Goal: Answer question/provide support: Answer question/provide support

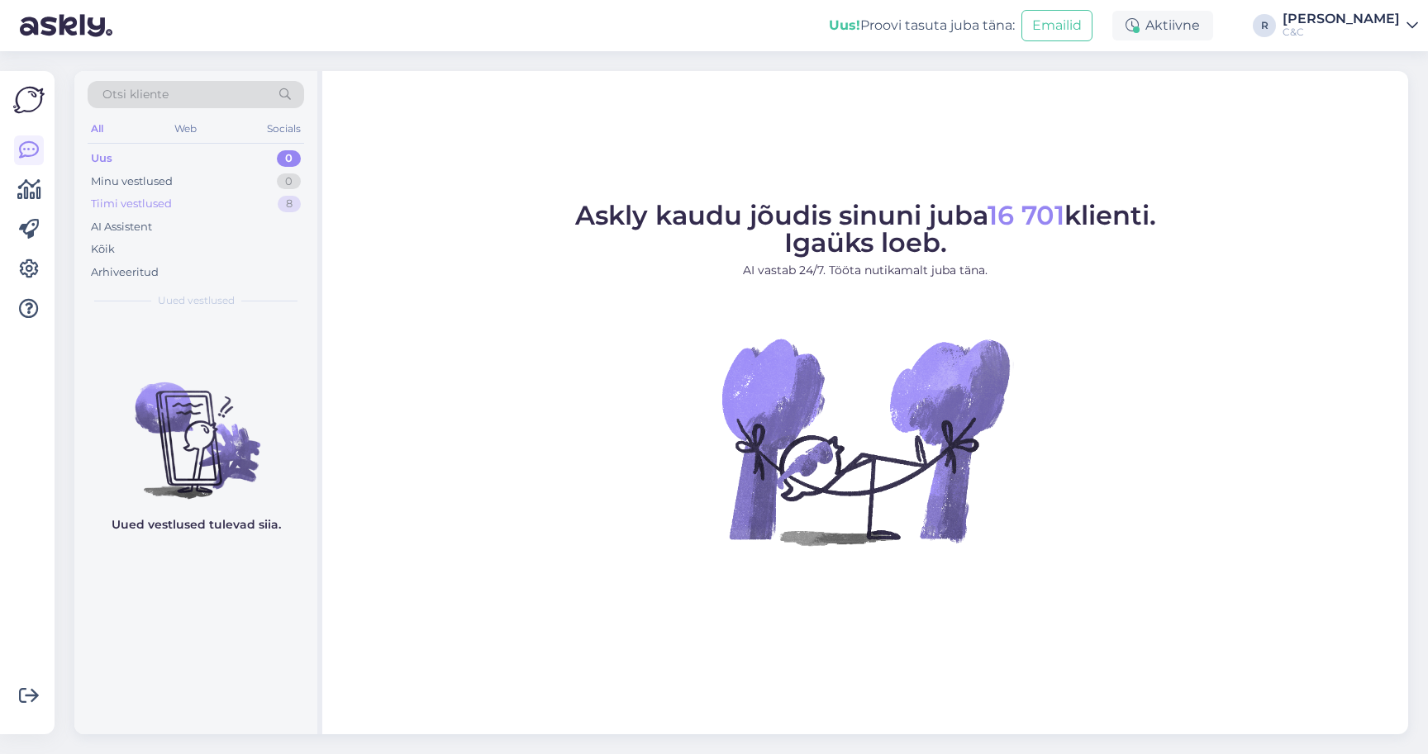
click at [250, 208] on div "Tiimi vestlused 8" at bounding box center [196, 204] width 216 height 23
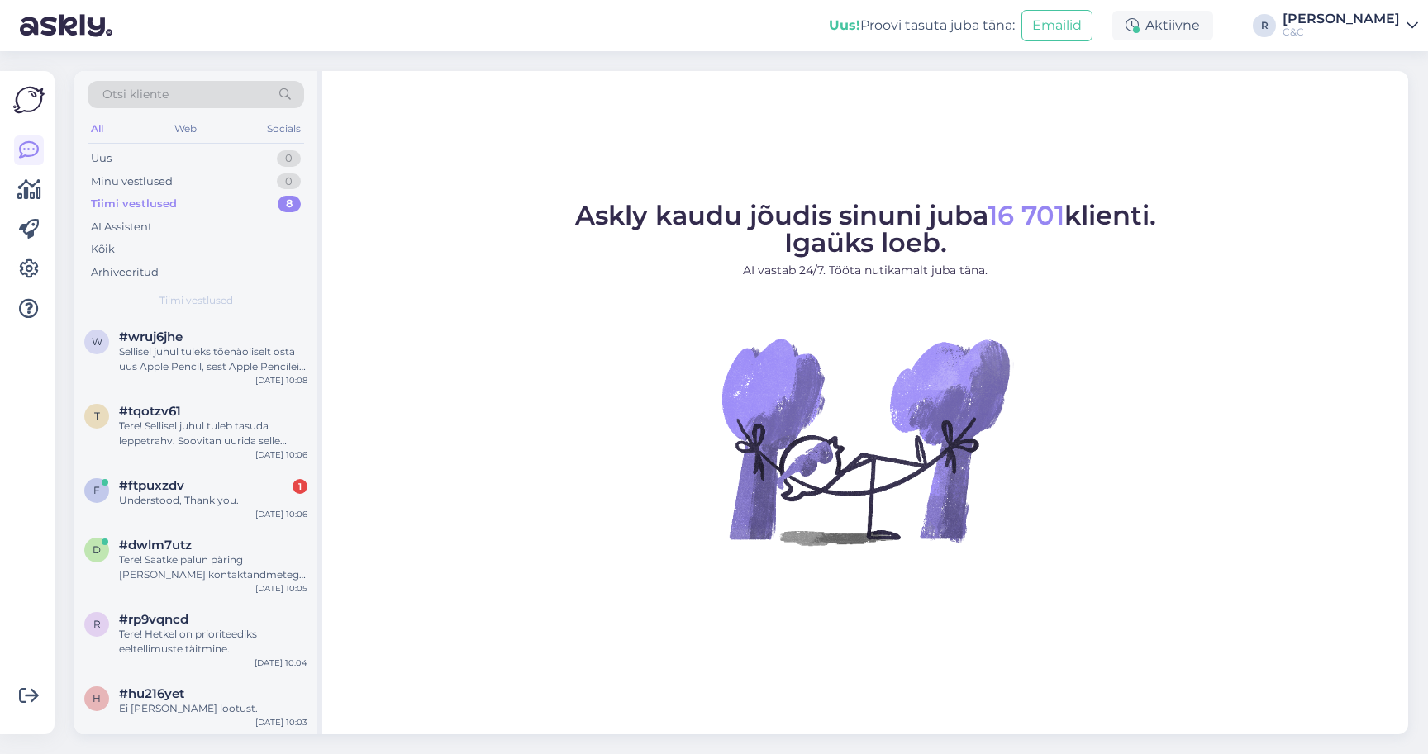
click at [250, 207] on div "Tiimi vestlused 8" at bounding box center [196, 204] width 216 height 23
click at [213, 498] on div "Understood, Thank you." at bounding box center [213, 500] width 188 height 15
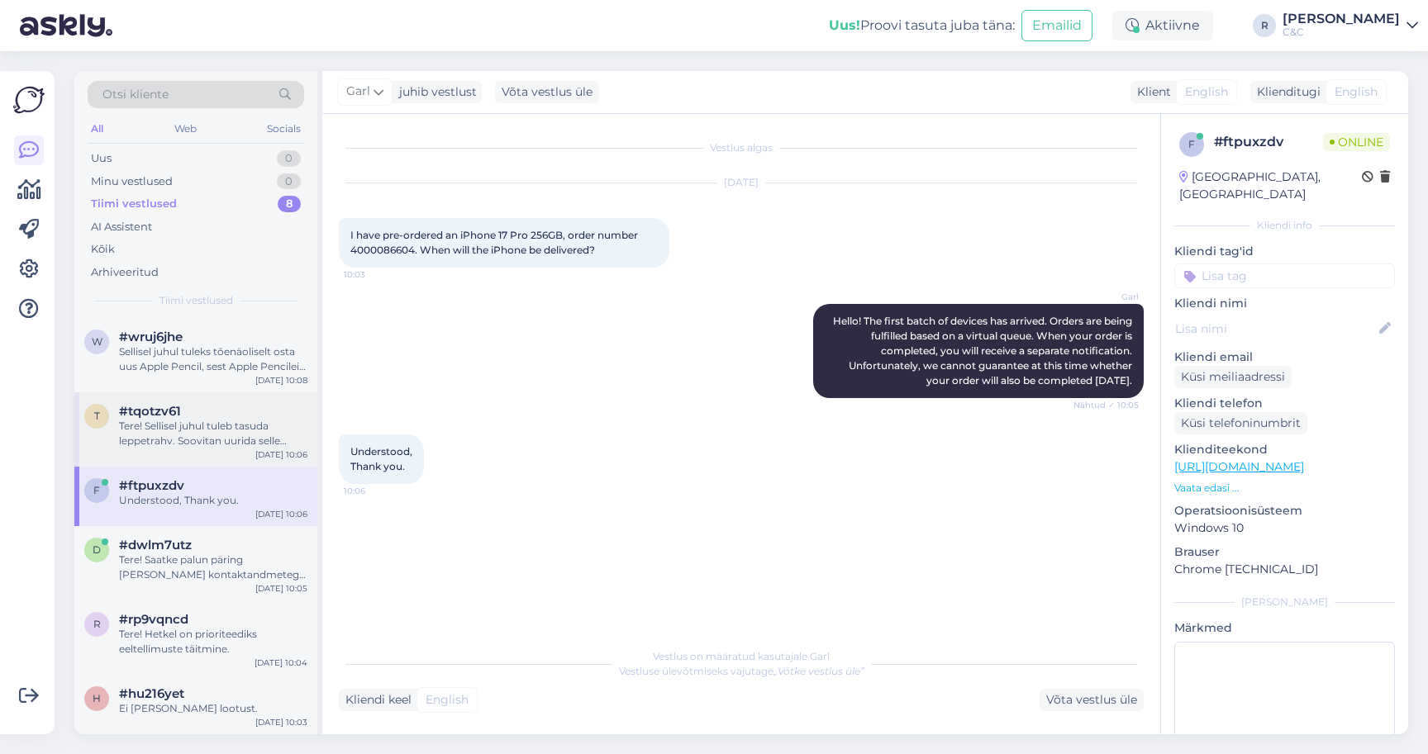
click at [178, 456] on div "t #tqotzv61 Tere! Sellisel juhul tuleb tasuda leppetrahv. Soovitan uurida selle…" at bounding box center [195, 429] width 243 height 74
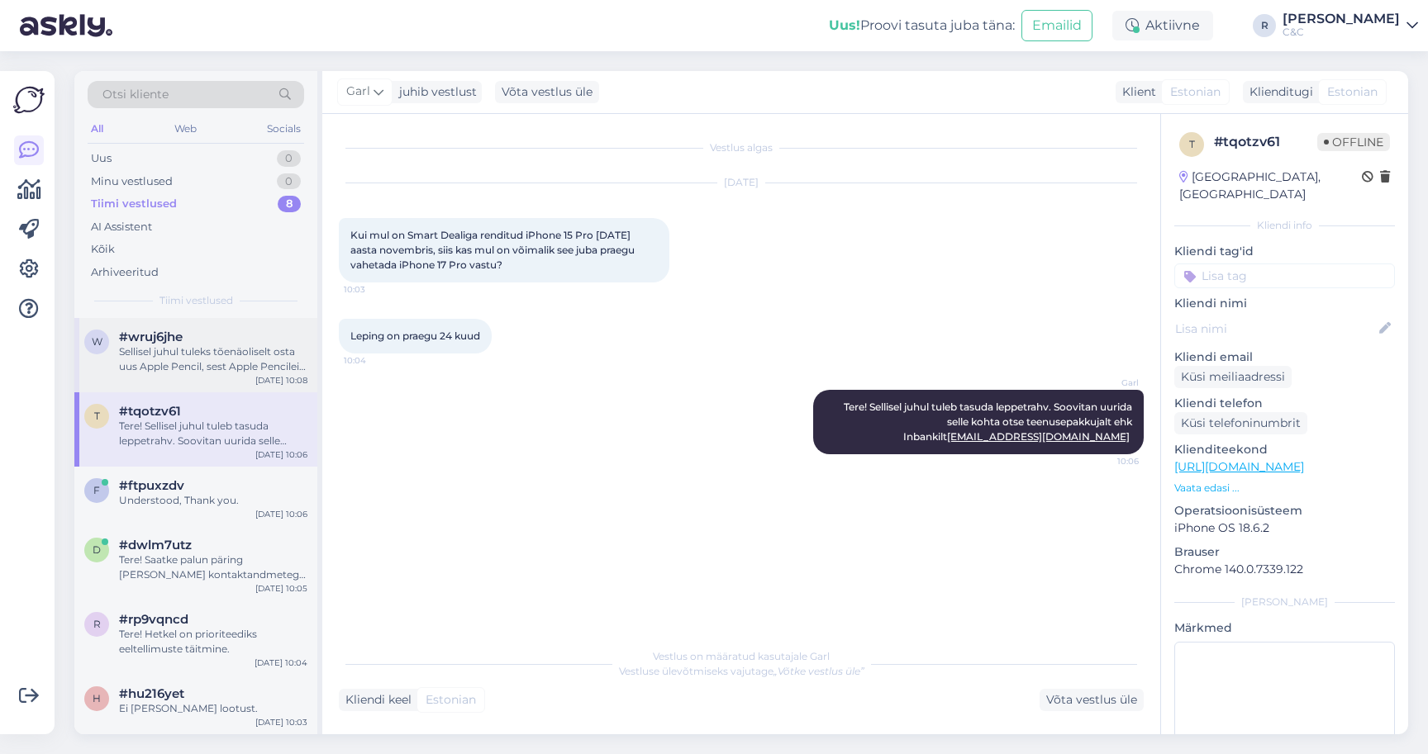
click at [181, 365] on div "Sellisel juhul tuleks tõenäoliselt osta uus Apple Pencil, sest Apple Pencileid …" at bounding box center [213, 360] width 188 height 30
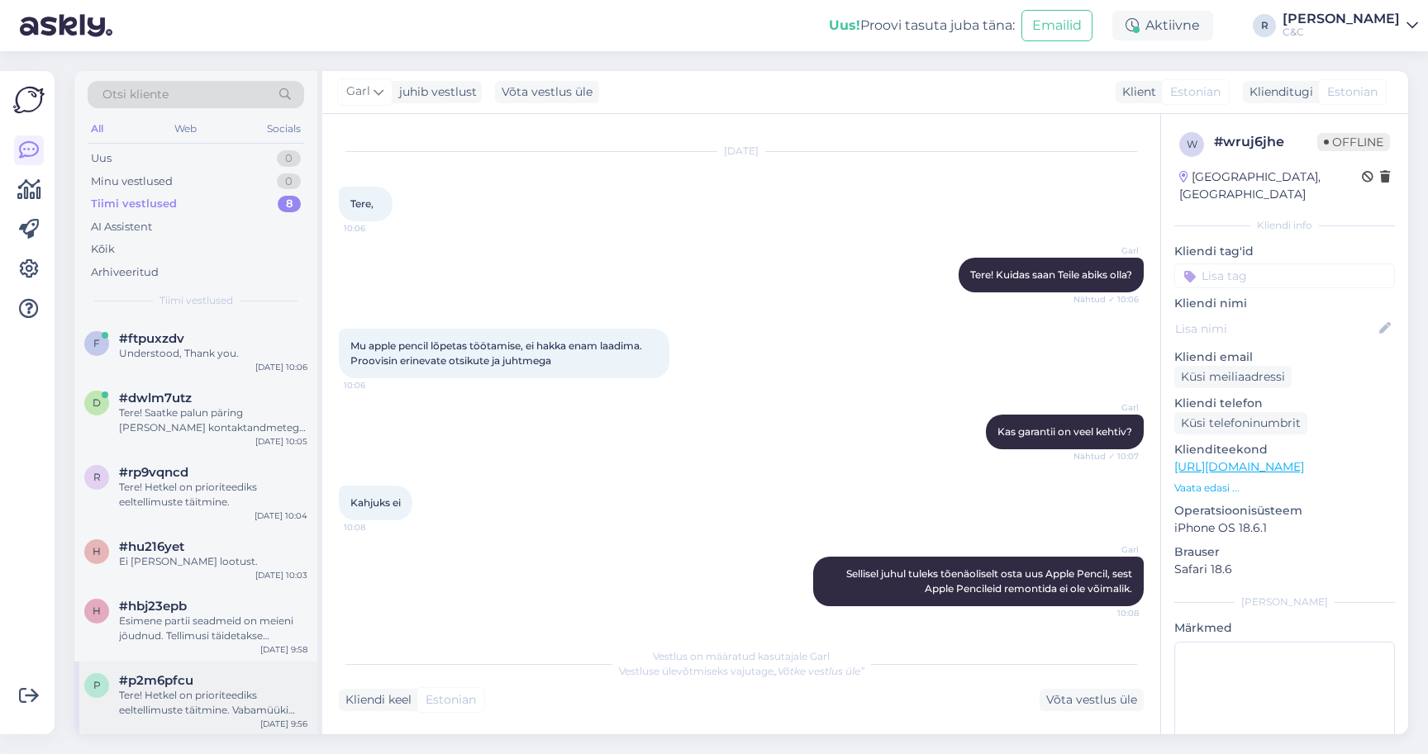
scroll to position [146, 0]
click at [190, 703] on div "Tere! Hetkel on prioriteediks eeltellimuste täitmine. Vabamüüki tõenäoliselt jõ…" at bounding box center [213, 704] width 188 height 30
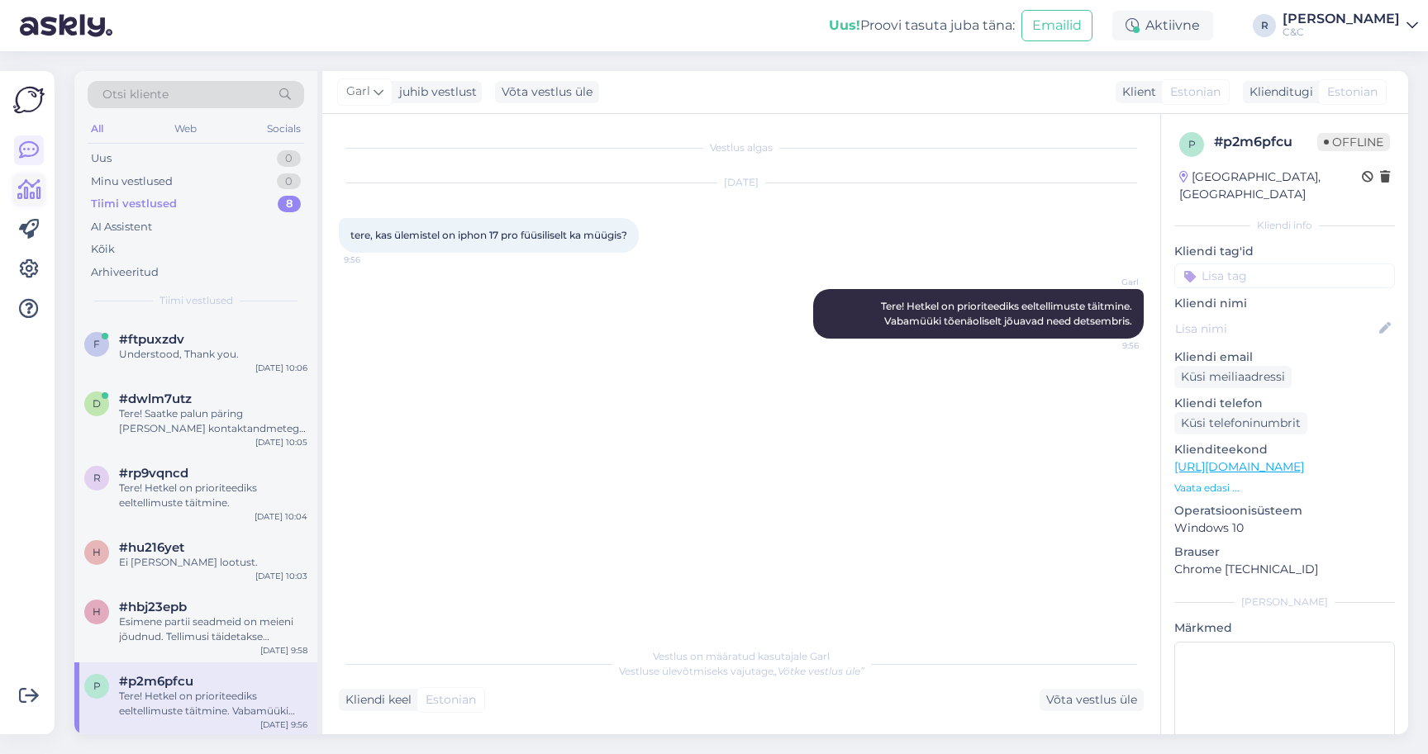
click at [27, 196] on icon at bounding box center [29, 190] width 24 height 20
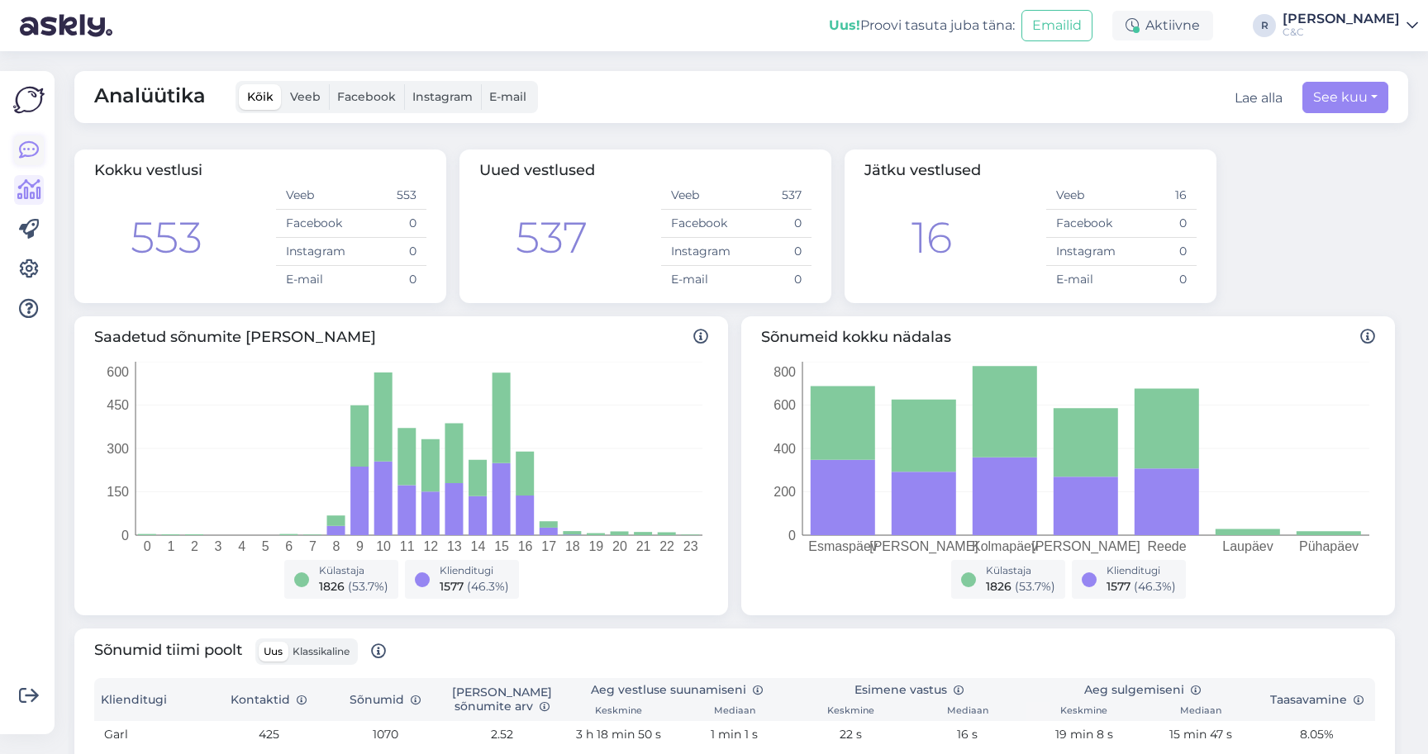
click at [42, 161] on link at bounding box center [29, 151] width 30 height 30
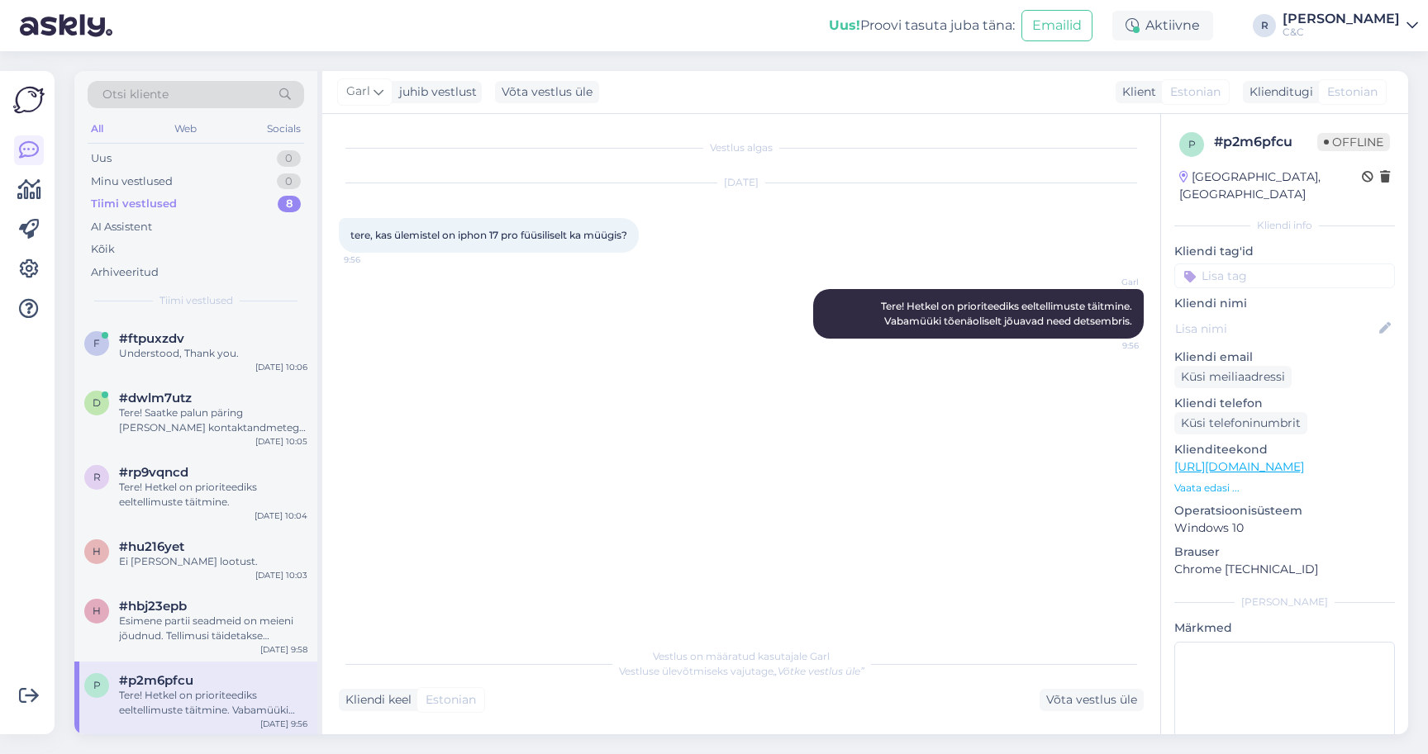
scroll to position [146, 0]
click at [221, 640] on div "Esimene partii seadmeid on meieni jõudnud. Tellimusi täidetakse virtuaaljärjeko…" at bounding box center [213, 630] width 188 height 30
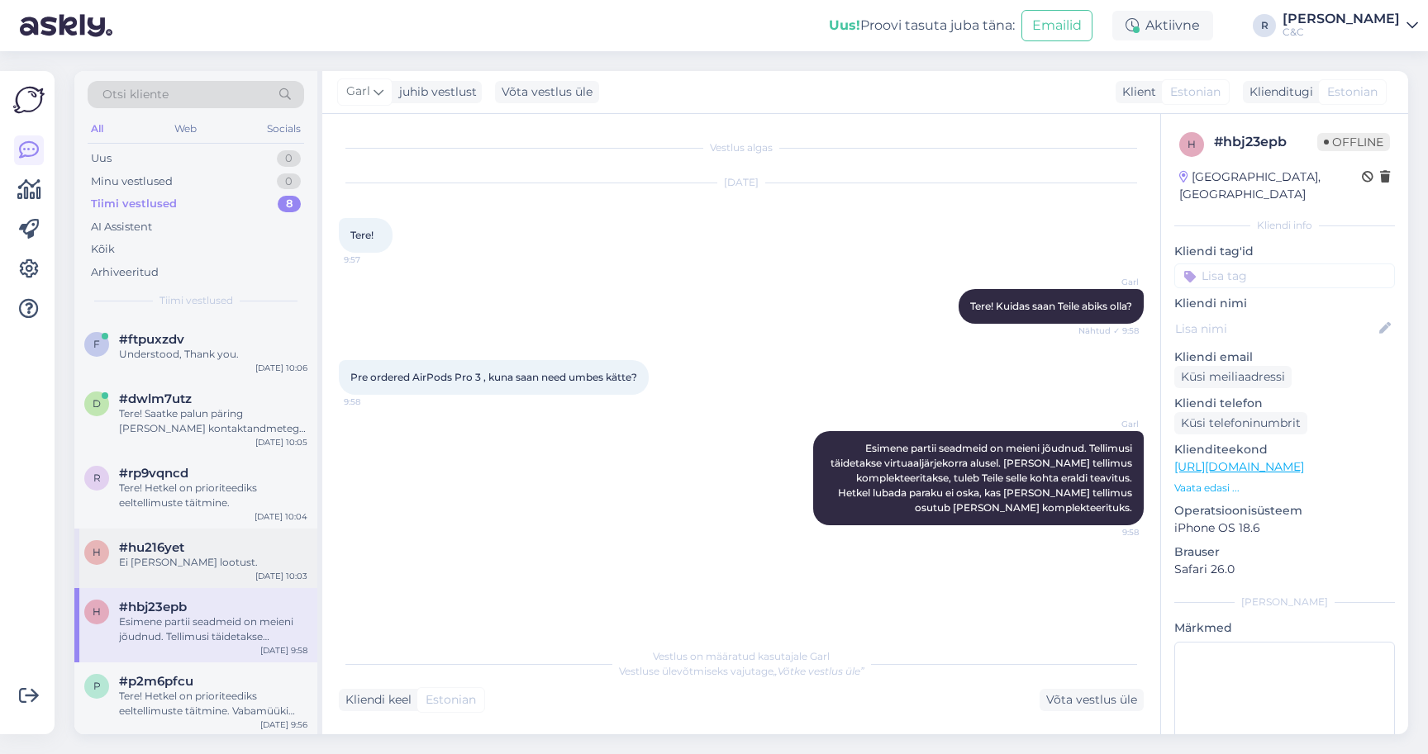
click at [200, 544] on div "#hu216yet" at bounding box center [213, 547] width 188 height 15
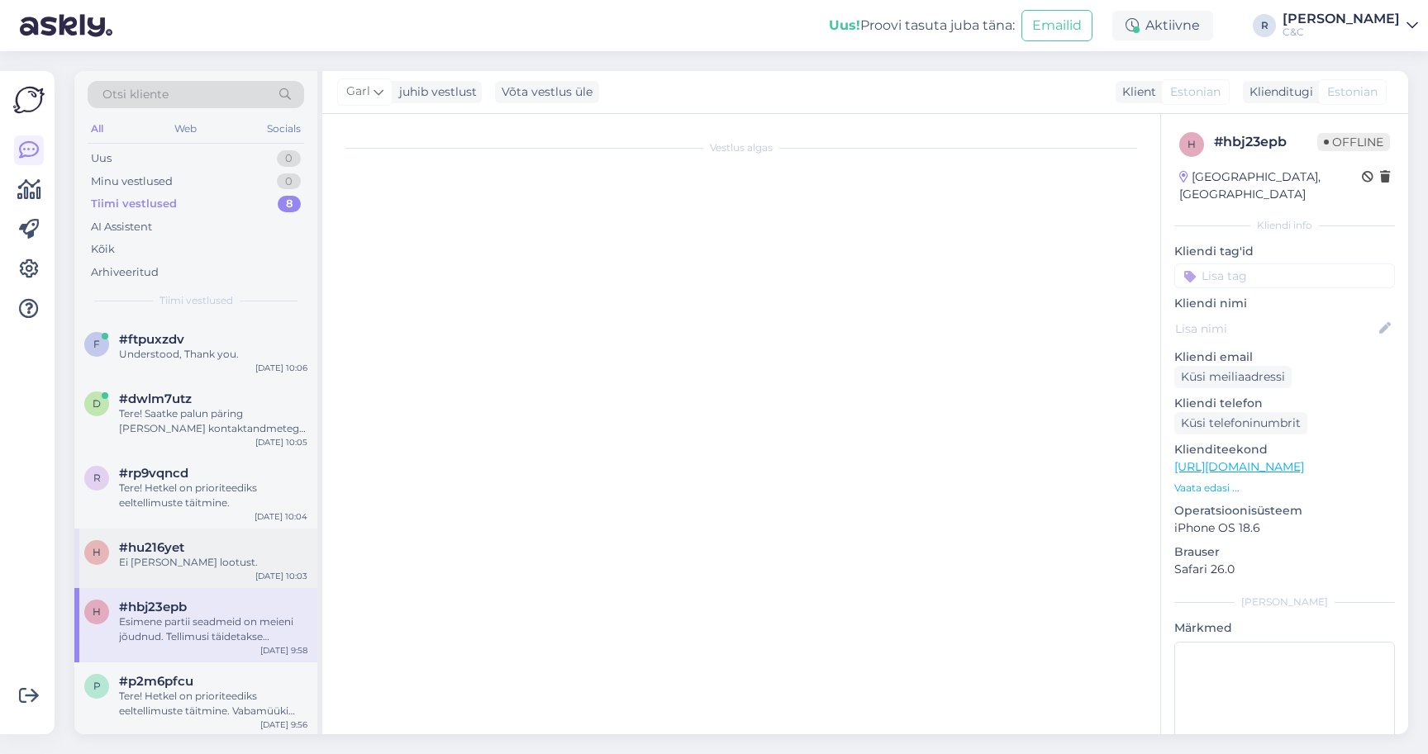
scroll to position [31, 0]
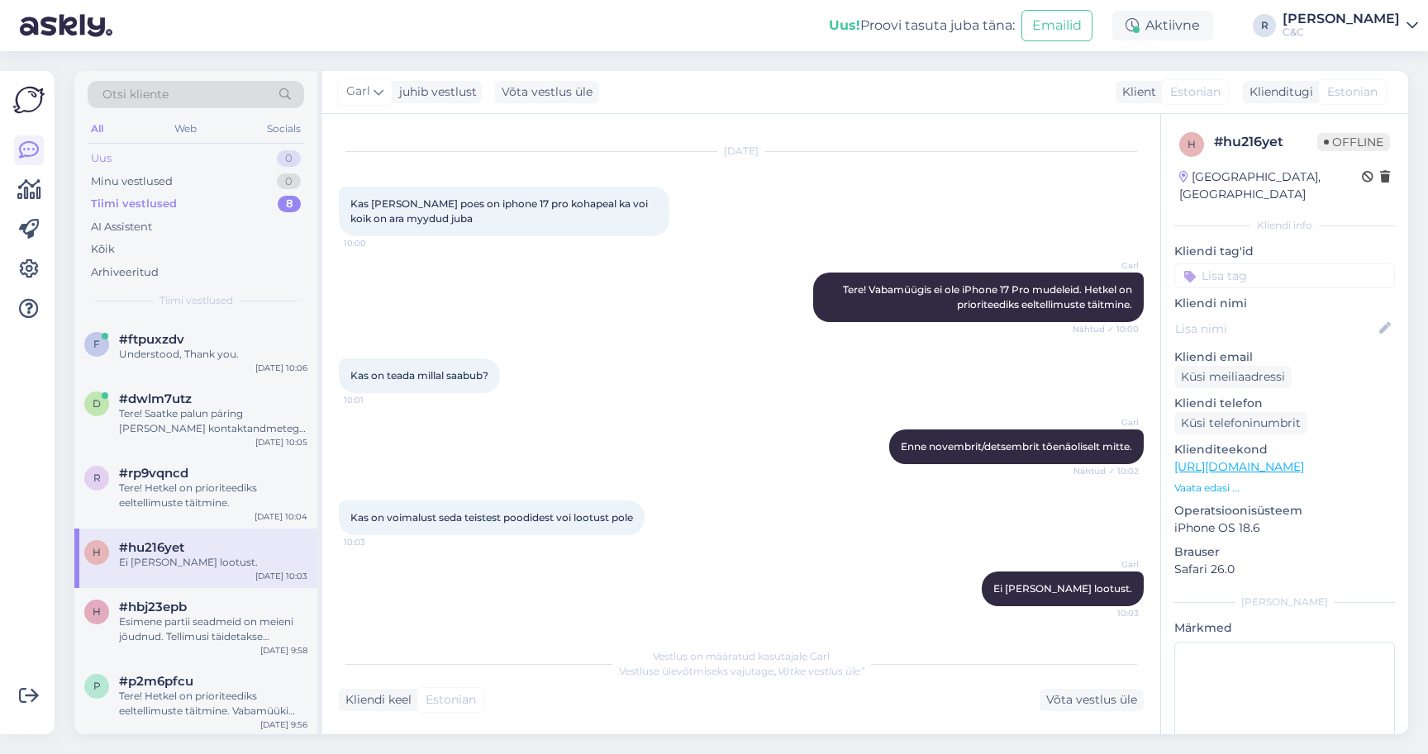
click at [238, 154] on div "Uus 0" at bounding box center [196, 158] width 216 height 23
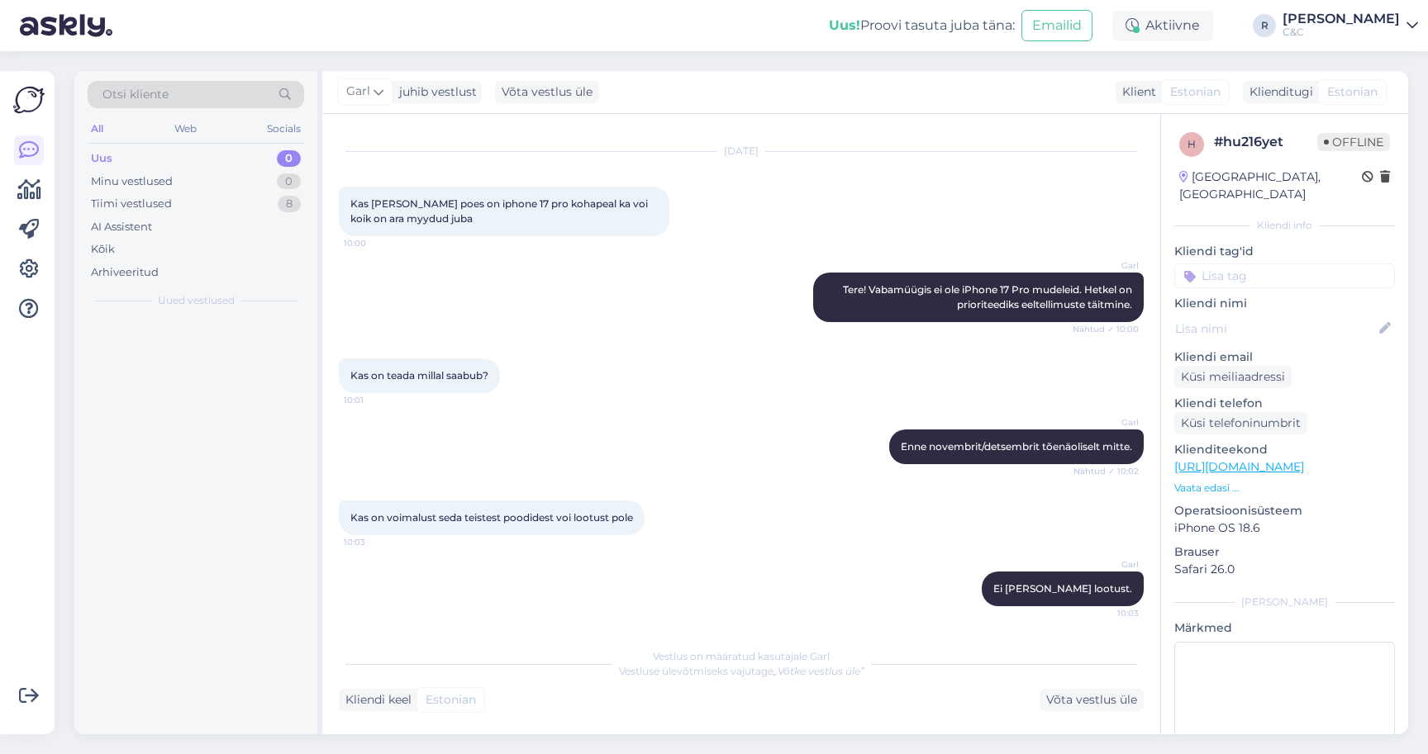
scroll to position [0, 0]
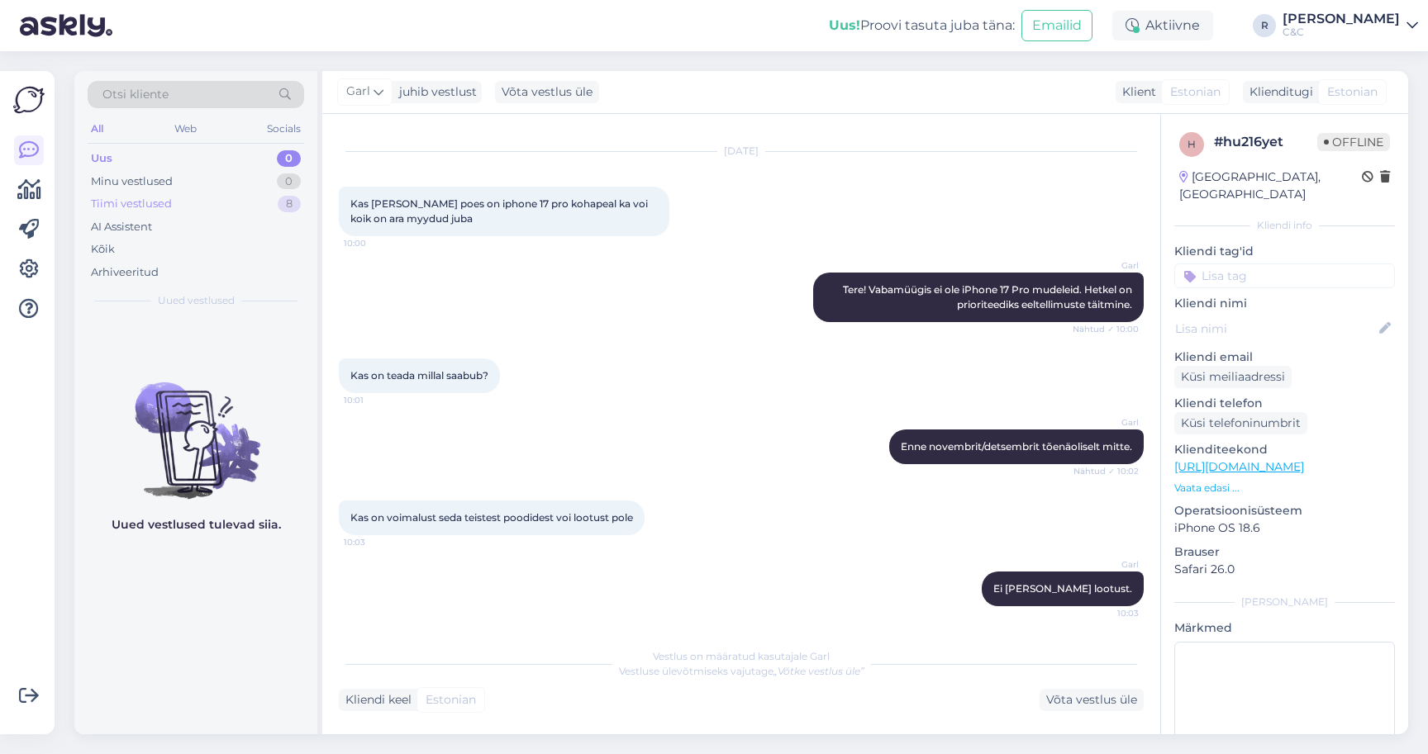
click at [264, 211] on div "Tiimi vestlused 8" at bounding box center [196, 204] width 216 height 23
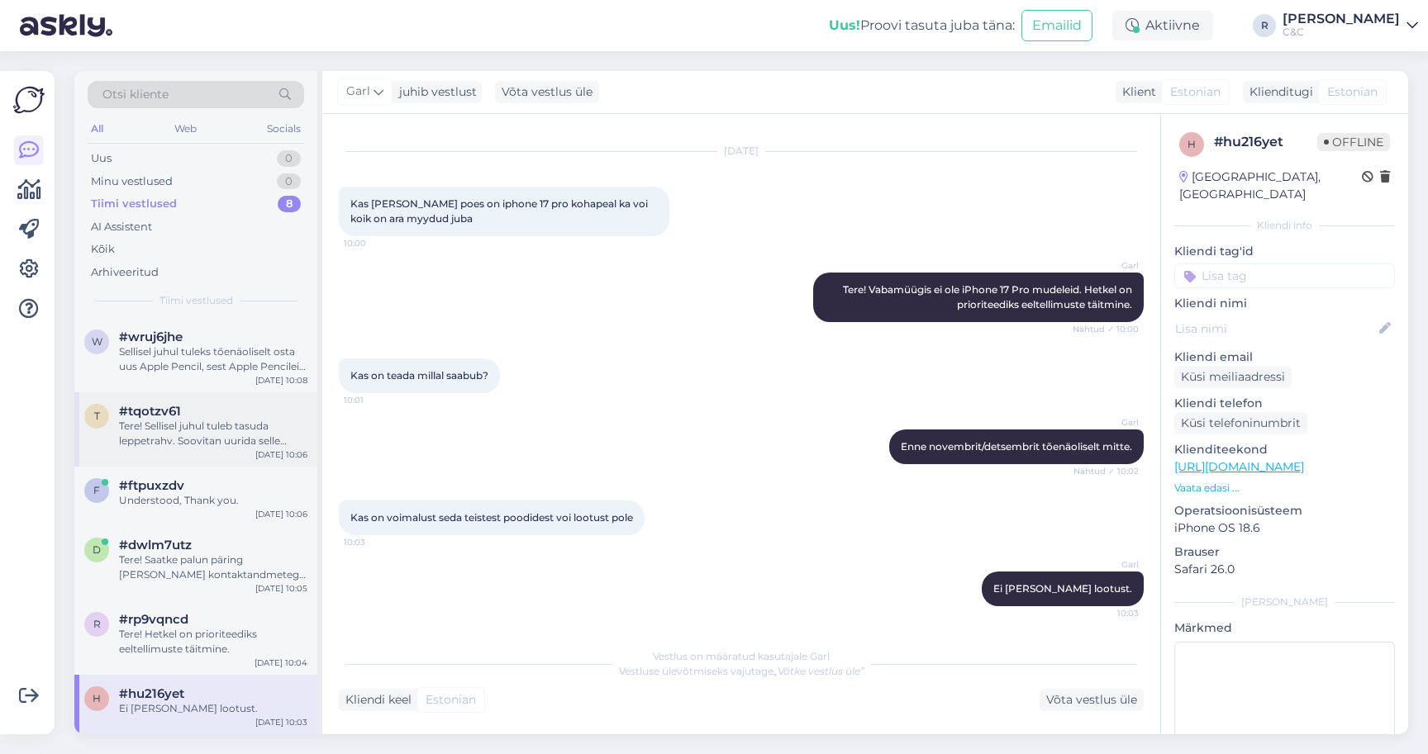
click at [240, 415] on div "#tqotzv61" at bounding box center [213, 411] width 188 height 15
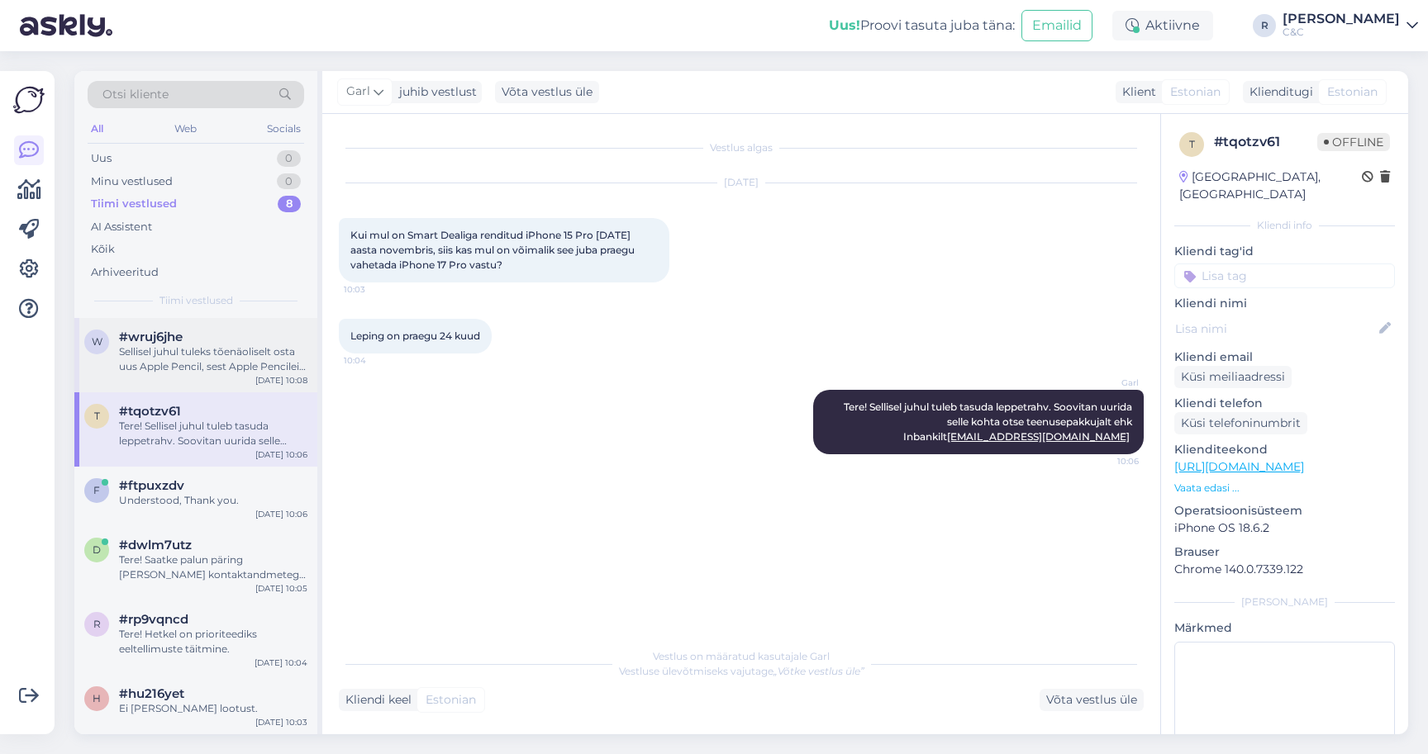
click at [231, 360] on div "Sellisel juhul tuleks tõenäoliselt osta uus Apple Pencil, sest Apple Pencileid …" at bounding box center [213, 360] width 188 height 30
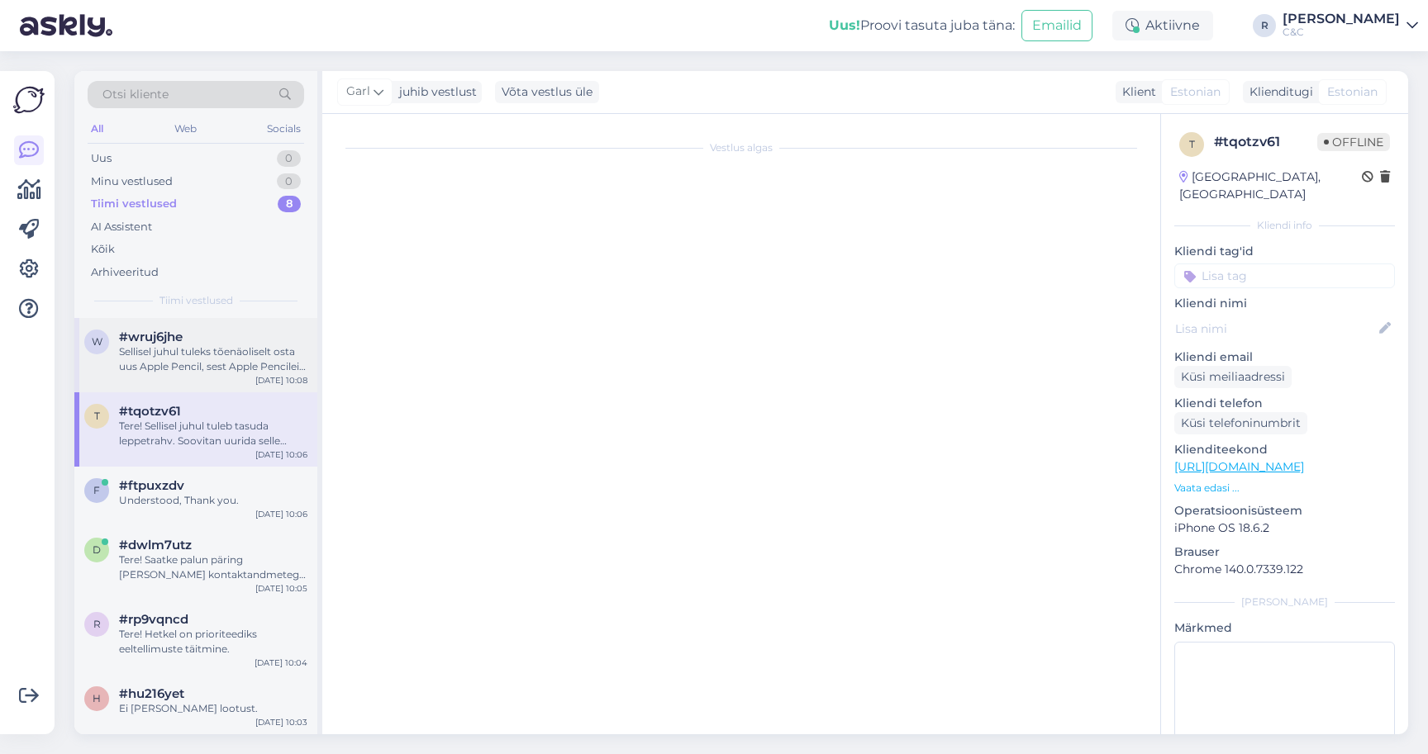
scroll to position [31, 0]
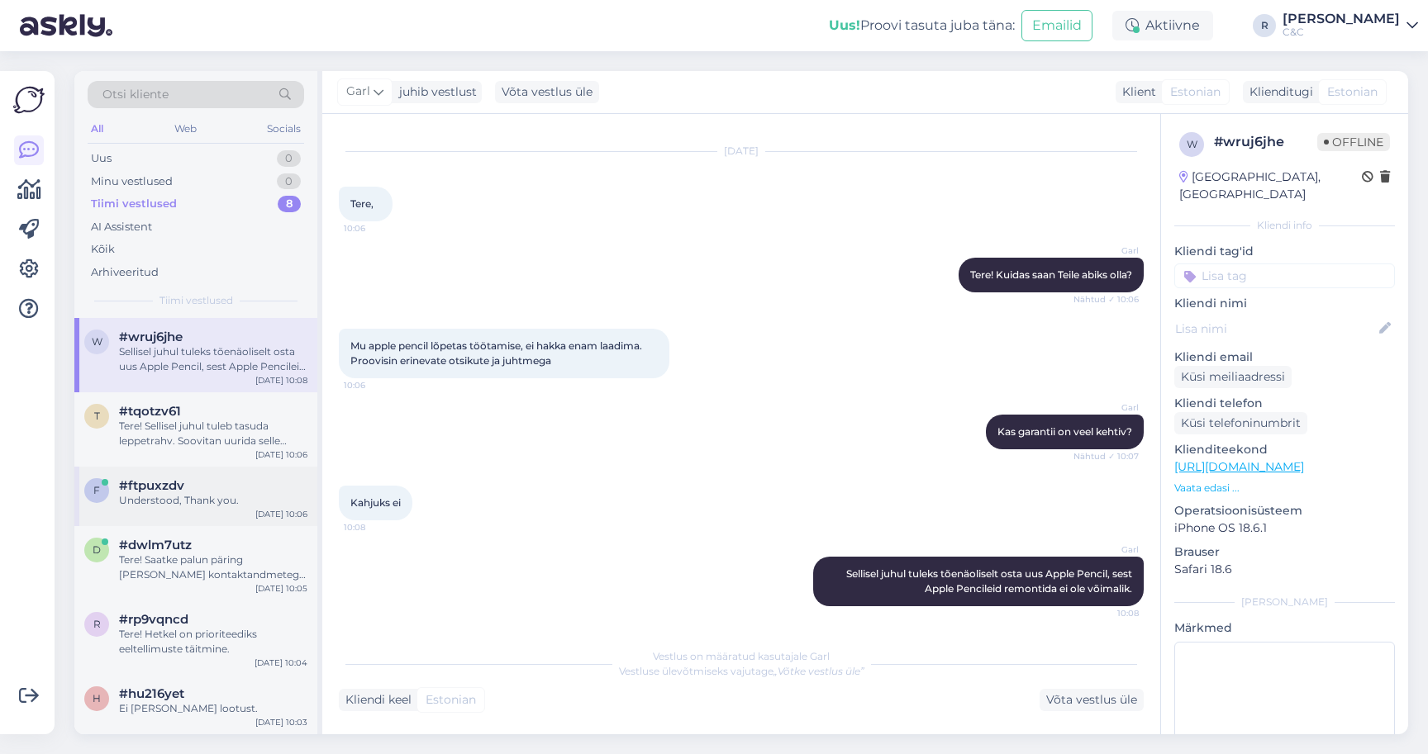
click at [214, 485] on div "#ftpuxzdv" at bounding box center [213, 485] width 188 height 15
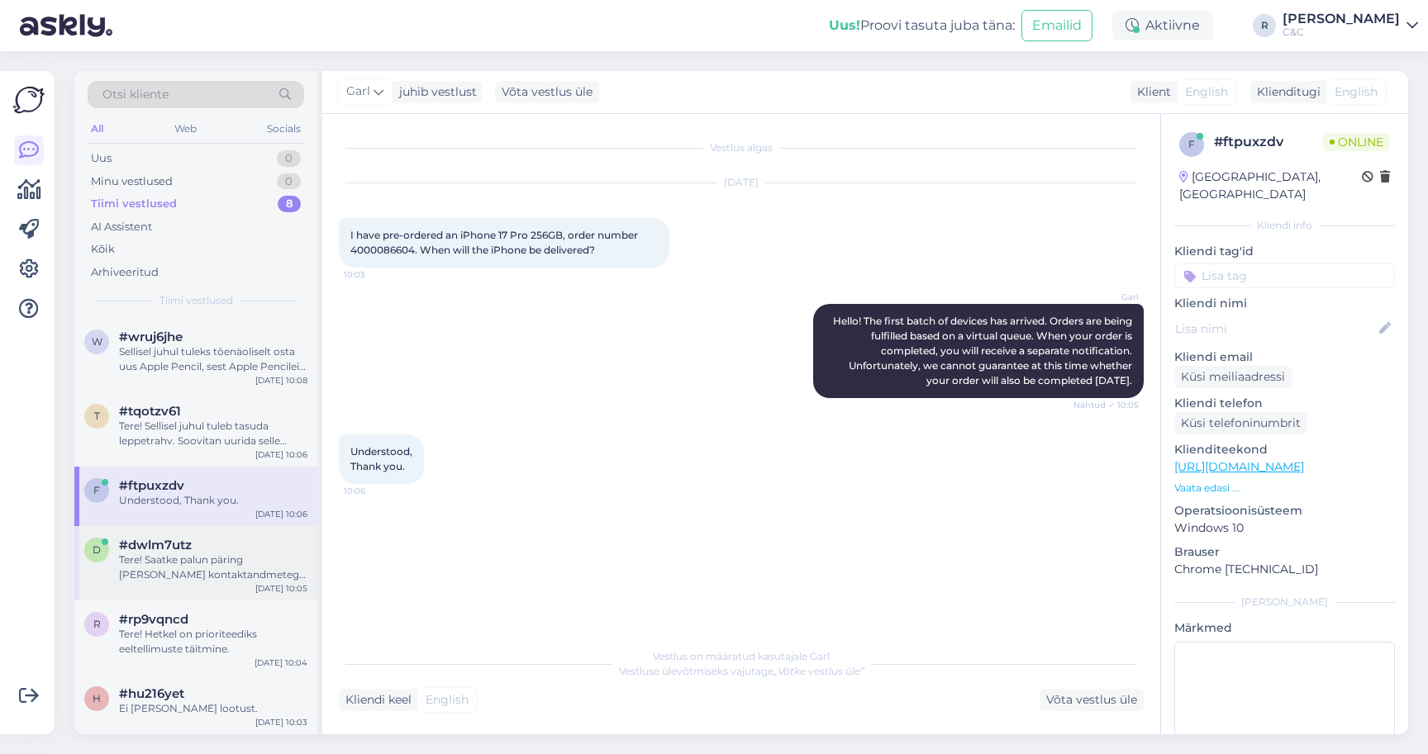
click at [192, 570] on div "Tere! Saatke palun päring koos enda kontaktandmetega rocca@cec.com - saame tell…" at bounding box center [213, 568] width 188 height 30
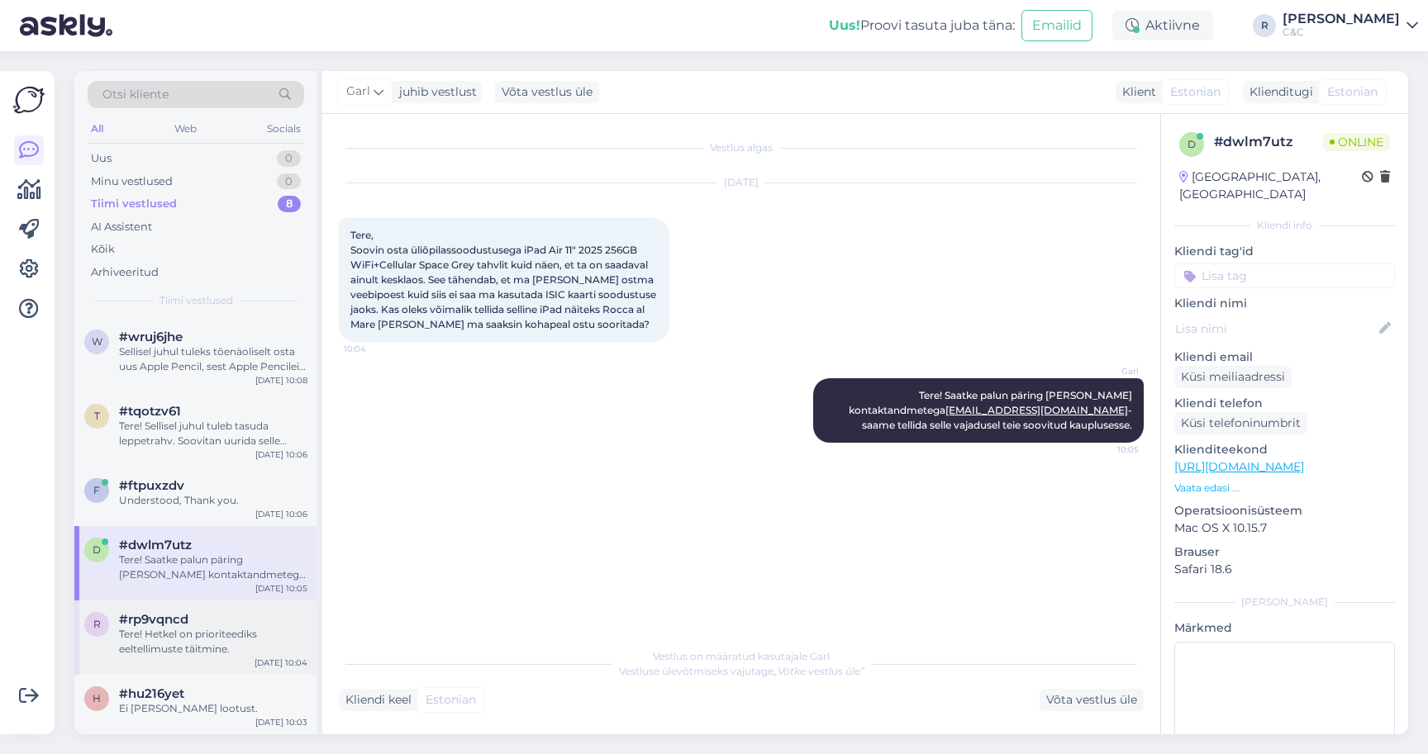
click at [192, 628] on div "Tere! Hetkel on prioriteediks eeltellimuste täitmine." at bounding box center [213, 642] width 188 height 30
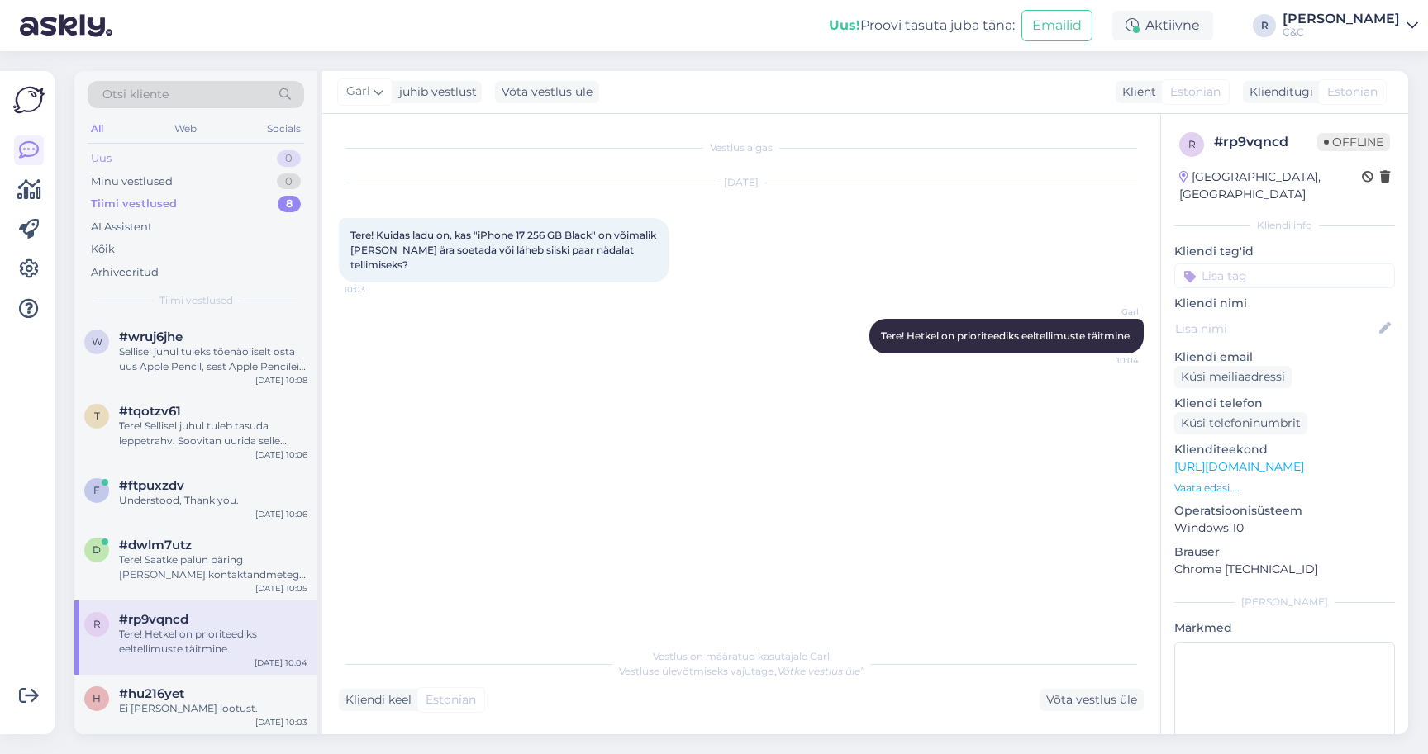
click at [192, 164] on div "Uus 0" at bounding box center [196, 158] width 216 height 23
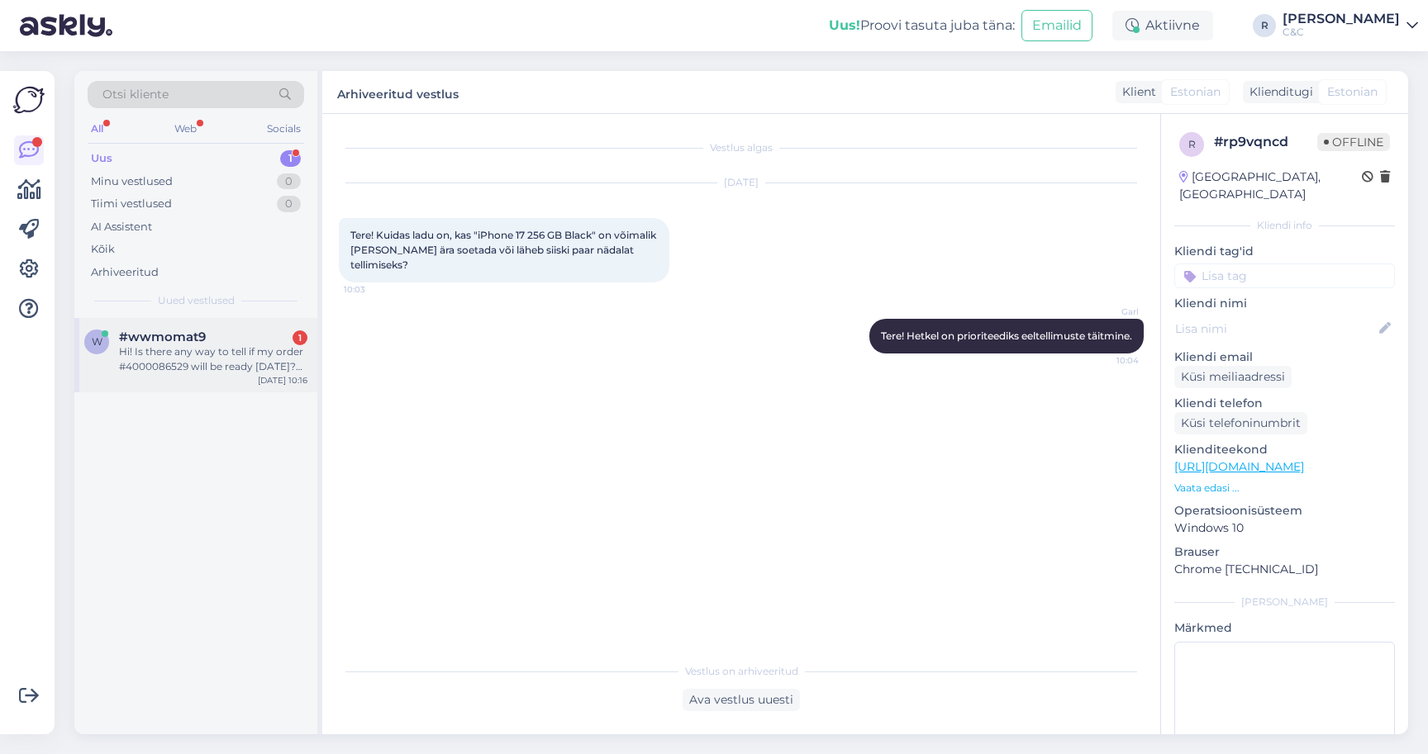
click at [271, 357] on div "Hi! Is there any way to tell if my order #4000086529 will be ready today? Sorry…" at bounding box center [213, 360] width 188 height 30
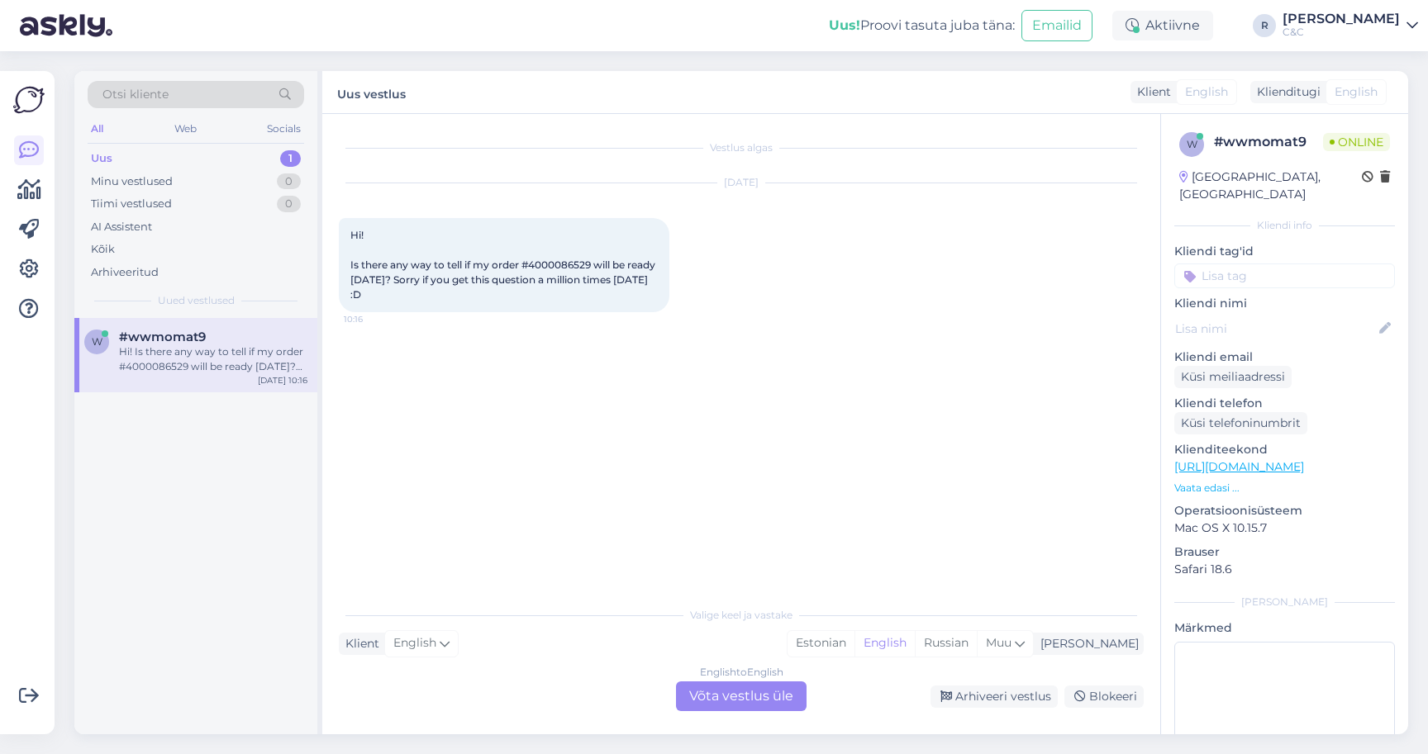
click at [734, 696] on div "English to English Võta vestlus üle" at bounding box center [741, 697] width 131 height 30
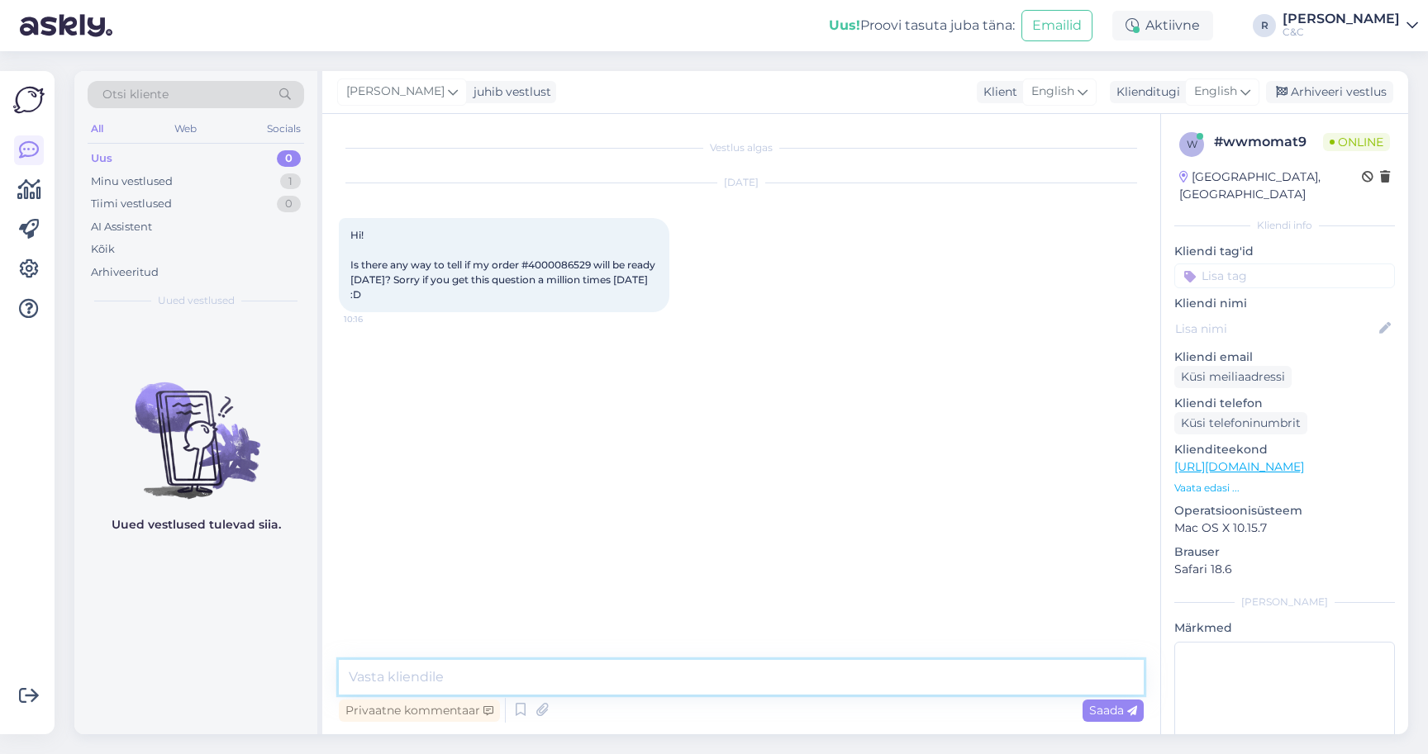
click at [711, 691] on textarea at bounding box center [741, 677] width 805 height 35
type textarea "Hello!"
type textarea "Hehe, indeed. Question of the day"
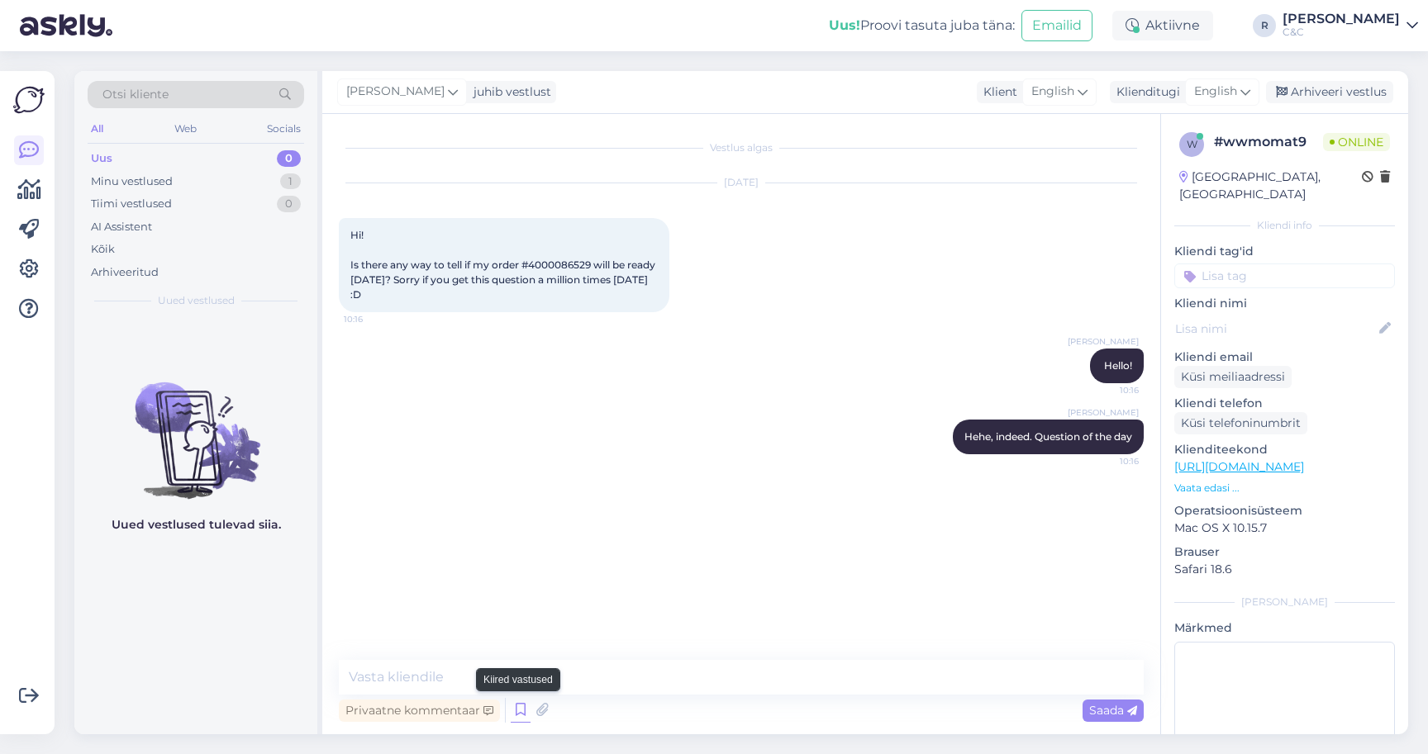
click at [512, 711] on icon at bounding box center [521, 710] width 20 height 25
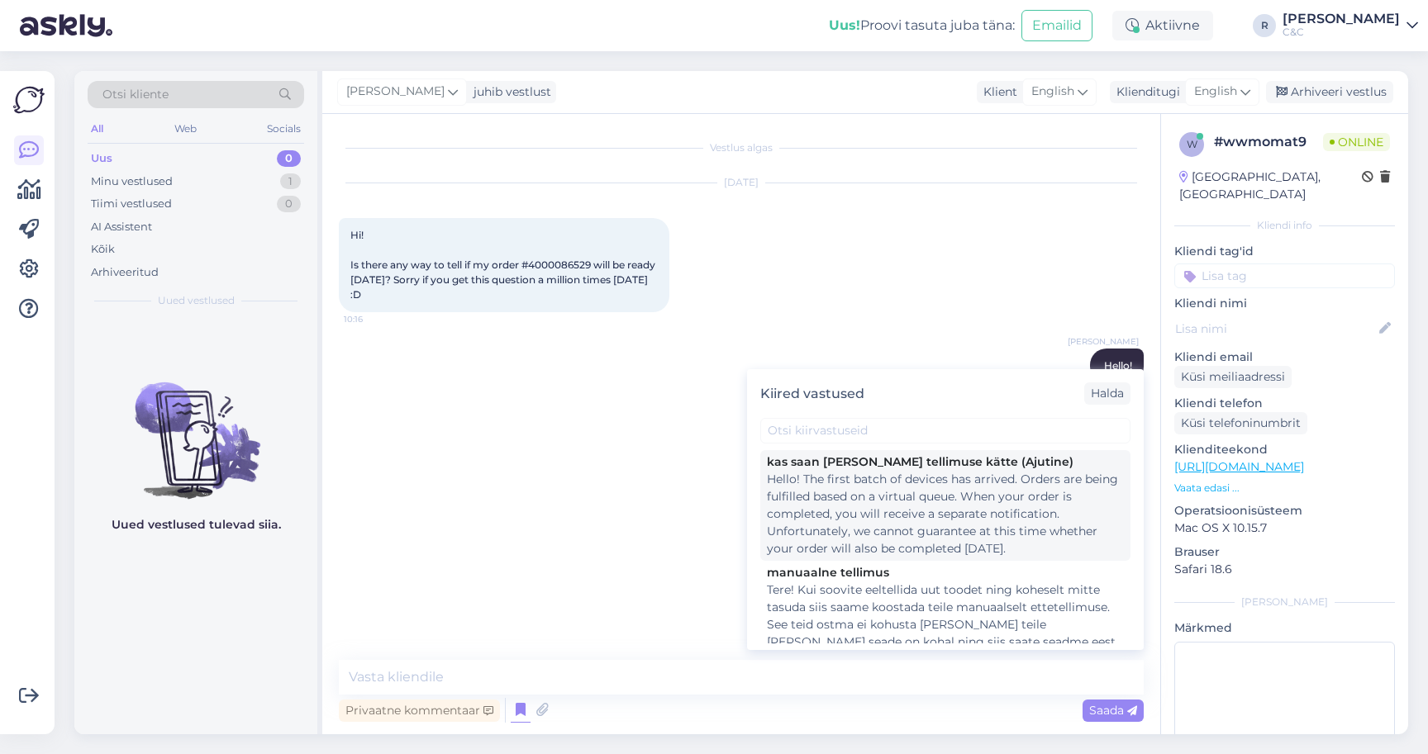
click at [920, 499] on div "Hello! The first batch of devices has arrived. Orders are being fulfilled based…" at bounding box center [945, 514] width 357 height 87
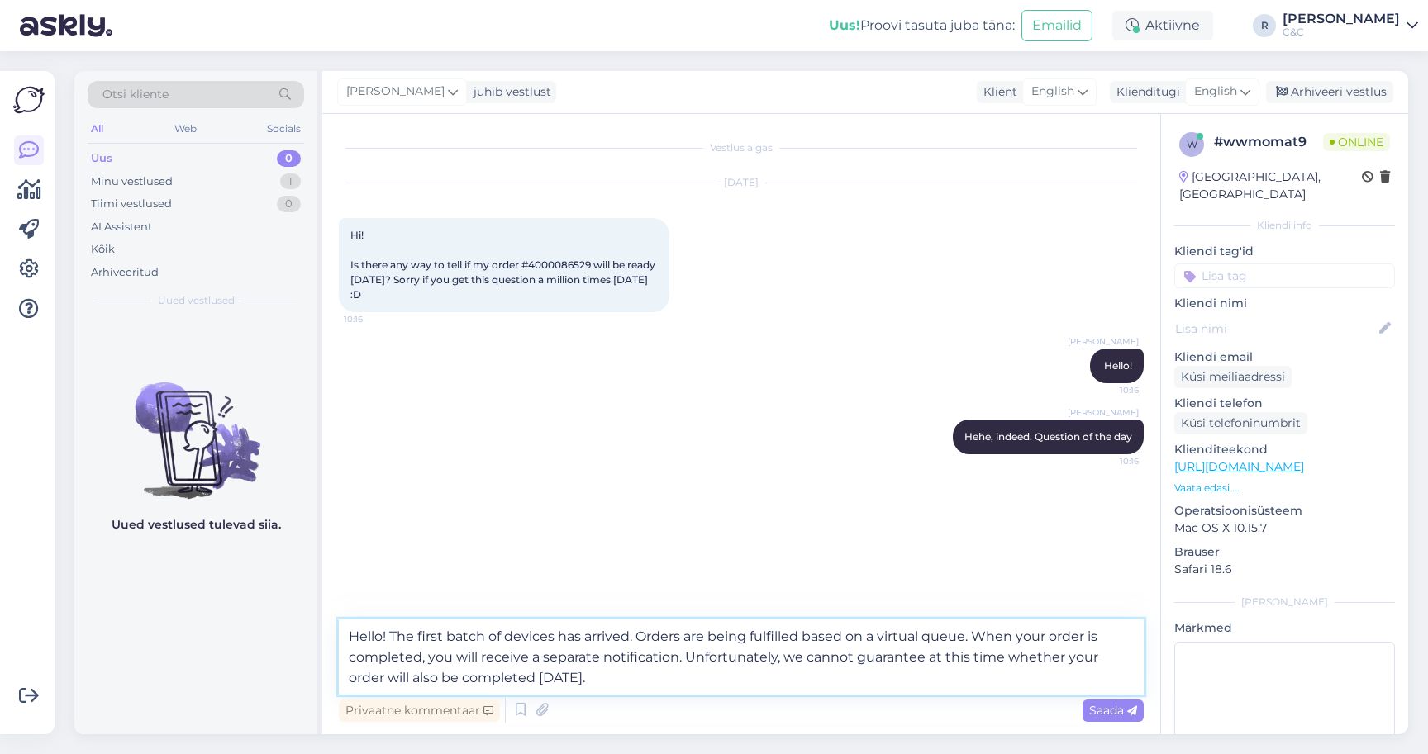
drag, startPoint x: 392, startPoint y: 632, endPoint x: 324, endPoint y: 632, distance: 67.8
click at [326, 632] on div "Vestlus algas Sep 19 2025 Hi! Is there any way to tell if my order #4000086529 …" at bounding box center [741, 424] width 838 height 620
type textarea "The first batch of devices has arrived. Orders are being fulfilled based on a v…"
click at [708, 686] on textarea "The first batch of devices has arrived. Orders are being fulfilled based on a v…" at bounding box center [741, 657] width 805 height 75
click at [707, 688] on textarea "The first batch of devices has arrived. Orders are being fulfilled based on a v…" at bounding box center [741, 657] width 805 height 75
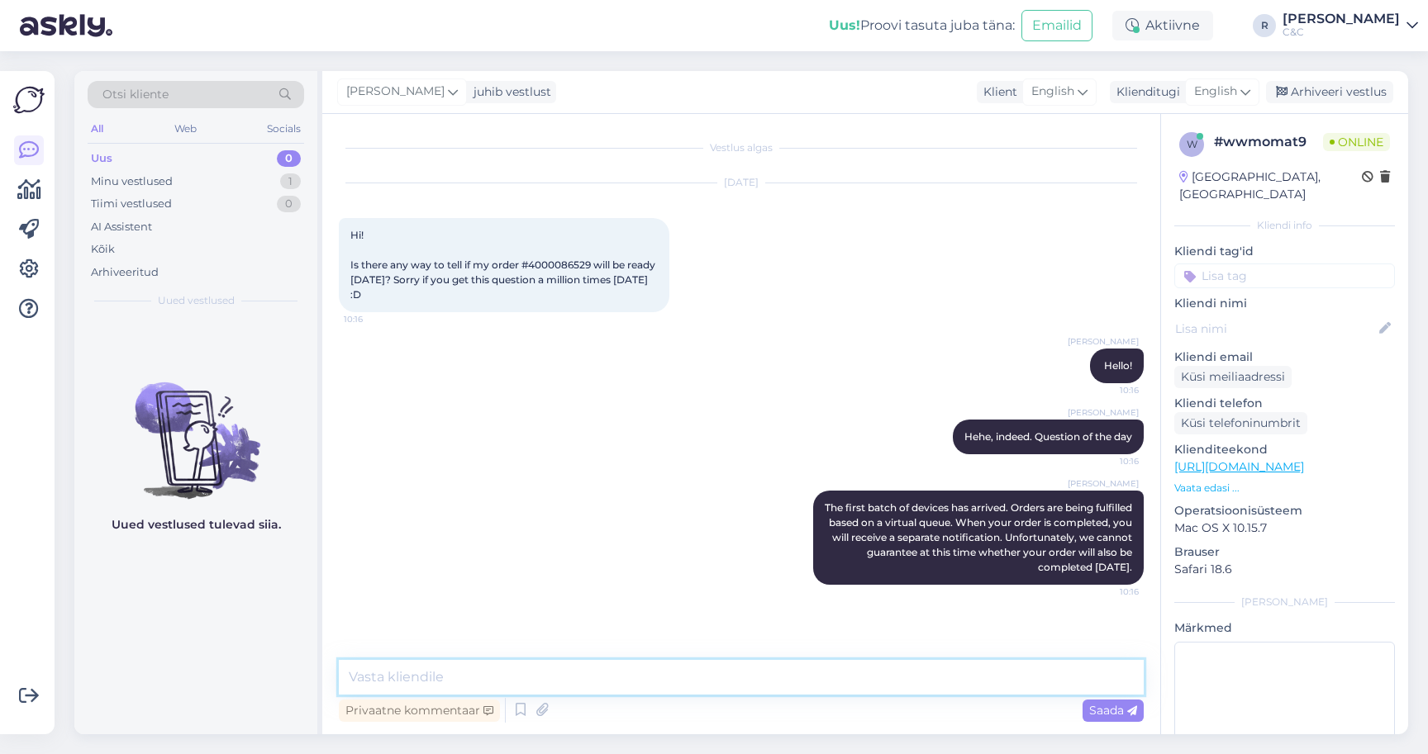
click at [697, 681] on textarea at bounding box center [741, 677] width 805 height 35
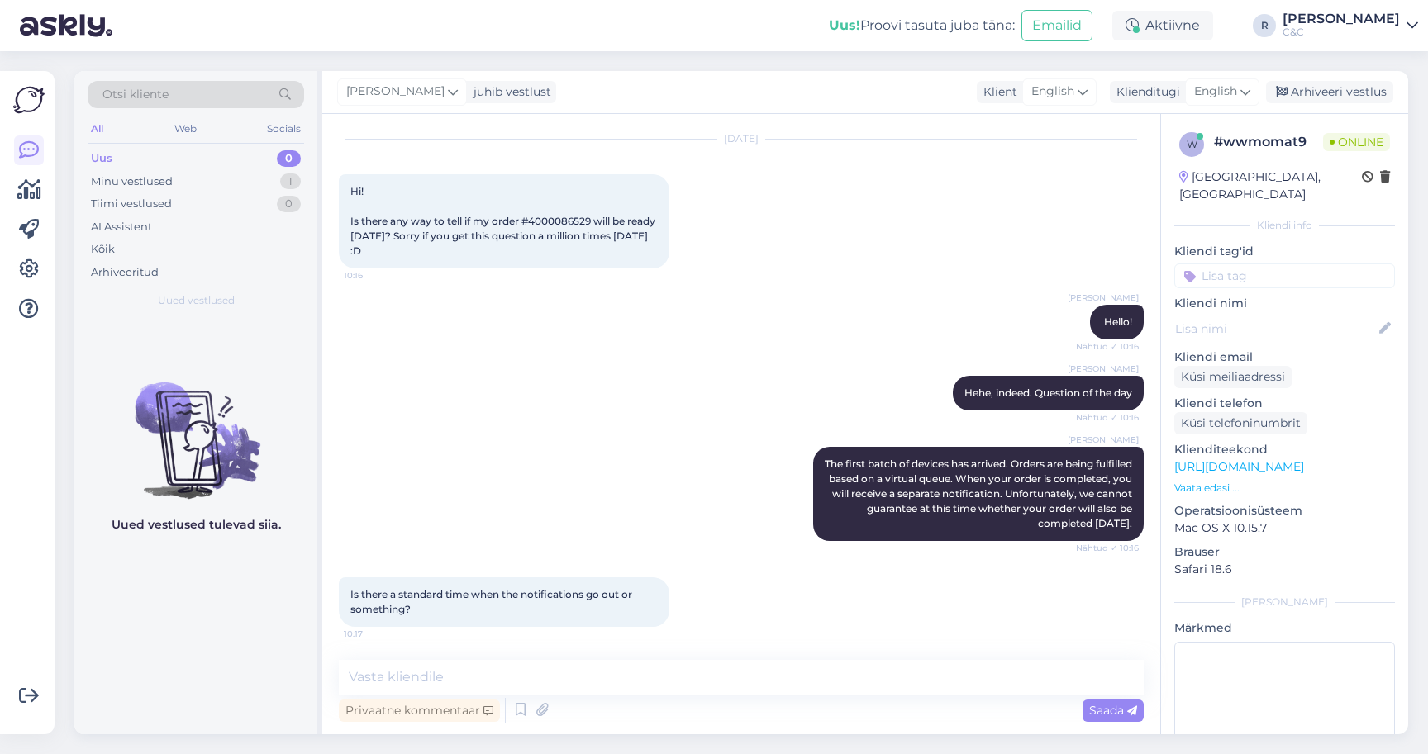
scroll to position [44, 0]
click at [569, 678] on textarea at bounding box center [741, 677] width 805 height 35
type textarea "Not really, they are just busy fullfilling those."
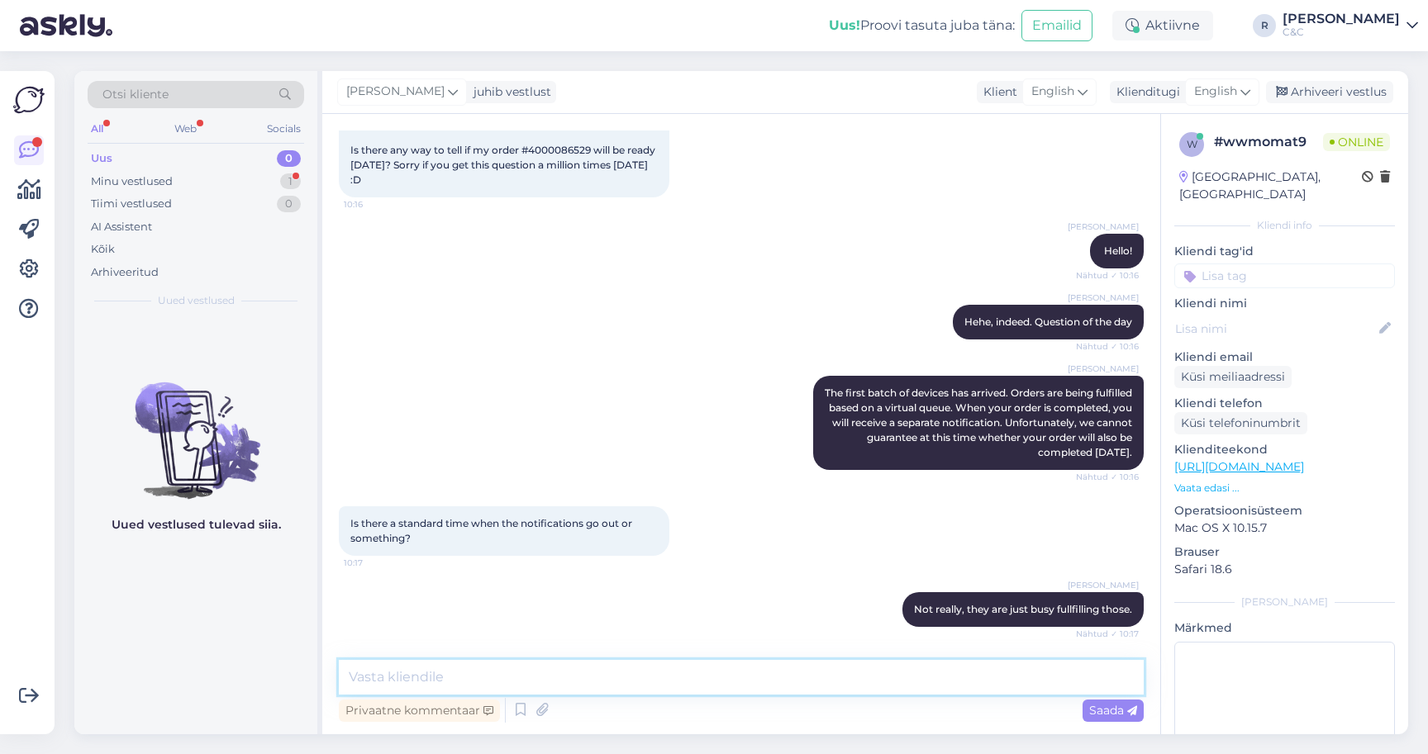
scroll to position [186, 0]
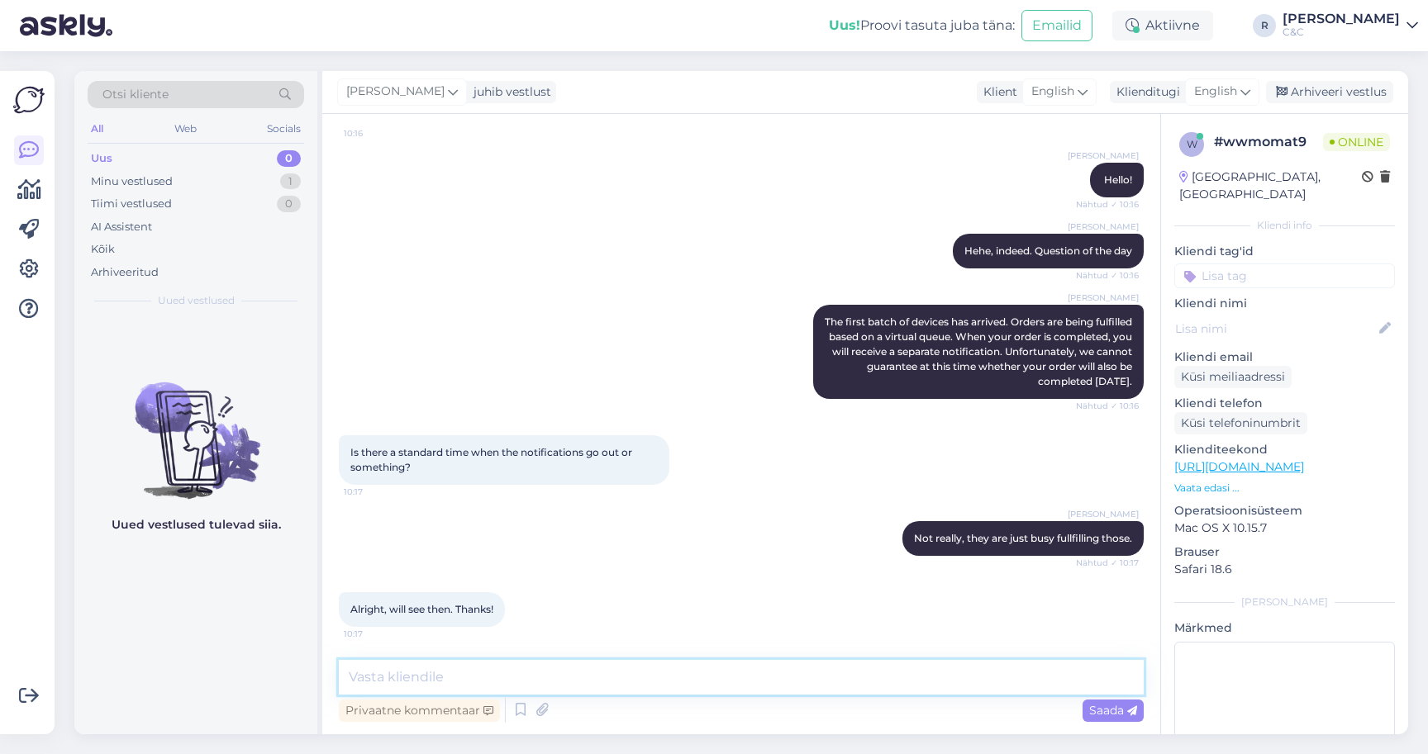
click at [650, 682] on textarea at bounding box center [741, 677] width 805 height 35
type textarea "Thanks, have a good one :)"
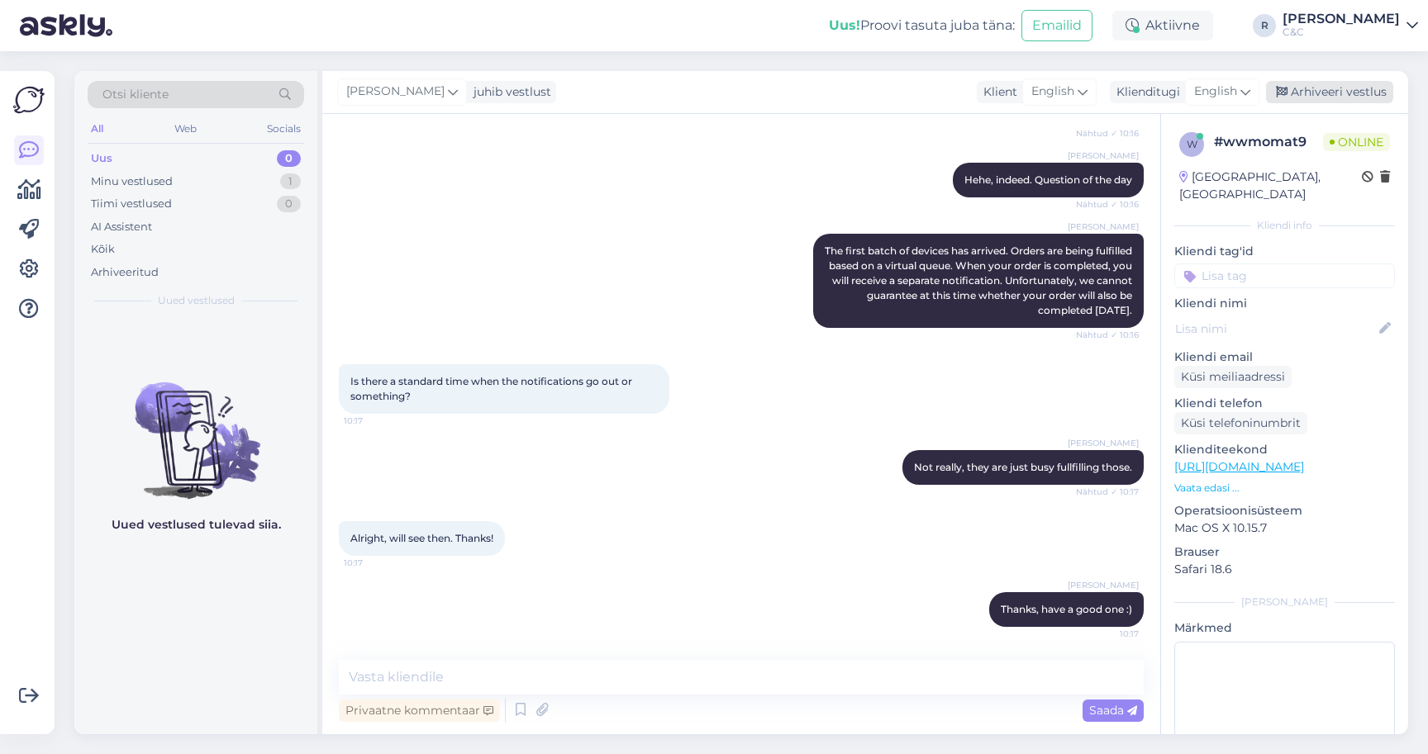
click at [1334, 97] on div "Arhiveeri vestlus" at bounding box center [1329, 92] width 127 height 22
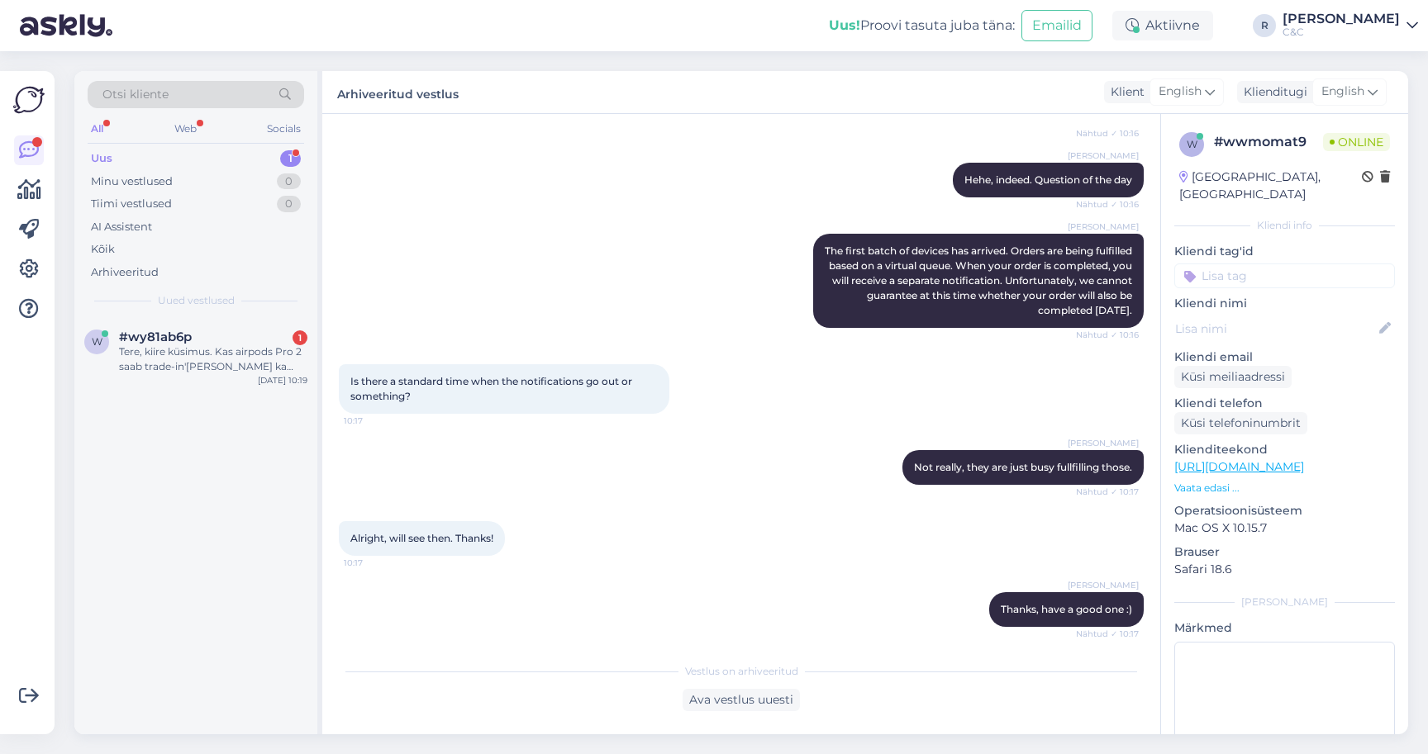
scroll to position [0, 0]
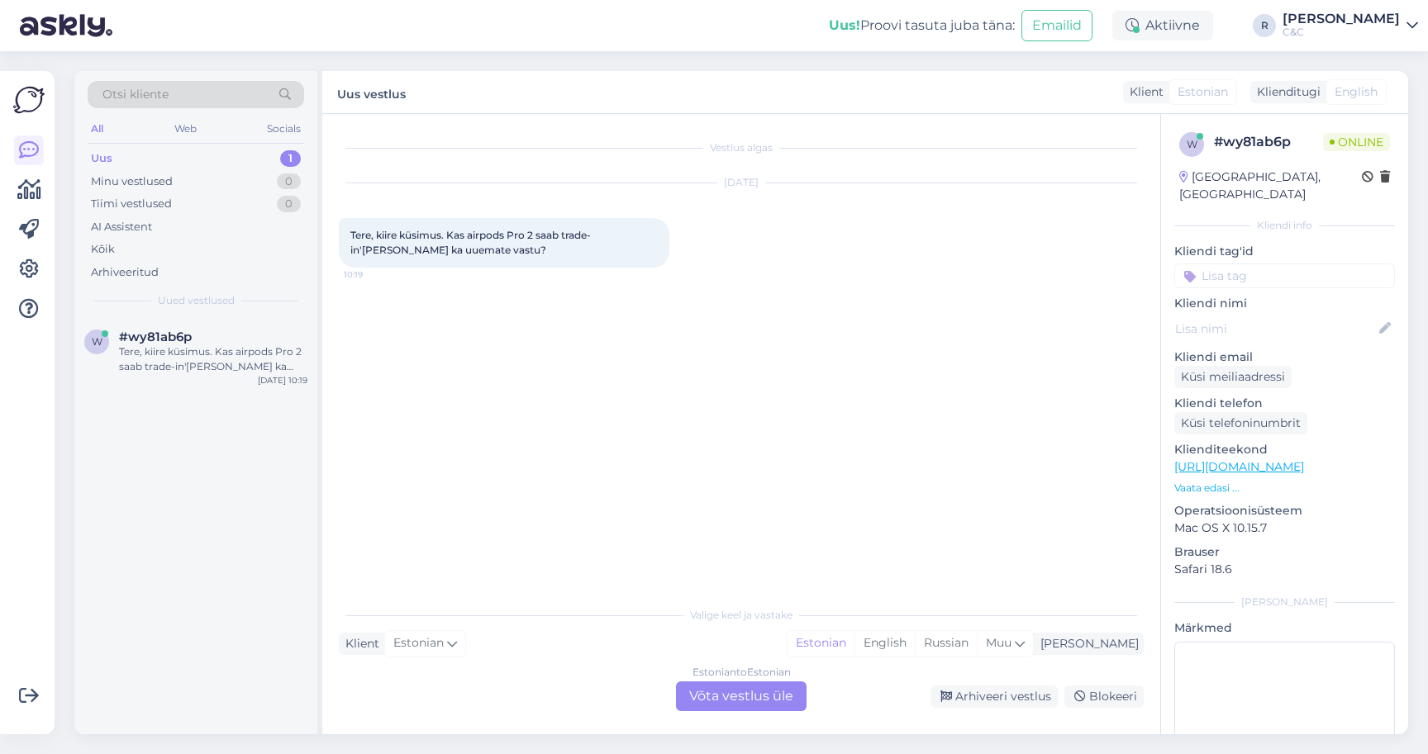
click at [756, 709] on div "Estonian to Estonian Võta vestlus üle" at bounding box center [741, 697] width 131 height 30
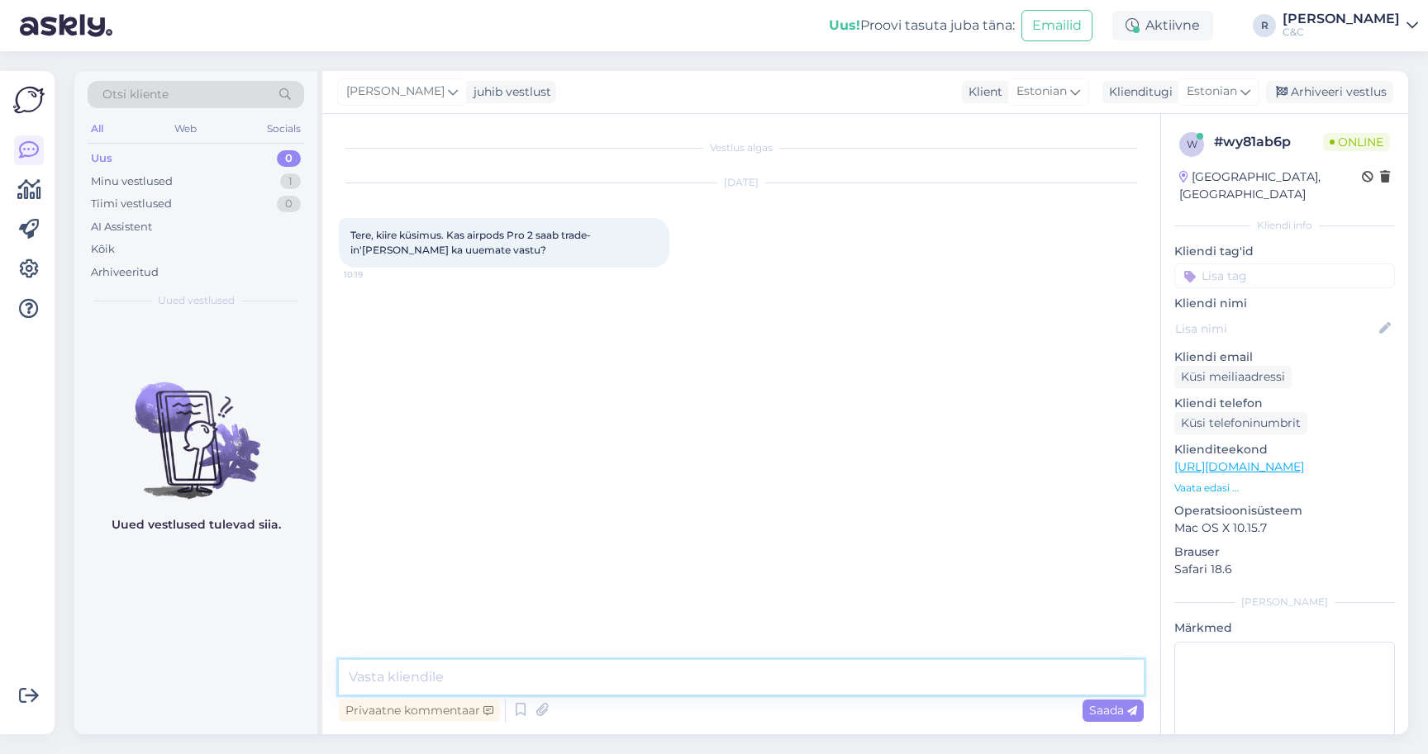
click at [649, 678] on textarea at bounding box center [741, 677] width 805 height 35
type textarea "Tere! Ikka"
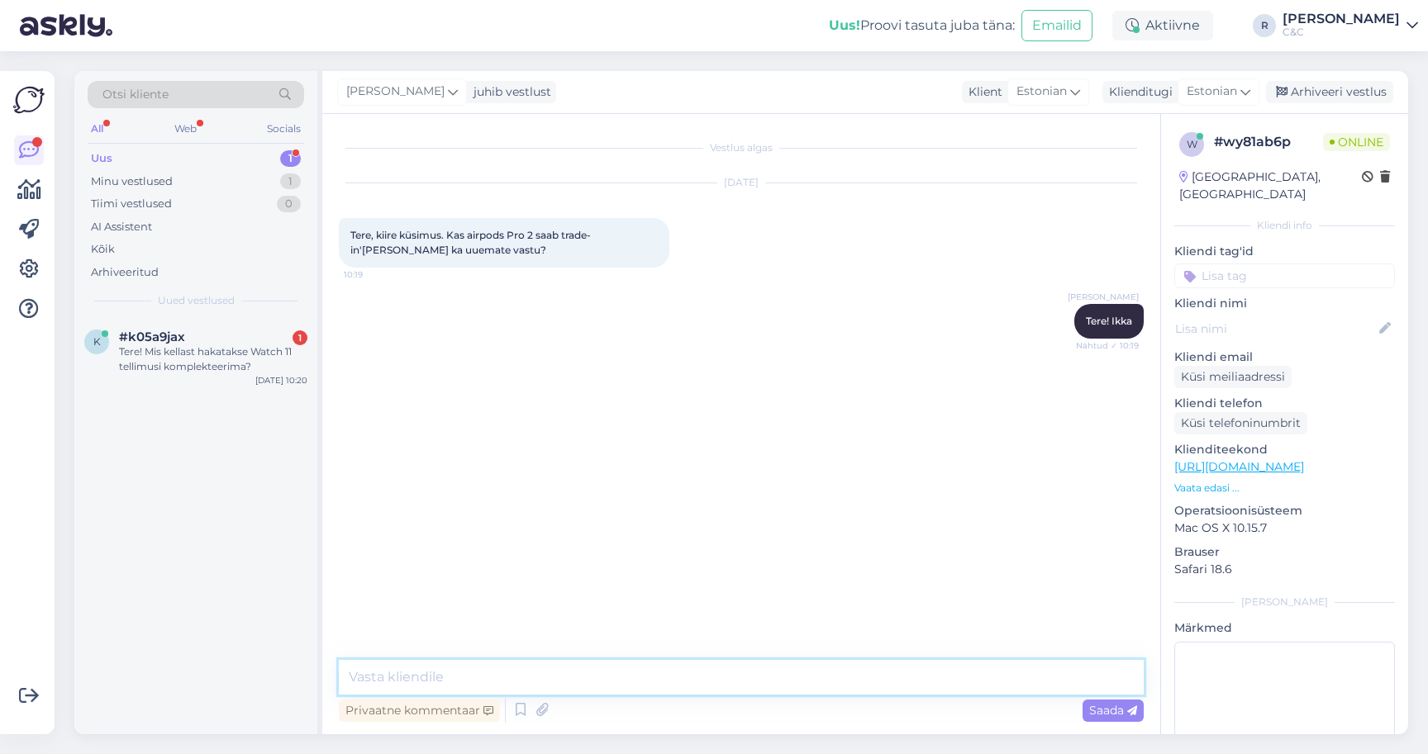
paste textarea "https://www.shop.cec.ee/vaheta-apple-seade"
type textarea "https://www.shop.cec.ee/vaheta-apple-seade"
click at [167, 379] on div "k #k05a9jax 1 Tere! Mis kellast hakatakse Watch 11 tellimusi komplekteerima? Se…" at bounding box center [195, 355] width 243 height 74
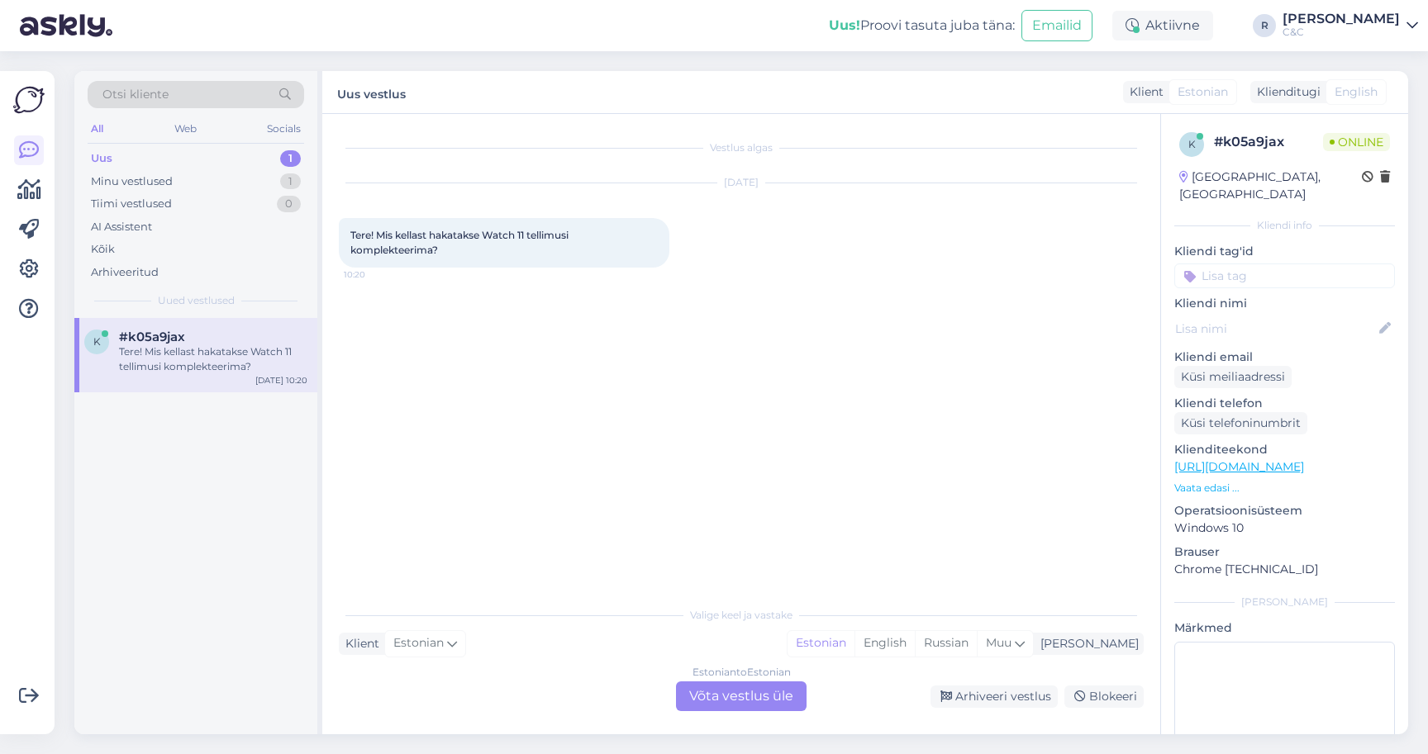
click at [715, 701] on div "Estonian to Estonian Võta vestlus üle" at bounding box center [741, 697] width 131 height 30
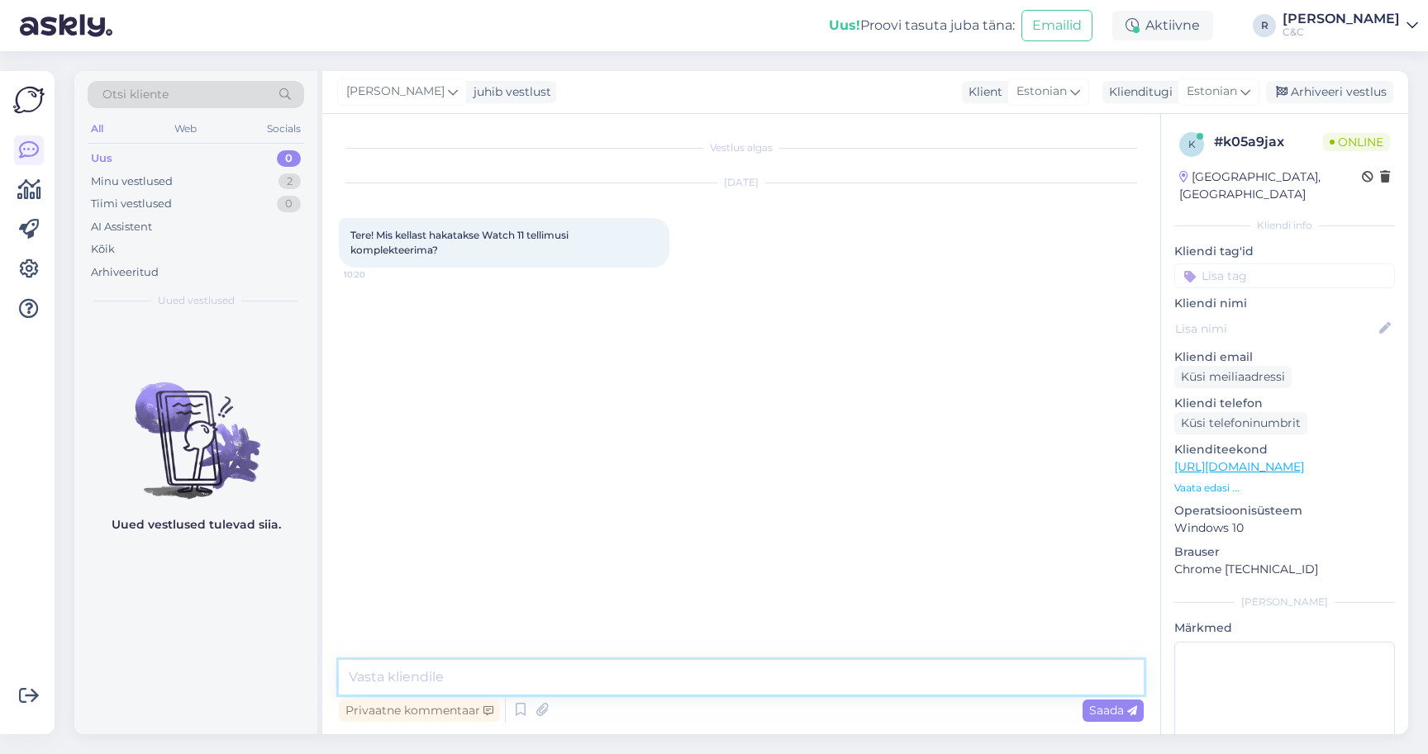
click at [609, 676] on textarea at bounding box center [741, 677] width 805 height 35
type textarea "Tere! Juba komplekteeritakse."
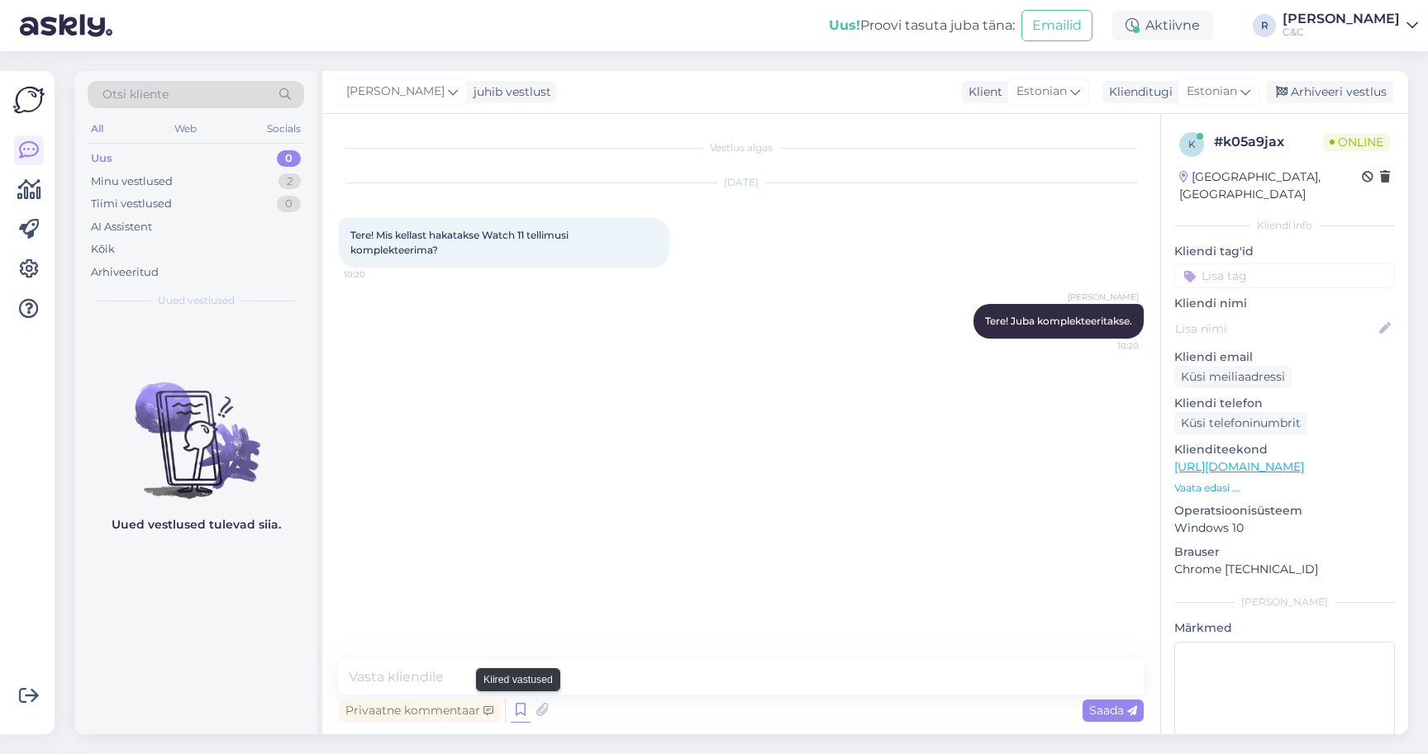
click at [521, 700] on icon at bounding box center [521, 710] width 20 height 25
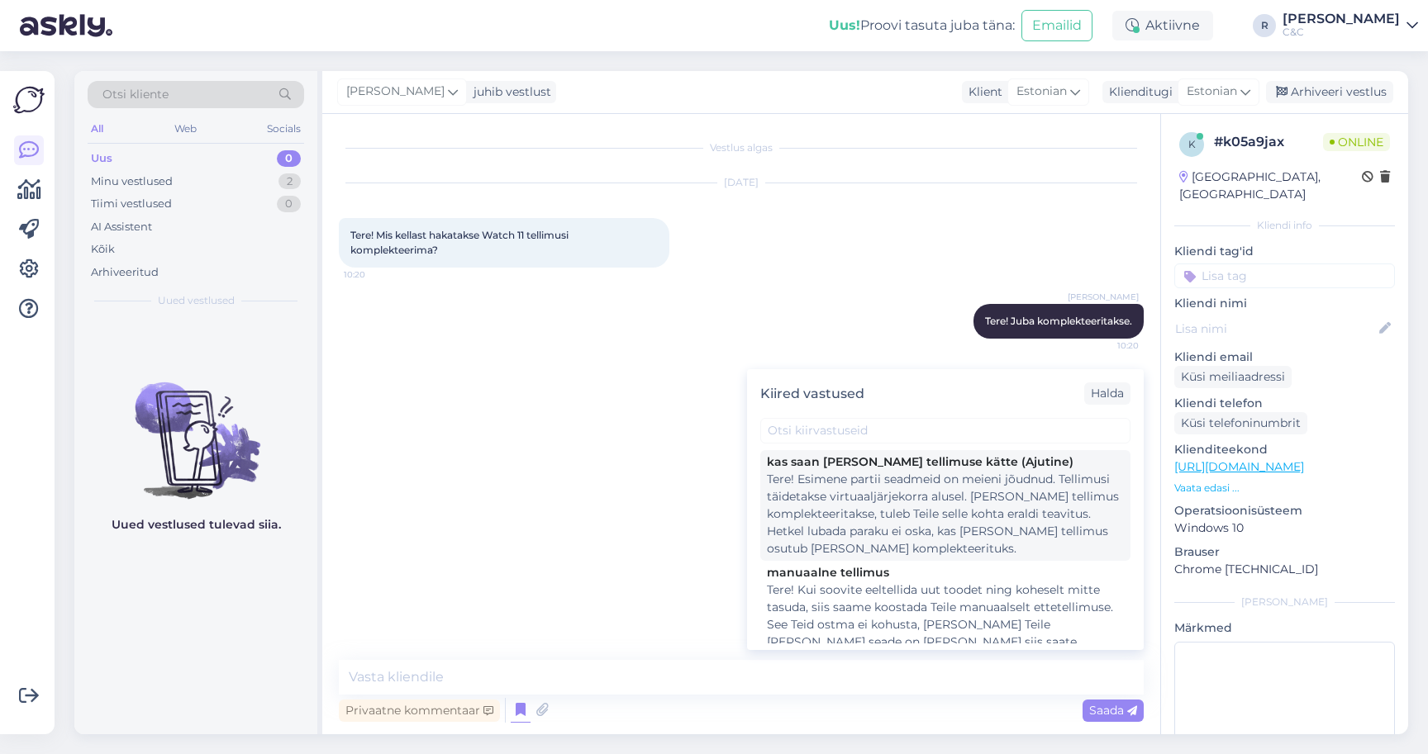
click at [843, 480] on div "Tere! Esimene partii seadmeid on meieni jõudnud. Tellimusi täidetakse virtuaalj…" at bounding box center [945, 514] width 357 height 87
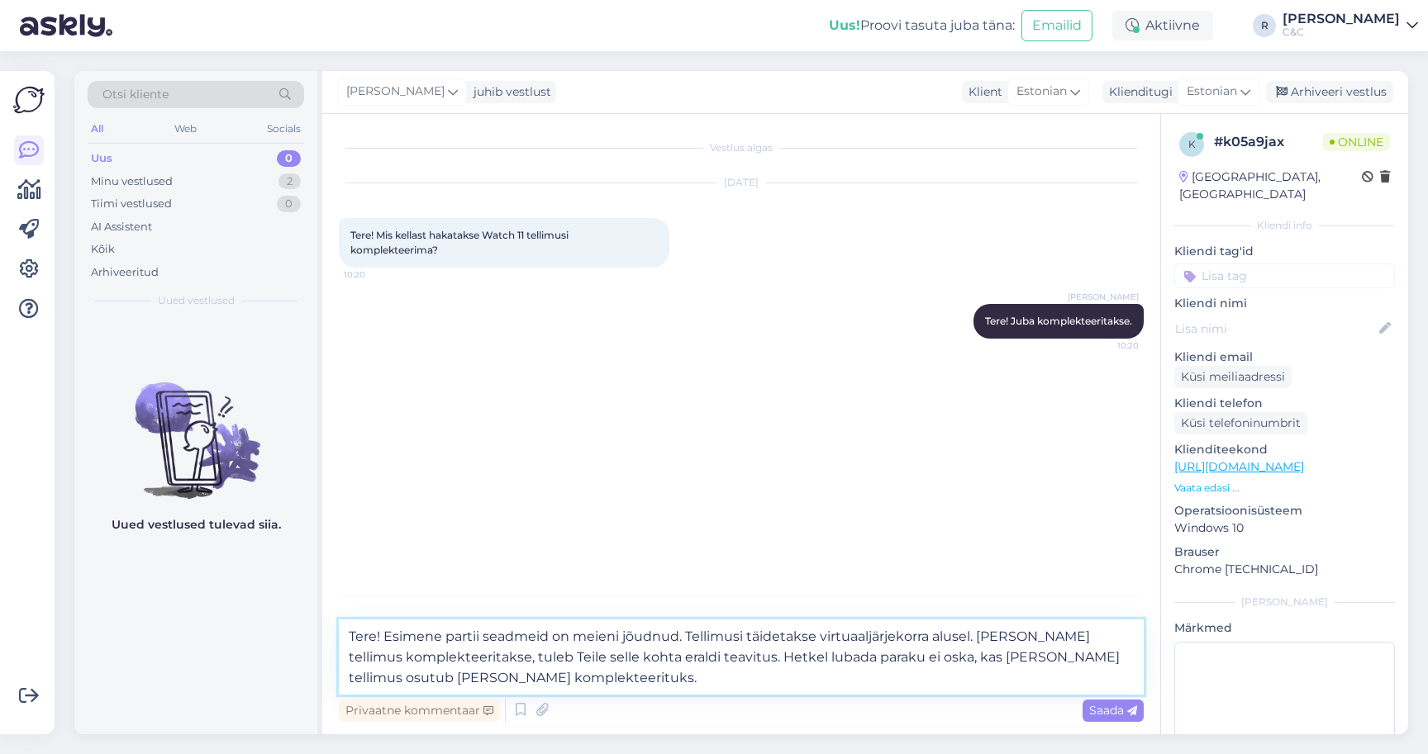
drag, startPoint x: 685, startPoint y: 633, endPoint x: 330, endPoint y: 637, distance: 355.3
click at [330, 637] on div "Vestlus algas Sep 19 2025 Tere! Mis kellast hakatakse Watch 11 tellimusi komple…" at bounding box center [741, 424] width 838 height 620
type textarea "Tellimusi täidetakse virtuaaljärjekorra alusel. Kui Teie tellimus komplekteerit…"
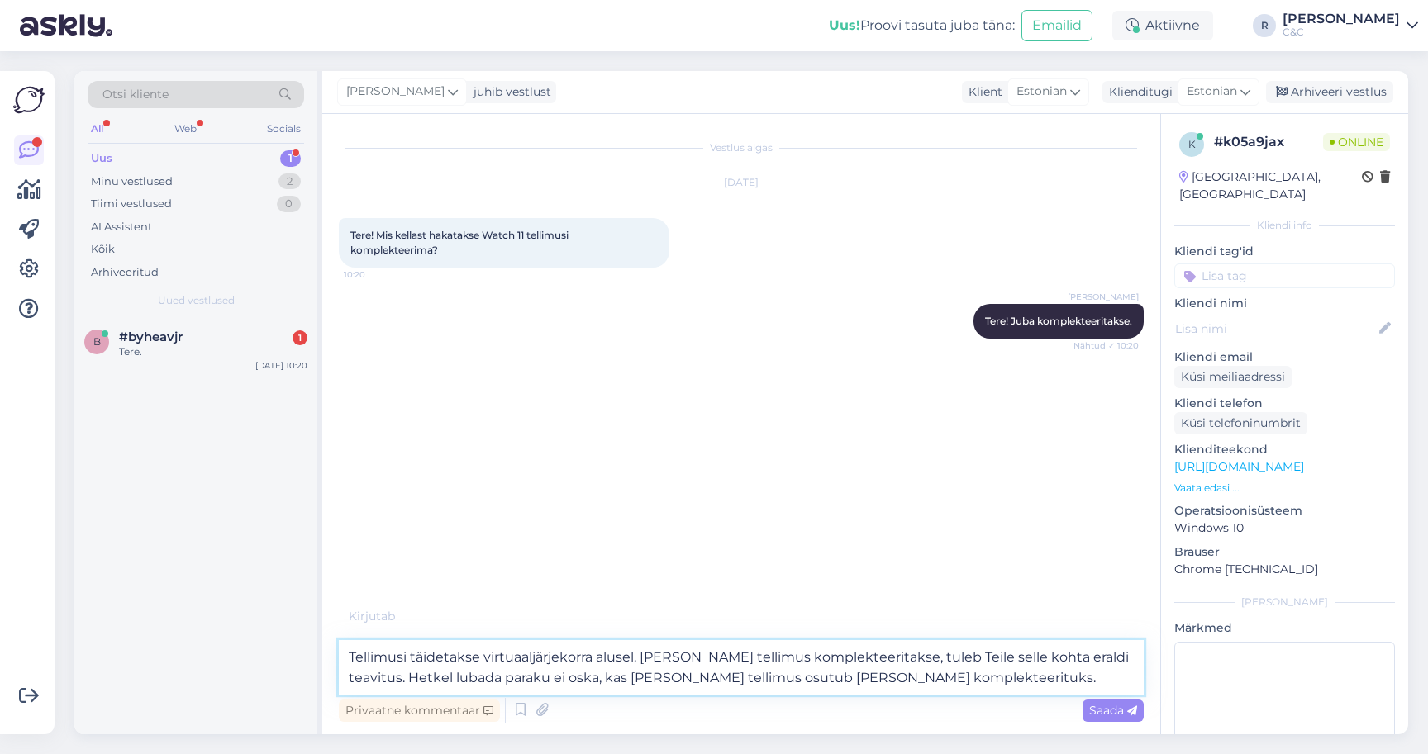
click at [928, 674] on textarea "Tellimusi täidetakse virtuaaljärjekorra alusel. Kui Teie tellimus komplekteerit…" at bounding box center [741, 667] width 805 height 55
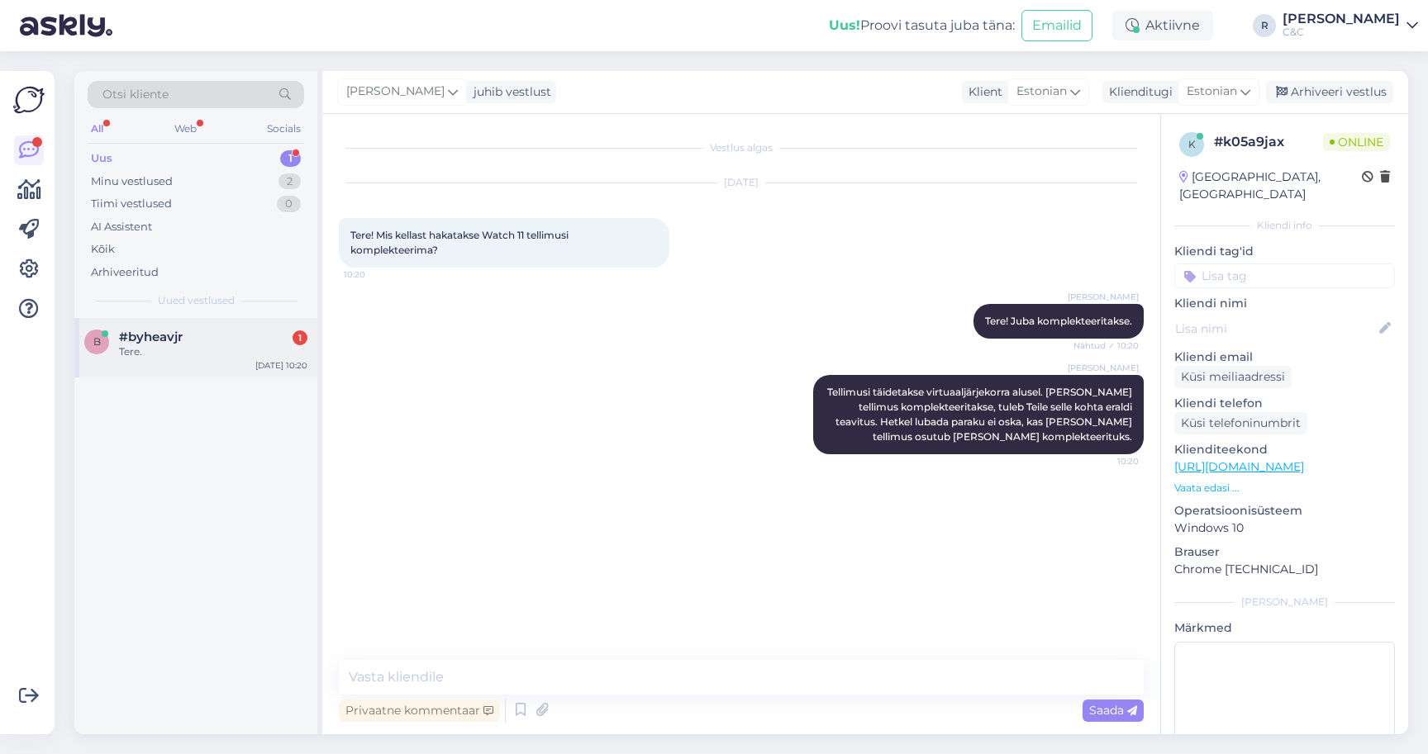
click at [259, 340] on div "#byheavjr 1" at bounding box center [213, 337] width 188 height 15
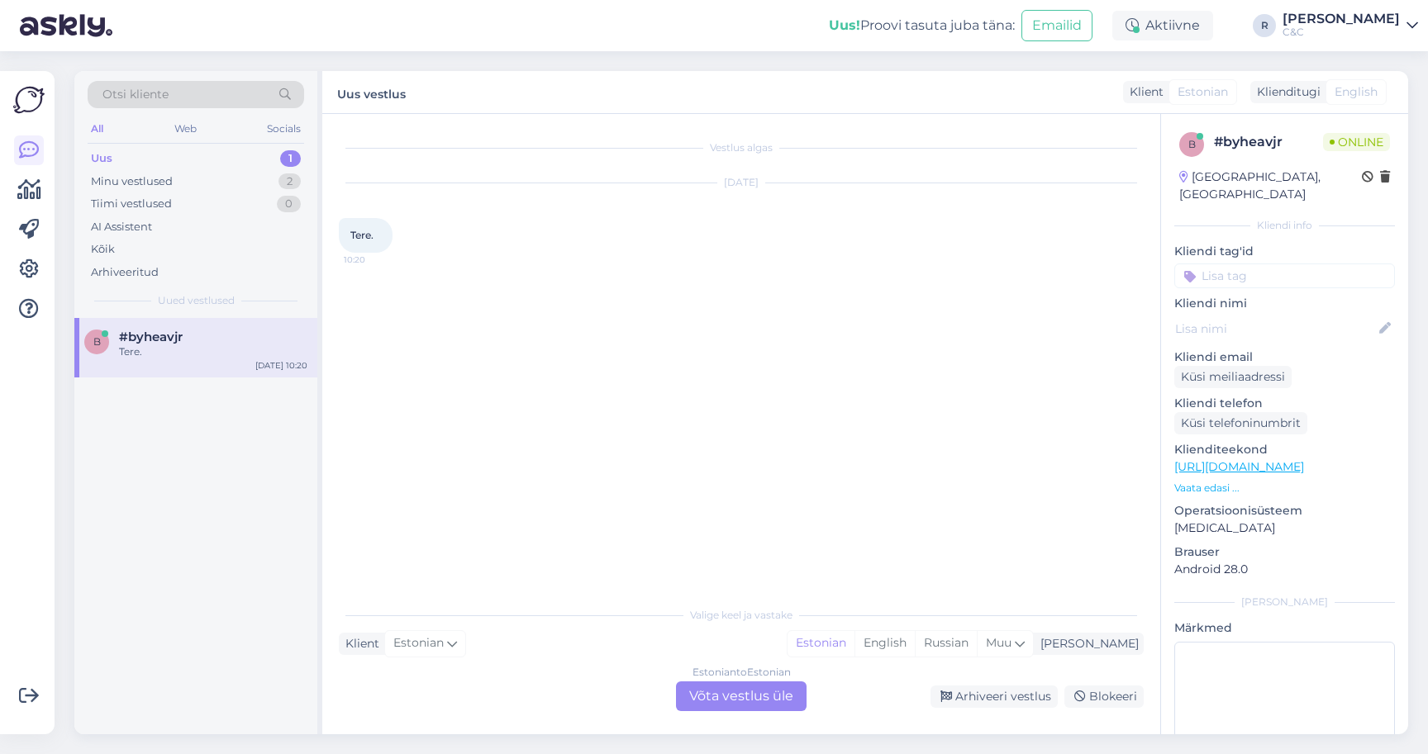
click at [722, 697] on div "Estonian to Estonian Võta vestlus üle" at bounding box center [741, 697] width 131 height 30
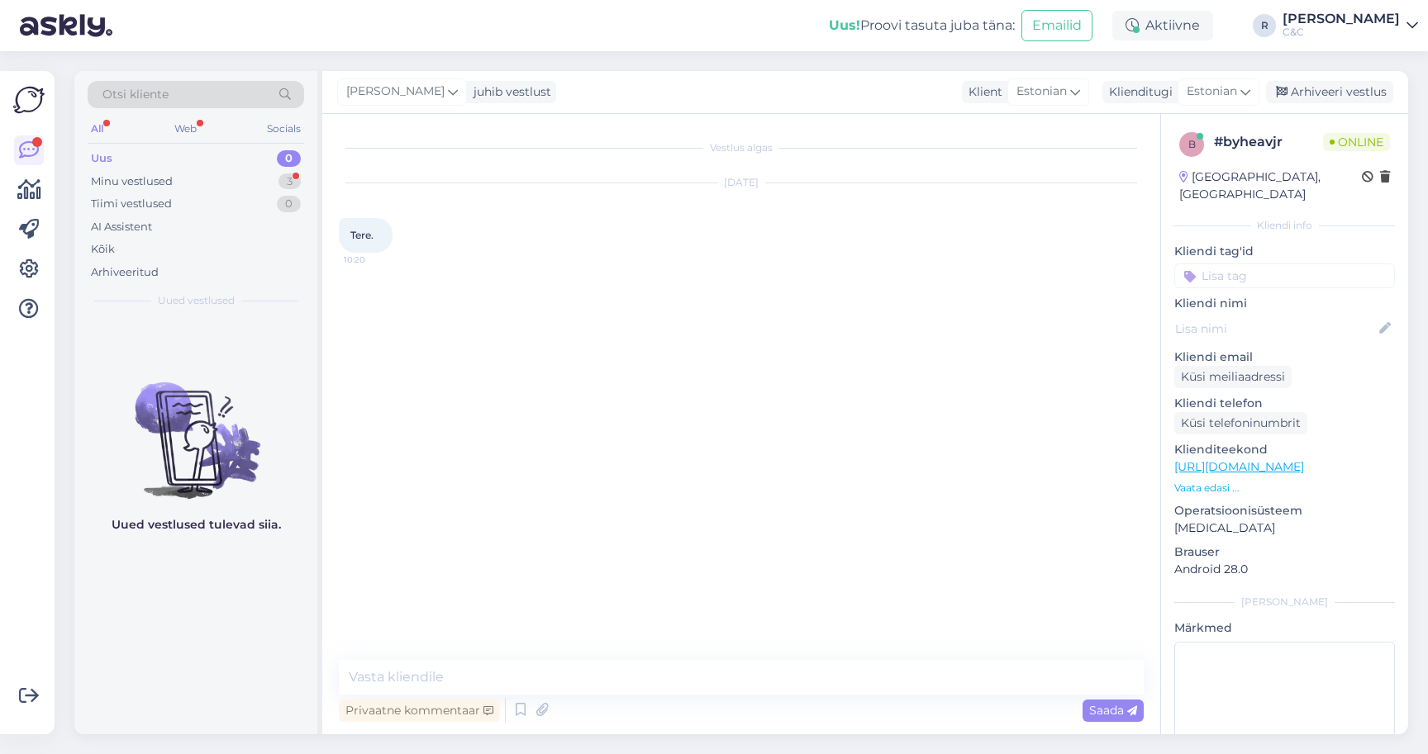
click at [509, 711] on div "Privaatne kommentaar Saada" at bounding box center [741, 710] width 805 height 31
click at [517, 711] on icon at bounding box center [521, 710] width 20 height 25
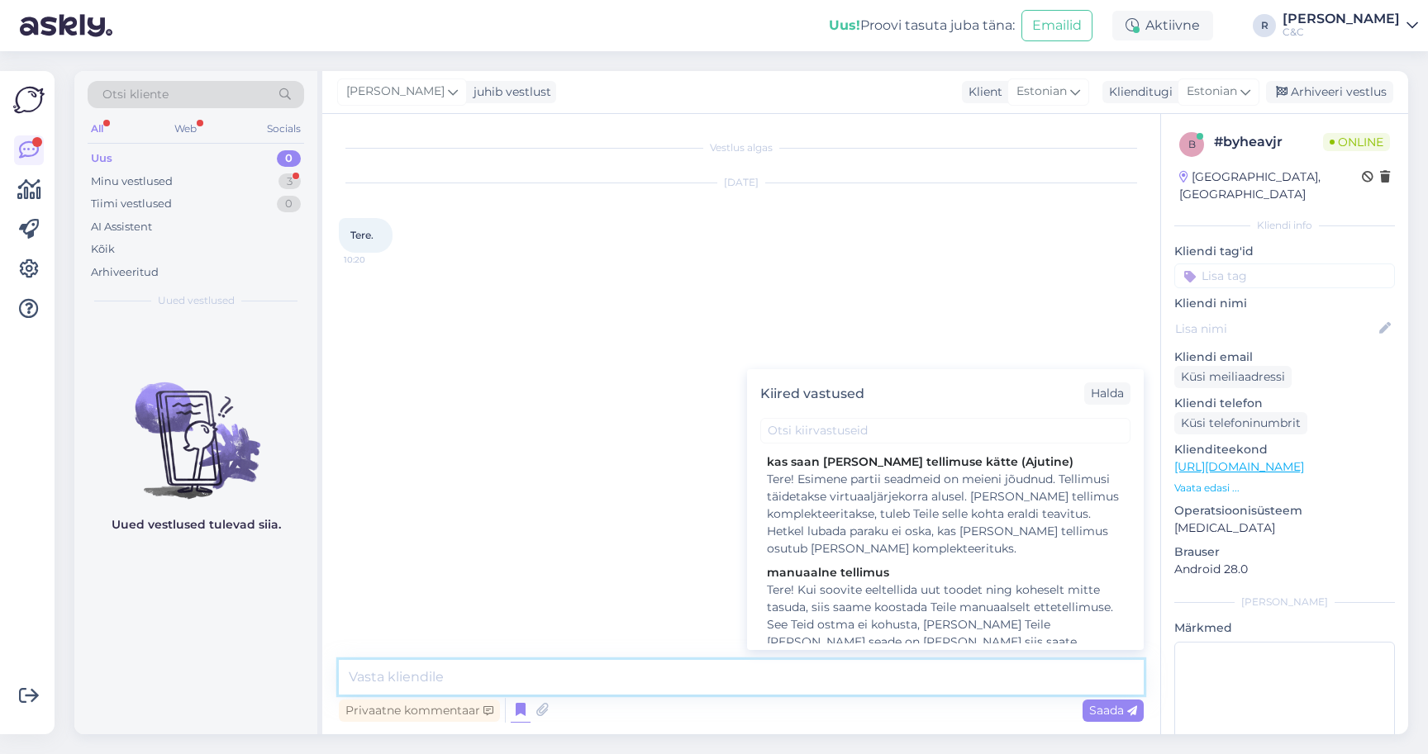
click at [521, 682] on textarea at bounding box center [741, 677] width 805 height 35
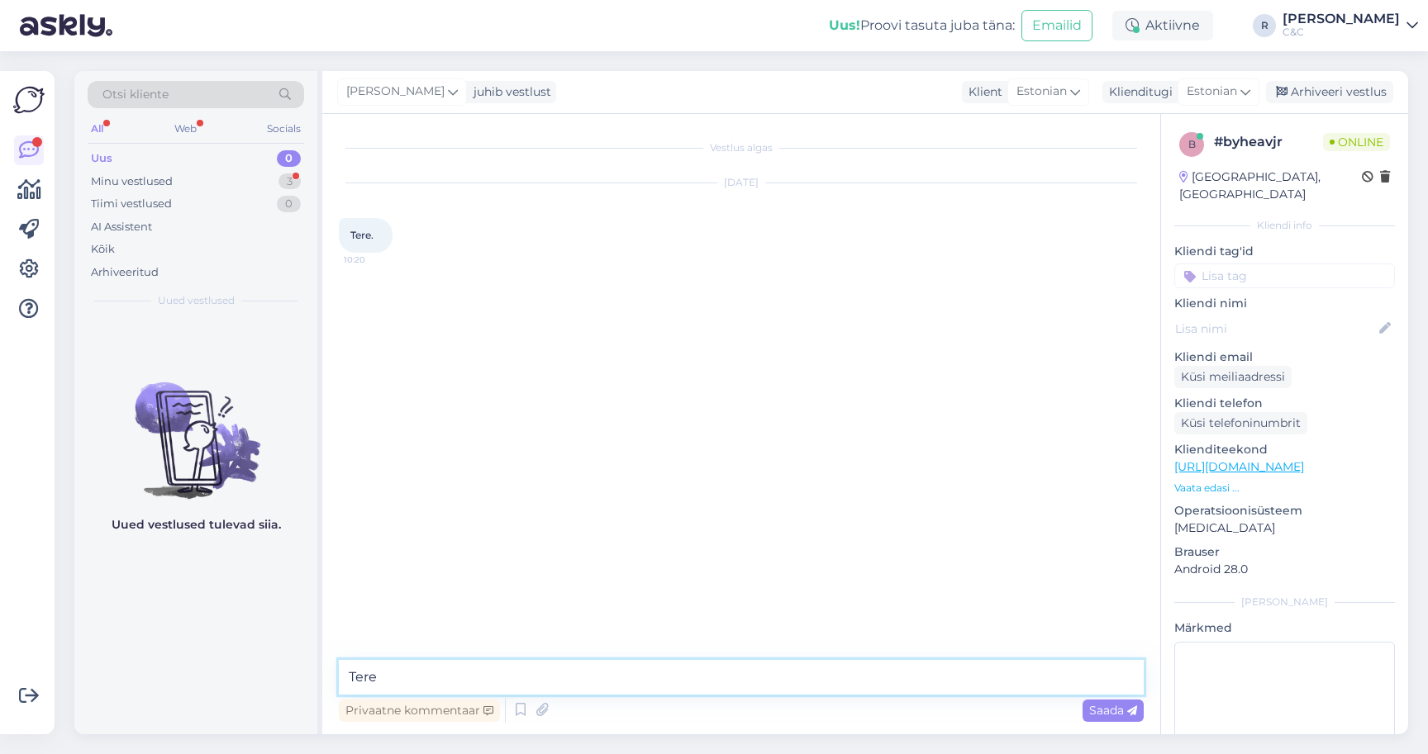
type textarea "Tere!"
click at [210, 178] on div "Minu vestlused 3" at bounding box center [196, 181] width 216 height 23
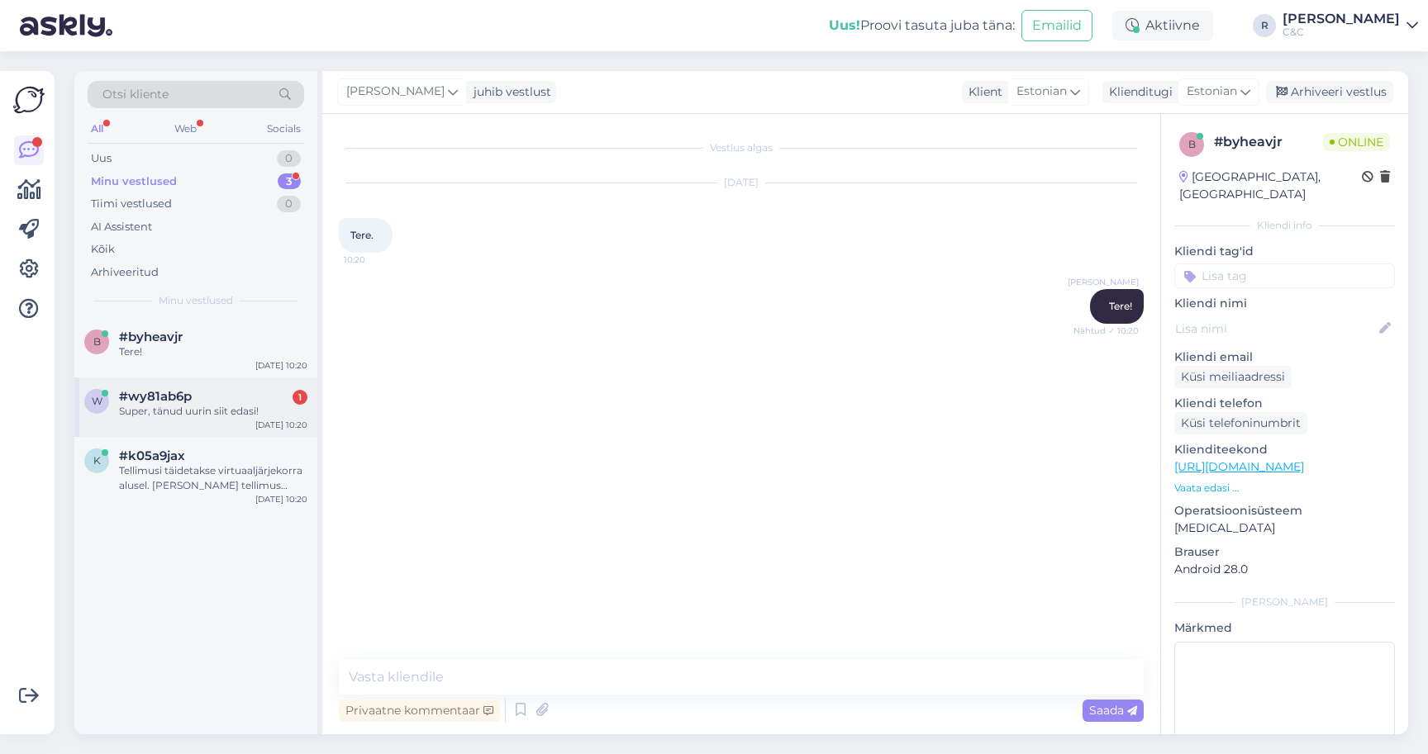
click at [174, 398] on span "#wy81ab6p" at bounding box center [155, 396] width 73 height 15
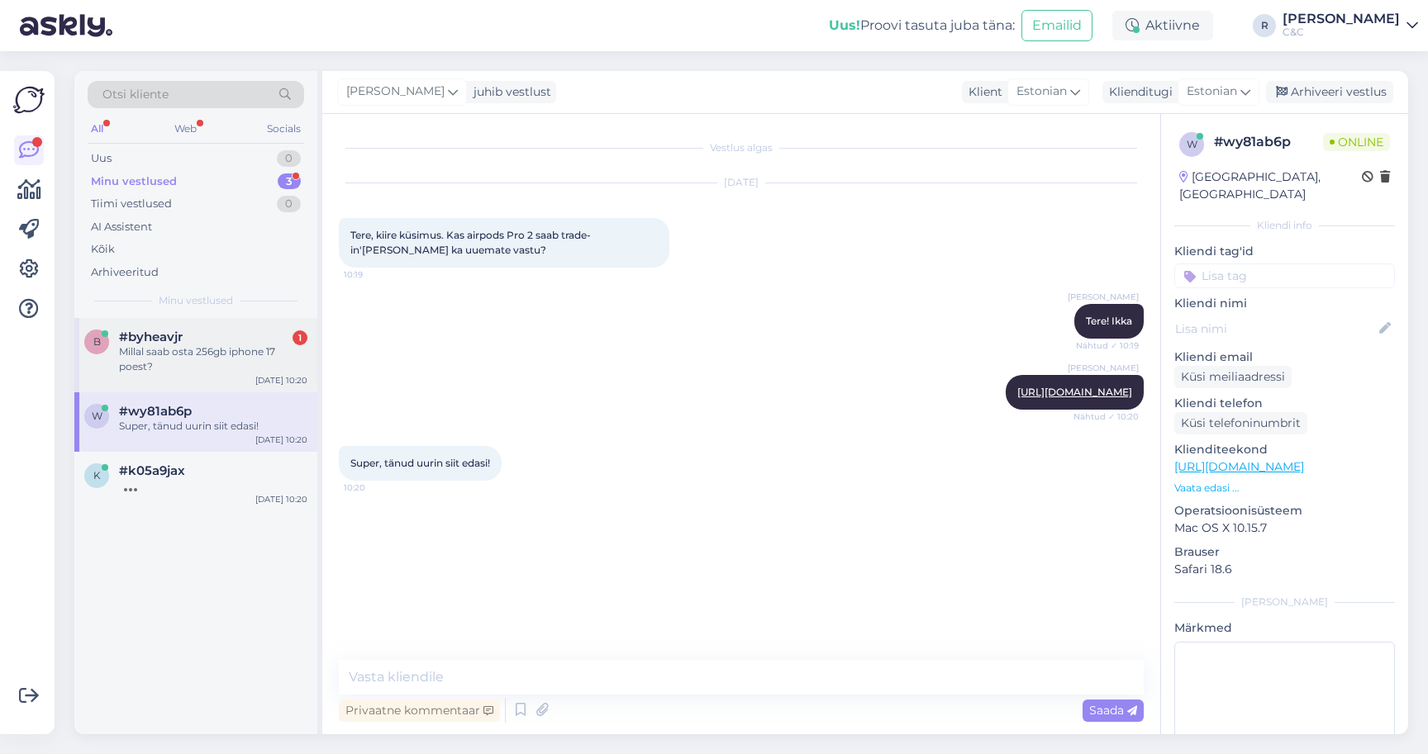
click at [259, 362] on div "Millal saab osta 256gb iphone 17 poest?" at bounding box center [213, 360] width 188 height 30
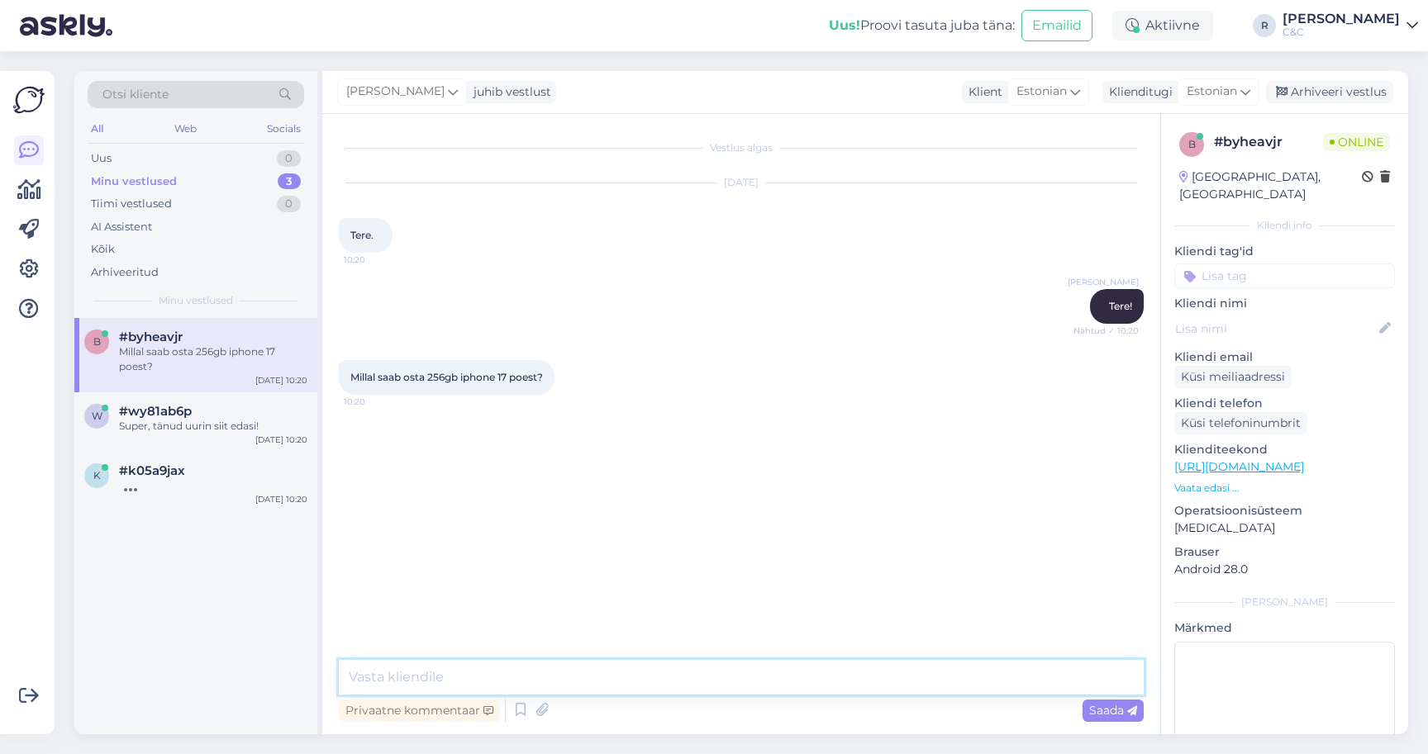
click at [616, 682] on textarea at bounding box center [741, 677] width 805 height 35
click at [525, 702] on icon at bounding box center [521, 710] width 20 height 25
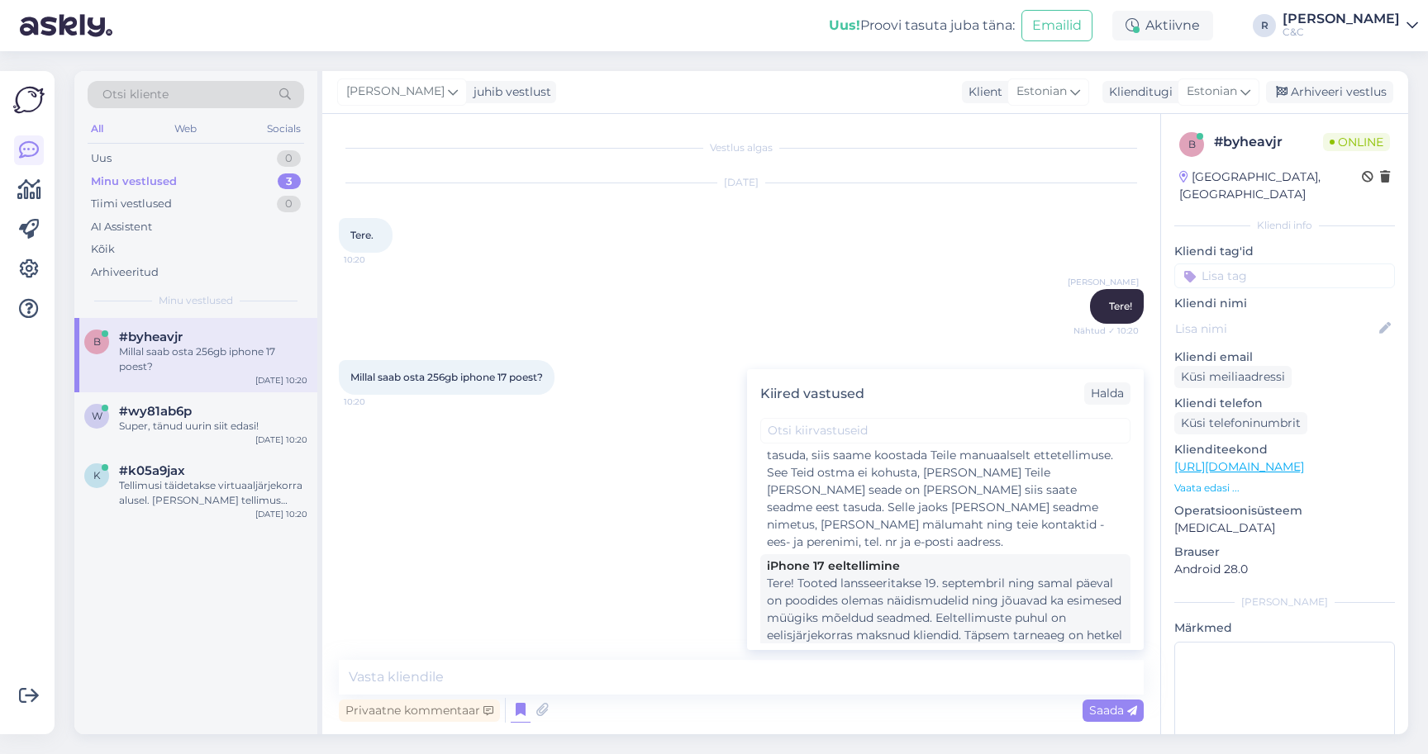
scroll to position [183, 0]
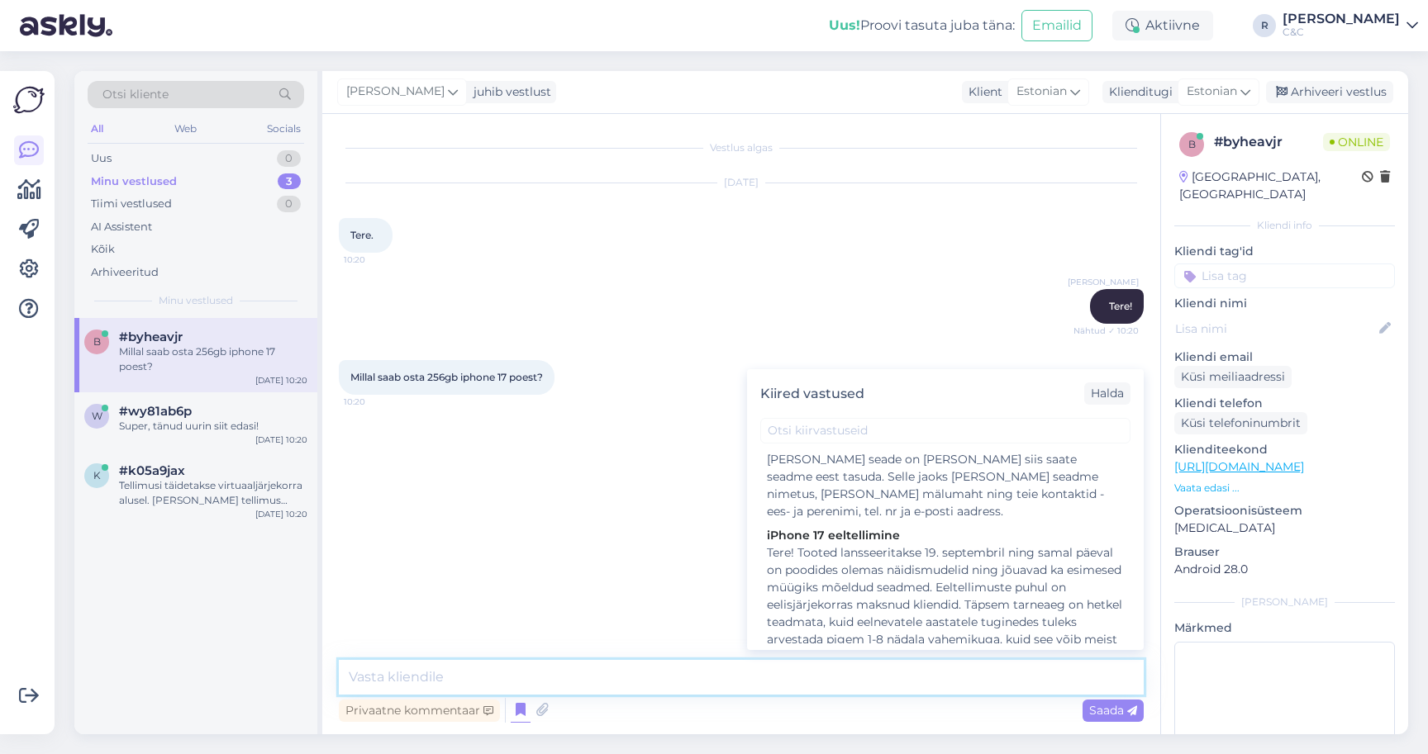
click at [644, 685] on textarea at bounding box center [741, 677] width 805 height 35
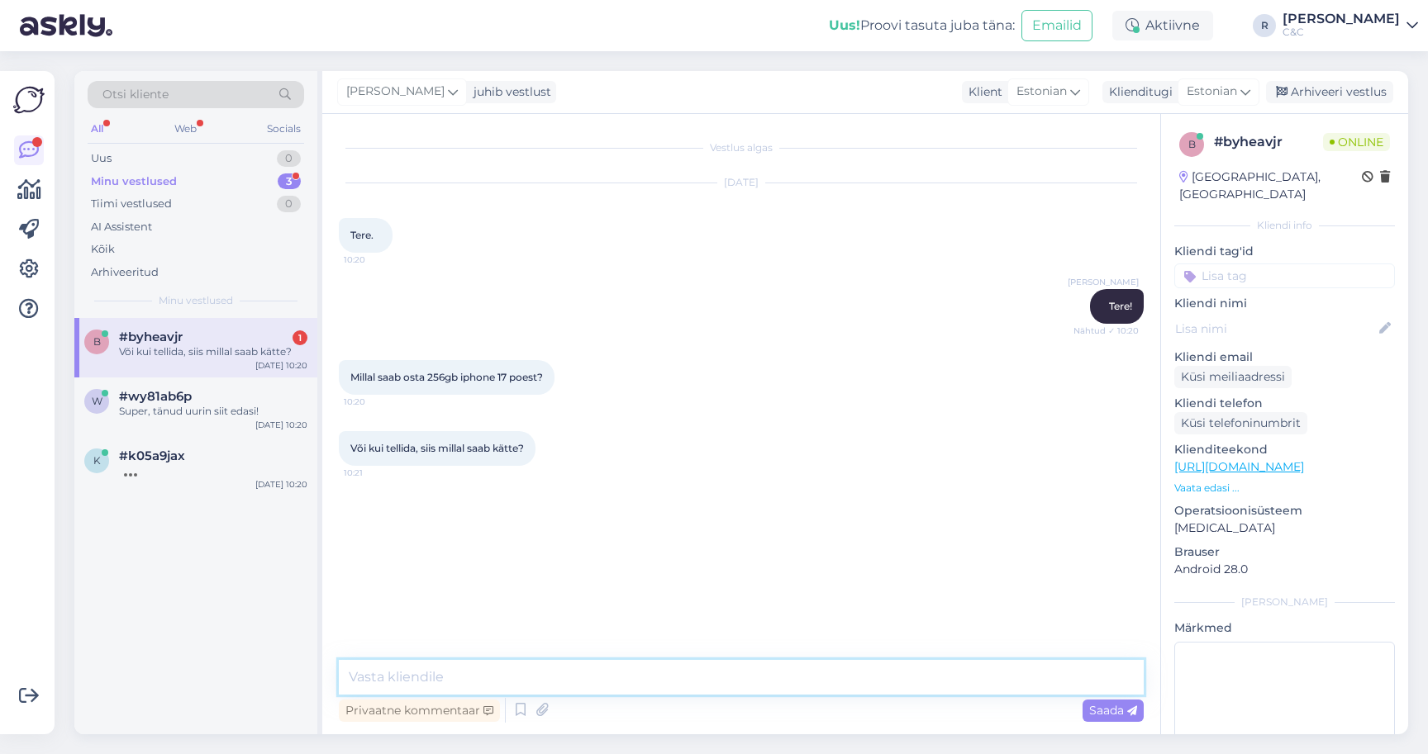
click at [487, 670] on textarea at bounding box center [741, 677] width 805 height 35
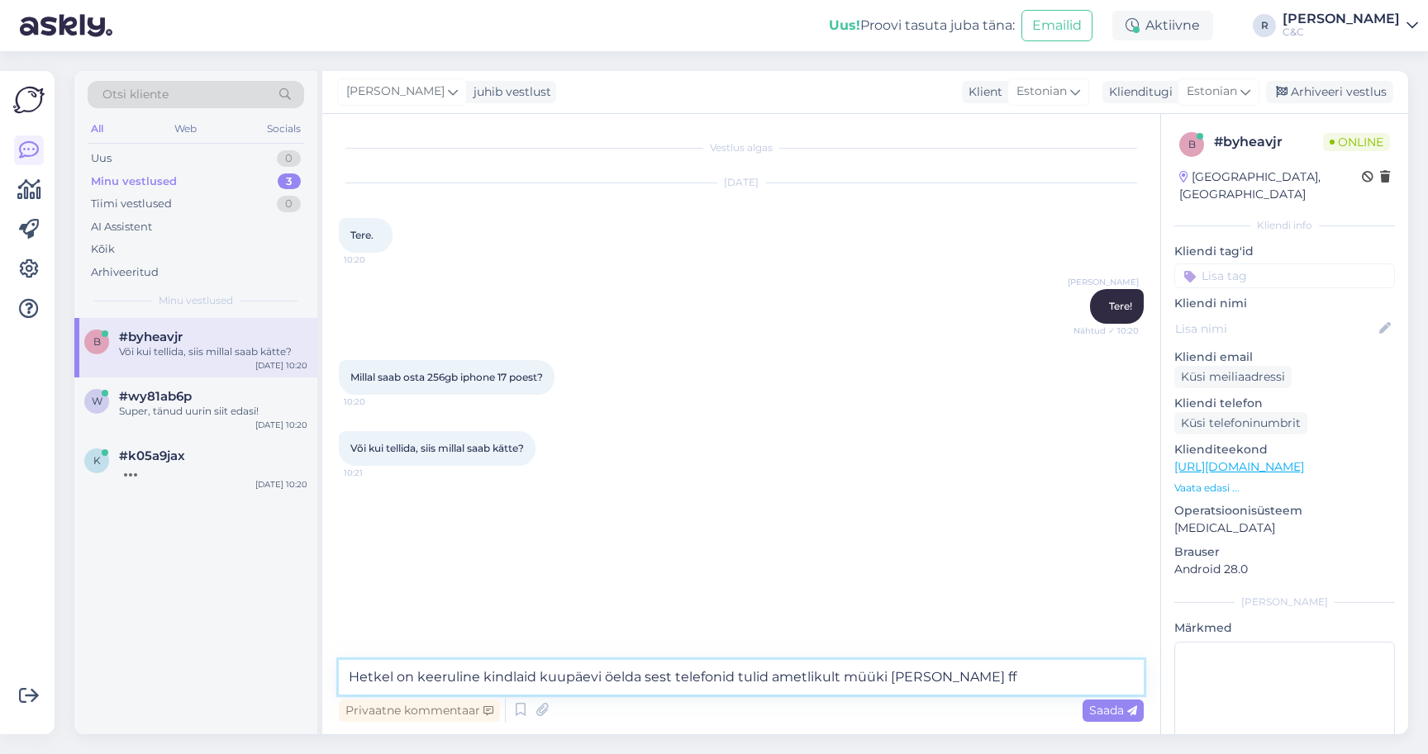
type textarea "Hetkel on keeruline kindlaid kuupäevi öelda sest telefonid tulid ametlikult müü…"
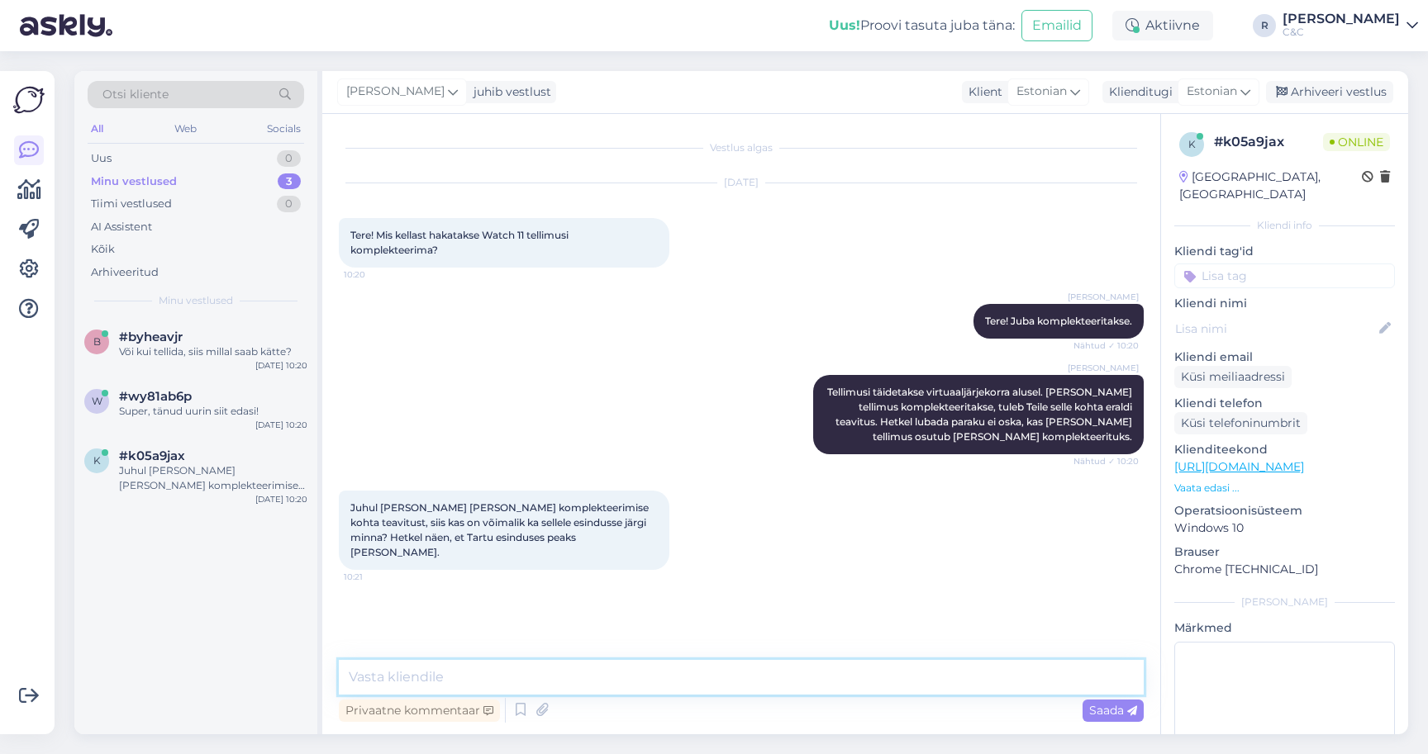
click at [616, 693] on textarea at bounding box center [741, 677] width 805 height 35
click at [611, 687] on textarea at bounding box center [741, 677] width 805 height 35
click at [503, 682] on textarea at bounding box center [741, 677] width 805 height 35
type textarea "Peab ootama, hetkel kodulehte ei tasuks uskuda igaksjuhuks."
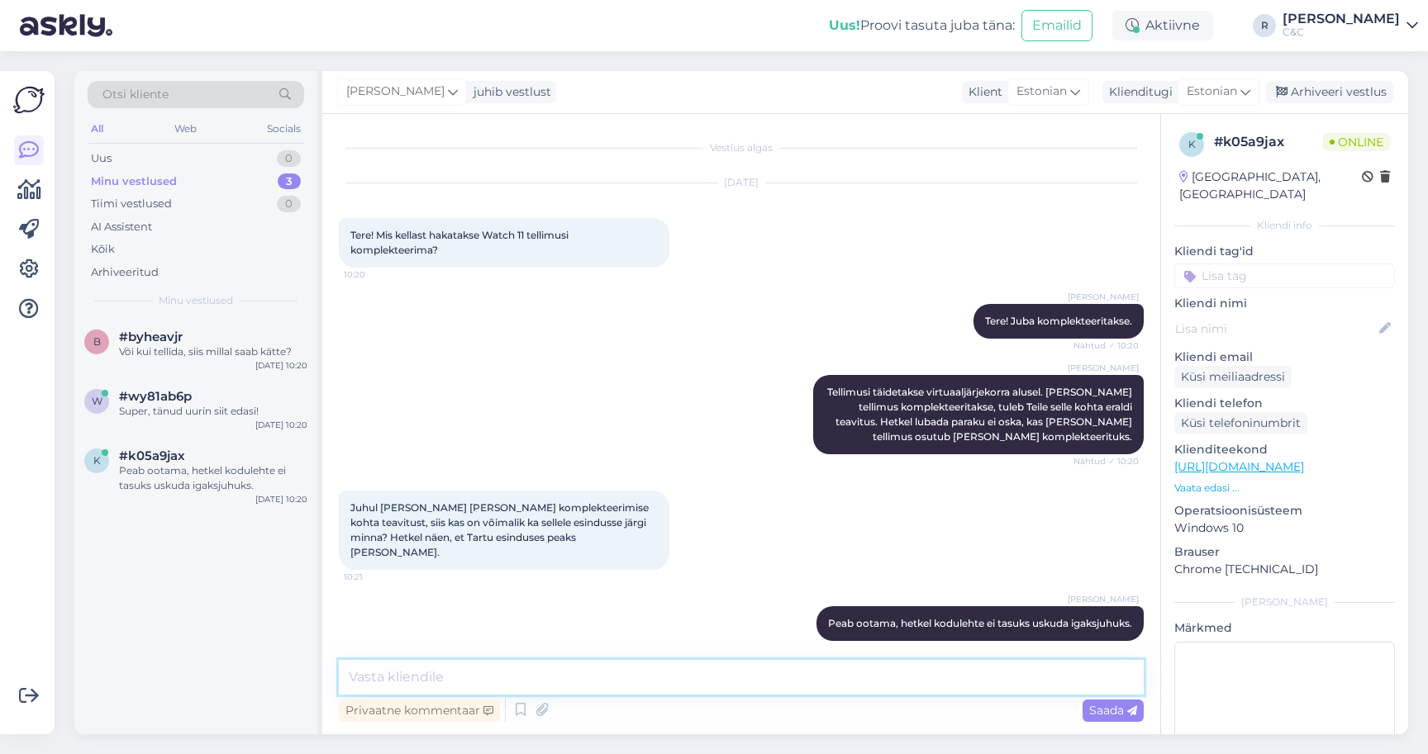
scroll to position [14, 0]
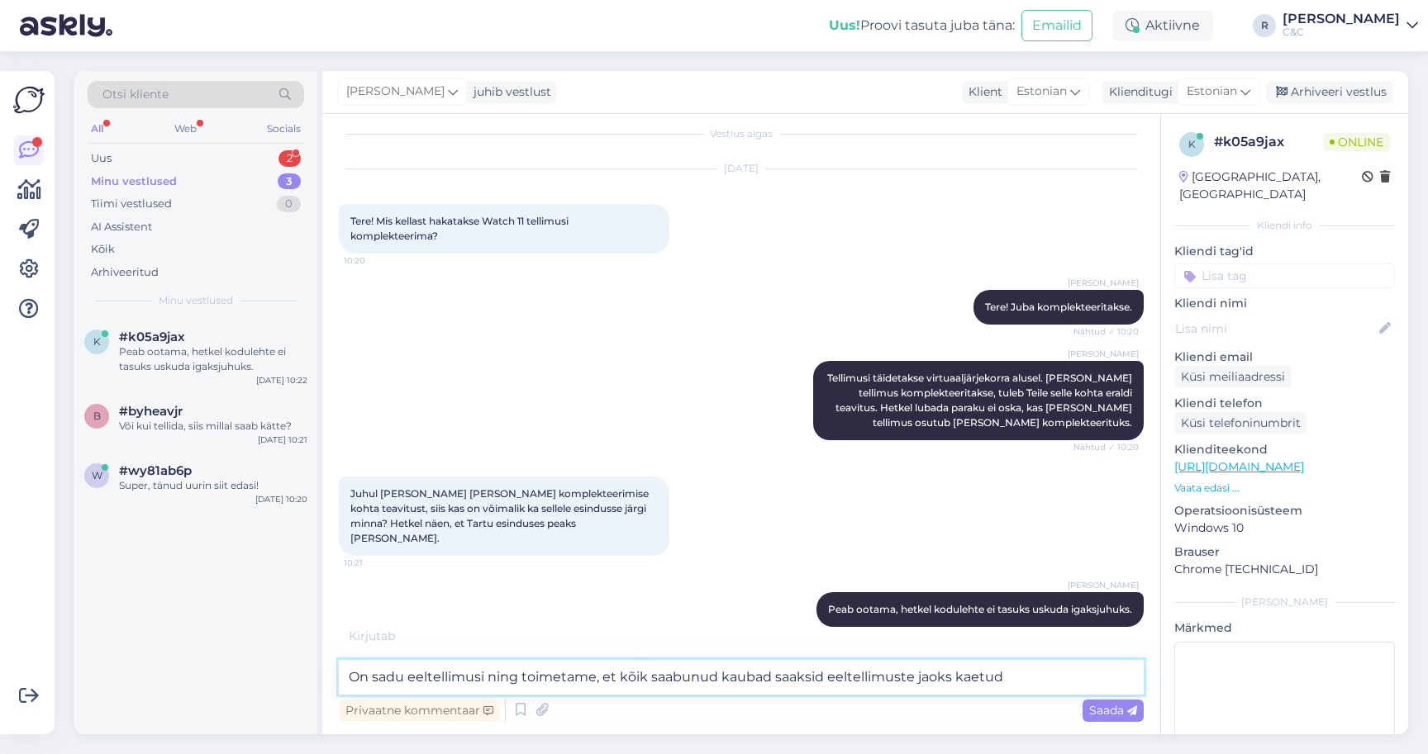
type textarea "On sadu eeltellimusi ning toimetame, et kõik saabunud kaubad saaksid eeltellimu…"
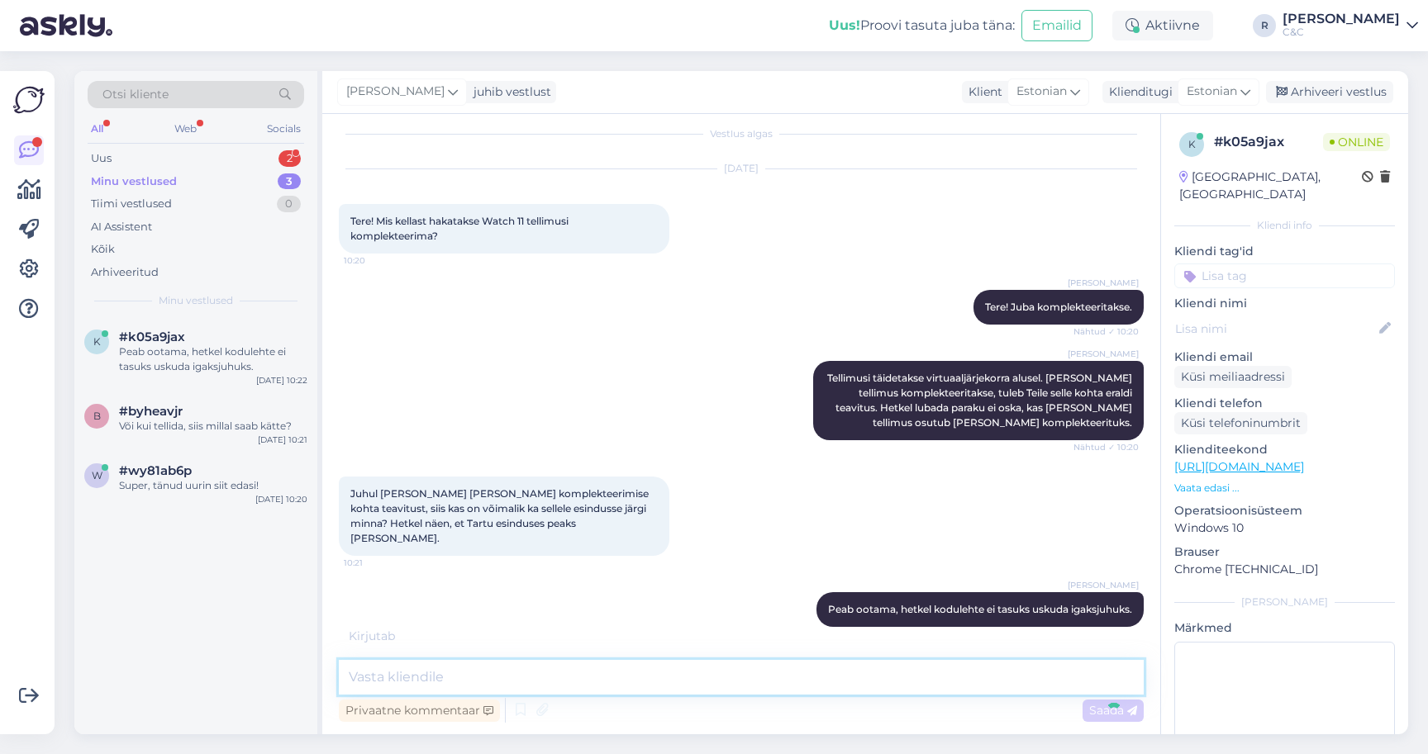
scroll to position [100, 0]
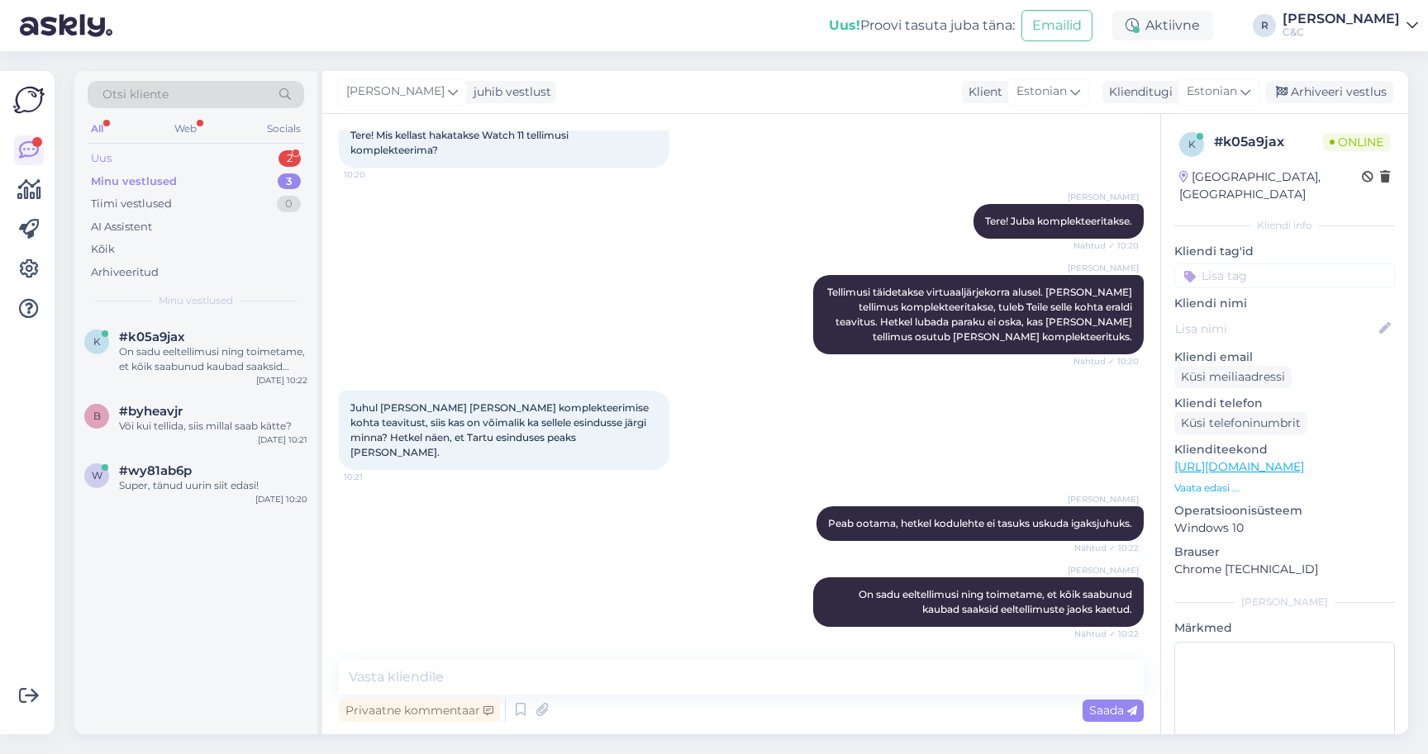
click at [210, 162] on div "Uus 2" at bounding box center [196, 158] width 216 height 23
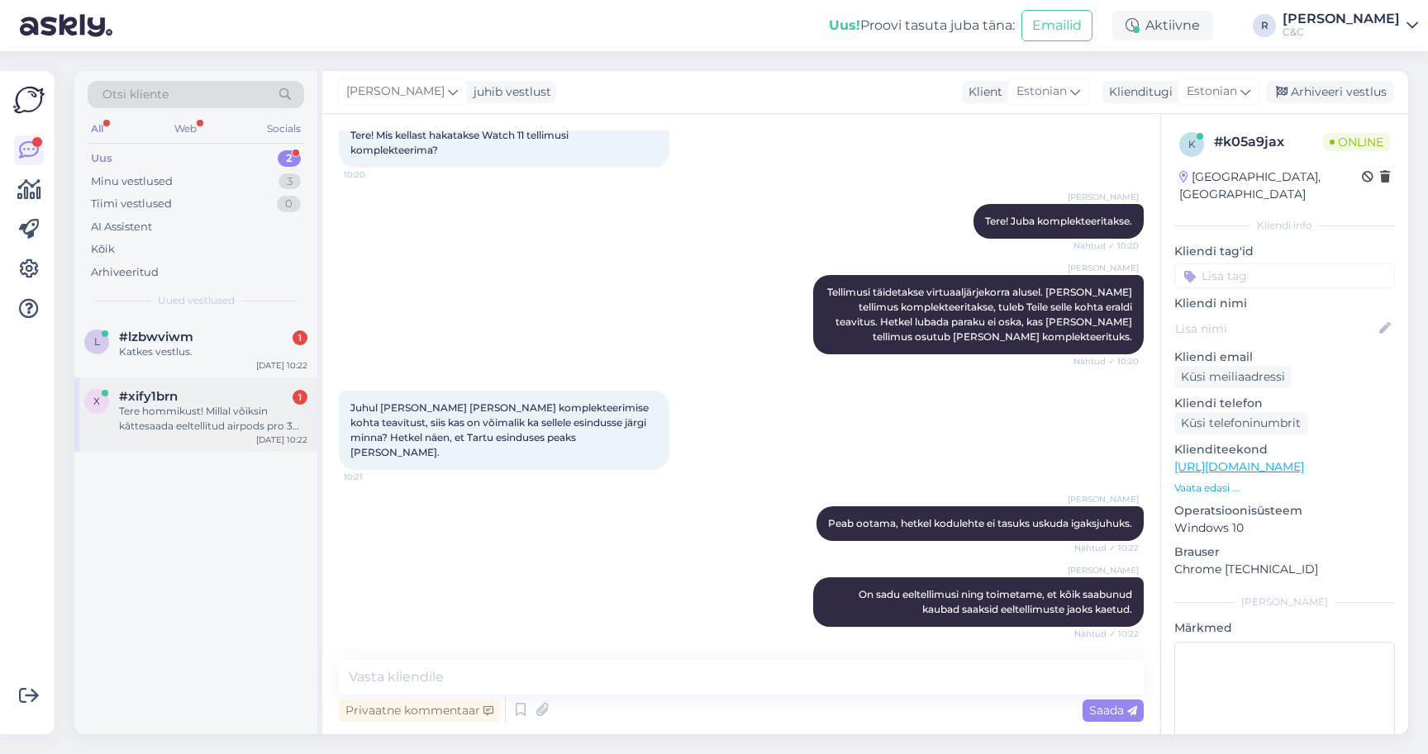
click at [169, 384] on div "x #xify1brn 1 Tere hommikust! Millal vǒiksin kâttesaada eeltellitud airpods pro…" at bounding box center [195, 415] width 243 height 74
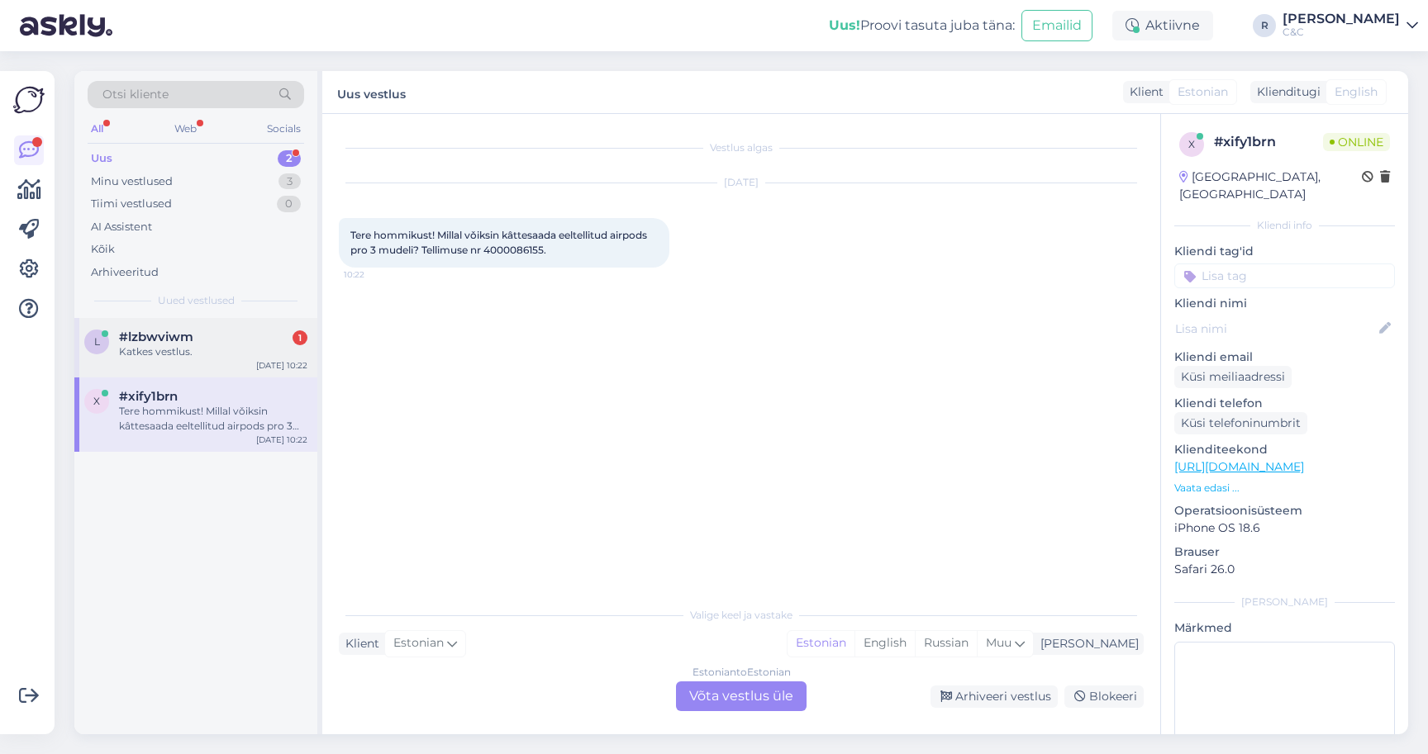
click at [168, 368] on div "l #lzbwviwm 1 Katkes vestlus. Sep 19 10:22" at bounding box center [195, 347] width 243 height 59
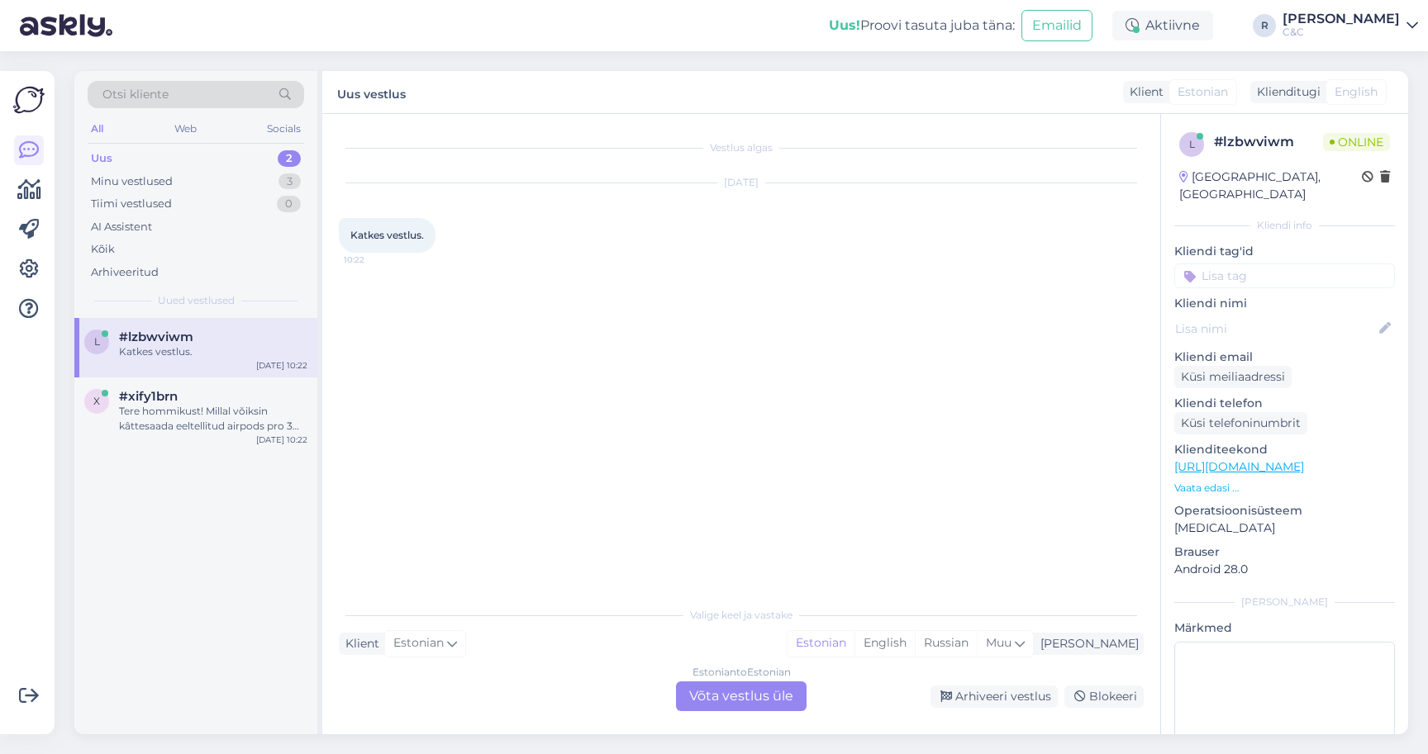
click at [721, 701] on div "Estonian to Estonian Võta vestlus üle" at bounding box center [741, 697] width 131 height 30
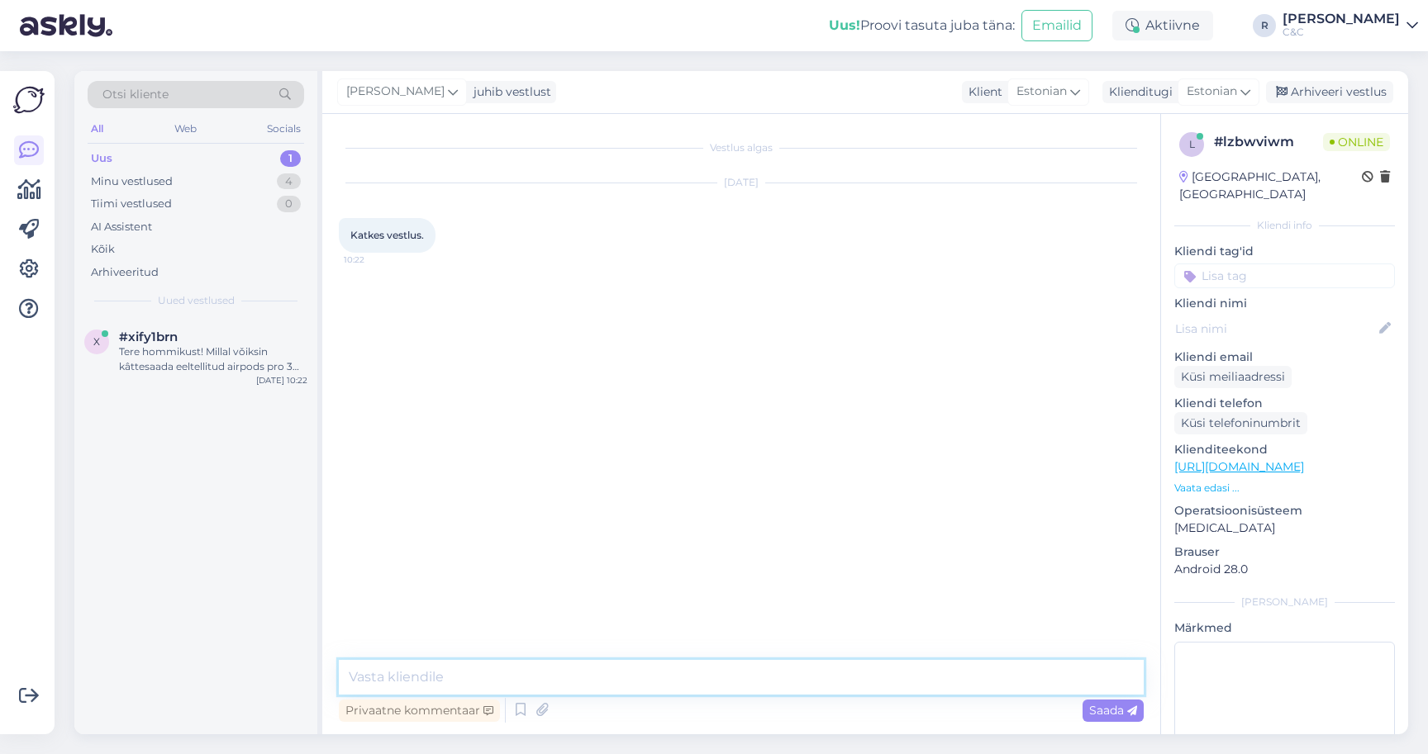
click at [652, 687] on textarea at bounding box center [741, 677] width 805 height 35
type textarea "Tere! Mis küsimus?"
click at [245, 345] on div "Tere hommikust! Millal vǒiksin kâttesaada eeltellitud airpods pro 3 mudeli? Tel…" at bounding box center [213, 360] width 188 height 30
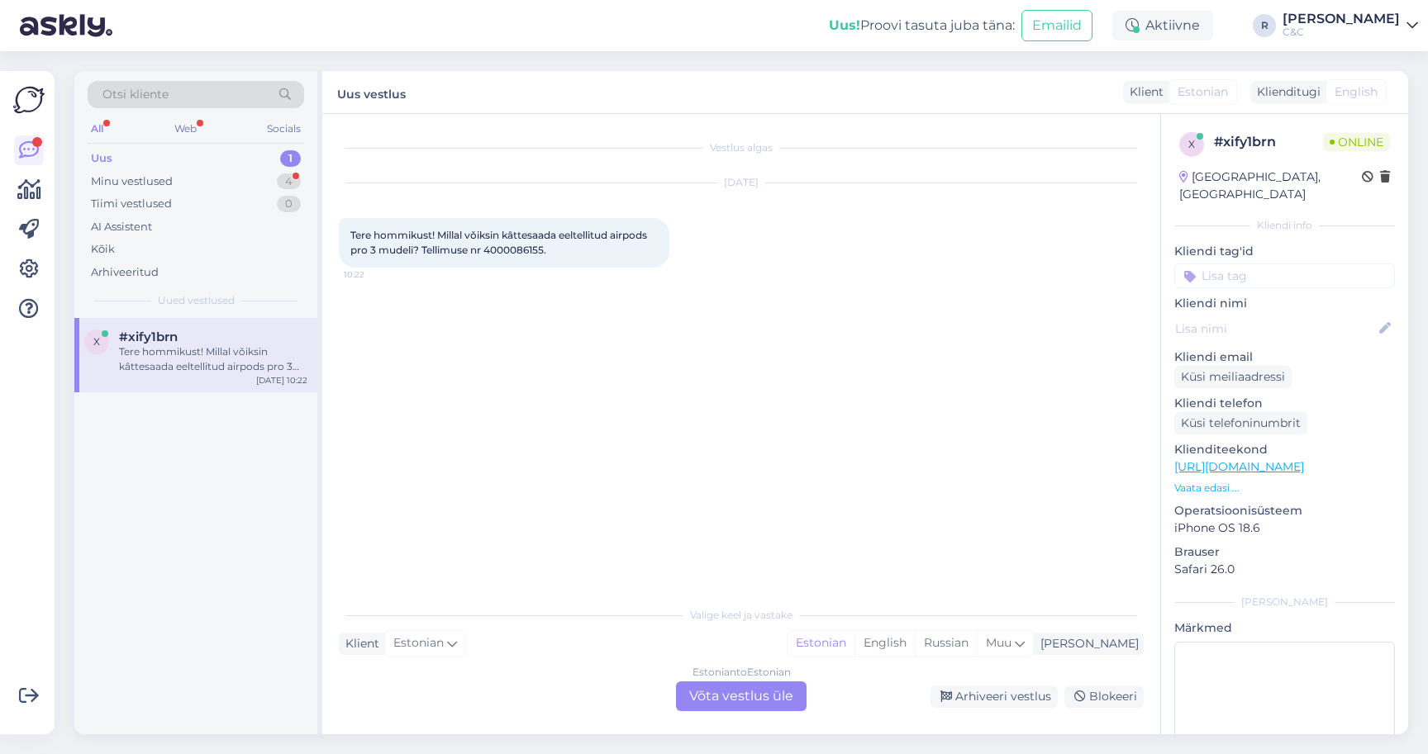
click at [739, 699] on div "Estonian to Estonian Võta vestlus üle" at bounding box center [741, 697] width 131 height 30
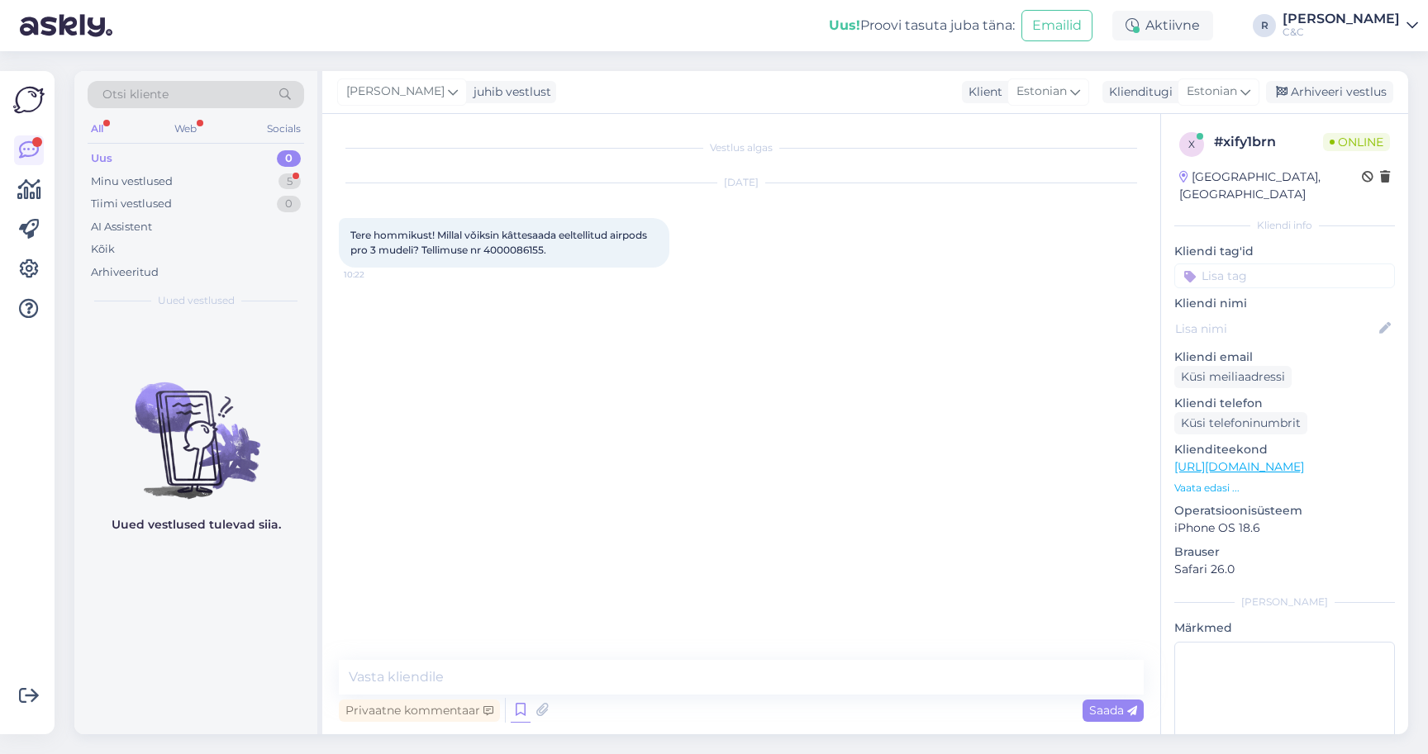
click at [514, 708] on icon at bounding box center [521, 710] width 20 height 25
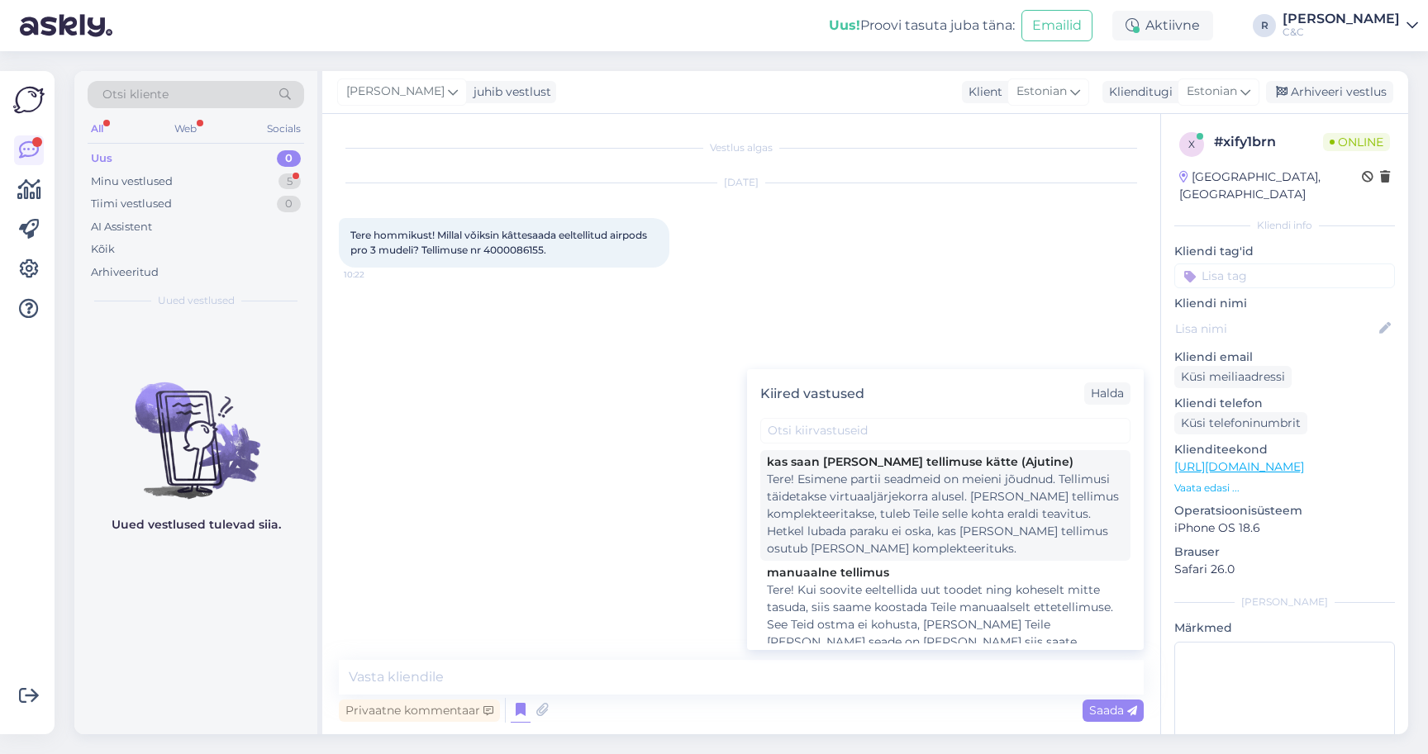
click at [874, 503] on div "Tere! Esimene partii seadmeid on meieni jõudnud. Tellimusi täidetakse virtuaalj…" at bounding box center [945, 514] width 357 height 87
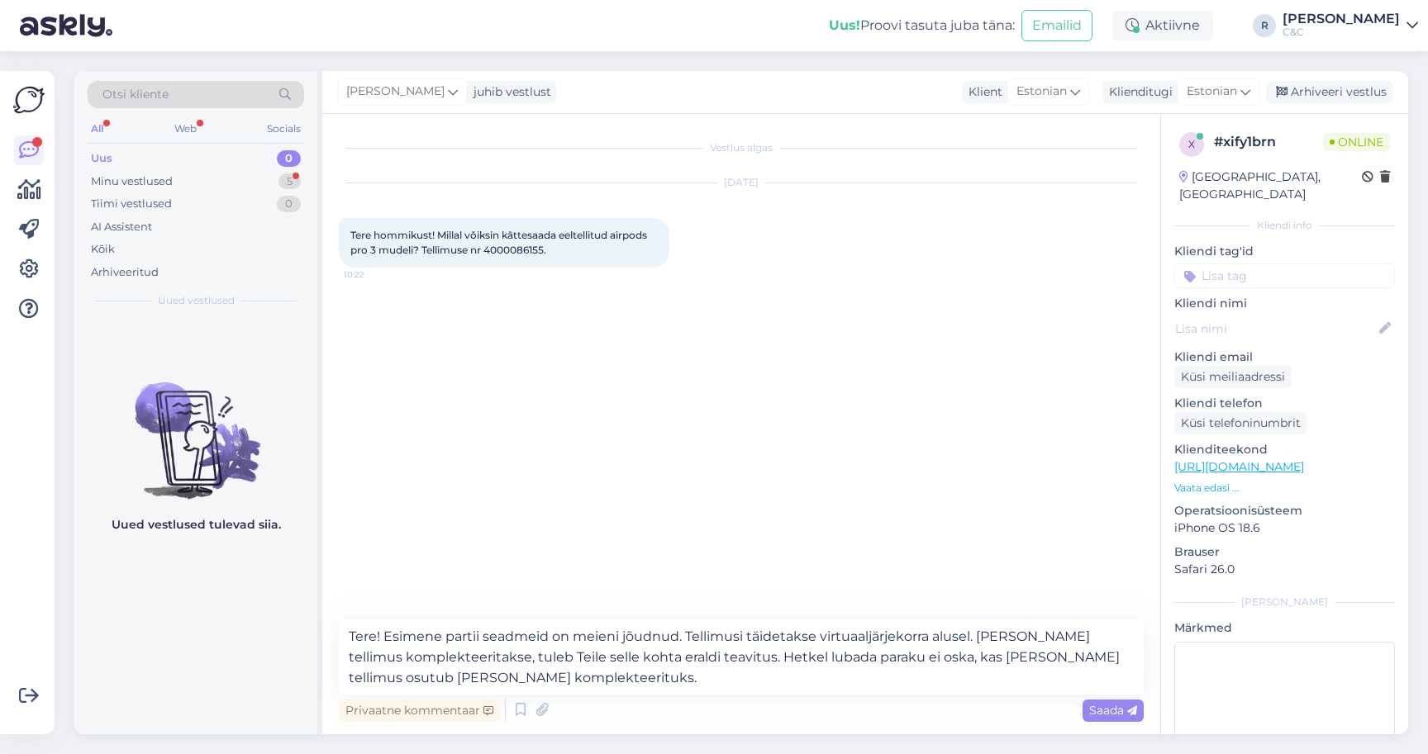
type textarea "Tere! Esimene partii seadmeid on meieni jõudnud. Tellimusi täidetakse virtuaalj…"
click at [643, 686] on textarea "Tere! Esimene partii seadmeid on meieni jõudnud. Tellimusi täidetakse virtuaalj…" at bounding box center [741, 657] width 805 height 75
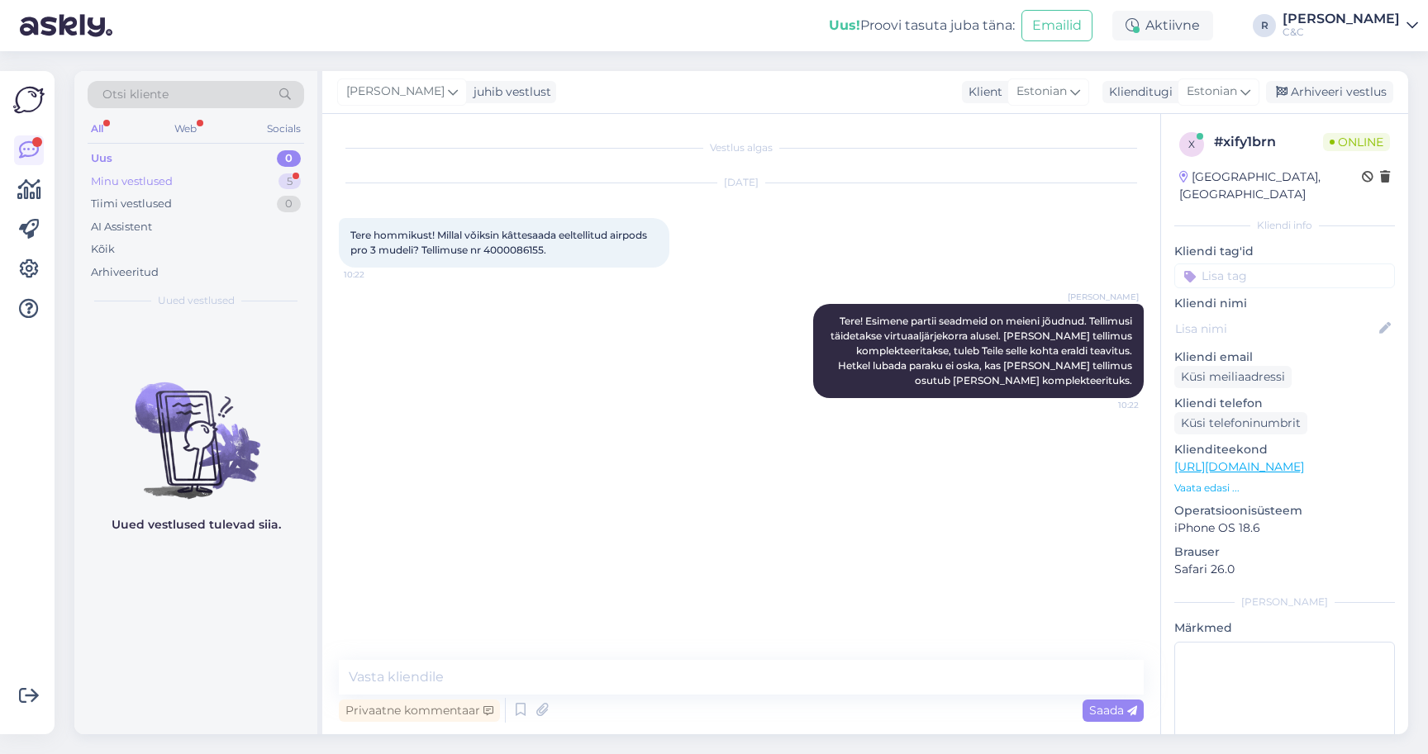
click at [225, 183] on div "Minu vestlused 5" at bounding box center [196, 181] width 216 height 23
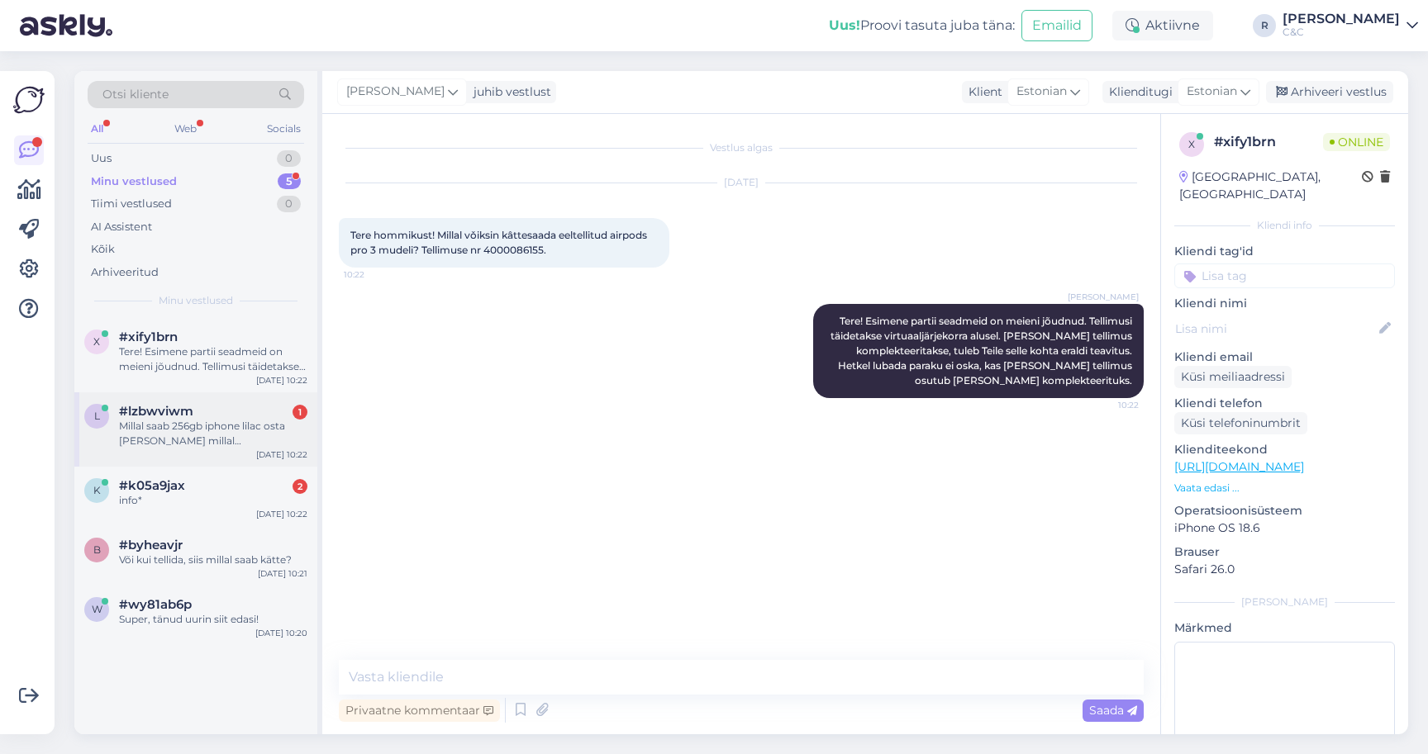
click at [207, 446] on div "l #lzbwviwm 1 Millal saab 256gb iphone lilac osta poest ja millal kätte kui tel…" at bounding box center [195, 429] width 243 height 74
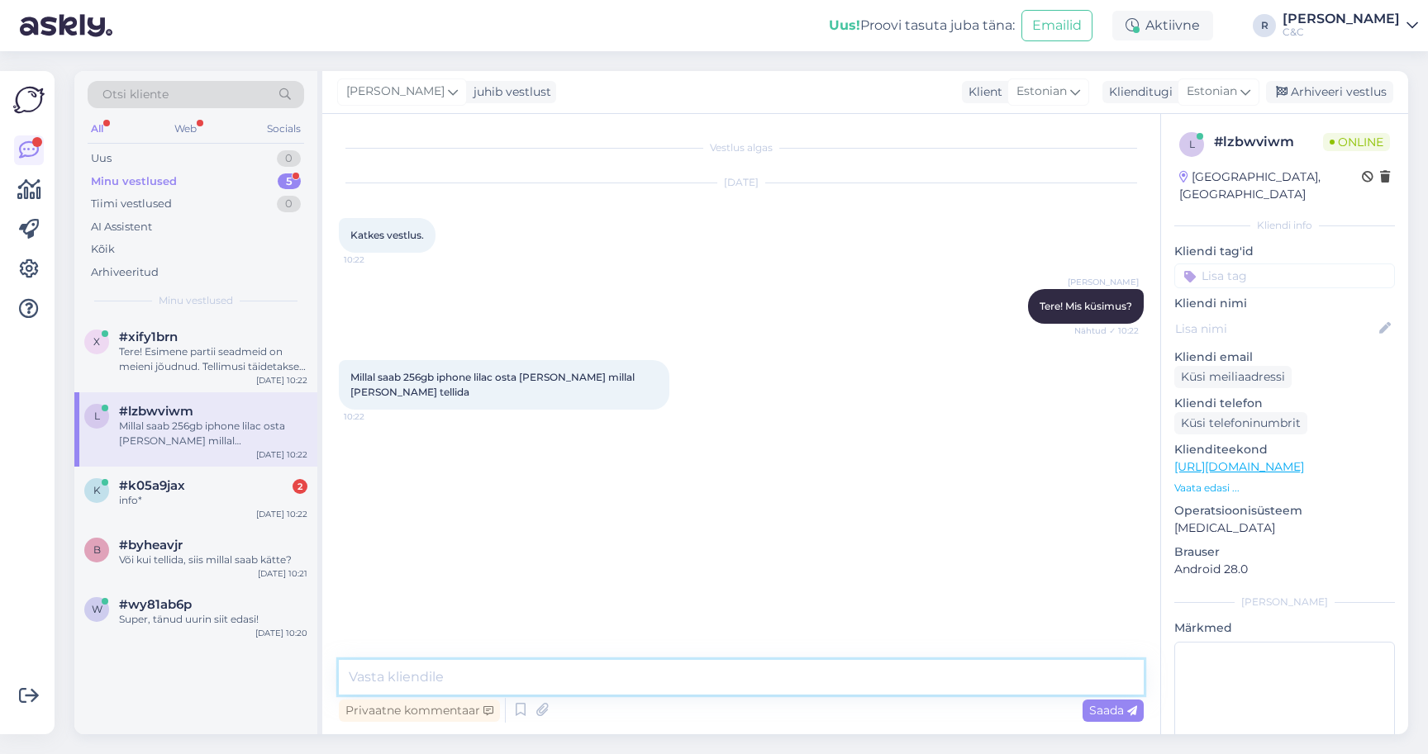
click at [528, 678] on textarea at bounding box center [741, 677] width 805 height 35
click at [259, 563] on div "Või kui tellida, siis millal saab kätte?" at bounding box center [213, 560] width 188 height 15
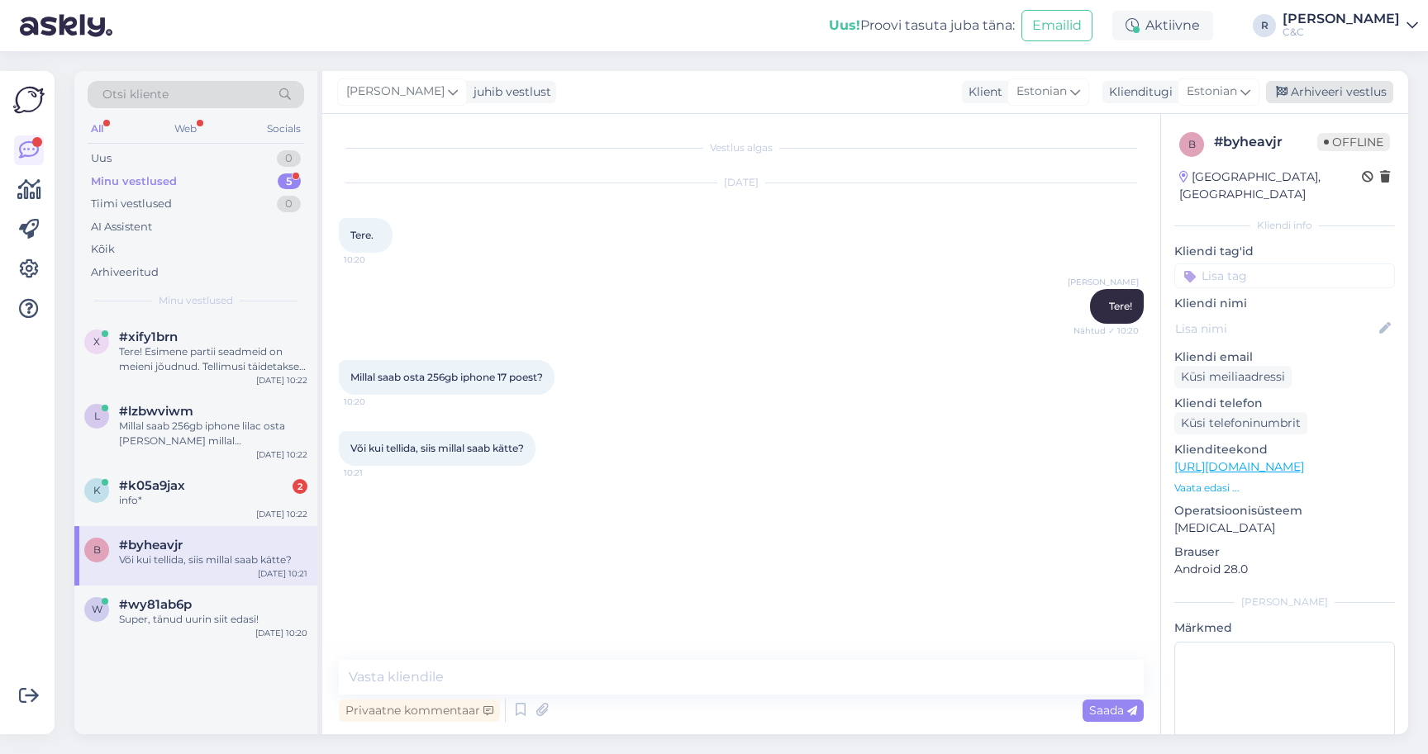
click at [1322, 93] on div "Arhiveeri vestlus" at bounding box center [1329, 92] width 127 height 22
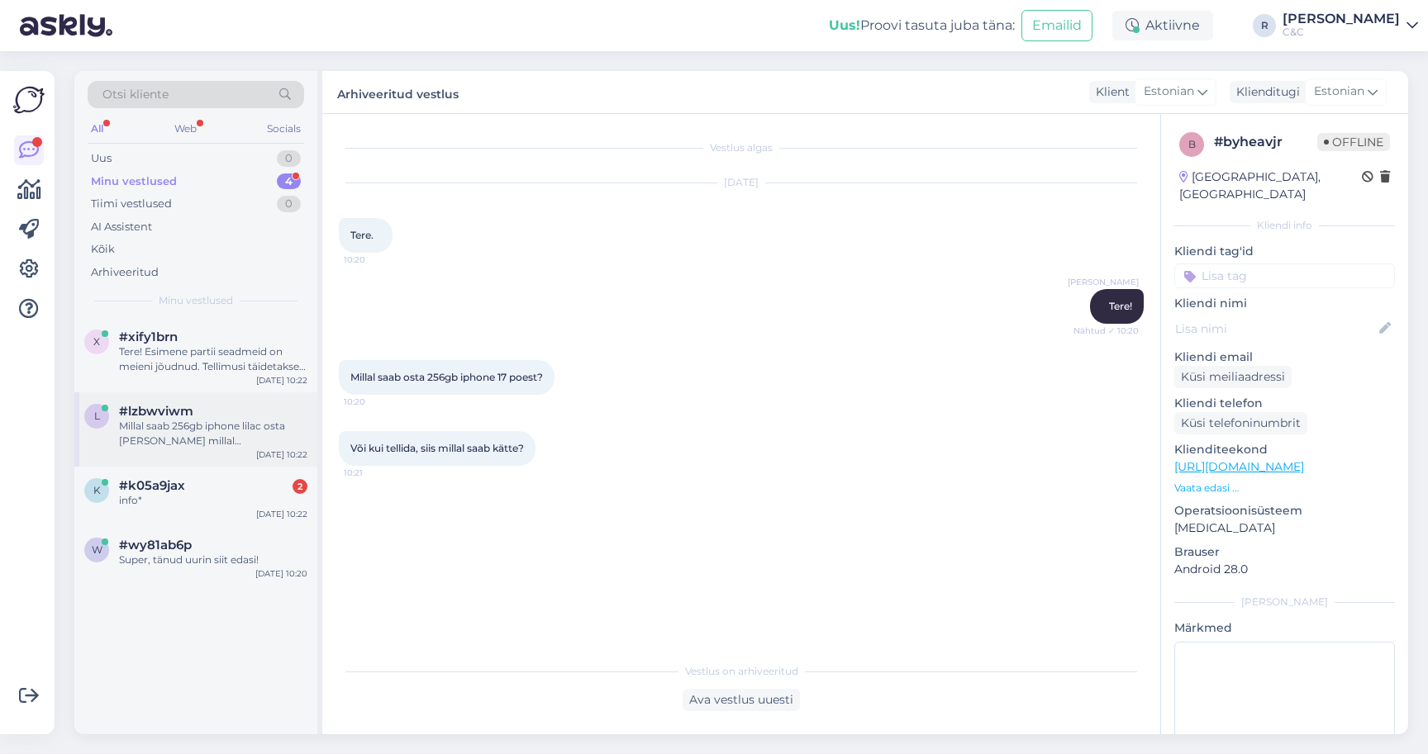
click at [176, 430] on div "Millal saab 256gb iphone lilac osta poest ja millal kätte kui tellida" at bounding box center [213, 434] width 188 height 30
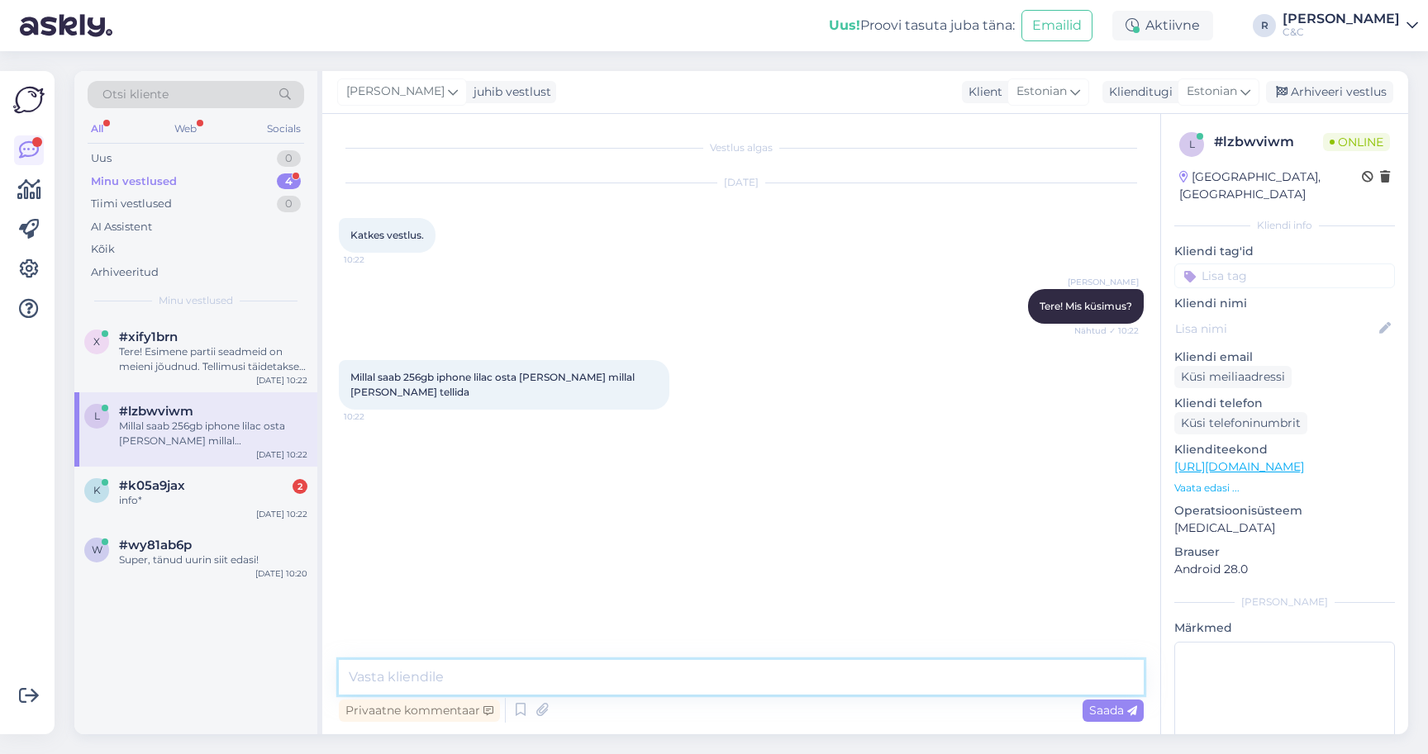
click at [1007, 672] on textarea at bounding box center [741, 677] width 805 height 35
click at [527, 706] on icon at bounding box center [521, 710] width 20 height 25
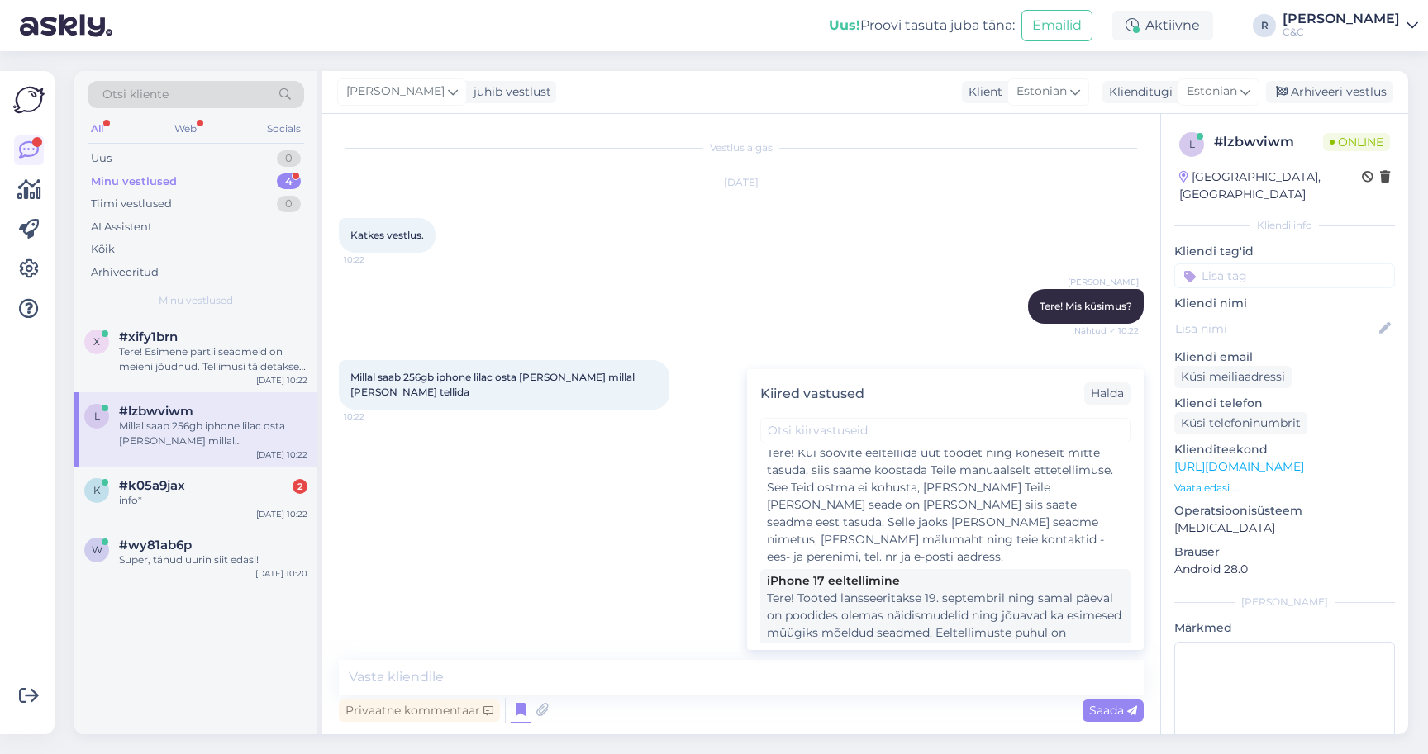
scroll to position [199, 0]
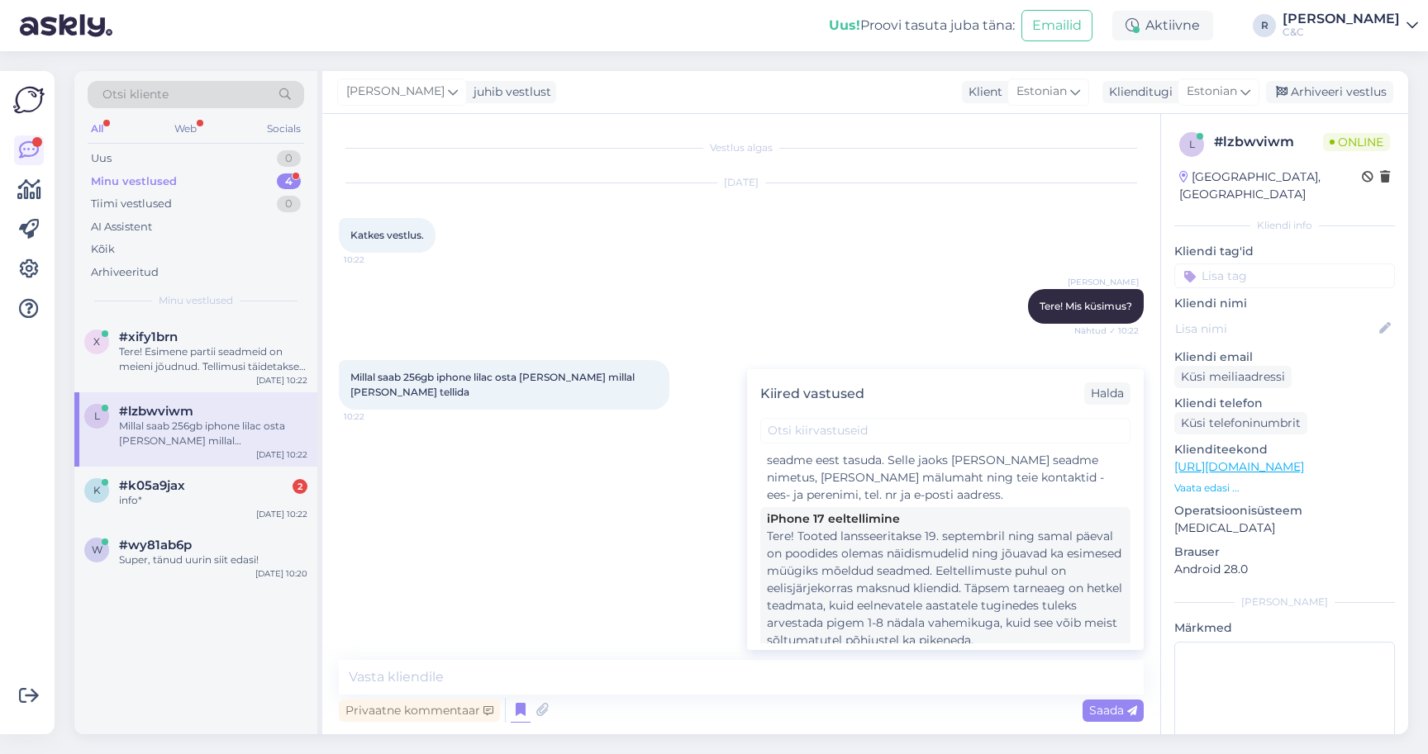
click at [919, 581] on div "Tere! Tooted lansseeritakse 19. septembril ning samal päeval on poodides olemas…" at bounding box center [945, 588] width 357 height 121
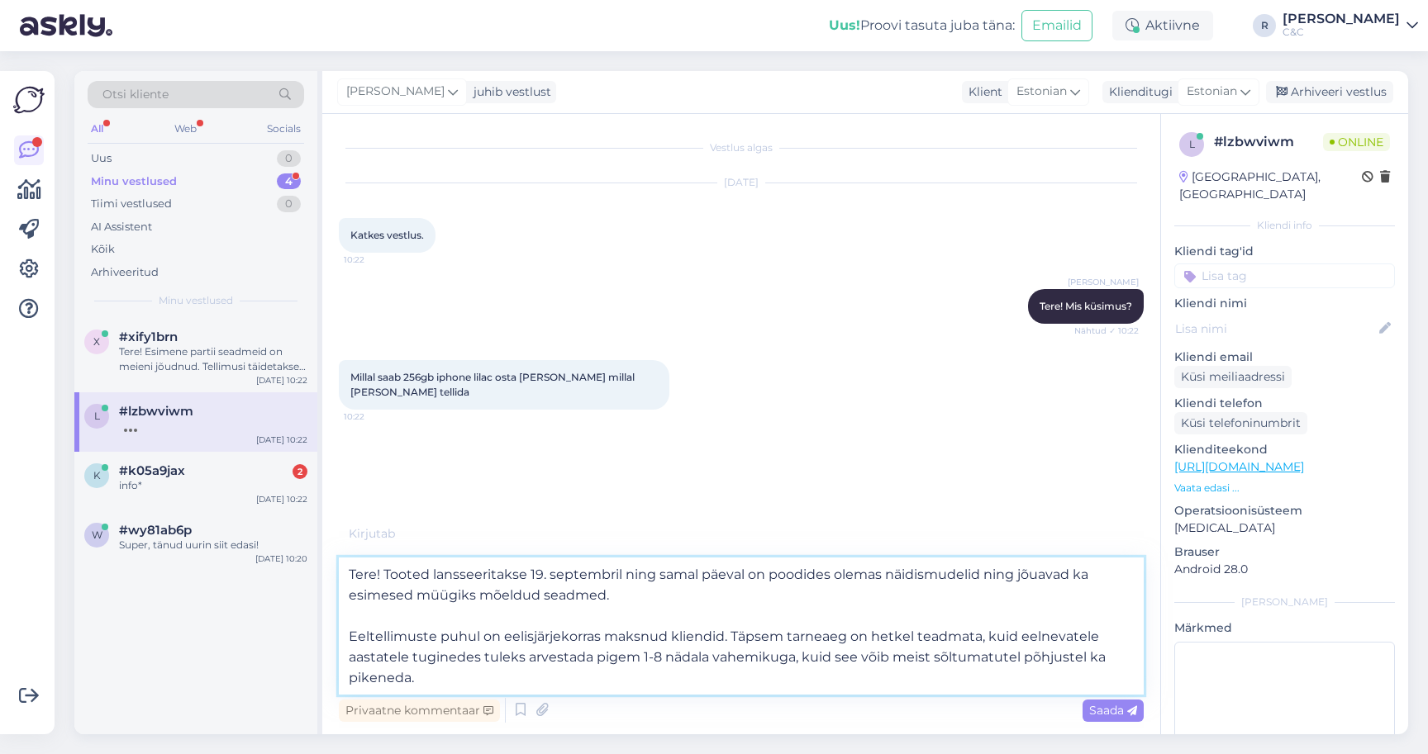
click at [497, 577] on textarea "Tere! Tooted lansseeritakse 19. septembril ning samal päeval on poodides olemas…" at bounding box center [741, 626] width 805 height 137
click at [699, 573] on textarea "Tere! Tooted tulid täna ametlikult müüki 19. septembril ning samal päeval on po…" at bounding box center [741, 626] width 805 height 137
drag, startPoint x: 675, startPoint y: 621, endPoint x: 397, endPoint y: 577, distance: 281.2
click at [397, 577] on textarea "Tere! Tooted tulid täna ametlikult müüki 19. septembril ning samal päeval on po…" at bounding box center [741, 626] width 805 height 137
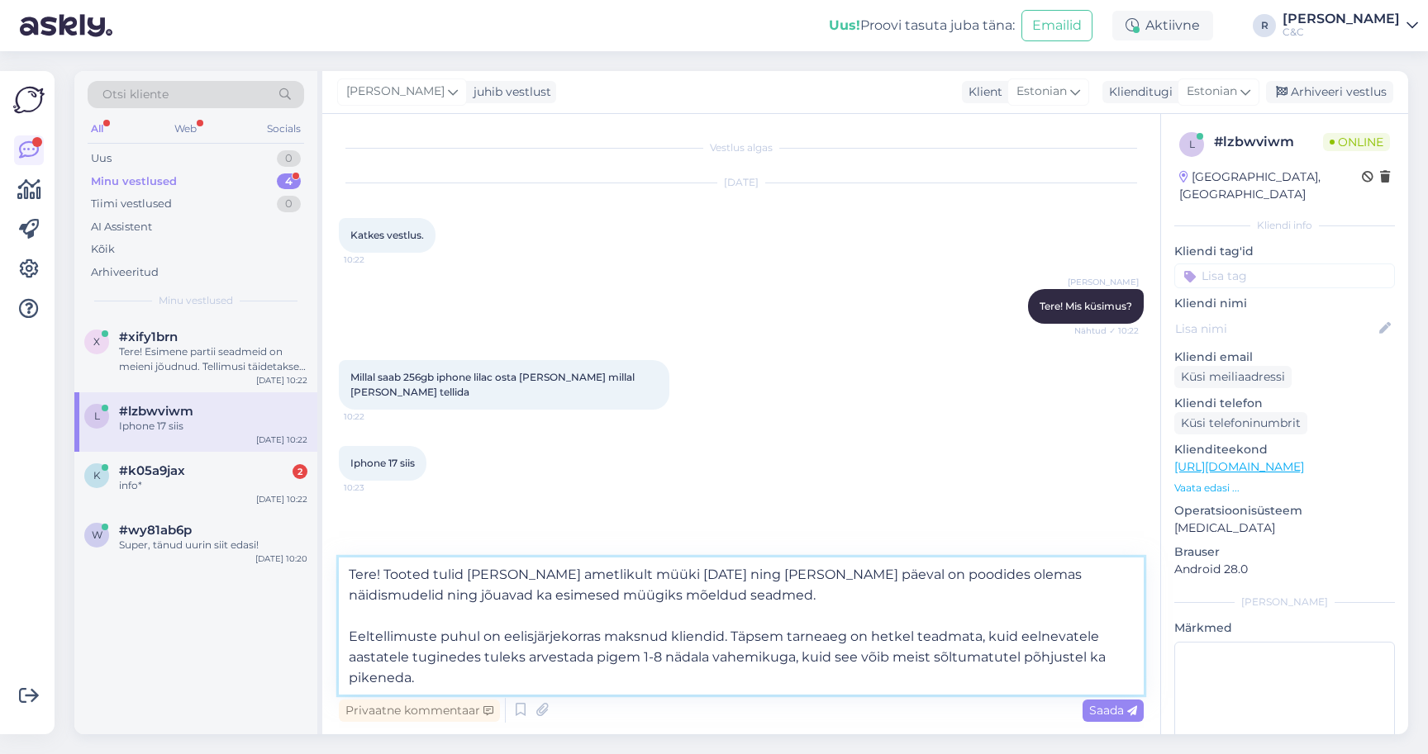
click at [513, 612] on textarea "Tere! Tooted tulid täna ametlikult müüki 19. septembril ning samal päeval on po…" at bounding box center [741, 626] width 805 height 137
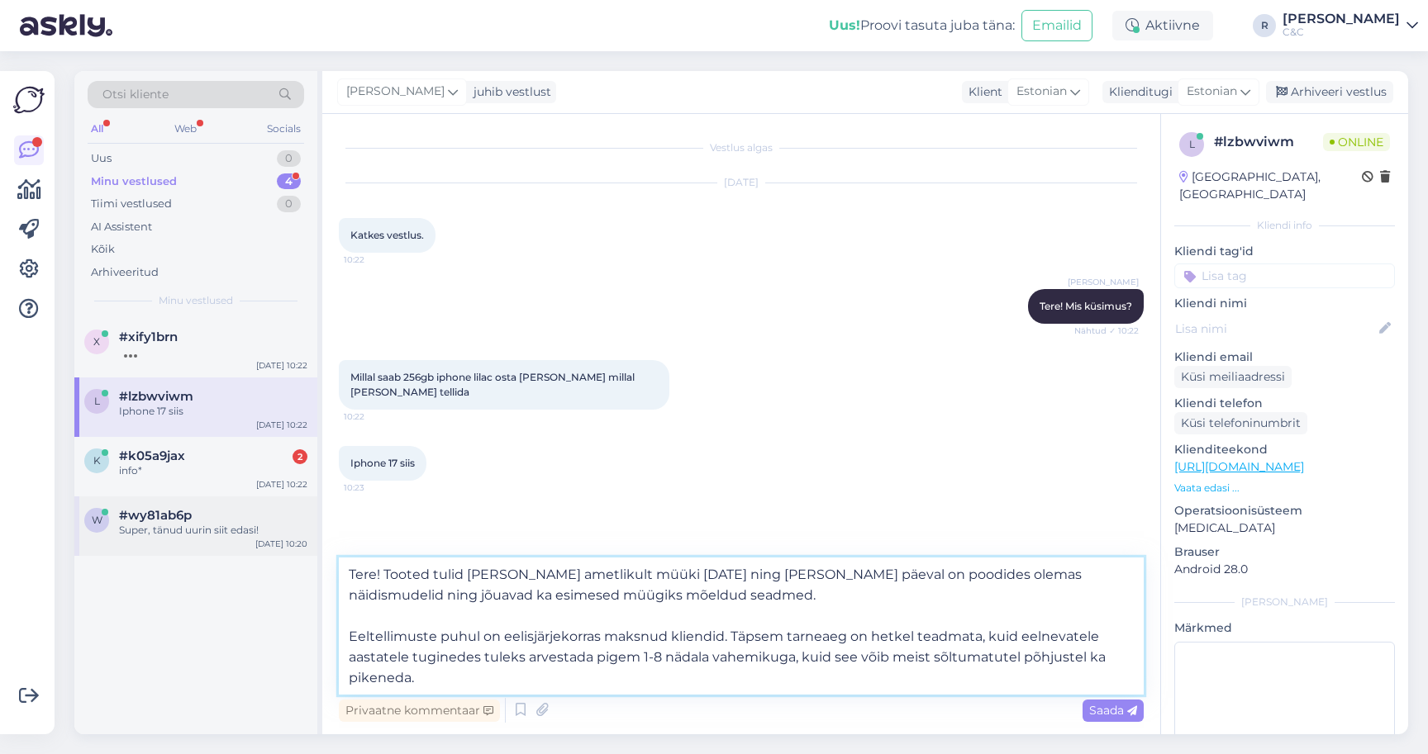
drag, startPoint x: 729, startPoint y: 636, endPoint x: 299, endPoint y: 547, distance: 438.8
click at [299, 547] on div "Otsi kliente All Web Socials Uus 0 Minu vestlused 4 Tiimi vestlused 0 AI Assist…" at bounding box center [741, 402] width 1334 height 663
type textarea "Täpsem tarneaeg on hetkel teadmata, kuid eelnevatele aastatele tuginedes tuleks…"
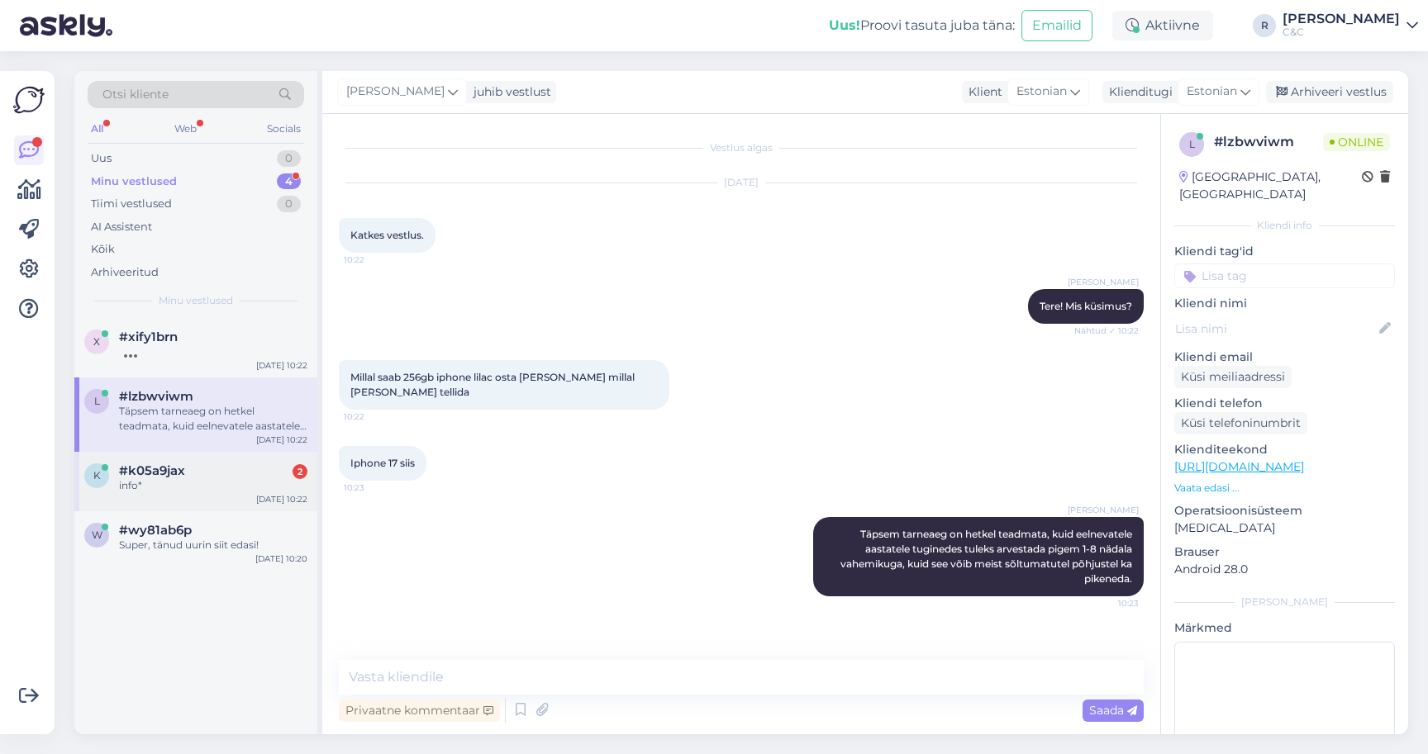
click at [173, 458] on div "k #k05a9jax 2 info* Sep 19 10:22" at bounding box center [195, 481] width 243 height 59
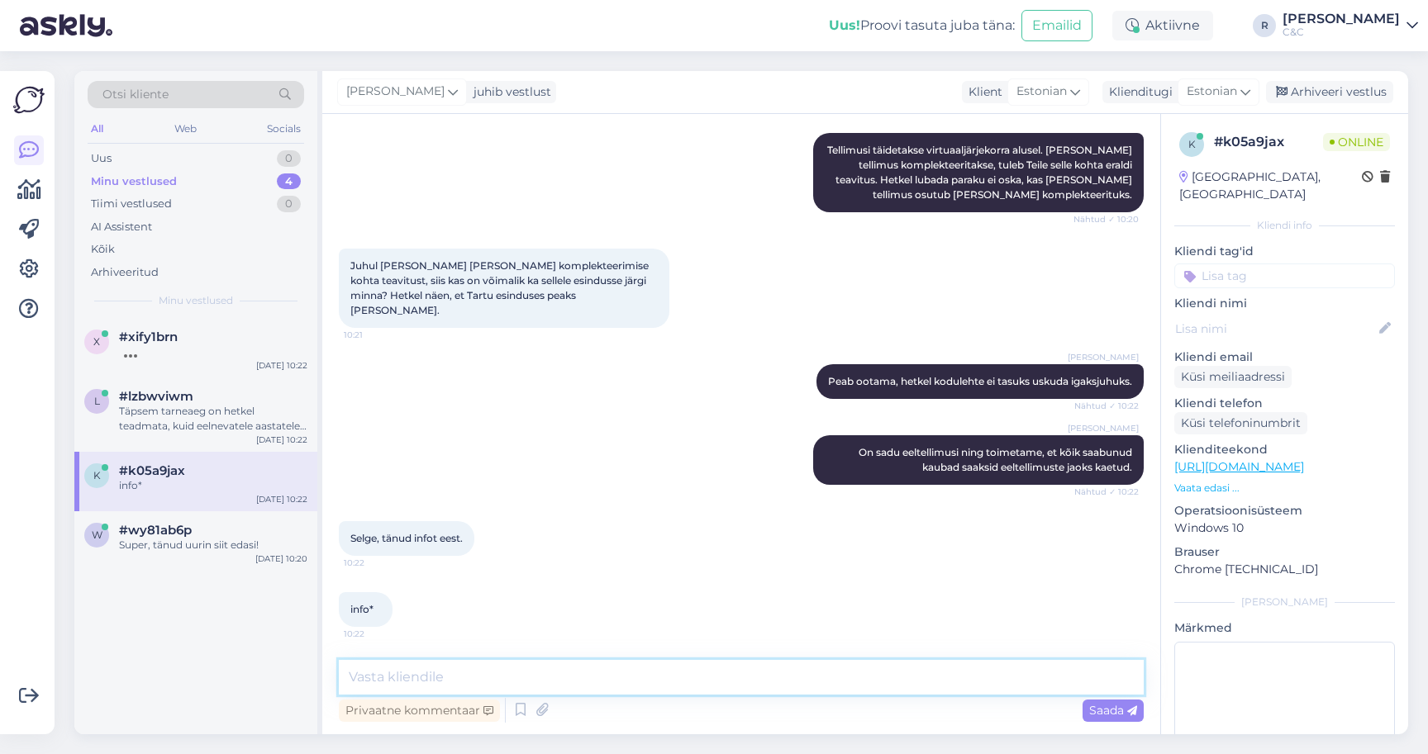
click at [522, 693] on textarea at bounding box center [741, 677] width 805 height 35
type textarea "Ikka, head!"
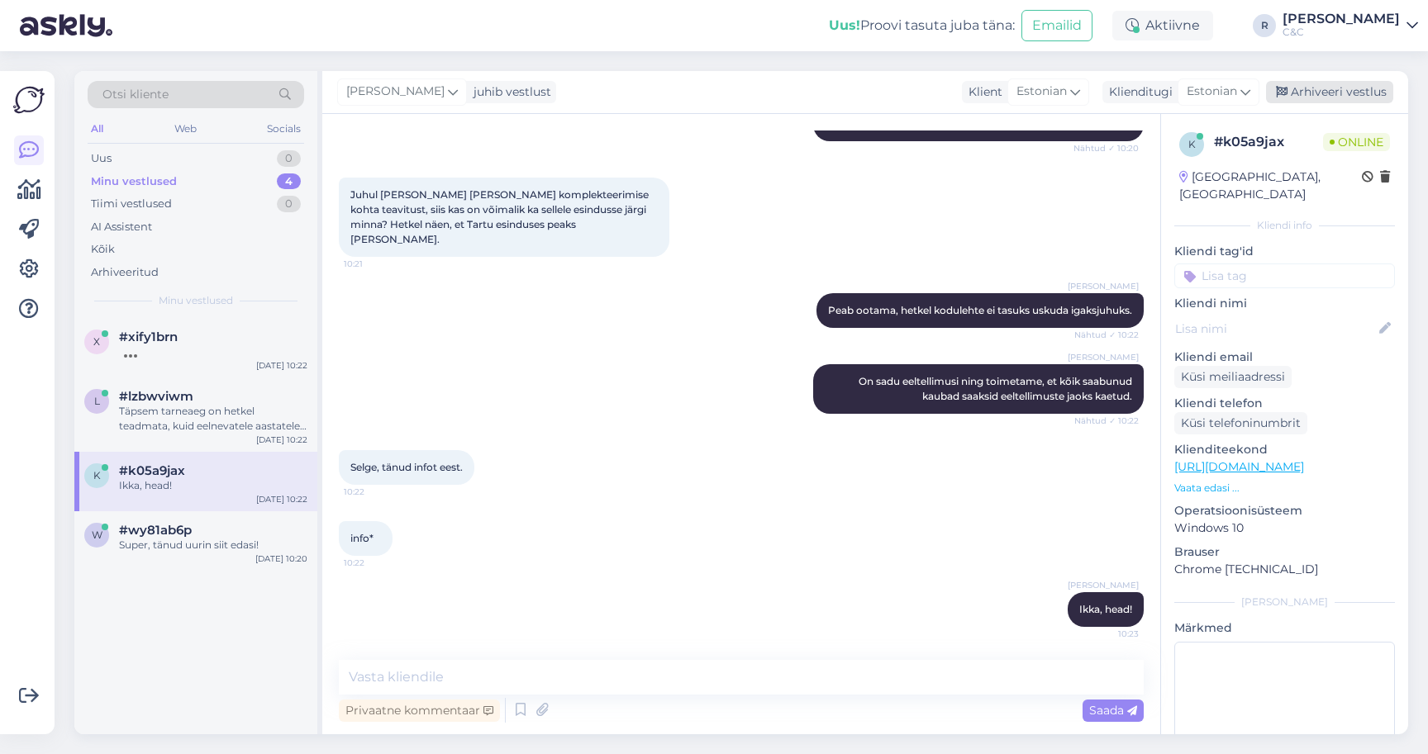
click at [1348, 96] on div "Arhiveeri vestlus" at bounding box center [1329, 92] width 127 height 22
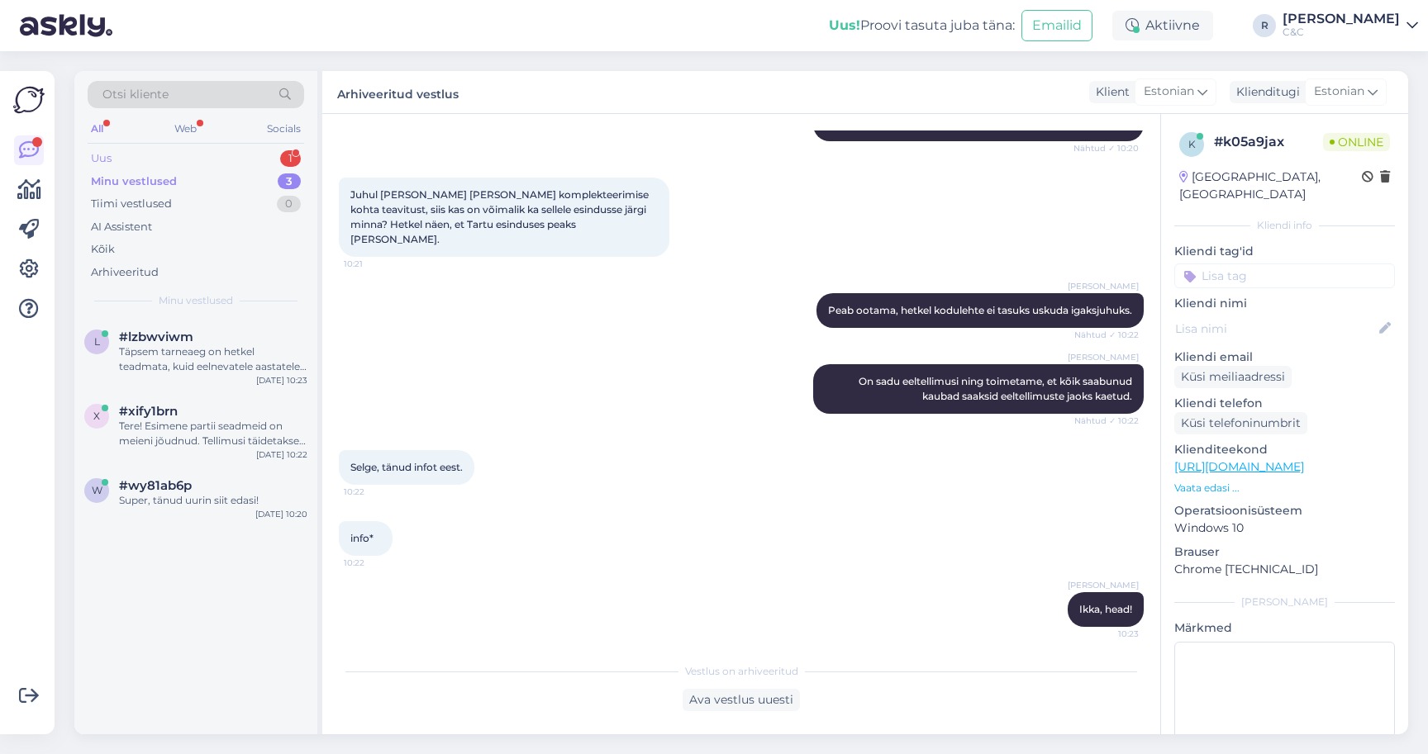
click at [239, 151] on div "Uus 1" at bounding box center [196, 158] width 216 height 23
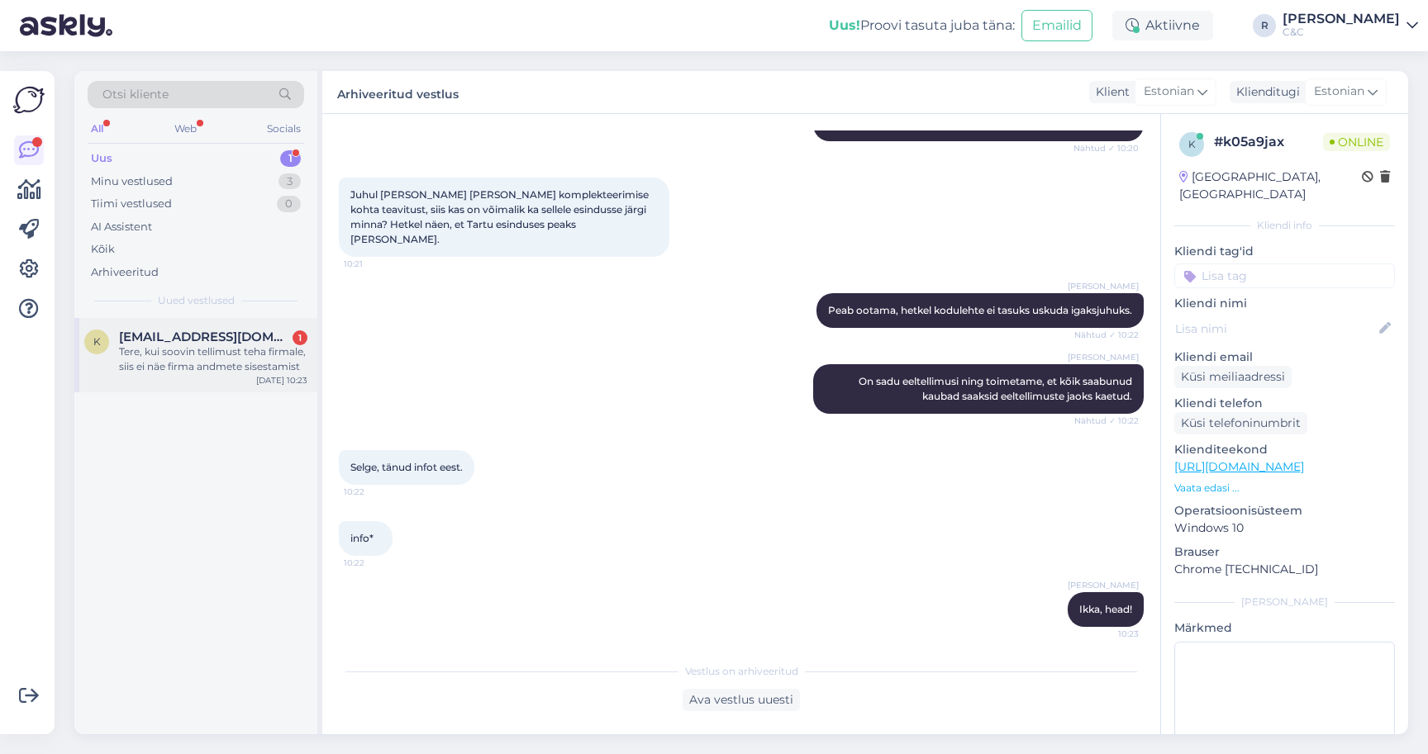
click at [192, 353] on div "Tere, kui soovin tellimust teha firmale, siis ei näe firma andmete sisestamist" at bounding box center [213, 360] width 188 height 30
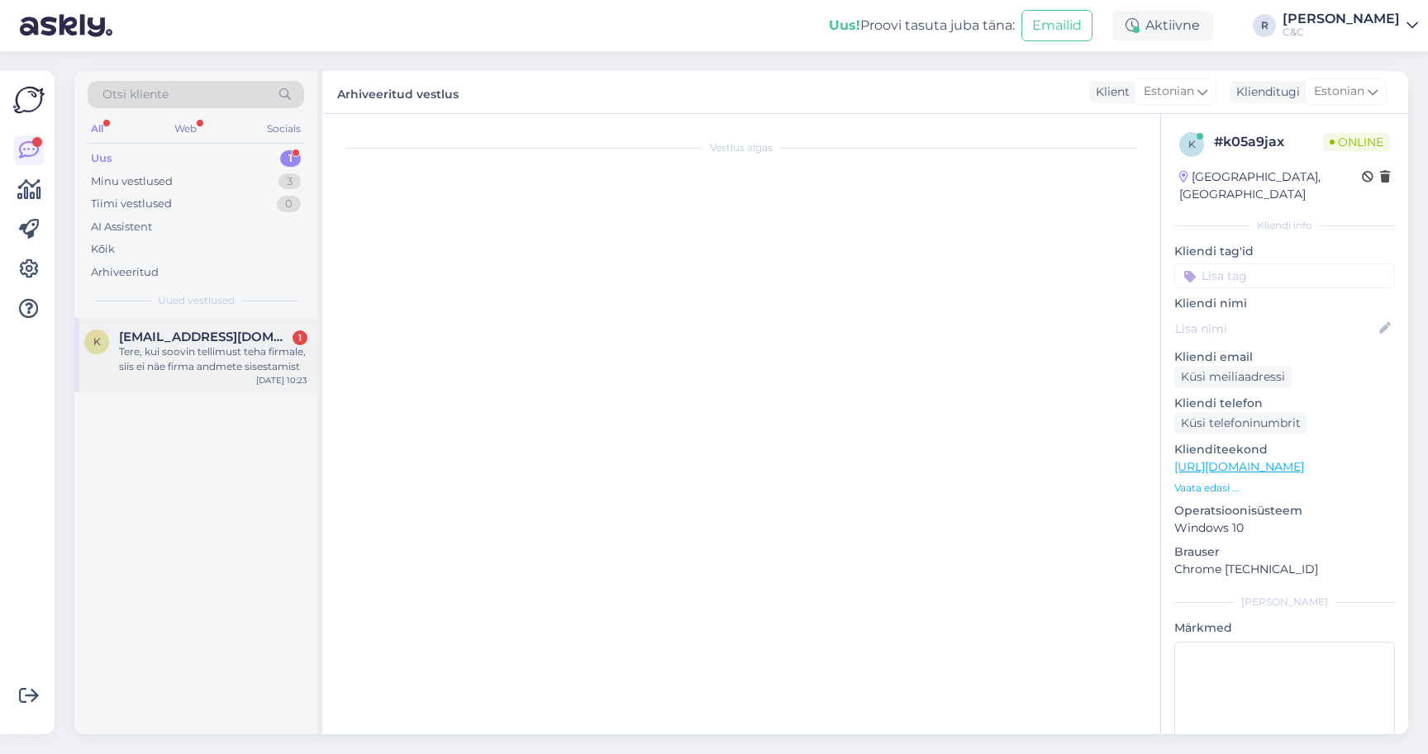
scroll to position [213, 0]
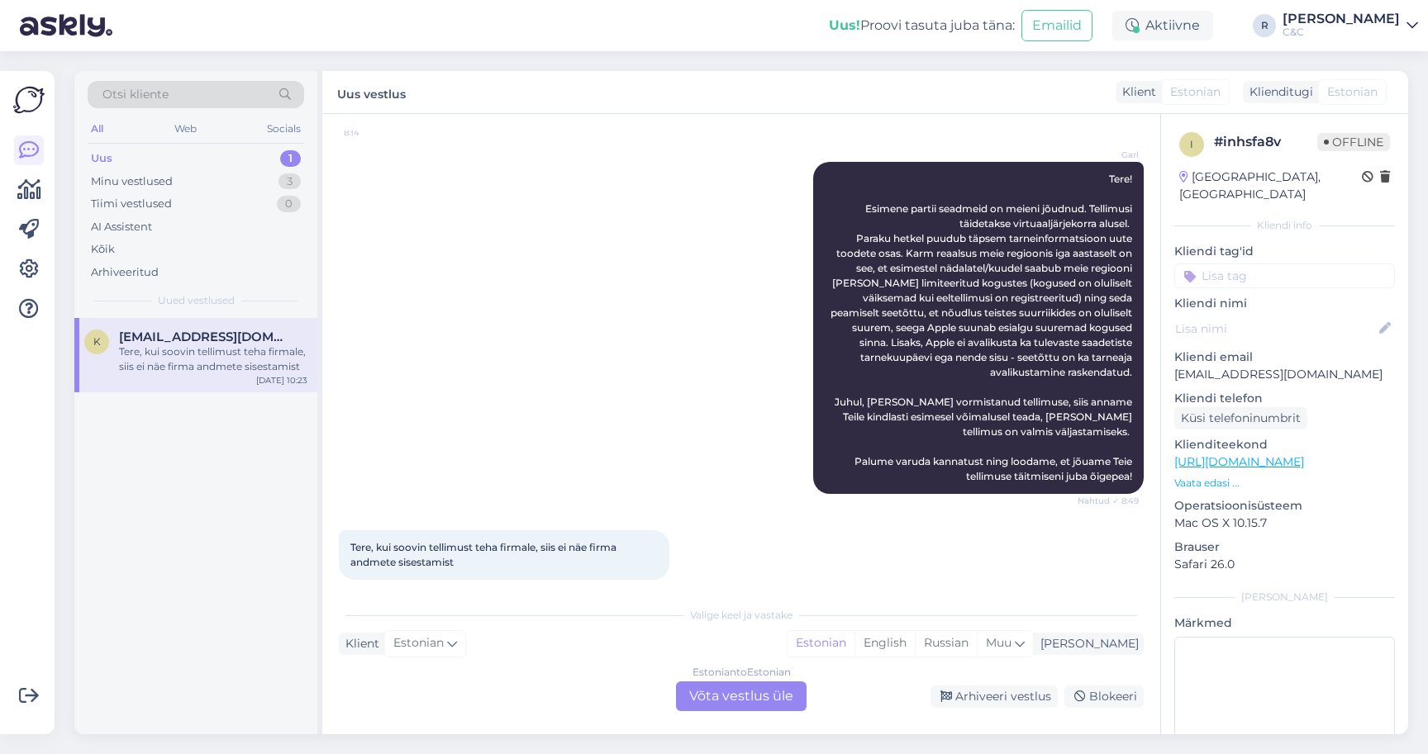
click at [729, 703] on div "Estonian to Estonian Võta vestlus üle" at bounding box center [741, 697] width 131 height 30
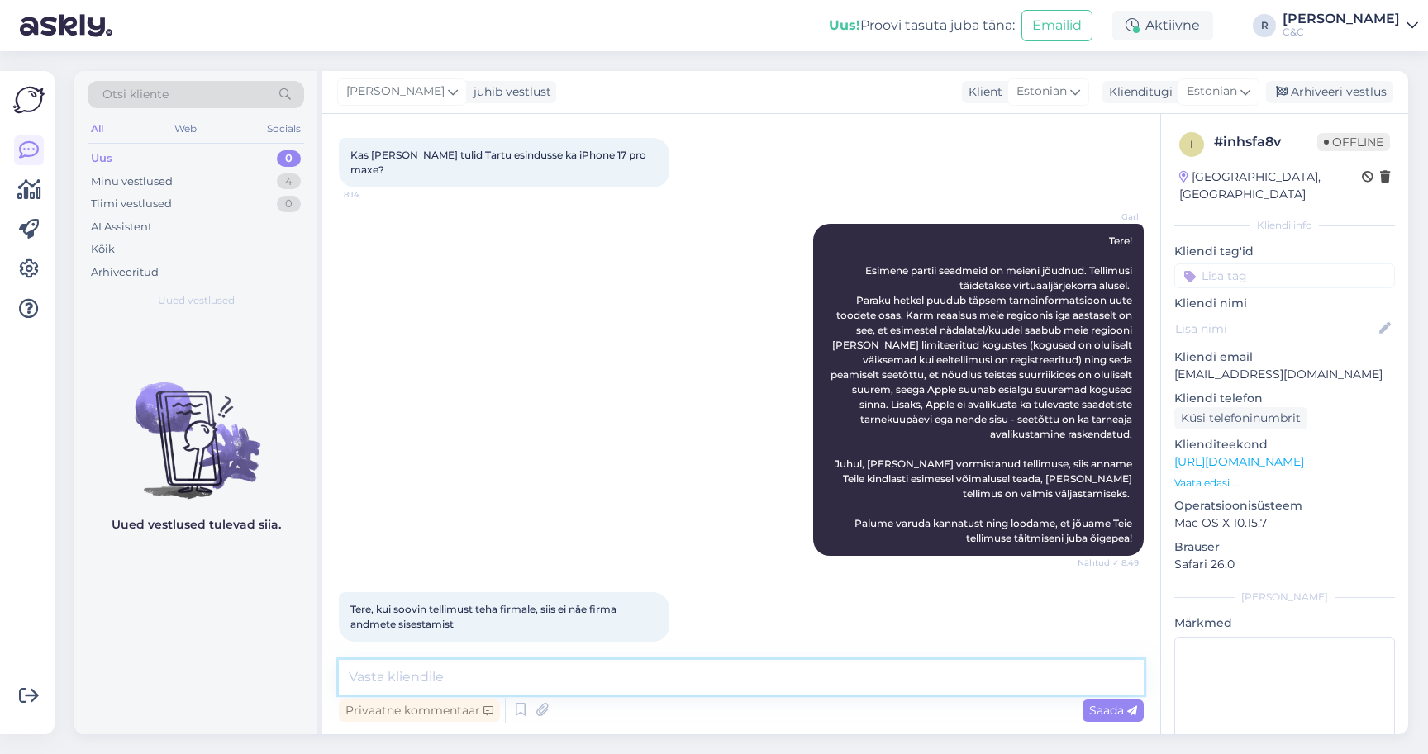
click at [652, 691] on textarea at bounding box center [741, 677] width 805 height 35
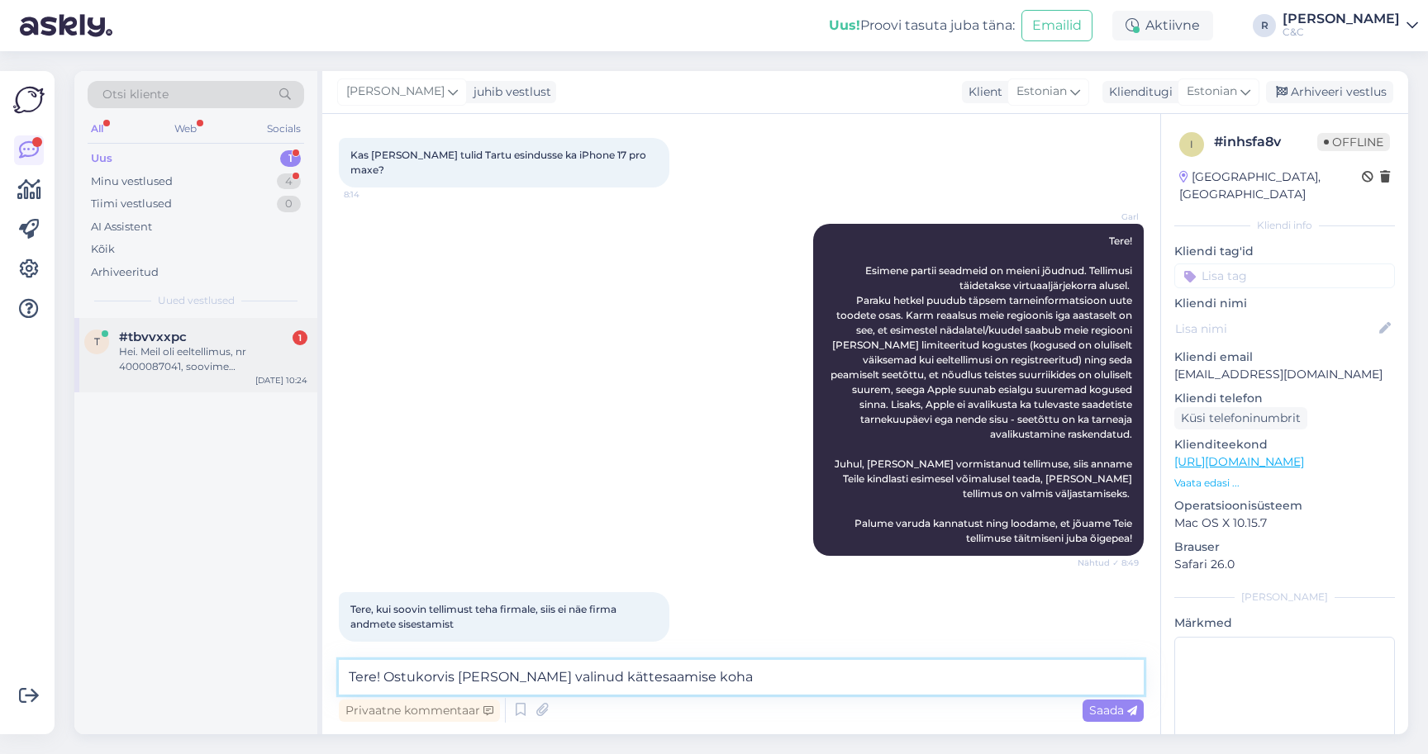
type textarea "Tere! Ostukorvis kui olete valinud kättesaamise koha"
click at [221, 353] on div "Hei. Meil oli eeltellimus, nr 4000087041, soovime teada kui kaugel antud telefo…" at bounding box center [213, 360] width 188 height 30
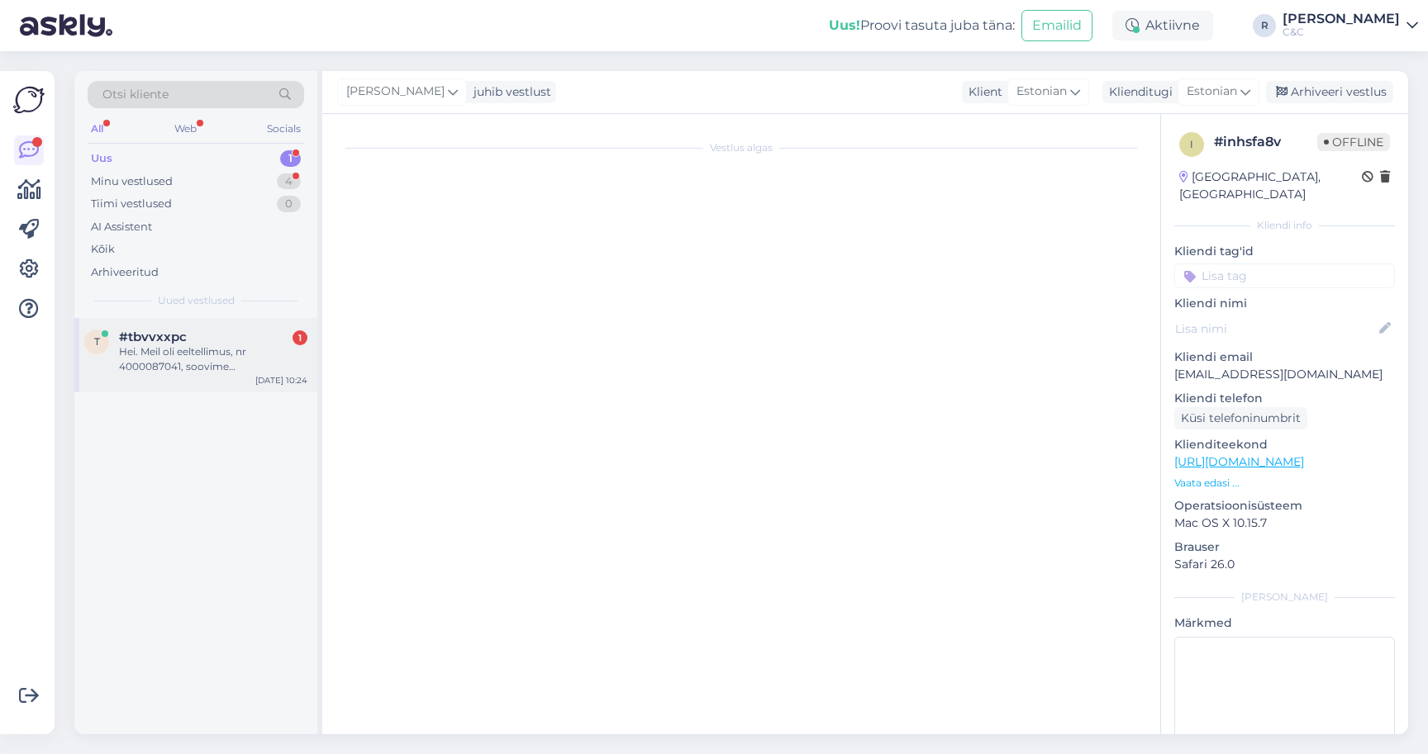
scroll to position [0, 0]
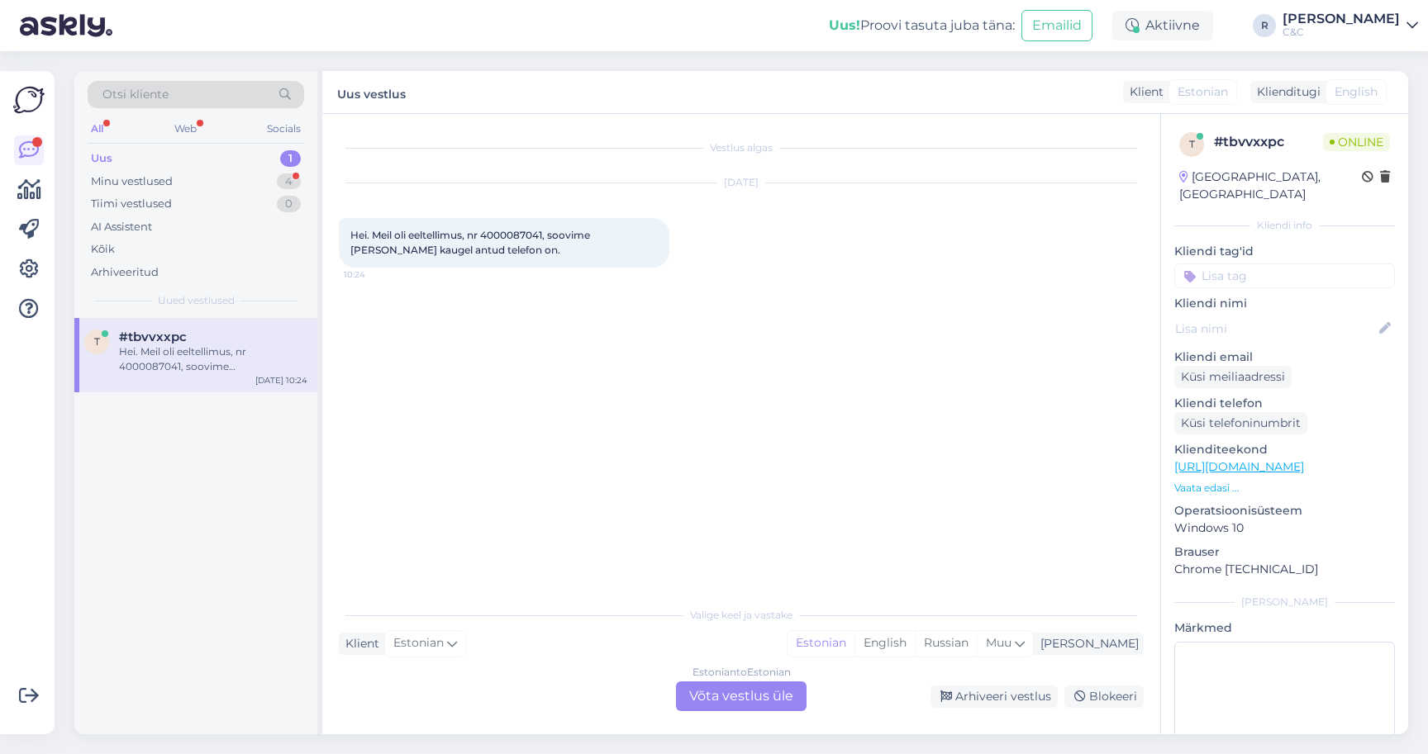
click at [694, 692] on div "Estonian to Estonian Võta vestlus üle" at bounding box center [741, 697] width 131 height 30
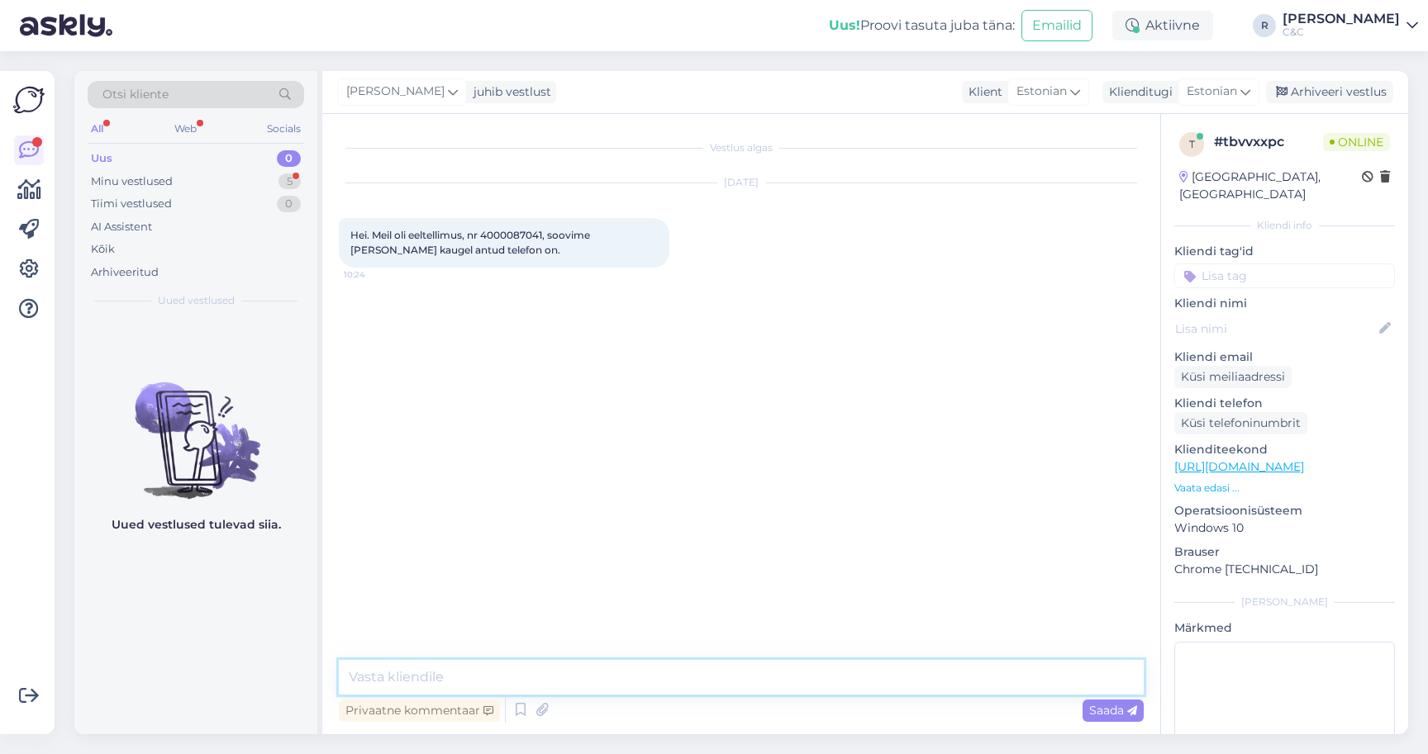
click at [622, 673] on textarea at bounding box center [741, 677] width 805 height 35
click at [525, 712] on icon at bounding box center [521, 710] width 20 height 25
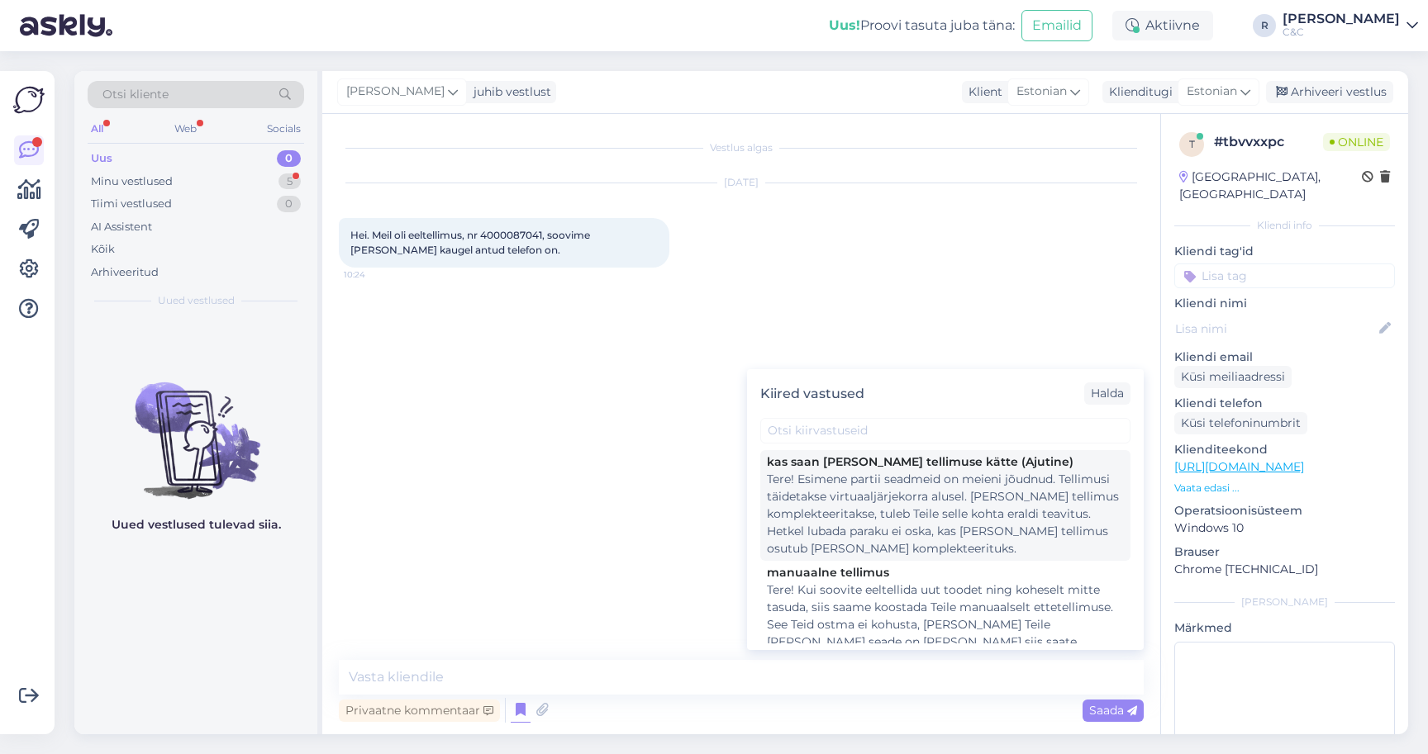
click at [850, 482] on div "Tere! Esimene partii seadmeid on meieni jõudnud. Tellimusi täidetakse virtuaalj…" at bounding box center [945, 514] width 357 height 87
type textarea "Tere! Esimene partii seadmeid on meieni jõudnud. Tellimusi täidetakse virtuaalj…"
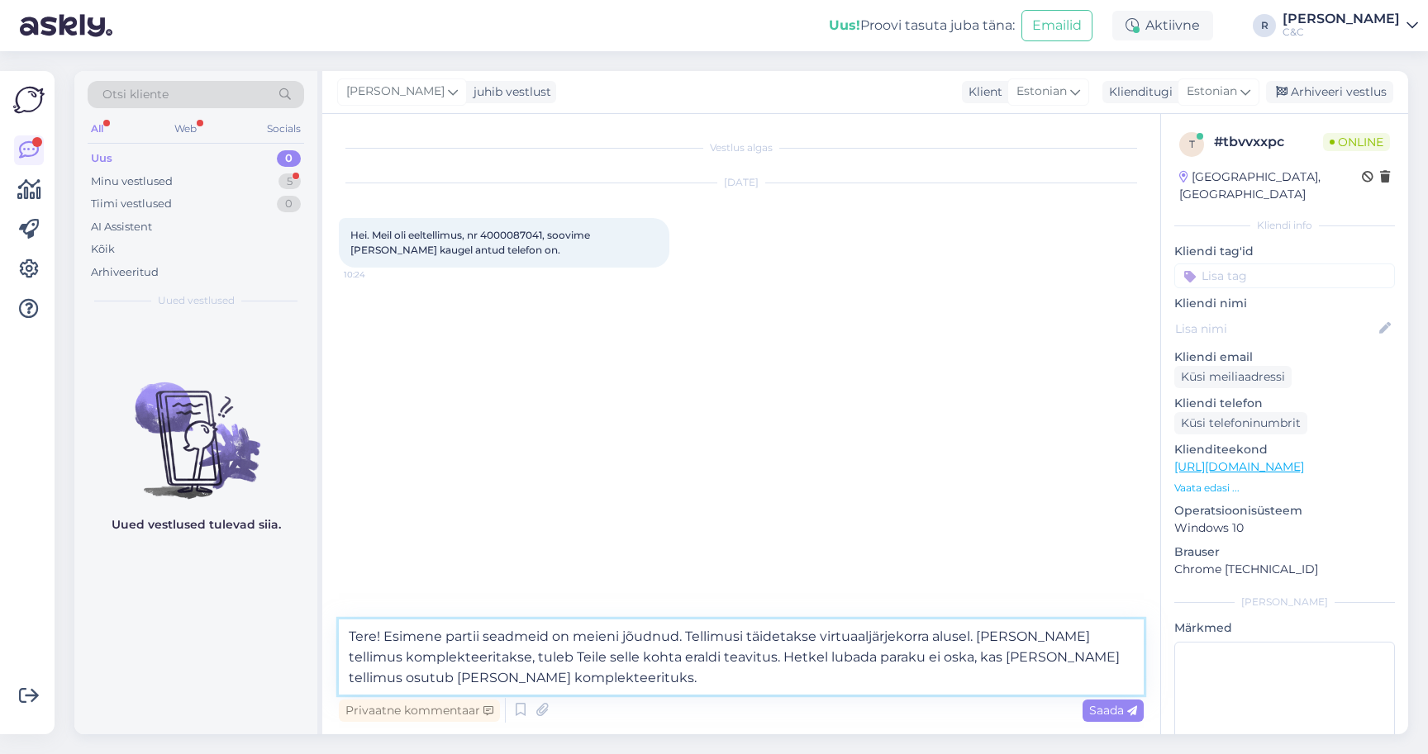
click at [655, 679] on textarea "Tere! Esimene partii seadmeid on meieni jõudnud. Tellimusi täidetakse virtuaalj…" at bounding box center [741, 657] width 805 height 75
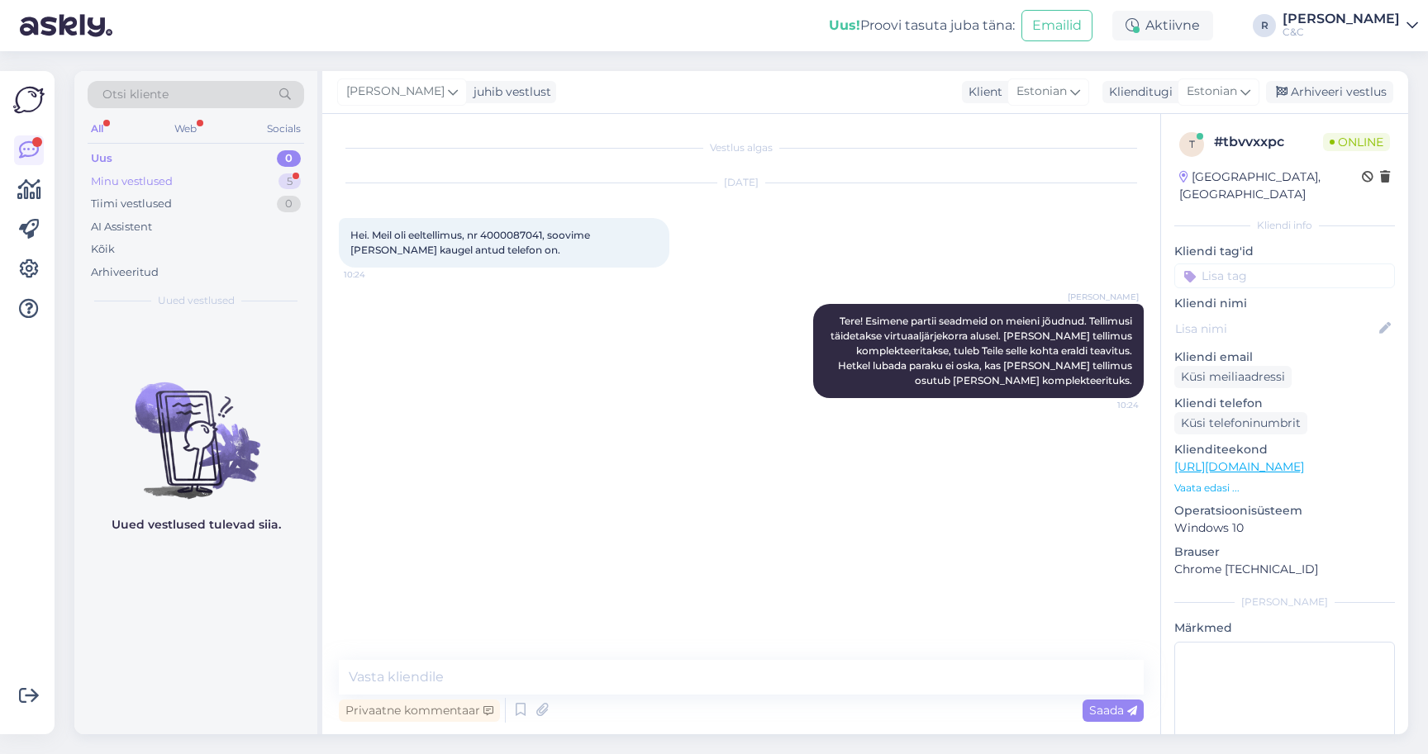
click at [254, 172] on div "Minu vestlused 5" at bounding box center [196, 181] width 216 height 23
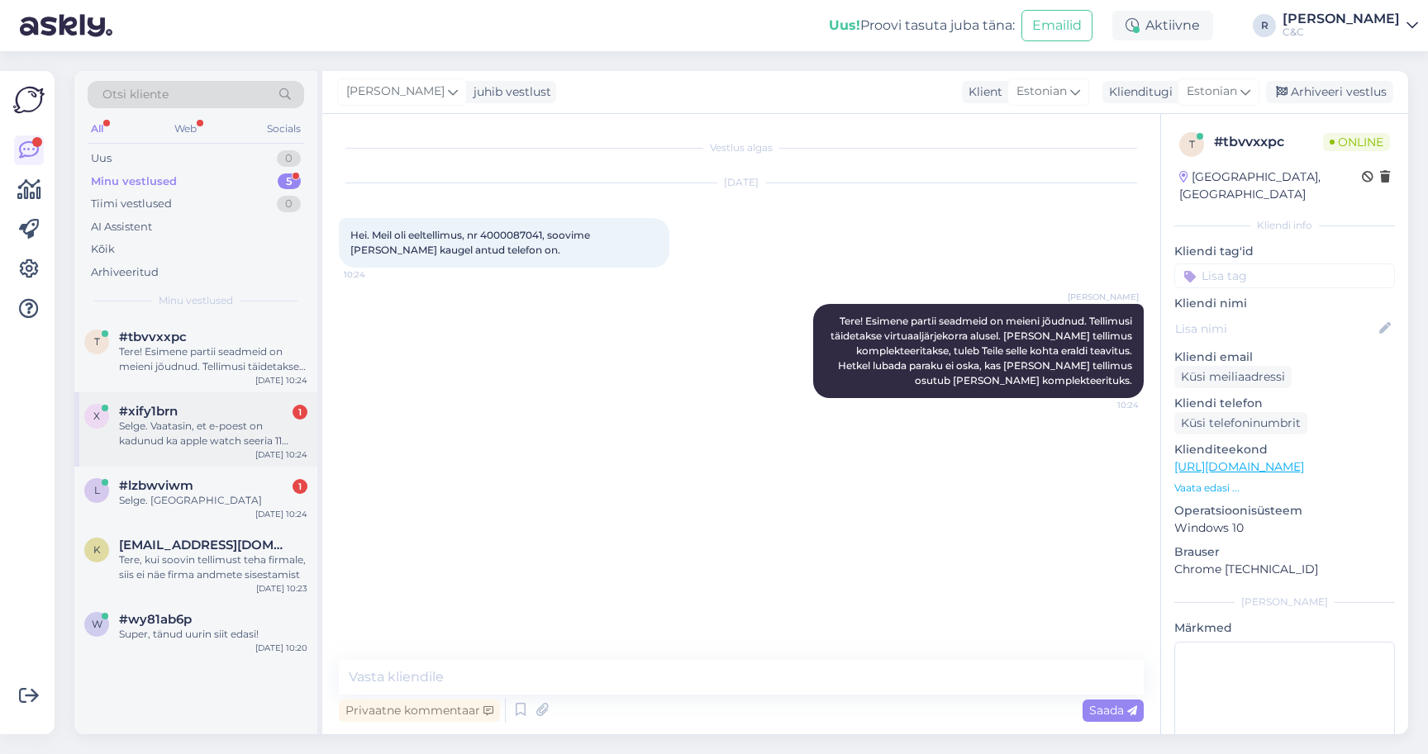
click at [226, 426] on div "Selge. Vaatasin, et e-poest on kadunud ka apple watch seeria 11 titaaniumist mu…" at bounding box center [213, 434] width 188 height 30
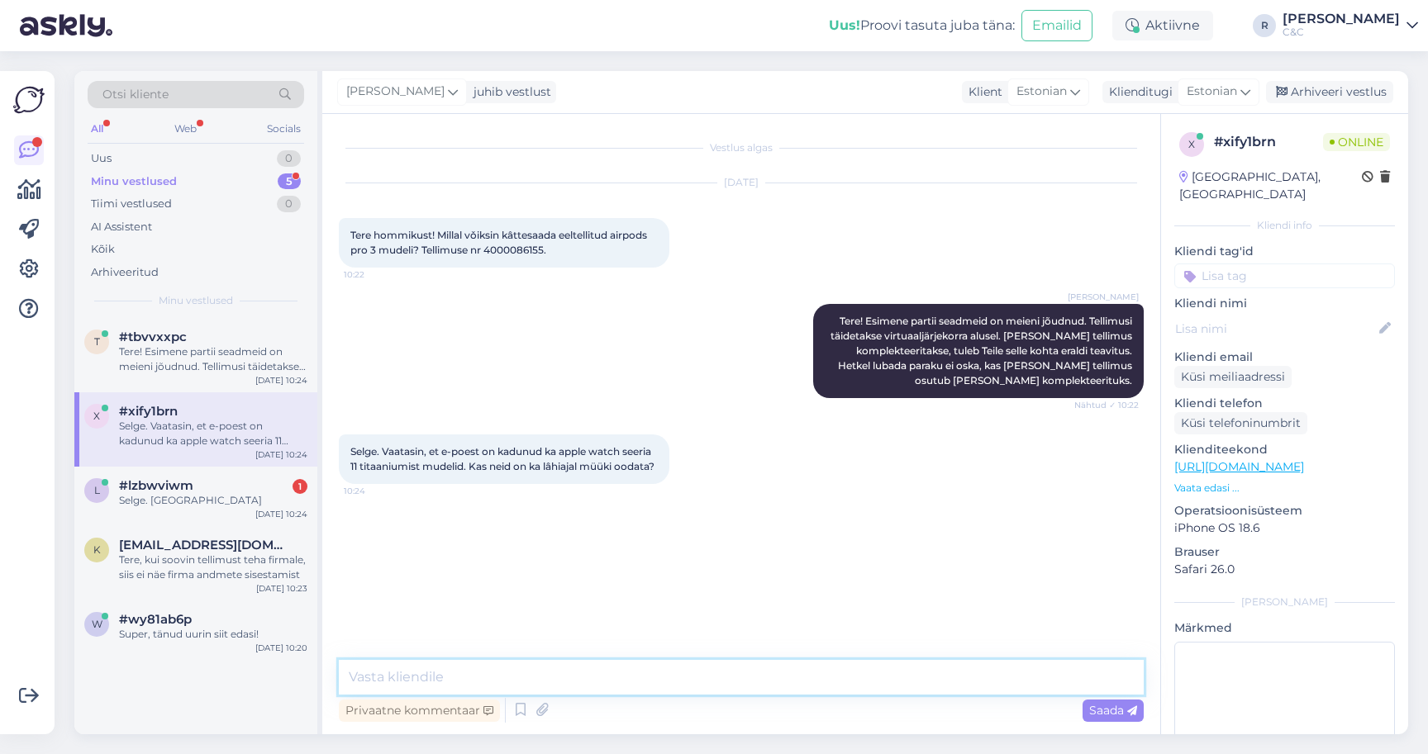
click at [605, 688] on textarea at bounding box center [741, 677] width 805 height 35
type textarea "Ei ole neid meie regiooni tulemas."
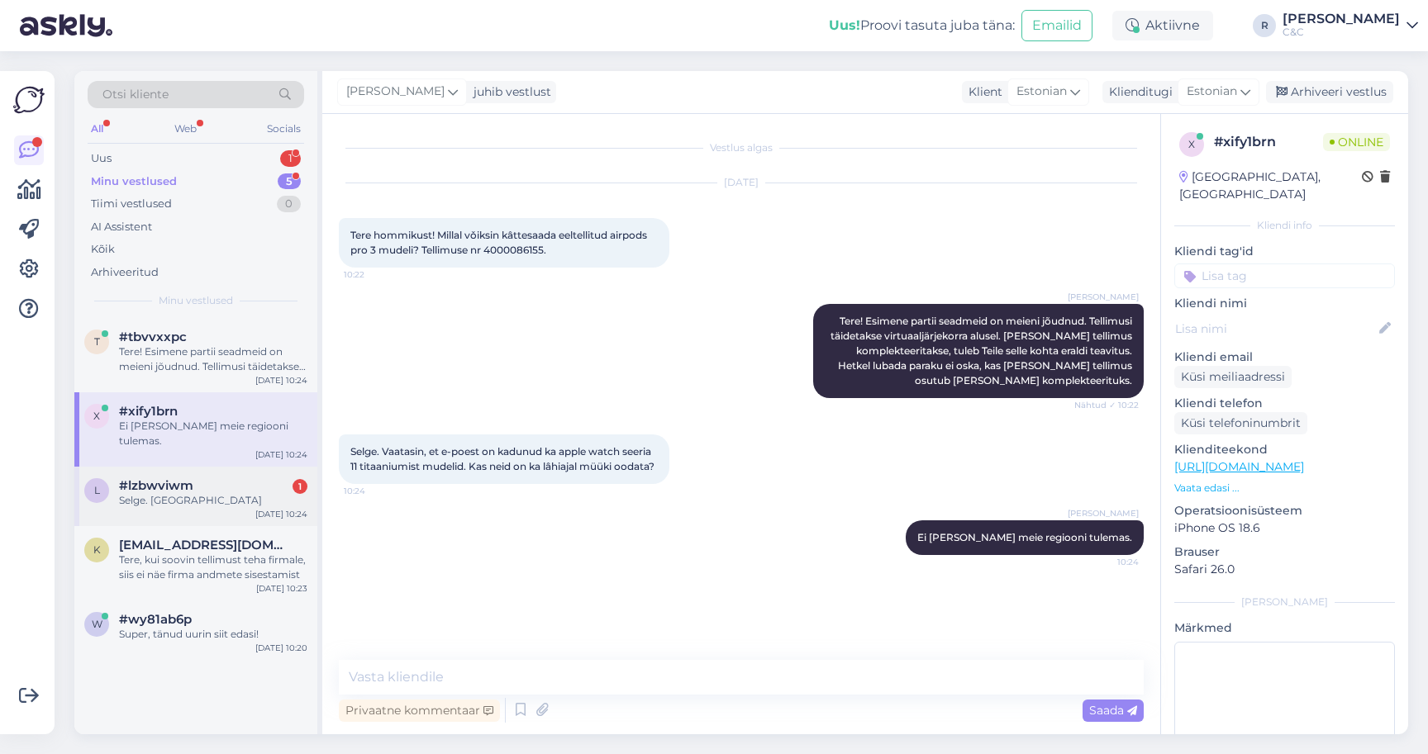
click at [211, 493] on div "Selge. Aitäh" at bounding box center [213, 500] width 188 height 15
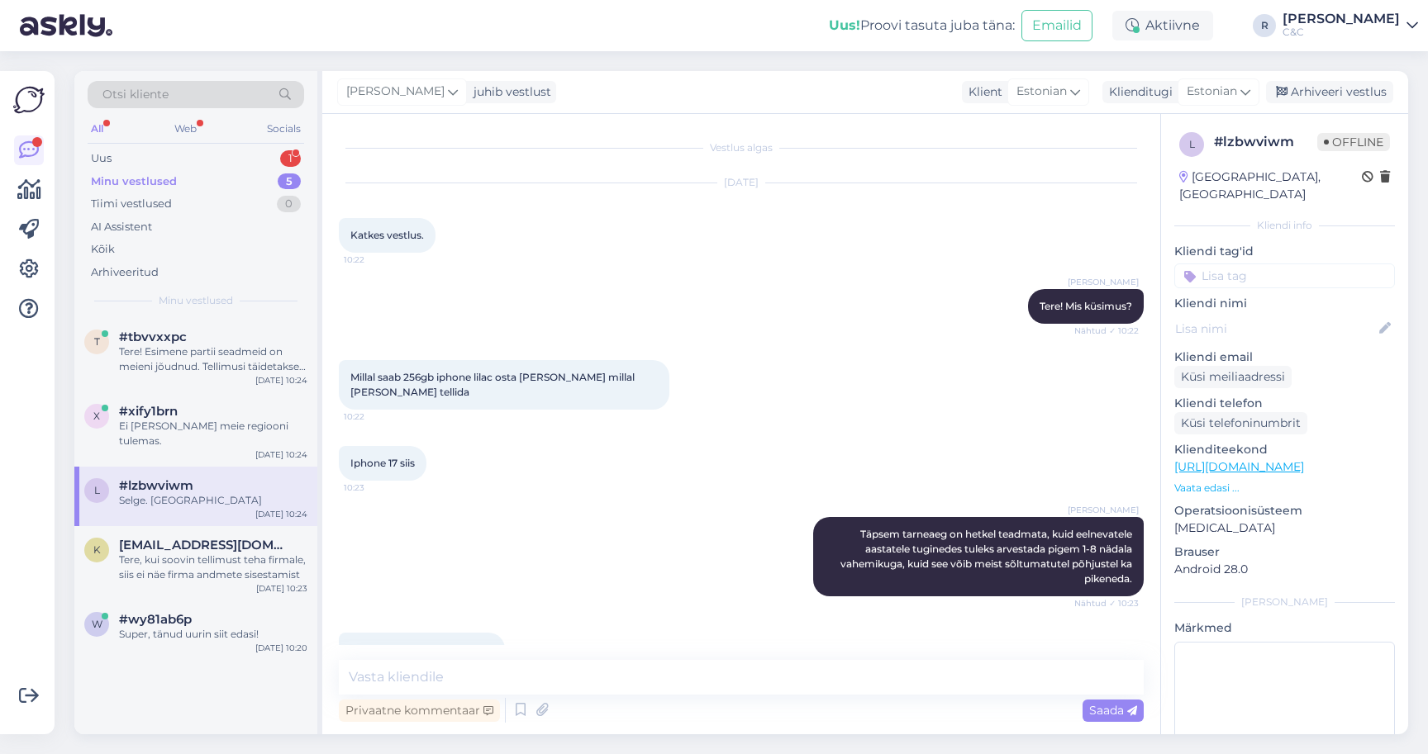
scroll to position [40, 0]
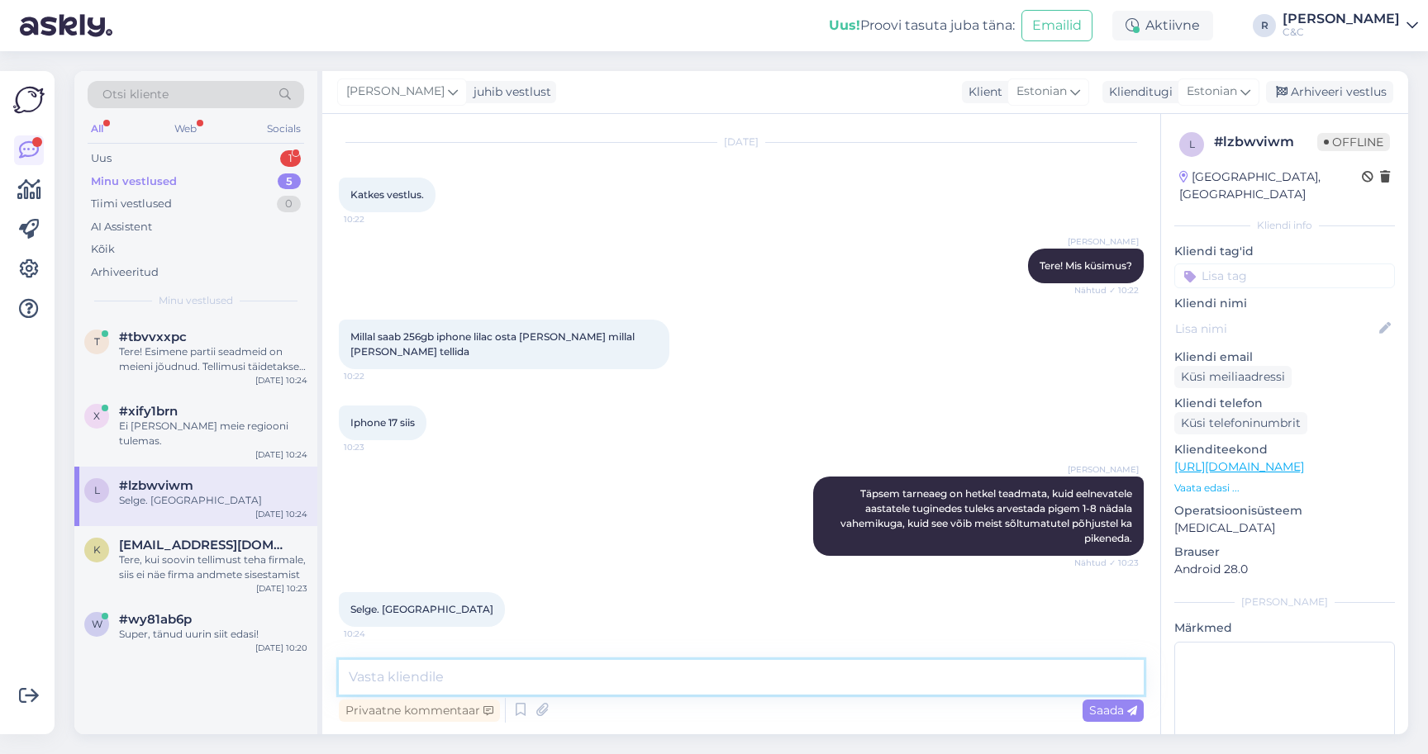
click at [578, 666] on textarea at bounding box center [741, 677] width 805 height 35
type textarea "Ikka, head :)"
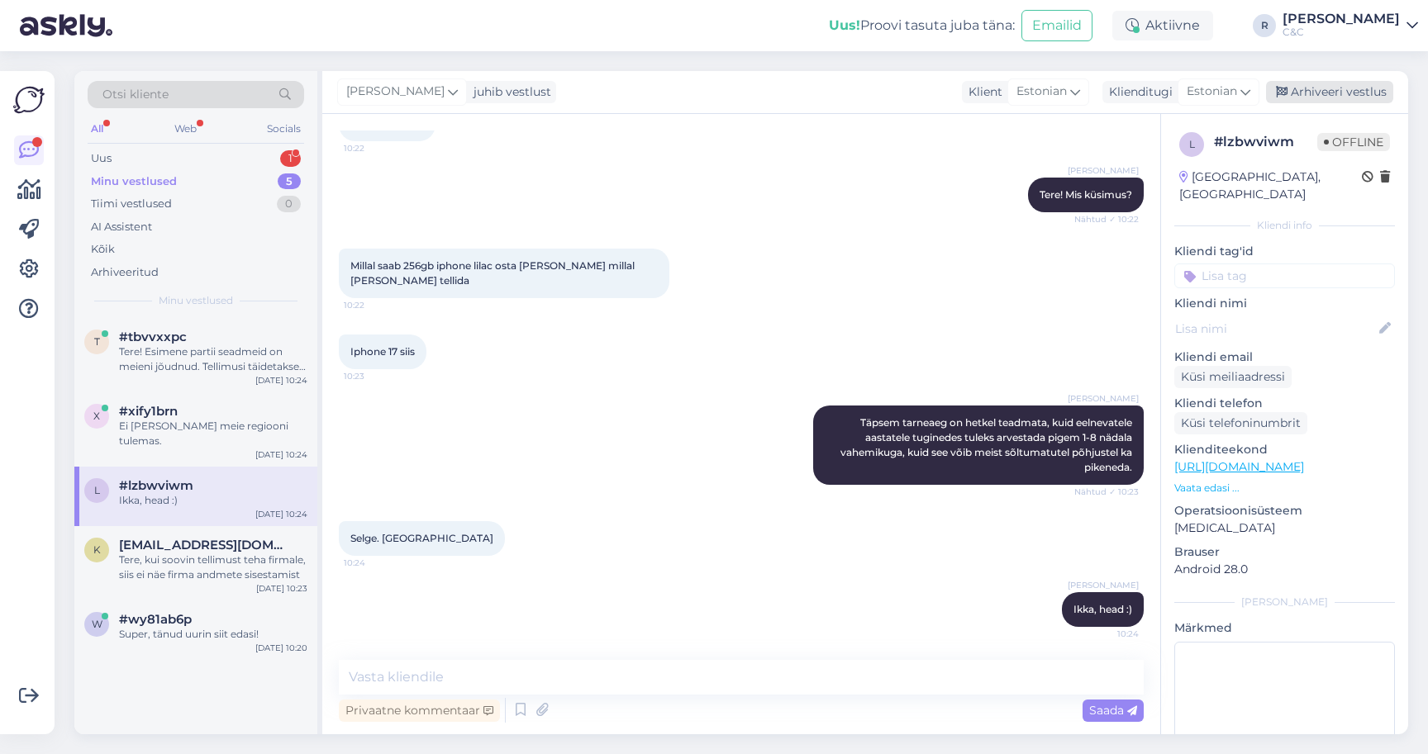
click at [1368, 97] on div "Arhiveeri vestlus" at bounding box center [1329, 92] width 127 height 22
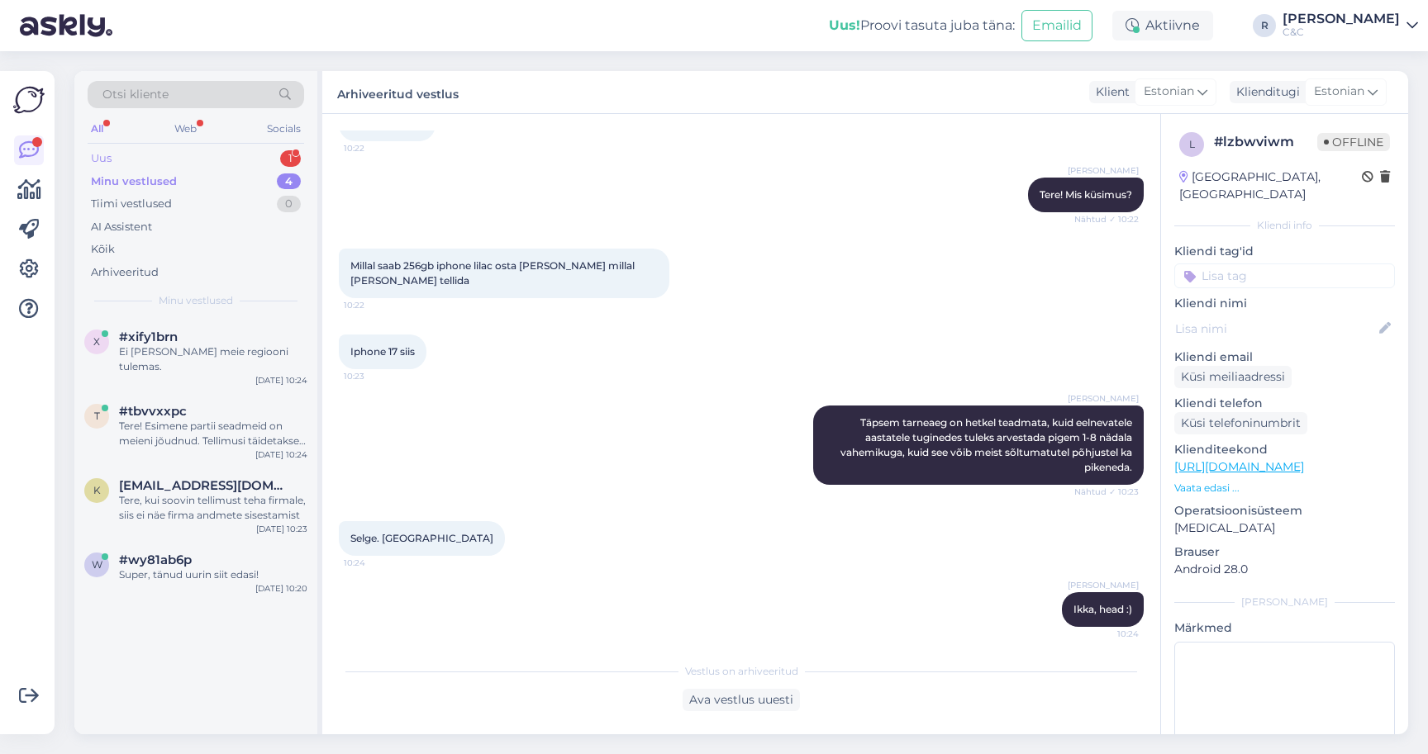
click at [264, 163] on div "Uus 1" at bounding box center [196, 158] width 216 height 23
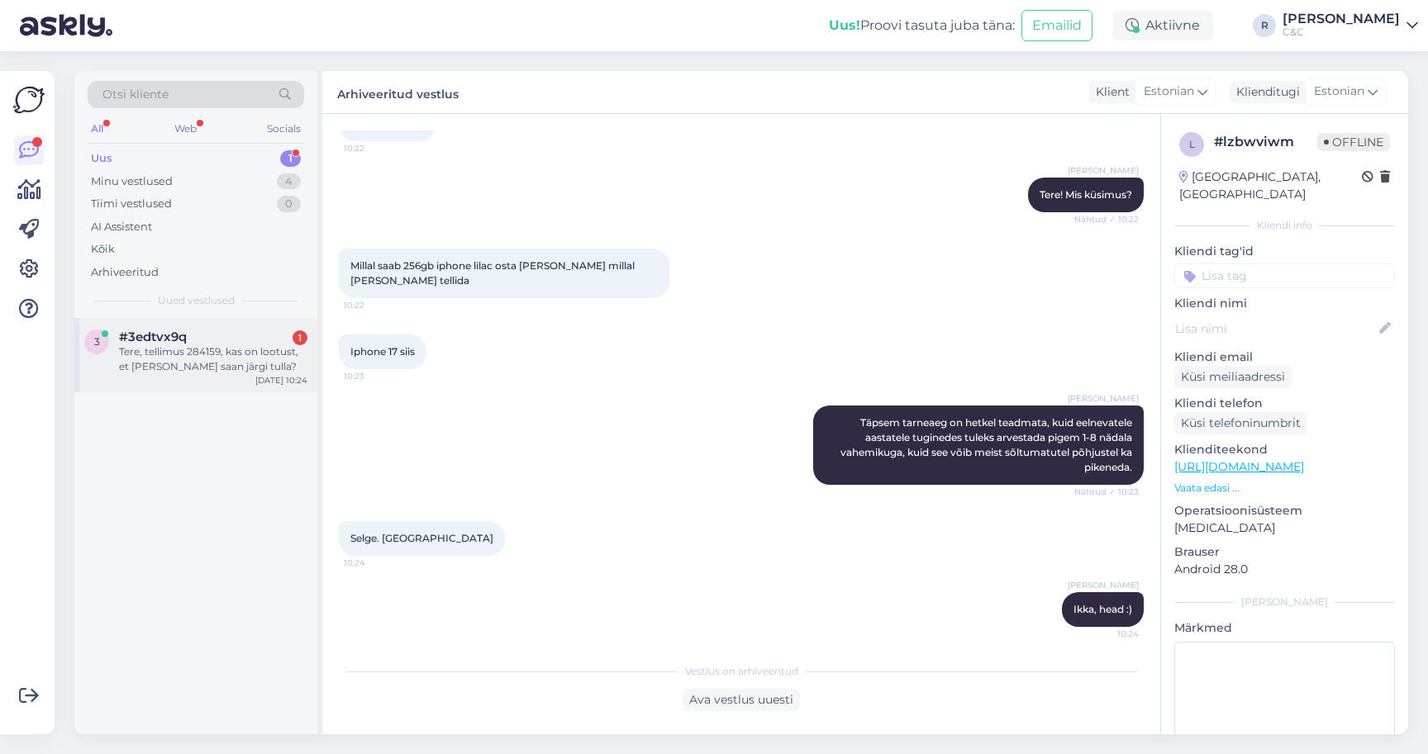
click at [185, 345] on div "Tere, tellimus 284159, kas on lootust, et täna saan järgi tulla?" at bounding box center [213, 360] width 188 height 30
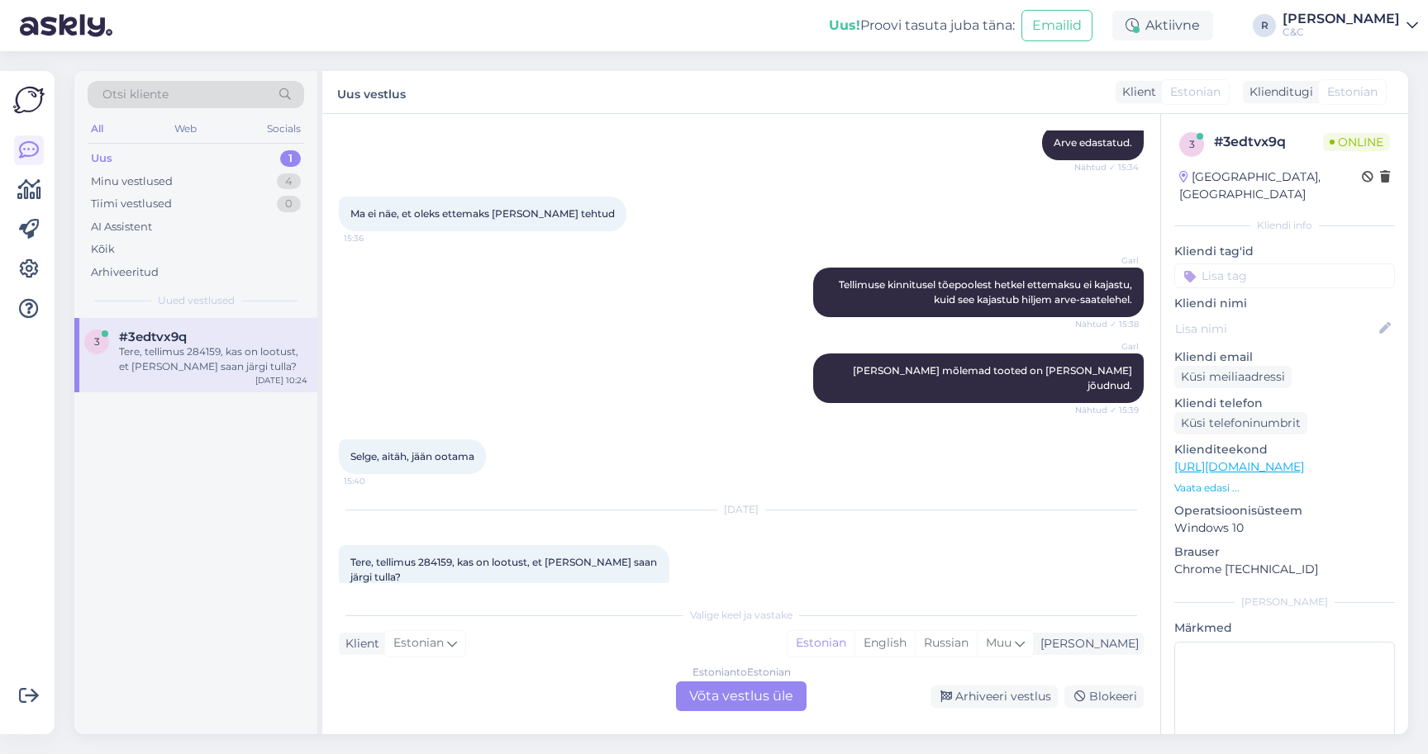
click at [718, 696] on div "Estonian to Estonian Võta vestlus üle" at bounding box center [741, 697] width 131 height 30
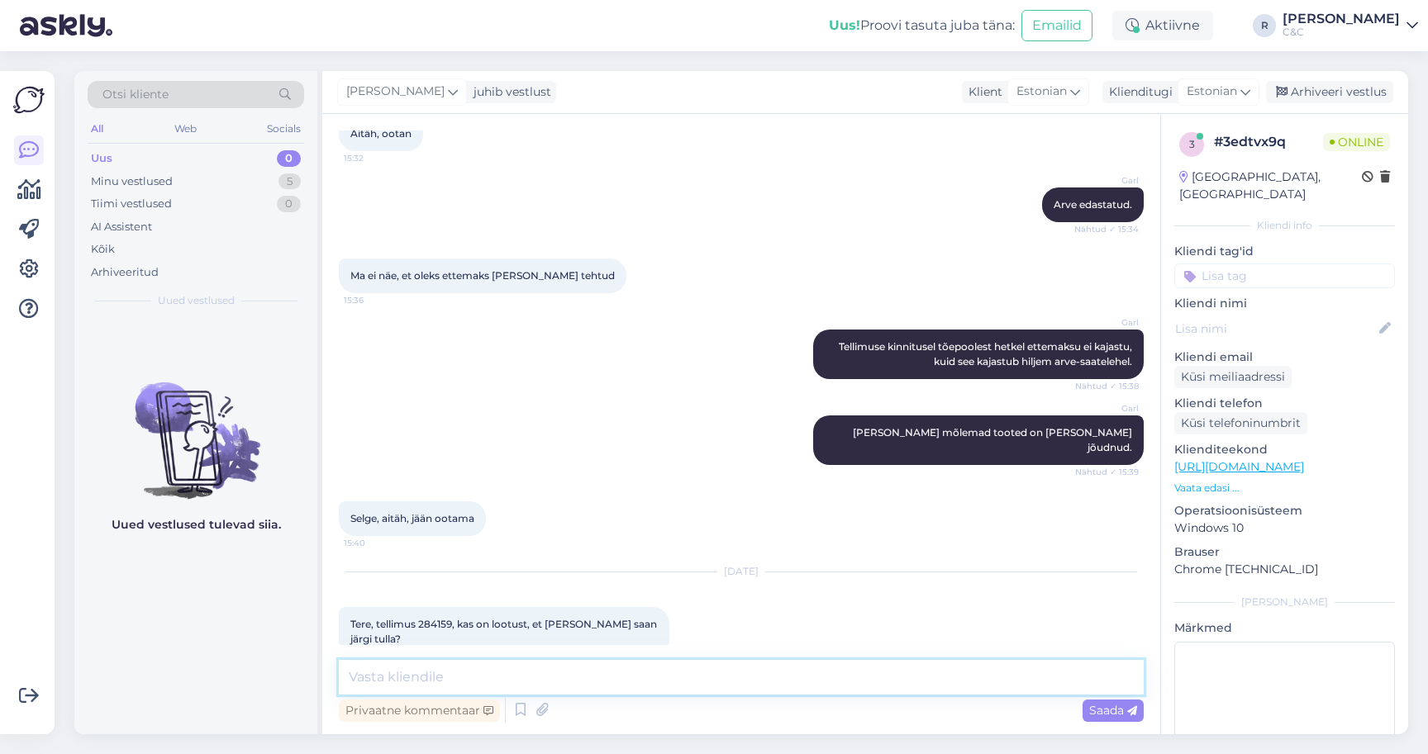
click at [714, 674] on textarea at bounding box center [741, 677] width 805 height 35
type textarea "Tere"
click at [518, 706] on icon at bounding box center [521, 710] width 20 height 25
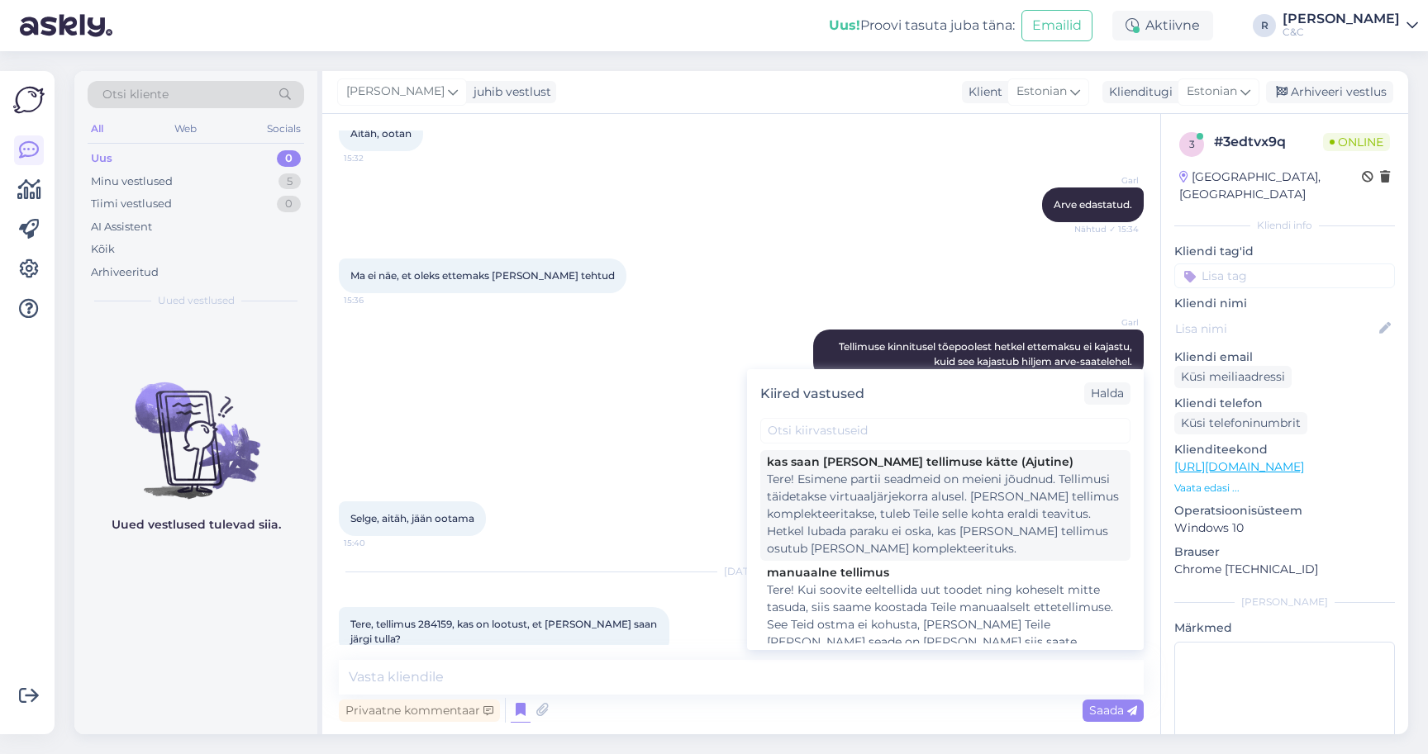
click at [832, 500] on div "Tere! Esimene partii seadmeid on meieni jõudnud. Tellimusi täidetakse virtuaalj…" at bounding box center [945, 514] width 357 height 87
type textarea "Tere! Esimene partii seadmeid on meieni jõudnud. Tellimusi täidetakse virtuaalj…"
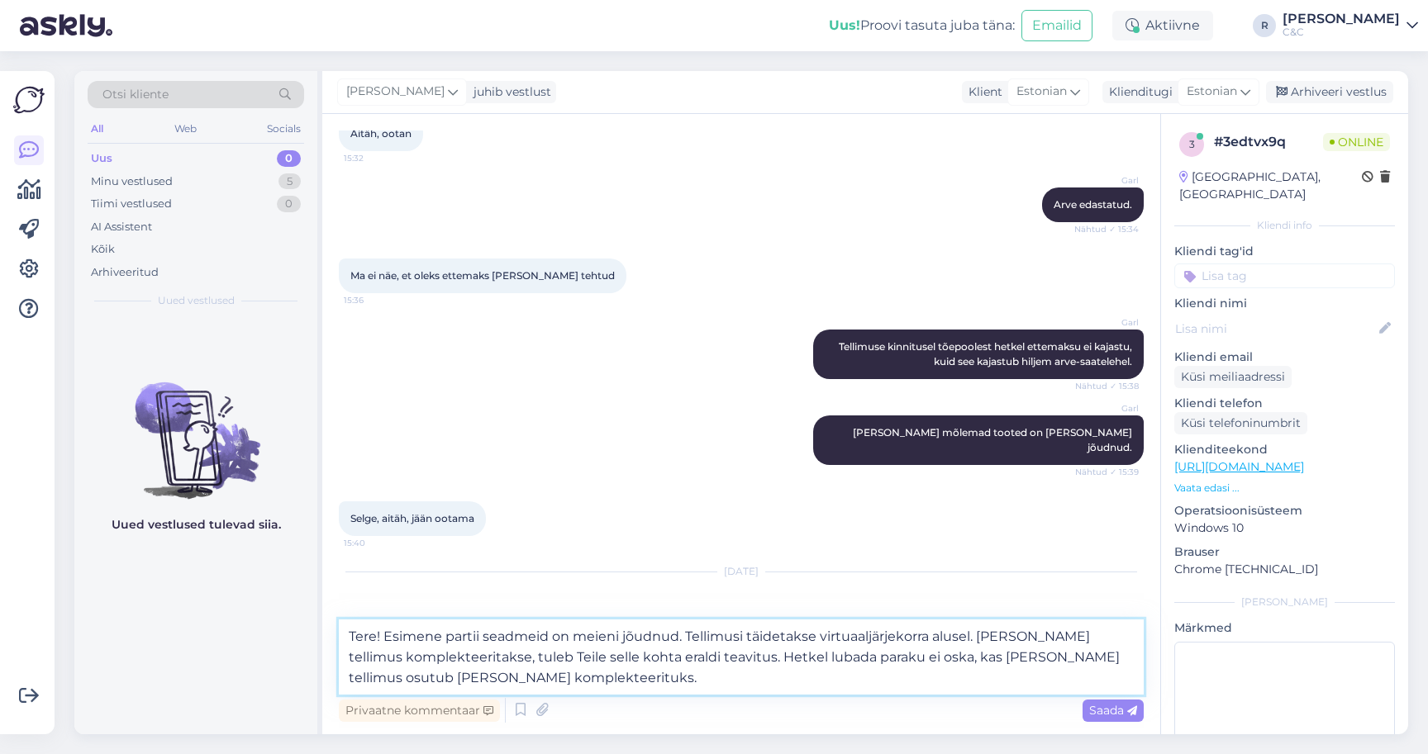
click at [608, 672] on textarea "Tere! Esimene partii seadmeid on meieni jõudnud. Tellimusi täidetakse virtuaalj…" at bounding box center [741, 657] width 805 height 75
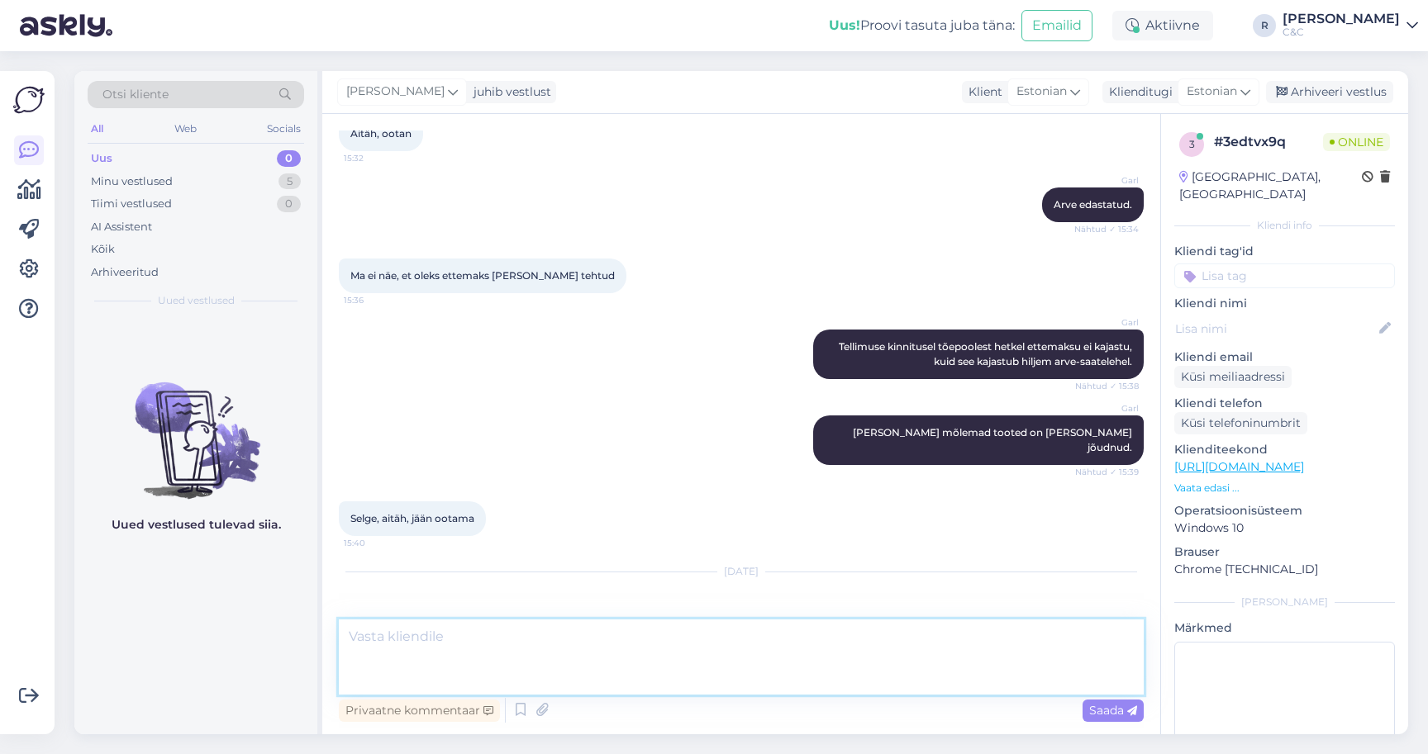
scroll to position [1523, 0]
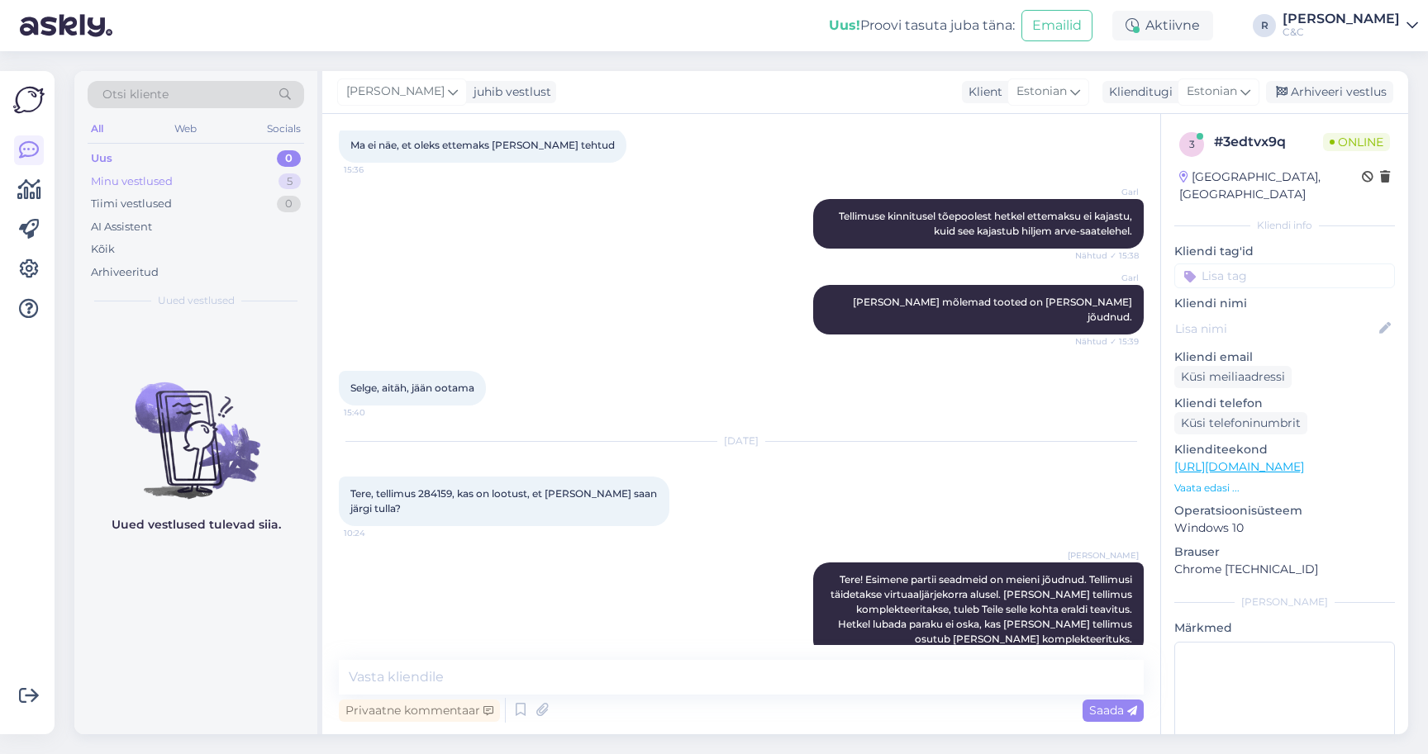
click at [261, 186] on div "Minu vestlused 5" at bounding box center [196, 181] width 216 height 23
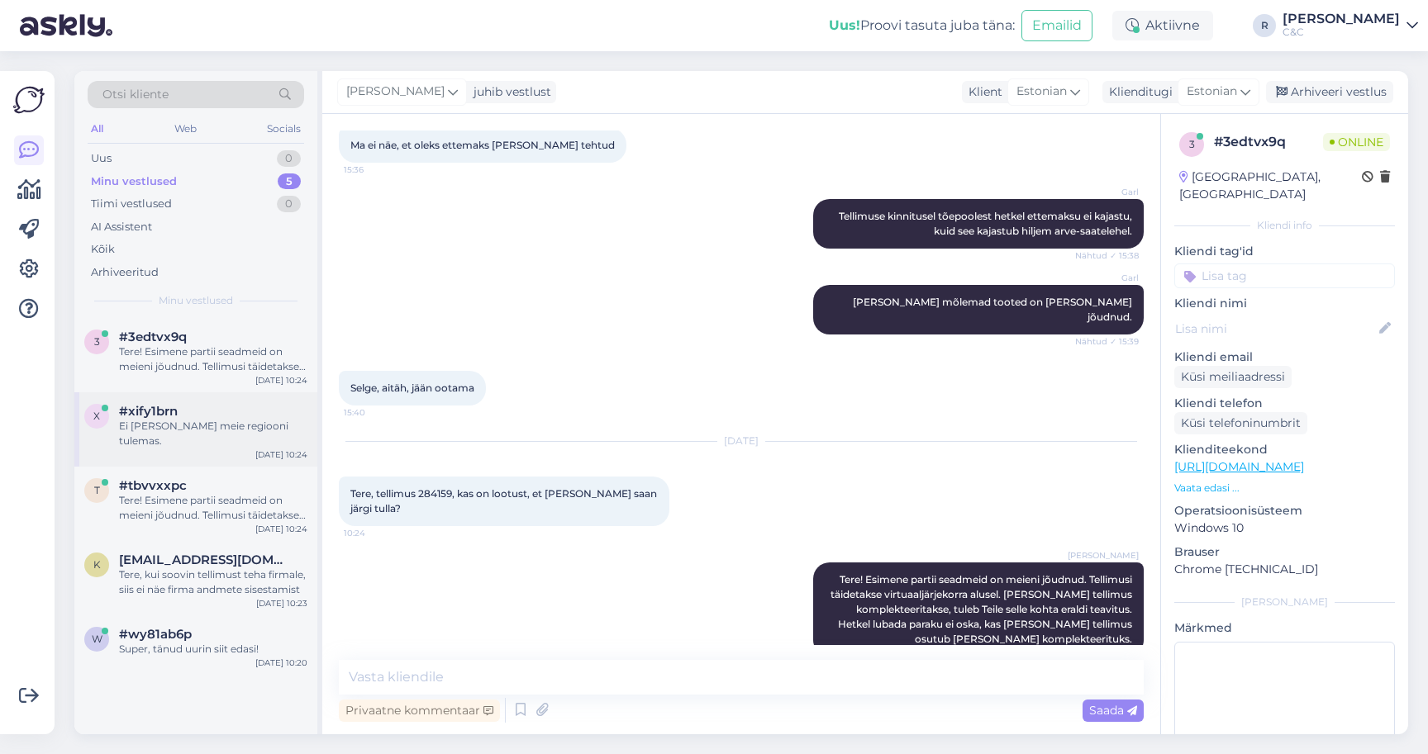
click at [205, 420] on div "Ei ole neid meie regiooni tulemas." at bounding box center [213, 434] width 188 height 30
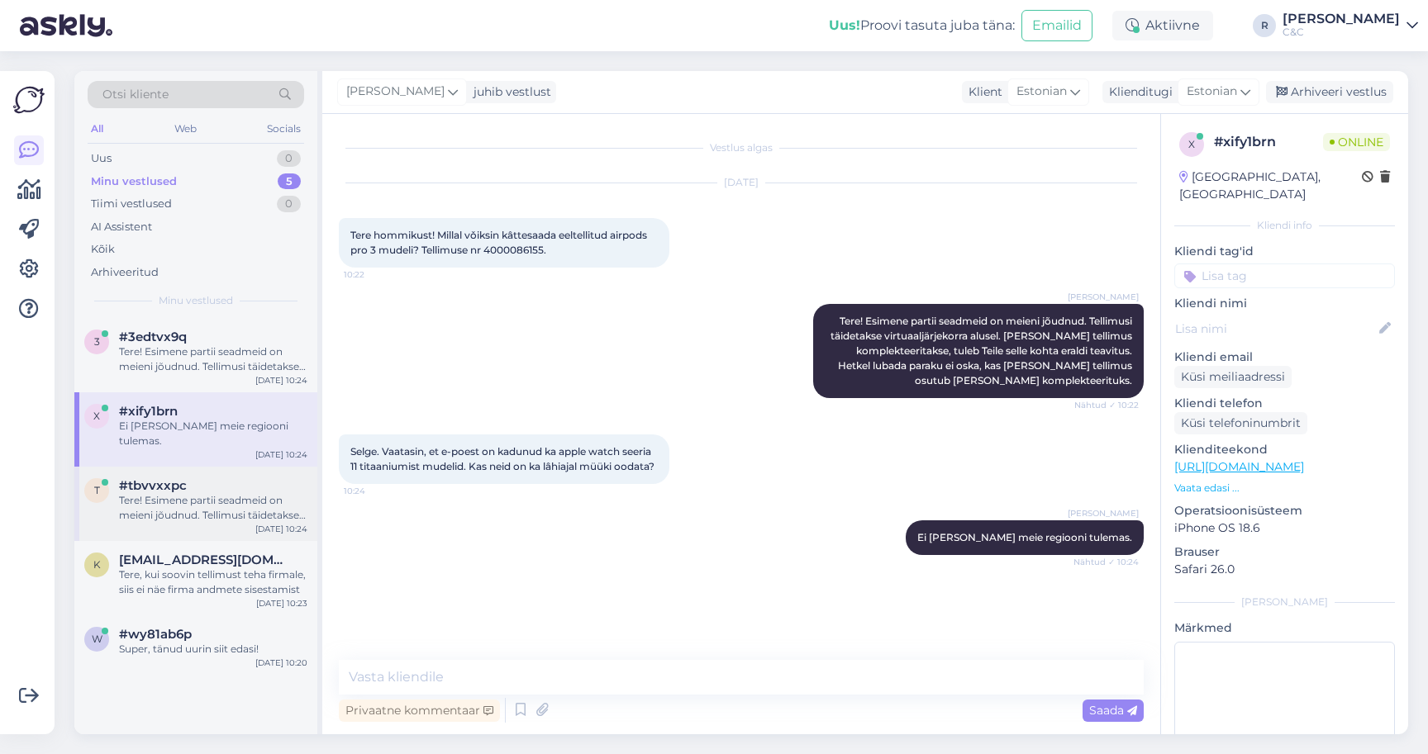
click at [238, 493] on div "Tere! Esimene partii seadmeid on meieni jõudnud. Tellimusi täidetakse virtuaalj…" at bounding box center [213, 508] width 188 height 30
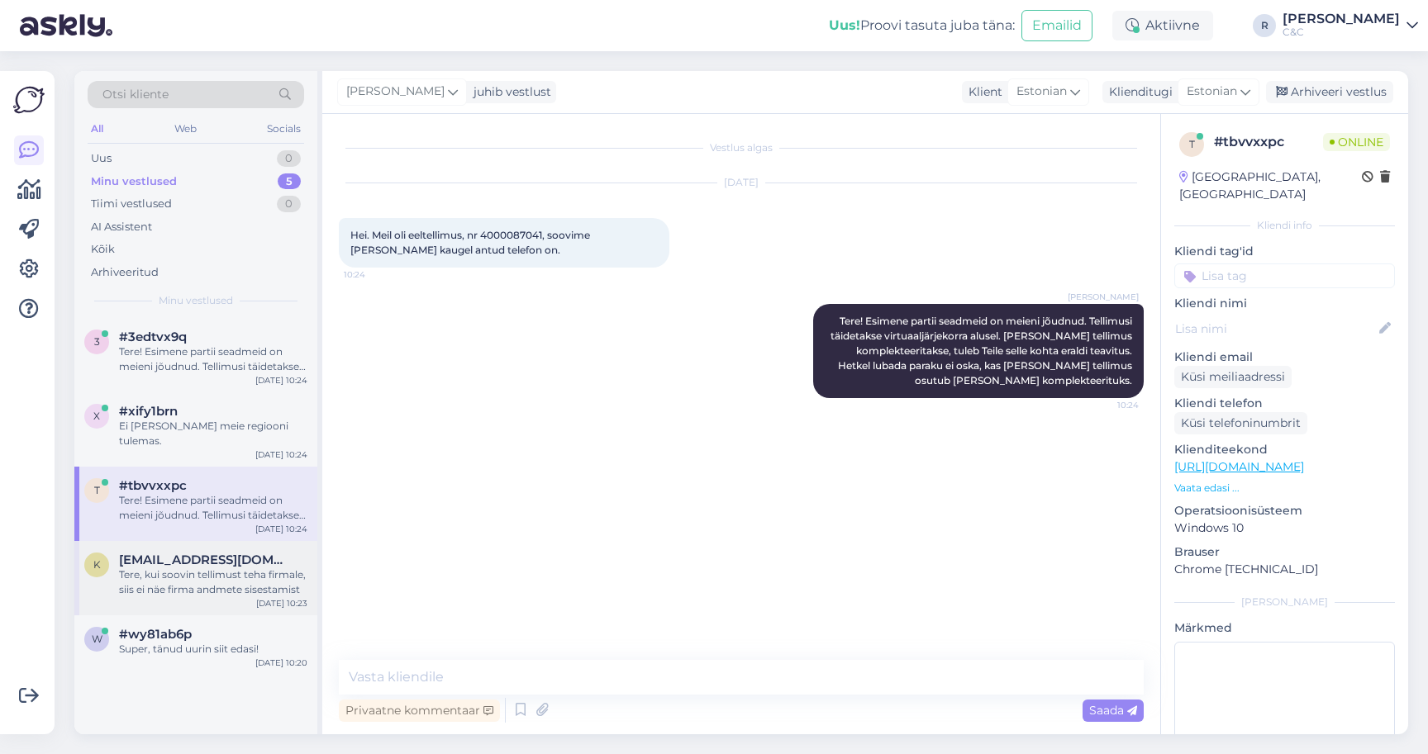
click at [221, 572] on div "Tere, kui soovin tellimust teha firmale, siis ei näe firma andmete sisestamist" at bounding box center [213, 583] width 188 height 30
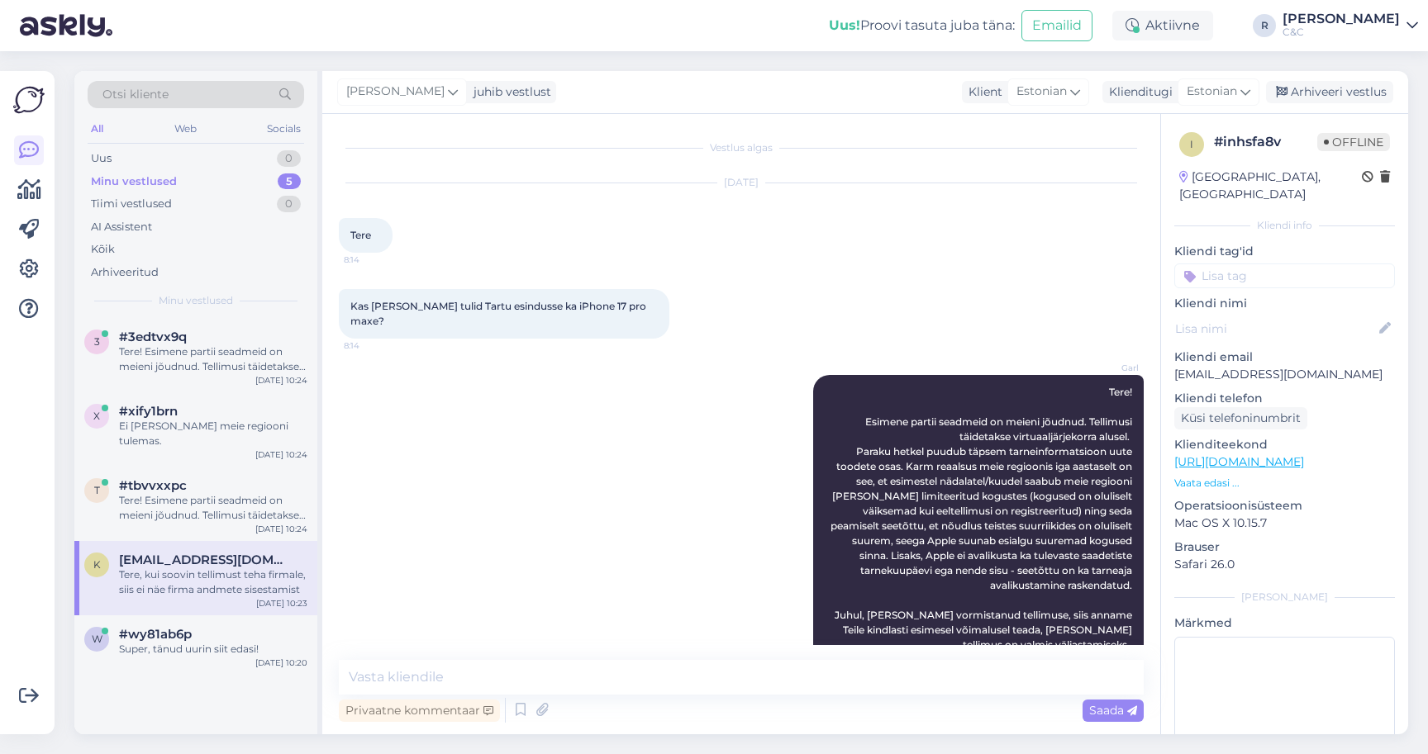
scroll to position [151, 0]
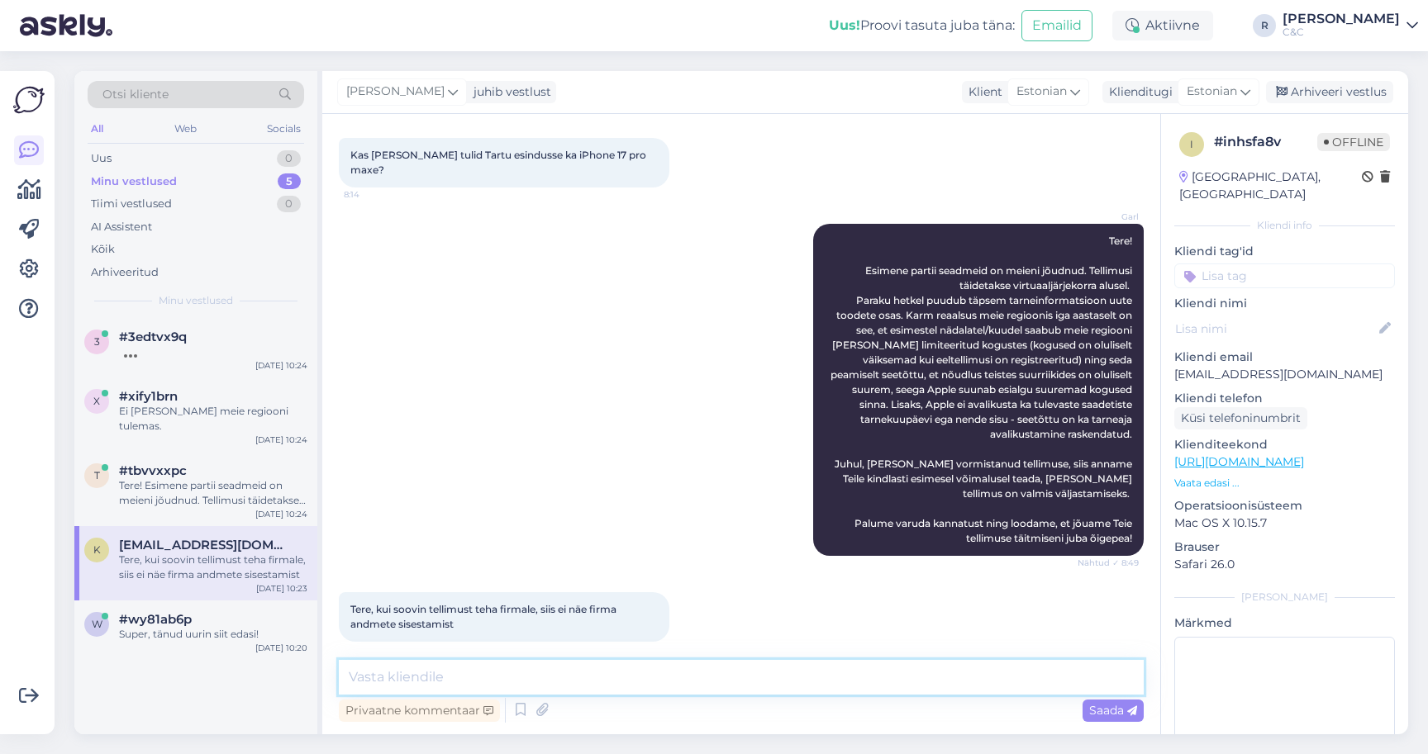
click at [580, 663] on textarea at bounding box center [741, 677] width 805 height 35
type textarea "Tere! Kohe vaatan, milles asi."
click at [250, 339] on div "#3edtvx9q 1" at bounding box center [213, 337] width 188 height 15
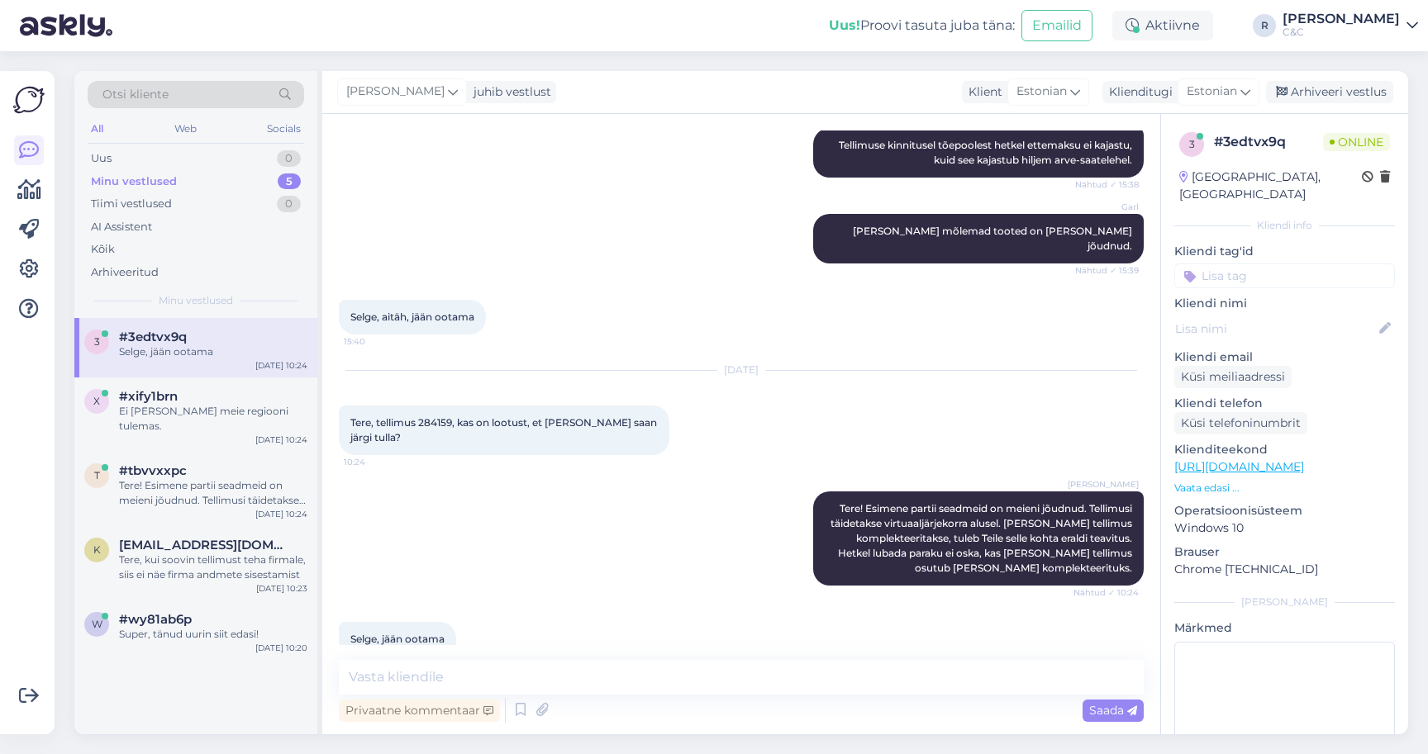
click at [677, 659] on div "Vestlus algas Sep 9 2025 Tere, kas apple watch ultra 3 ja airpods pro 3gen jõua…" at bounding box center [741, 424] width 838 height 620
click at [659, 675] on textarea at bounding box center [741, 677] width 805 height 35
type textarea "Ikka, head!"
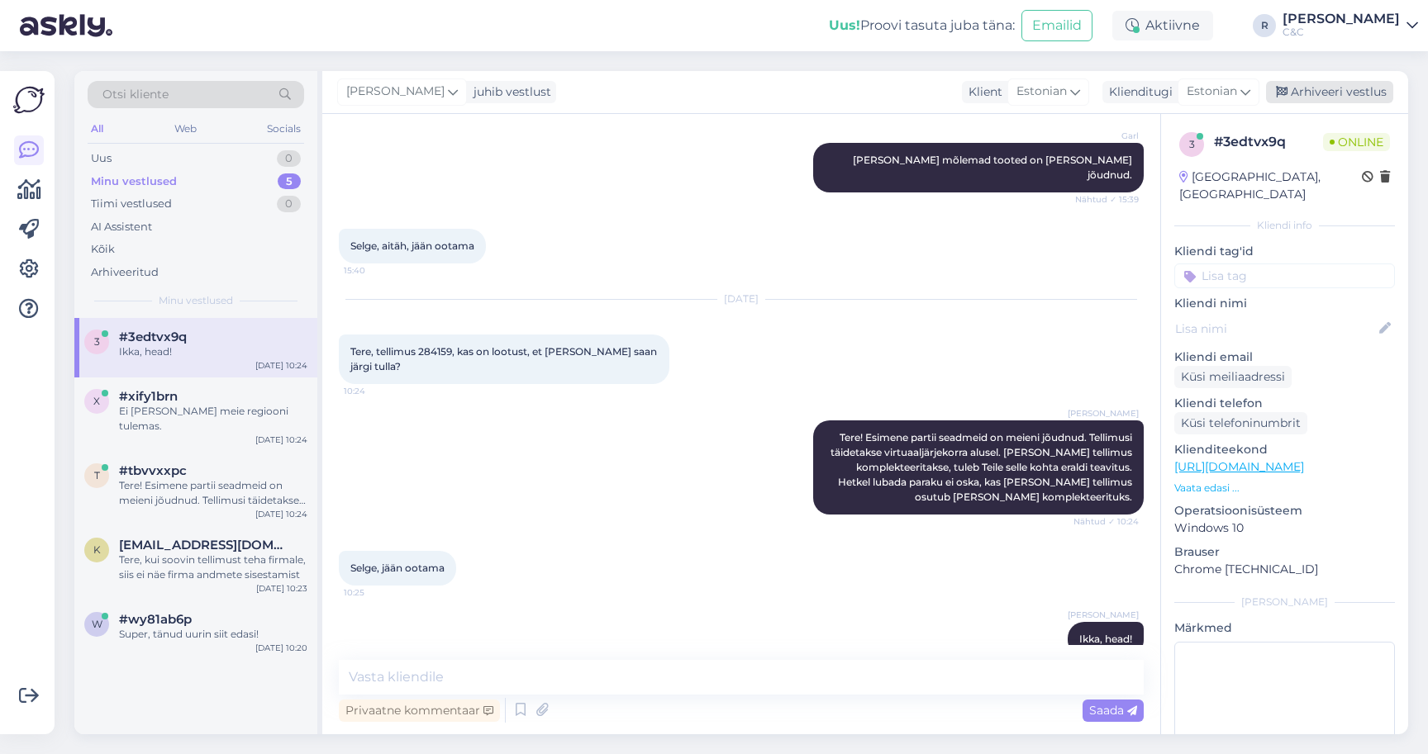
click at [1367, 88] on div "Arhiveeri vestlus" at bounding box center [1329, 92] width 127 height 22
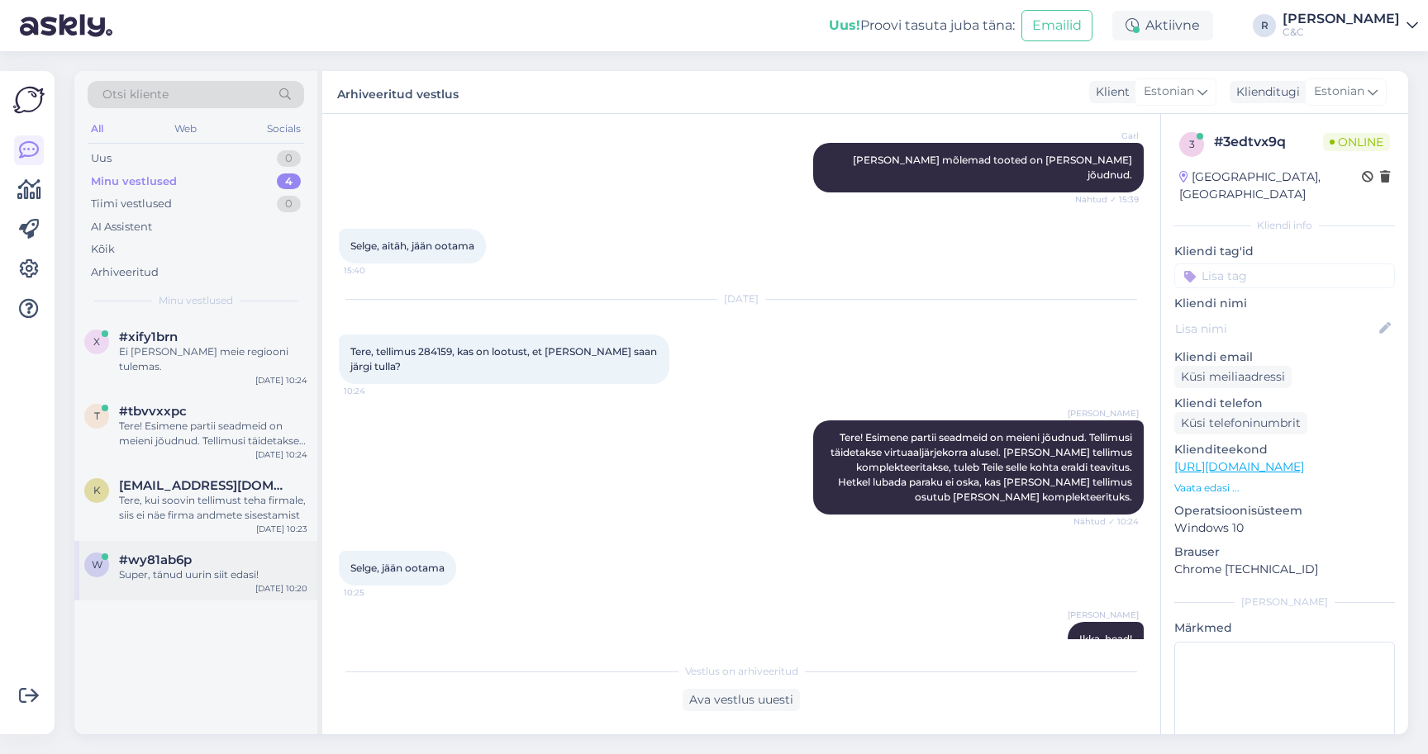
click at [265, 568] on div "Super, tänud uurin siit edasi!" at bounding box center [213, 575] width 188 height 15
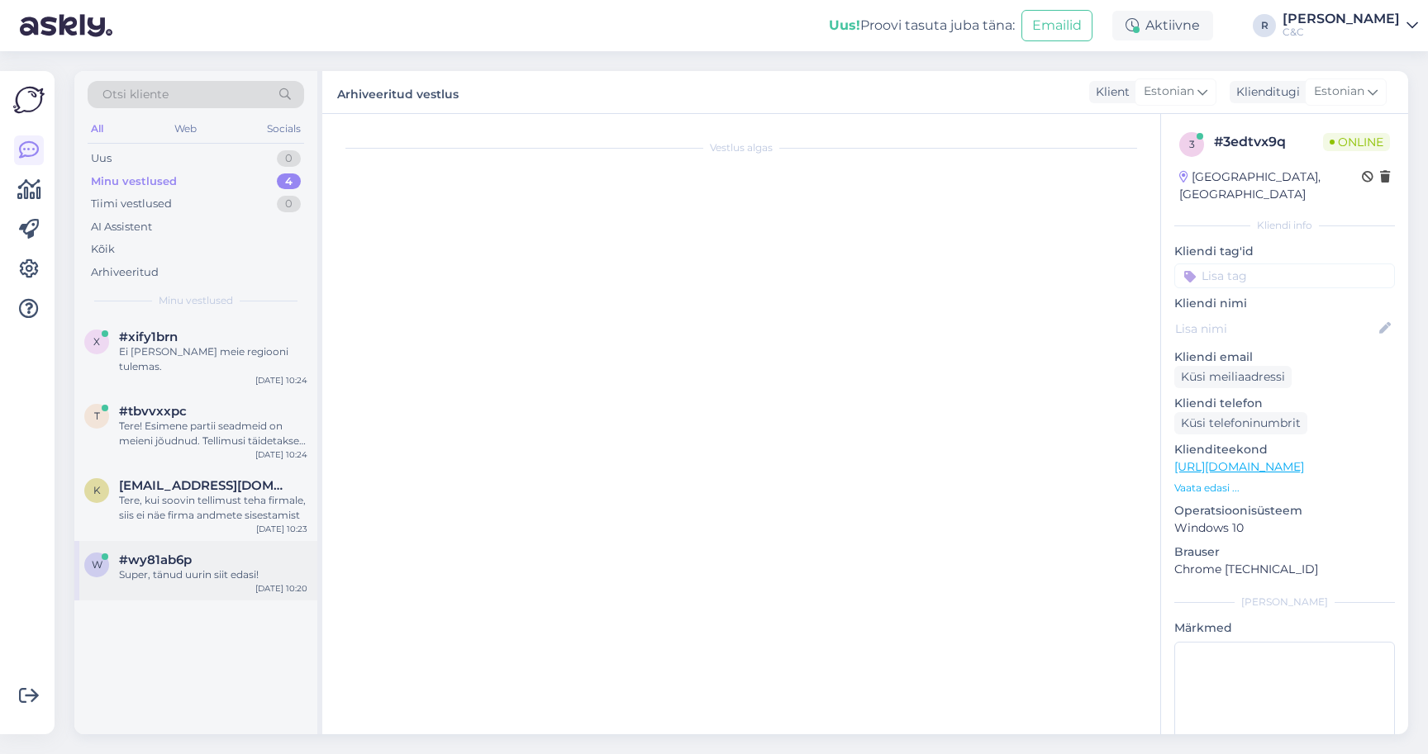
scroll to position [0, 0]
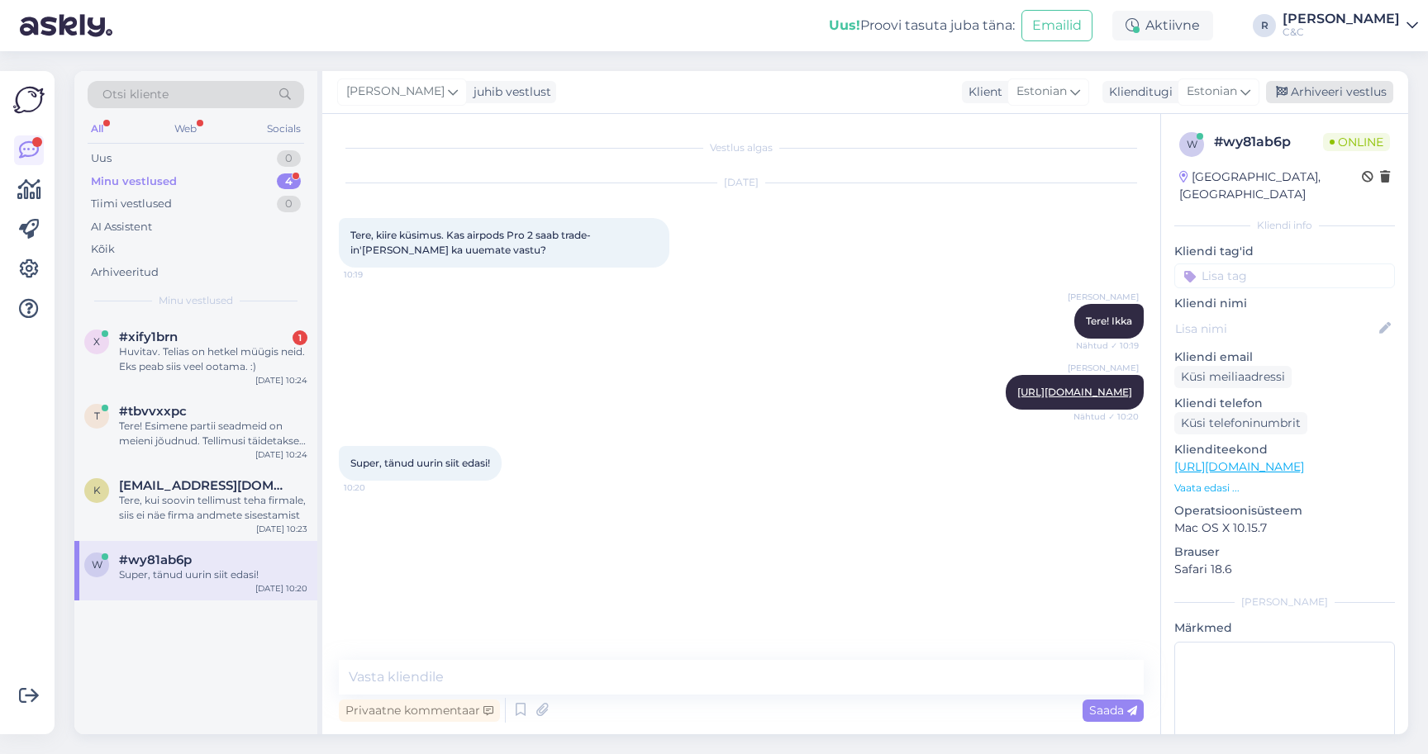
click at [1343, 83] on div "Arhiveeri vestlus" at bounding box center [1329, 92] width 127 height 22
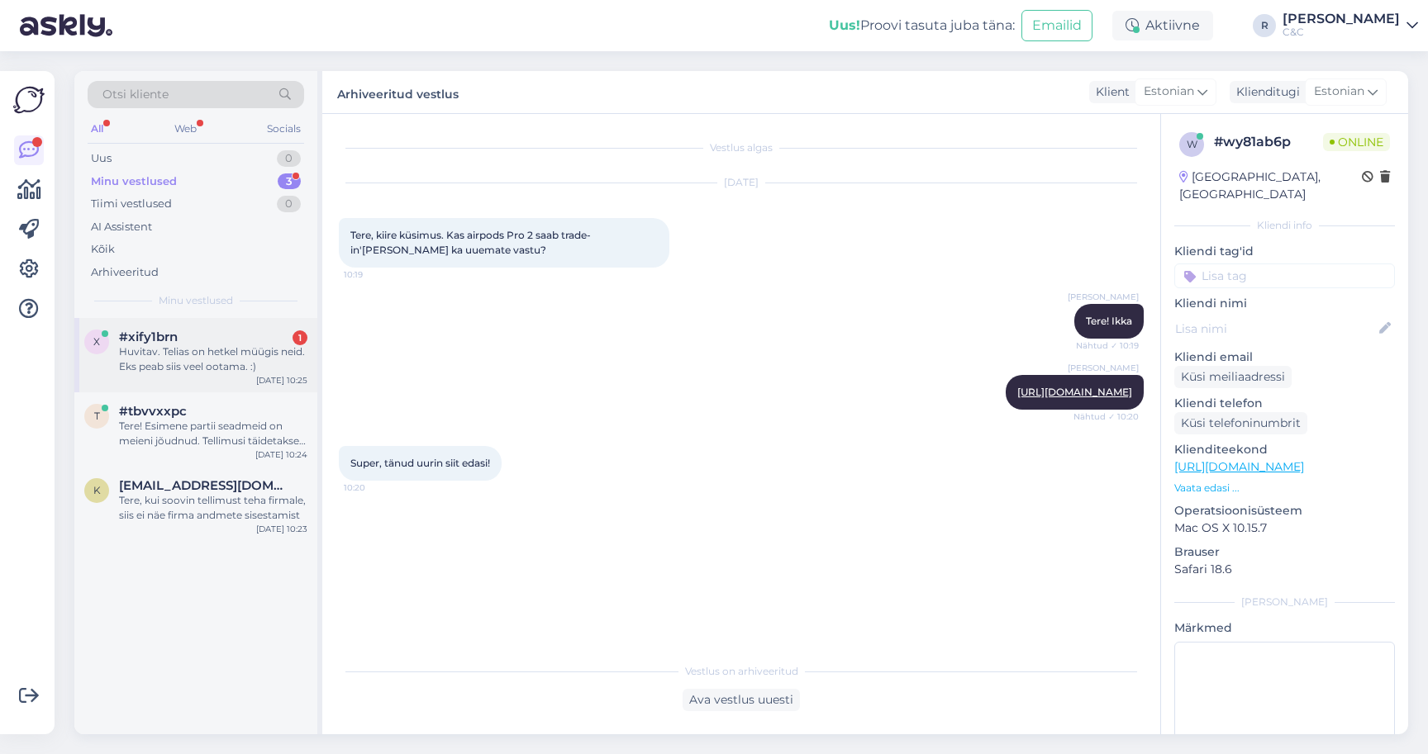
click at [256, 348] on div "Huvitav. Telias on hetkel müügis neid. Eks peab siis veel ootama. :)" at bounding box center [213, 360] width 188 height 30
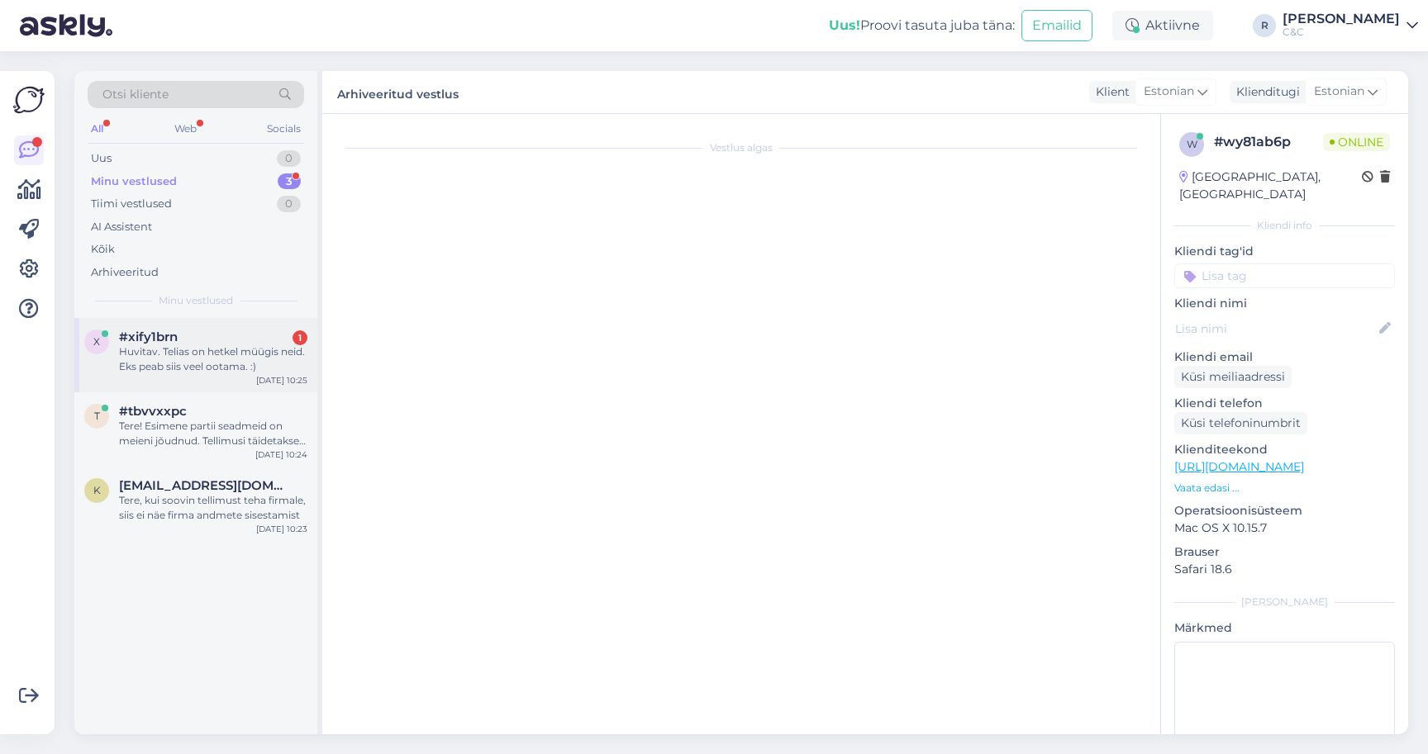
scroll to position [29, 0]
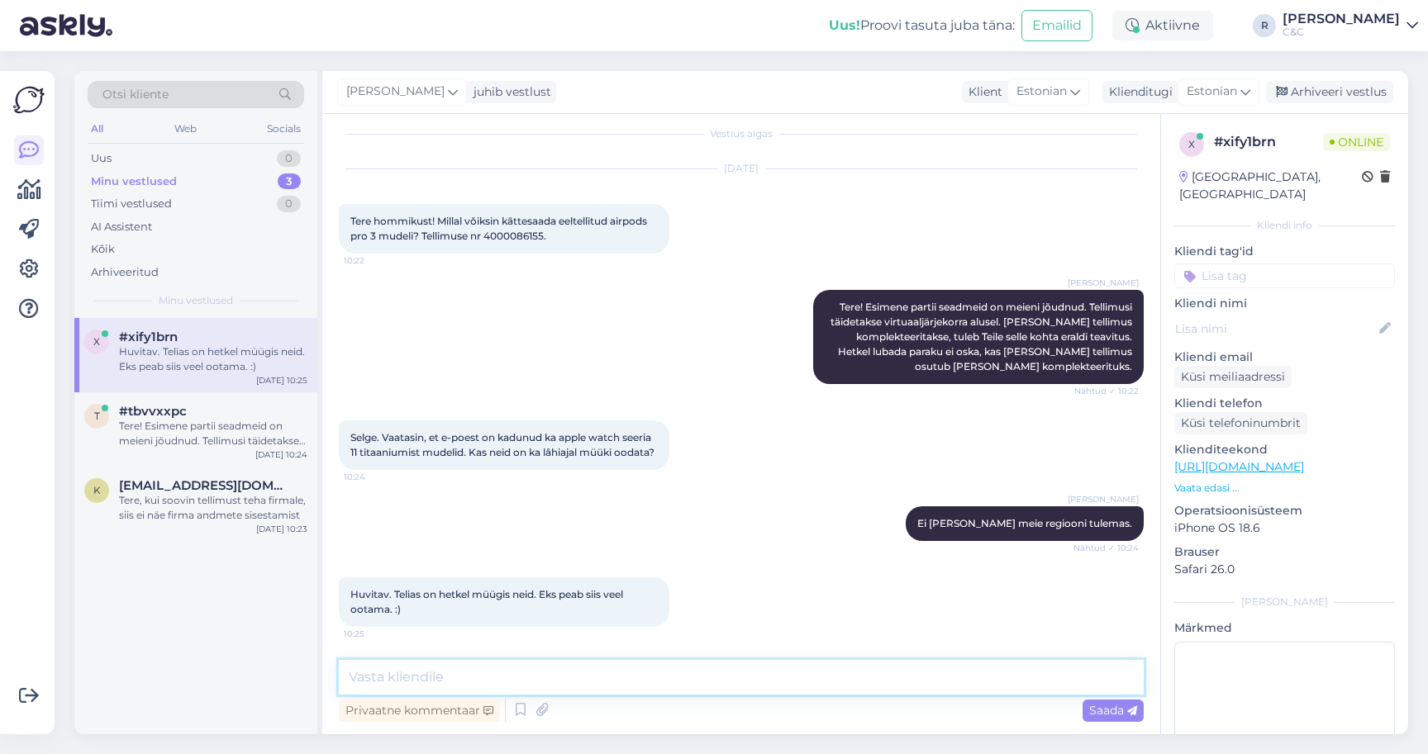
click at [590, 687] on textarea at bounding box center [741, 677] width 805 height 35
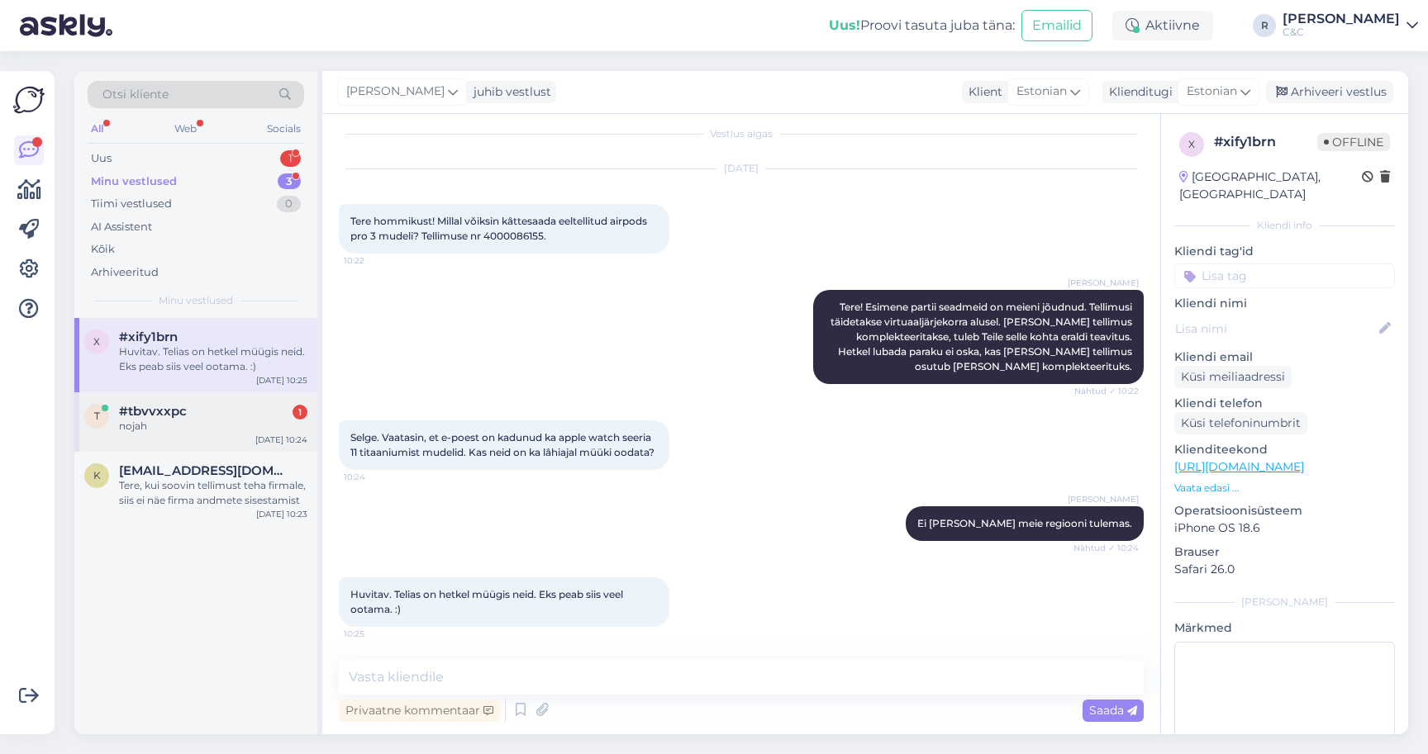
click at [221, 397] on div "t #tbvvxxpc 1 nojah Sep 19 10:24" at bounding box center [195, 421] width 243 height 59
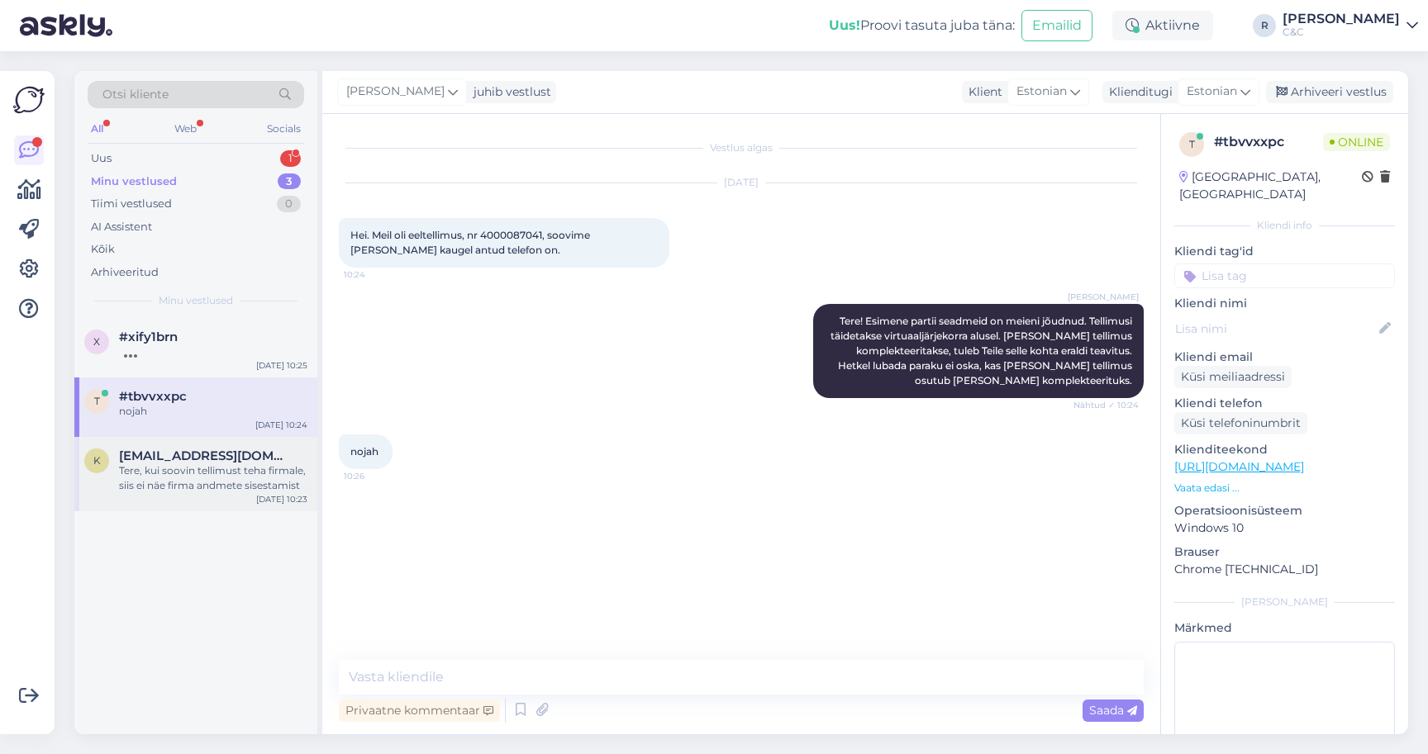
click at [214, 495] on div "k kristjan.vallimae@icloud.com Tere, kui soovin tellimust teha firmale, siis ei…" at bounding box center [195, 474] width 243 height 74
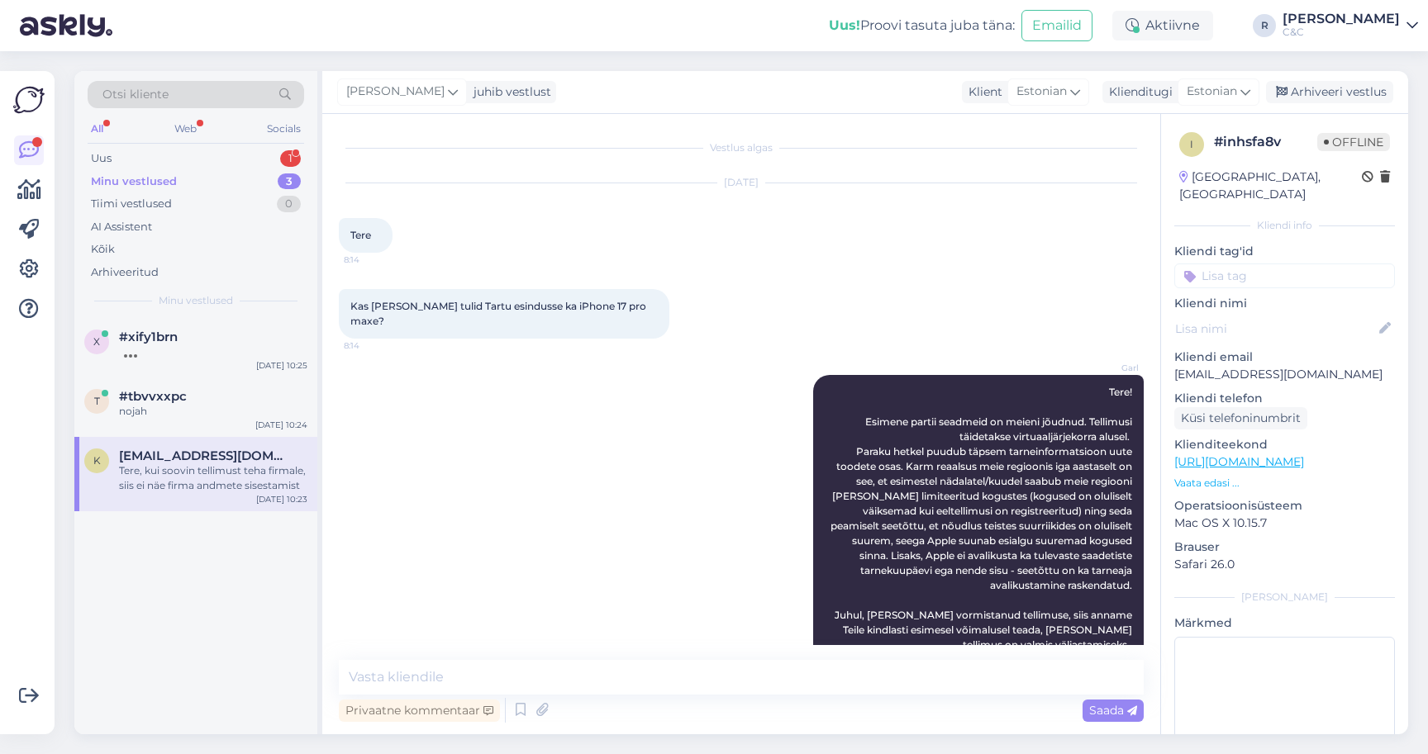
scroll to position [151, 0]
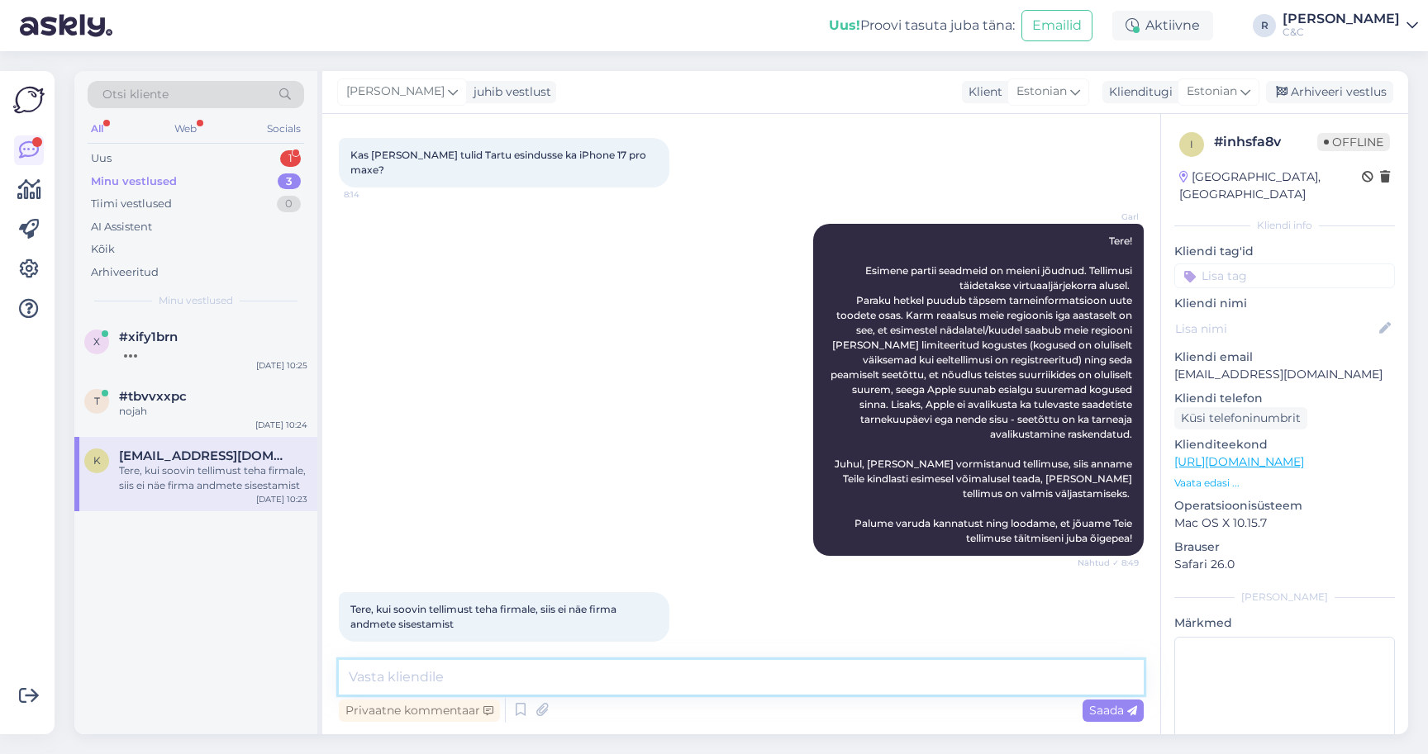
click at [731, 692] on textarea at bounding box center [741, 677] width 805 height 35
type textarea "Tere!"
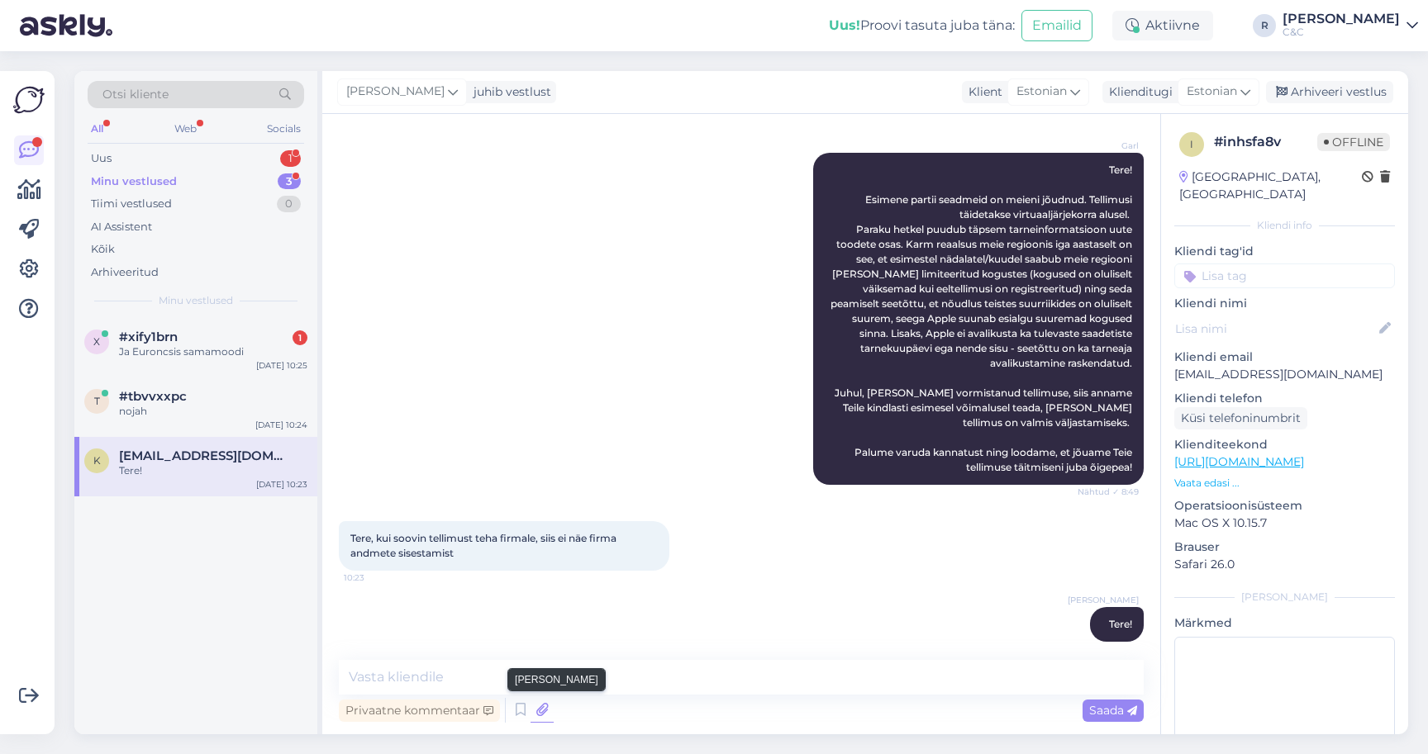
click at [544, 720] on icon at bounding box center [541, 710] width 23 height 25
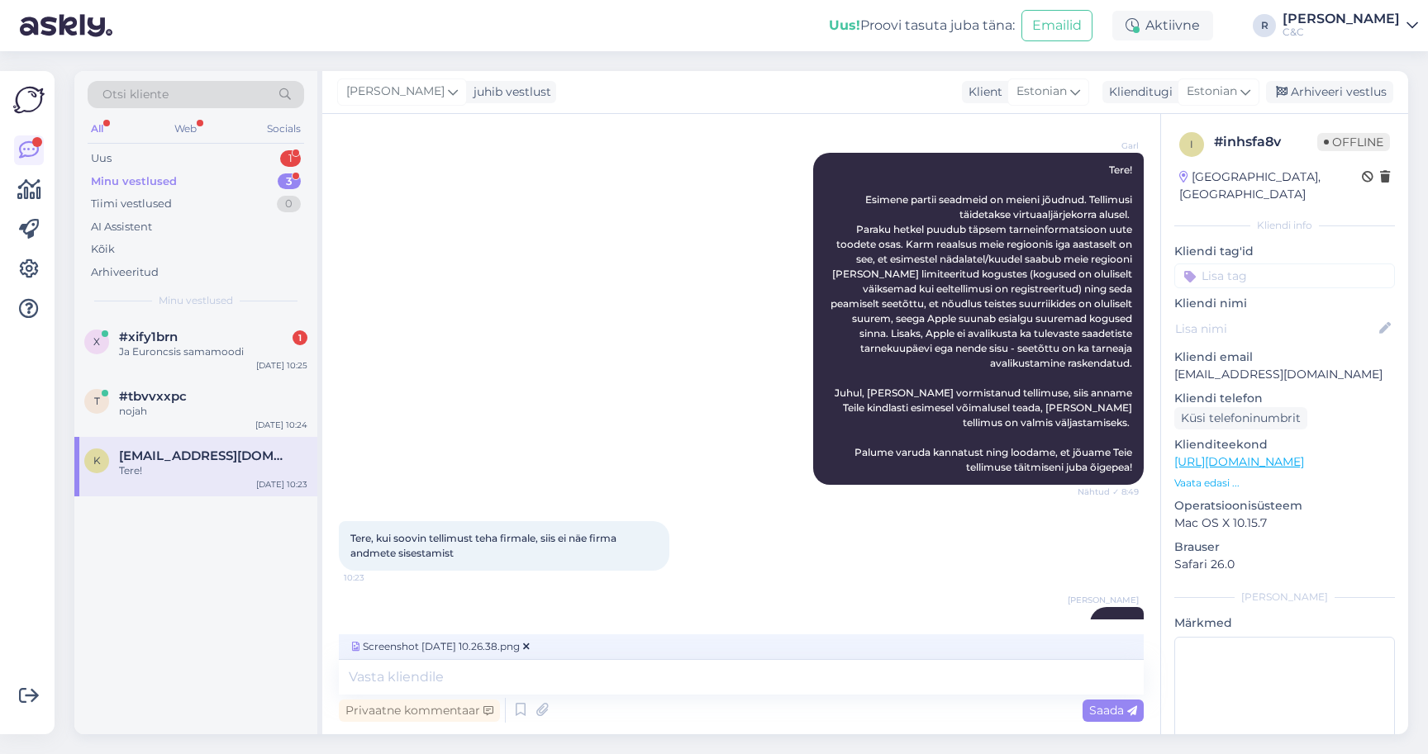
click at [697, 697] on div "Privaatne kommentaar Saada" at bounding box center [741, 710] width 805 height 31
click at [696, 682] on textarea at bounding box center [741, 677] width 805 height 35
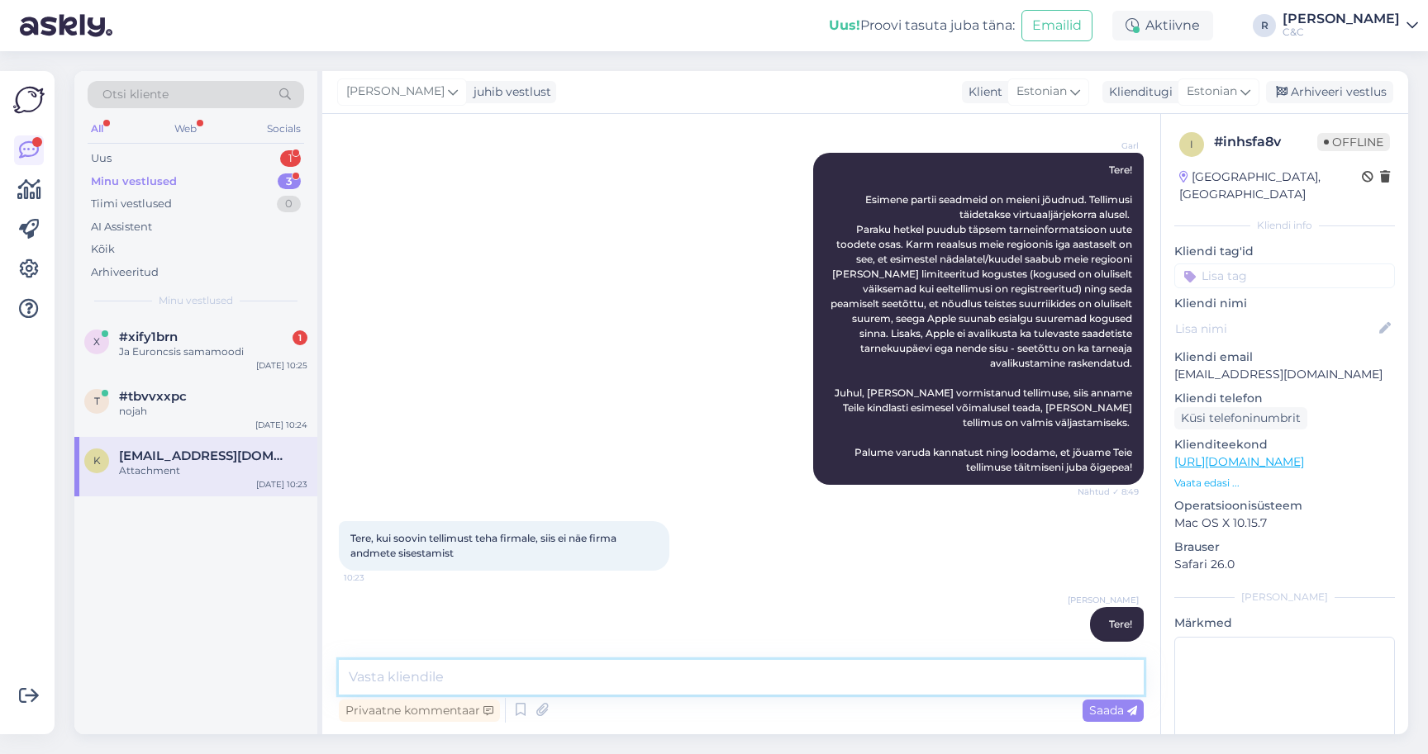
scroll to position [326, 0]
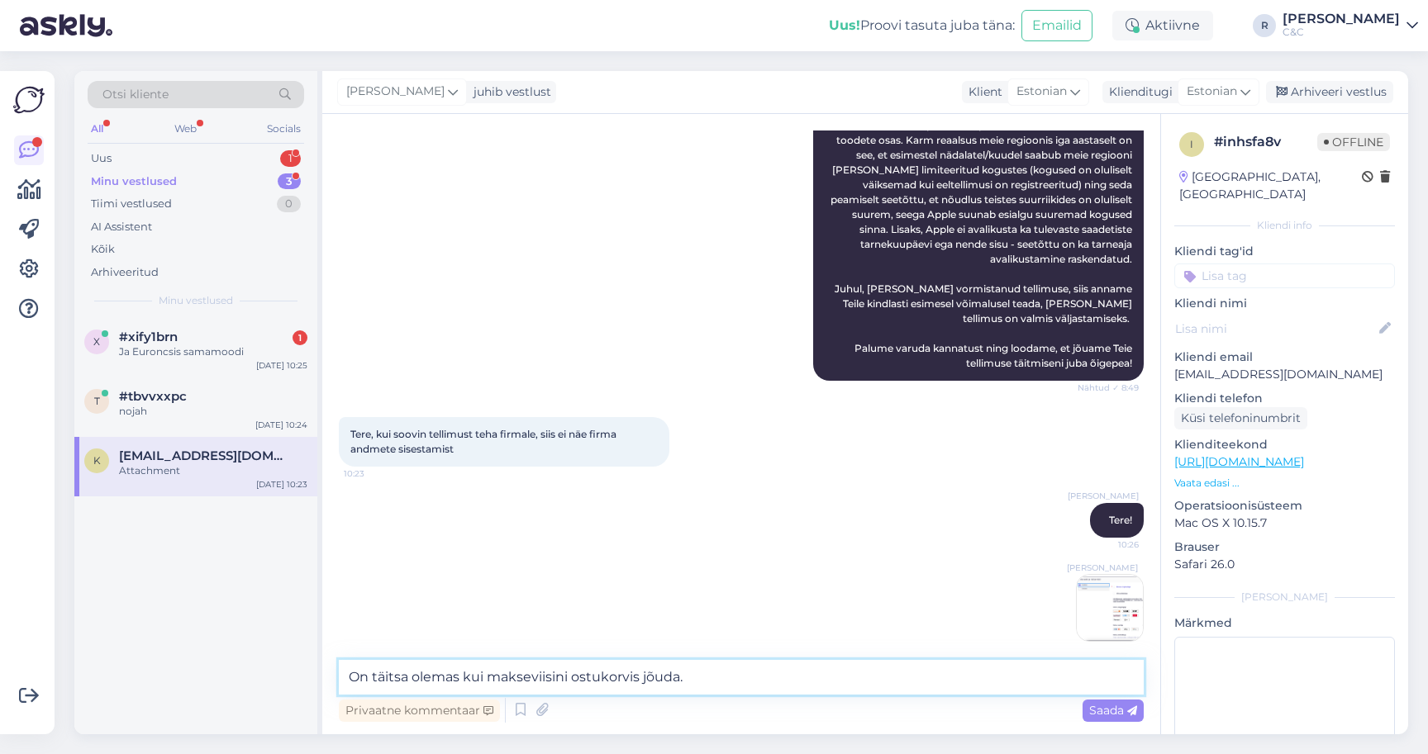
type textarea "On täitsa olemas kui makseviisini ostukorvis jõuda."
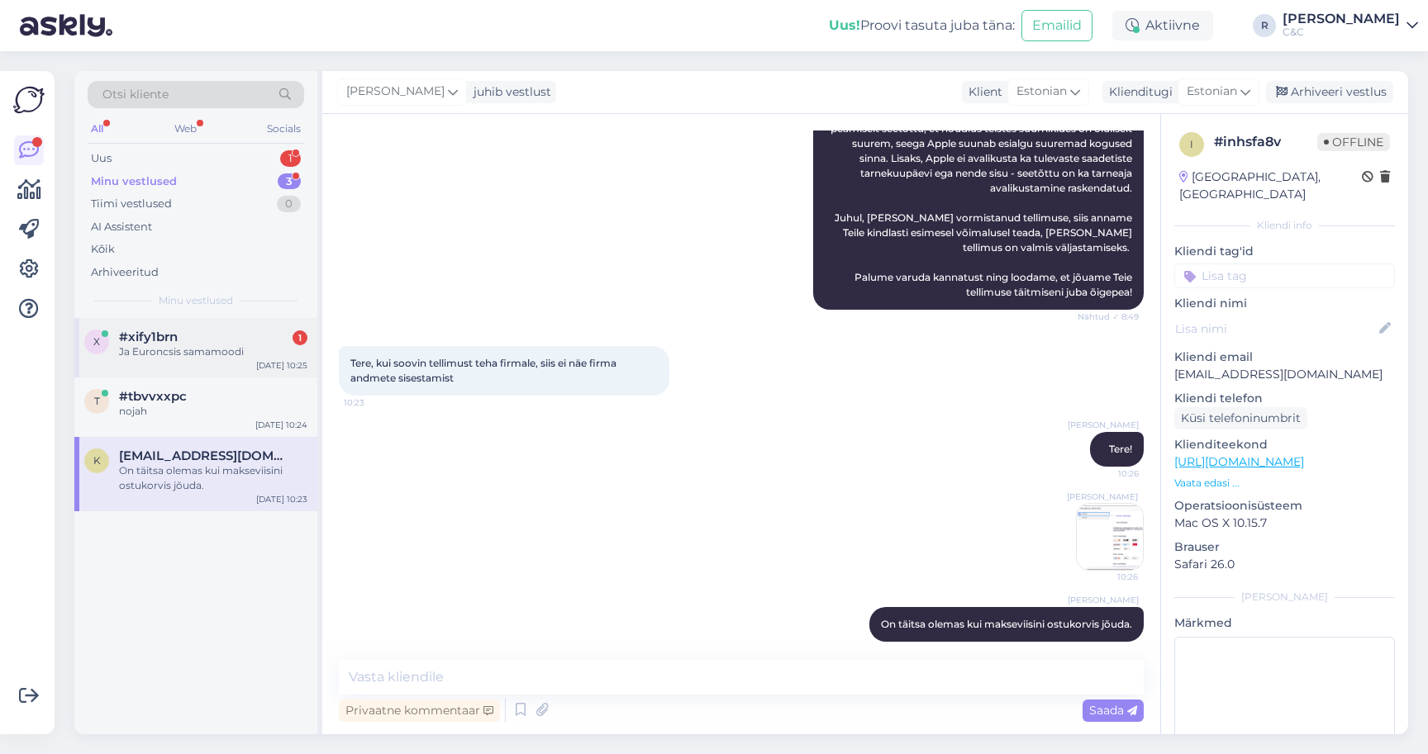
click at [251, 345] on div "Ja Euroncsis samamoodi" at bounding box center [213, 352] width 188 height 15
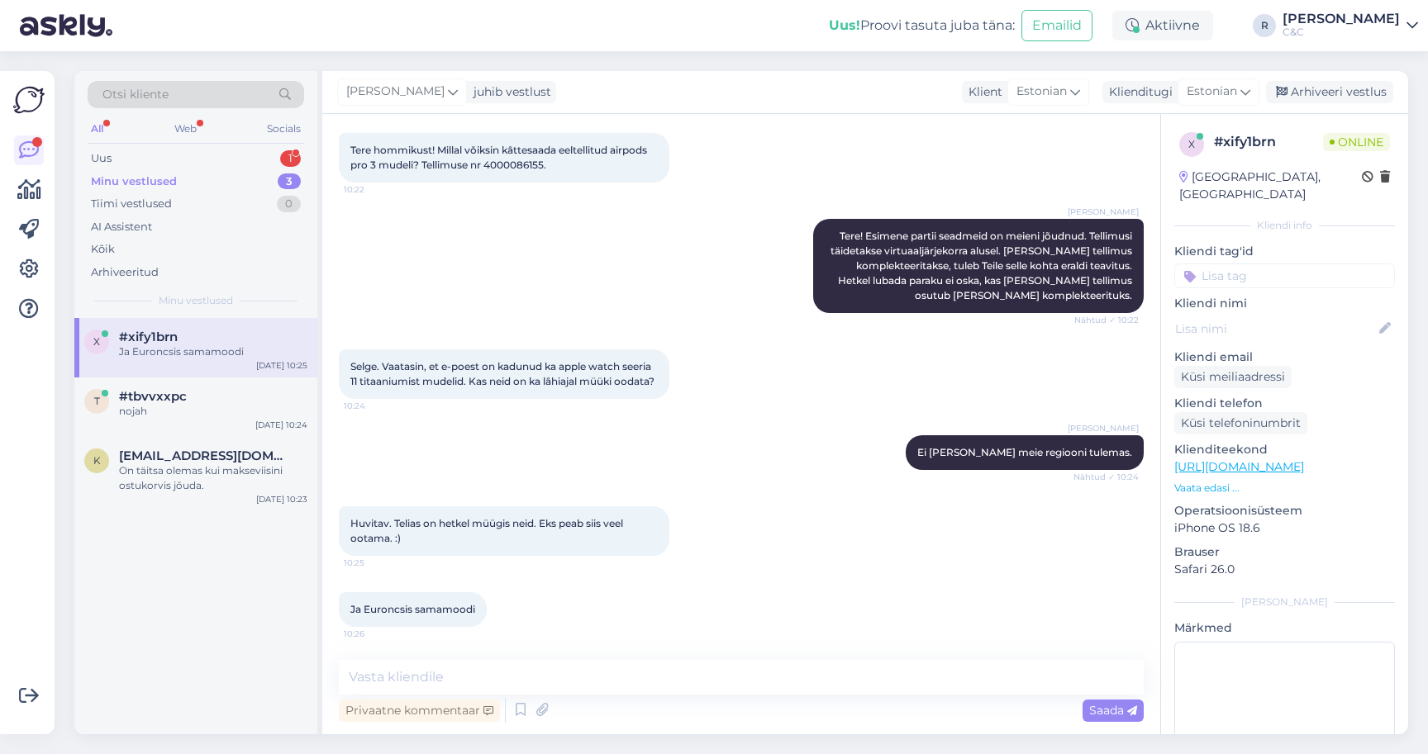
scroll to position [100, 0]
click at [659, 704] on div "Privaatne kommentaar Saada" at bounding box center [741, 710] width 805 height 31
click at [644, 696] on div "Privaatne kommentaar Saada" at bounding box center [741, 710] width 805 height 31
click at [644, 691] on textarea at bounding box center [741, 677] width 805 height 35
type textarea "N"
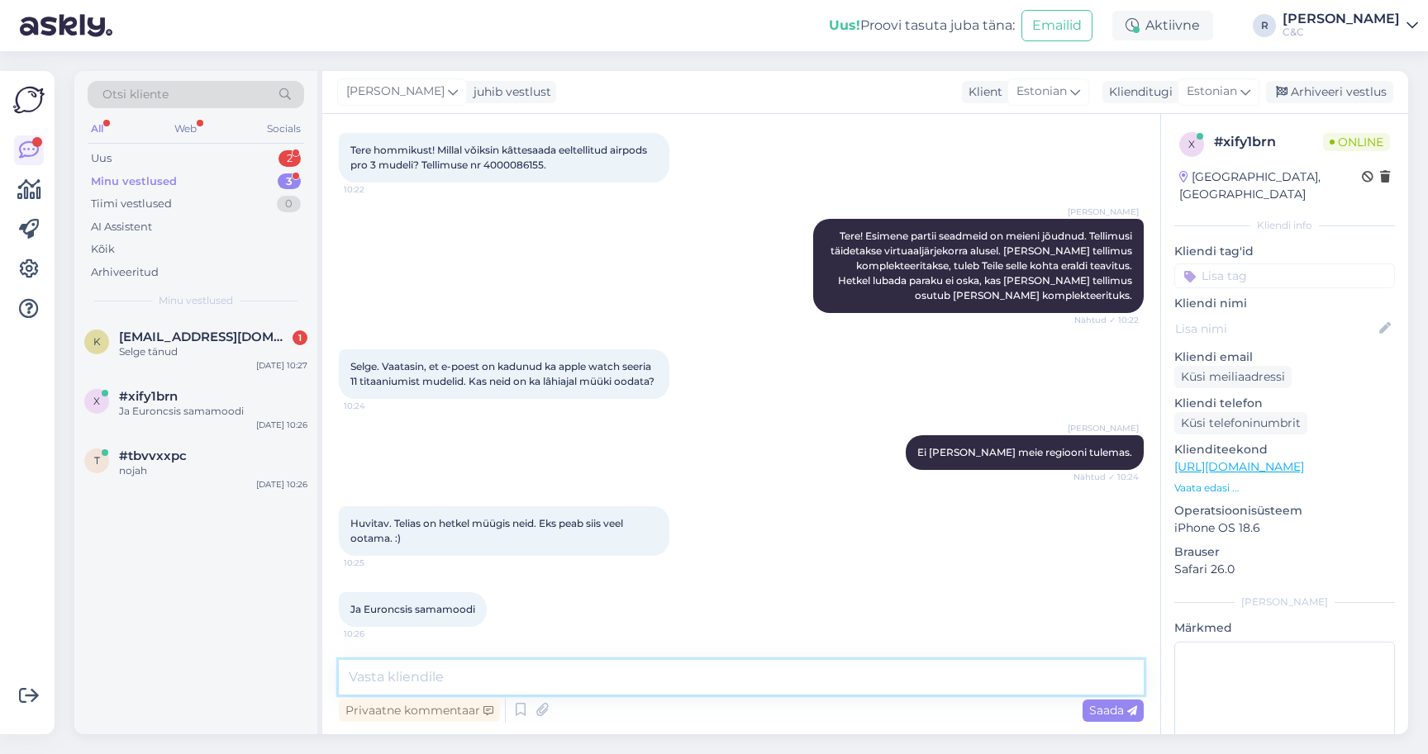
scroll to position [468, 0]
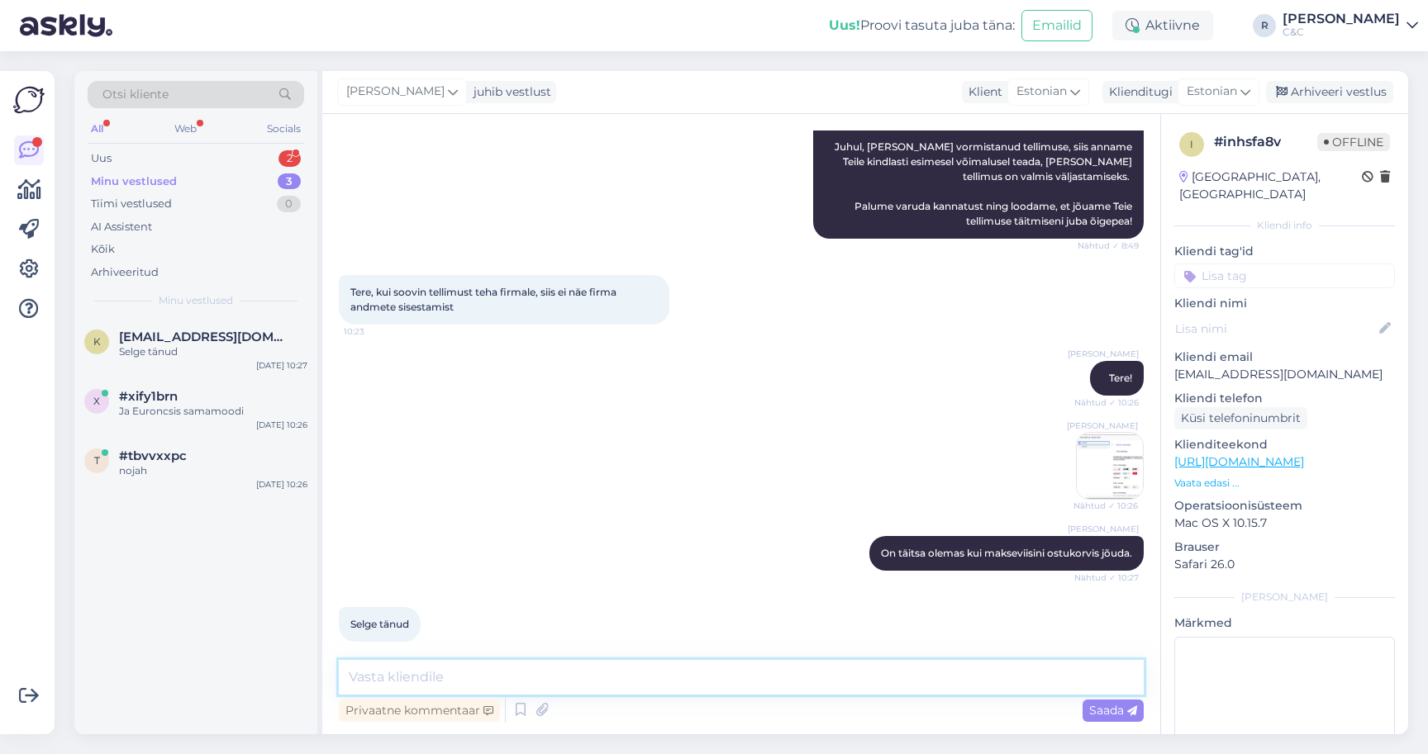
click at [530, 680] on textarea at bounding box center [741, 677] width 805 height 35
click at [1302, 78] on div "Ross juhib vestlust Klient Estonian Klienditugi Estonian Arhiveeri vestlus" at bounding box center [865, 92] width 1086 height 43
click at [1303, 88] on div "Arhiveeri vestlus" at bounding box center [1329, 92] width 127 height 22
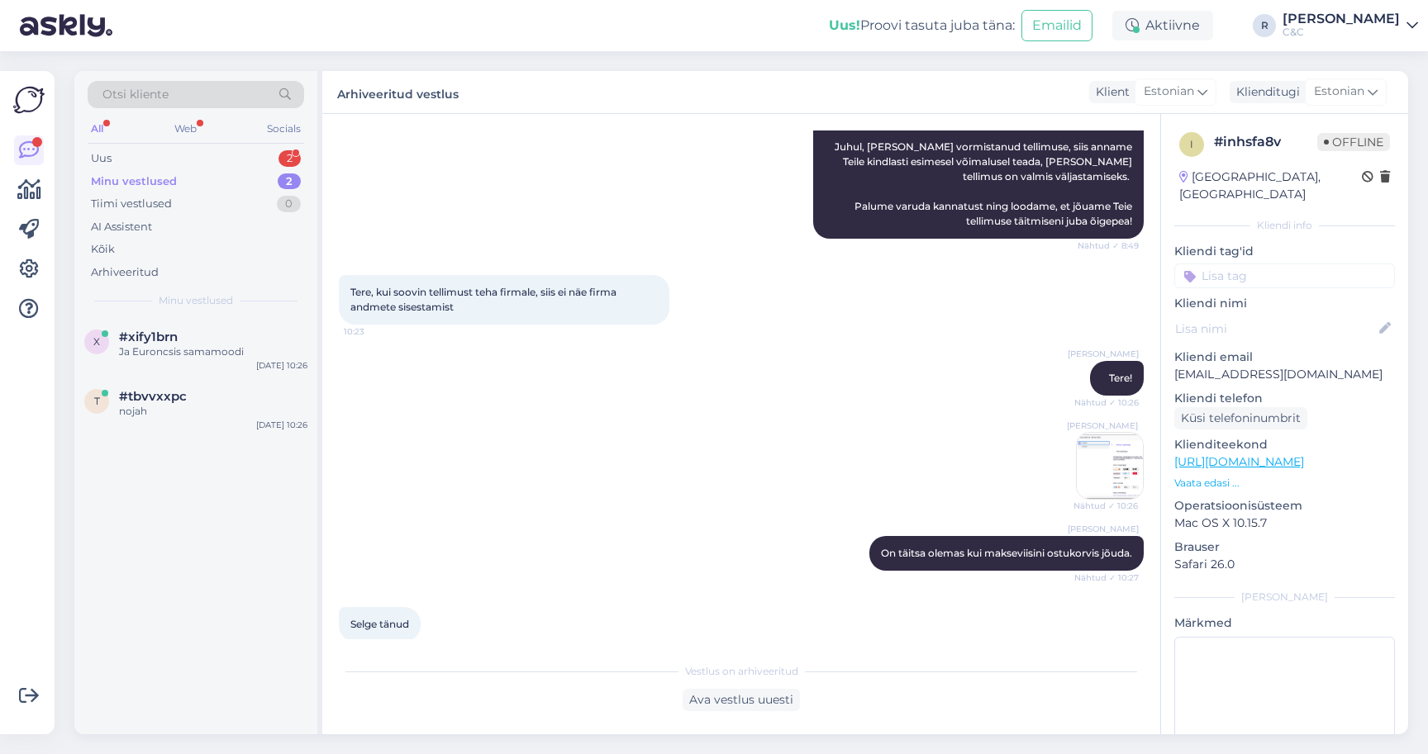
click at [235, 137] on div "All Web Socials" at bounding box center [196, 131] width 216 height 26
click at [235, 145] on div "Otsi kliente All Web Socials Uus 2 Minu vestlused 2 Tiimi vestlused 0 AI Assist…" at bounding box center [195, 194] width 243 height 247
click at [235, 150] on div "Uus 2" at bounding box center [196, 158] width 216 height 23
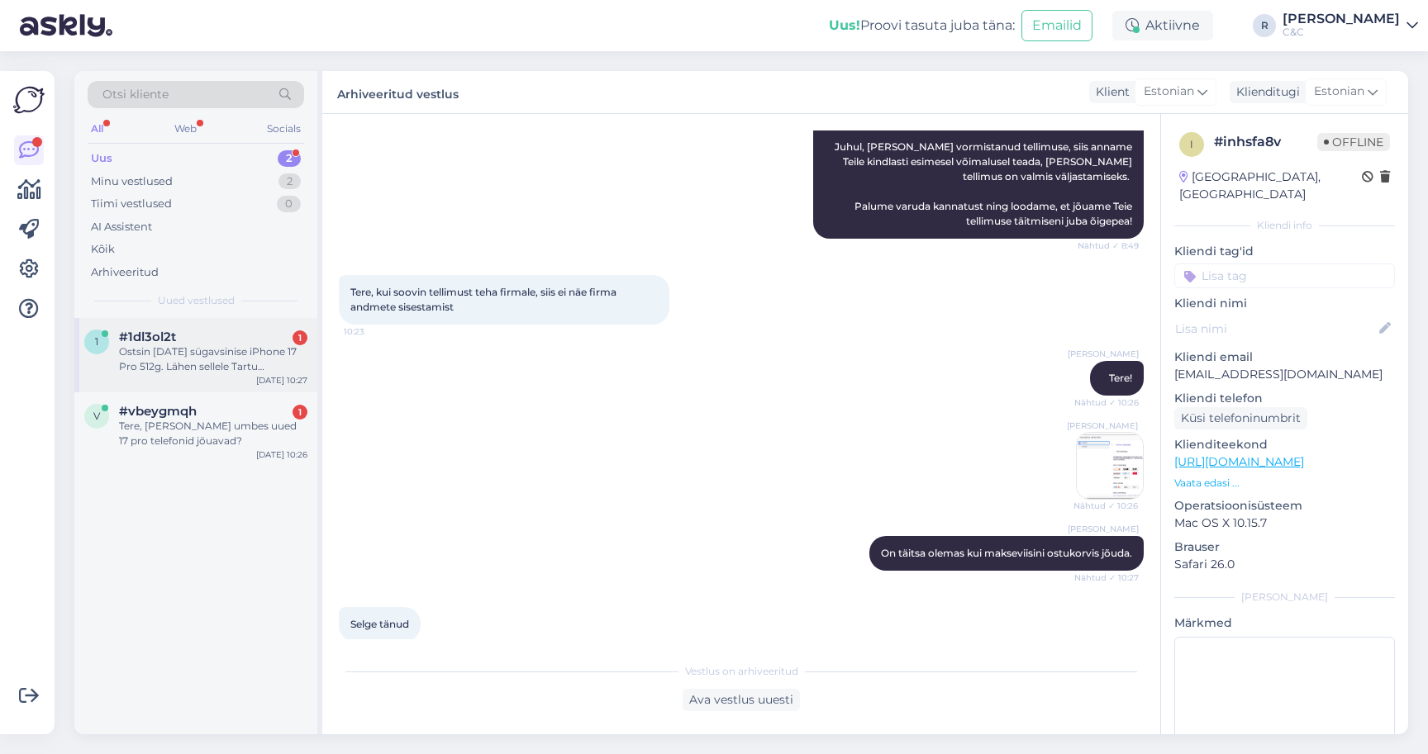
click at [196, 333] on div "#1dl3ol2t 1" at bounding box center [213, 337] width 188 height 15
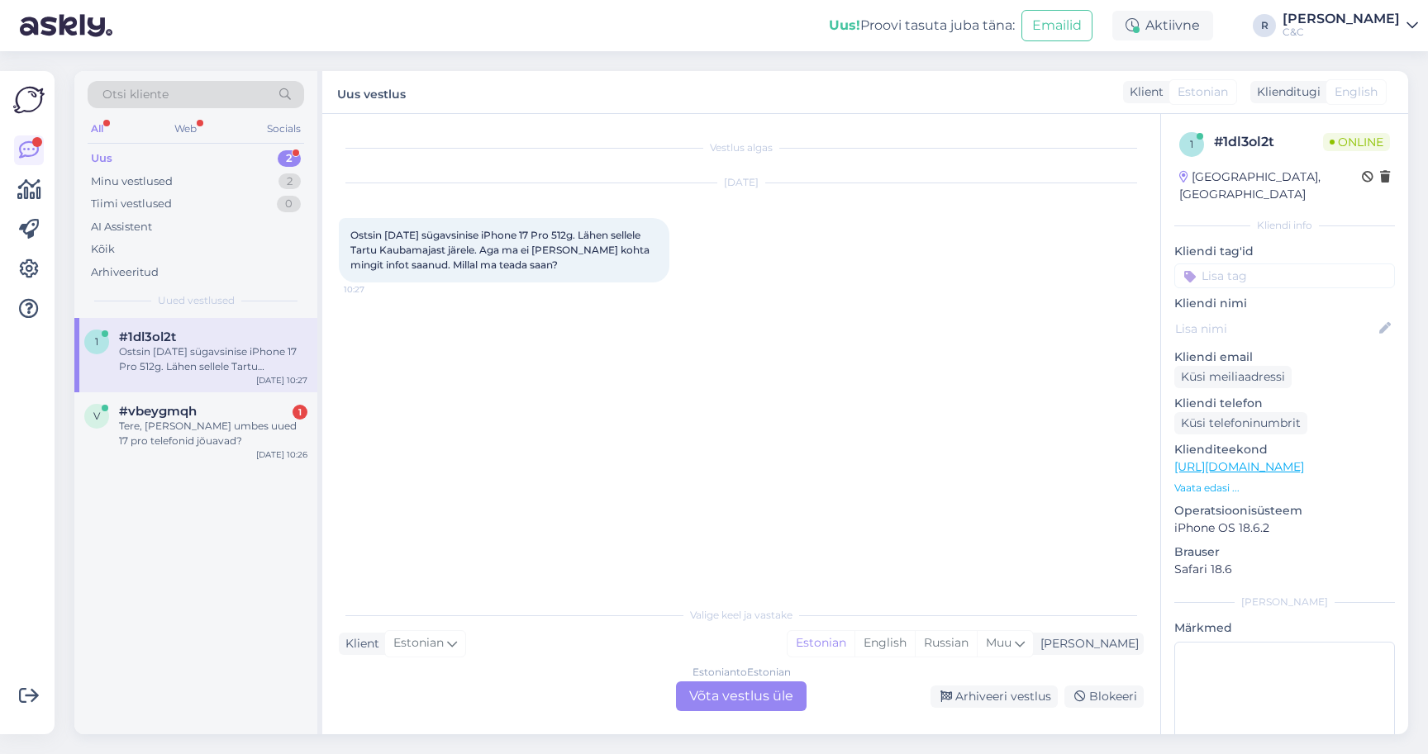
click at [721, 693] on div "Estonian to Estonian Võta vestlus üle" at bounding box center [741, 697] width 131 height 30
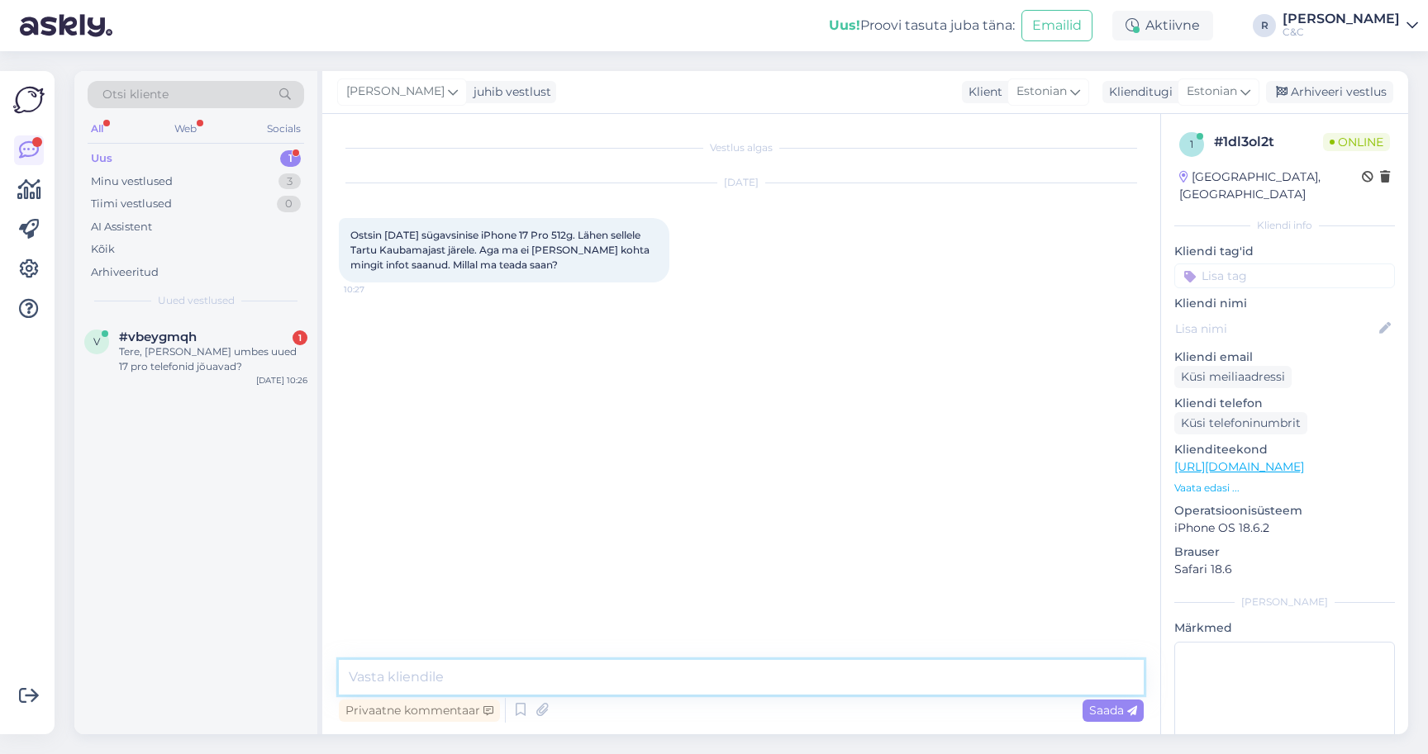
click at [716, 687] on textarea at bounding box center [741, 677] width 805 height 35
click at [524, 706] on icon at bounding box center [521, 710] width 20 height 25
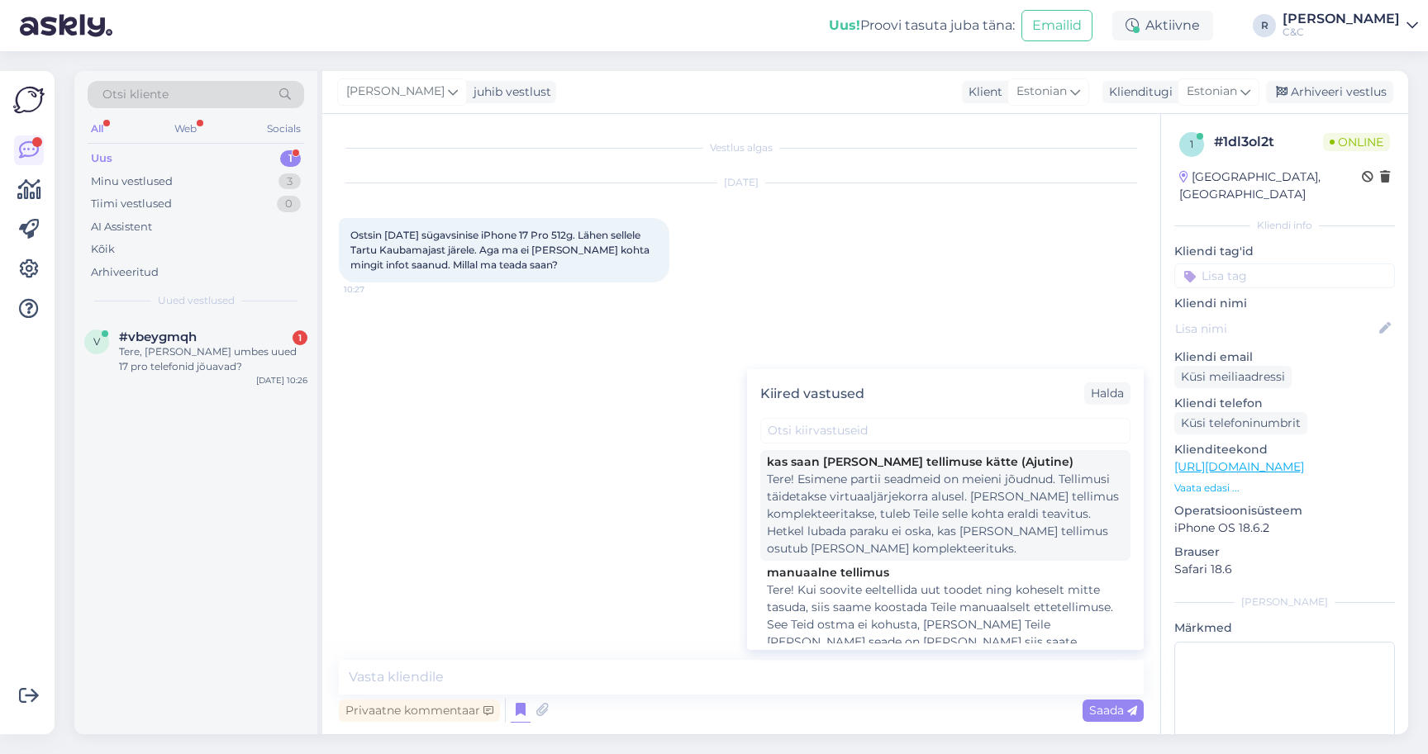
click at [874, 492] on div "Tere! Esimene partii seadmeid on meieni jõudnud. Tellimusi täidetakse virtuaalj…" at bounding box center [945, 514] width 357 height 87
type textarea "Tere! Esimene partii seadmeid on meieni jõudnud. Tellimusi täidetakse virtuaalj…"
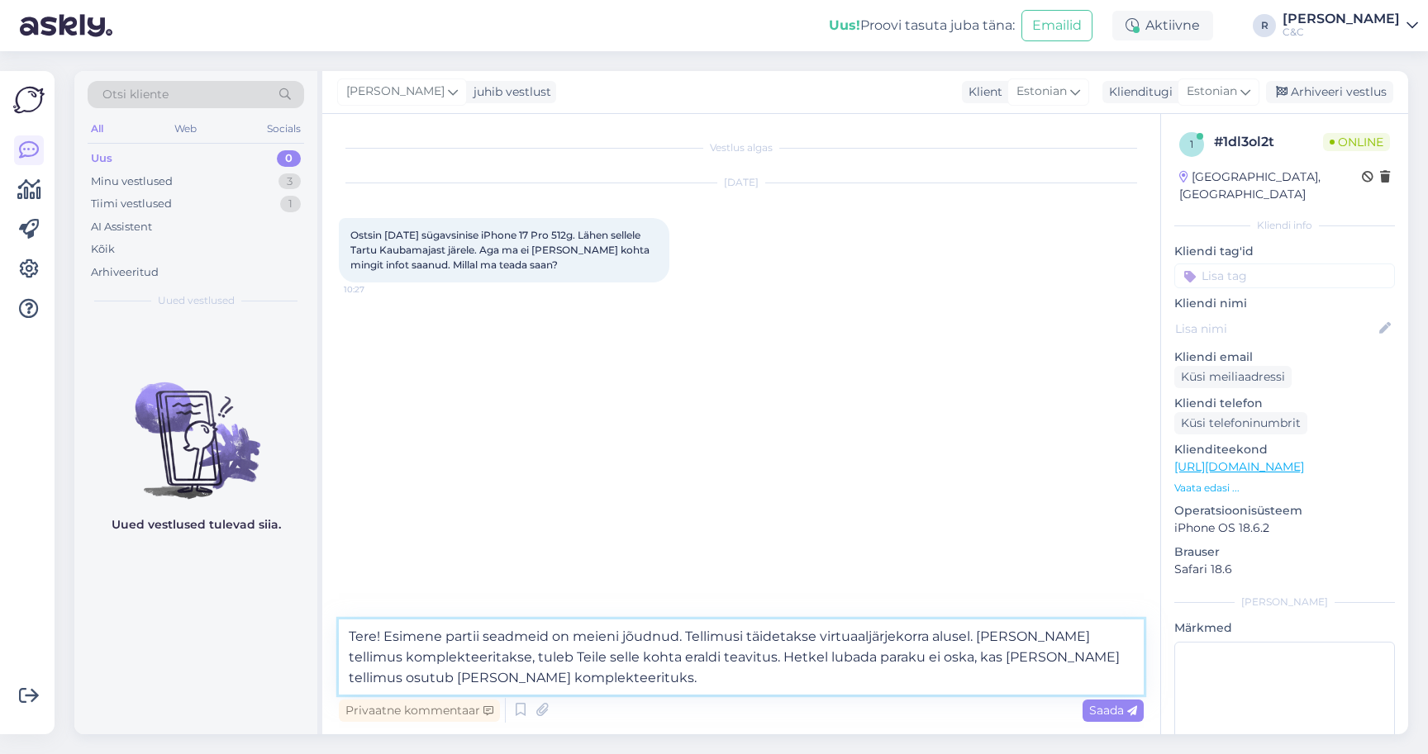
click at [596, 665] on textarea "Tere! Esimene partii seadmeid on meieni jõudnud. Tellimusi täidetakse virtuaalj…" at bounding box center [741, 657] width 805 height 75
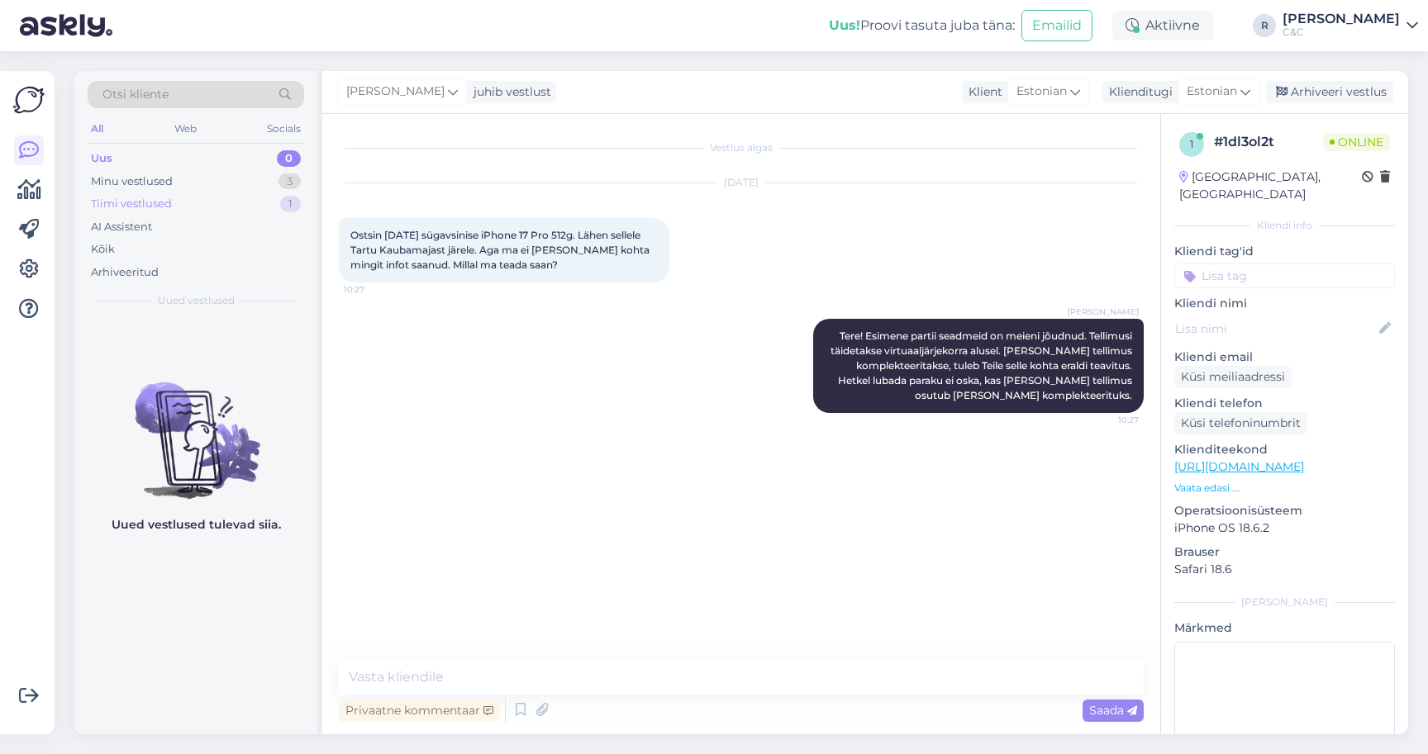
click at [259, 193] on div "Tiimi vestlused 1" at bounding box center [196, 204] width 216 height 23
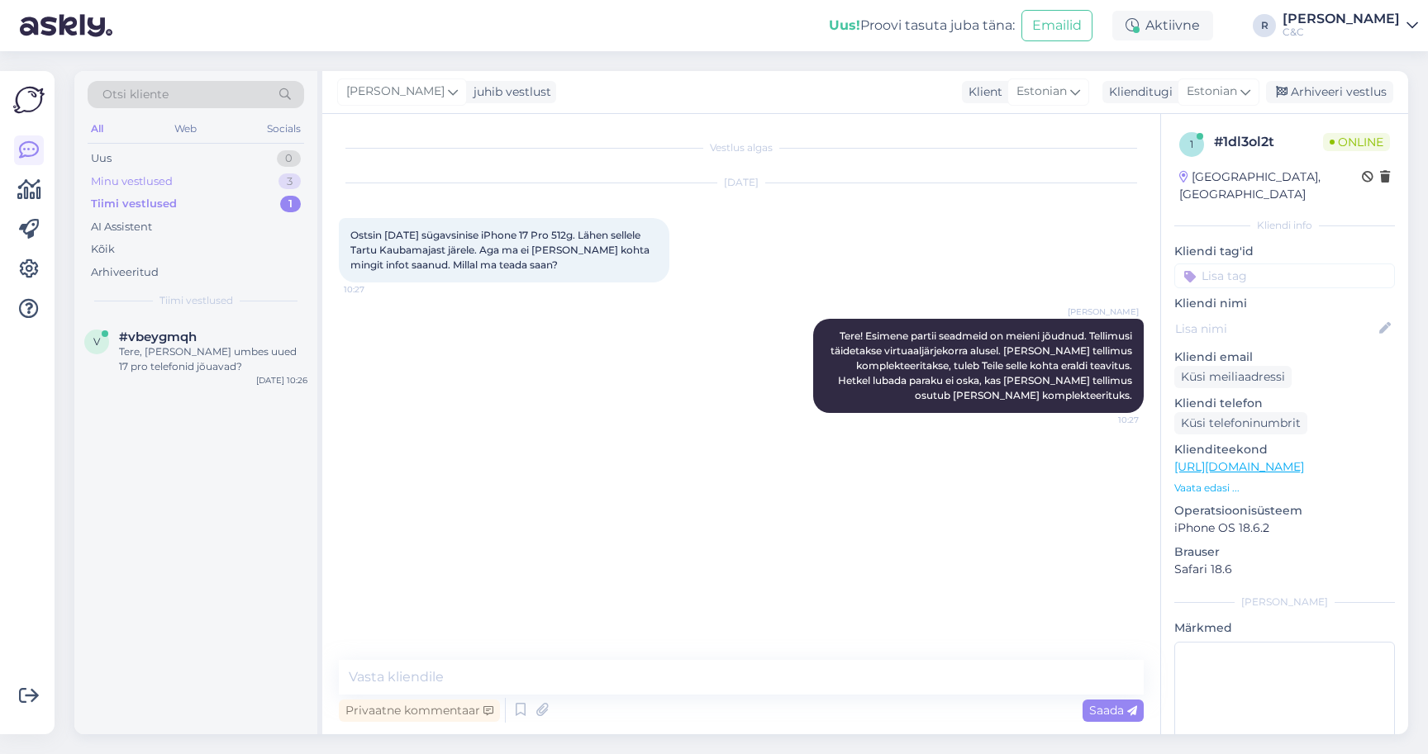
click at [259, 187] on div "Minu vestlused 3" at bounding box center [196, 181] width 216 height 23
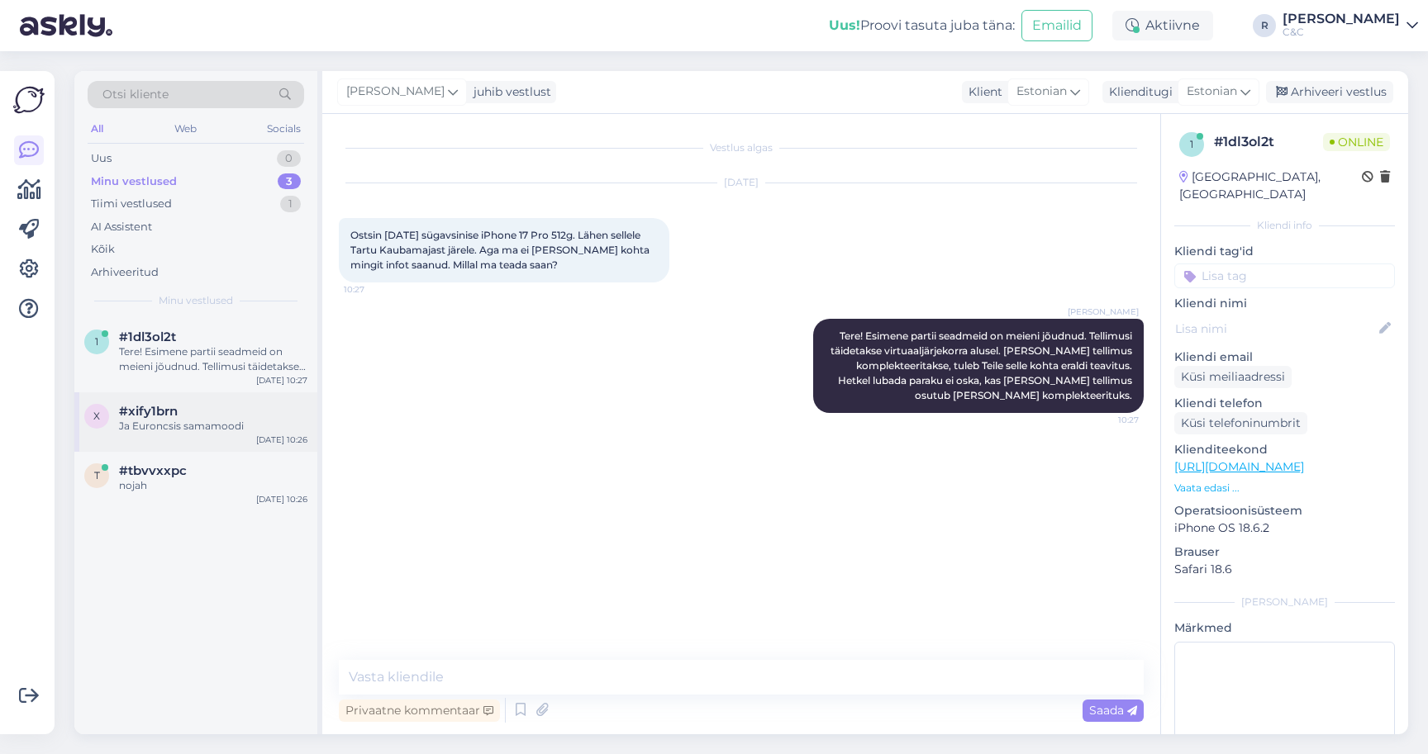
click at [201, 408] on div "#xify1brn" at bounding box center [213, 411] width 188 height 15
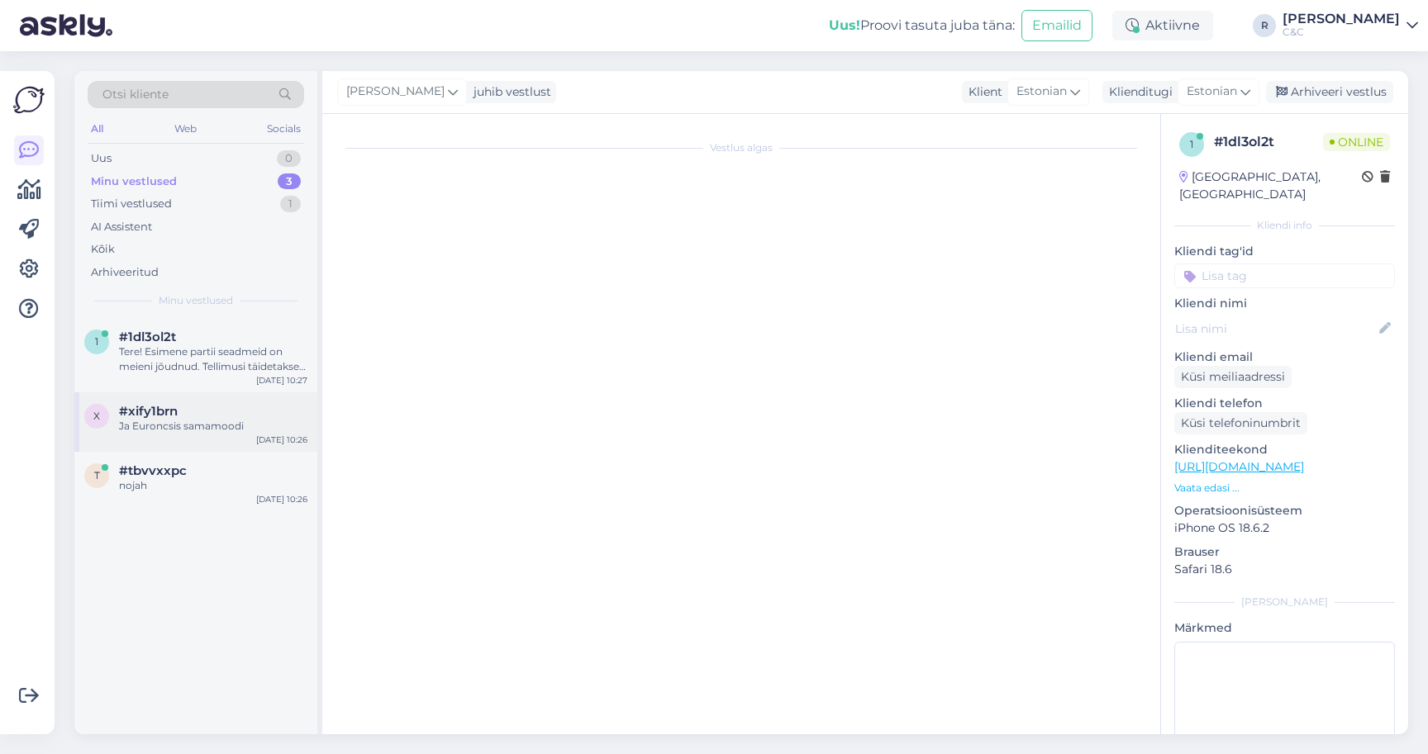
scroll to position [100, 0]
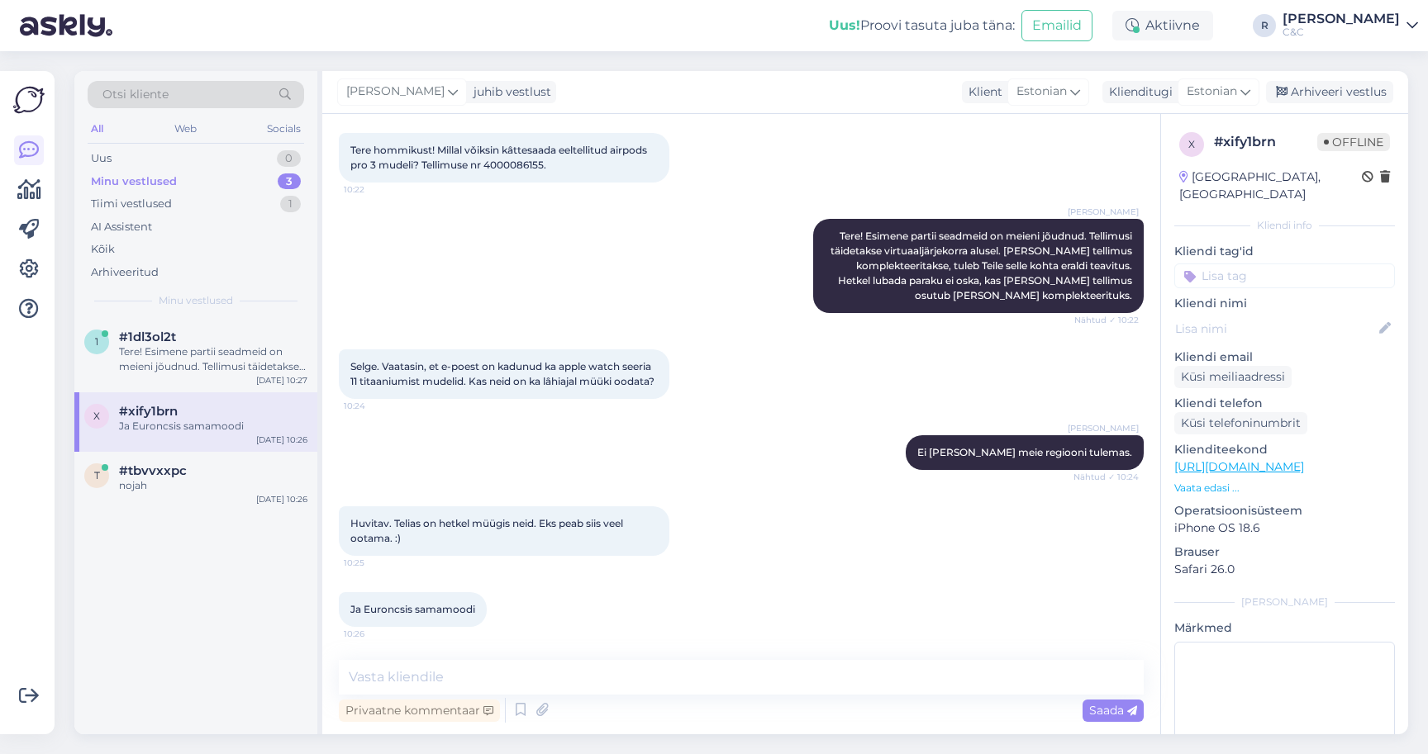
click at [668, 533] on div "Huvitav. Telias on hetkel müügis neid. Eks peab siis veel ootama. :) 10:25" at bounding box center [504, 531] width 330 height 50
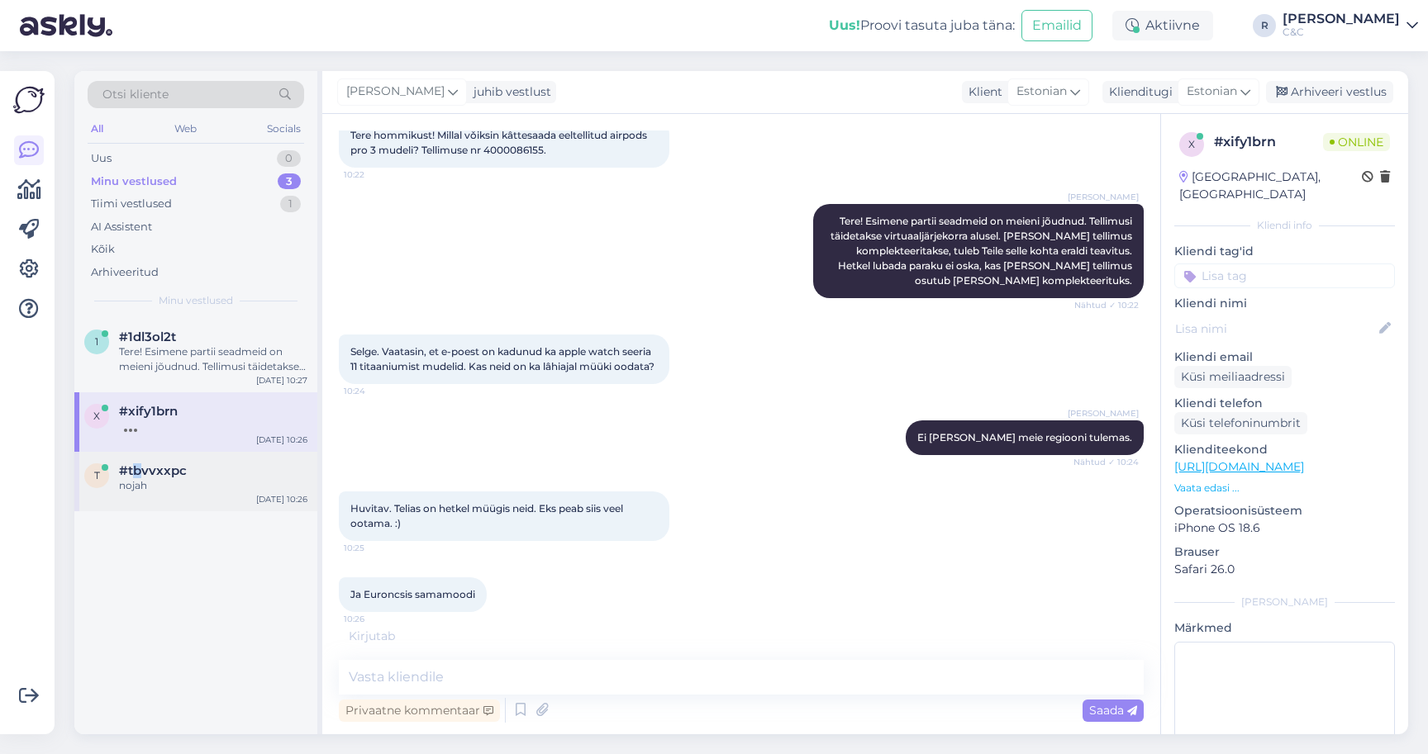
click at [138, 465] on span "#tbvvxxpc" at bounding box center [153, 471] width 68 height 15
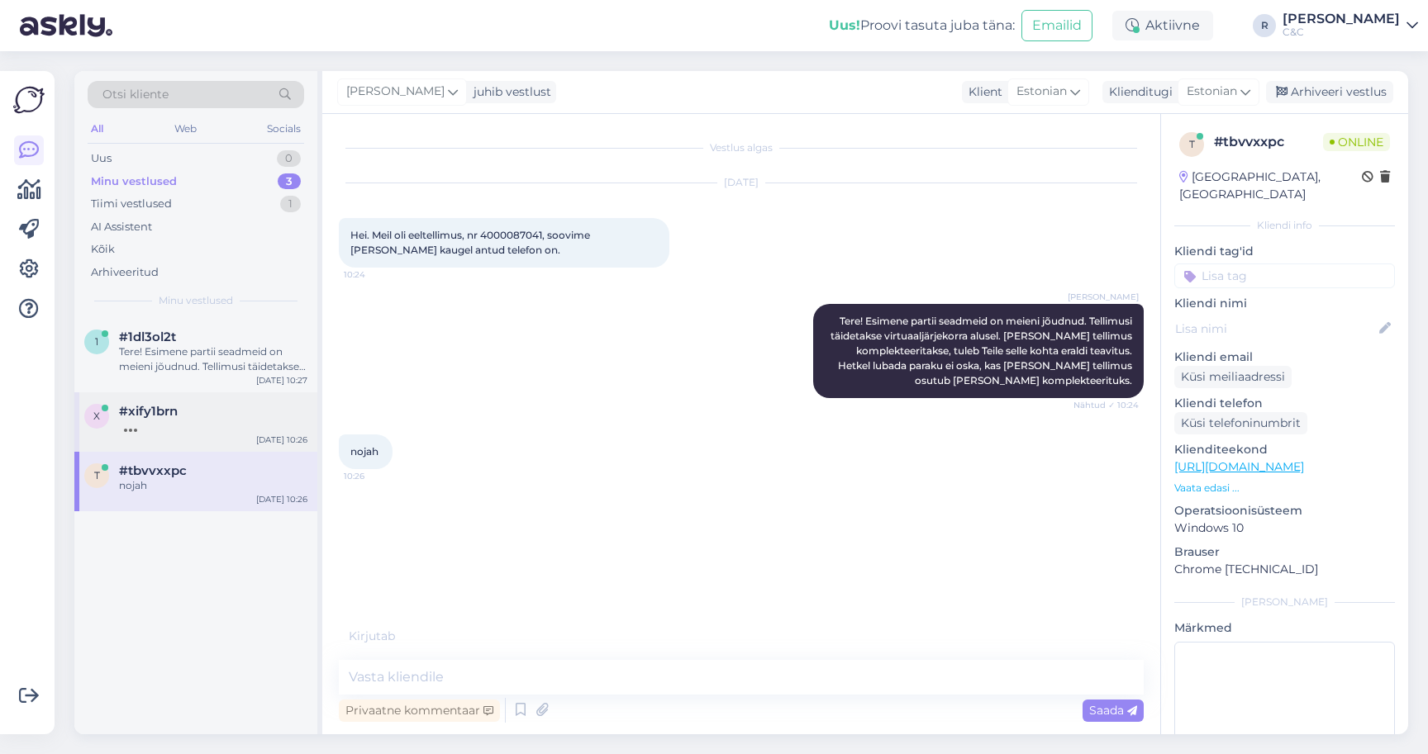
click at [176, 414] on span "#xify1brn" at bounding box center [148, 411] width 59 height 15
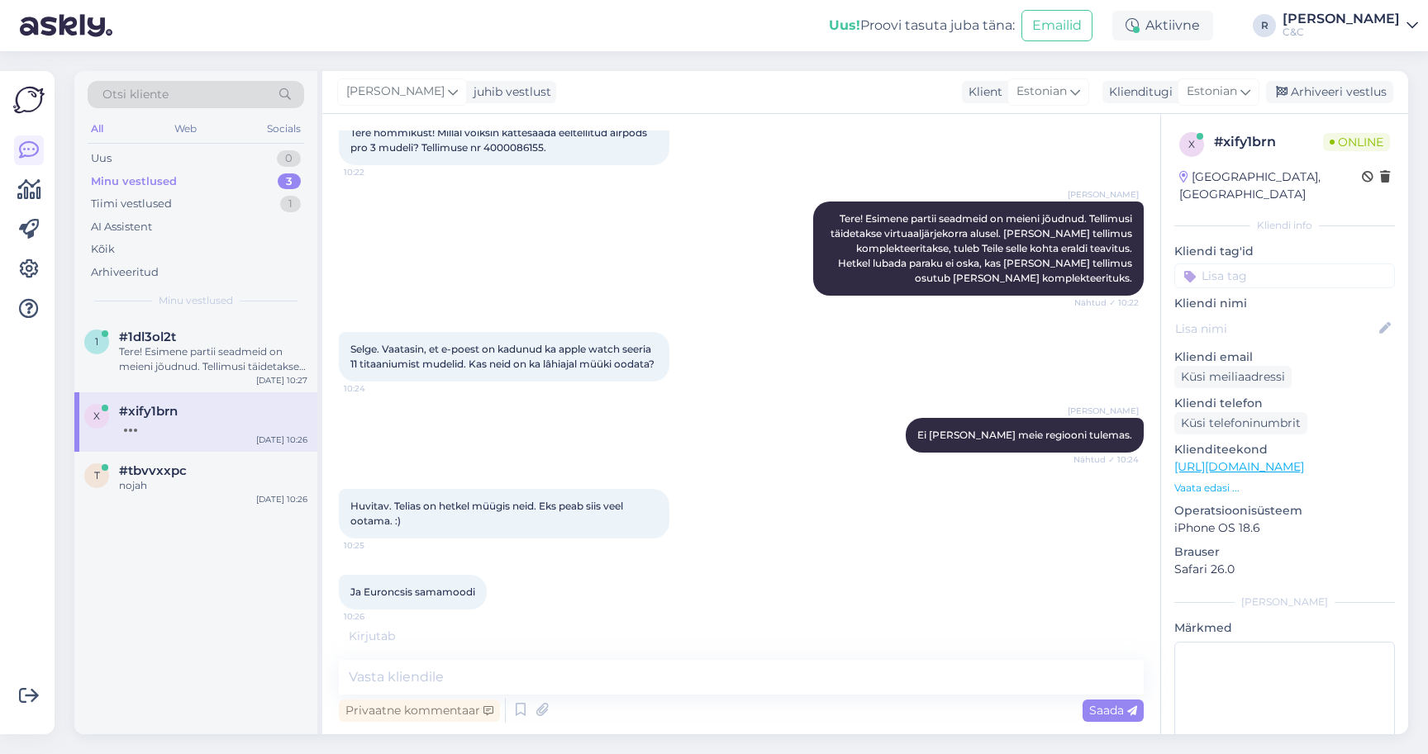
scroll to position [186, 0]
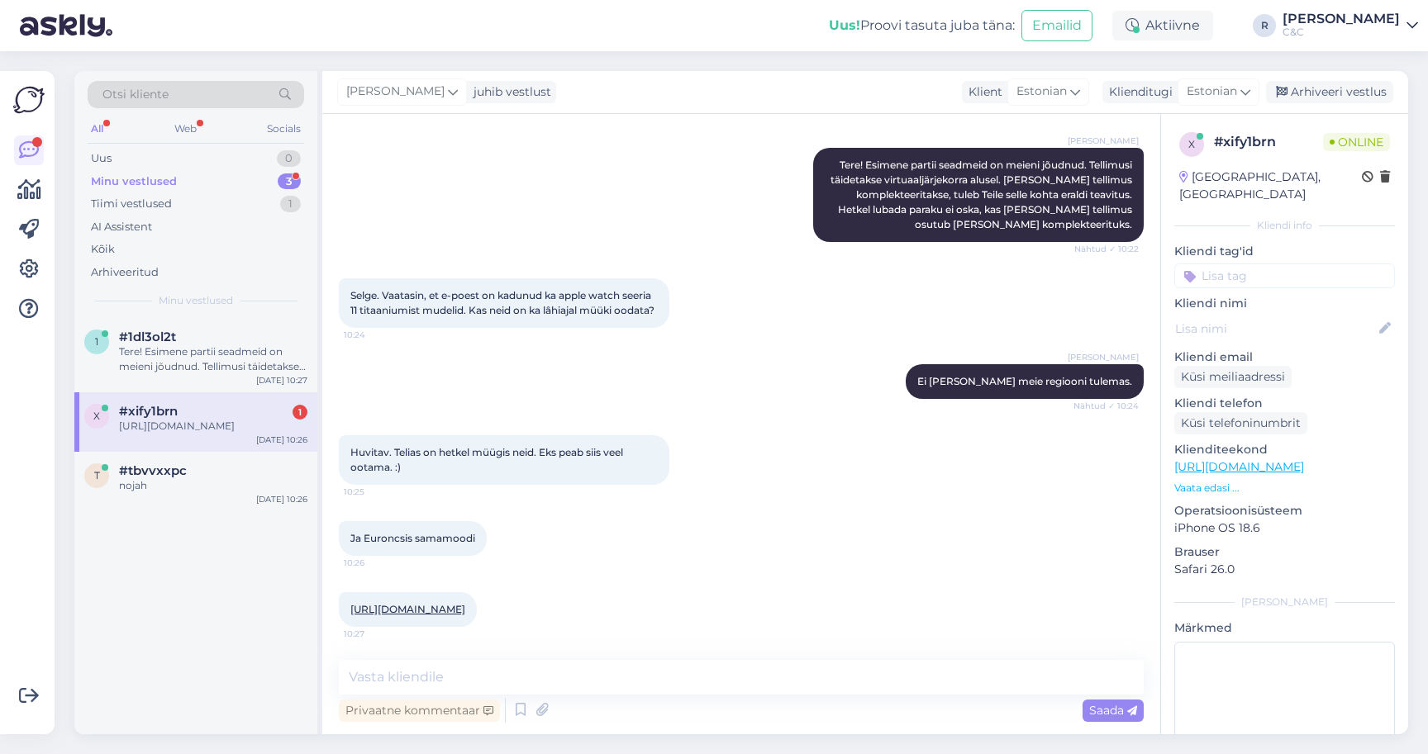
click at [465, 603] on link "https://www.euronics.ee/telefonid/kellad/nutikellad/mfcx4etfsa/apple-watch-11-4…" at bounding box center [407, 609] width 115 height 12
click at [607, 671] on textarea at bounding box center [741, 677] width 805 height 35
click at [489, 677] on textarea at bounding box center [741, 677] width 805 height 35
click at [483, 682] on textarea at bounding box center [741, 677] width 805 height 35
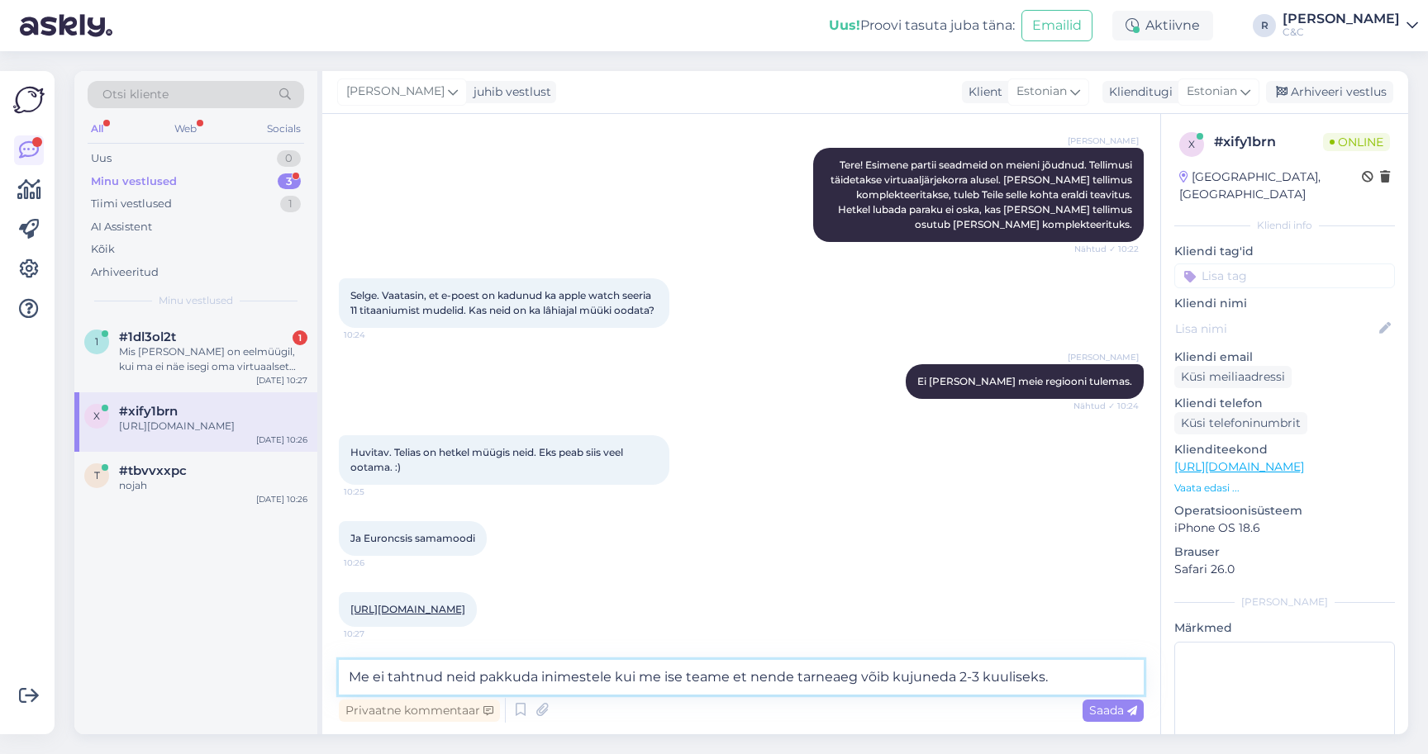
type textarea "Me ei tahtnud neid pakkuda inimestele kui me ise teame et nende tarneaeg võib k…"
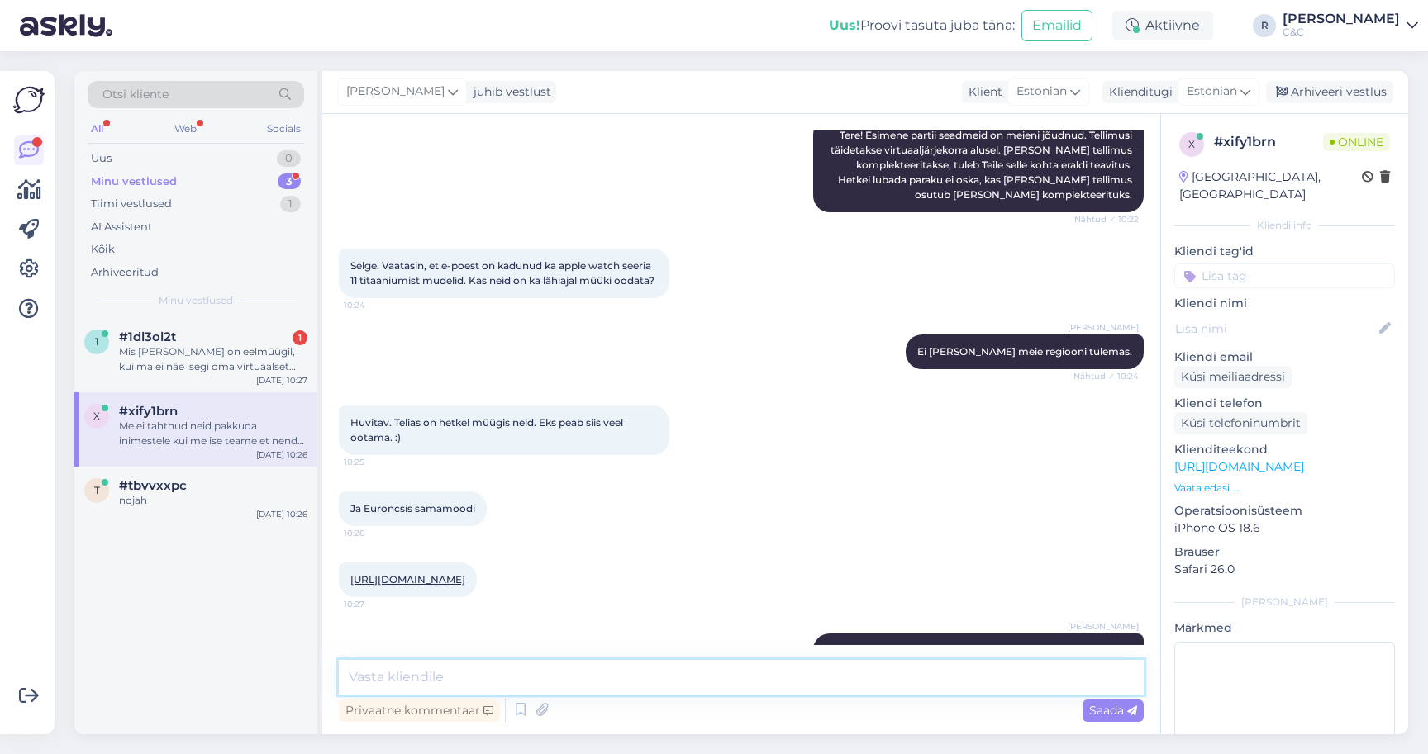
scroll to position [272, 0]
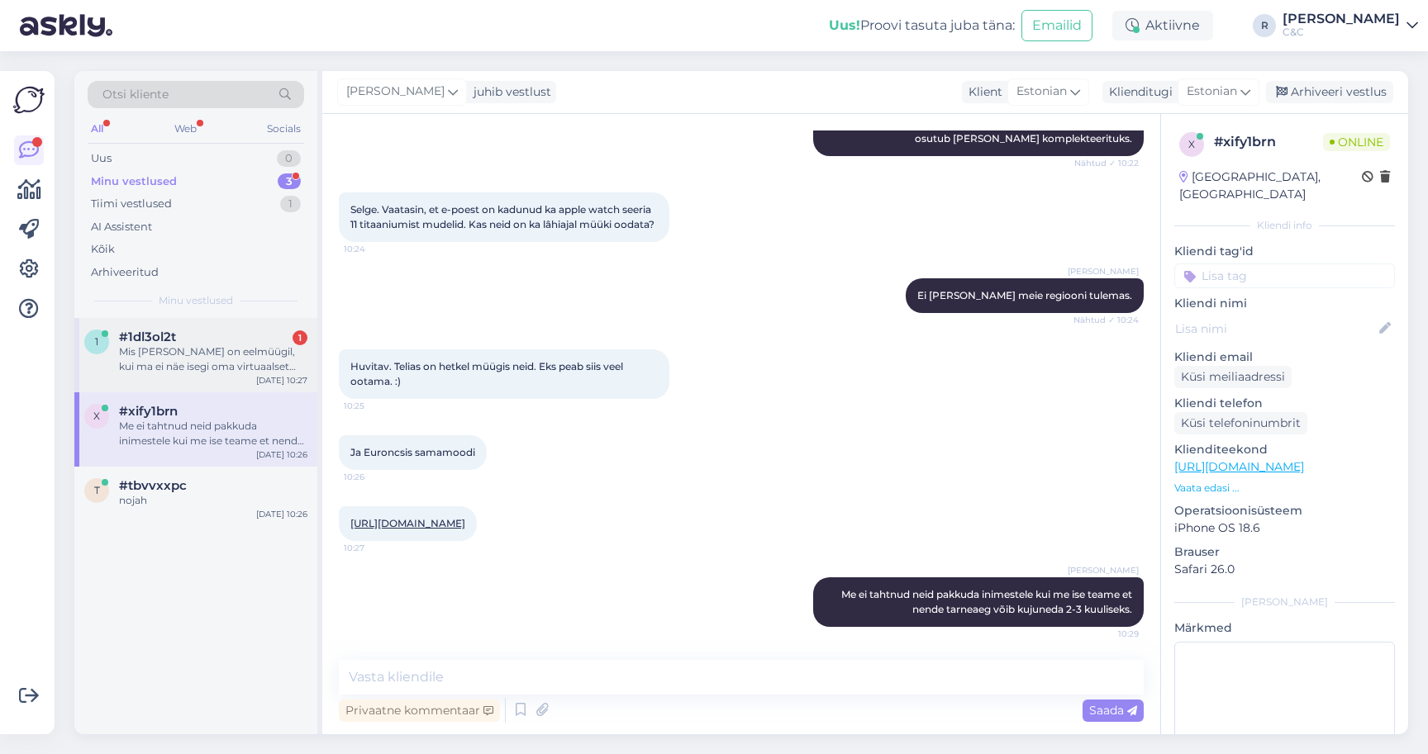
click at [195, 366] on div "Mis mõte on eelmüügil, kui ma ei näe isegi oma virtuaalset järjekorda?" at bounding box center [213, 360] width 188 height 30
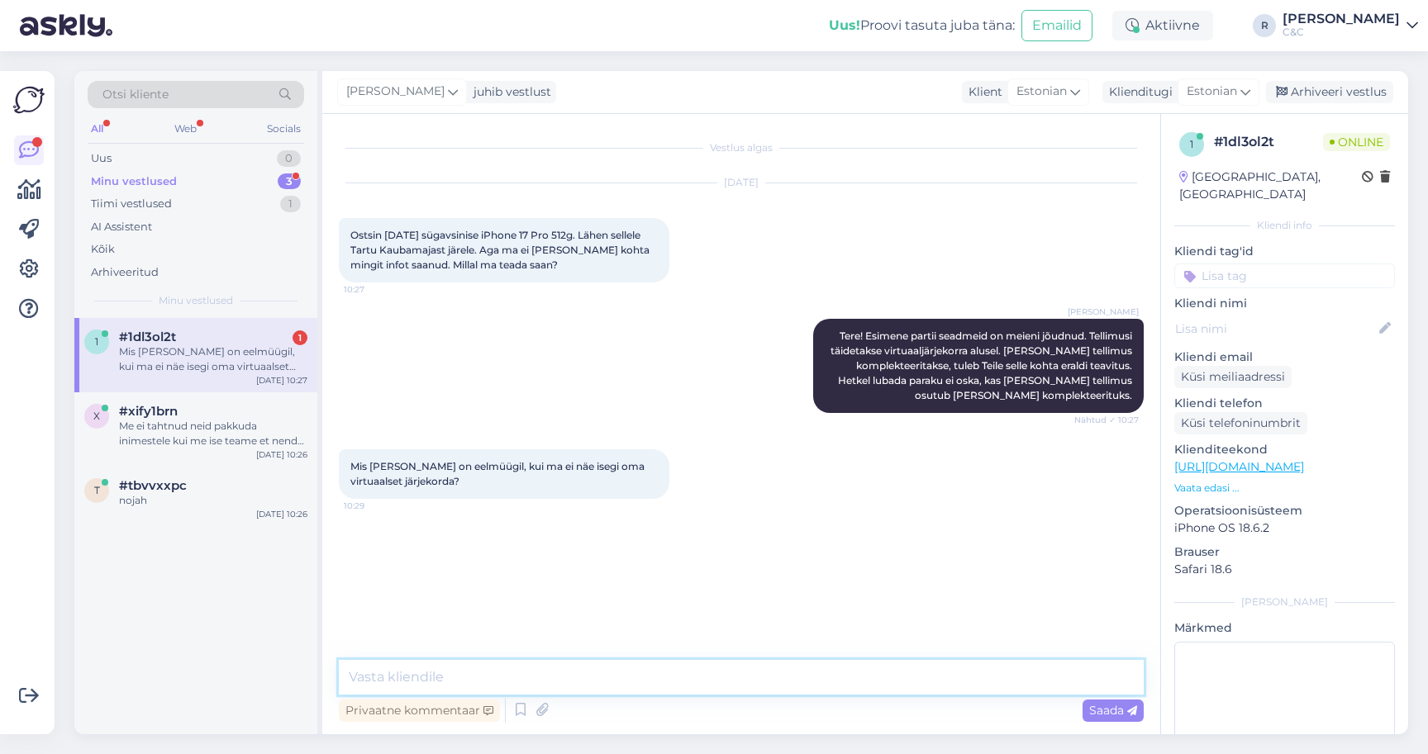
click at [511, 688] on textarea at bounding box center [741, 677] width 805 height 35
click at [496, 690] on textarea at bounding box center [741, 677] width 805 height 35
click at [496, 682] on textarea at bounding box center [741, 677] width 805 height 35
type textarea "Ei oska"
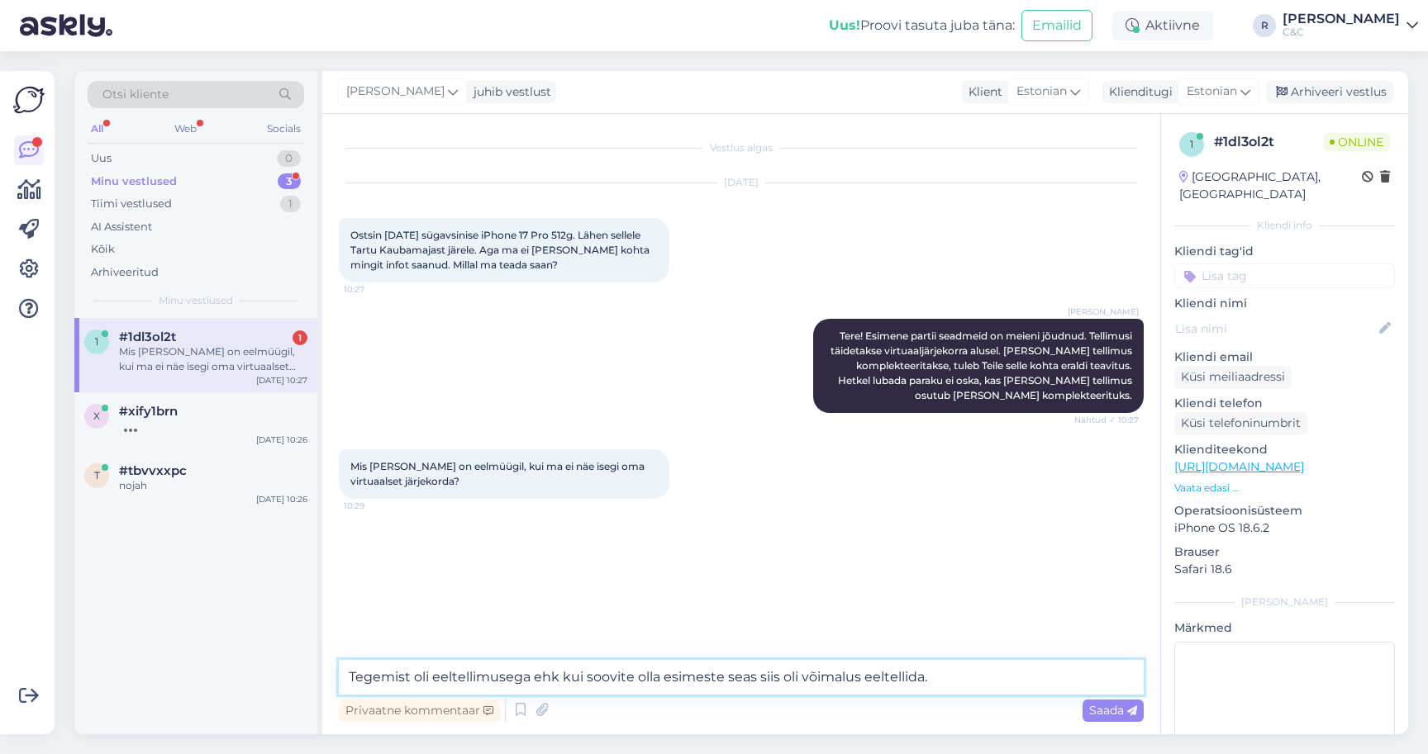
type textarea "Tegemist oli eeltellimusega ehk kui soovite olla esimeste seas siis oli võimalu…"
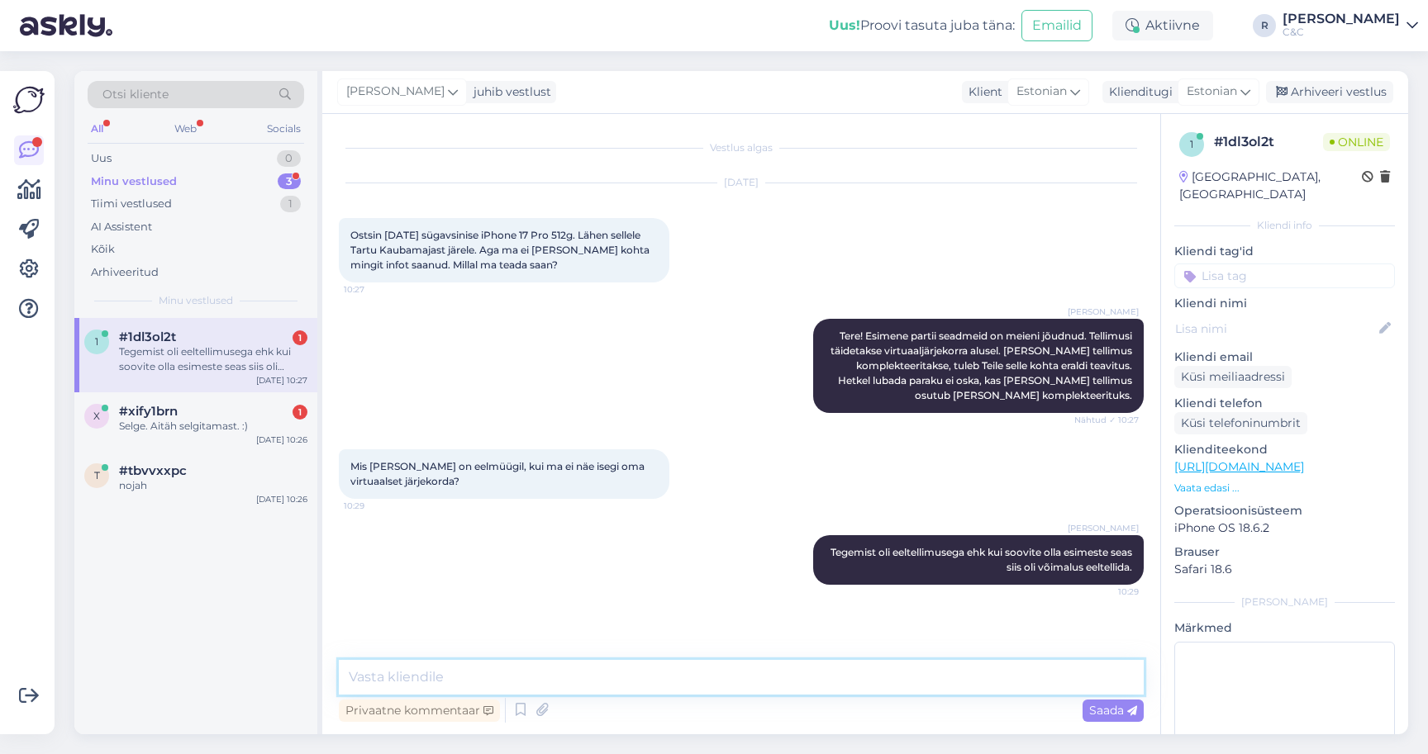
type textarea "l"
type textarea "Eeltellimusi tehti sadu ehk peab lihtsalt ootama, toimetame hoolega et kõik tel…"
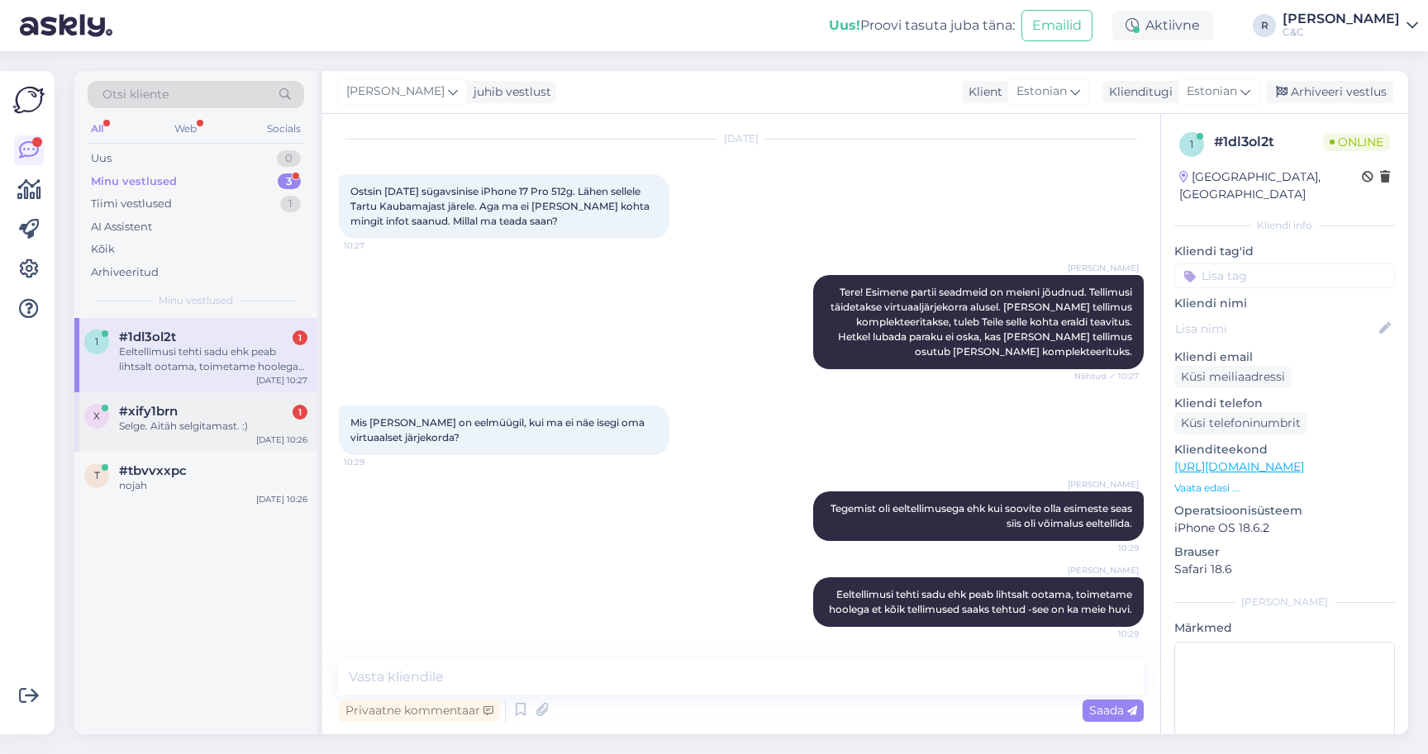
click at [212, 397] on div "x #xify1brn 1 Selge. Aitäh selgitamast. :) Sep 19 10:26" at bounding box center [195, 421] width 243 height 59
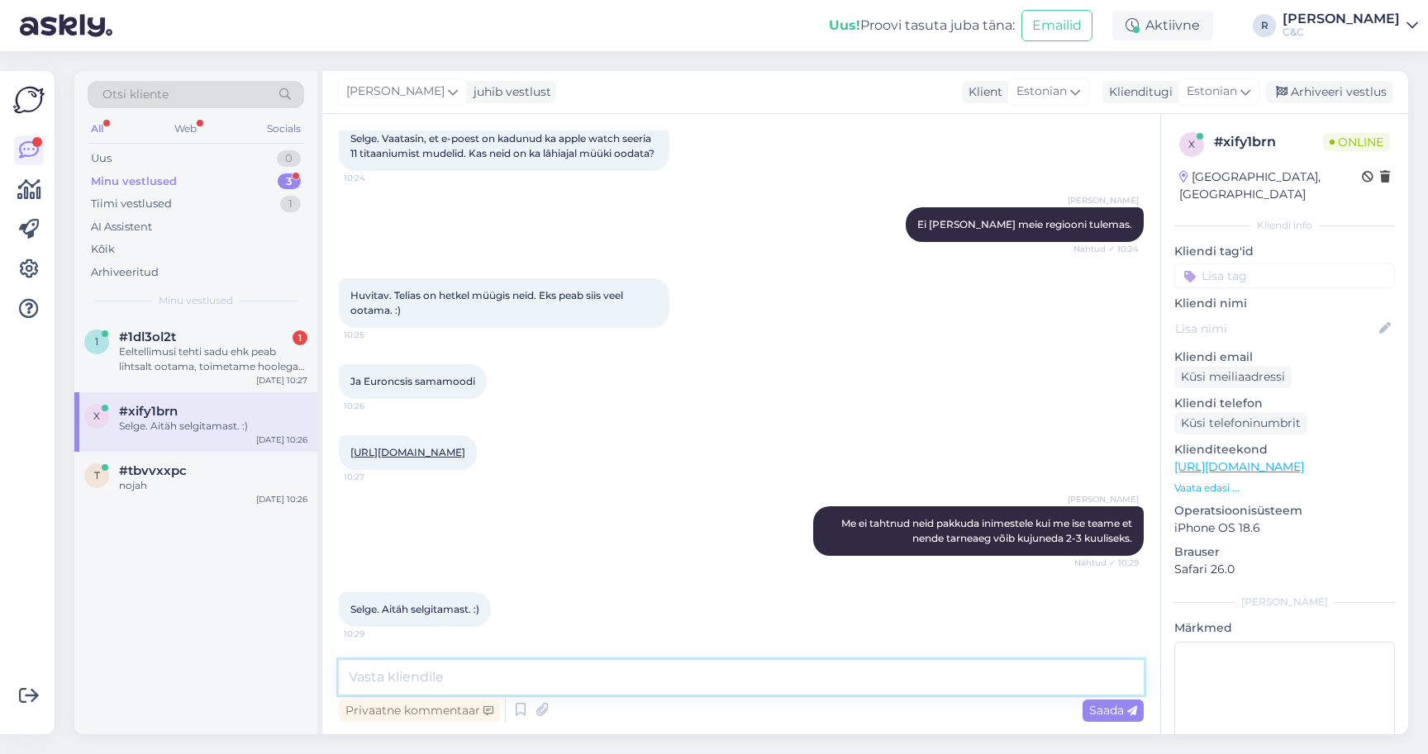
click at [492, 670] on textarea at bounding box center [741, 677] width 805 height 35
type textarea "Ikka, head! :)"
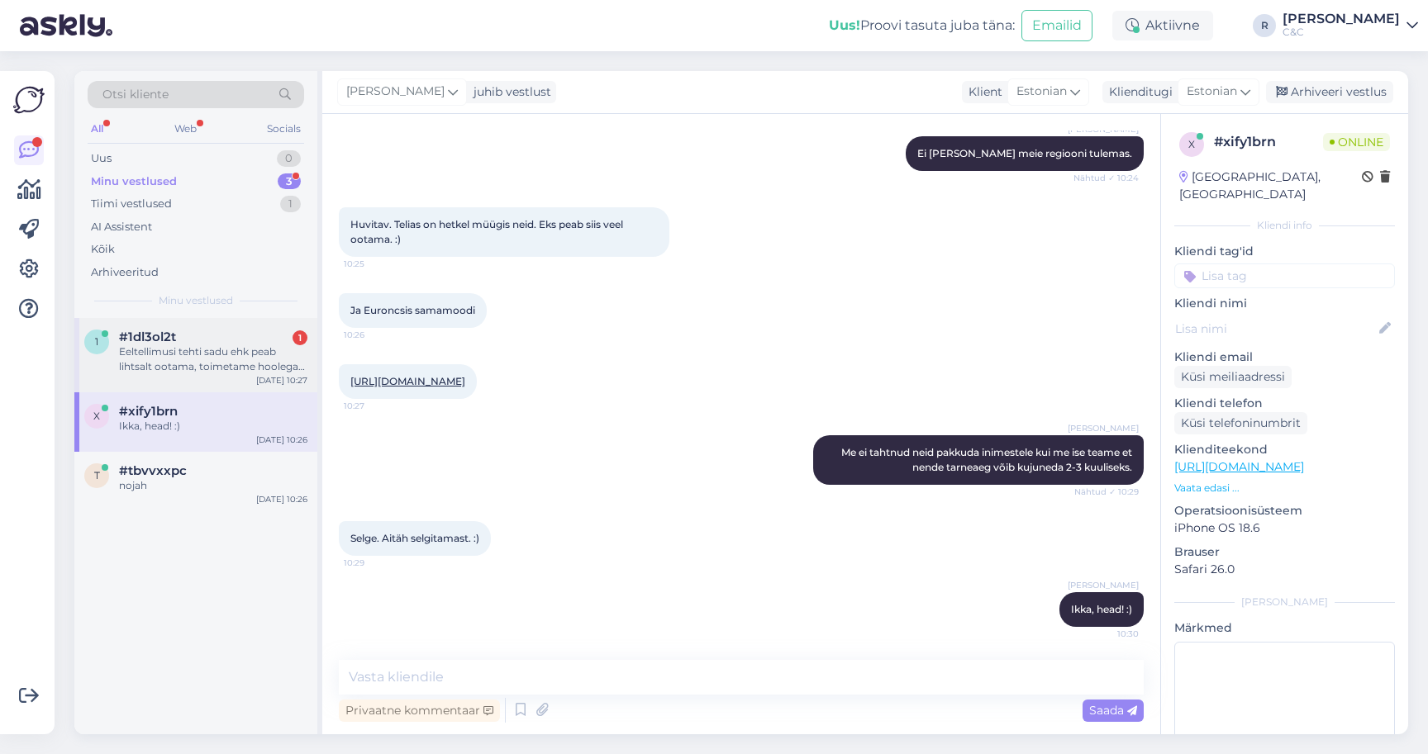
click at [181, 362] on div "Eeltellimusi tehti sadu ehk peab lihtsalt ootama, toimetame hoolega et kõik tel…" at bounding box center [213, 360] width 188 height 30
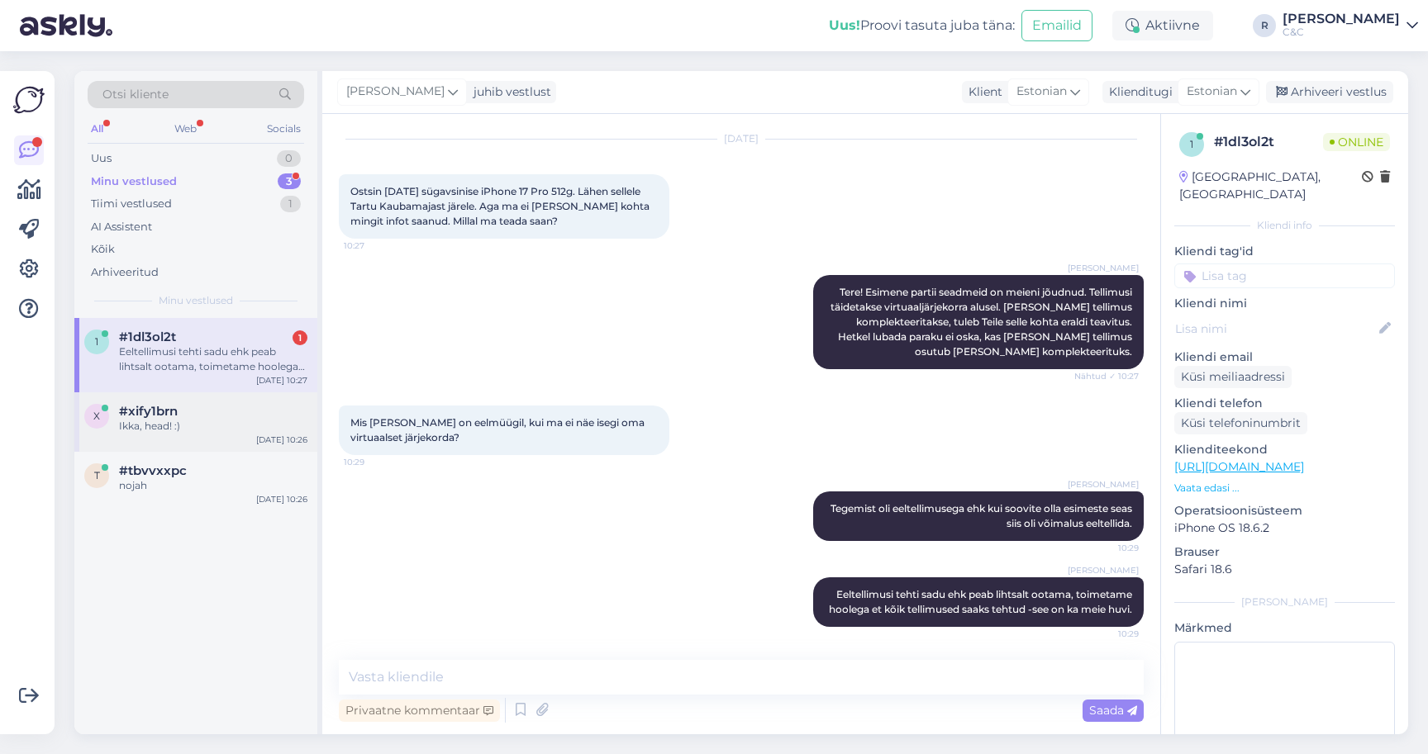
click at [169, 414] on span "#xify1brn" at bounding box center [148, 411] width 59 height 15
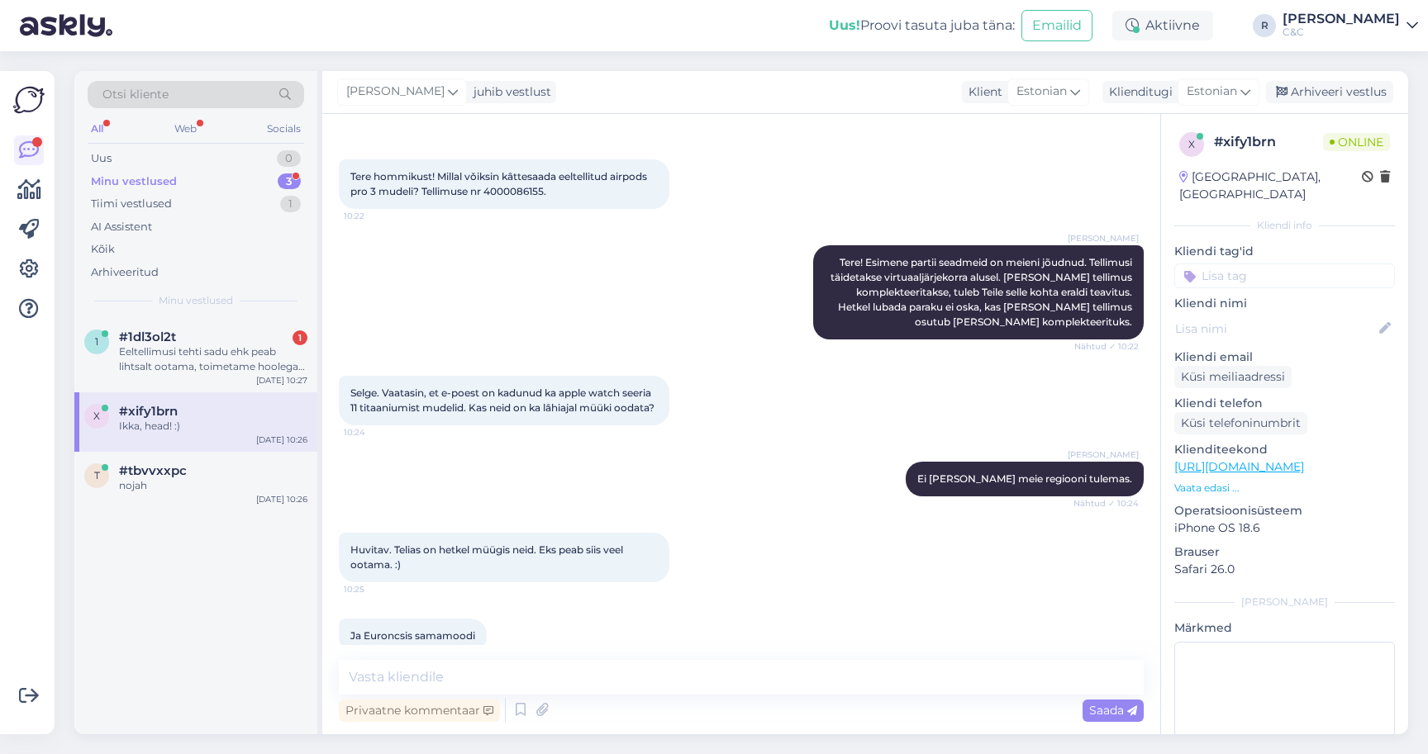
scroll to position [414, 0]
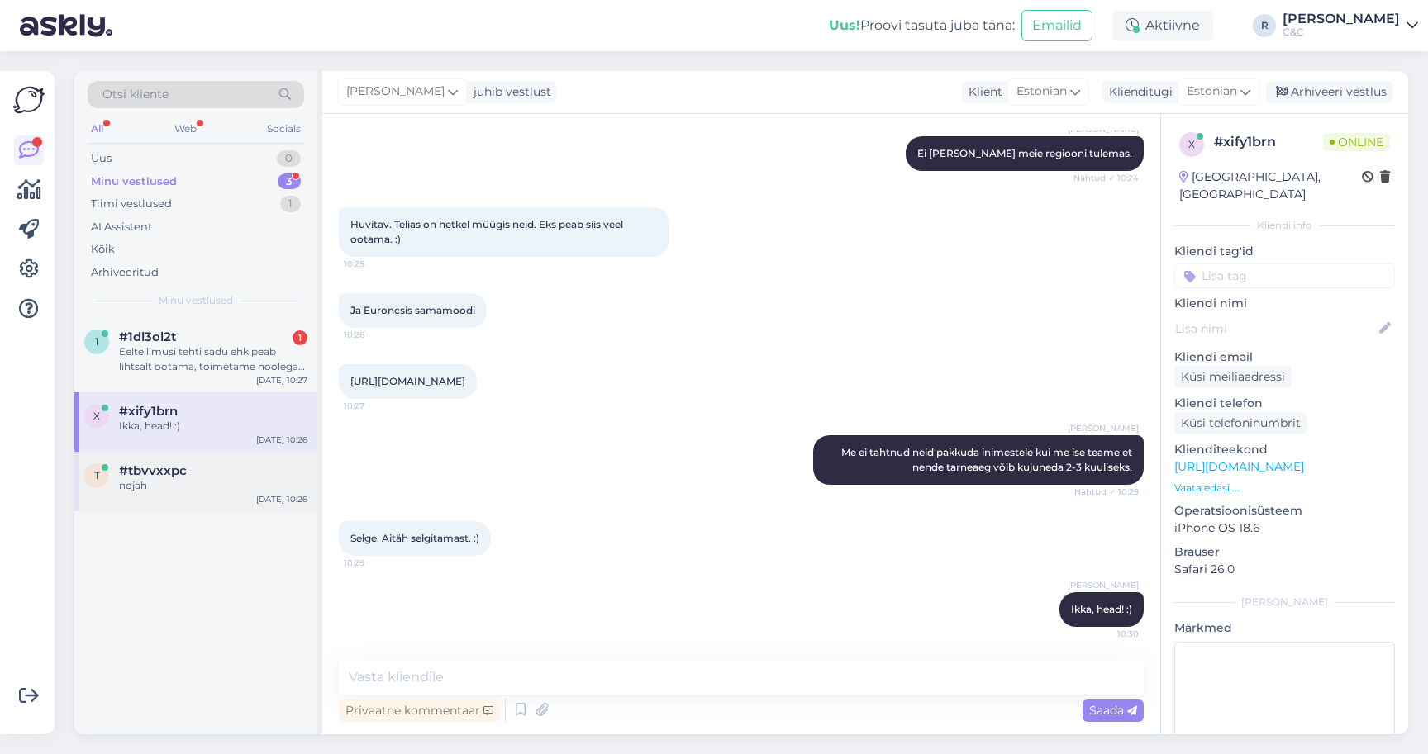
click at [184, 464] on span "#tbvvxxpc" at bounding box center [153, 471] width 68 height 15
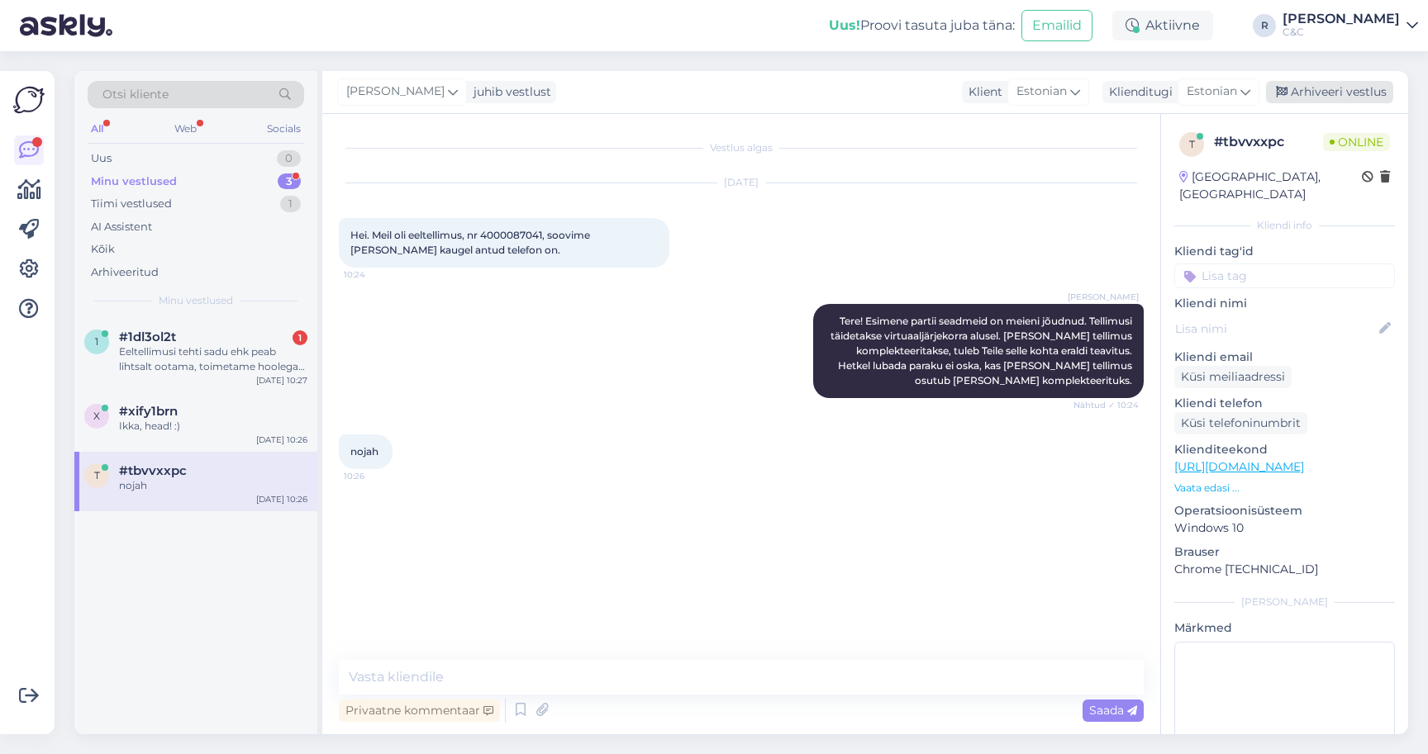
click at [1333, 81] on div "Arhiveeri vestlus" at bounding box center [1329, 92] width 127 height 22
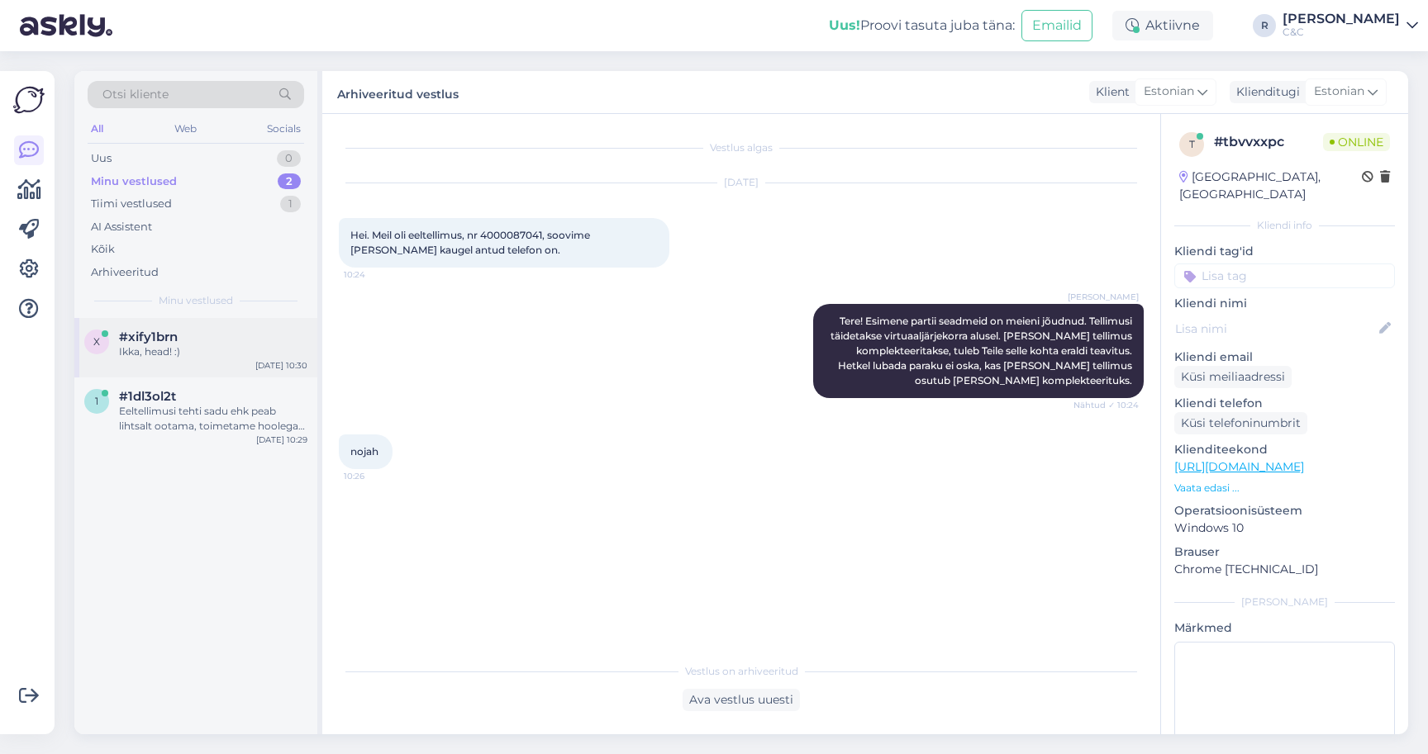
click at [164, 347] on div "Ikka, head! :)" at bounding box center [213, 352] width 188 height 15
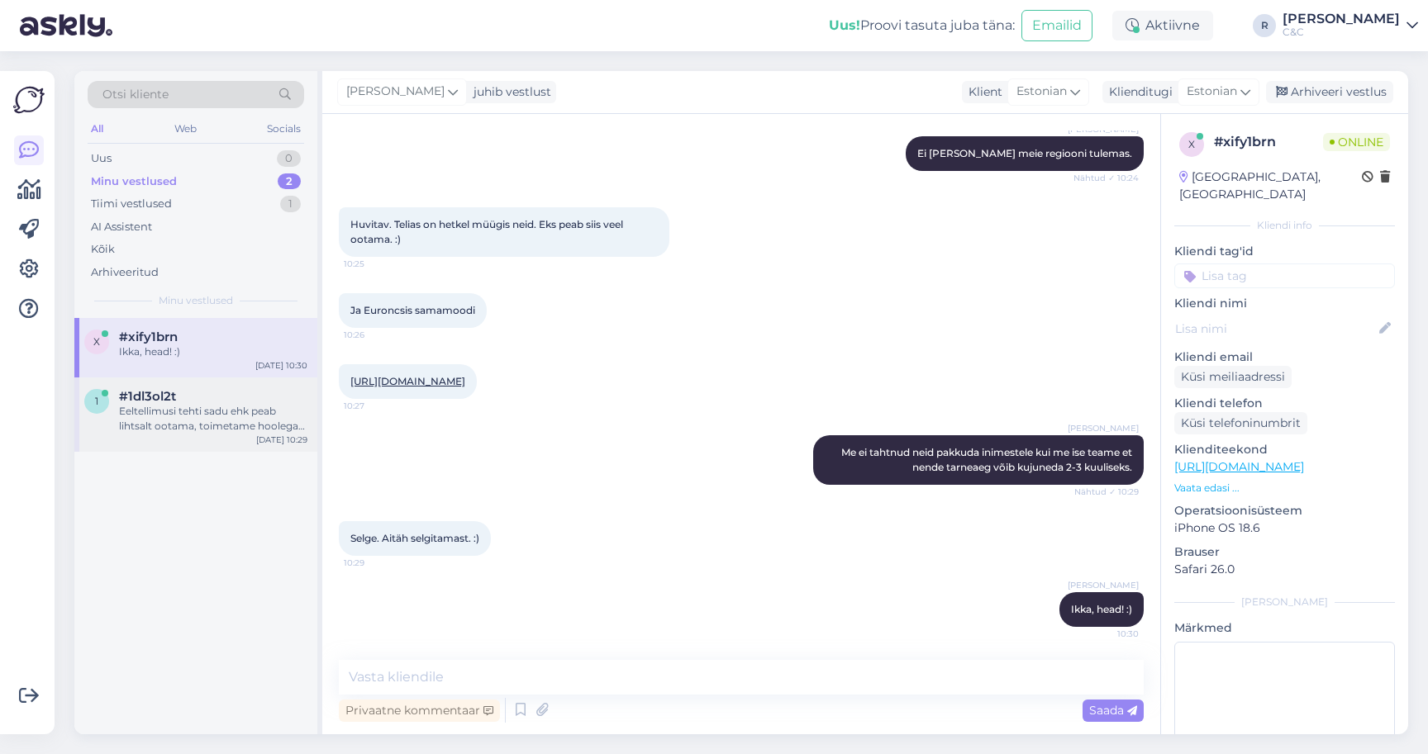
click at [164, 389] on span "#1dl3ol2t" at bounding box center [147, 396] width 57 height 15
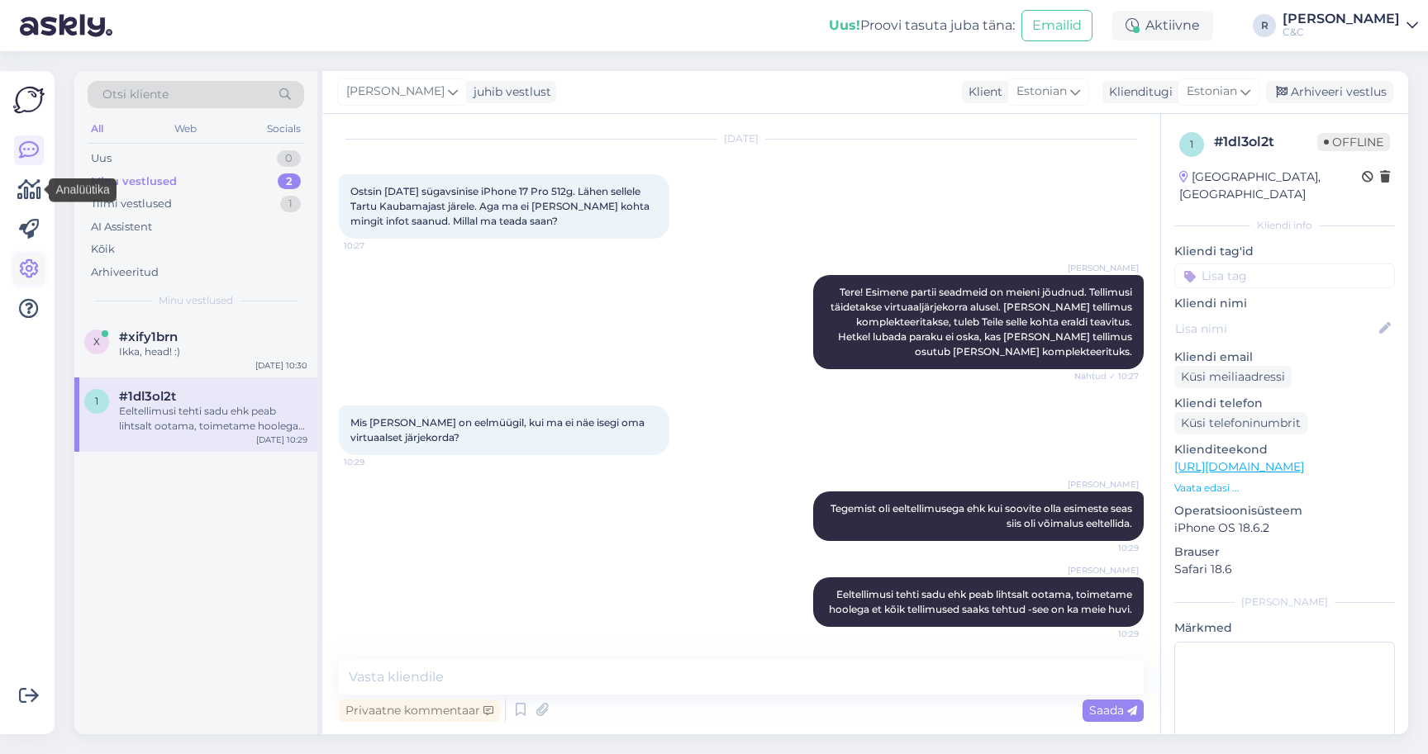
click at [29, 255] on link at bounding box center [29, 269] width 30 height 30
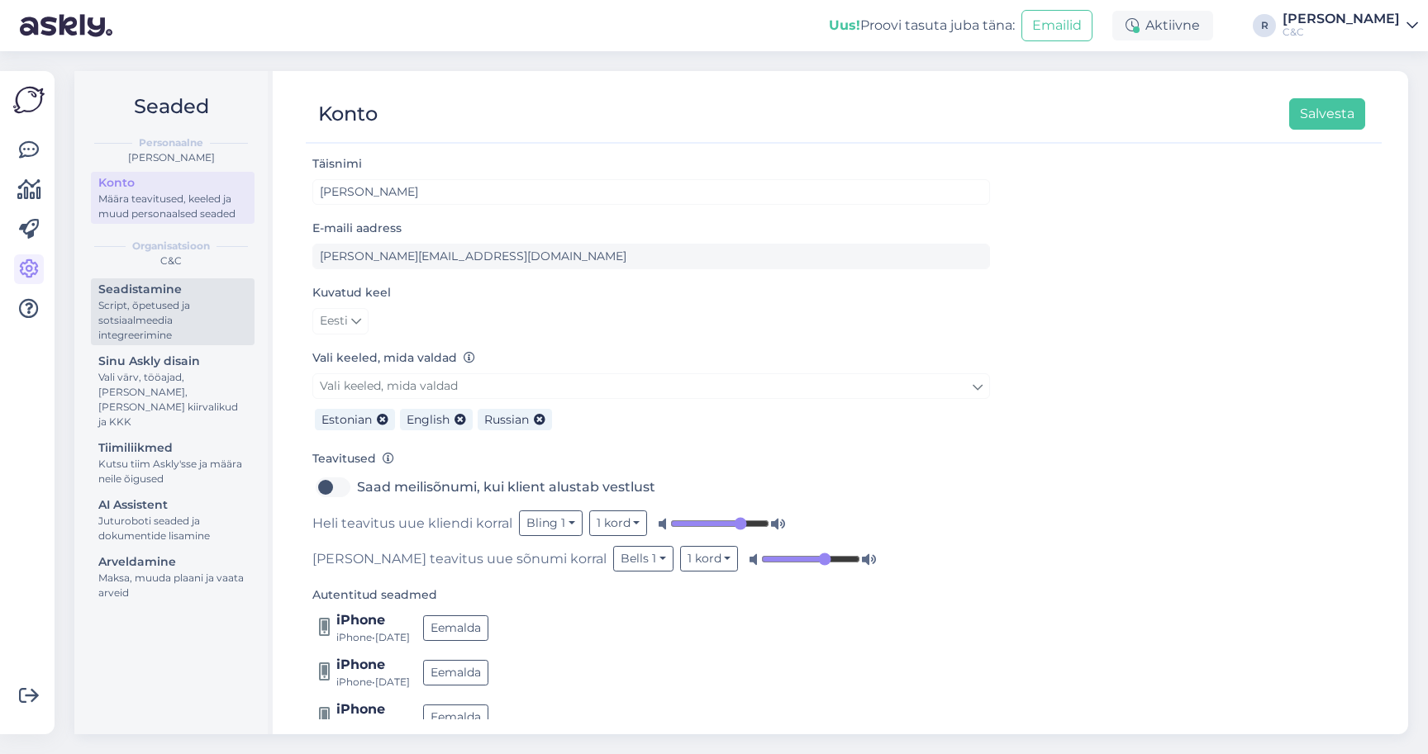
click at [156, 293] on div "Seadistamine" at bounding box center [172, 289] width 149 height 17
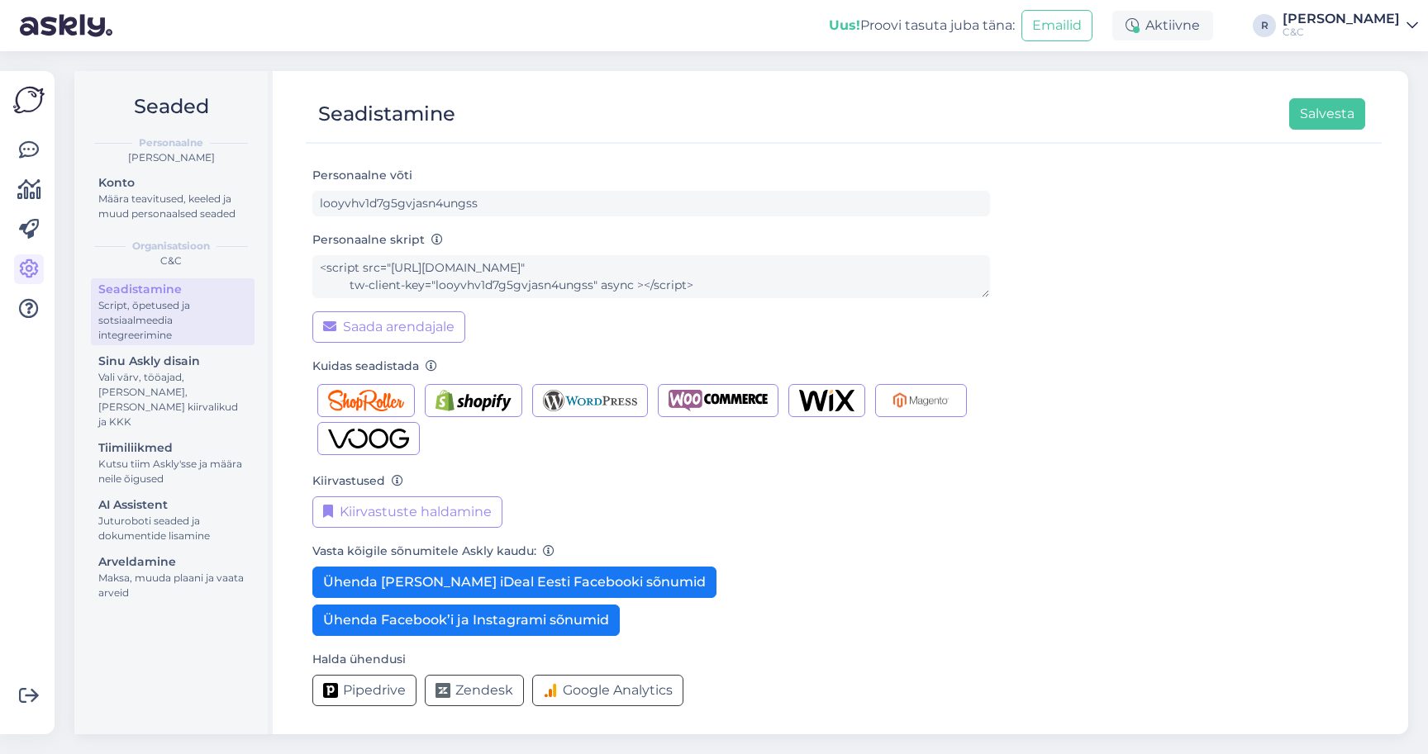
scroll to position [53, 0]
click at [173, 387] on div "Vali värv, tööajad, [PERSON_NAME], [PERSON_NAME] kiirvalikud ja KKK" at bounding box center [172, 399] width 149 height 59
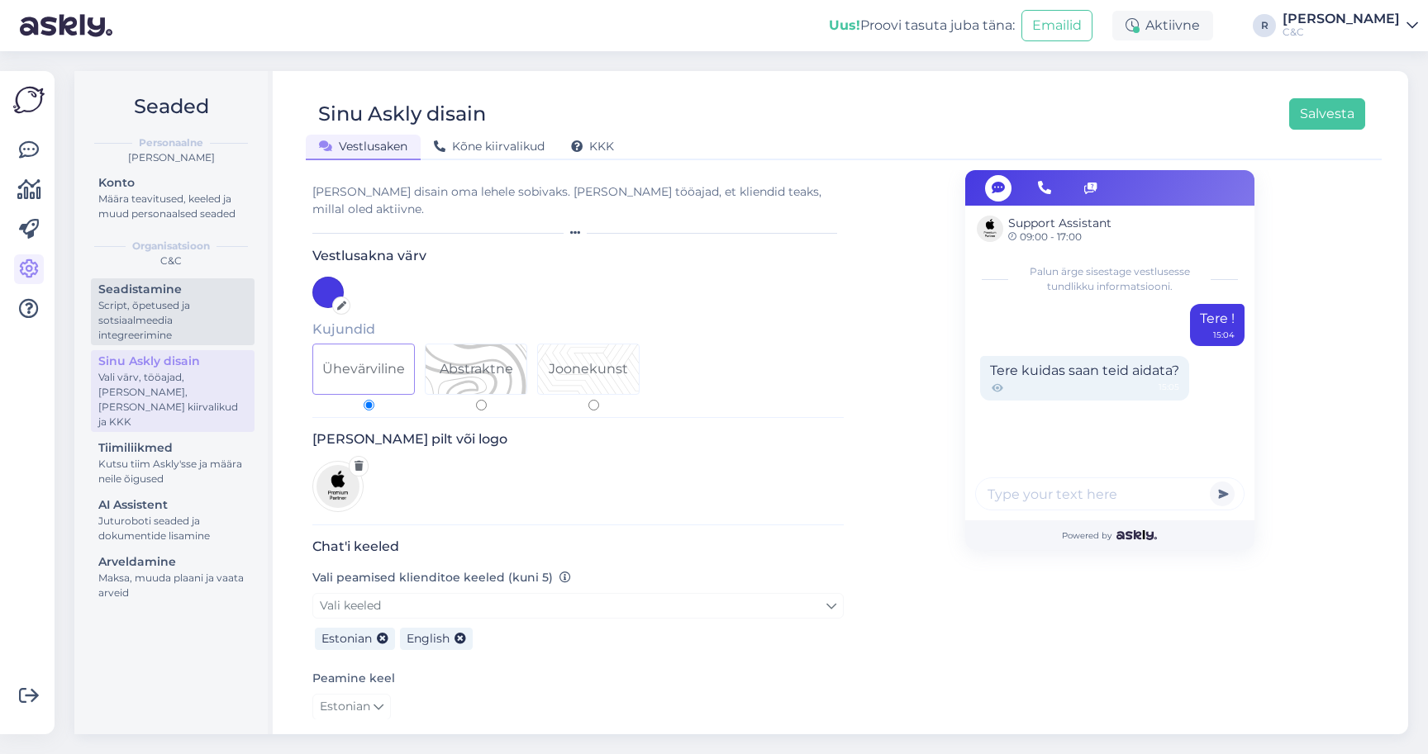
click at [159, 311] on div "Script, õpetused ja sotsiaalmeedia integreerimine" at bounding box center [172, 320] width 149 height 45
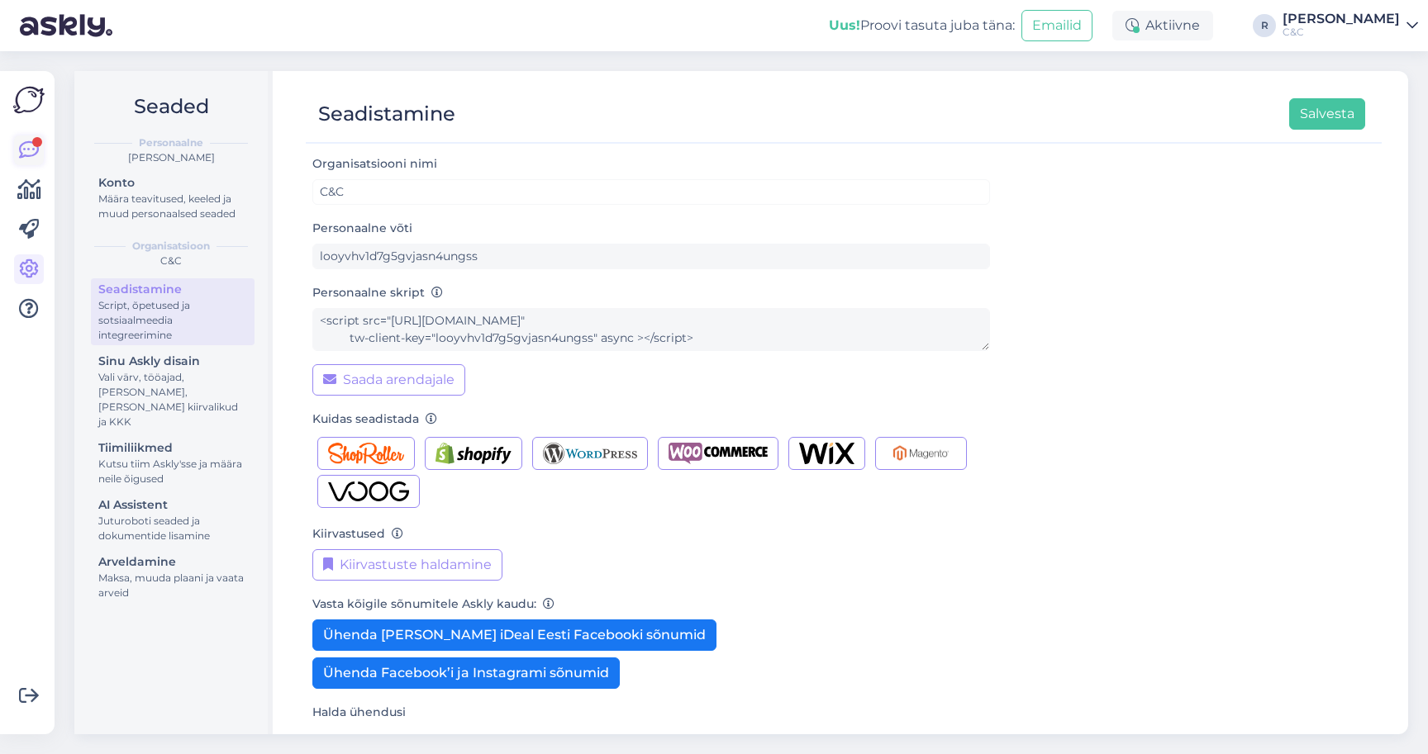
click at [36, 149] on icon at bounding box center [29, 150] width 20 height 20
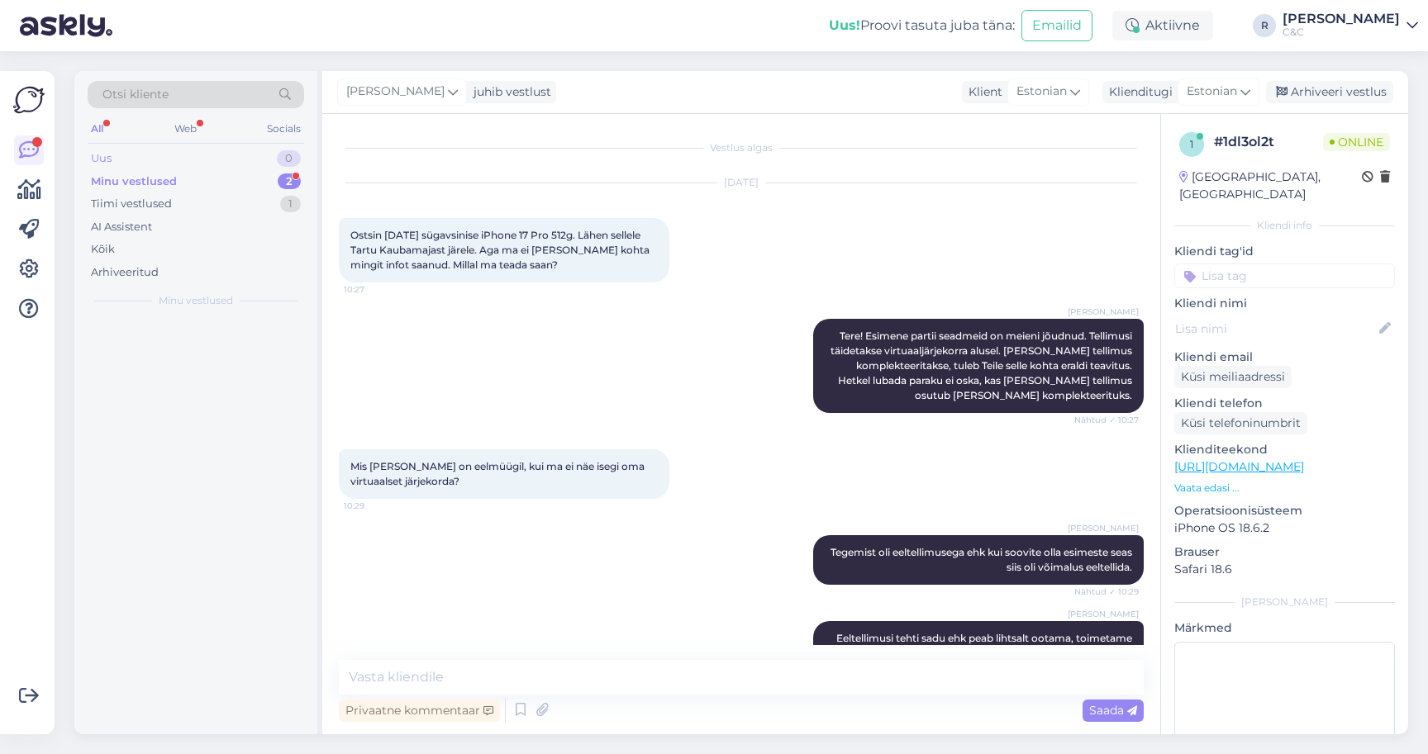
scroll to position [145, 0]
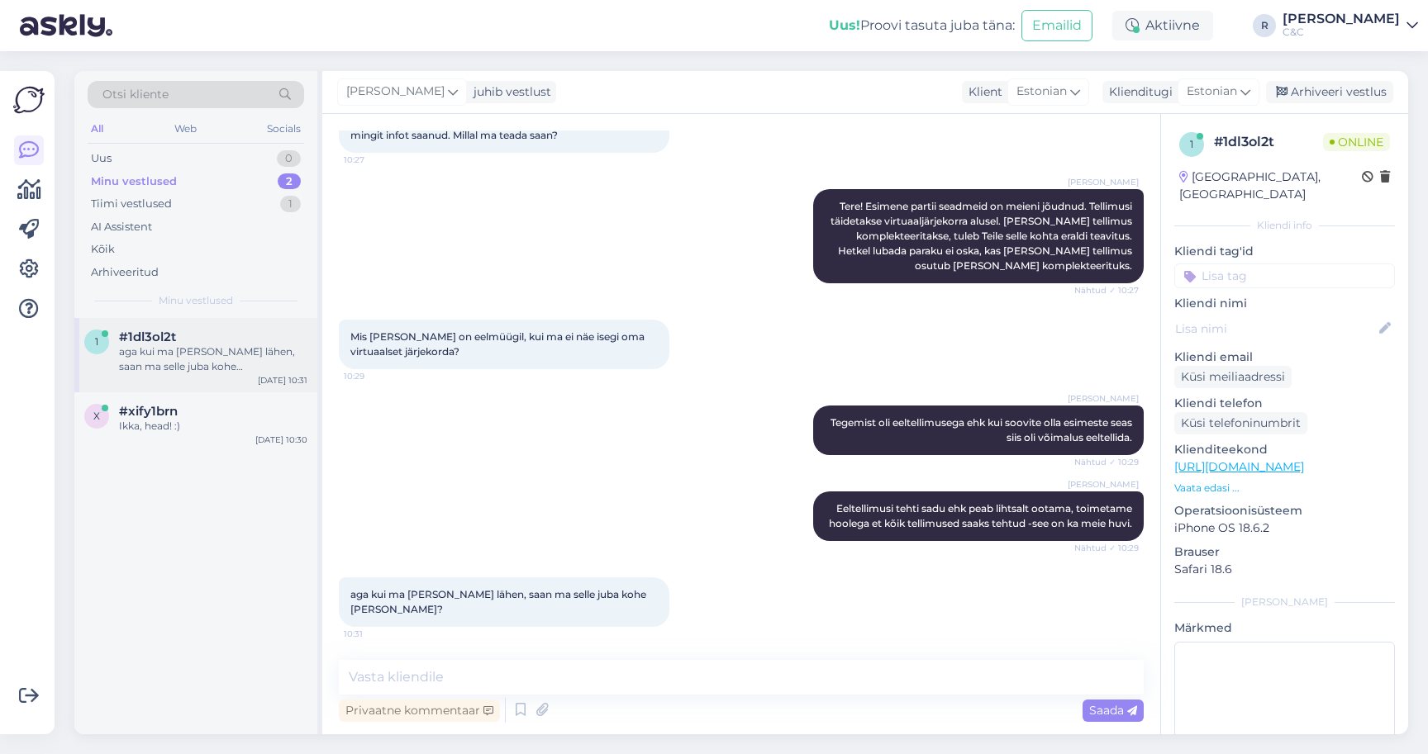
click at [219, 355] on div "aga kui ma täna poodi lähen, saan ma selle juba kohe ära osta?" at bounding box center [213, 360] width 188 height 30
click at [587, 668] on textarea at bounding box center [741, 677] width 805 height 35
click at [554, 668] on textarea at bounding box center [741, 677] width 805 height 35
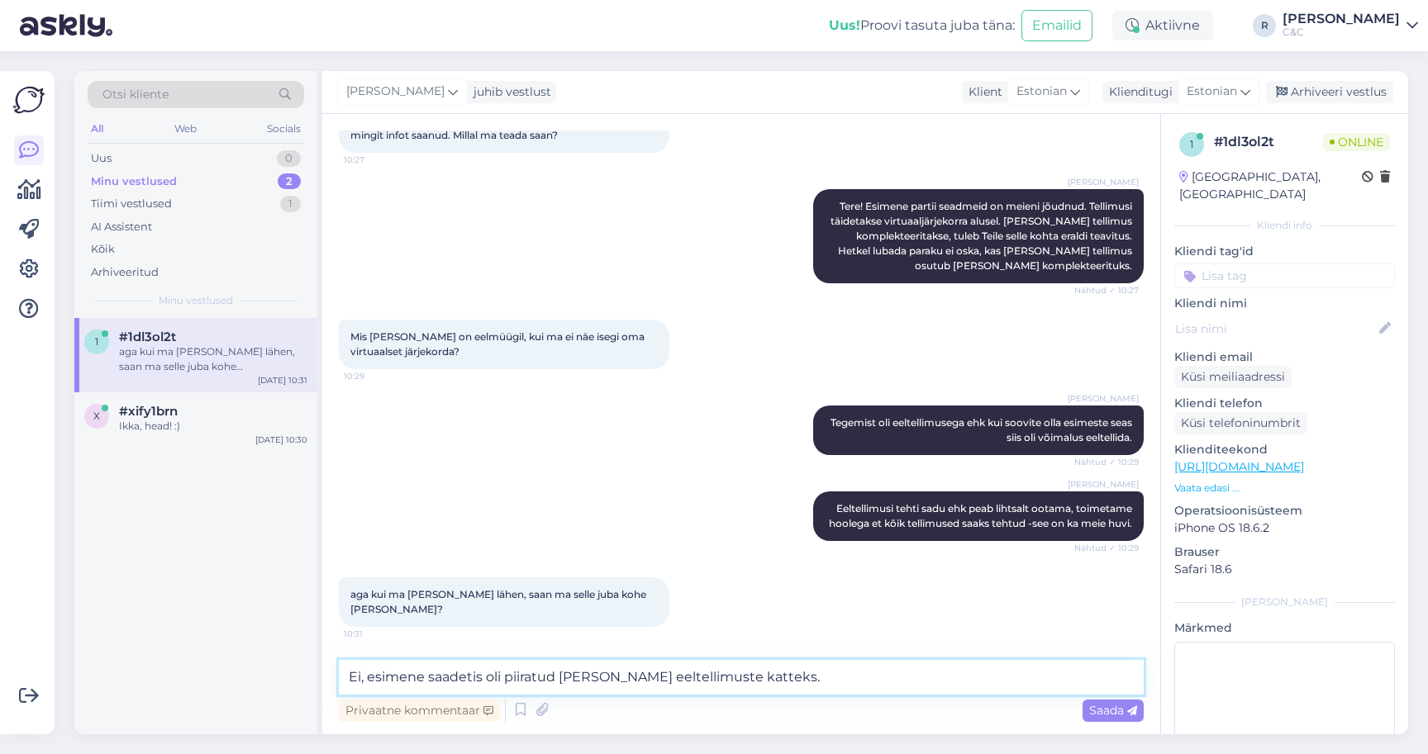
type textarea "Ei, esimene saadetis oli piiratud ja läks eeltellimuste katteks."
click at [783, 686] on textarea "Ei, esimene saadetis oli piiratud ja läks eeltellimuste katteks." at bounding box center [741, 677] width 805 height 35
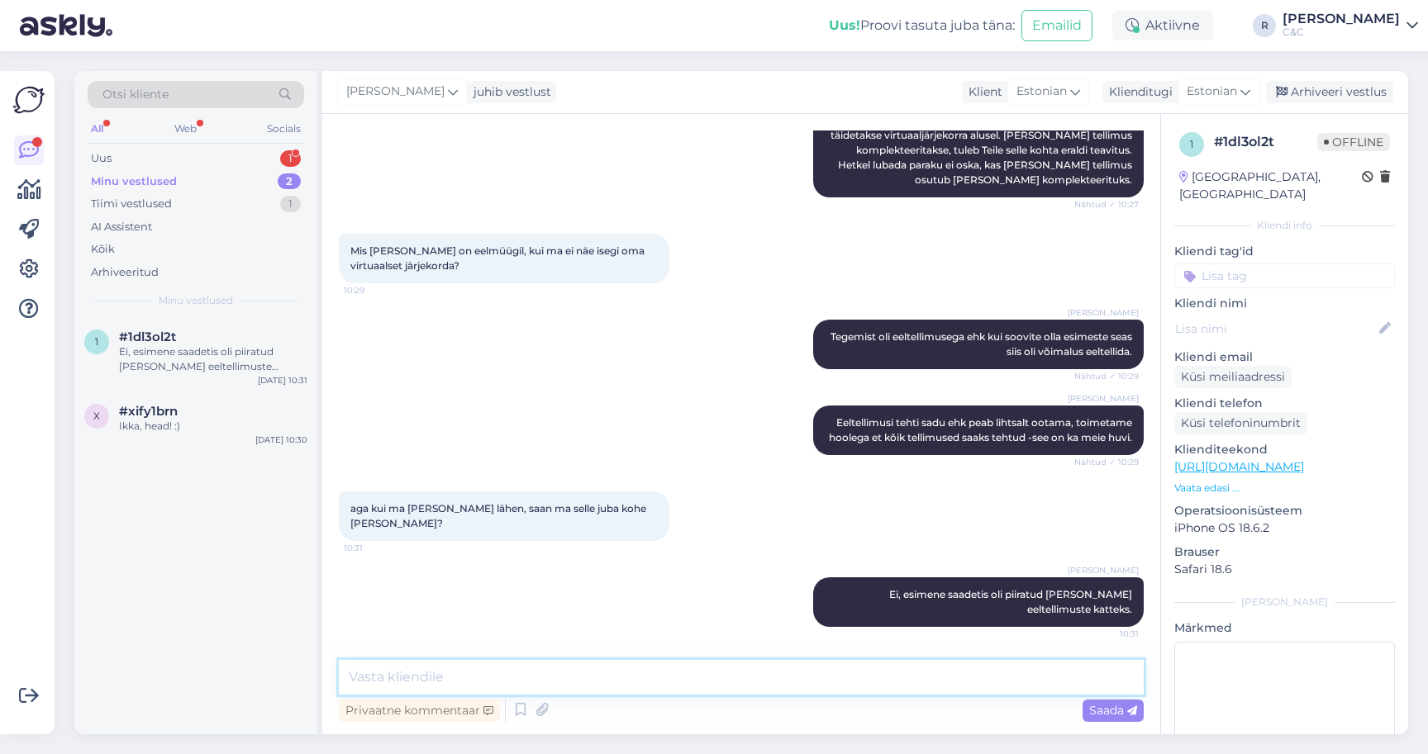
scroll to position [0, 0]
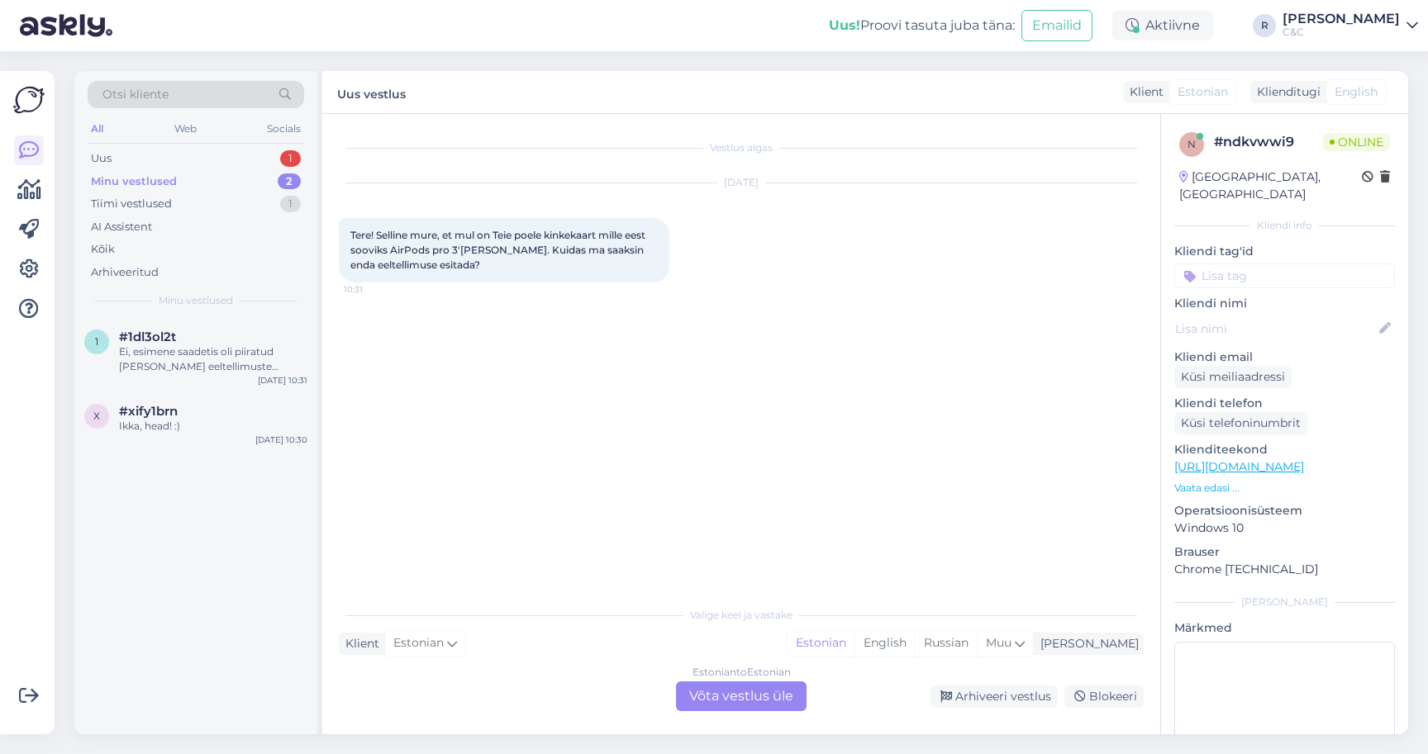
click at [757, 700] on div "Estonian to Estonian Võta vestlus üle" at bounding box center [741, 697] width 131 height 30
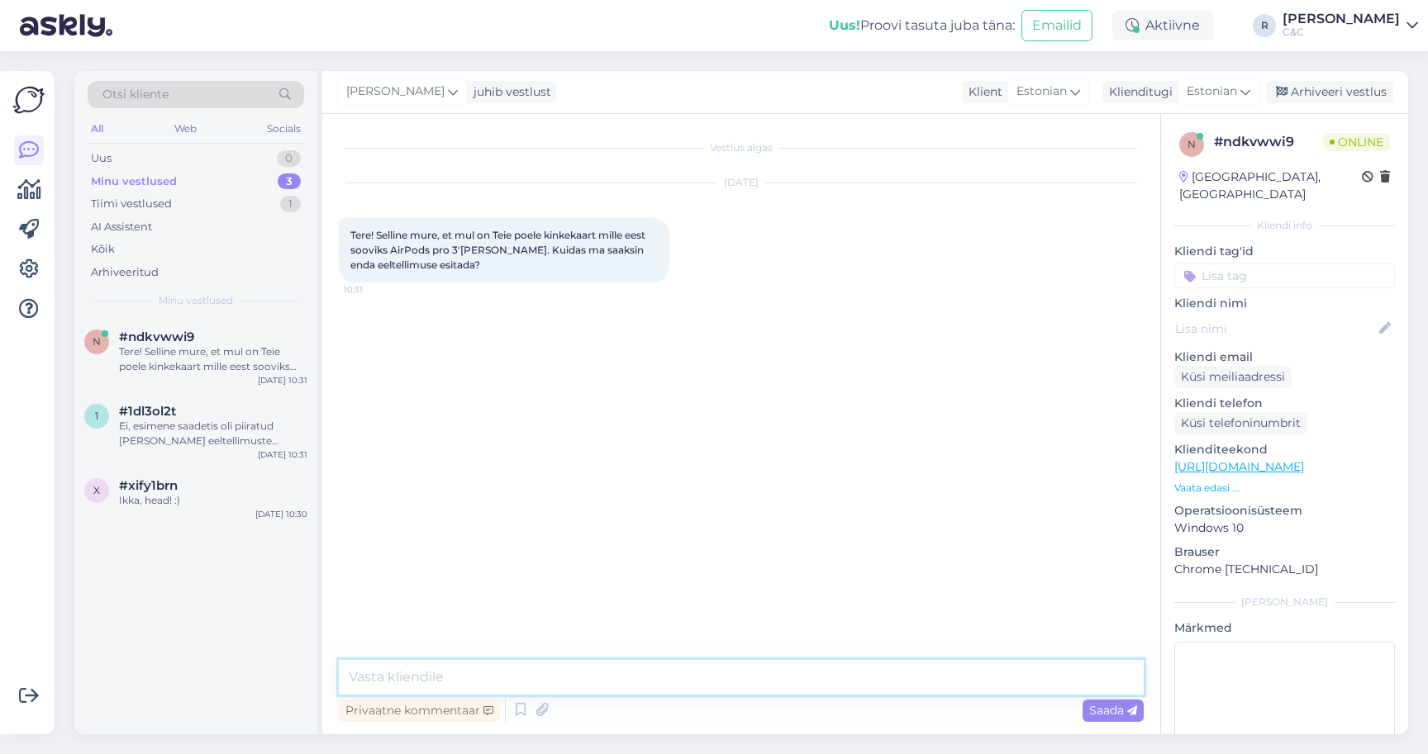
click at [630, 673] on textarea at bounding box center [741, 677] width 805 height 35
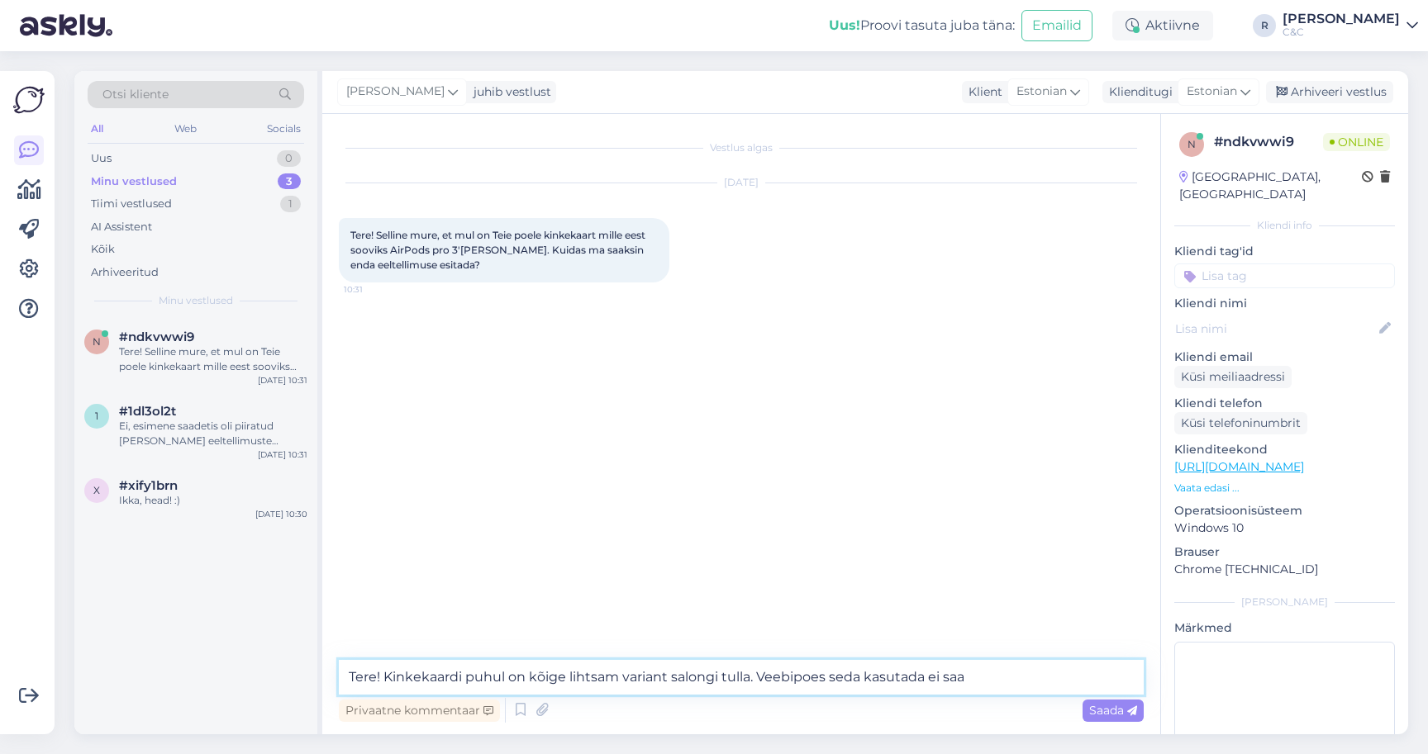
type textarea "Tere! Kinkekaardi puhul on kõige lihtsam variant salongi tulla. Veebipoes seda …"
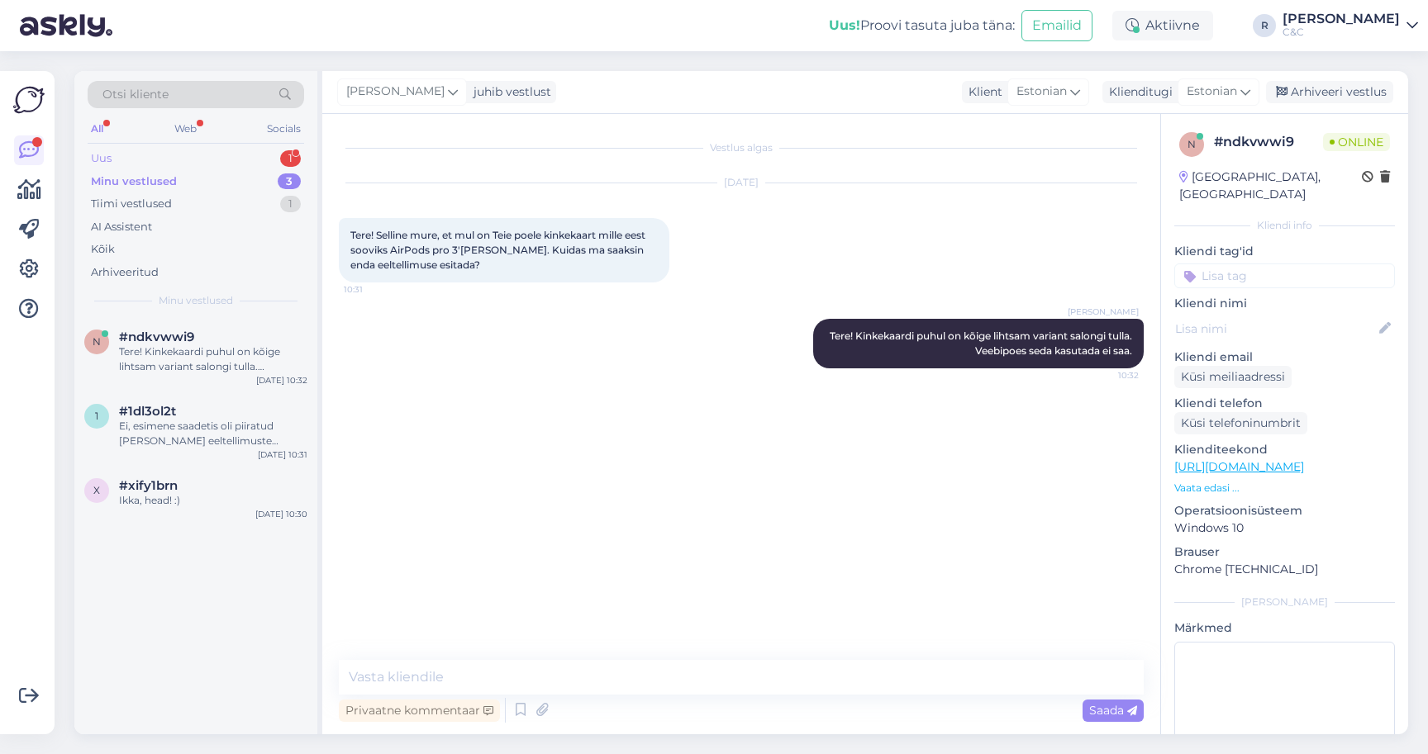
click at [225, 164] on div "Uus 1" at bounding box center [196, 158] width 216 height 23
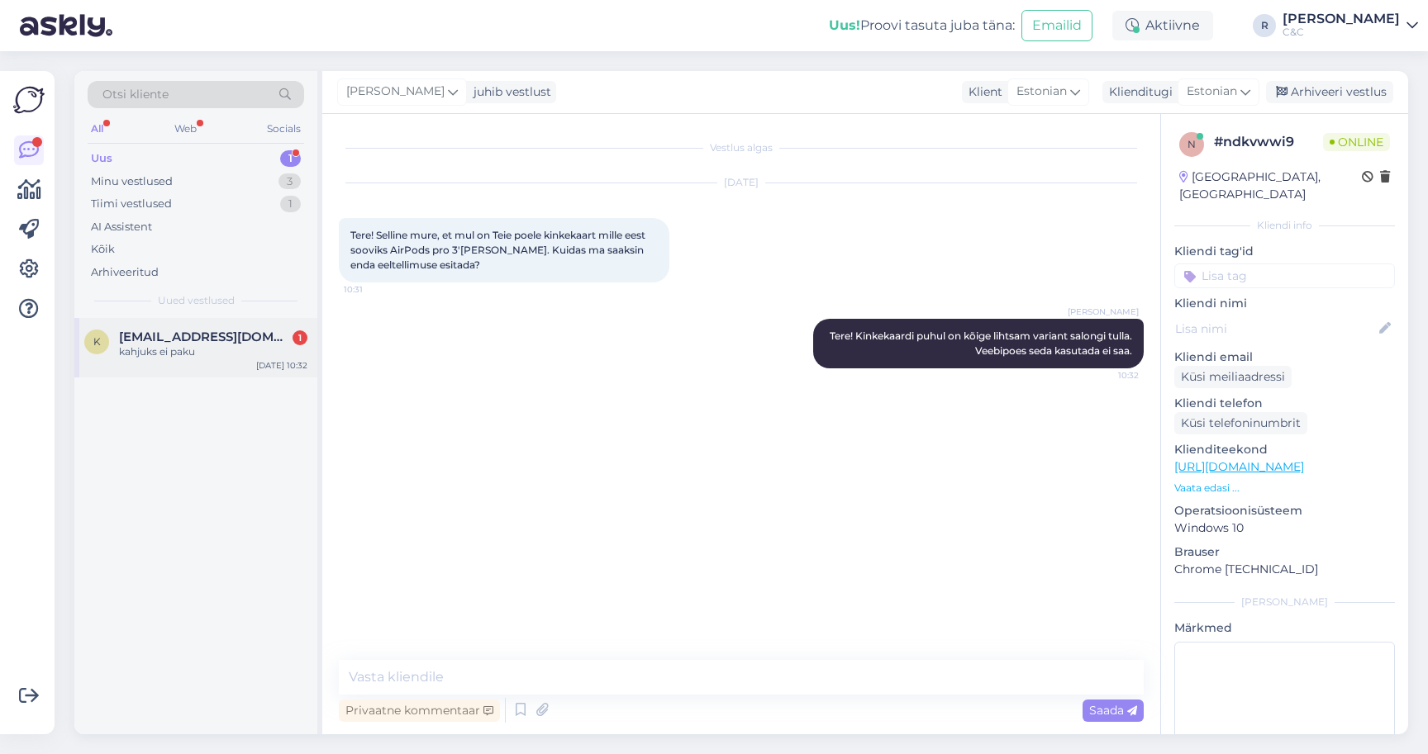
click at [191, 345] on div "kahjuks ei paku" at bounding box center [213, 352] width 188 height 15
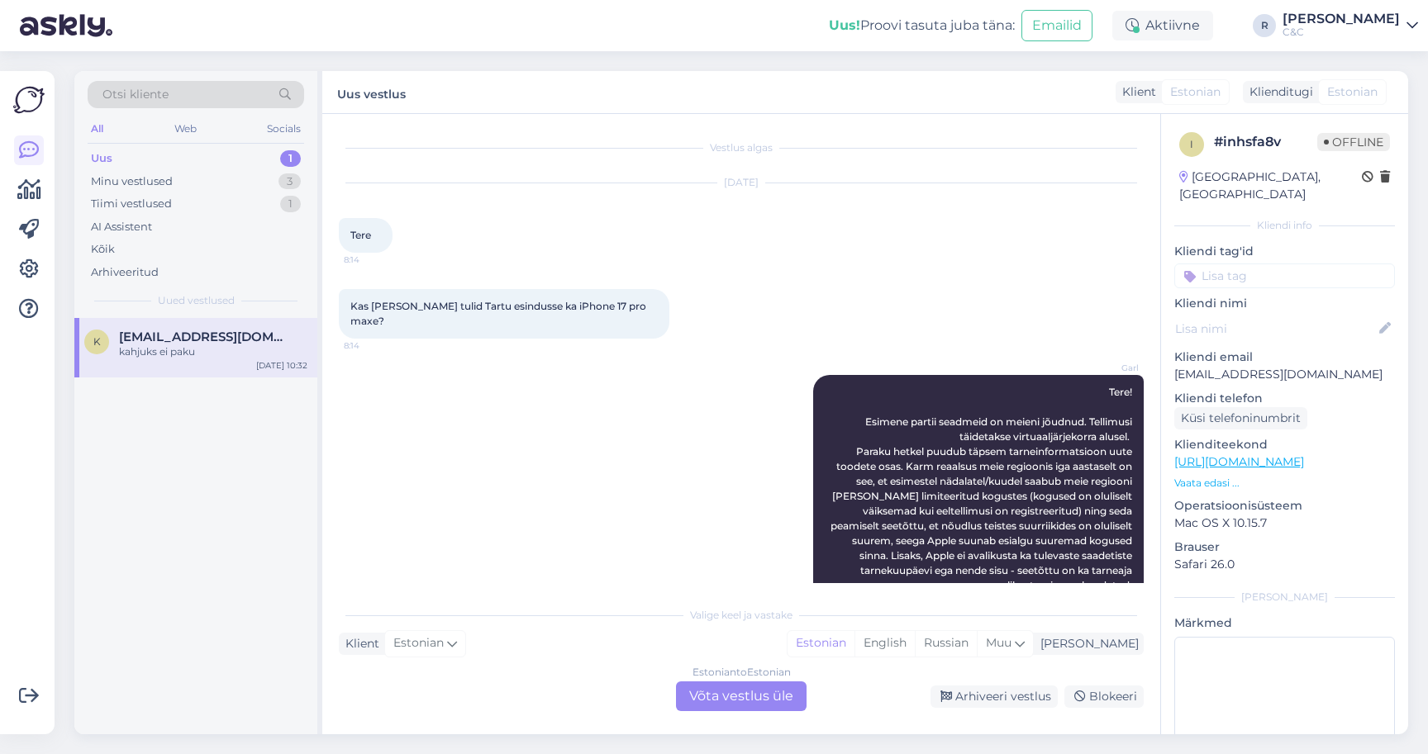
scroll to position [706, 0]
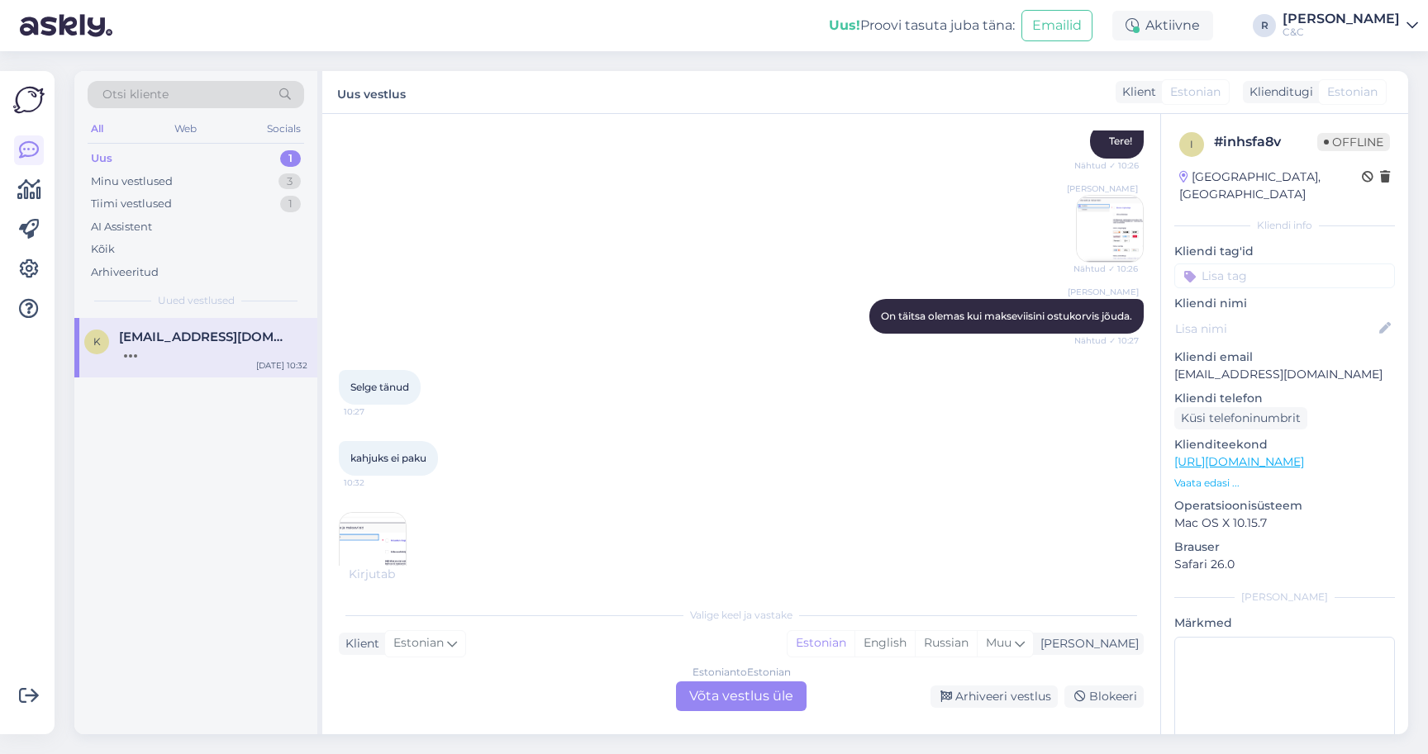
click at [373, 522] on img at bounding box center [373, 546] width 66 height 66
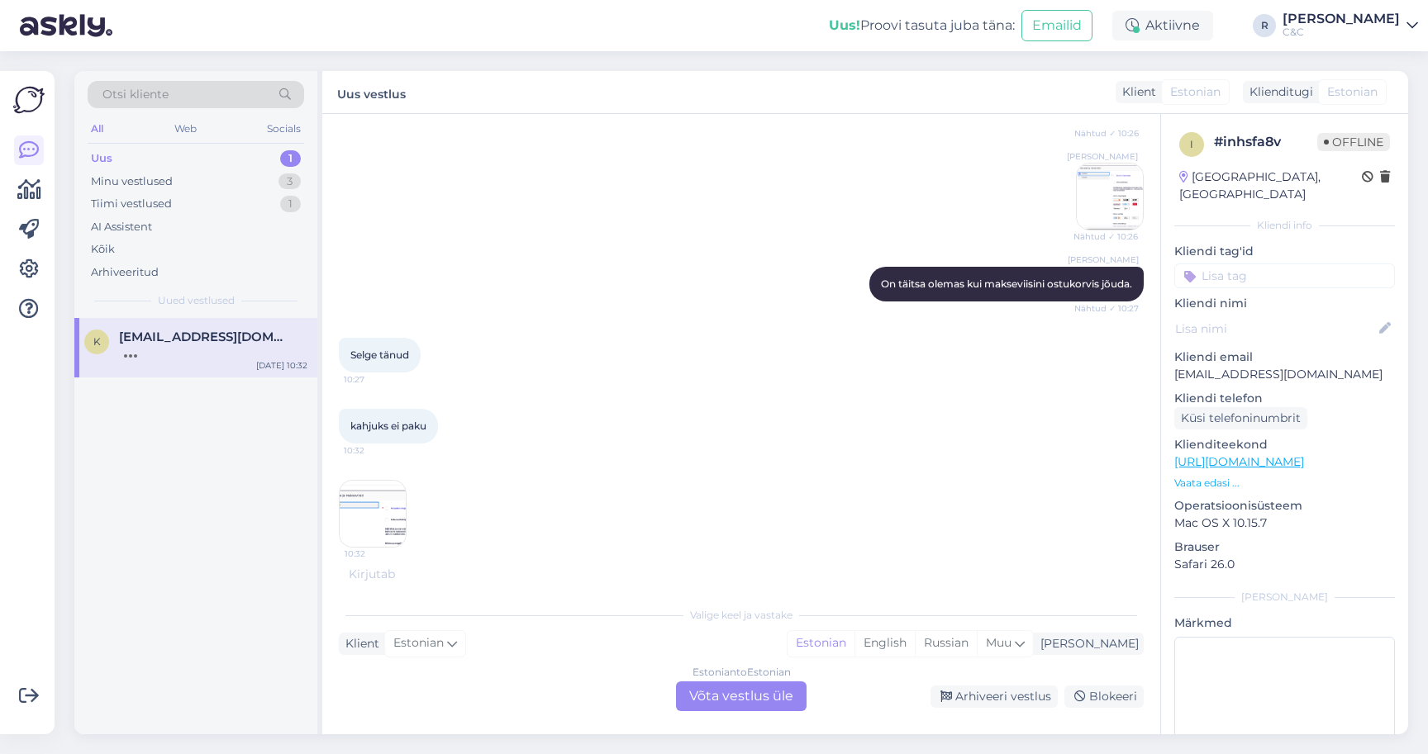
click at [1076, 249] on div "Ross On täitsa olemas kui makseviisini ostukorvis jõuda. Nähtud ✓ 10:27" at bounding box center [741, 284] width 805 height 71
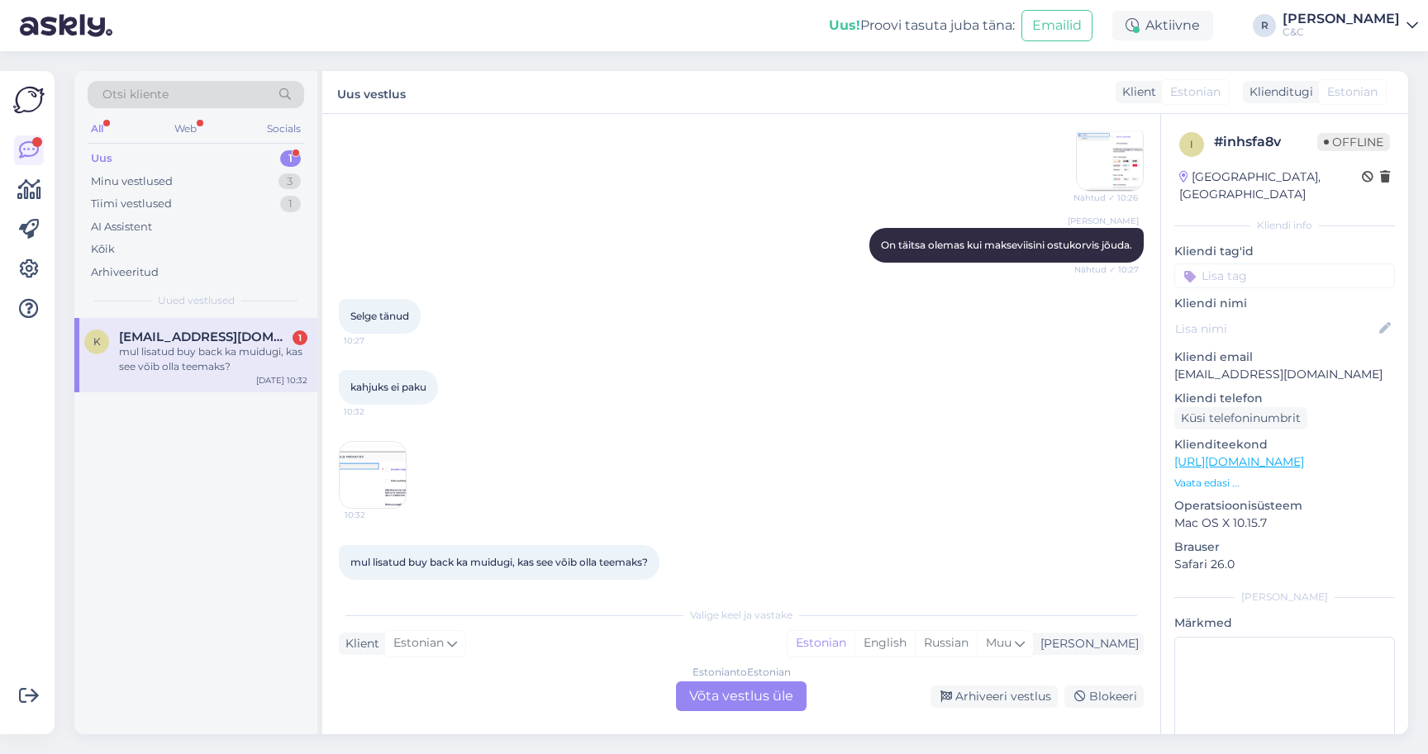
click at [727, 701] on div "Estonian to Estonian Võta vestlus üle" at bounding box center [741, 697] width 131 height 30
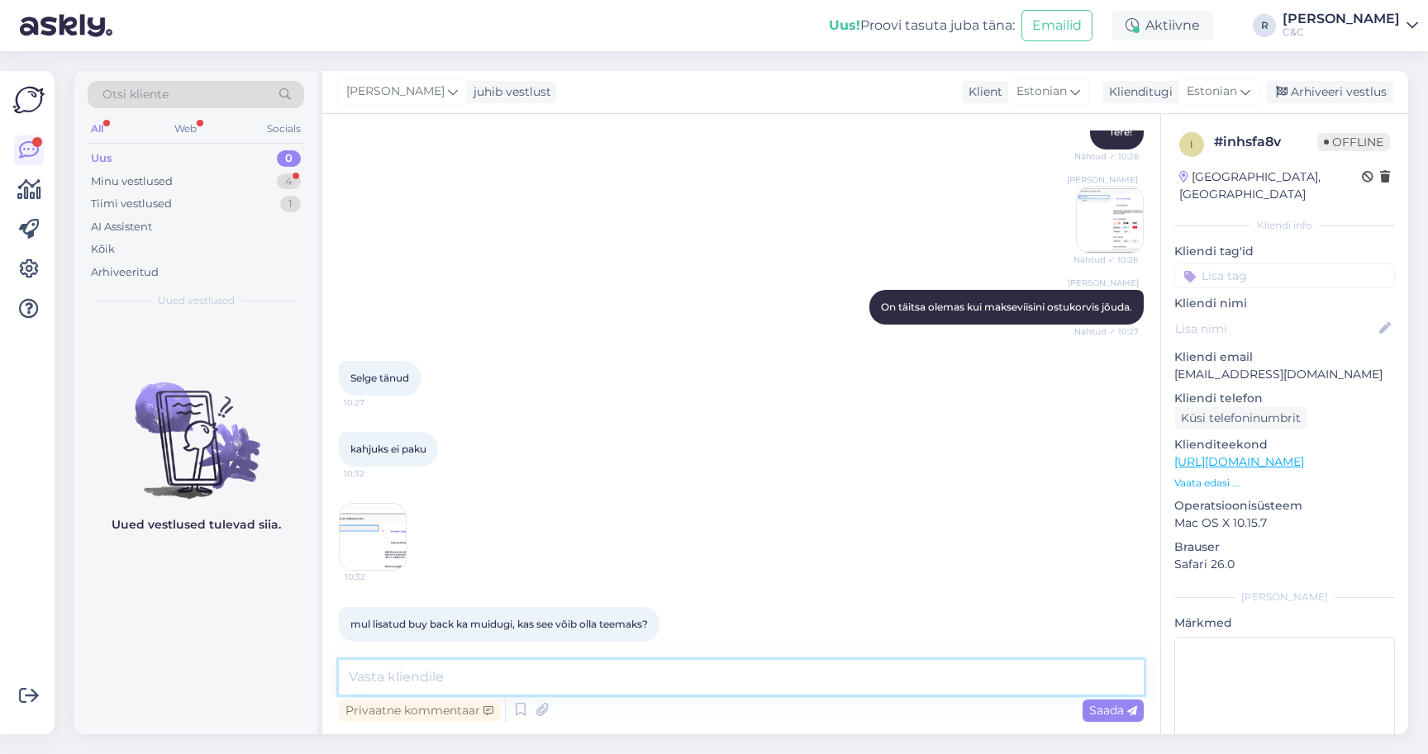
click at [616, 674] on textarea at bounding box center [741, 677] width 805 height 35
type textarea "K"
type textarea "Tõesti, buy-backi firmale me ei paku :/"
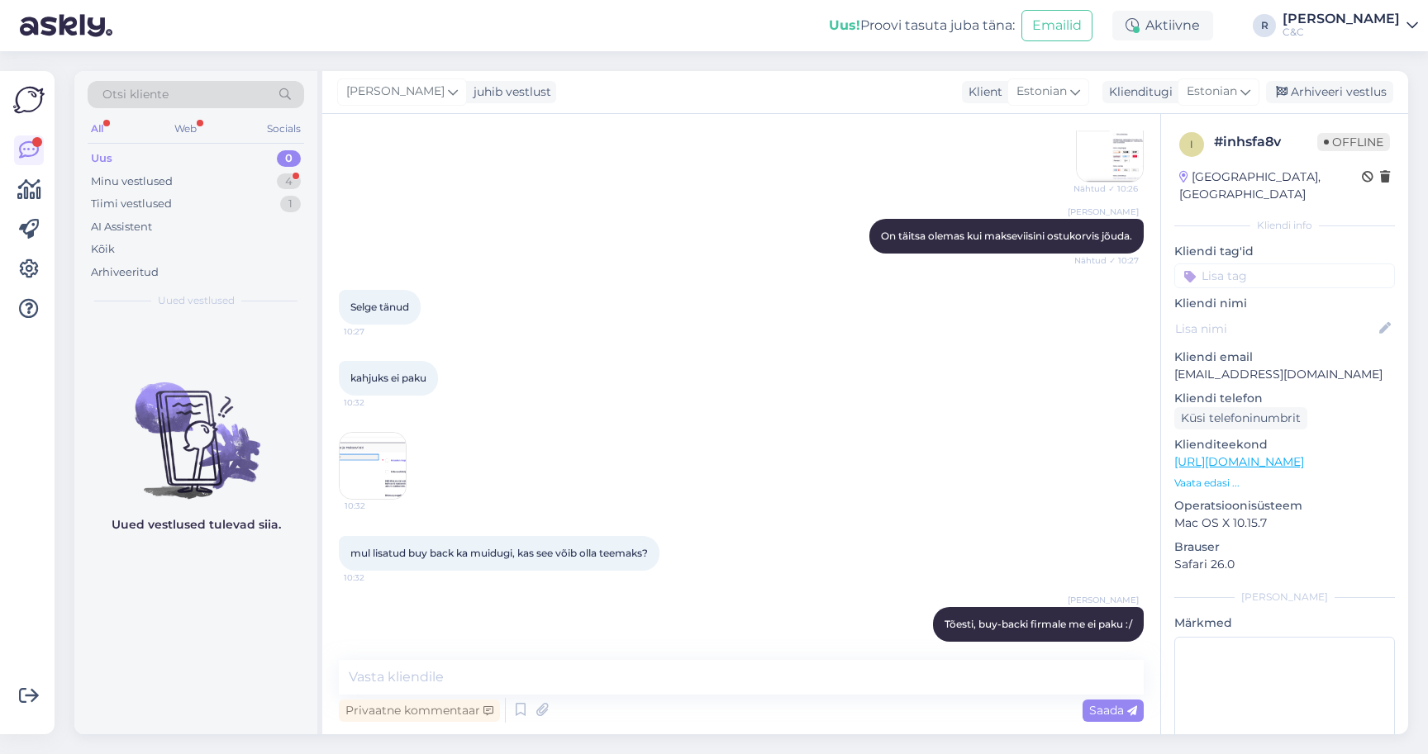
click at [196, 169] on div "Uus 0" at bounding box center [196, 158] width 216 height 23
click at [197, 174] on div "Minu vestlused 4" at bounding box center [196, 181] width 216 height 23
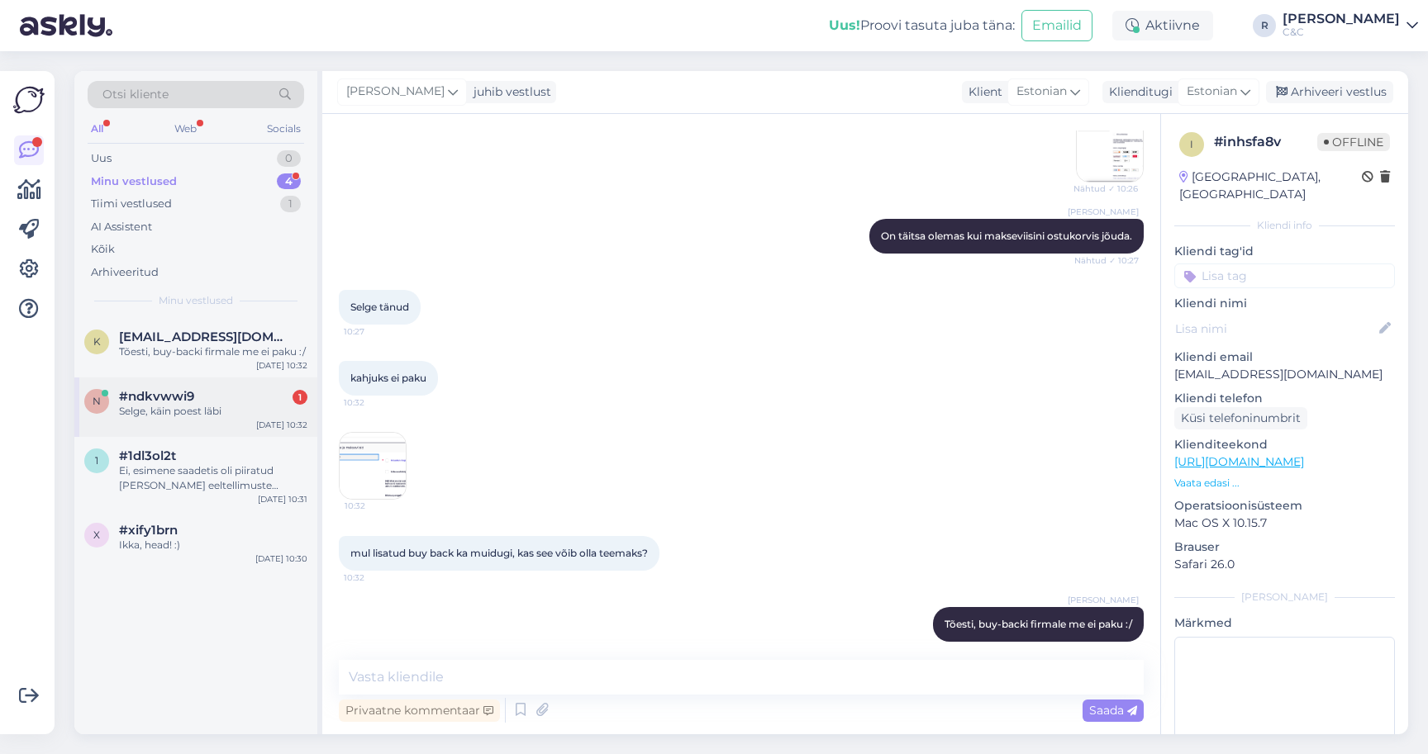
click at [205, 430] on div "n #ndkvwwi9 1 Selge, käin poest läbi Sep 19 10:32" at bounding box center [195, 407] width 243 height 59
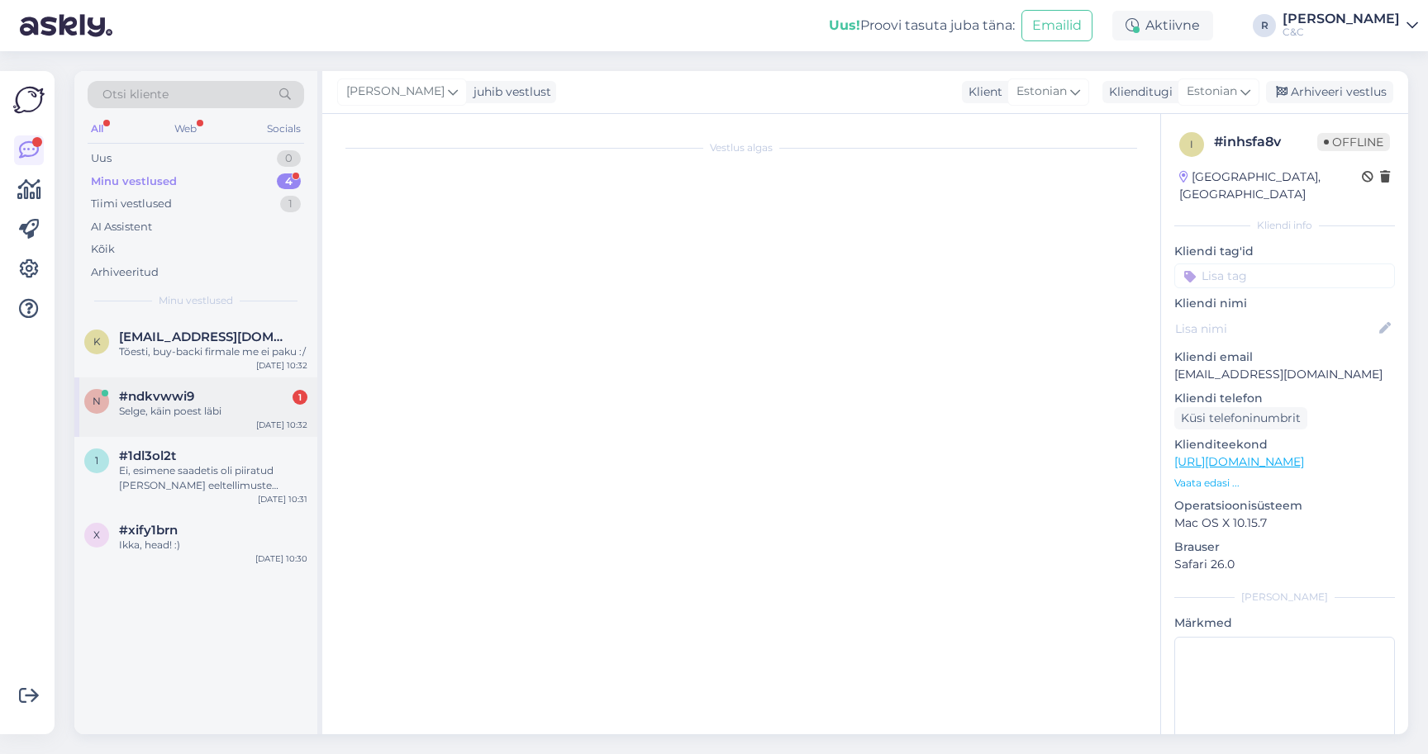
scroll to position [0, 0]
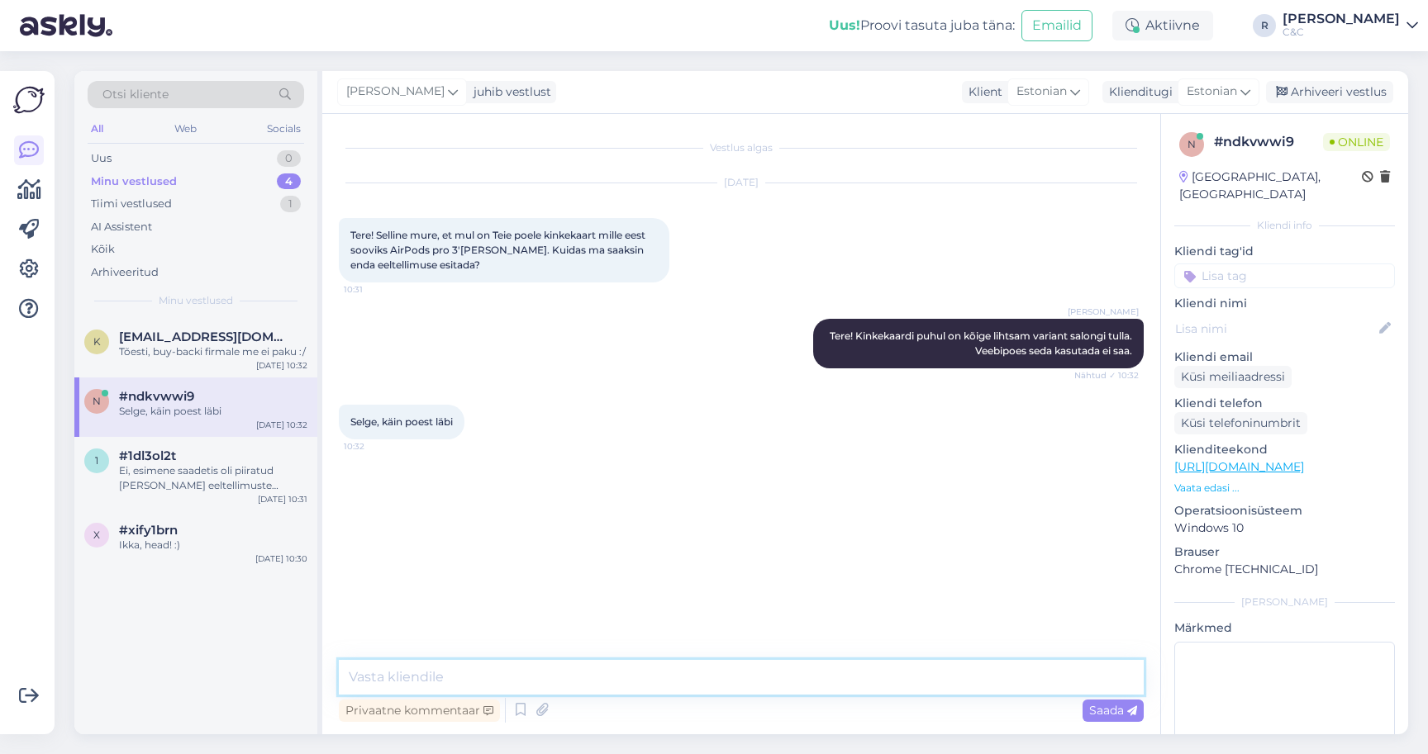
click at [622, 675] on textarea at bounding box center [741, 677] width 805 height 35
type textarea "T"
type textarea "Täna ärge minge, täiesti läbimüüdud juba :)"
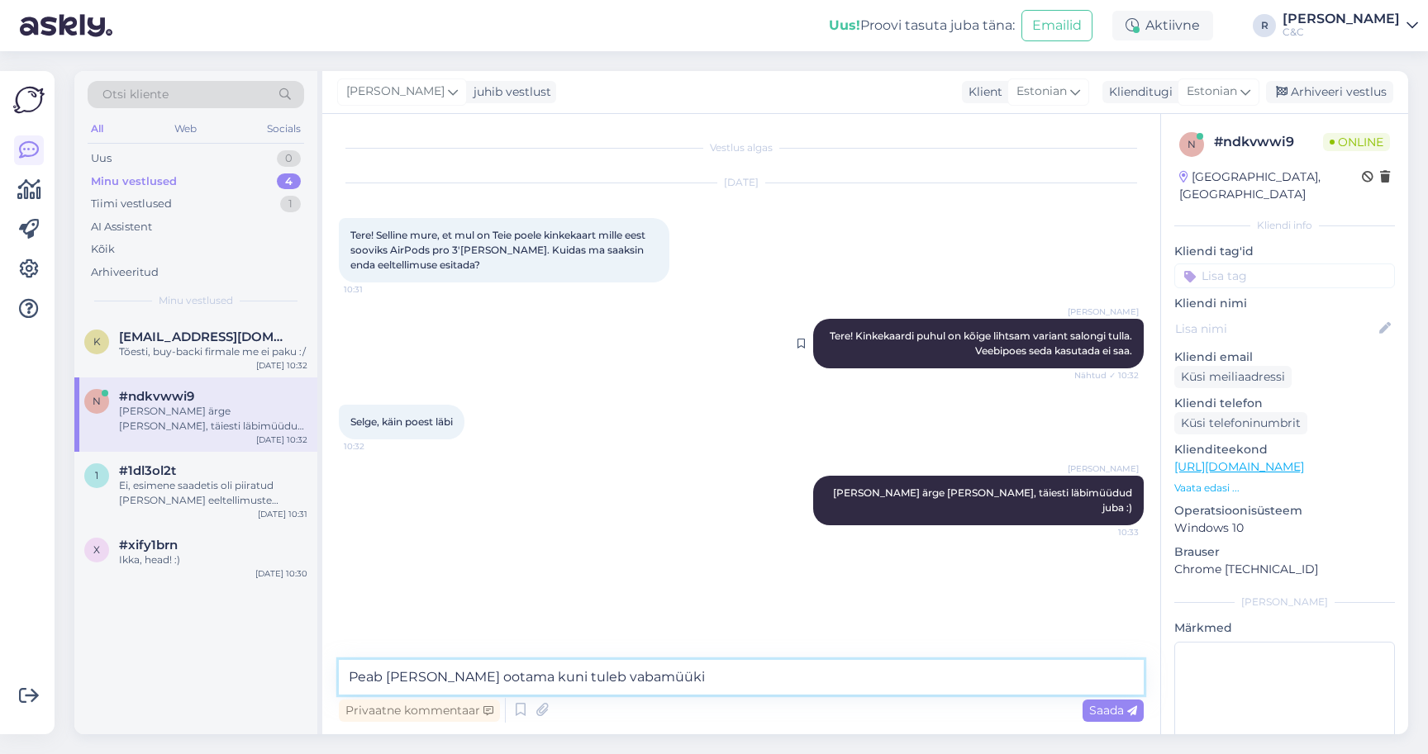
type textarea "Peab pisut ootama kuni tuleb vabamüüki."
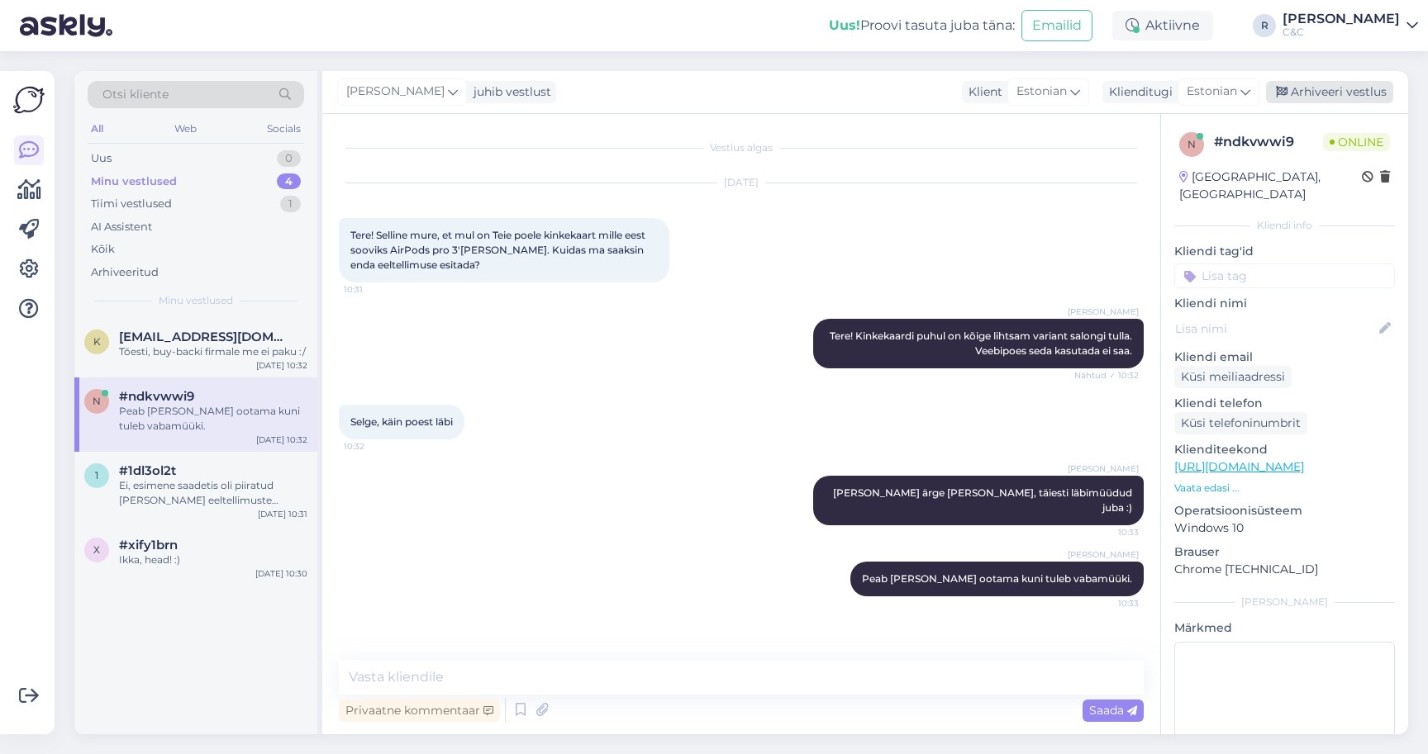
click at [1317, 97] on div "Arhiveeri vestlus" at bounding box center [1329, 92] width 127 height 22
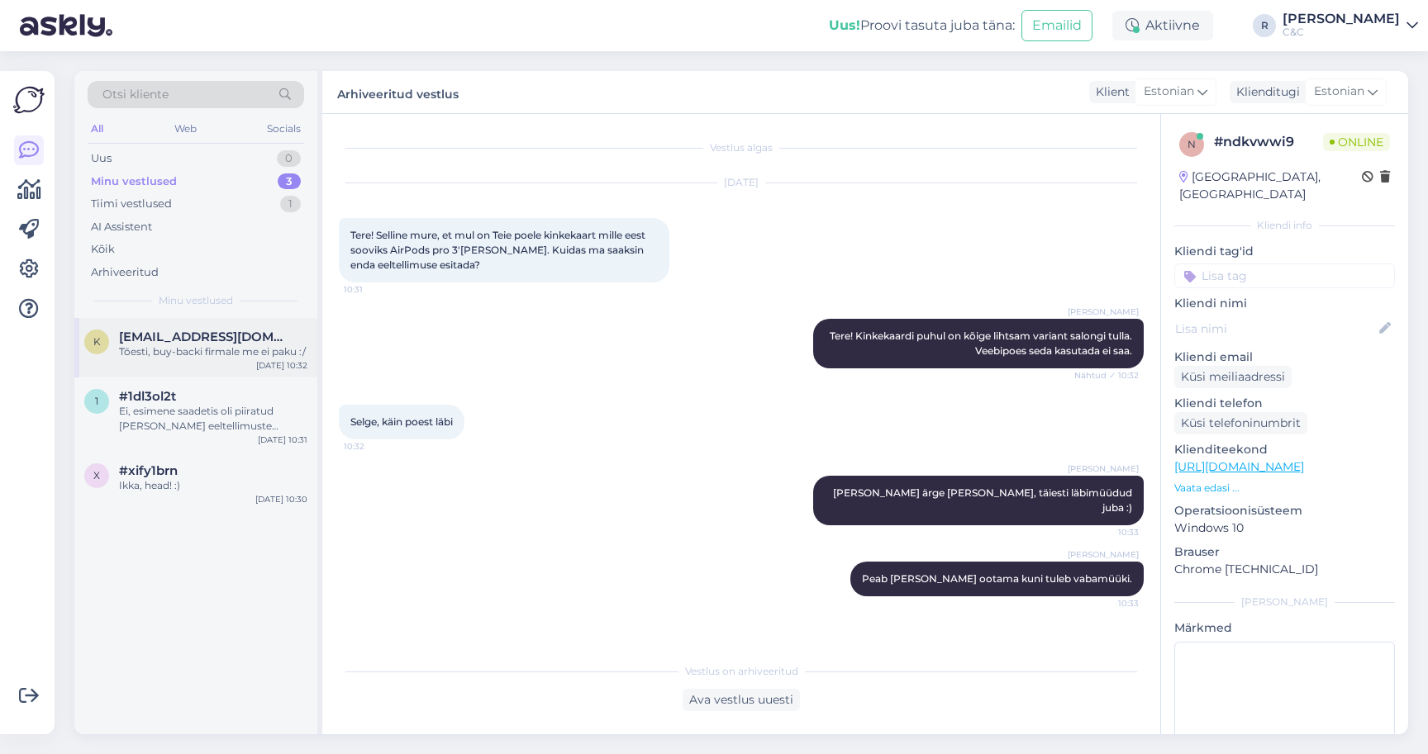
click at [170, 363] on div "k kristjan.vallimae@icloud.com Tõesti, buy-backi firmale me ei paku :/ Sep 19 1…" at bounding box center [195, 347] width 243 height 59
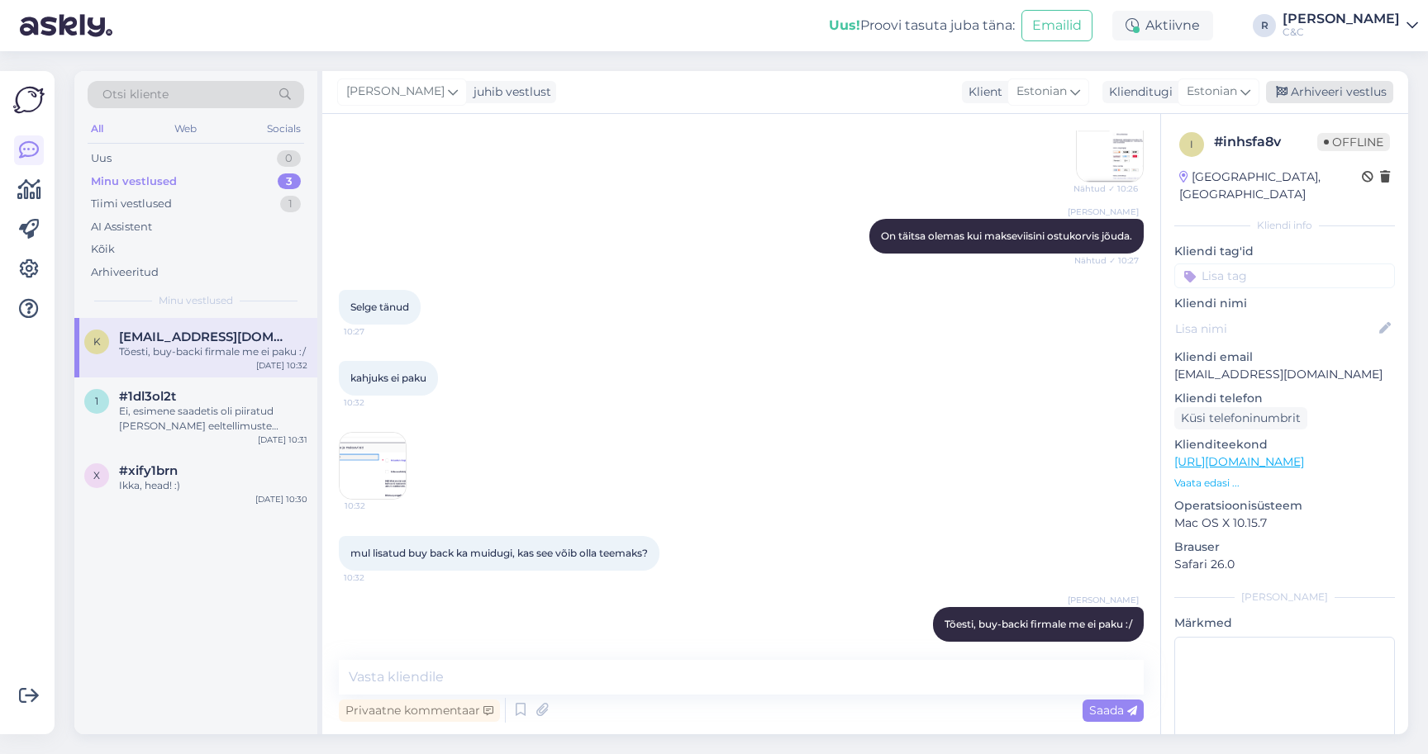
click at [1359, 90] on div "Arhiveeri vestlus" at bounding box center [1329, 92] width 127 height 22
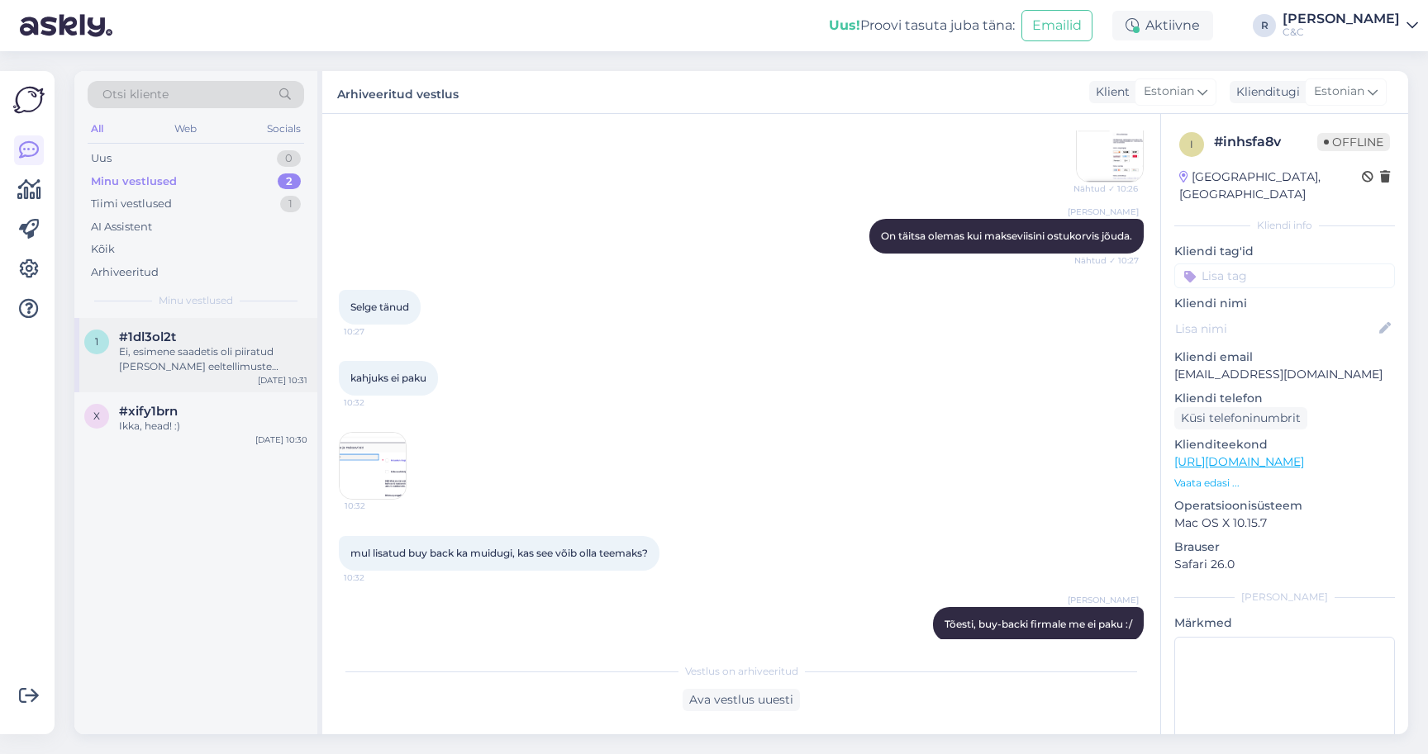
click at [254, 340] on div "#1dl3ol2t" at bounding box center [213, 337] width 188 height 15
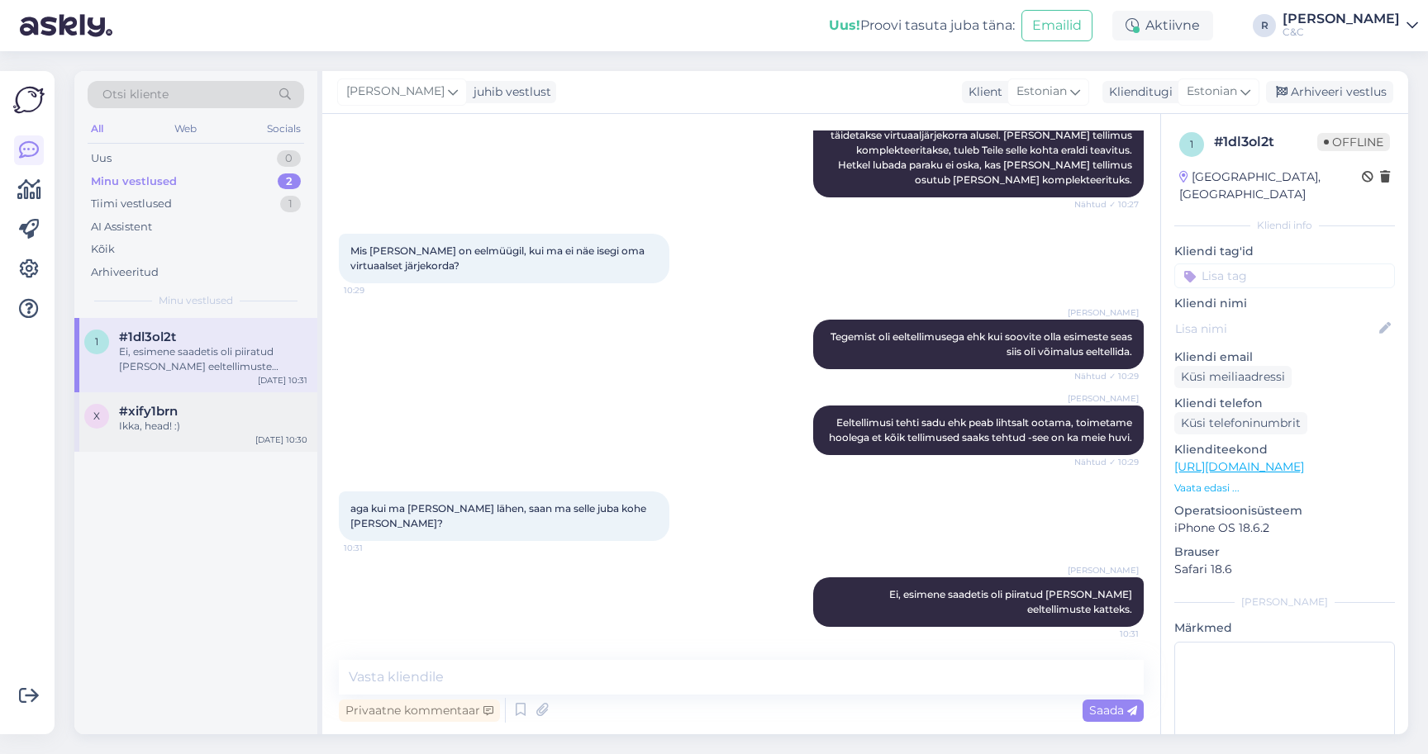
click at [124, 440] on div "x #xify1brn Ikka, head! :) Sep 19 10:30" at bounding box center [195, 421] width 243 height 59
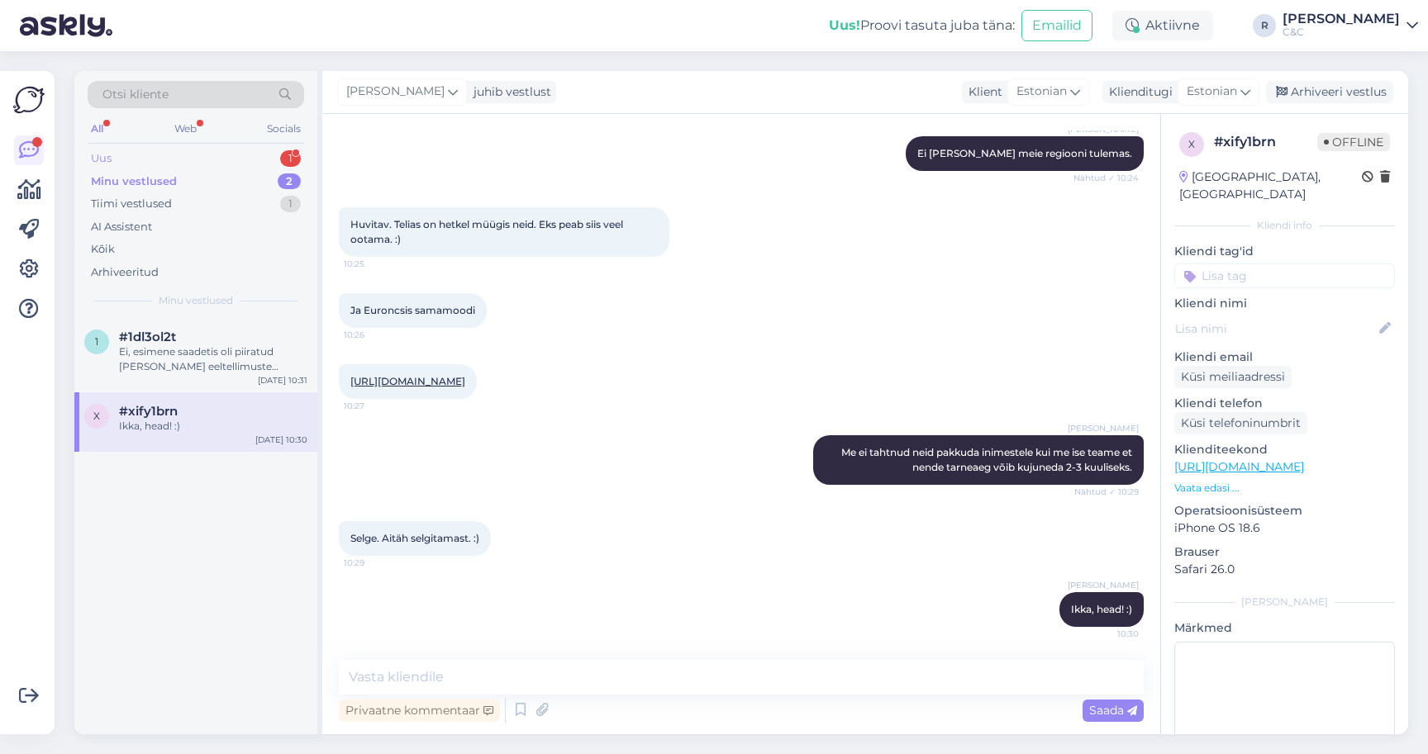
click at [238, 167] on div "Uus 1" at bounding box center [196, 158] width 216 height 23
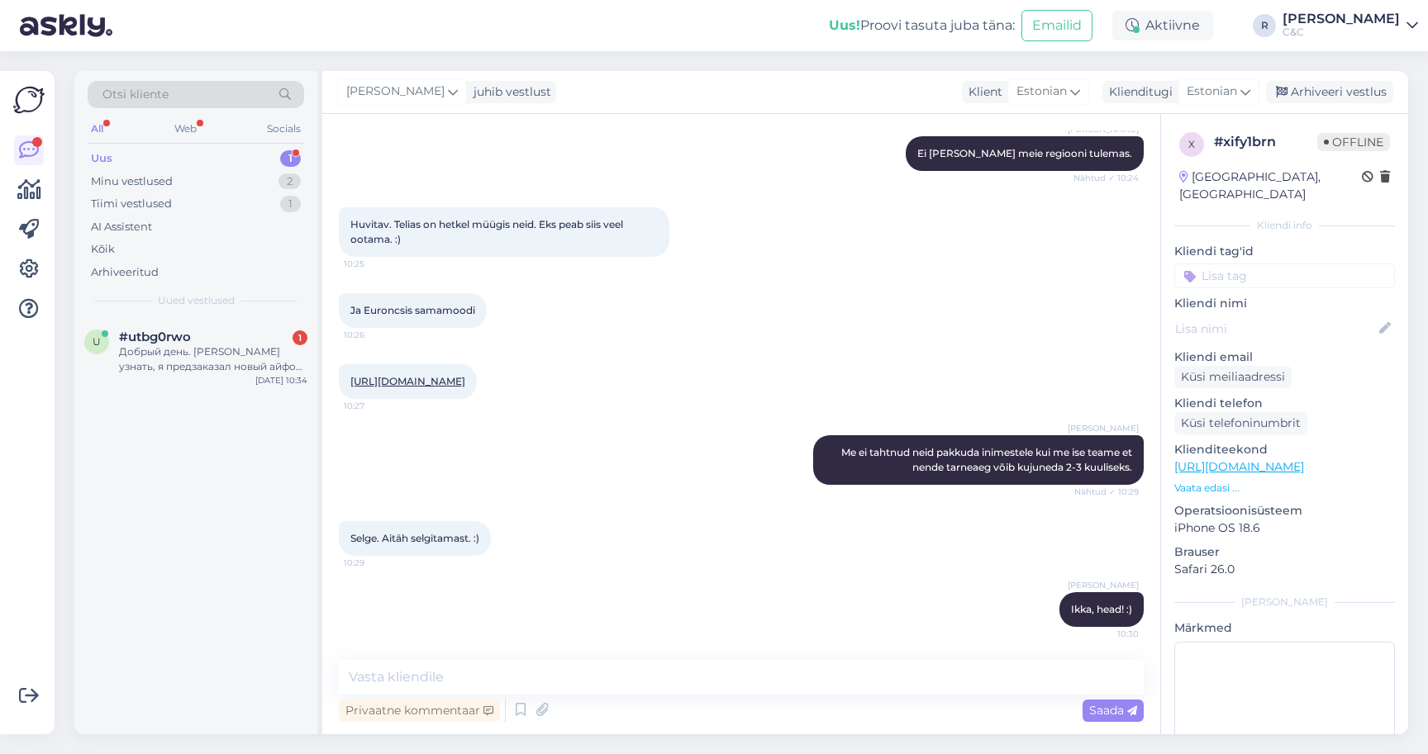
click at [162, 407] on div "u #utbg0rwo 1 Добрый день. Хотел узнать, я предзаказал новый айфон, когда его м…" at bounding box center [195, 526] width 243 height 416
click at [166, 364] on div "Добрый день. Хотел узнать, я предзаказал новый айфон, когда его можно будет пол…" at bounding box center [213, 360] width 188 height 30
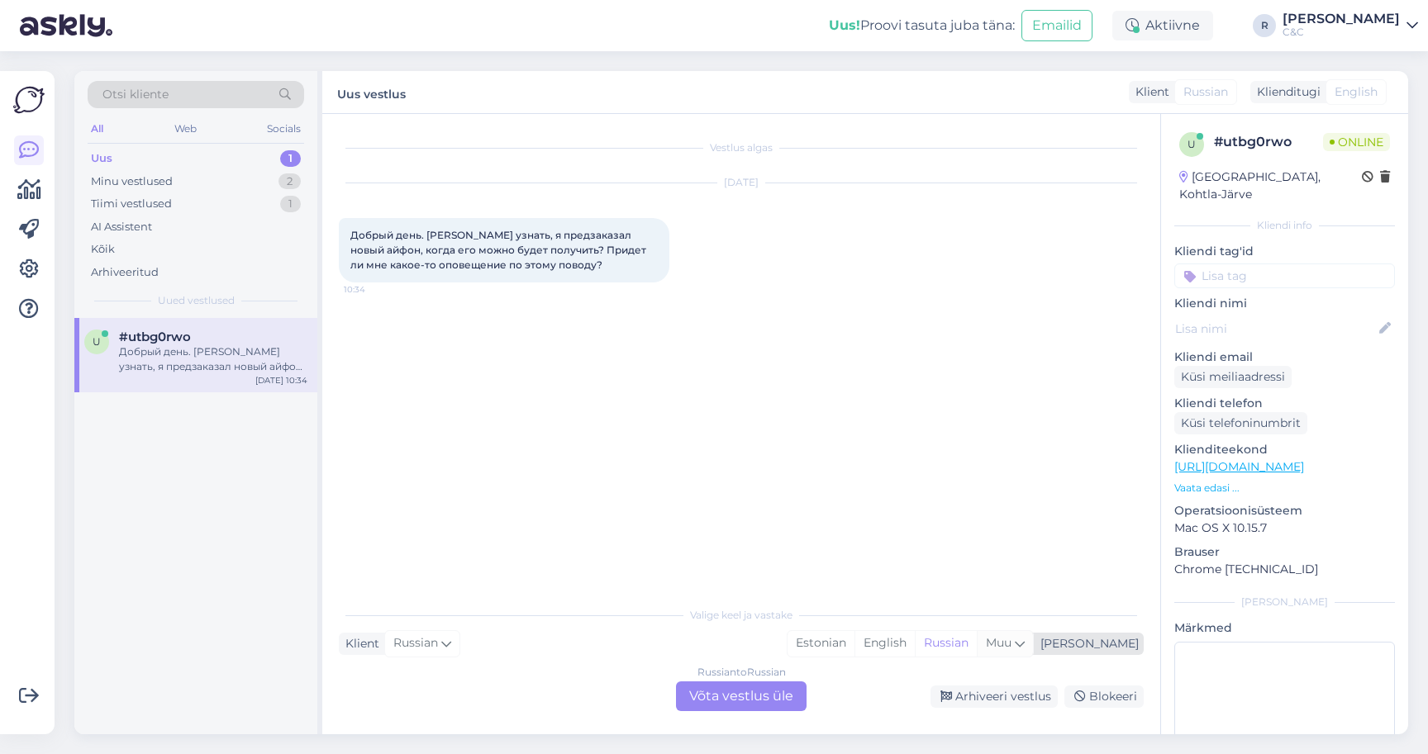
click at [1011, 643] on span "Muu" at bounding box center [999, 642] width 26 height 15
type input "es"
drag, startPoint x: 979, startPoint y: 535, endPoint x: 972, endPoint y: 549, distance: 16.6
click at [972, 549] on ul "Chinese Estonian Japanese Portuguese" at bounding box center [965, 561] width 182 height 119
click at [965, 550] on link "Estonian" at bounding box center [965, 548] width 182 height 26
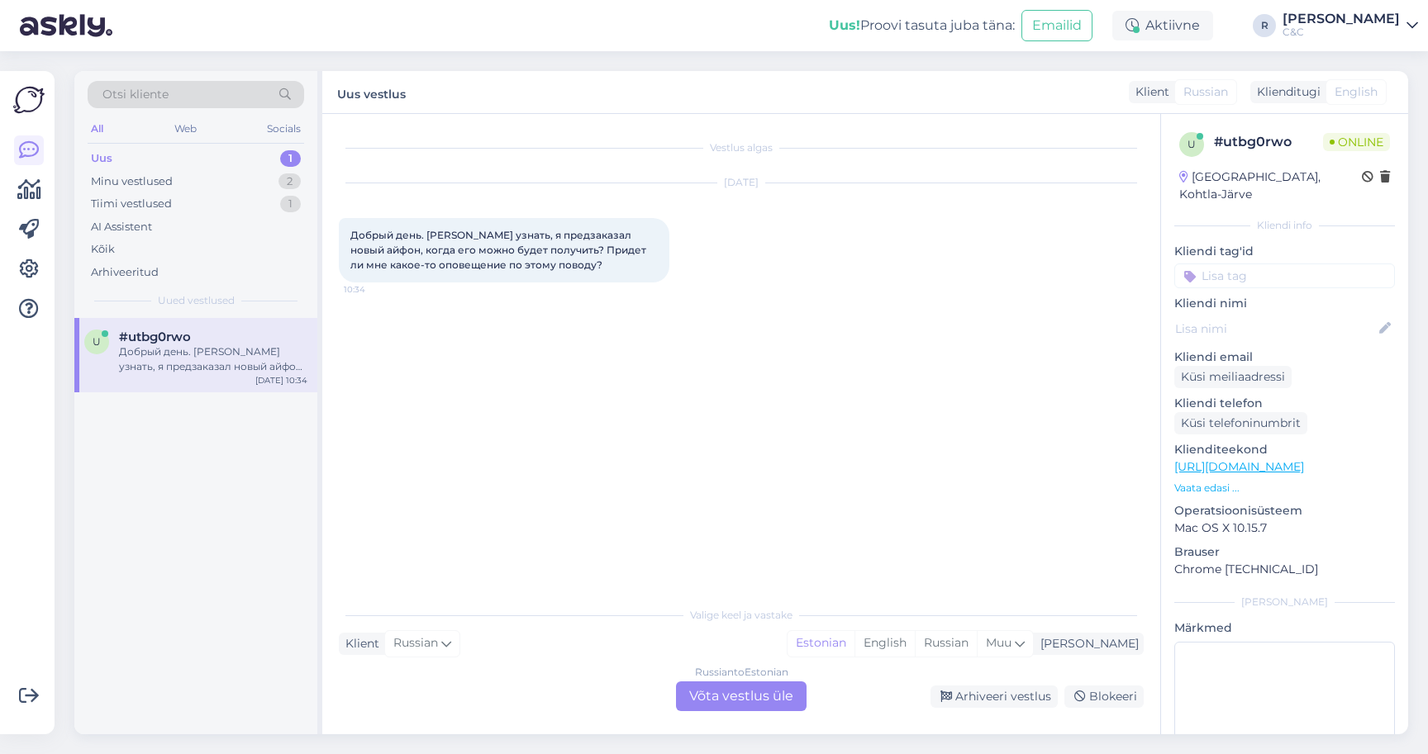
click at [766, 696] on div "Russian to Estonian Võta vestlus üle" at bounding box center [741, 697] width 131 height 30
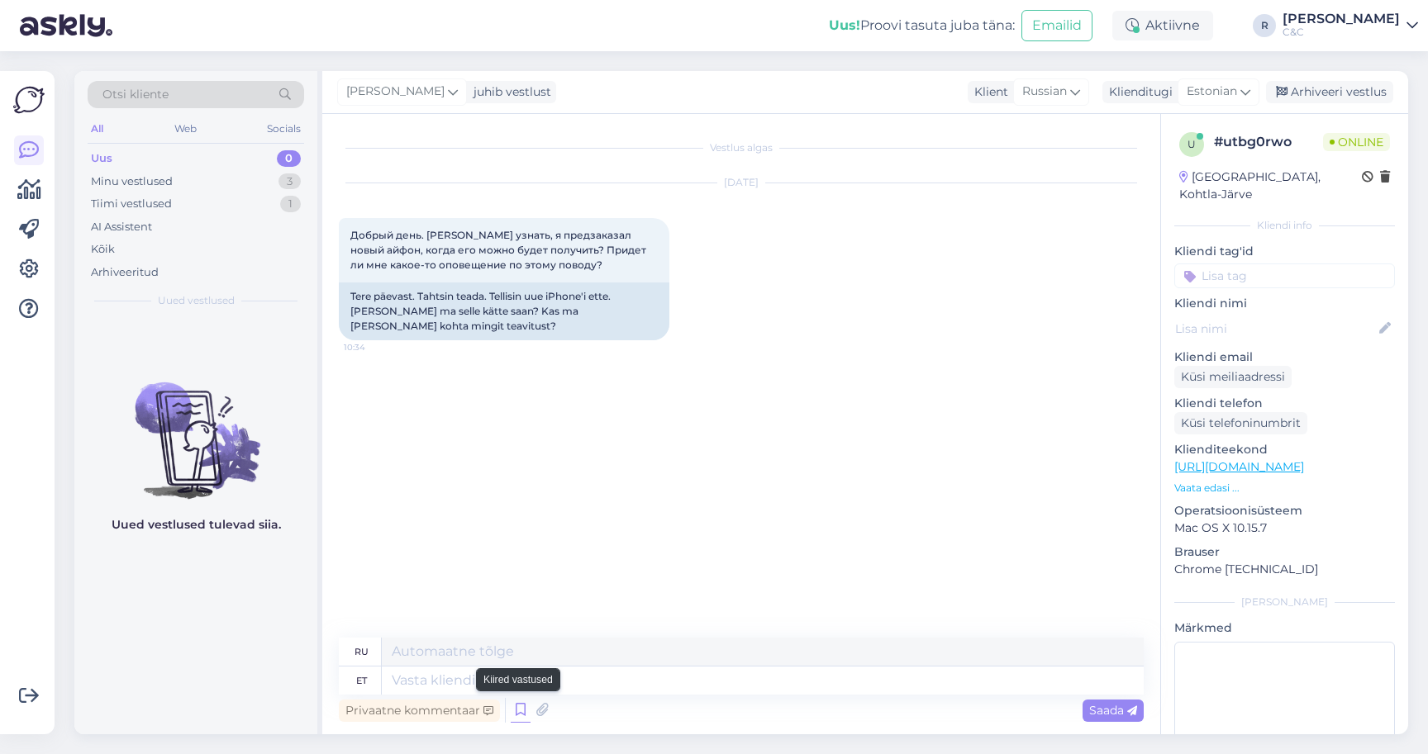
click at [525, 711] on icon at bounding box center [521, 710] width 20 height 25
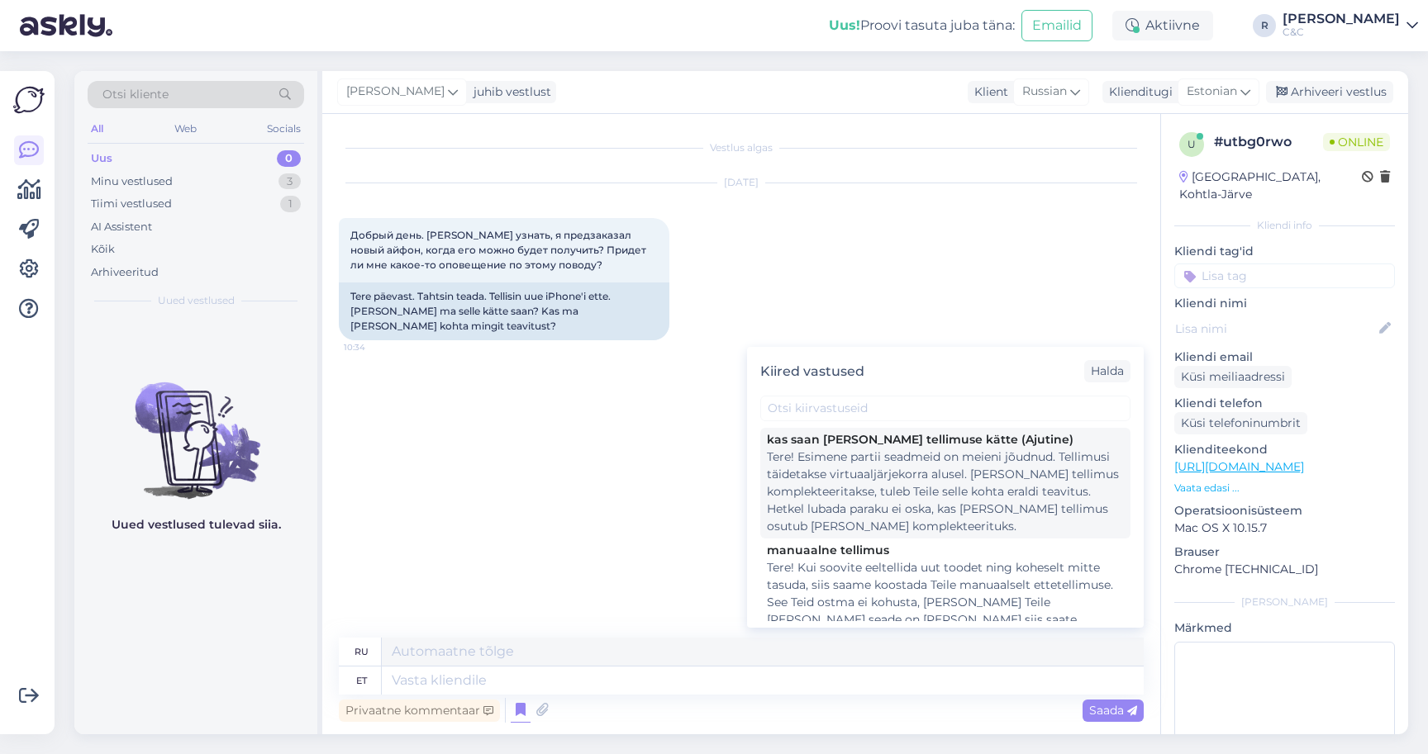
click at [844, 487] on div "Tere! Esimene partii seadmeid on meieni jõudnud. Tellimusi täidetakse virtuaalj…" at bounding box center [945, 492] width 357 height 87
type textarea "Здравствуйте! Первая партия устройств прибыла. Заказы выполняются в порядке вир…"
type textarea "Tere! Esimene partii seadmeid on meieni jõudnud. Tellimusi täidetakse virtuaalj…"
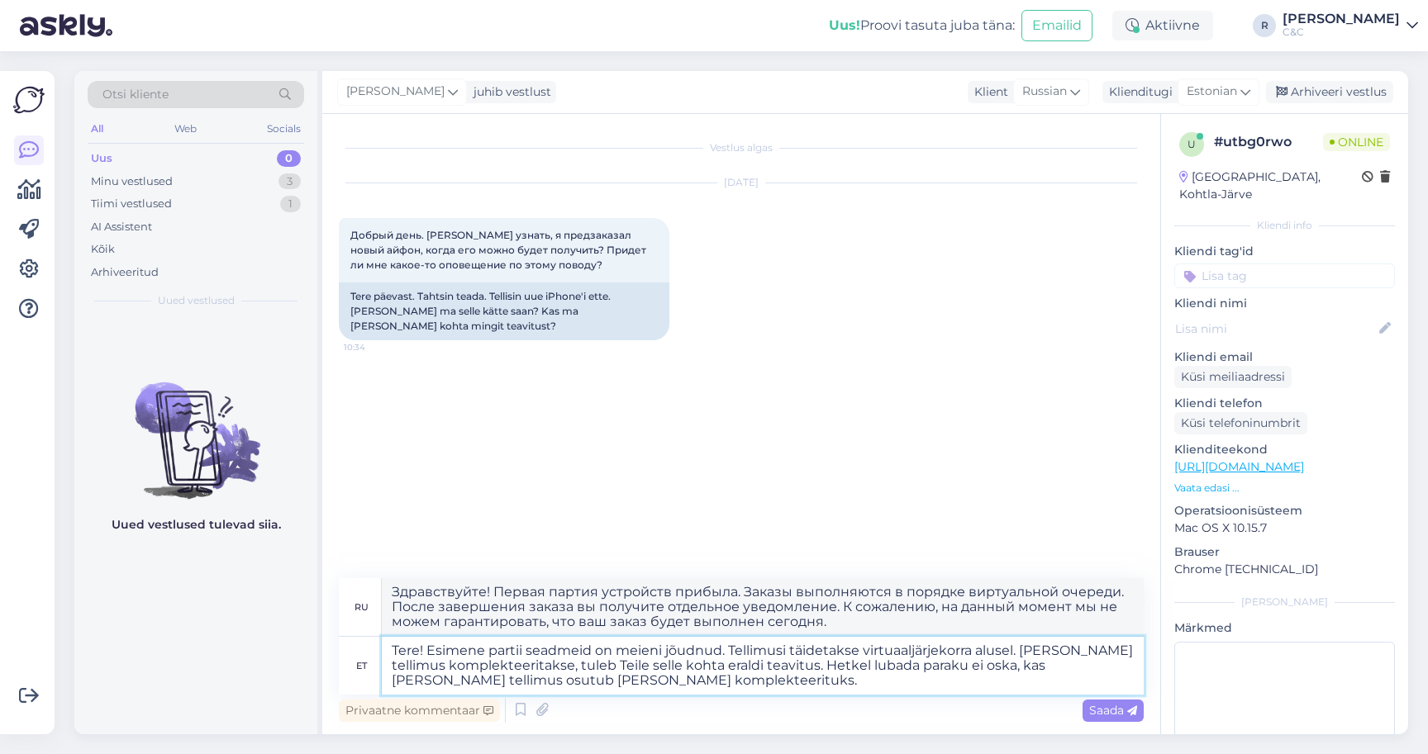
click at [611, 670] on textarea "Tere! Esimene partii seadmeid on meieni jõudnud. Tellimusi täidetakse virtuaalj…" at bounding box center [763, 666] width 762 height 58
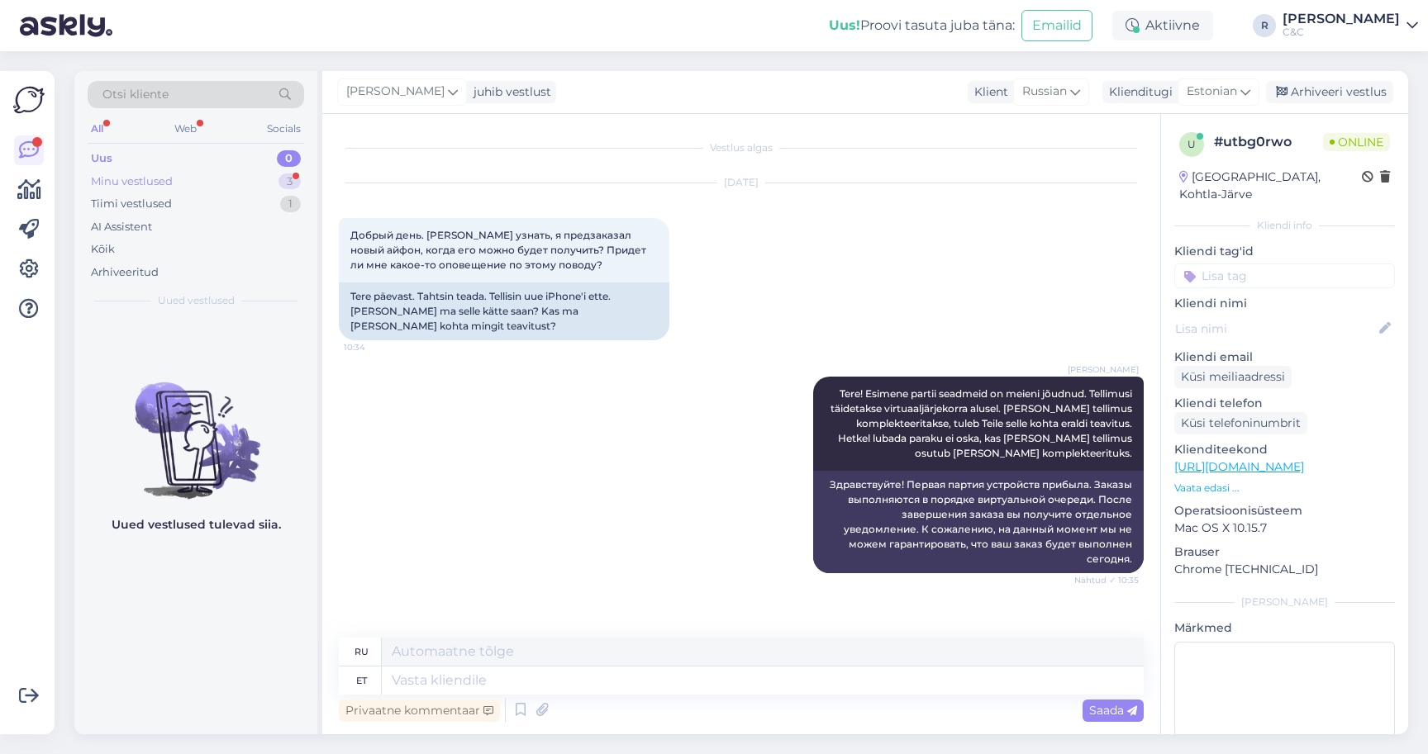
click at [277, 178] on div "Minu vestlused 3" at bounding box center [196, 181] width 216 height 23
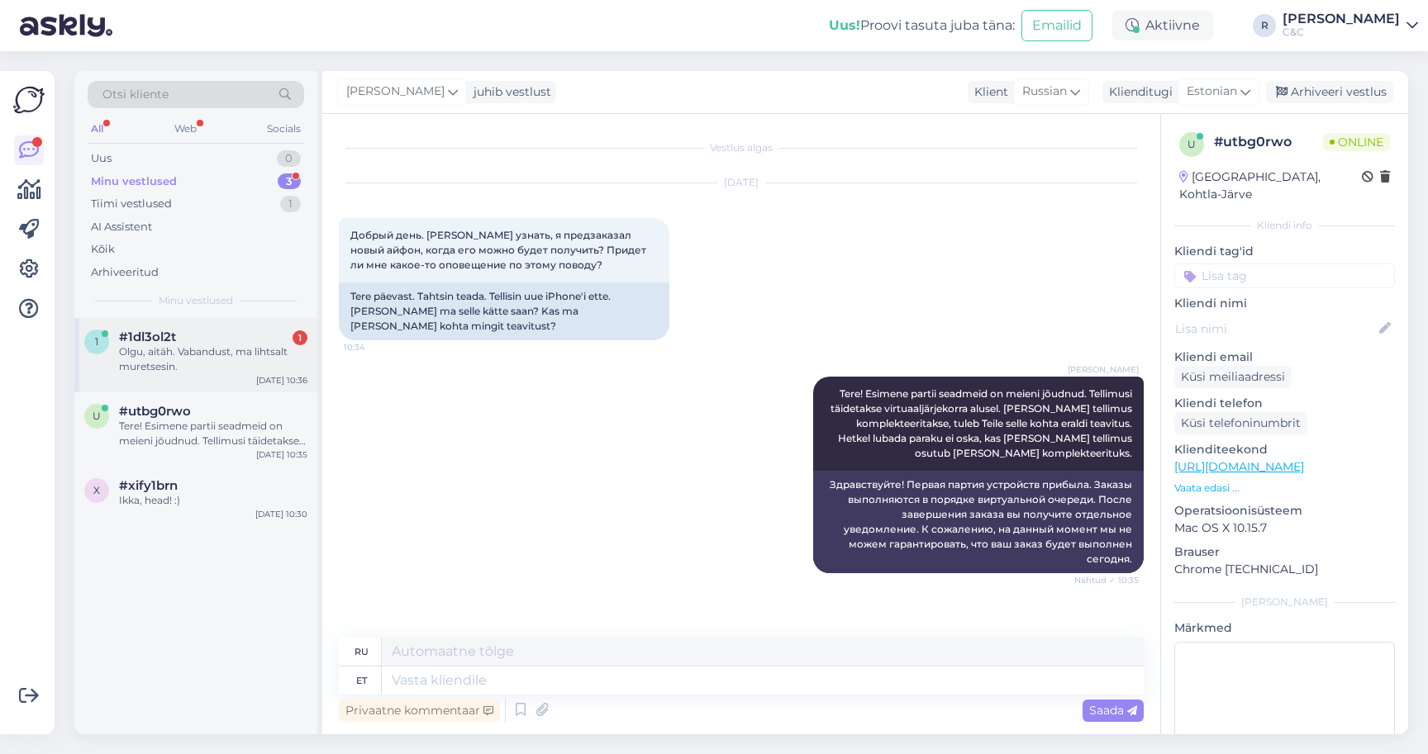
click at [202, 338] on div "#1dl3ol2t 1" at bounding box center [213, 337] width 188 height 15
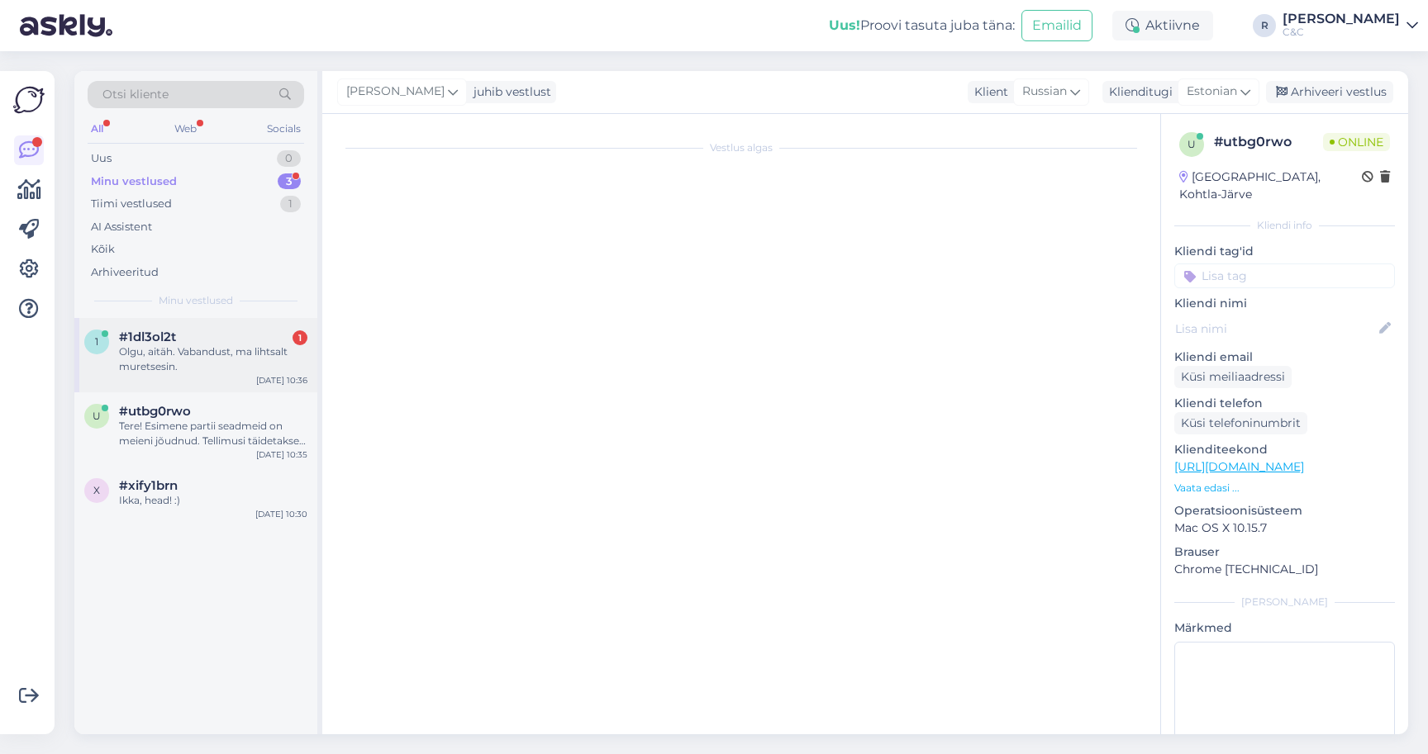
scroll to position [287, 0]
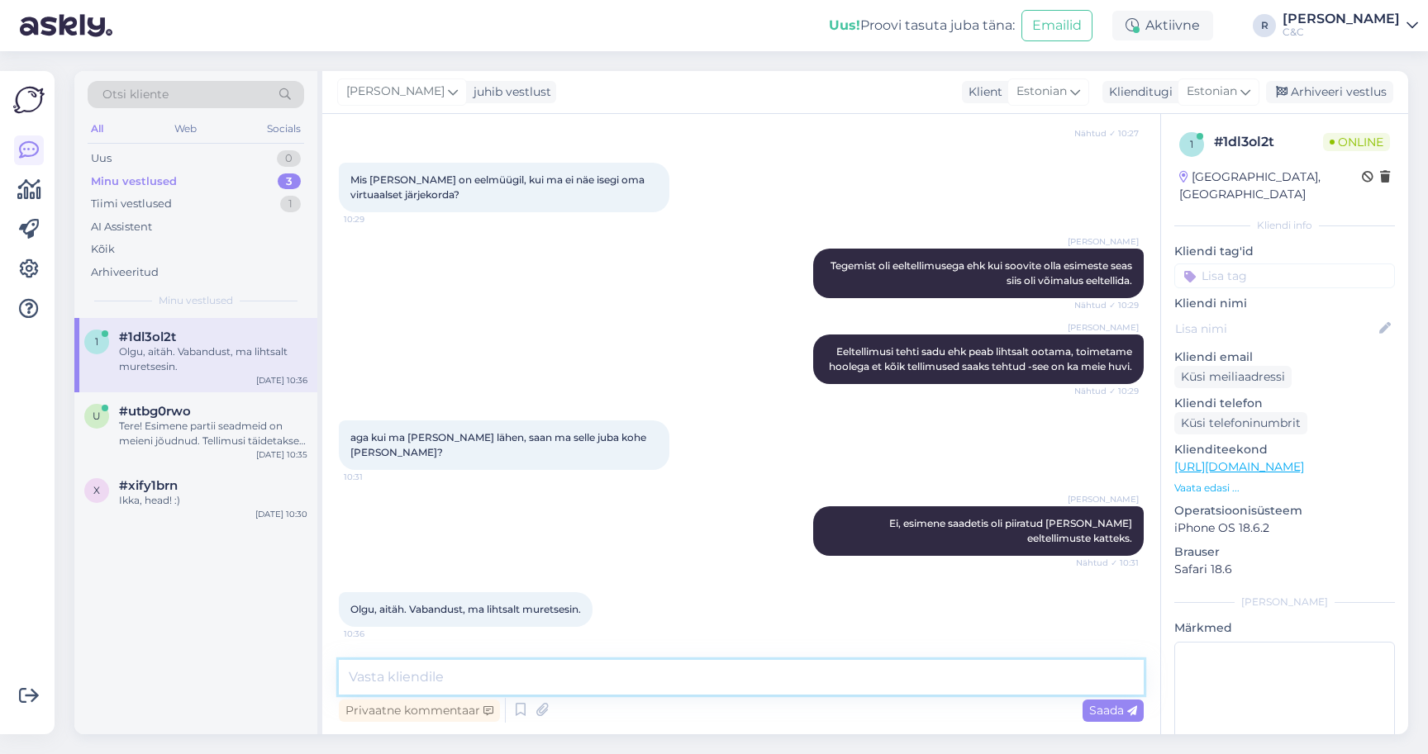
click at [615, 688] on textarea at bounding box center [741, 677] width 805 height 35
click at [589, 683] on textarea at bounding box center [741, 677] width 805 height 35
type textarea "Ei ole lugu."
type textarea "ü"
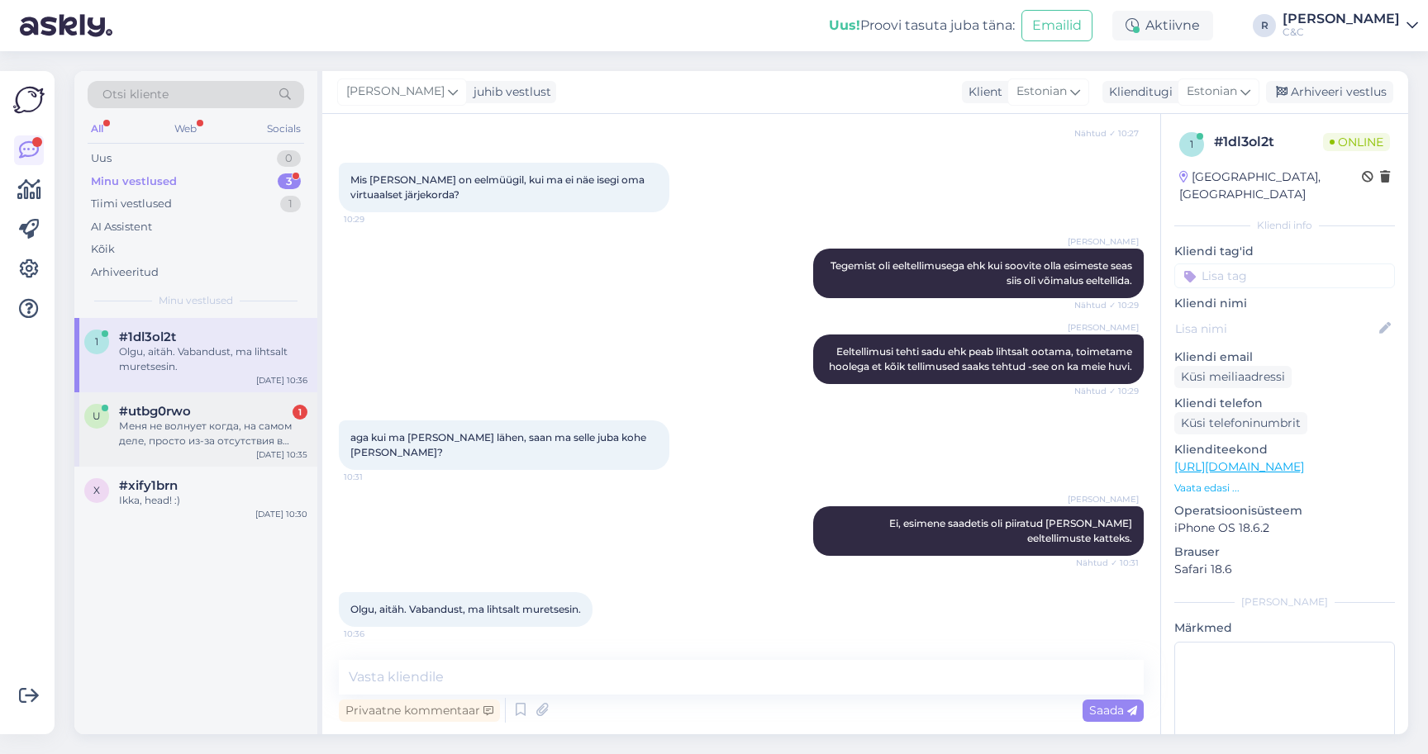
click at [257, 446] on div "u #utbg0rwo 1 Меня не волнует когда, на самом деле, просто из-за отсутствия в ц…" at bounding box center [195, 429] width 243 height 74
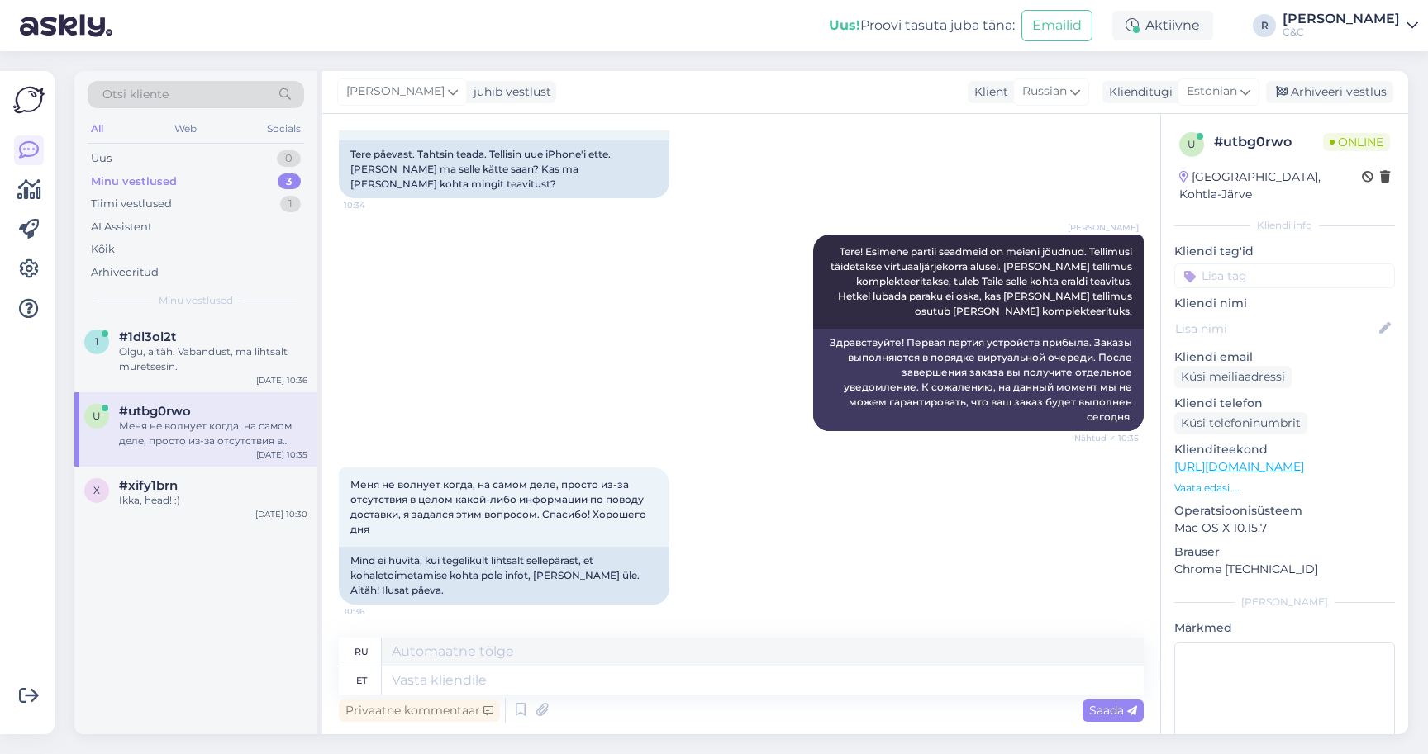
scroll to position [127, 0]
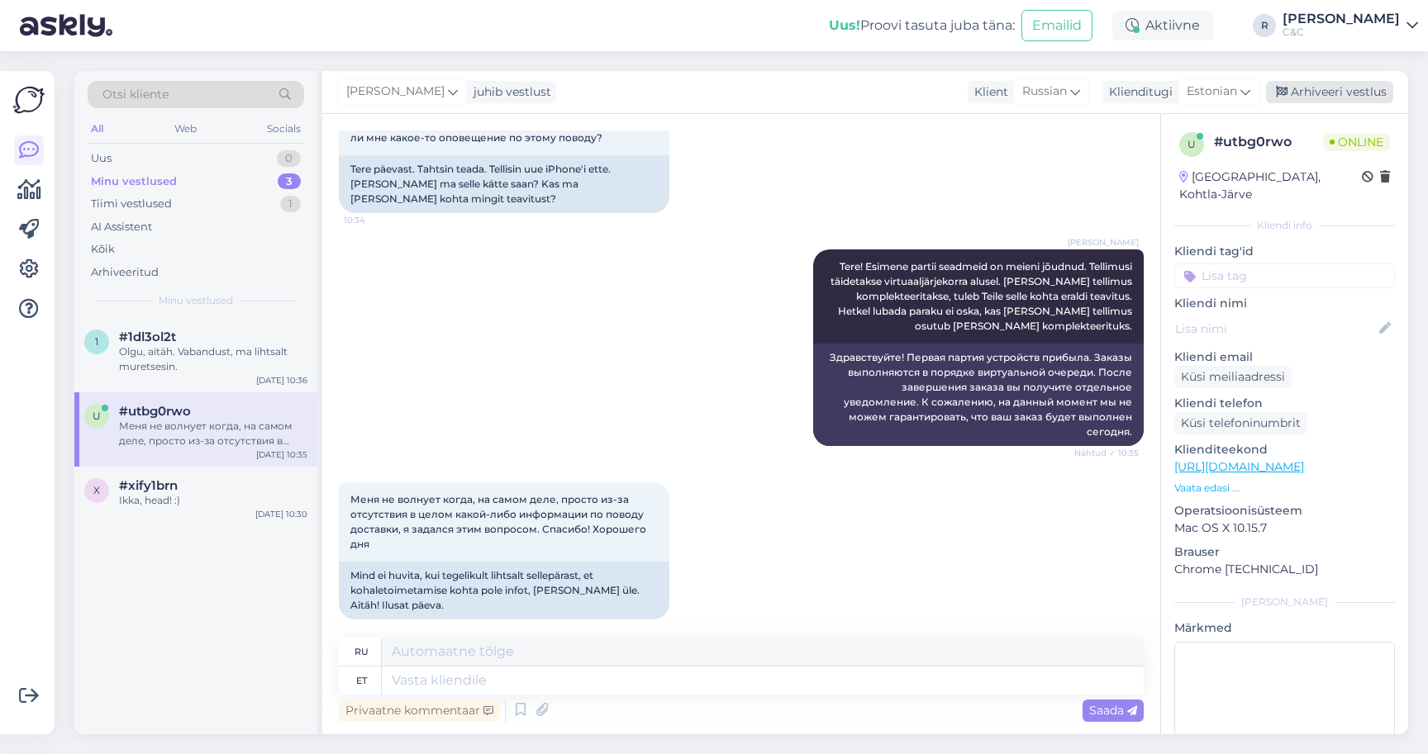
click at [1321, 100] on div "Arhiveeri vestlus" at bounding box center [1329, 92] width 127 height 22
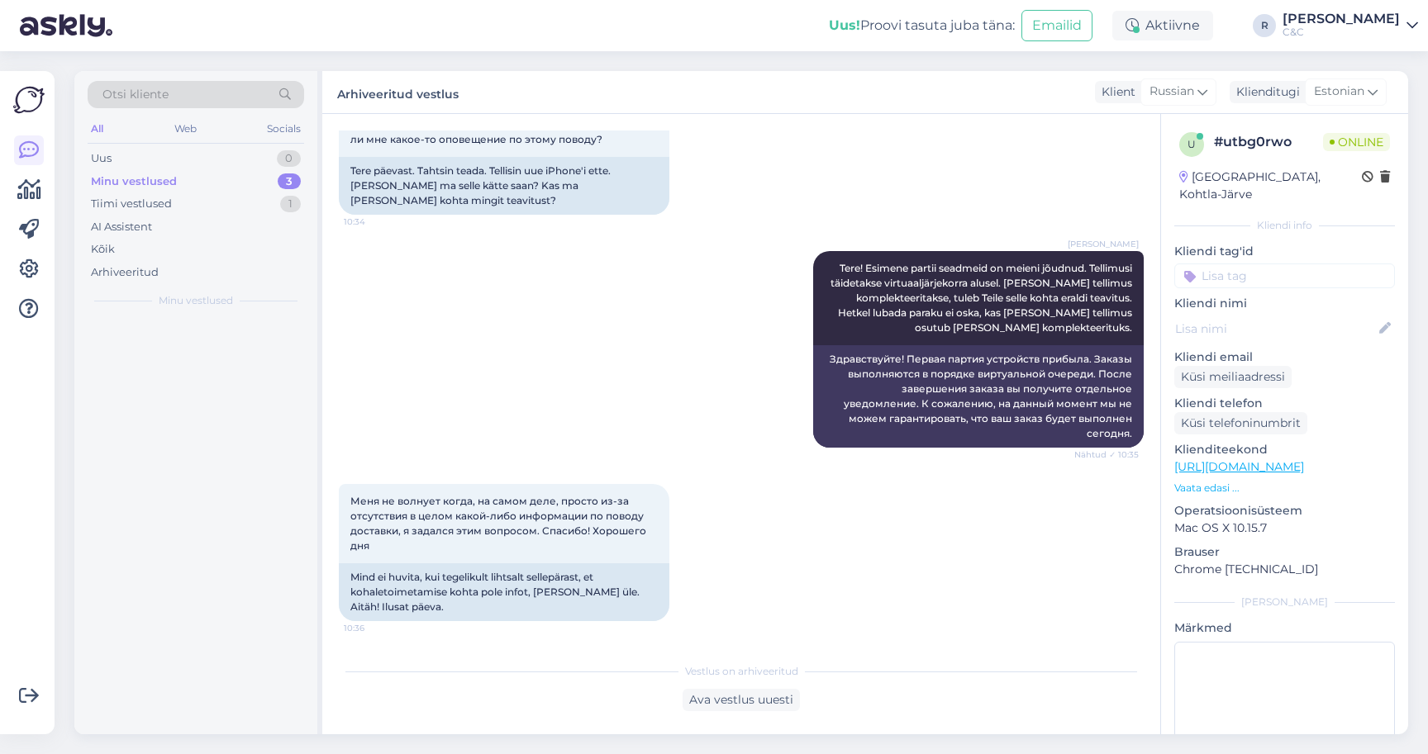
scroll to position [111, 0]
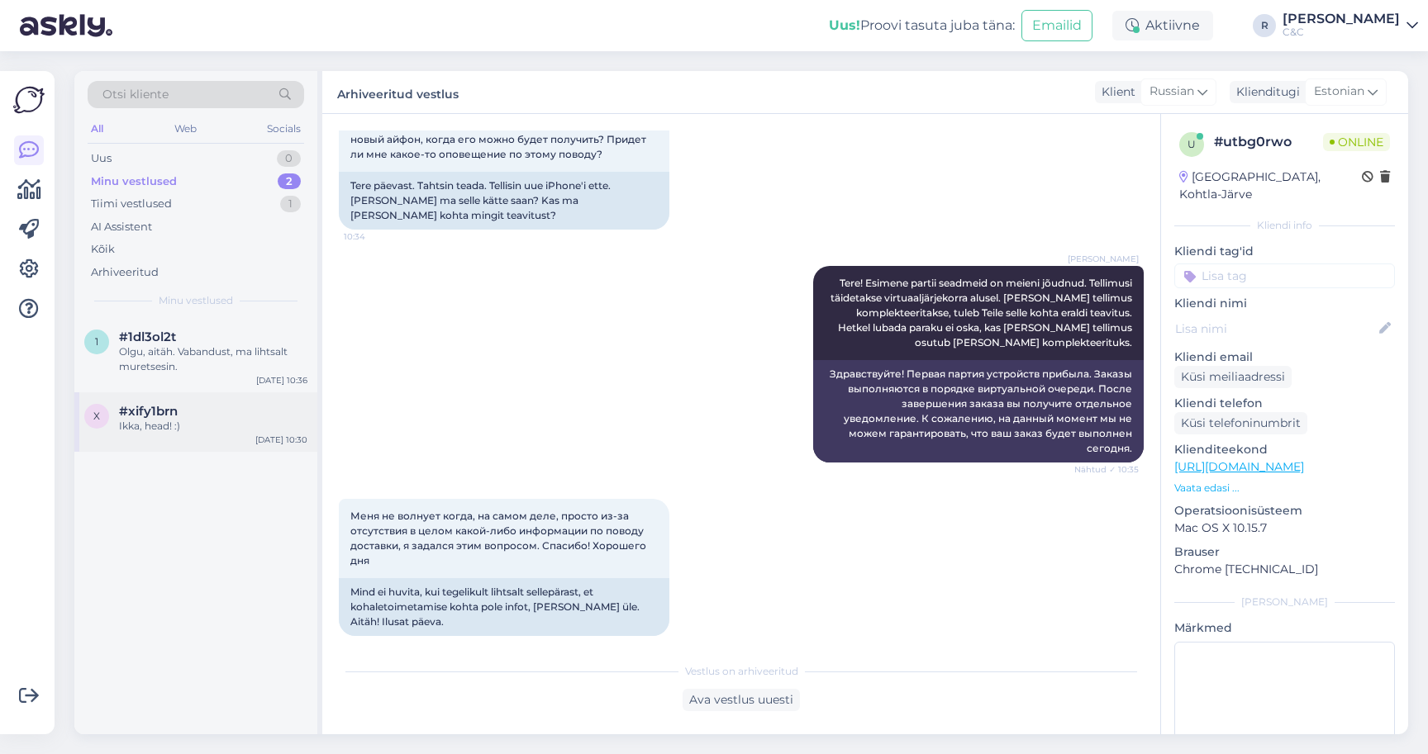
click at [235, 432] on div "x #xify1brn Ikka, head! :) Sep 19 10:30" at bounding box center [195, 421] width 243 height 59
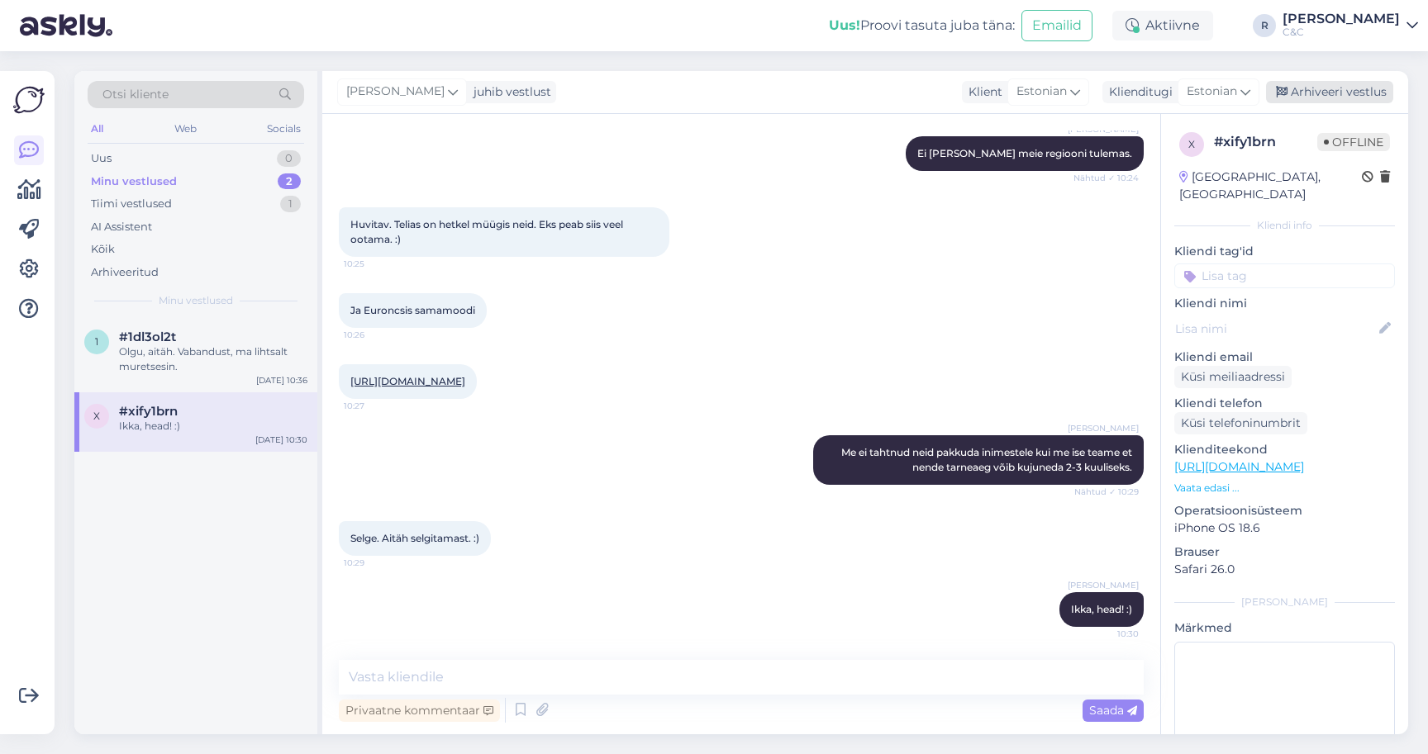
click at [1380, 94] on div "Arhiveeri vestlus" at bounding box center [1329, 92] width 127 height 22
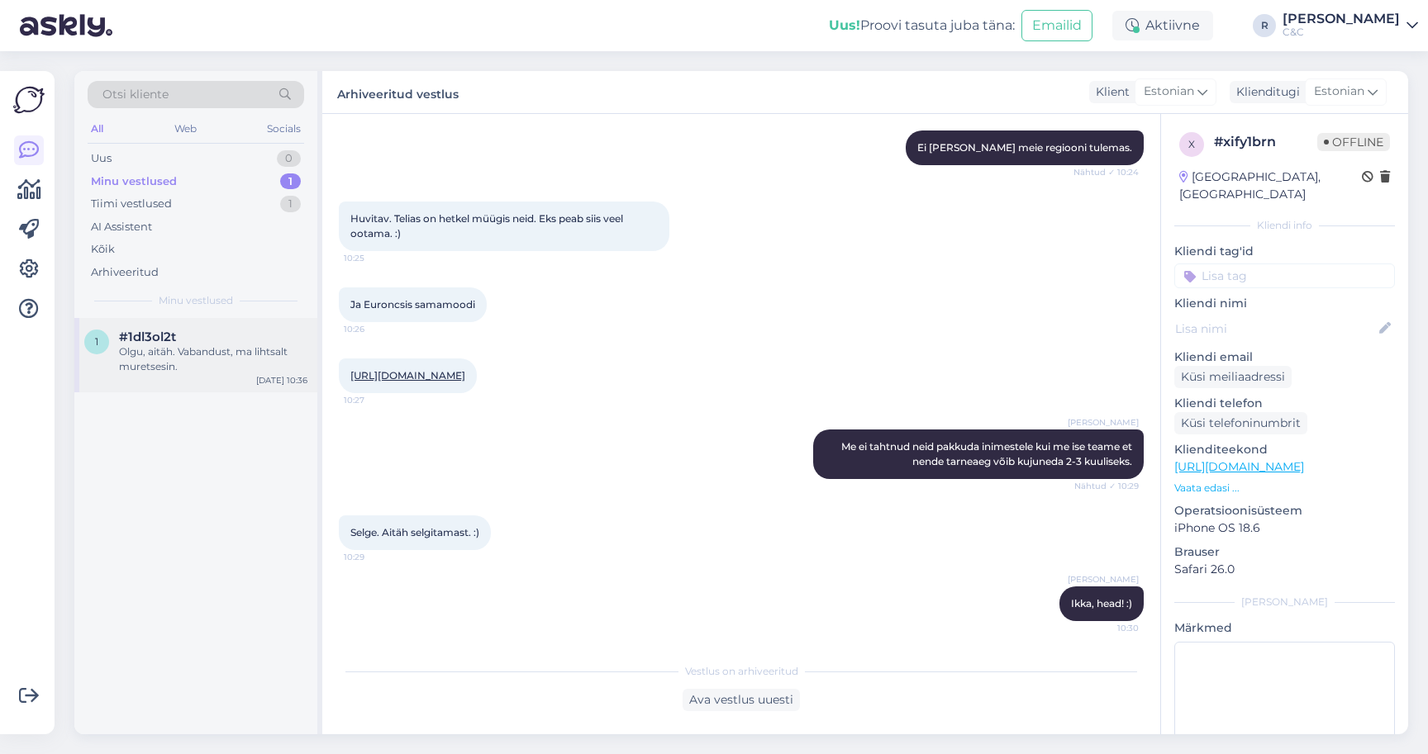
click at [282, 340] on div "#1dl3ol2t" at bounding box center [213, 337] width 188 height 15
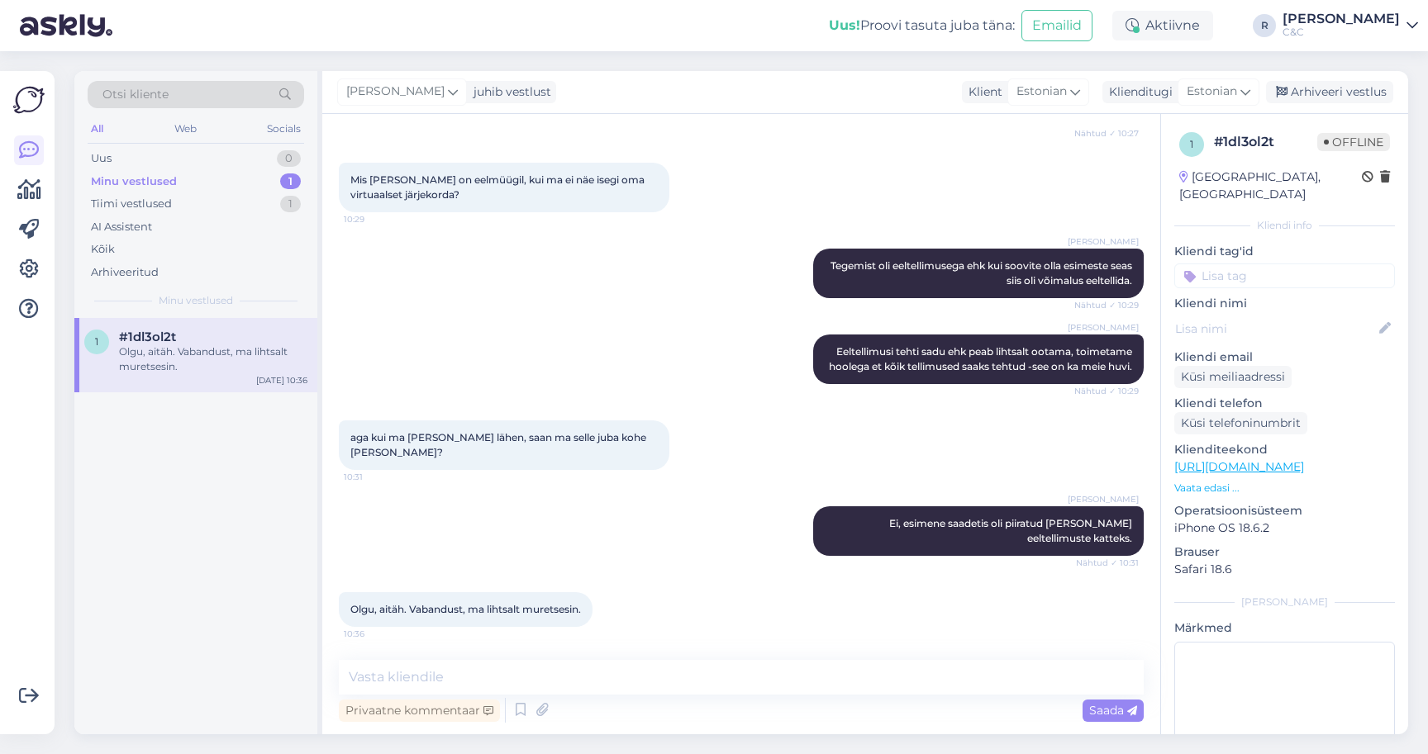
click at [689, 697] on div "Privaatne kommentaar Saada" at bounding box center [741, 710] width 805 height 31
click at [687, 690] on textarea at bounding box center [741, 677] width 805 height 35
click at [687, 689] on textarea at bounding box center [741, 677] width 805 height 35
type textarea "Ikka, kõike head!"
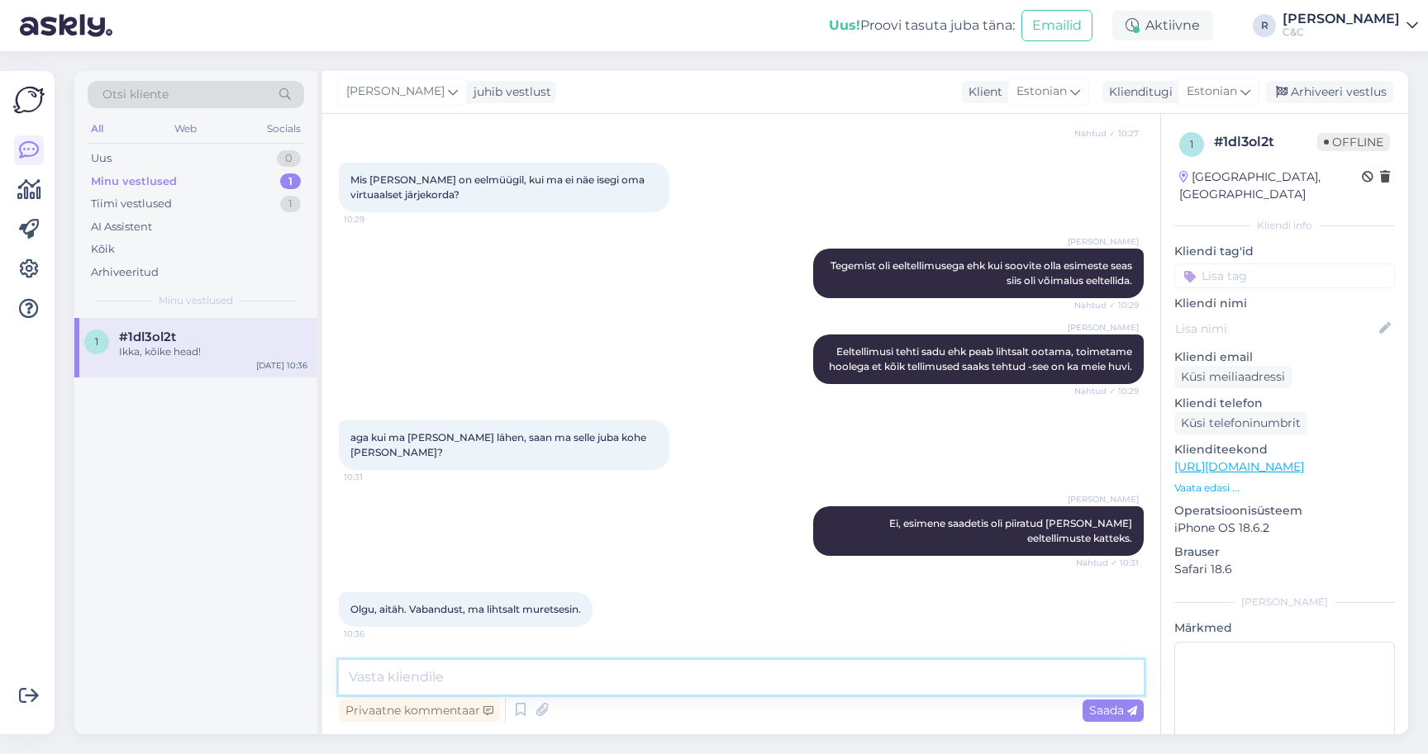
scroll to position [358, 0]
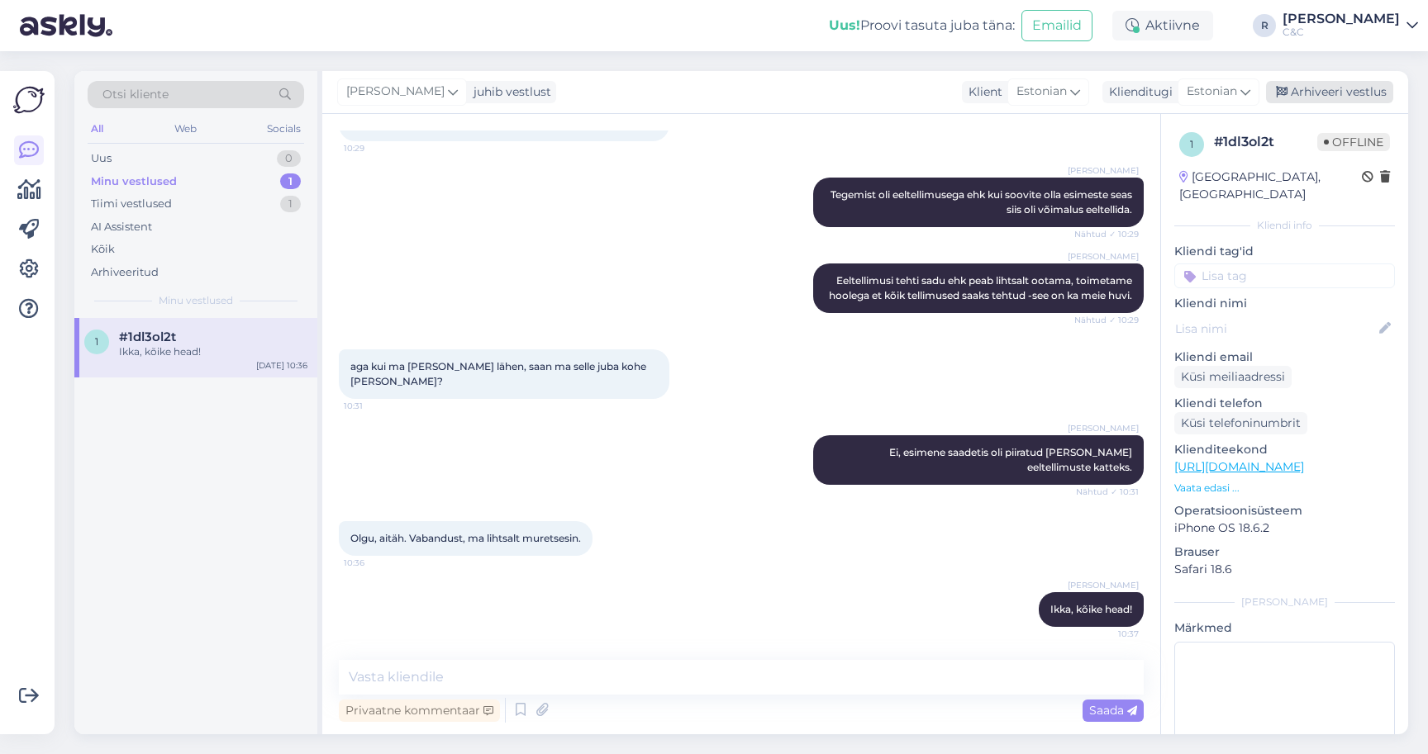
click at [1338, 91] on div "Arhiveeri vestlus" at bounding box center [1329, 92] width 127 height 22
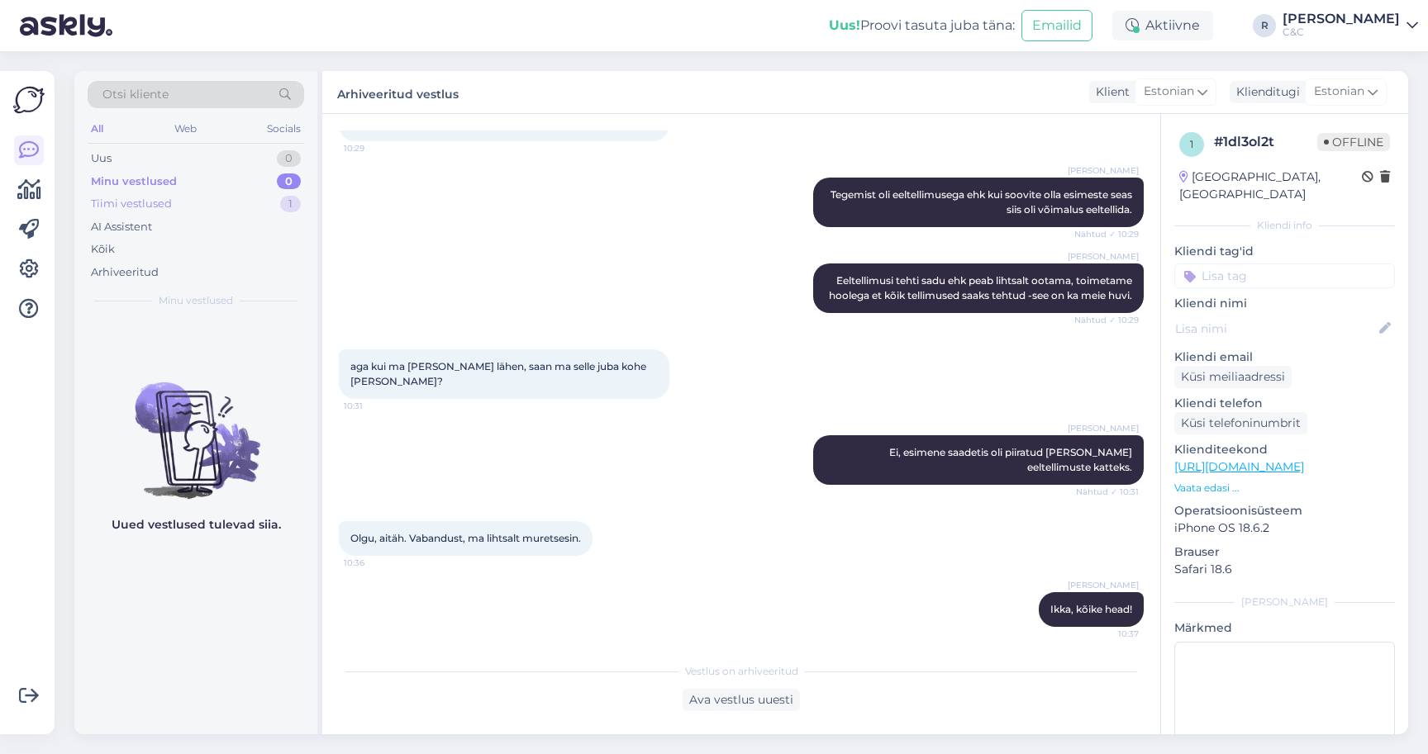
click at [207, 205] on div "Tiimi vestlused 1" at bounding box center [196, 204] width 216 height 23
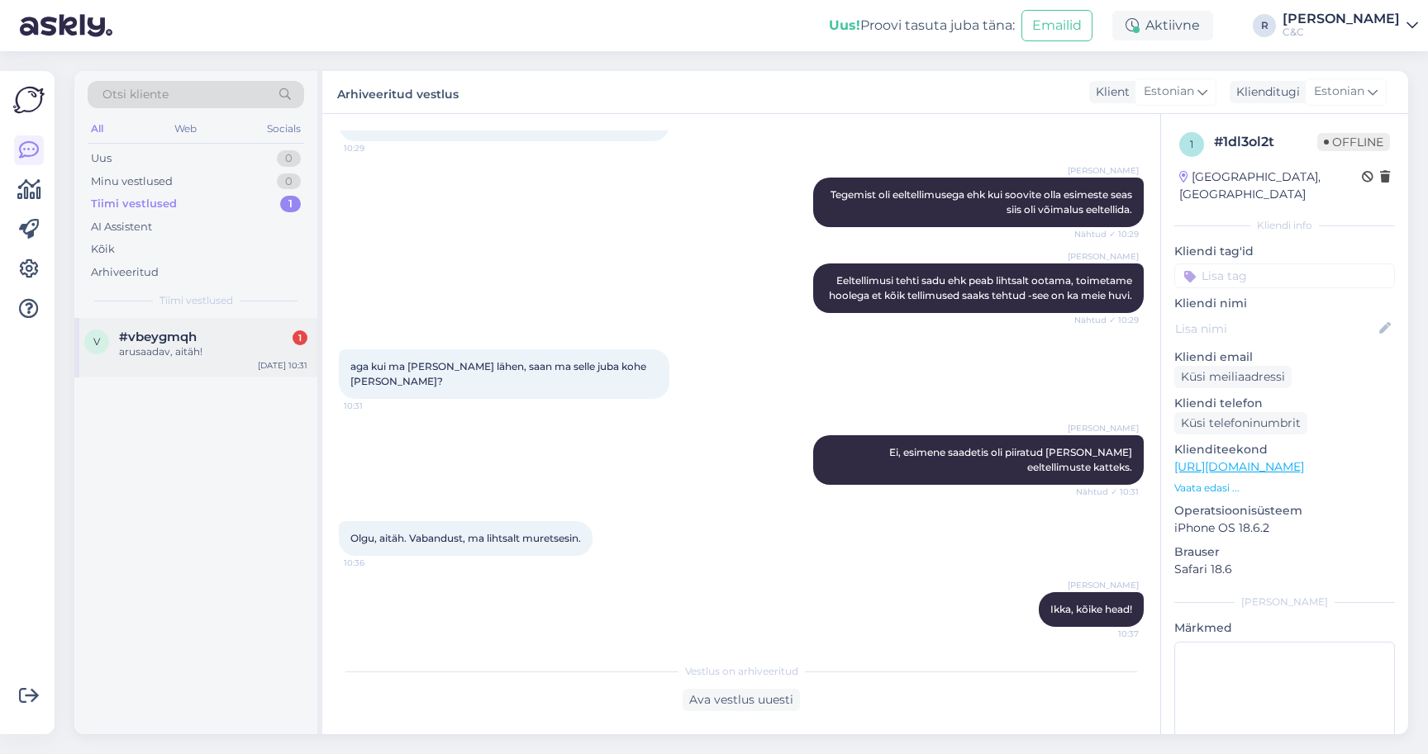
click at [187, 341] on span "#vbeygmqh" at bounding box center [158, 337] width 78 height 15
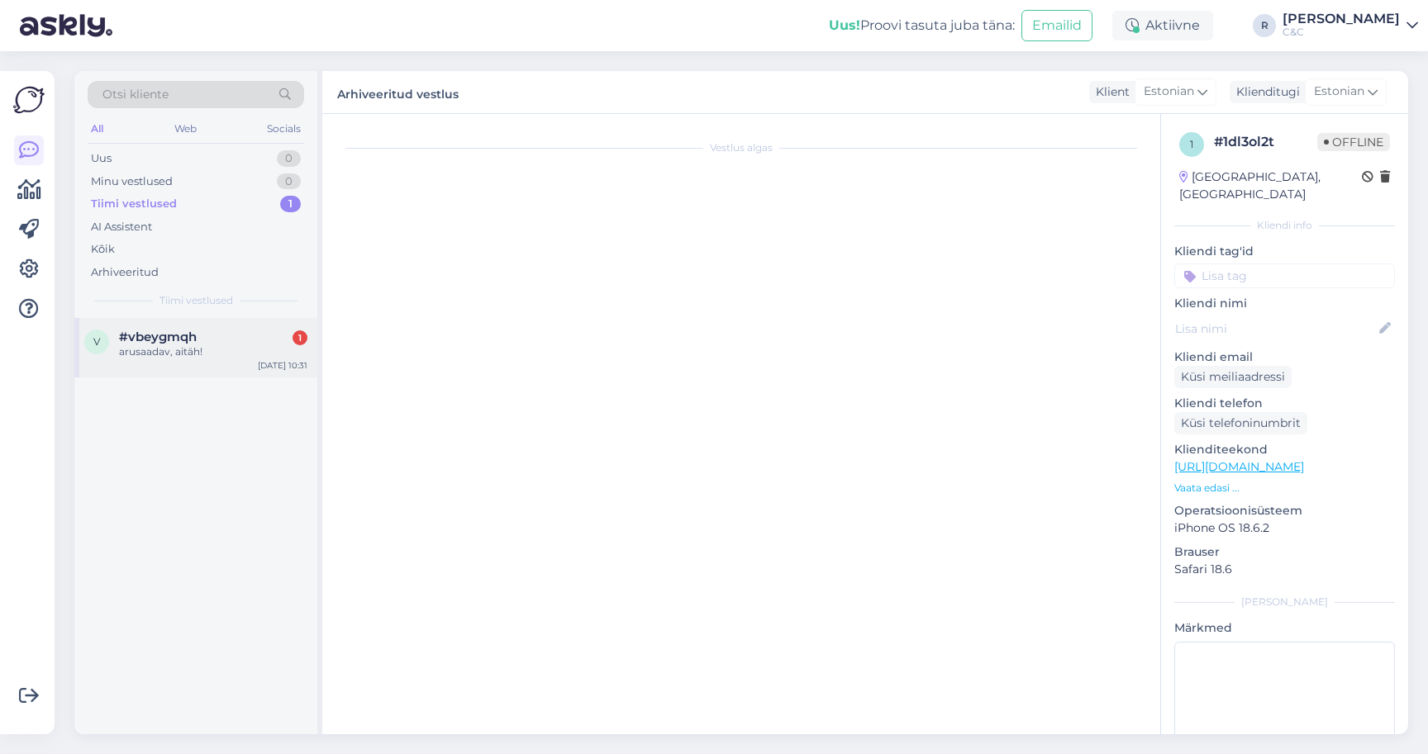
scroll to position [86, 0]
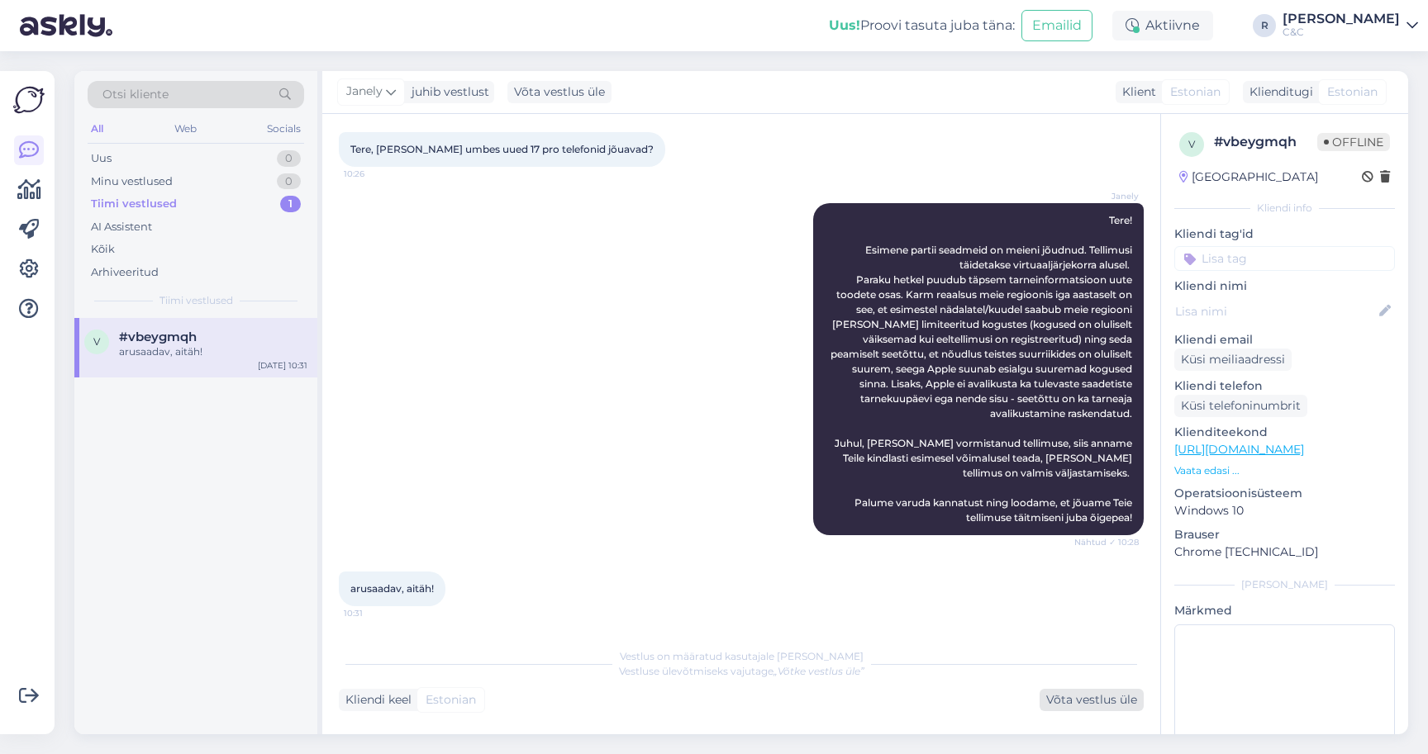
click at [1100, 701] on div "Võta vestlus üle" at bounding box center [1091, 700] width 104 height 22
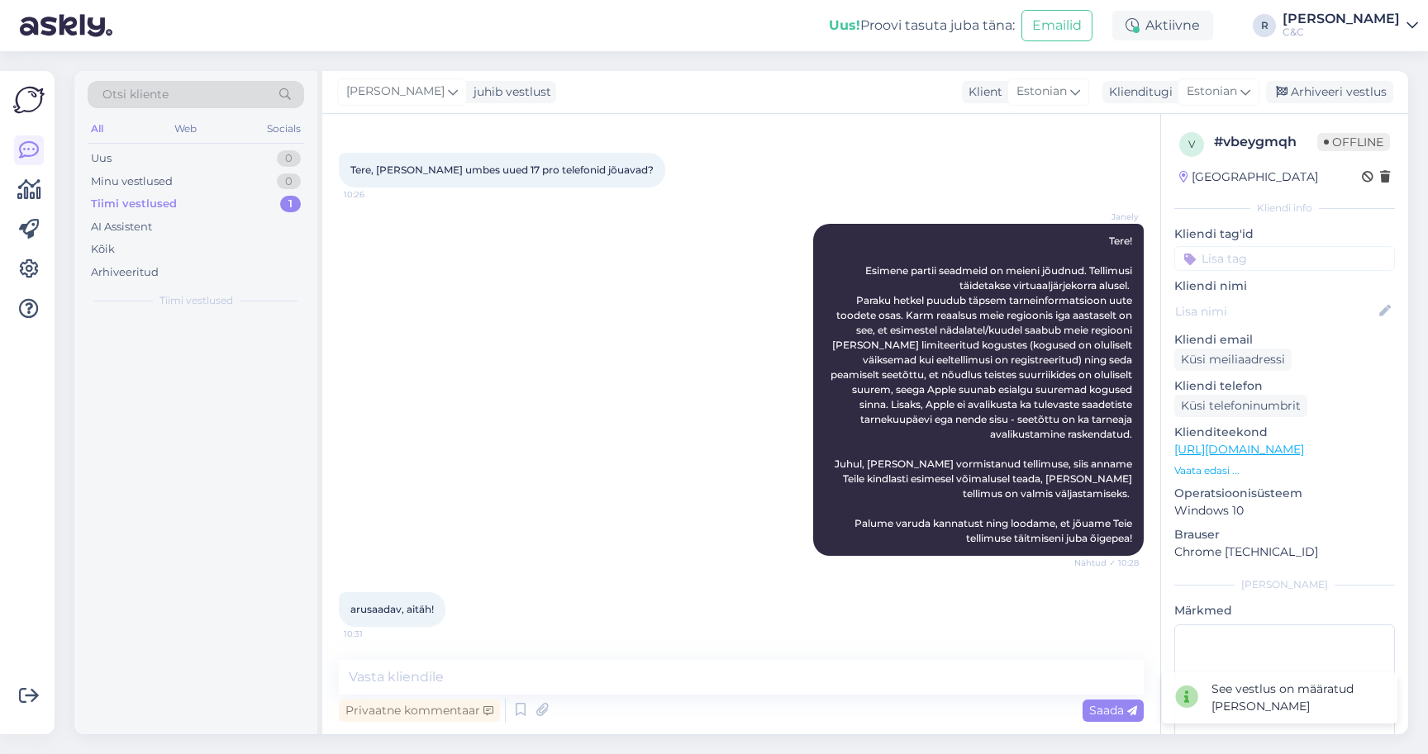
scroll to position [65, 0]
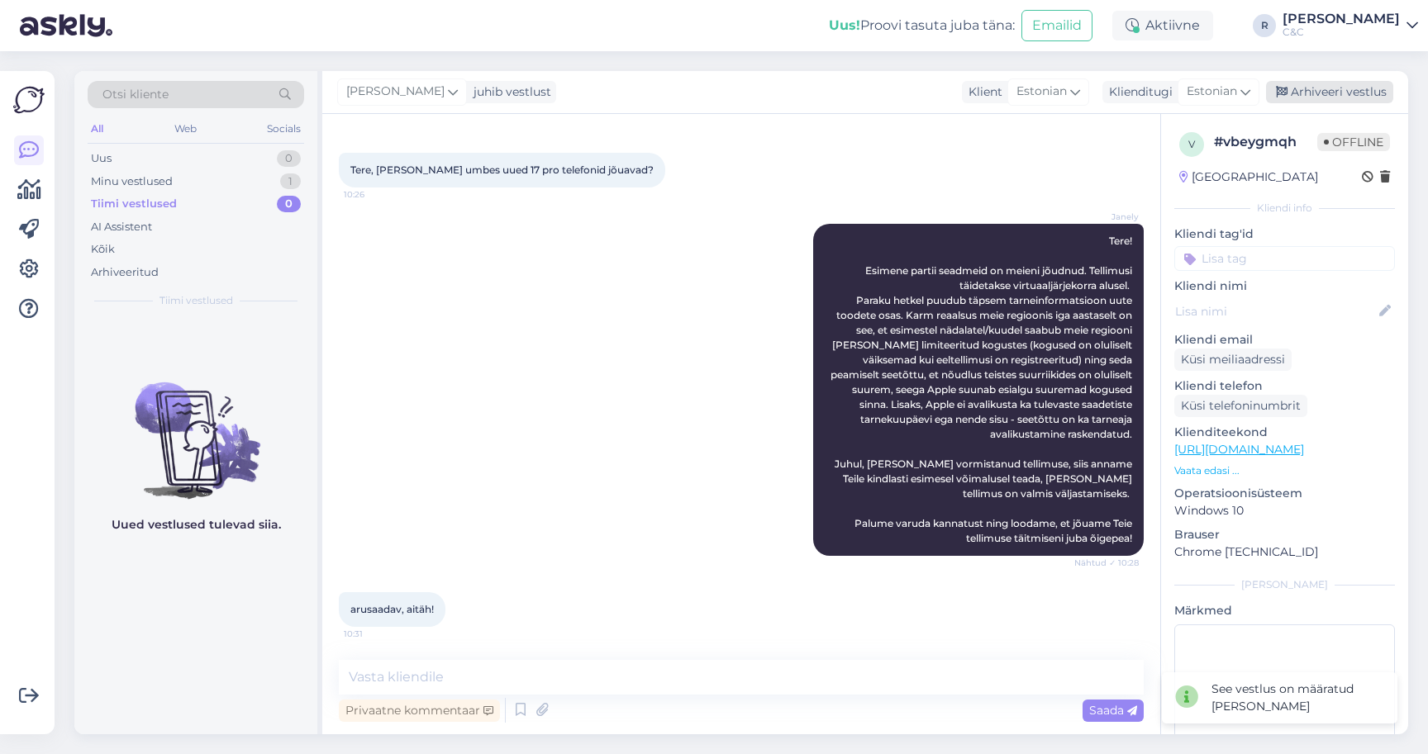
click at [1351, 85] on div "Arhiveeri vestlus" at bounding box center [1329, 92] width 127 height 22
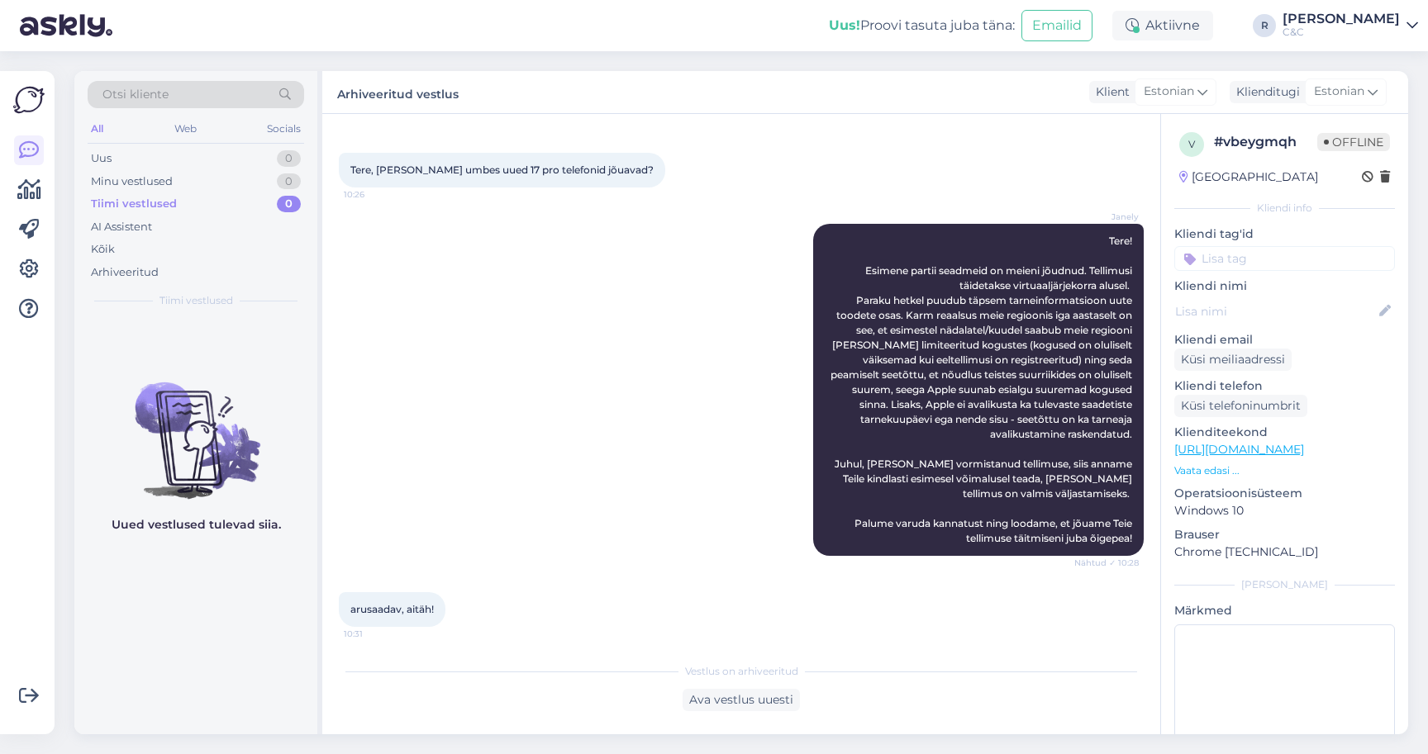
click at [645, 336] on div "Janely Tere! Esimene partii seadmeid on meieni jõudnud. Tellimusi täidetakse vi…" at bounding box center [741, 390] width 805 height 368
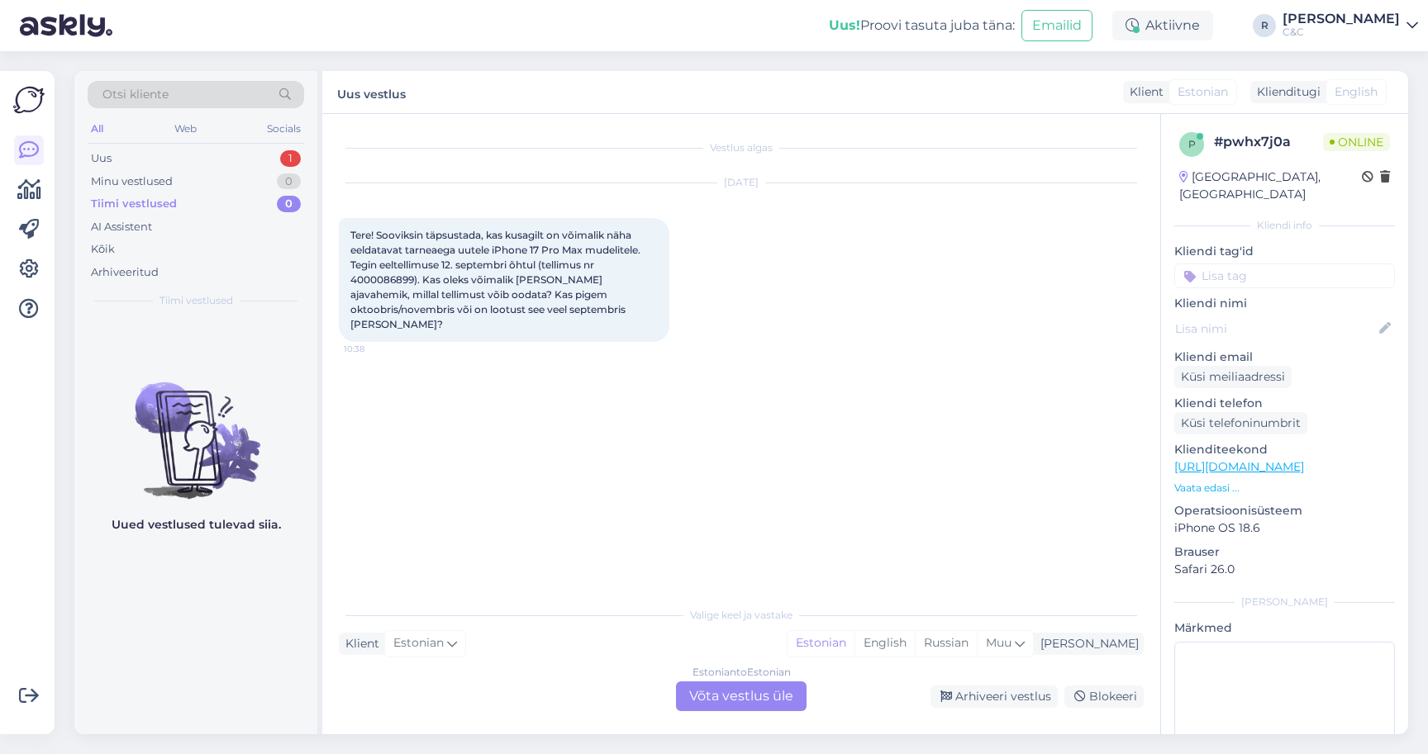
click at [749, 712] on div "Vestlus algas Sep 19 2025 Tere! Sooviksin täpsustada, kas kusagilt on võimalik …" at bounding box center [741, 424] width 838 height 620
click at [741, 706] on div "Estonian to Estonian Võta vestlus üle" at bounding box center [741, 697] width 131 height 30
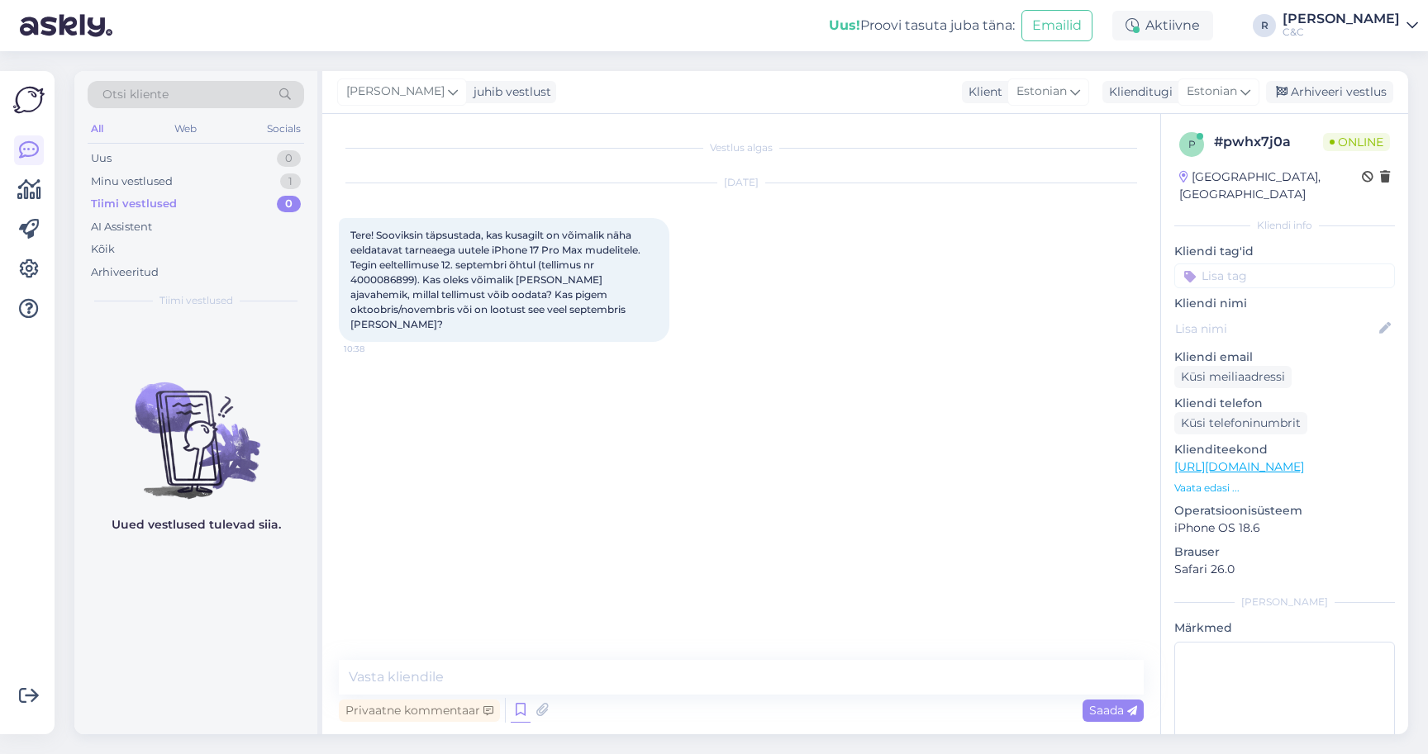
click at [516, 711] on icon at bounding box center [521, 710] width 20 height 25
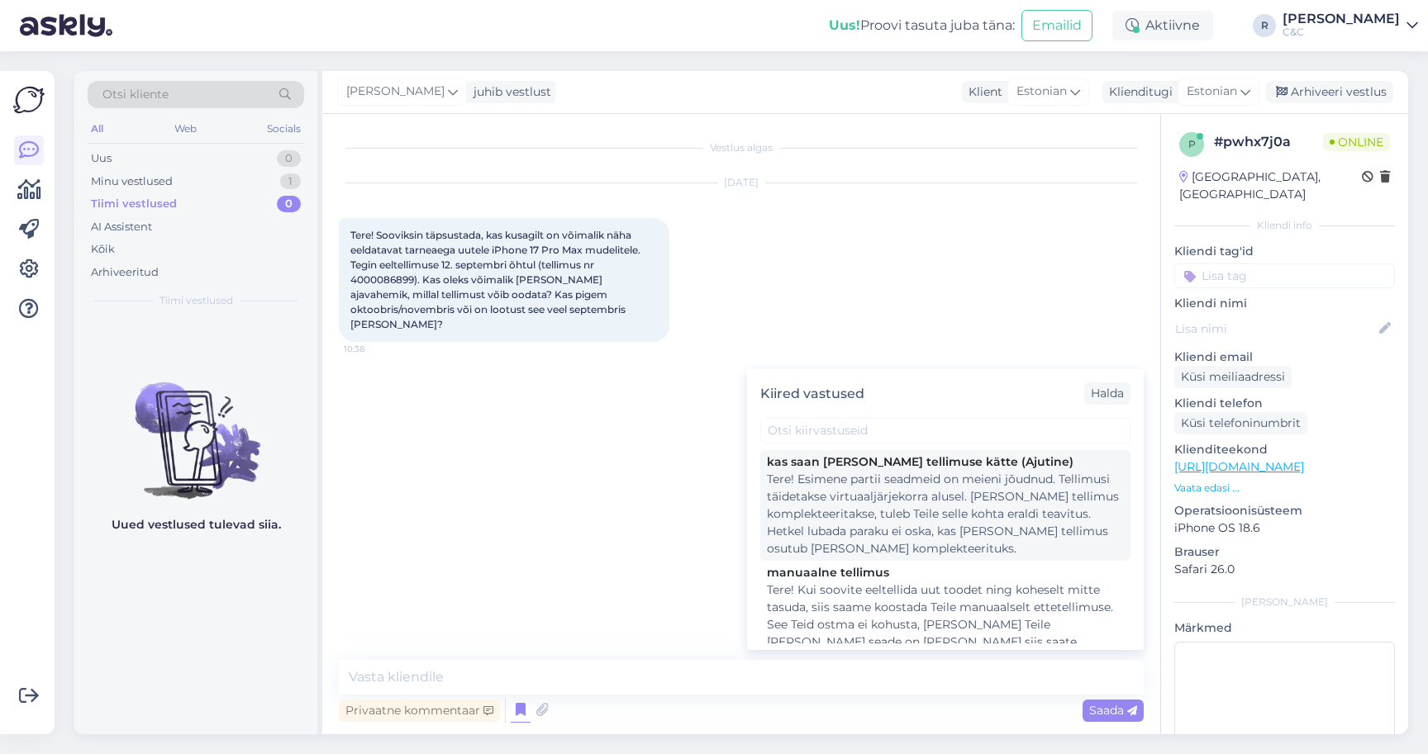
click at [879, 501] on div "Tere! Esimene partii seadmeid on meieni jõudnud. Tellimusi täidetakse virtuaalj…" at bounding box center [945, 514] width 357 height 87
type textarea "Tere! Esimene partii seadmeid on meieni jõudnud. Tellimusi täidetakse virtuaalj…"
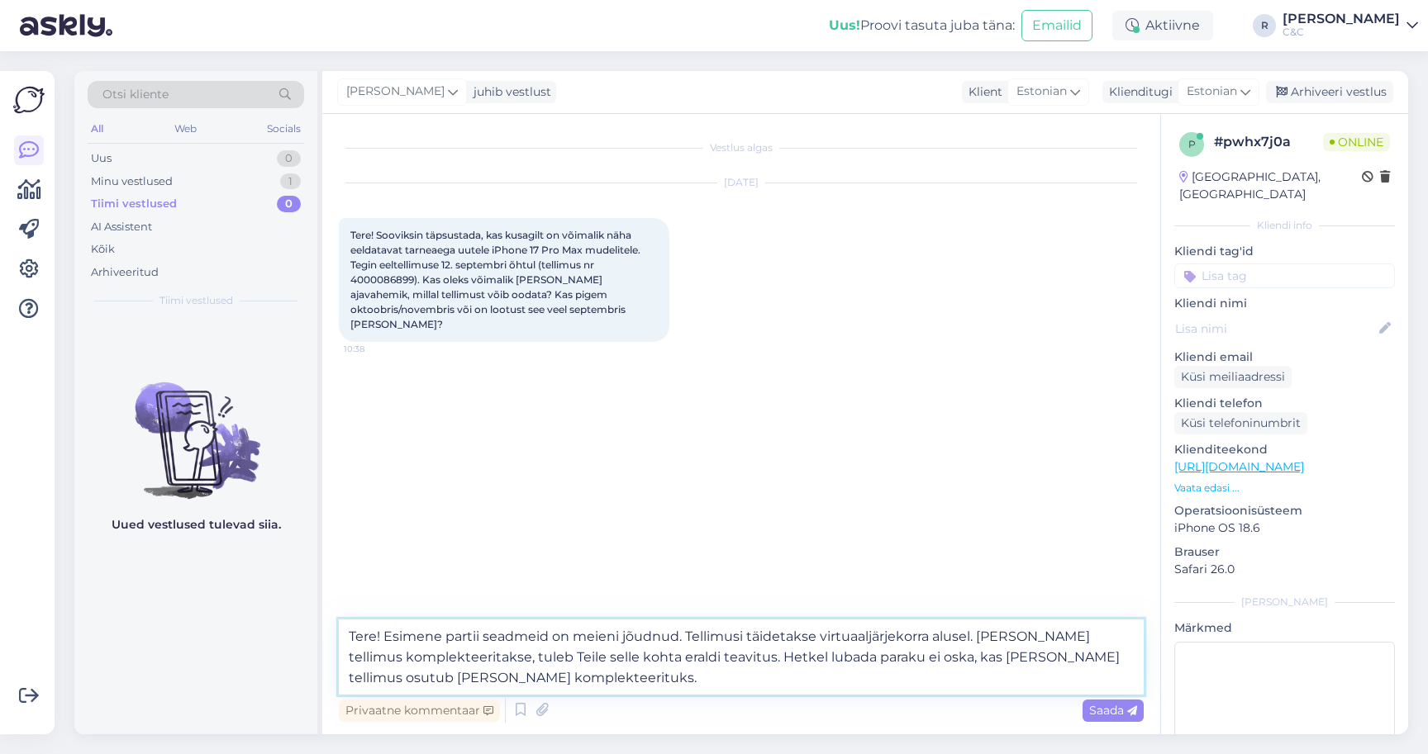
click at [650, 668] on textarea "Tere! Esimene partii seadmeid on meieni jõudnud. Tellimusi täidetakse virtuaalj…" at bounding box center [741, 657] width 805 height 75
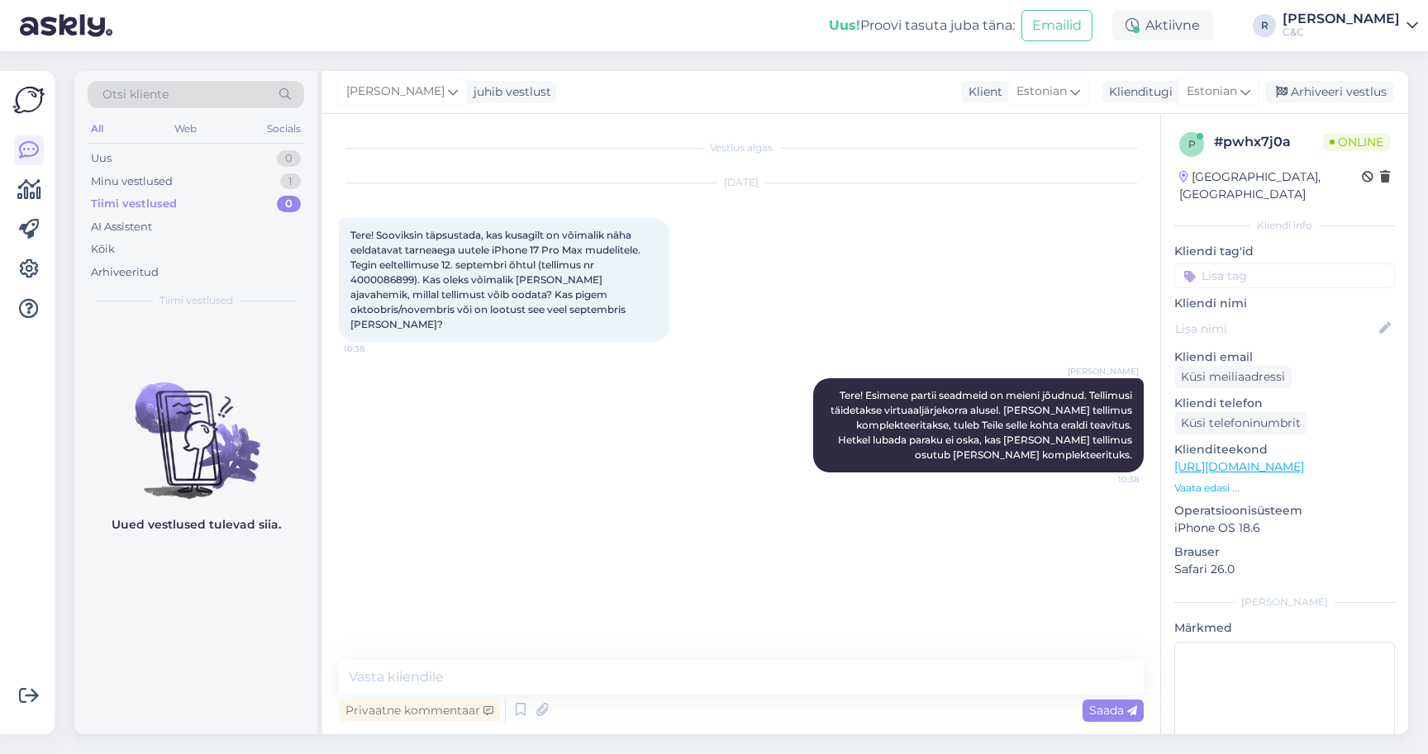
click at [771, 307] on div "Sep 19 2025 Tere! Sooviksin täpsustada, kas kusagilt on võimalik näha eeldatava…" at bounding box center [741, 262] width 805 height 195
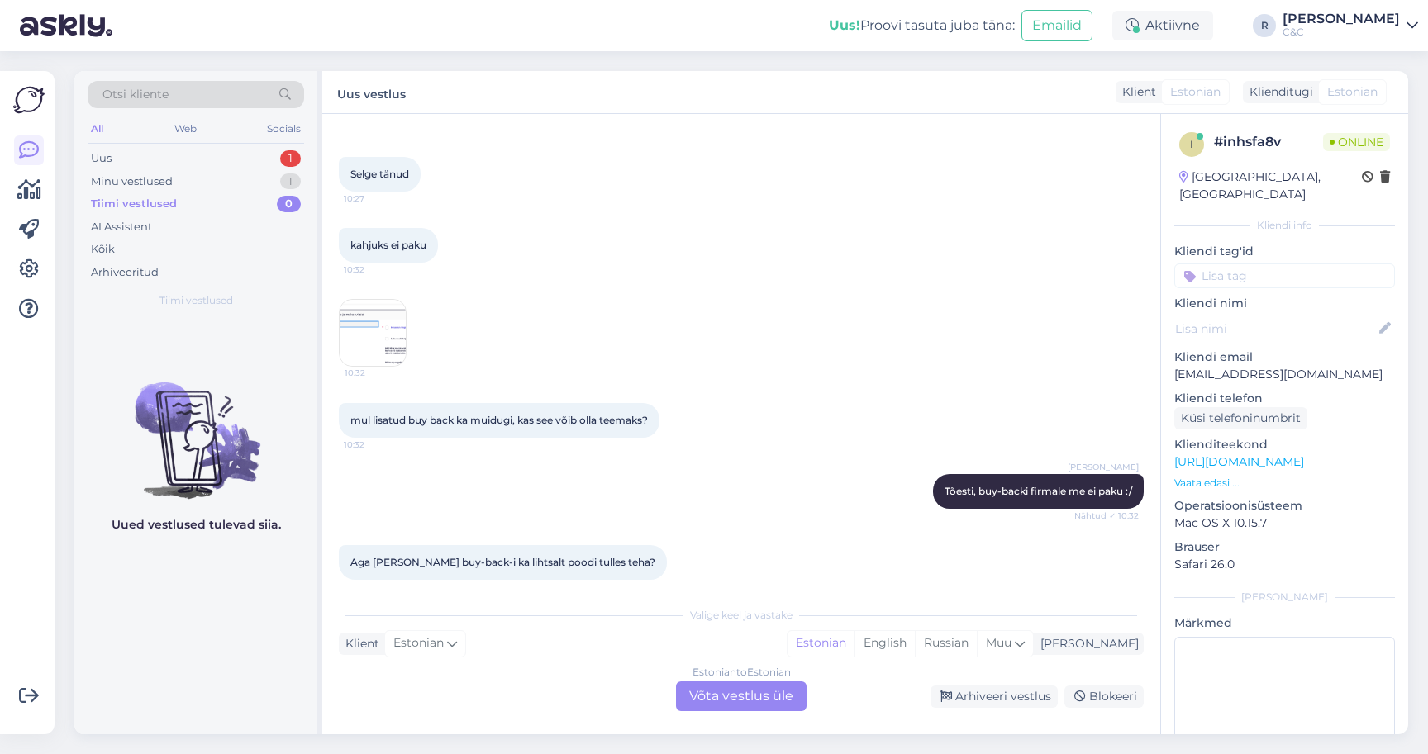
click at [725, 696] on div "Estonian to Estonian Võta vestlus üle" at bounding box center [741, 697] width 131 height 30
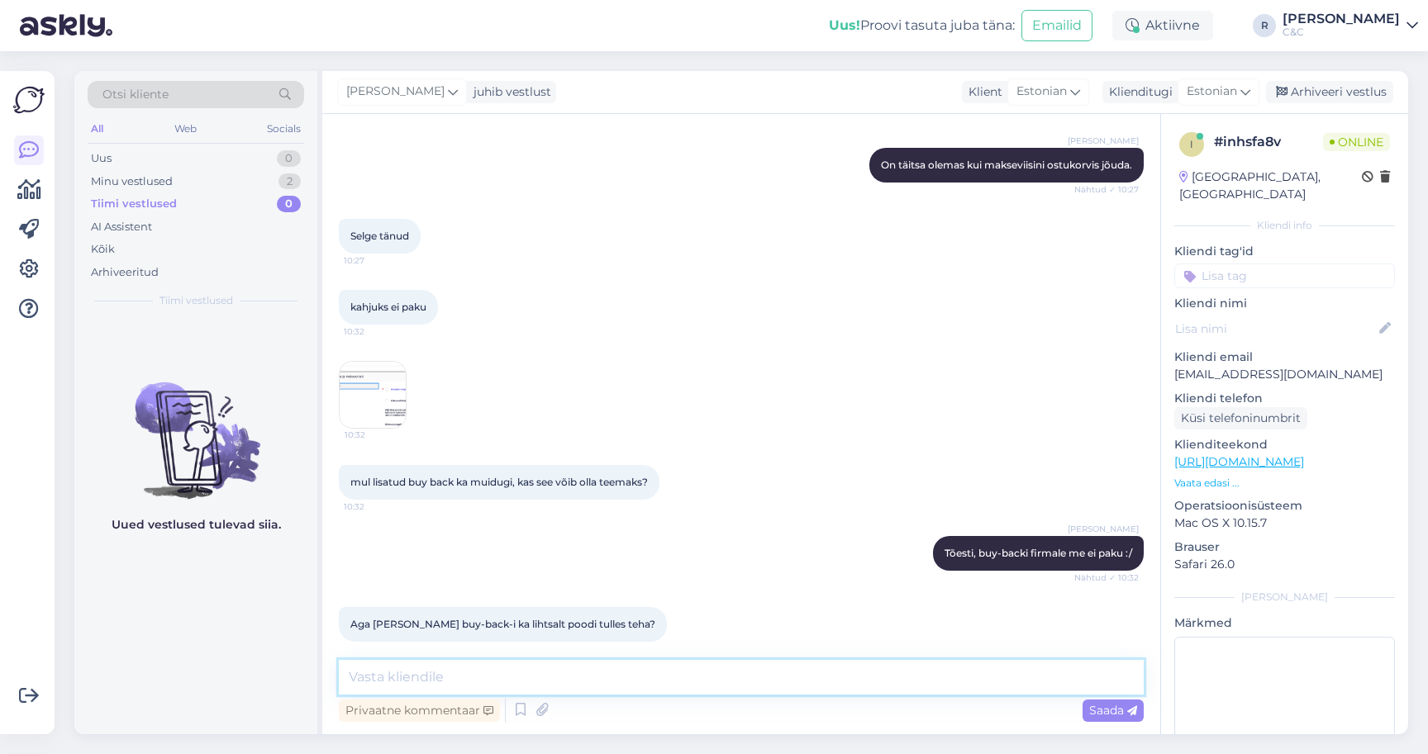
click at [661, 687] on textarea at bounding box center [741, 677] width 805 height 35
type textarea "Poes olles füüsiliselt saaks, jah."
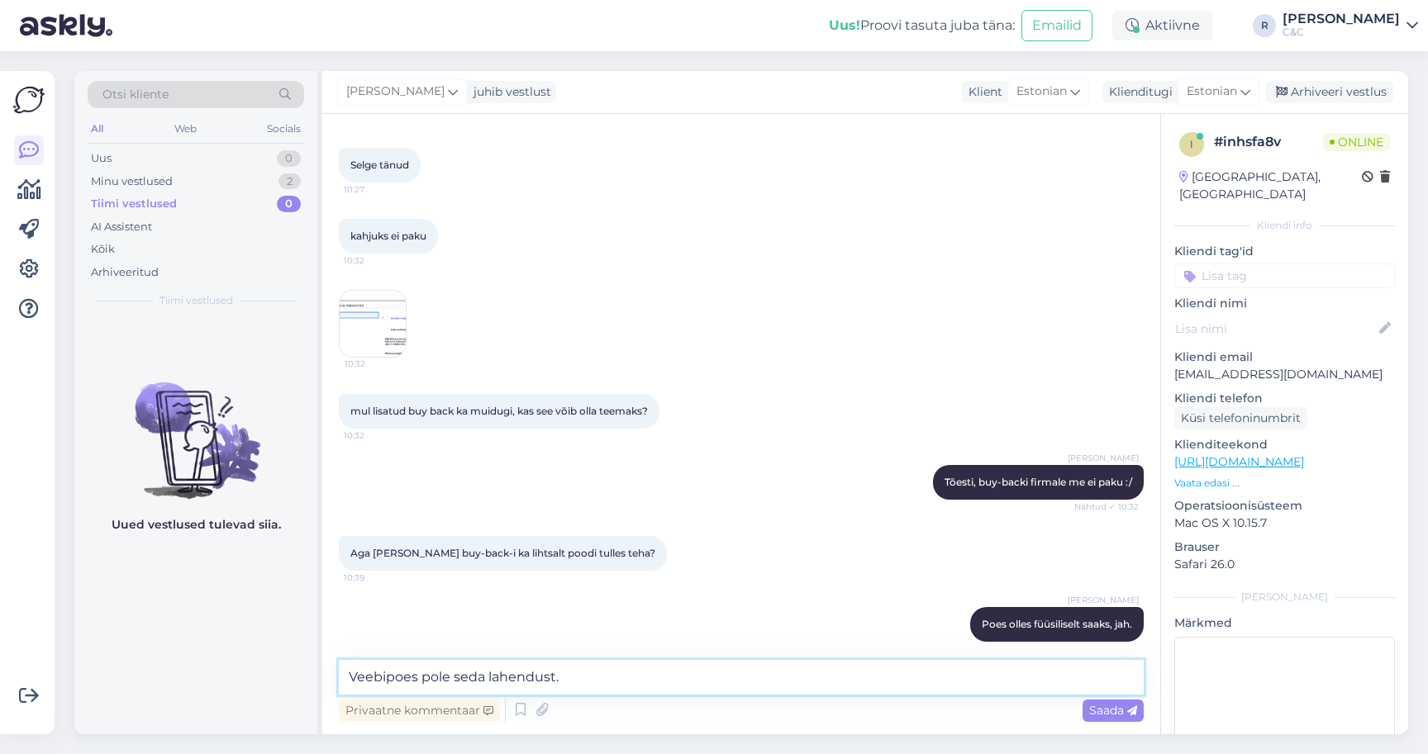
type textarea "Veebipoes pole seda lahendust."
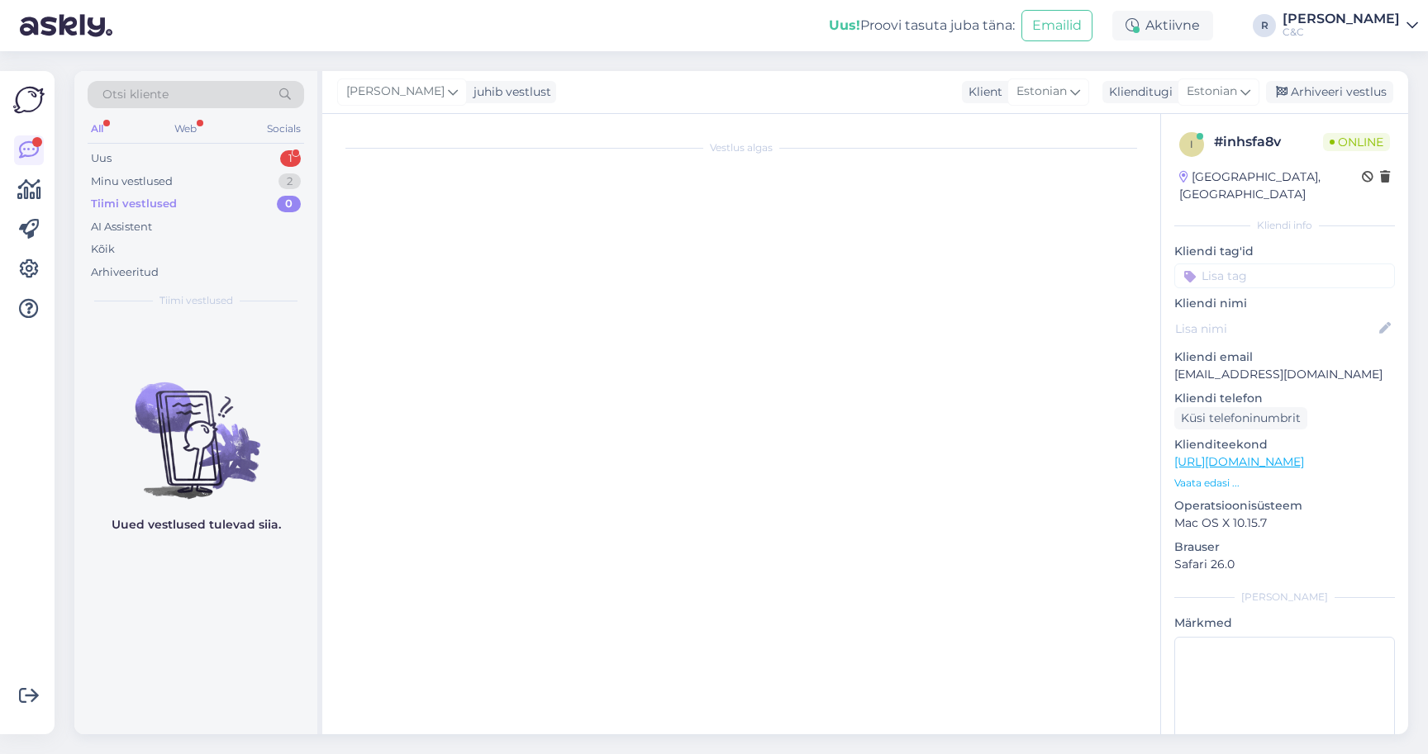
scroll to position [88, 0]
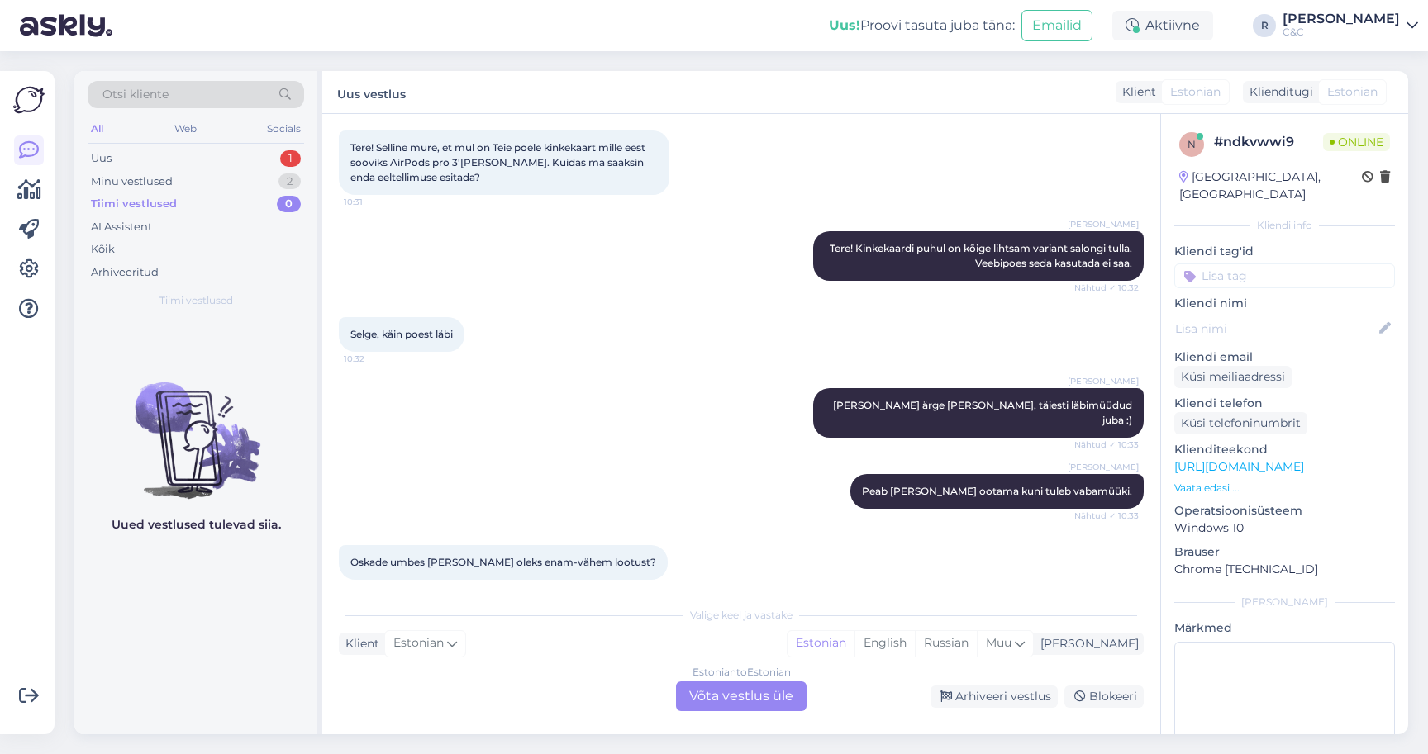
click at [735, 694] on div "Estonian to Estonian Võta vestlus üle" at bounding box center [741, 697] width 131 height 30
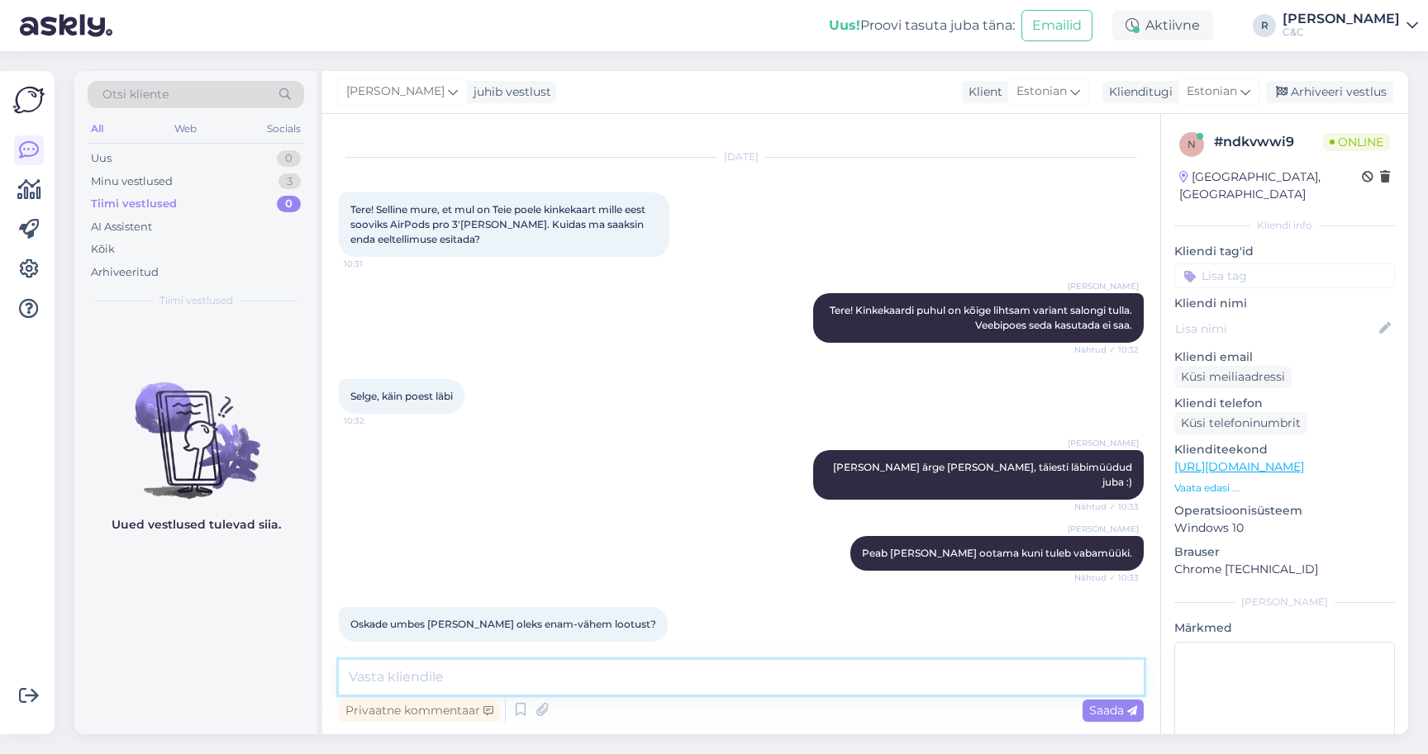
click at [899, 682] on textarea at bounding box center [741, 677] width 805 height 35
click at [608, 670] on textarea at bounding box center [741, 677] width 805 height 35
click at [461, 691] on textarea at bounding box center [741, 677] width 805 height 35
type textarea "d"
type textarea "E"
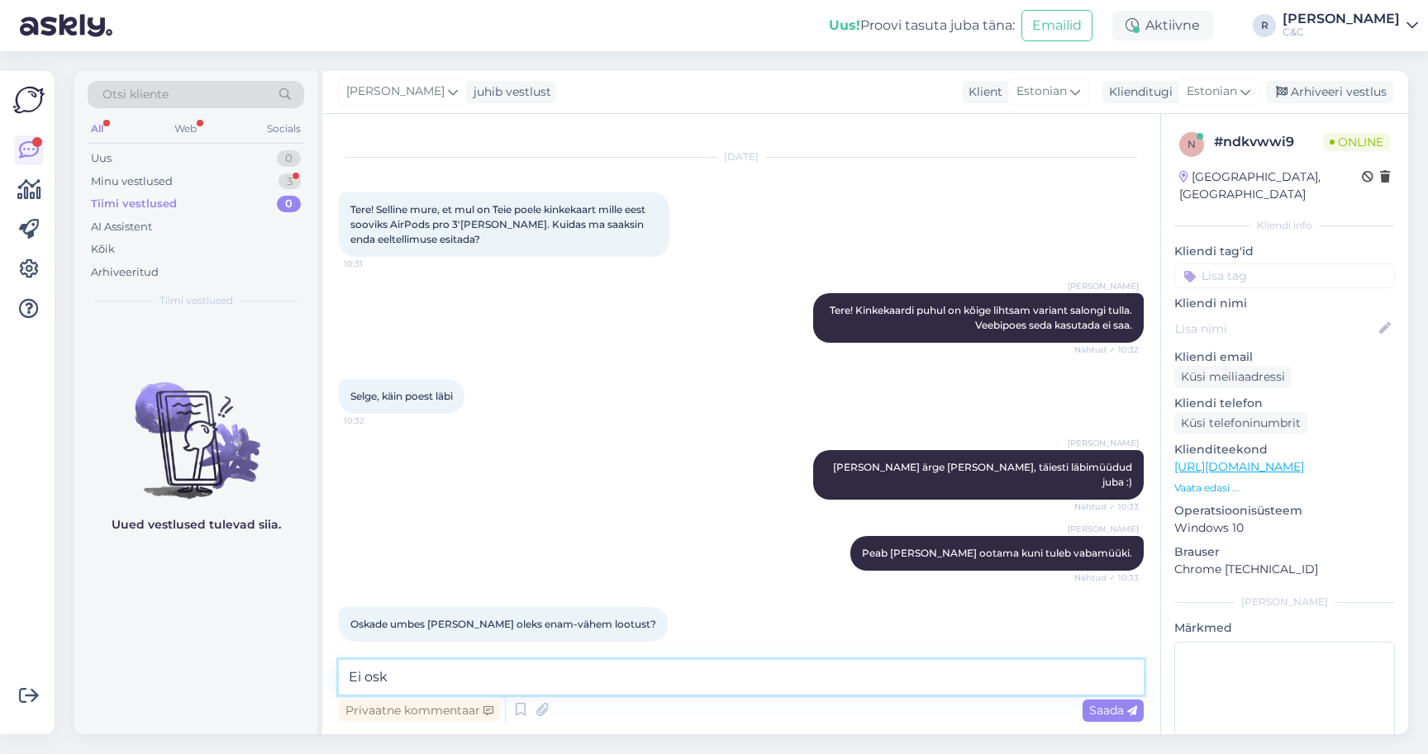
type textarea "Ei os"
type textarea "Ei oska"
type textarea "i"
click at [225, 179] on div "Minu vestlused 3" at bounding box center [196, 181] width 216 height 23
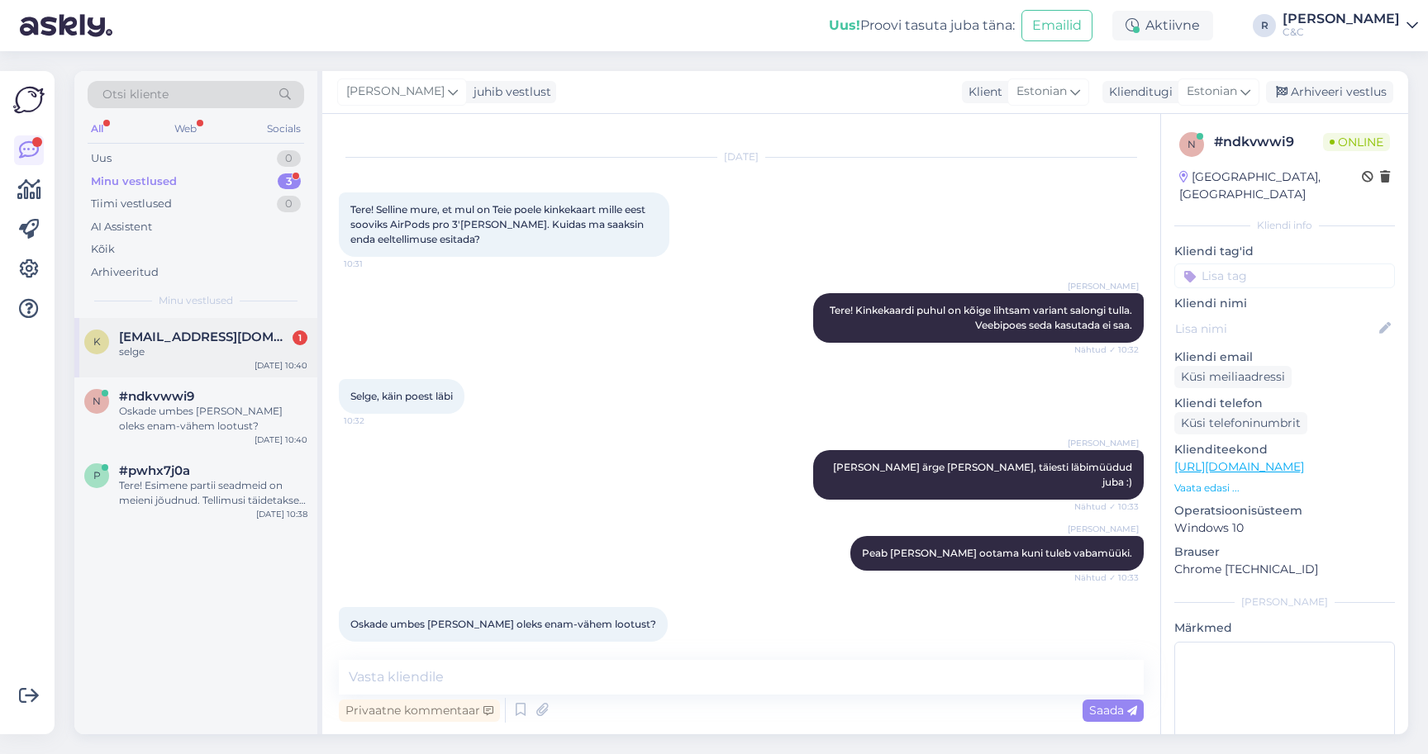
click at [170, 361] on div "k kristjan.vallimae@icloud.com 1 selge Sep 19 10:40" at bounding box center [195, 347] width 243 height 59
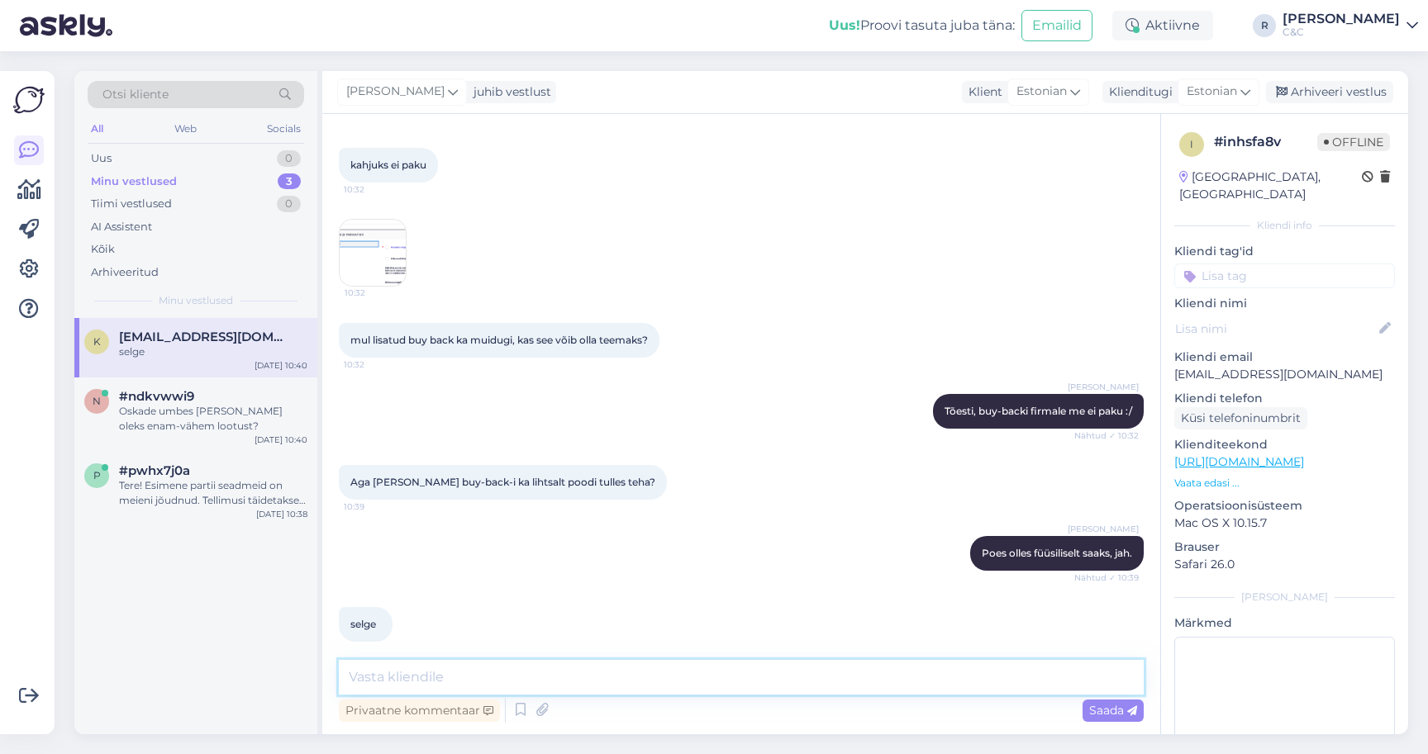
click at [599, 682] on textarea at bounding box center [741, 677] width 805 height 35
click at [599, 678] on textarea at bounding box center [741, 677] width 805 height 35
click at [266, 436] on div "Sep 19 10:40" at bounding box center [280, 440] width 53 height 12
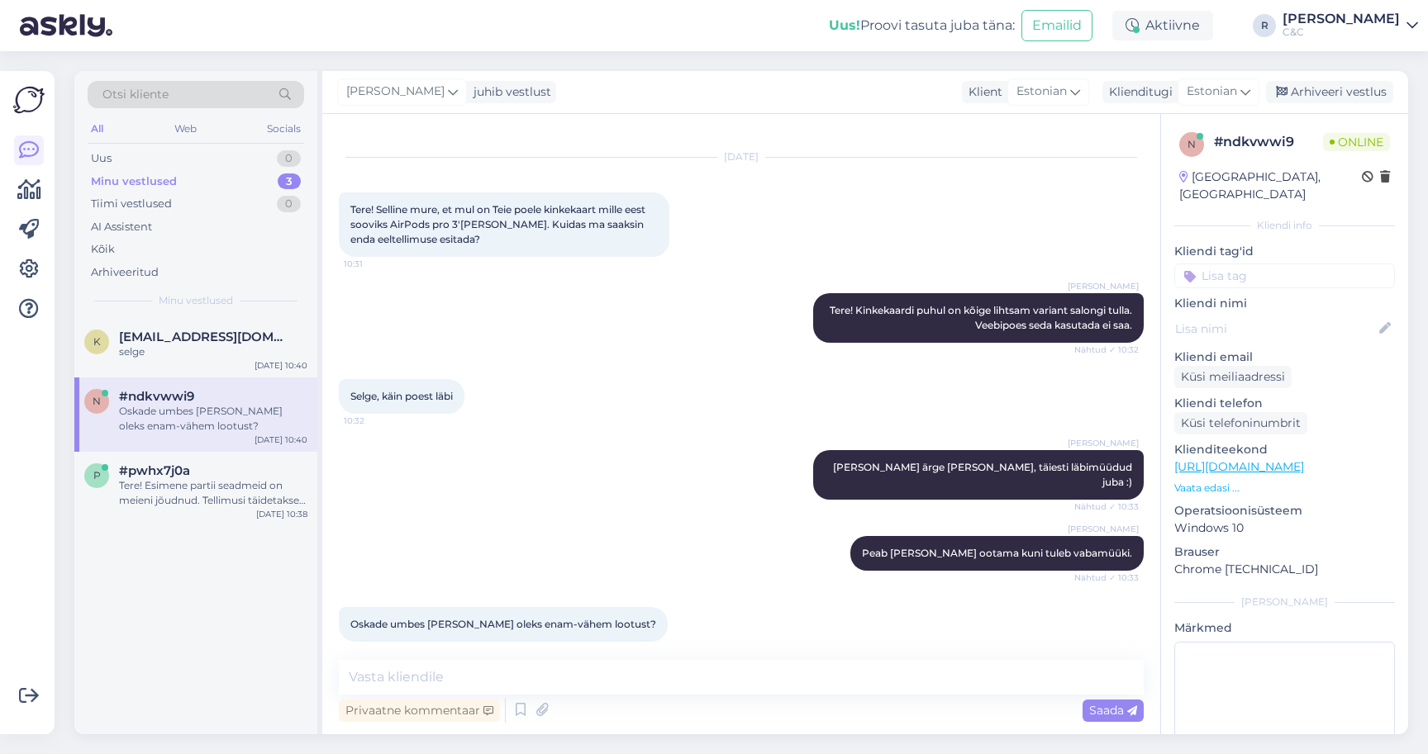
click at [824, 709] on div "Privaatne kommentaar Saada" at bounding box center [741, 710] width 805 height 31
click at [811, 684] on textarea at bounding box center [741, 677] width 805 height 35
type textarea "Ei julge praegu öeldagi."
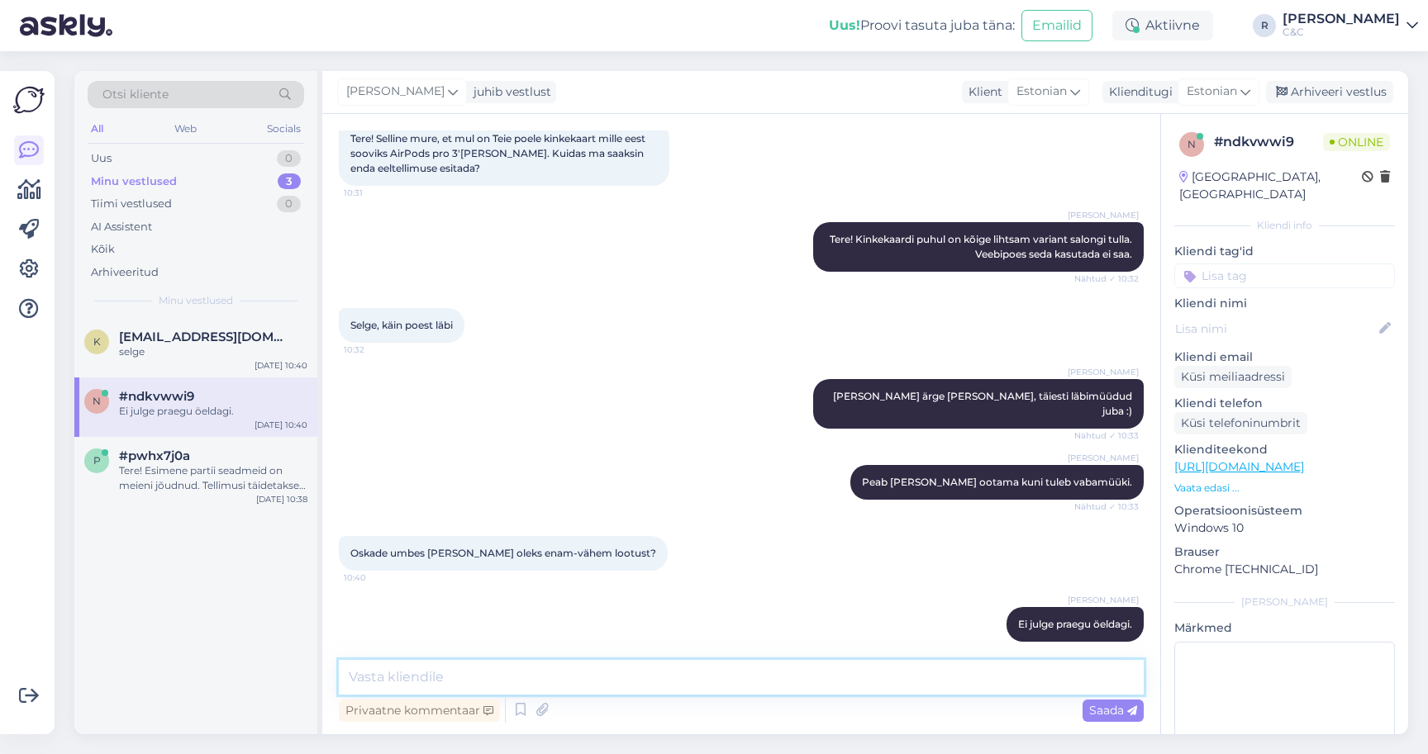
click at [587, 694] on textarea at bounding box center [741, 677] width 805 height 35
click at [227, 389] on div "#ndkvwwi9" at bounding box center [213, 396] width 188 height 15
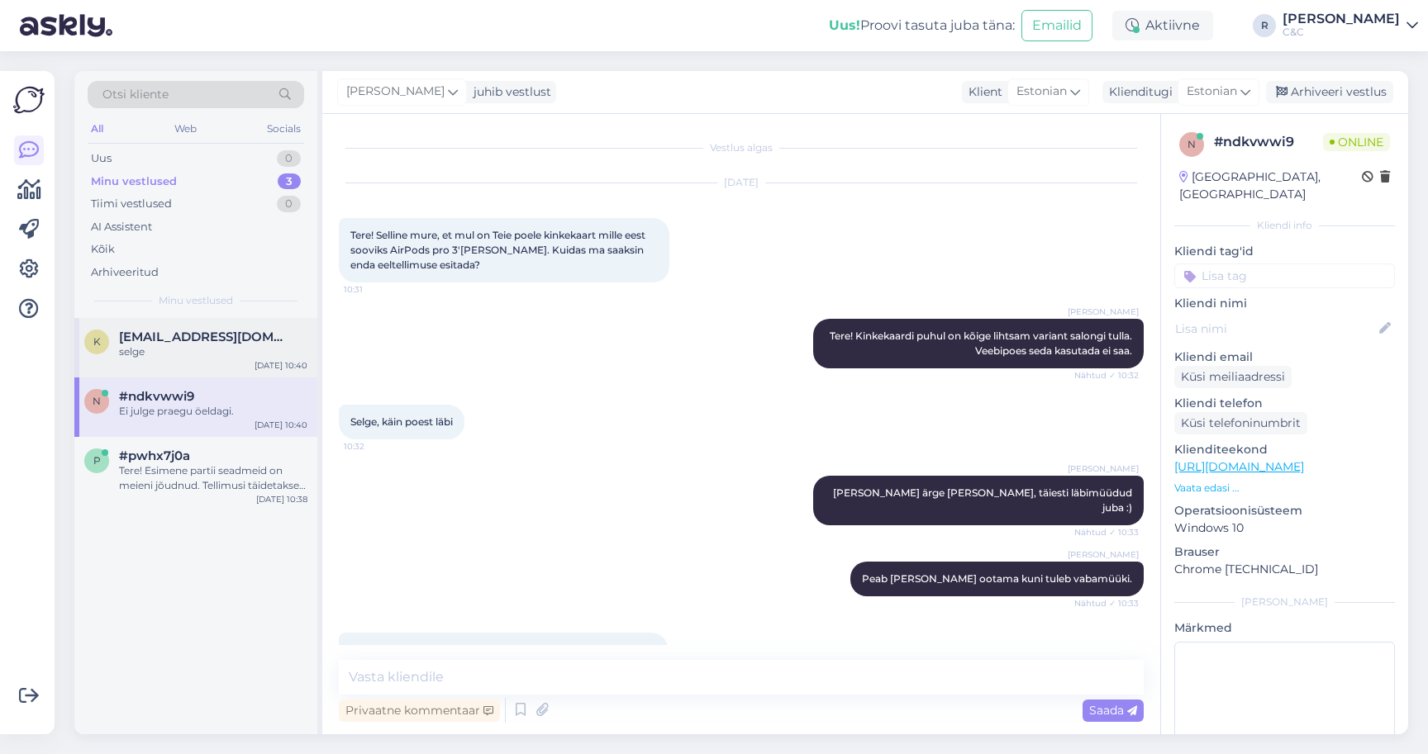
click at [227, 355] on div "selge" at bounding box center [213, 352] width 188 height 15
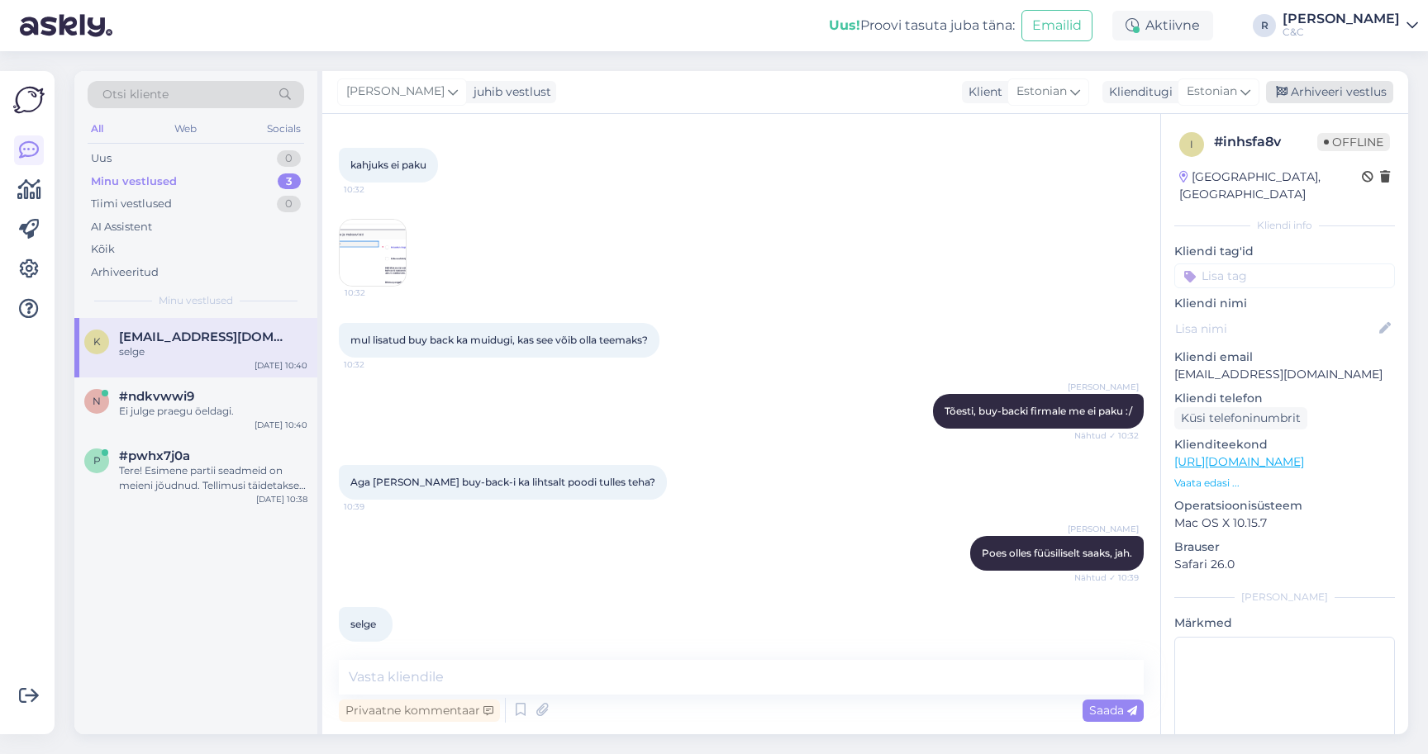
click at [1305, 86] on div "Arhiveeri vestlus" at bounding box center [1329, 92] width 127 height 22
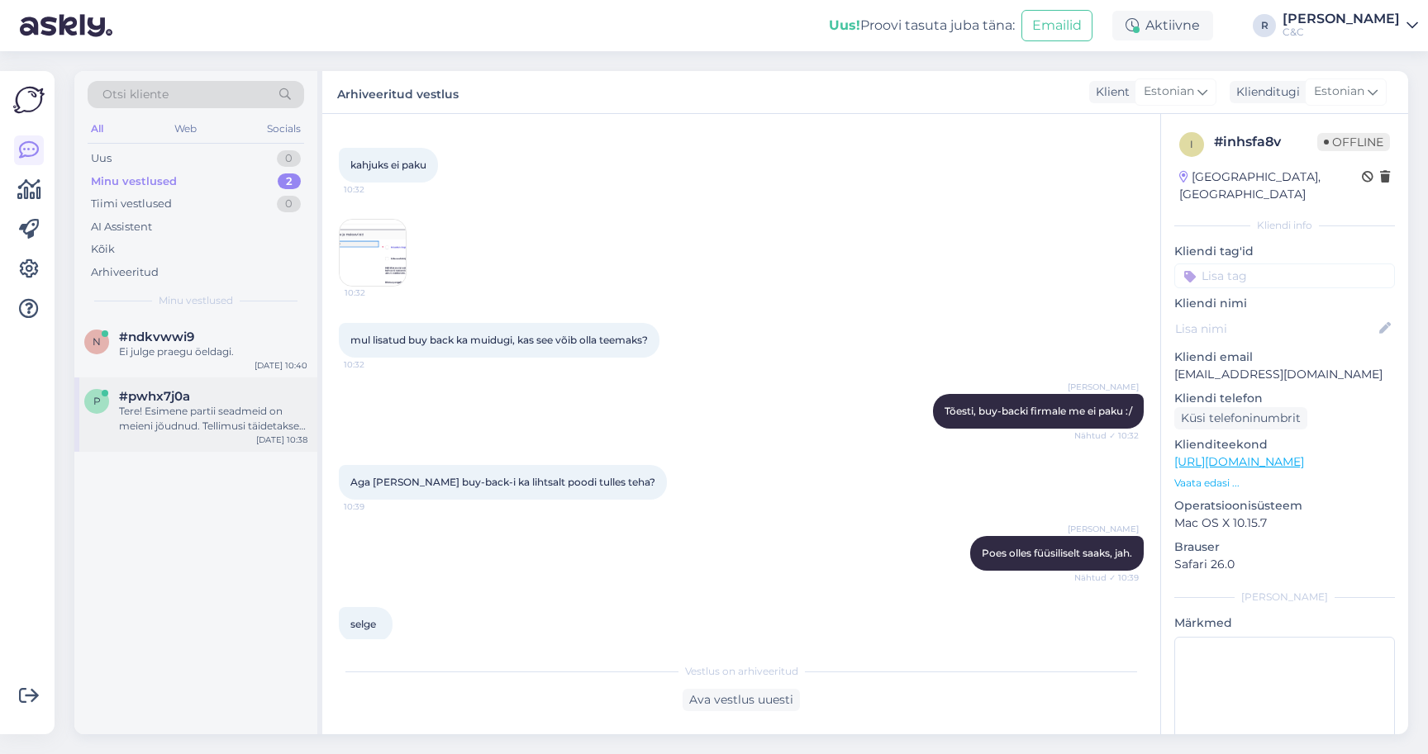
click at [194, 421] on div "Tere! Esimene partii seadmeid on meieni jõudnud. Tellimusi täidetakse virtuaalj…" at bounding box center [213, 419] width 188 height 30
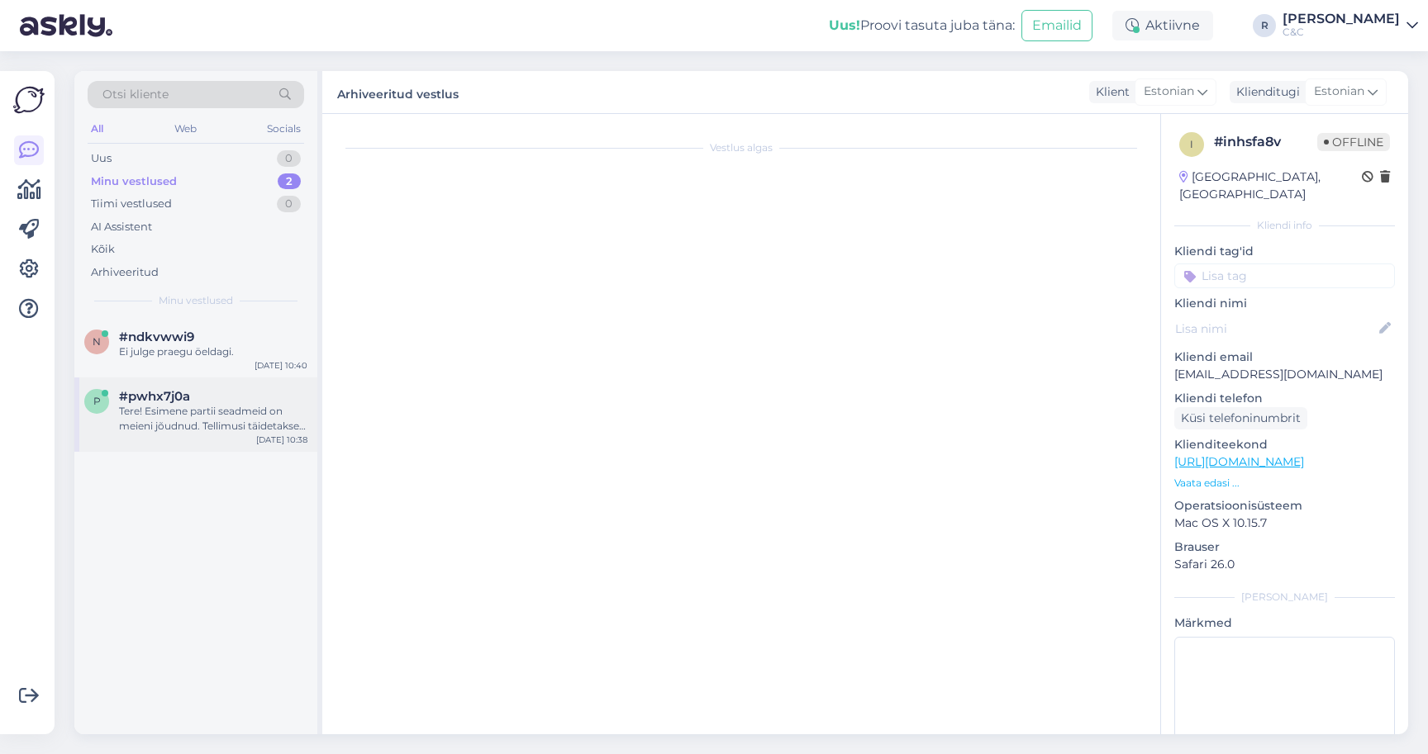
scroll to position [0, 0]
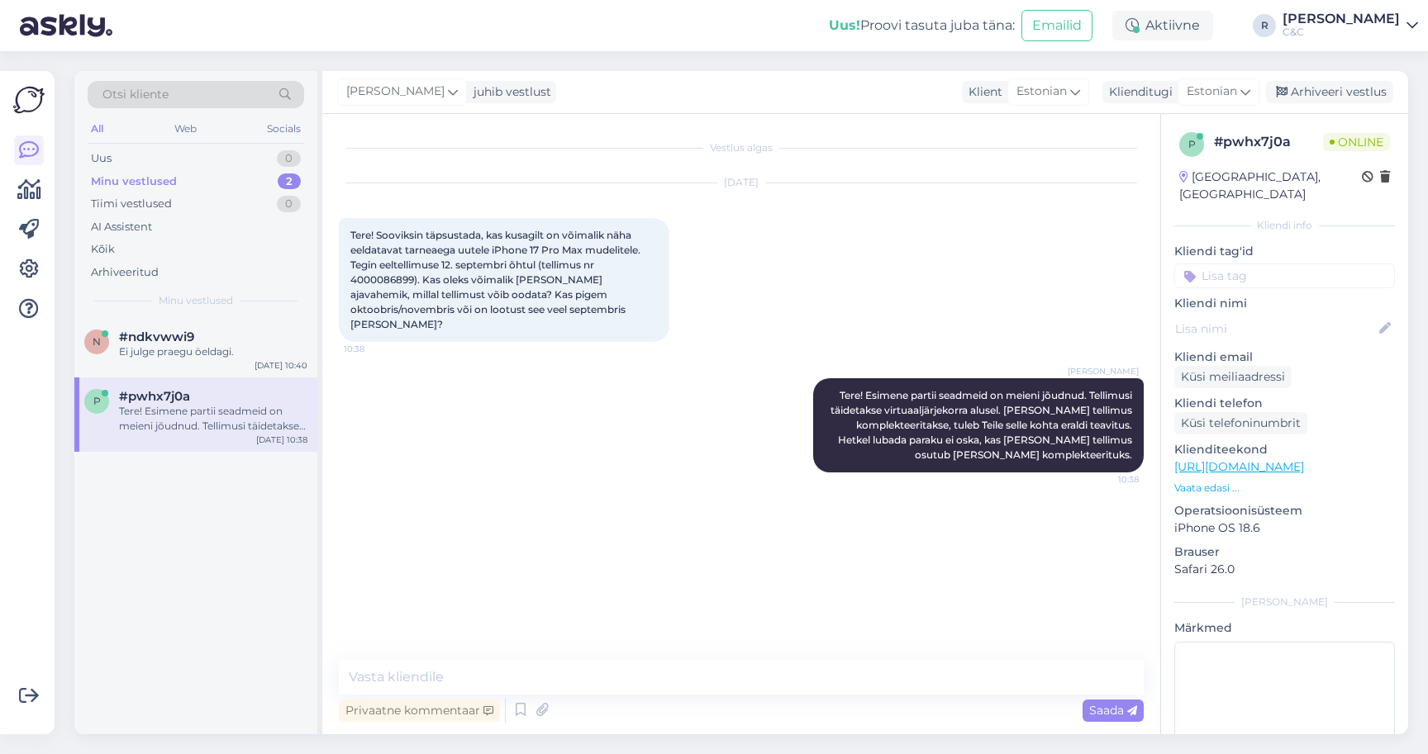
click at [714, 697] on div "Privaatne kommentaar Saada" at bounding box center [741, 710] width 805 height 31
click at [711, 685] on textarea at bounding box center [741, 677] width 805 height 35
type textarea "Ei oska hetkel konkreetsemat infot öelda."
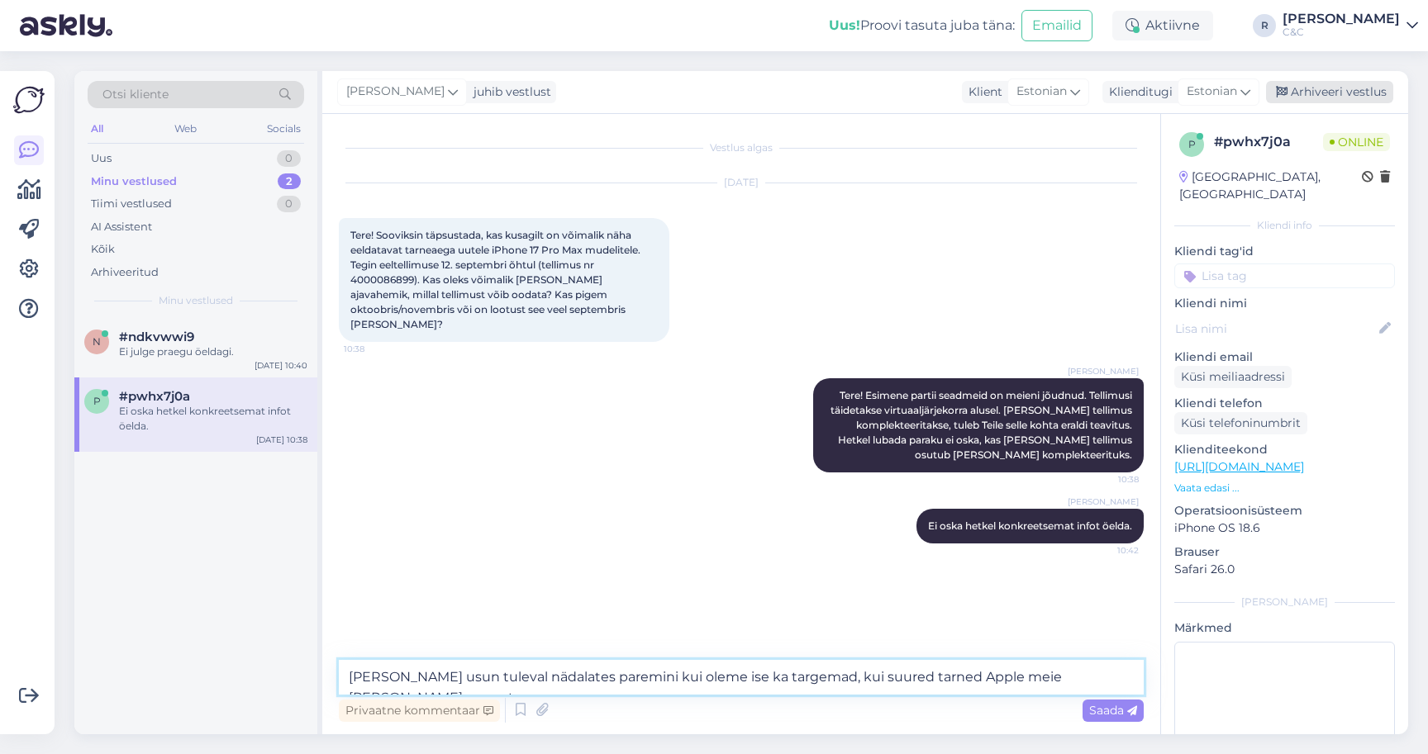
type textarea "Selgub usun tuleval nädalates paremini kui oleme ise ka targemad, kui suured ta…"
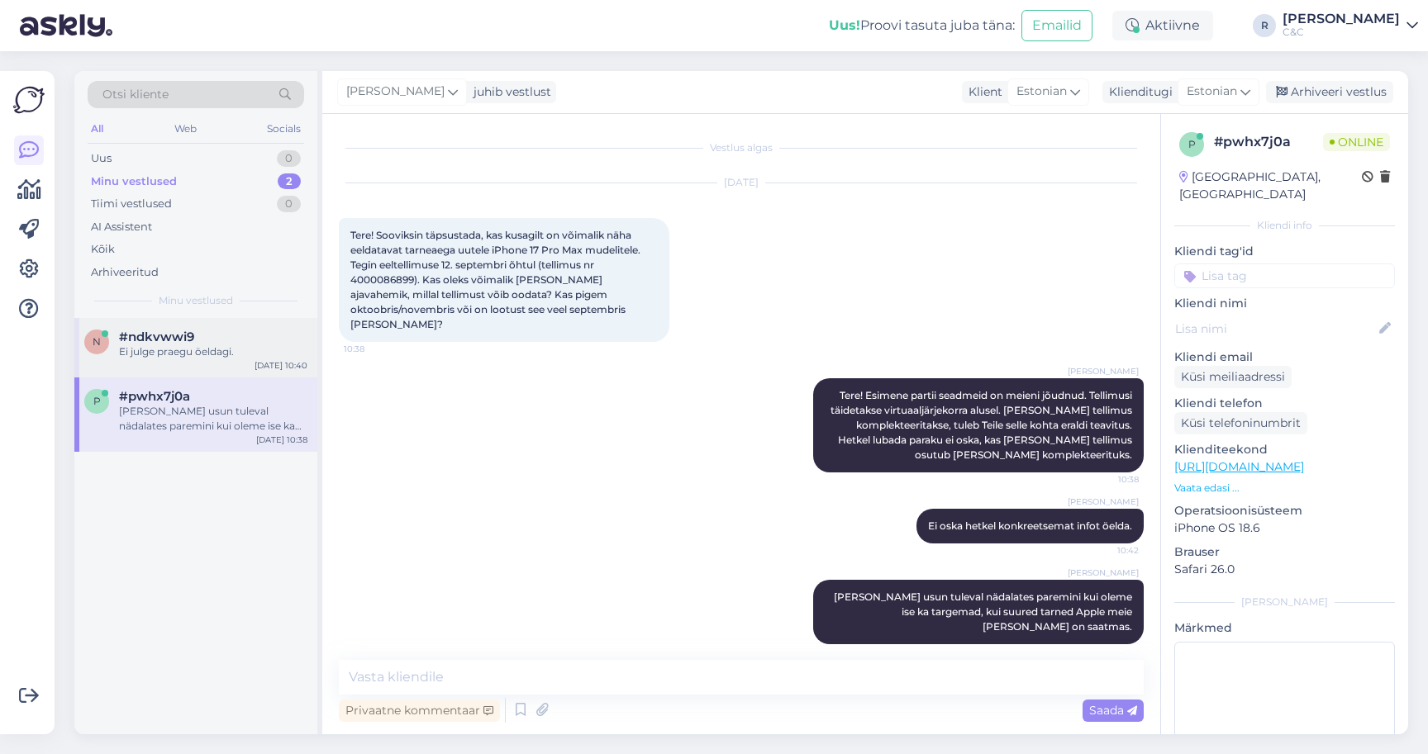
click at [161, 363] on div "n #ndkvwwi9 Ei julge praegu öeldagi. Sep 19 10:40" at bounding box center [195, 347] width 243 height 59
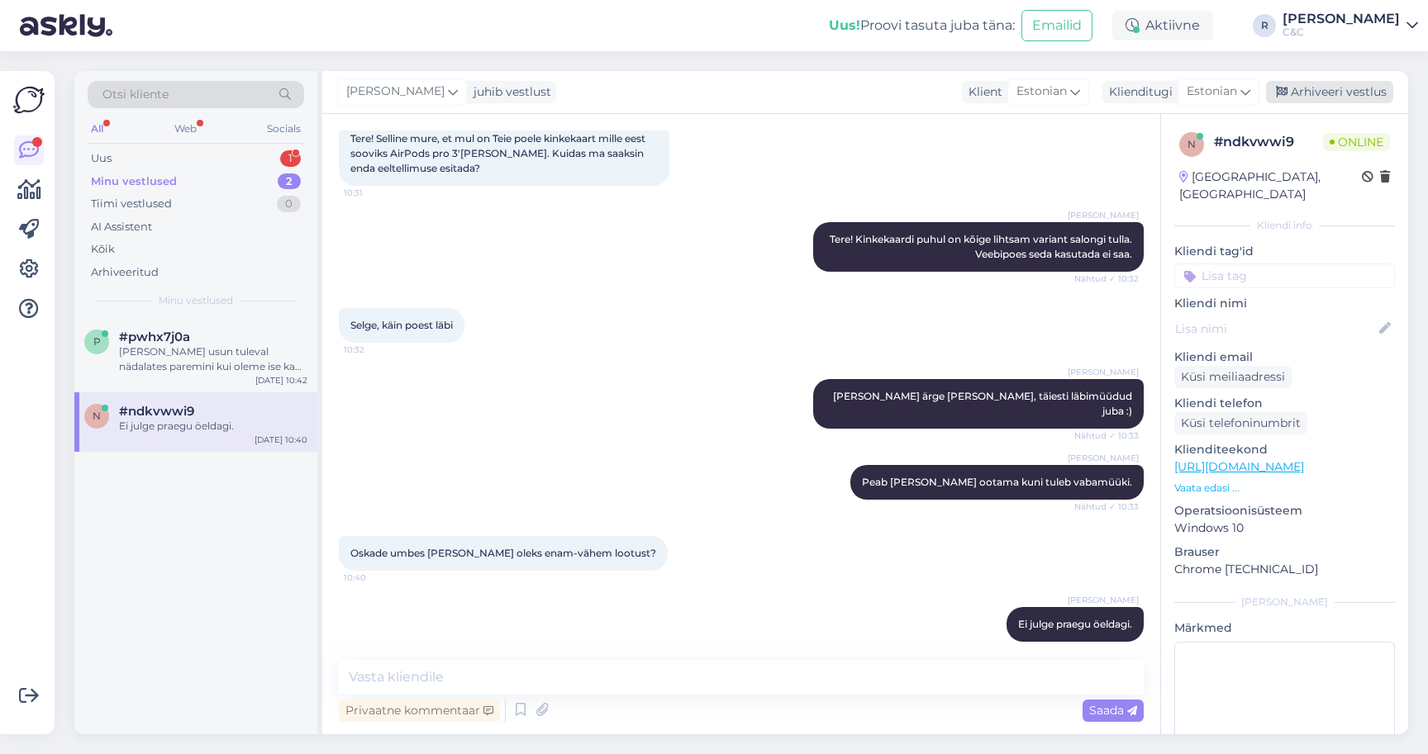
click at [1324, 96] on div "Arhiveeri vestlus" at bounding box center [1329, 92] width 127 height 22
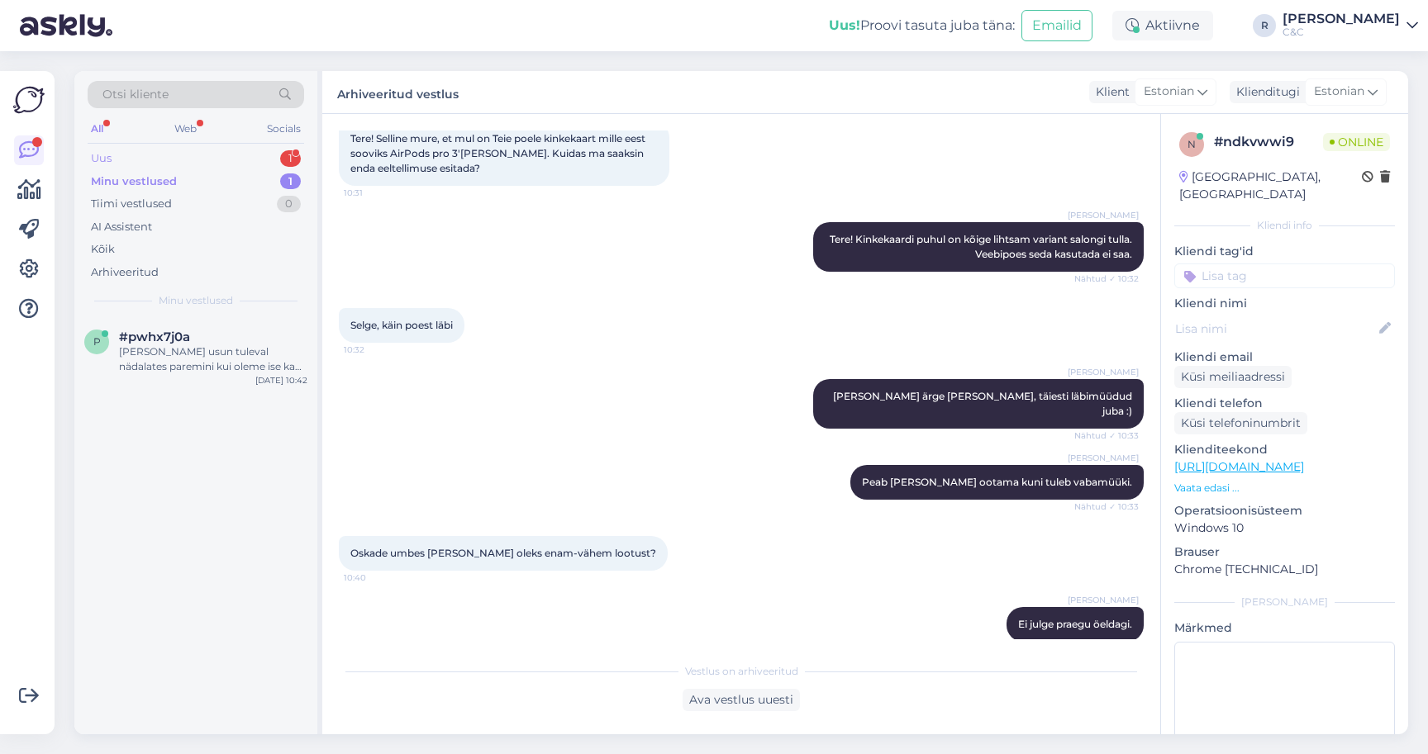
click at [231, 165] on div "Uus 1" at bounding box center [196, 158] width 216 height 23
click at [190, 346] on div "Tere!" at bounding box center [213, 352] width 188 height 15
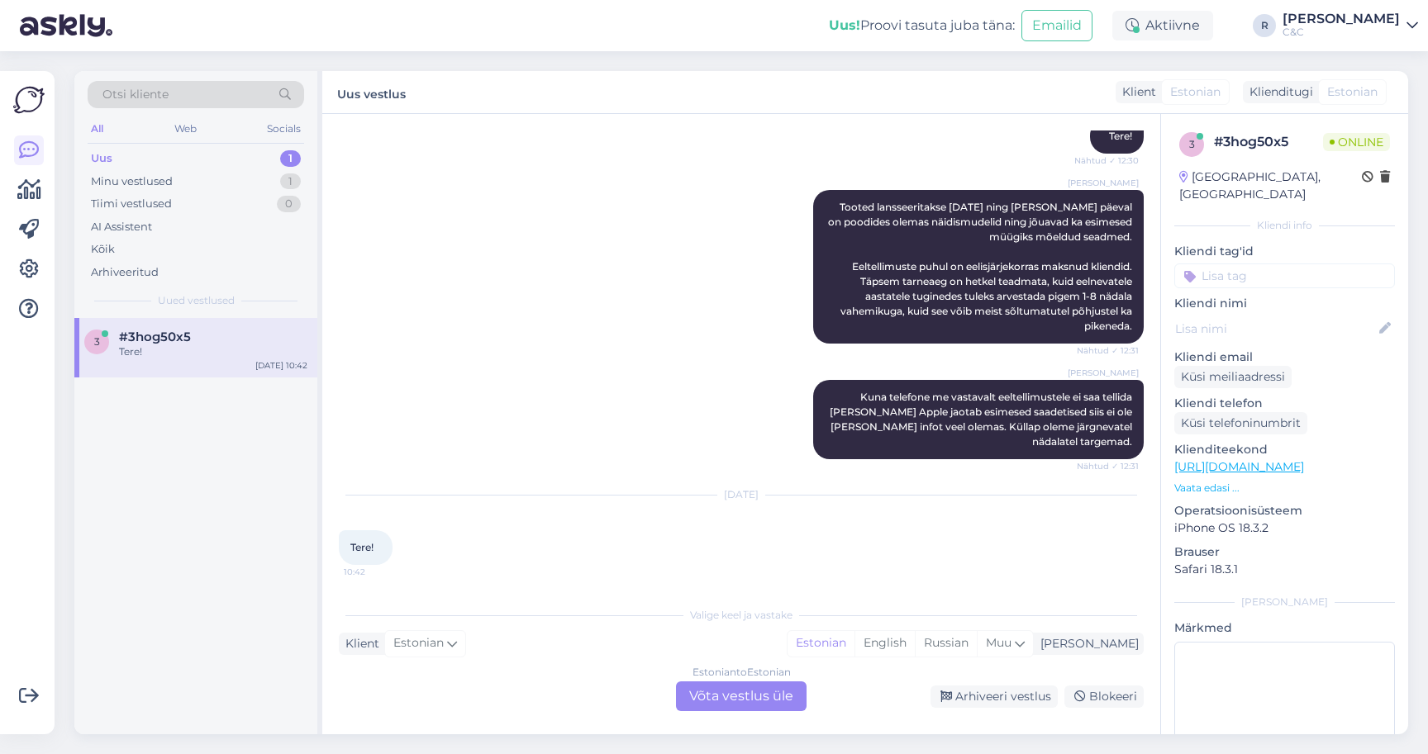
click at [744, 695] on div "Estonian to Estonian Võta vestlus üle" at bounding box center [741, 697] width 131 height 30
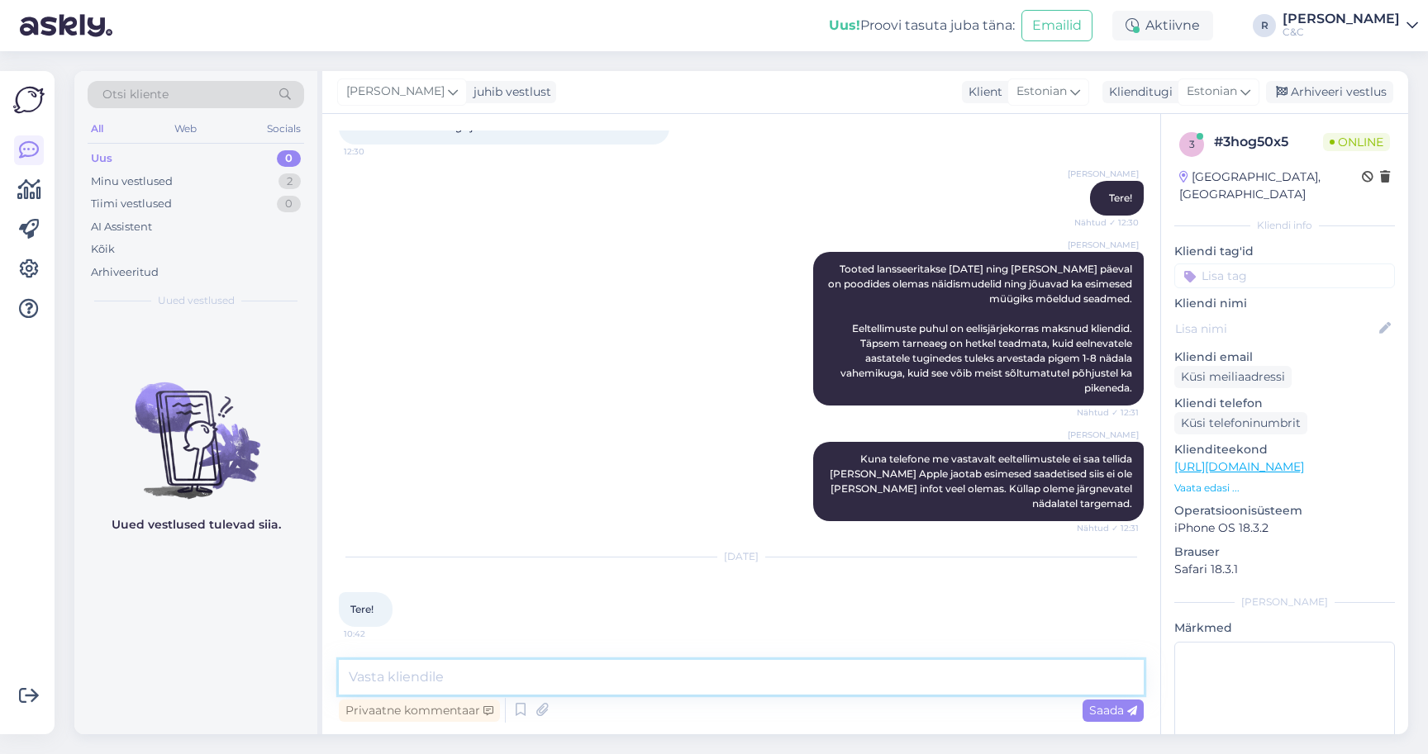
click at [640, 682] on textarea at bounding box center [741, 677] width 805 height 35
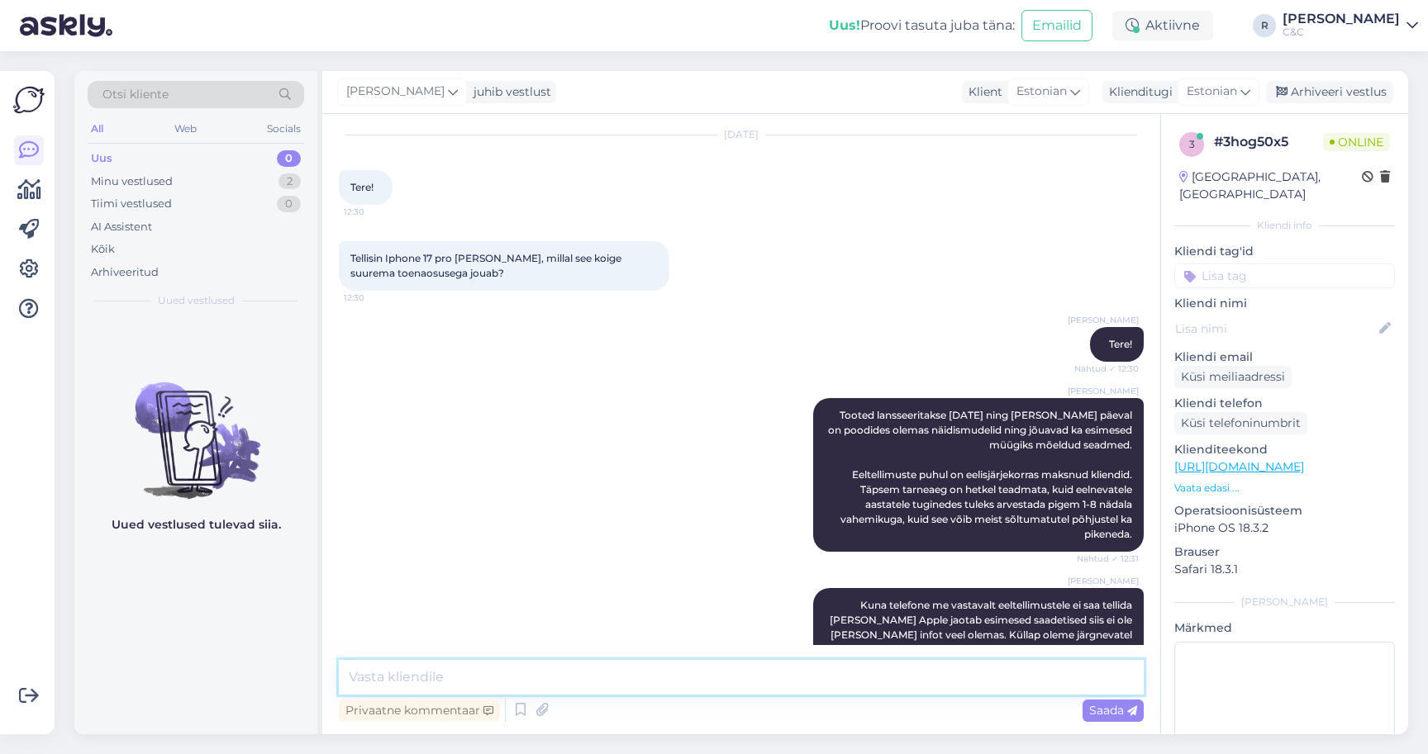
scroll to position [872, 0]
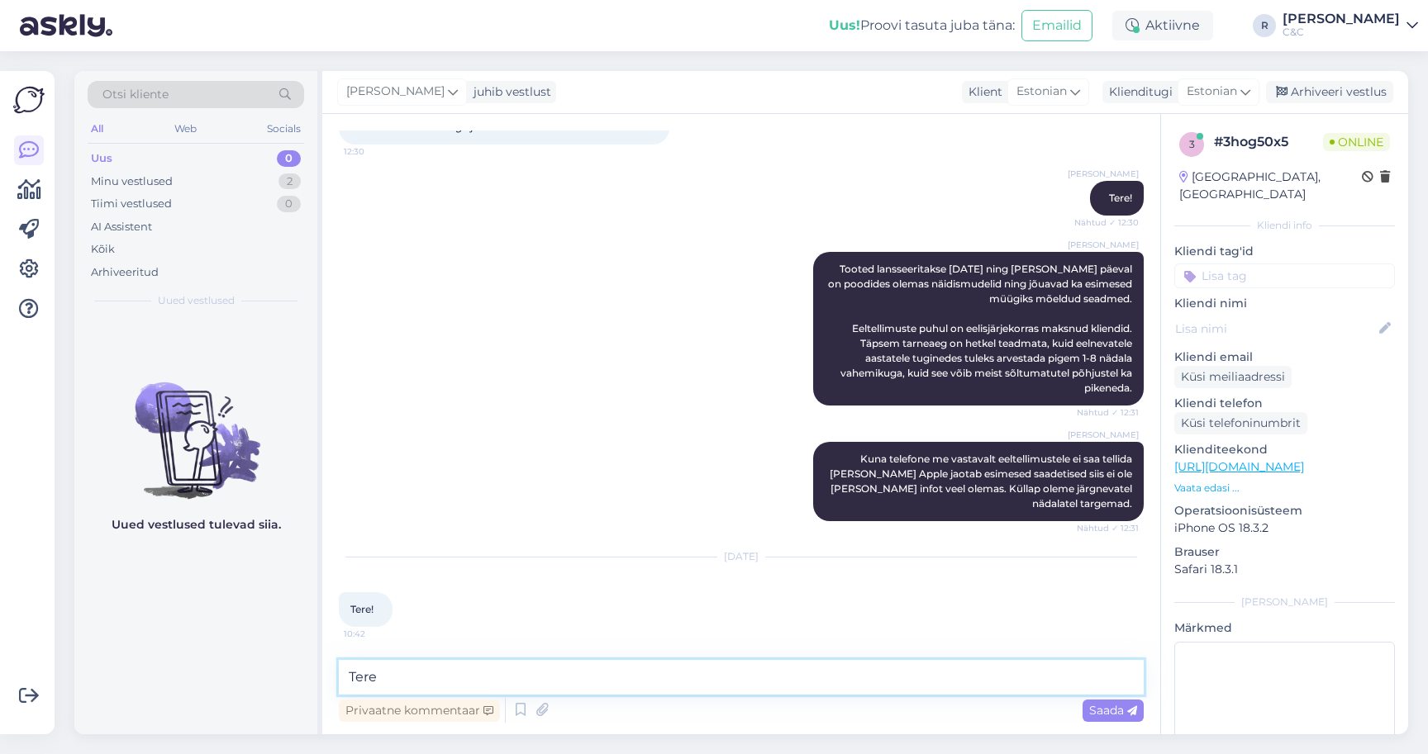
type textarea "Tere!"
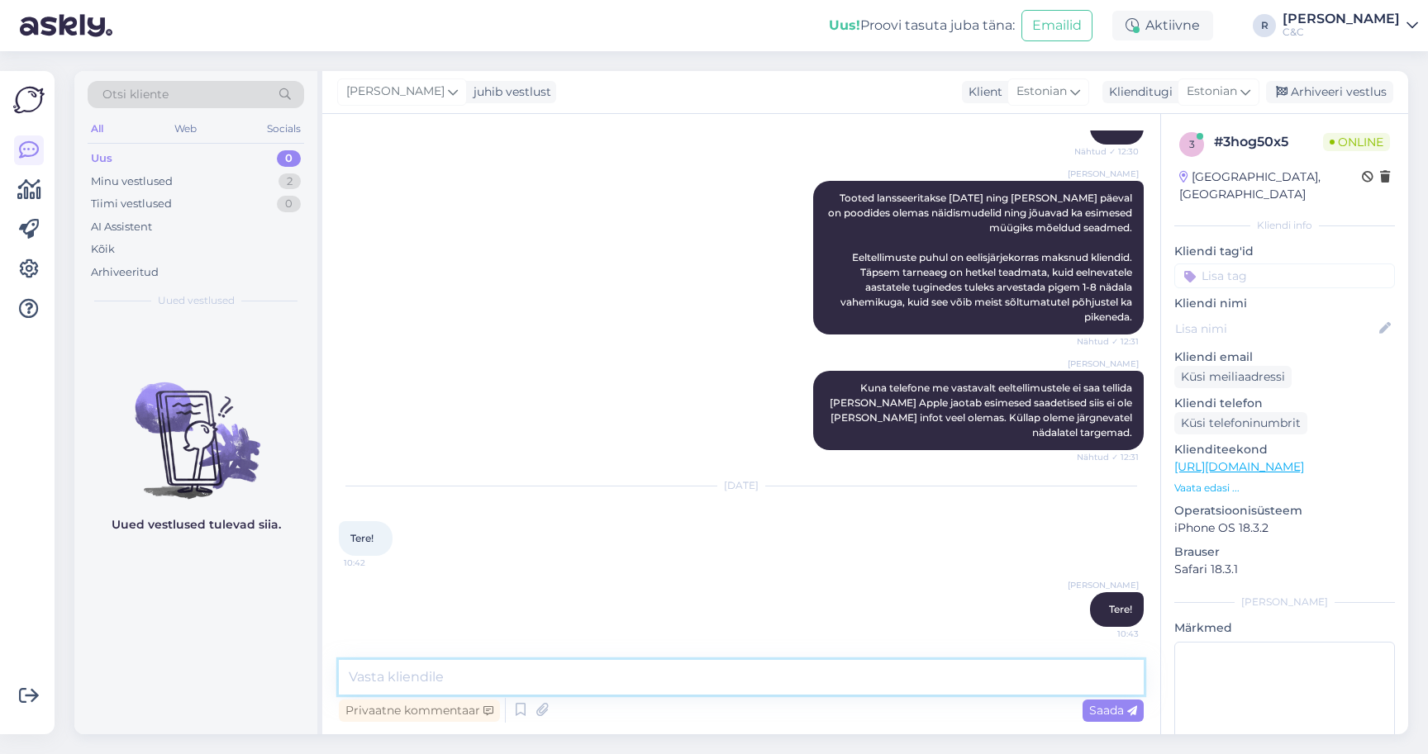
scroll to position [1215, 0]
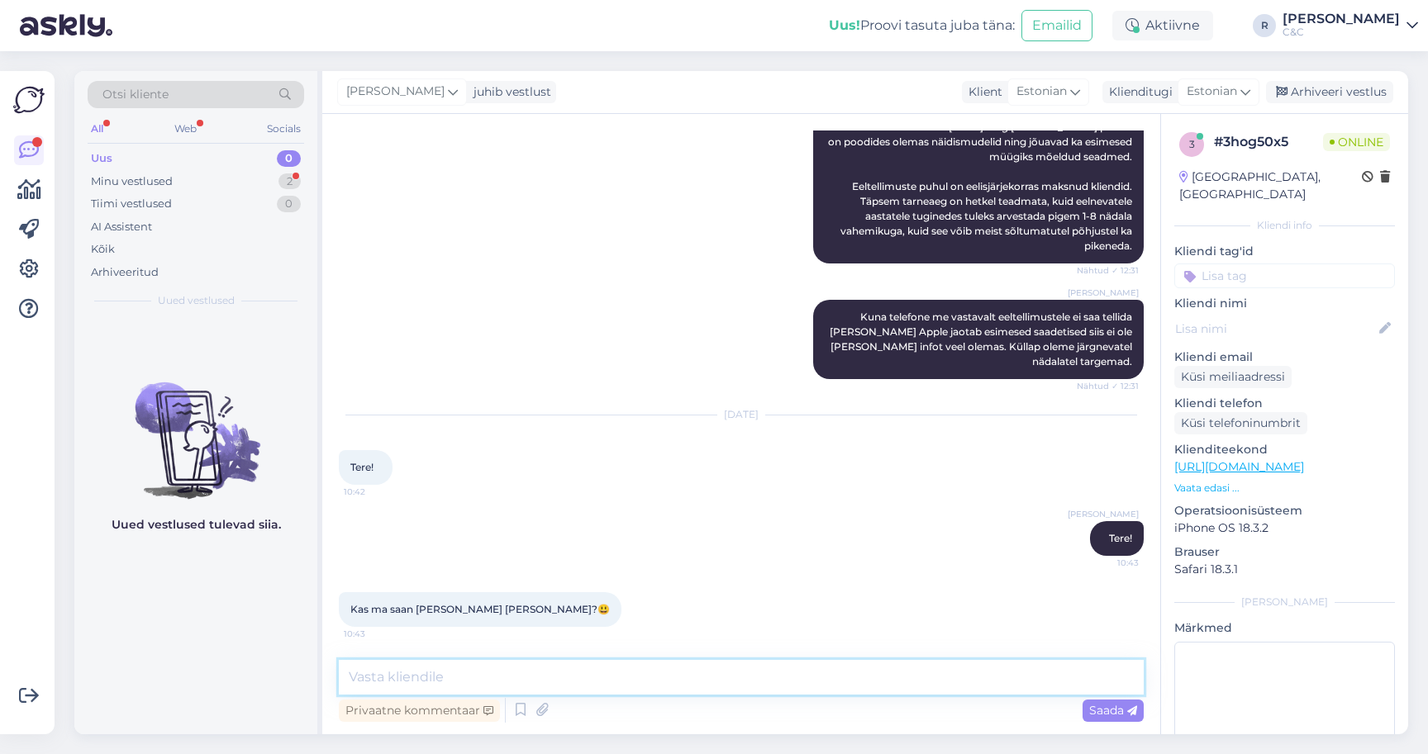
click at [589, 683] on textarea at bounding box center [741, 677] width 805 height 35
click at [516, 715] on icon at bounding box center [521, 710] width 20 height 25
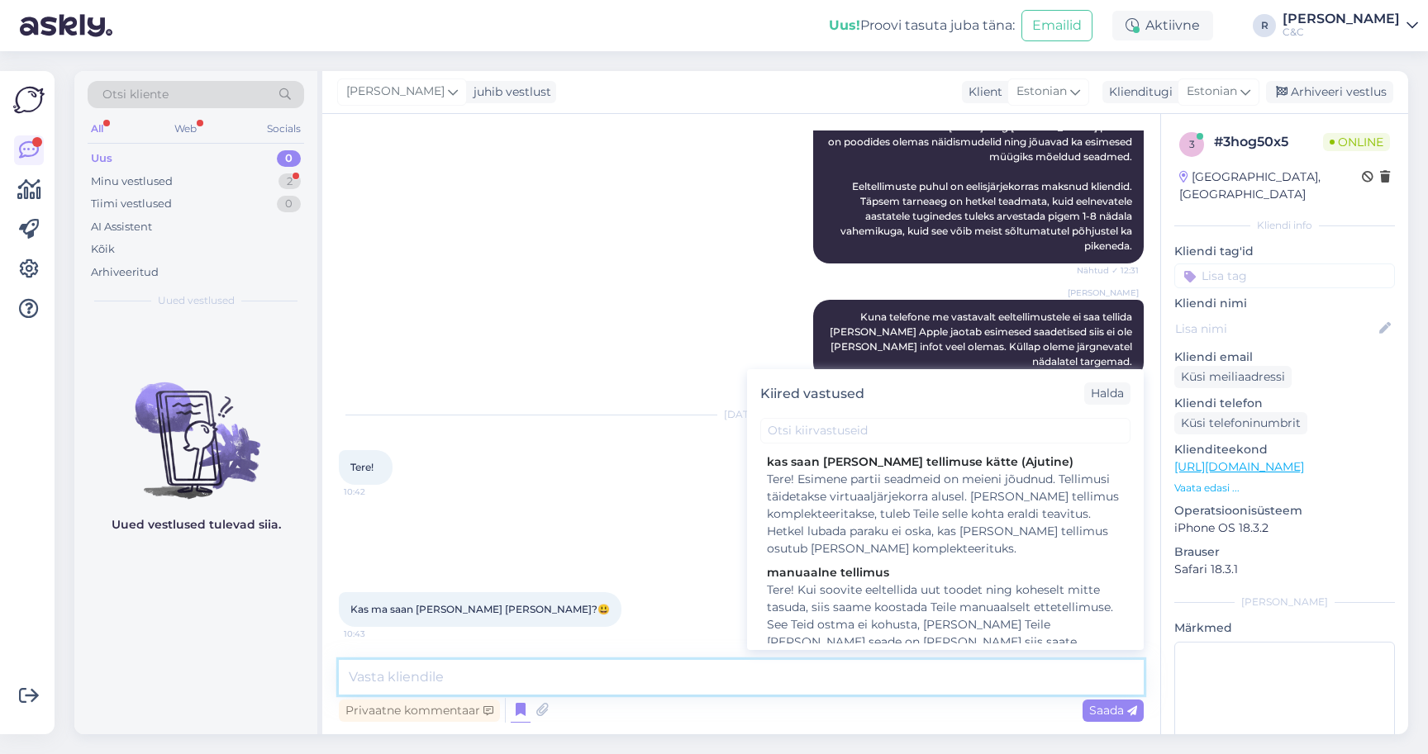
click at [540, 671] on textarea at bounding box center [741, 677] width 805 height 35
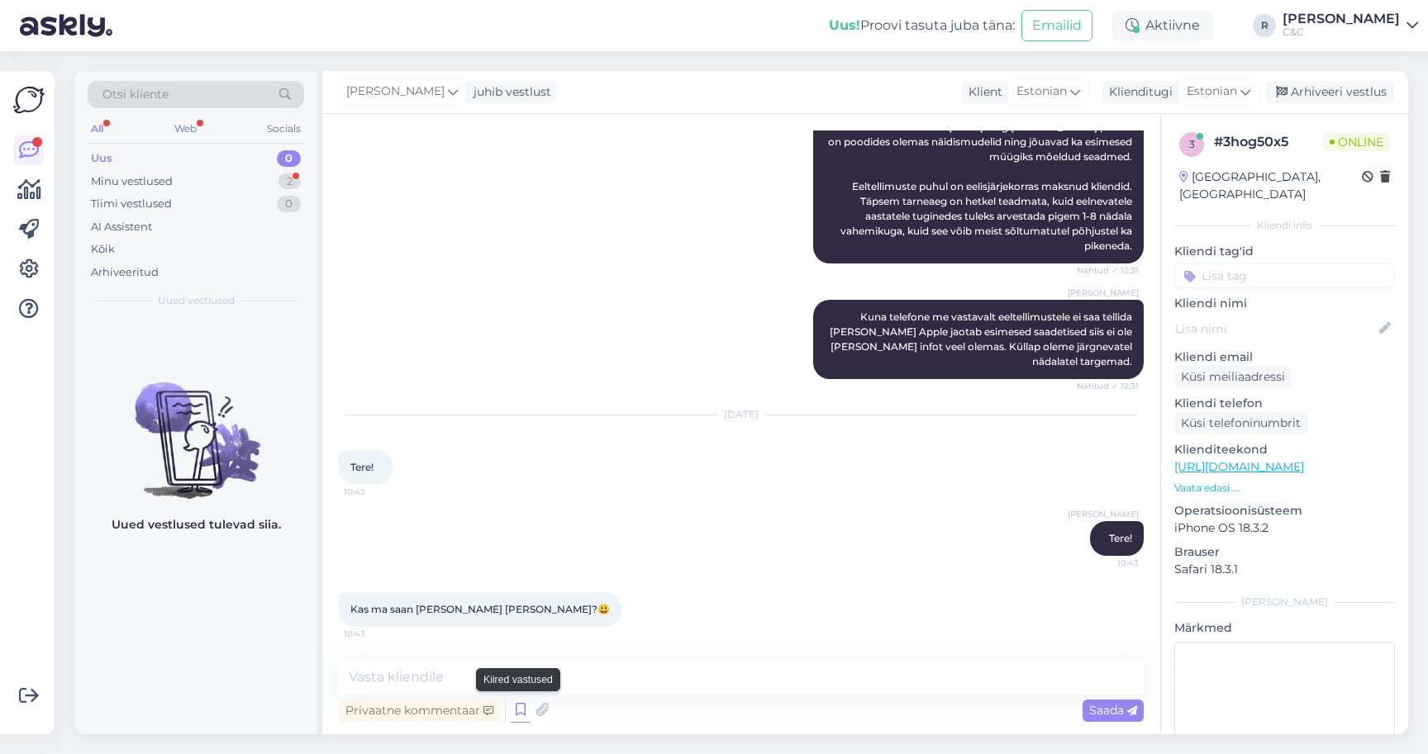
click at [513, 710] on icon at bounding box center [521, 710] width 20 height 25
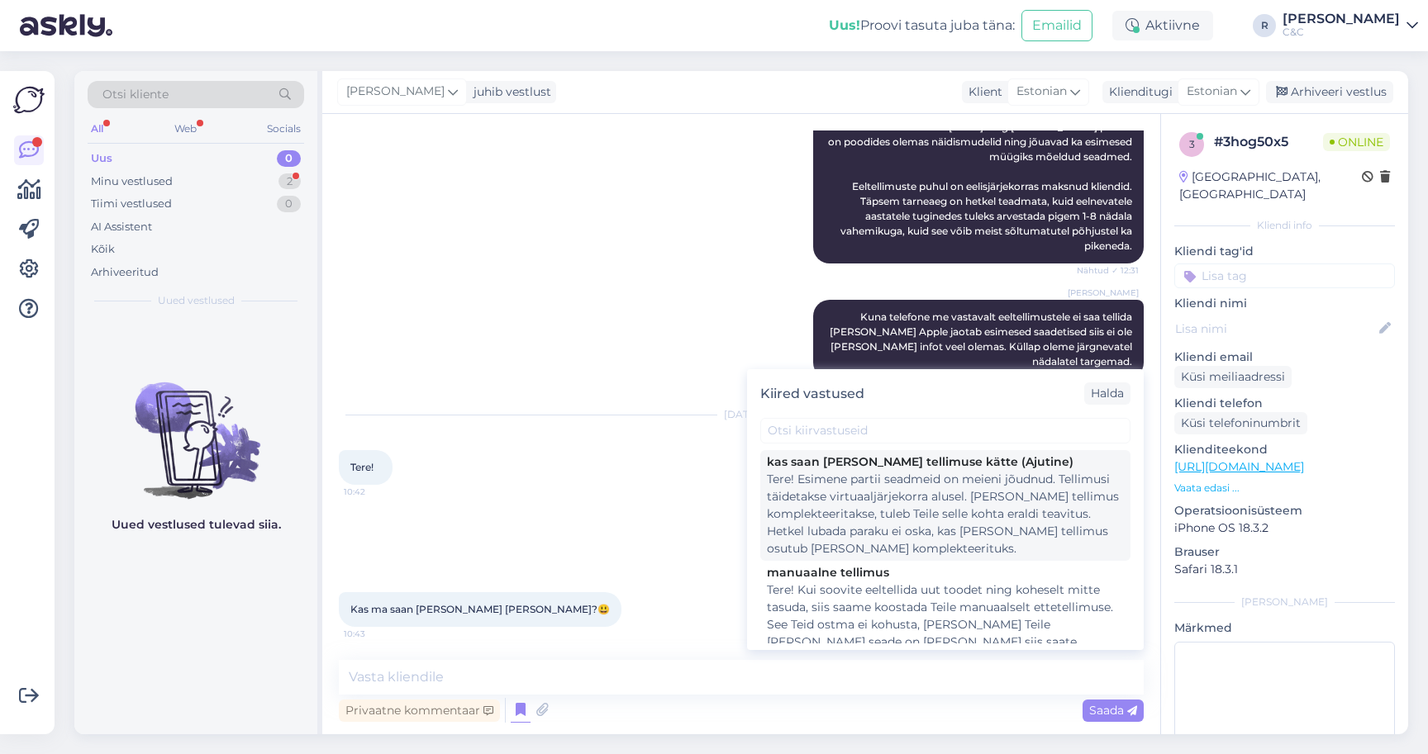
click at [833, 514] on div "Tere! Esimene partii seadmeid on meieni jõudnud. Tellimusi täidetakse virtuaalj…" at bounding box center [945, 514] width 357 height 87
type textarea "Tere! Esimene partii seadmeid on meieni jõudnud. Tellimusi täidetakse virtuaalj…"
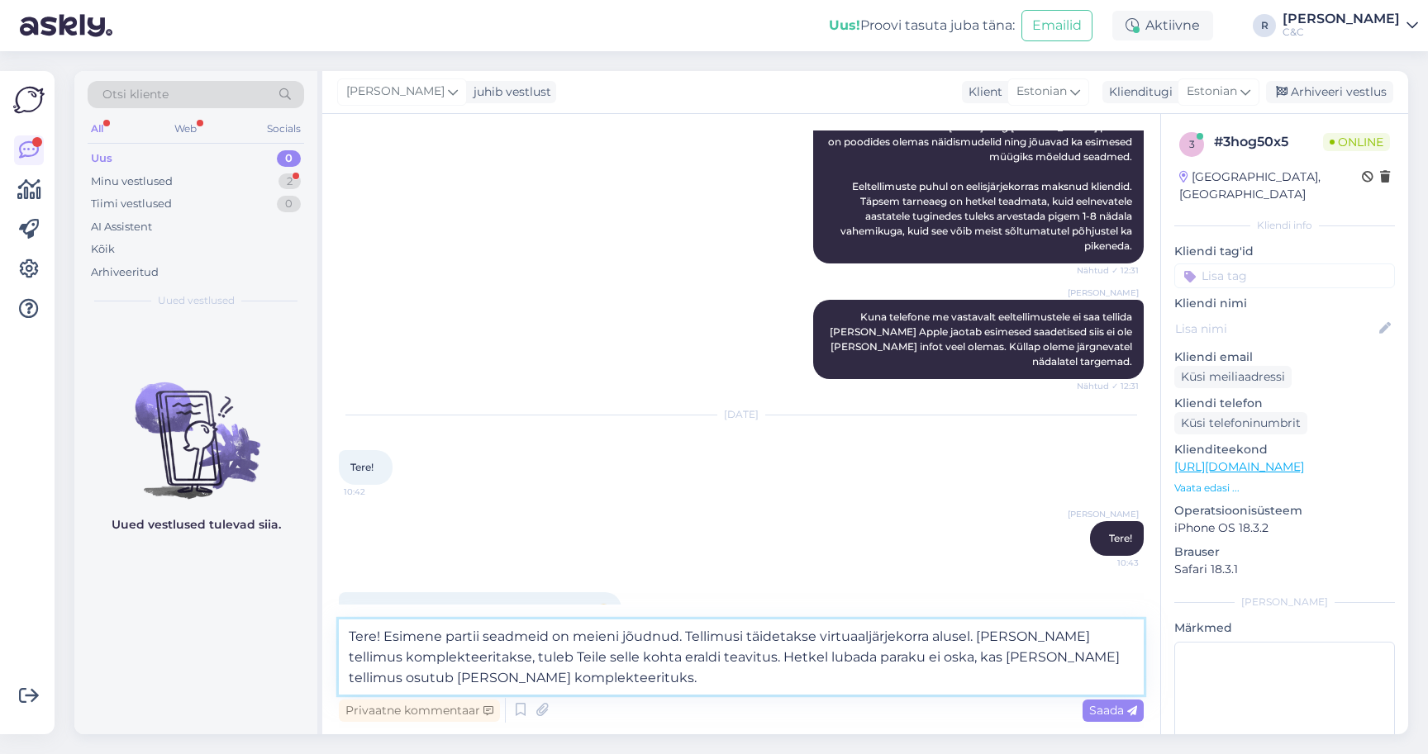
click at [622, 653] on textarea "Tere! Esimene partii seadmeid on meieni jõudnud. Tellimusi täidetakse virtuaalj…" at bounding box center [741, 657] width 805 height 75
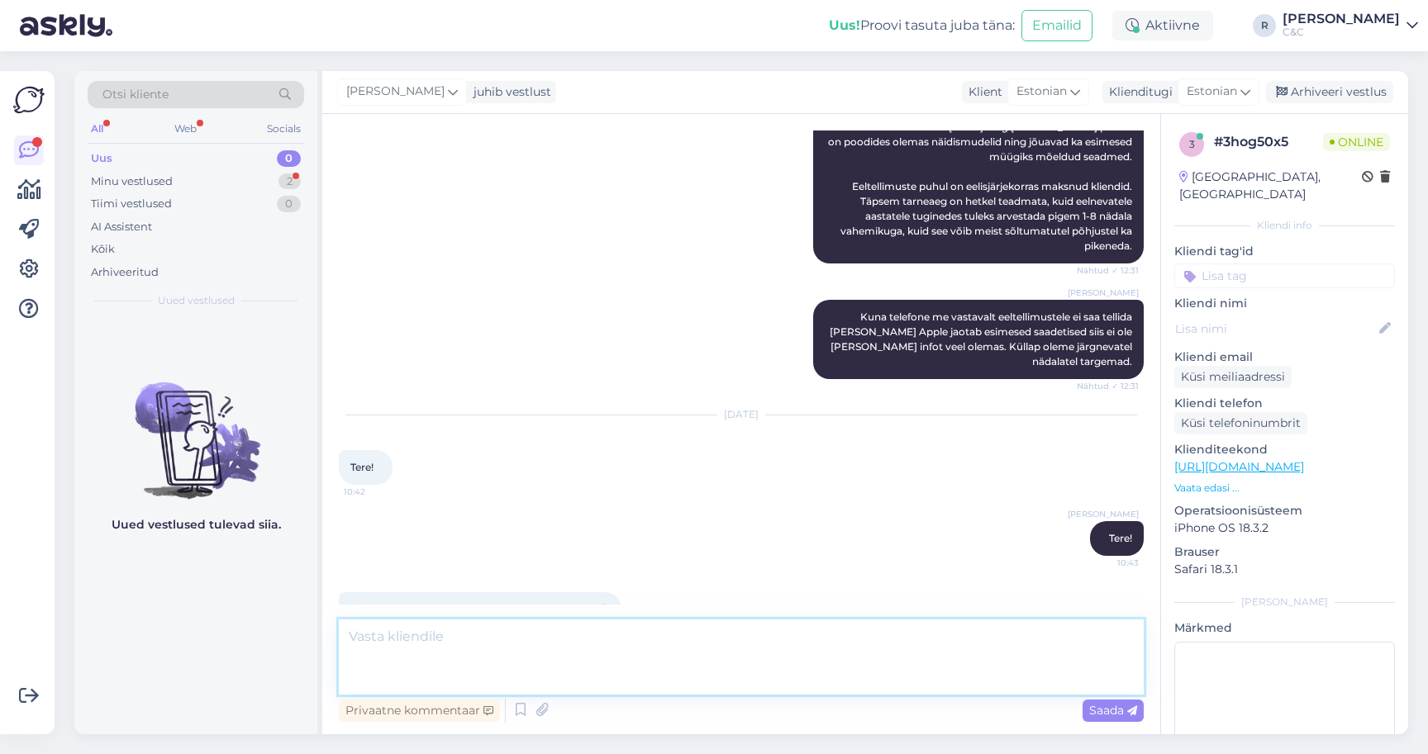
scroll to position [1346, 0]
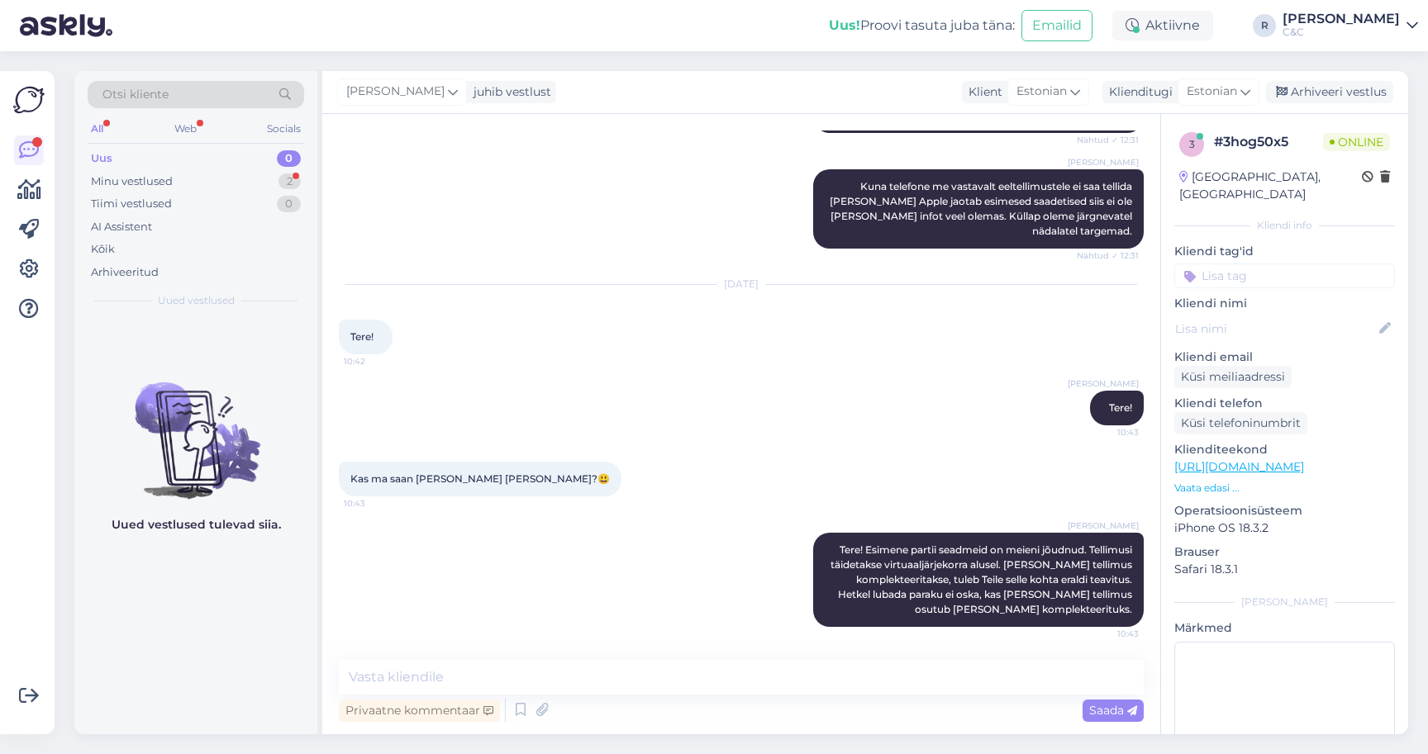
click at [540, 352] on div "Sep 19 2025 Tere! 10:42" at bounding box center [741, 320] width 805 height 106
click at [258, 182] on div "Minu vestlused 2" at bounding box center [196, 181] width 216 height 23
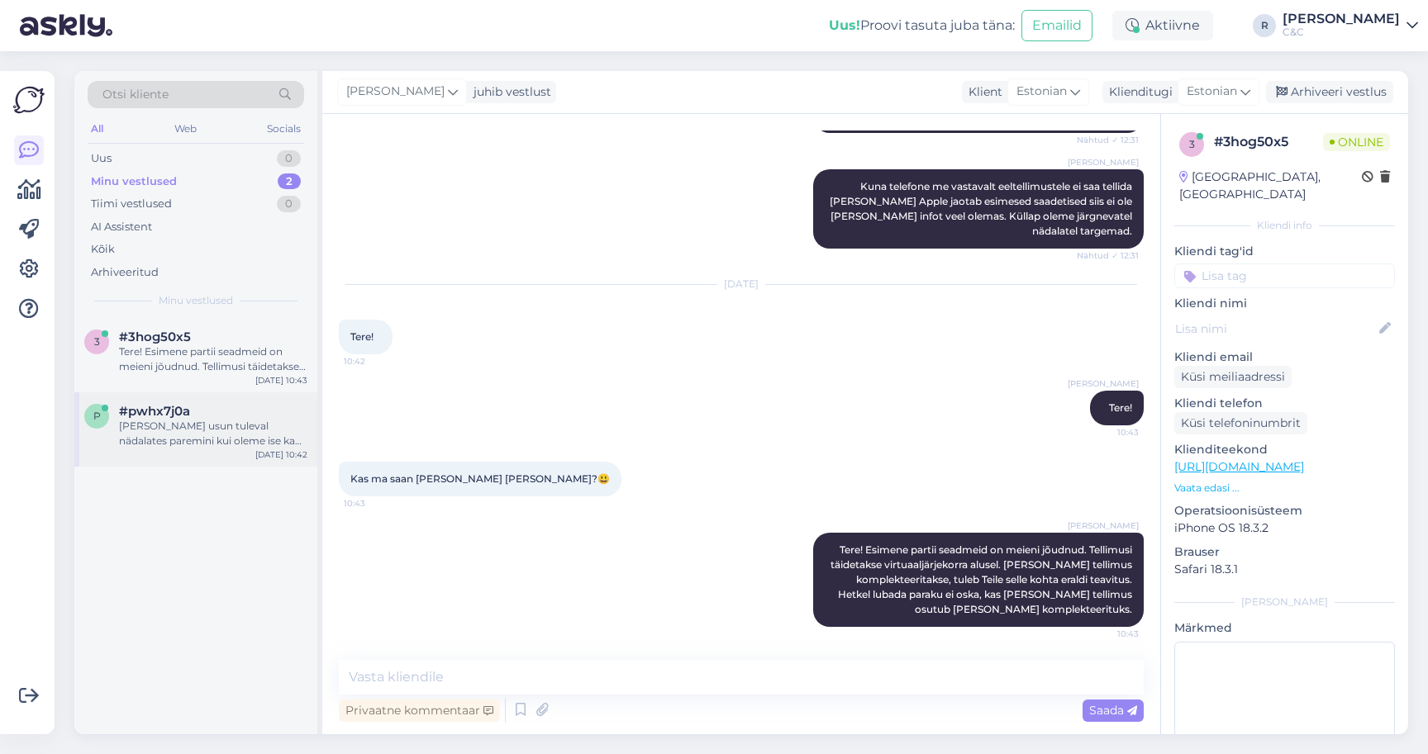
click at [218, 429] on div "Selgub usun tuleval nädalates paremini kui oleme ise ka targemad, kui suured ta…" at bounding box center [213, 434] width 188 height 30
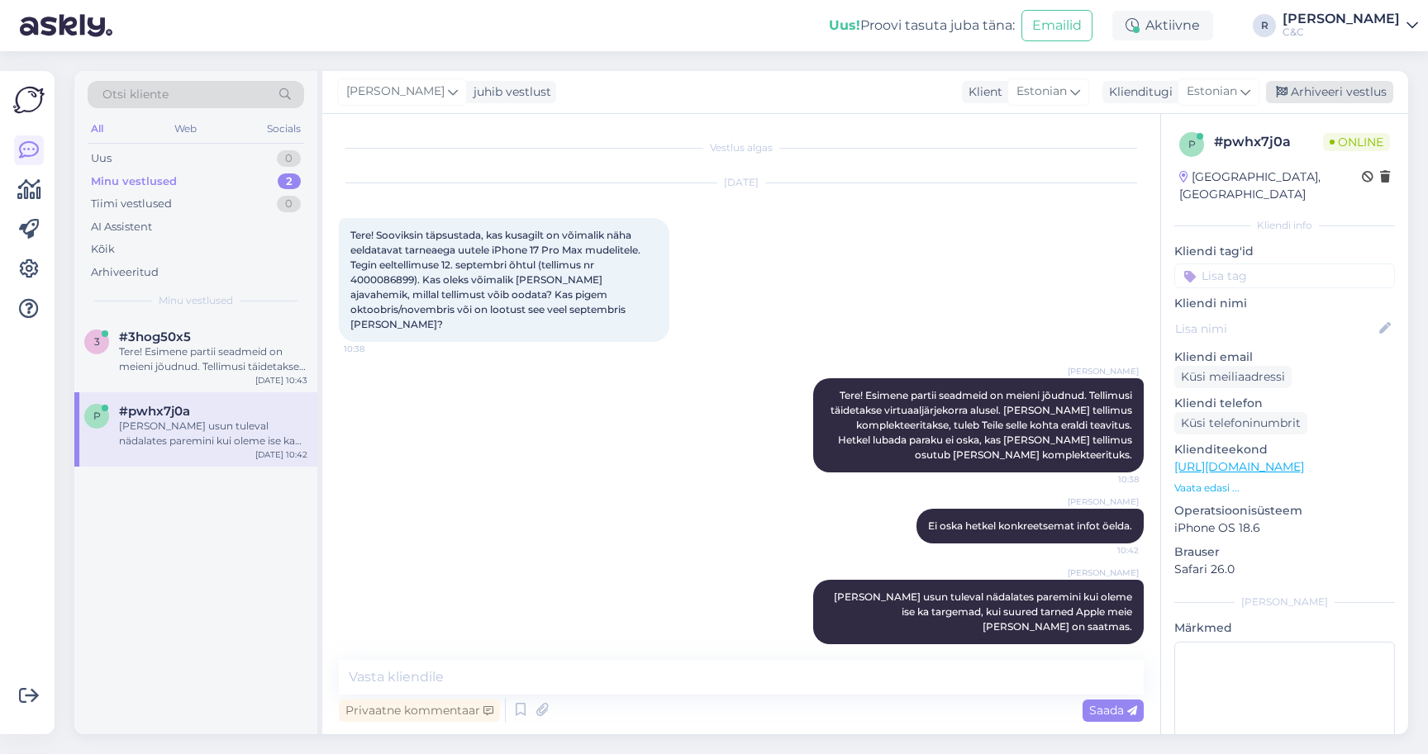
click at [1330, 93] on div "Arhiveeri vestlus" at bounding box center [1329, 92] width 127 height 22
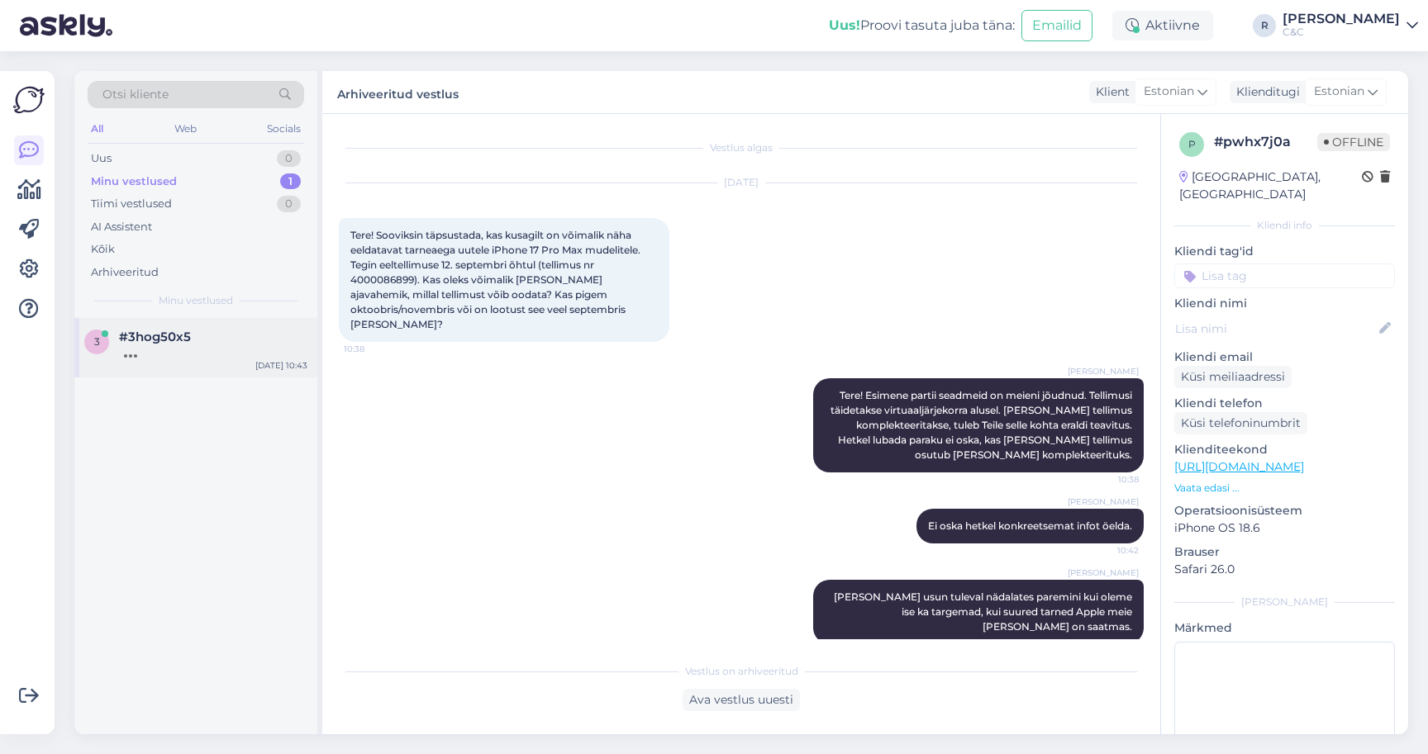
click at [219, 366] on div "3 #3hog50x5 Sep 19 10:43" at bounding box center [195, 347] width 243 height 59
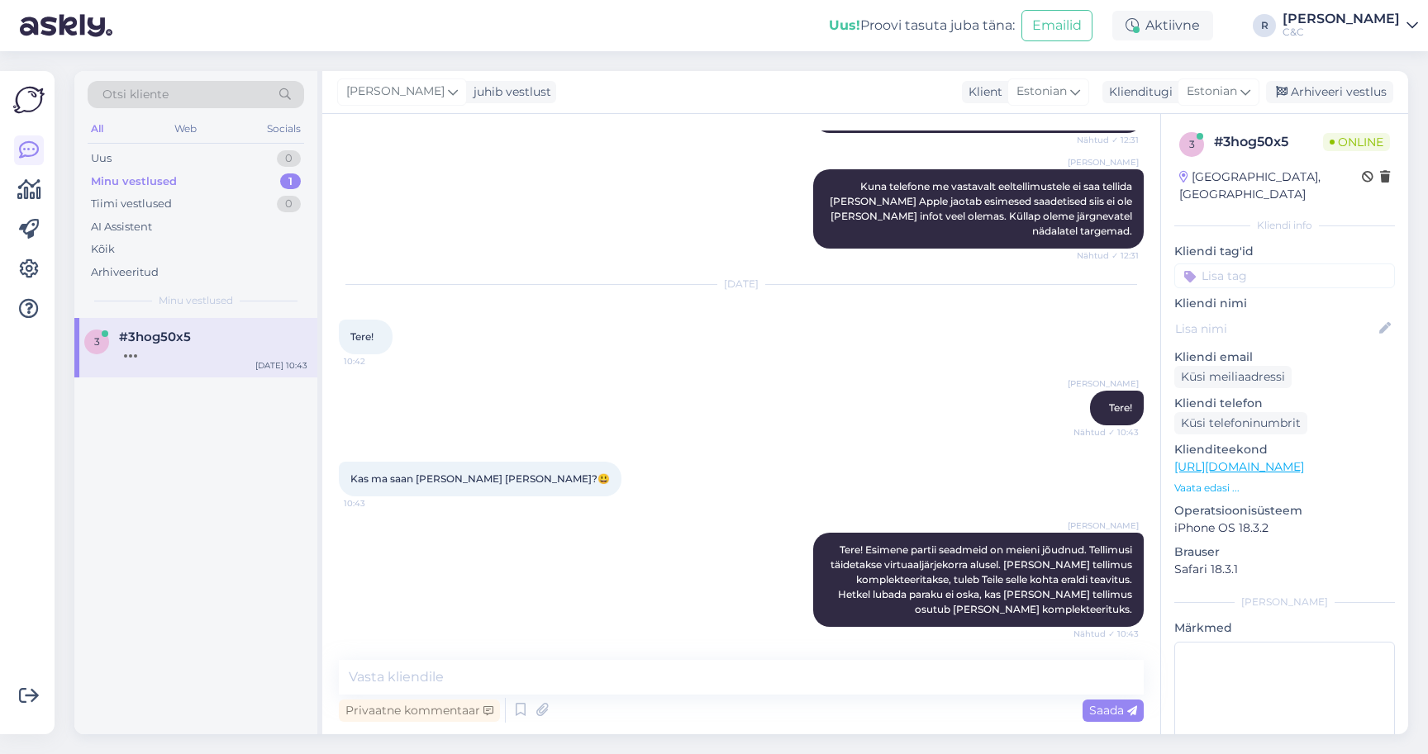
click at [526, 642] on div "Ross Tere! Esimene partii seadmeid on meieni jõudnud. Tellimusi täidetakse virt…" at bounding box center [741, 580] width 805 height 131
click at [515, 661] on textarea at bounding box center [741, 677] width 805 height 35
click at [21, 267] on icon at bounding box center [29, 269] width 20 height 20
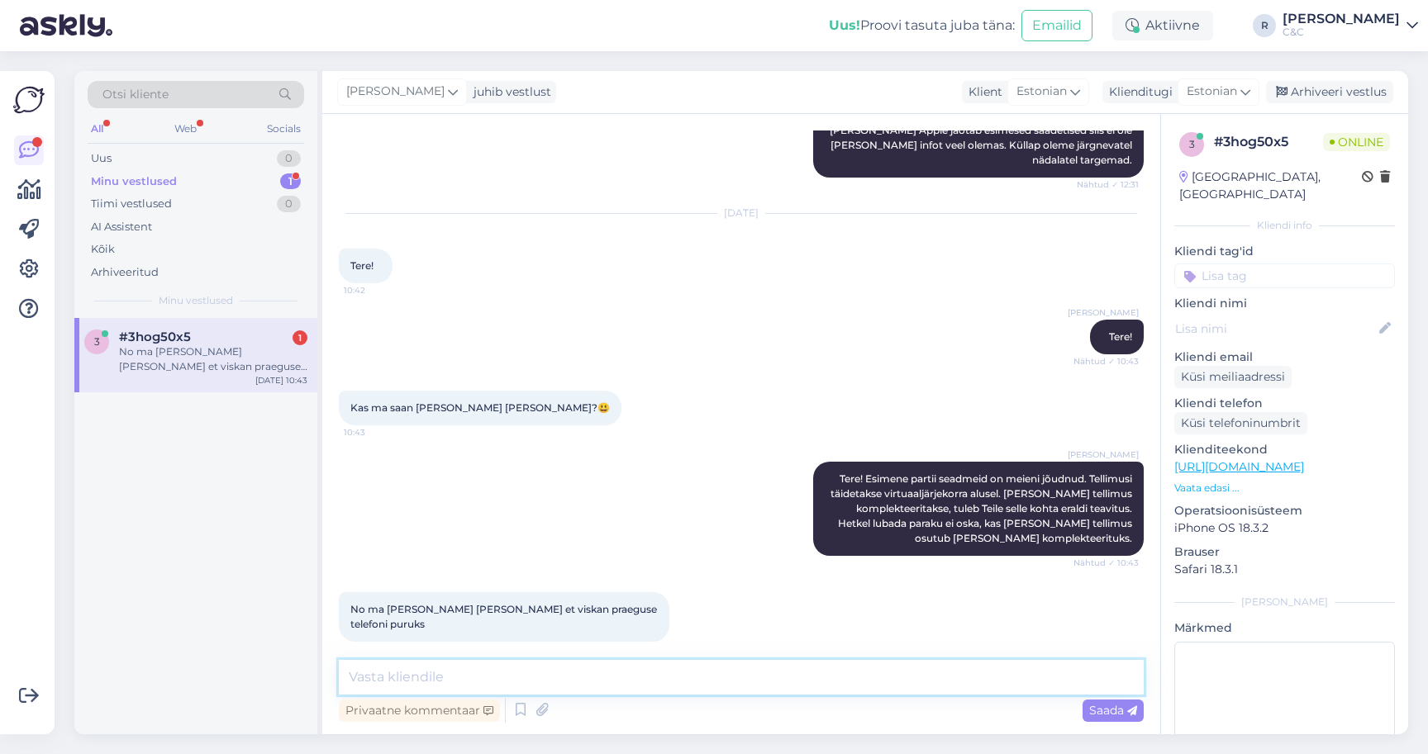
click at [551, 681] on textarea at bounding box center [741, 677] width 805 height 35
click at [504, 691] on textarea at bounding box center [741, 677] width 805 height 35
click at [490, 677] on textarea at bounding box center [741, 677] width 805 height 35
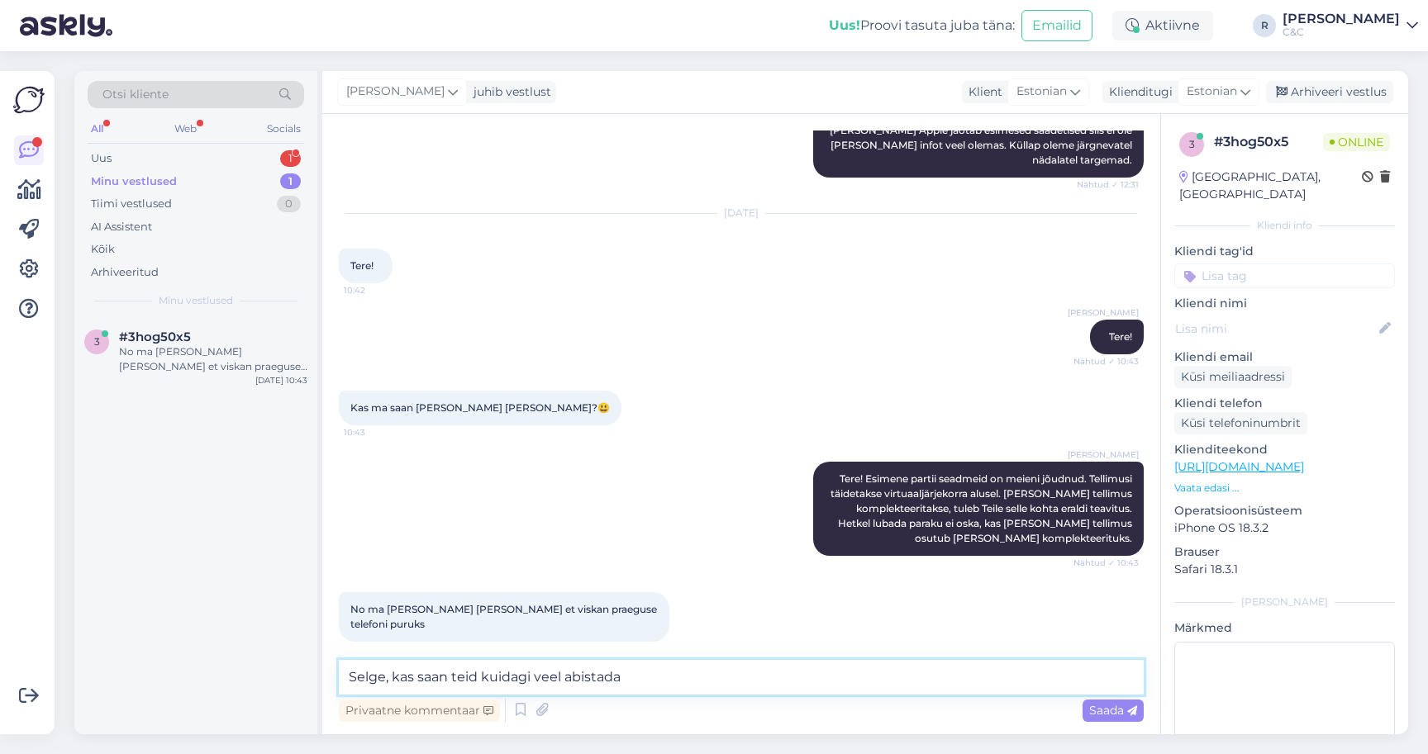
type textarea "Selge, kas saan teid kuidagi veel abistada?"
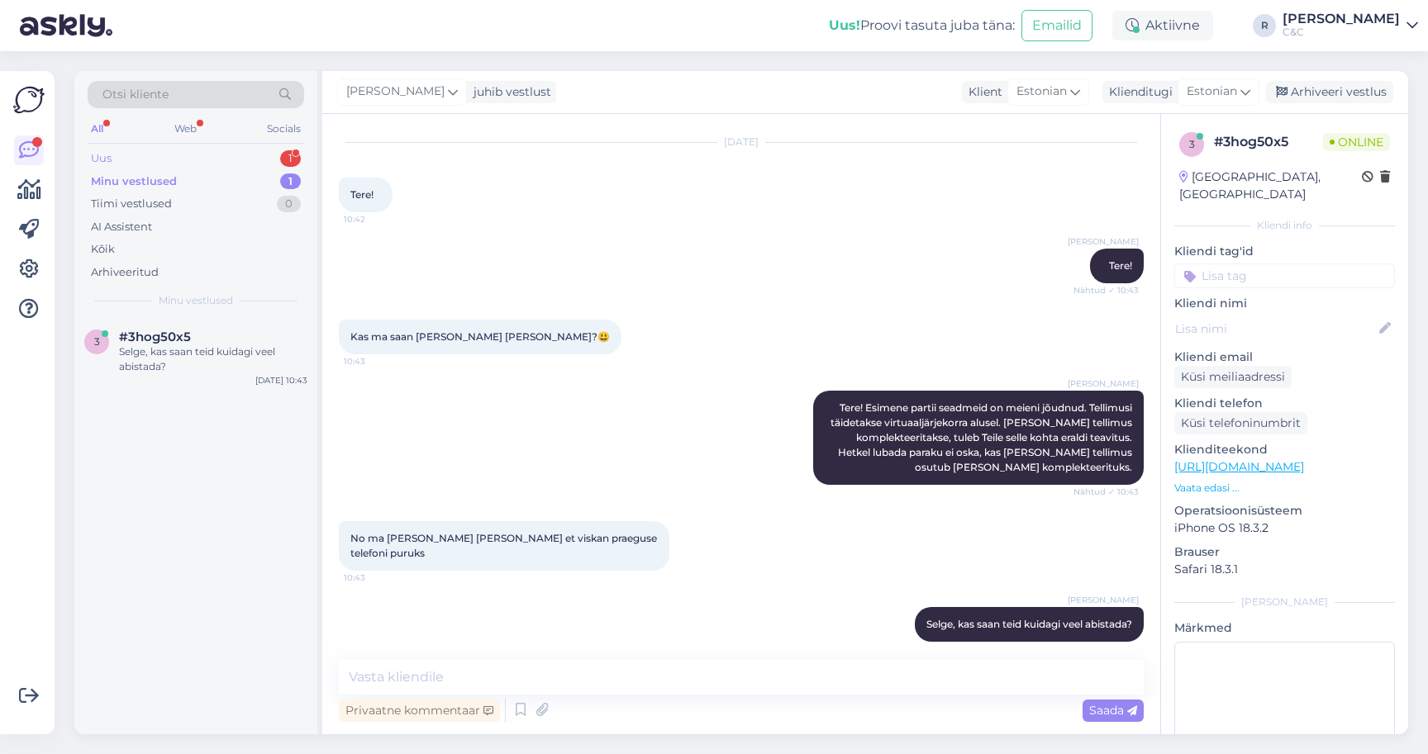
click at [264, 162] on div "Uus 1" at bounding box center [196, 158] width 216 height 23
click at [197, 335] on div "#i7ttctny 1" at bounding box center [213, 337] width 188 height 15
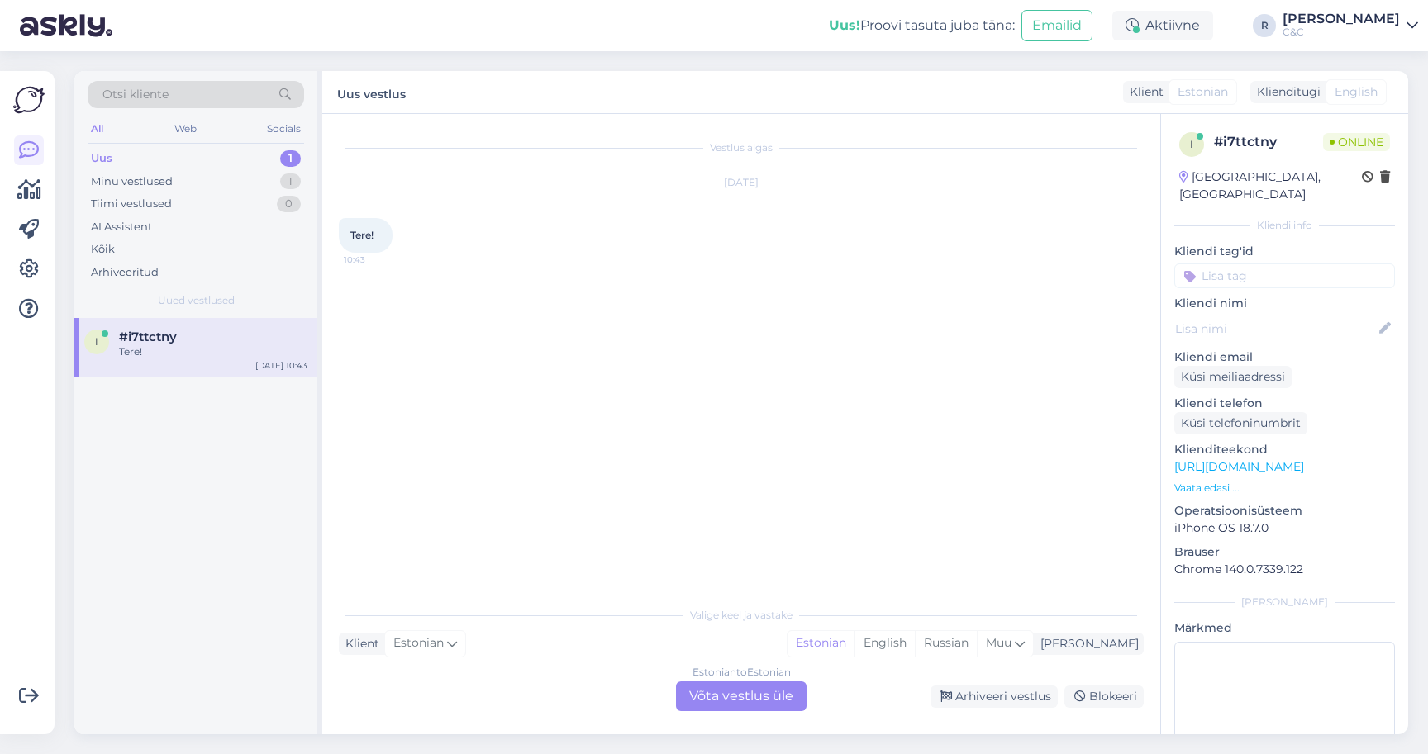
click at [750, 701] on div "Estonian to Estonian Võta vestlus üle" at bounding box center [741, 697] width 131 height 30
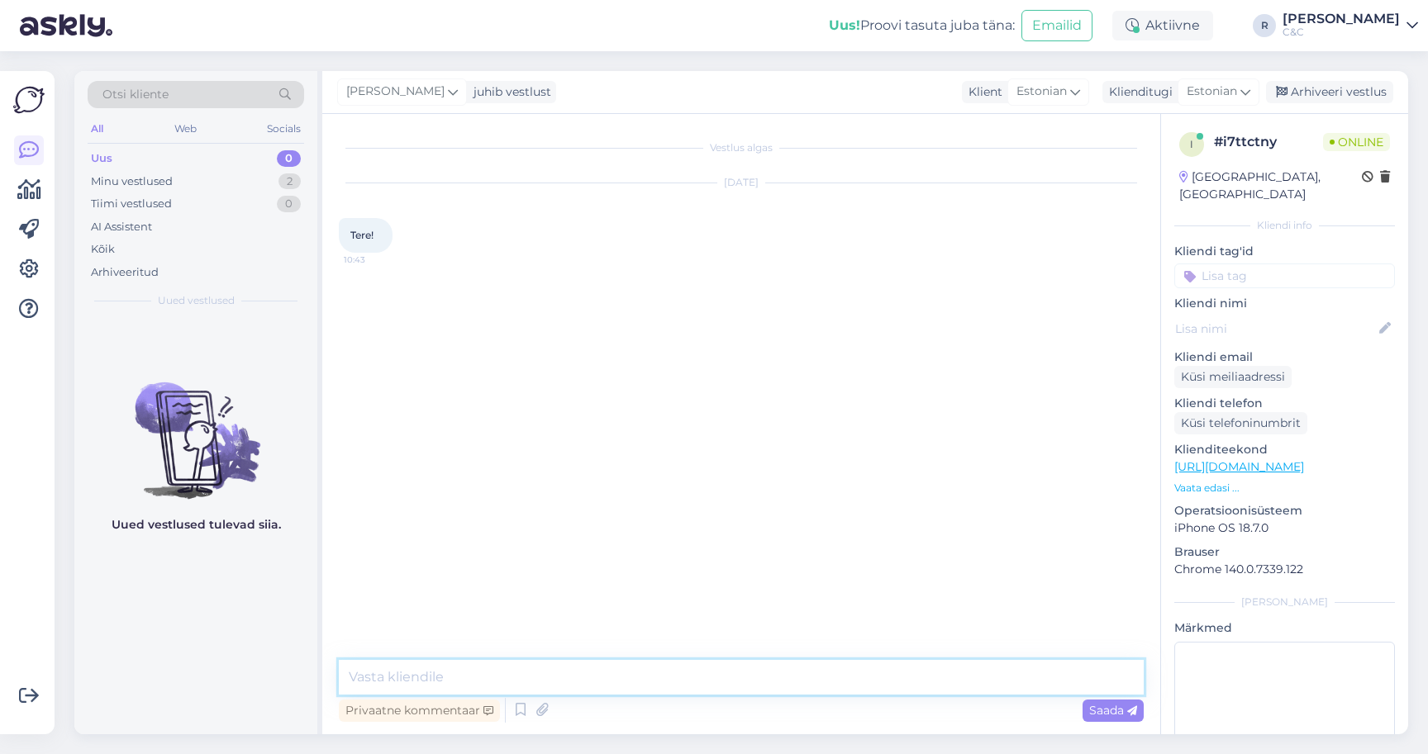
click at [615, 678] on textarea at bounding box center [741, 677] width 805 height 35
type textarea "Tere!"
click at [283, 184] on div "2" at bounding box center [289, 182] width 22 height 17
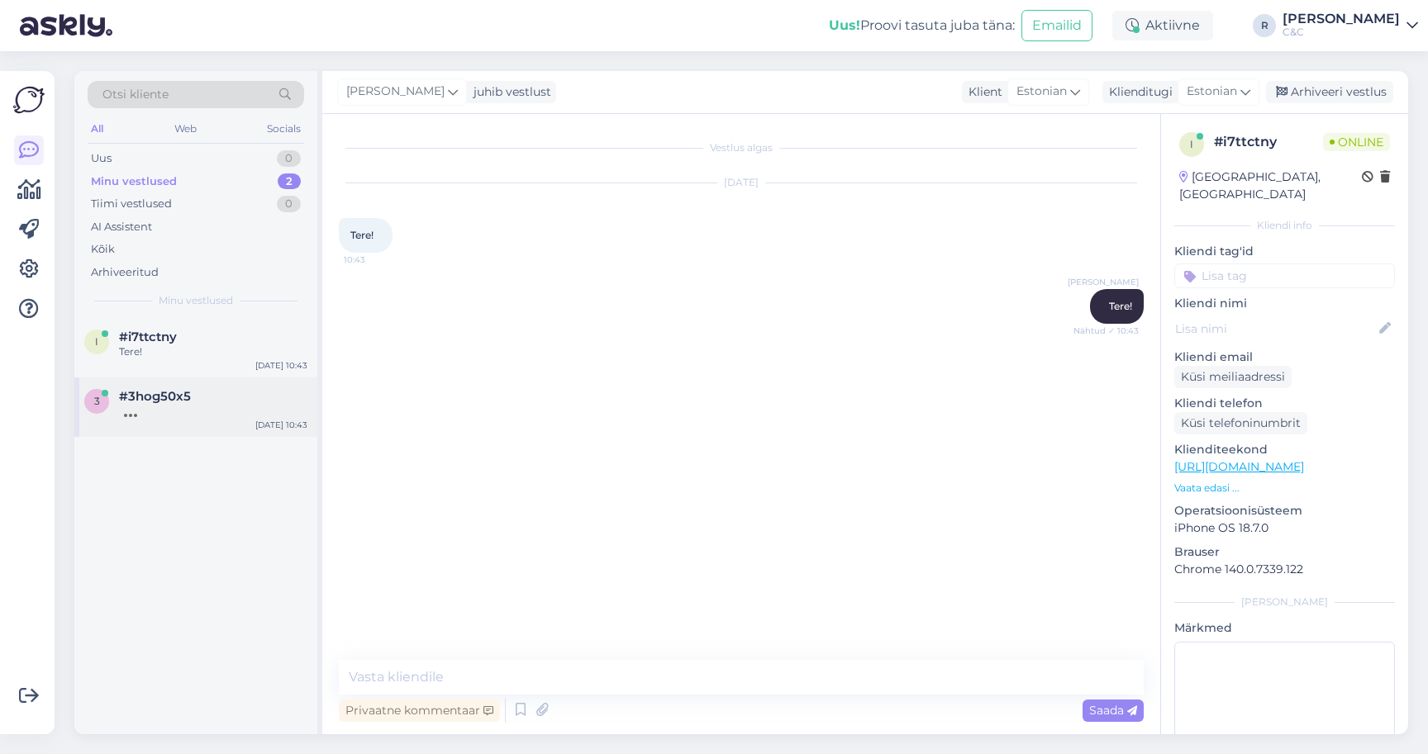
click at [209, 379] on div "3 #3hog50x5 Sep 19 10:43" at bounding box center [195, 407] width 243 height 59
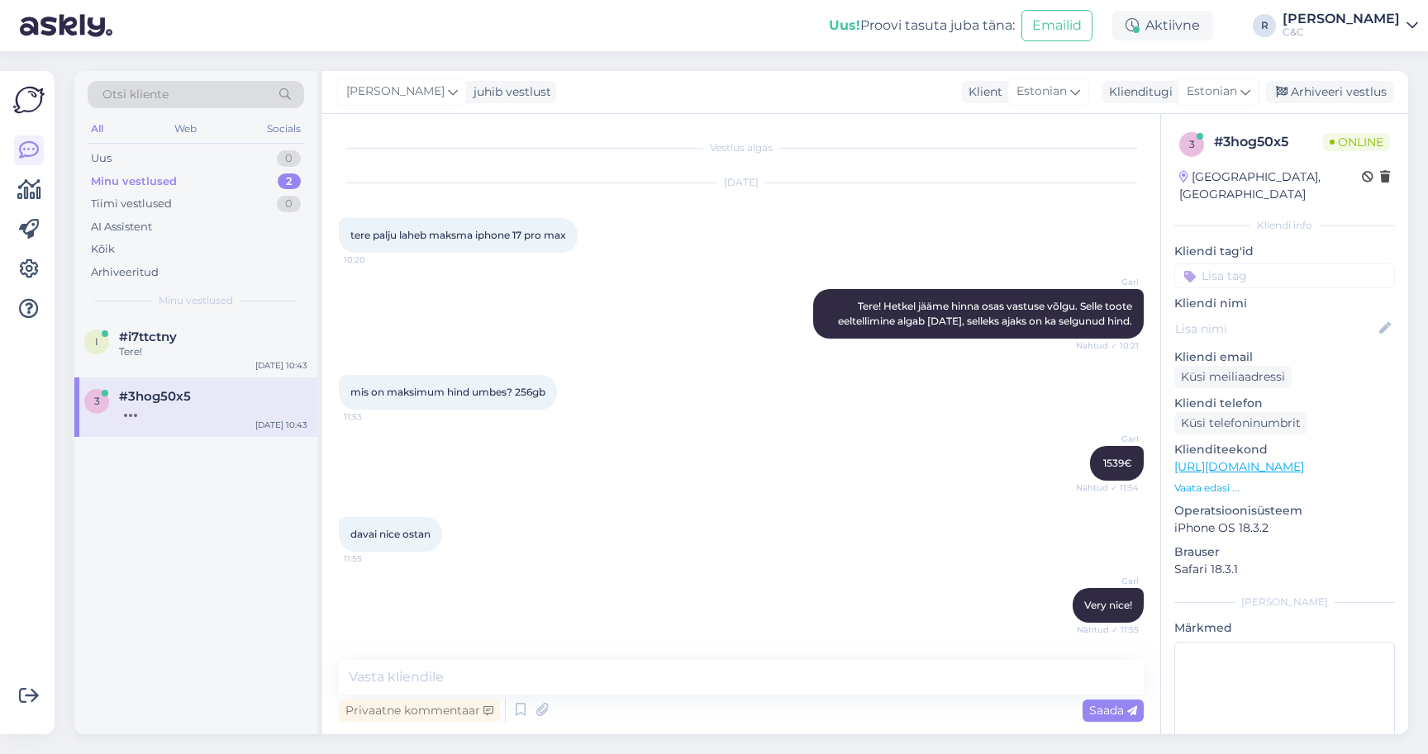
scroll to position [1488, 0]
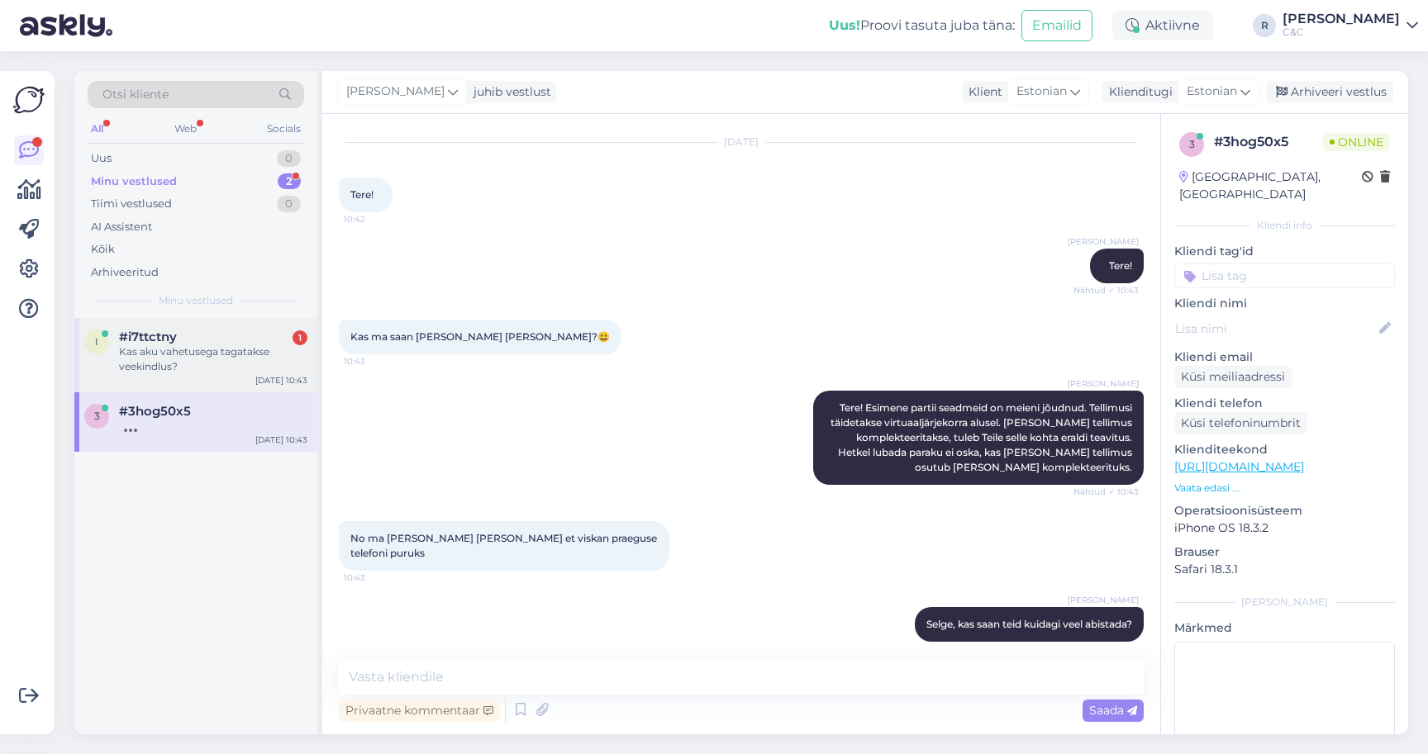
click at [218, 372] on div "i #i7ttctny 1 Kas aku vahetusega tagatakse veekindlus? Sep 19 10:43" at bounding box center [195, 355] width 243 height 74
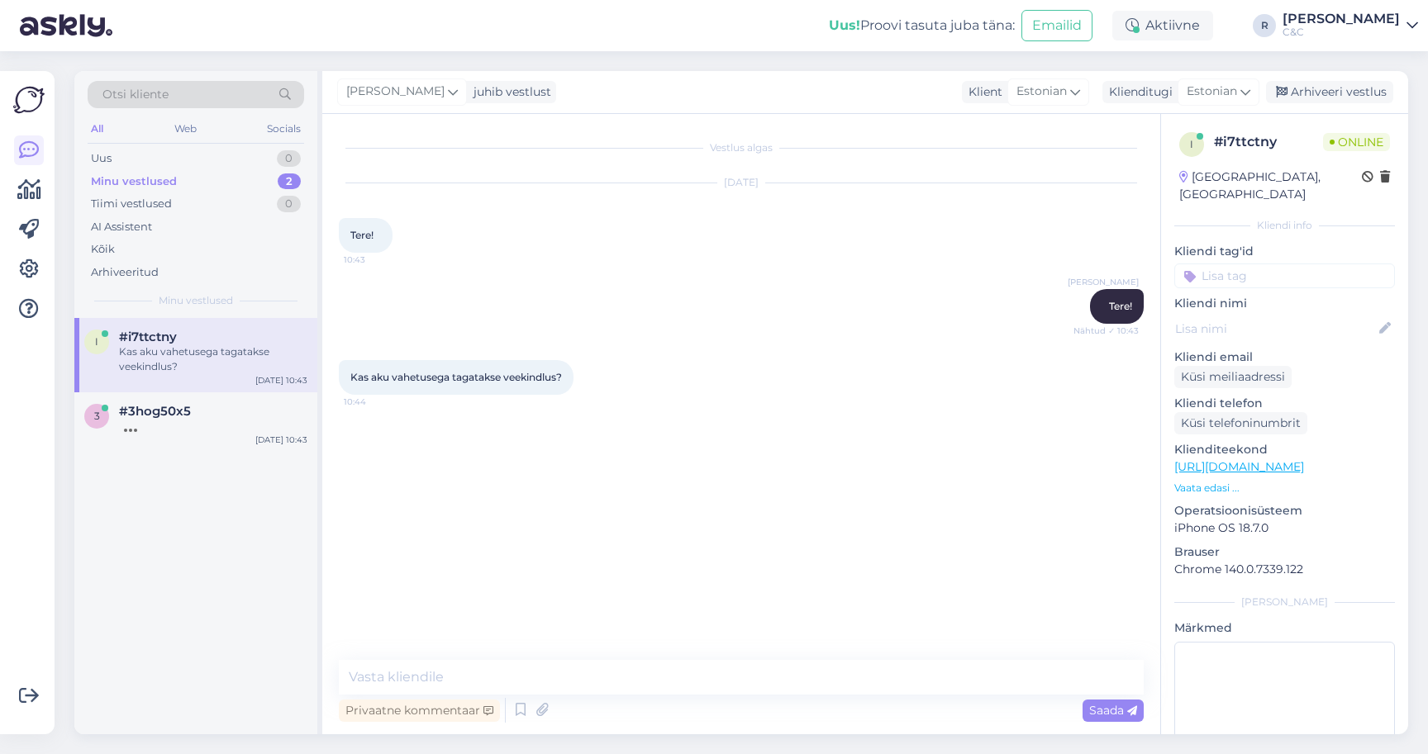
scroll to position [0, 0]
click at [578, 690] on textarea at bounding box center [741, 677] width 805 height 35
type textarea "Ikka,"
click at [255, 430] on div "Kui Teile saata tellimuse nr, kas selle järgi ka Te ei saa midagi sättida? Osts…" at bounding box center [213, 434] width 188 height 30
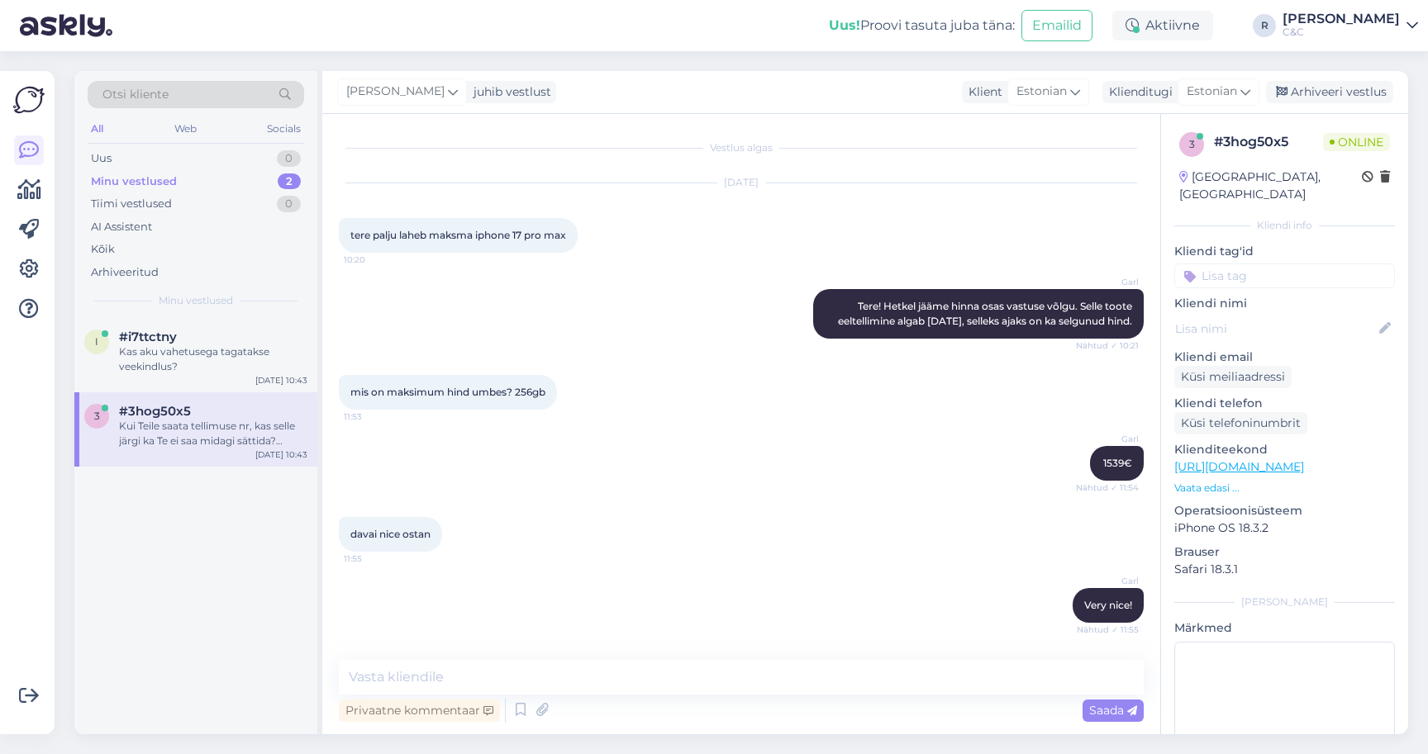
scroll to position [1574, 0]
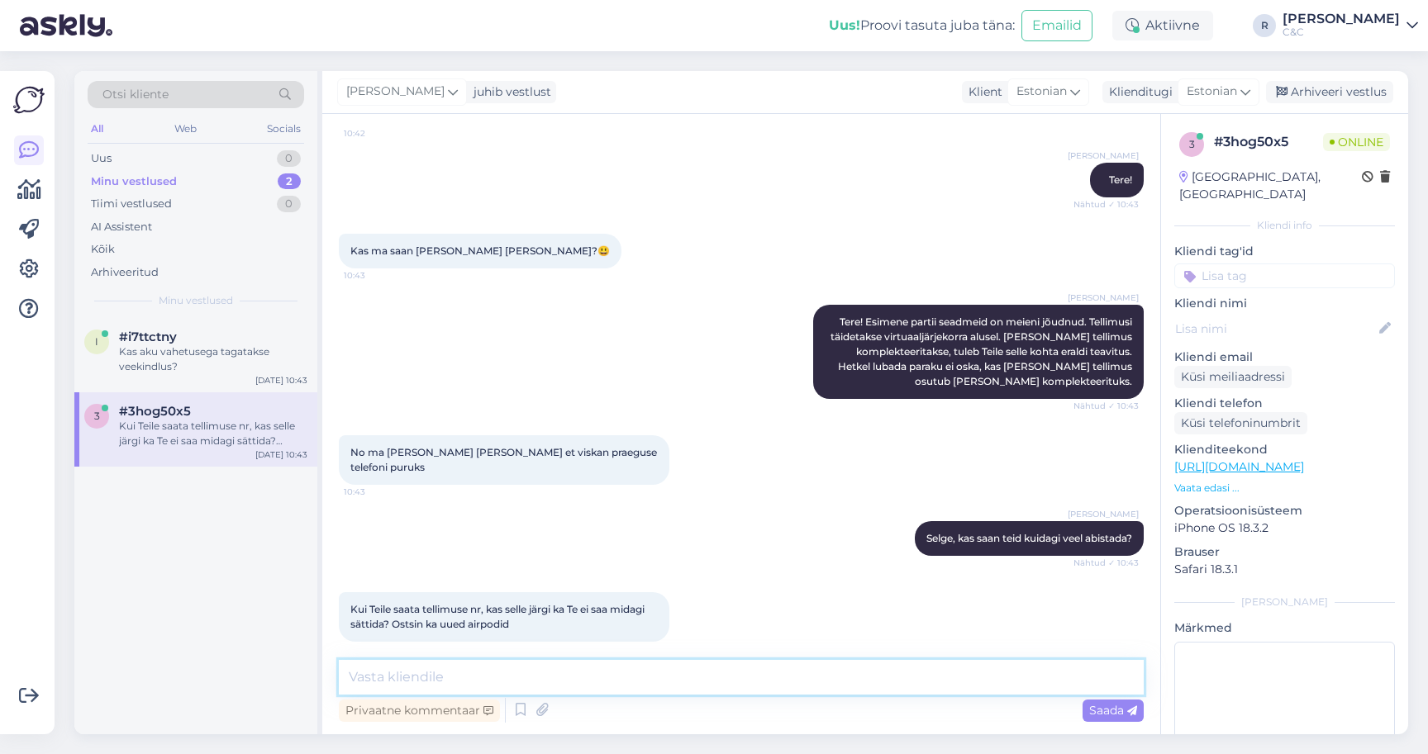
click at [545, 676] on textarea at bounding box center [741, 677] width 805 height 35
type textarea "E"
type textarea "H"
type textarea "Ei,"
type textarea "Ei, toimetame et saaksite kiirelt oma eeltellimuse kätte"
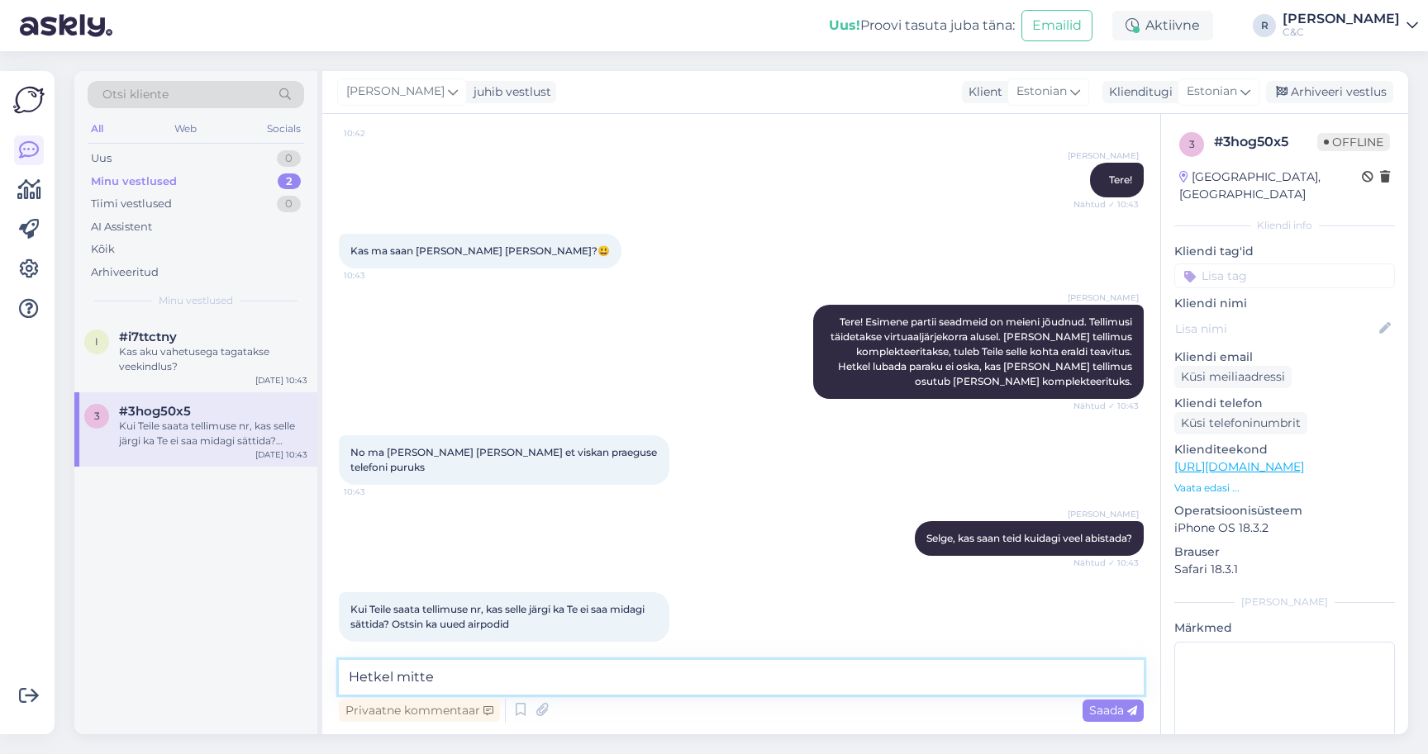
type textarea "Hetkel mitte."
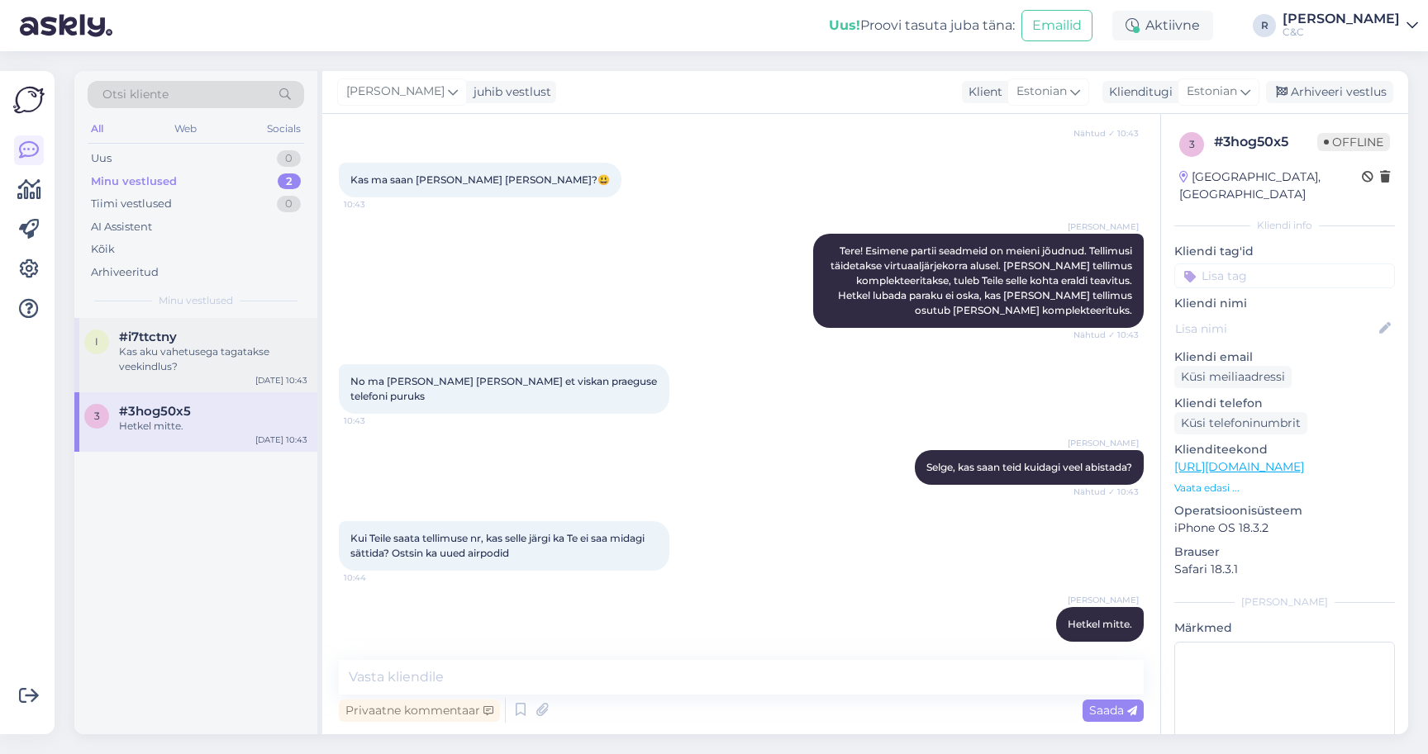
click at [217, 335] on div "#i7ttctny" at bounding box center [213, 337] width 188 height 15
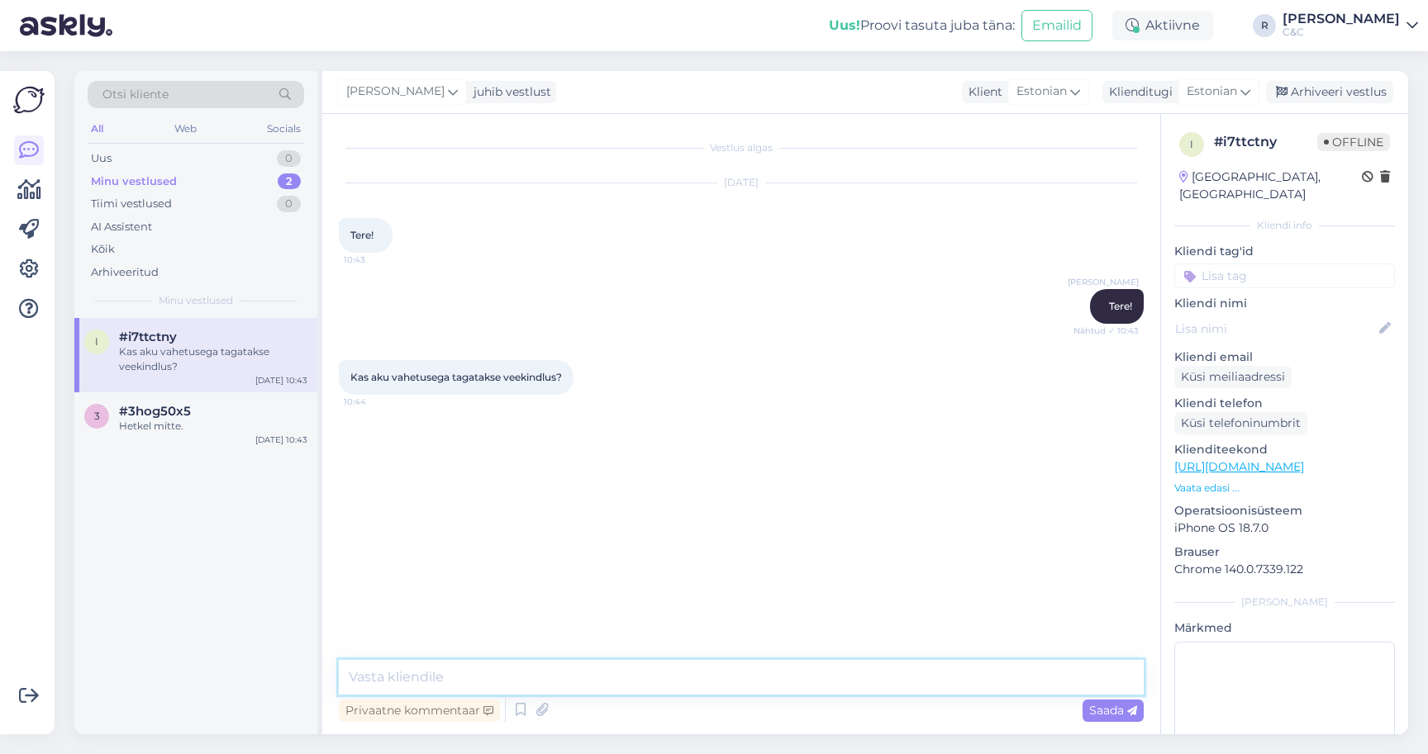
click at [471, 687] on textarea at bounding box center [741, 677] width 805 height 35
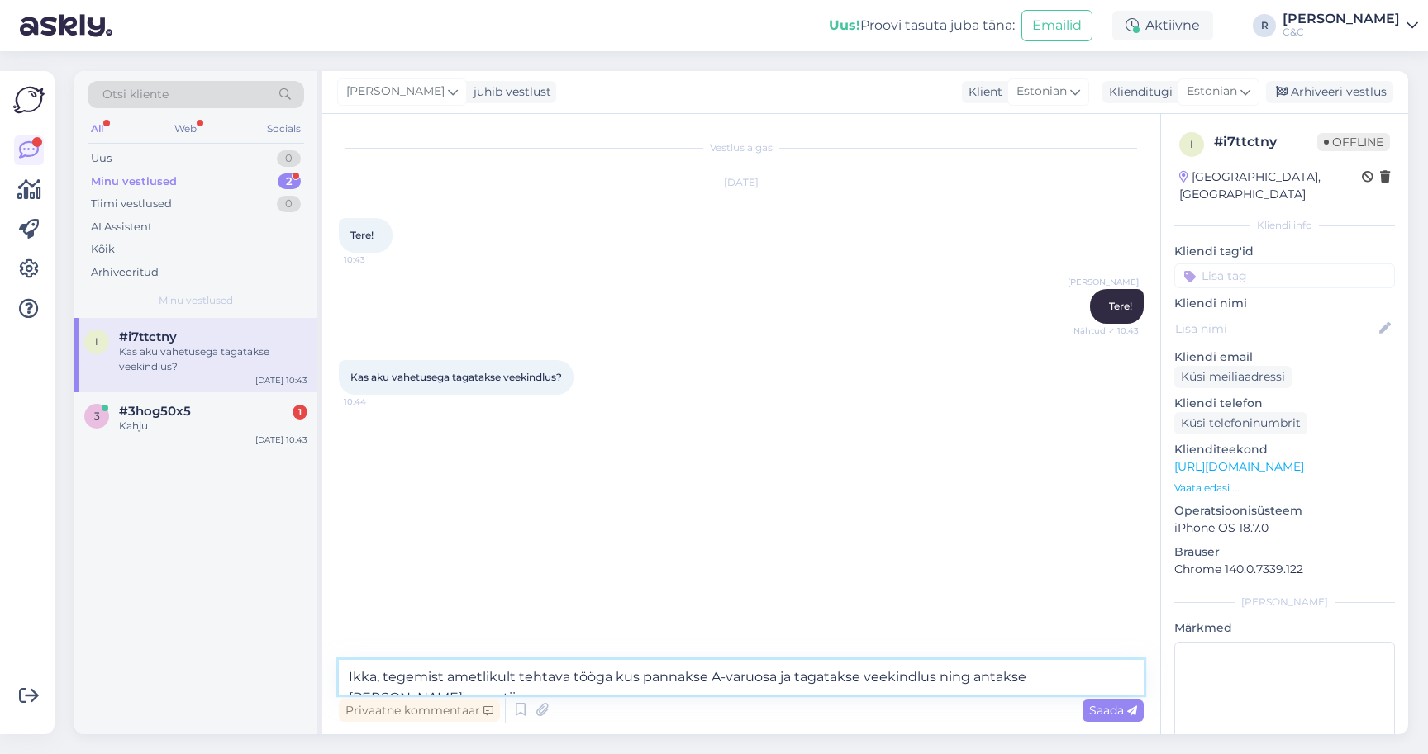
type textarea "Ikka, tegemist ametlikult tehtava tööga kus pannakse A-varuosa ja tagatakse vee…"
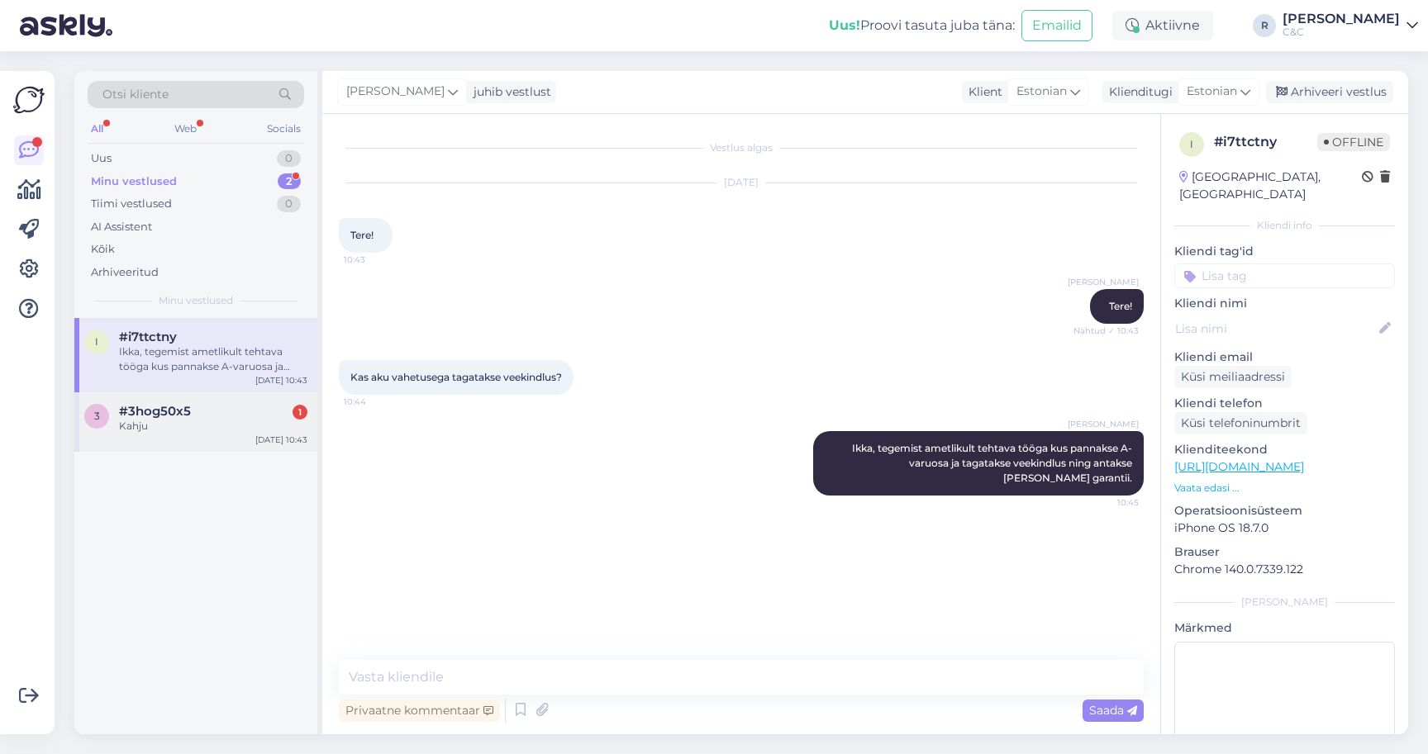
click at [229, 429] on div "Kahju" at bounding box center [213, 426] width 188 height 15
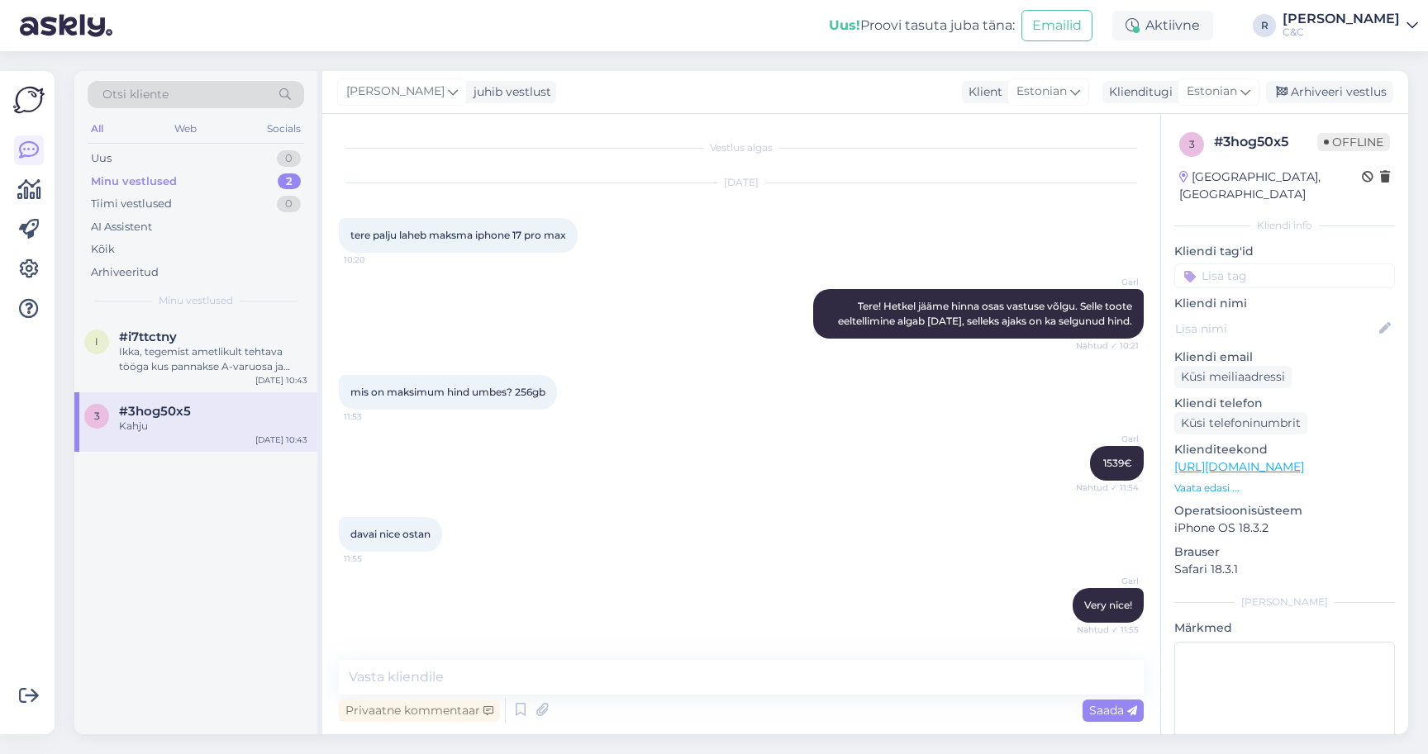
scroll to position [1716, 0]
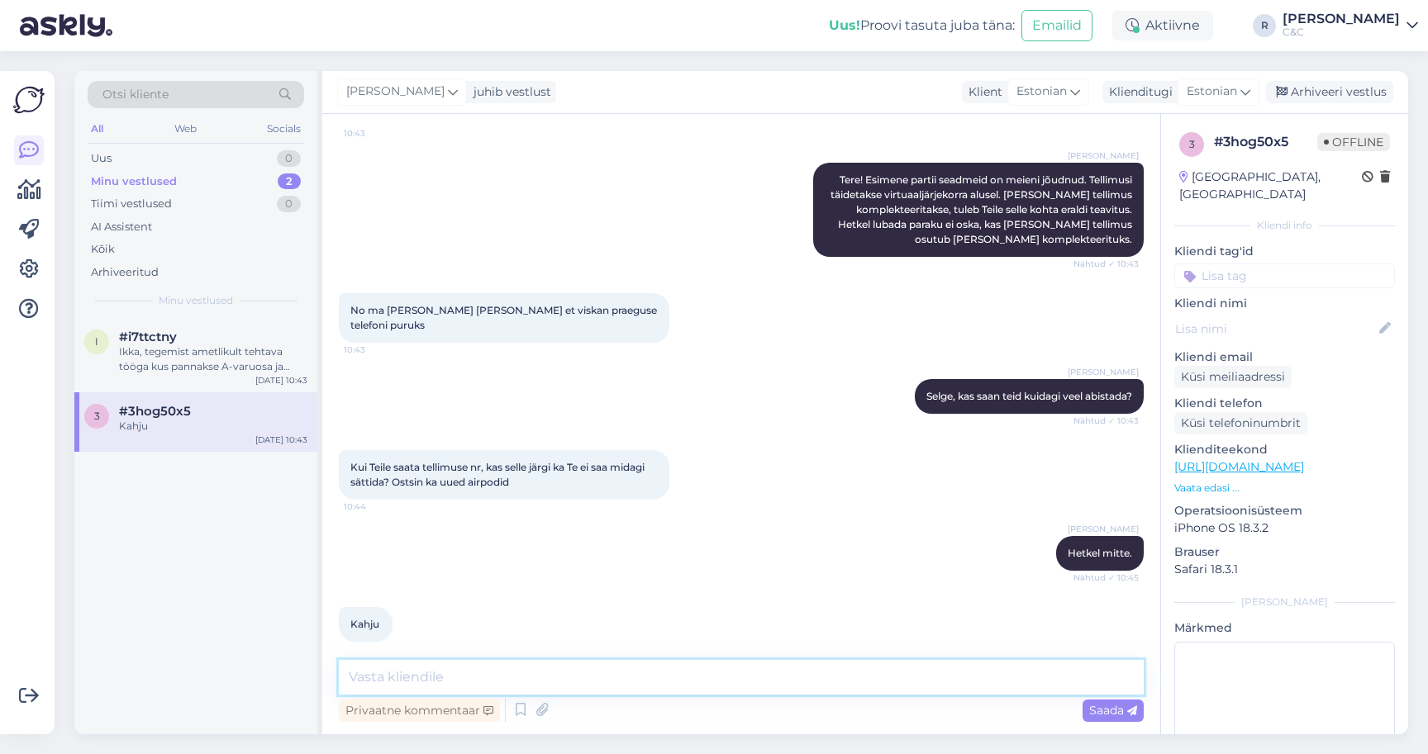
click at [559, 687] on textarea at bounding box center [741, 677] width 805 height 35
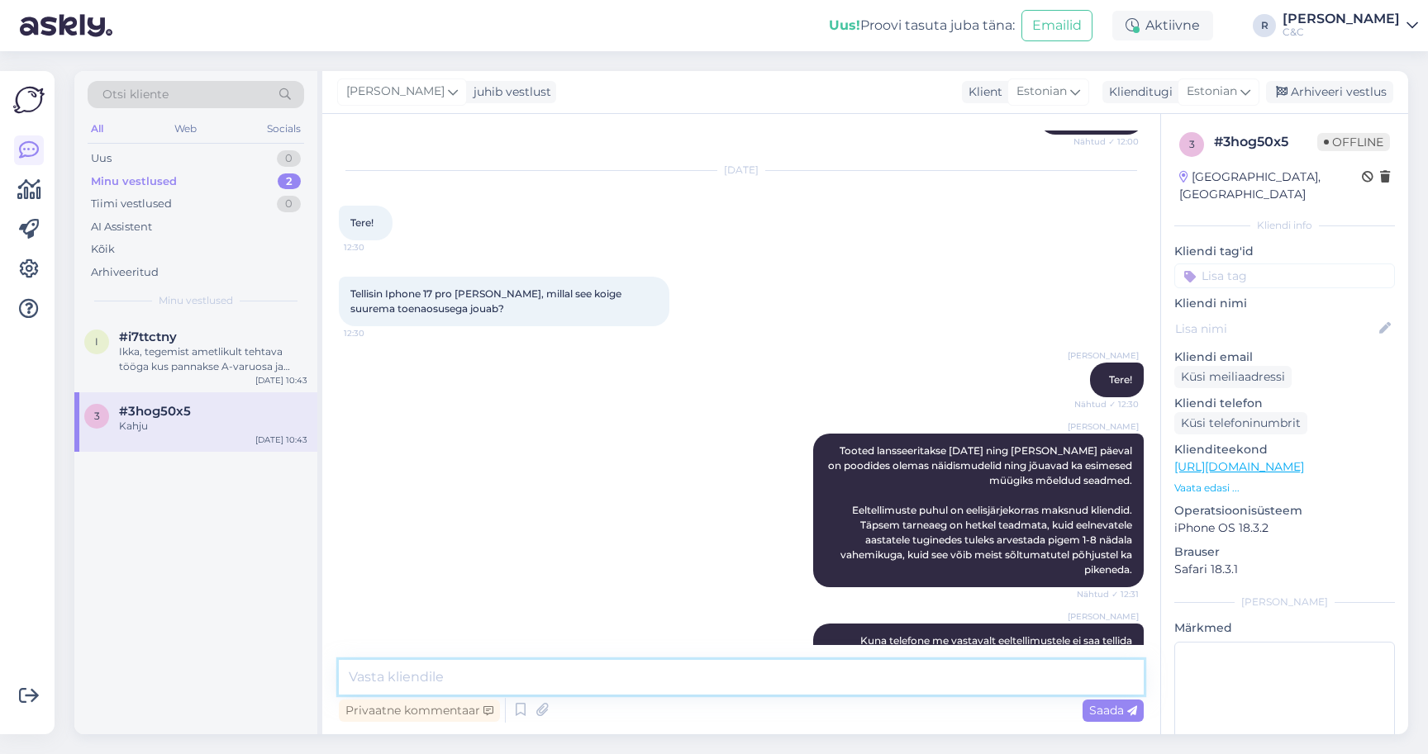
scroll to position [893, 0]
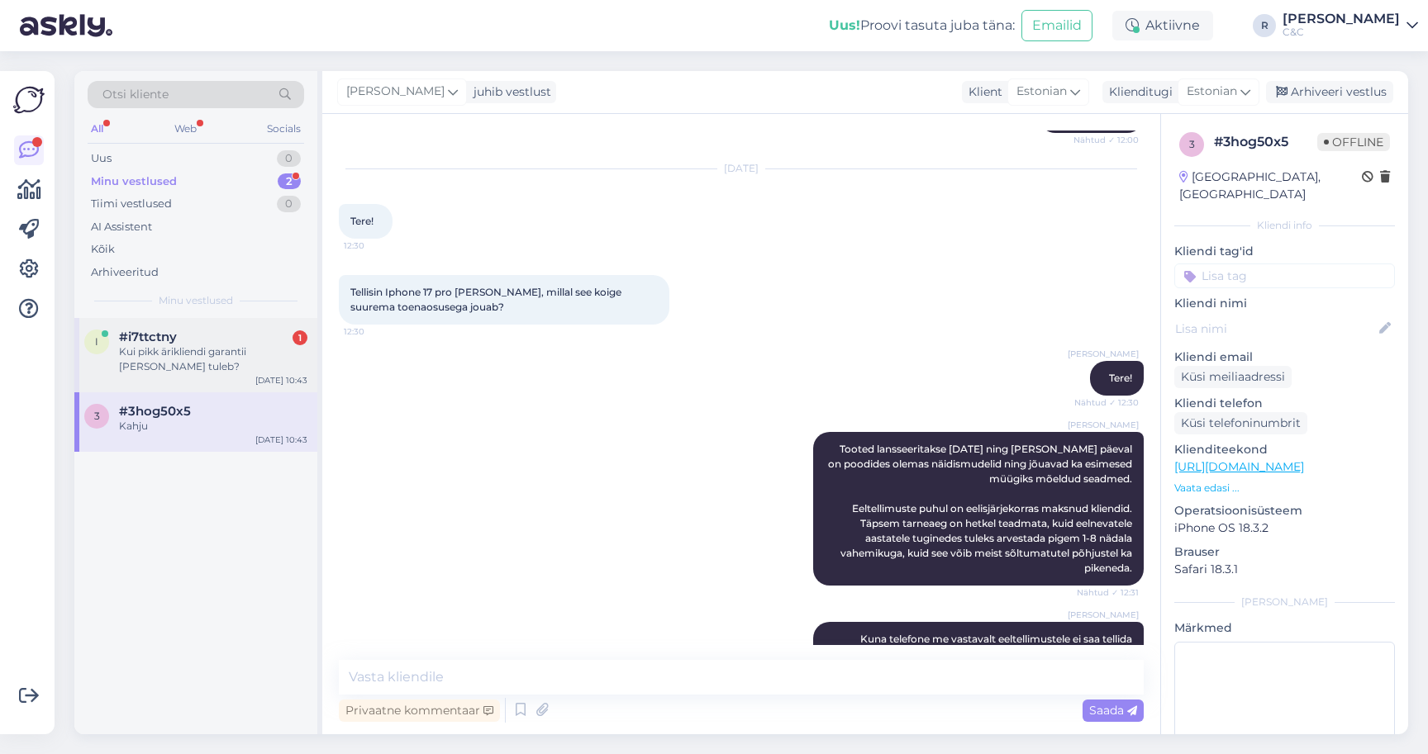
click at [205, 358] on div "i #i7ttctny 1 Kui pikk ärikliendi garantii akul tuleb? Sep 19 10:43" at bounding box center [195, 355] width 243 height 74
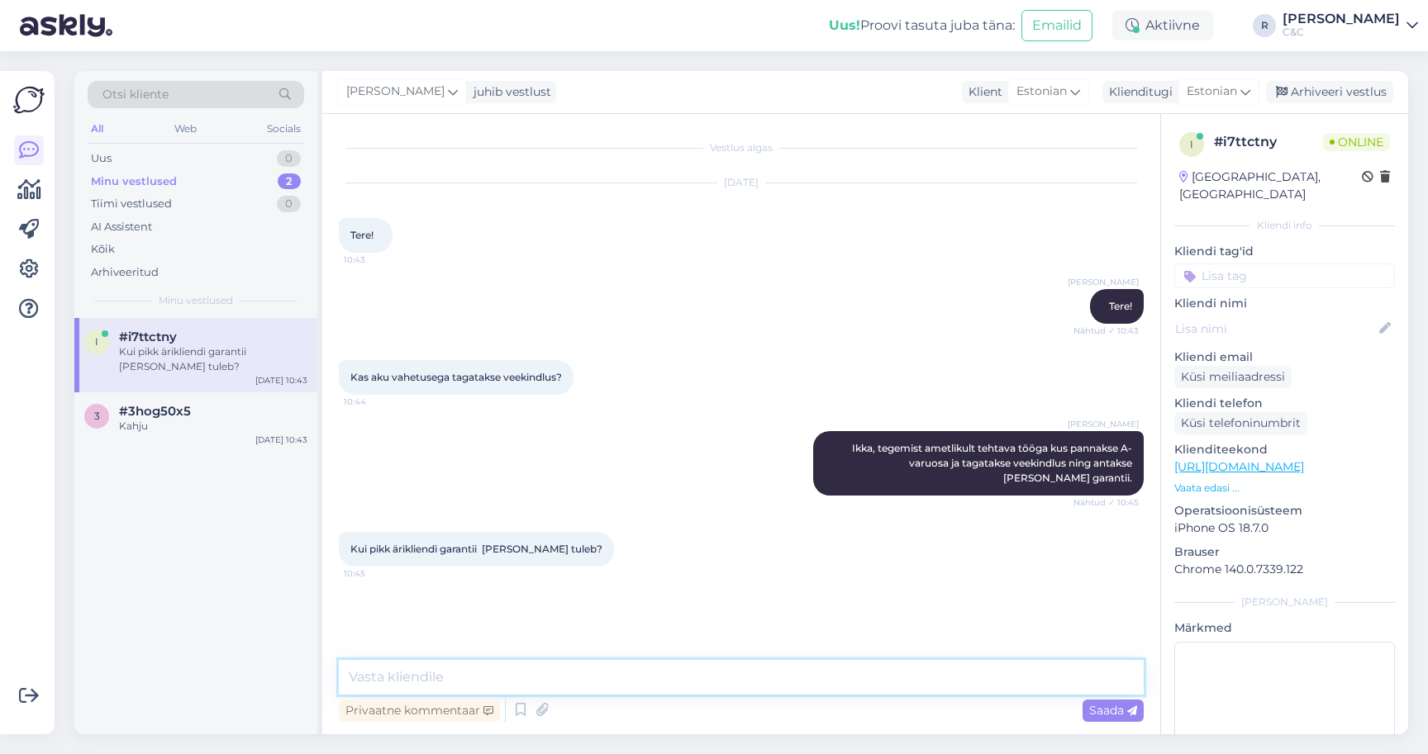
click at [513, 690] on textarea at bounding box center [741, 677] width 805 height 35
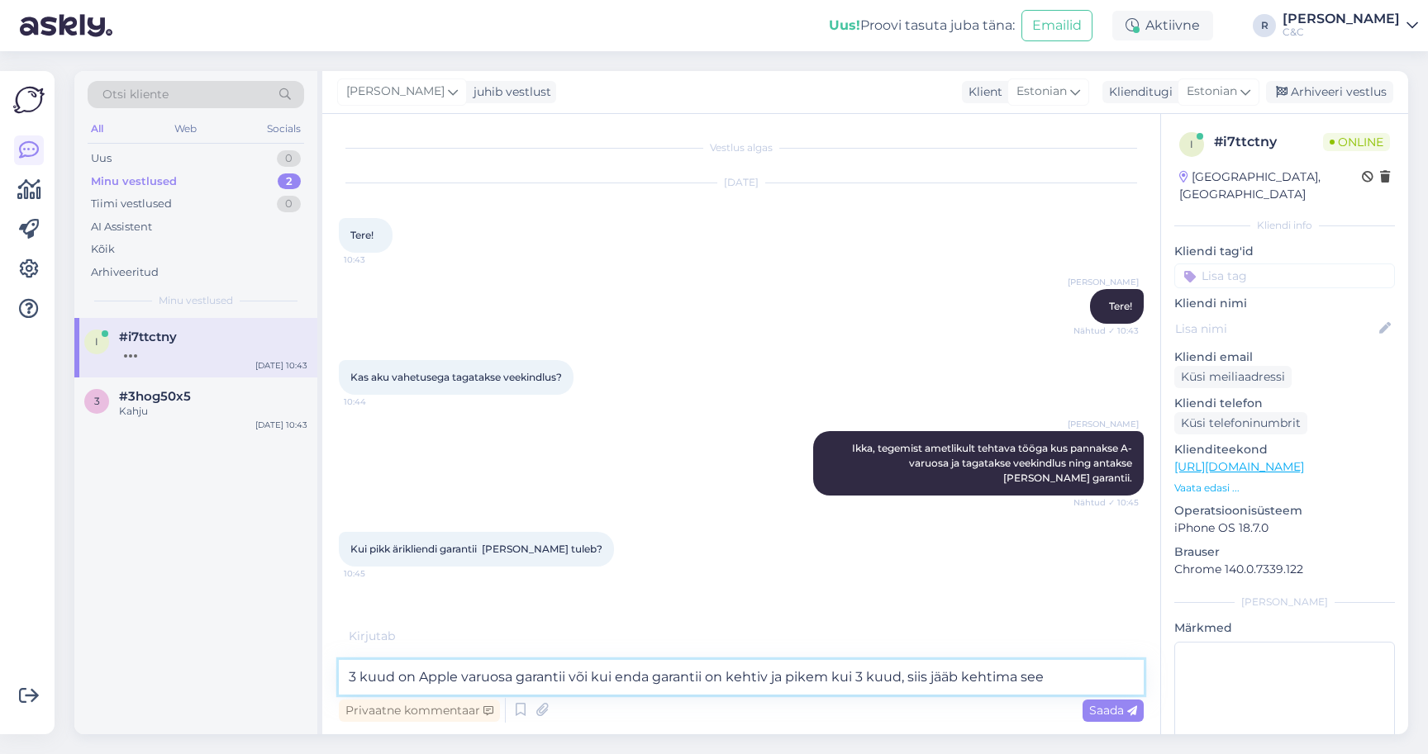
type textarea "3 kuud on Apple varuosa garantii või kui enda garantii on kehtiv ja pikem kui 3…"
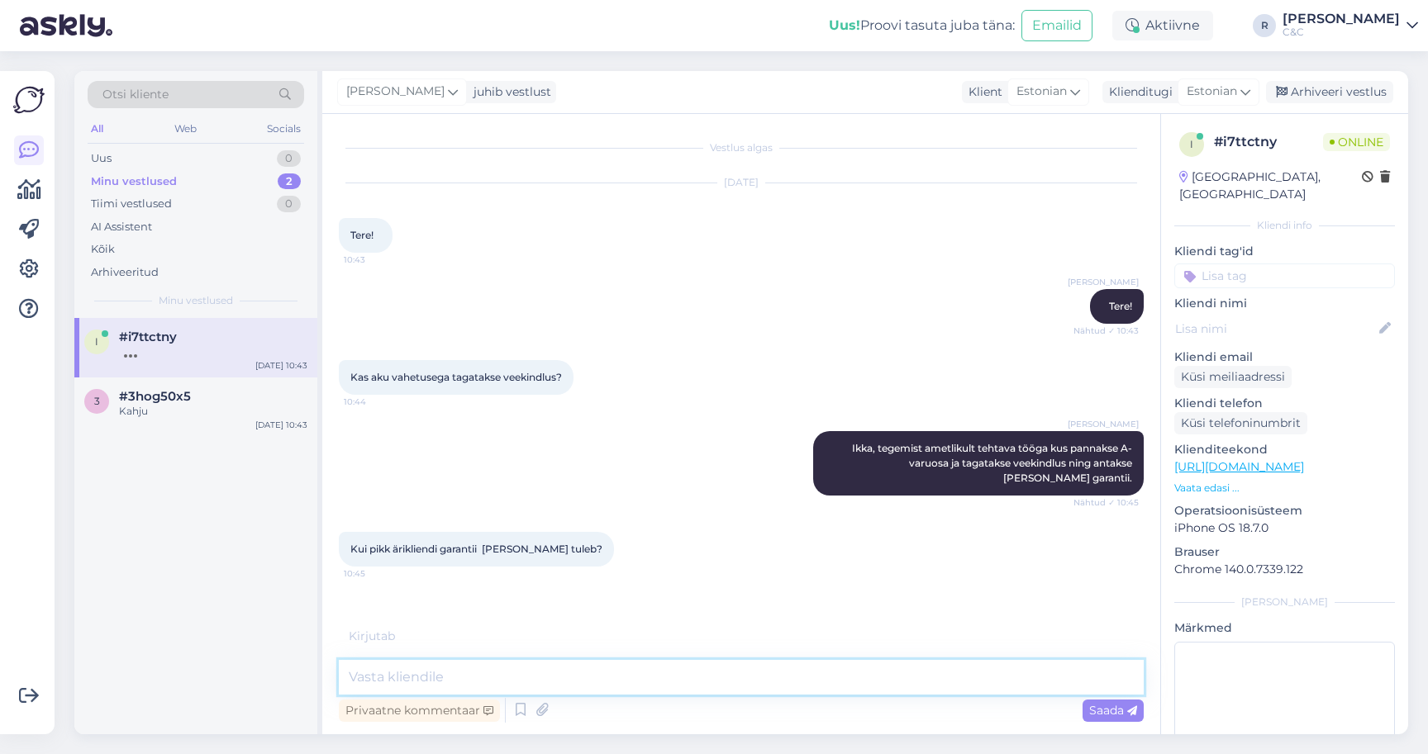
scroll to position [26, 0]
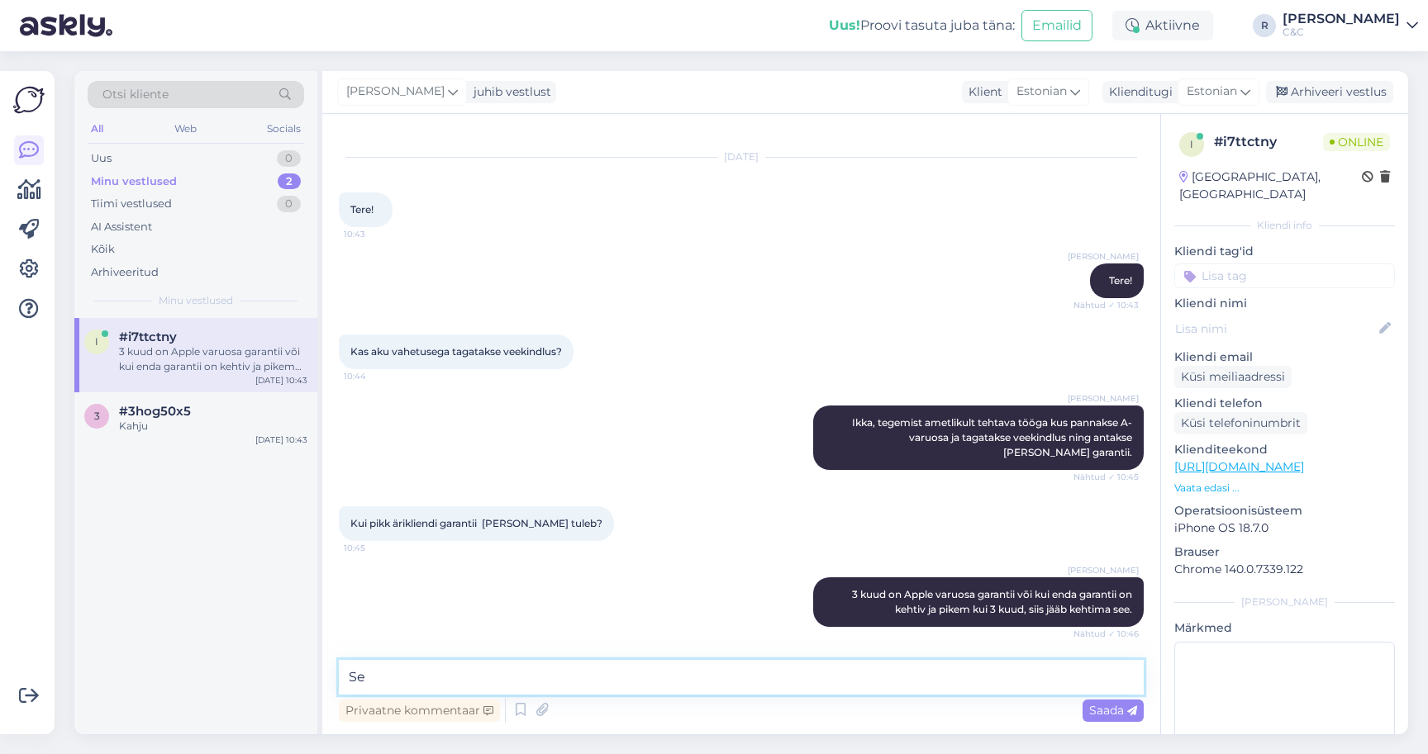
type textarea "See"
click at [119, 416] on div "3 #3hog50x5 Kahju" at bounding box center [195, 419] width 223 height 30
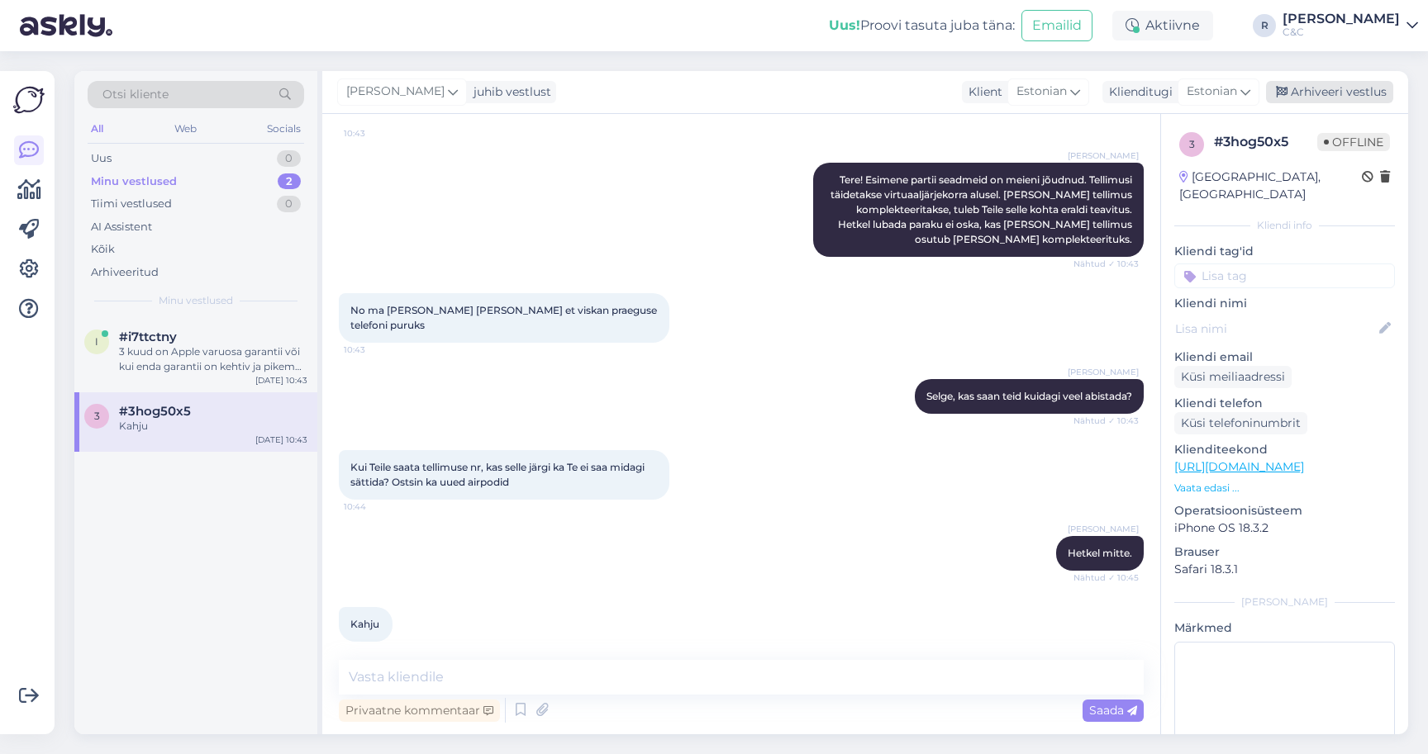
click at [1323, 100] on div "Arhiveeri vestlus" at bounding box center [1329, 92] width 127 height 22
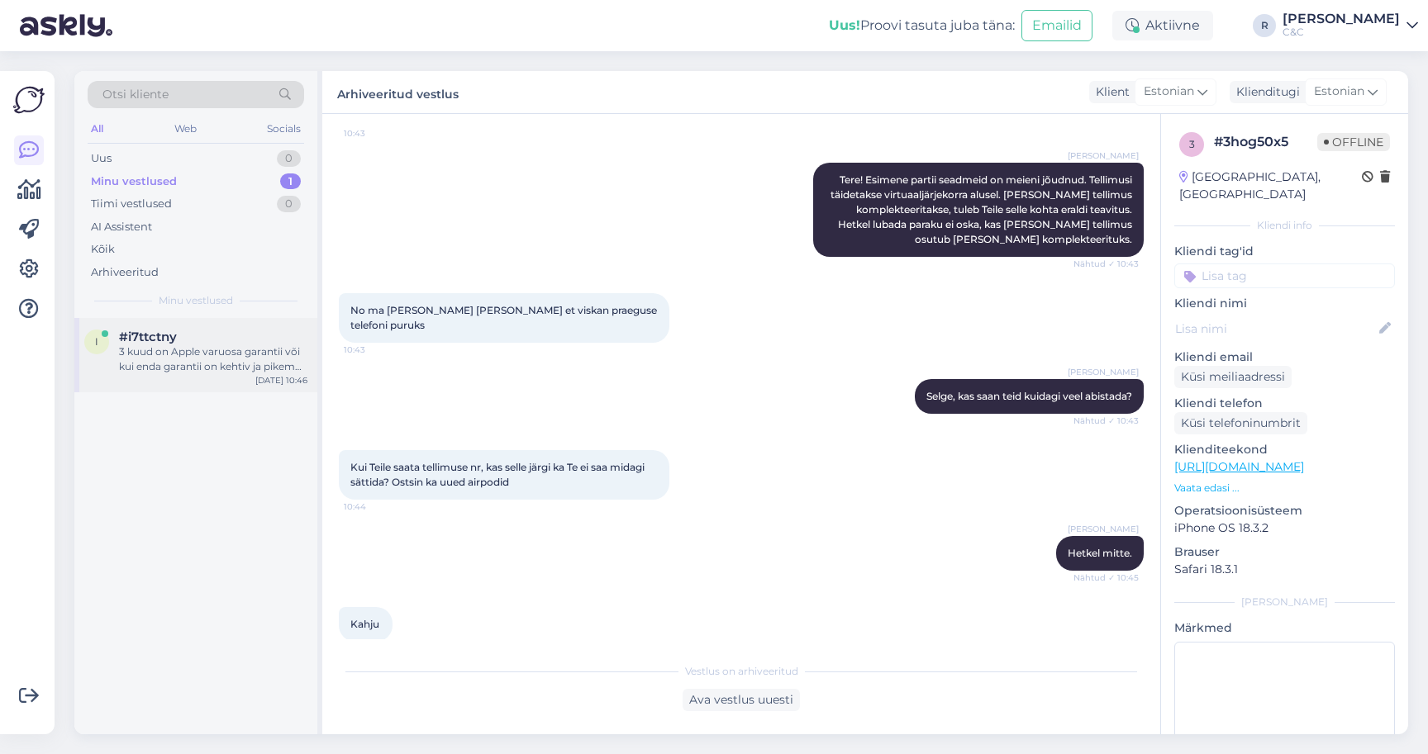
click at [233, 337] on div "#i7ttctny" at bounding box center [213, 337] width 188 height 15
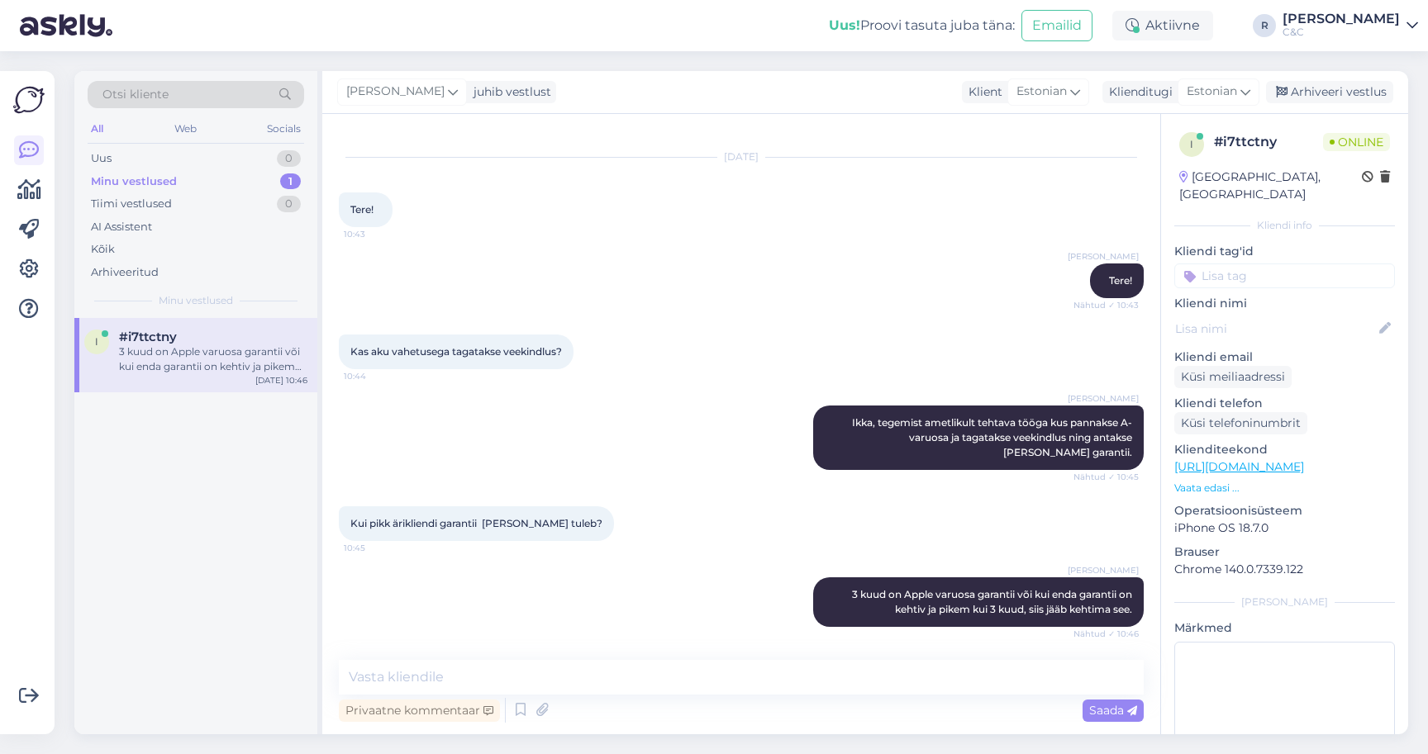
click at [963, 1] on div "Uus! Proovi tasuta juba täna: Emailid" at bounding box center [970, 25] width 283 height 51
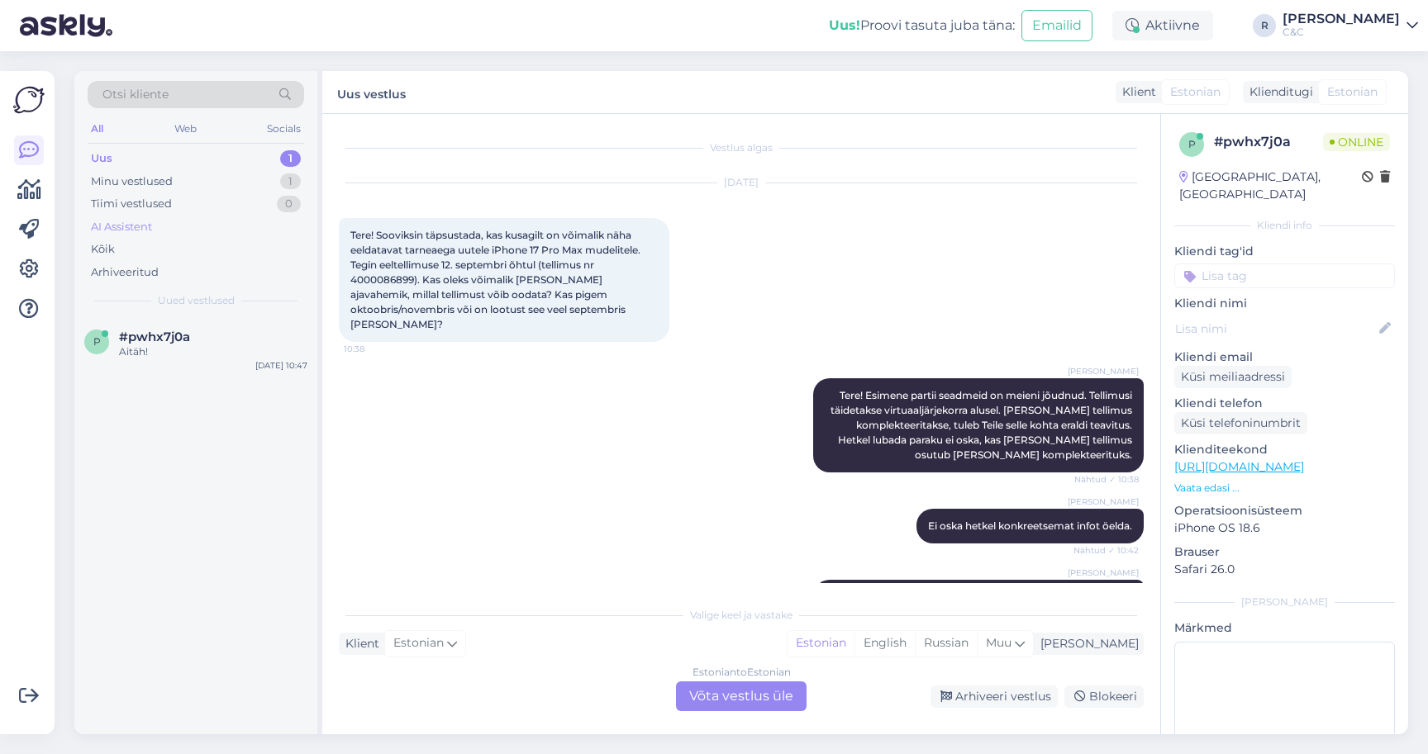
scroll to position [121, 0]
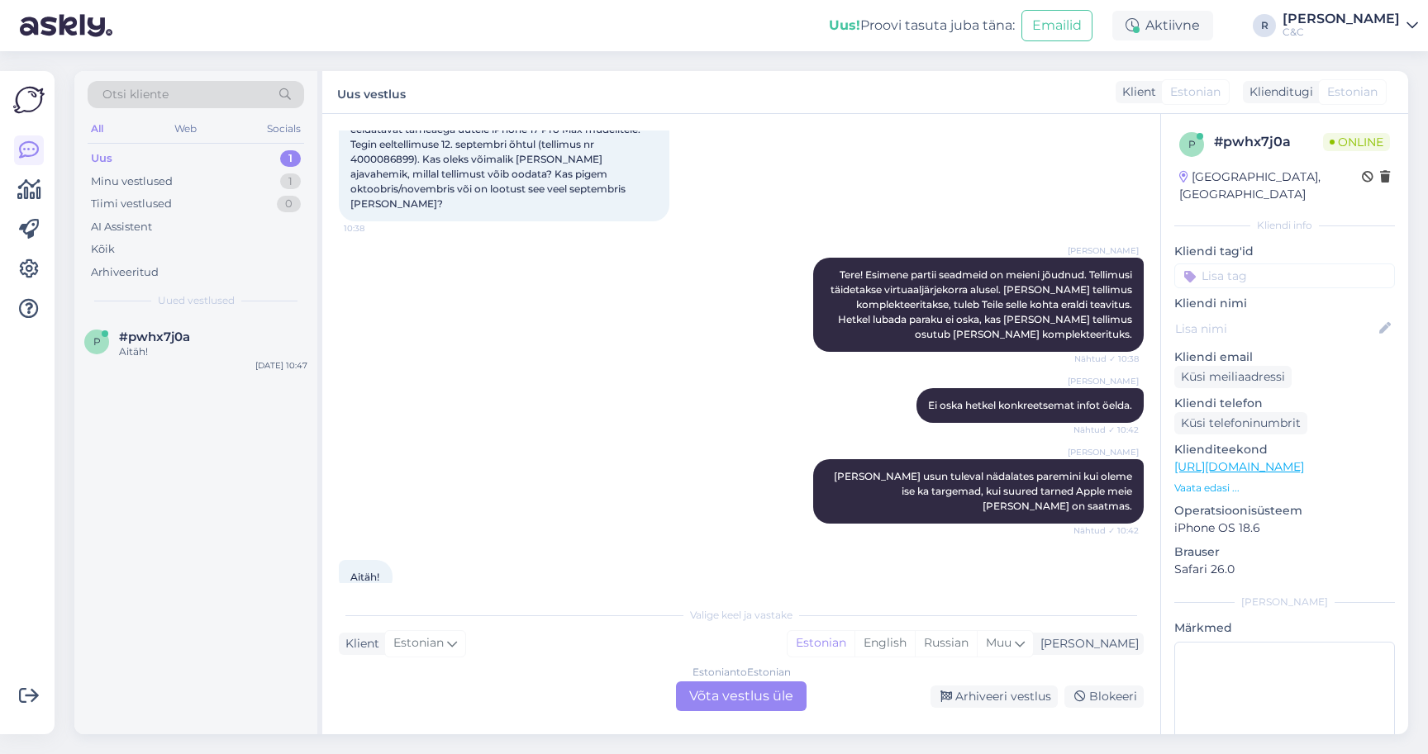
click at [738, 701] on div "Estonian to Estonian Võta vestlus üle" at bounding box center [741, 697] width 131 height 30
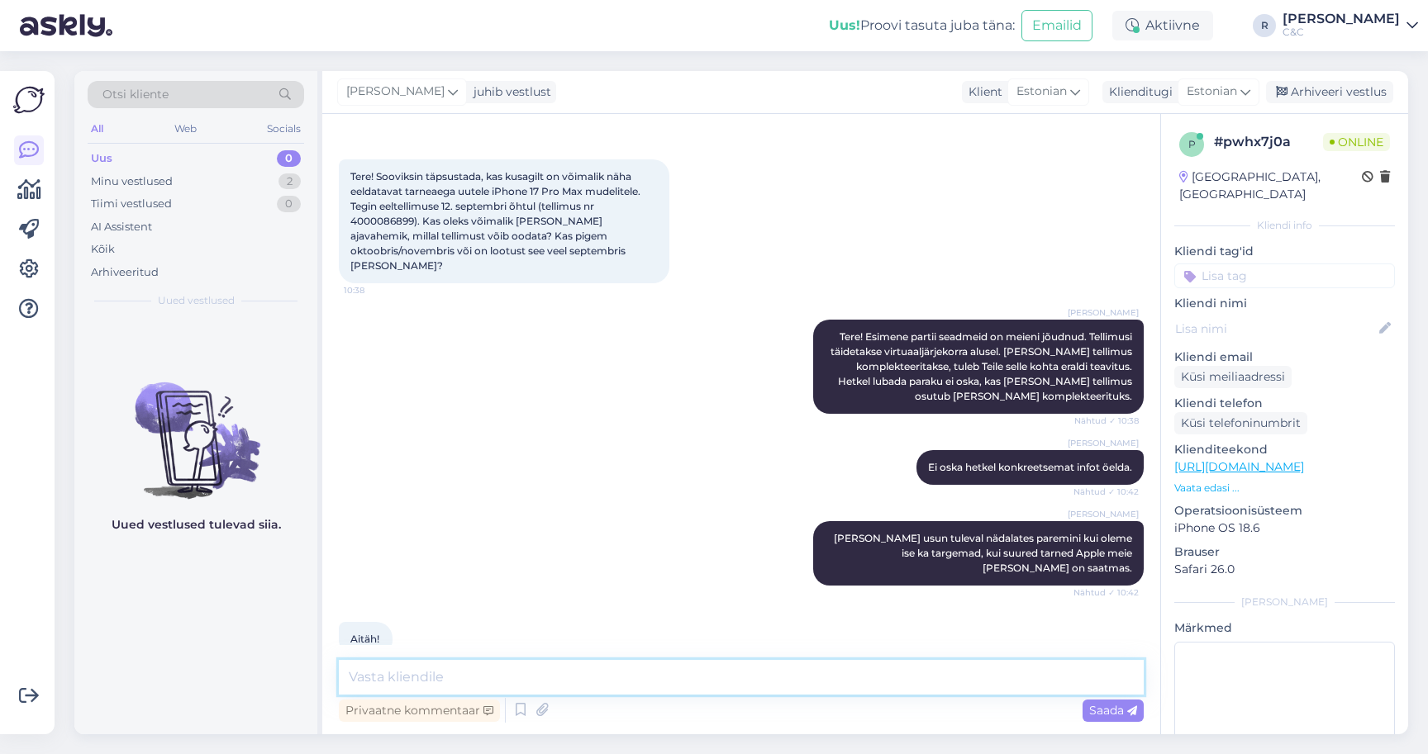
click at [730, 685] on textarea at bounding box center [741, 677] width 805 height 35
type textarea "Ikka :) Head!"
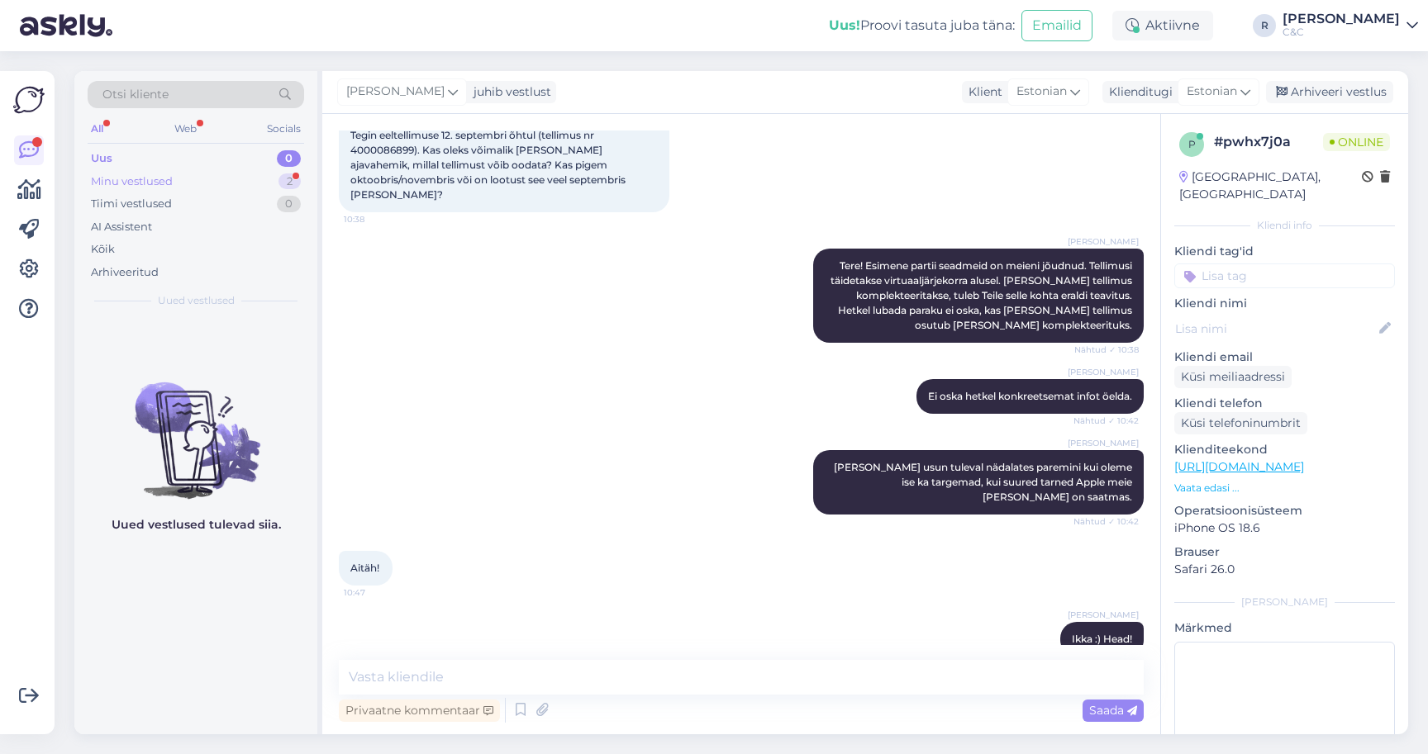
click at [263, 187] on div "Minu vestlused 2" at bounding box center [196, 181] width 216 height 23
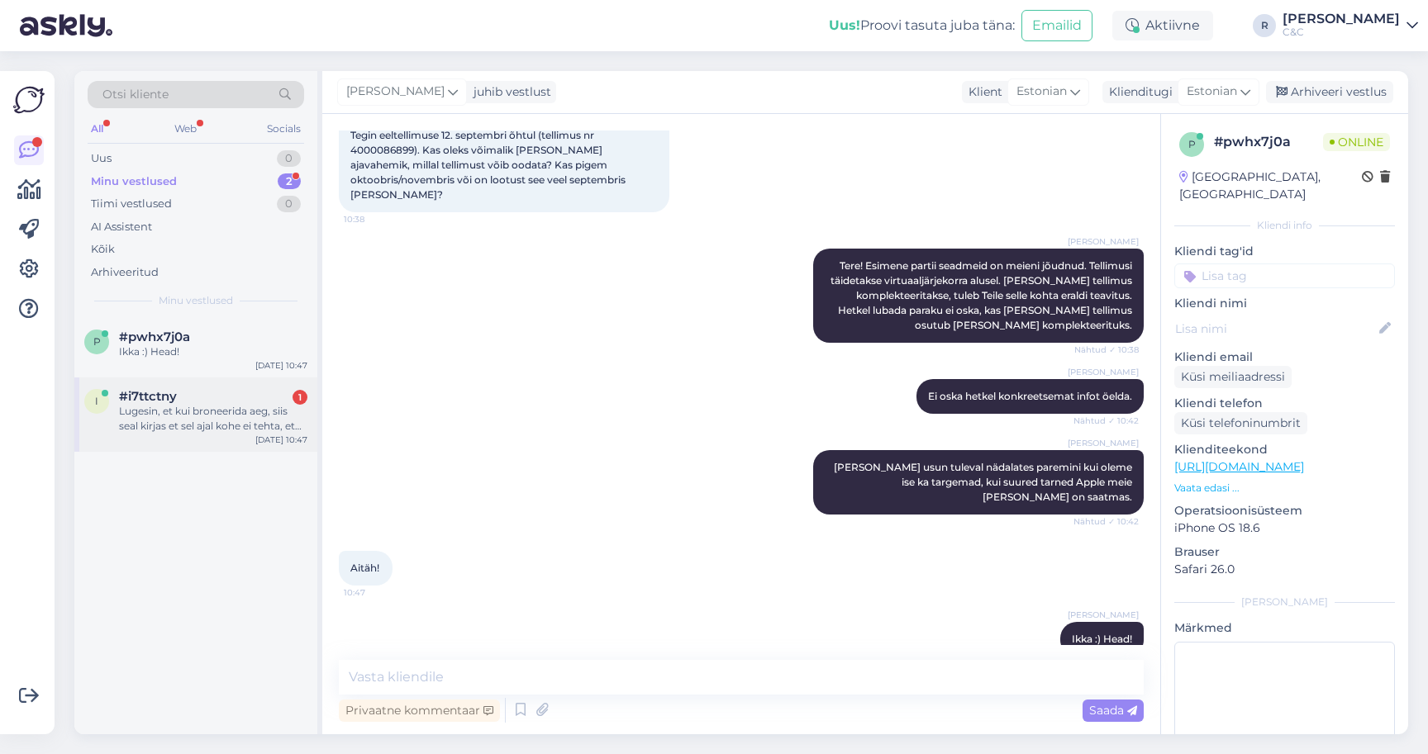
click at [202, 420] on div "Lugesin, et kui broneerida aeg, siis seal kirjas et sel ajal kohe ei tehta, et …" at bounding box center [213, 419] width 188 height 30
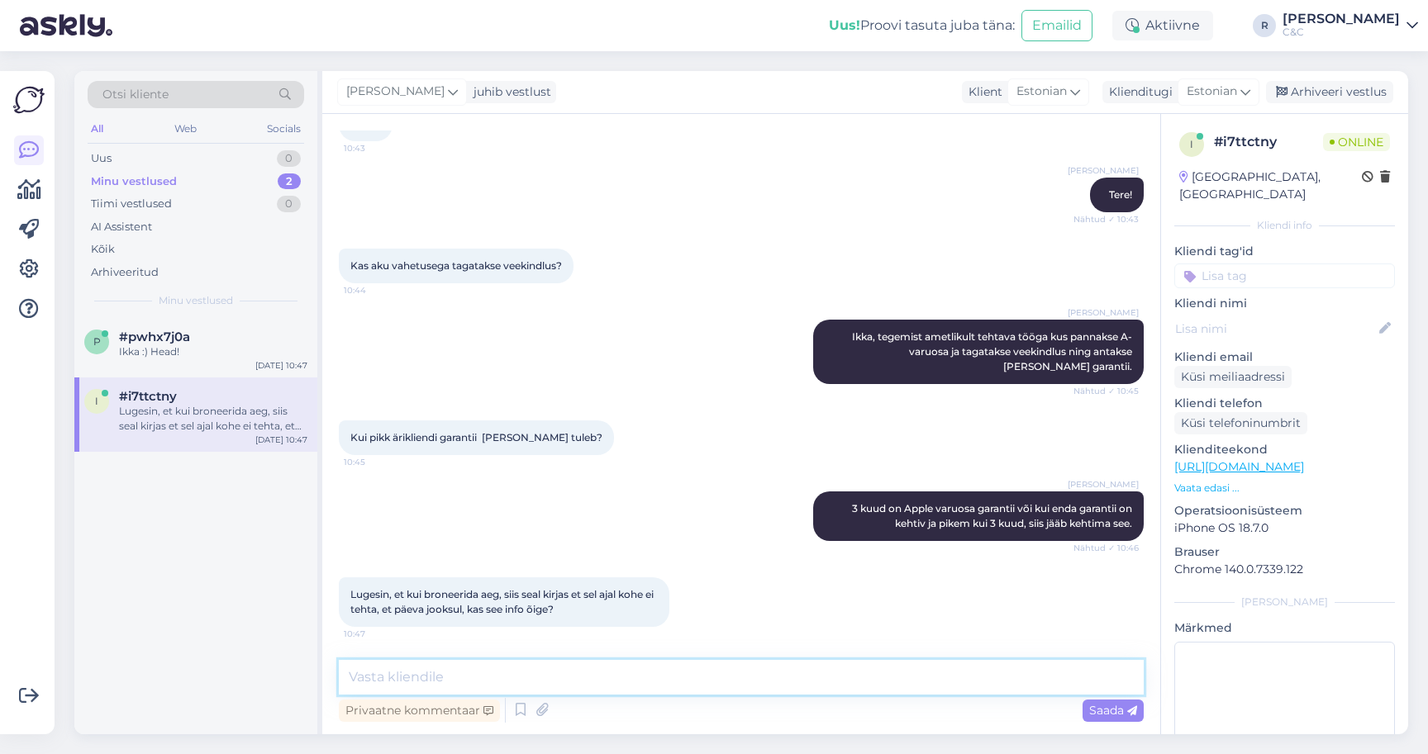
click at [568, 692] on textarea at bounding box center [741, 677] width 805 height 35
type textarea "Ikka, töö ise võtab kuskil 2-3h."
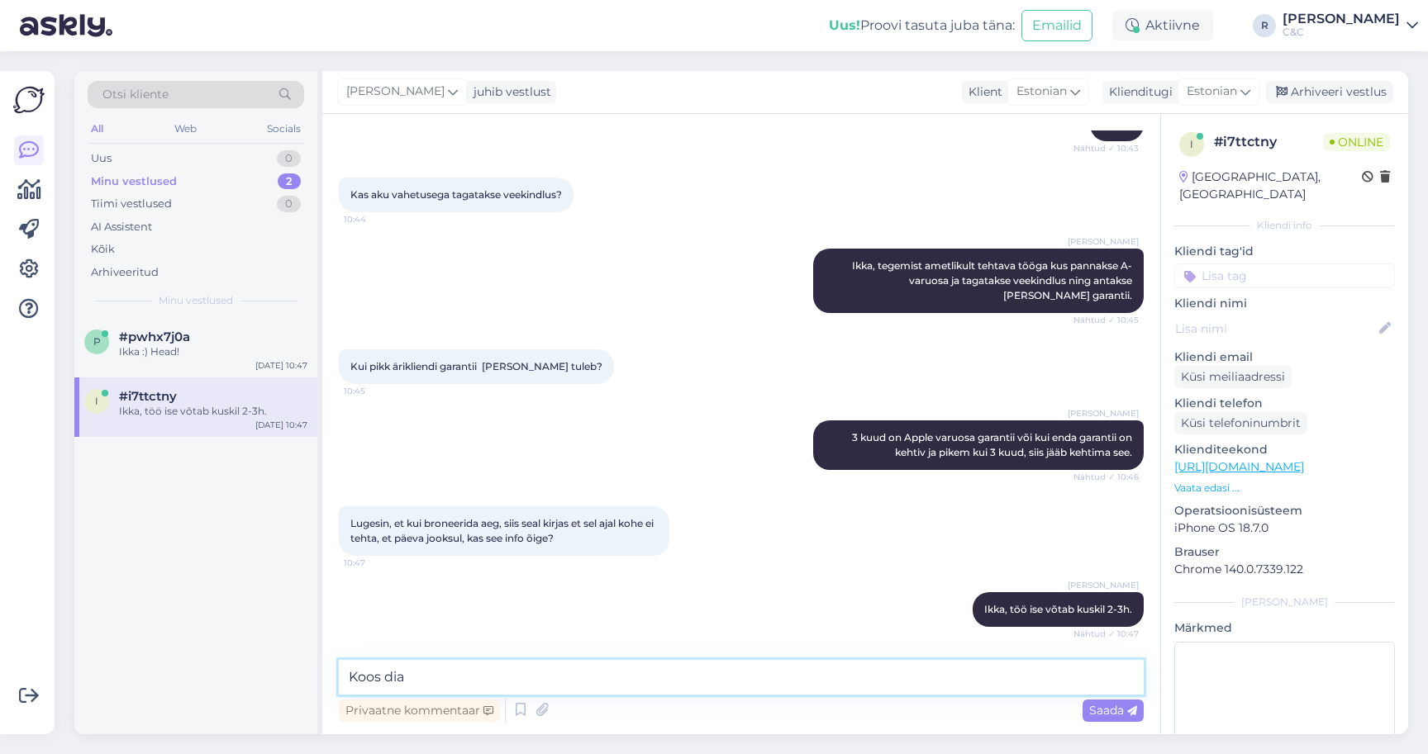
type textarea "Koos diag"
type textarea "Või"
type textarea "Diagnostika on seal kõige pikem osa"
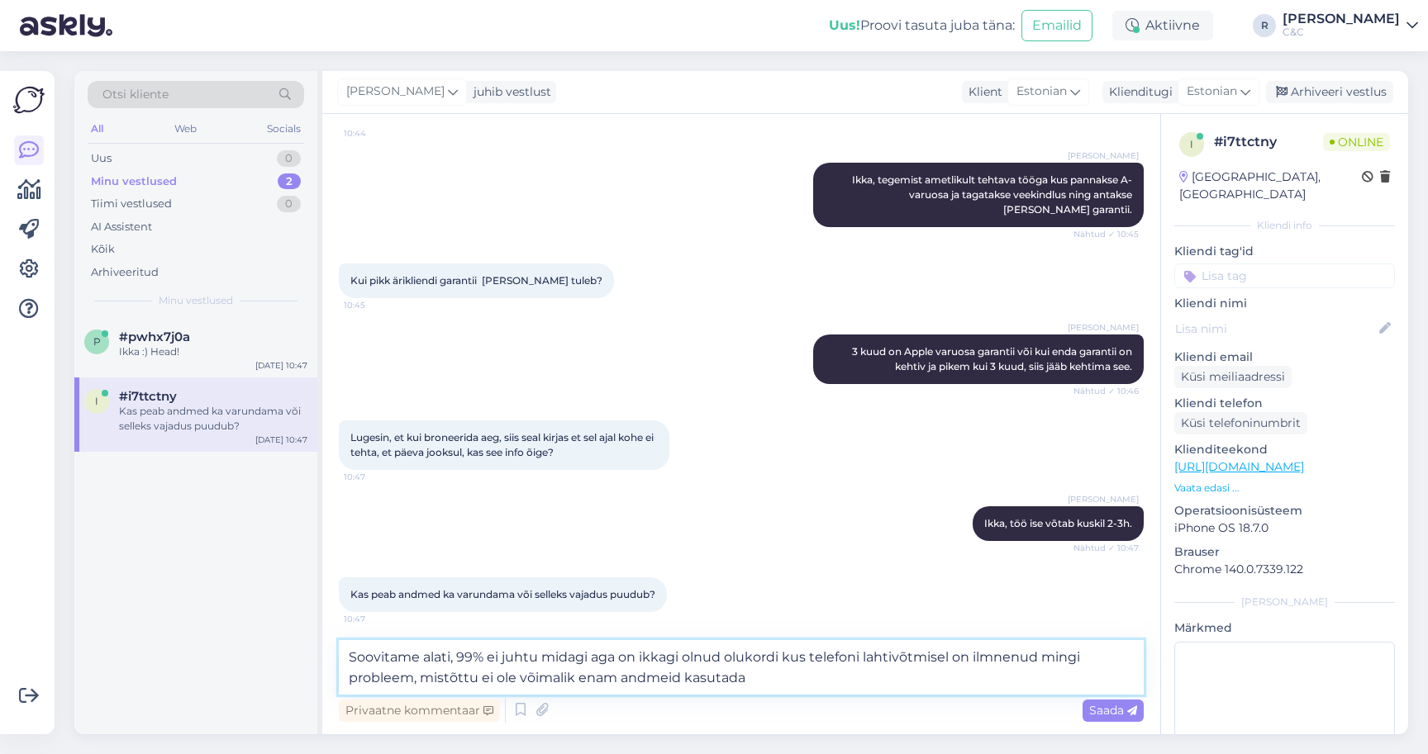
type textarea "Soovitame alati, 99% ei juhtu midagi aga on ikkagi olnud olukordi kus telefoni …"
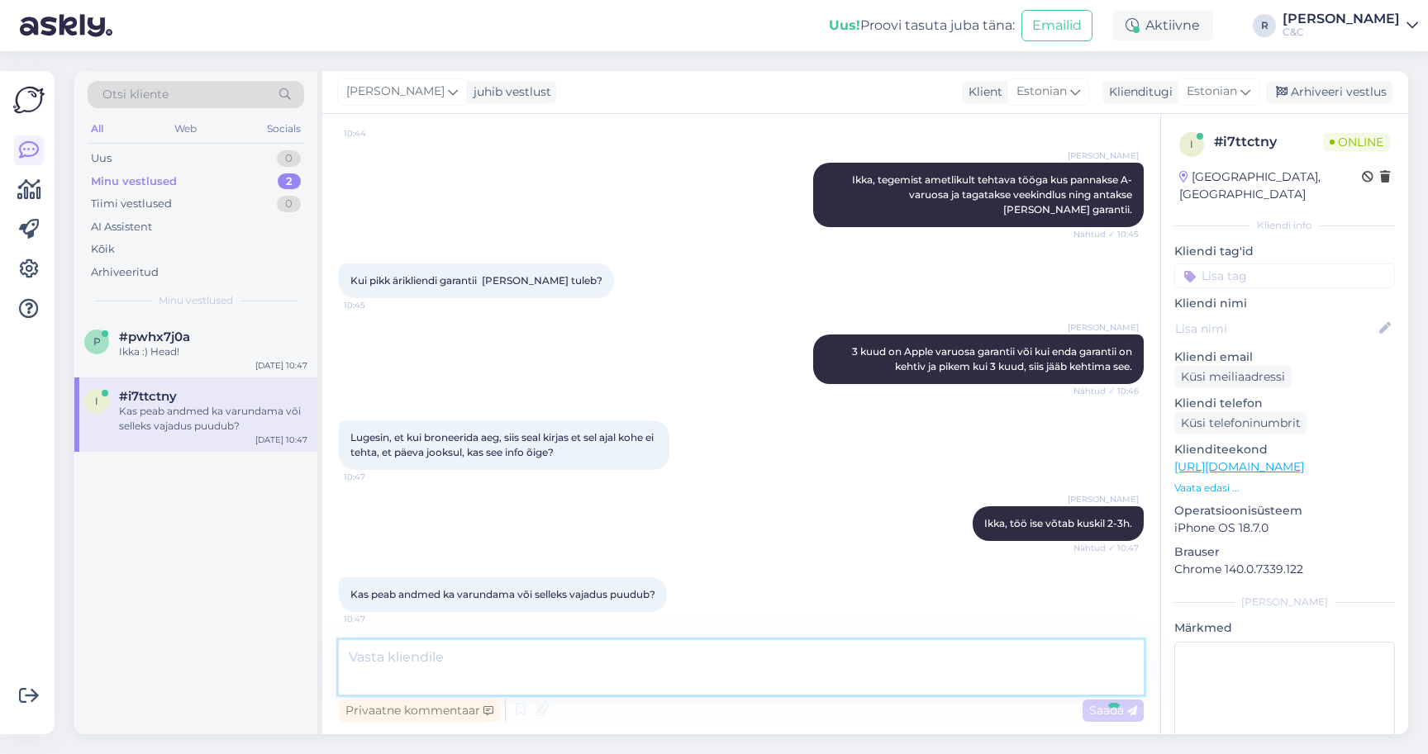
scroll to position [369, 0]
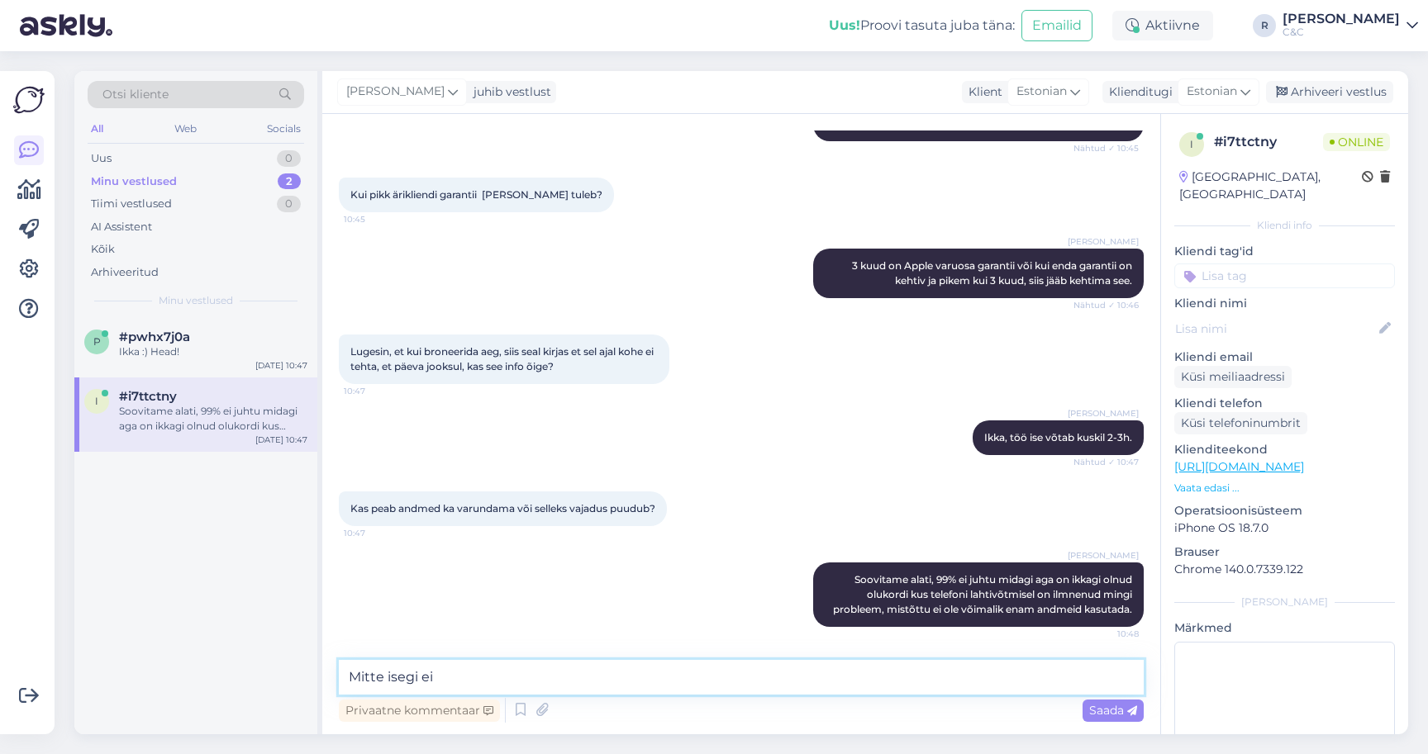
type textarea "Mitte isegi ei"
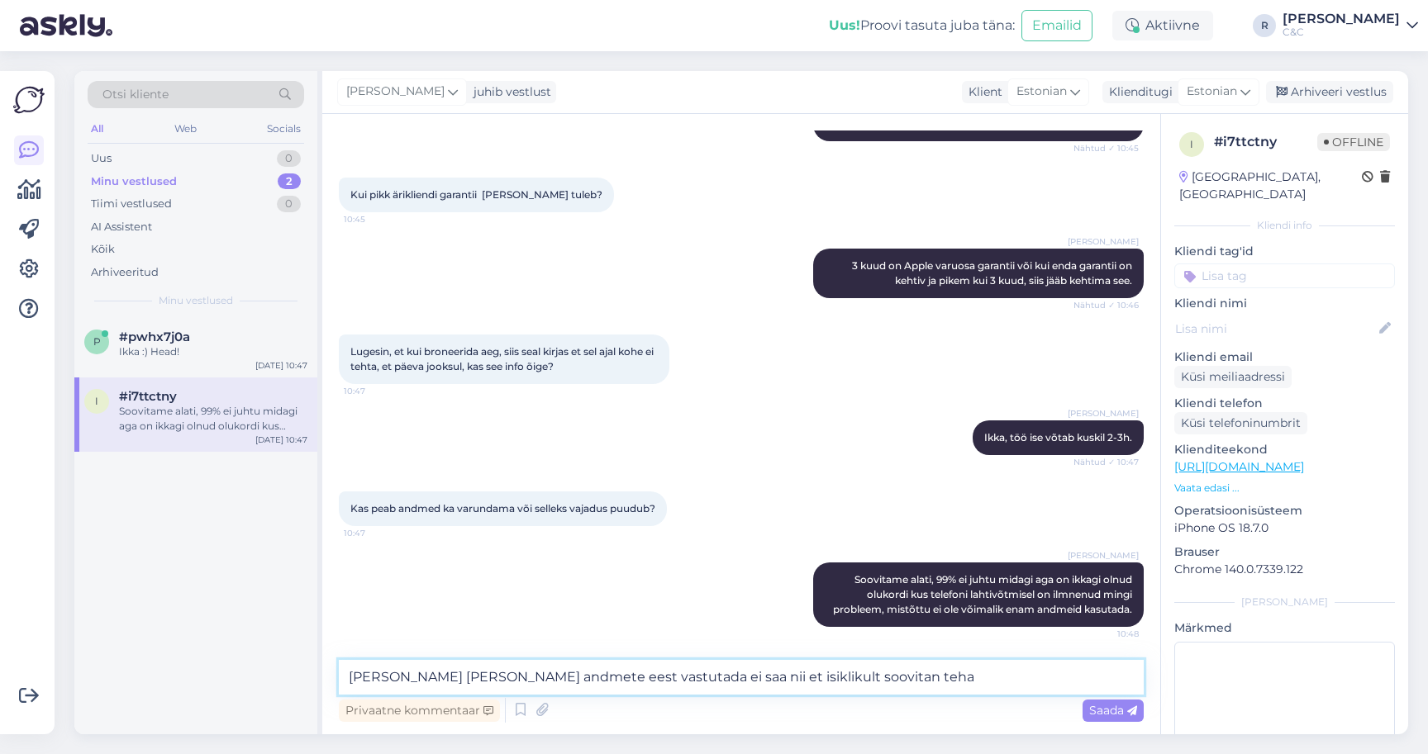
type textarea "Meie kuidagi andmete eest vastutada ei saa nii et isiklikult soovitan teha."
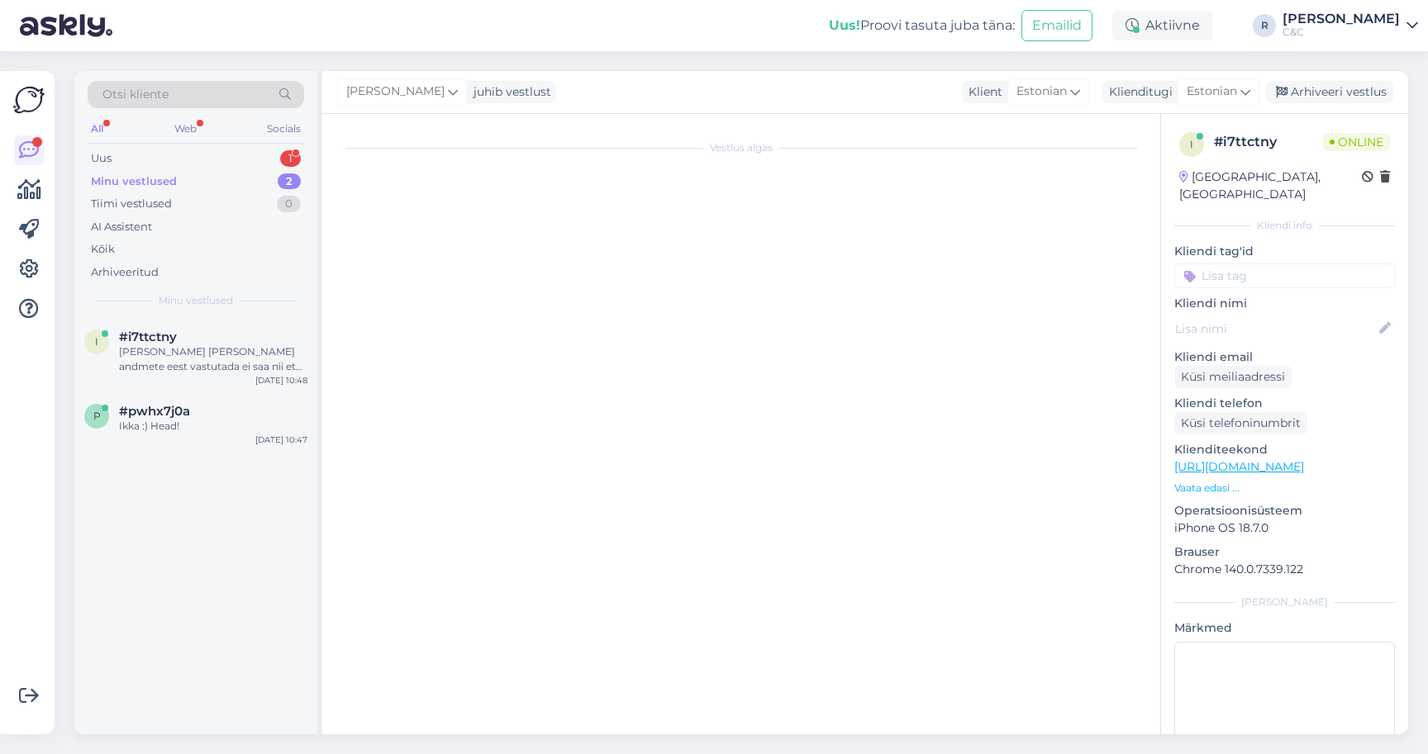
scroll to position [64, 0]
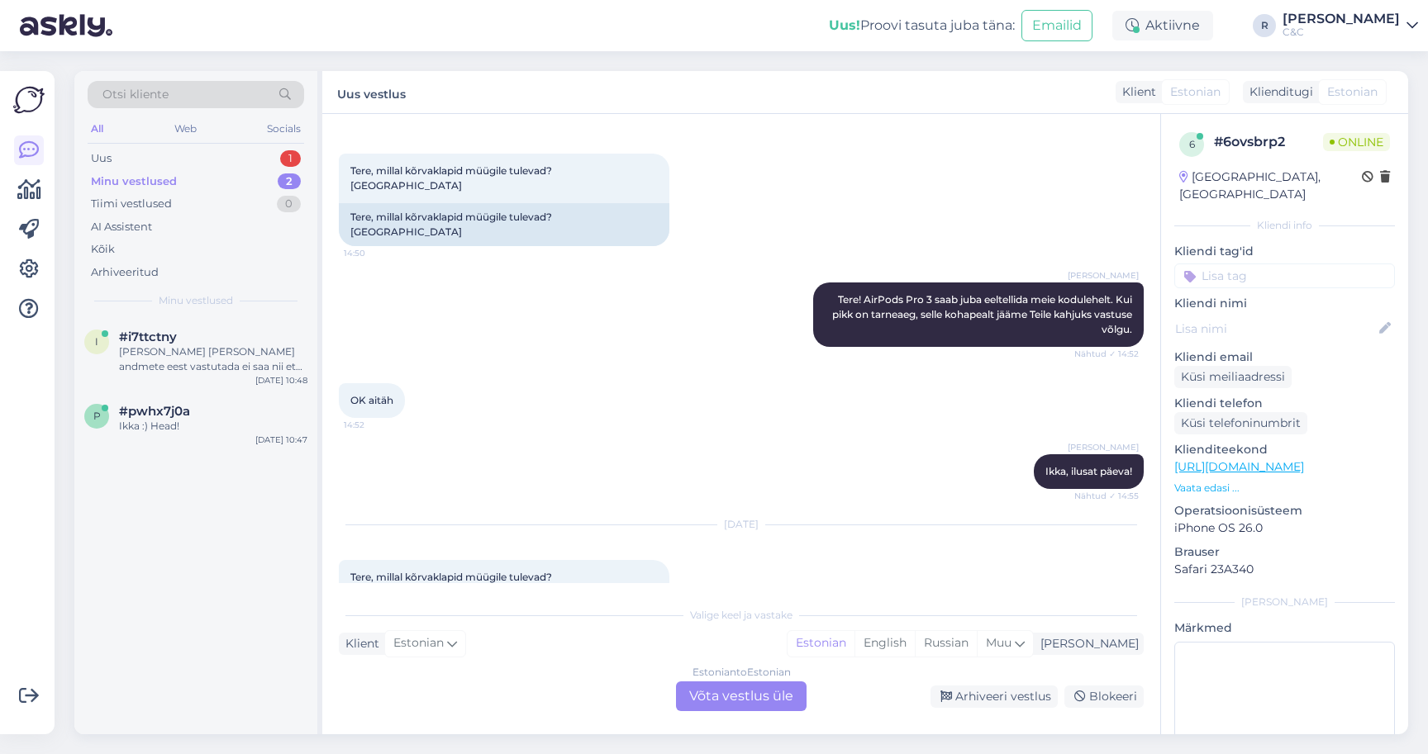
click at [745, 692] on div "Estonian to Estonian Võta vestlus üle" at bounding box center [741, 697] width 131 height 30
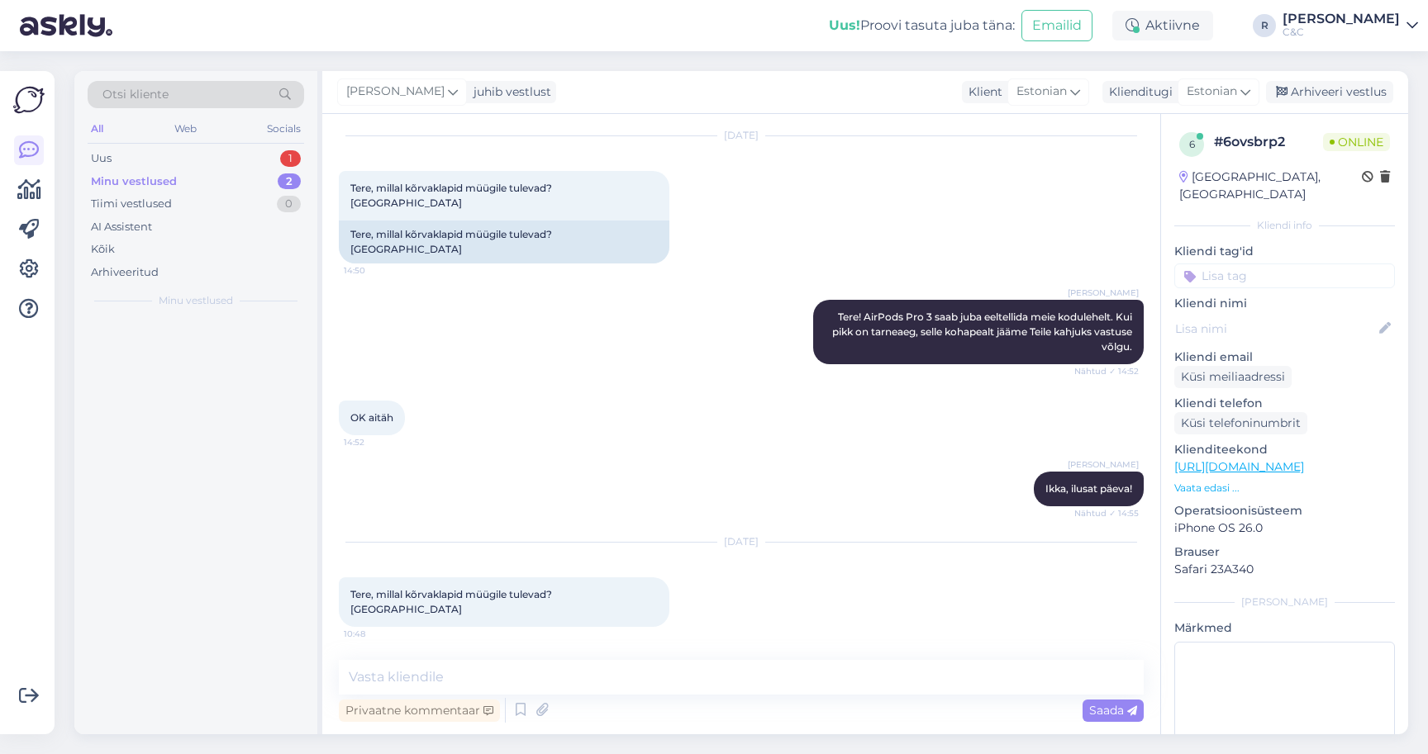
scroll to position [2, 0]
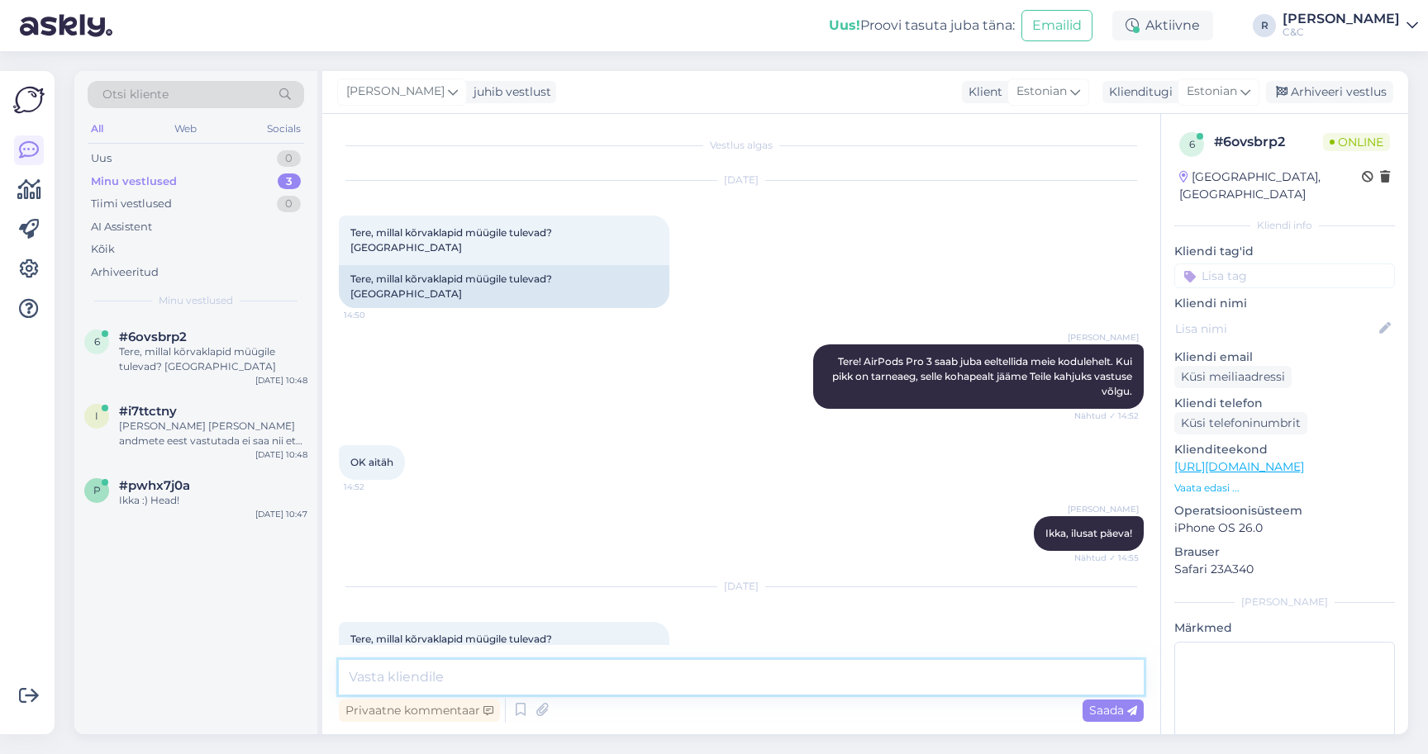
click at [733, 671] on textarea at bounding box center [741, 677] width 805 height 35
type textarea "Tere! Täna tulid aga kõik läksid eeltellimuste katteks."
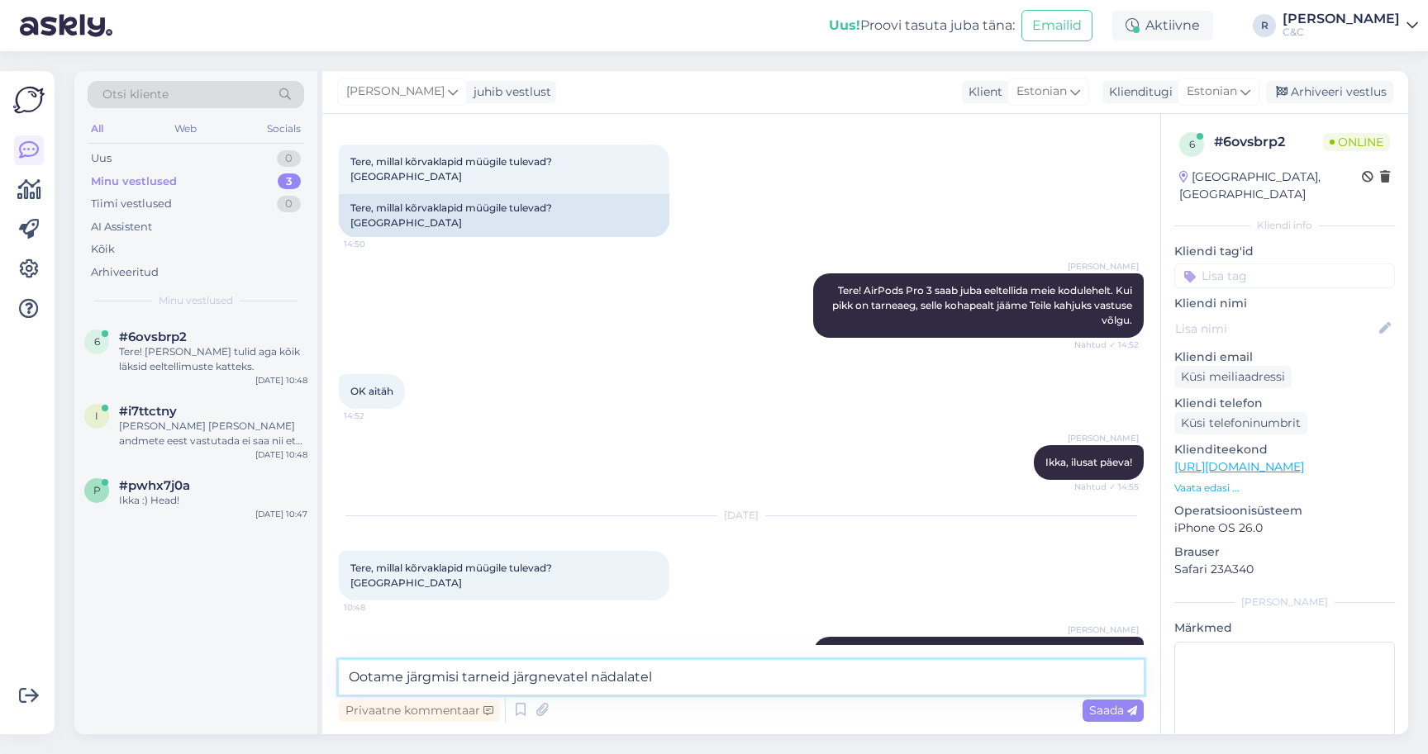
type textarea "Ootame järgmisi tarneid järgnevatel nädalatel."
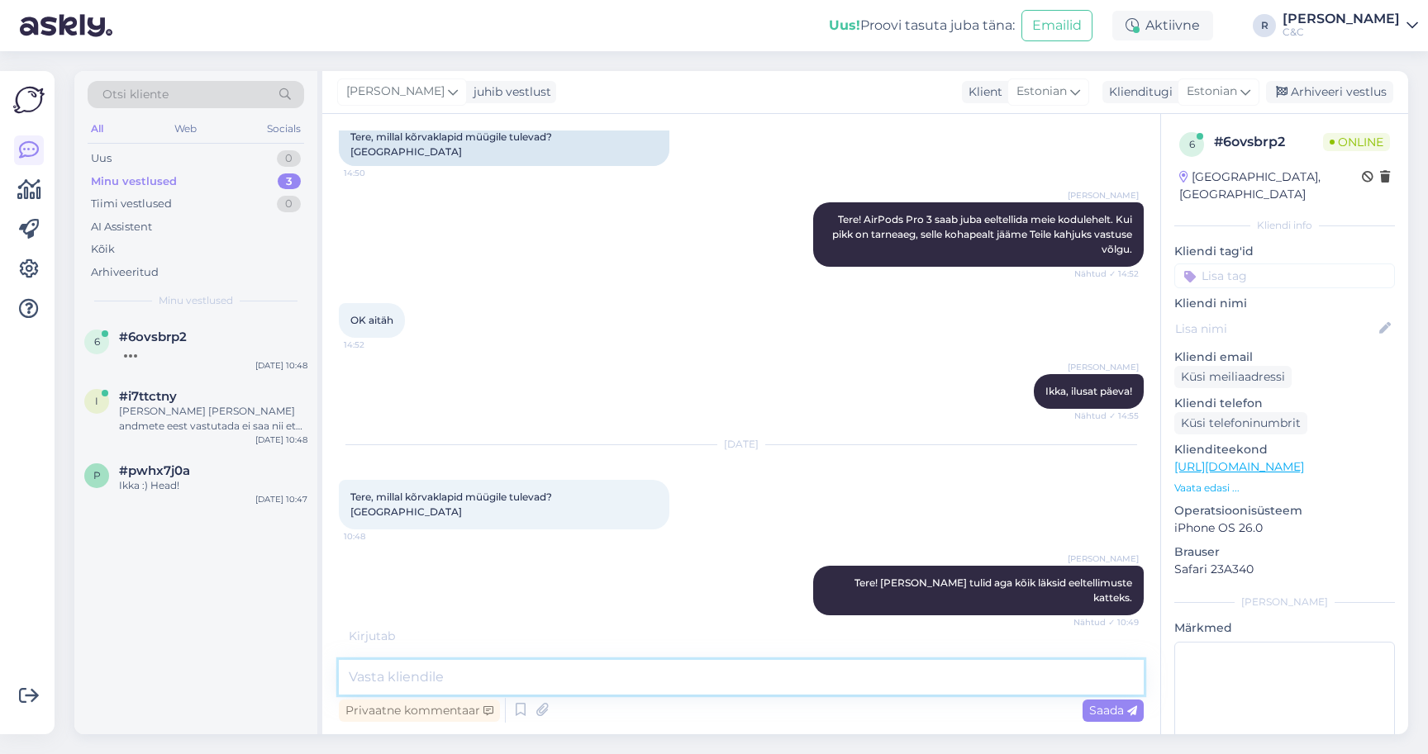
scroll to position [216, 0]
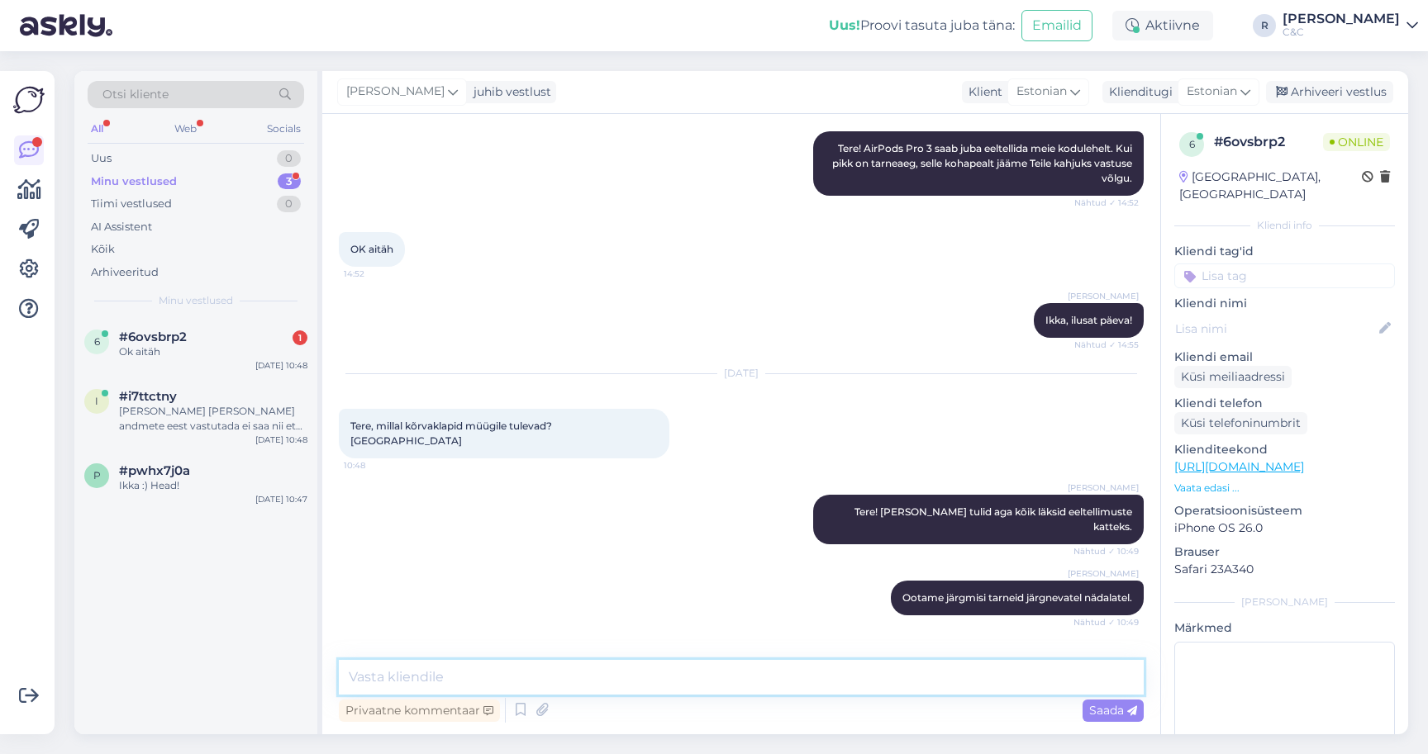
click at [534, 676] on textarea at bounding box center [741, 677] width 805 height 35
type textarea "Ikka, head!"
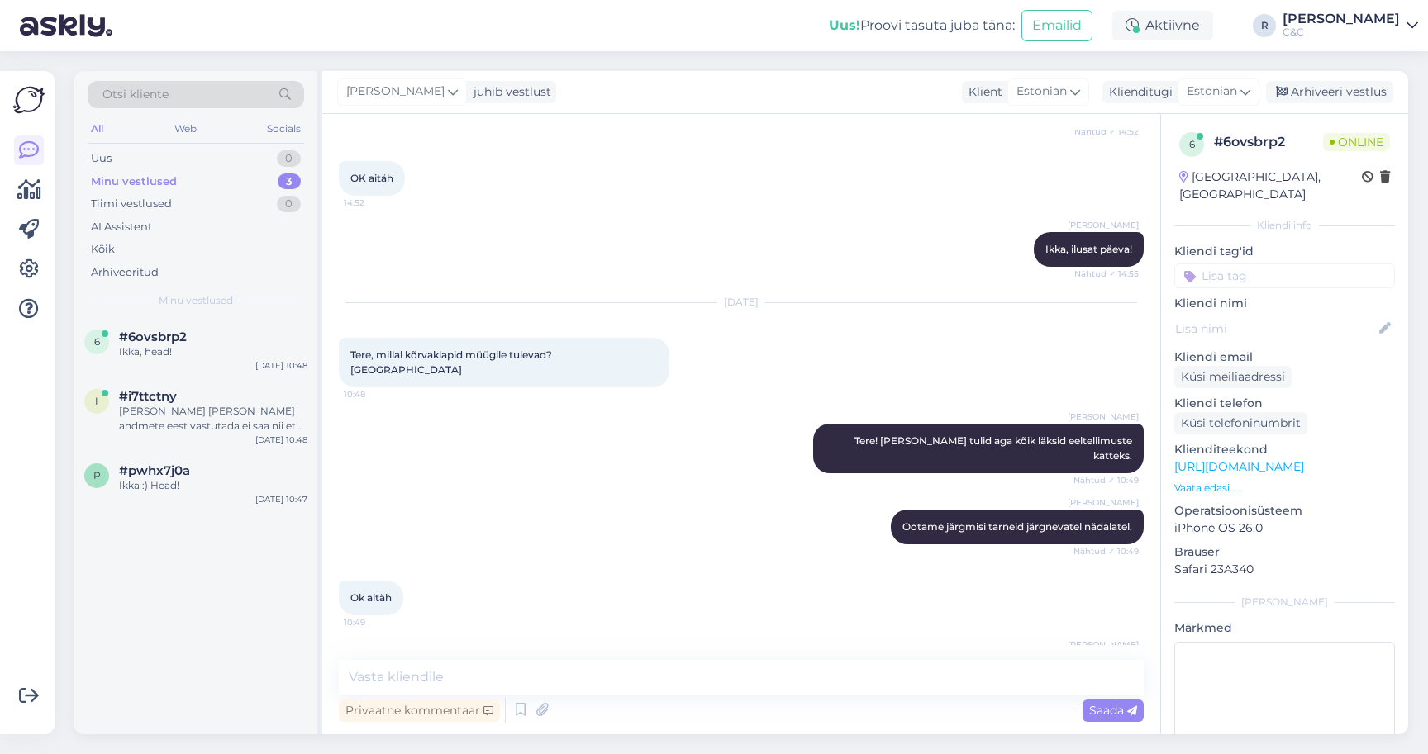
click at [1342, 77] on div "Ross juhib vestlust Klient Estonian Klienditugi Estonian Arhiveeri vestlus" at bounding box center [865, 92] width 1086 height 43
click at [1338, 81] on div "Arhiveeri vestlus" at bounding box center [1329, 92] width 127 height 22
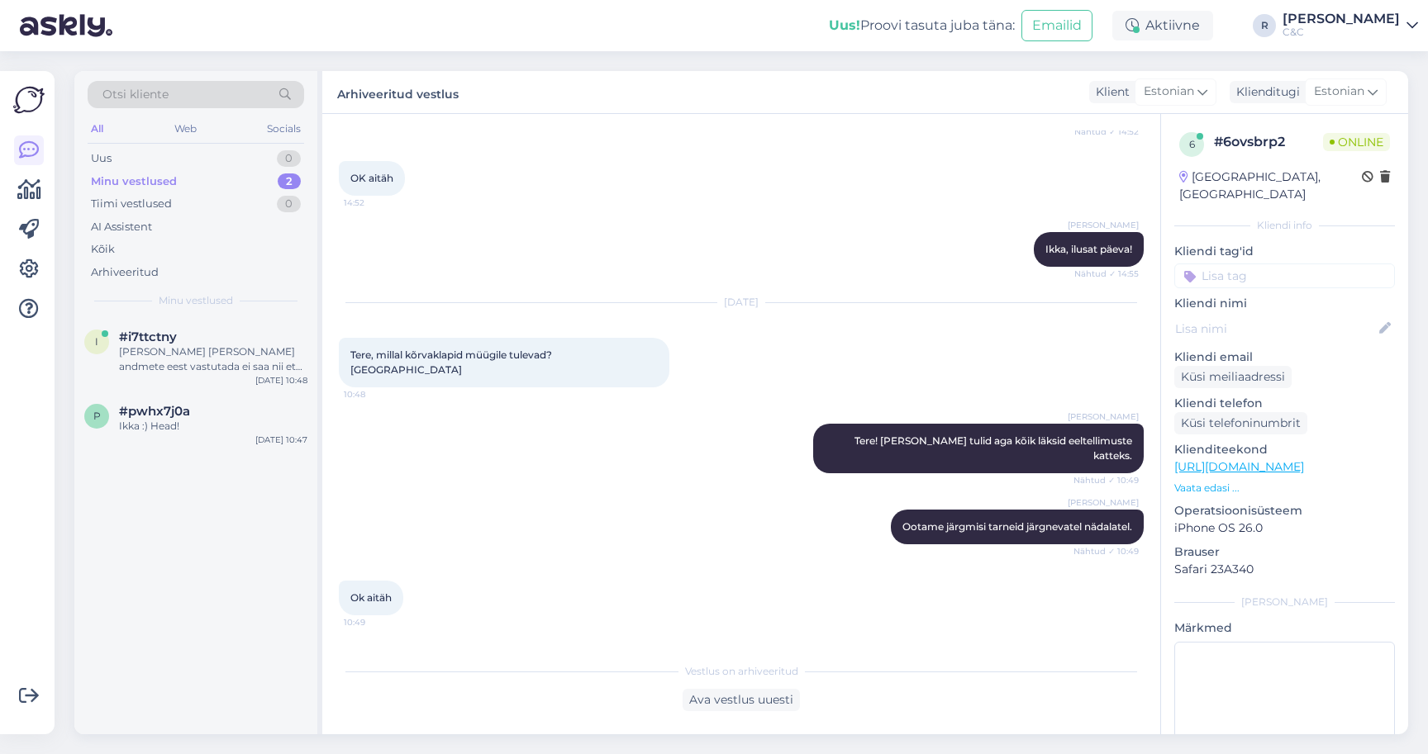
click at [903, 10] on div "Uus! Proovi tasuta juba täna: Emailid Aktiivne R Ross C&C" at bounding box center [714, 25] width 1428 height 51
click at [170, 439] on div "p #pwhx7j0a Ikka :) Head! Sep 19 10:47" at bounding box center [195, 421] width 243 height 59
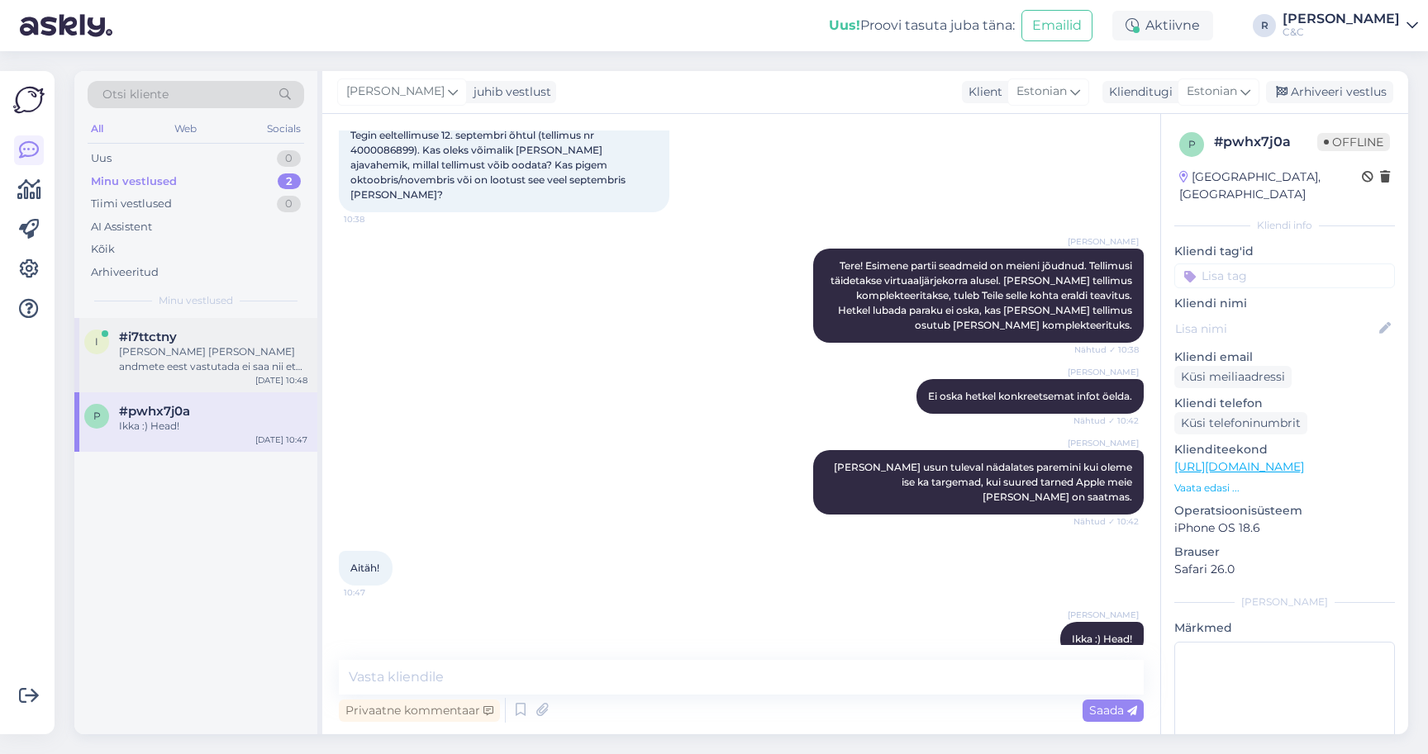
click at [202, 349] on div "Meie kuidagi andmete eest vastutada ei saa nii et isiklikult soovitan teha." at bounding box center [213, 360] width 188 height 30
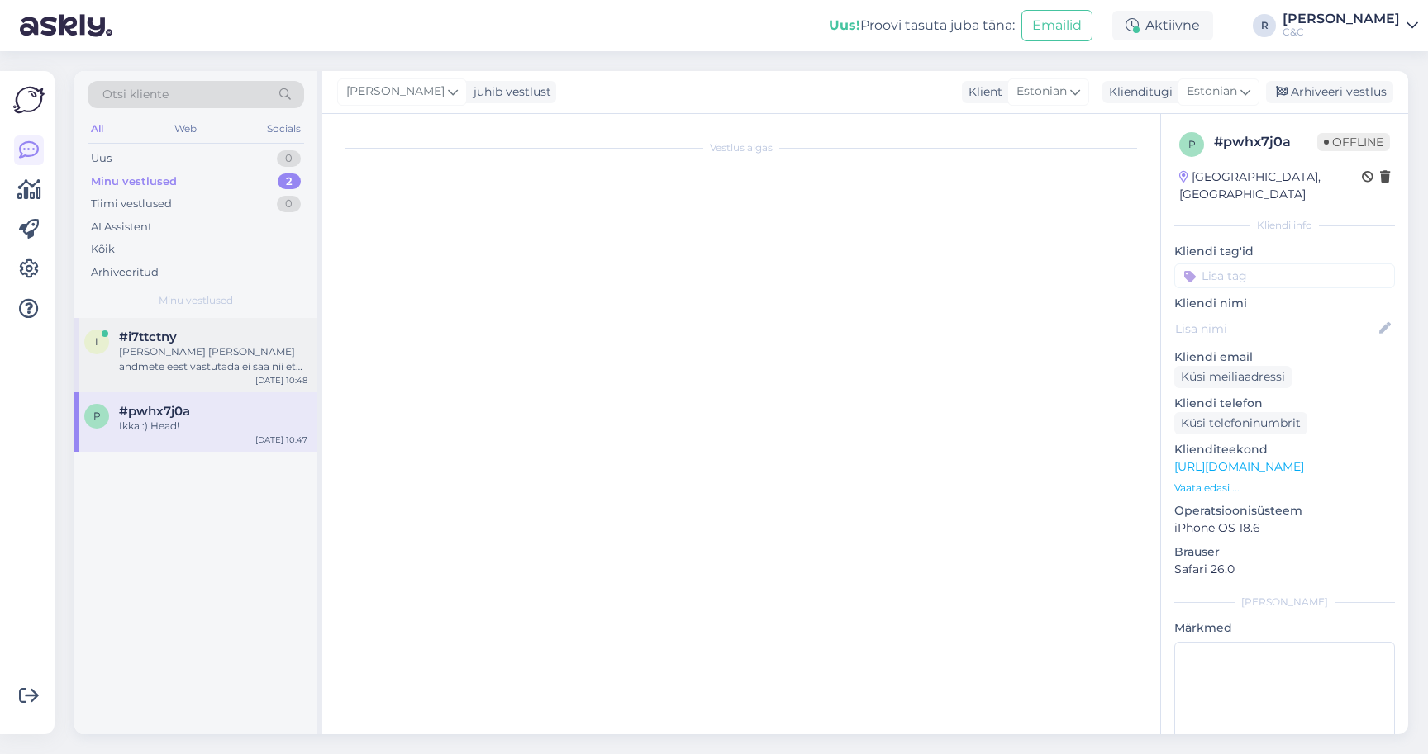
scroll to position [455, 0]
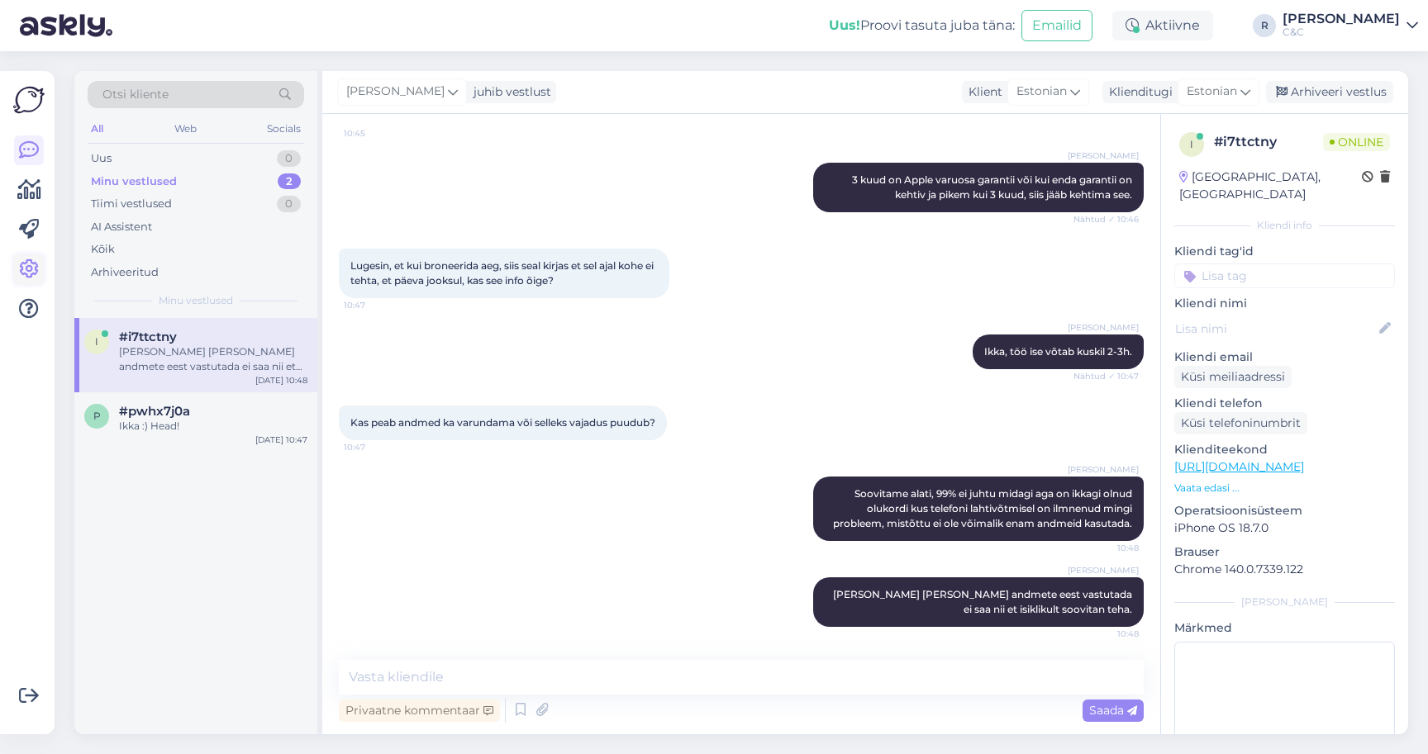
click at [34, 269] on icon at bounding box center [29, 269] width 20 height 20
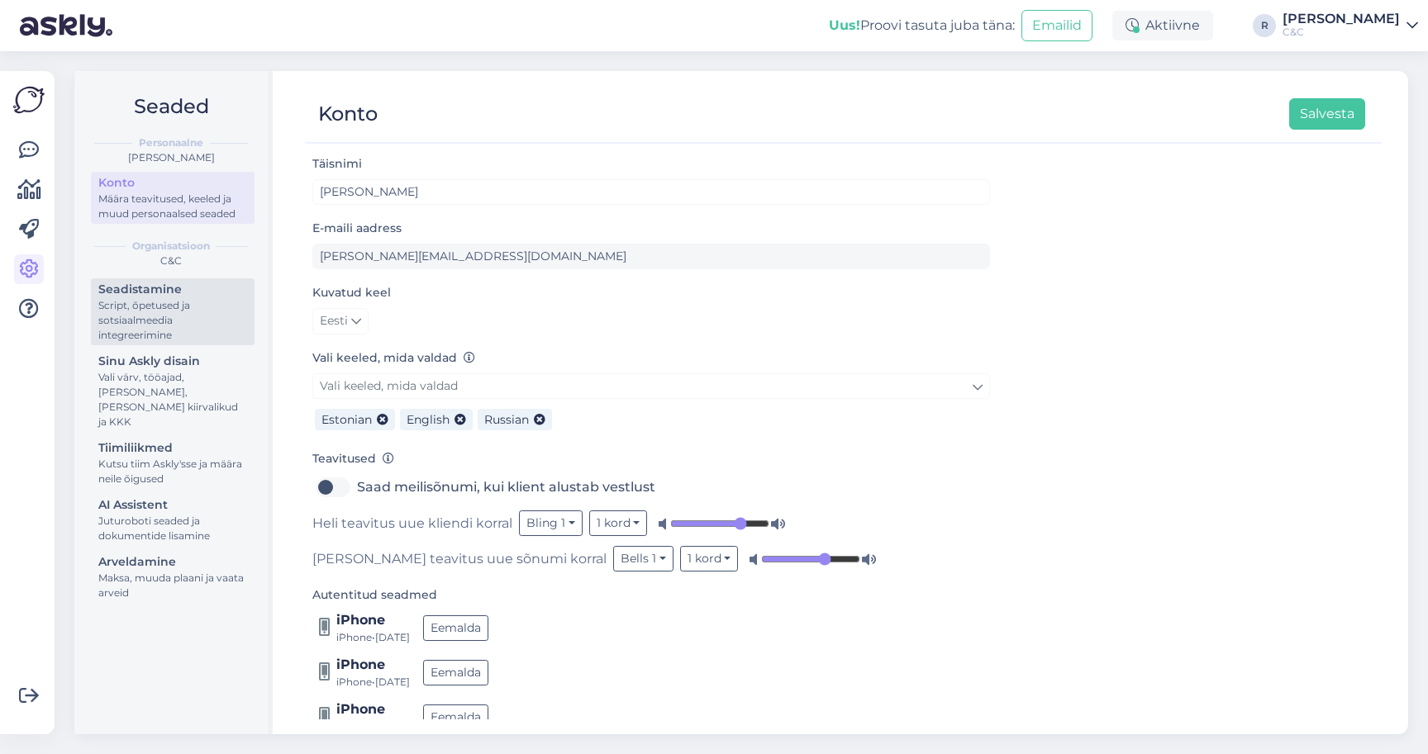
click at [164, 312] on div "Script, õpetused ja sotsiaalmeedia integreerimine" at bounding box center [172, 320] width 149 height 45
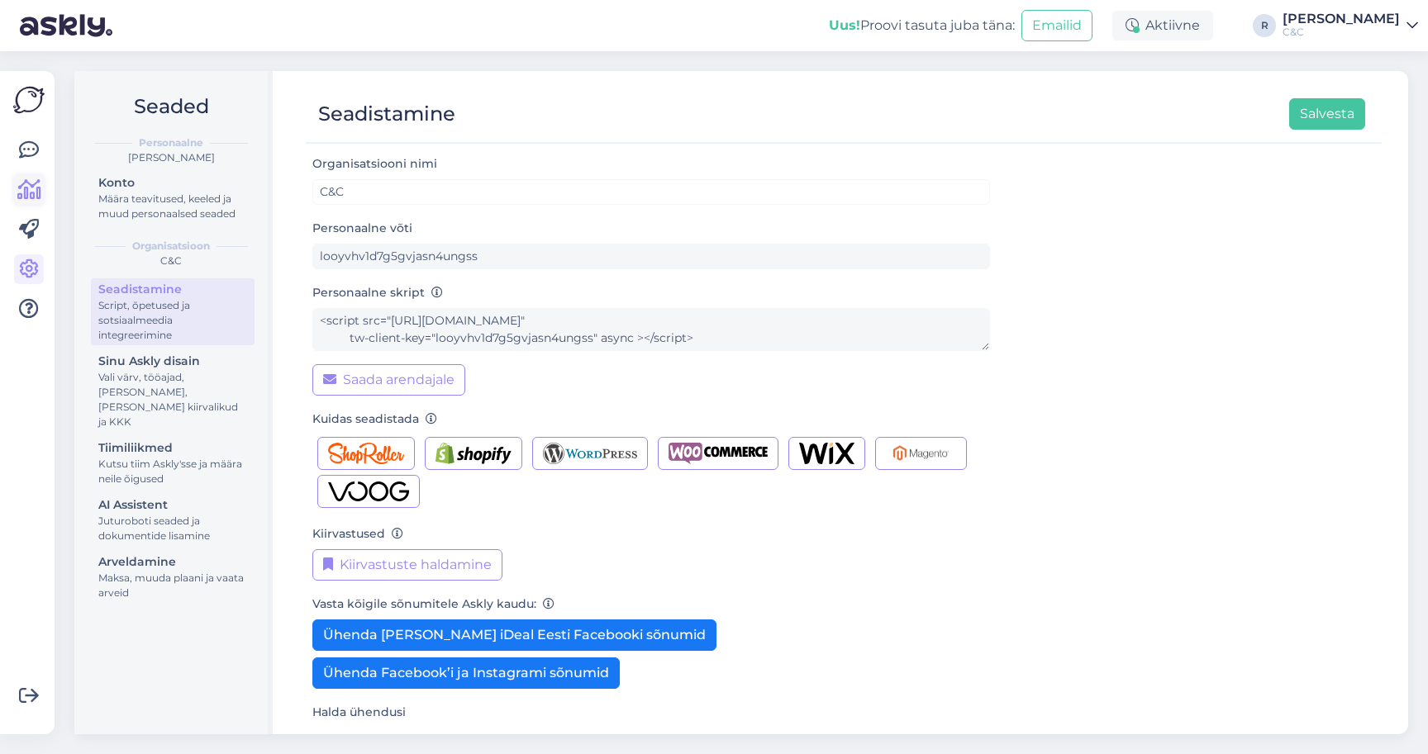
click at [28, 198] on icon at bounding box center [29, 190] width 24 height 20
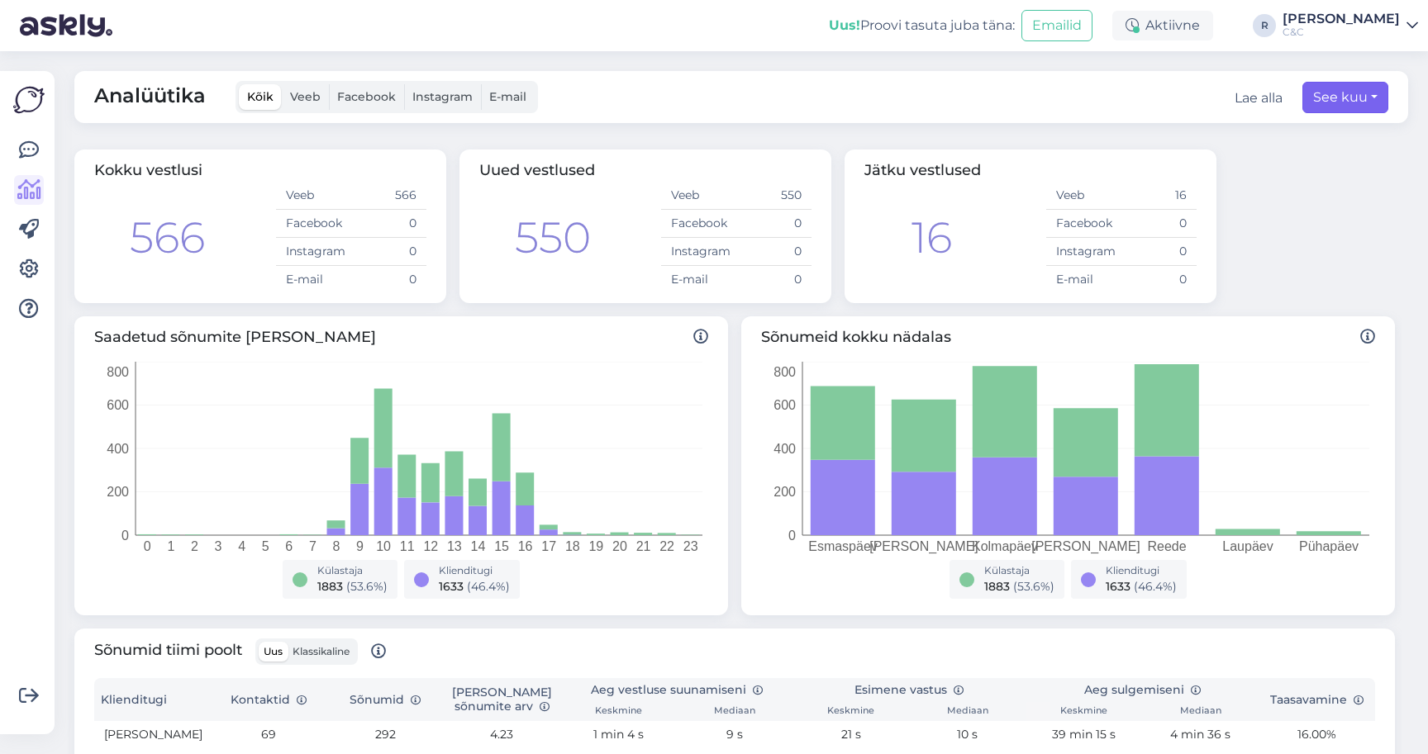
click at [1337, 98] on button "See kuu" at bounding box center [1345, 97] width 86 height 31
select select "8"
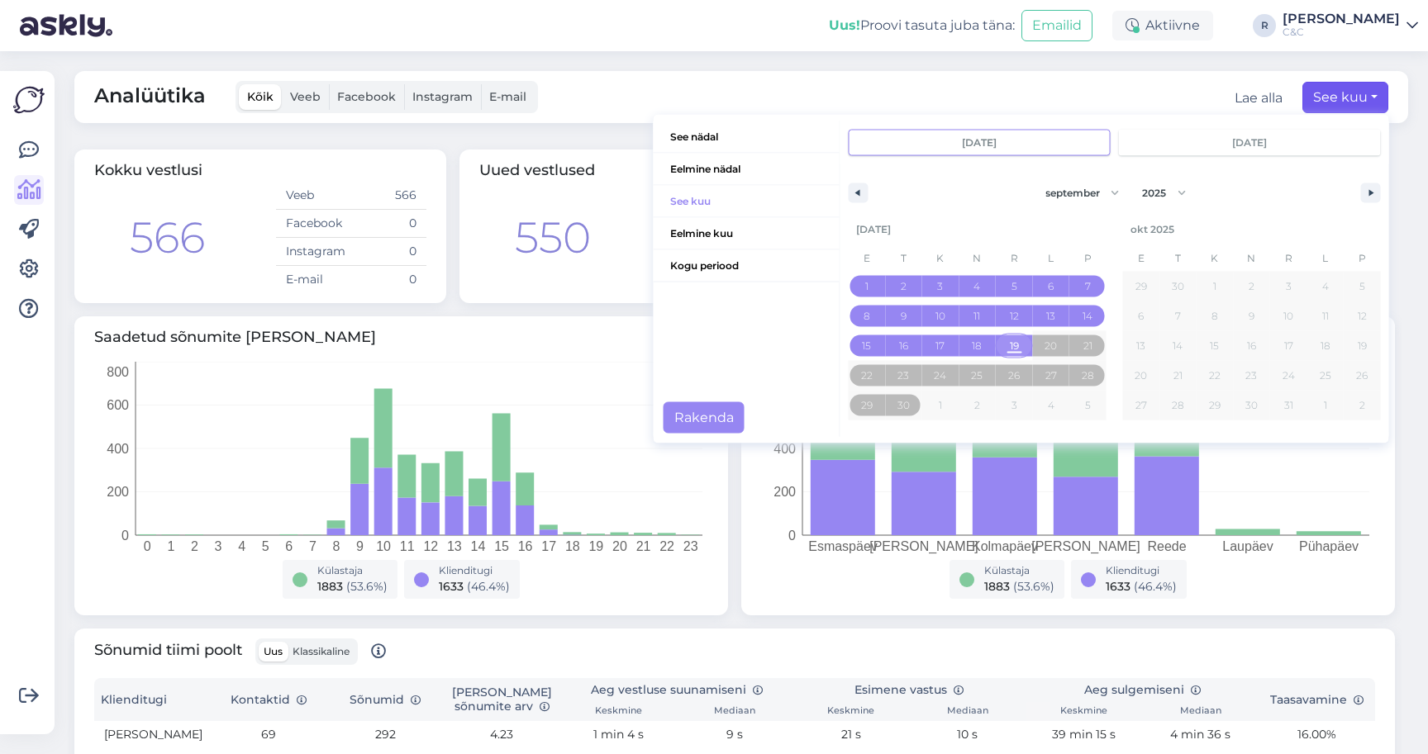
click at [1008, 349] on span "19" at bounding box center [1014, 345] width 37 height 21
type input "[DATE]"
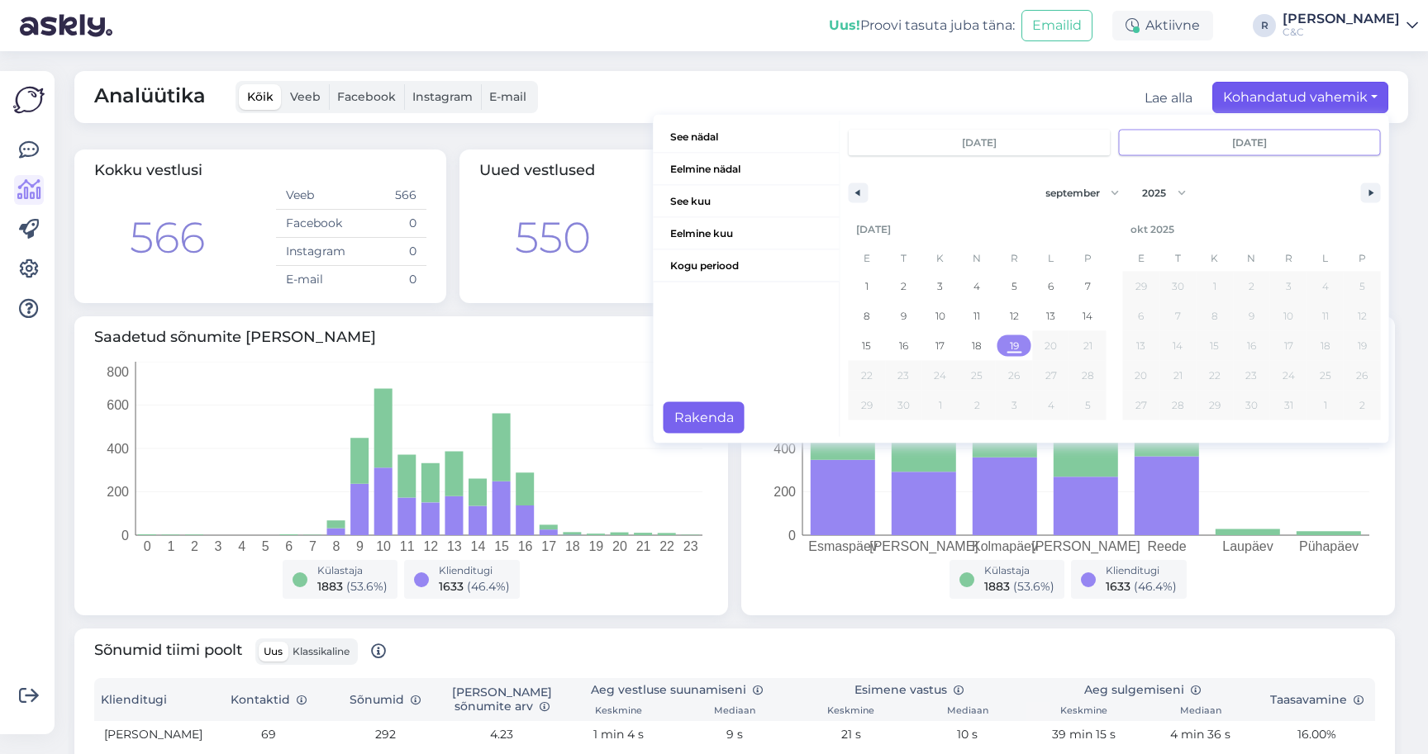
click at [707, 414] on button "Rakenda" at bounding box center [703, 417] width 81 height 31
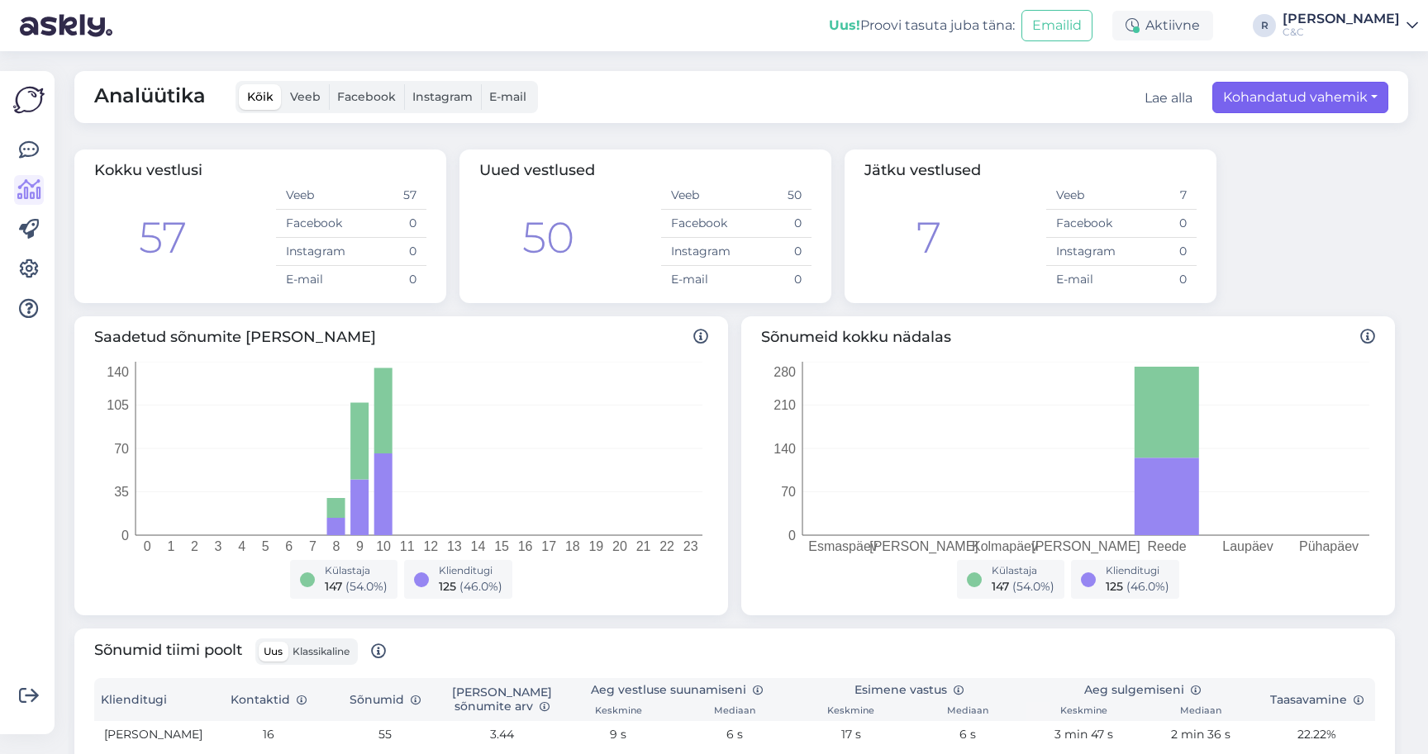
click at [1267, 90] on button "Kohandatud vahemik" at bounding box center [1300, 97] width 176 height 31
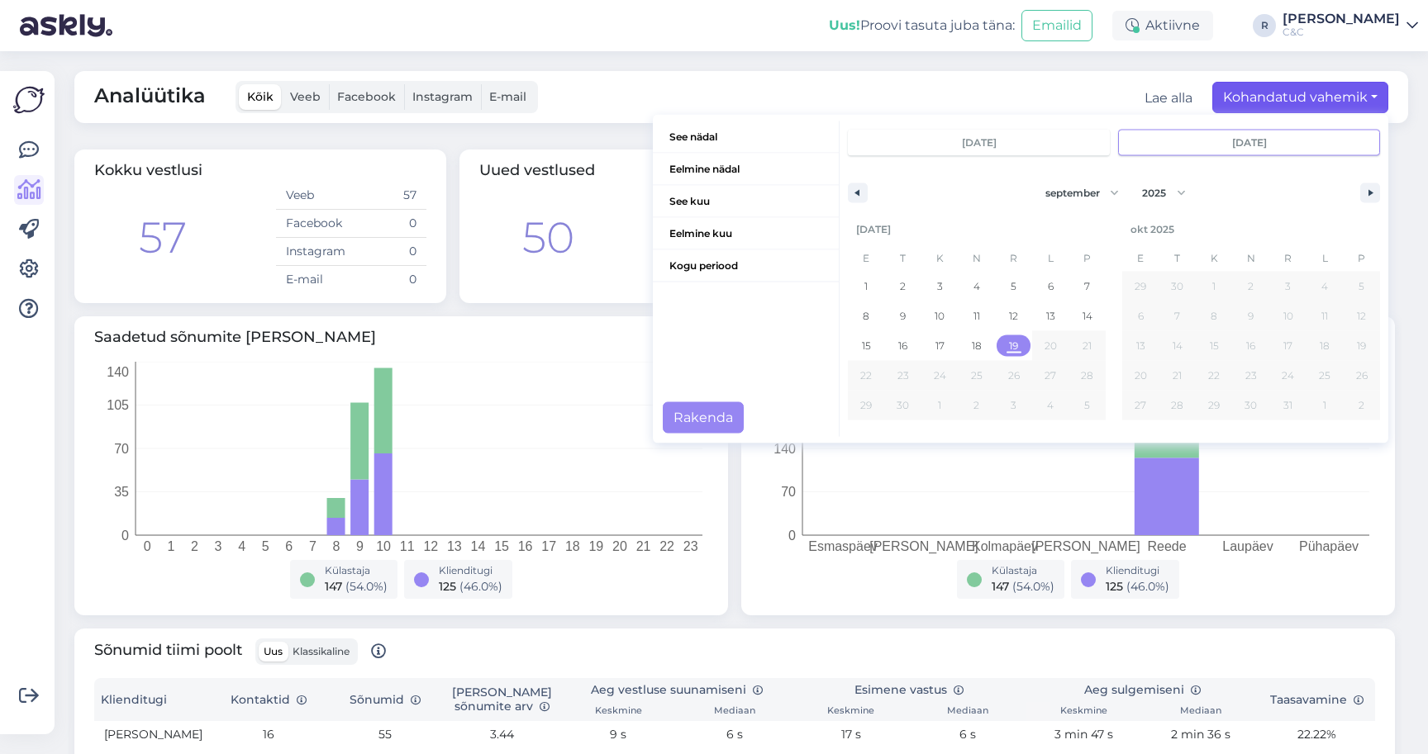
click at [1267, 91] on button "Kohandatud vahemik" at bounding box center [1300, 97] width 176 height 31
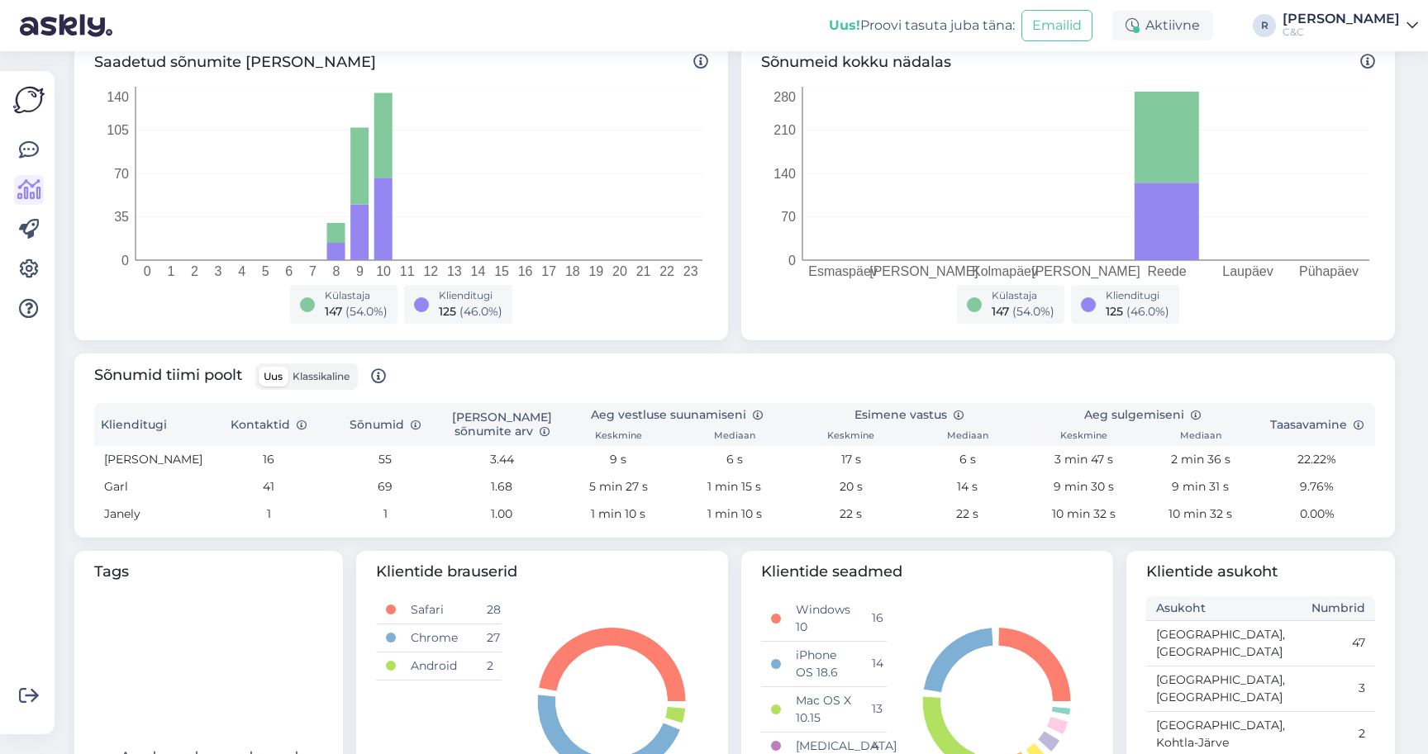
scroll to position [270, 0]
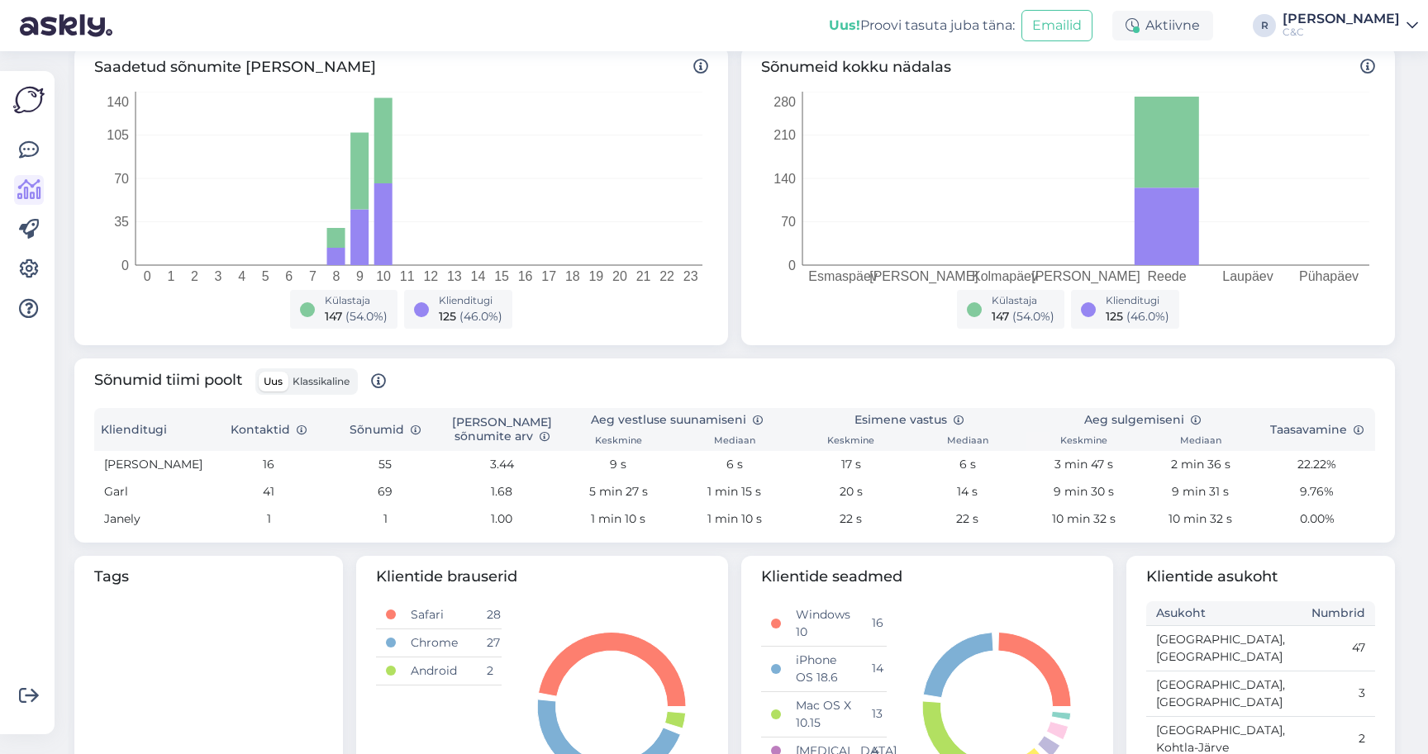
click at [321, 381] on span "Klassikaline" at bounding box center [320, 381] width 57 height 12
click at [288, 372] on input "Klassikaline" at bounding box center [288, 372] width 0 height 0
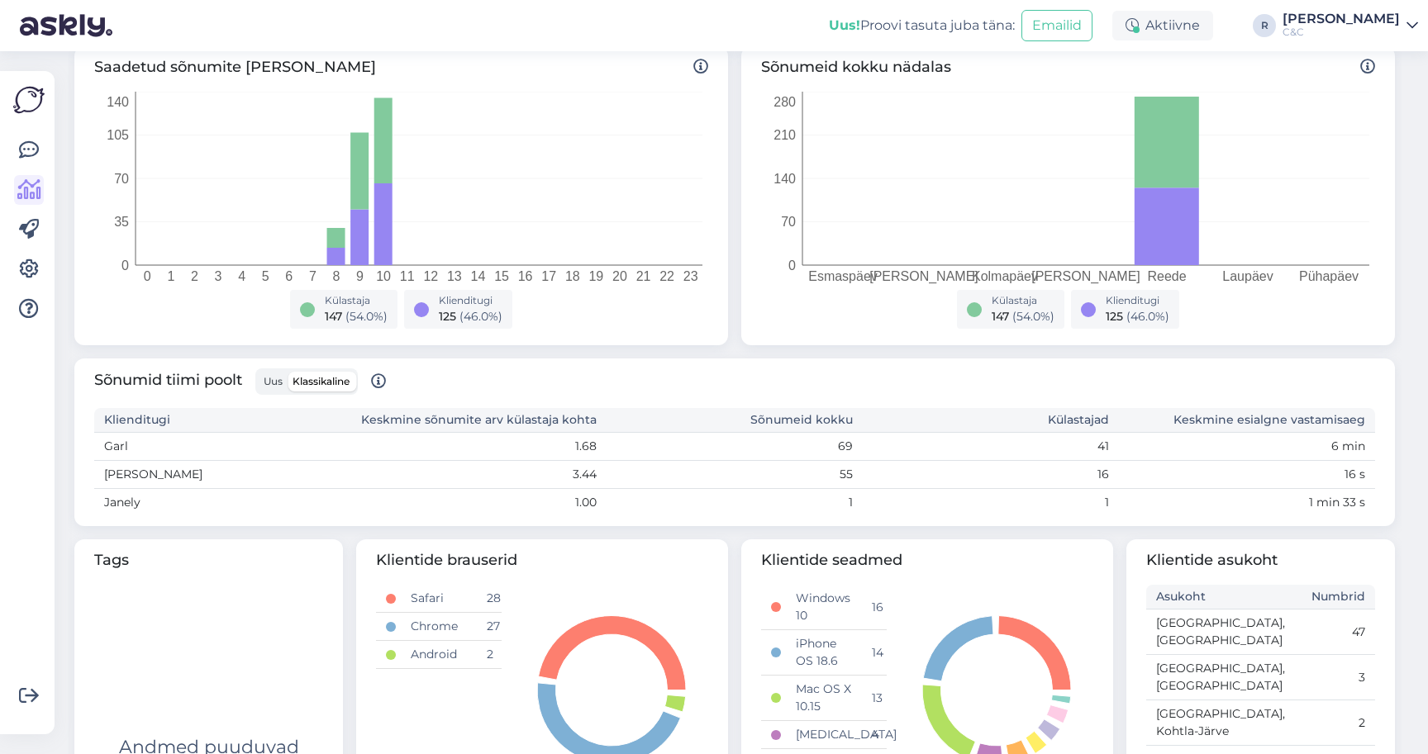
click at [278, 384] on span "Uus" at bounding box center [273, 381] width 19 height 12
click at [259, 372] on input "Uus" at bounding box center [259, 372] width 0 height 0
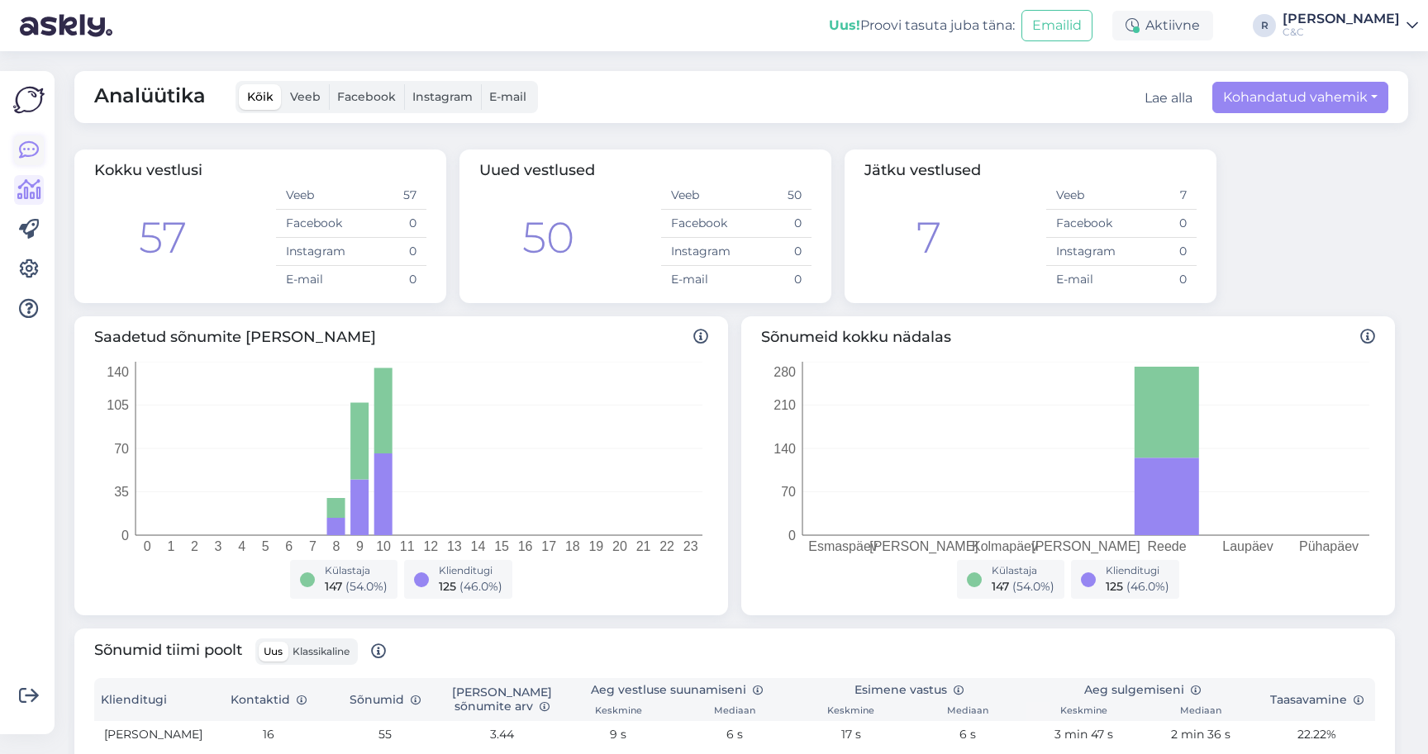
scroll to position [0, 0]
click at [17, 139] on link at bounding box center [29, 151] width 30 height 30
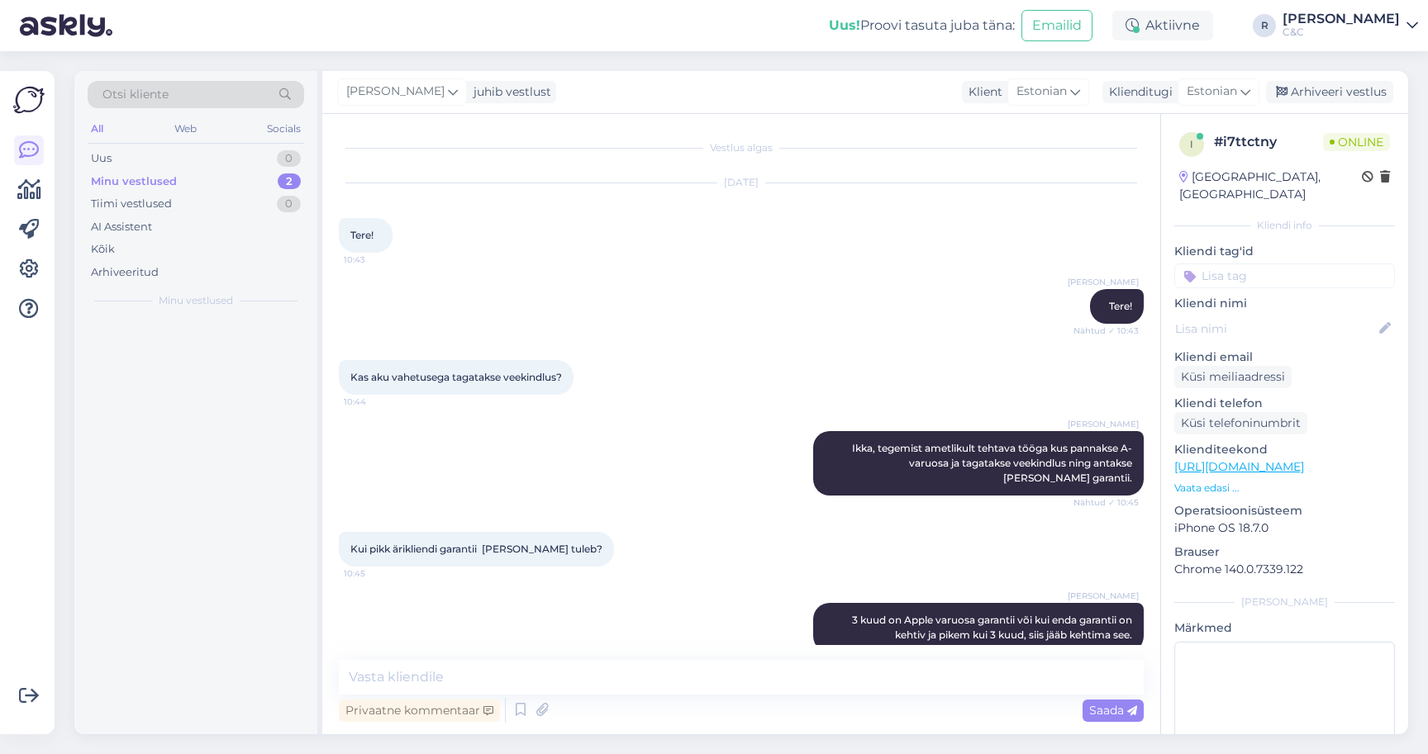
scroll to position [455, 0]
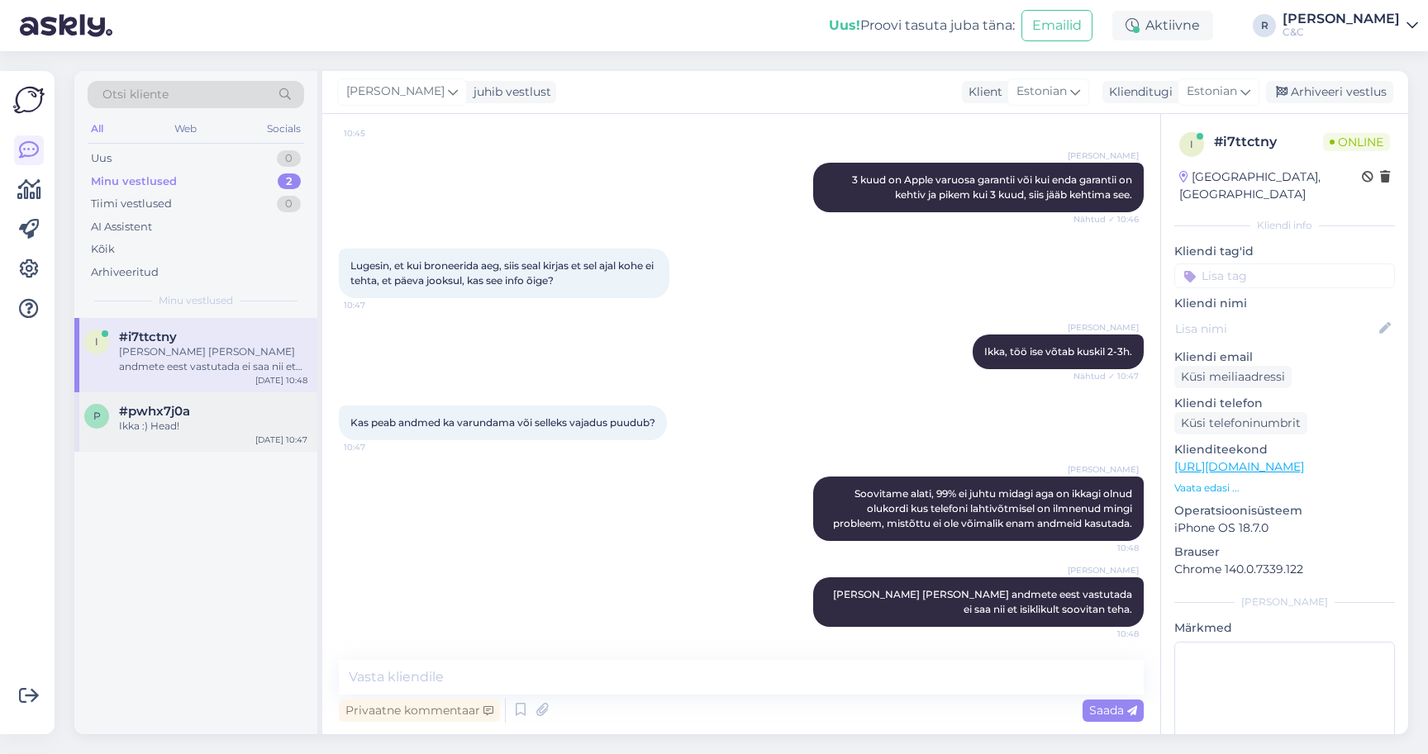
click at [163, 414] on span "#pwhx7j0a" at bounding box center [154, 411] width 71 height 15
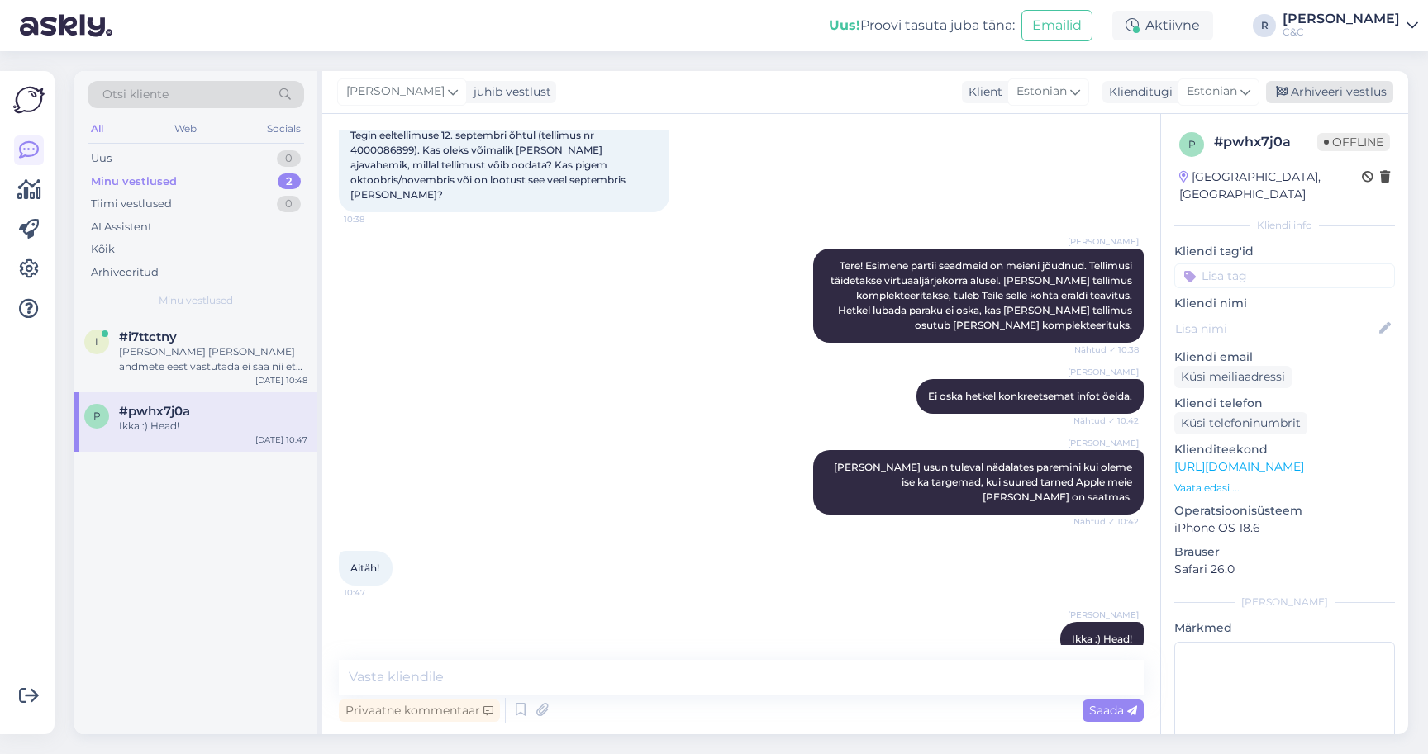
click at [1321, 95] on div "Arhiveeri vestlus" at bounding box center [1329, 92] width 127 height 22
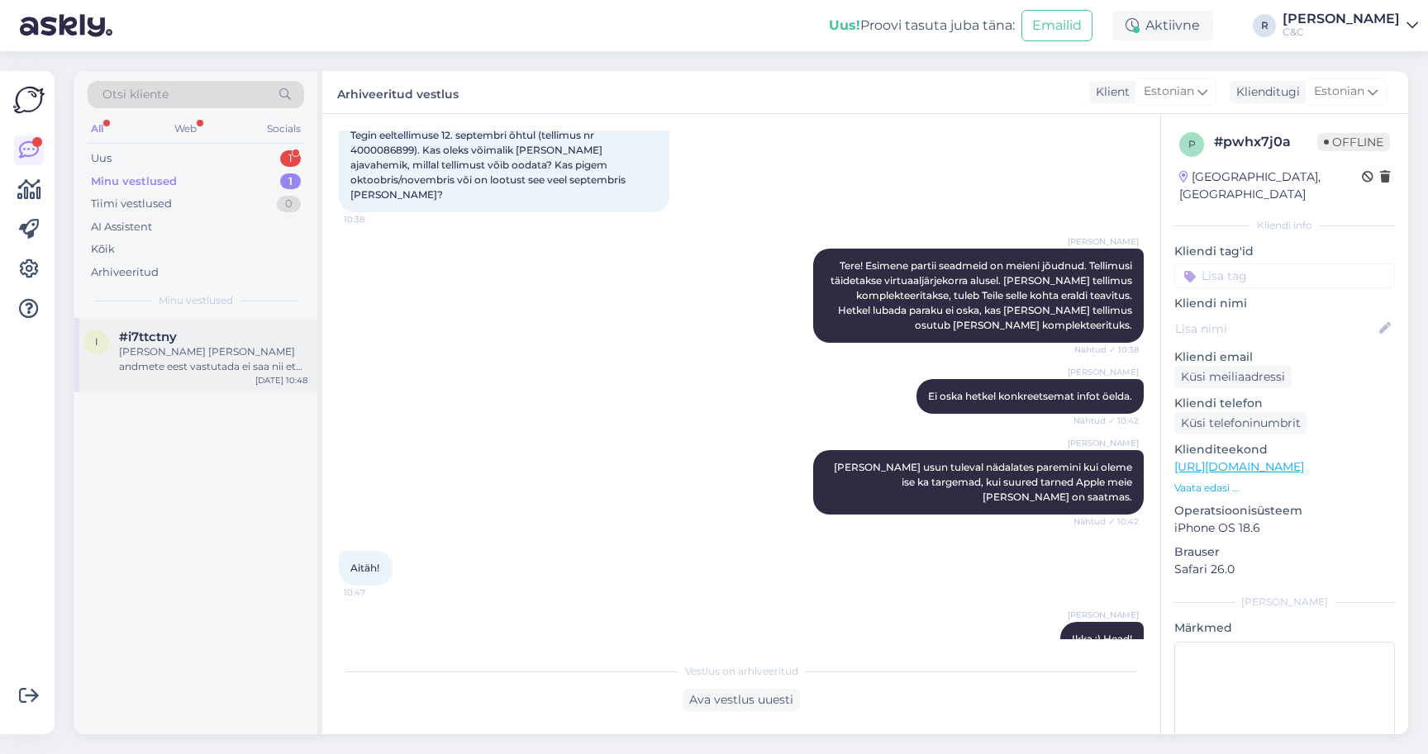
click at [181, 364] on div "Meie kuidagi andmete eest vastutada ei saa nii et isiklikult soovitan teha." at bounding box center [213, 360] width 188 height 30
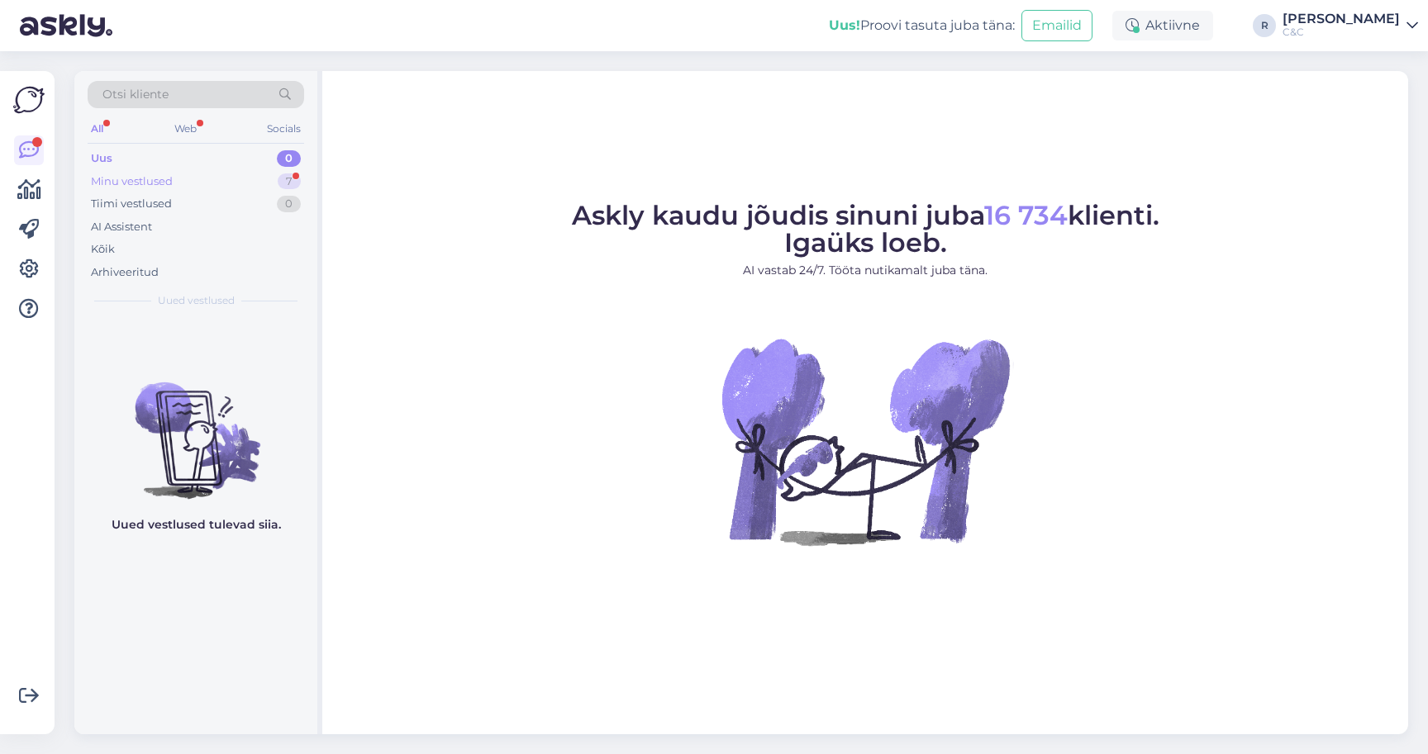
click at [204, 176] on div "Minu vestlused 7" at bounding box center [196, 181] width 216 height 23
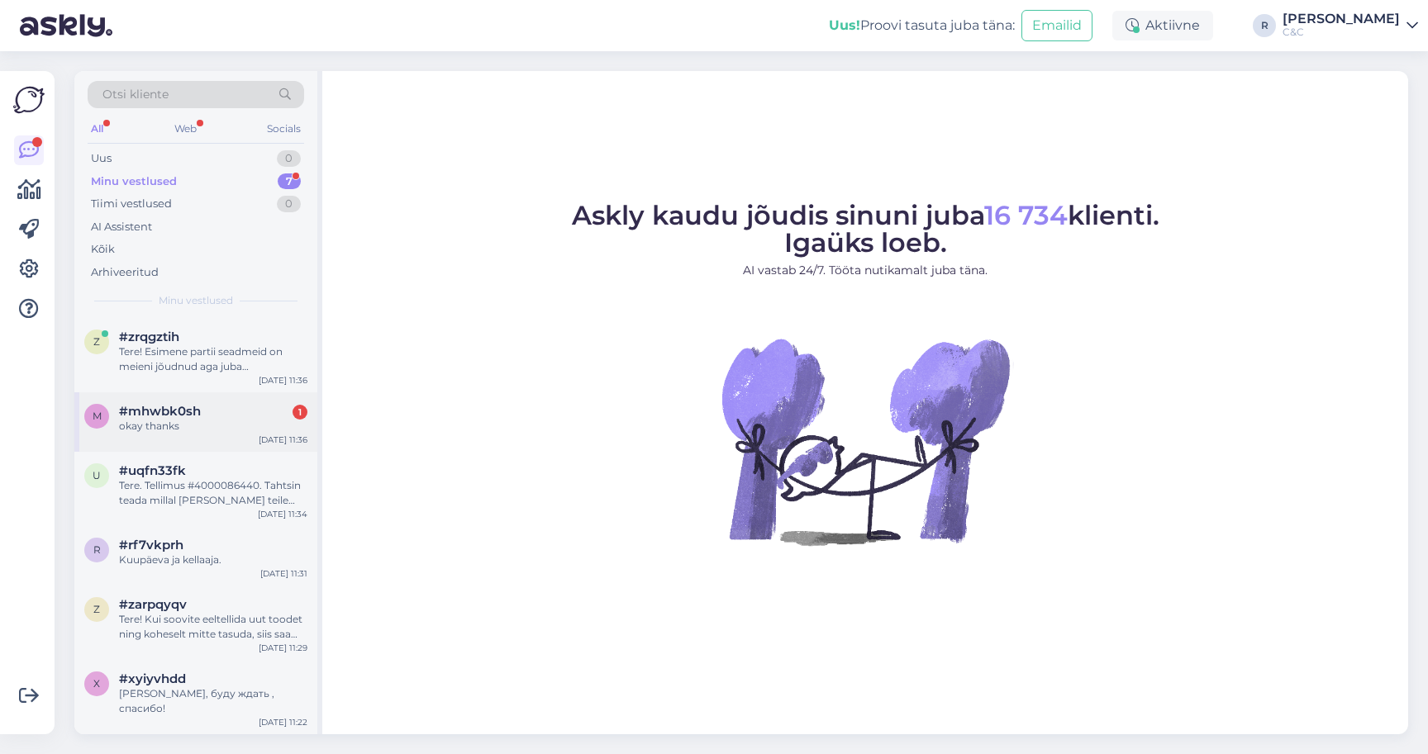
click at [157, 404] on span "#mhwbk0sh" at bounding box center [160, 411] width 82 height 15
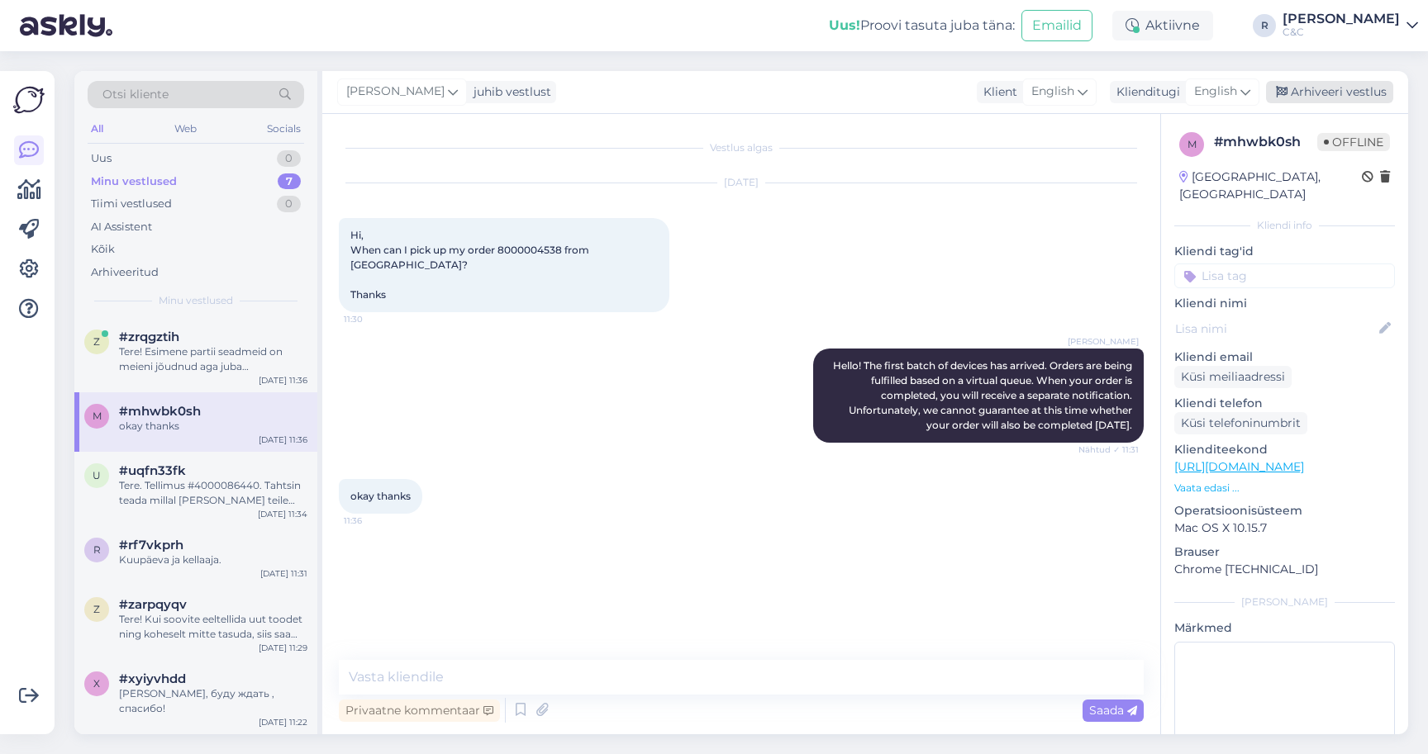
click at [1346, 92] on div "Arhiveeri vestlus" at bounding box center [1329, 92] width 127 height 22
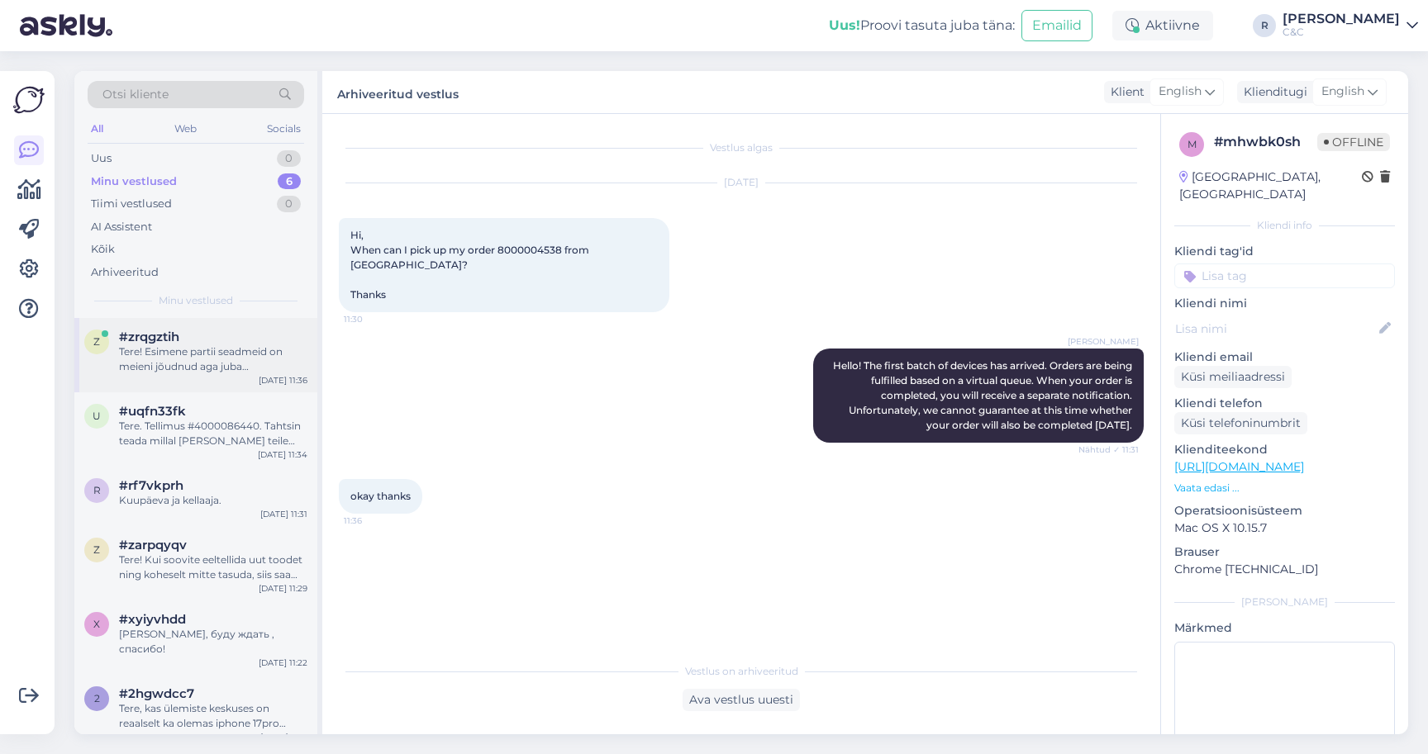
click at [244, 368] on div "Tere! Esimene partii seadmeid on meieni jõudnud aga juba väljamüüdud eeltellimu…" at bounding box center [213, 360] width 188 height 30
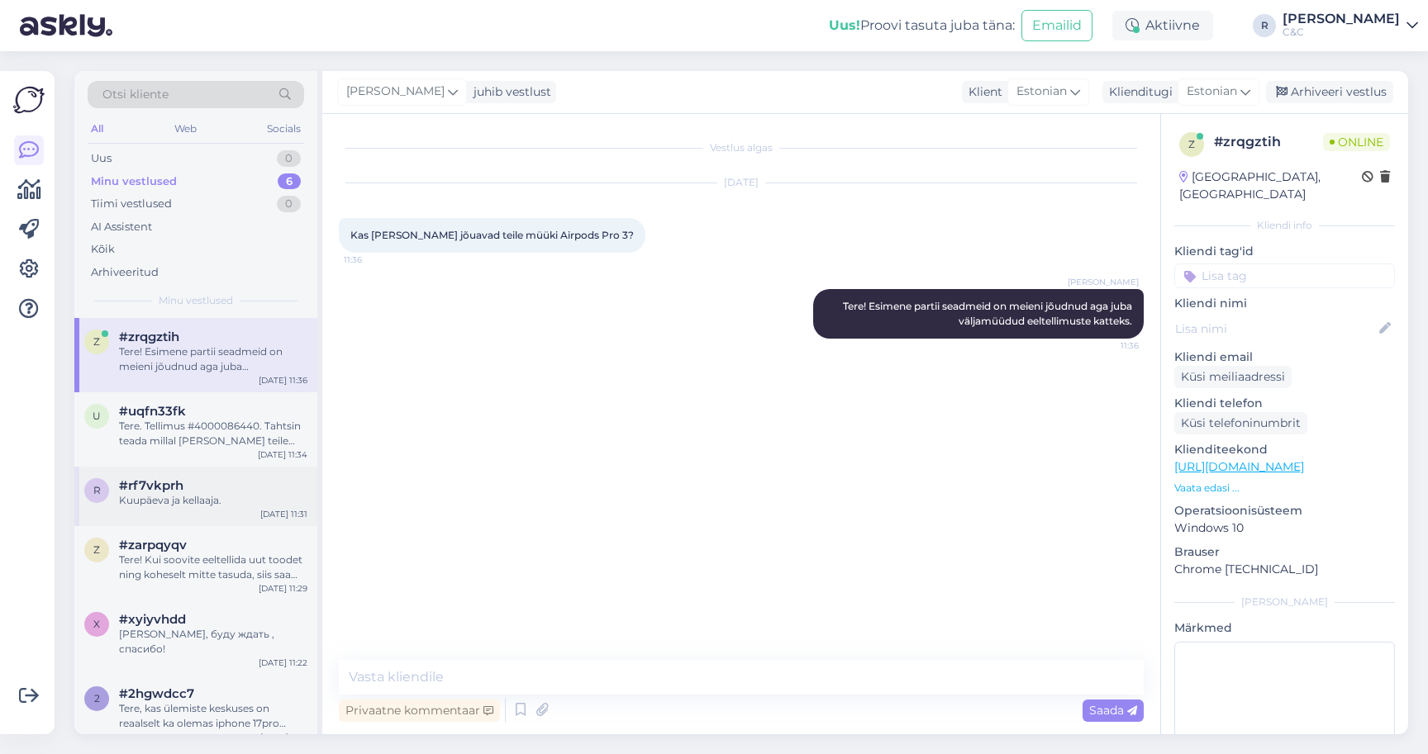
click at [165, 471] on div "r #rf7vkprh Kuupäeva ja kellaaja. [DATE] 11:31" at bounding box center [195, 496] width 243 height 59
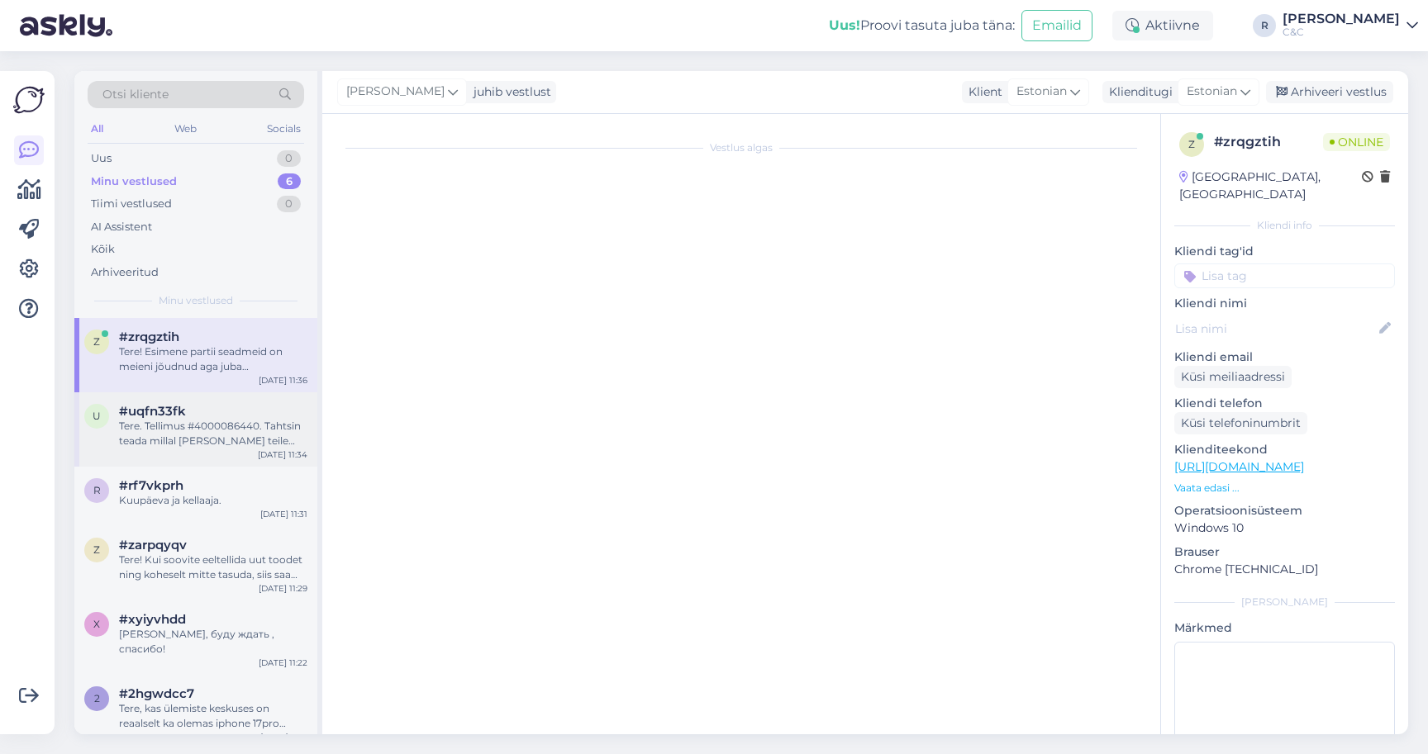
scroll to position [115, 0]
click at [176, 447] on div "u #uqfn33fk Tere. Tellimus #4000086440. Tahtsin teada millal [PERSON_NAME] teil…" at bounding box center [195, 429] width 243 height 74
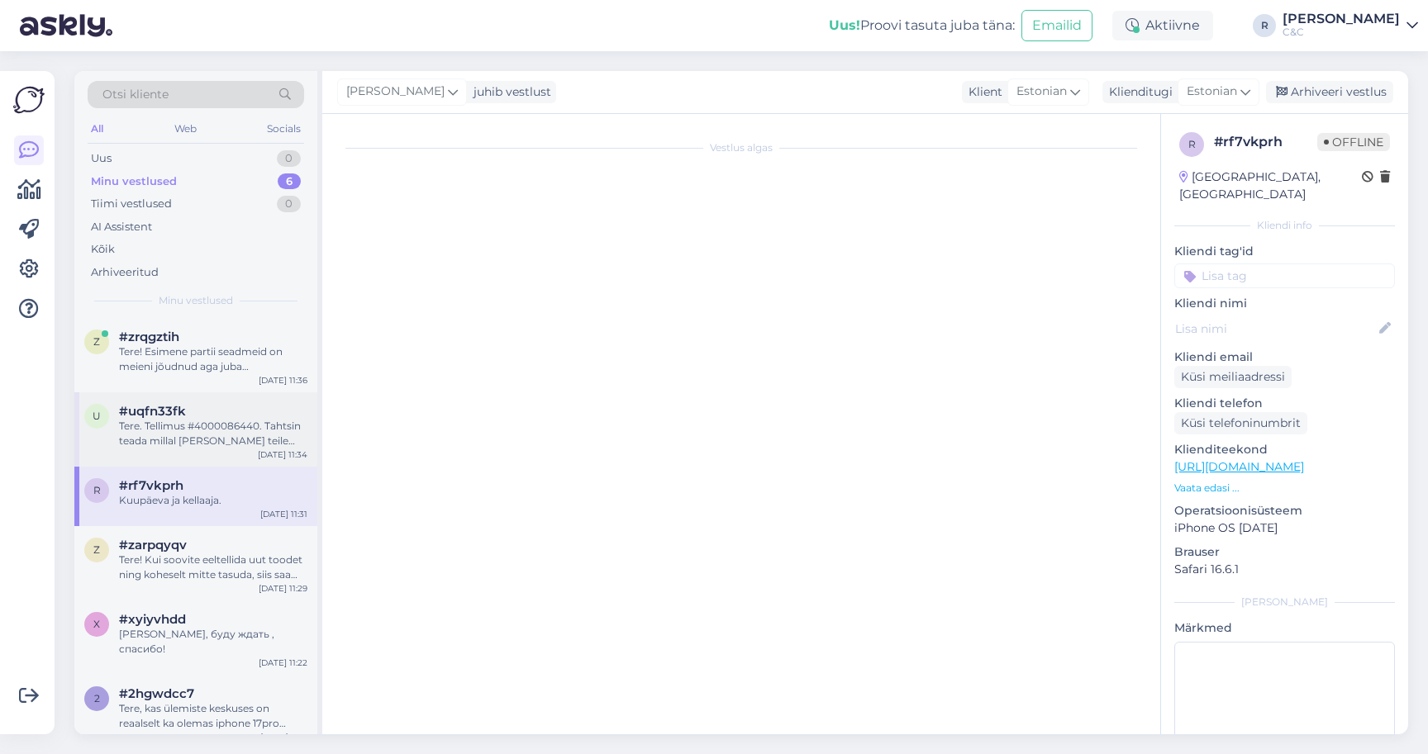
scroll to position [0, 0]
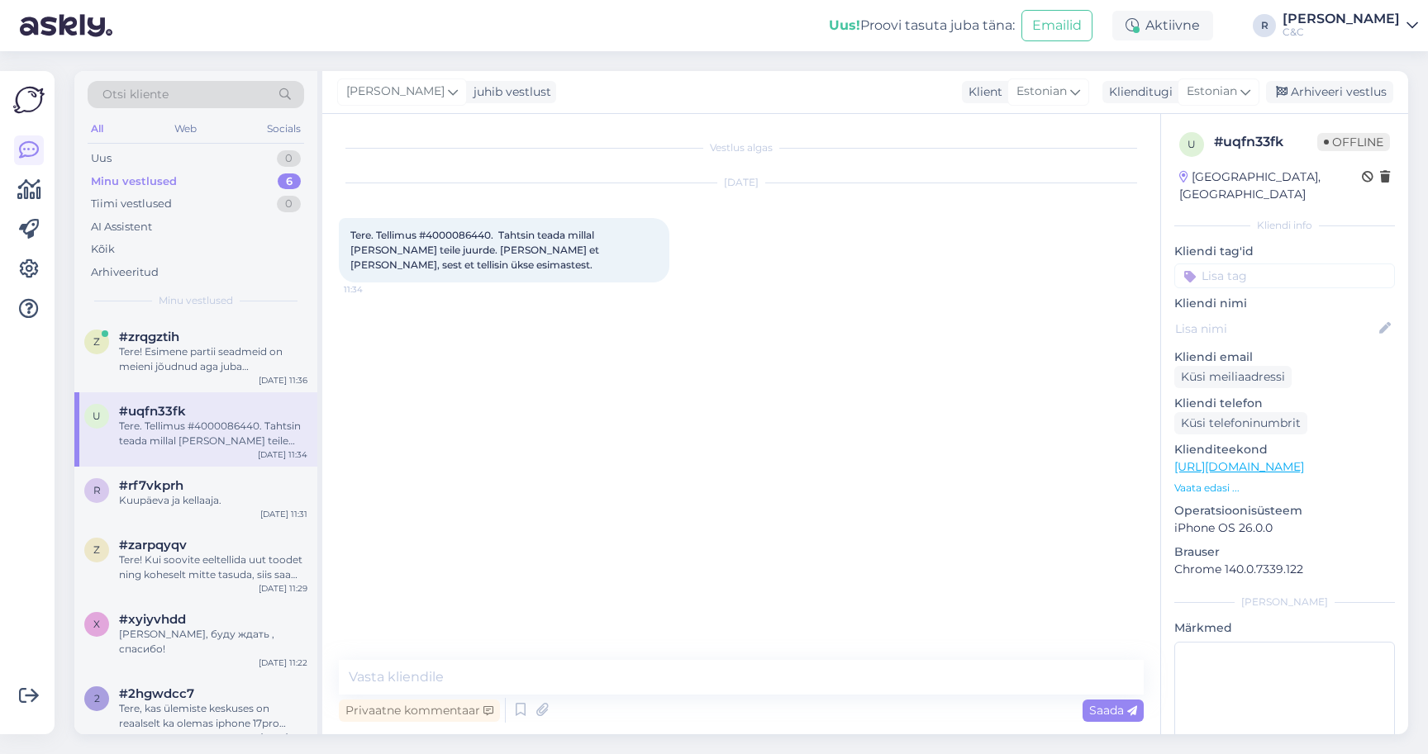
click at [465, 234] on span "Tere. Tellimus #4000086440. Tahtsin teada millal [PERSON_NAME] teile juurde. [P…" at bounding box center [475, 250] width 251 height 42
copy span "4000086440"
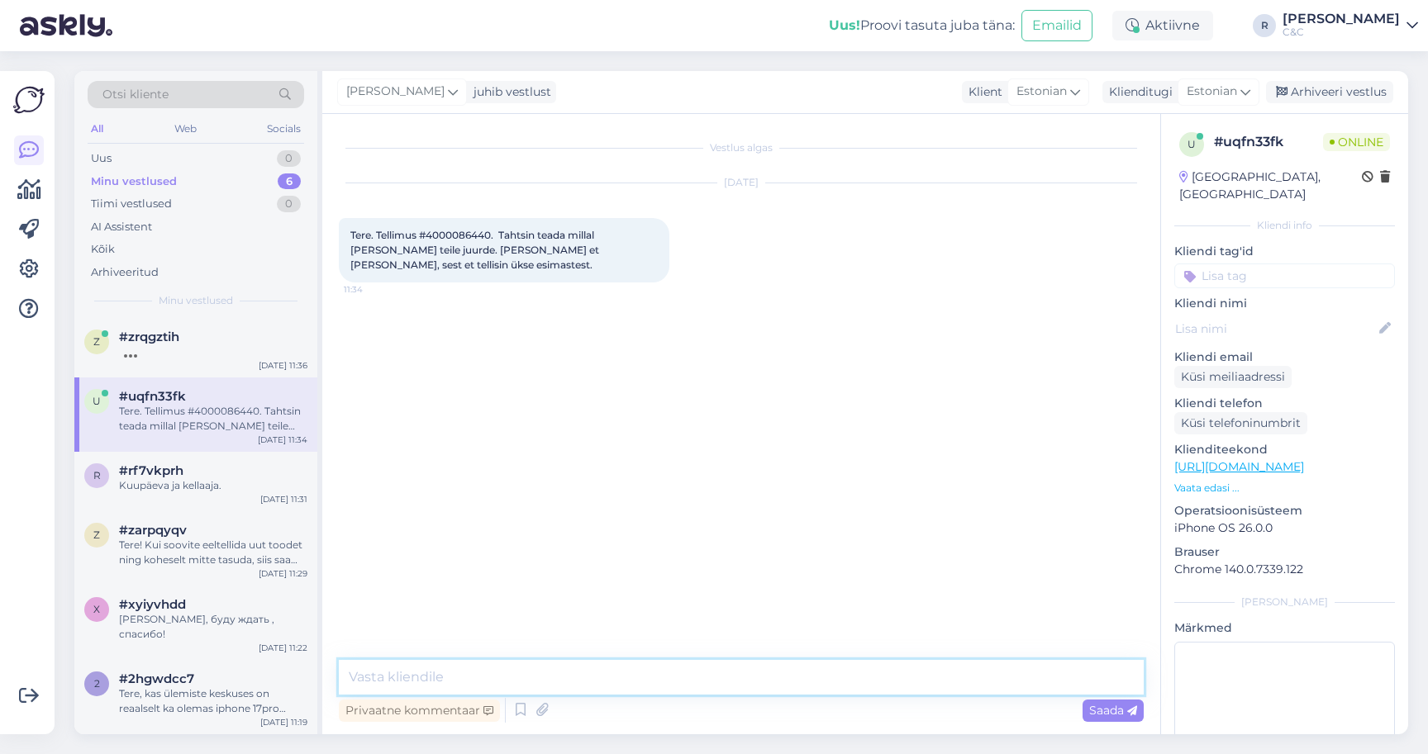
click at [502, 684] on textarea at bounding box center [741, 677] width 805 height 35
type textarea "Tere!"
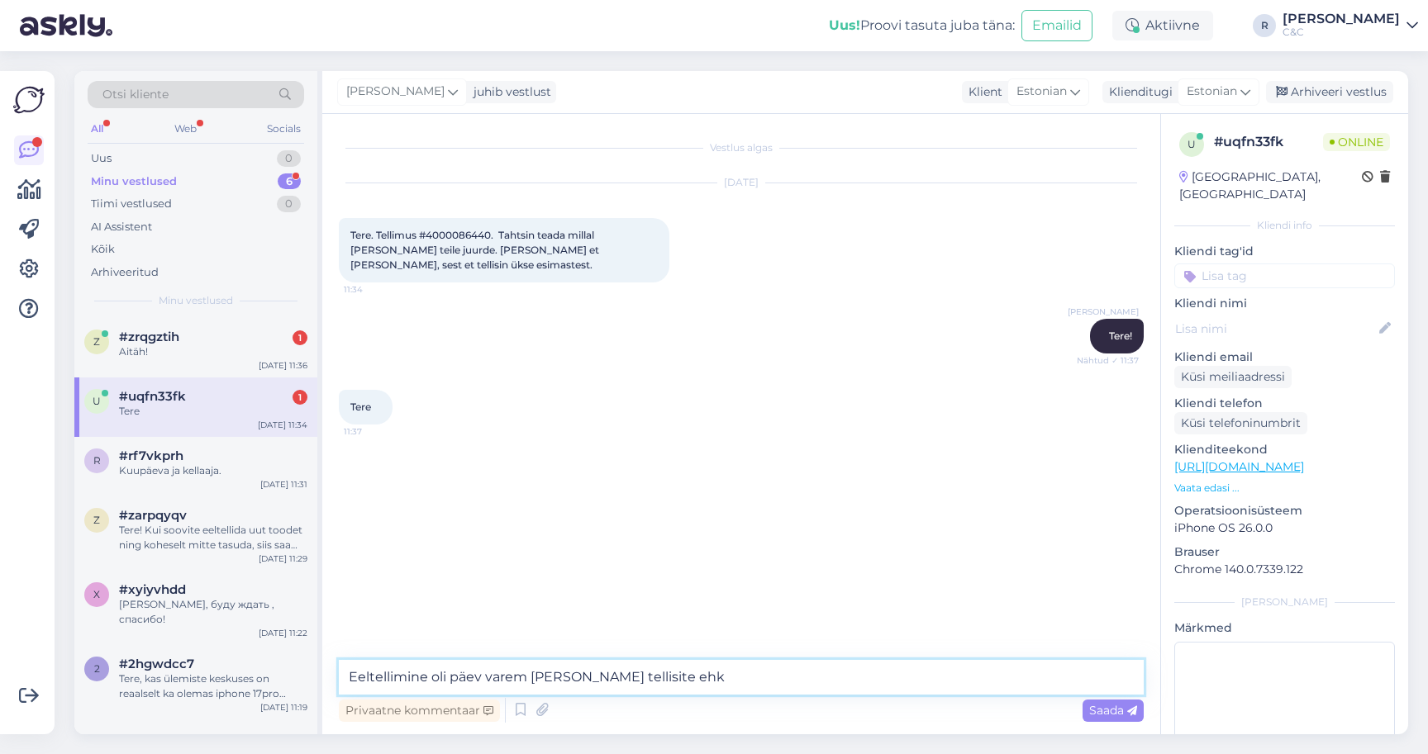
click at [708, 682] on textarea "Eeltellimine oli päev varem [PERSON_NAME] tellisite ehk" at bounding box center [741, 677] width 805 height 35
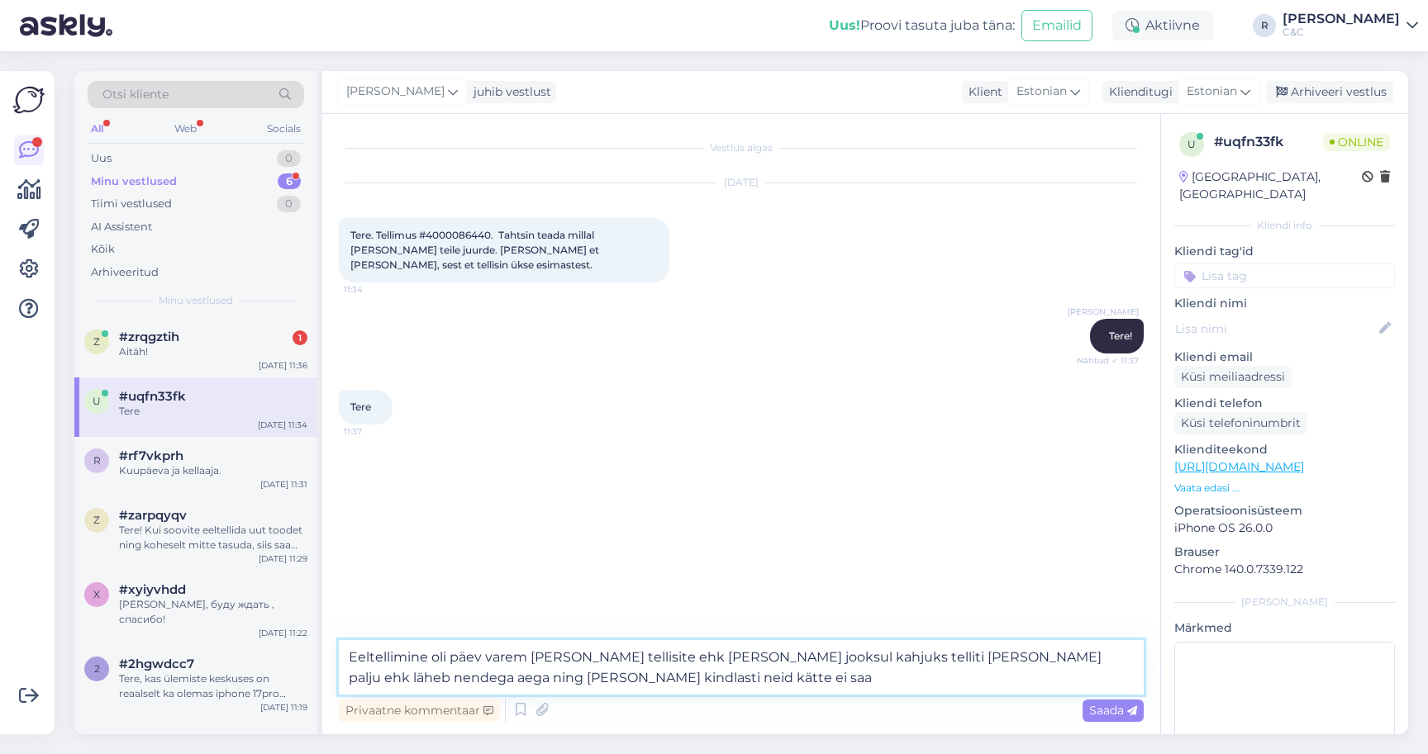
type textarea "Eeltellimine oli päev varem [PERSON_NAME] tellisite ehk [PERSON_NAME] jooksul k…"
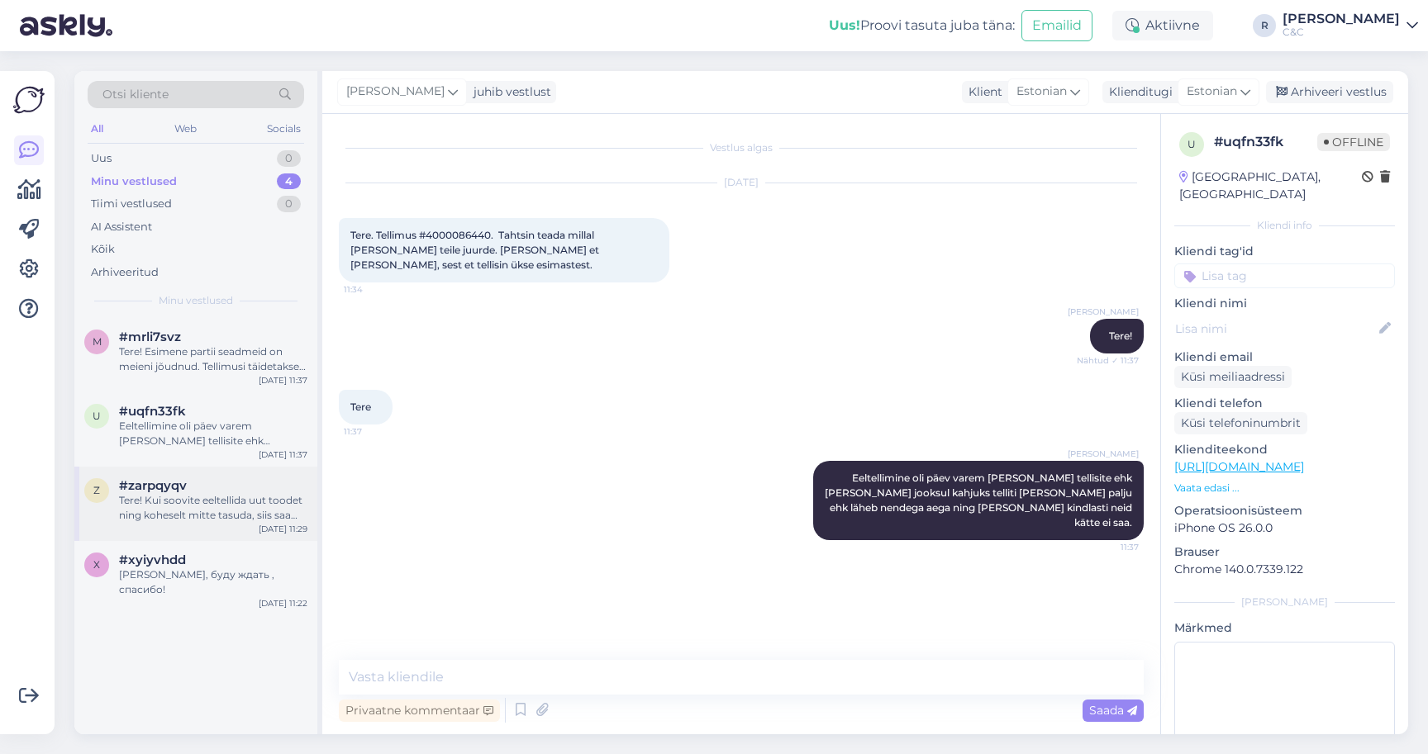
click at [241, 481] on div "#zarpqyqv" at bounding box center [213, 485] width 188 height 15
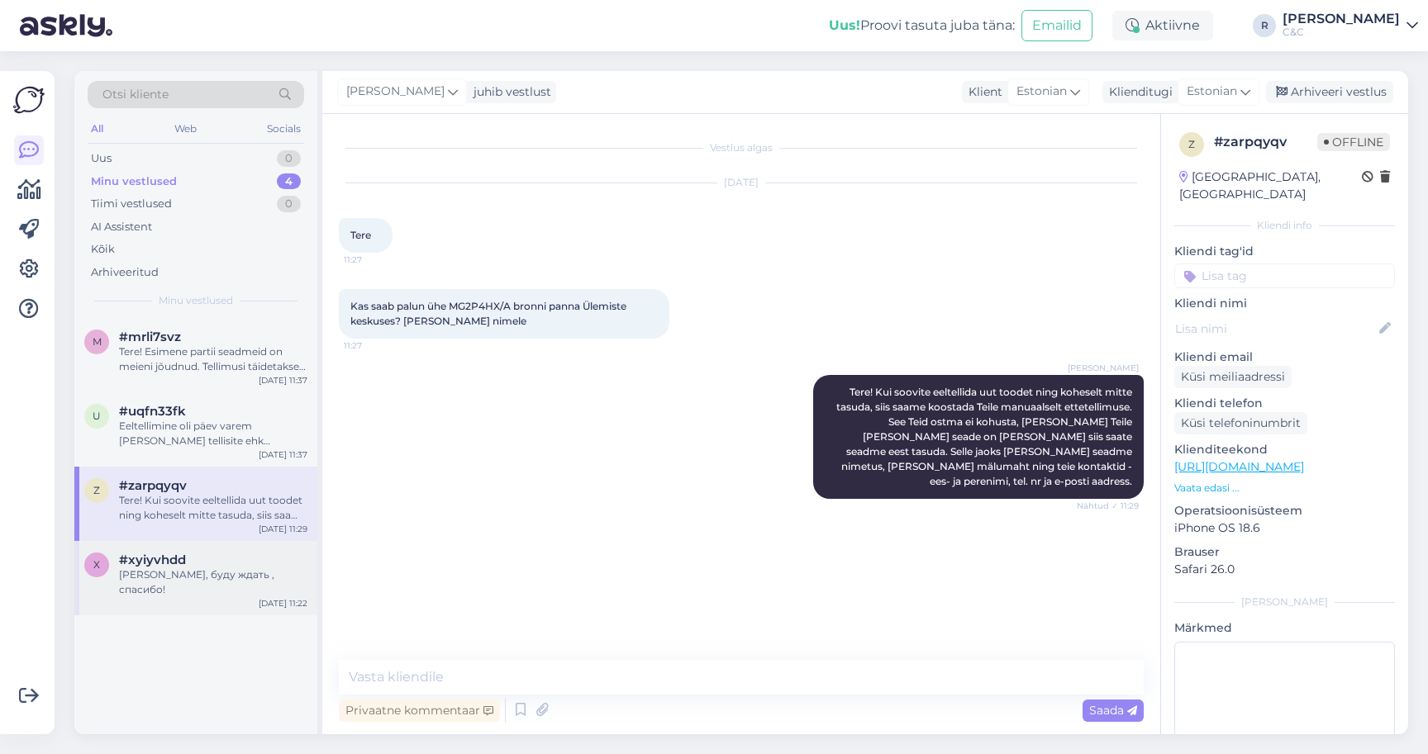
click at [184, 568] on div "[PERSON_NAME], буду ждать , спасибо!" at bounding box center [213, 583] width 188 height 30
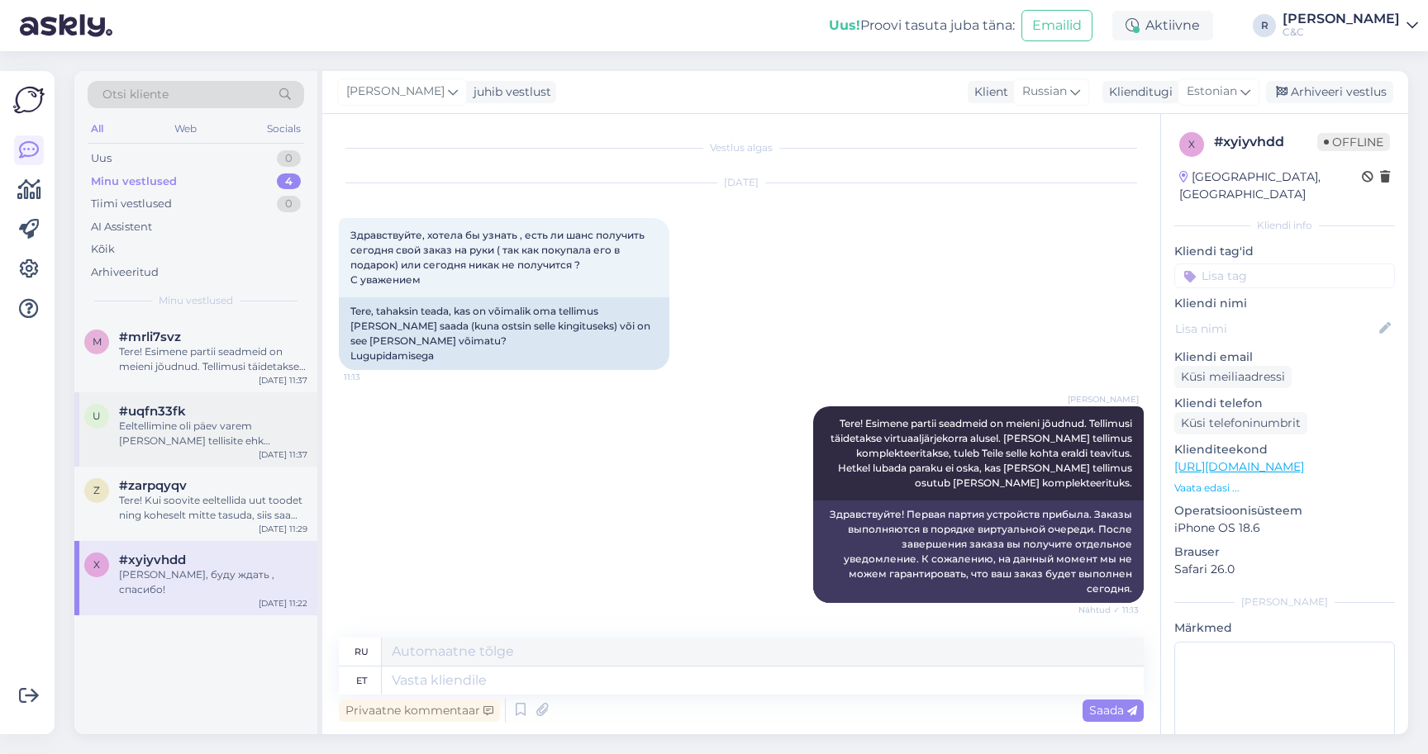
scroll to position [83, 0]
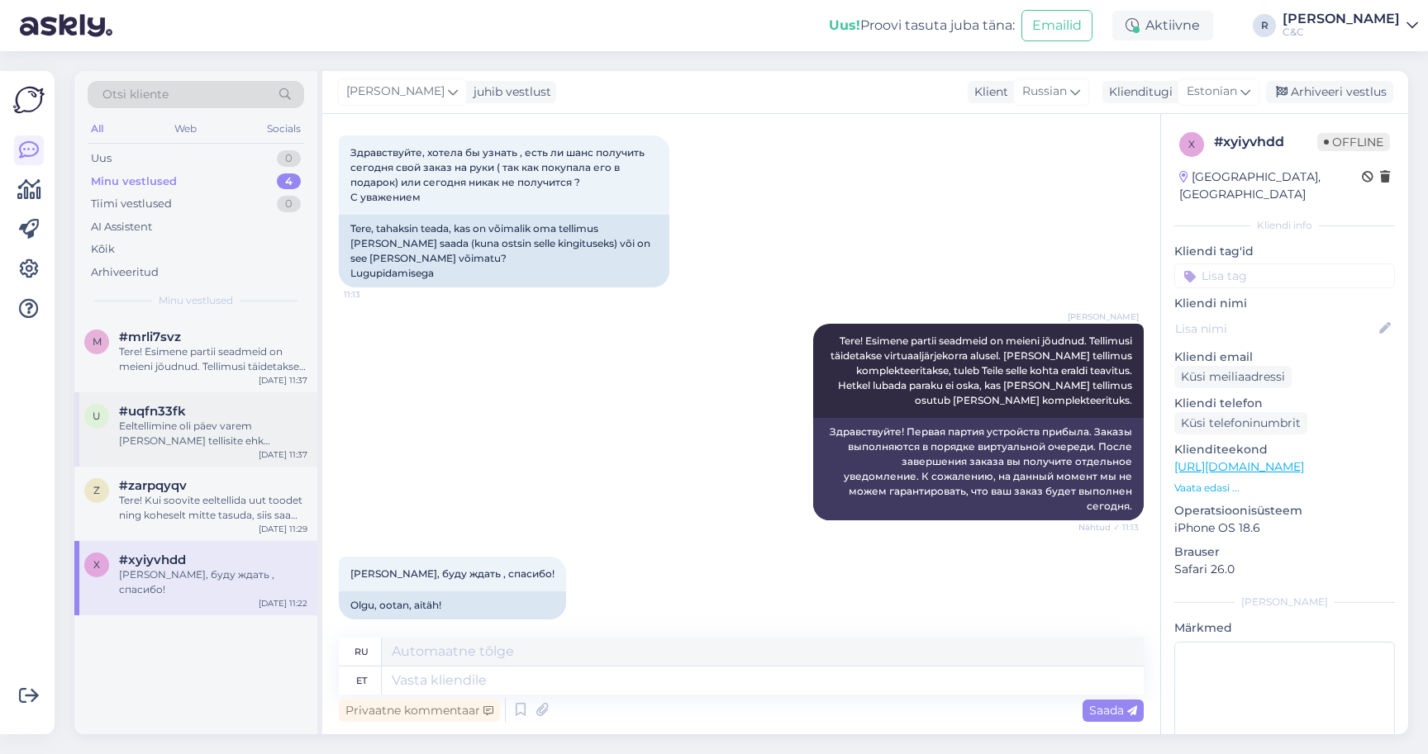
click at [208, 422] on div "Eeltellimine oli päev varem [PERSON_NAME] tellisite ehk [PERSON_NAME] jooksul k…" at bounding box center [213, 434] width 188 height 30
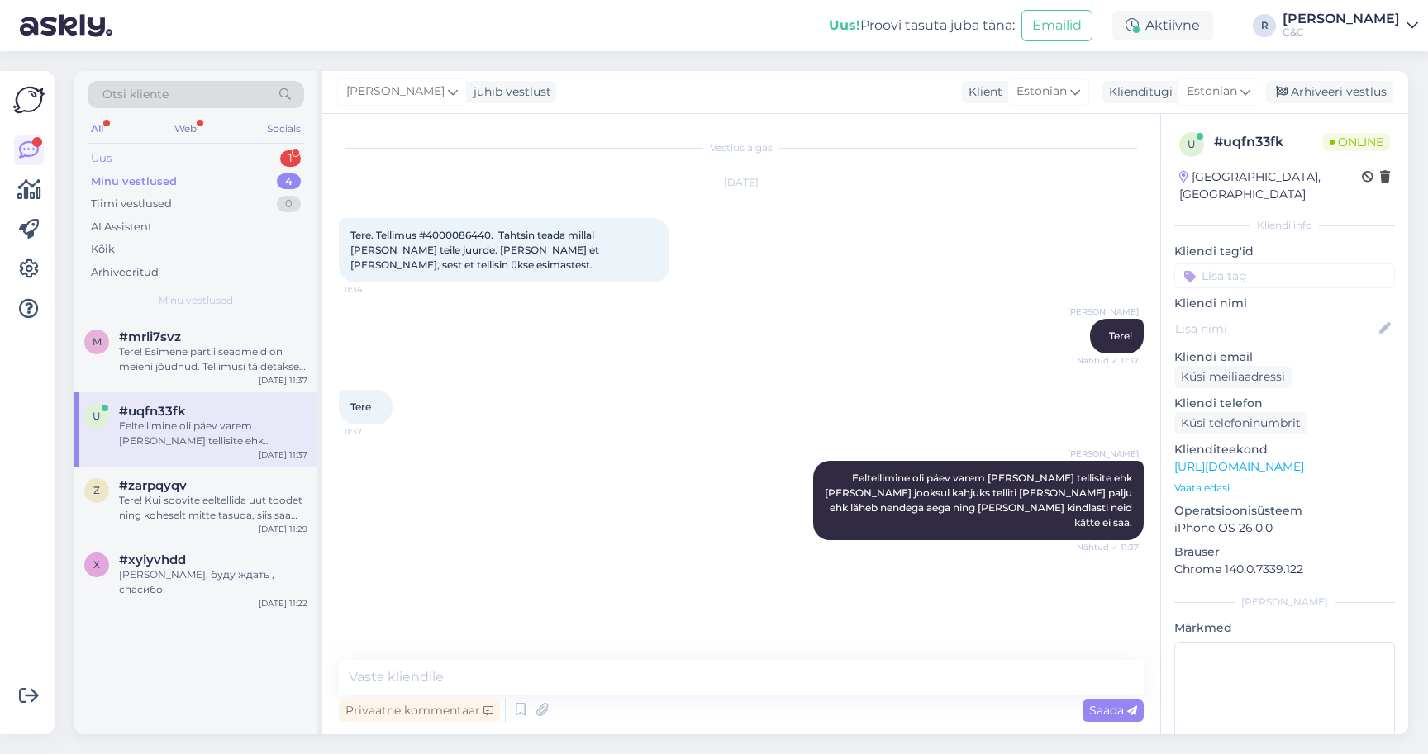
click at [280, 155] on div "1" at bounding box center [290, 158] width 21 height 17
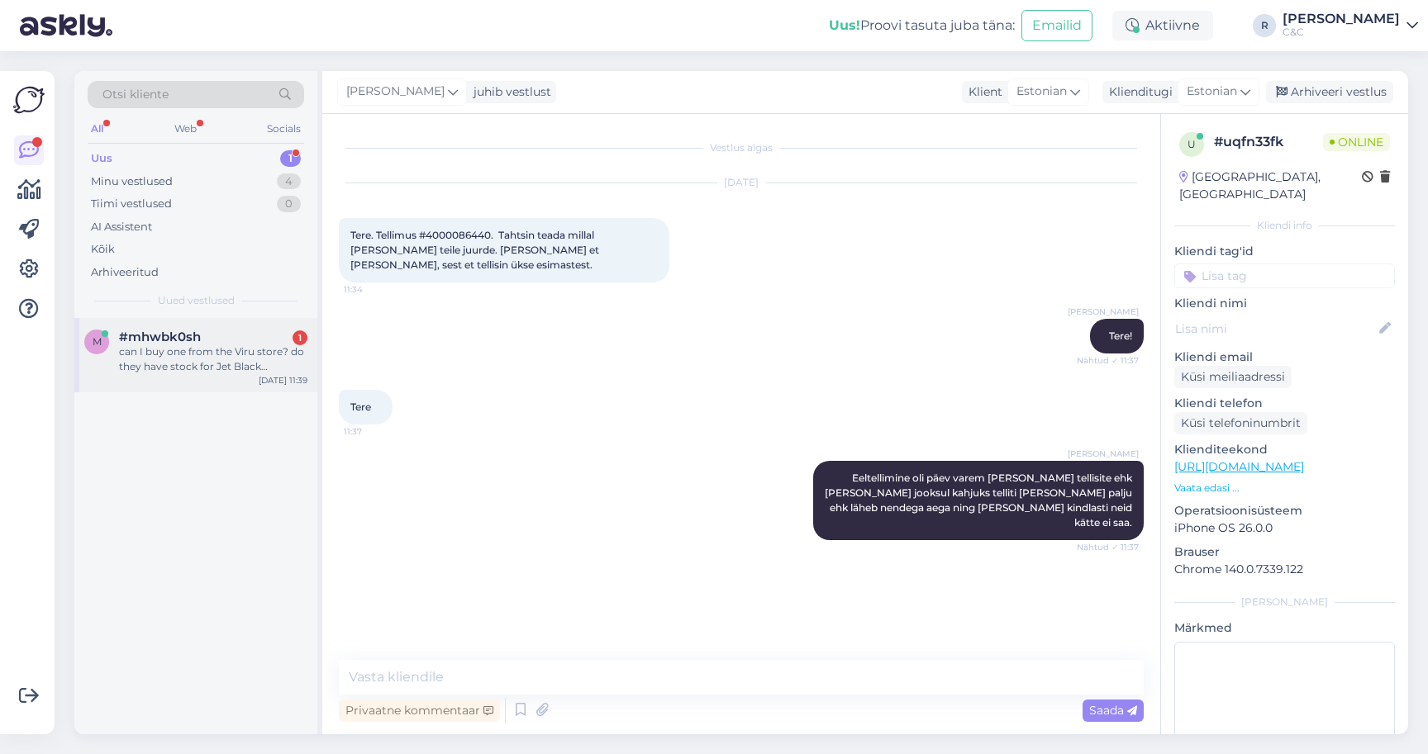
click at [207, 330] on div "#mhwbk0sh 1" at bounding box center [213, 337] width 188 height 15
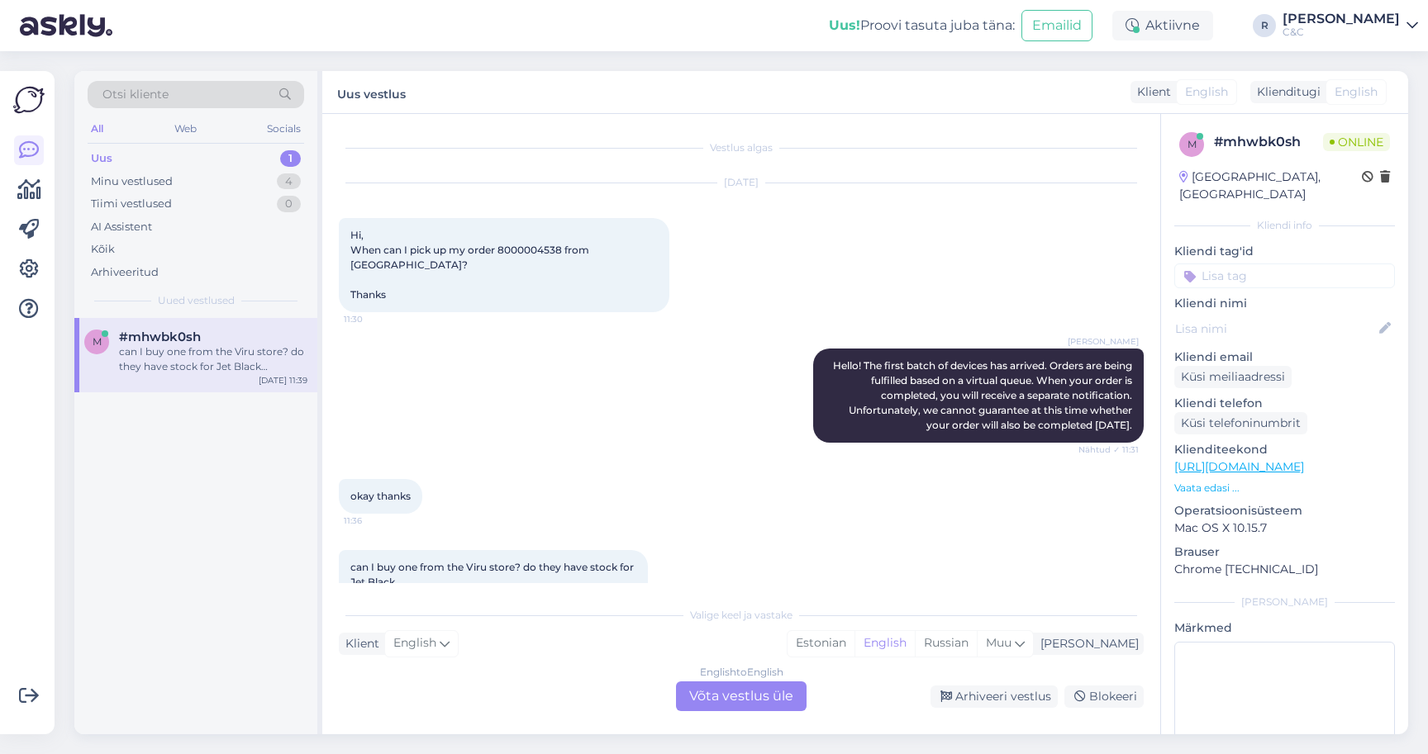
scroll to position [64, 0]
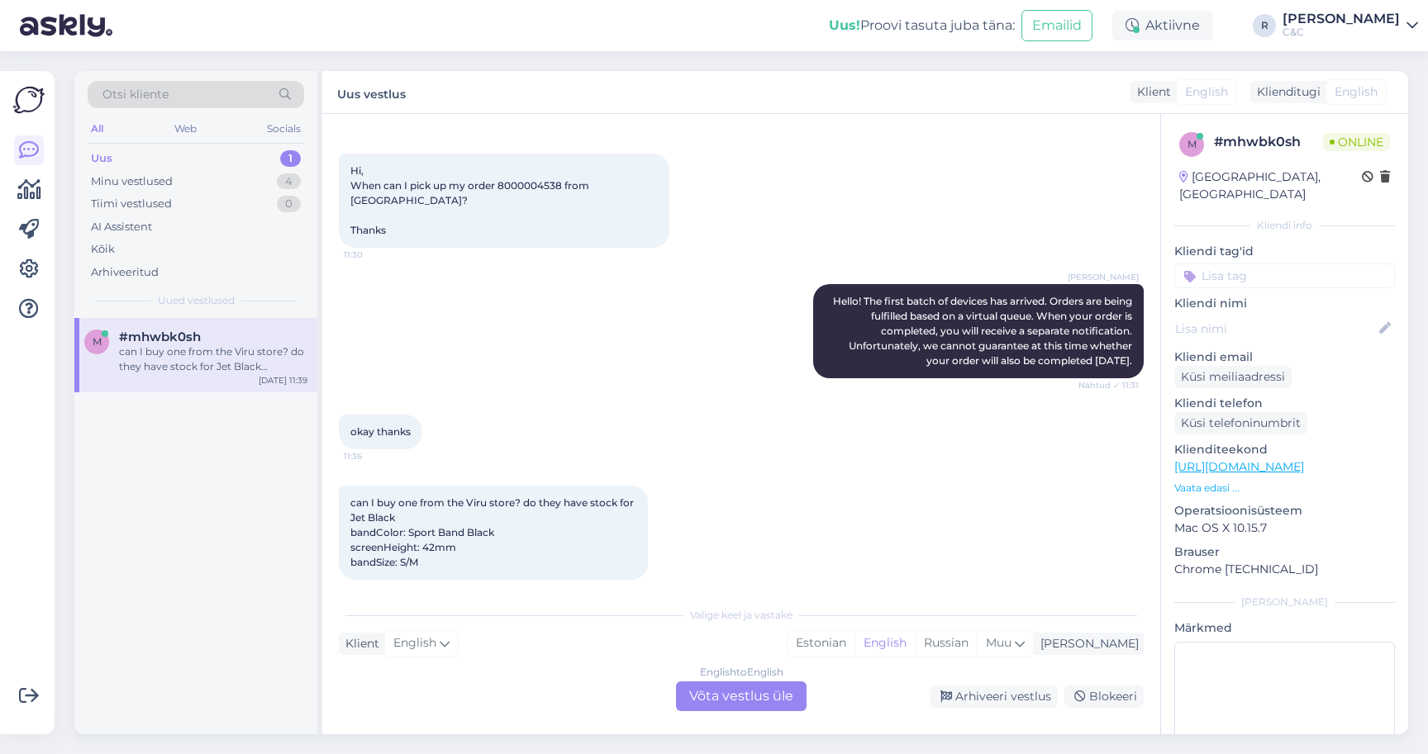
click at [518, 182] on span "Hi, When can I pick up my order 8000004538 from [GEOGRAPHIC_DATA]? Thanks" at bounding box center [470, 200] width 241 height 72
copy span "8000004538"
click at [715, 699] on div "English to English Võta vestlus üle" at bounding box center [741, 697] width 131 height 30
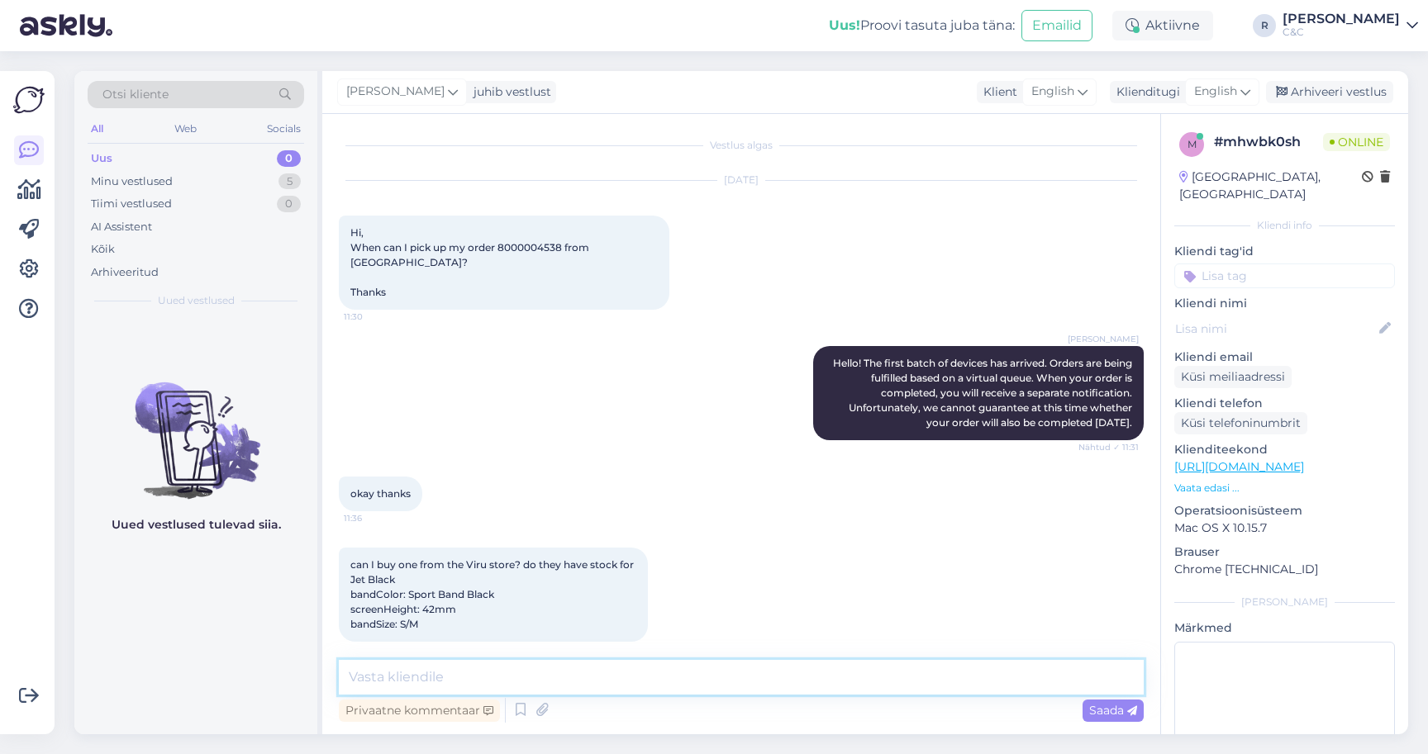
click at [760, 692] on textarea at bounding box center [741, 677] width 805 height 35
type textarea "Should be in stock to be honest."
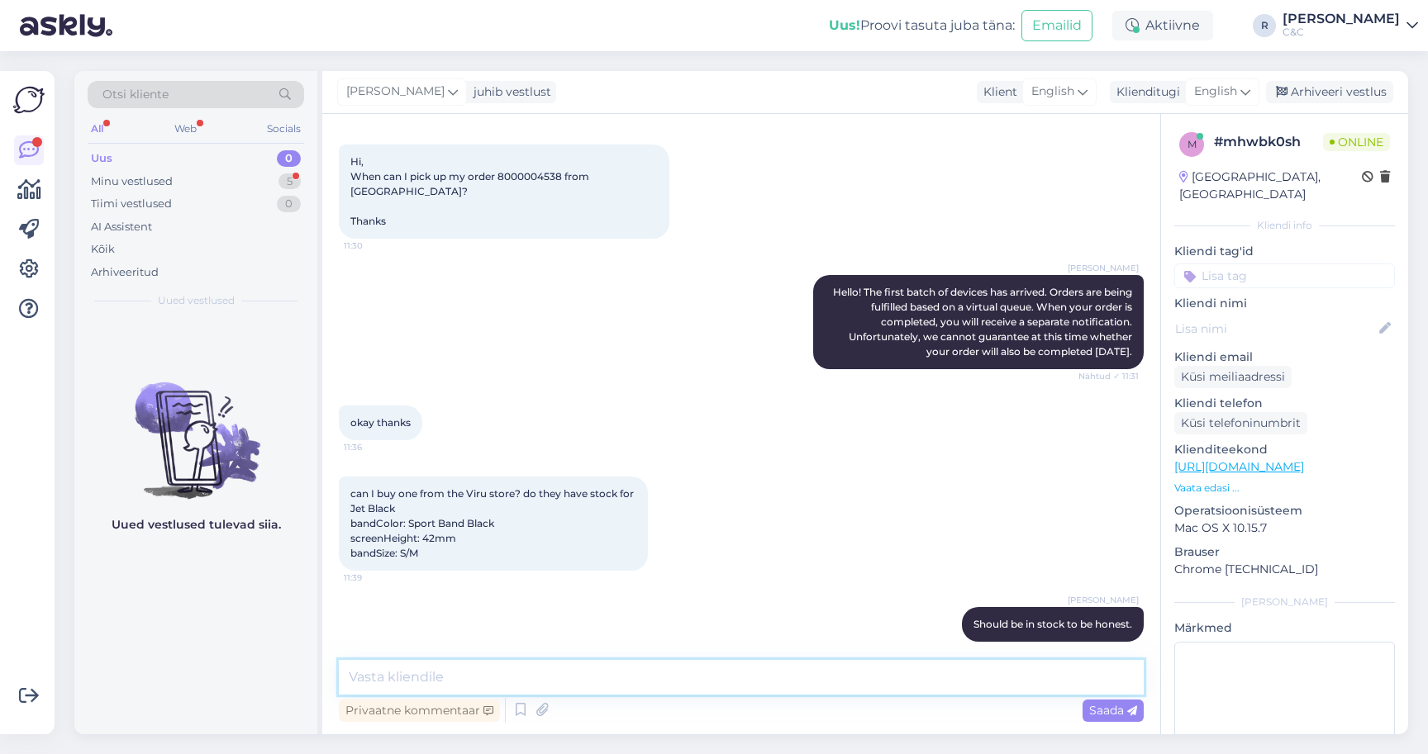
click at [557, 671] on textarea at bounding box center [741, 677] width 805 height 35
type textarea "You can go and visit and pick it up with your order number."
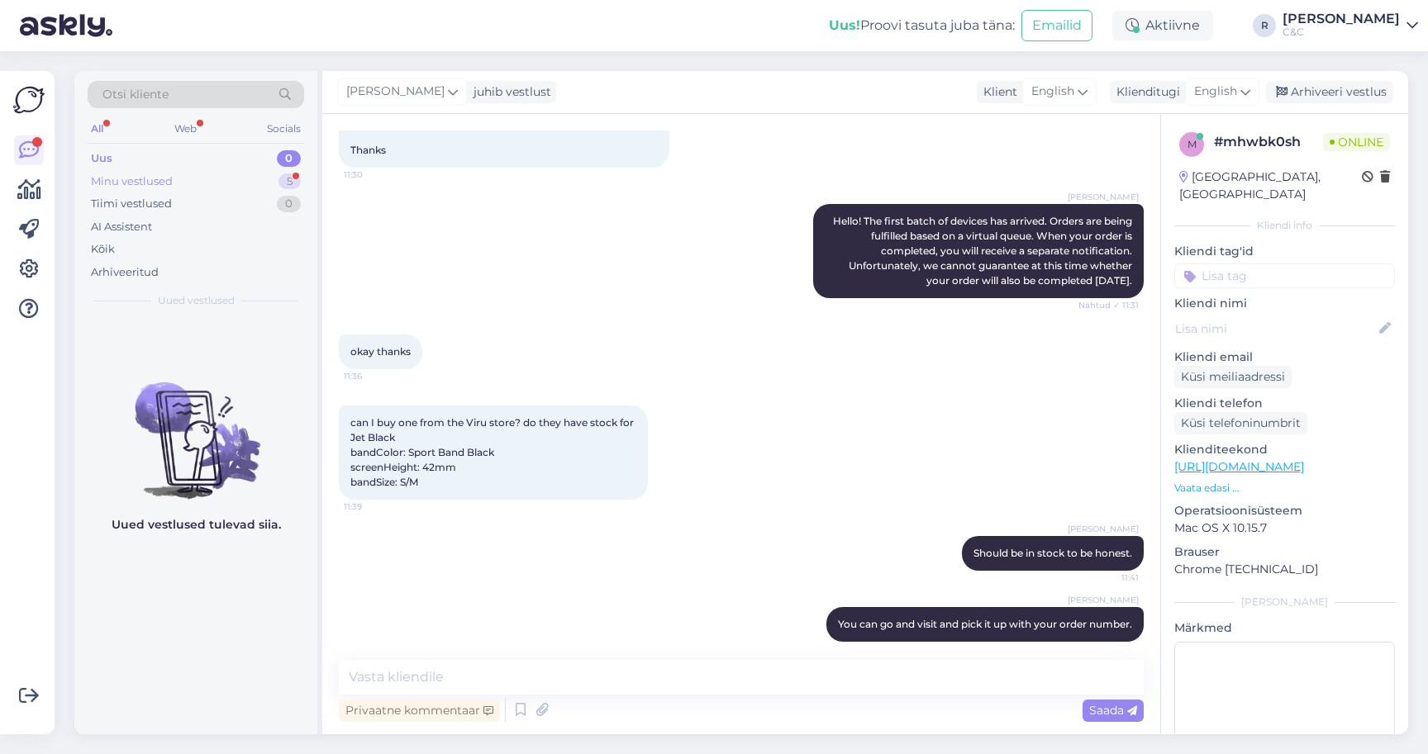
click at [270, 175] on div "Minu vestlused 5" at bounding box center [196, 181] width 216 height 23
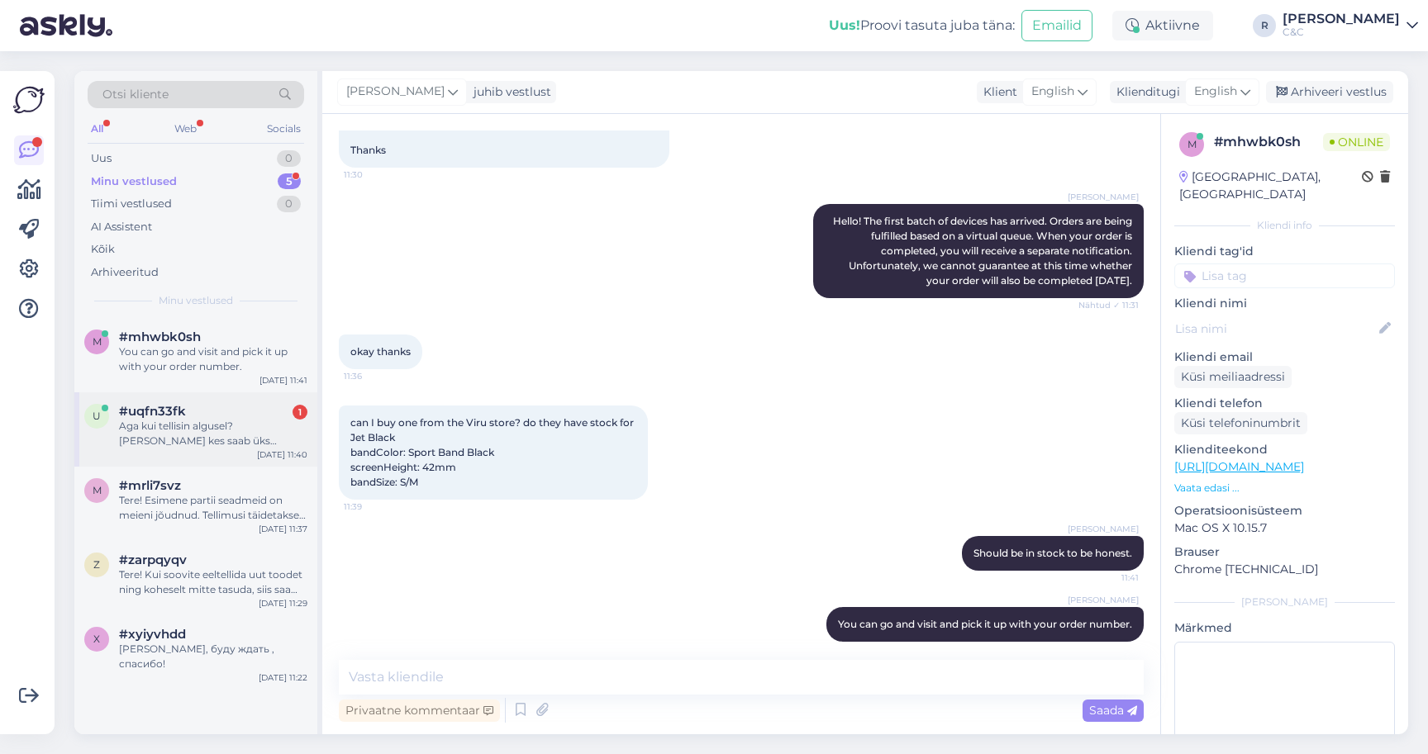
click at [229, 421] on div "Aga kui tellisin algusel? [PERSON_NAME] kes saab üks esimestest. [PERSON_NAME] …" at bounding box center [213, 434] width 188 height 30
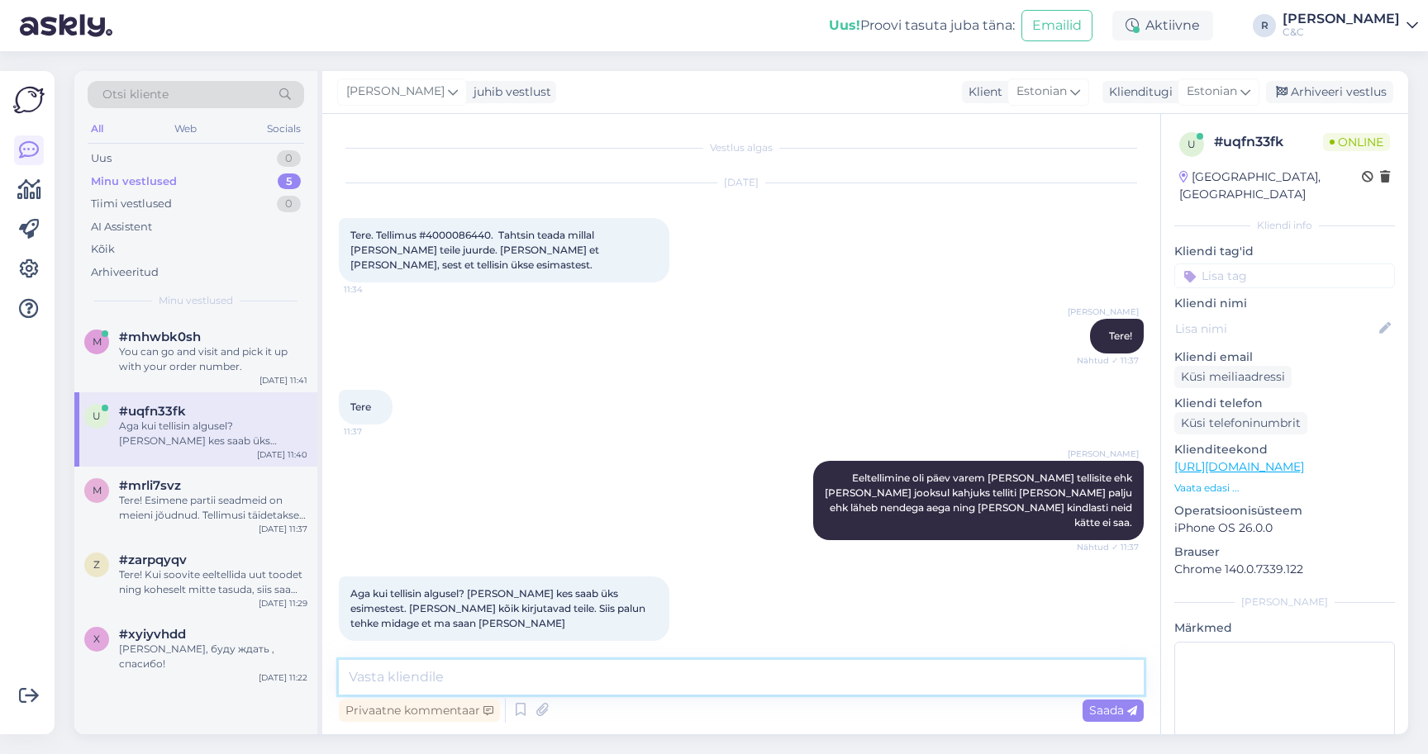
click at [654, 687] on textarea at bounding box center [741, 677] width 805 height 35
click at [654, 689] on textarea at bounding box center [741, 677] width 805 height 35
click at [598, 681] on textarea at bounding box center [741, 677] width 805 height 35
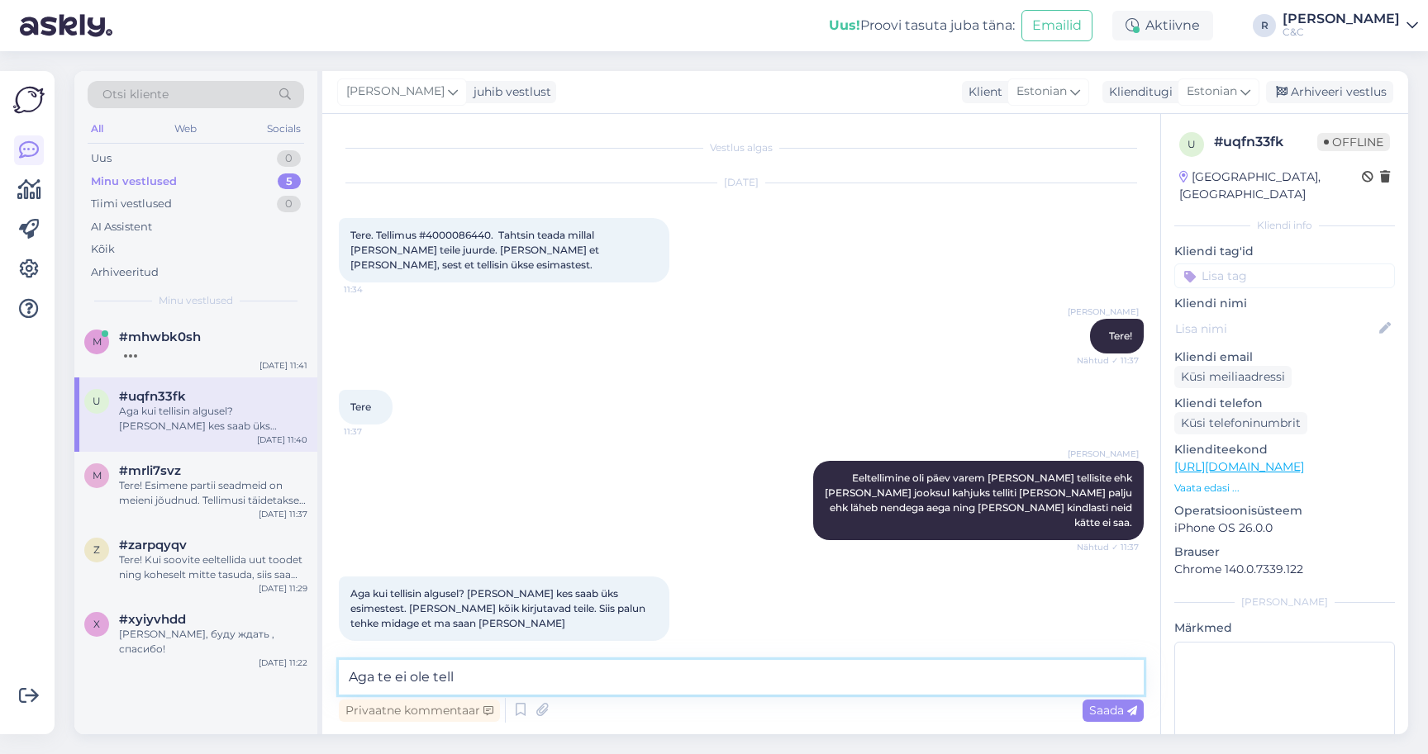
type textarea "Aga te ei ole tell"
click at [479, 231] on span "Tere. Tellimus #4000086440. Tahtsin teada millal saan tuua teile juurde. Loodan…" at bounding box center [475, 250] width 251 height 42
copy span "4000086440"
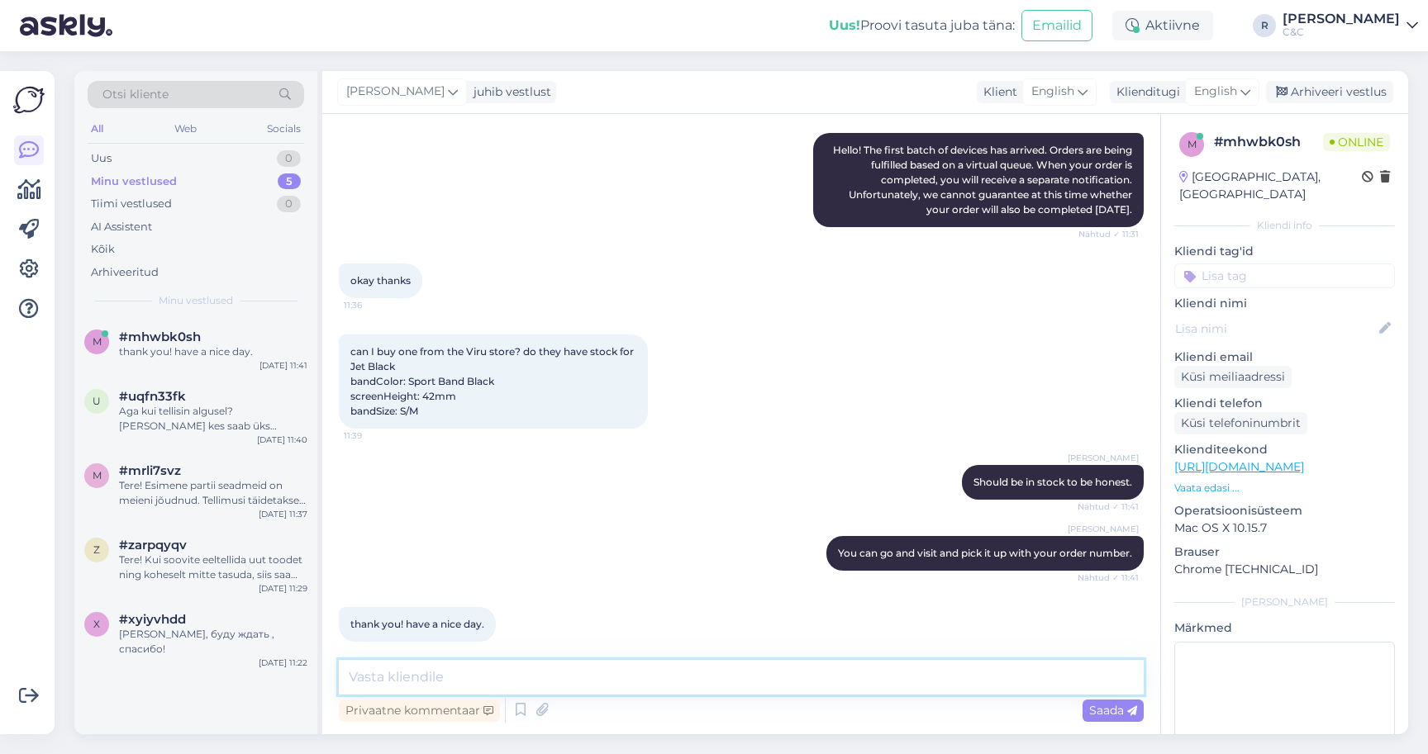
click at [536, 686] on textarea at bounding box center [741, 677] width 805 height 35
type textarea "You too :)"
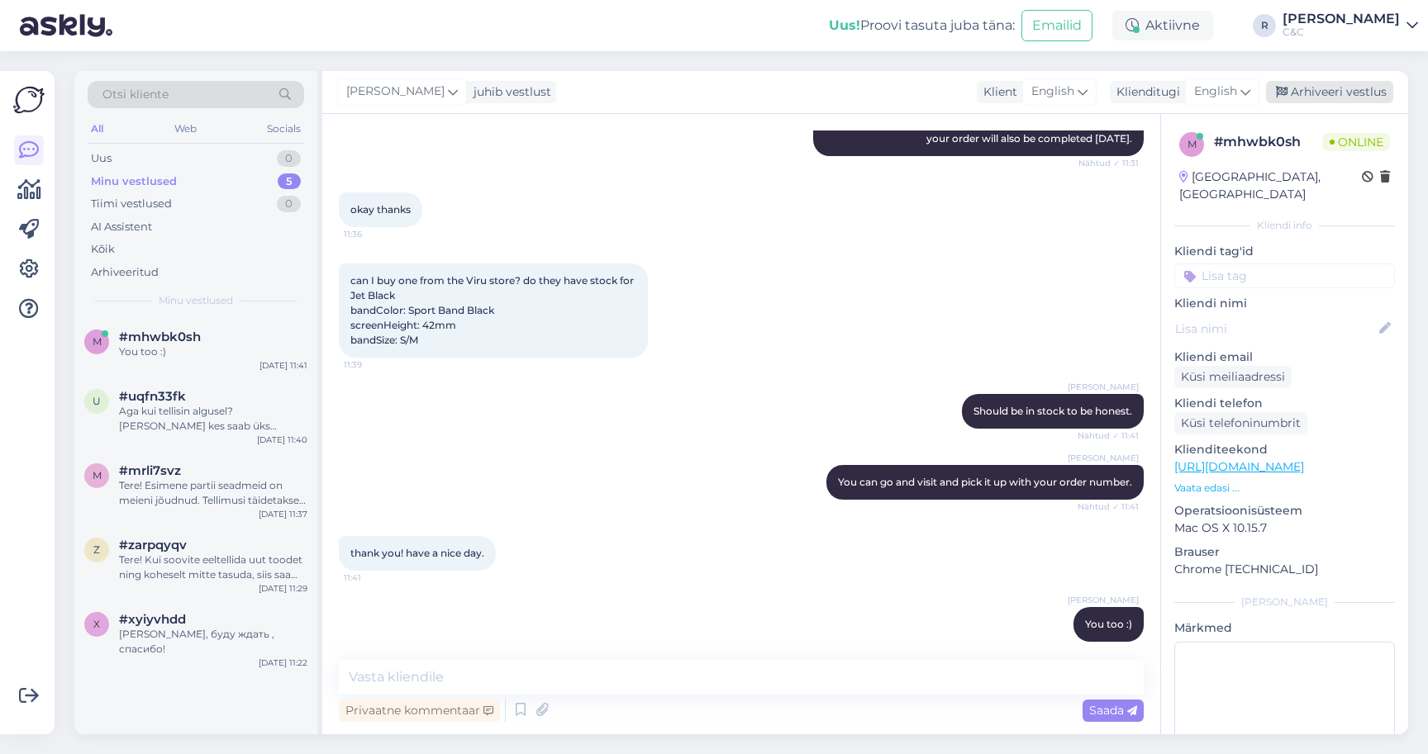
click at [1318, 87] on div "Arhiveeri vestlus" at bounding box center [1329, 92] width 127 height 22
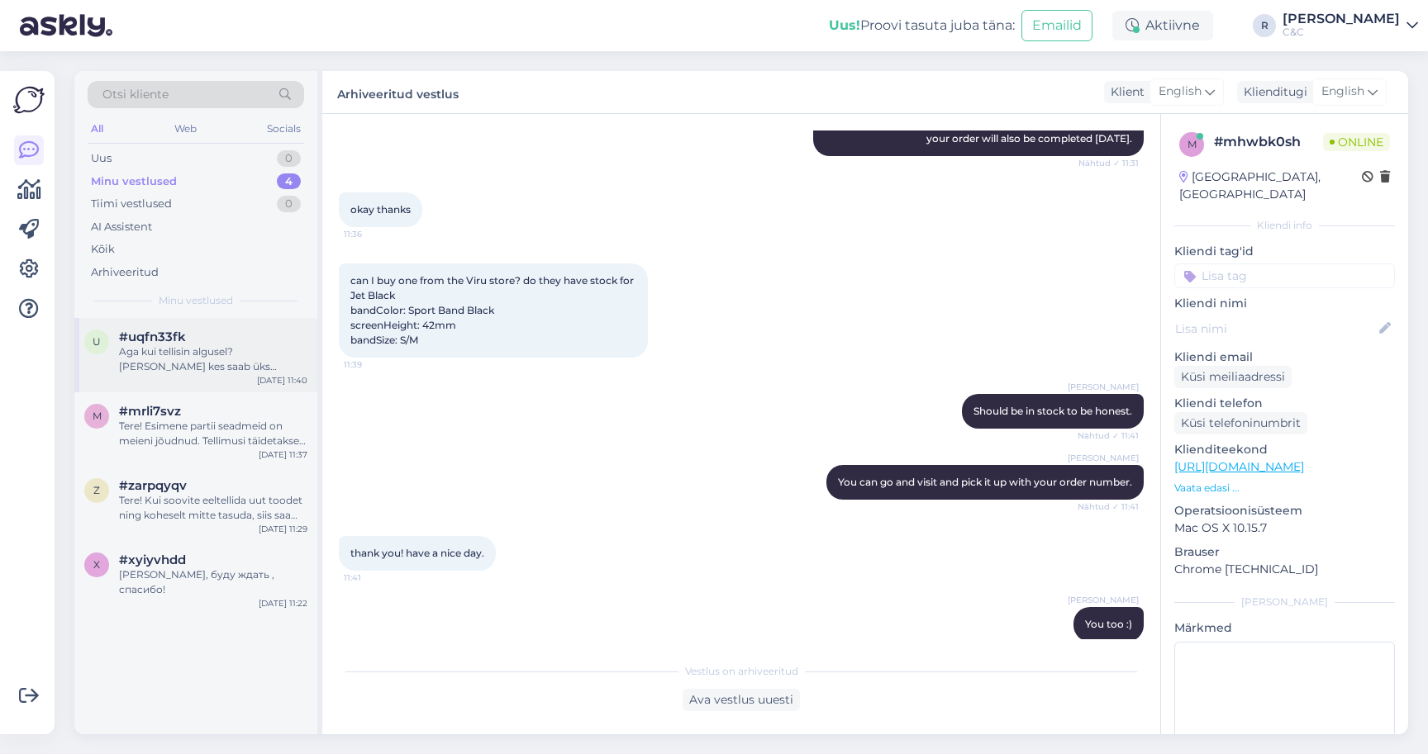
click at [249, 364] on div "Aga kui tellisin algusel? Pean olema kes saab üks esimestest. Ja mitte kõik kir…" at bounding box center [213, 360] width 188 height 30
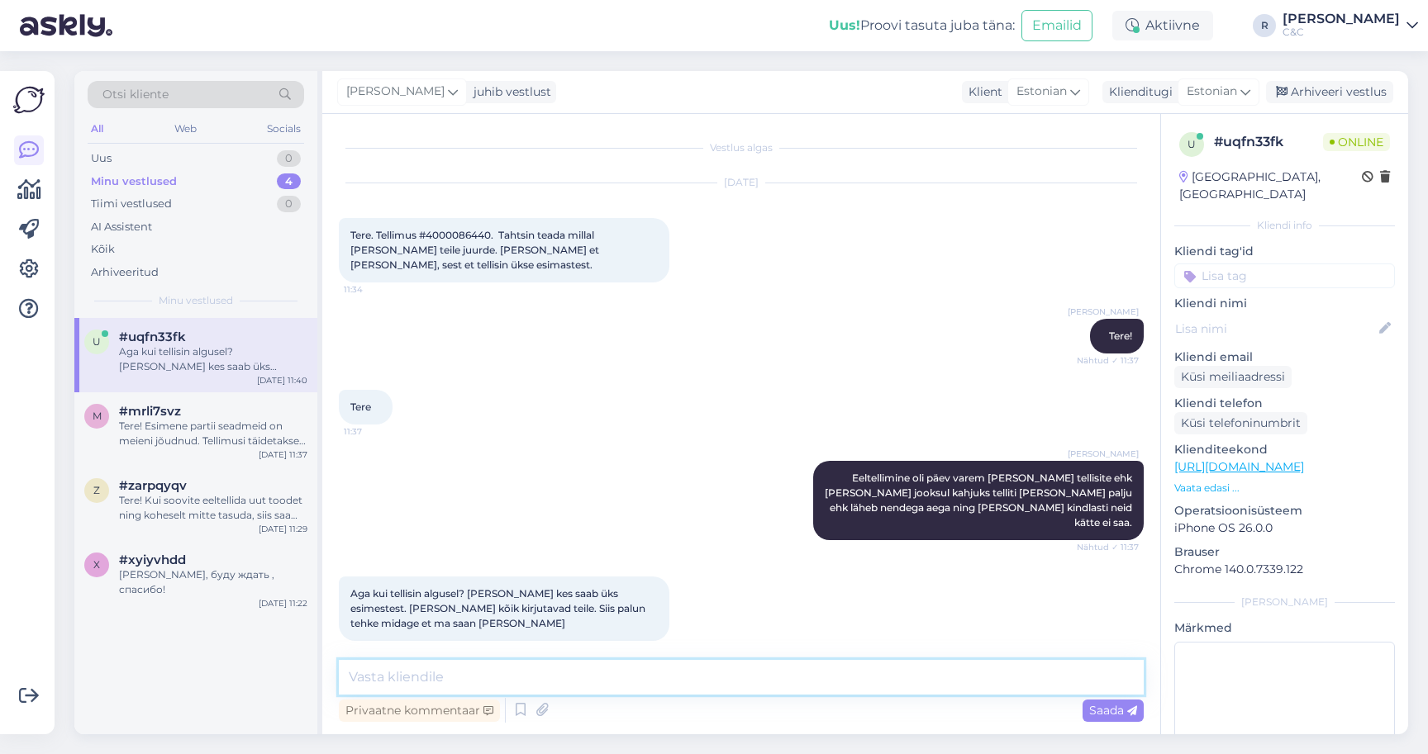
click at [511, 689] on textarea at bounding box center [741, 677] width 805 height 35
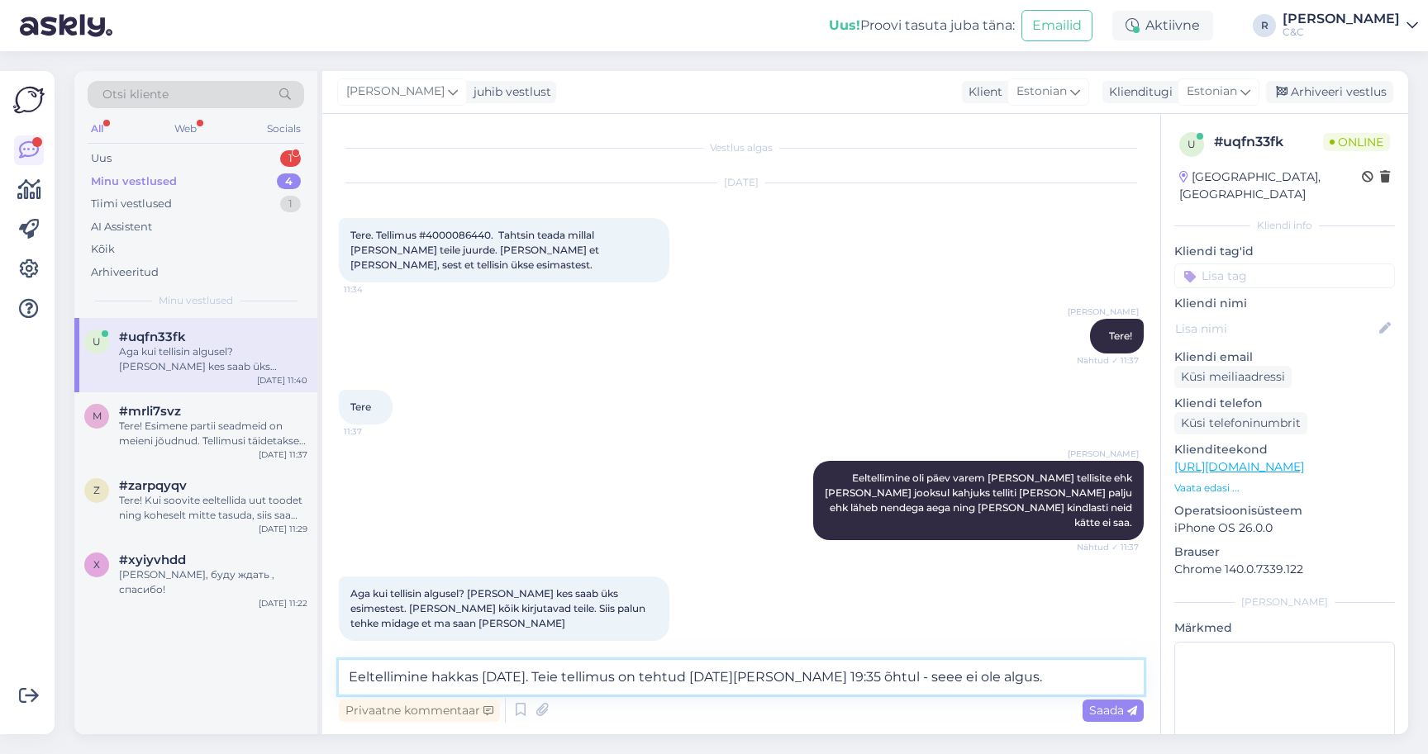
type textarea "Eeltellimine hakkas 10. september. Teie tellimus on tehtud 11.09 kell 19:35 õht…"
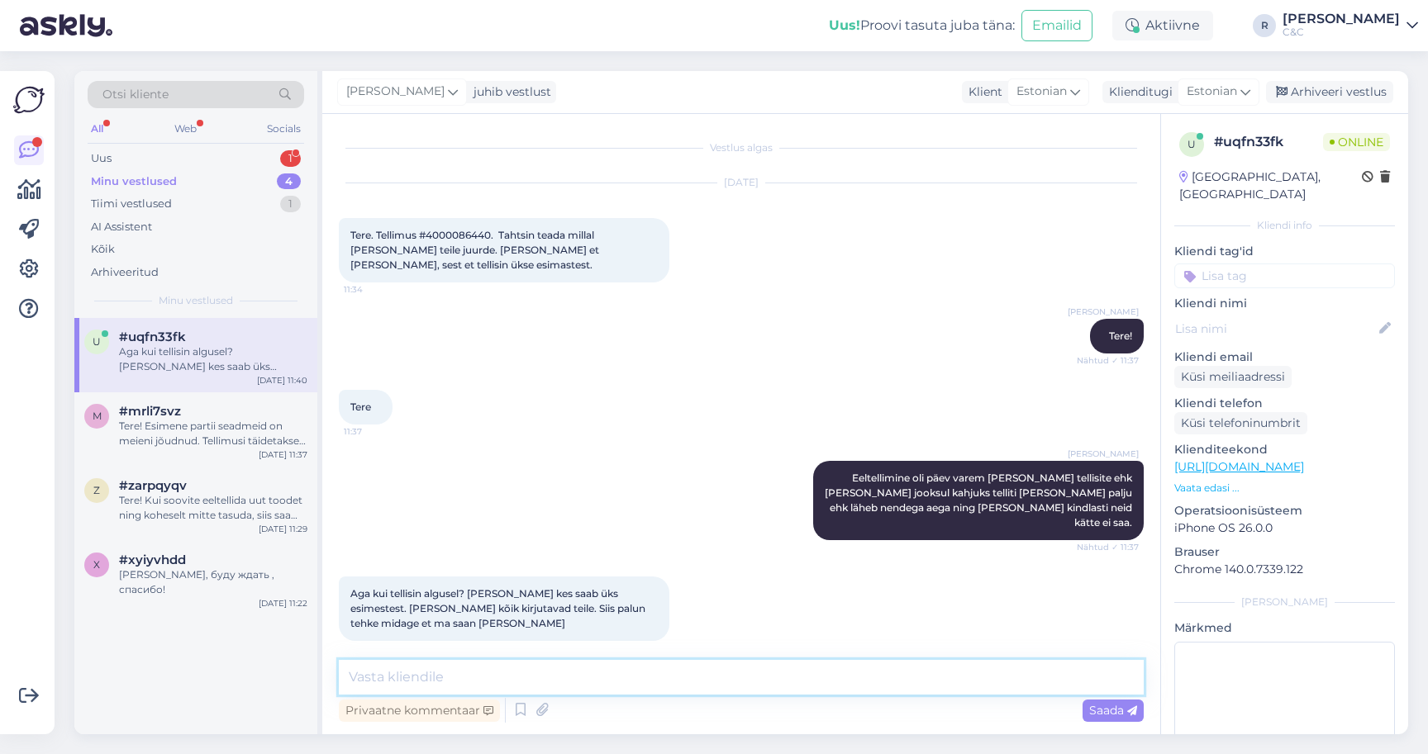
scroll to position [85, 0]
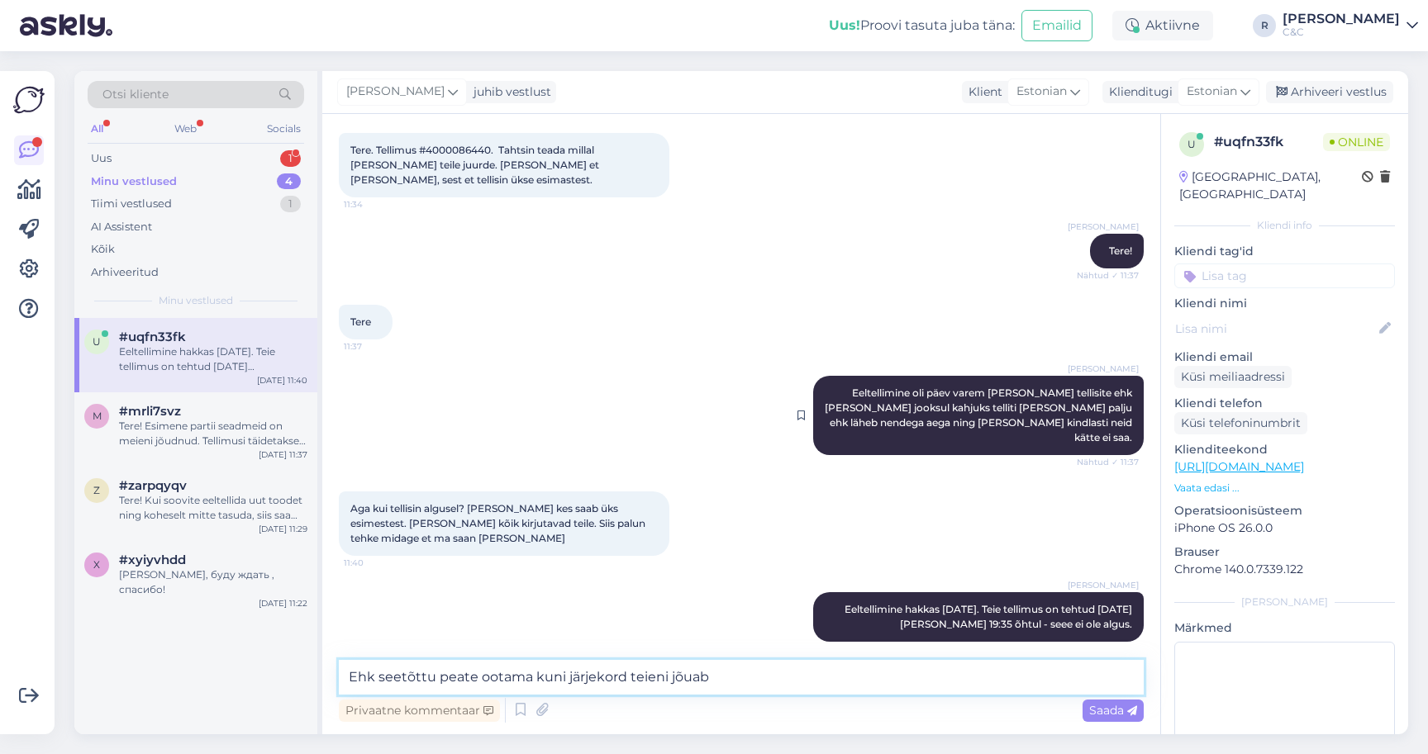
type textarea "Ehk seetõttu peate ootama kuni järjekord teieni jõuab."
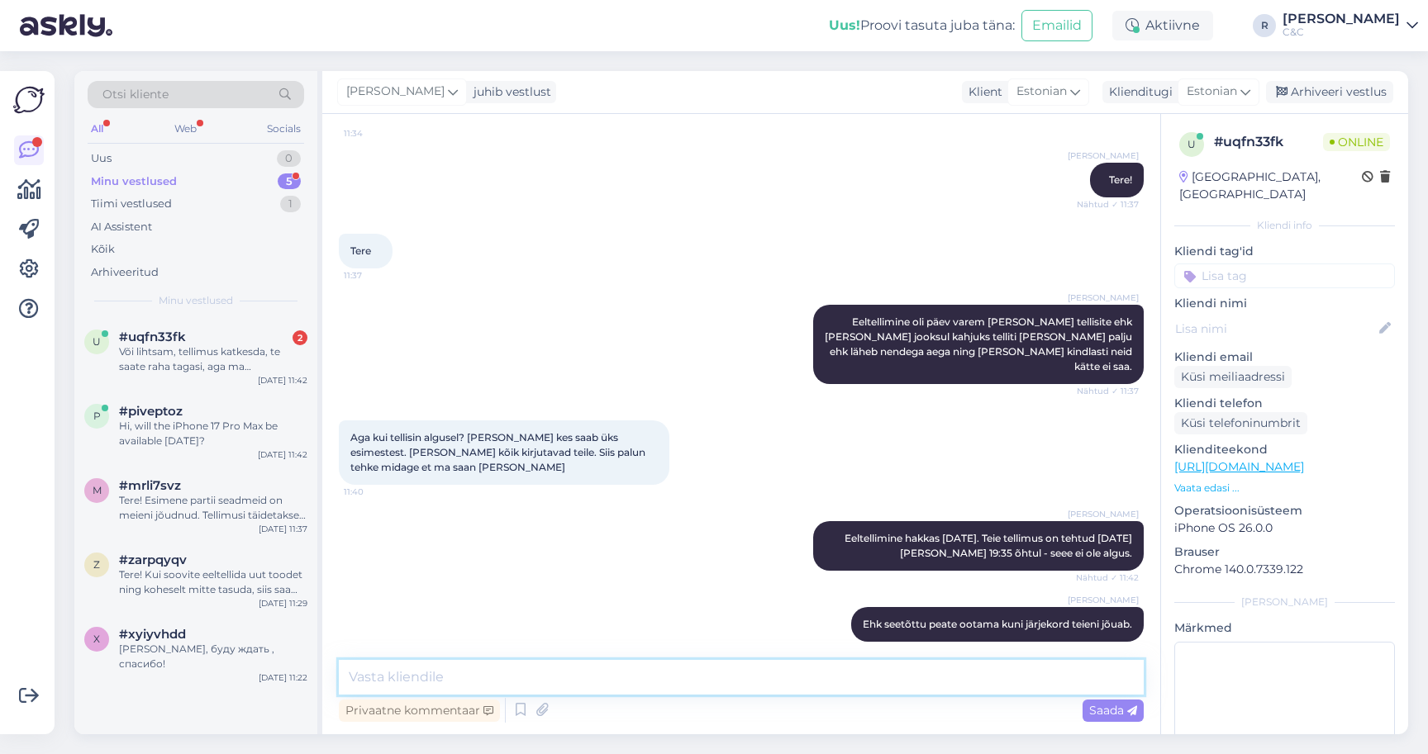
scroll to position [0, 0]
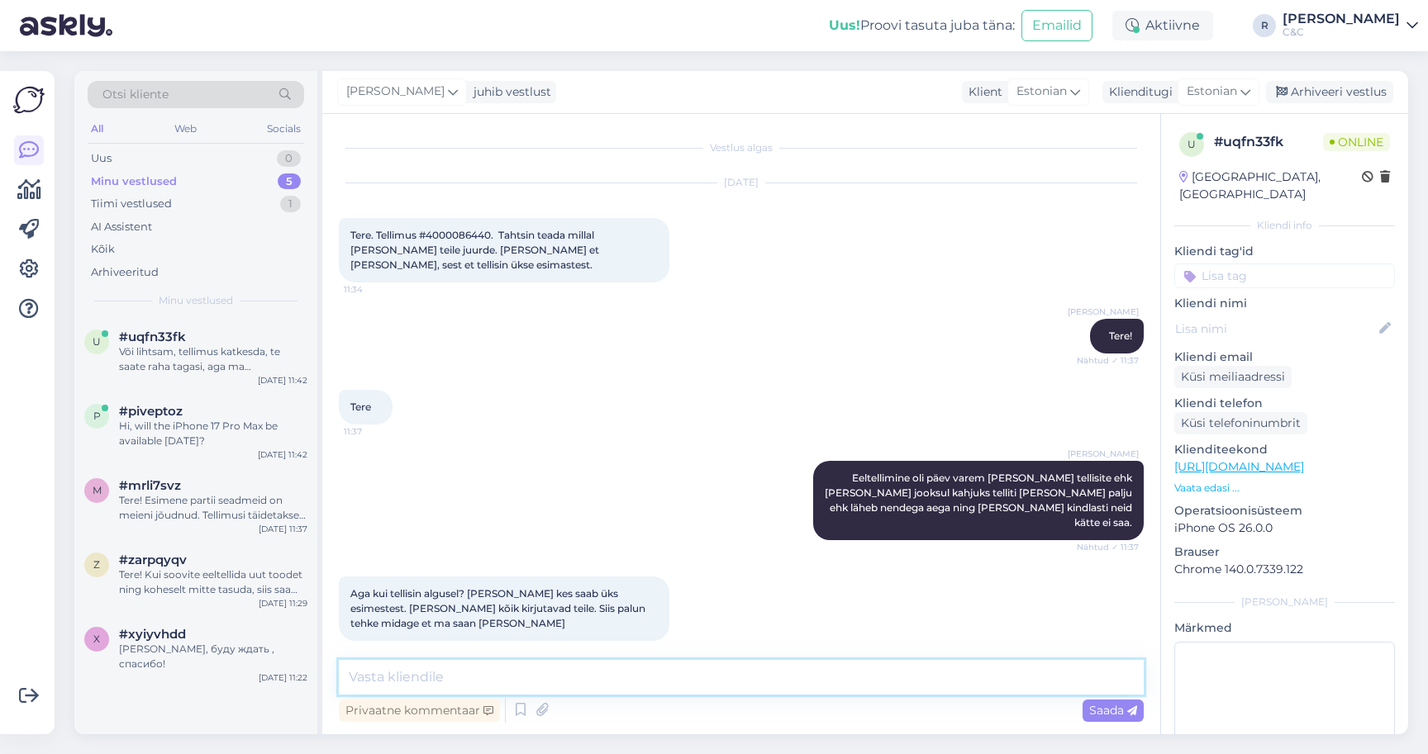
click at [614, 682] on textarea at bounding box center [741, 677] width 805 height 35
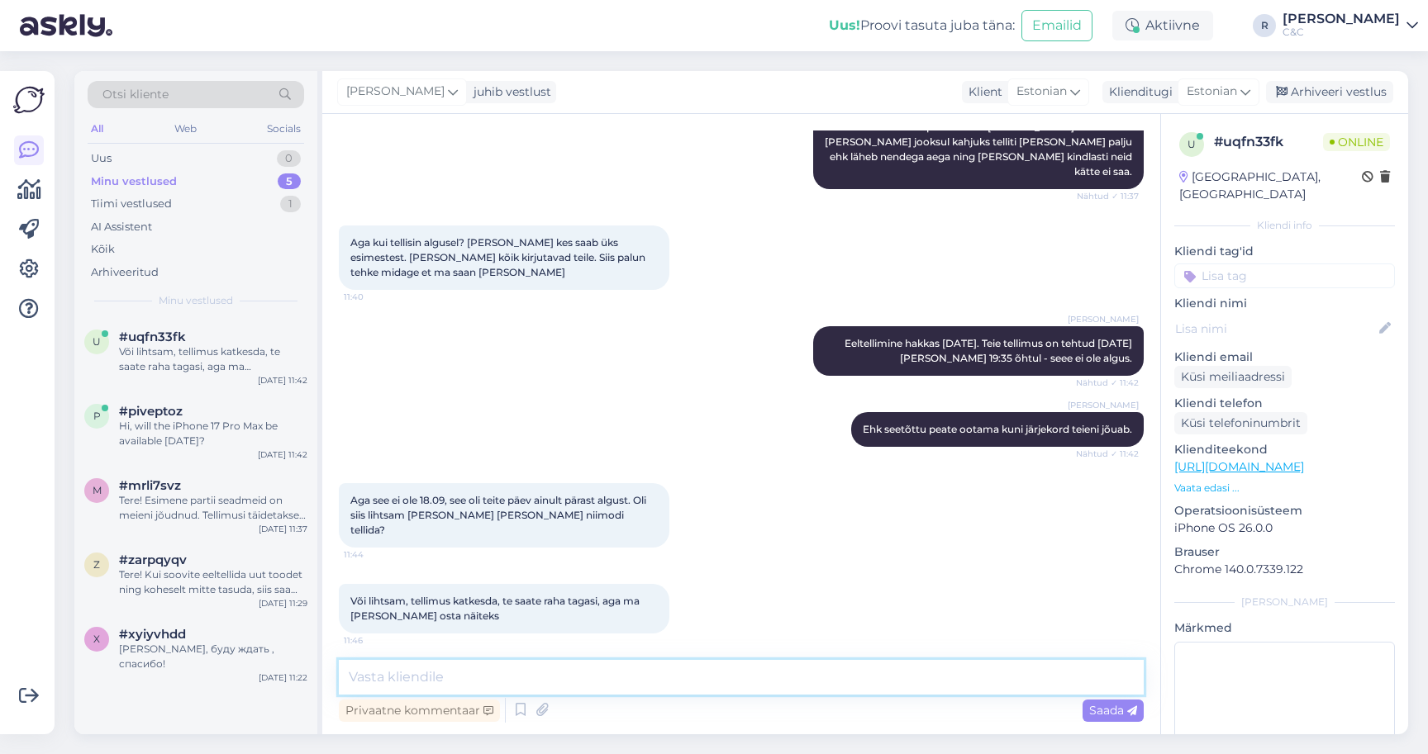
scroll to position [328, 0]
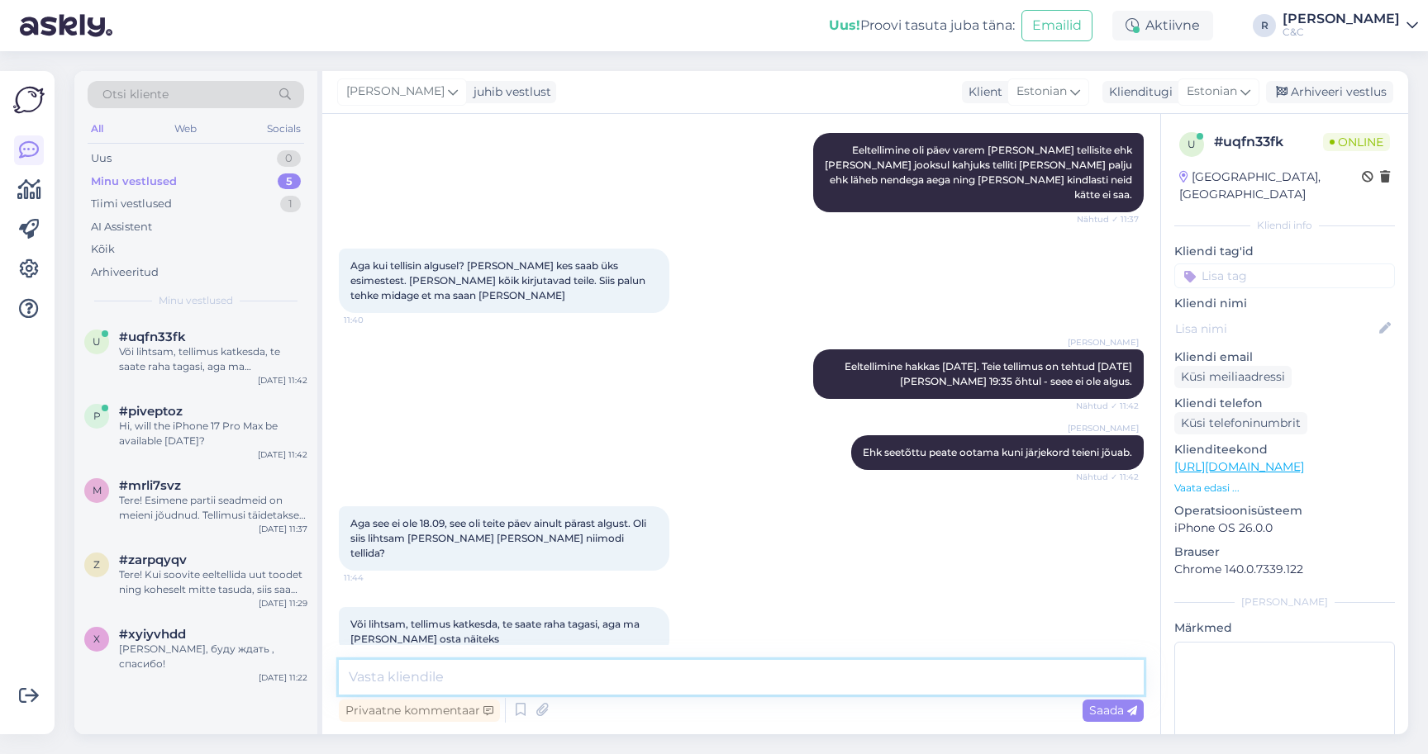
click at [588, 685] on textarea at bounding box center [741, 677] width 805 height 35
type textarea "Poest on otsas."
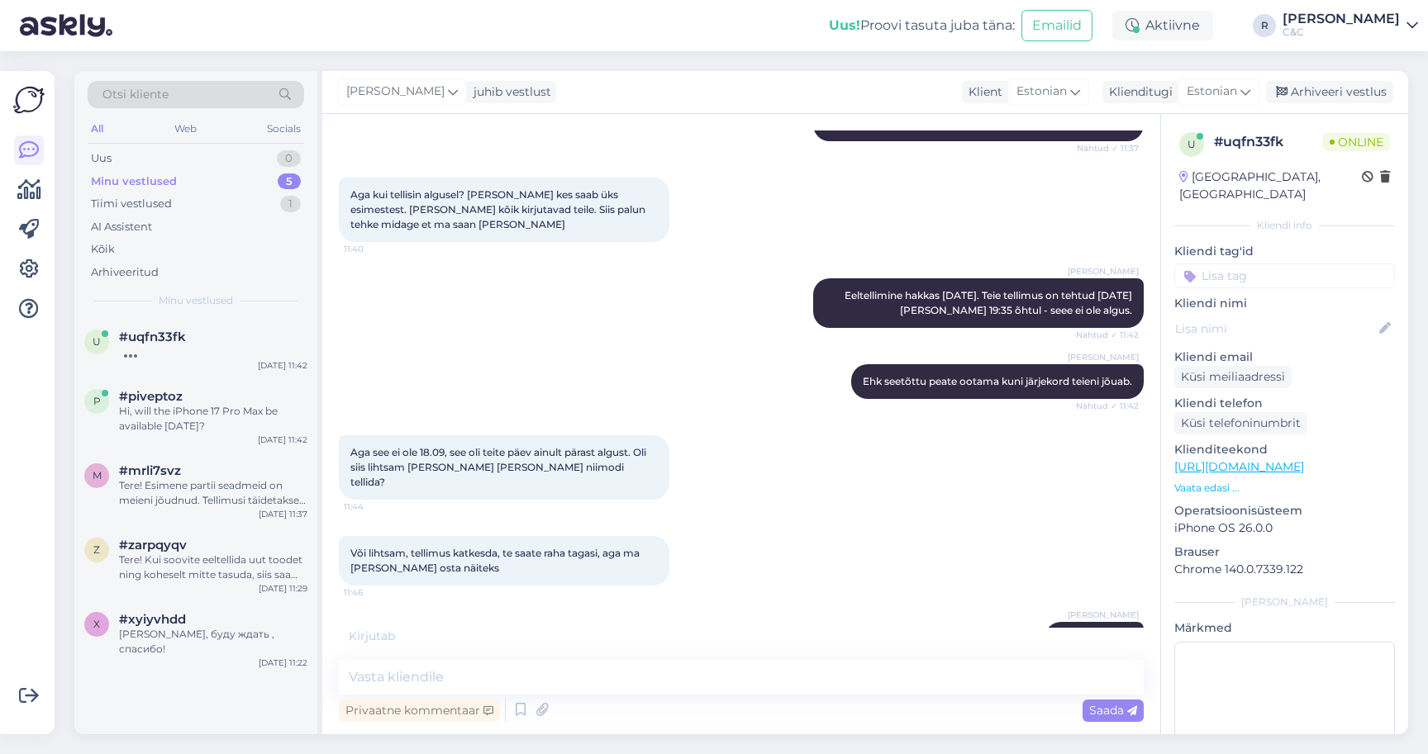
click at [509, 711] on div "Privaatne kommentaar Saada" at bounding box center [741, 710] width 805 height 31
click at [513, 713] on icon at bounding box center [521, 710] width 20 height 25
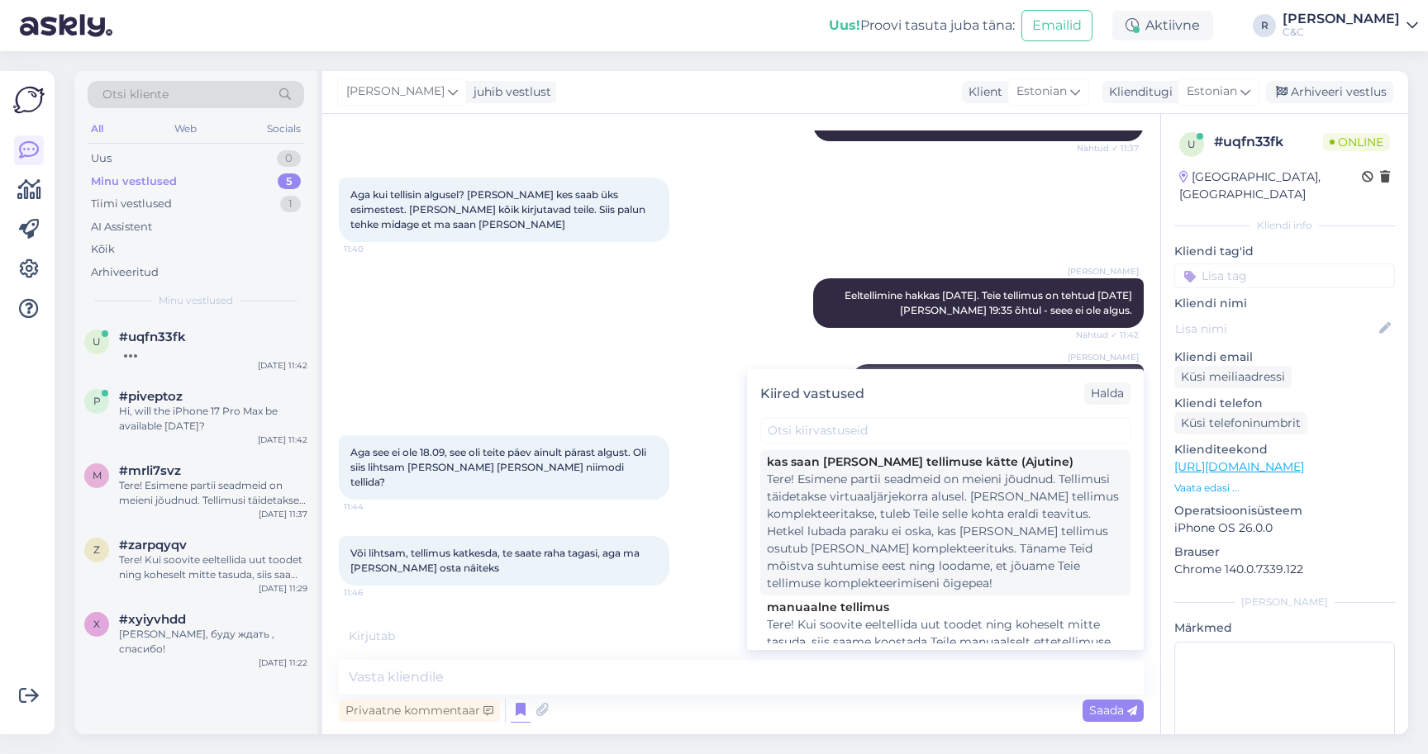
click at [839, 503] on div "Tere! Esimene partii seadmeid on meieni jõudnud. Tellimusi täidetakse virtuaalj…" at bounding box center [945, 531] width 357 height 121
type textarea "Tere! Esimene partii seadmeid on meieni jõudnud. Tellimusi täidetakse virtuaalj…"
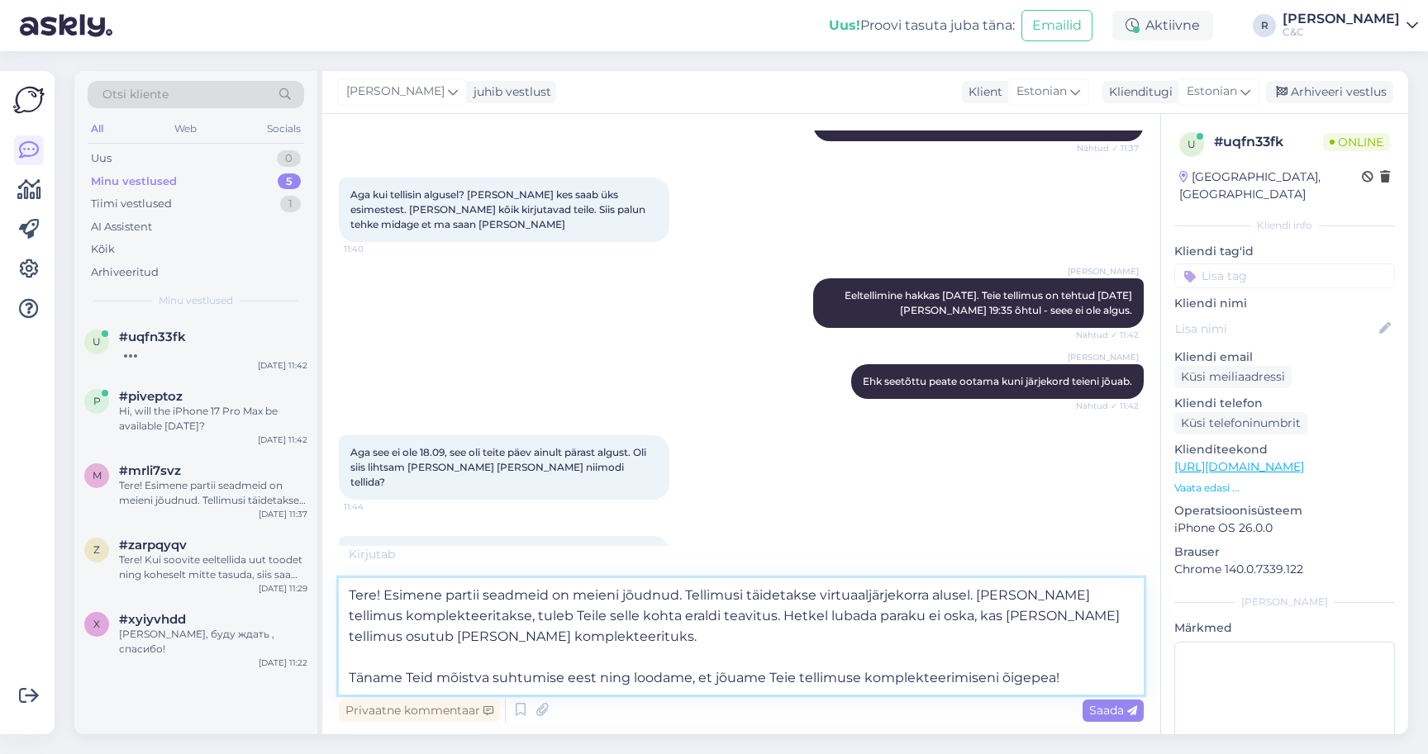
click at [635, 639] on textarea "Tere! Esimene partii seadmeid on meieni jõudnud. Tellimusi täidetakse virtuaalj…" at bounding box center [741, 636] width 805 height 116
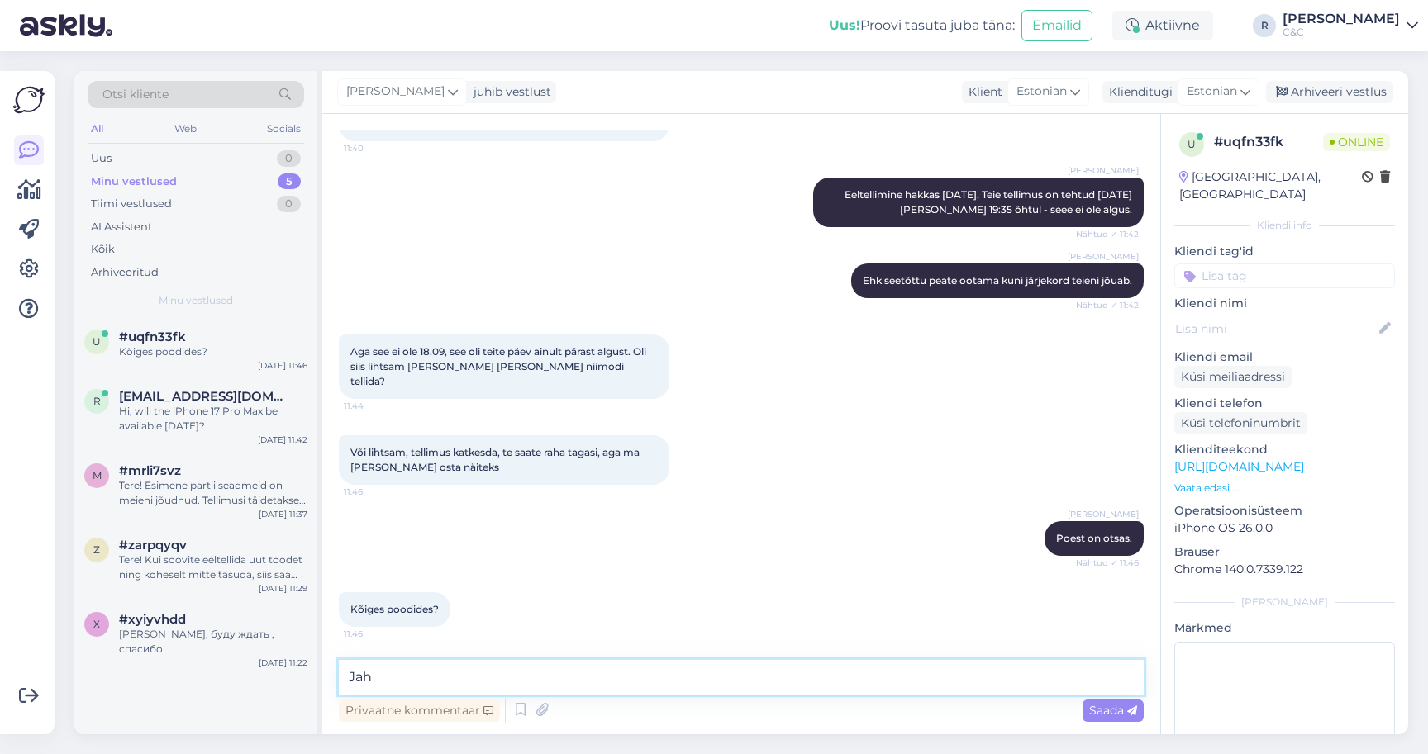
type textarea "Jah."
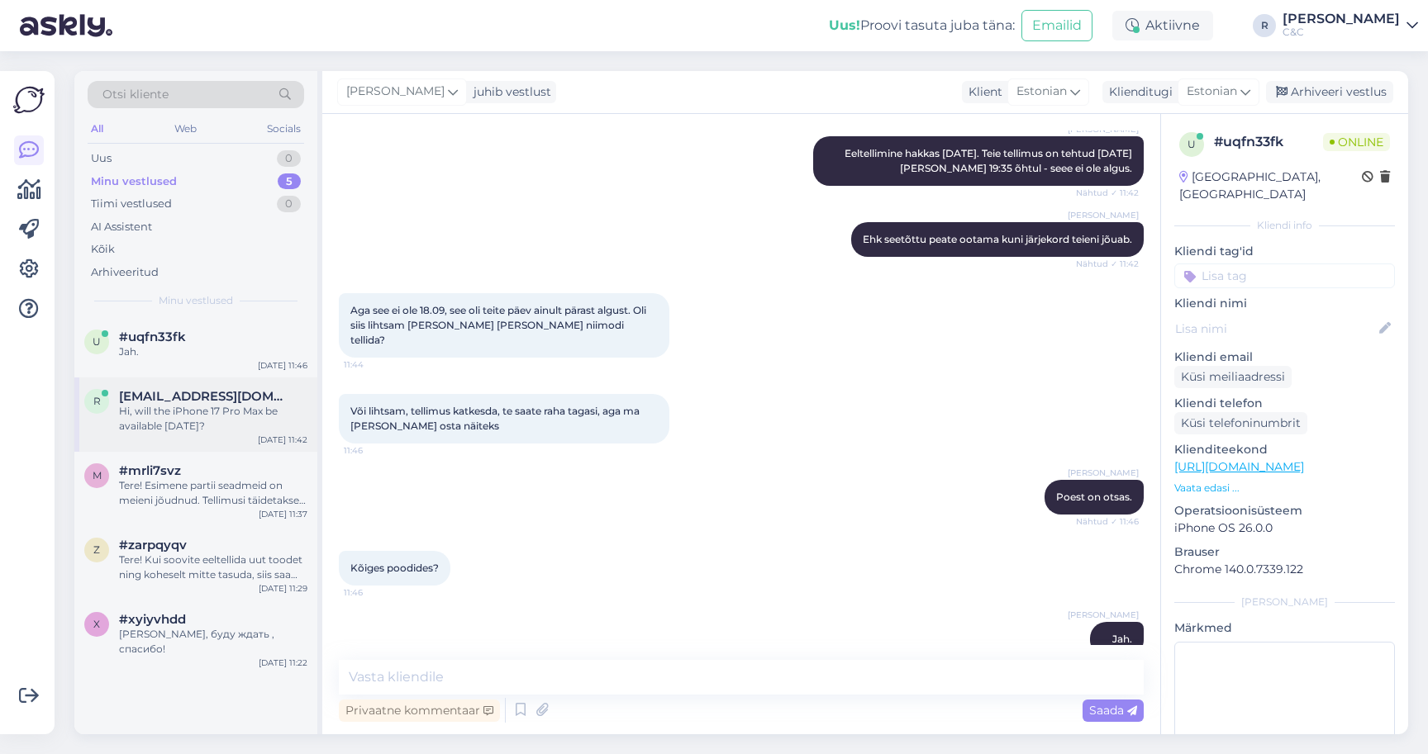
click at [197, 407] on div "Hi, will the iPhone 17 Pro Max be available today?" at bounding box center [213, 419] width 188 height 30
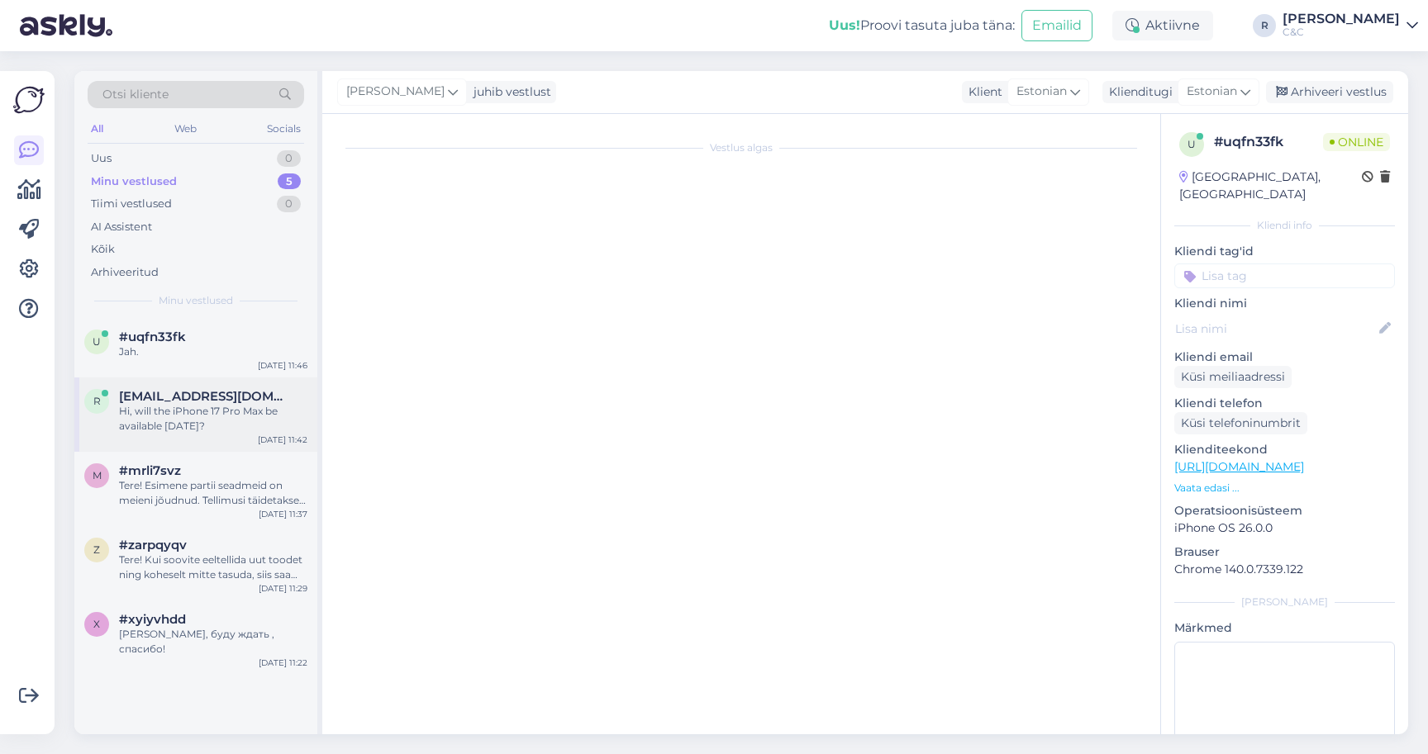
scroll to position [0, 0]
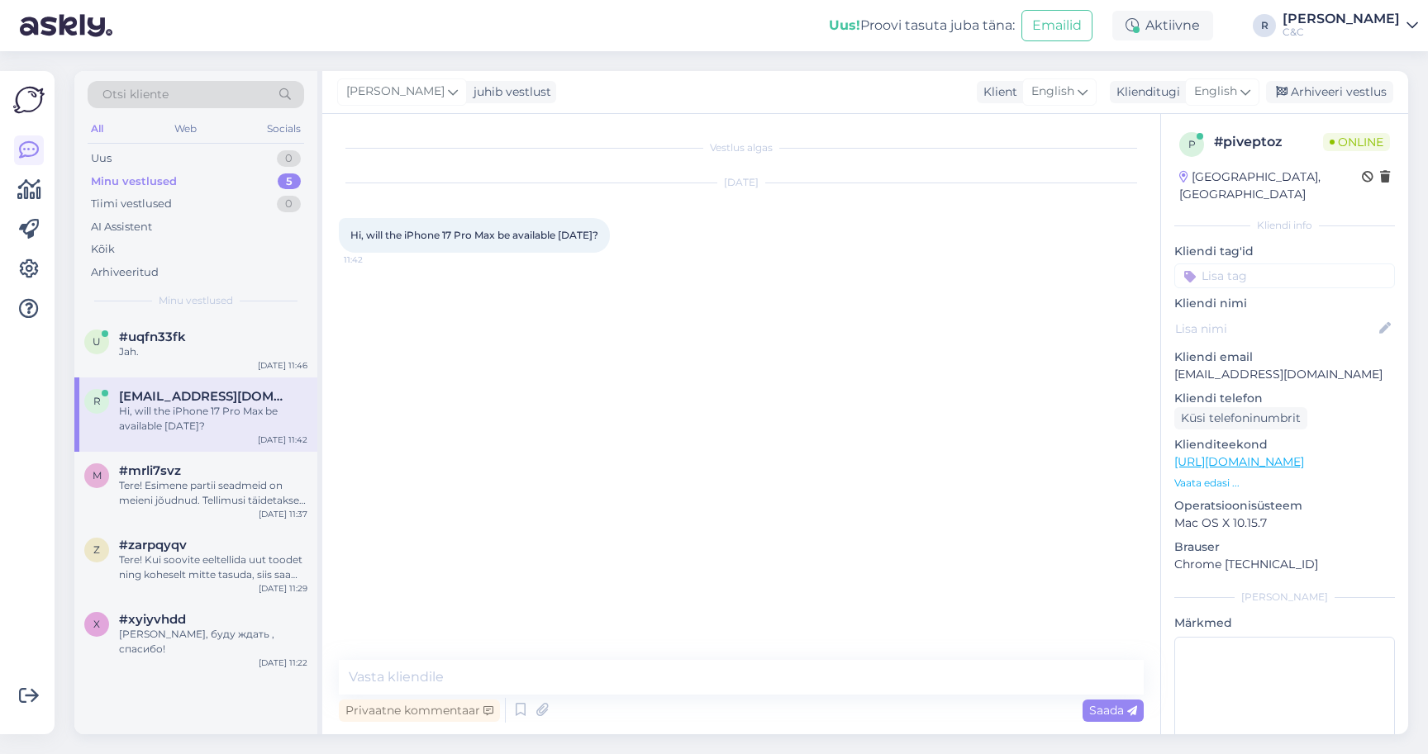
click at [501, 658] on div "Vestlus algas Sep 19 2025 Hi, will the iPhone 17 Pro Max be available today? 11…" at bounding box center [741, 424] width 838 height 620
click at [497, 667] on textarea at bounding box center [741, 677] width 805 height 35
click at [523, 713] on icon at bounding box center [521, 710] width 20 height 25
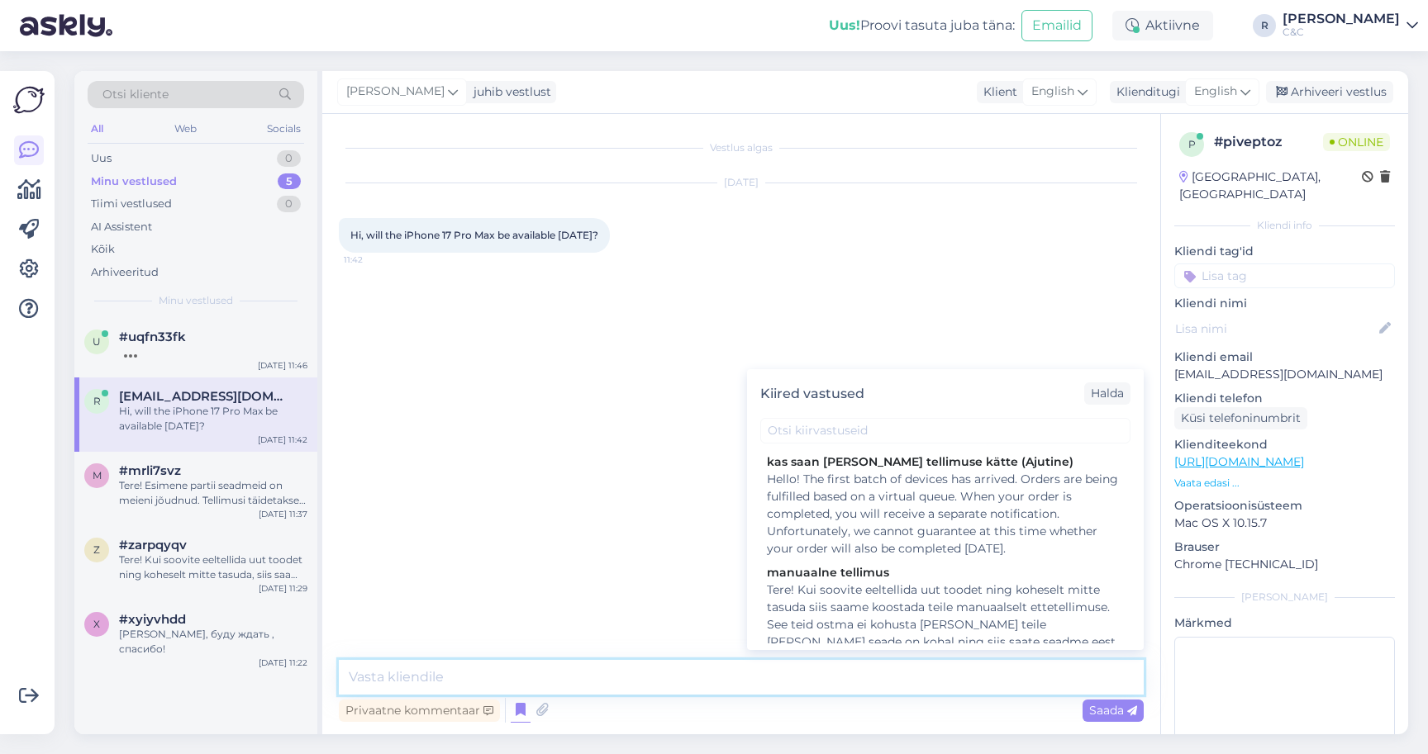
click at [579, 670] on textarea at bounding box center [741, 677] width 805 height 35
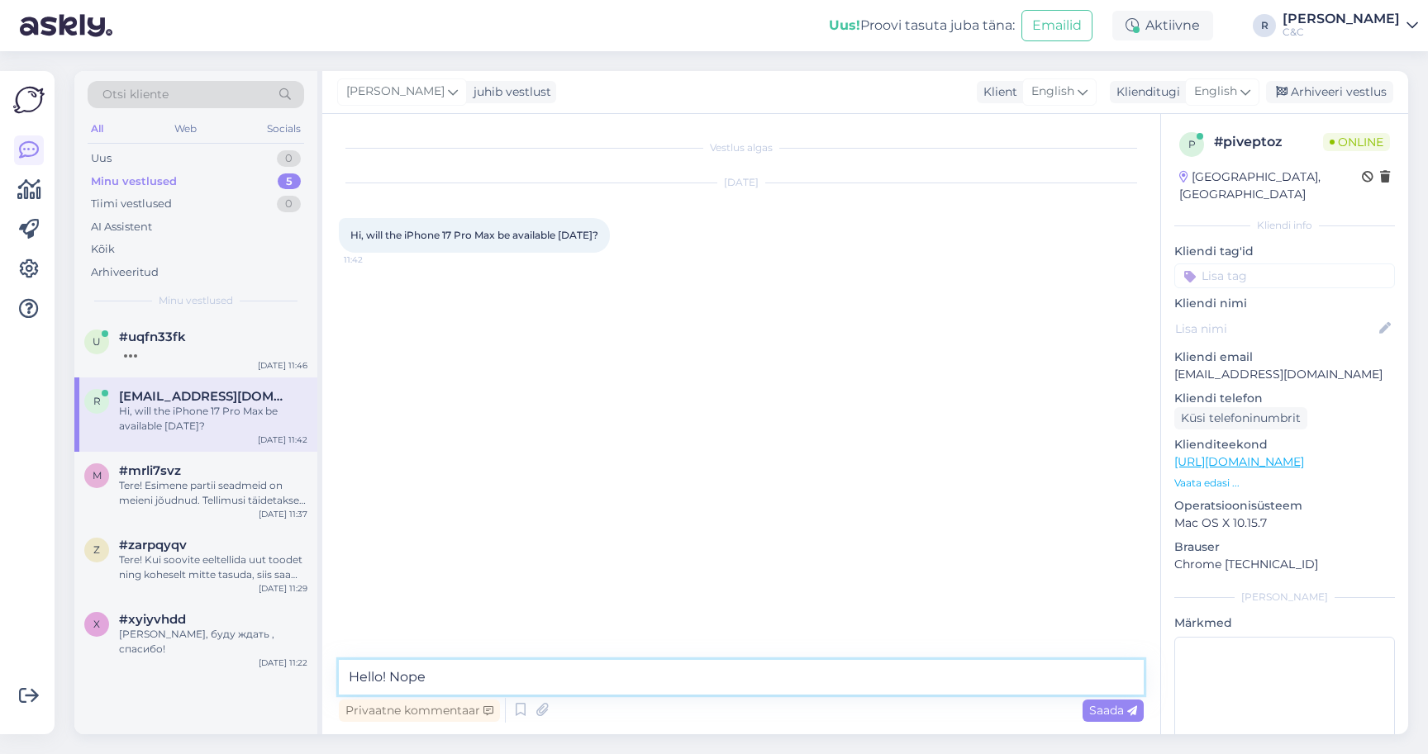
type textarea "Hello! Nope."
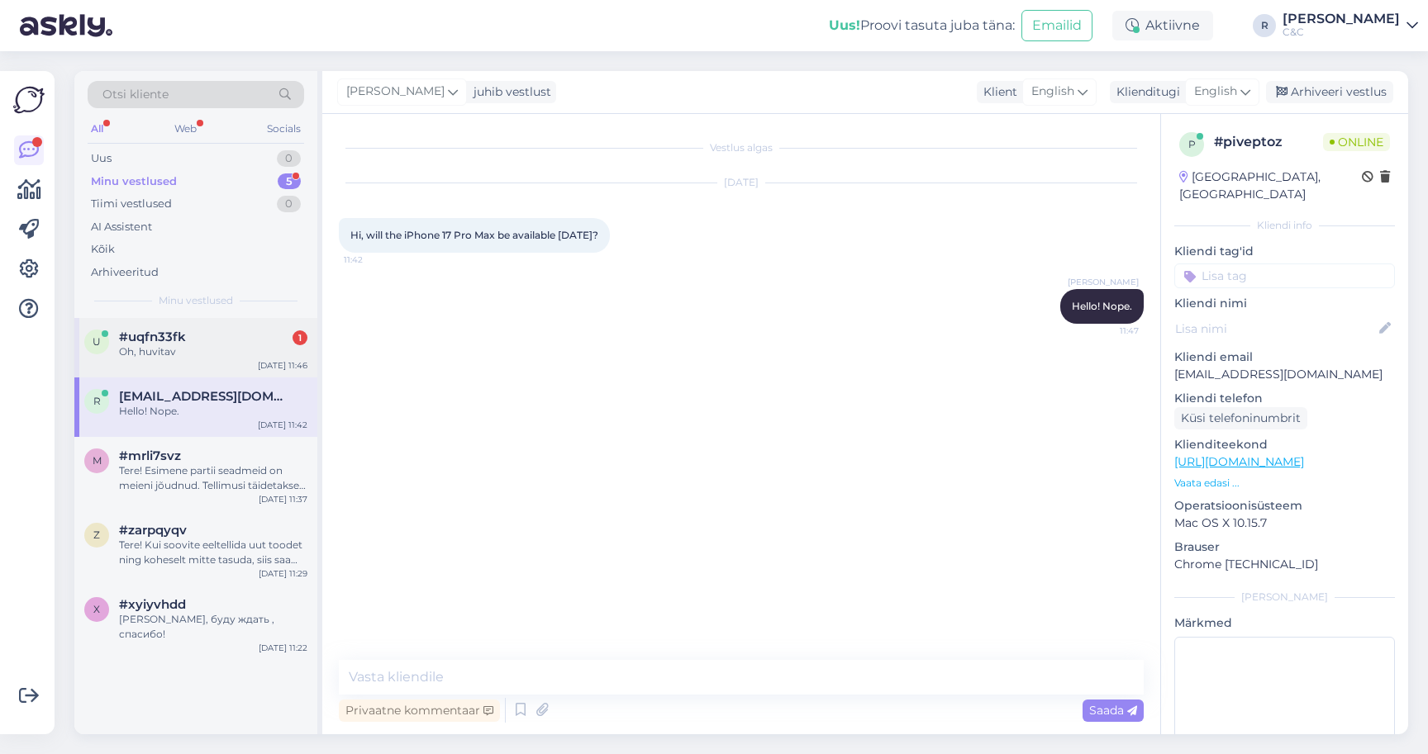
click at [195, 353] on div "Oh, huvitav" at bounding box center [213, 352] width 188 height 15
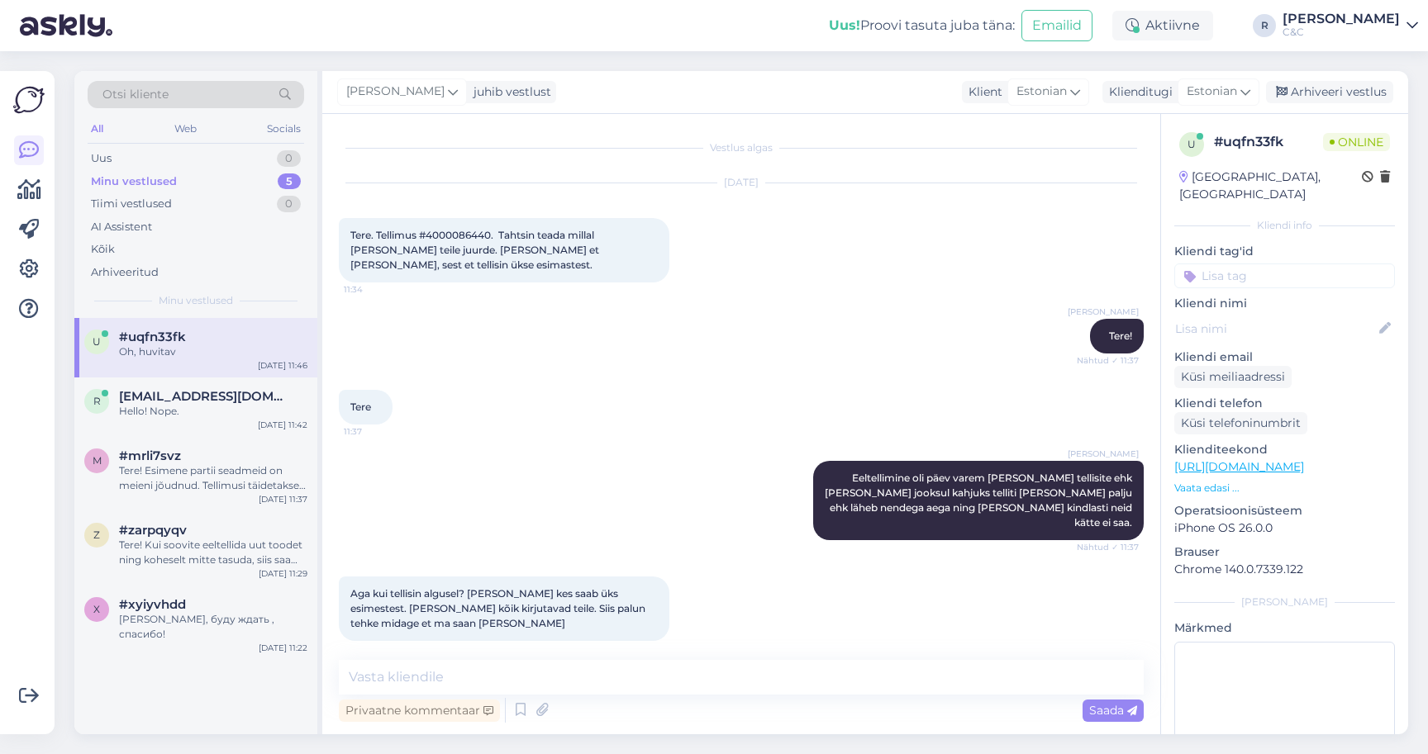
scroll to position [612, 0]
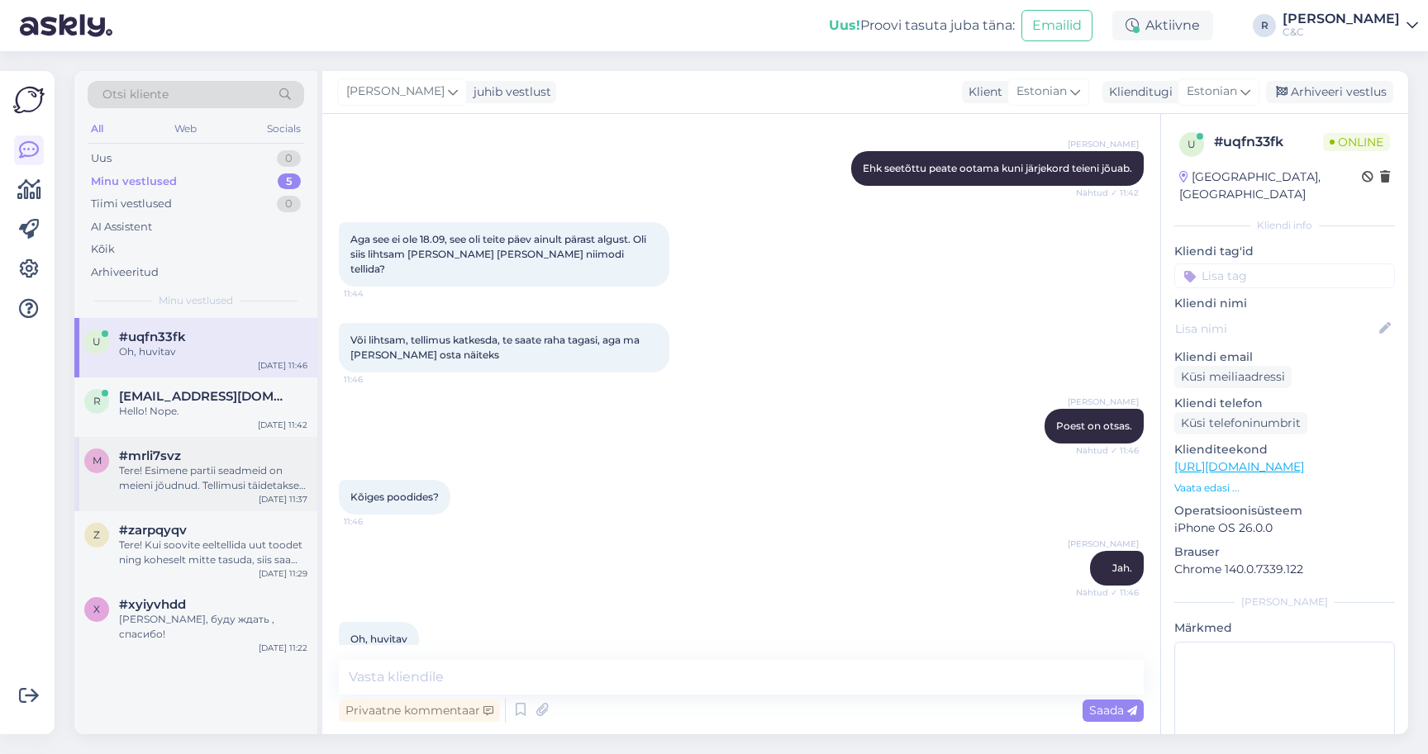
click at [222, 502] on div "m #mrli7svz Tere! Esimene partii seadmeid on meieni jõudnud. Tellimusi täidetak…" at bounding box center [195, 474] width 243 height 74
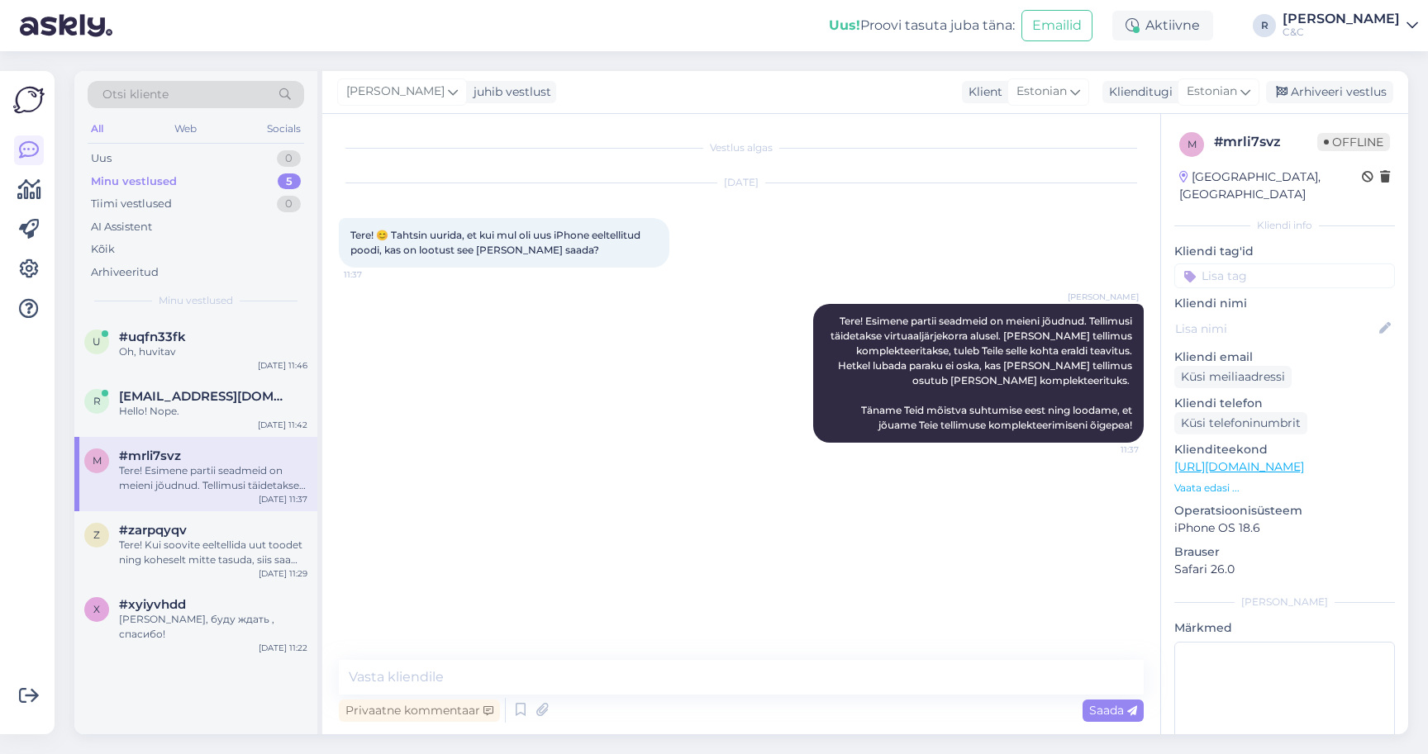
scroll to position [0, 0]
click at [1300, 99] on div "Arhiveeri vestlus" at bounding box center [1329, 92] width 127 height 22
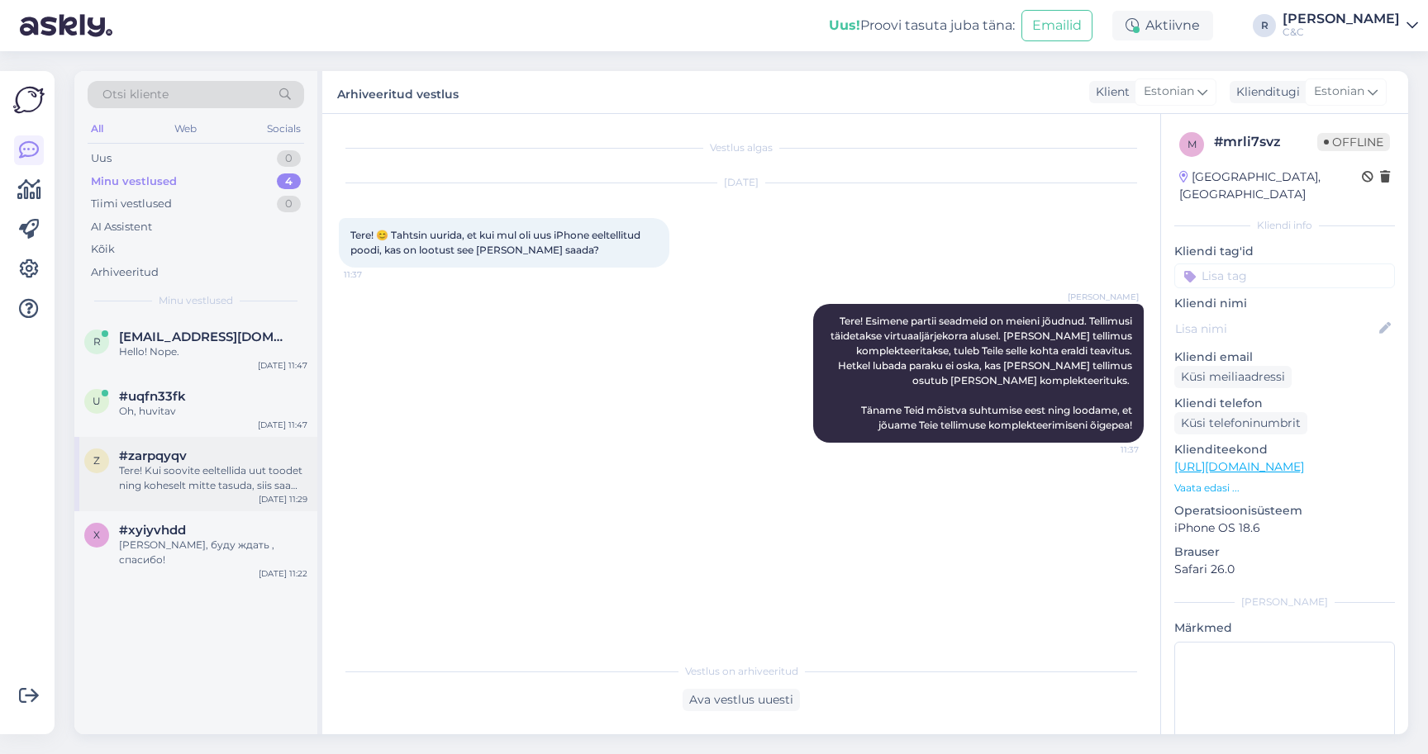
click at [201, 441] on div "z #zarpqyqv Tere! Kui soovite eeltellida uut toodet ning koheselt mitte tasuda,…" at bounding box center [195, 474] width 243 height 74
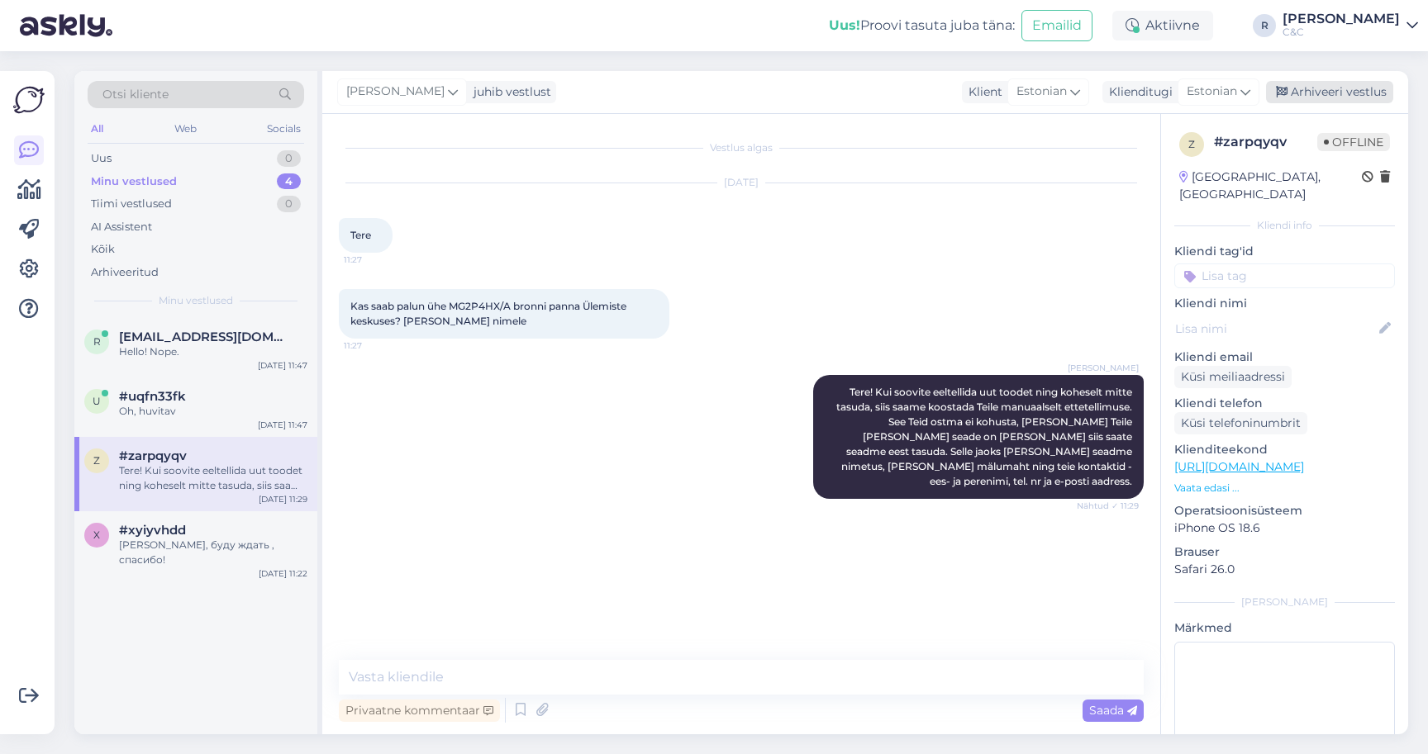
click at [1294, 83] on div "Arhiveeri vestlus" at bounding box center [1329, 92] width 127 height 22
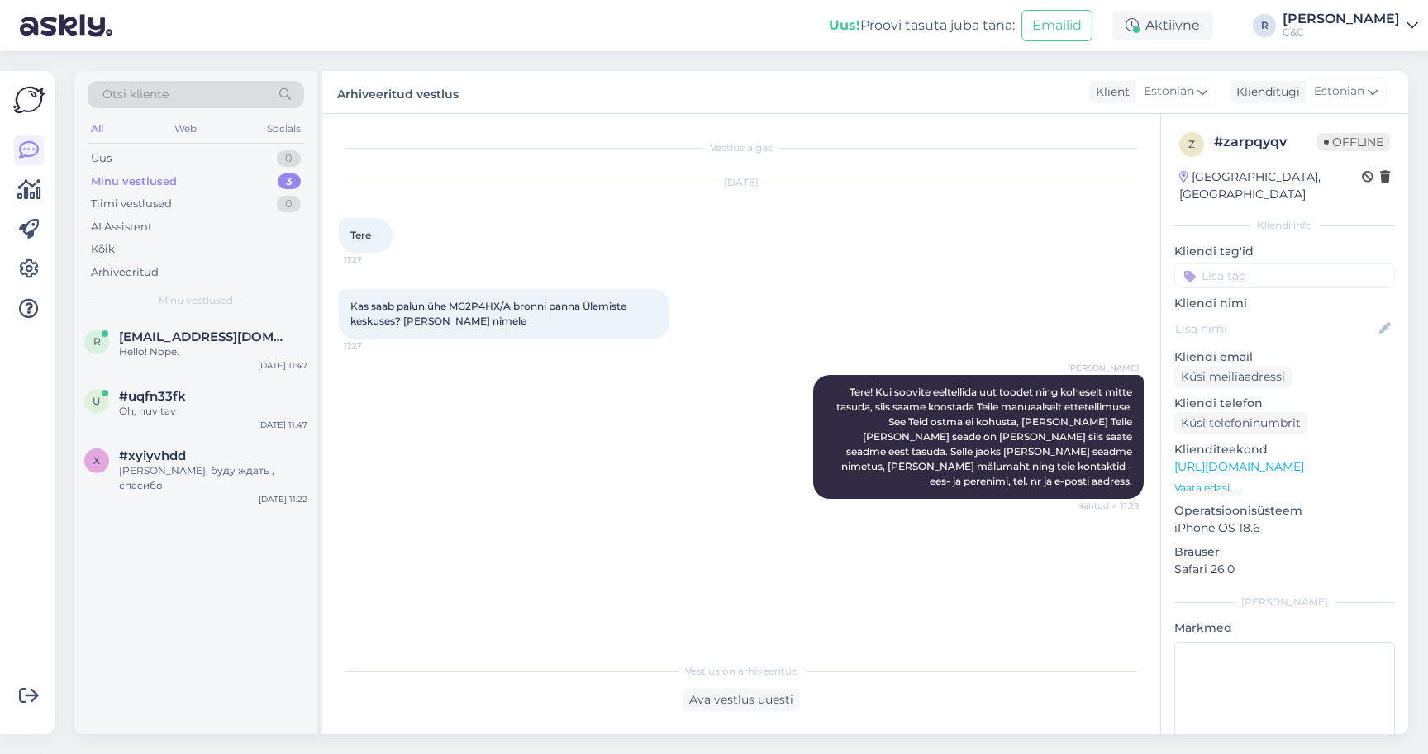
click at [164, 499] on div "r rpjludeke@gmail.com Hello! Nope. Sep 19 11:47 u #uqfn33fk Oh, huvitav Sep 19 …" at bounding box center [195, 526] width 243 height 416
click at [183, 464] on div "Хорошо, буду ждать , спасибо!" at bounding box center [213, 479] width 188 height 30
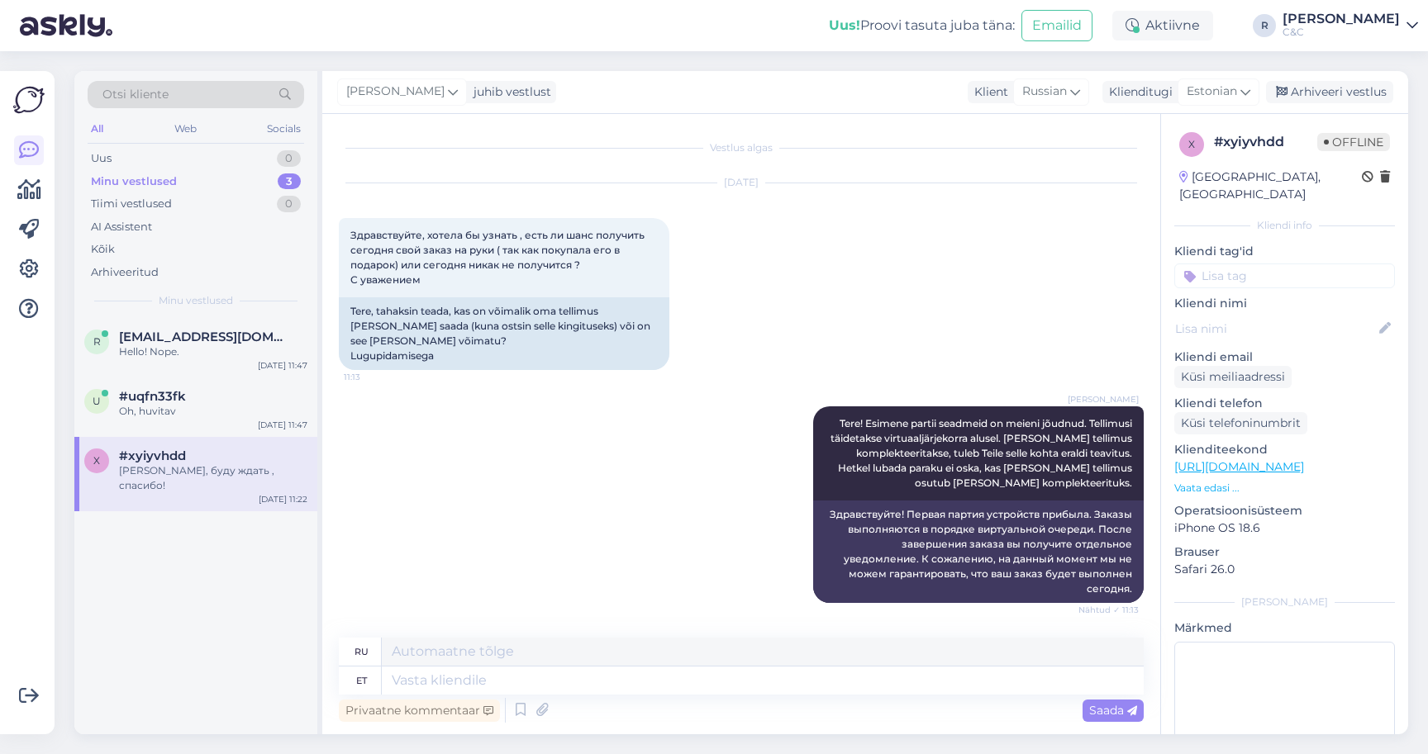
scroll to position [83, 0]
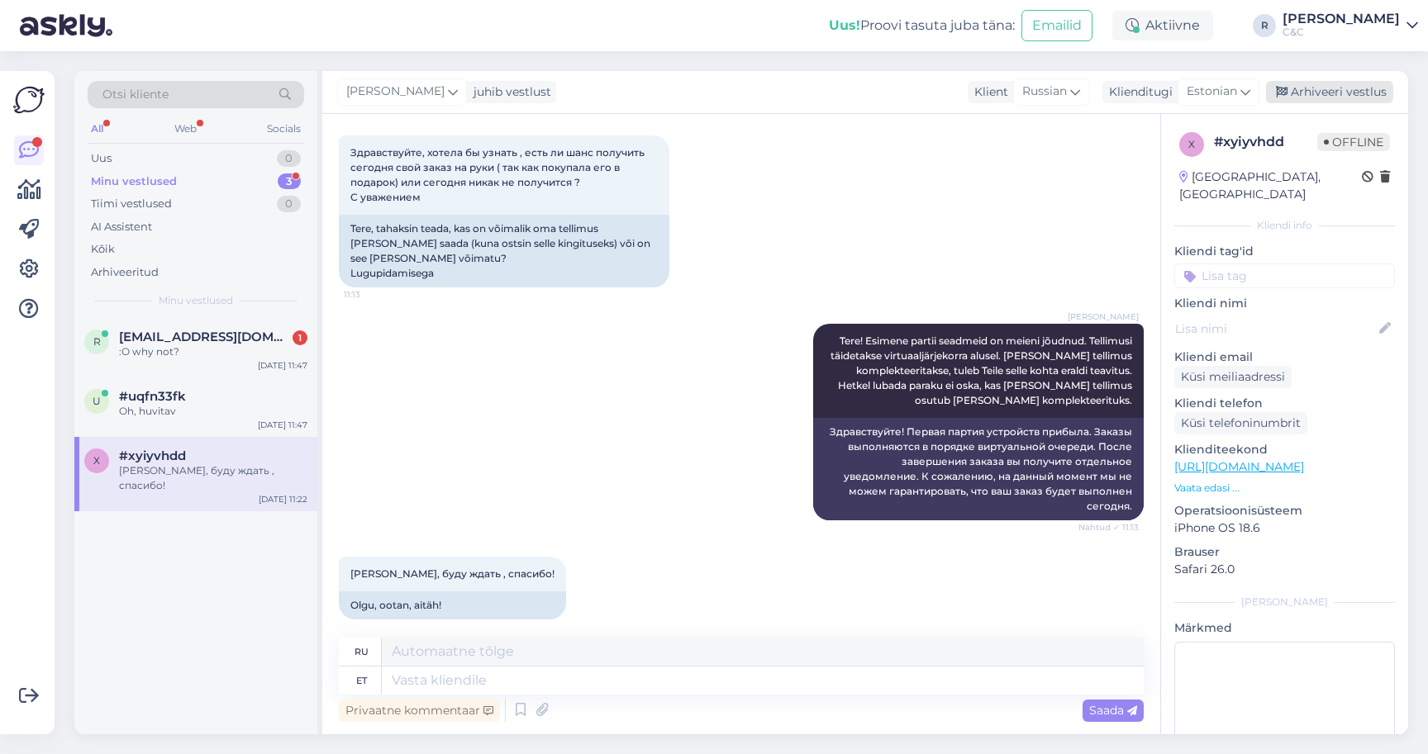
click at [1319, 82] on div "Arhiveeri vestlus" at bounding box center [1329, 92] width 127 height 22
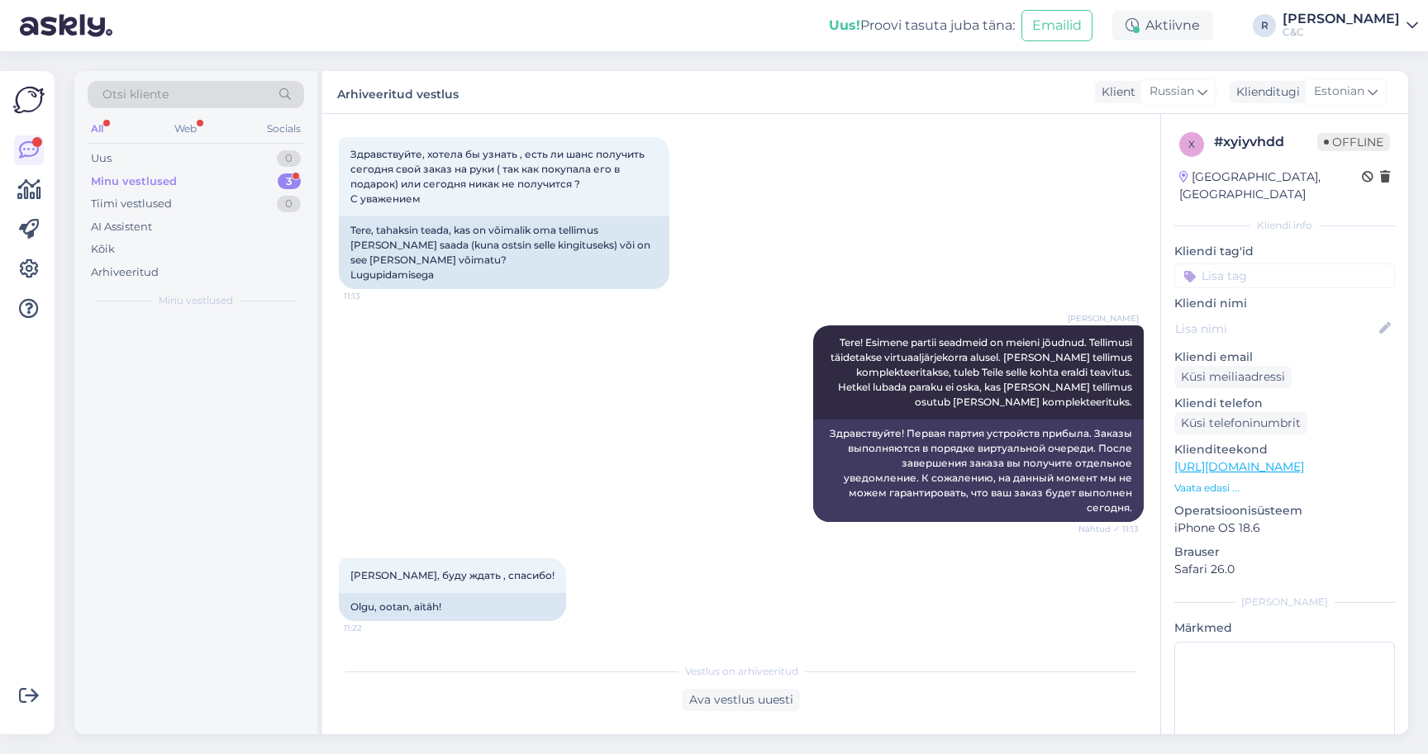
scroll to position [66, 0]
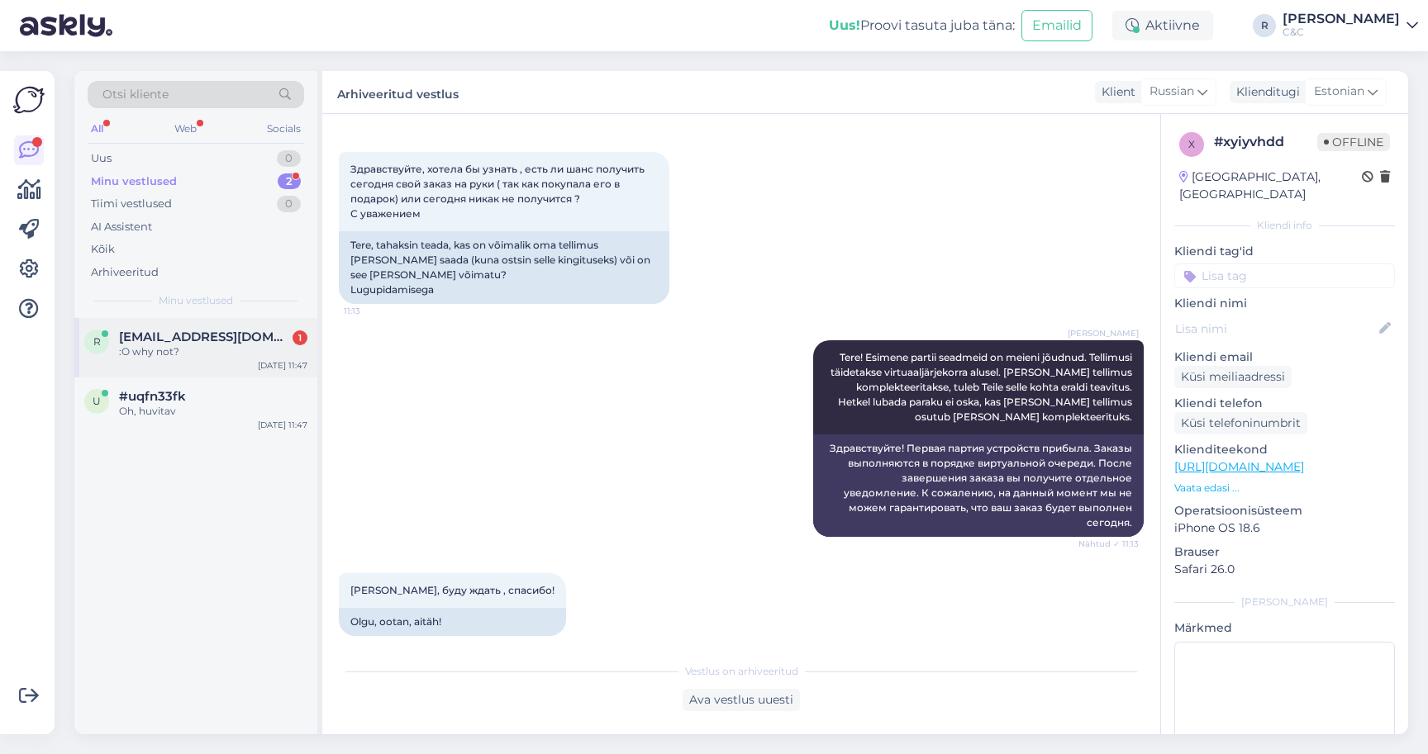
click at [233, 349] on div ":O why not?" at bounding box center [213, 352] width 188 height 15
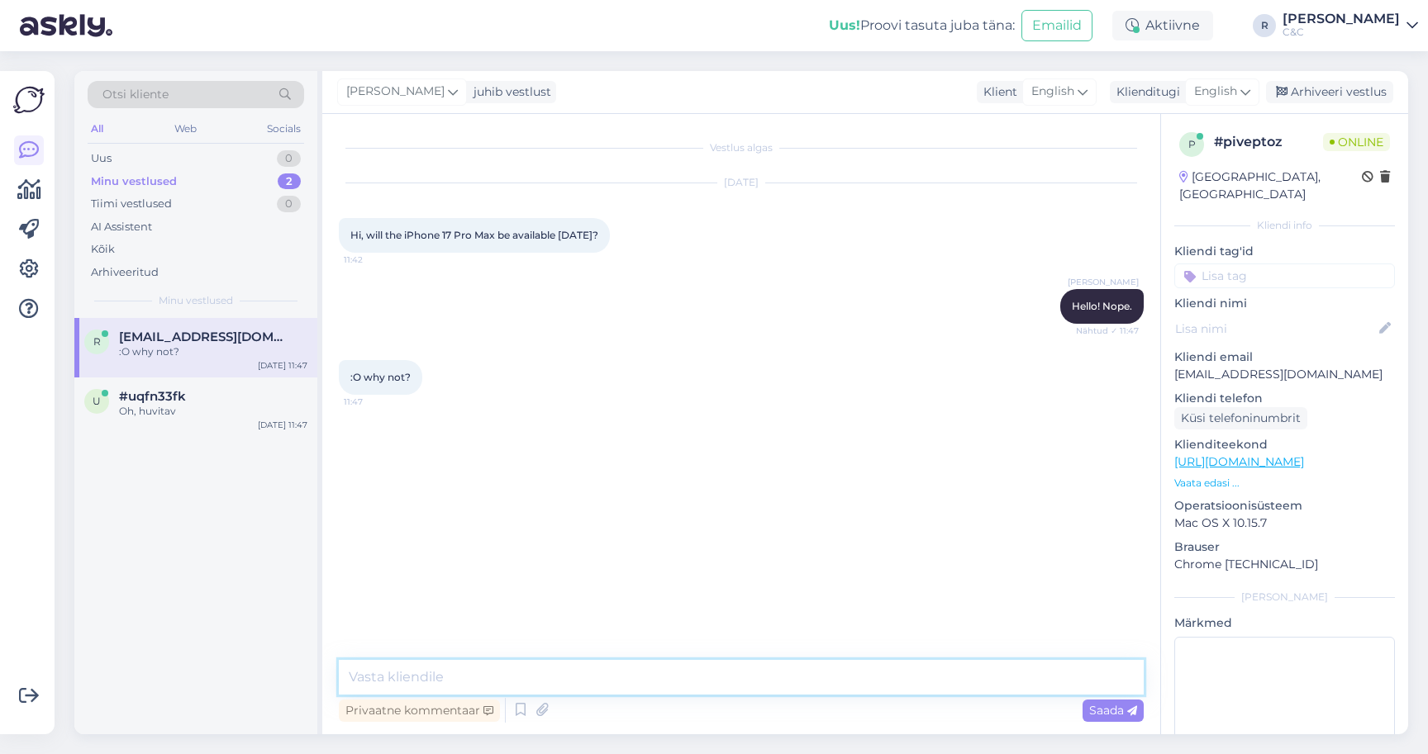
click at [578, 678] on textarea at bounding box center [741, 677] width 805 height 35
type textarea "It's already completely sold out."
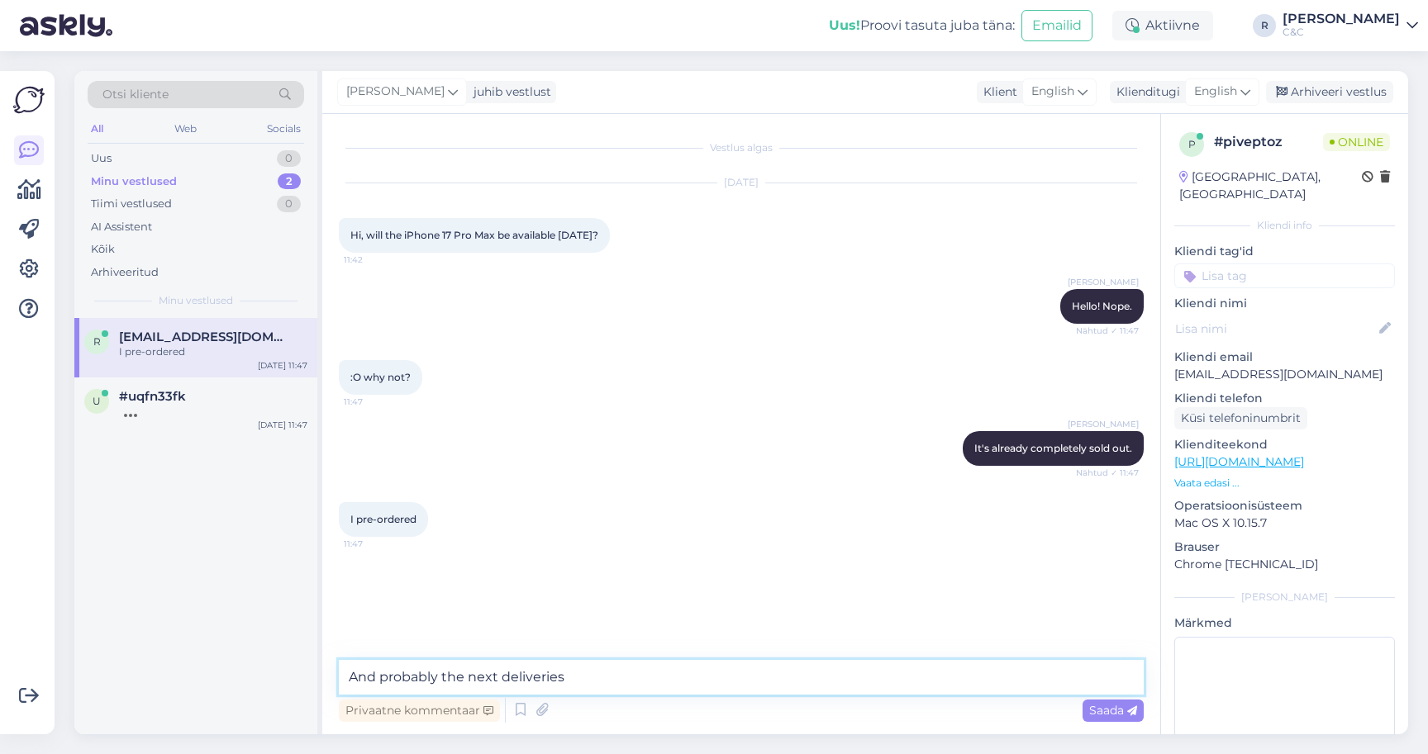
type textarea "And probably the next deliveries"
click at [515, 712] on icon at bounding box center [521, 710] width 20 height 25
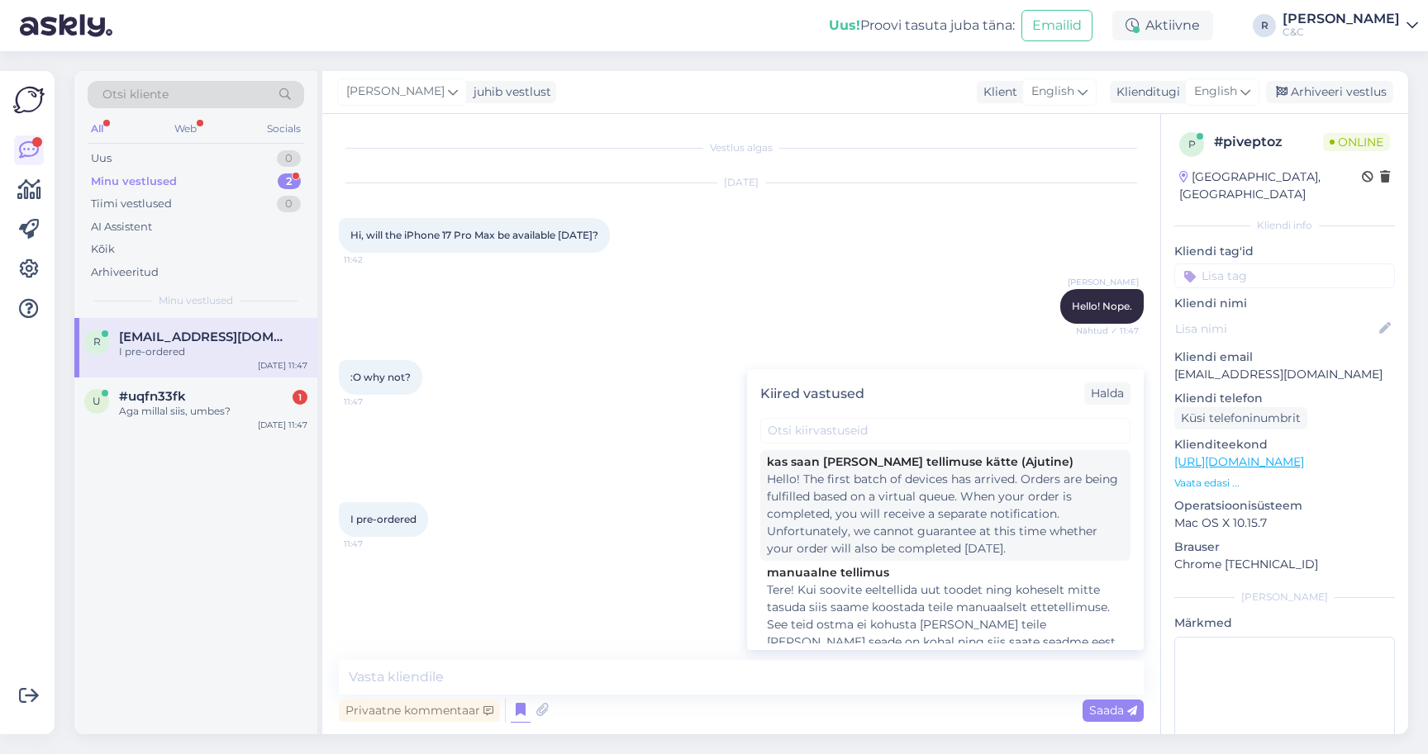
click at [836, 506] on div "Hello! The first batch of devices has arrived. Orders are being fulfilled based…" at bounding box center [945, 514] width 357 height 87
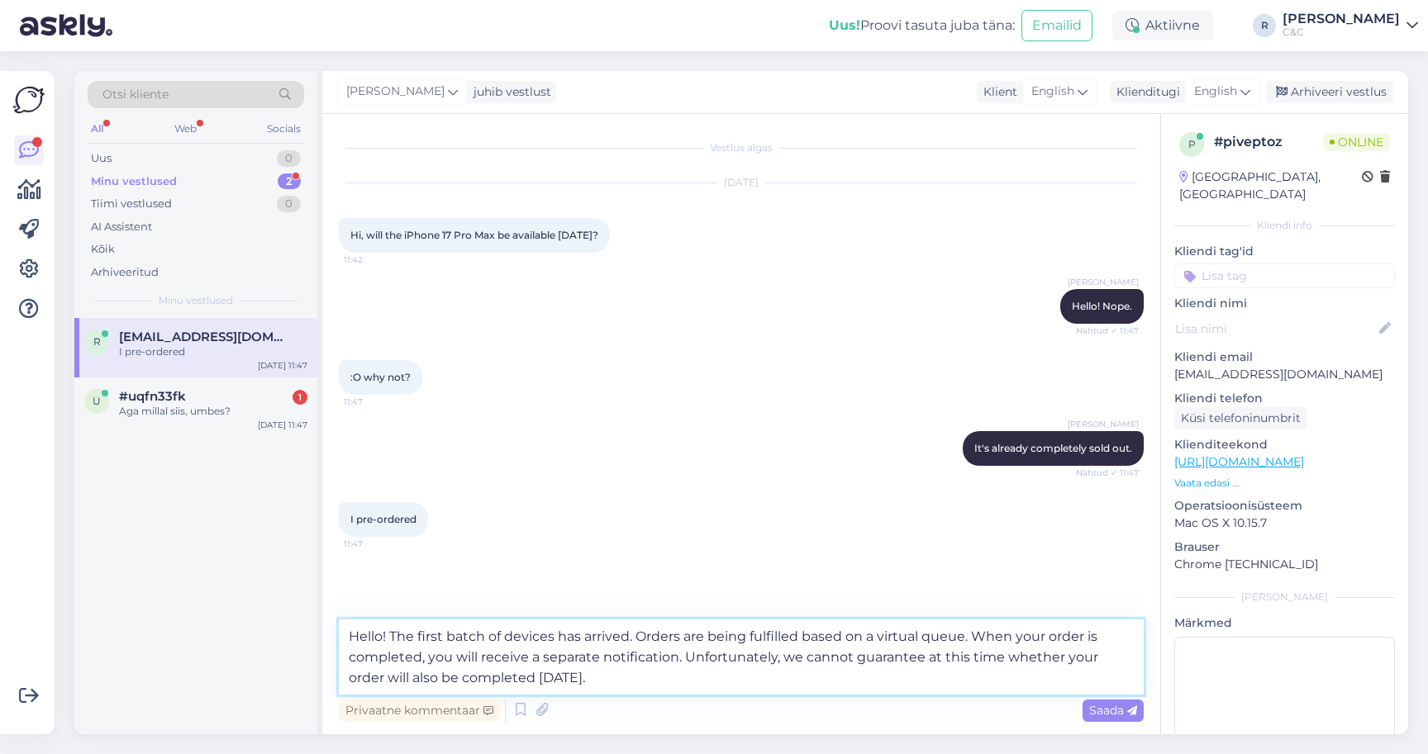
drag, startPoint x: 635, startPoint y: 633, endPoint x: 353, endPoint y: 616, distance: 282.2
click at [353, 616] on div "Vestlus algas Sep 19 2025 Hi, will the iPhone 17 Pro Max be available today? 11…" at bounding box center [741, 424] width 838 height 620
type textarea "Orders are being fulfilled based on a virtual queue. When your order is complet…"
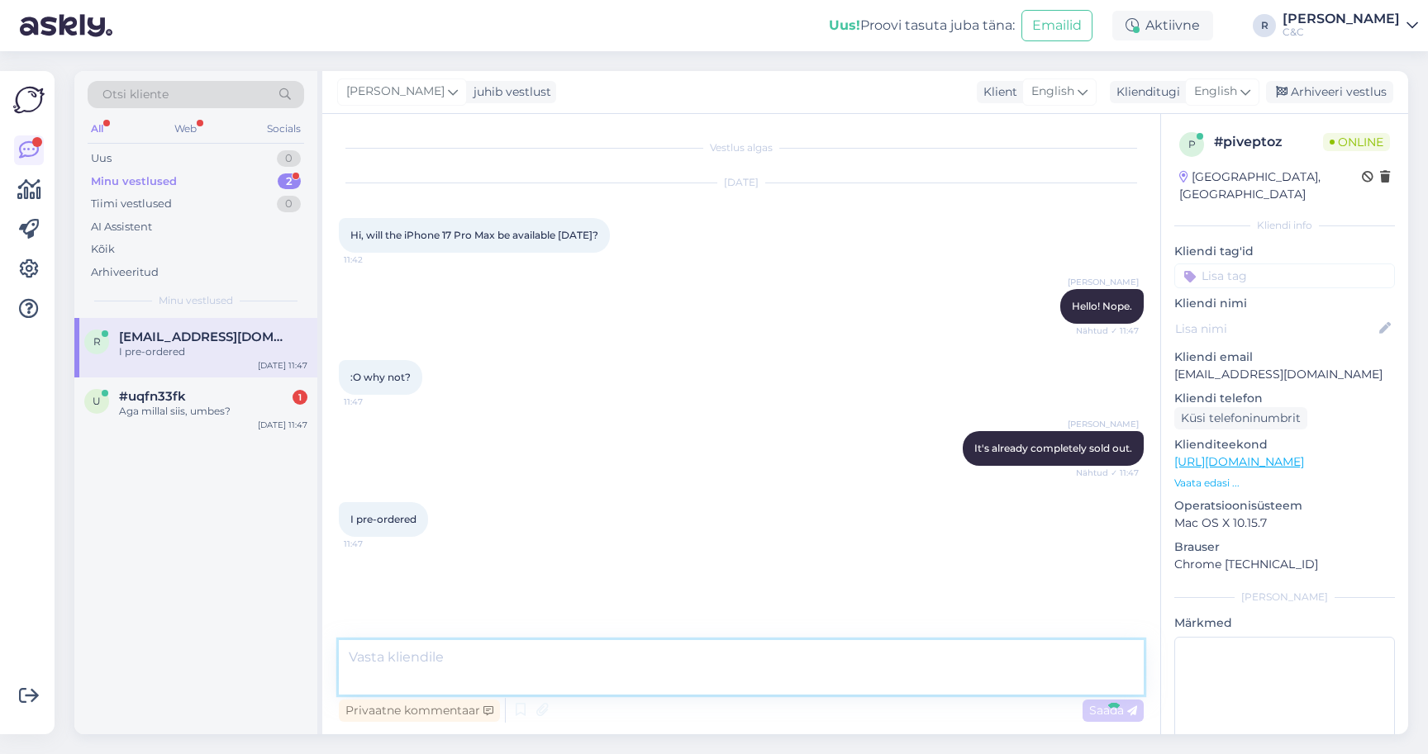
scroll to position [26, 0]
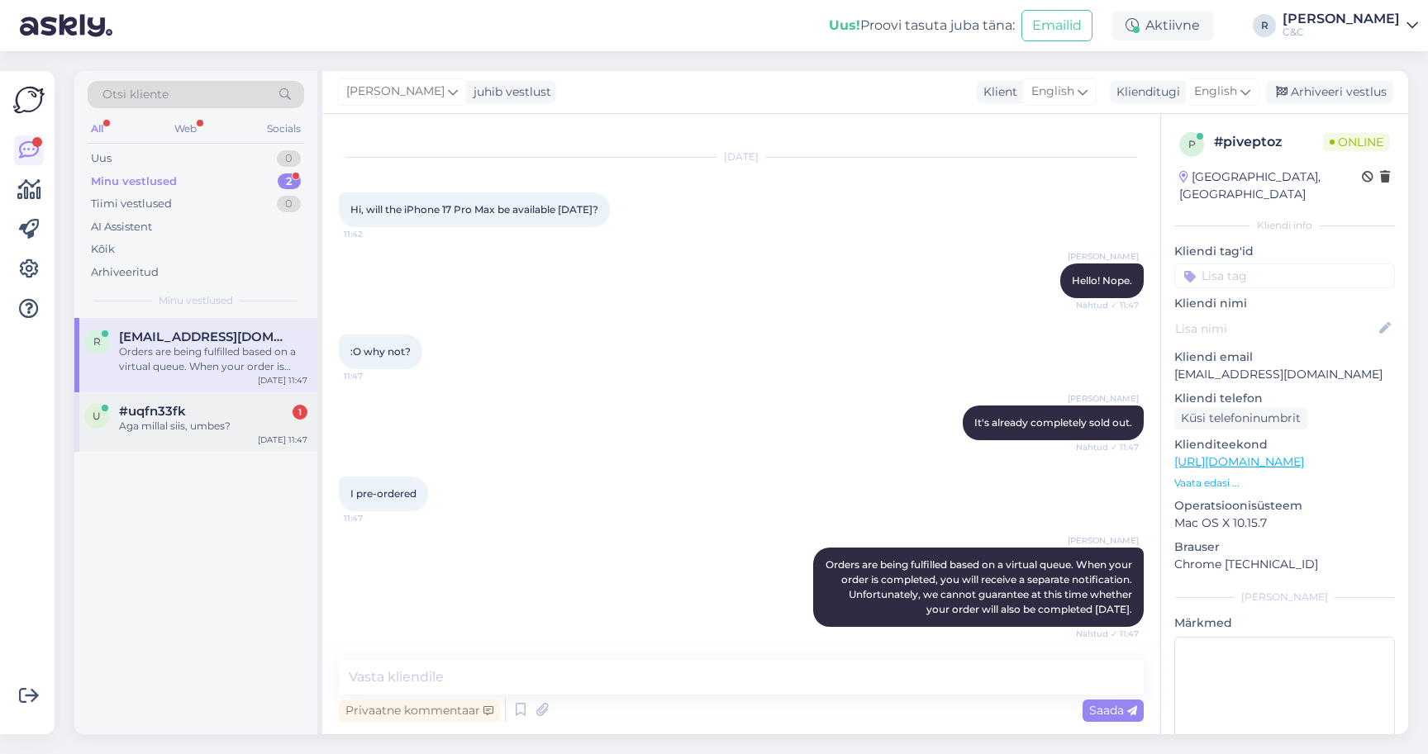
click at [245, 423] on div "Aga millal siis, umbes?" at bounding box center [213, 426] width 188 height 15
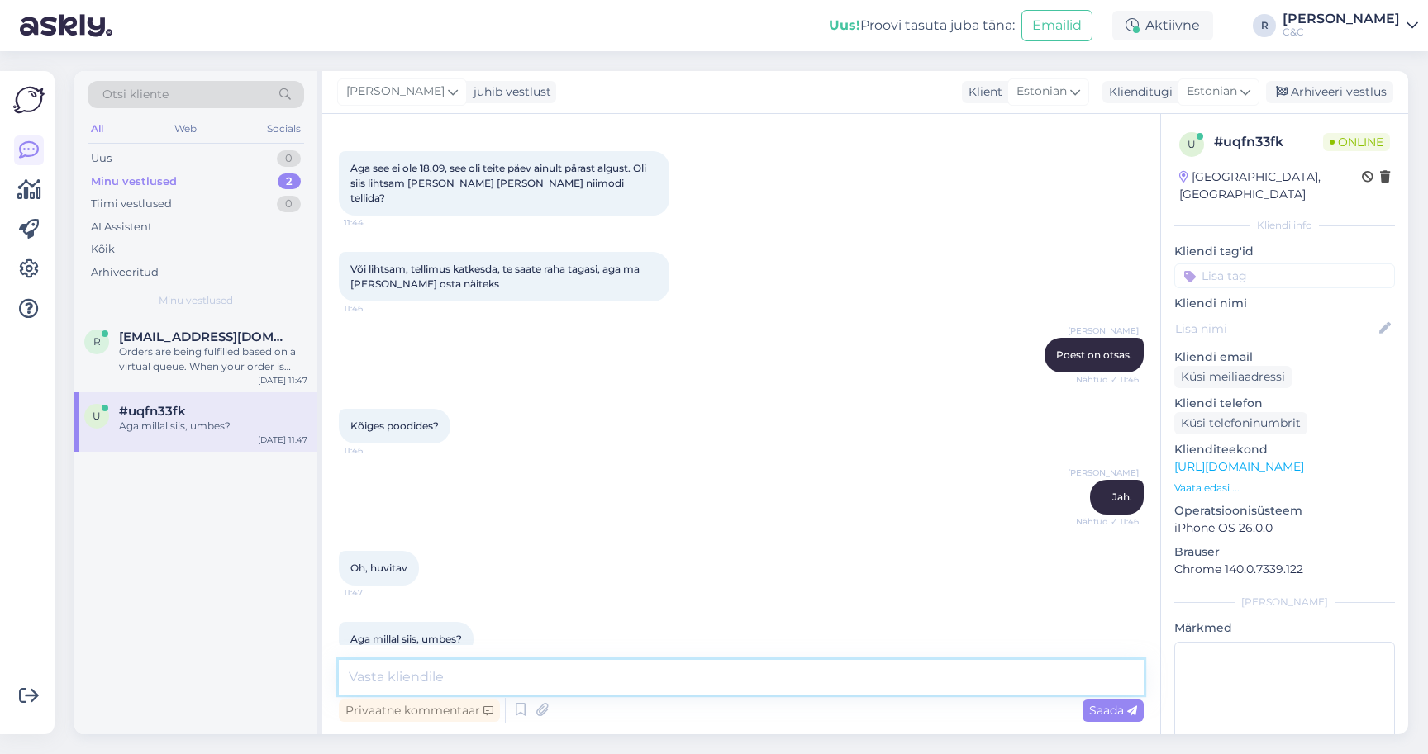
click at [502, 687] on textarea at bounding box center [741, 677] width 805 height 35
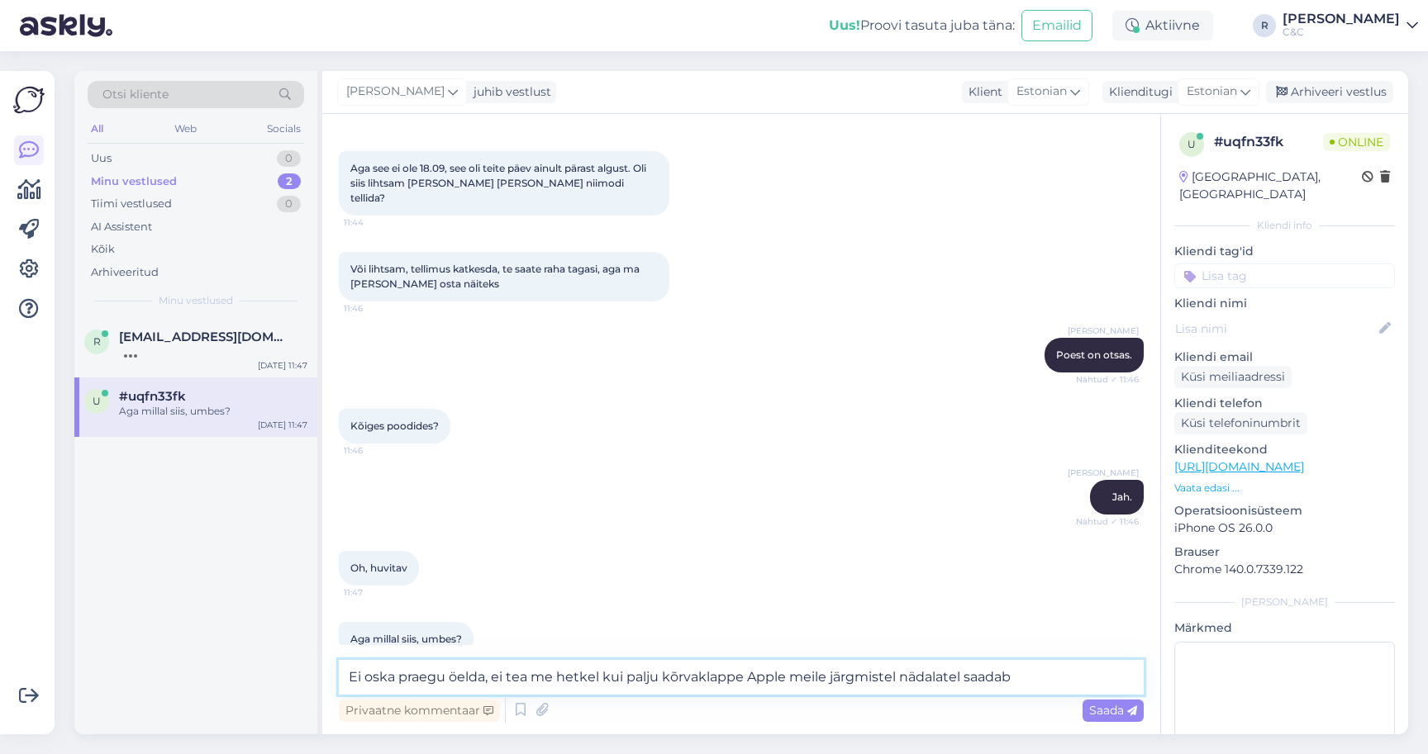
type textarea "Ei oska praegu öelda, ei tea me hetkel kui palju kõrvaklappe Apple meile järgmi…"
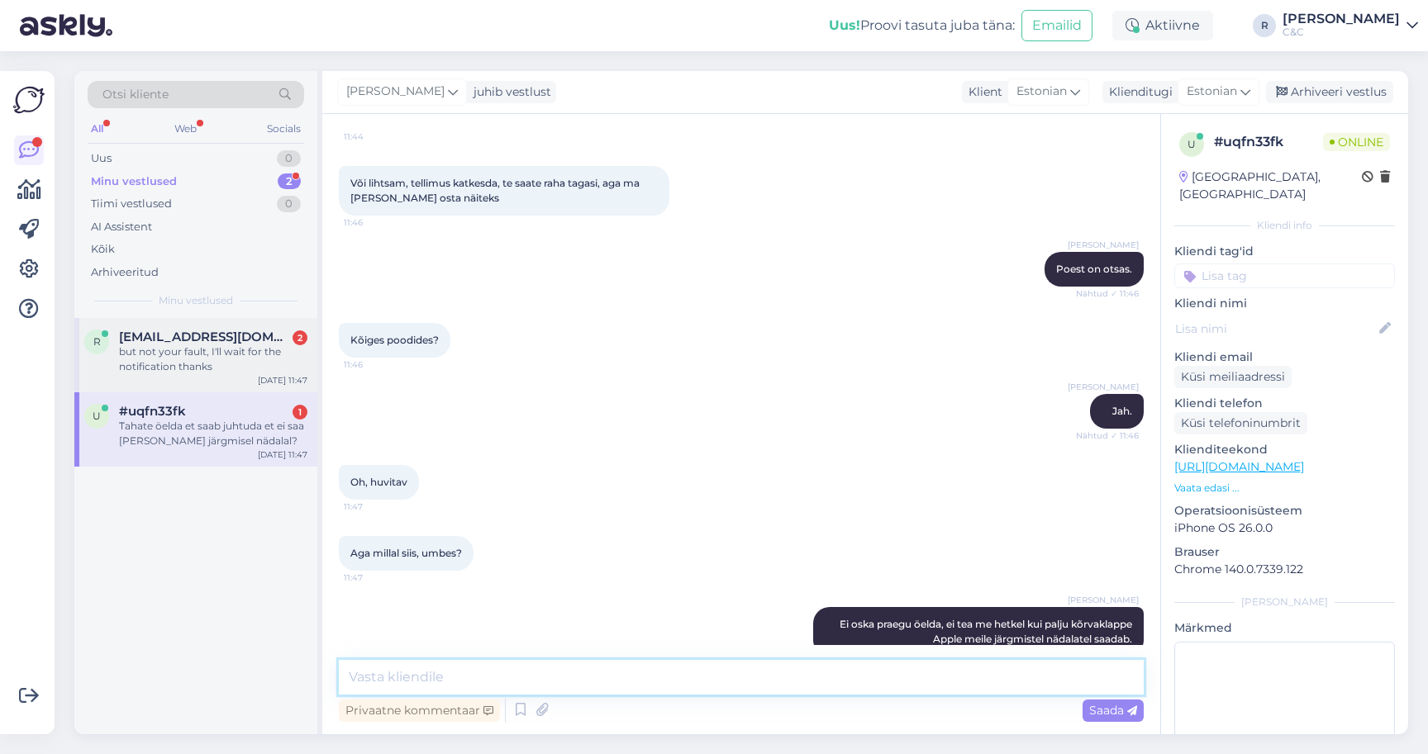
scroll to position [855, 0]
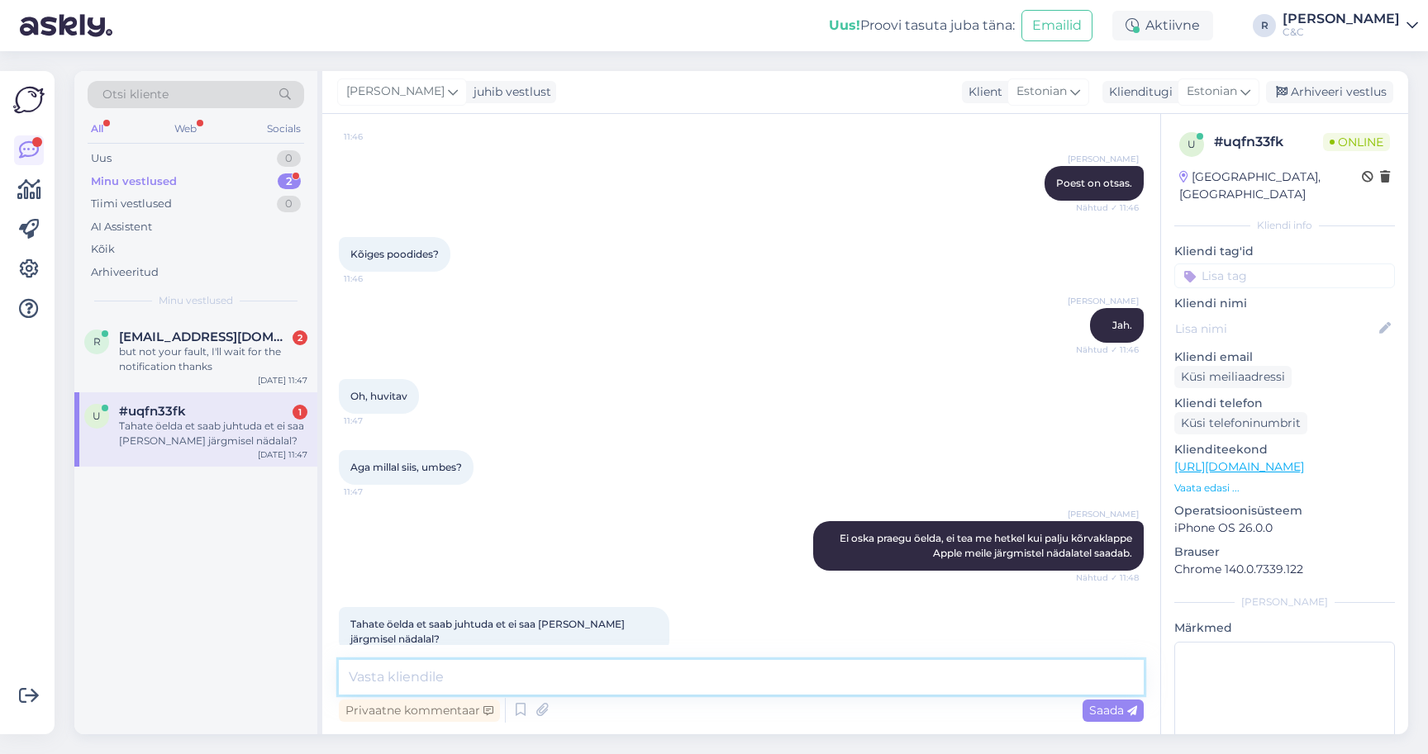
click at [557, 676] on textarea at bounding box center [741, 677] width 805 height 35
click at [554, 680] on textarea at bounding box center [741, 677] width 805 height 35
type textarea "Ikka saab."
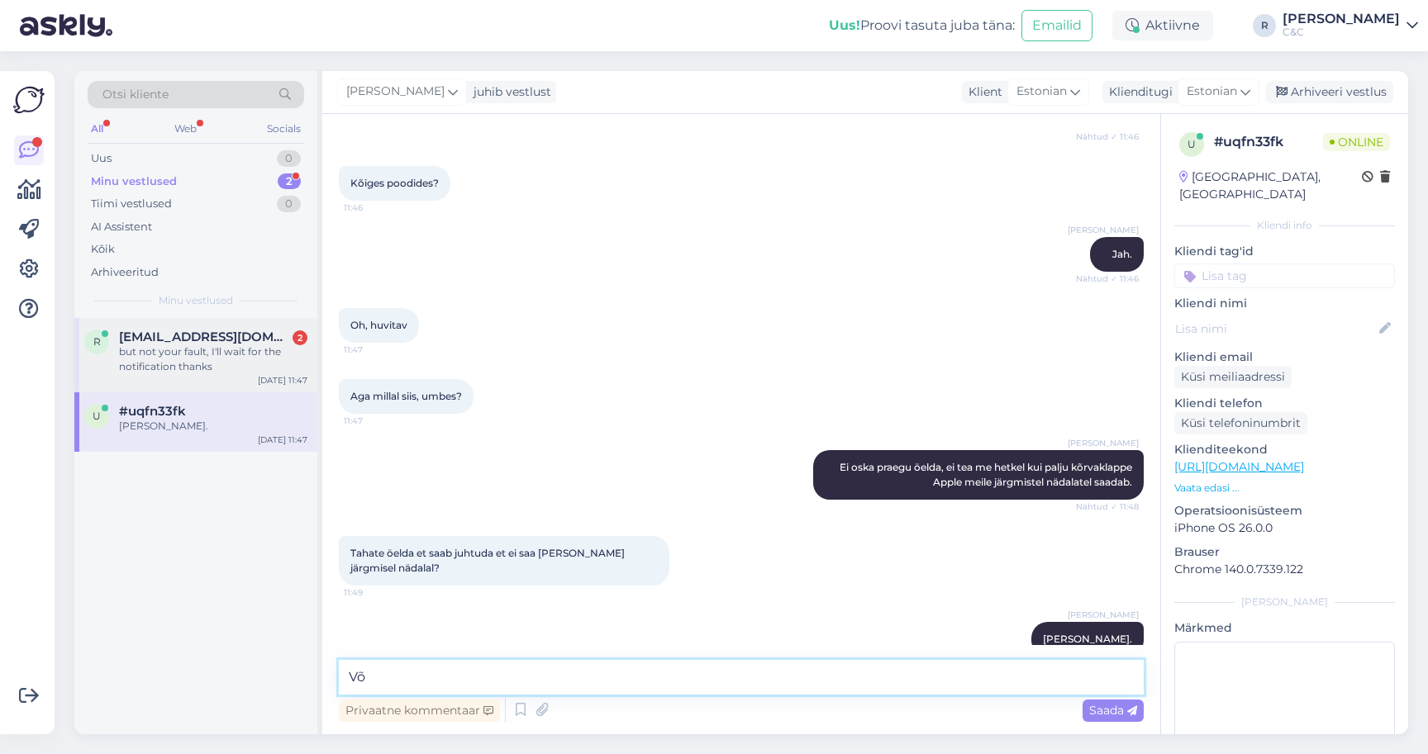
type textarea "V"
type textarea "Me. ei tea veel."
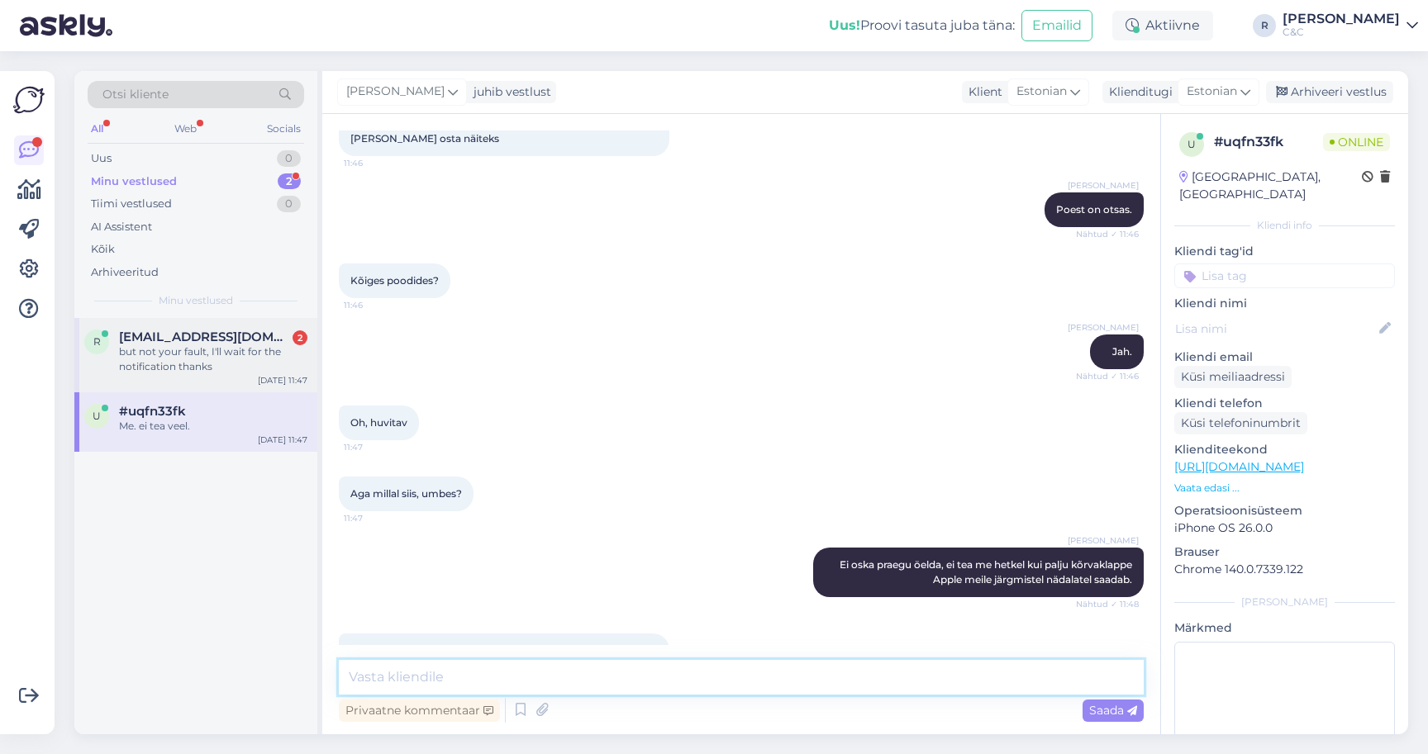
scroll to position [831, 0]
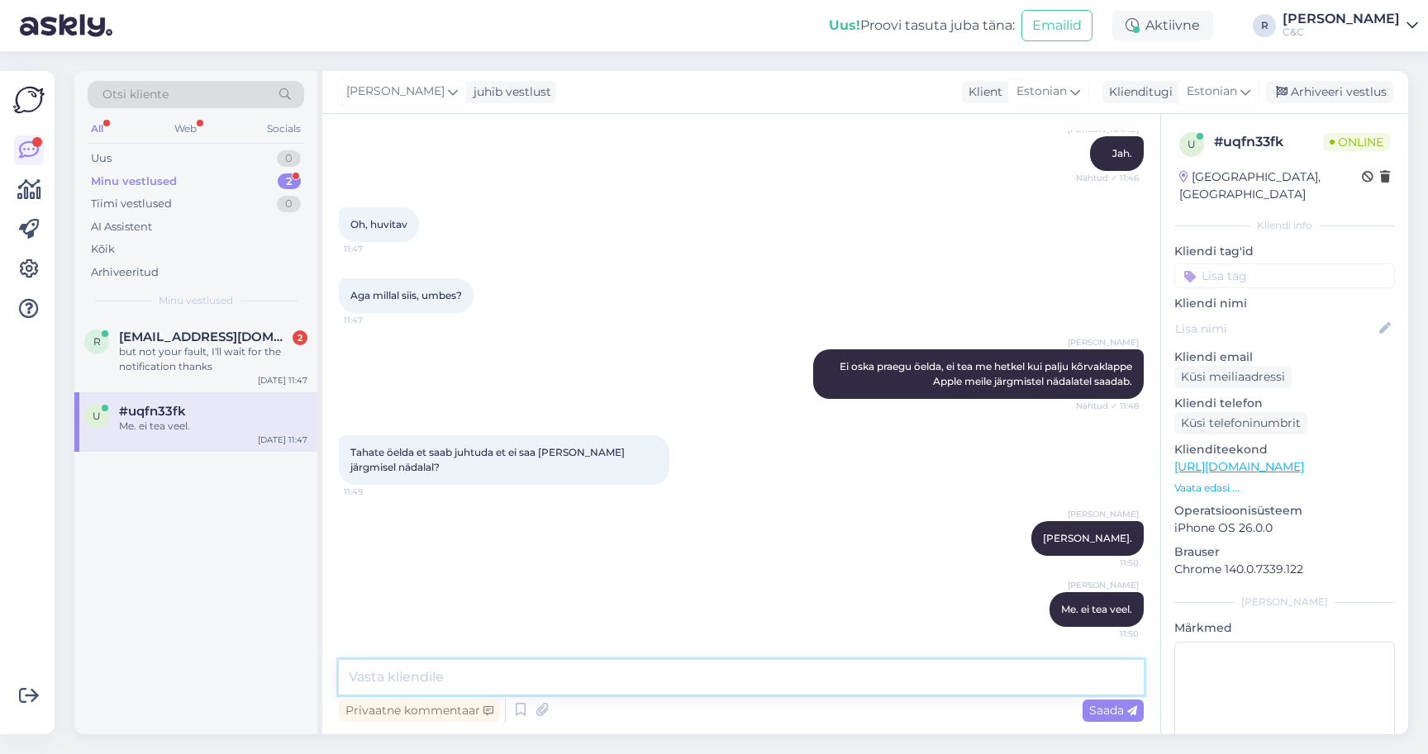
type textarea "J"
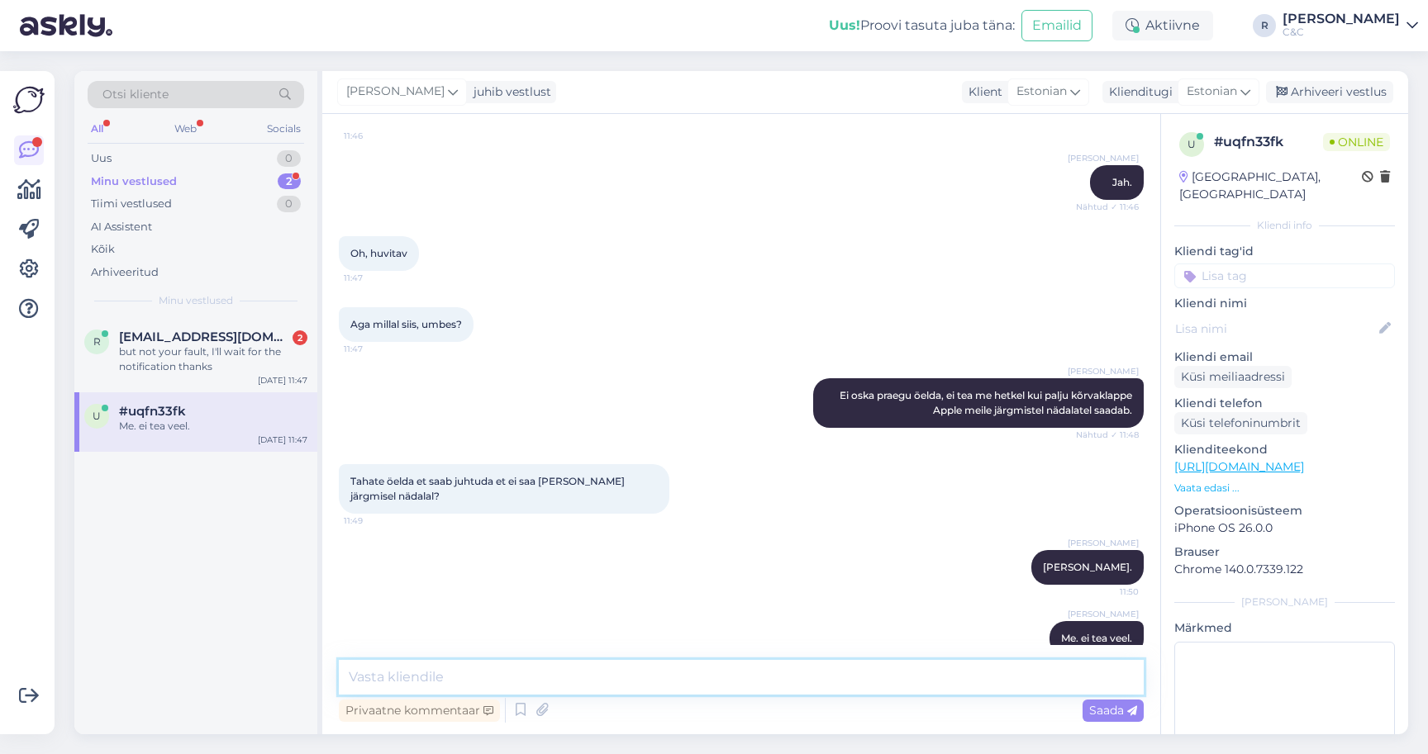
scroll to position [997, 0]
type textarea "Kas saan teid kuidagi veel abistada?"
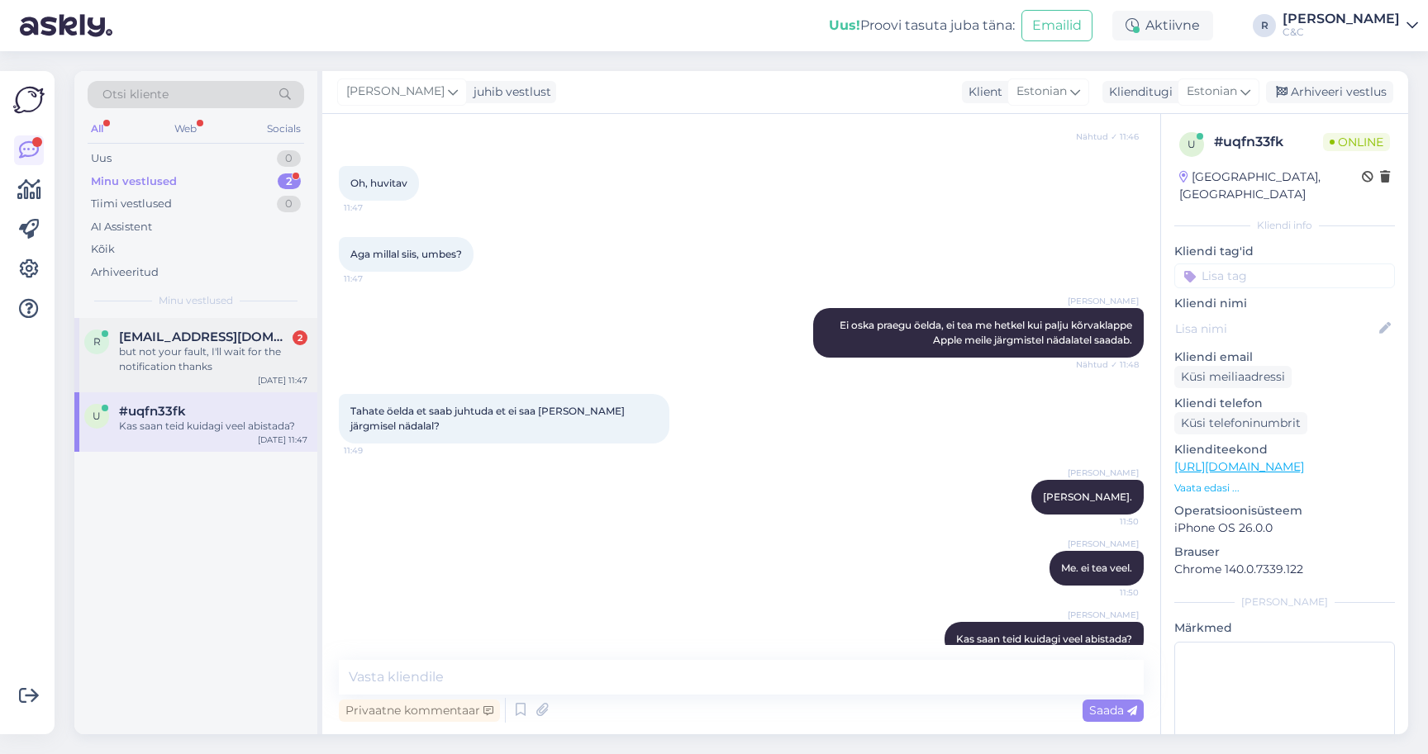
click at [197, 345] on div "but not your fault, I'll wait for the notification thanks" at bounding box center [213, 360] width 188 height 30
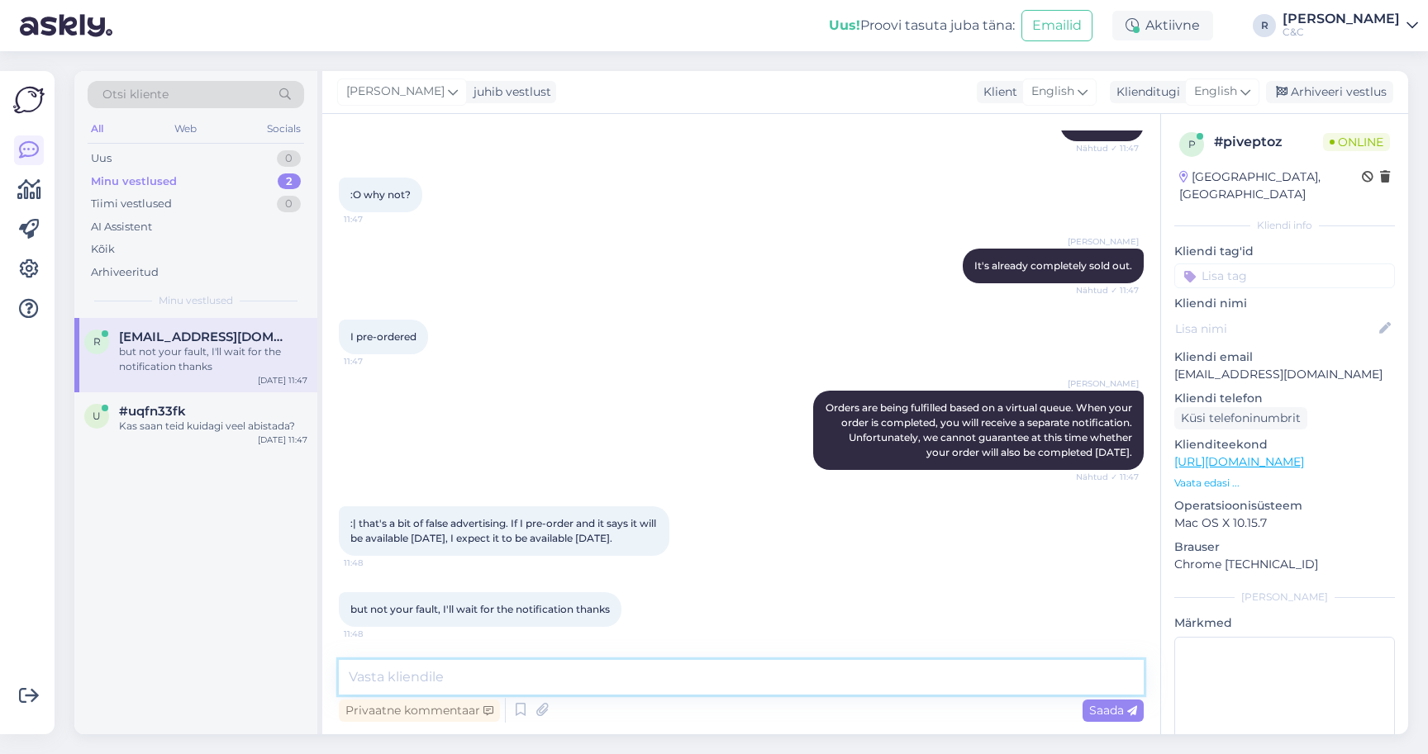
click at [522, 688] on textarea at bounding box center [741, 677] width 805 height 35
type textarea "It's available as in we can officially sell it today."
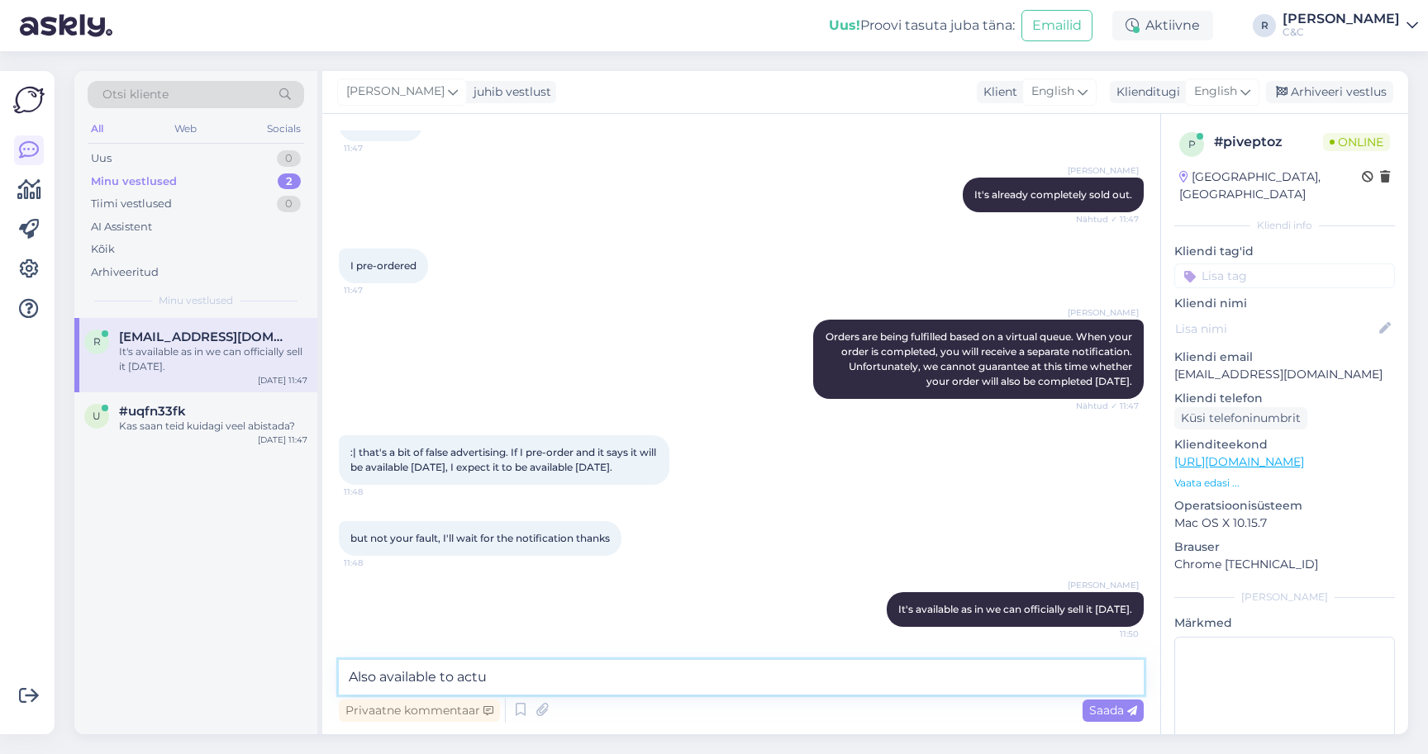
type textarea "Also available to act"
type textarea "But I get what you mean"
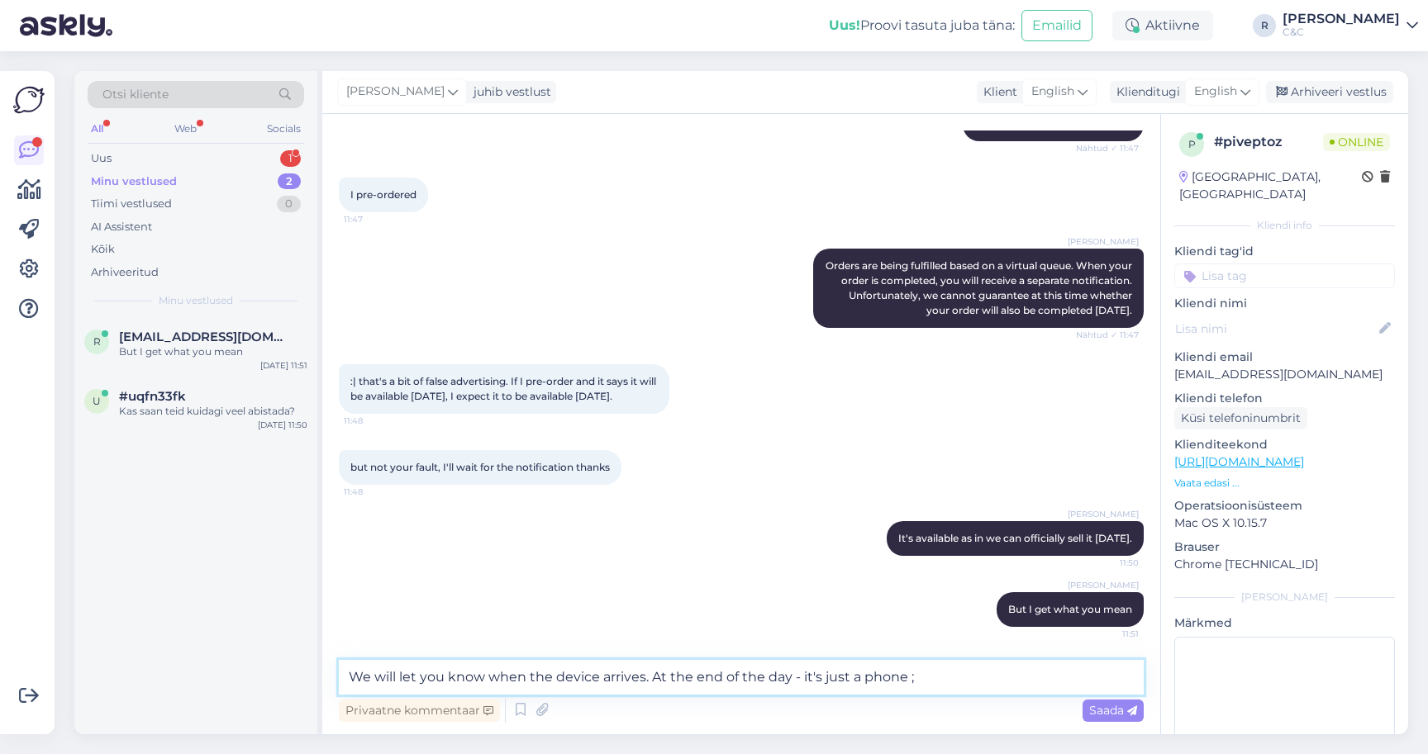
drag, startPoint x: 930, startPoint y: 684, endPoint x: 654, endPoint y: 672, distance: 276.2
click at [654, 672] on textarea "We will let you know when the device arrives. At the end of the day - it's just…" at bounding box center [741, 677] width 805 height 35
type textarea "We will let you know when the device arrives."
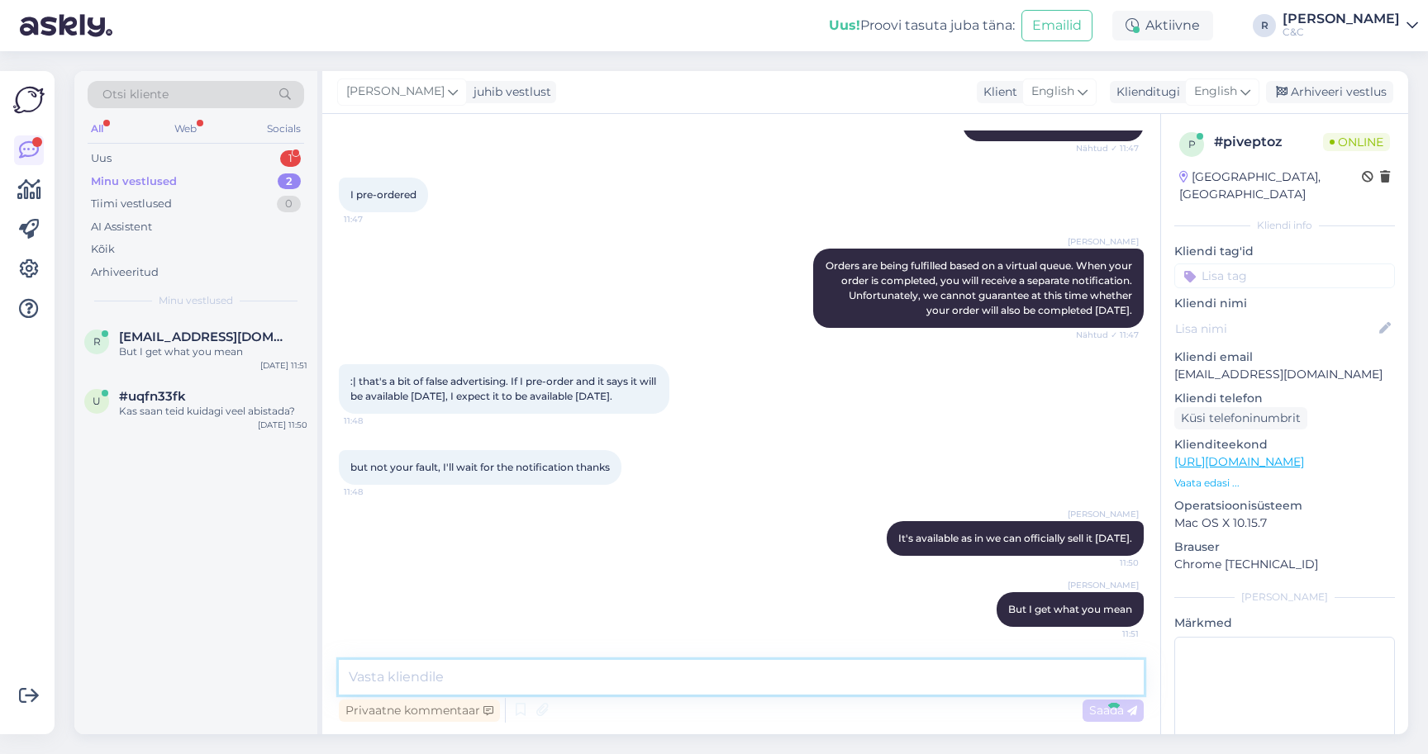
scroll to position [396, 0]
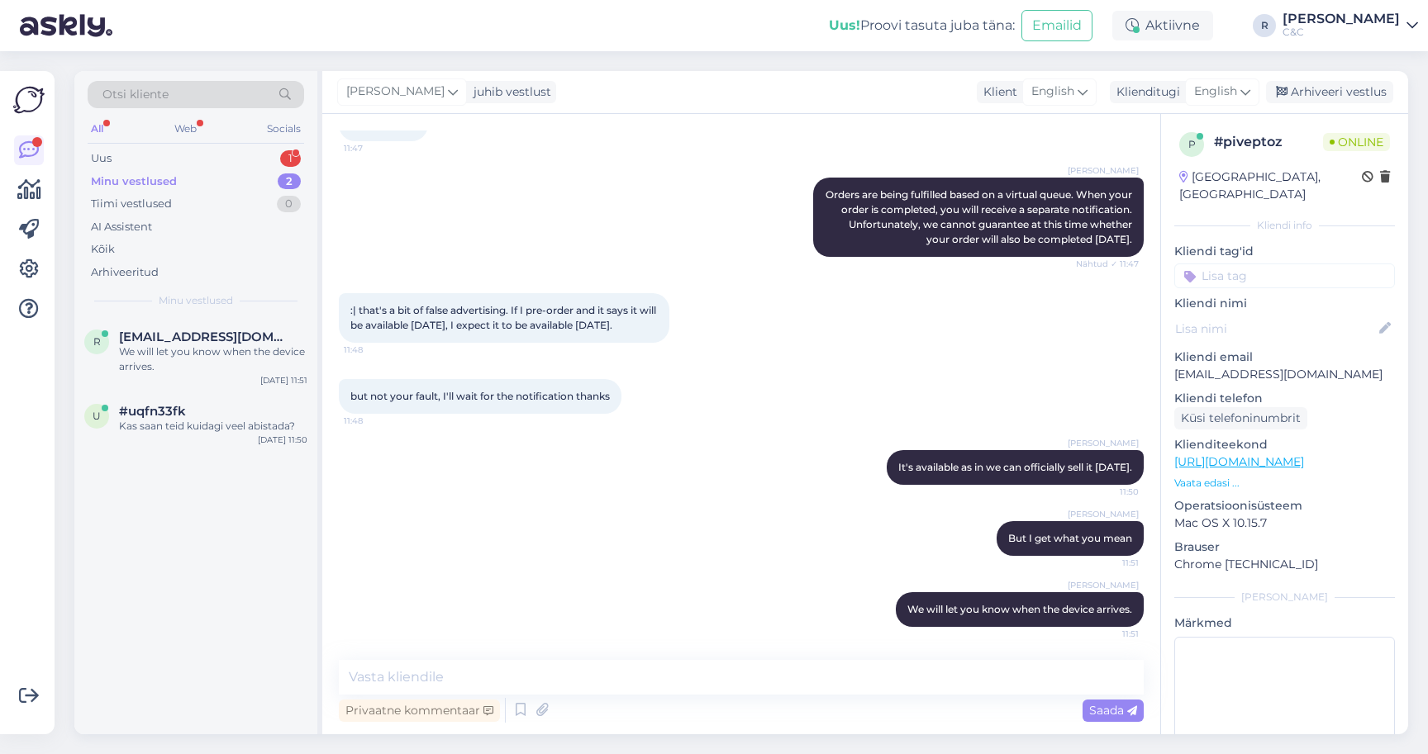
click at [1347, 73] on div "Ross juhib vestlust Klient English Klienditugi English Arhiveeri vestlus" at bounding box center [865, 92] width 1086 height 43
click at [1338, 90] on div "Arhiveeri vestlus" at bounding box center [1329, 92] width 127 height 22
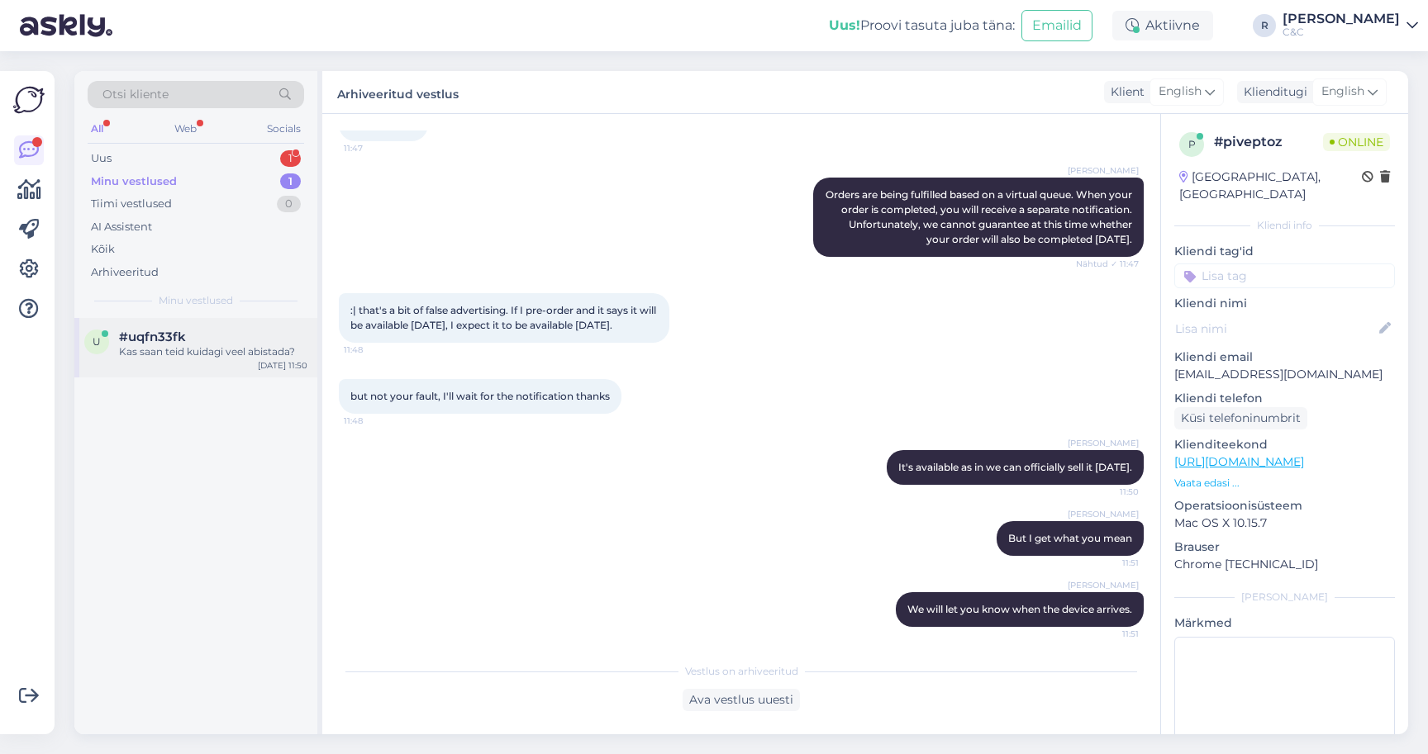
click at [244, 345] on div "Kas saan teid kuidagi veel abistada?" at bounding box center [213, 352] width 188 height 15
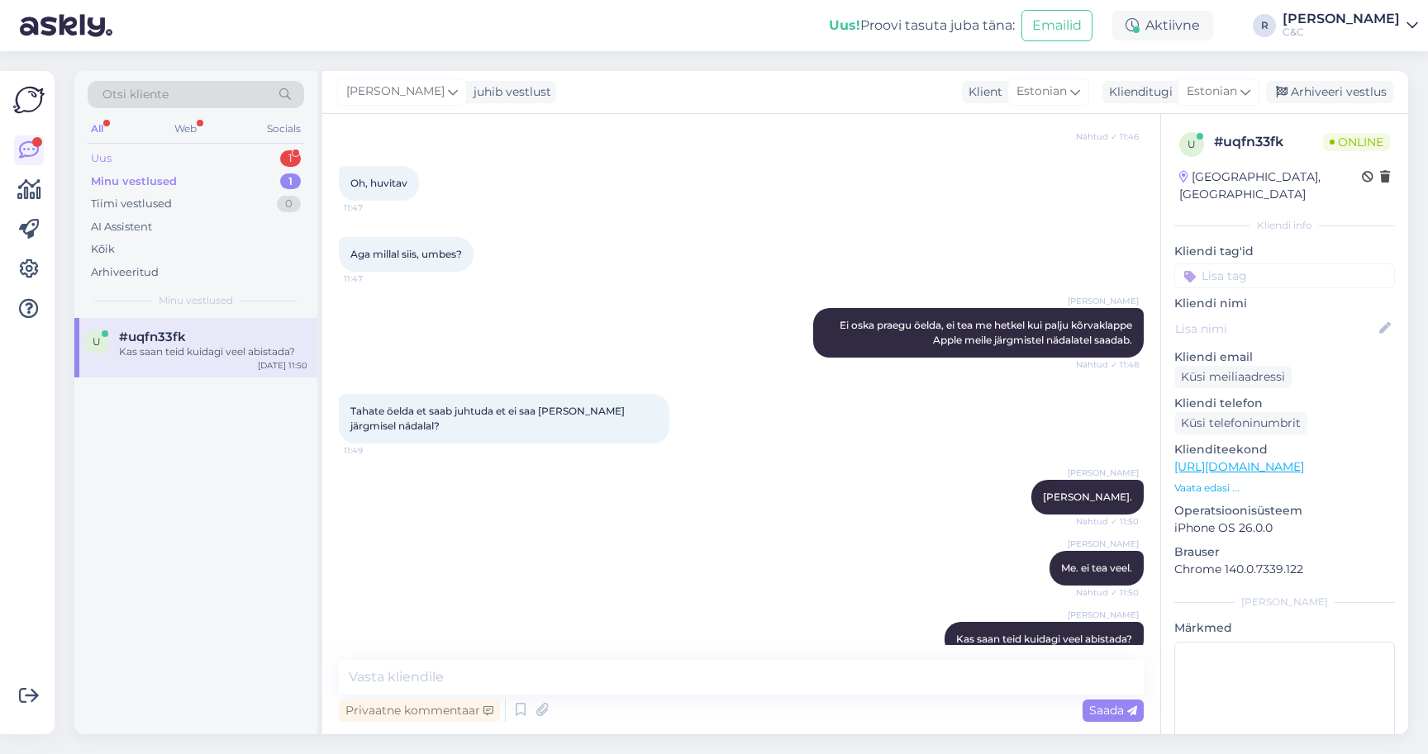
click at [238, 156] on div "Uus 1" at bounding box center [196, 158] width 216 height 23
click at [206, 361] on div "Здравствуйте! Скажите, если я позвоню вам и сообщу номер предзаказа iPhone 17 P…" at bounding box center [213, 360] width 188 height 30
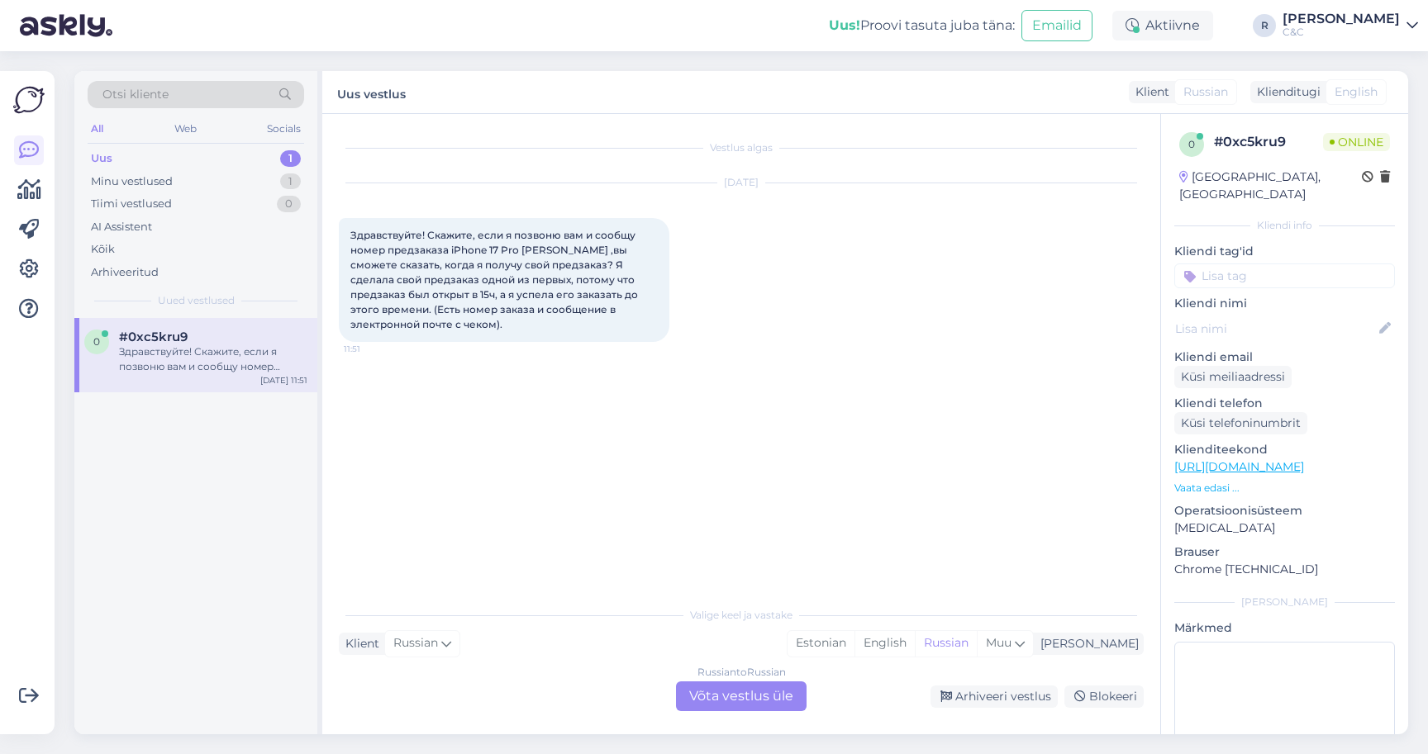
click at [778, 691] on div "Russian to Russian Võta vestlus üle" at bounding box center [741, 697] width 131 height 30
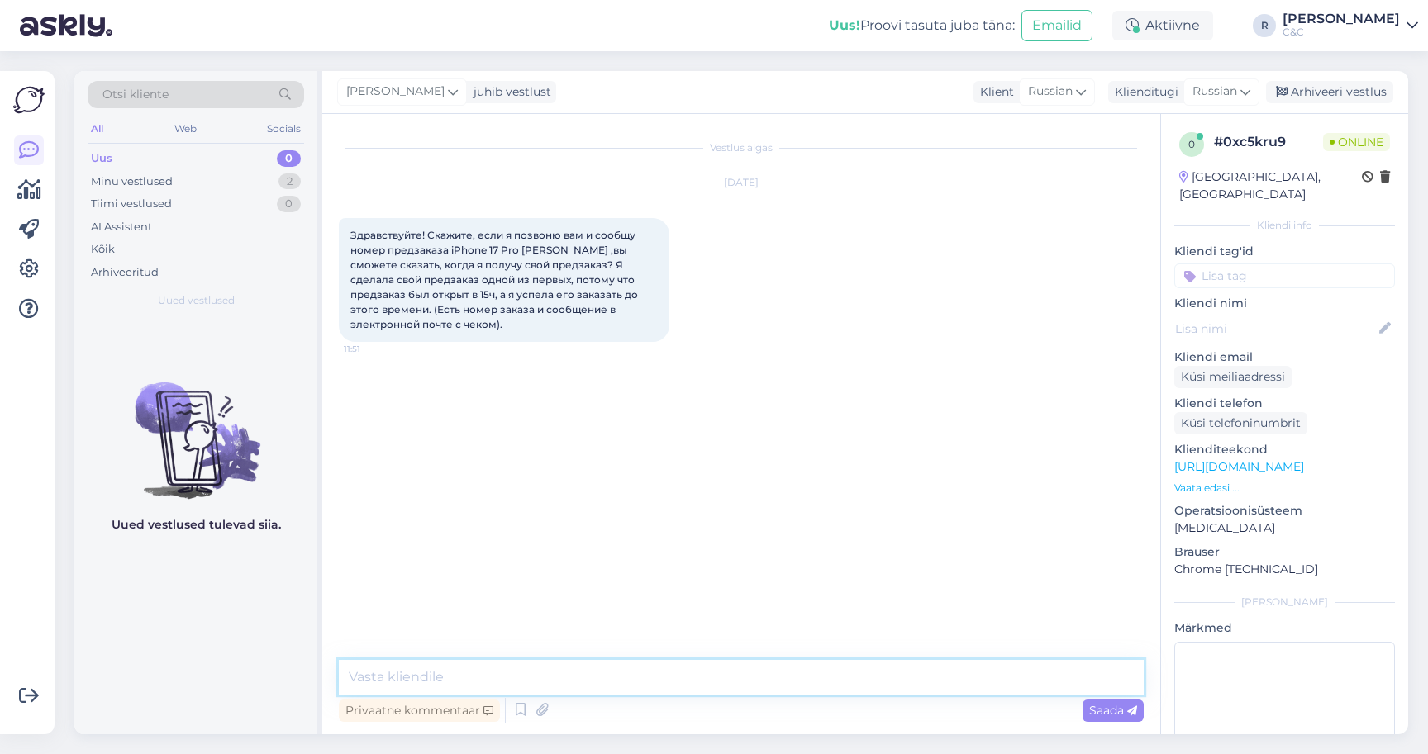
click at [587, 687] on textarea at bounding box center [741, 677] width 805 height 35
click at [1253, 91] on div "Russian" at bounding box center [1221, 91] width 76 height 26
type input "es"
click at [1152, 184] on link "Estonian" at bounding box center [1184, 191] width 182 height 26
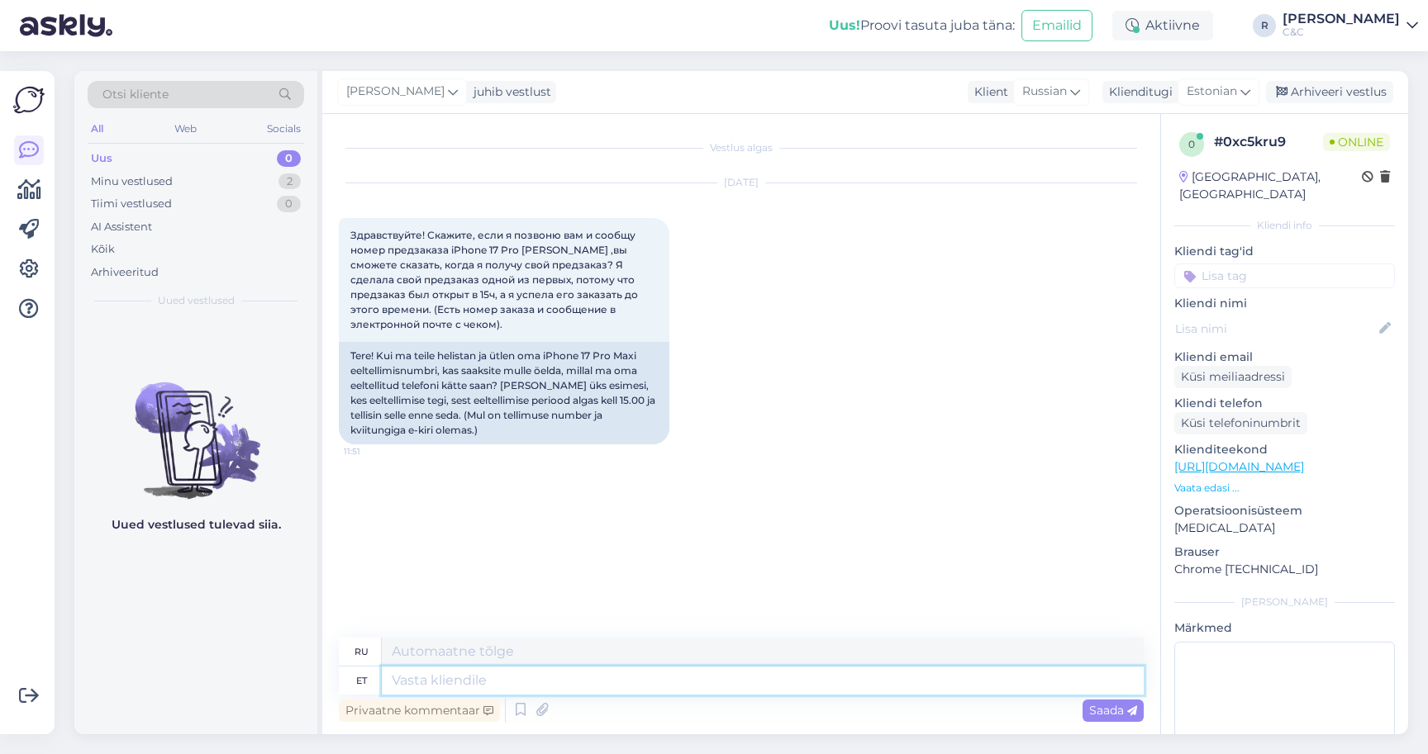
click at [499, 688] on textarea at bounding box center [763, 681] width 762 height 28
type textarea "Tere! E"
type textarea "Привет!"
type textarea "Tere! Ei."
type textarea "Здравствуйте! Нет."
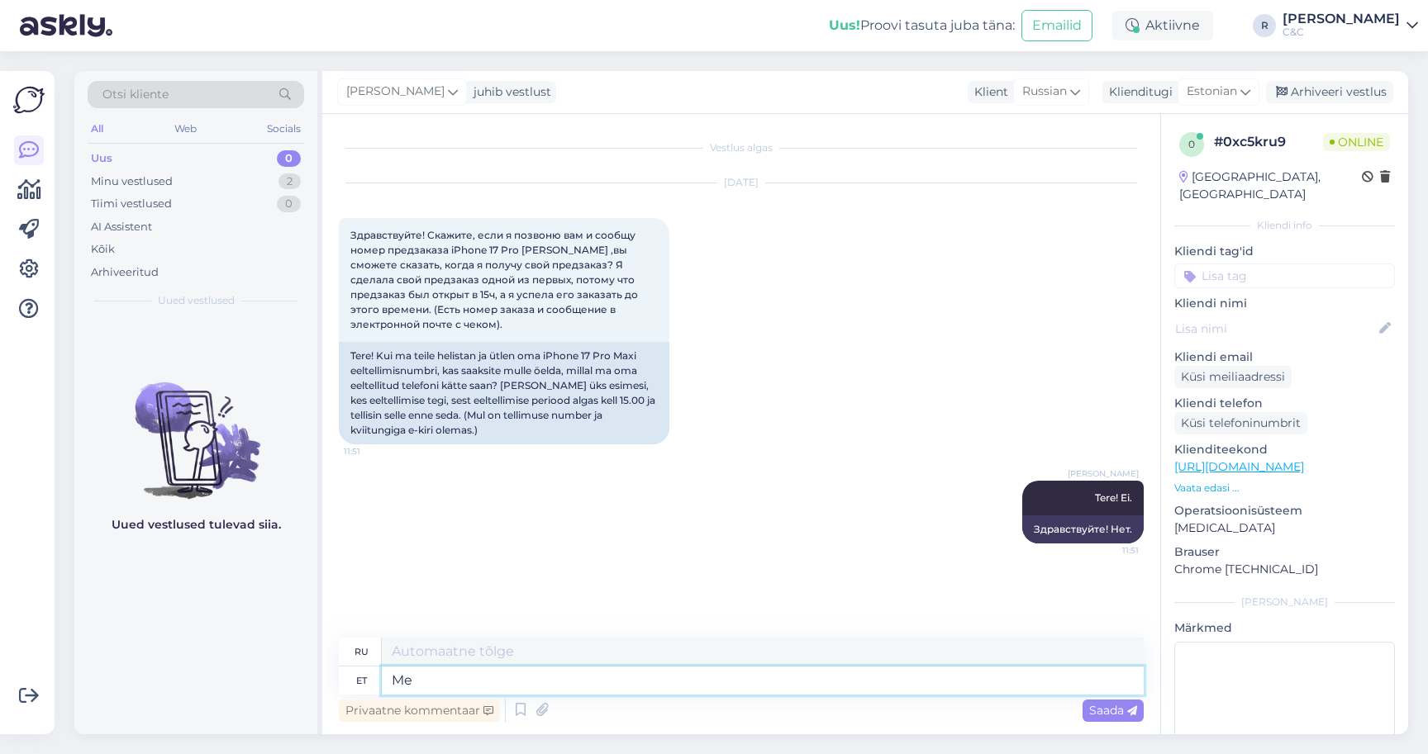
type textarea "Me"
type textarea "Мы"
type textarea "Me e"
click at [514, 716] on icon at bounding box center [521, 710] width 20 height 25
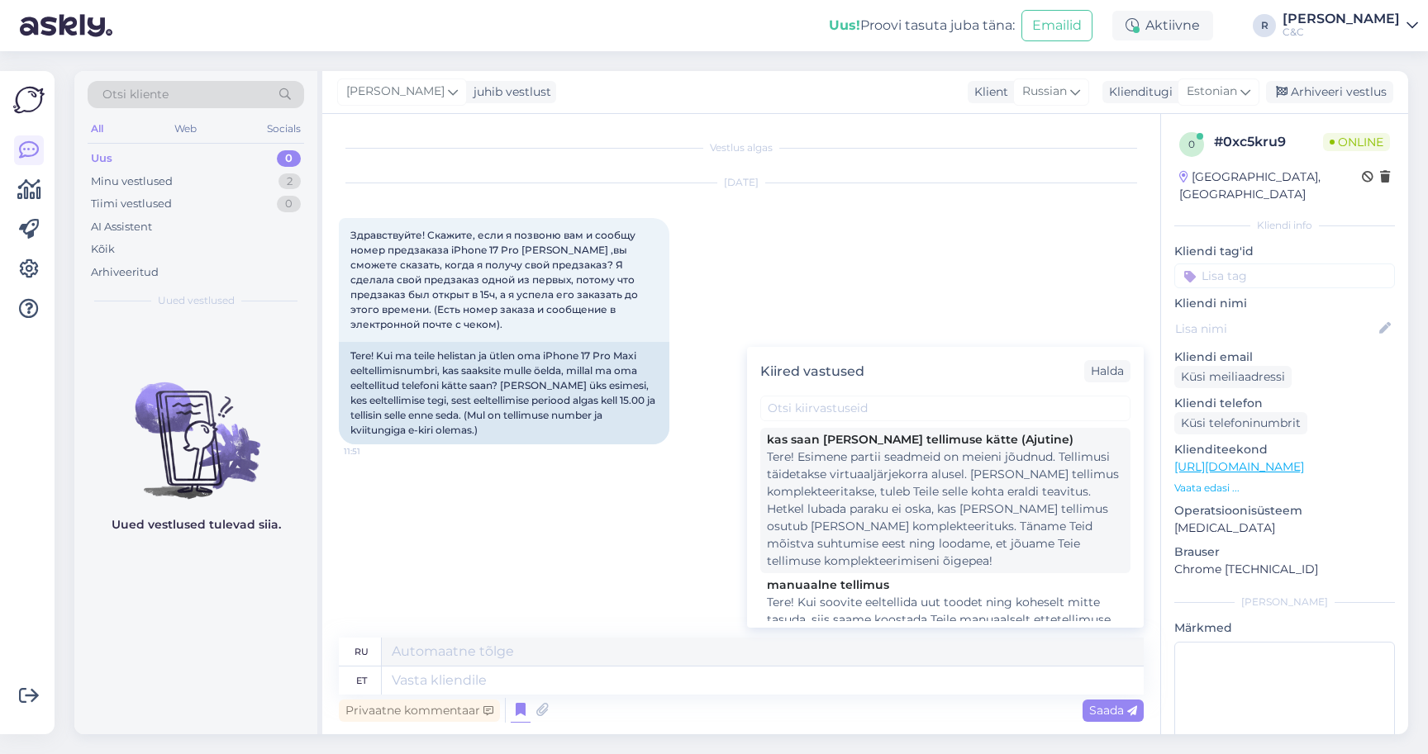
click at [830, 489] on div "Tere! Esimene partii seadmeid on meieni jõudnud. Tellimusi täidetakse virtuaalj…" at bounding box center [945, 509] width 357 height 121
type textarea "Здравствуйте! Первая партия устройств прибыла. Заказы выполняются в порядке вир…"
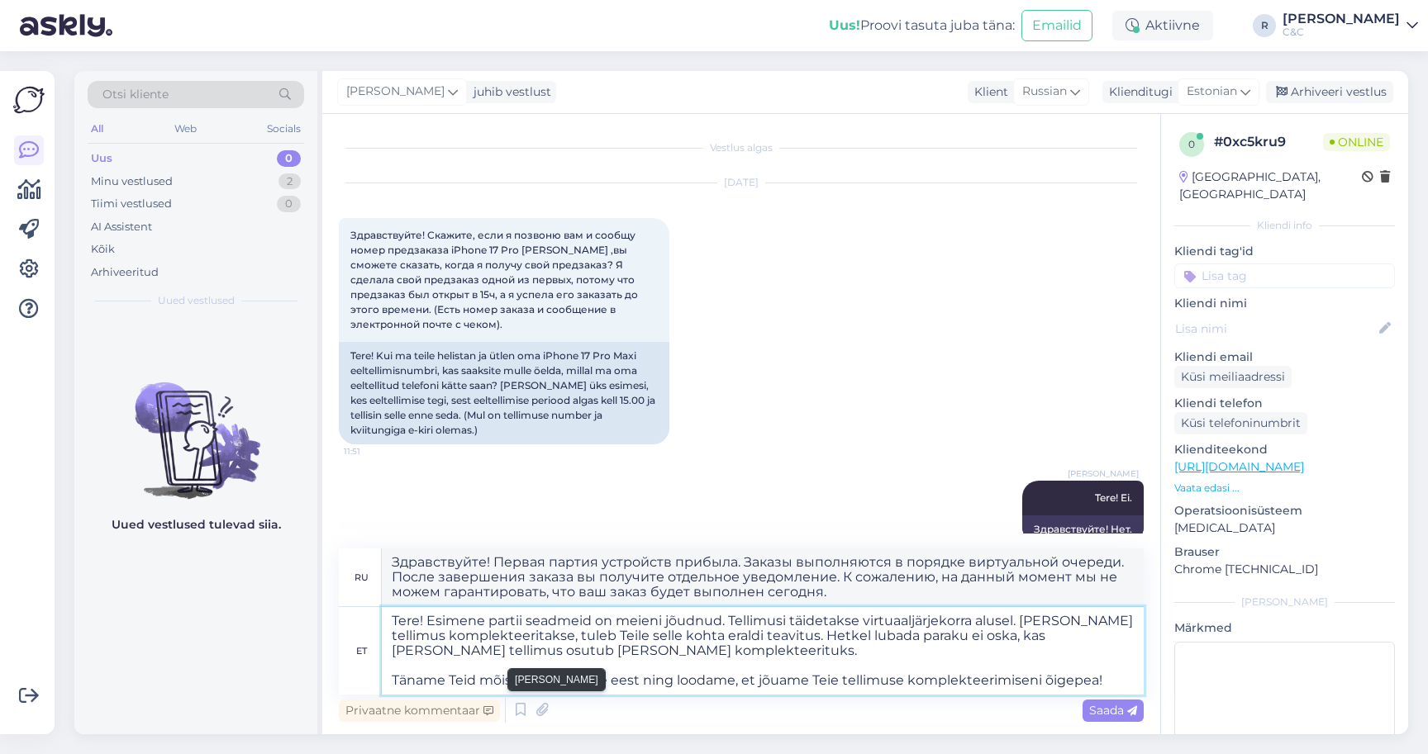
click at [543, 690] on textarea "Tere! Esimene partii seadmeid on meieni jõudnud. Tellimusi täidetakse virtuaalj…" at bounding box center [763, 651] width 762 height 88
drag, startPoint x: 430, startPoint y: 622, endPoint x: 368, endPoint y: 622, distance: 61.1
click at [368, 622] on div "et Tere! Esimene partii seadmeid on meieni jõudnud. Tellimusi täidetakse virtua…" at bounding box center [741, 651] width 805 height 88
type textarea "Esimene partii seadmeid on meieni jõudnud. Tellimusi täidetakse virtuaaljärjeko…"
type textarea "Первая партия устройств уже прибыла. Заказы выполняются в режиме виртуальной оч…"
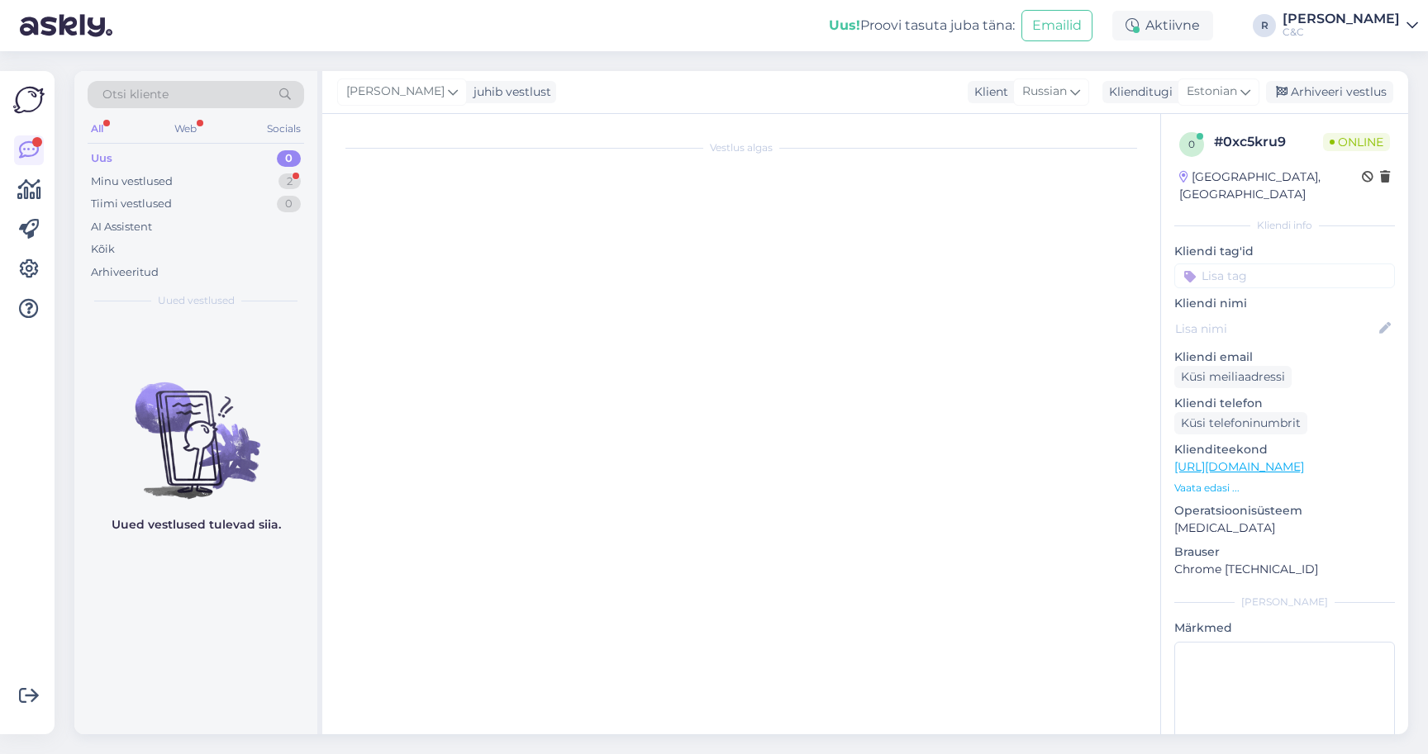
scroll to position [1169, 0]
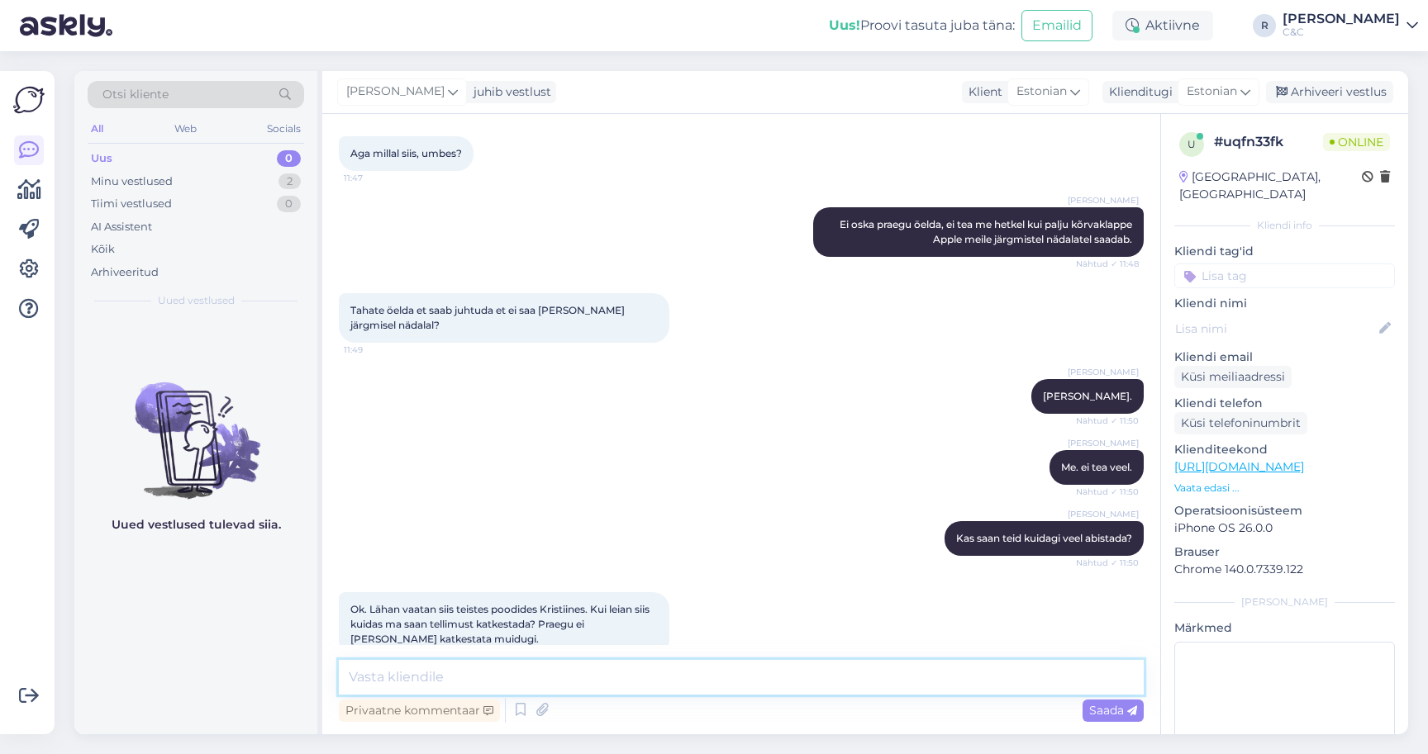
click at [616, 683] on textarea at bounding box center [741, 677] width 805 height 35
click at [616, 684] on textarea at bounding box center [741, 677] width 805 height 35
type textarea "K"
type textarea "Kõik poed on välja müüdud, ma ju n"
type textarea "Siis kasvõi Kristiine C&C poes või saatke meile e-mail klienditugi@cec.ee"
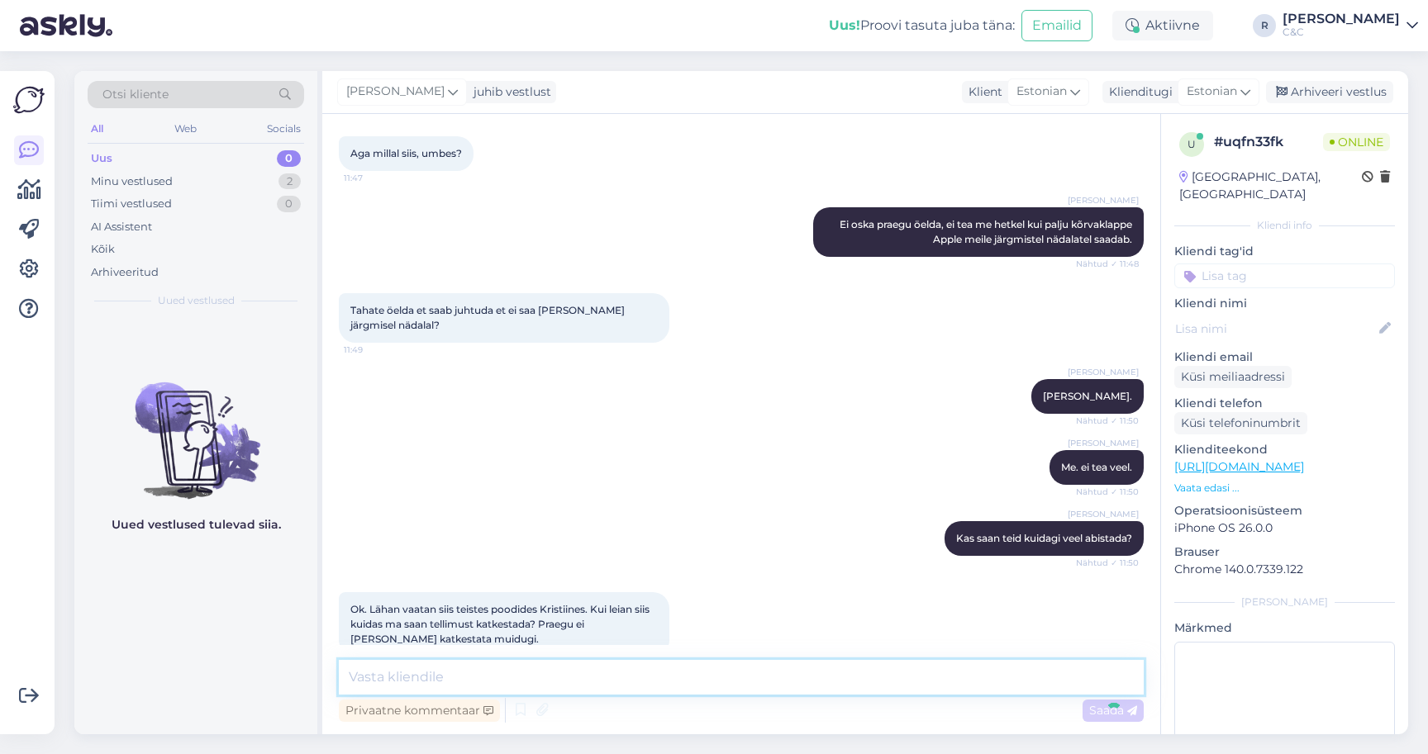
scroll to position [1255, 0]
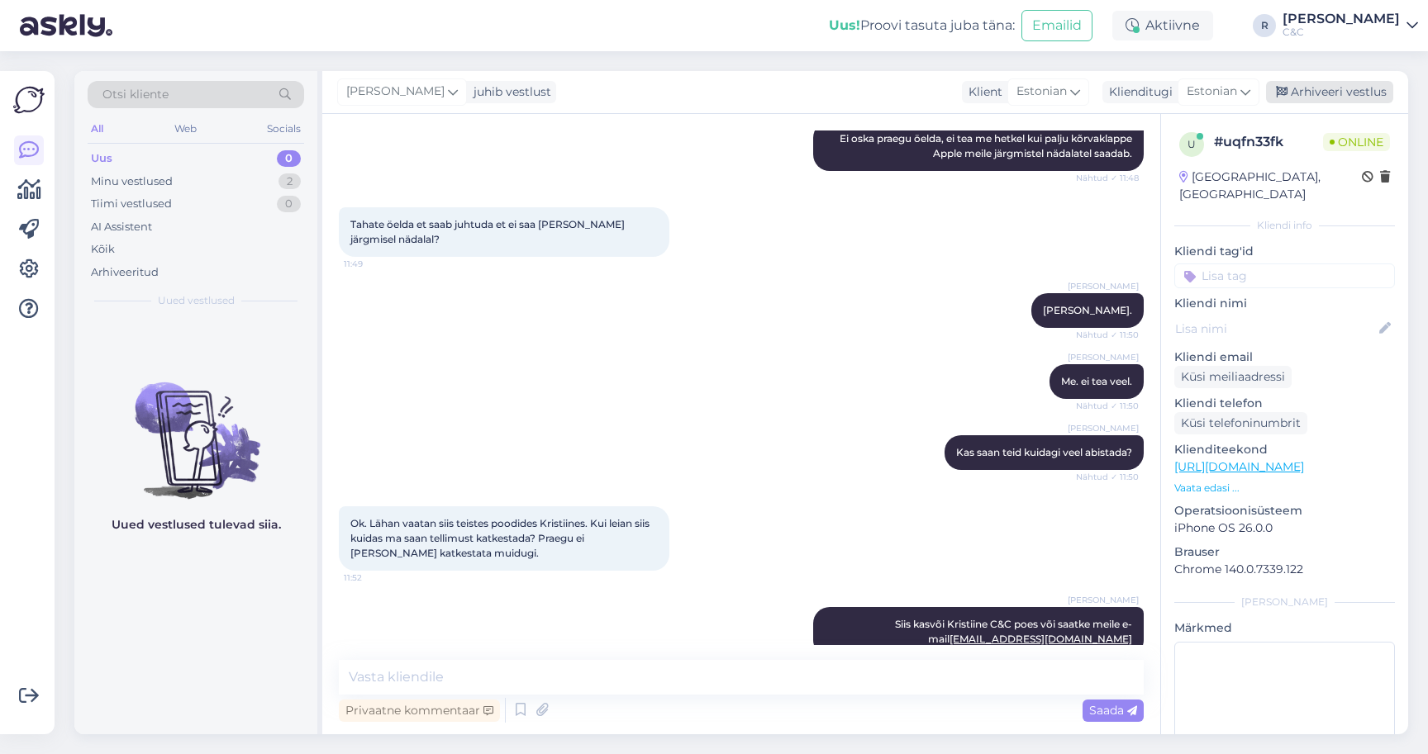
click at [1321, 95] on div "Arhiveeri vestlus" at bounding box center [1329, 92] width 127 height 22
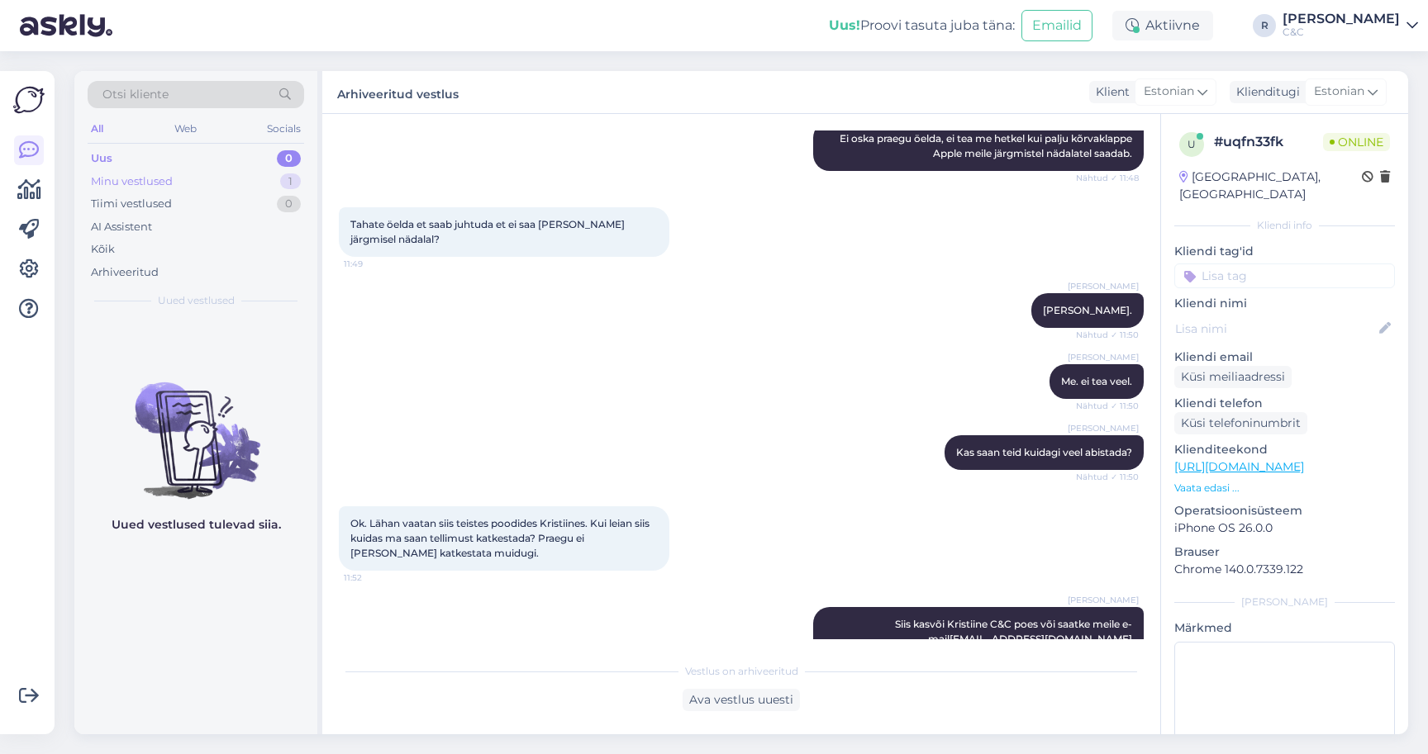
click at [235, 180] on div "Minu vestlused 1" at bounding box center [196, 181] width 216 height 23
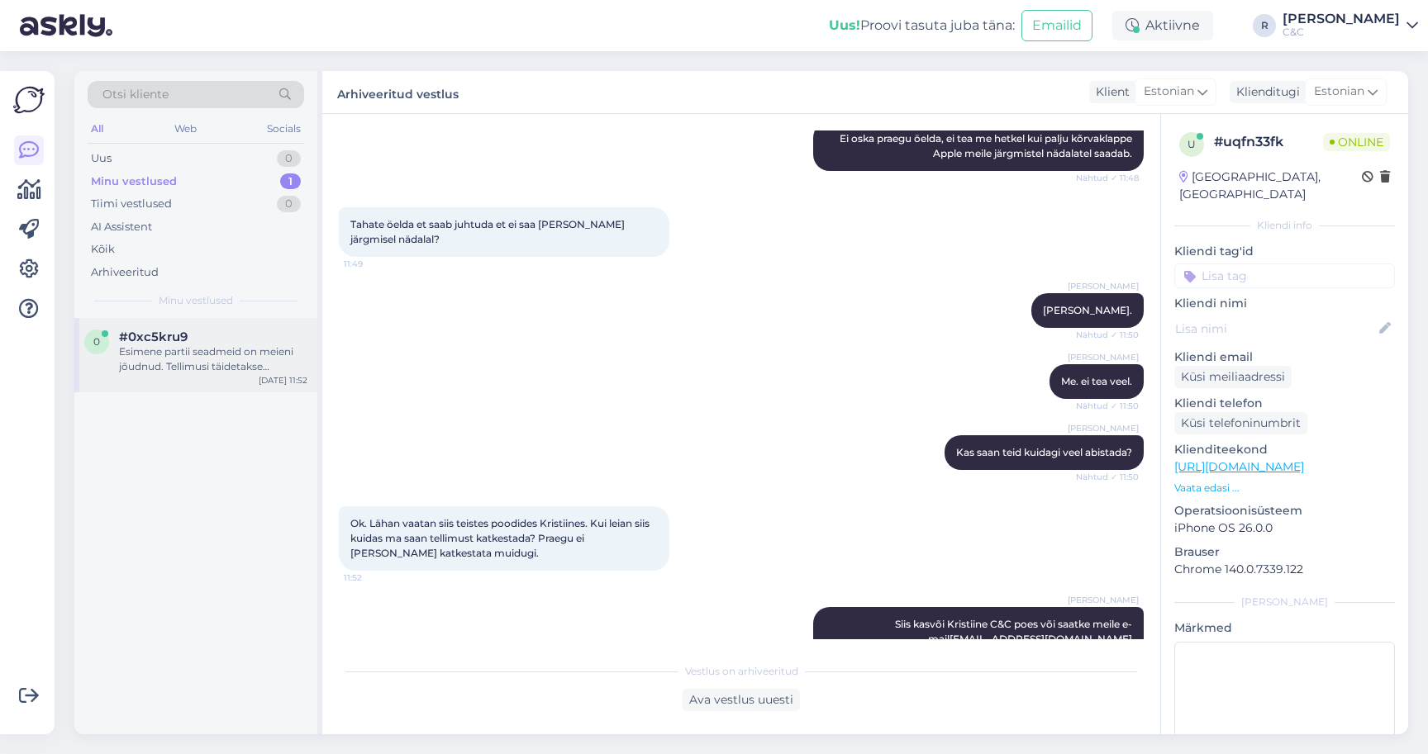
click at [164, 327] on div "0 #0xc5kru9 Esimene partii seadmeid on meieni jõudnud. Tellimusi täidetakse vir…" at bounding box center [195, 355] width 243 height 74
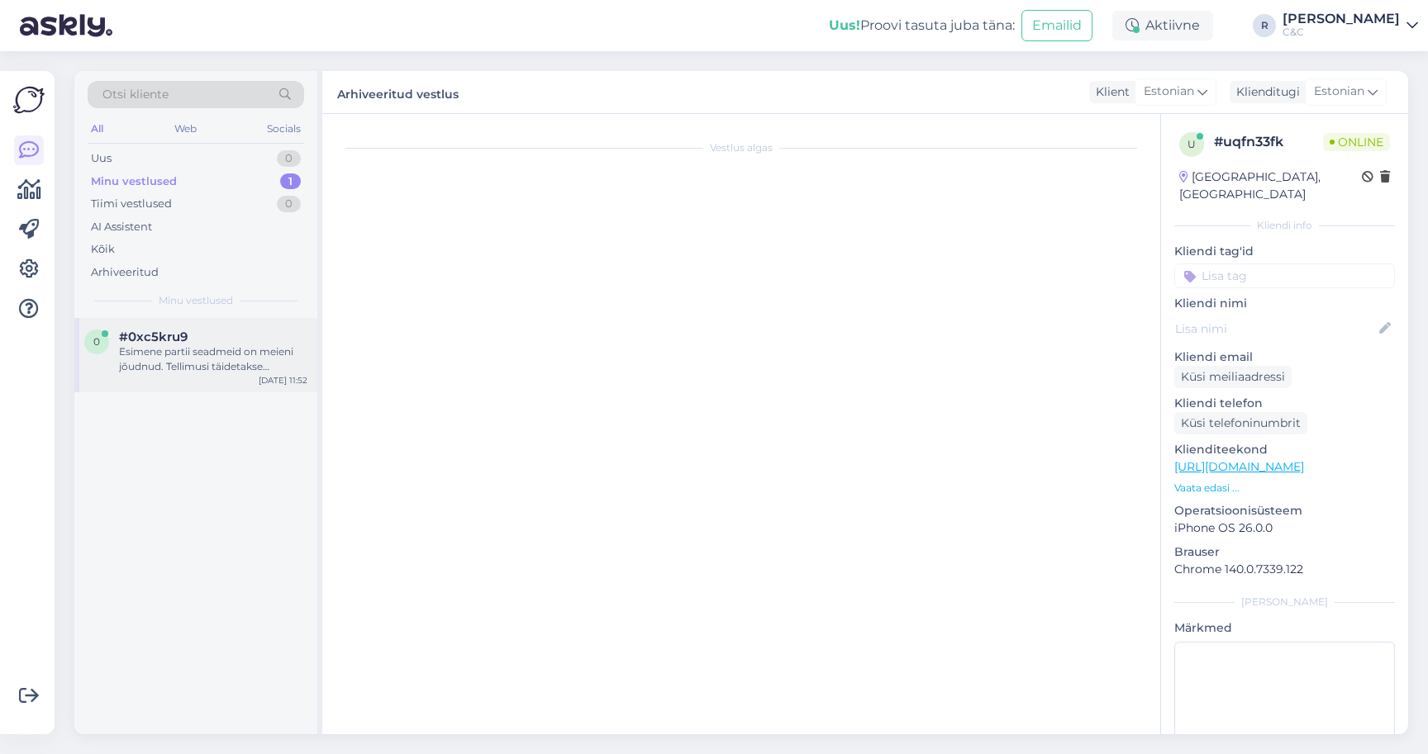
scroll to position [246, 0]
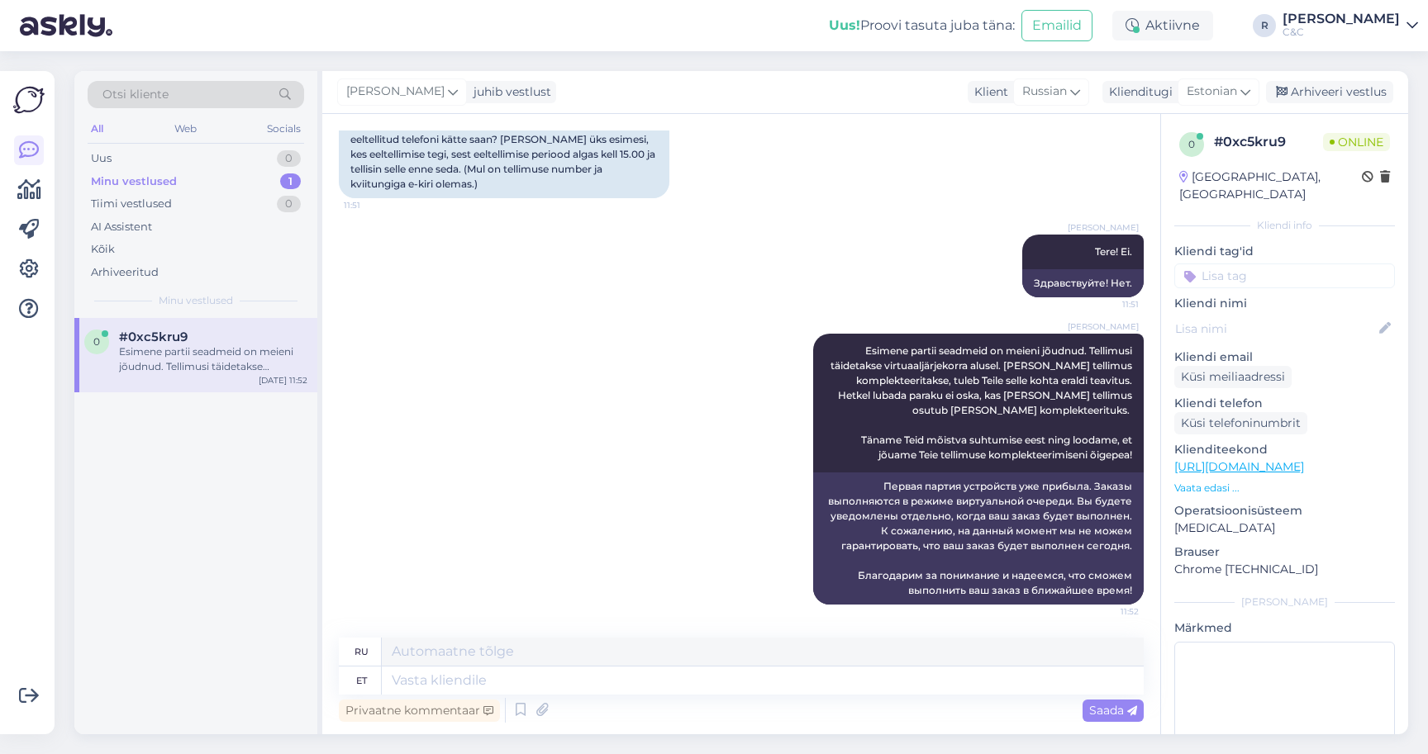
click at [1379, 27] on div "C&C" at bounding box center [1340, 32] width 117 height 13
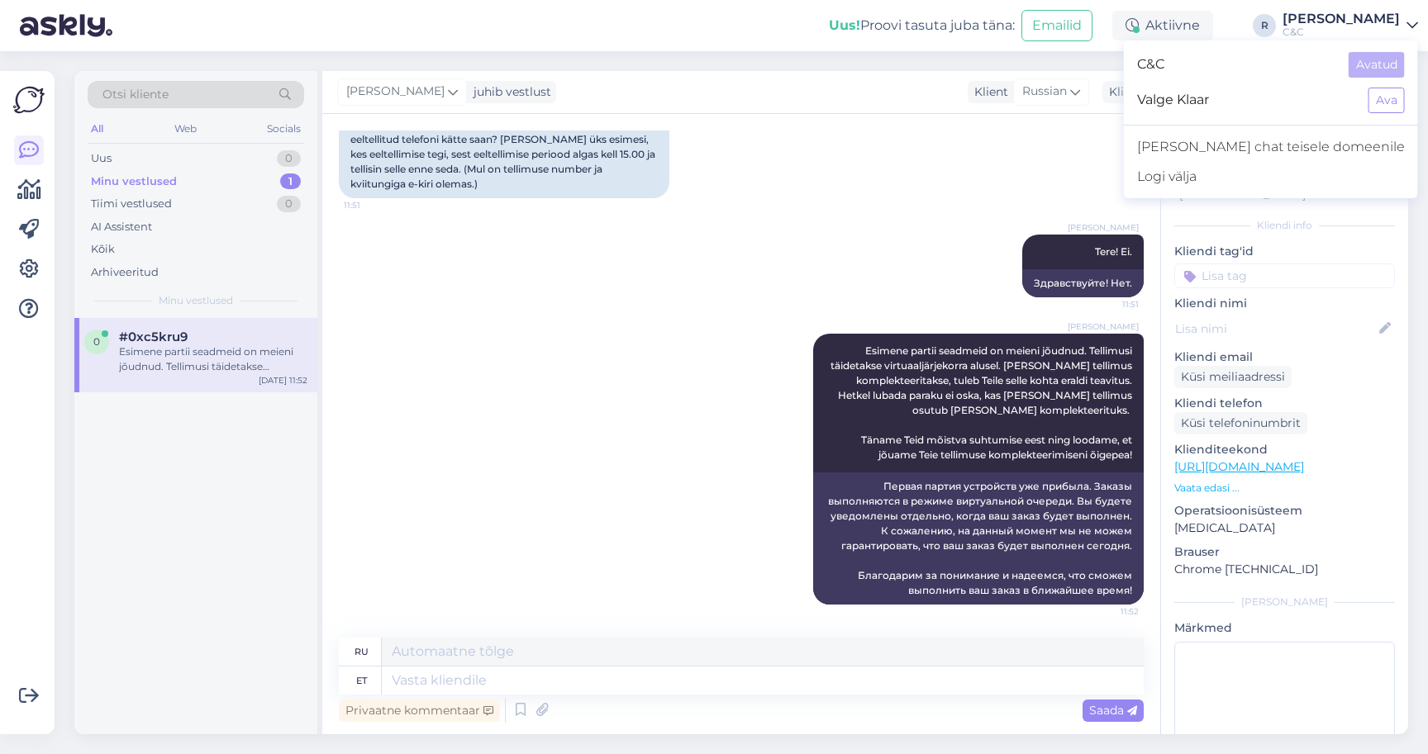
click at [1379, 27] on div "C&C" at bounding box center [1340, 32] width 117 height 13
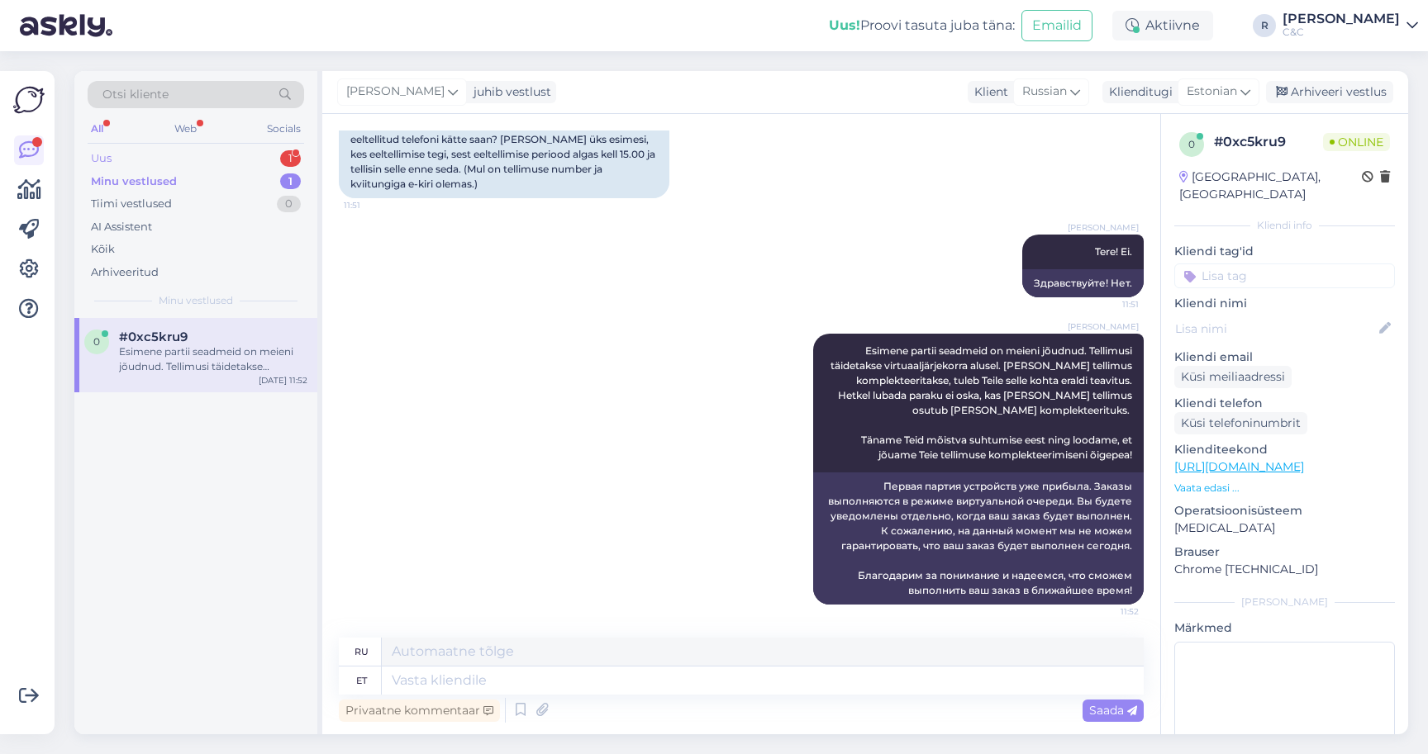
click at [183, 155] on div "Uus 1" at bounding box center [196, 158] width 216 height 23
click at [181, 335] on span "#qufvvzey" at bounding box center [152, 337] width 67 height 15
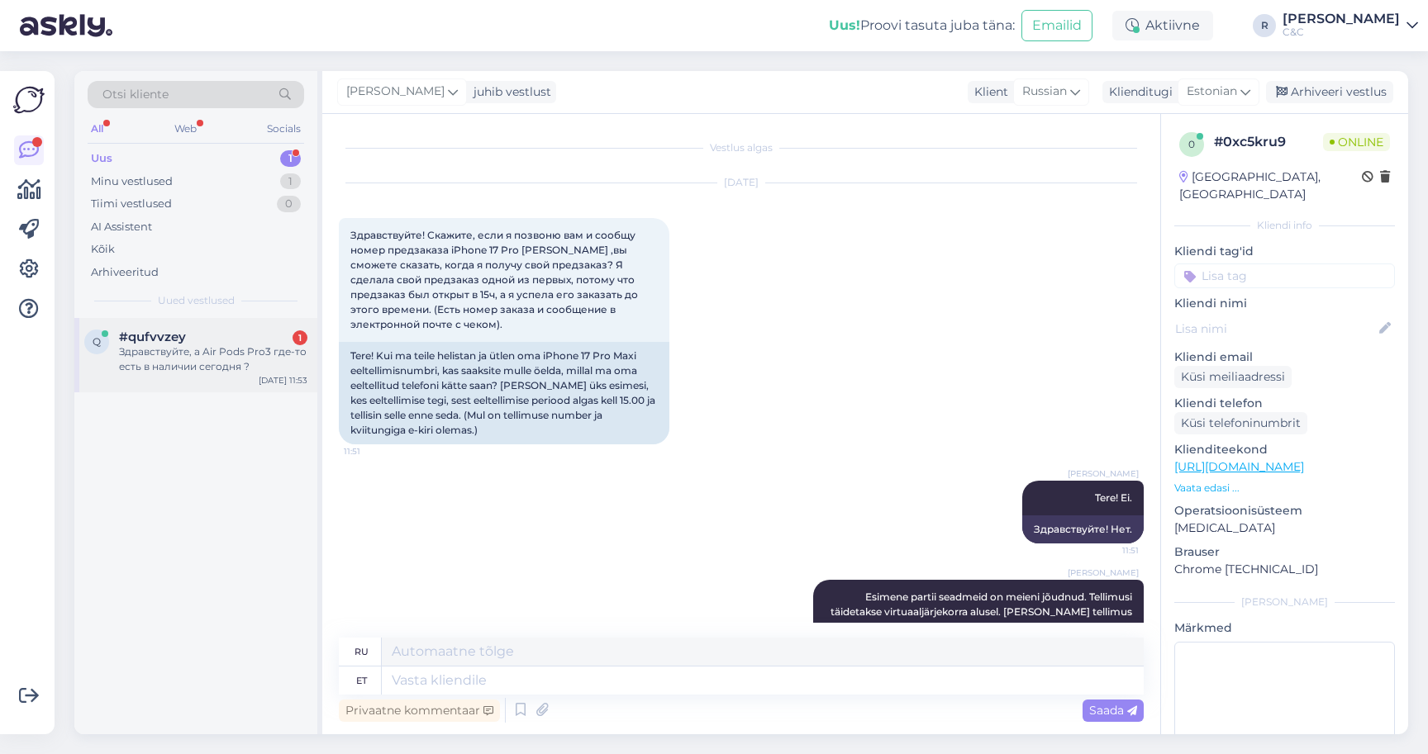
scroll to position [12, 0]
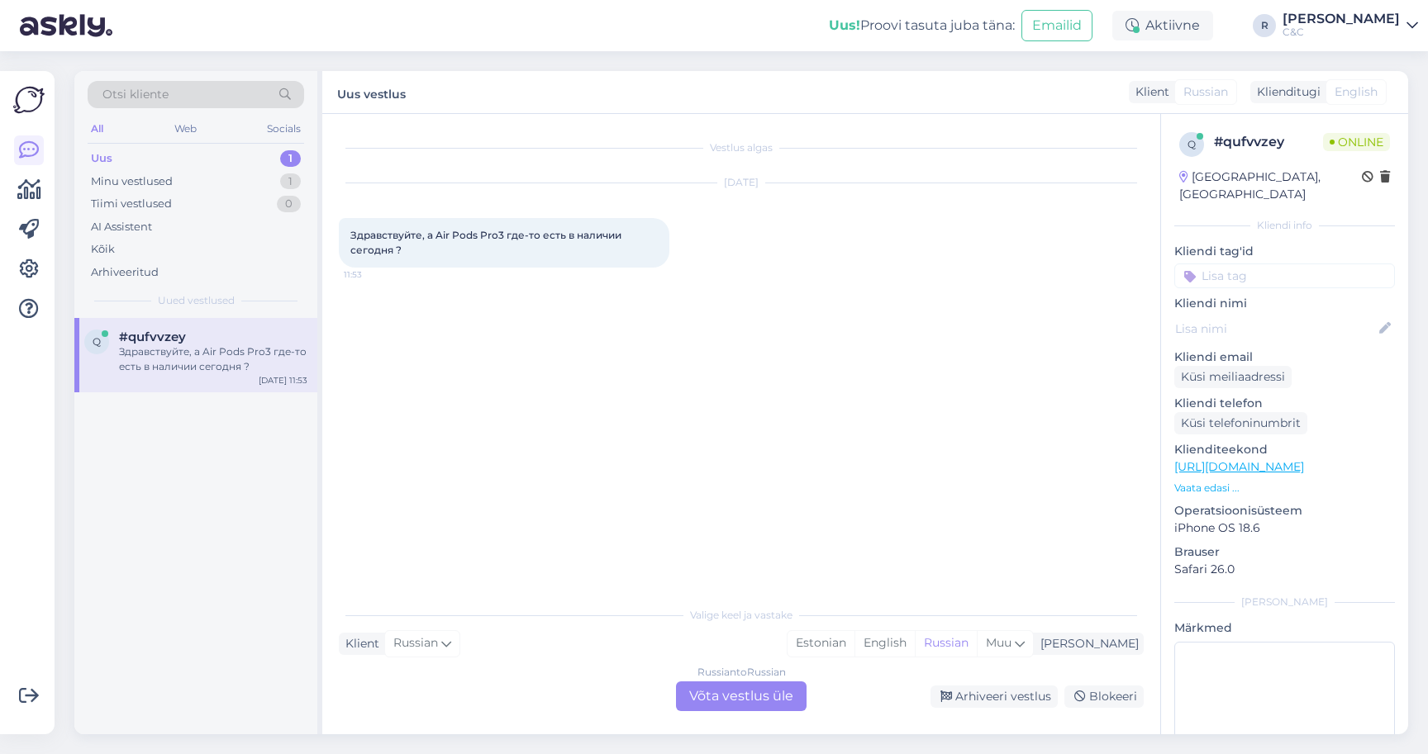
click at [787, 686] on div "Russian to Russian Võta vestlus üle" at bounding box center [741, 697] width 131 height 30
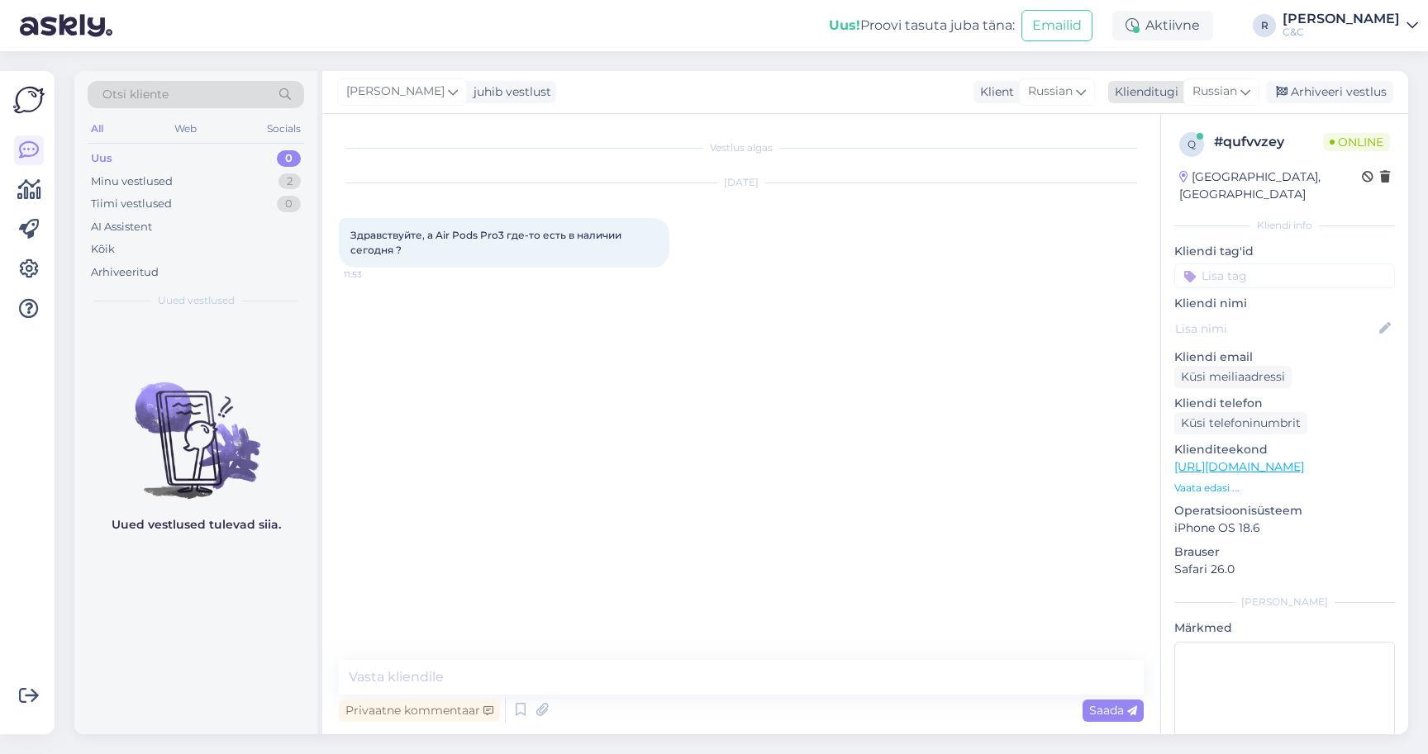
click at [1239, 83] on div "Russian" at bounding box center [1221, 91] width 76 height 26
click at [1139, 178] on link "Estonian" at bounding box center [1184, 191] width 182 height 26
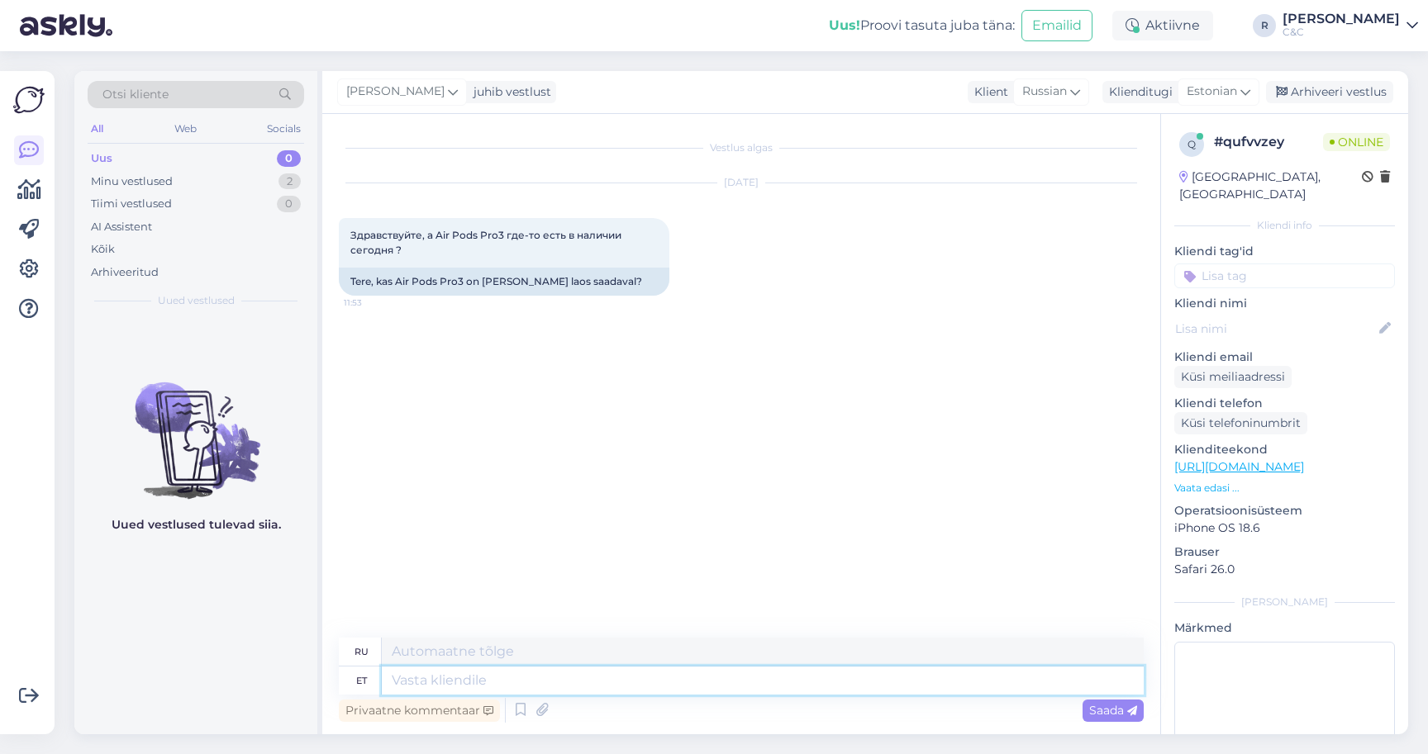
click at [499, 668] on textarea at bounding box center [763, 681] width 762 height 28
type textarea "Tere!"
type textarea "Привет!"
type textarea "Tere! Otsas."
type textarea "Привет! На этом всё."
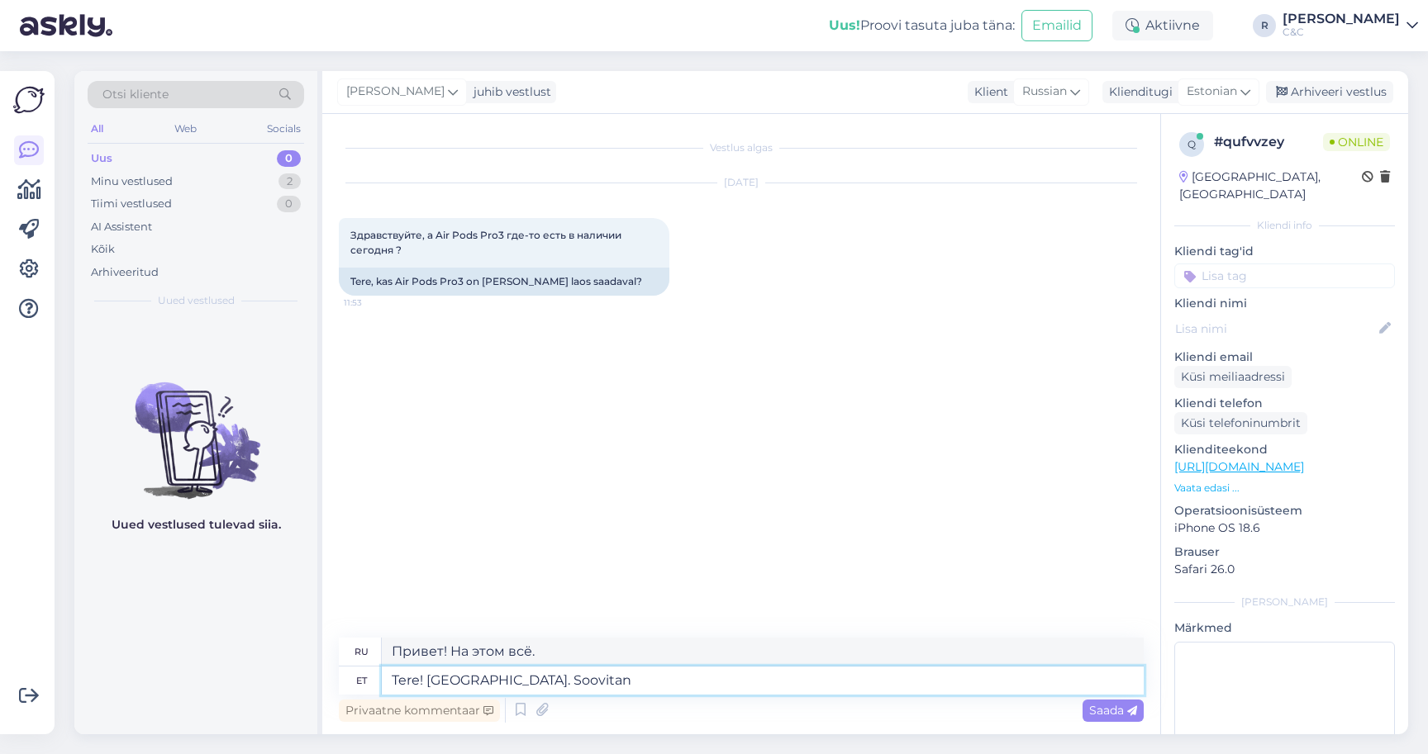
type textarea "Tere! Otsas. Soovitan e"
type textarea "Привет! Я закончил. Рекомендую."
type textarea "Tere! Otsas. Soovitan eetellida et"
type textarea "Привет! Всё готово. Рекомендую заказывать онлайн."
type textarea "Tere! Otsas. Soovitan eetellida et olek"
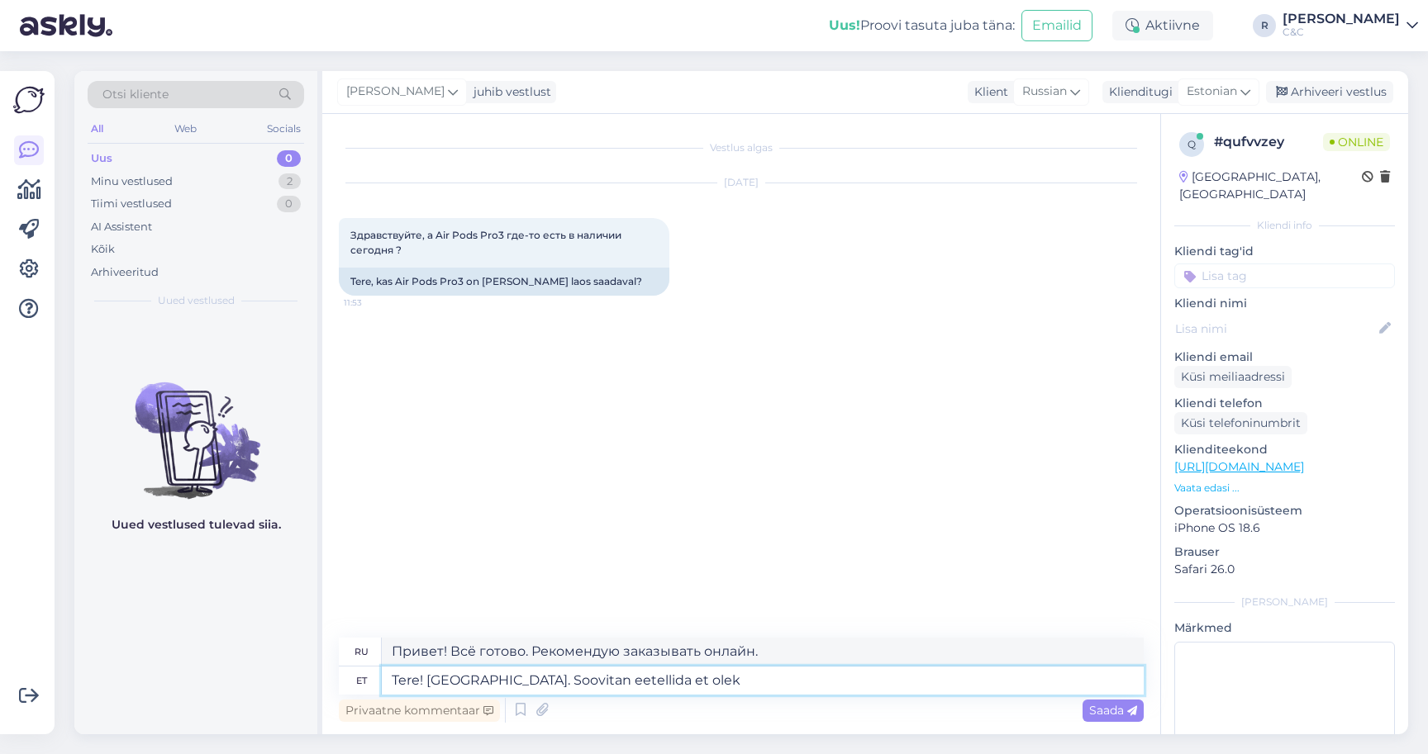
type textarea "Привет! Всё готово. Рекомендую заказать."
type textarea "Tere! Otsas. Soovitan eetellida et oleksite kind"
type textarea "Здравствуйте! Всё кончено. Рекомендую сделать заказ заранее, чтобы вы были в ку…"
type textarea "Tere! Otsas. Soovitan eetellida et oleksite kindlasti järg"
type textarea "Здравствуйте! Всё кончено. Рекомендую заказывать заранее, чтобы быть уверенным,…"
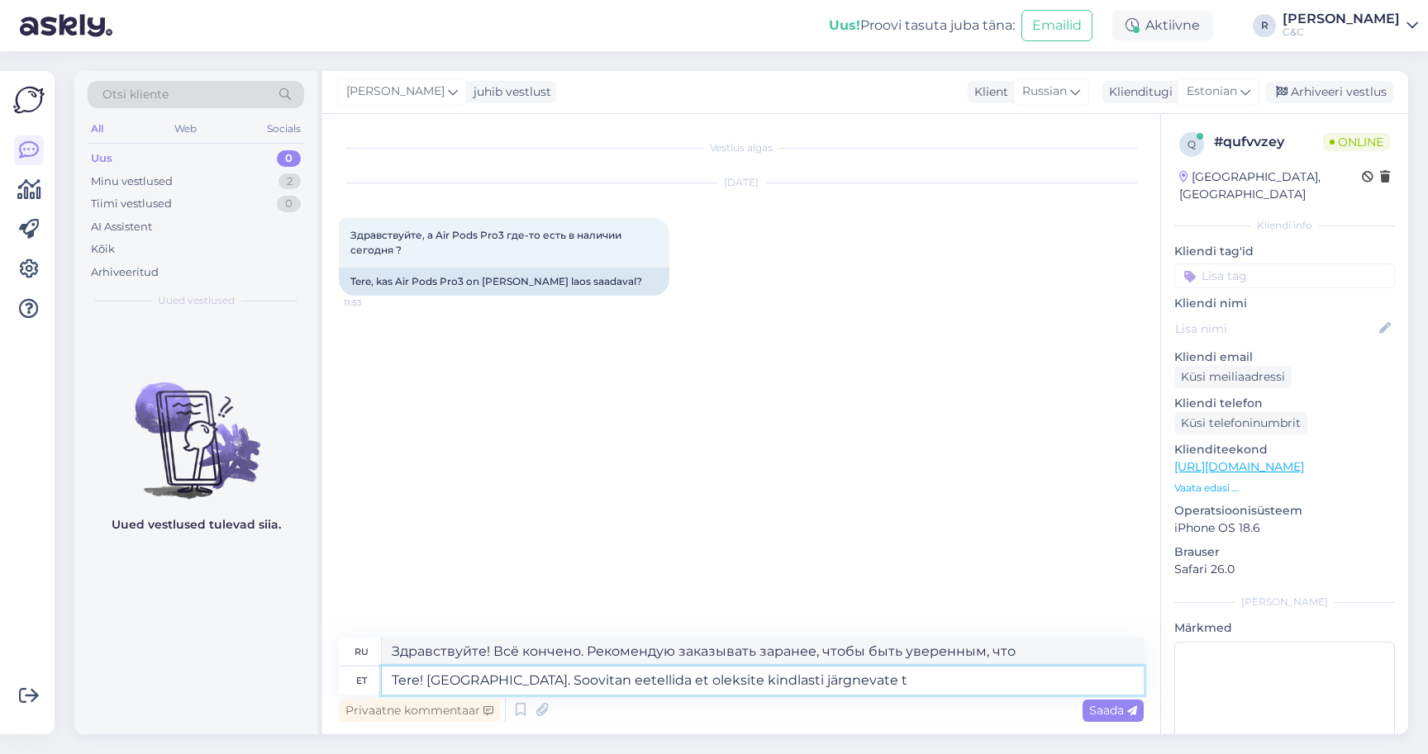
type textarea "Tere! Otsas. Soovitan eetellida et oleksite kindlasti järgnevate ta"
type textarea "Привет! Всё кончено. Рекомендую оформить предзаказ, чтобы быть уверенным, что у…"
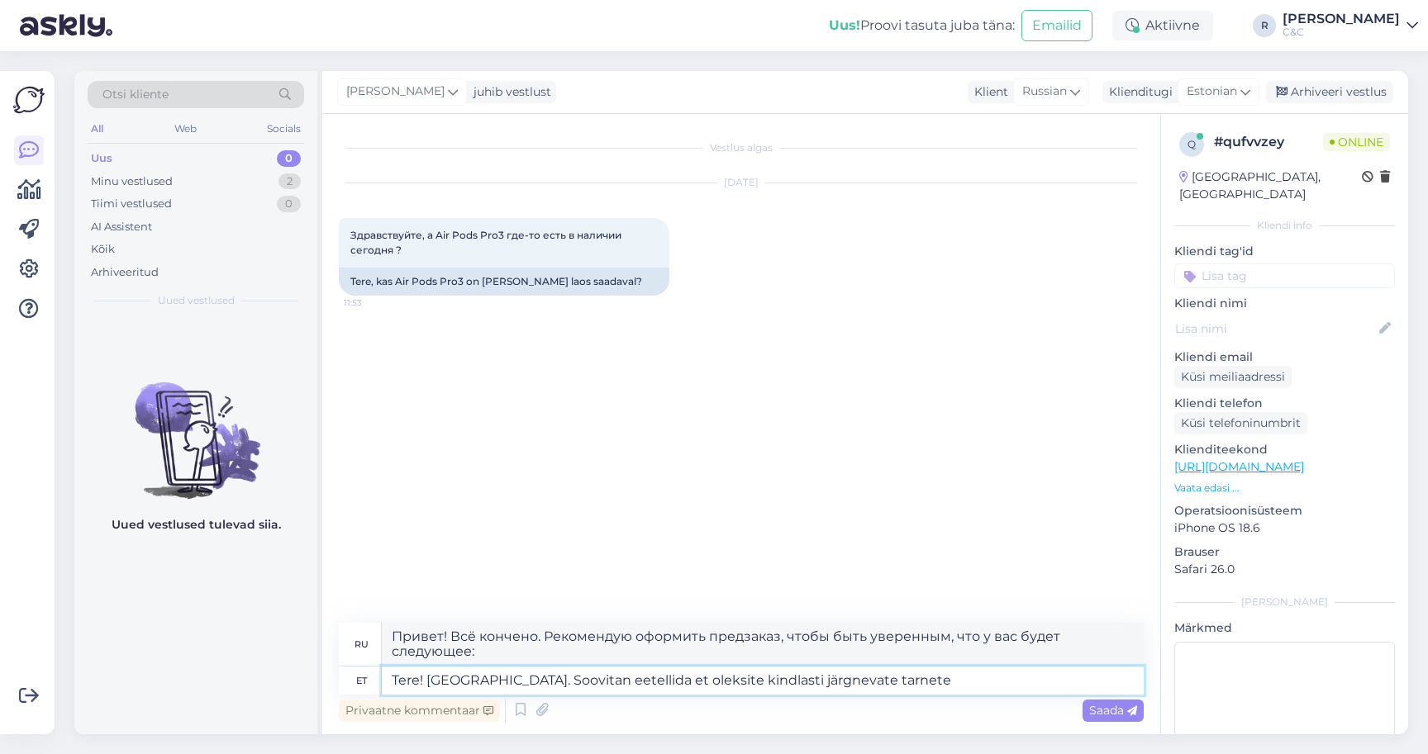
type textarea "Tere! Otsas. Soovitan eetellida et oleksite kindlasti järgnevate tarnete s"
type textarea "Здравствуйте! Нет в наличии. Рекомендую оформить предварительный заказ, чтобы б…"
type textarea "Tere! Otsas. Soovitan eetellida et oleksite kindlasti järgnevate tarnete sees"
type textarea "Здравствуйте! Всё готово. Рекомендую оформить предварительный заказ, чтобы точн…"
type textarea "Tere! Otsas. Soovitan eetellida et oleksite kindlasti järgnevate tarnete sees o…"
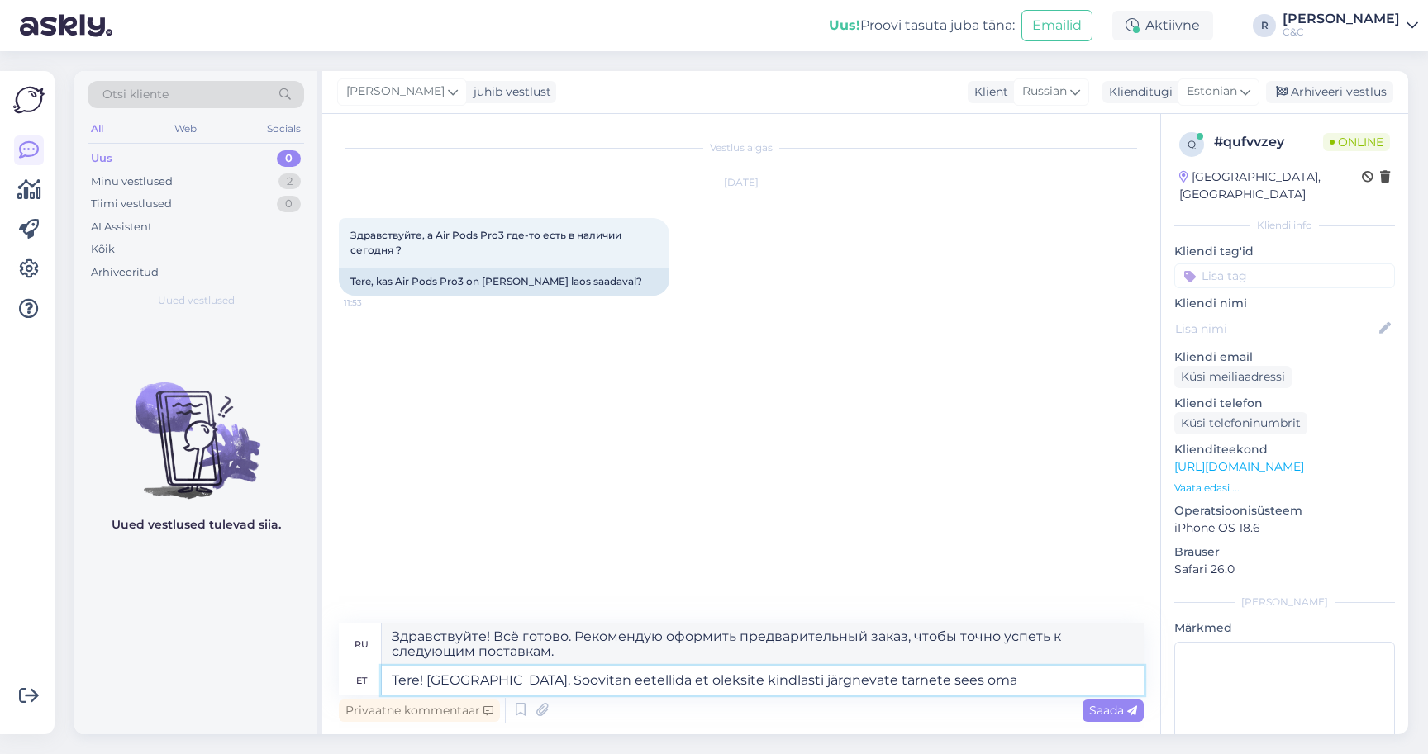
type textarea "Здравствуйте! Нет в наличии. Рекомендую оформить предзаказ, чтобы попасть в сле…"
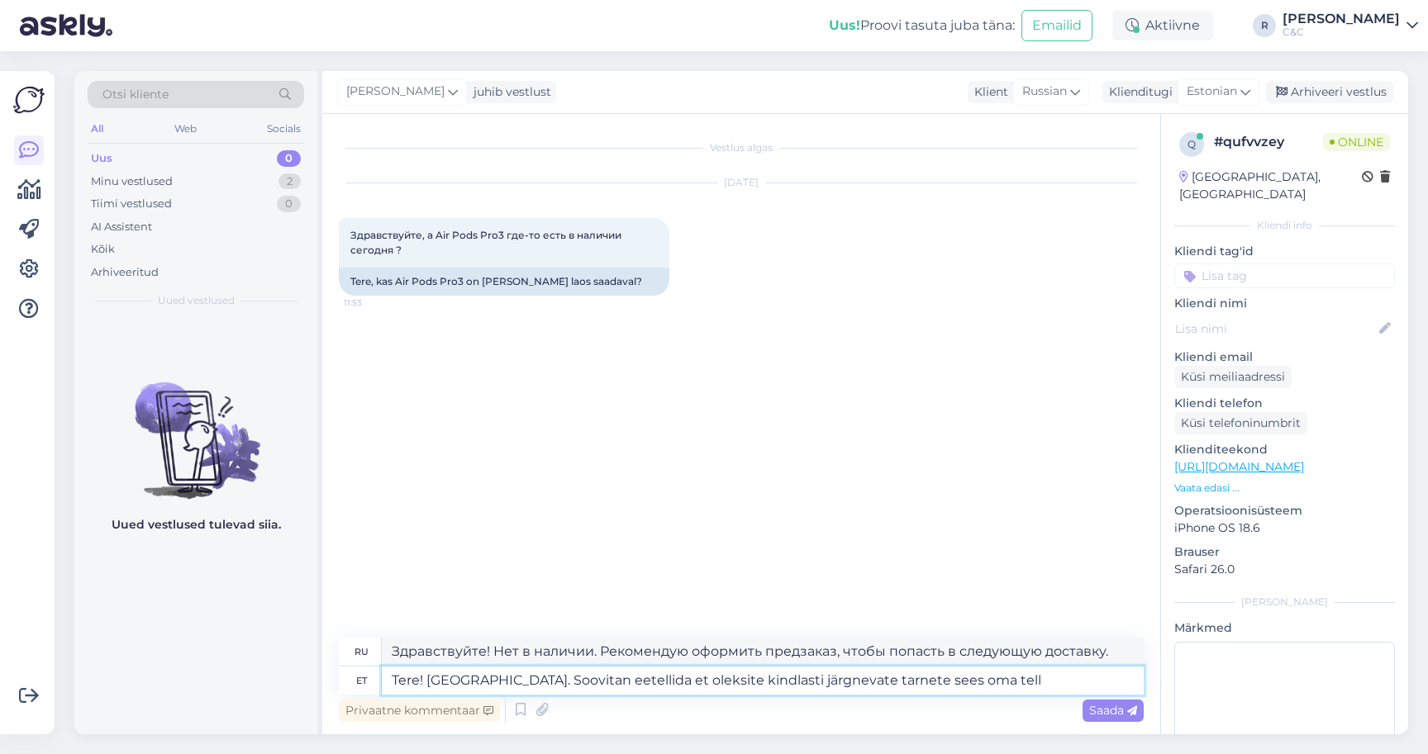
type textarea "Tere! Otsas. Soovitan eetellida et oleksite kindlasti järgnevate tarnete sees o…"
type textarea "Здравствуйте! Всё готово. Рекомендую оформить предзаказ, чтобы гарантированно п…"
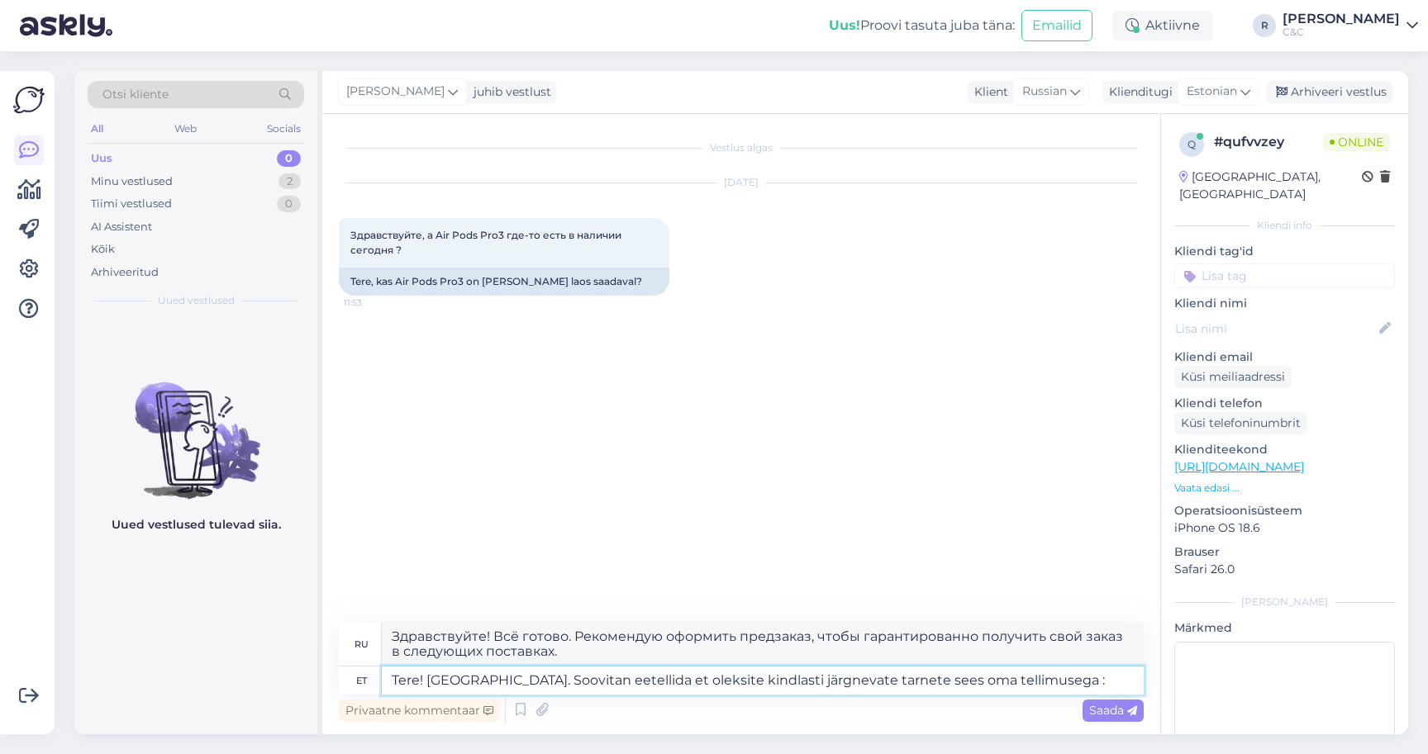
type textarea "Tere! Otsas. Soovitan eetellida et oleksite kindlasti järgnevate tarnete sees o…"
type textarea "Привет! Всё готово. Рекомендую оформить предзаказ, чтобы точно попасть в число …"
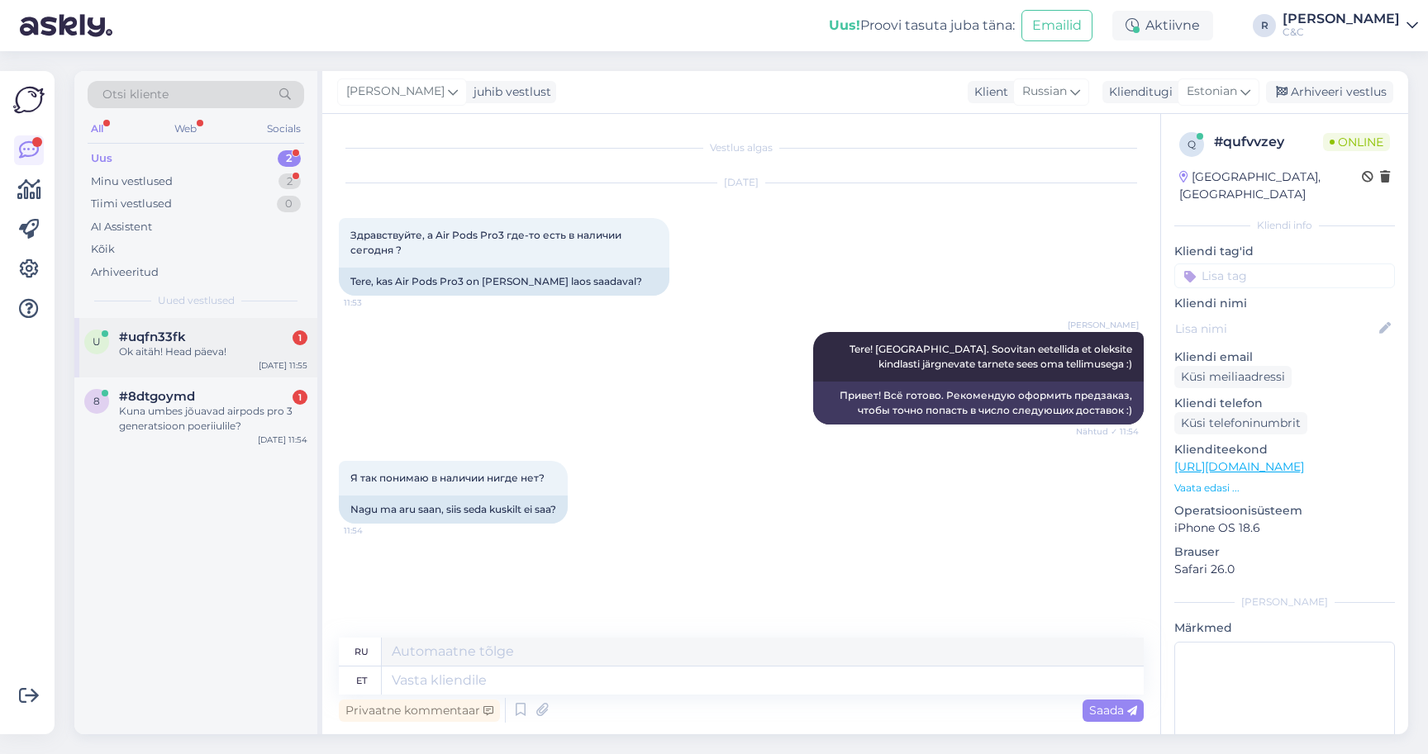
click at [181, 330] on span "#uqfn33fk" at bounding box center [152, 337] width 67 height 15
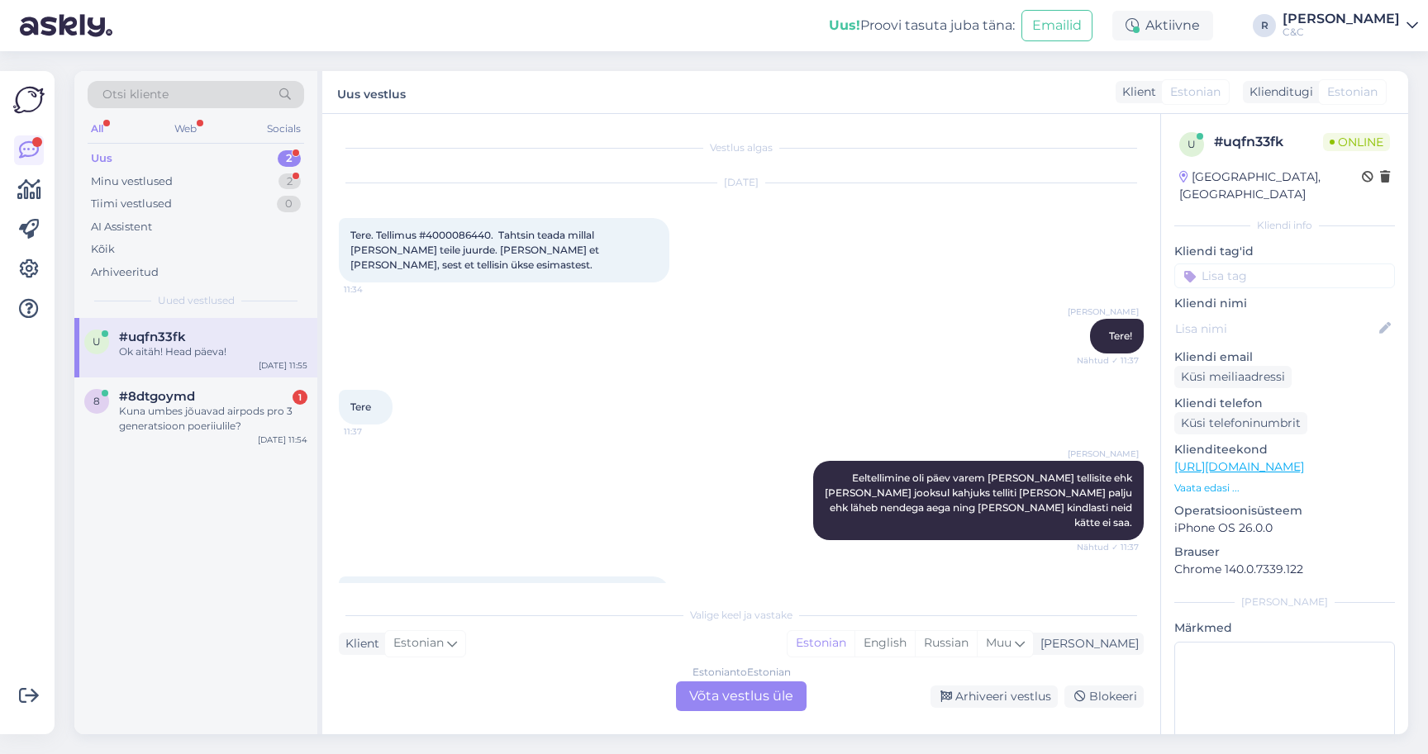
scroll to position [1388, 0]
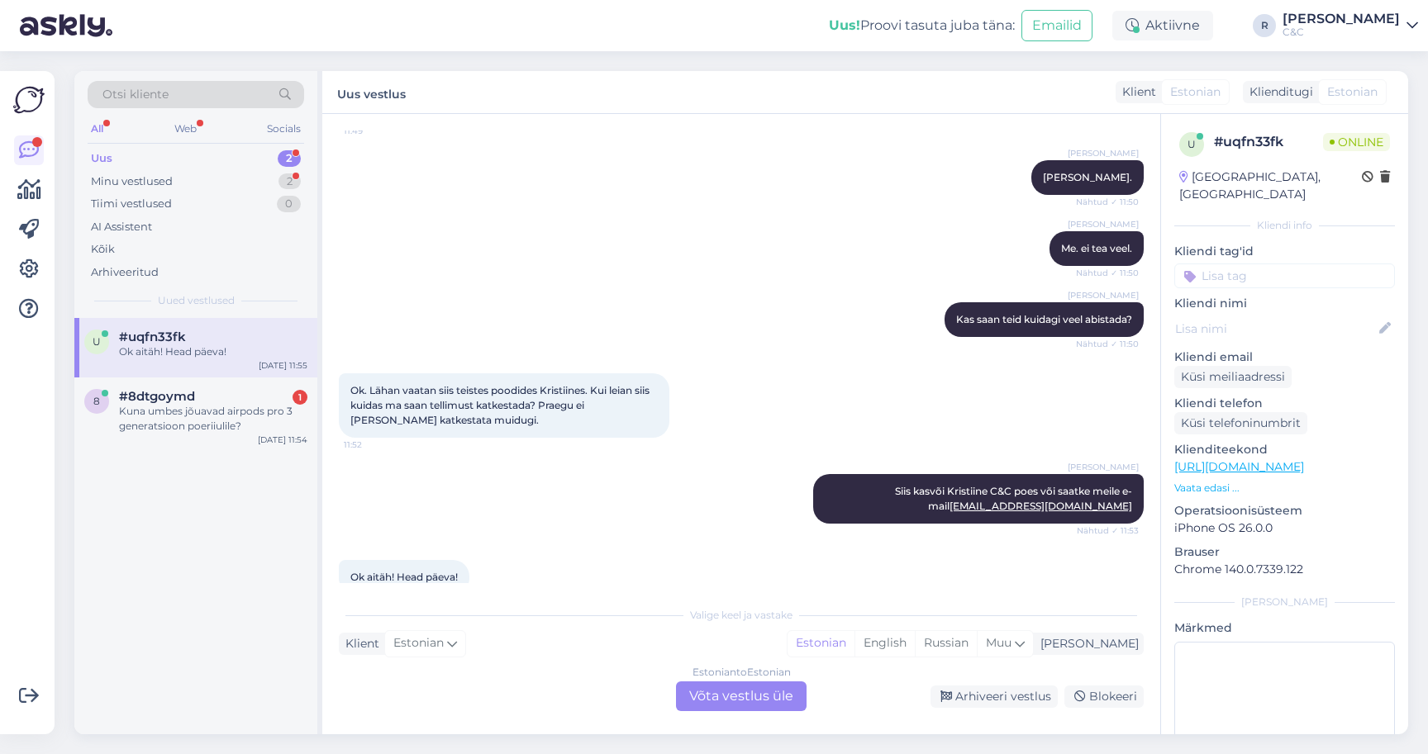
click at [749, 693] on div "Estonian to Estonian Võta vestlus üle" at bounding box center [741, 697] width 131 height 30
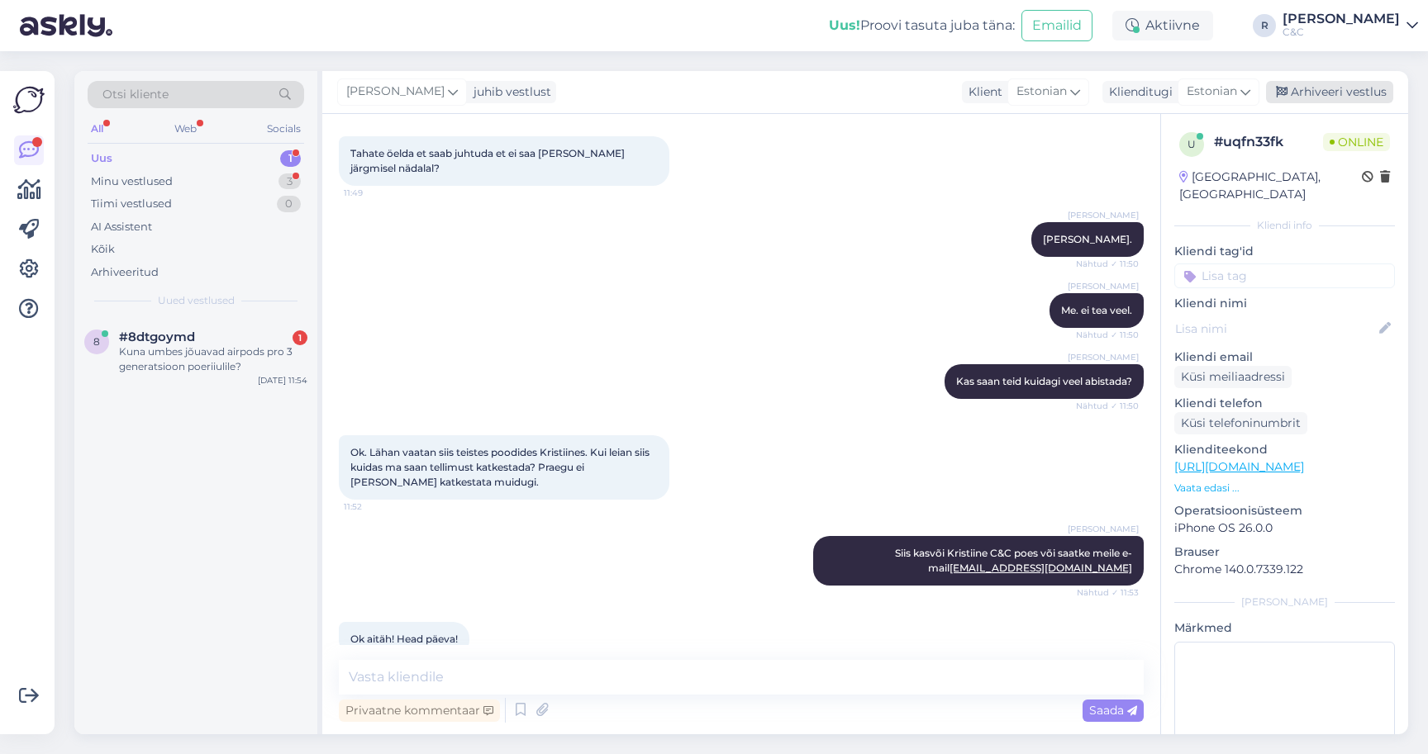
click at [1332, 85] on div "Arhiveeri vestlus" at bounding box center [1329, 92] width 127 height 22
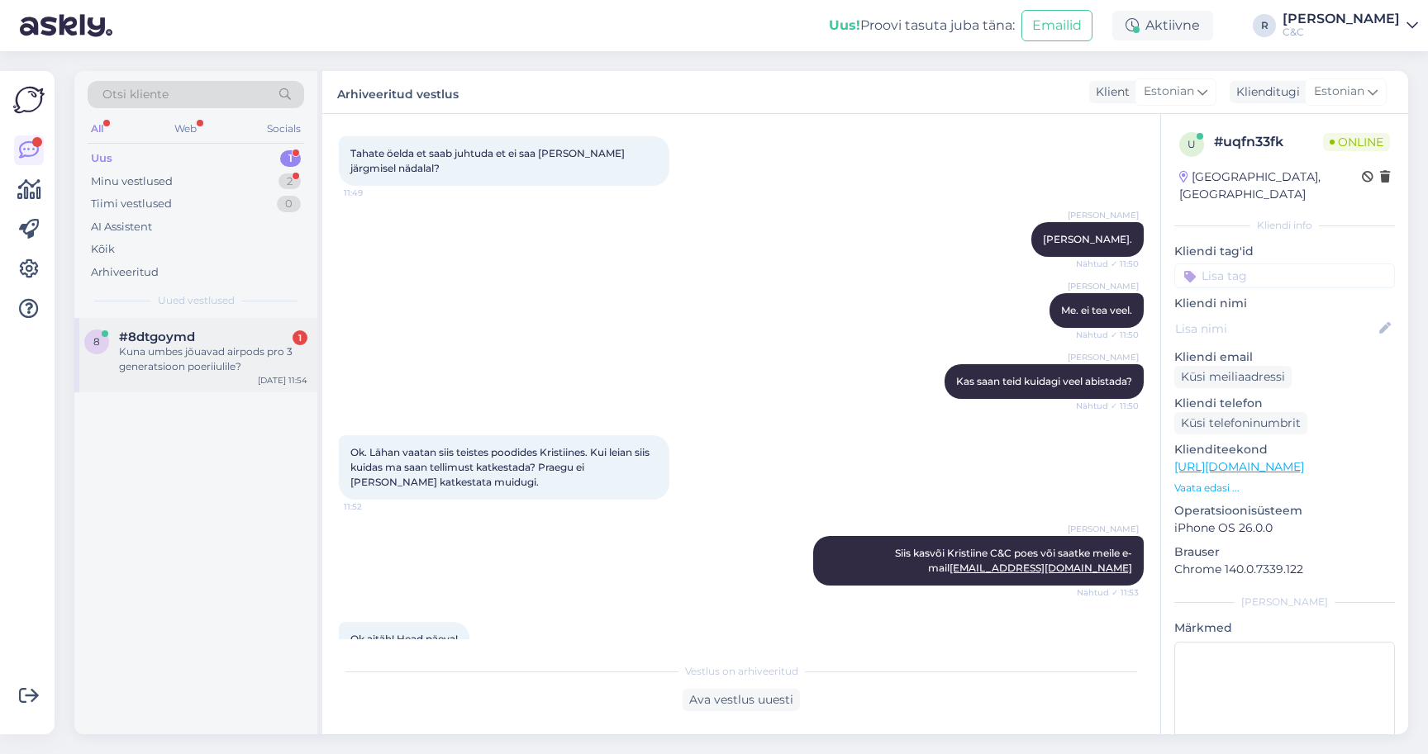
click at [226, 345] on div "Kuna umbes jõuavad airpods pro 3 generatsioon poeriiulile?" at bounding box center [213, 360] width 188 height 30
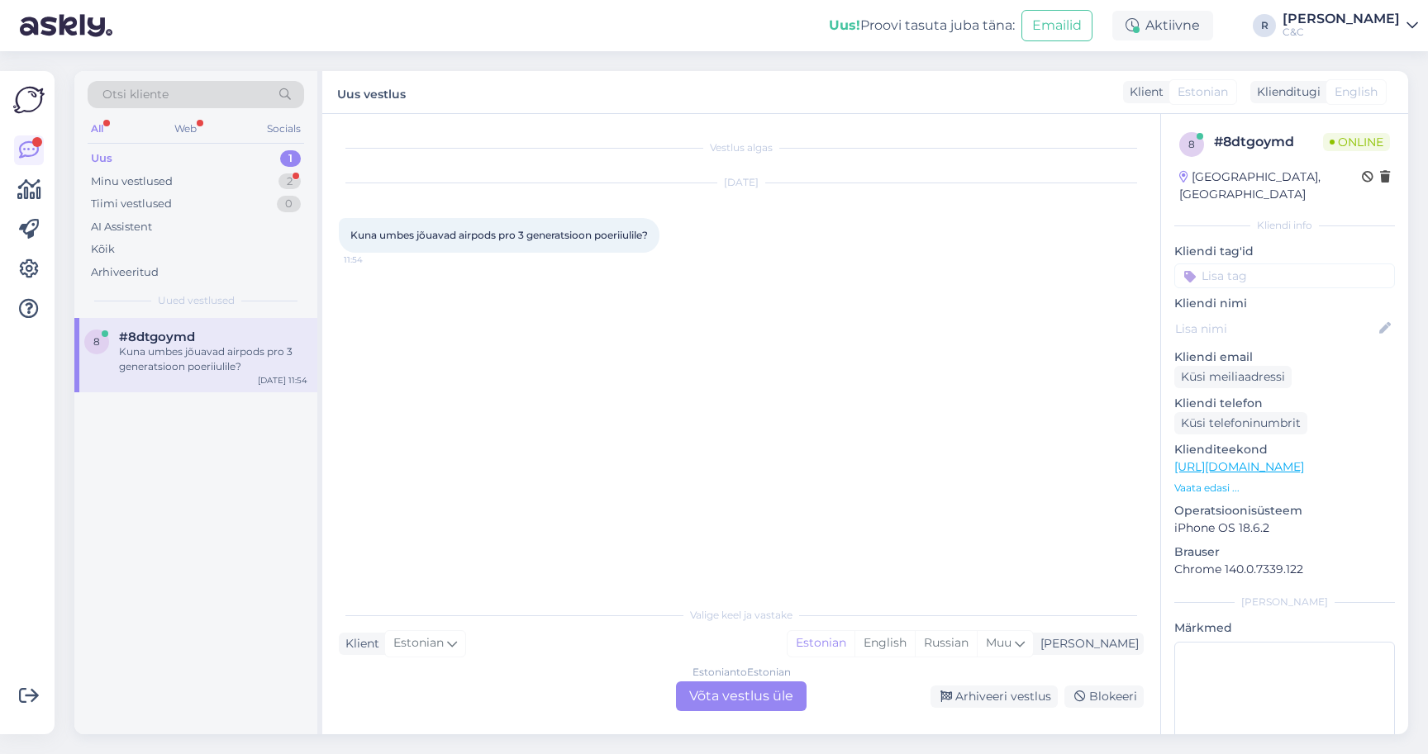
click at [746, 690] on div "Estonian to Estonian Võta vestlus üle" at bounding box center [741, 697] width 131 height 30
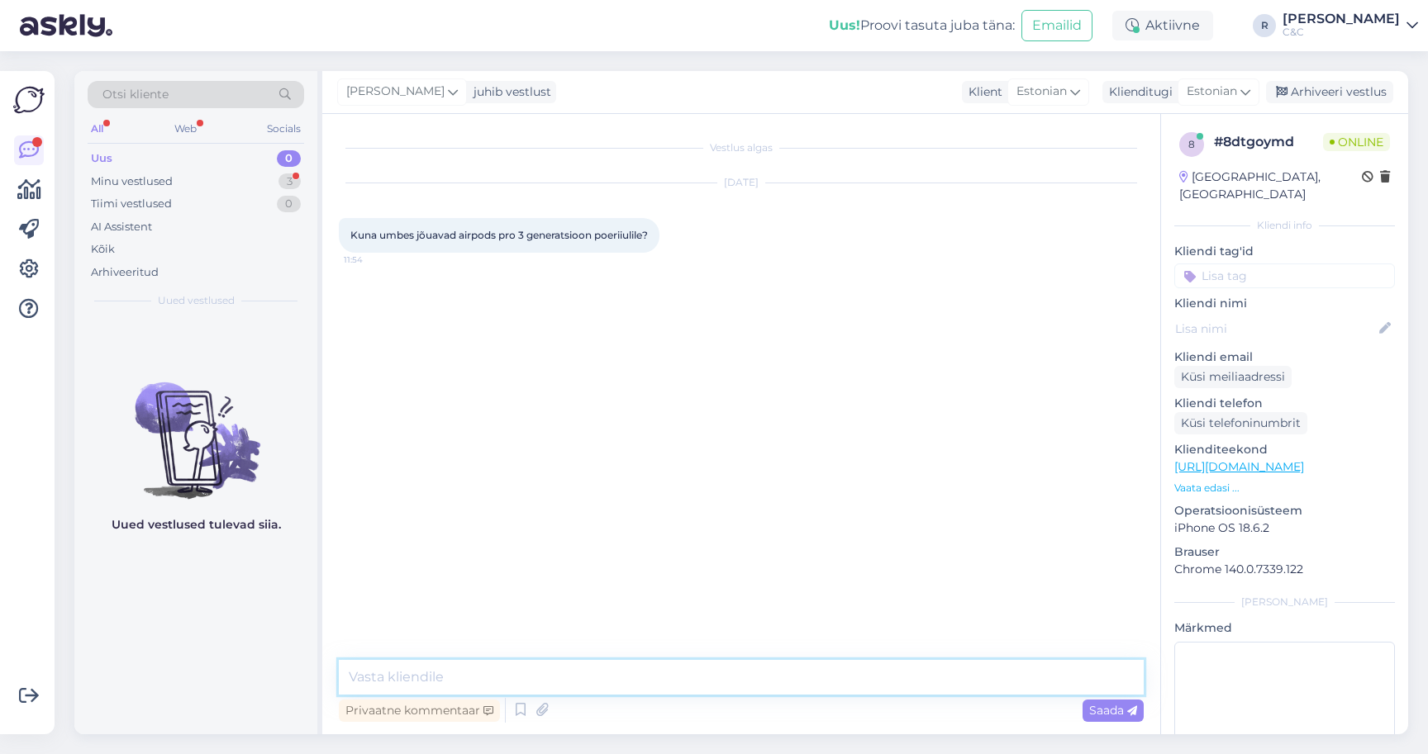
click at [670, 678] on textarea at bounding box center [741, 677] width 805 height 35
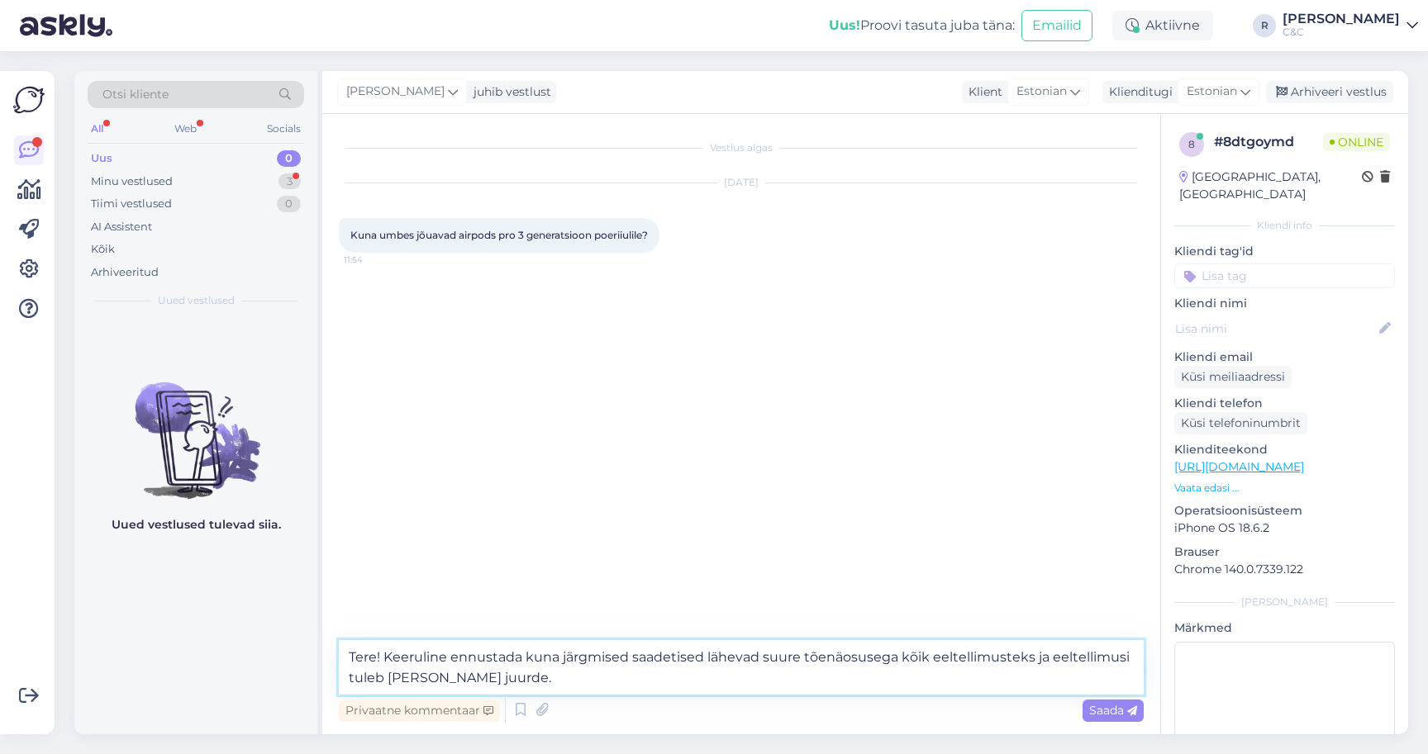
type textarea "Tere! Keeruline ennustada kuna järgmised saadetised lähevad suure tõenäosusega …"
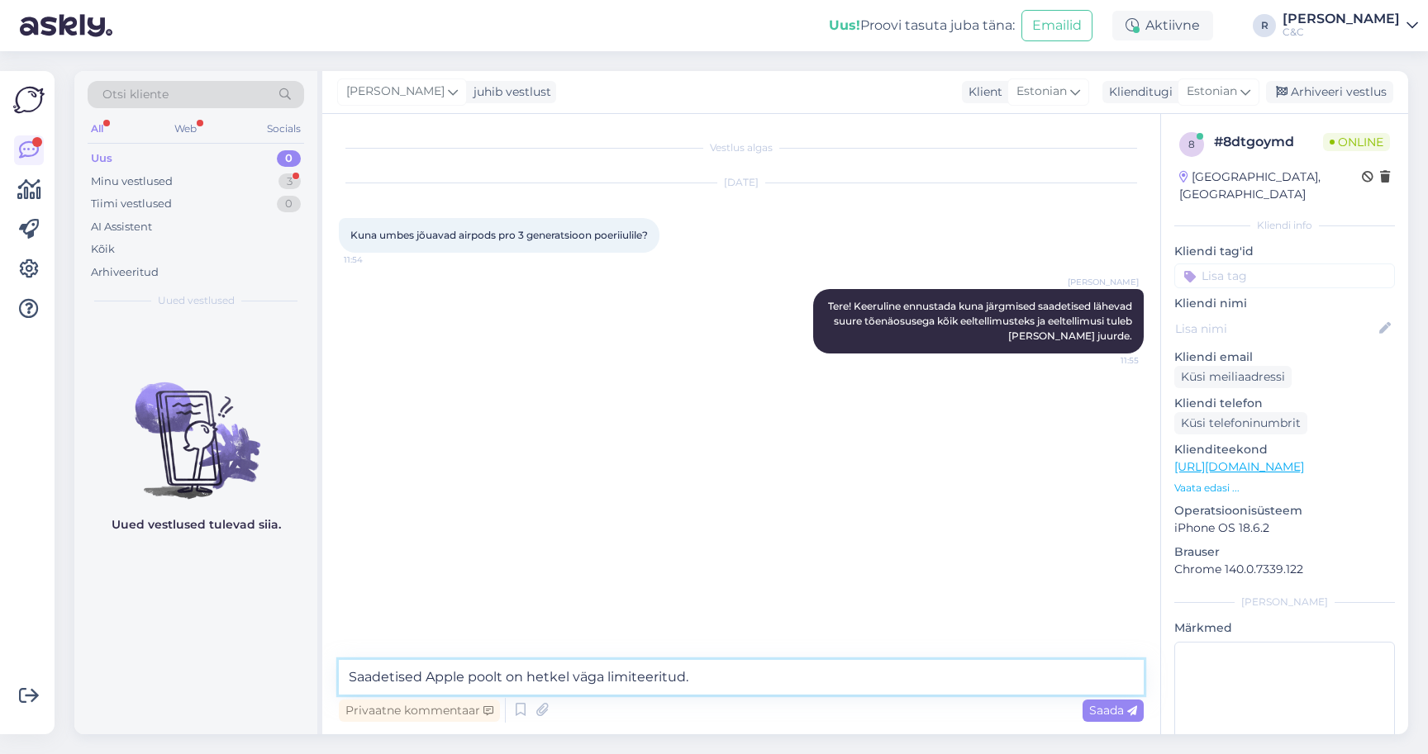
type textarea "Saadetised Apple poolt on hetkel väga limiteeritud."
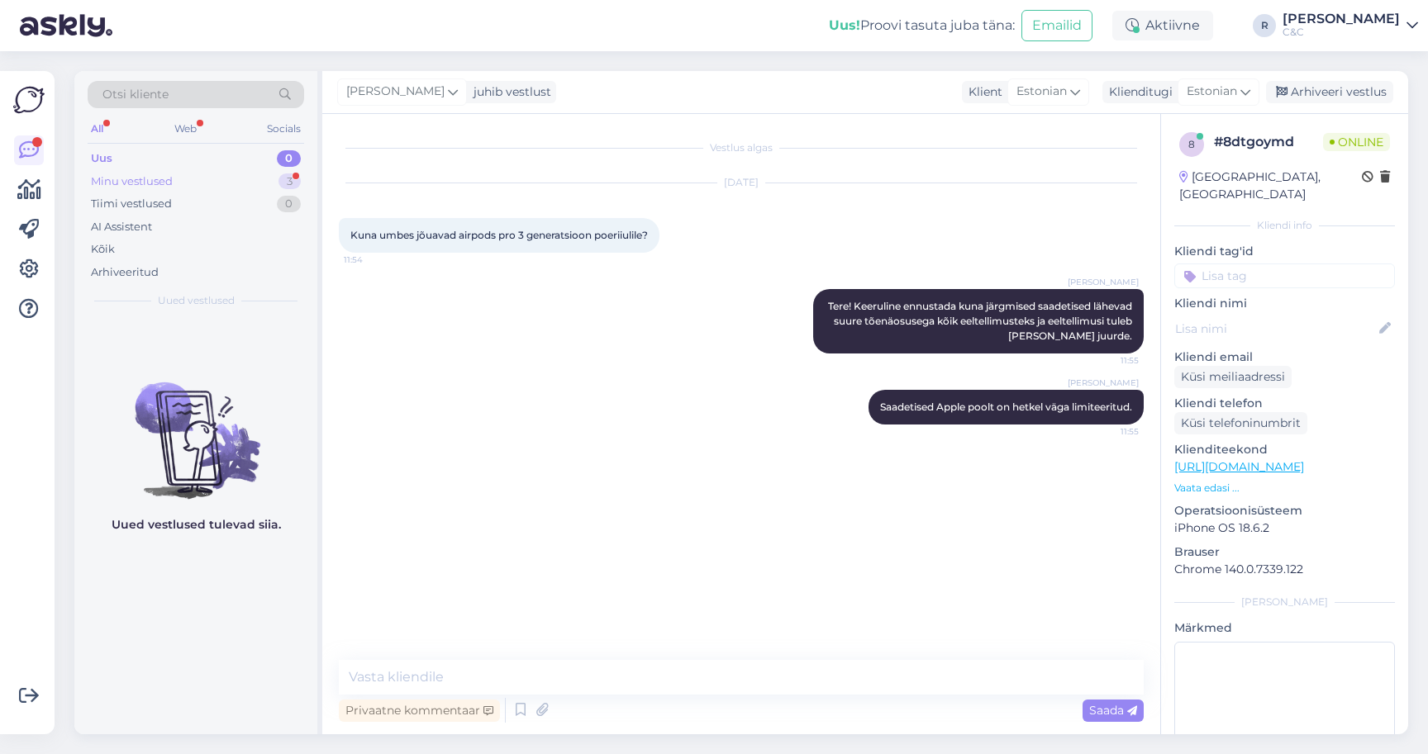
click at [204, 171] on div "Minu vestlused 3" at bounding box center [196, 181] width 216 height 23
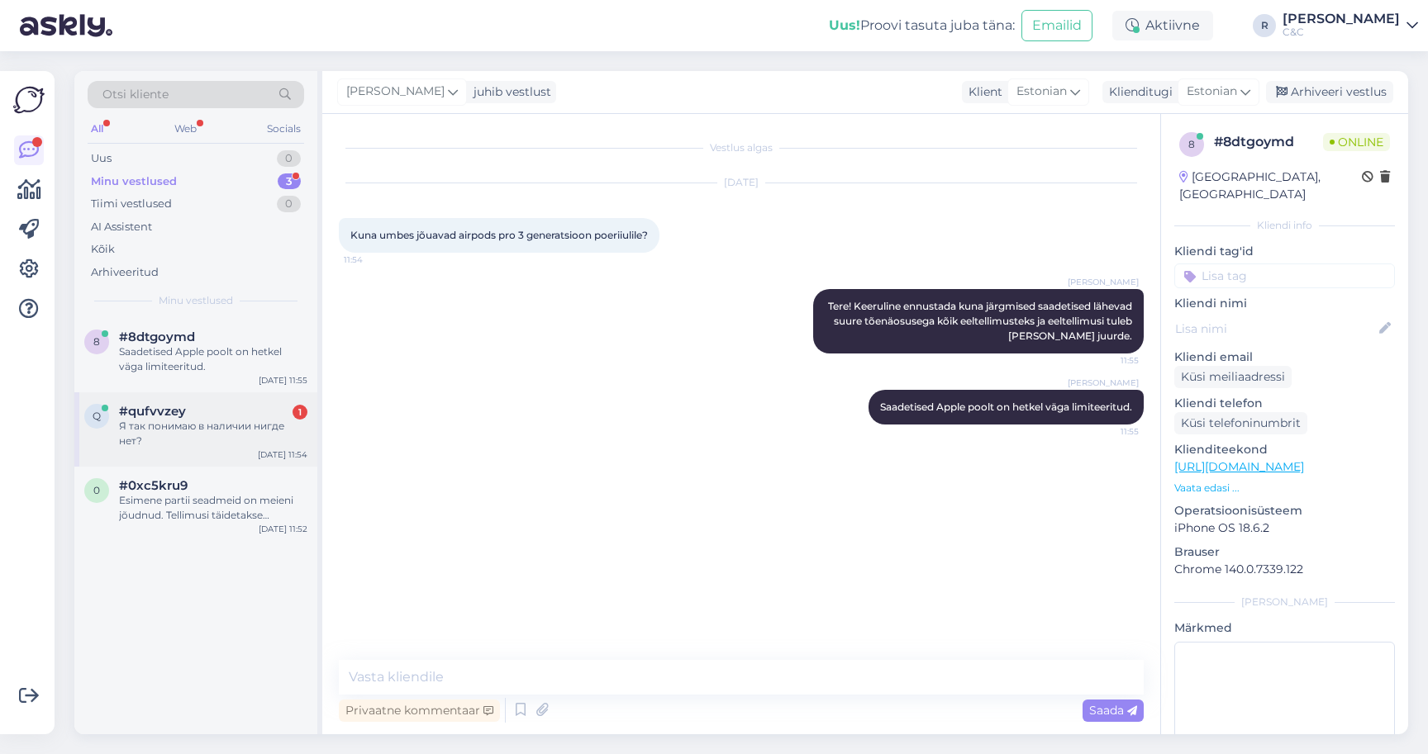
click at [145, 419] on div "Я так понимаю в наличии нигде нет?" at bounding box center [213, 434] width 188 height 30
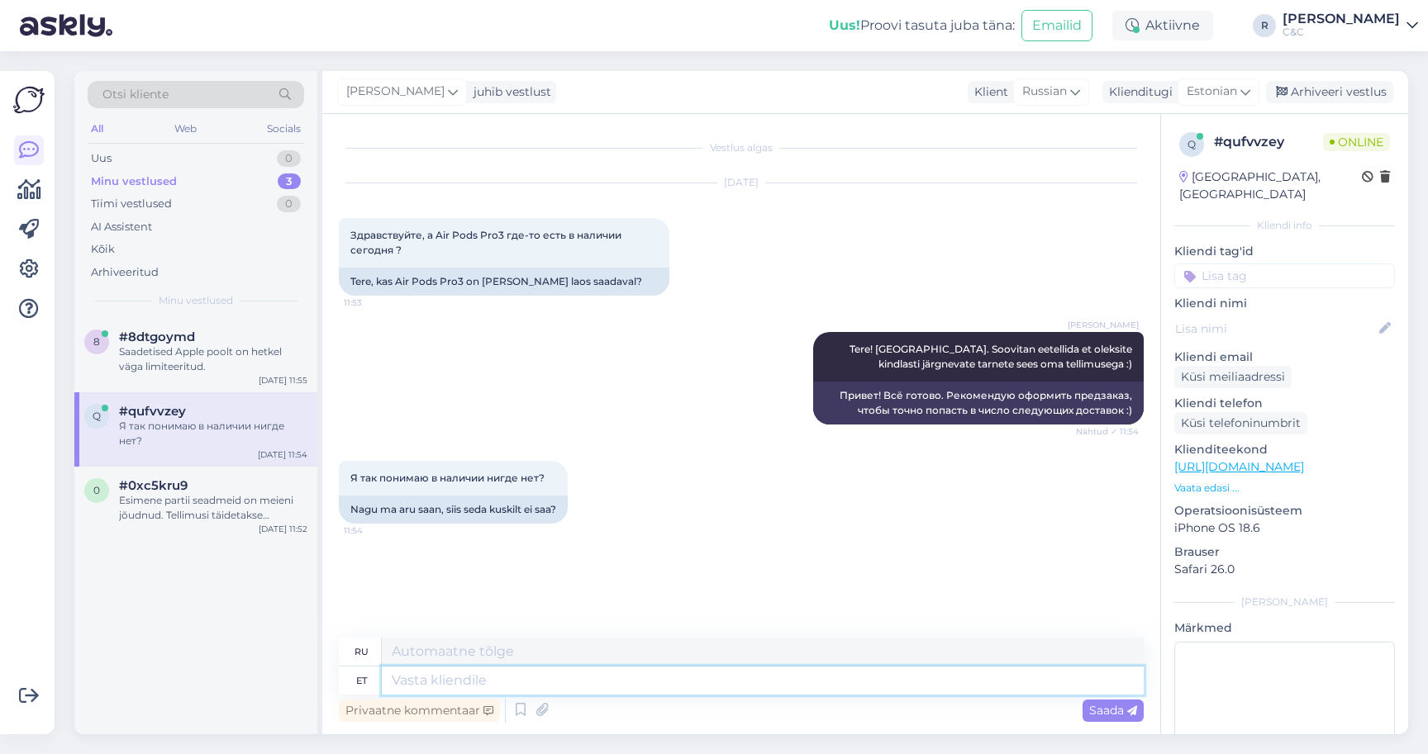
click at [565, 675] on textarea at bounding box center [763, 681] width 762 height 28
type textarea "E"
type textarea "Jah,"
type textarea "Да,"
type textarea "Jah, kuskilt ei saa"
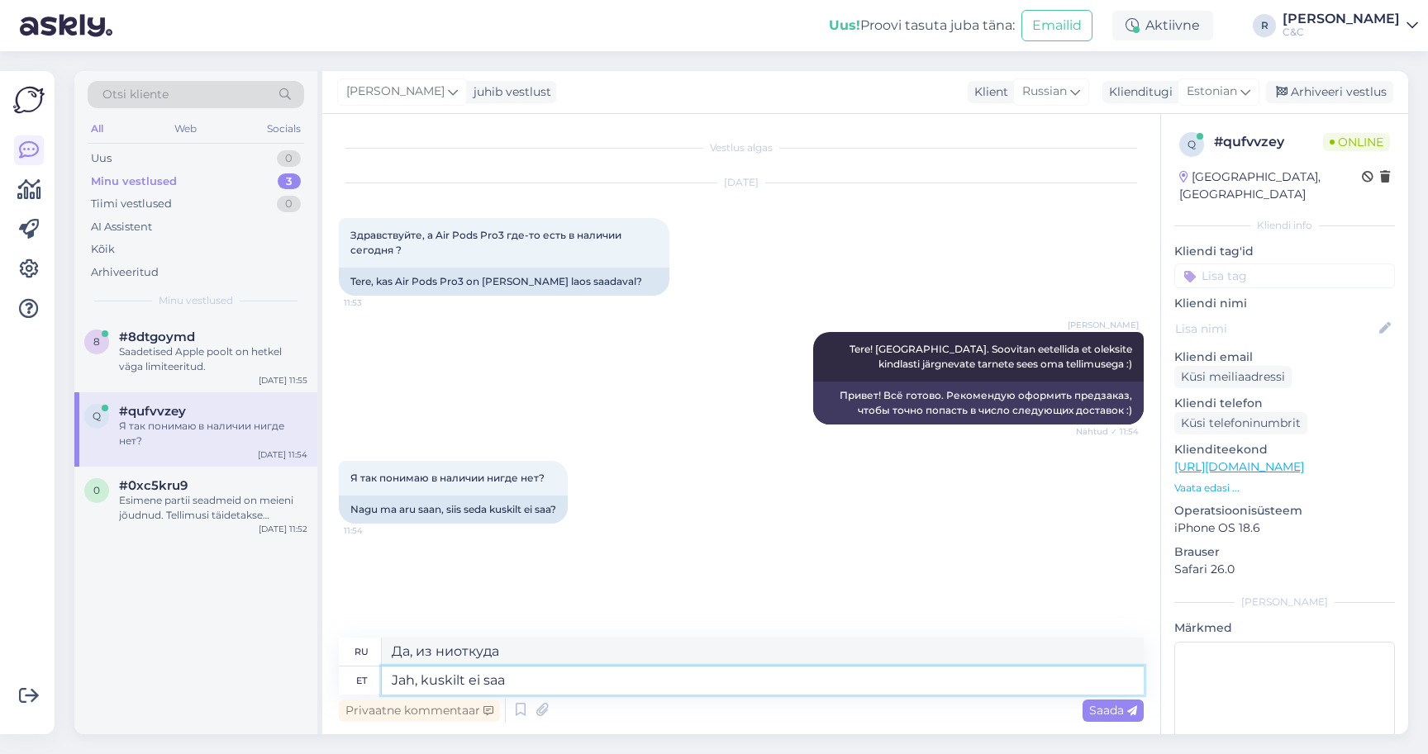
type textarea "Да, откуда-то"
type textarea "Jah, kuskilt ei saa p"
type textarea "Да, ты никуда не попадешь."
type textarea "Jah, kuskilt ei saa hetkel."
type textarea "Да, сейчас некуда идти."
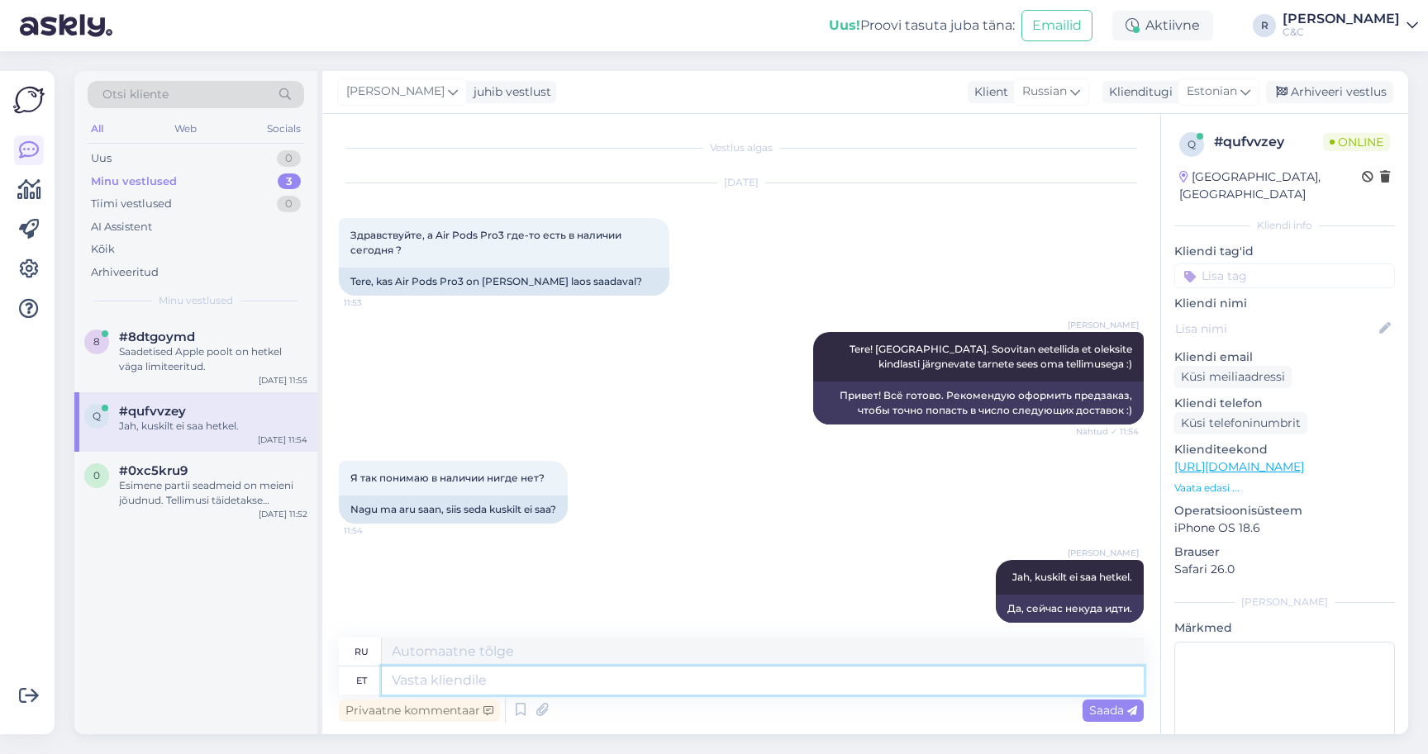
scroll to position [18, 0]
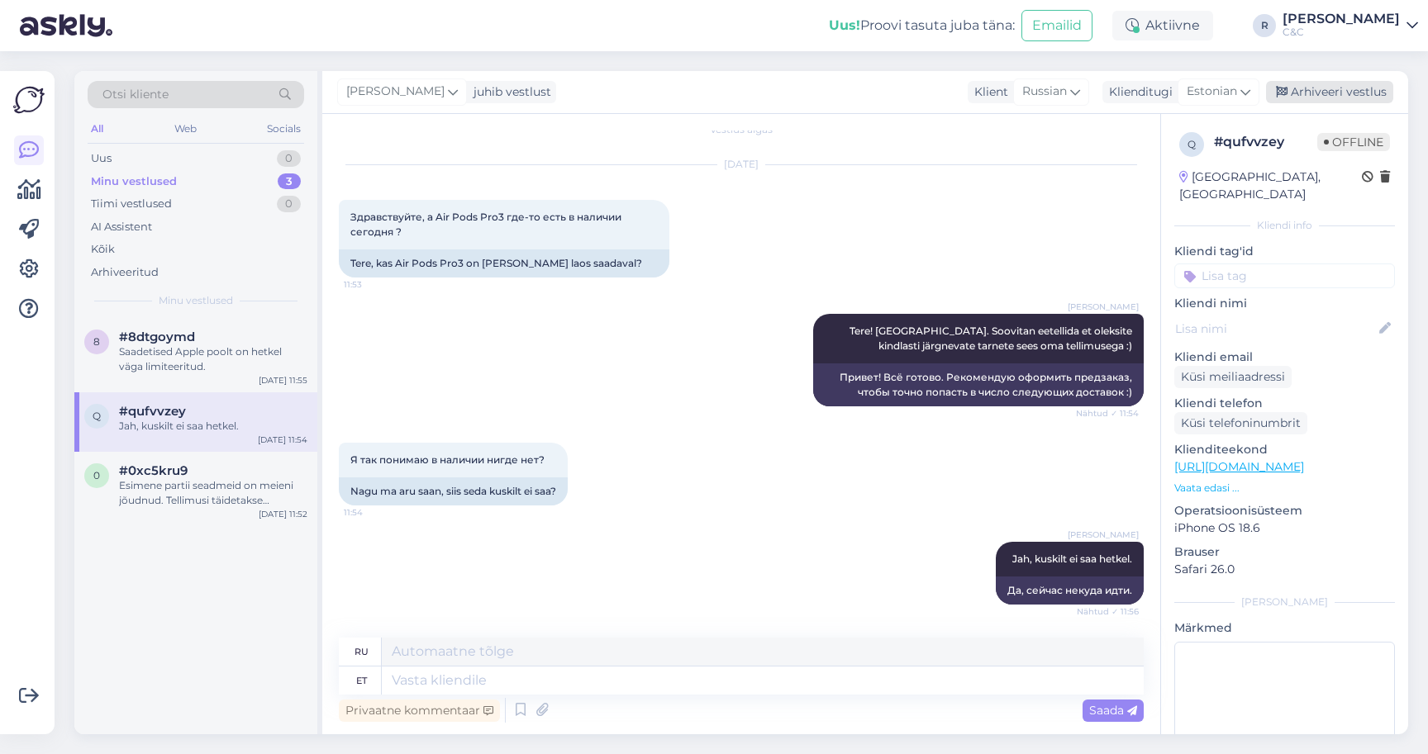
click at [1349, 90] on div "Arhiveeri vestlus" at bounding box center [1329, 92] width 127 height 22
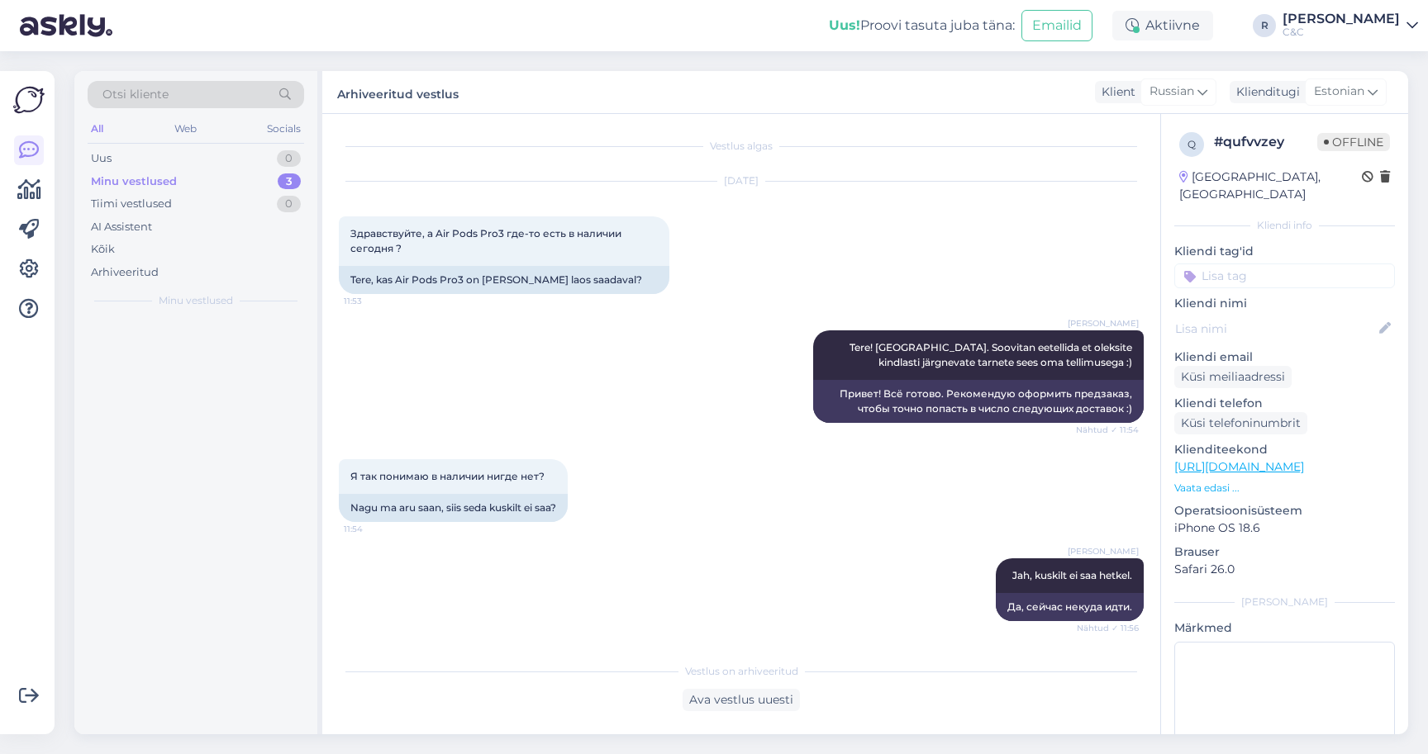
scroll to position [2, 0]
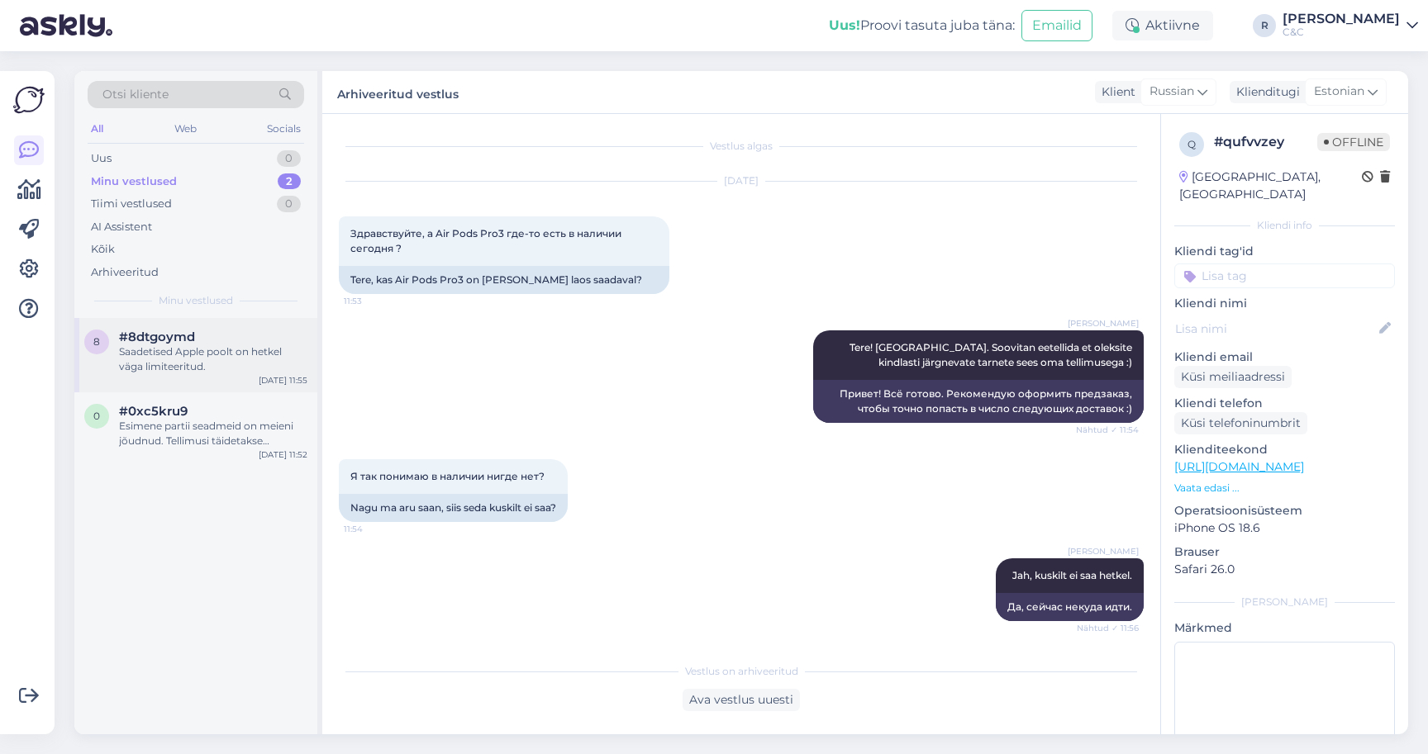
click at [232, 345] on div "Saadetised Apple poolt on hetkel väga limiteeritud." at bounding box center [213, 360] width 188 height 30
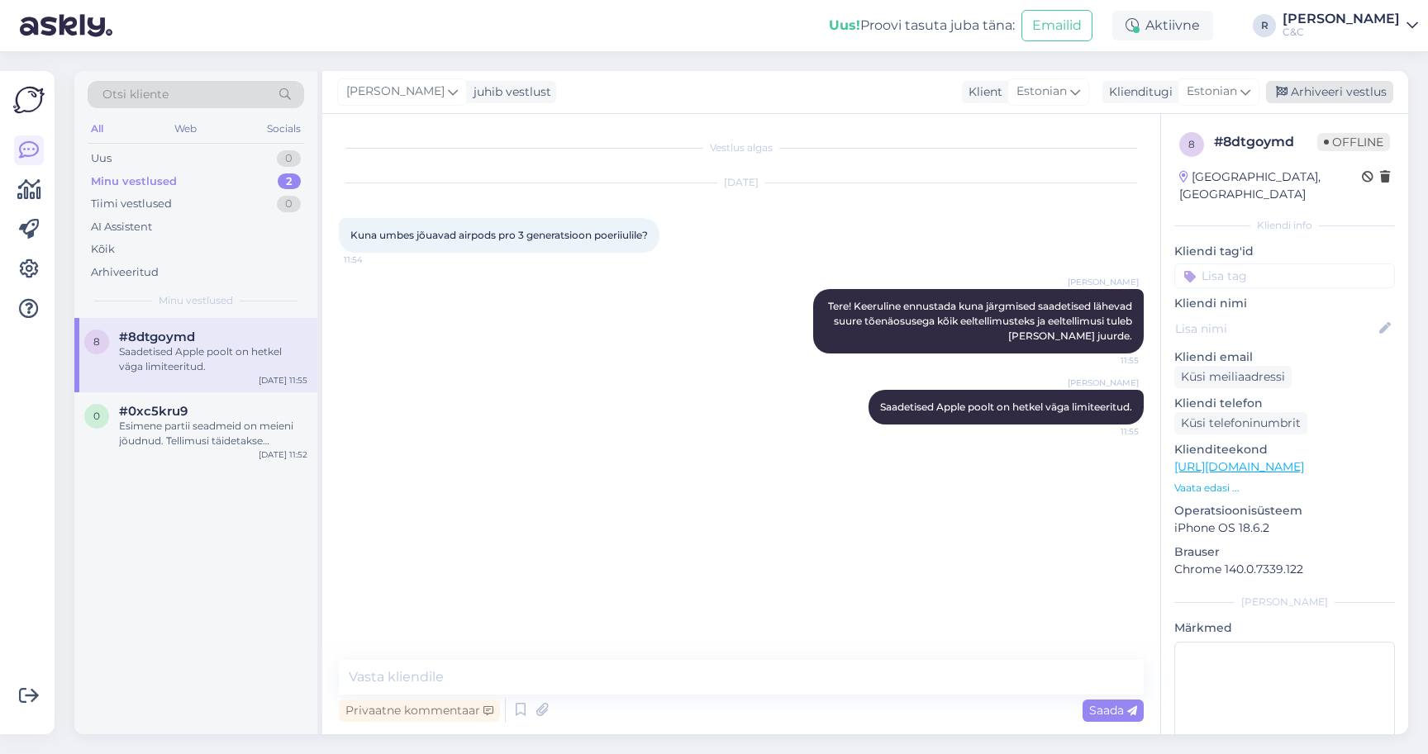
click at [1298, 81] on div "Arhiveeri vestlus" at bounding box center [1329, 92] width 127 height 22
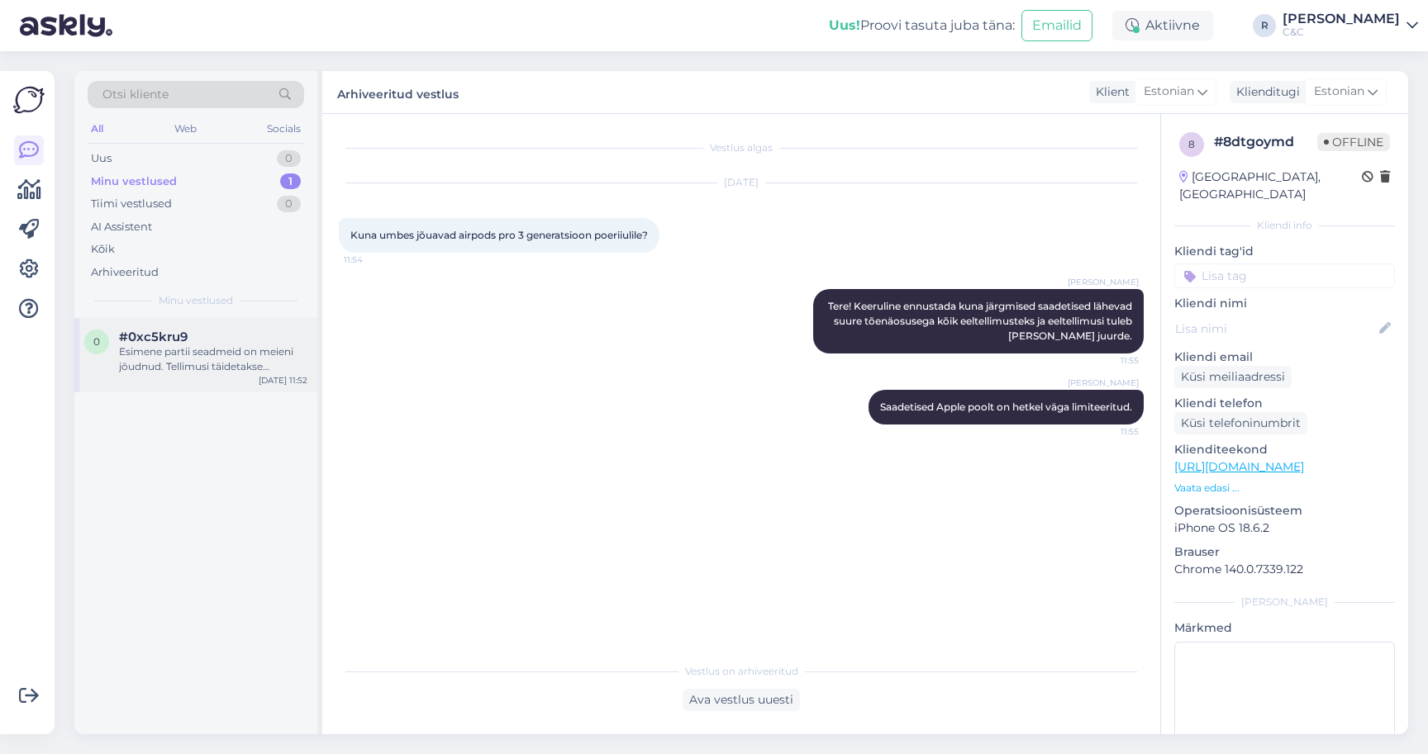
click at [264, 330] on div "#0xc5kru9" at bounding box center [213, 337] width 188 height 15
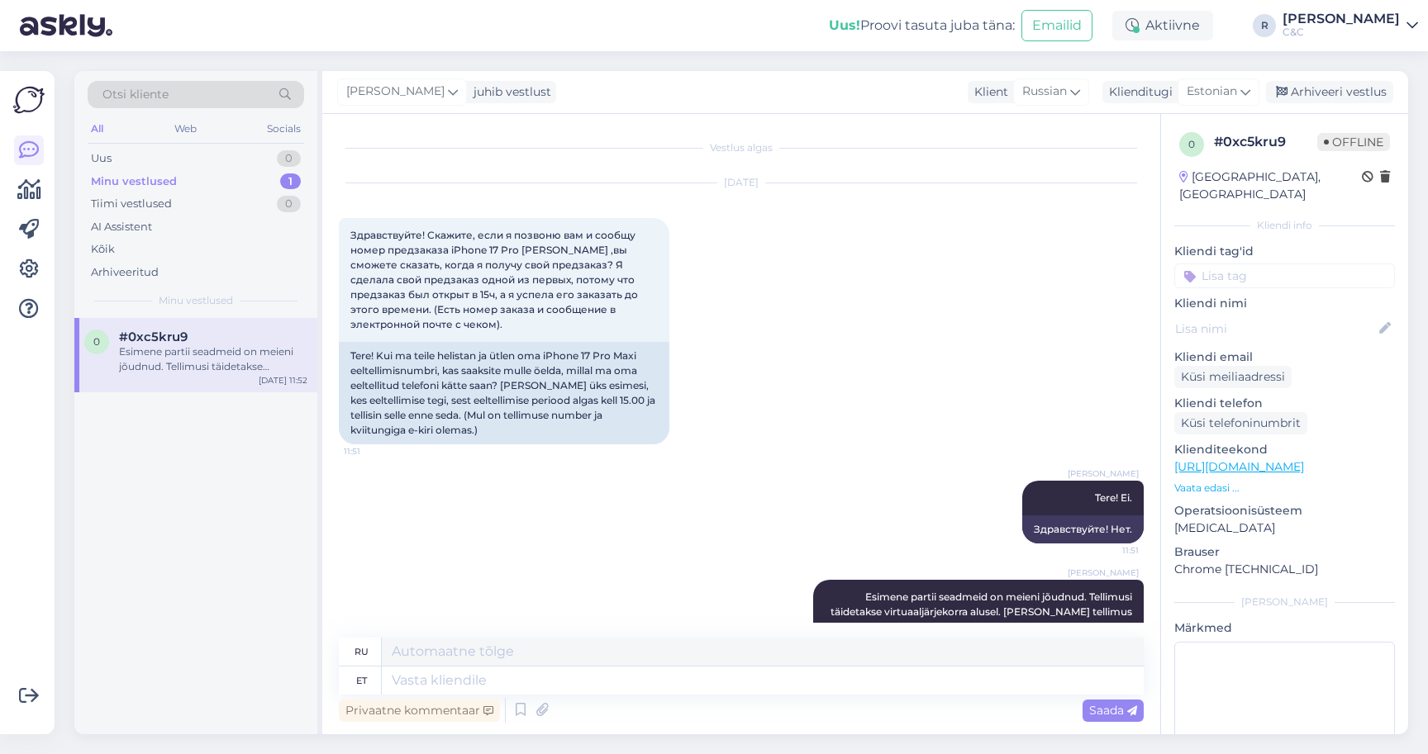
scroll to position [246, 0]
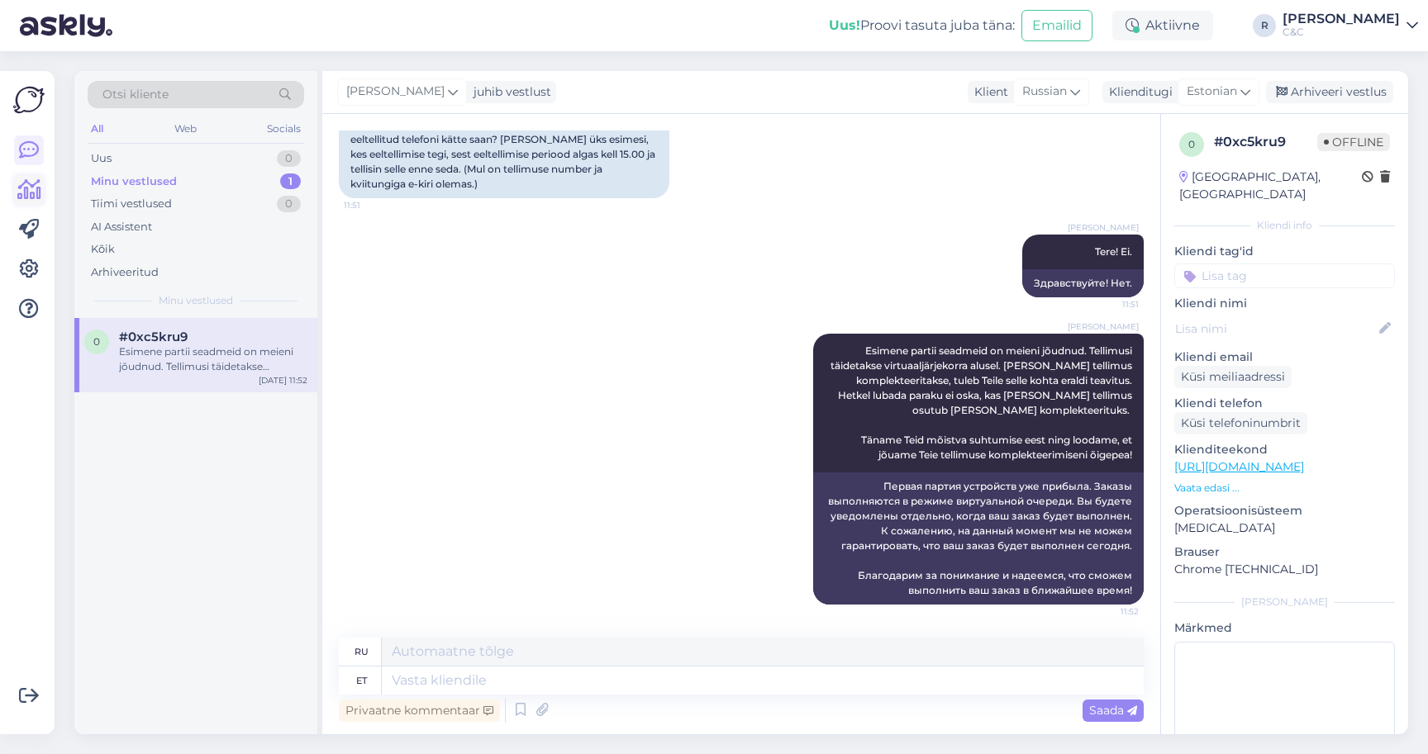
click at [22, 188] on link at bounding box center [29, 190] width 30 height 30
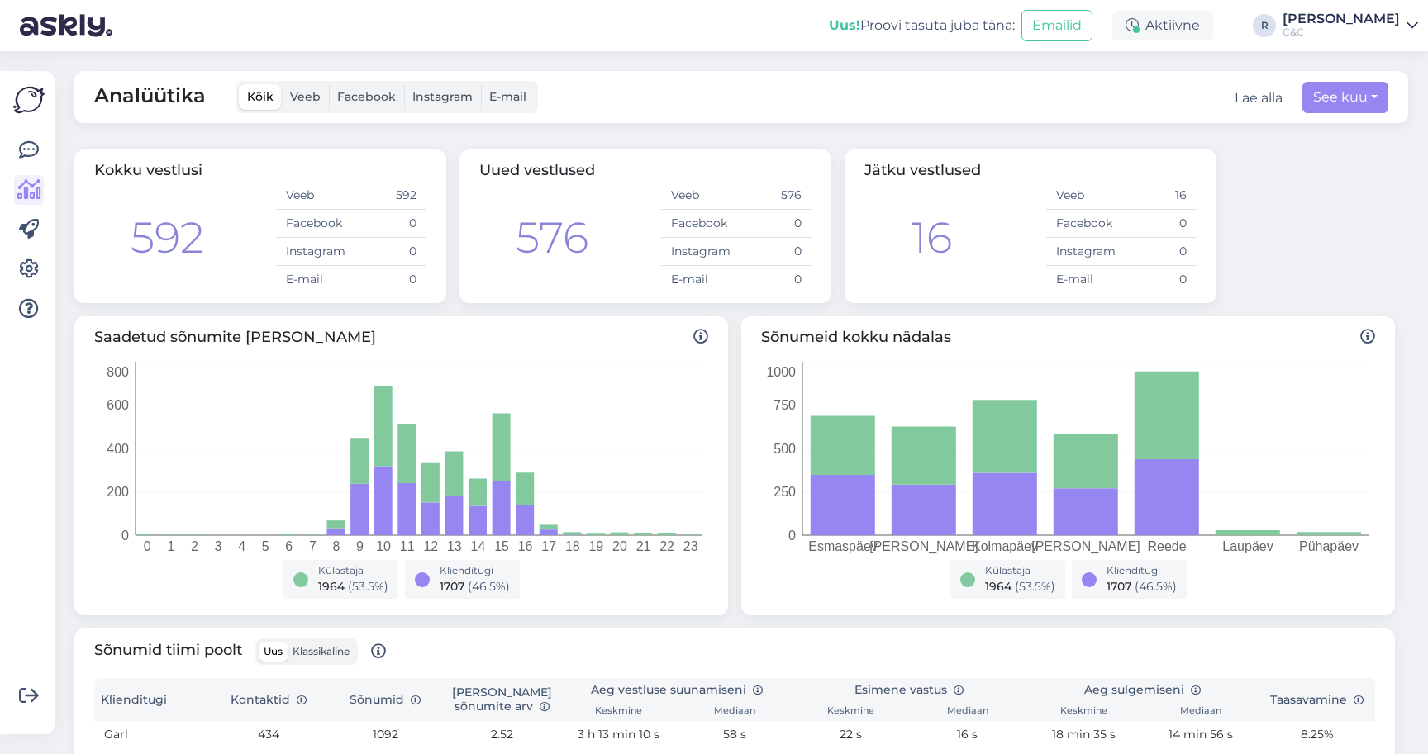
click at [1376, 74] on div "Analüütika Kõik Veeb Facebook Instagram E-mail Lae alla See kuu" at bounding box center [741, 97] width 1334 height 52
click at [1364, 82] on button "See kuu" at bounding box center [1345, 97] width 86 height 31
select select "8"
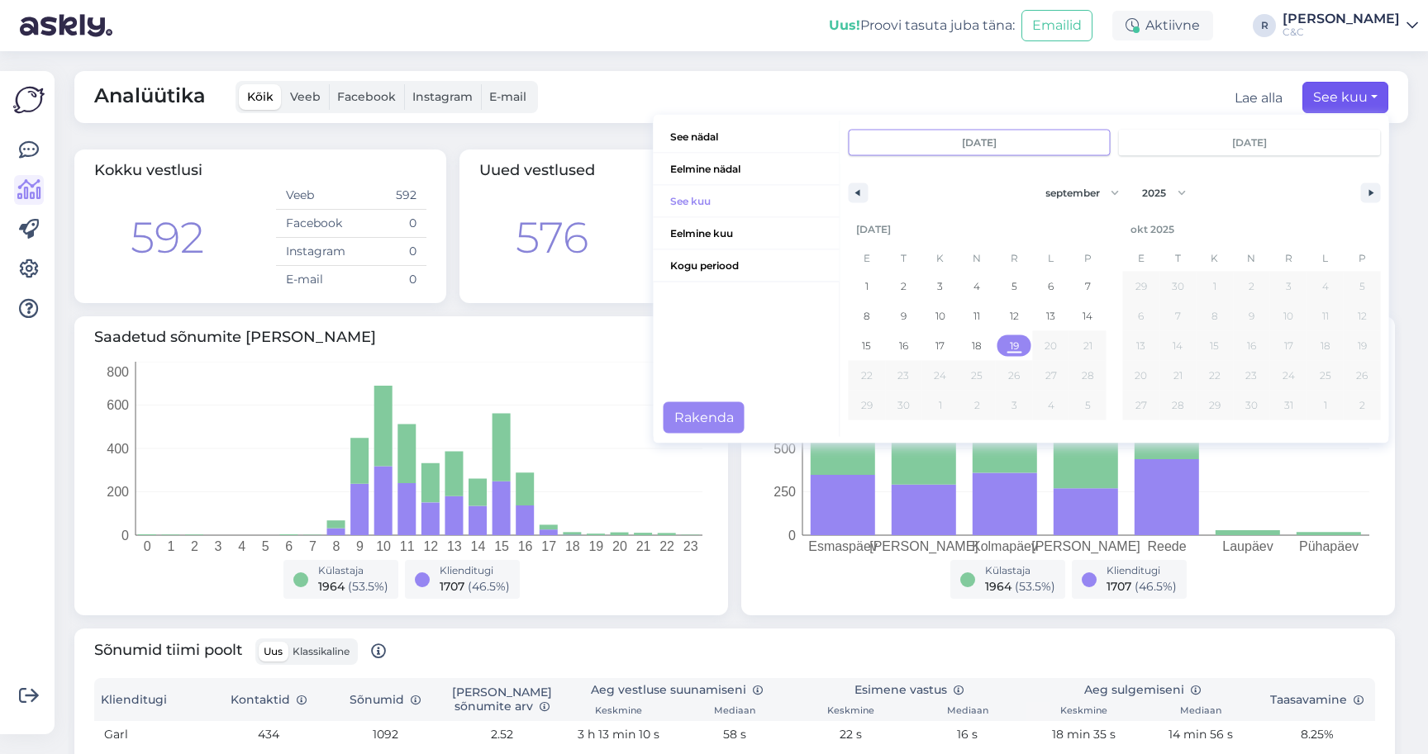
click at [1012, 340] on span "19" at bounding box center [1014, 345] width 37 height 21
type input "sept 19 2025"
click at [694, 402] on button "Rakenda" at bounding box center [703, 417] width 81 height 31
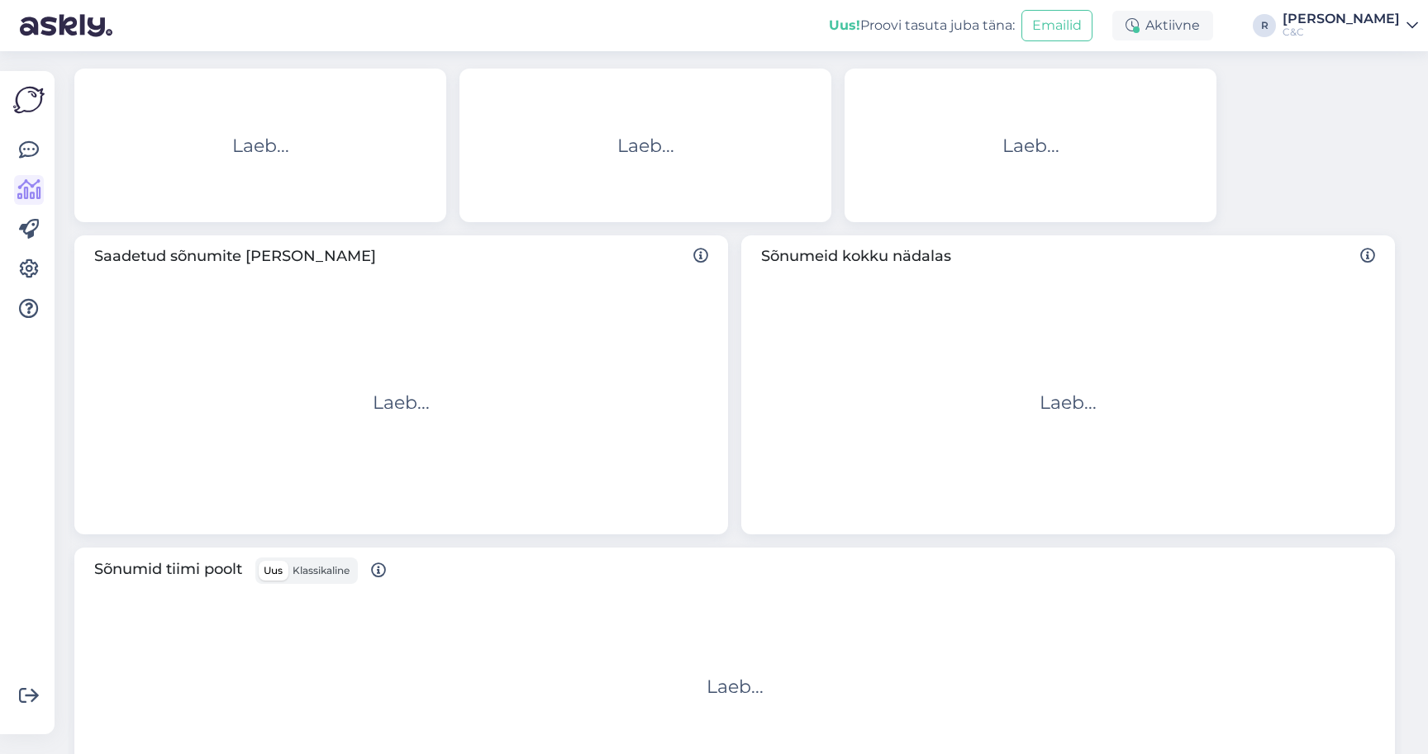
scroll to position [86, 0]
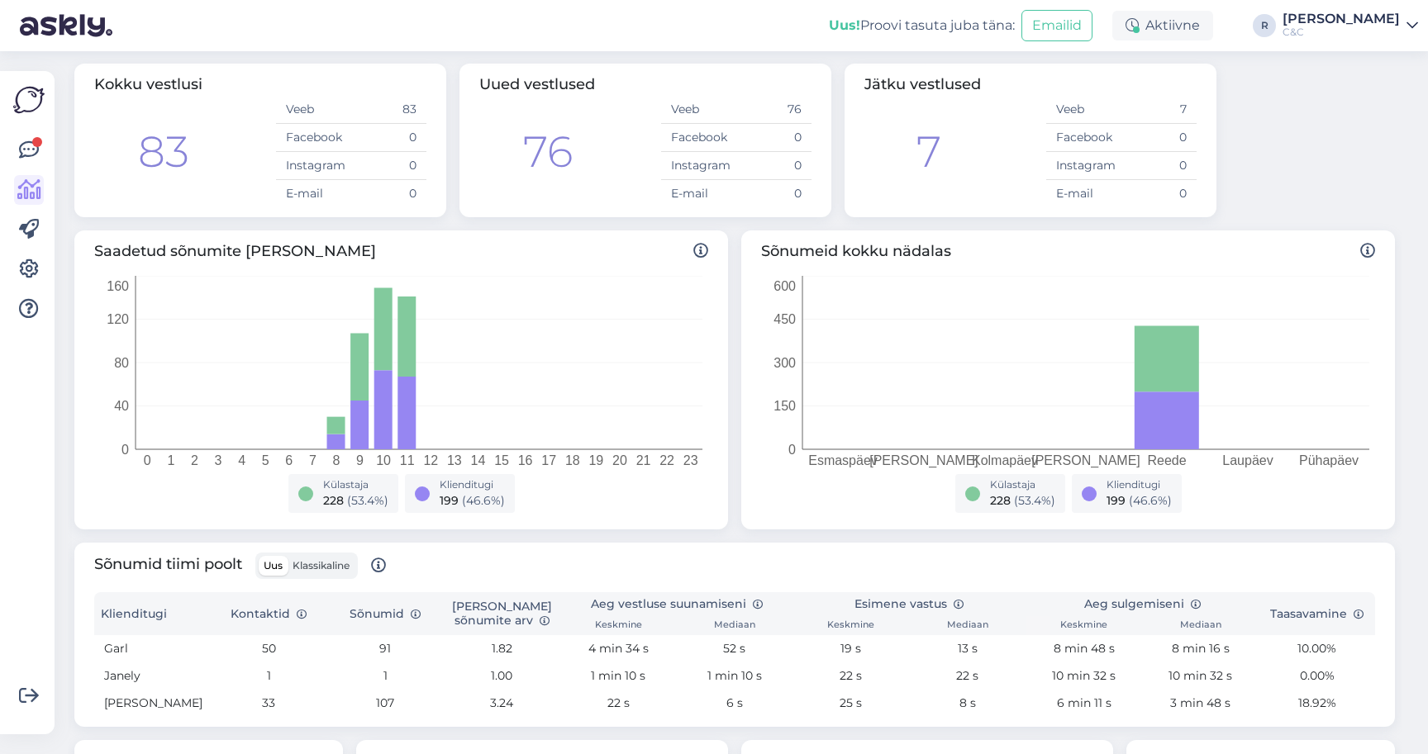
click at [8, 141] on div "Võimalused Veendu, et Askly loob sulle väärtust. Sulge Ühenda FB ja IG sõnumid …" at bounding box center [27, 402] width 55 height 663
click at [30, 108] on div at bounding box center [28, 402] width 31 height 637
click at [29, 140] on icon at bounding box center [29, 150] width 20 height 20
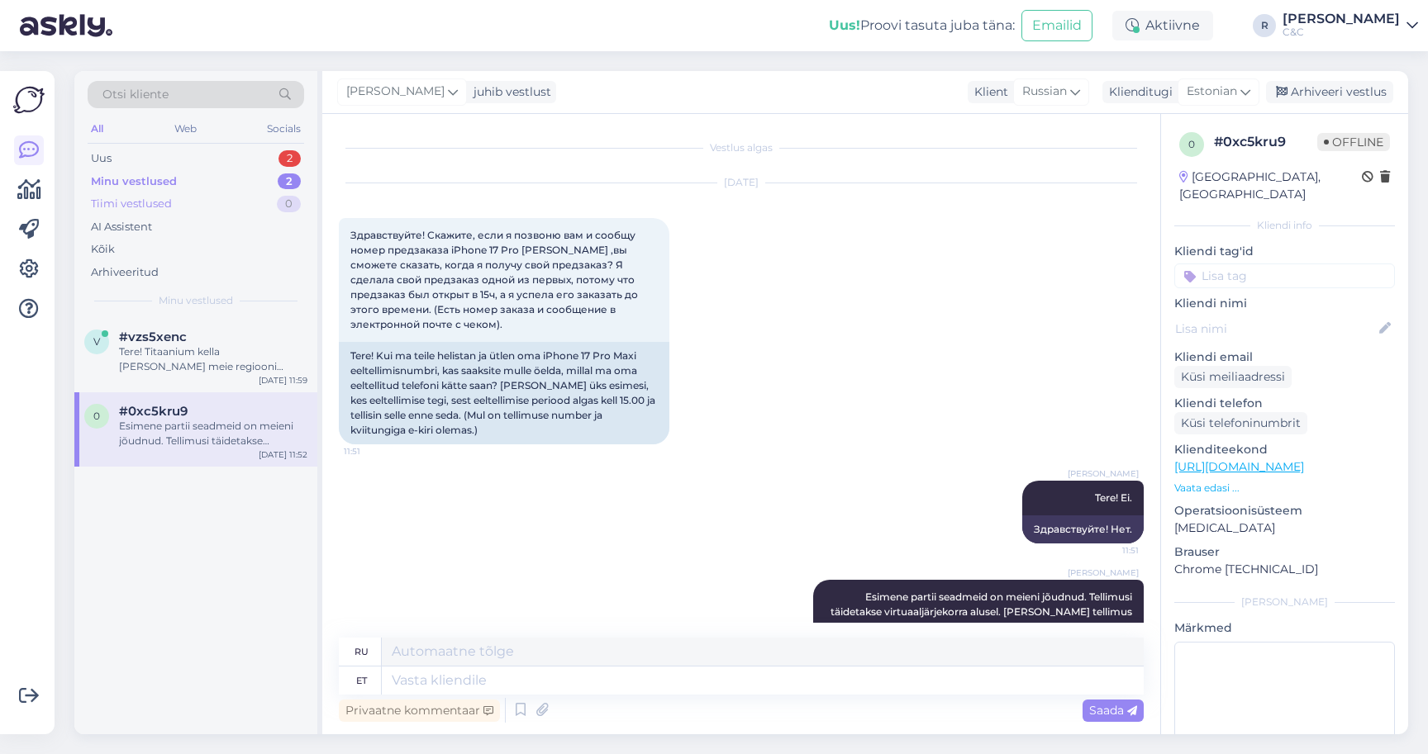
scroll to position [246, 0]
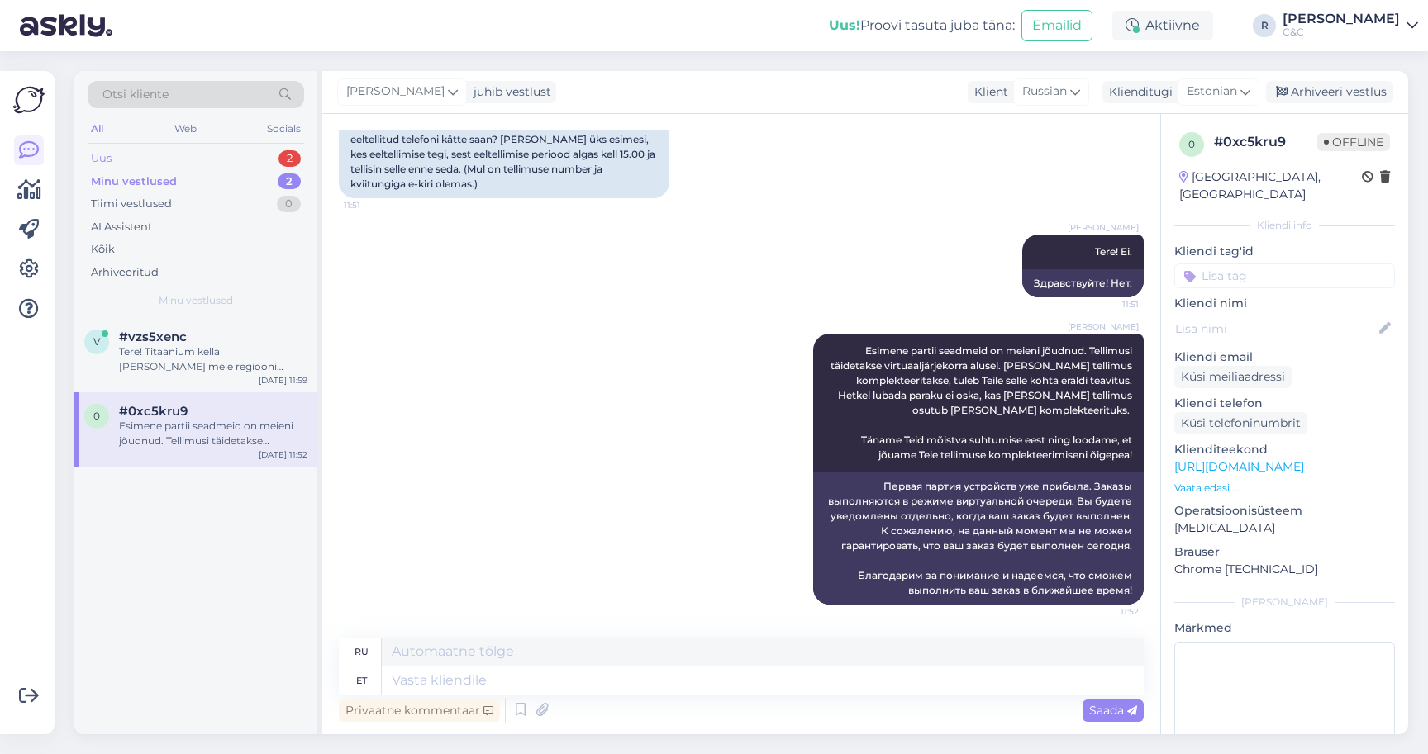
click at [223, 147] on div "Uus 2" at bounding box center [196, 158] width 216 height 23
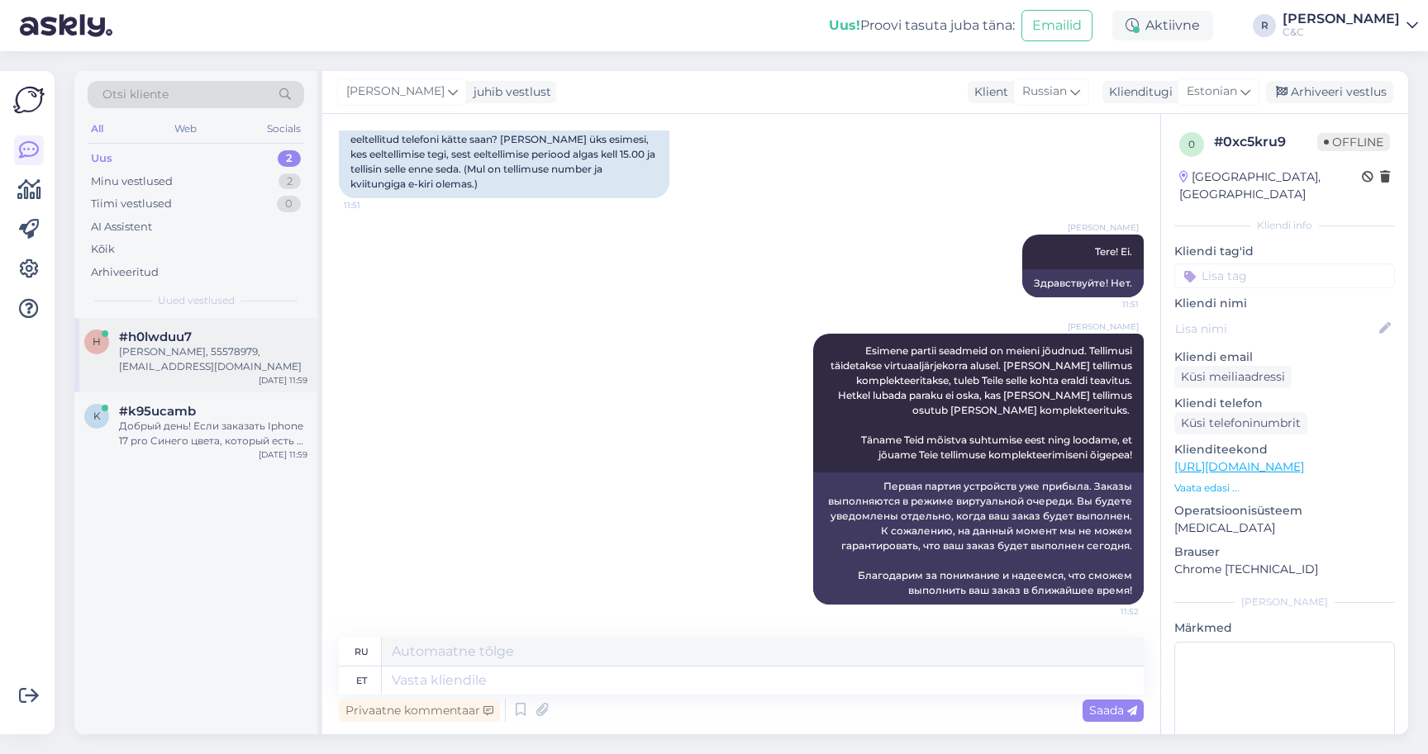
click at [163, 353] on div "Aleksandr Beljajev, 55578979, aleks.beljajev@gmail.com" at bounding box center [213, 360] width 188 height 30
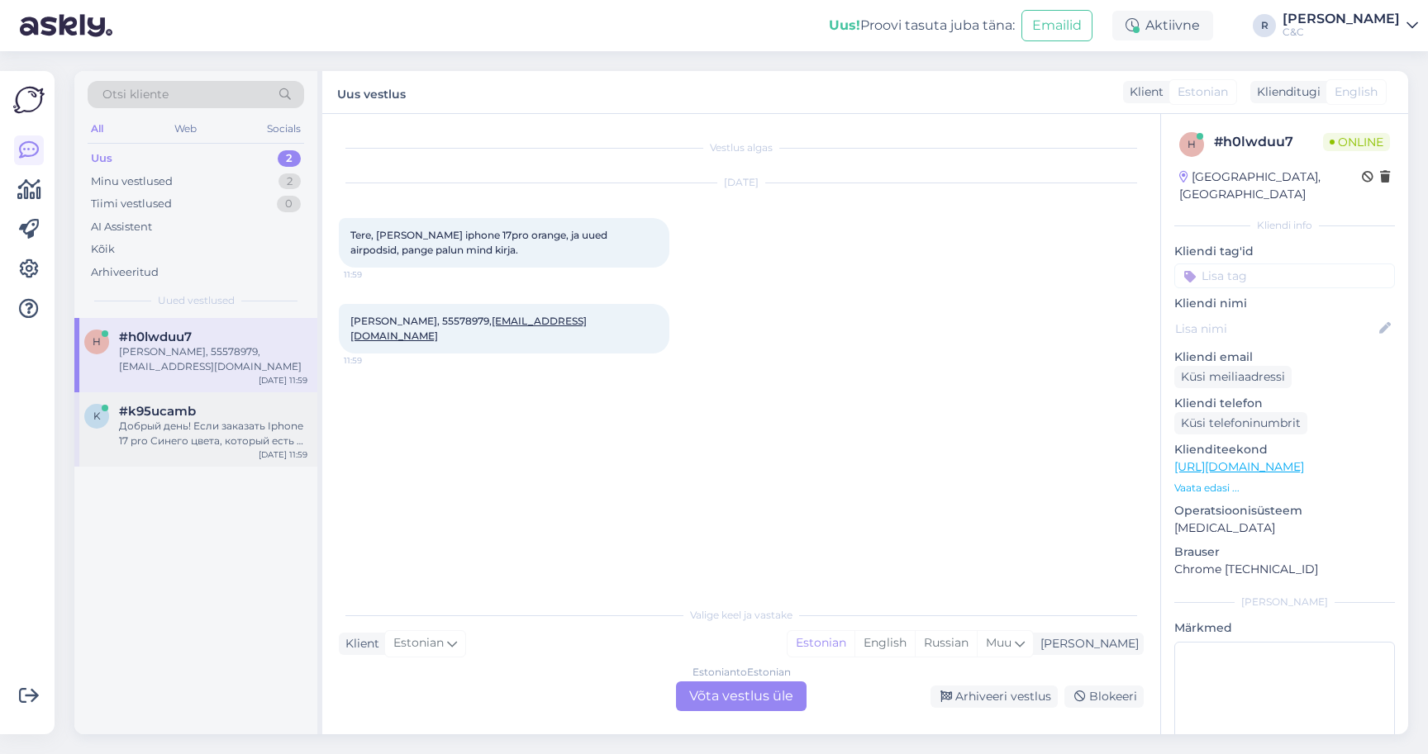
click at [168, 419] on div "Добрый день! Если заказать Iphone 17 pro Синего цвета, который есть в наличии в…" at bounding box center [213, 434] width 188 height 30
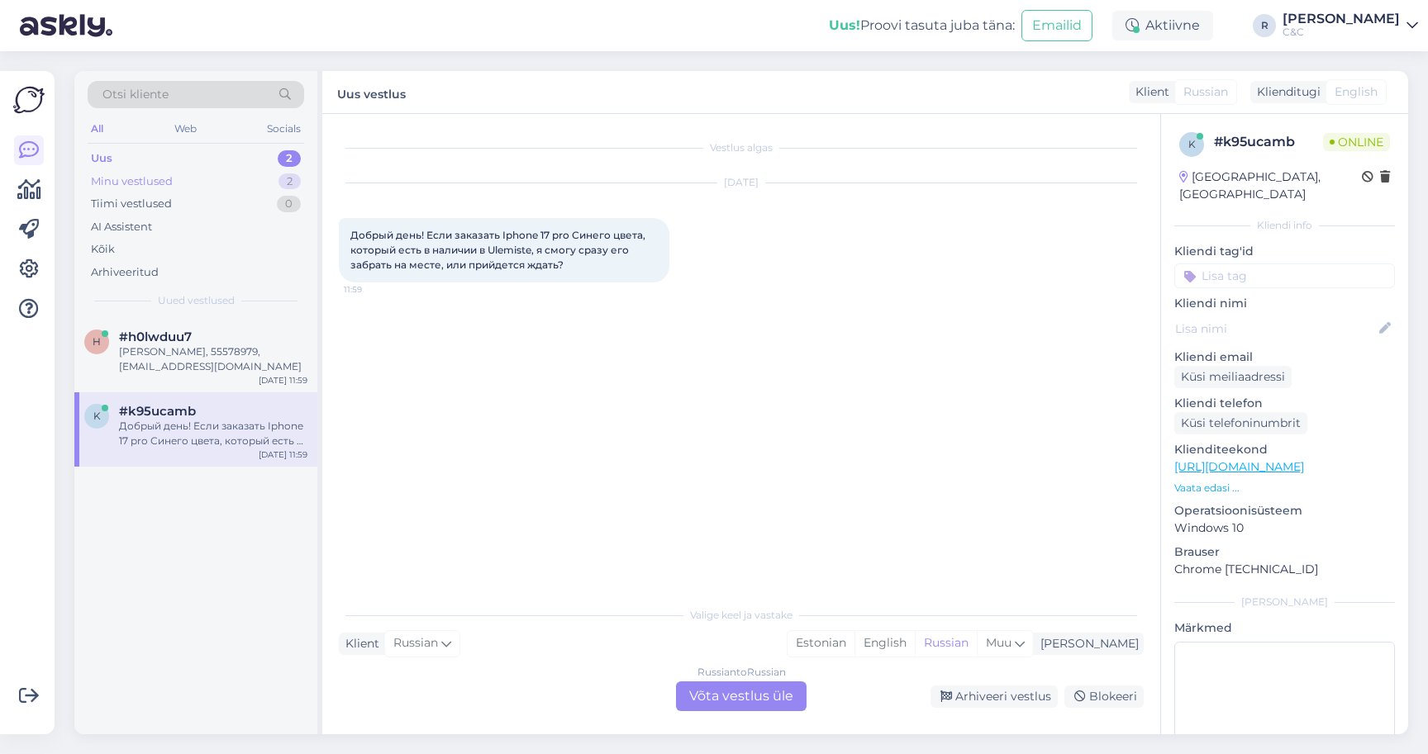
click at [260, 170] on div "Minu vestlused 2" at bounding box center [196, 181] width 216 height 23
click at [155, 428] on div "Esimene partii seadmeid on meieni jõudnud. Tellimusi täidetakse virtuaaljärjeko…" at bounding box center [213, 434] width 188 height 30
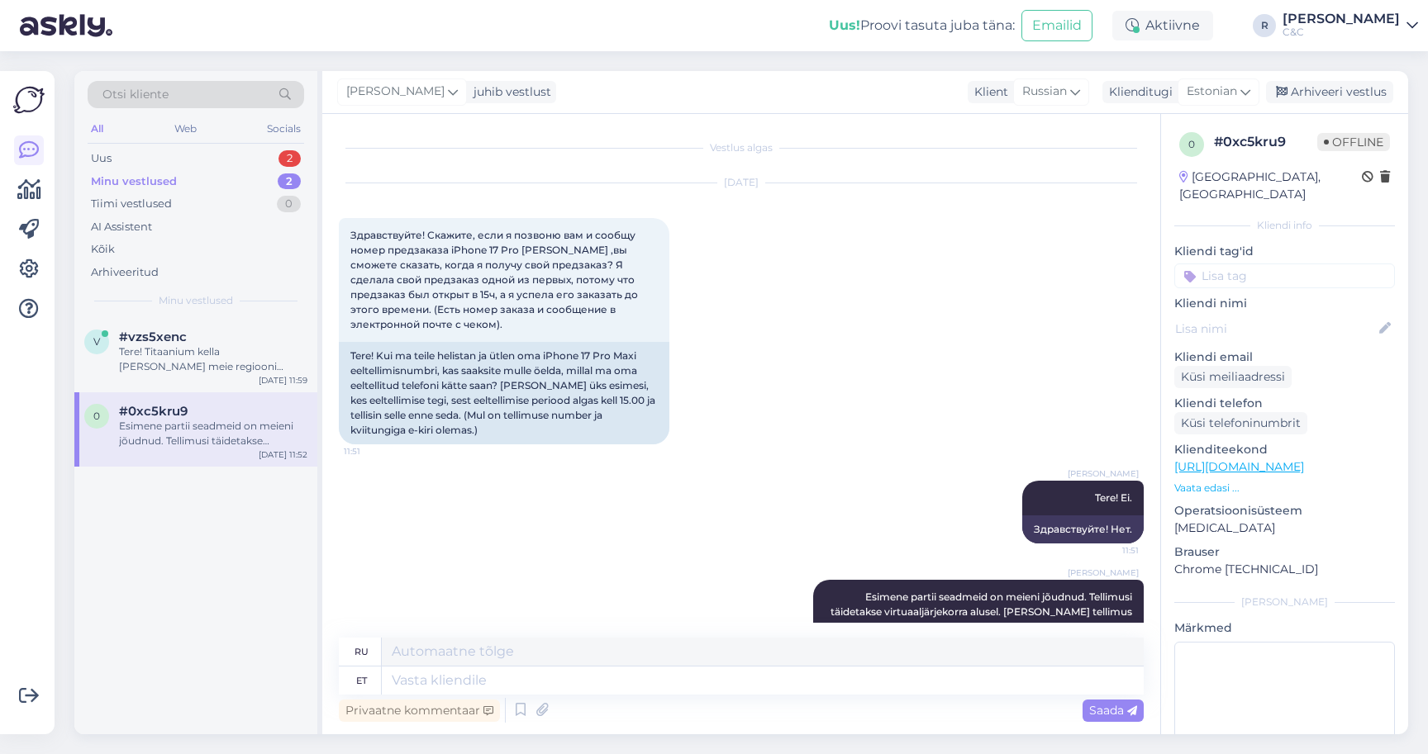
scroll to position [246, 0]
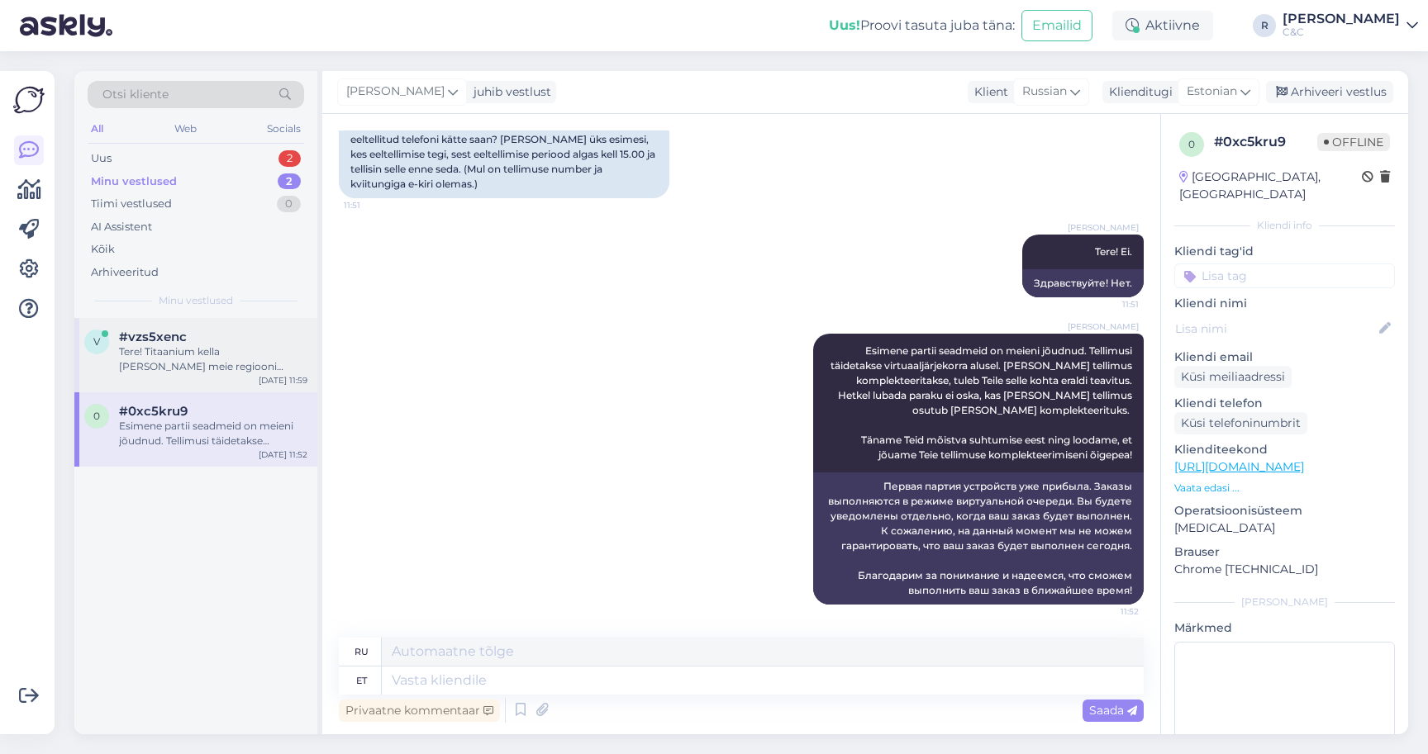
click at [195, 345] on div "Tere! Titaanium kella ei tule meie regiooni küllap paar kuud kui mitte enam, eh…" at bounding box center [213, 360] width 188 height 30
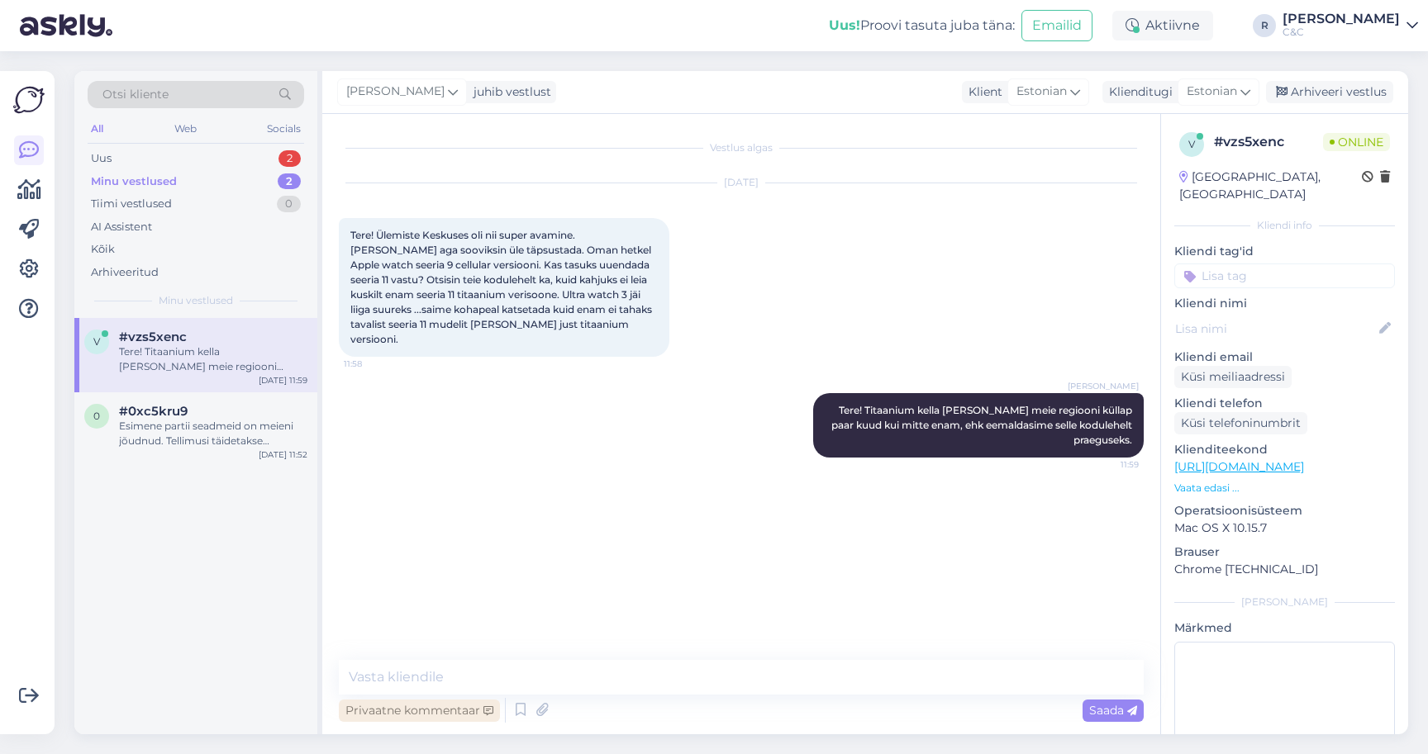
click at [461, 700] on div "Privaatne kommentaar" at bounding box center [419, 711] width 161 height 22
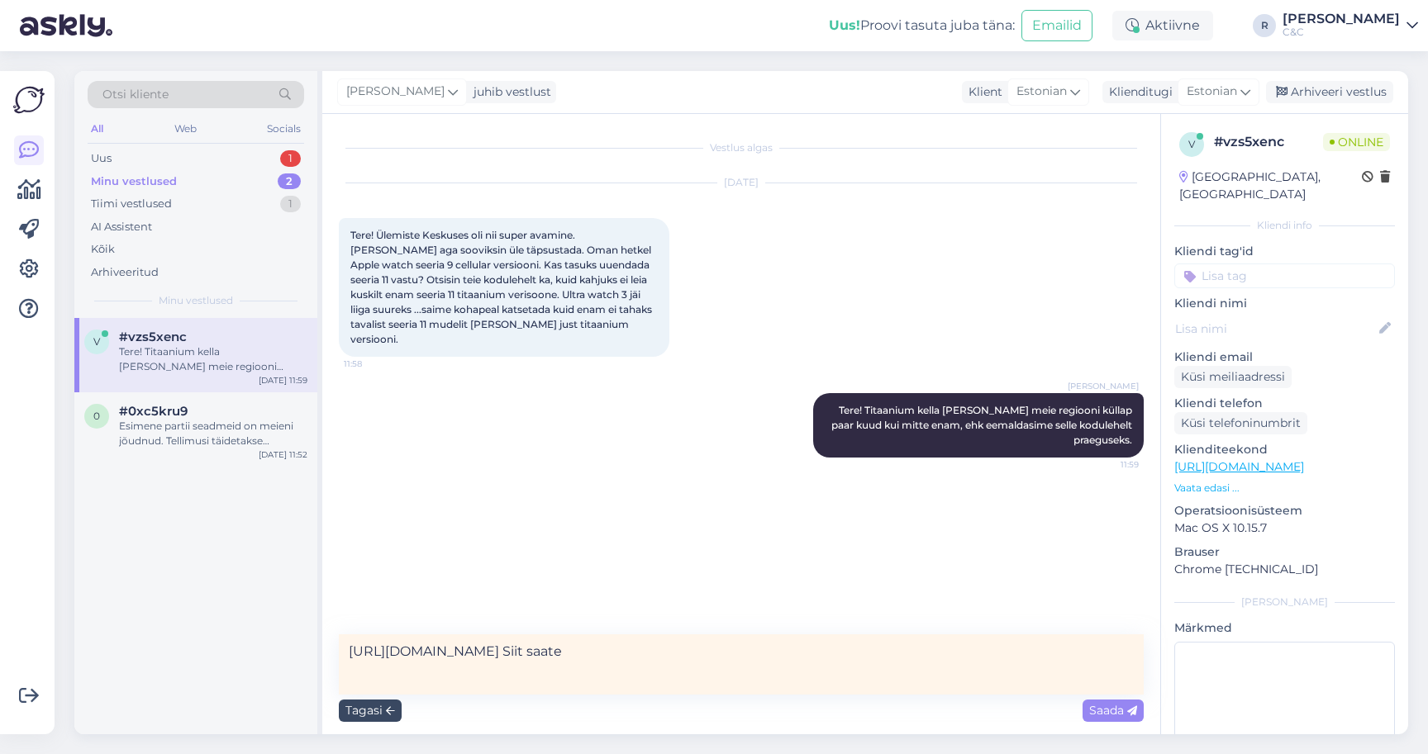
type textarea "https://www.apple.com/watch/compare/?modelList=watch-series-11,watch-series-9,w…"
click at [368, 700] on div "Tagasi" at bounding box center [370, 711] width 63 height 22
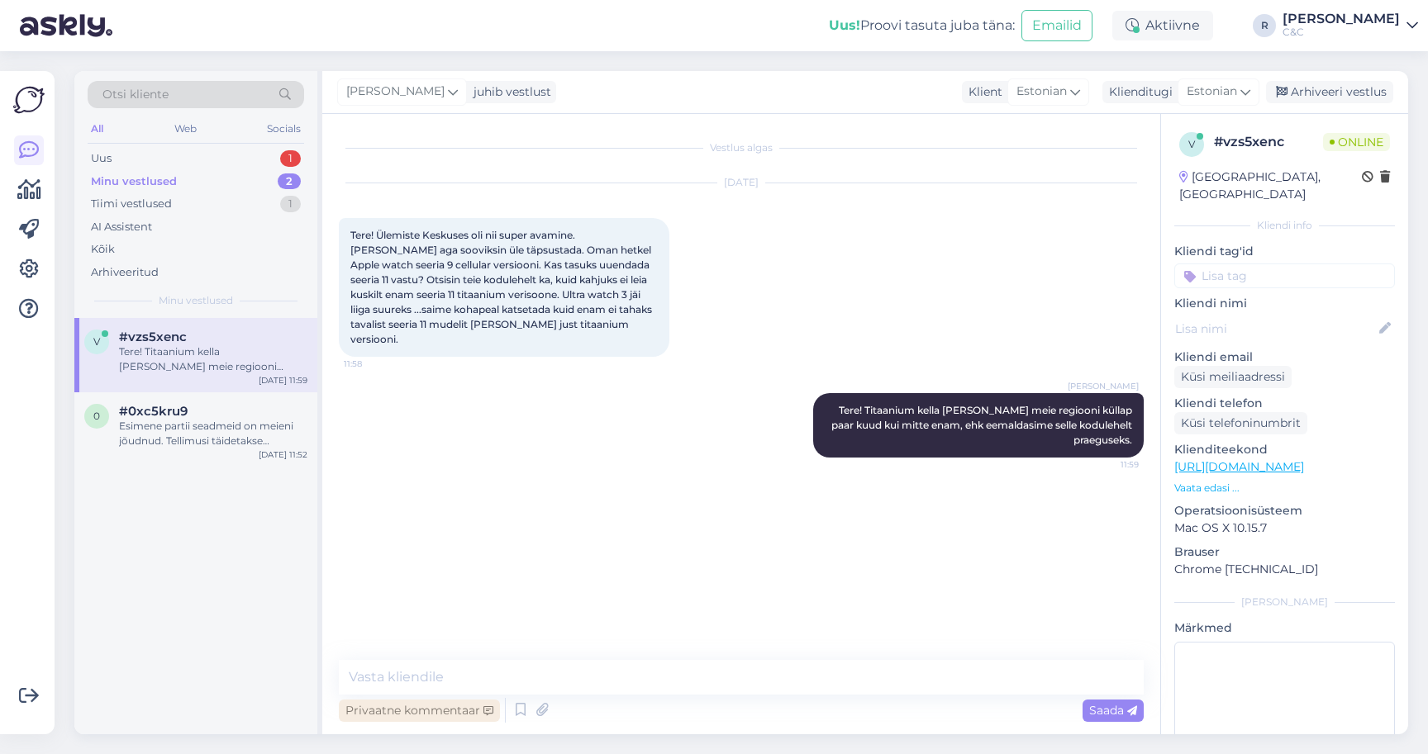
click at [455, 702] on div "Privaatne kommentaar" at bounding box center [419, 711] width 161 height 22
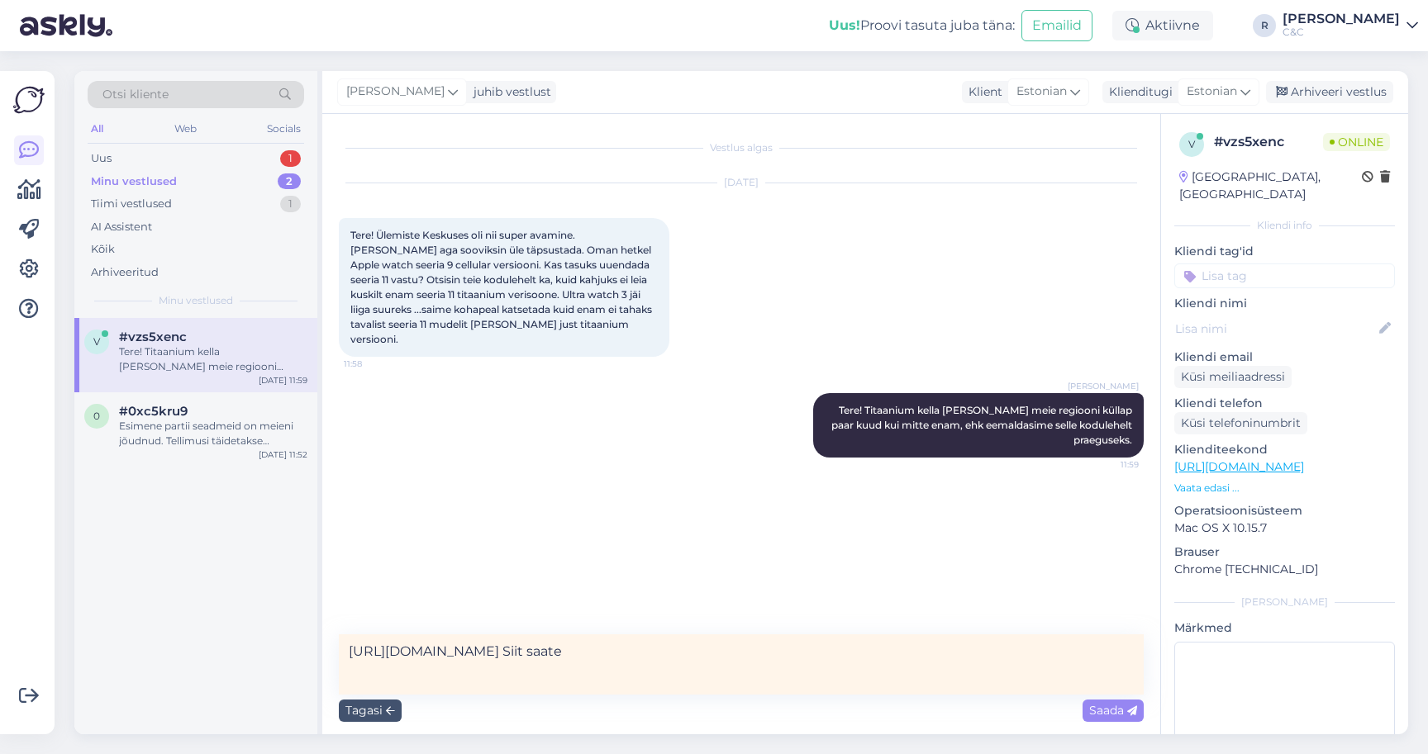
click at [405, 699] on div "Tagasi Saada" at bounding box center [741, 710] width 805 height 31
click at [497, 636] on textarea "https://www.apple.com/watch/compare/?modelList=watch-series-11,watch-series-9,w…" at bounding box center [741, 665] width 805 height 60
click at [393, 700] on div "Tagasi" at bounding box center [370, 711] width 63 height 22
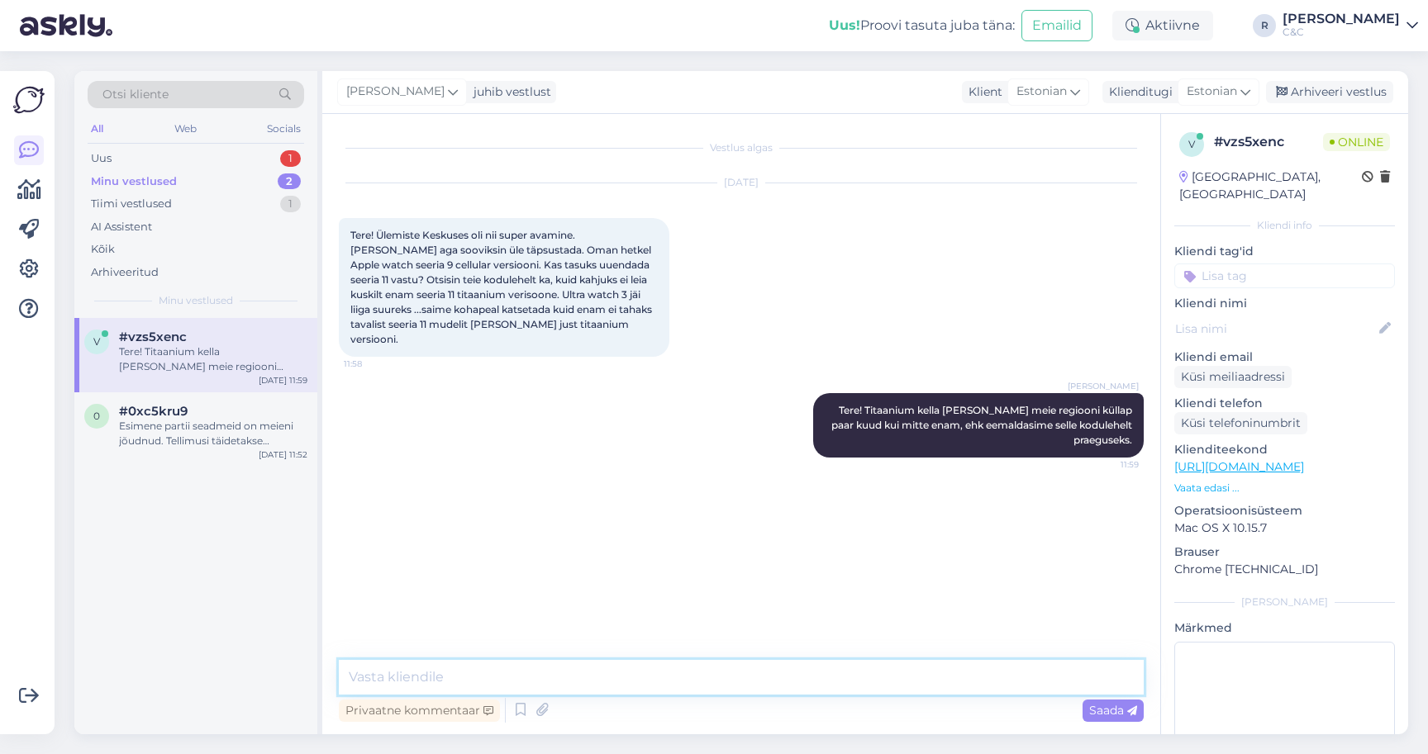
click at [678, 676] on textarea at bounding box center [741, 677] width 805 height 35
paste textarea "https://www.apple.com/watch/compare/?modelList=watch-series-11,watch-series-9,w…"
type textarea "https://www.apple.com/watch/compare/?modelList=watch-series-11,watch-series-9,w…"
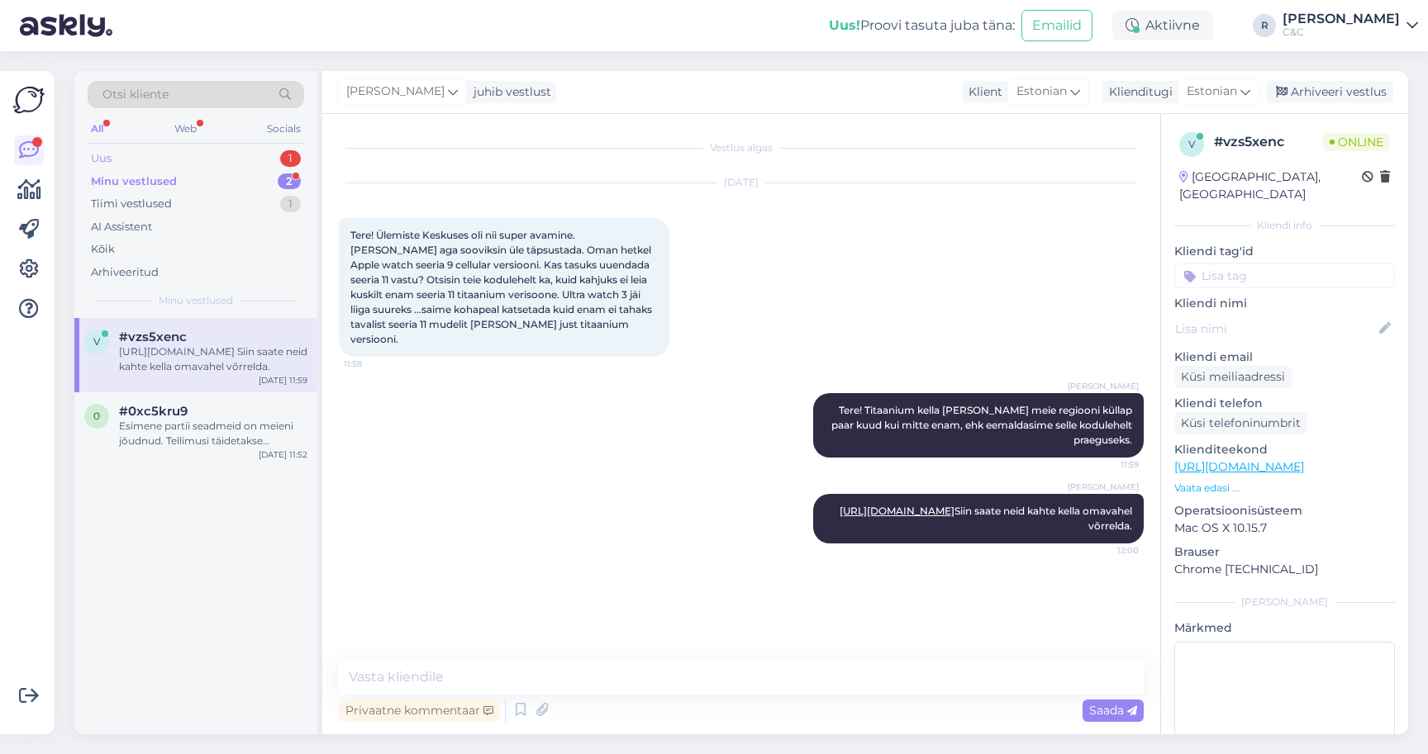
click at [280, 147] on div "Uus 1" at bounding box center [196, 158] width 216 height 23
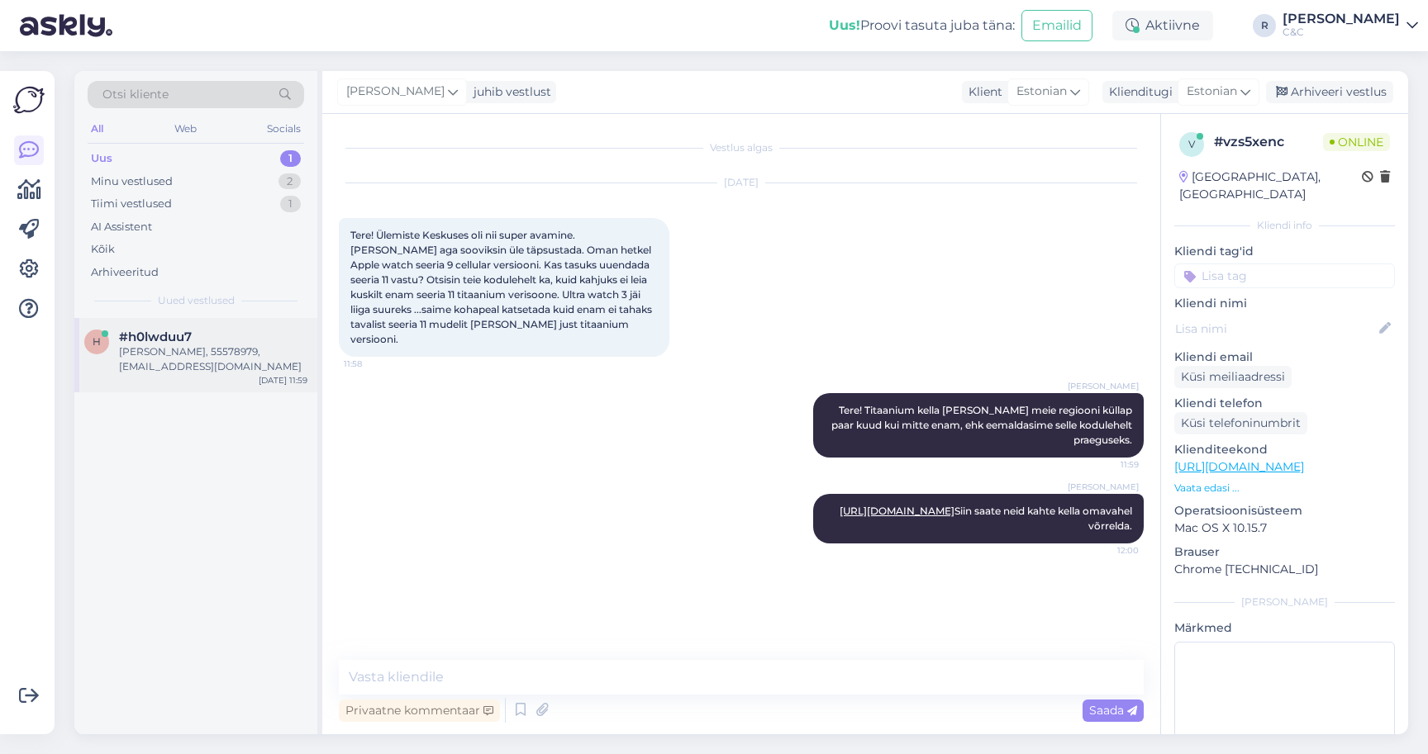
click at [183, 362] on div "h #h0lwduu7 Aleksandr Beljajev, 55578979, aleks.beljajev@gmail.com Sep 19 11:59" at bounding box center [195, 355] width 243 height 74
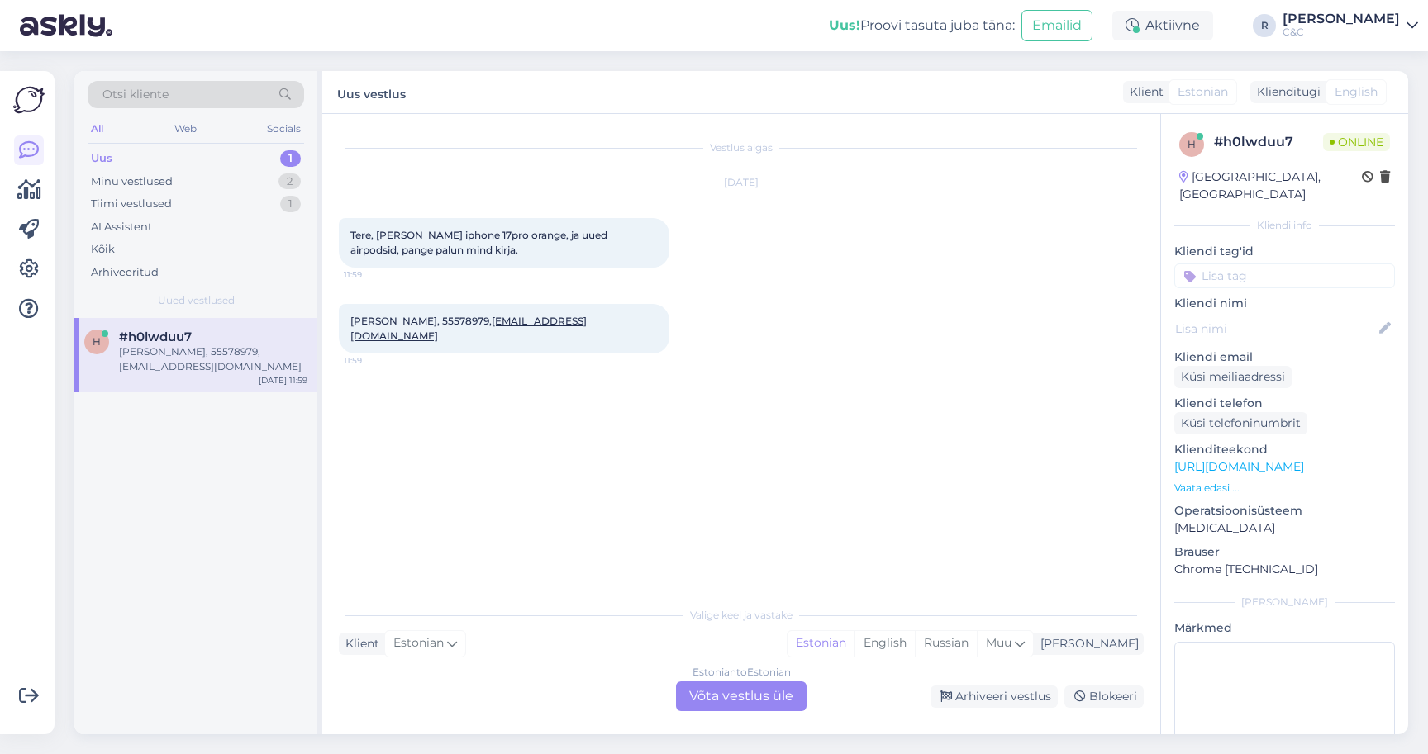
click at [701, 652] on div "Valige keel ja vastake Klient Estonian Mina Estonian English Russian Muu Estoni…" at bounding box center [741, 654] width 805 height 113
click at [705, 682] on div "Estonian to Estonian Võta vestlus üle" at bounding box center [741, 697] width 131 height 30
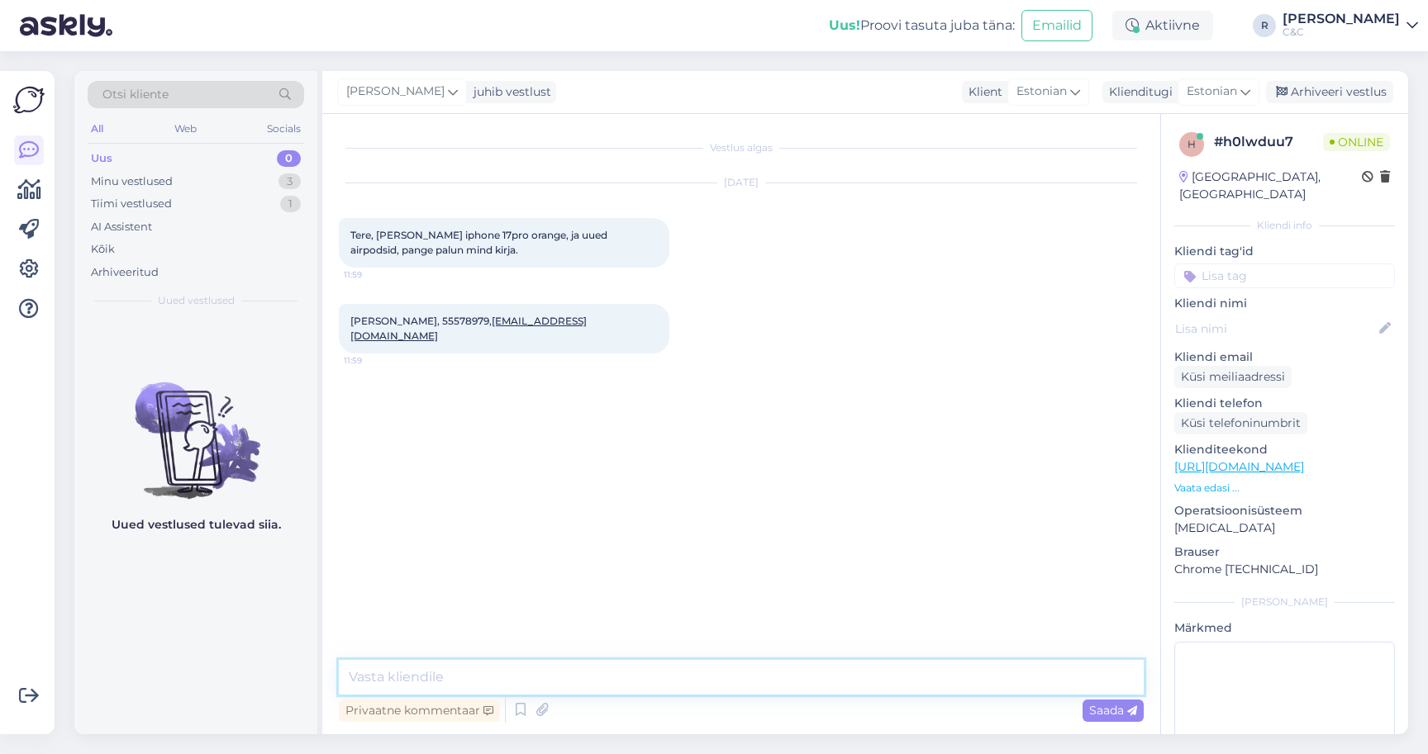
click at [513, 672] on textarea at bounding box center [741, 677] width 805 height 35
click at [525, 710] on icon at bounding box center [521, 710] width 20 height 25
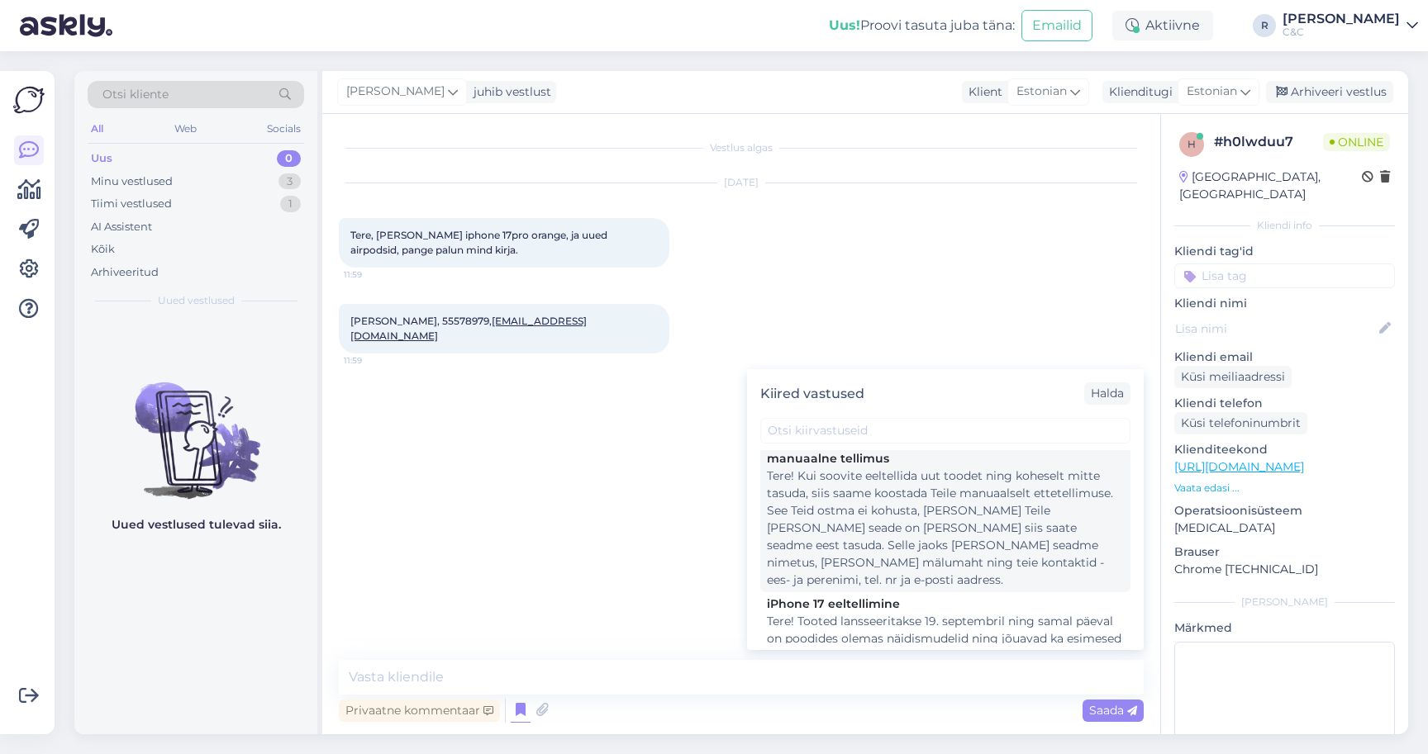
scroll to position [145, 0]
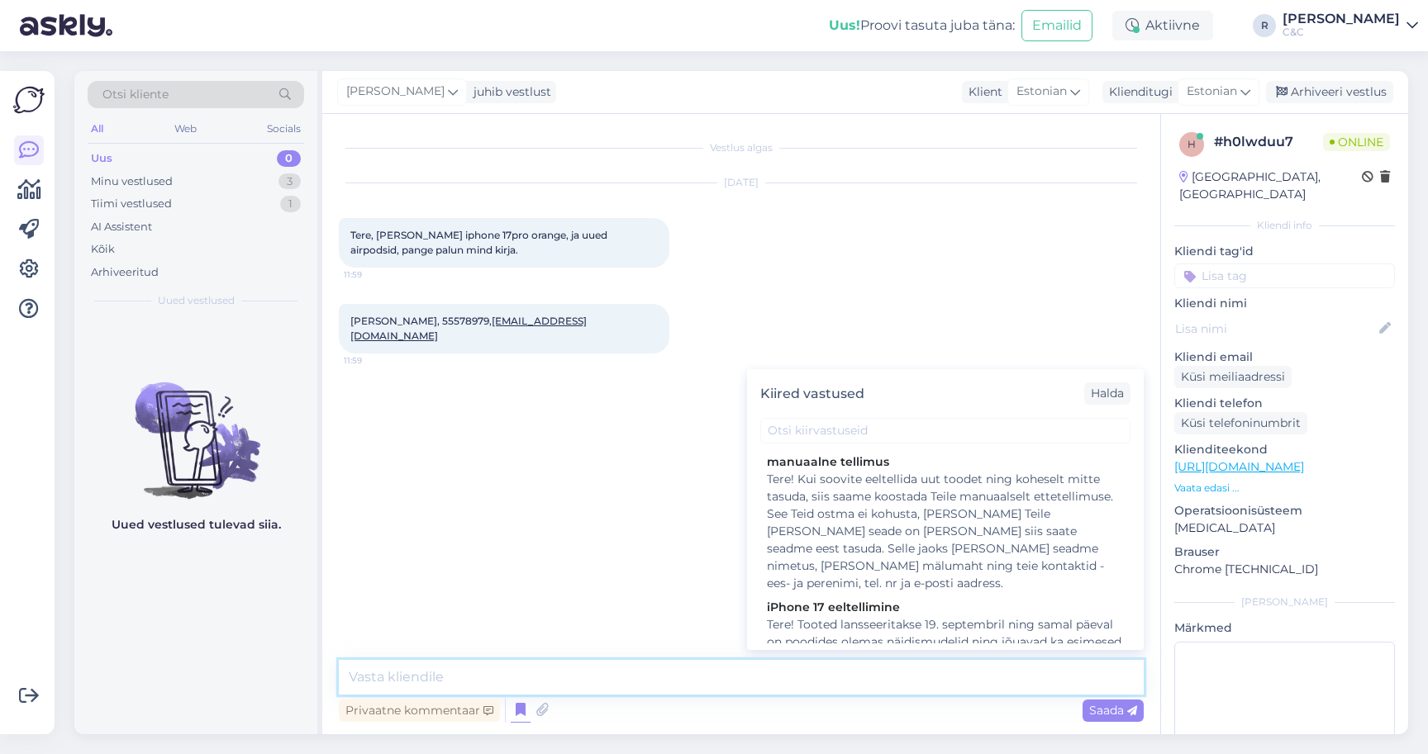
click at [658, 663] on textarea at bounding box center [741, 677] width 805 height 35
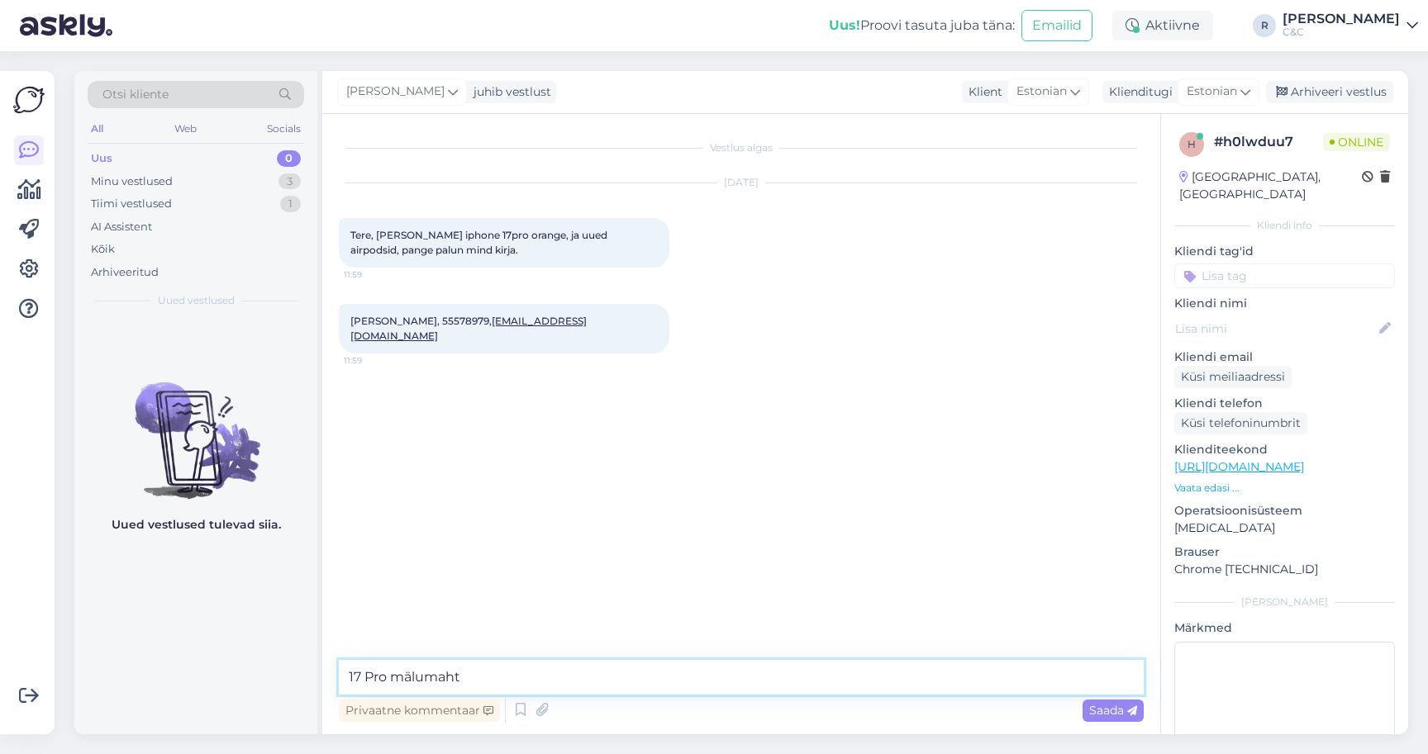
type textarea "17 Pro mälumaht?"
type textarea "Mis salongist?"
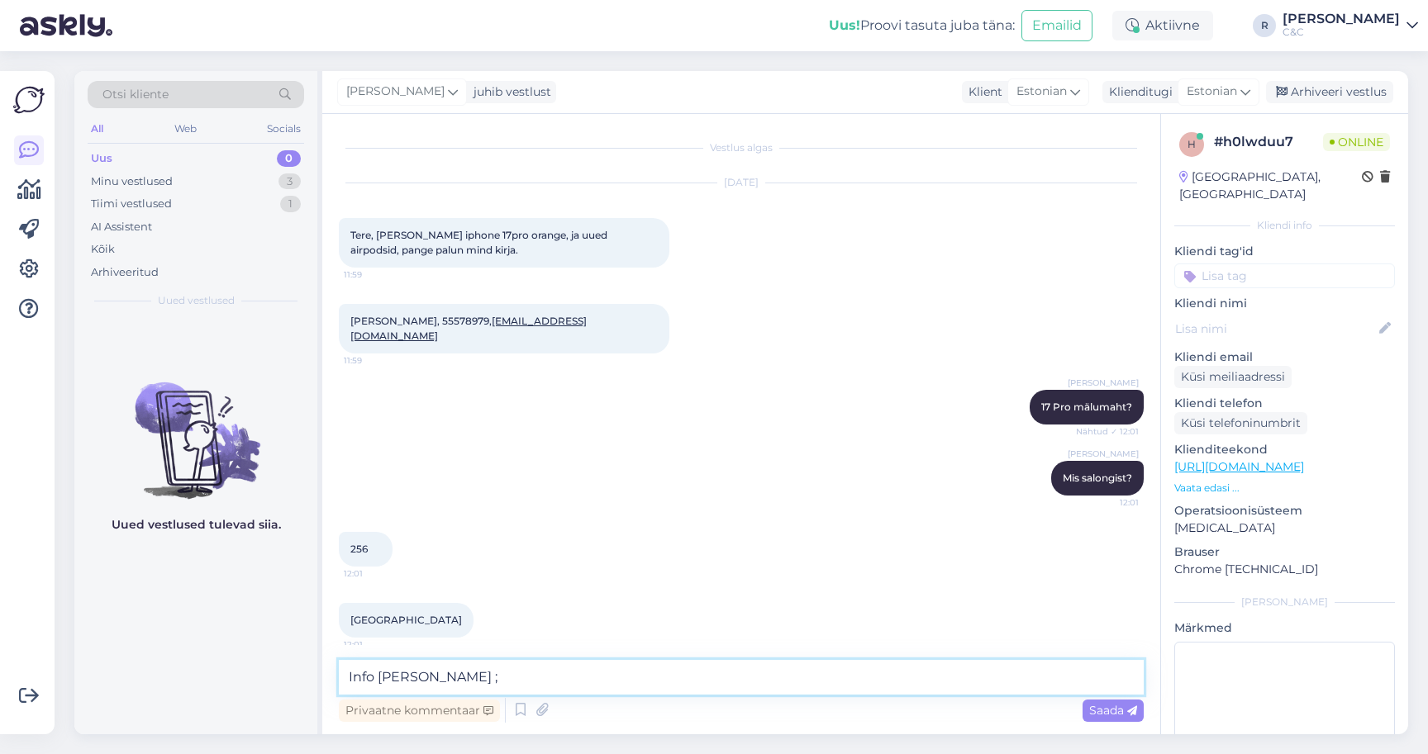
type textarea "Info käes Aleksandr ;)"
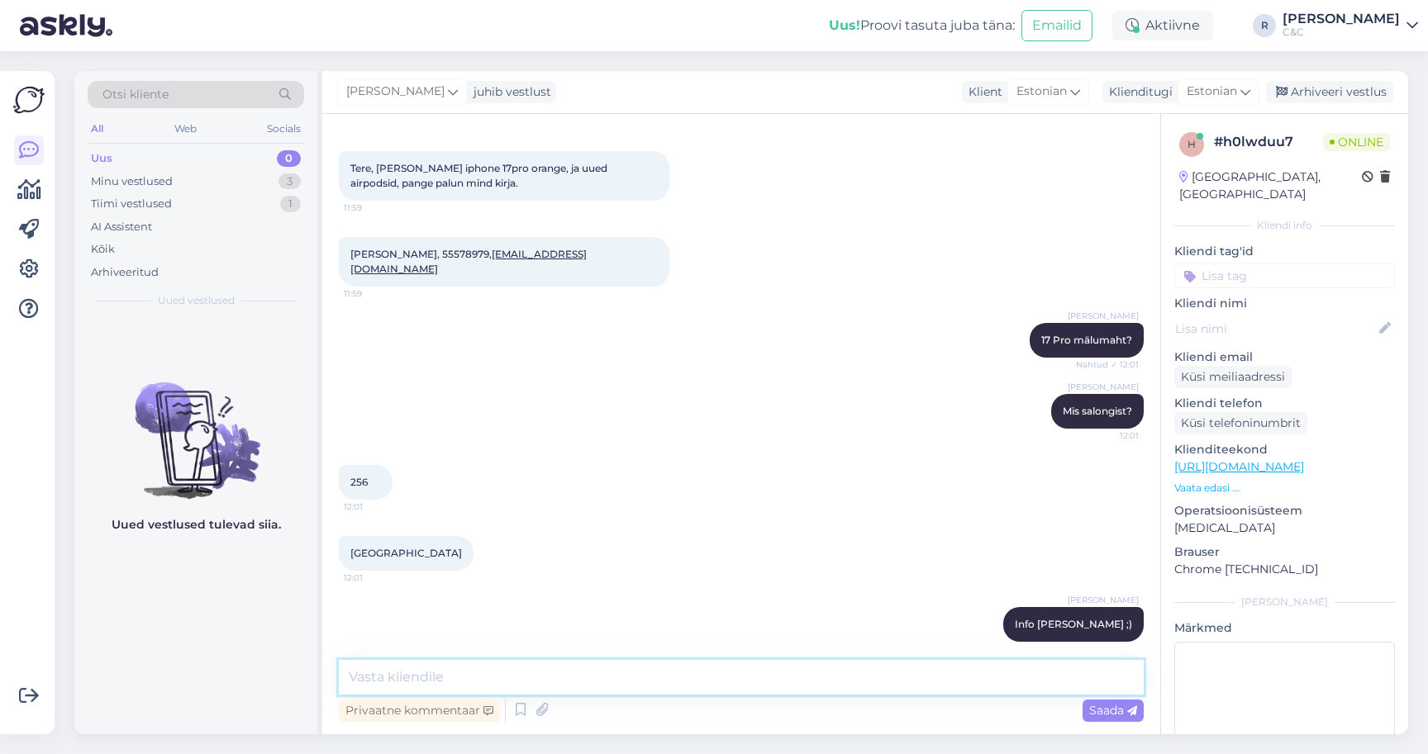
scroll to position [0, 0]
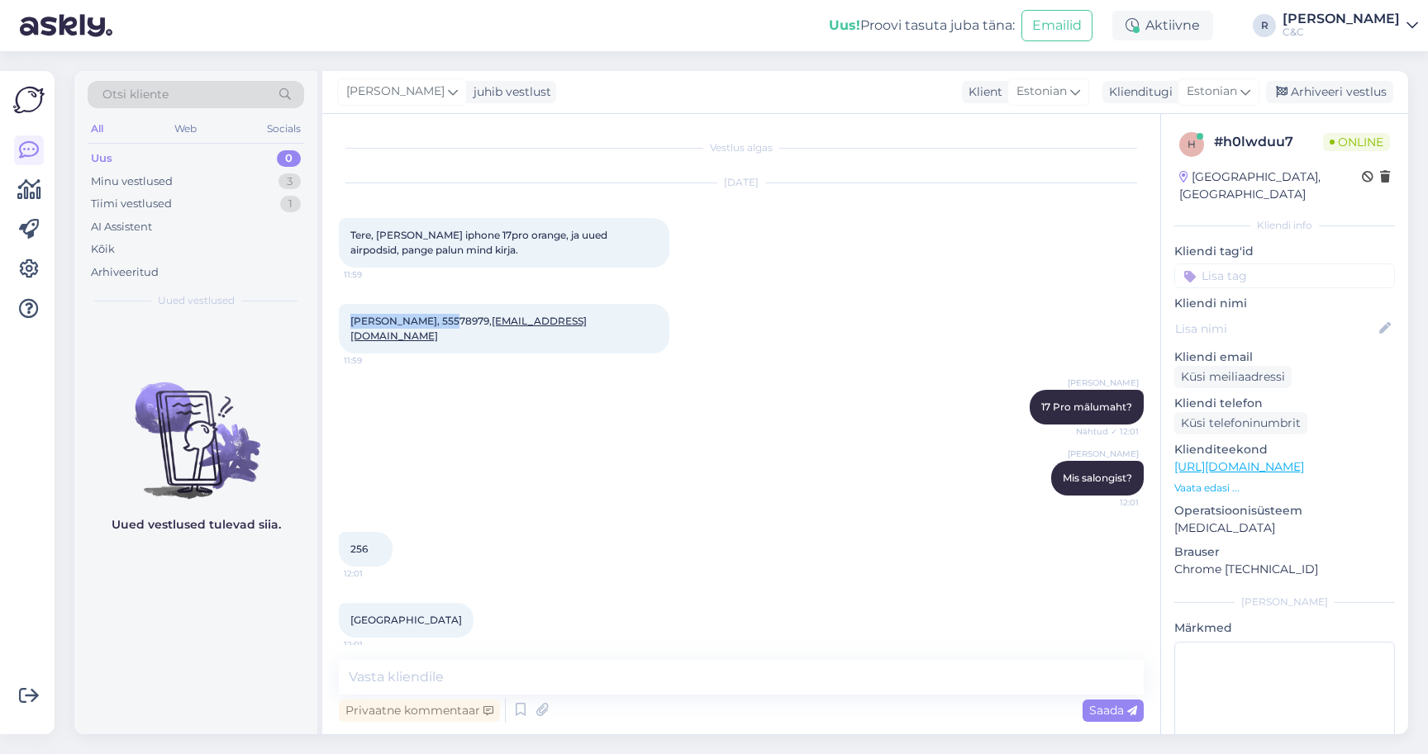
drag, startPoint x: 443, startPoint y: 309, endPoint x: 347, endPoint y: 307, distance: 95.9
click at [347, 307] on div "Aleksandr Beljajev, 55578979, aleks.beljajev@gmail.com 11:59" at bounding box center [504, 329] width 330 height 50
copy span "Aleksandr Beljajev"
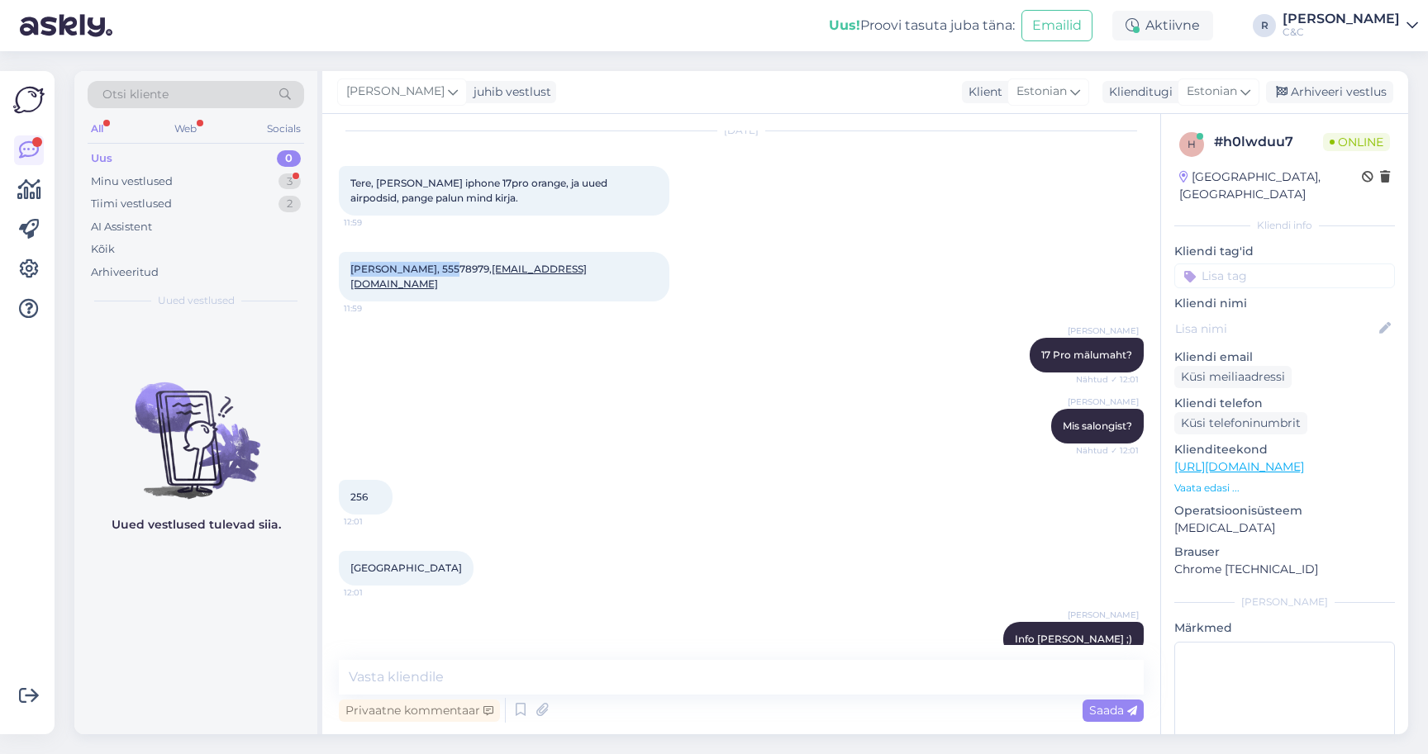
scroll to position [43, 0]
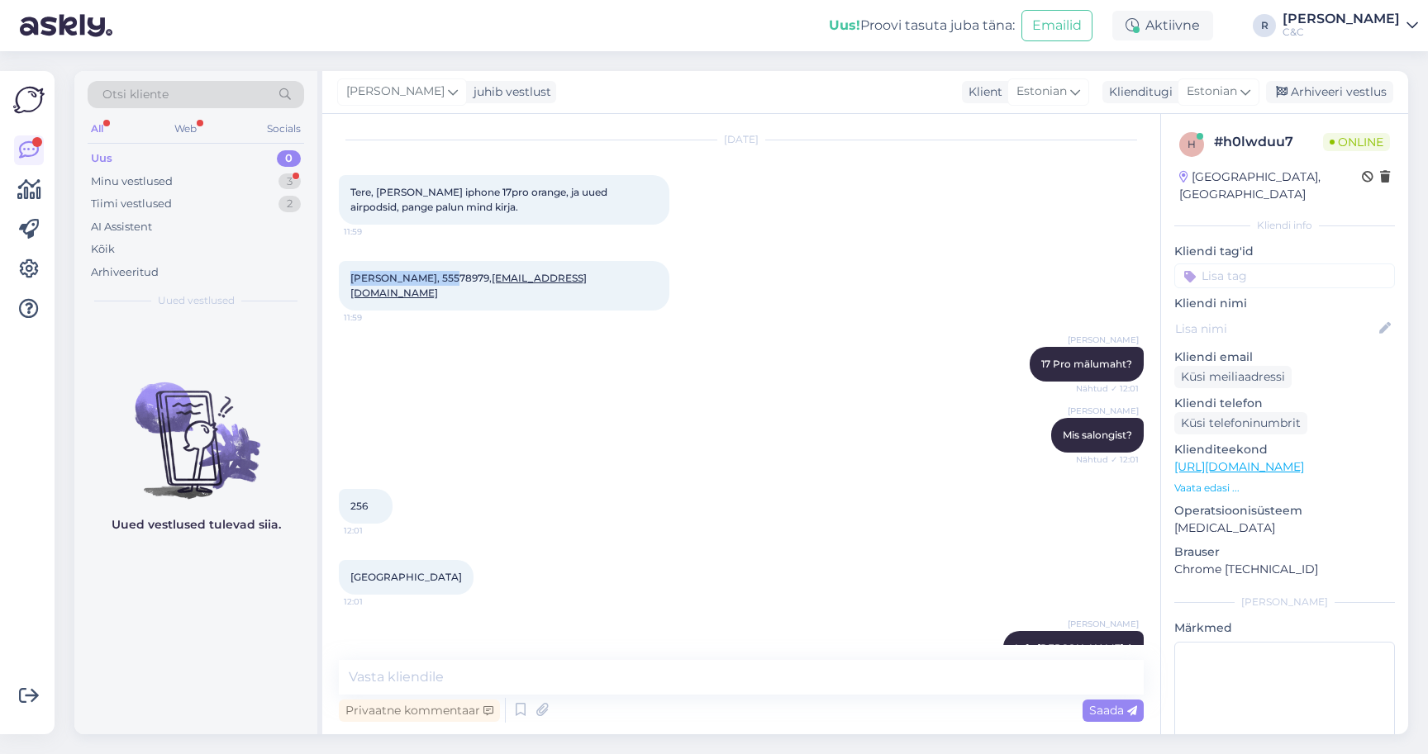
drag, startPoint x: 631, startPoint y: 267, endPoint x: 501, endPoint y: 270, distance: 130.6
click at [501, 270] on div "Aleksandr Beljajev, 55578979, aleks.beljajev@gmail.com 11:59" at bounding box center [504, 286] width 330 height 50
copy span "aleks.beljajev@gmail.com"
click at [458, 272] on span "Aleksandr Beljajev, 55578979, aleks.beljajev@gmail.com" at bounding box center [468, 285] width 236 height 27
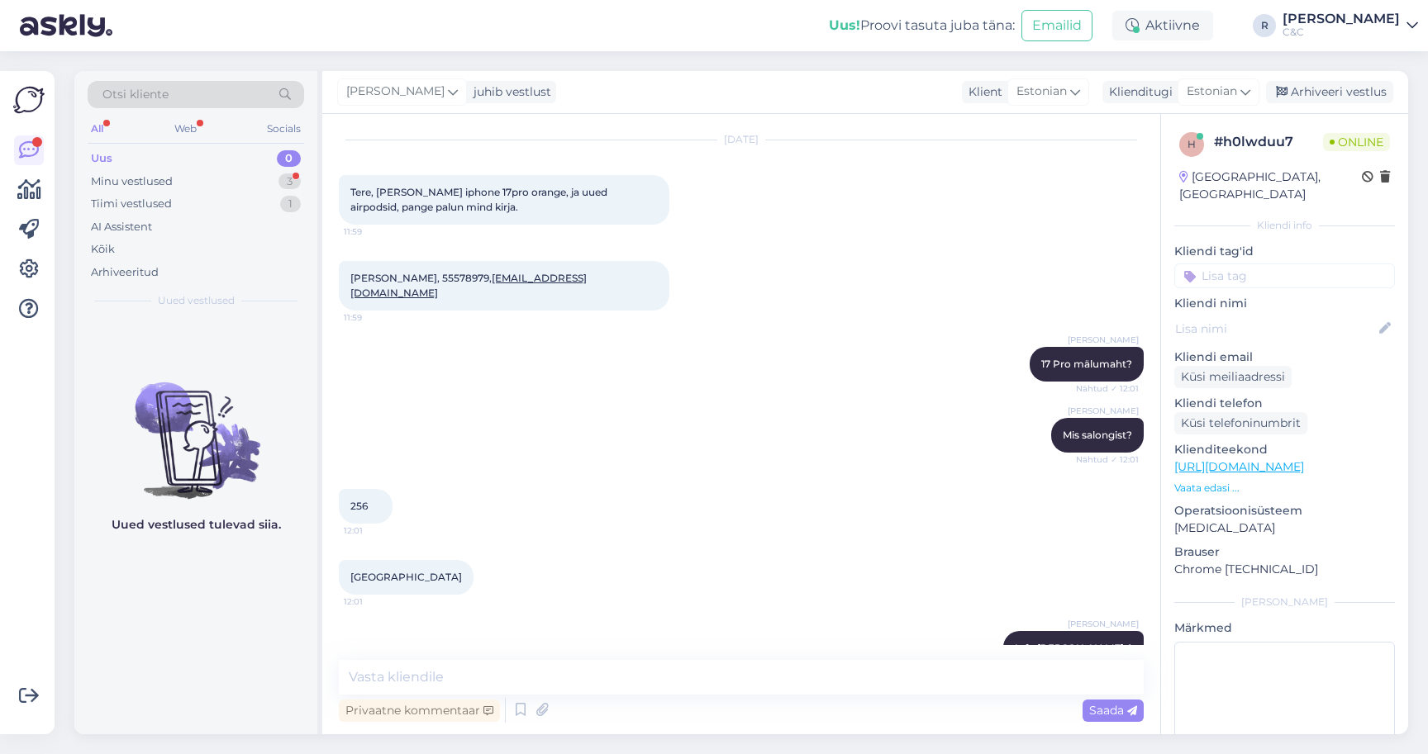
copy span "55578979"
click at [367, 272] on span "Aleksandr Beljajev, 55578979, aleks.beljajev@gmail.com" at bounding box center [468, 285] width 236 height 27
copy span "Aleksandr"
click at [421, 273] on div "Aleksandr Beljajev, 55578979, aleks.beljajev@gmail.com 11:59" at bounding box center [504, 286] width 330 height 50
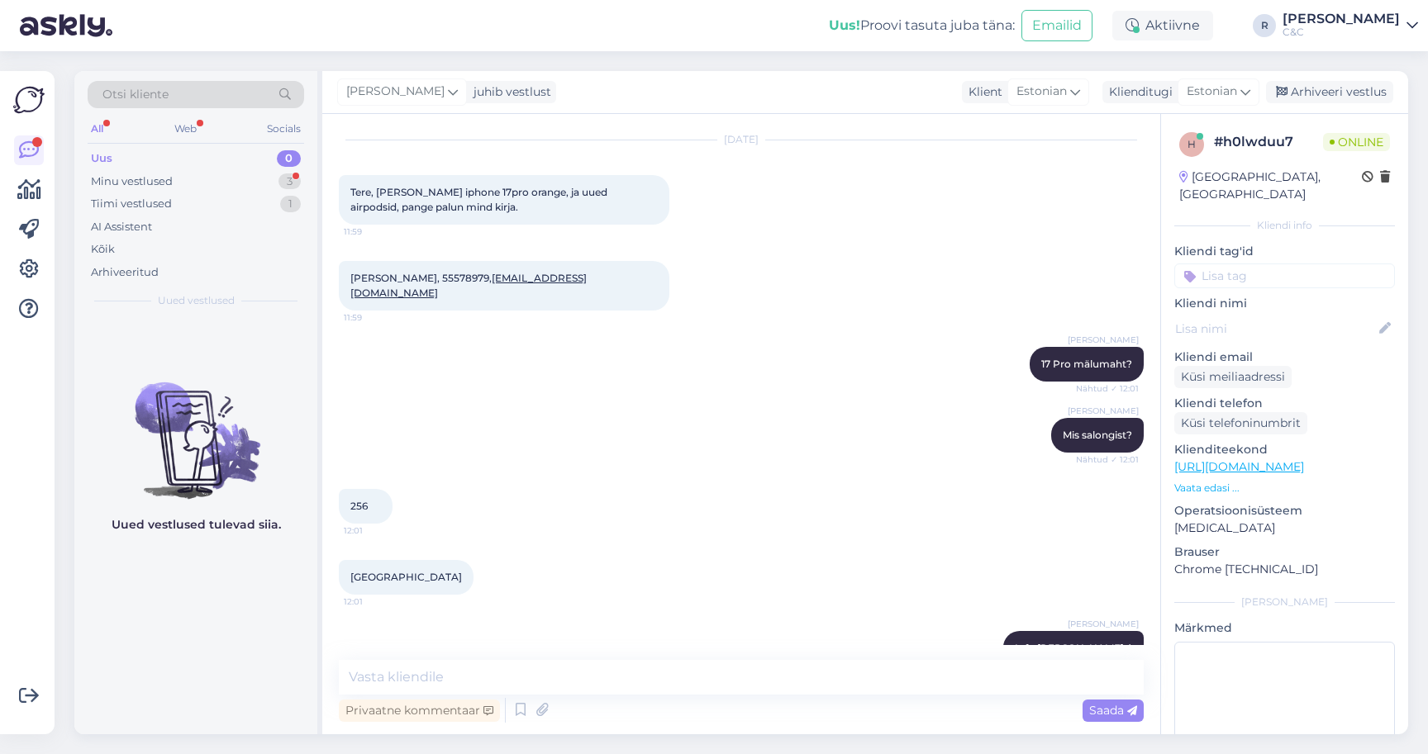
click at [421, 272] on span "Aleksandr Beljajev, 55578979, aleks.beljajev@gmail.com" at bounding box center [468, 285] width 236 height 27
copy span "Beljajev"
click at [95, 2] on img at bounding box center [66, 25] width 93 height 51
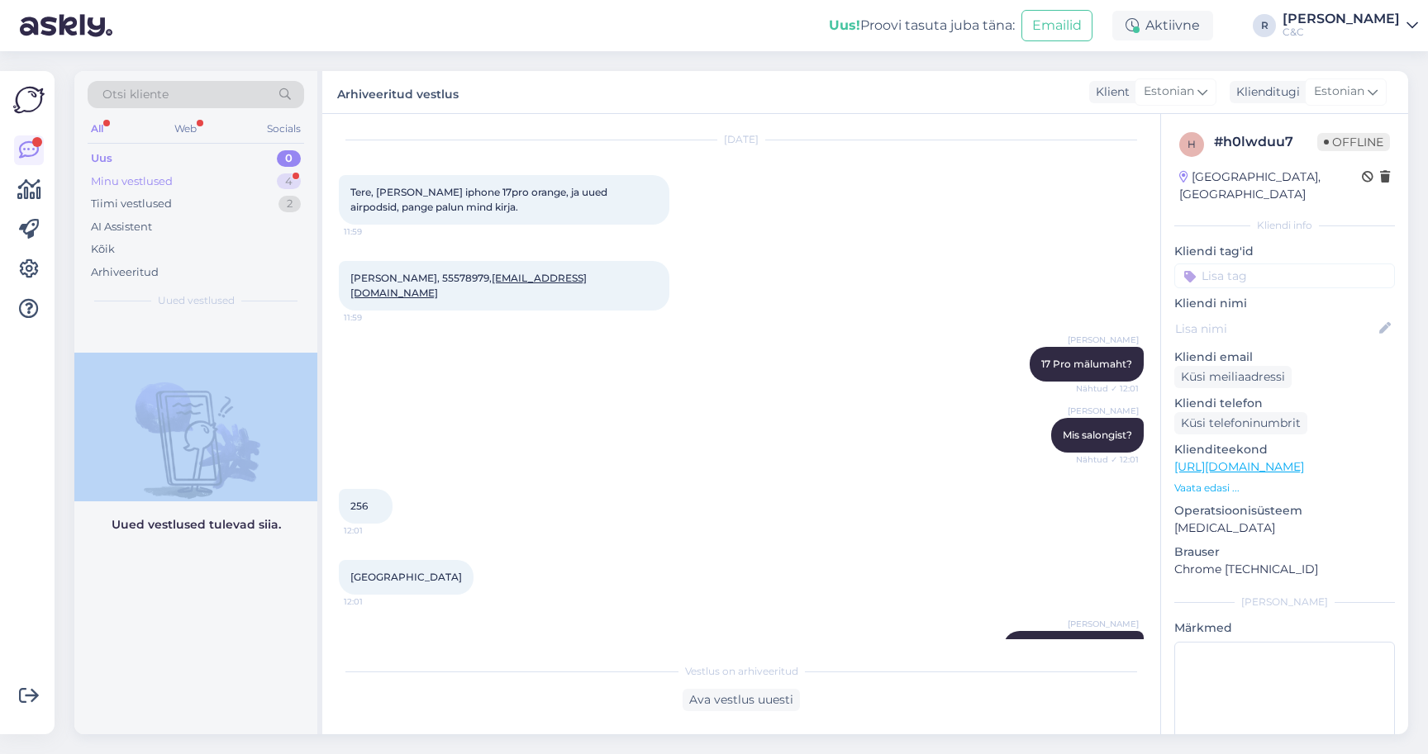
click at [250, 170] on div "Minu vestlused 4" at bounding box center [196, 181] width 216 height 23
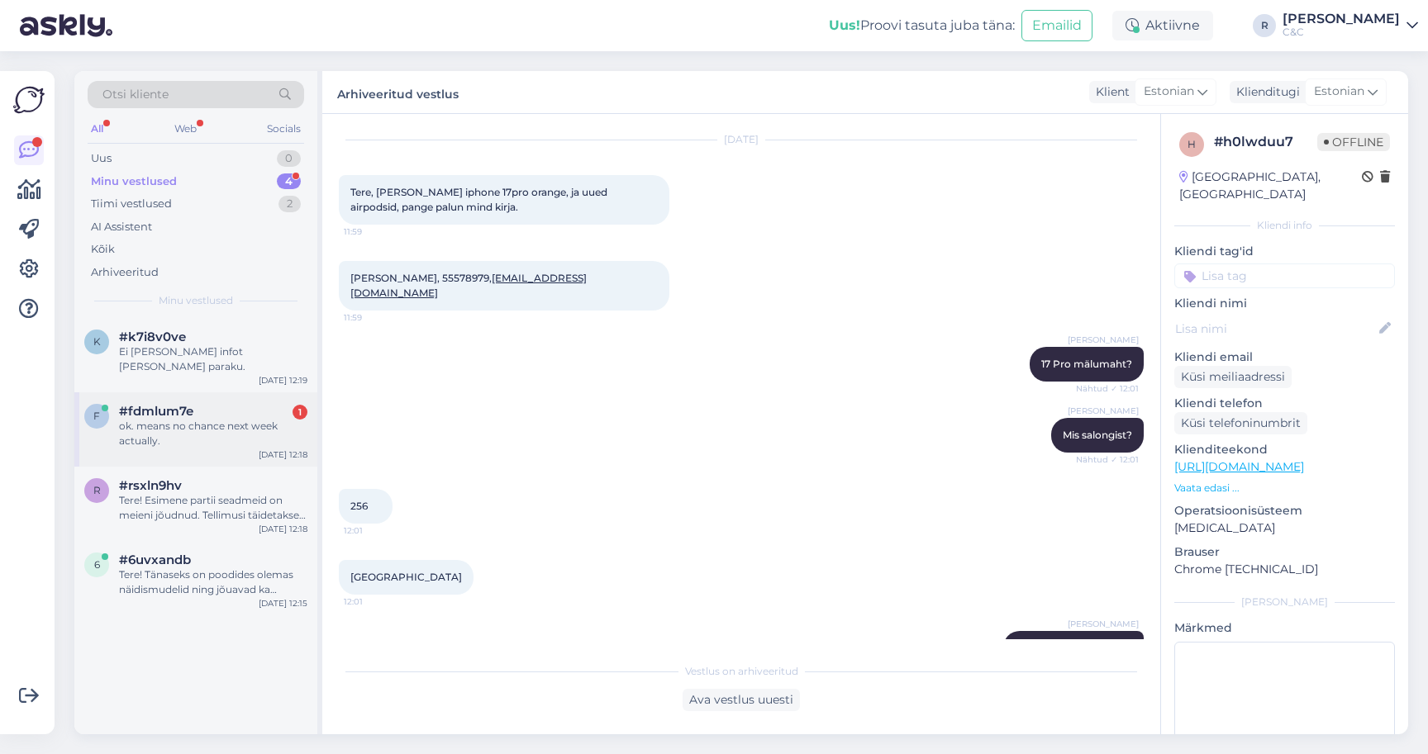
click at [223, 419] on div "ok. means no chance next week actually." at bounding box center [213, 434] width 188 height 30
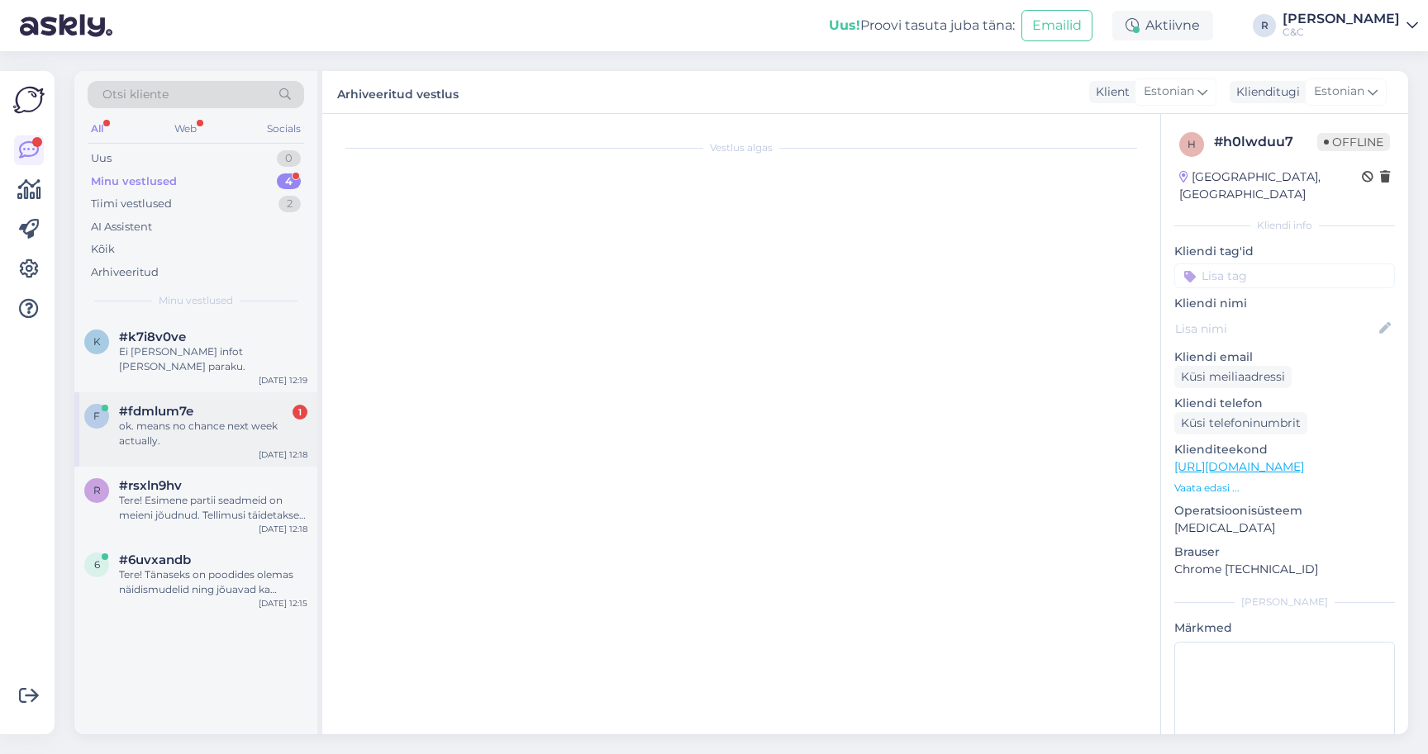
scroll to position [384, 0]
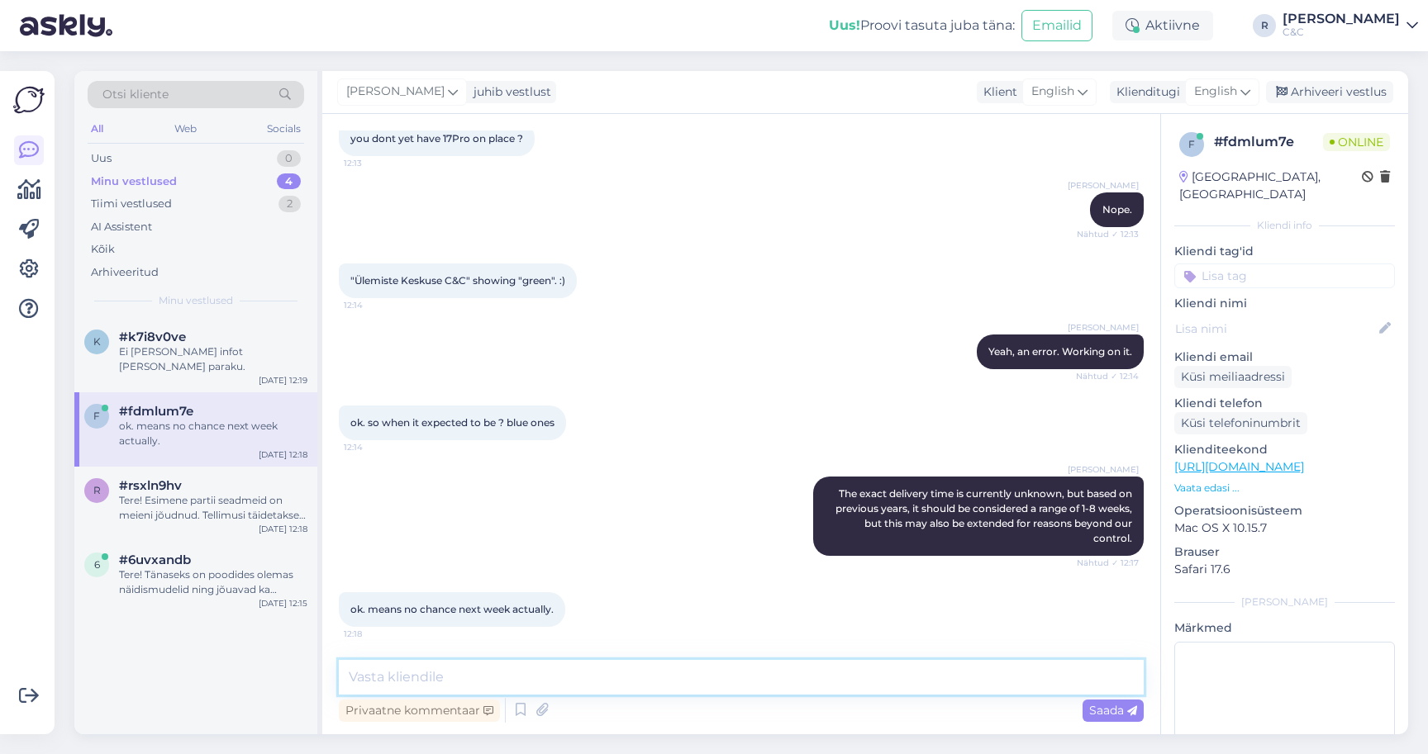
click at [518, 665] on textarea at bounding box center [741, 677] width 805 height 35
click at [516, 667] on textarea at bounding box center [741, 677] width 805 height 35
click at [290, 493] on div "Tere! Esimene partii seadmeid on meieni jõudnud. Tellimusi täidetakse virtuaalj…" at bounding box center [213, 508] width 188 height 30
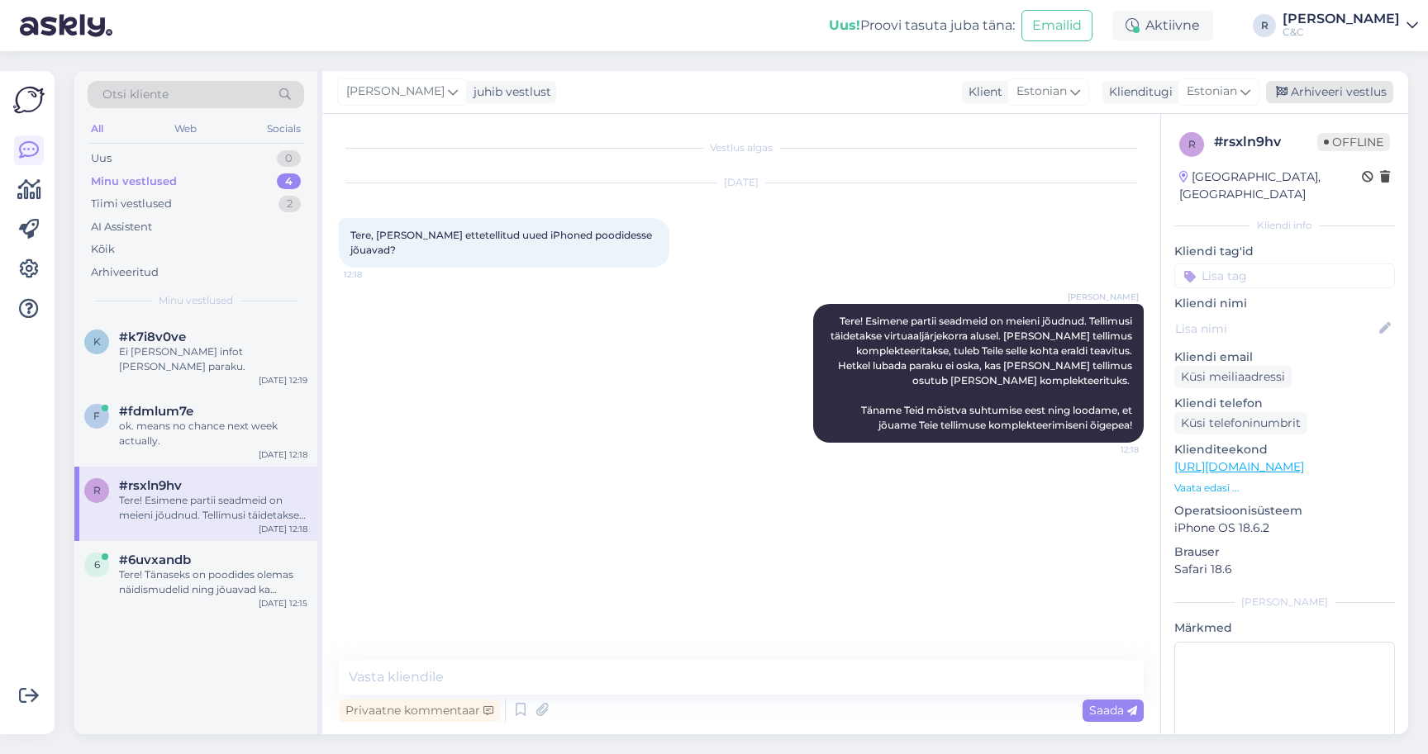
click at [1356, 81] on div "Arhiveeri vestlus" at bounding box center [1329, 92] width 127 height 22
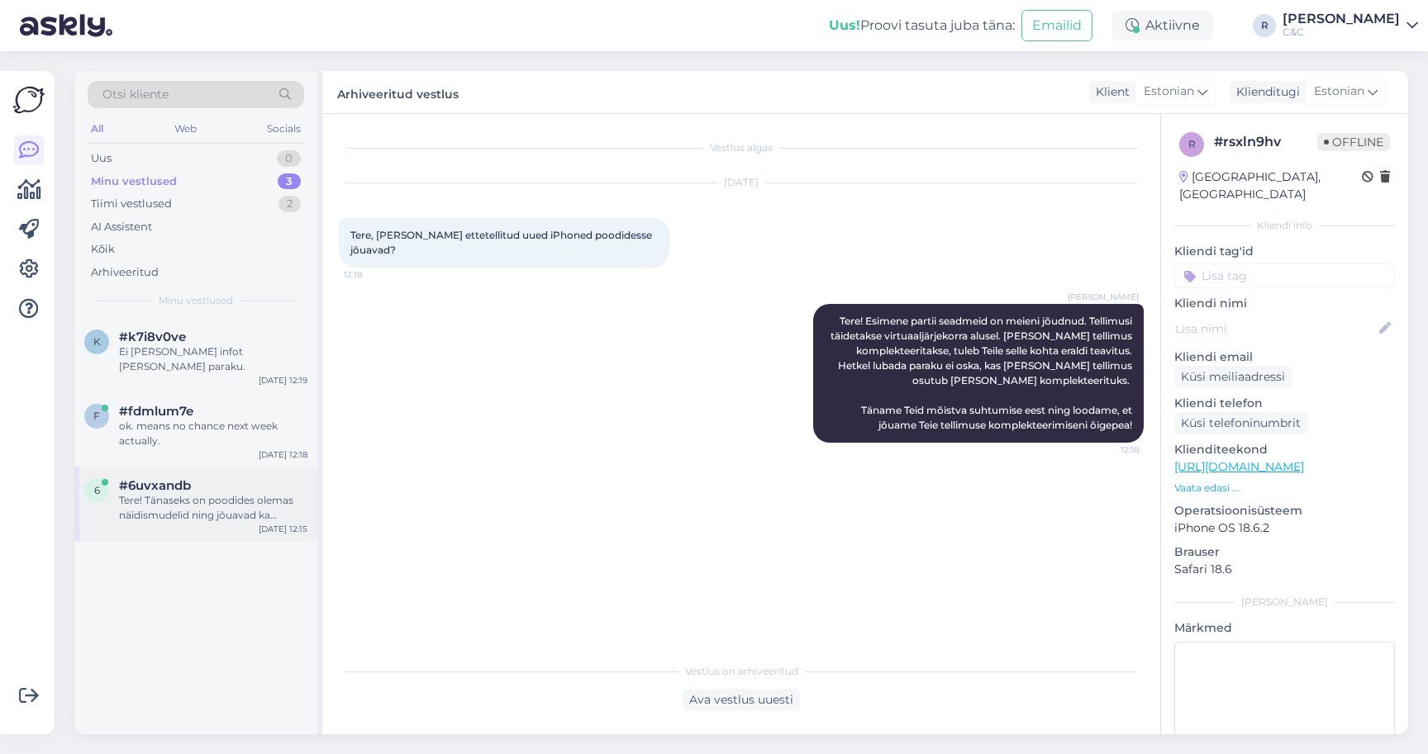
click at [260, 478] on div "#6uvxandb" at bounding box center [213, 485] width 188 height 15
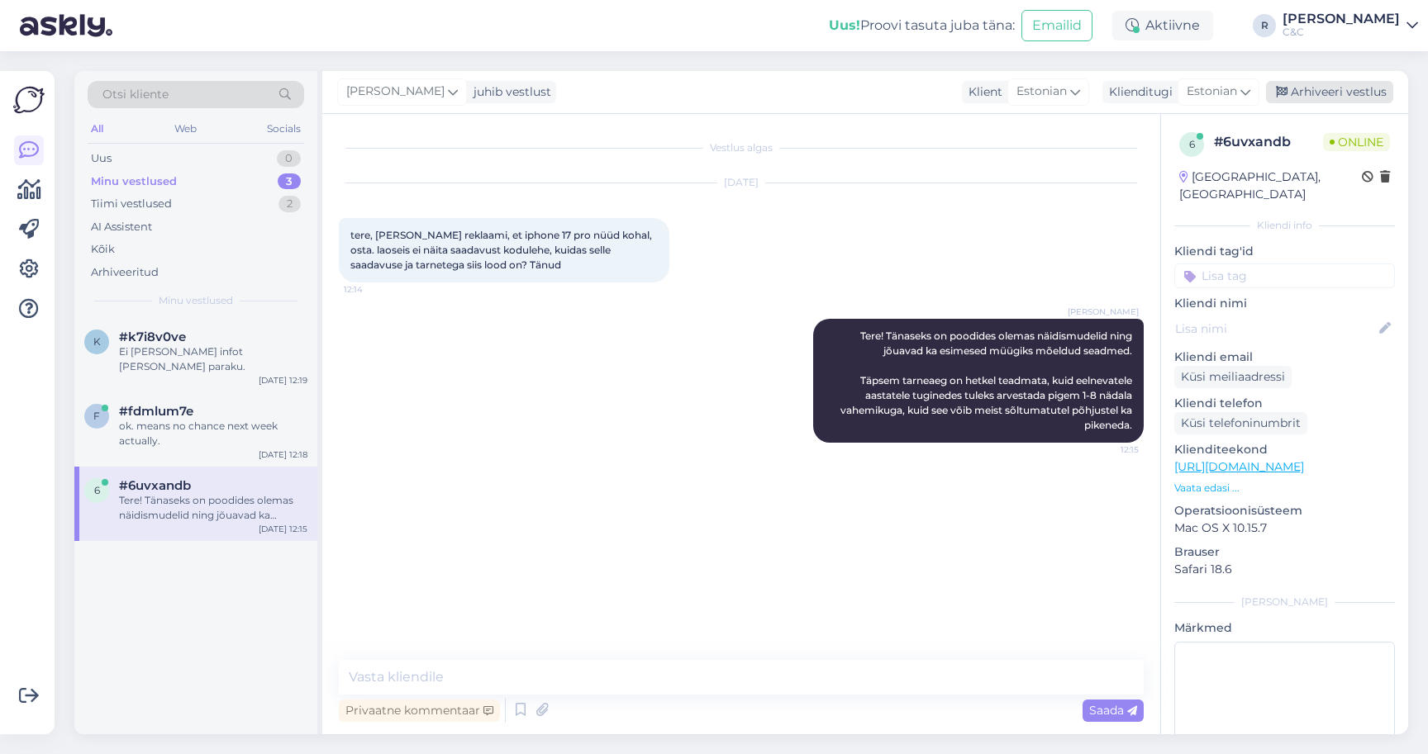
click at [1357, 81] on div "Arhiveeri vestlus" at bounding box center [1329, 92] width 127 height 22
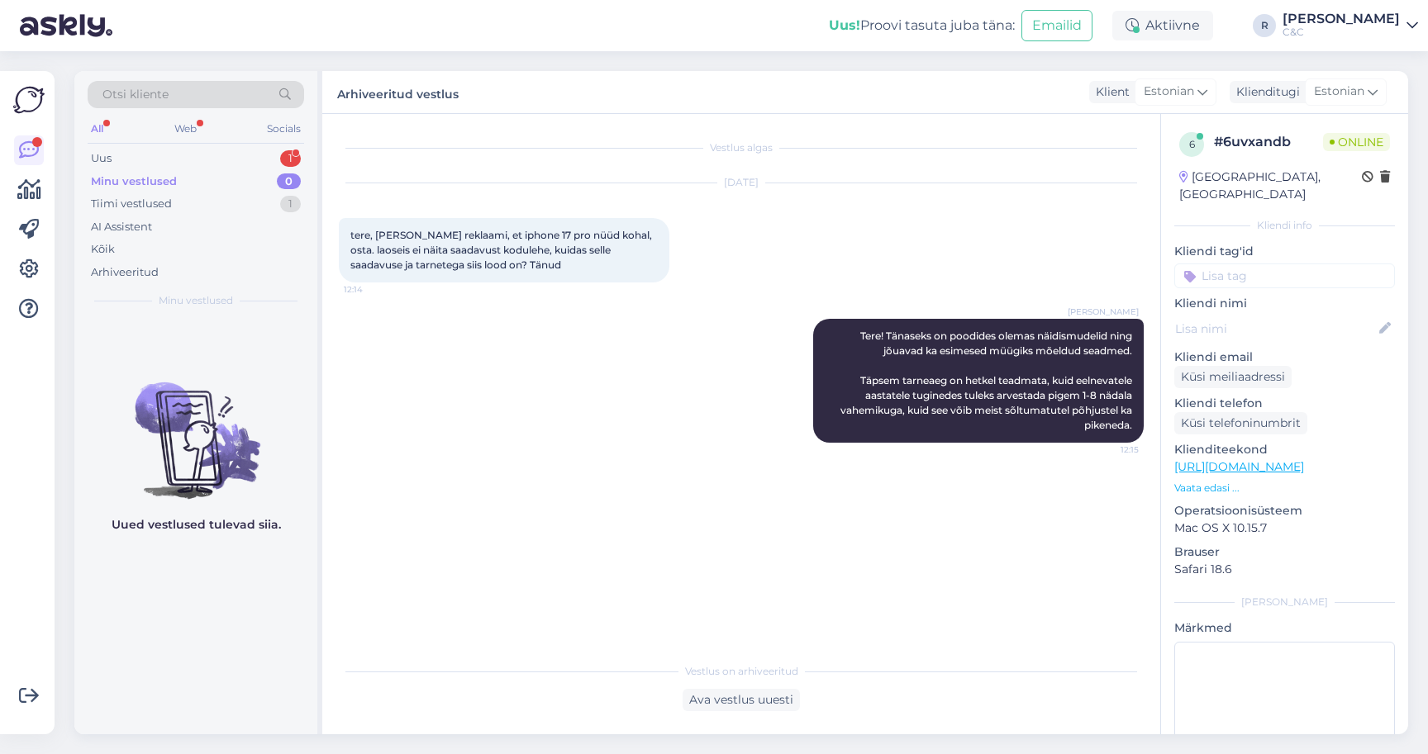
scroll to position [50, 0]
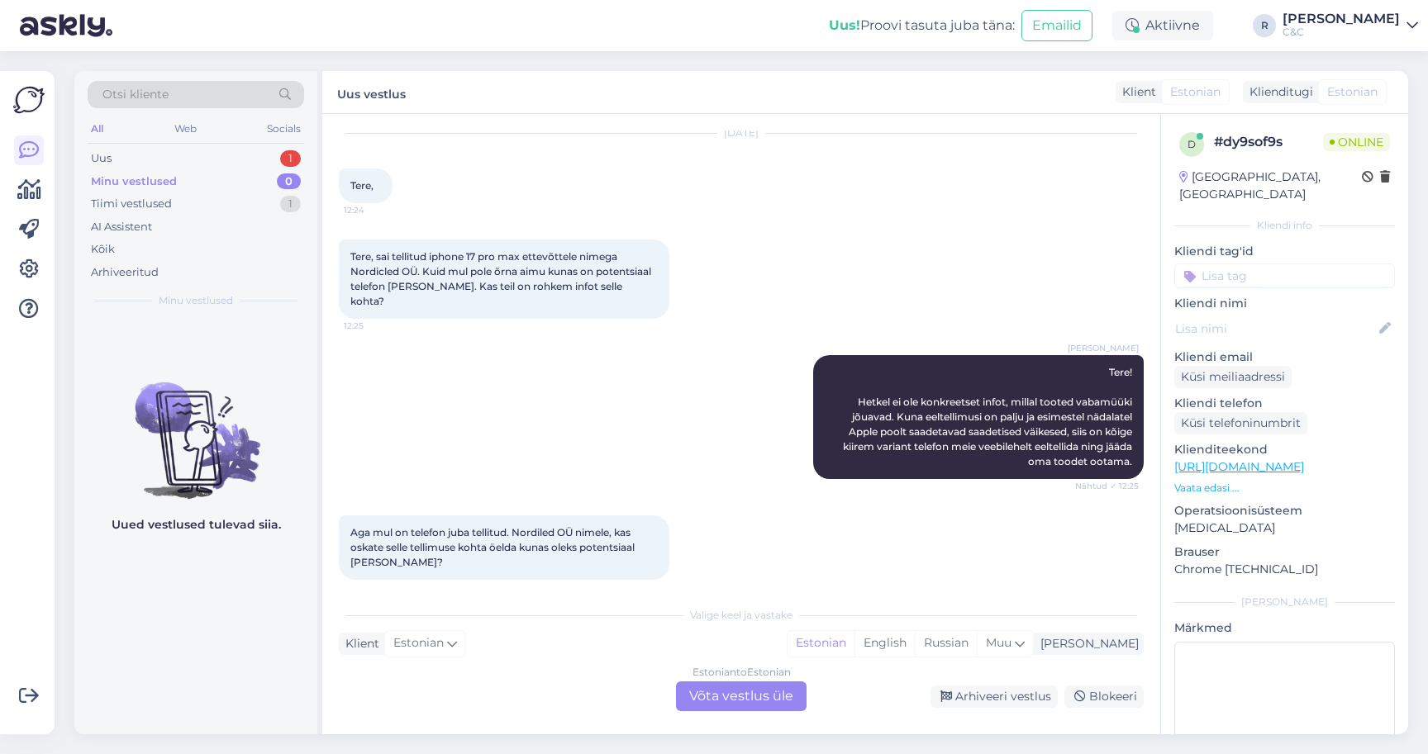
click at [725, 687] on div "Estonian to Estonian Võta vestlus üle" at bounding box center [741, 697] width 131 height 30
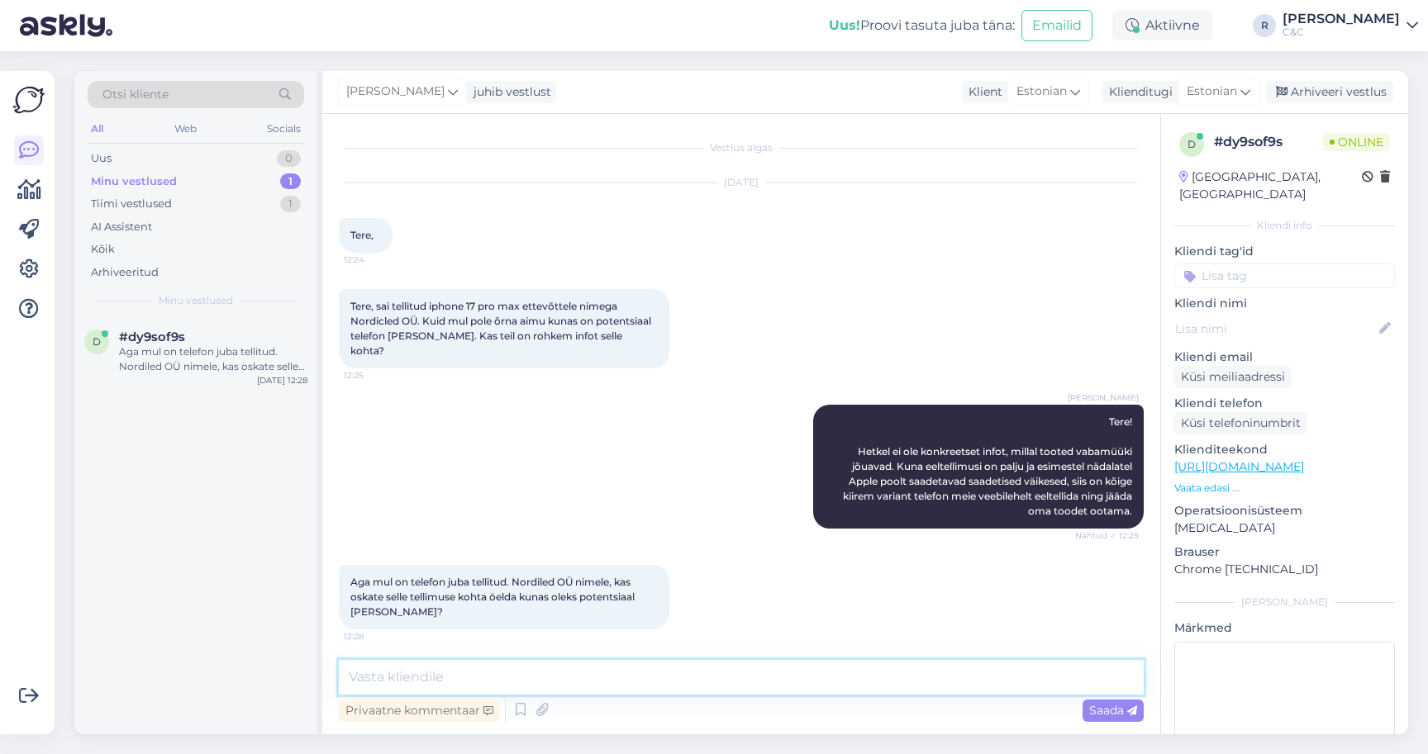
click at [825, 678] on textarea at bounding box center [741, 677] width 805 height 35
click at [520, 698] on icon at bounding box center [521, 710] width 20 height 25
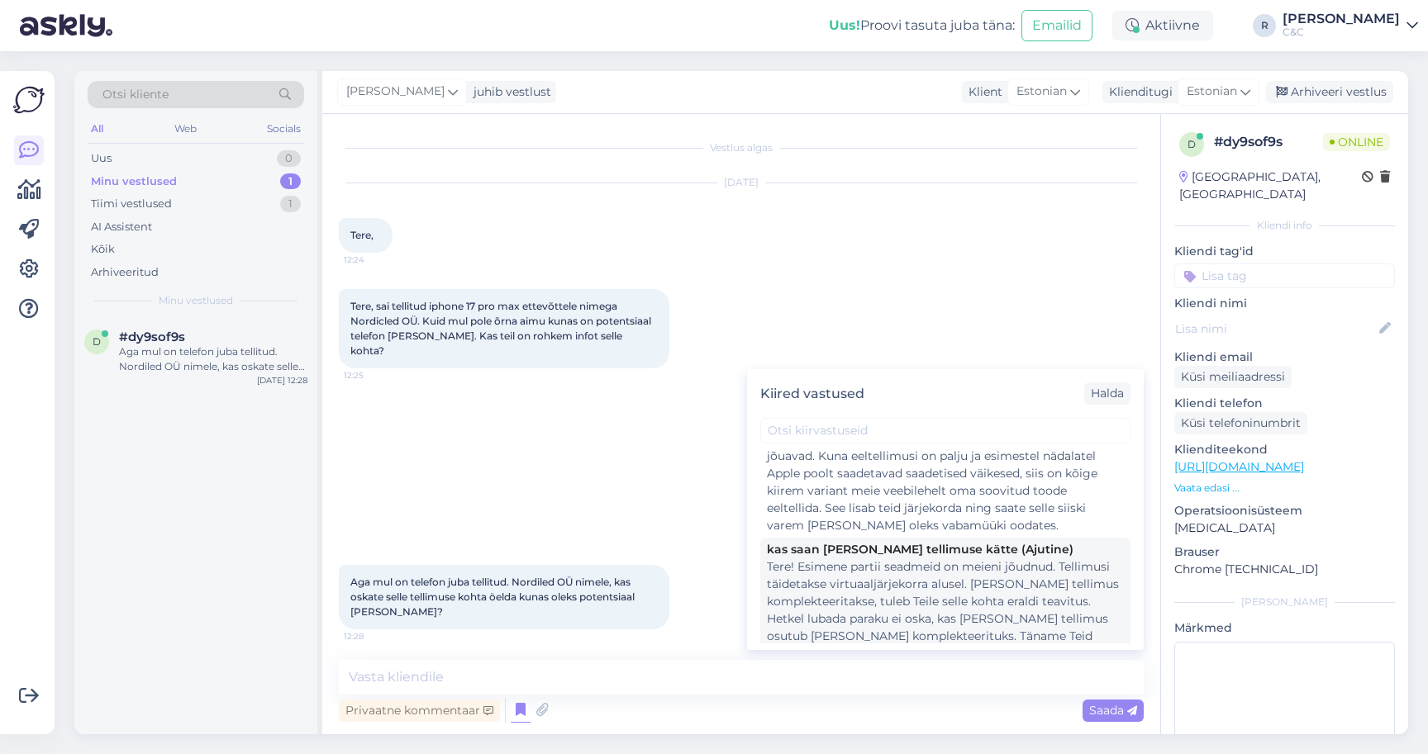
scroll to position [59, 0]
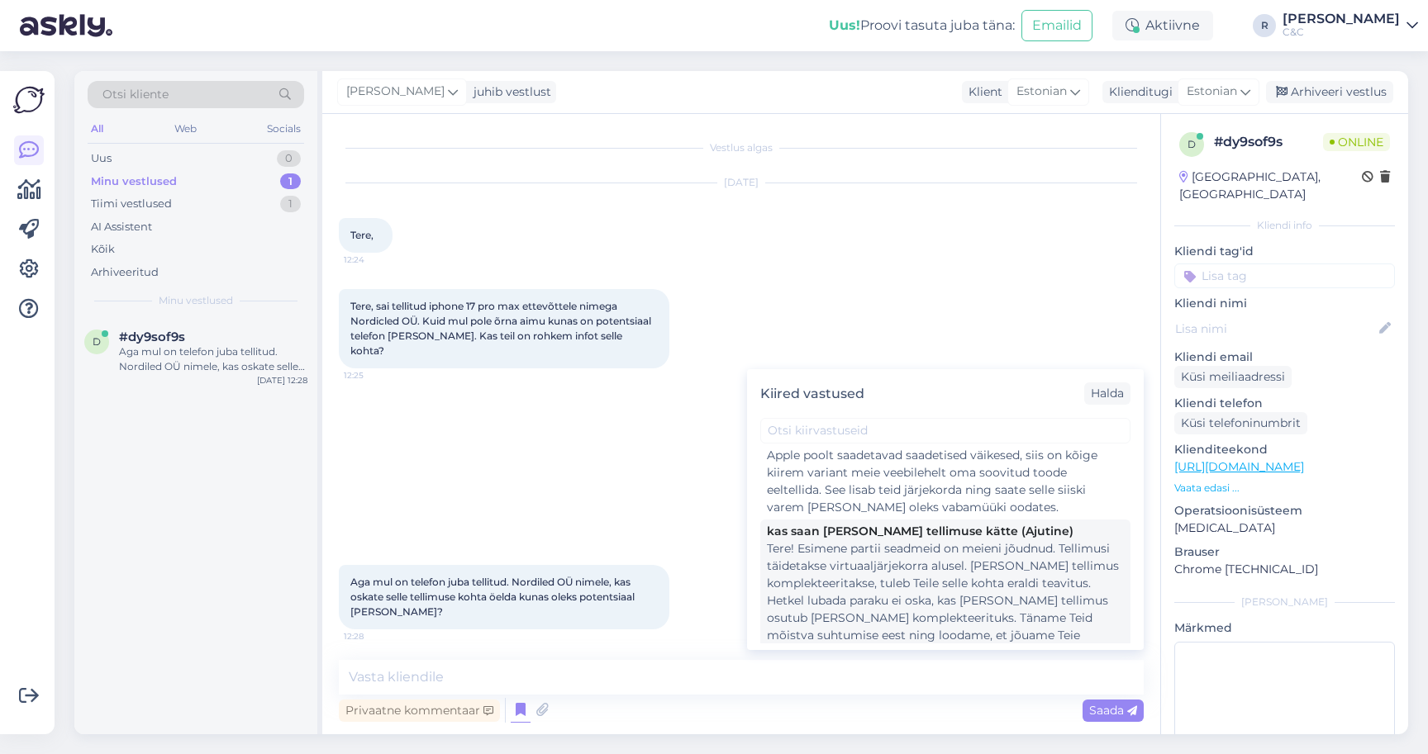
click at [860, 560] on div "Tere! Esimene partii seadmeid on meieni jõudnud. Tellimusi täidetakse virtuaalj…" at bounding box center [945, 600] width 357 height 121
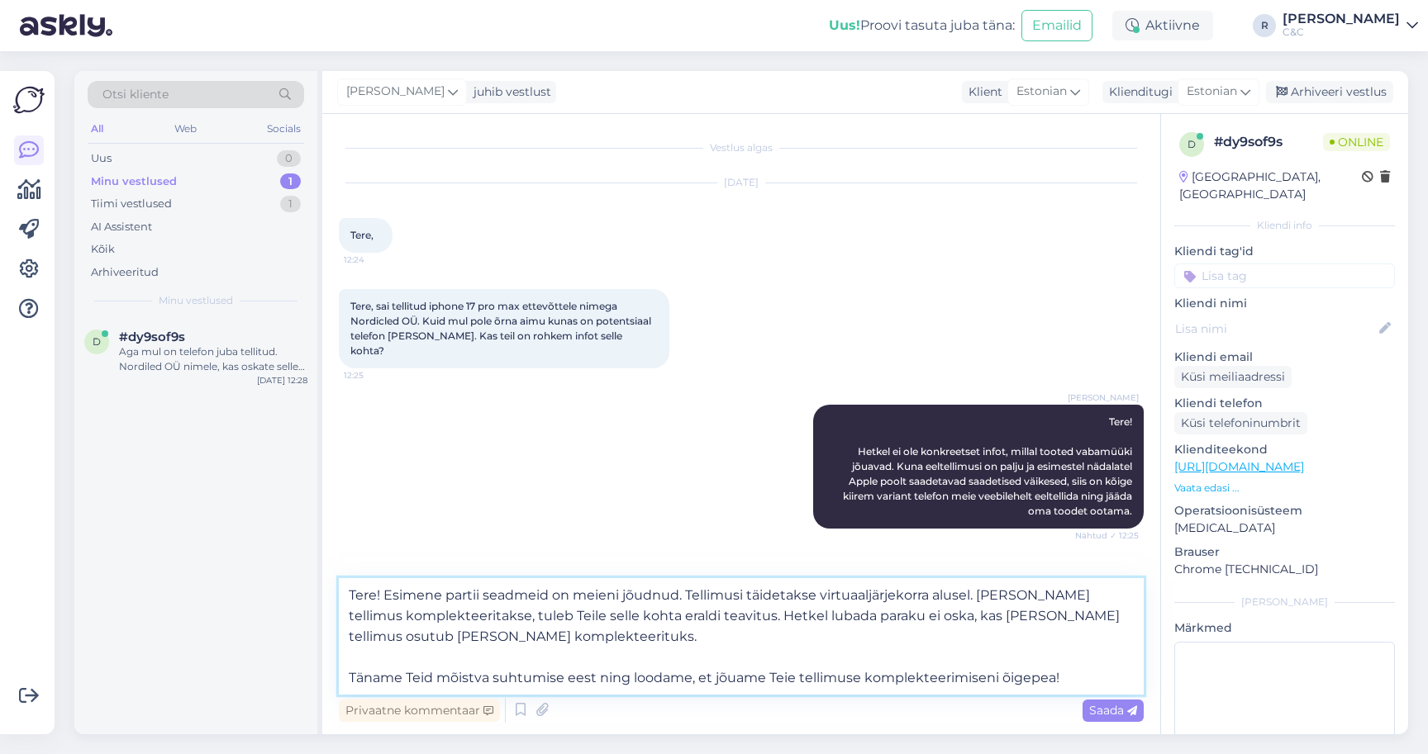
click at [711, 640] on textarea "Tere! Esimene partii seadmeid on meieni jõudnud. Tellimusi täidetakse virtuaalj…" at bounding box center [741, 636] width 805 height 116
drag, startPoint x: 381, startPoint y: 582, endPoint x: 317, endPoint y: 582, distance: 63.6
click at [317, 582] on div "Otsi kliente All Web Socials Uus 0 Minu vestlused 1 Tiimi vestlused 1 AI Assist…" at bounding box center [741, 402] width 1334 height 663
type textarea "Esimene partii seadmeid on meieni jõudnud. Tellimusi täidetakse virtuaaljärjeko…"
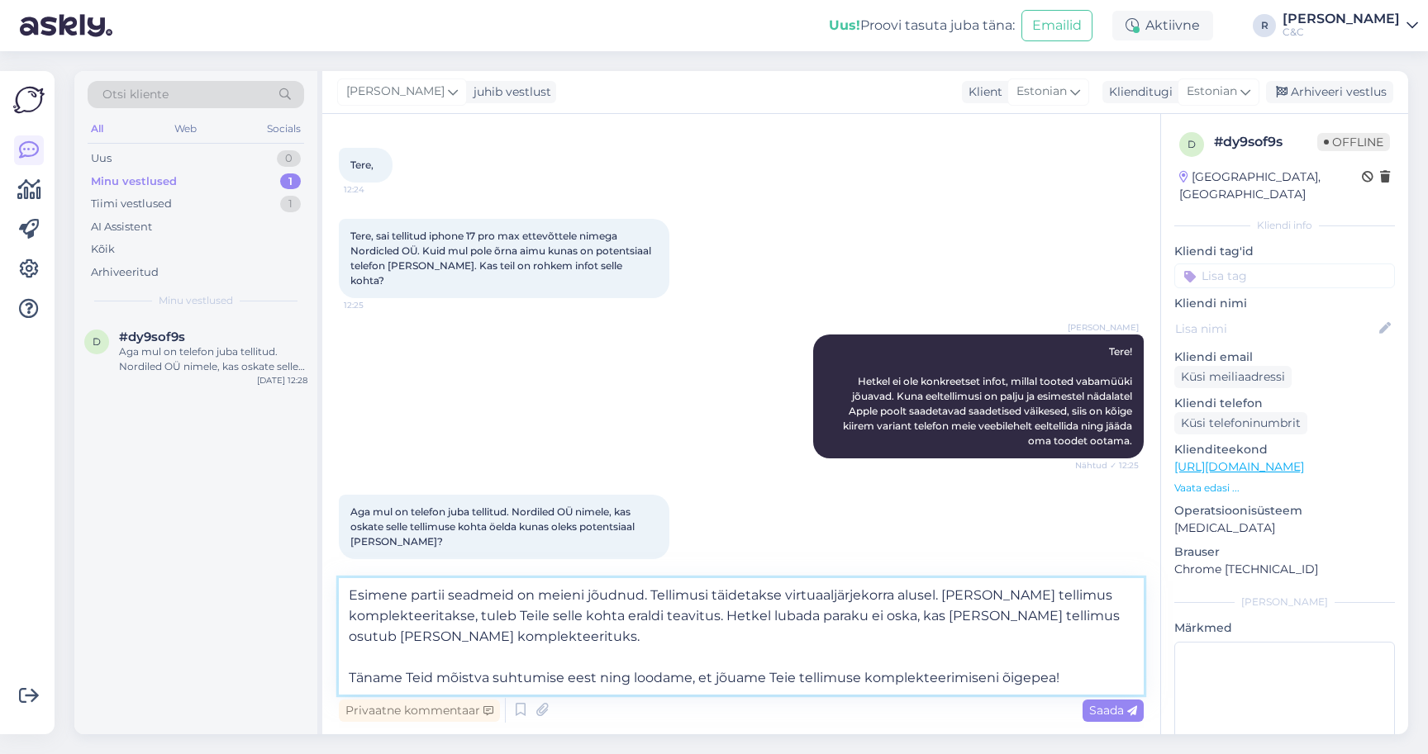
scroll to position [69, 0]
click at [573, 622] on textarea "Esimene partii seadmeid on meieni jõudnud. Tellimusi täidetakse virtuaaljärjeko…" at bounding box center [741, 636] width 805 height 116
click at [630, 660] on textarea "Esimene partii seadmeid on meieni jõudnud. Tellimusi täidetakse virtuaaljärjeko…" at bounding box center [741, 636] width 805 height 116
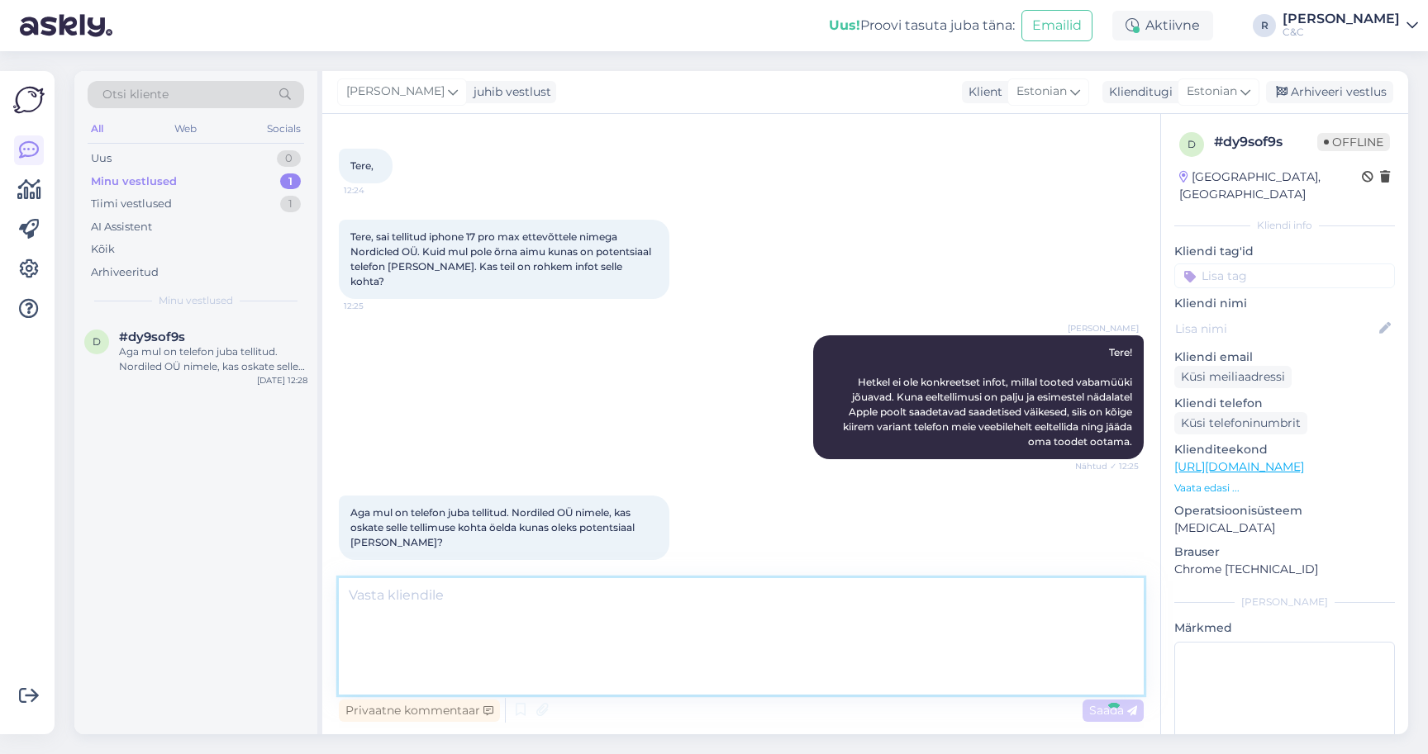
scroll to position [163, 0]
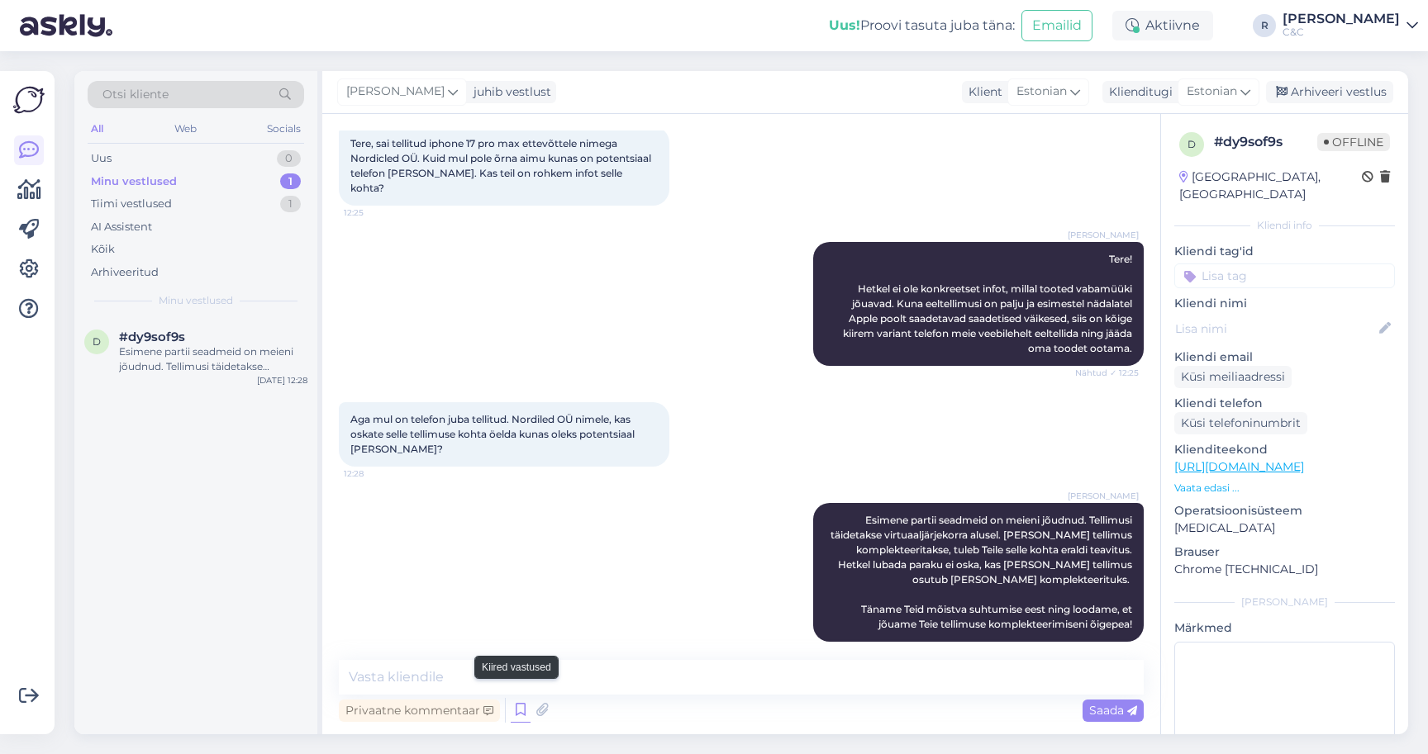
click at [521, 698] on icon at bounding box center [521, 710] width 20 height 25
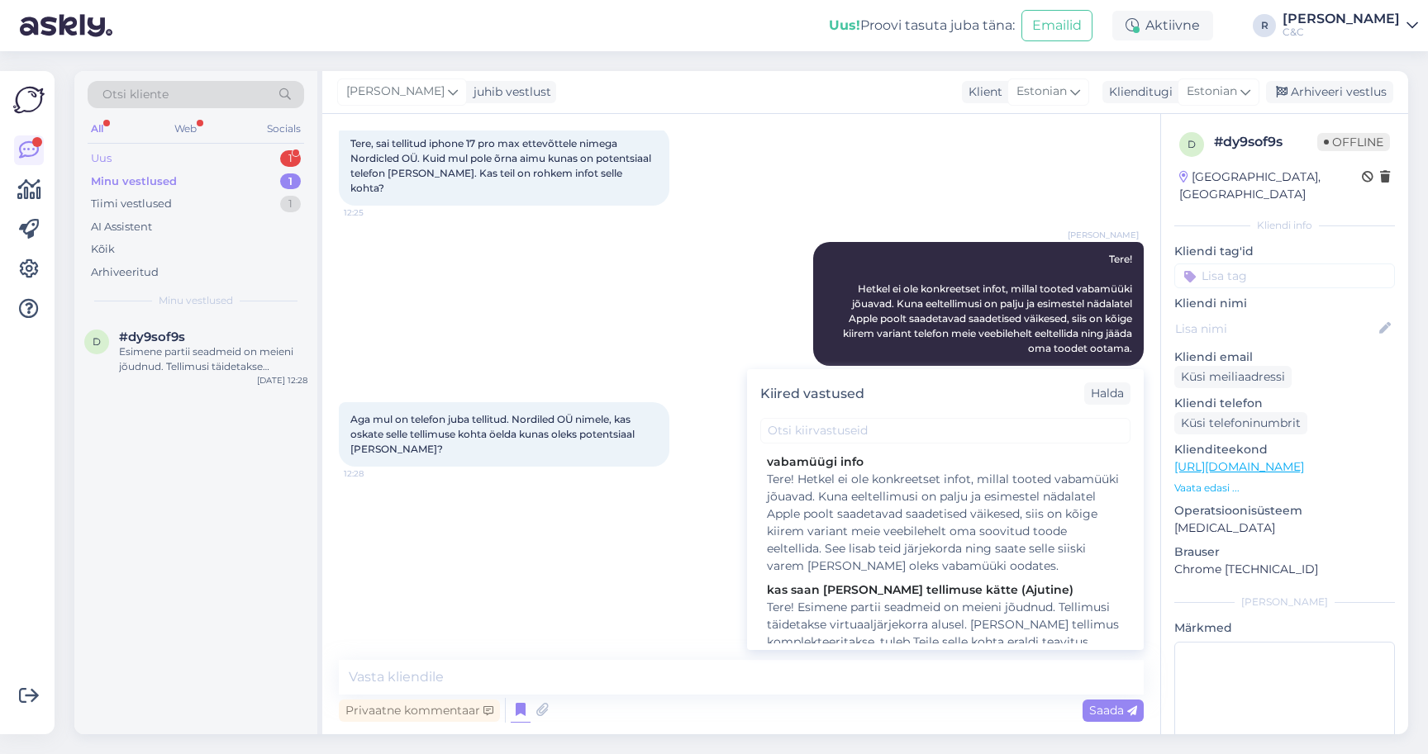
click at [239, 147] on div "Uus 1" at bounding box center [196, 158] width 216 height 23
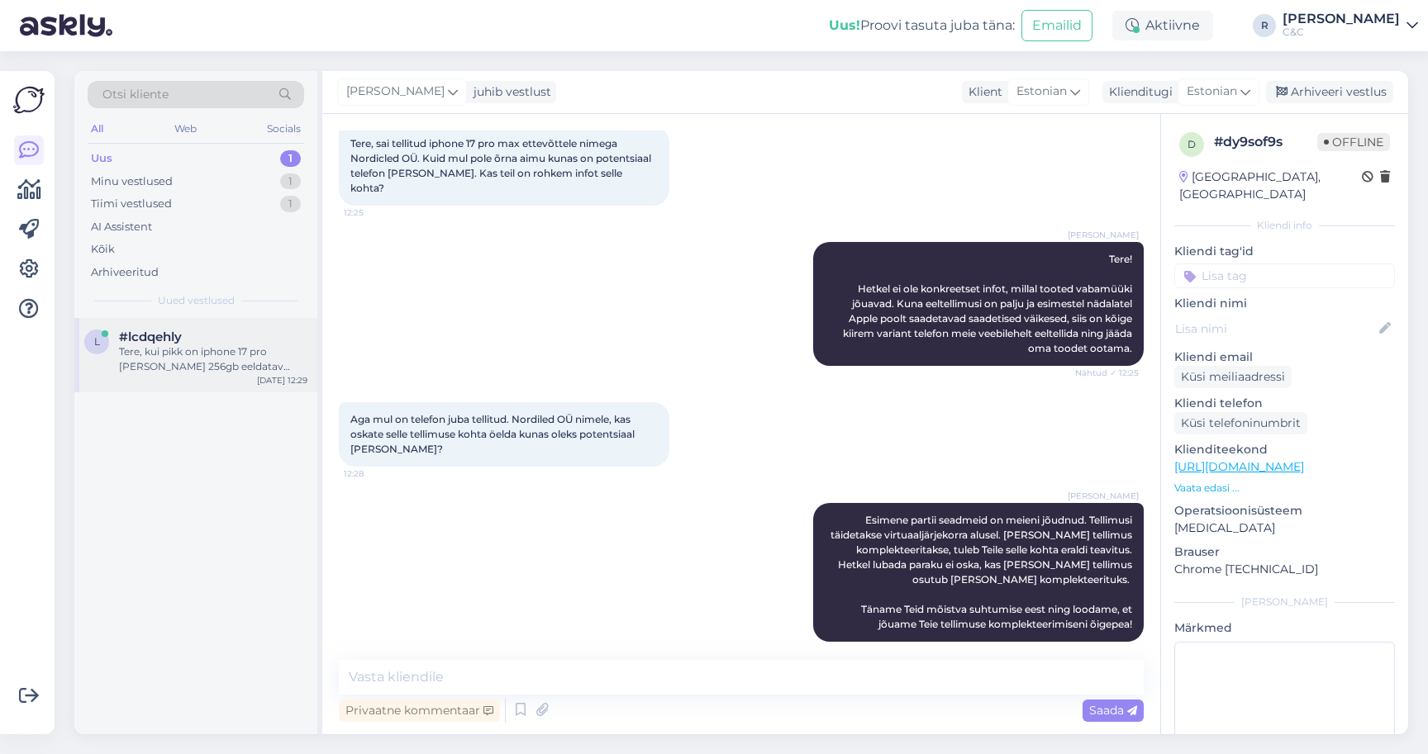
click at [165, 345] on div "Tere, kui pikk on iphone 17 pro max silver 256gb eeldatav tarneaeg?" at bounding box center [213, 360] width 188 height 30
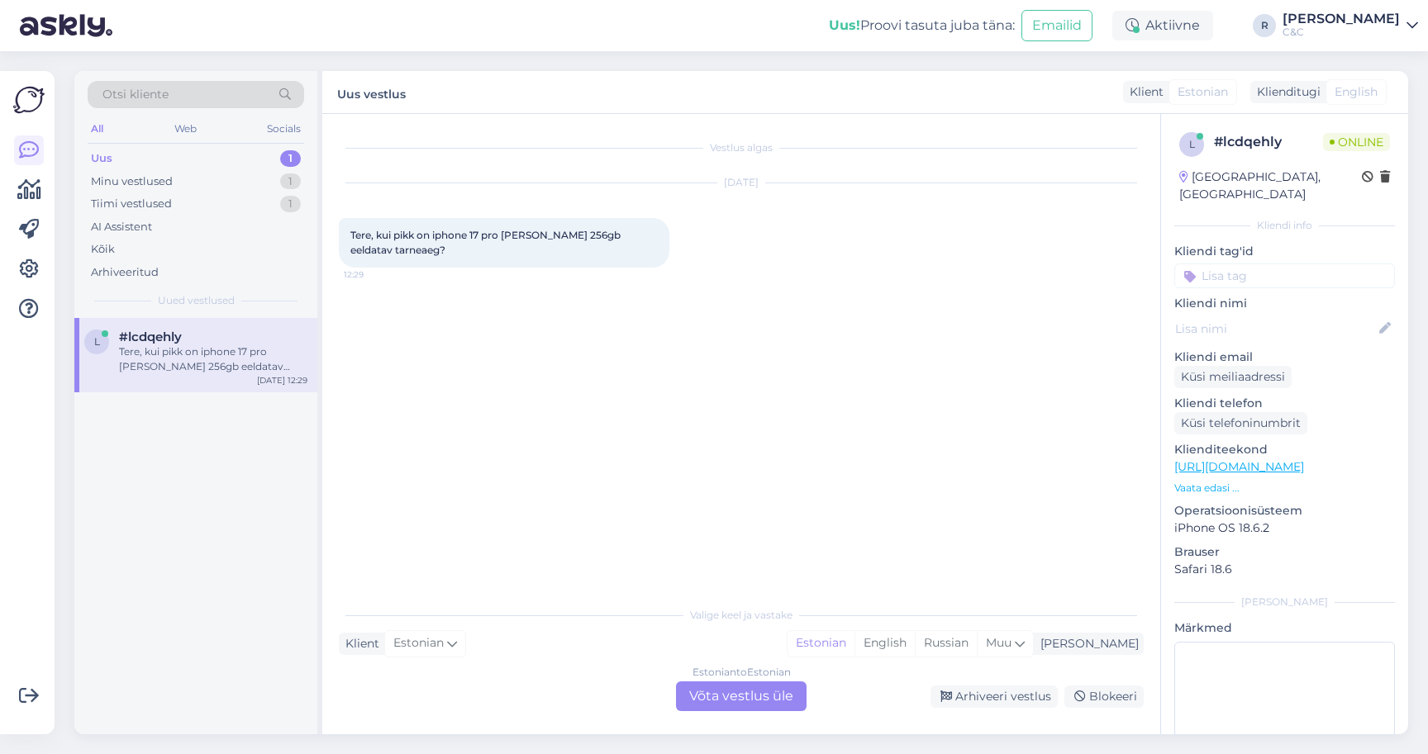
click at [710, 682] on div "Estonian to Estonian Võta vestlus üle" at bounding box center [741, 697] width 131 height 30
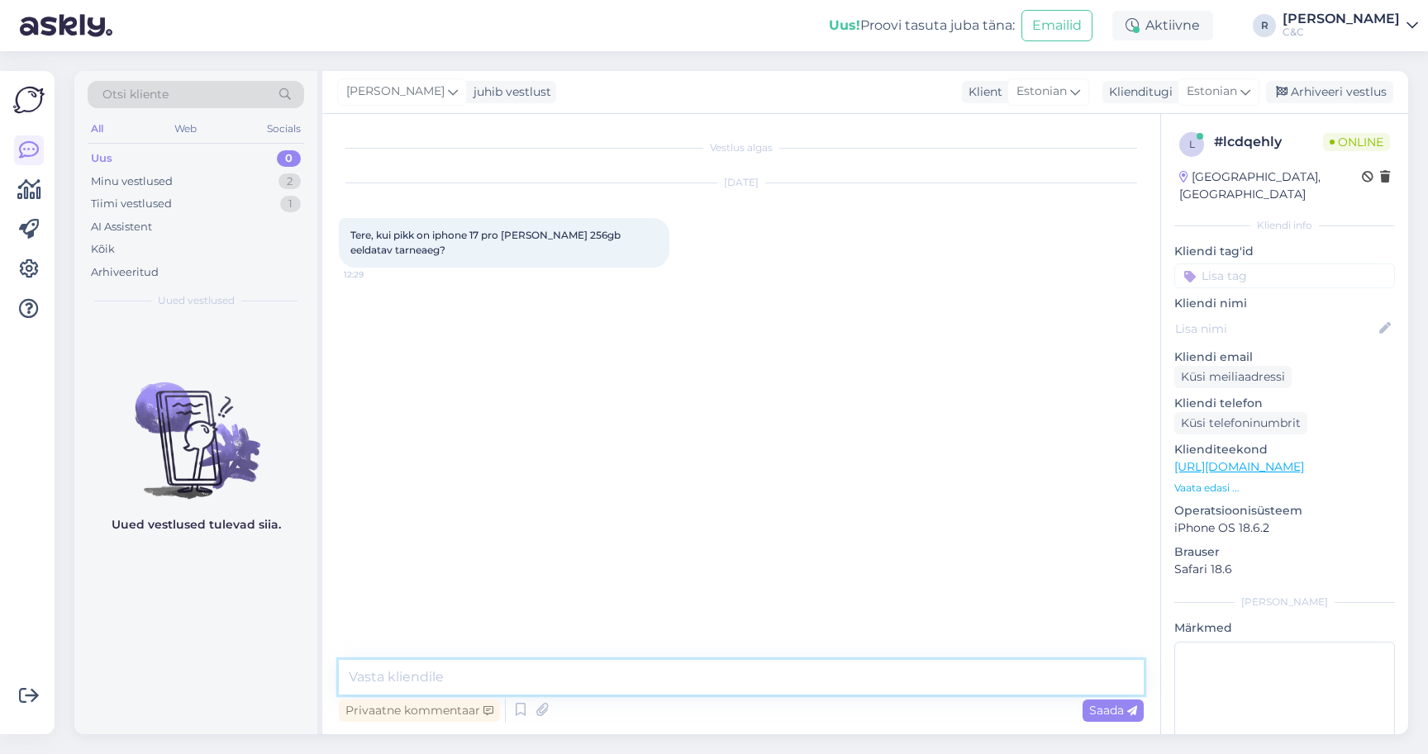
click at [650, 663] on textarea at bounding box center [741, 677] width 805 height 35
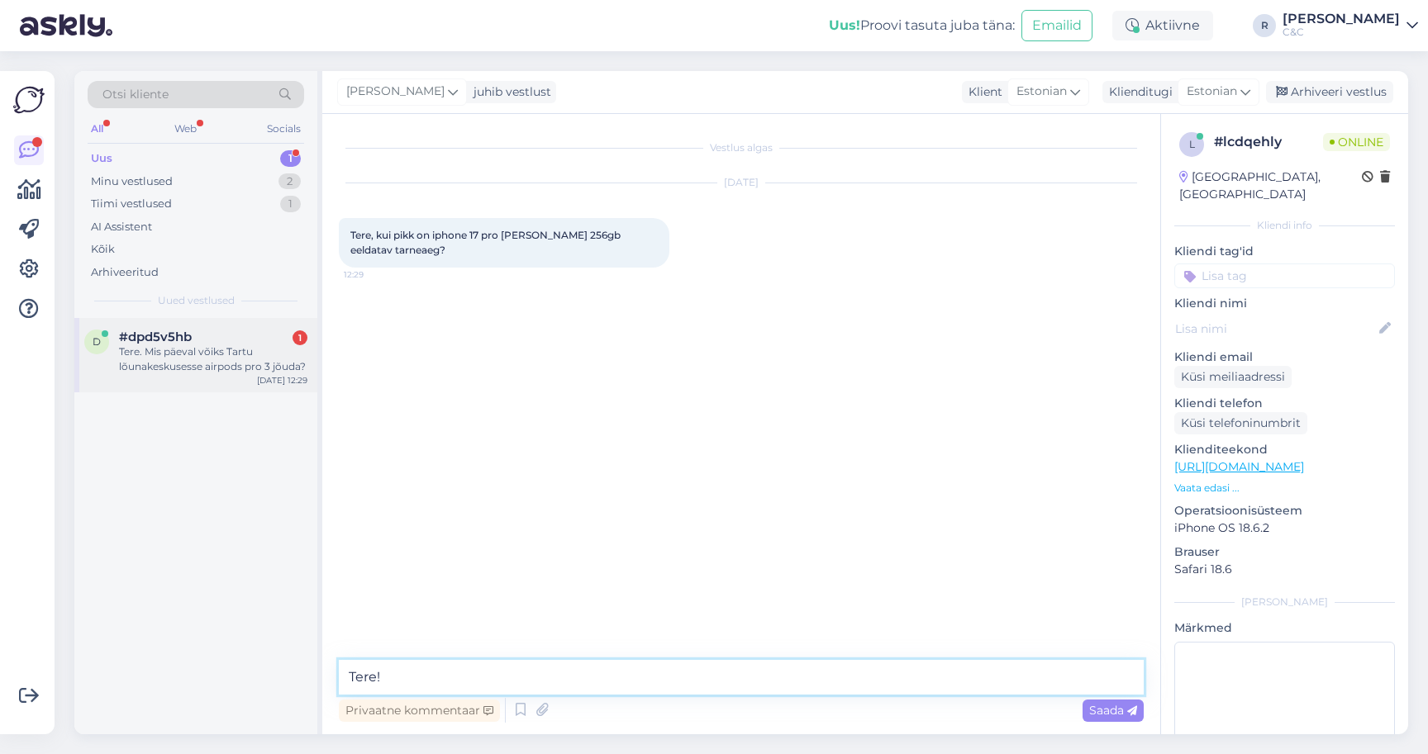
type textarea "Tere!"
click at [226, 330] on div "#dpd5v5hb 1" at bounding box center [213, 337] width 188 height 15
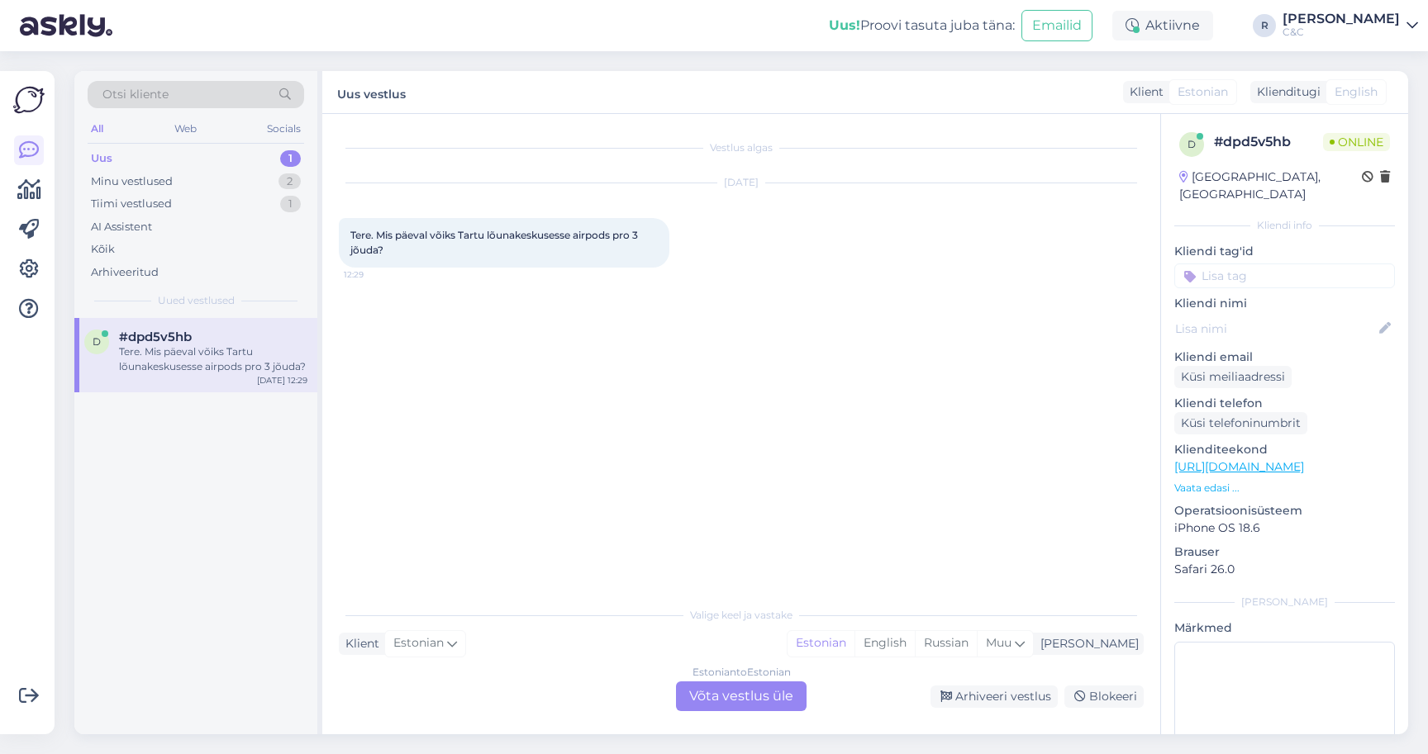
click at [735, 687] on div "Estonian to Estonian Võta vestlus üle" at bounding box center [741, 697] width 131 height 30
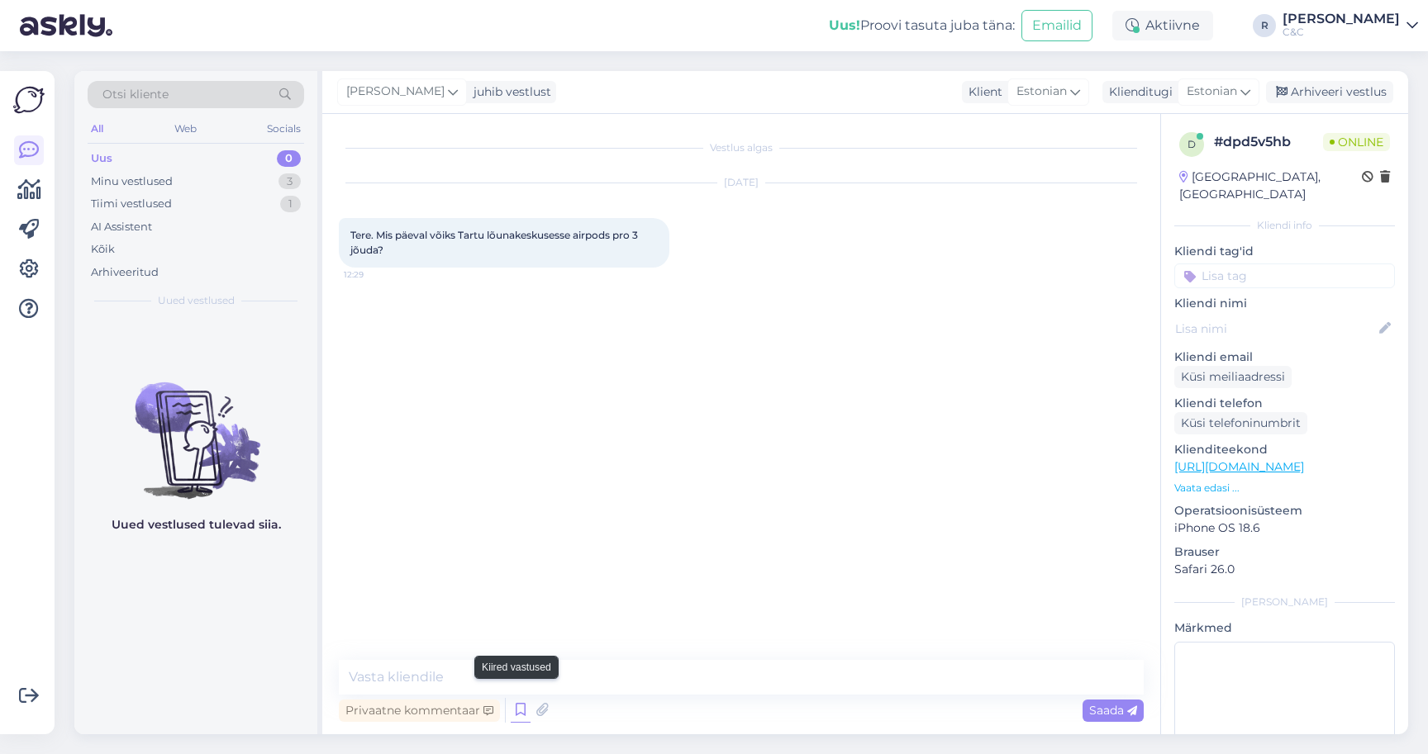
click at [521, 698] on icon at bounding box center [521, 710] width 20 height 25
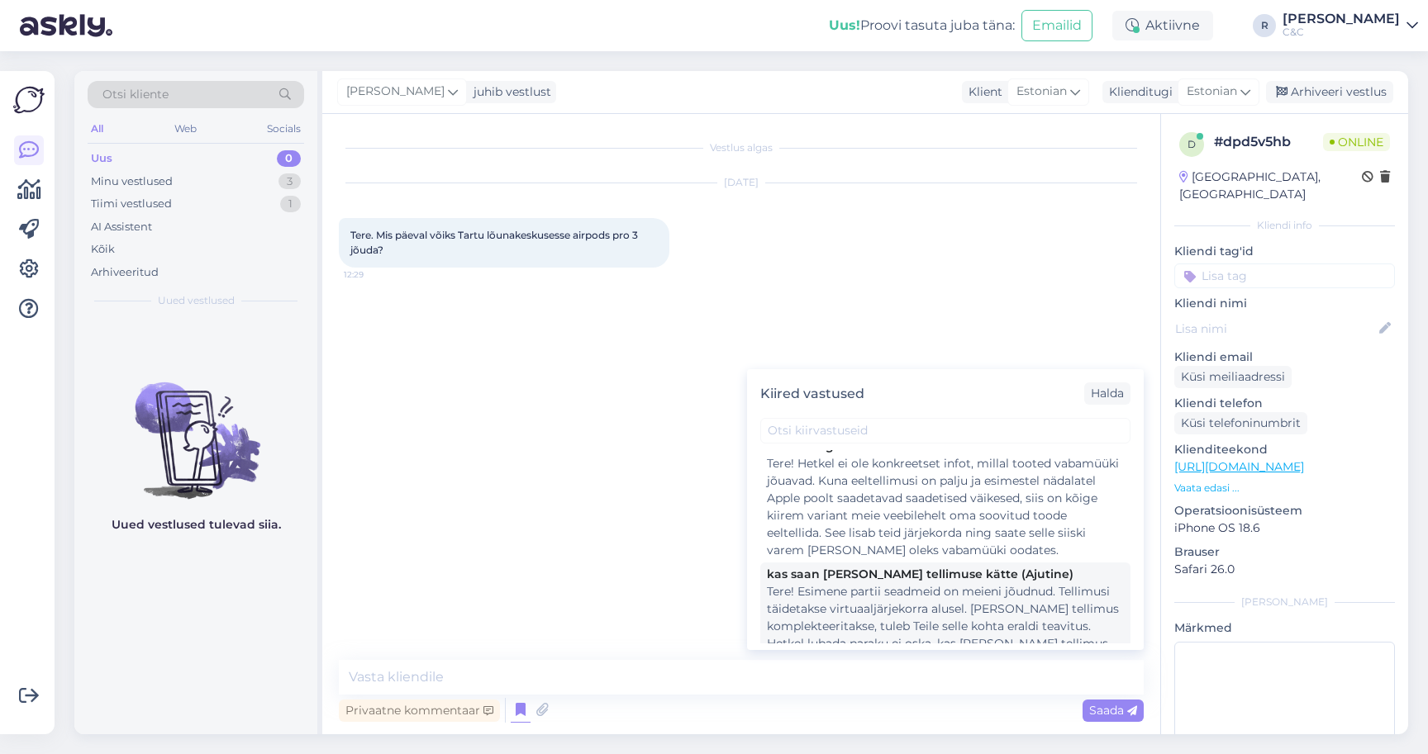
scroll to position [8, 0]
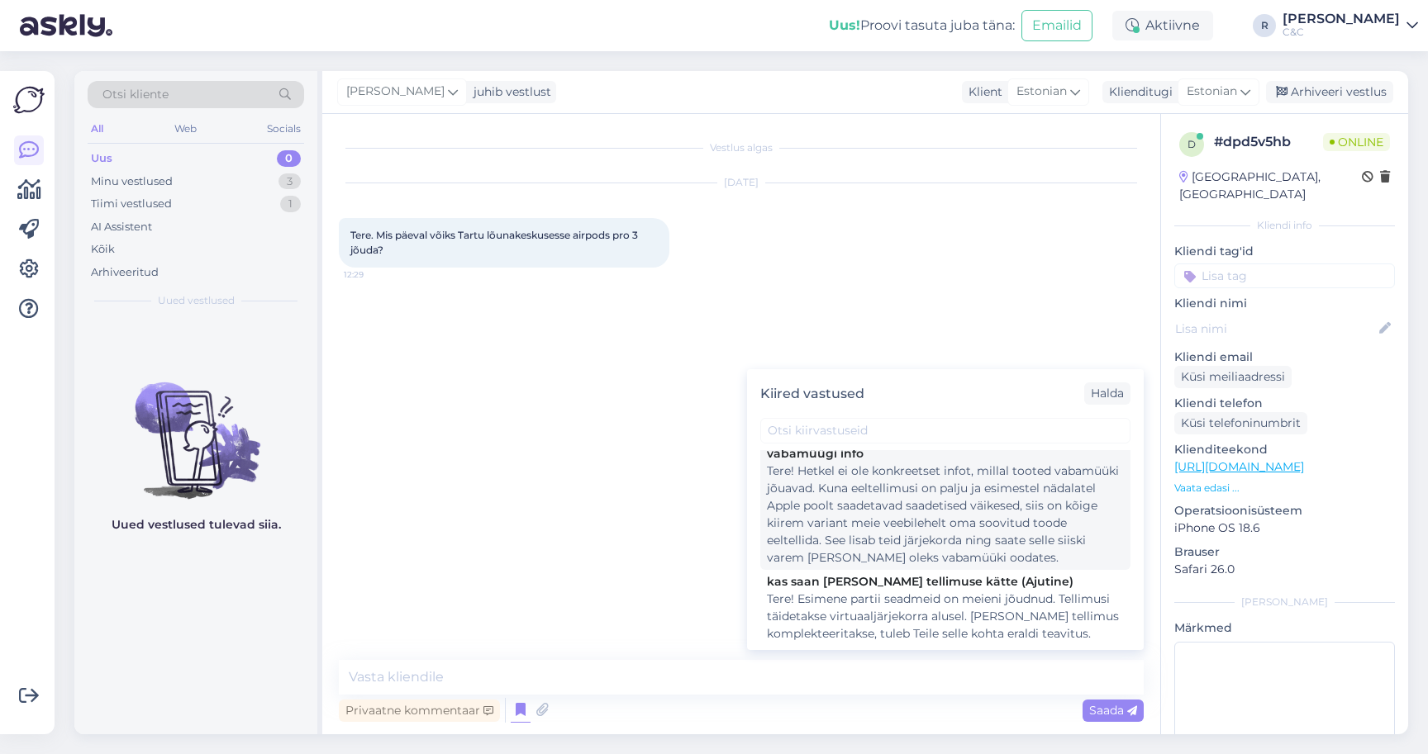
click at [915, 513] on div "Tere! Hetkel ei ole konkreetset infot, millal tooted vabamüüki jõuavad. Kuna ee…" at bounding box center [945, 515] width 357 height 104
type textarea "Tere! Hetkel ei ole konkreetset infot, millal tooted vabamüüki jõuavad. Kuna ee…"
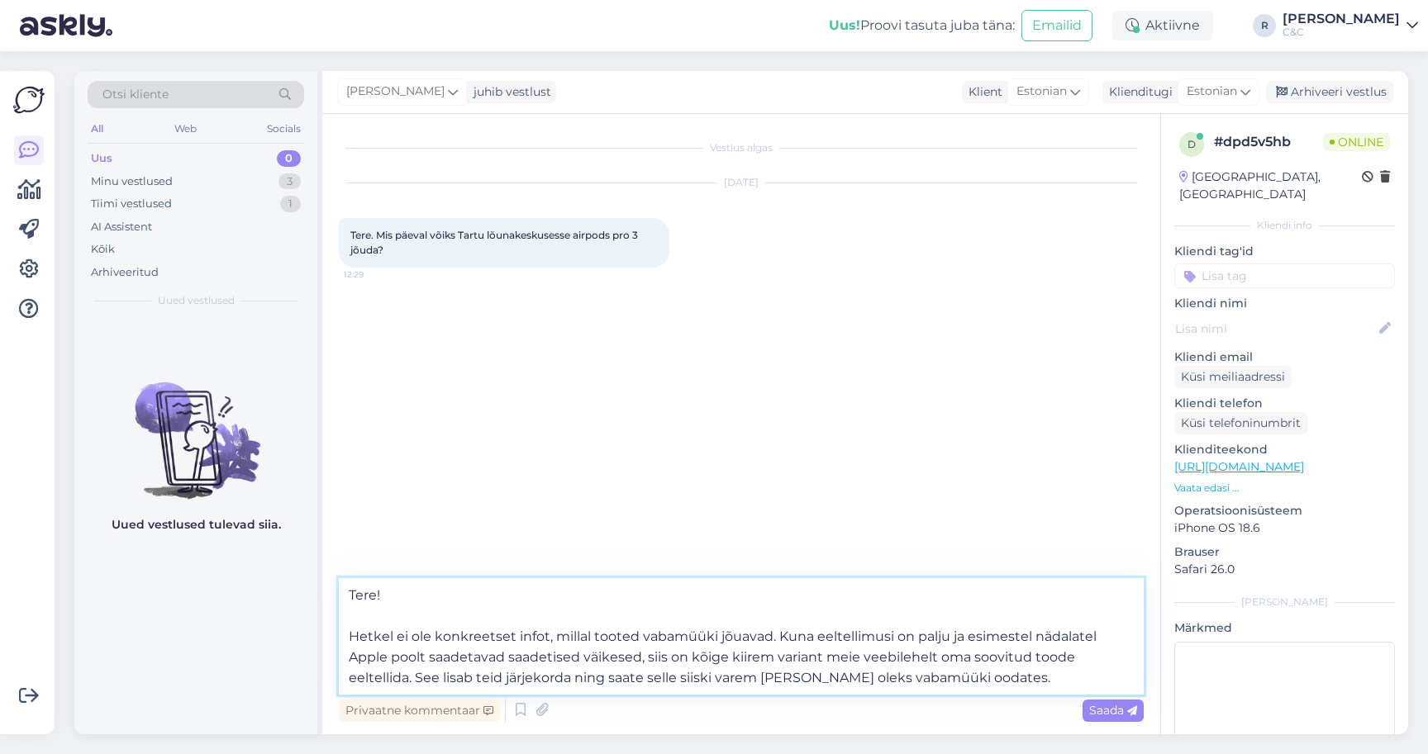
click at [698, 653] on textarea "Tere! Hetkel ei ole konkreetset infot, millal tooted vabamüüki jõuavad. Kuna ee…" at bounding box center [741, 636] width 805 height 116
click at [1013, 664] on textarea "Tere! Hetkel ei ole konkreetset infot, millal tooted vabamüüki jõuavad. Kuna ee…" at bounding box center [741, 636] width 805 height 116
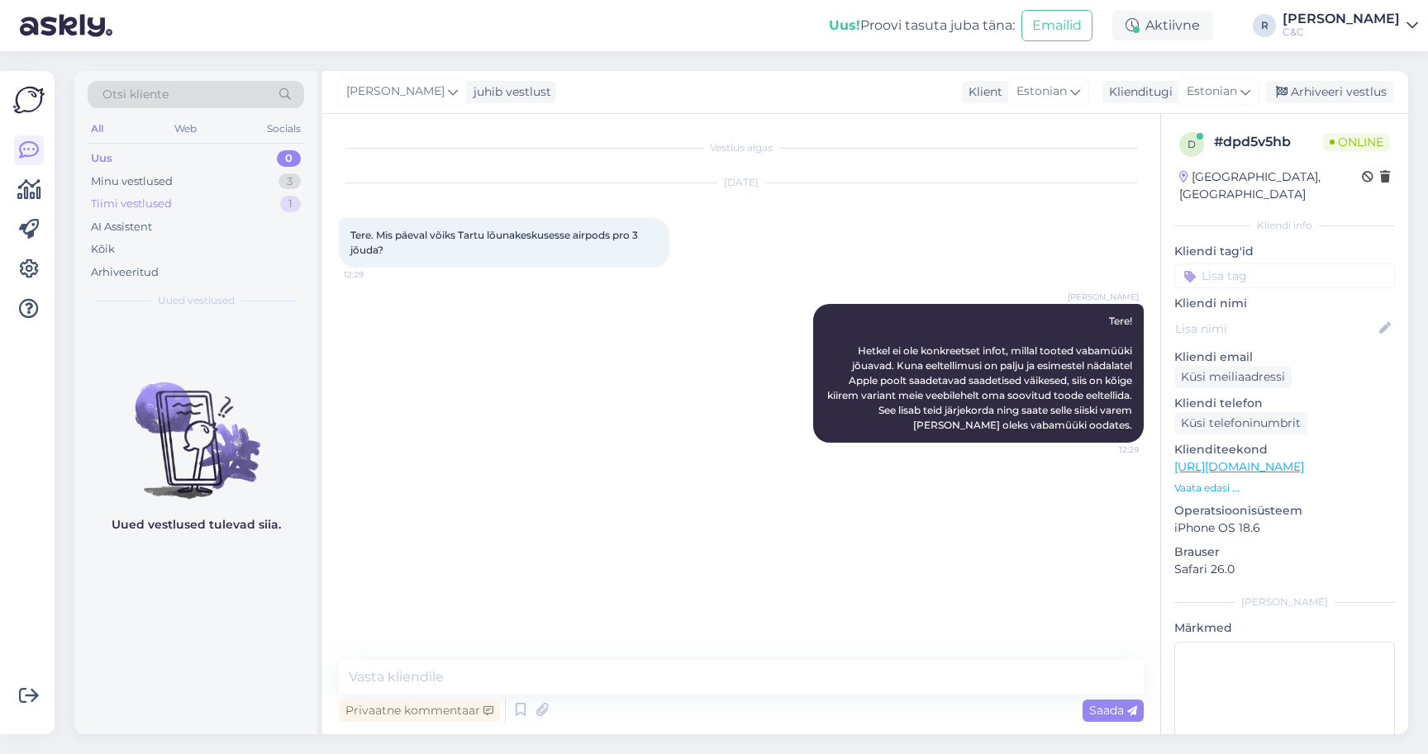
click at [204, 193] on div "Tiimi vestlused 1" at bounding box center [196, 204] width 216 height 23
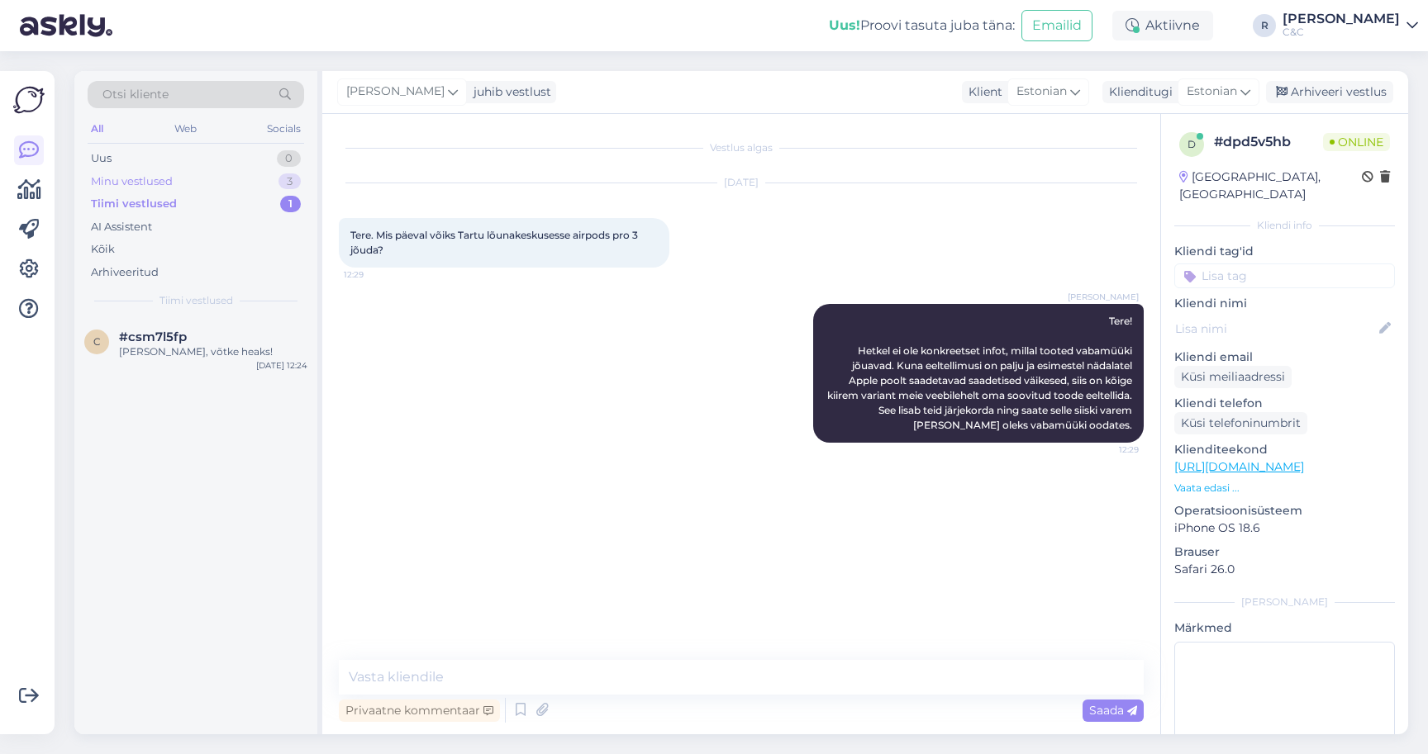
click at [207, 170] on div "Minu vestlused 3" at bounding box center [196, 181] width 216 height 23
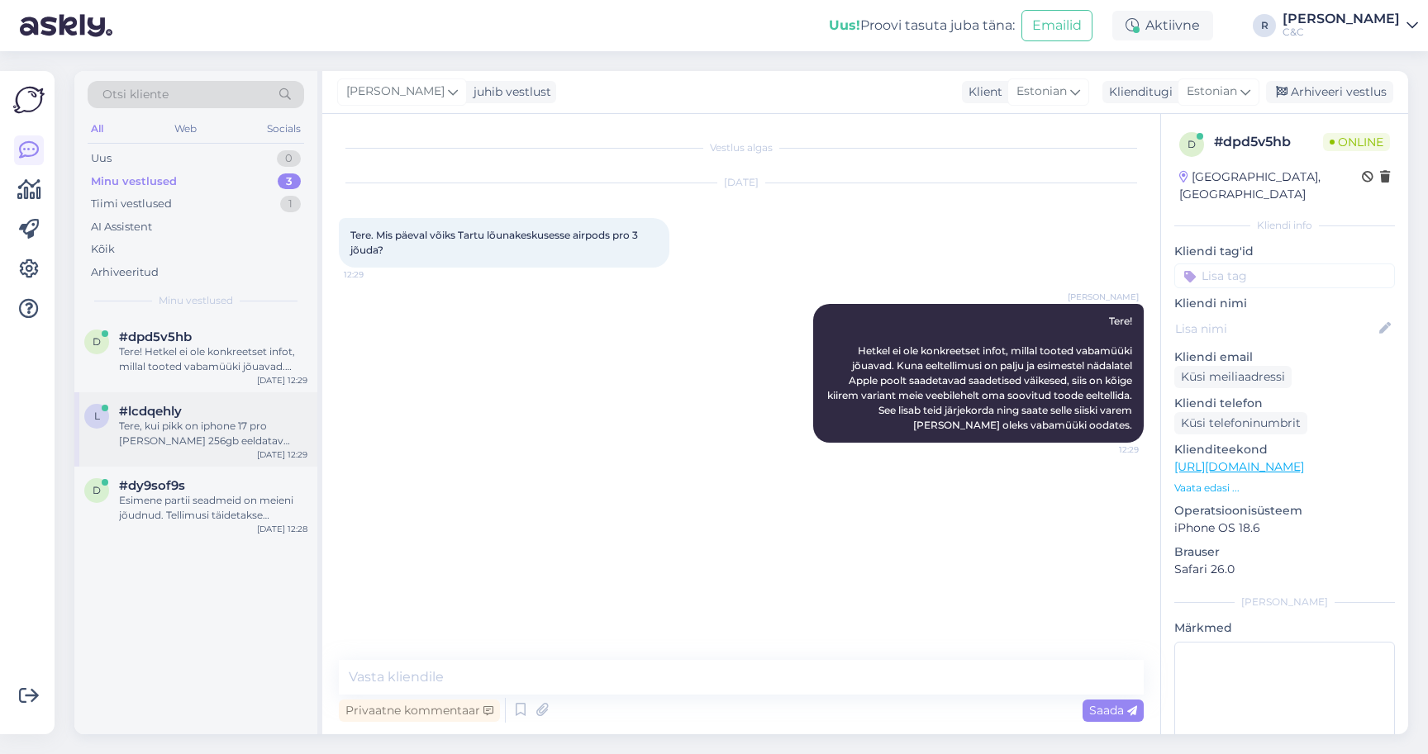
click at [140, 432] on div "Tere, kui pikk on iphone 17 pro max silver 256gb eeldatav tarneaeg?" at bounding box center [213, 434] width 188 height 30
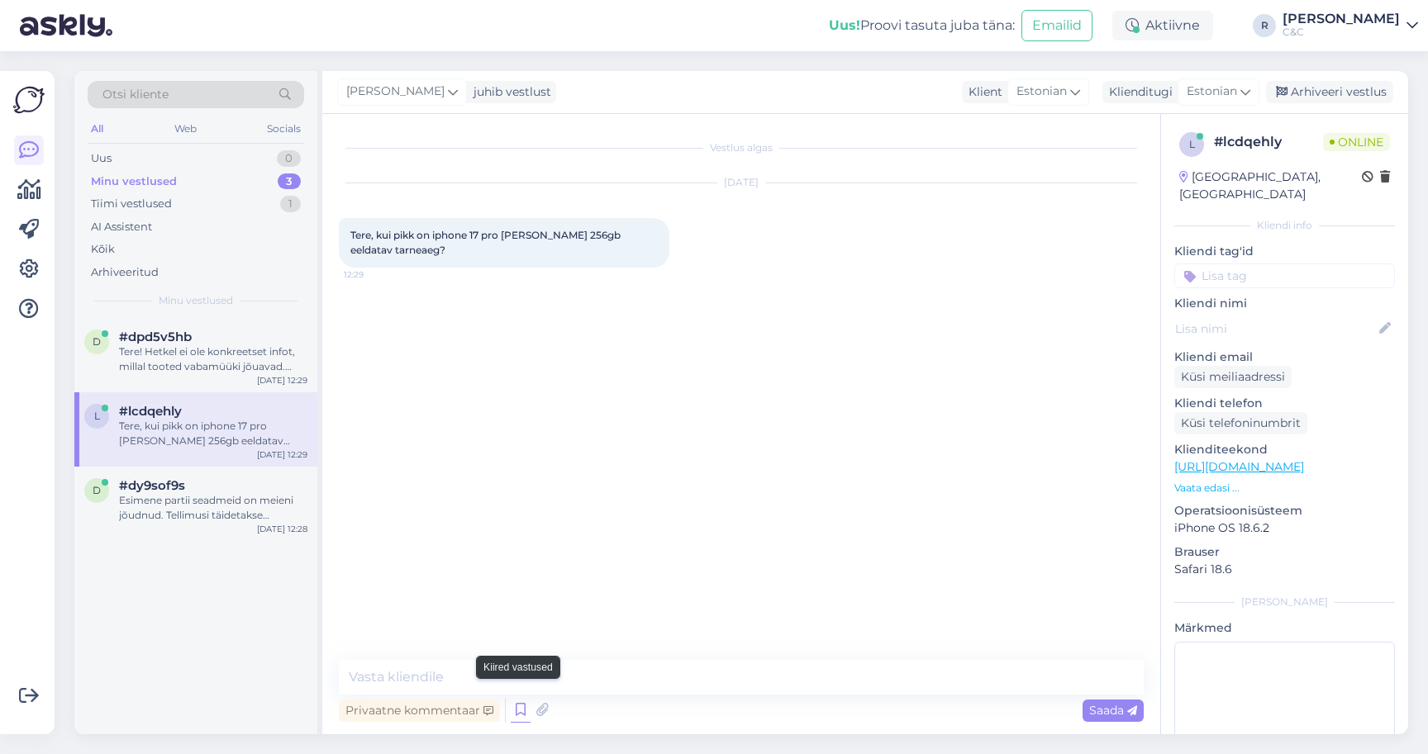
click at [517, 699] on icon at bounding box center [521, 710] width 20 height 25
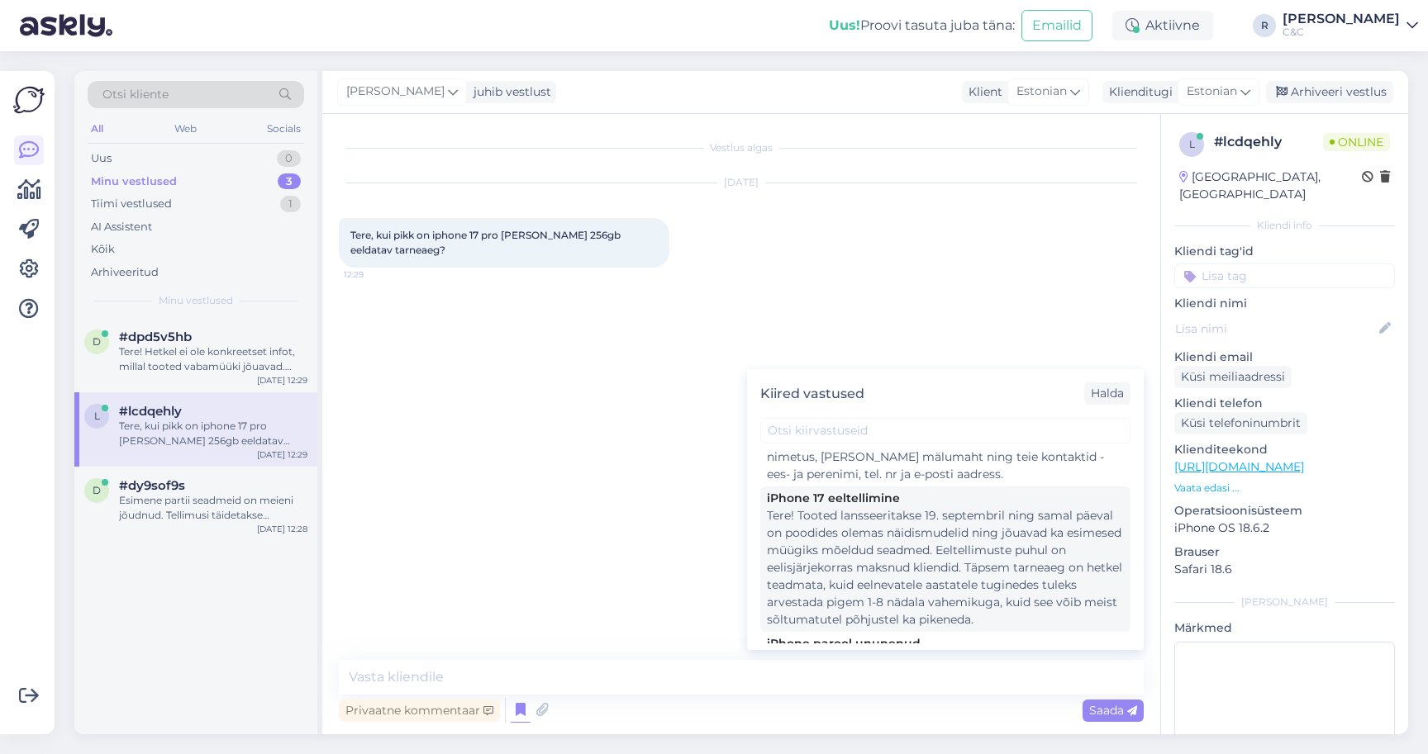
scroll to position [403, 0]
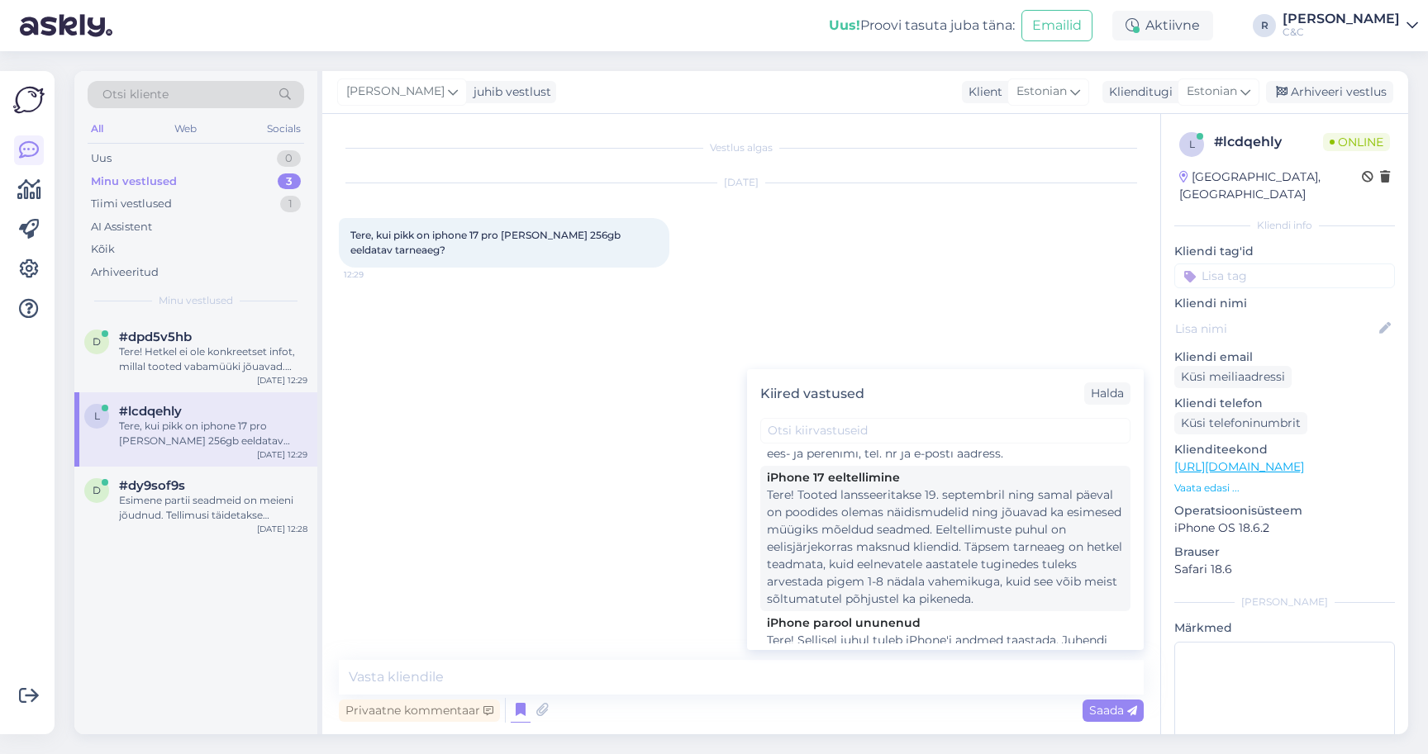
click at [911, 544] on div "Tere! Tooted lansseeritakse 19. septembril ning samal päeval on poodides olemas…" at bounding box center [945, 547] width 357 height 121
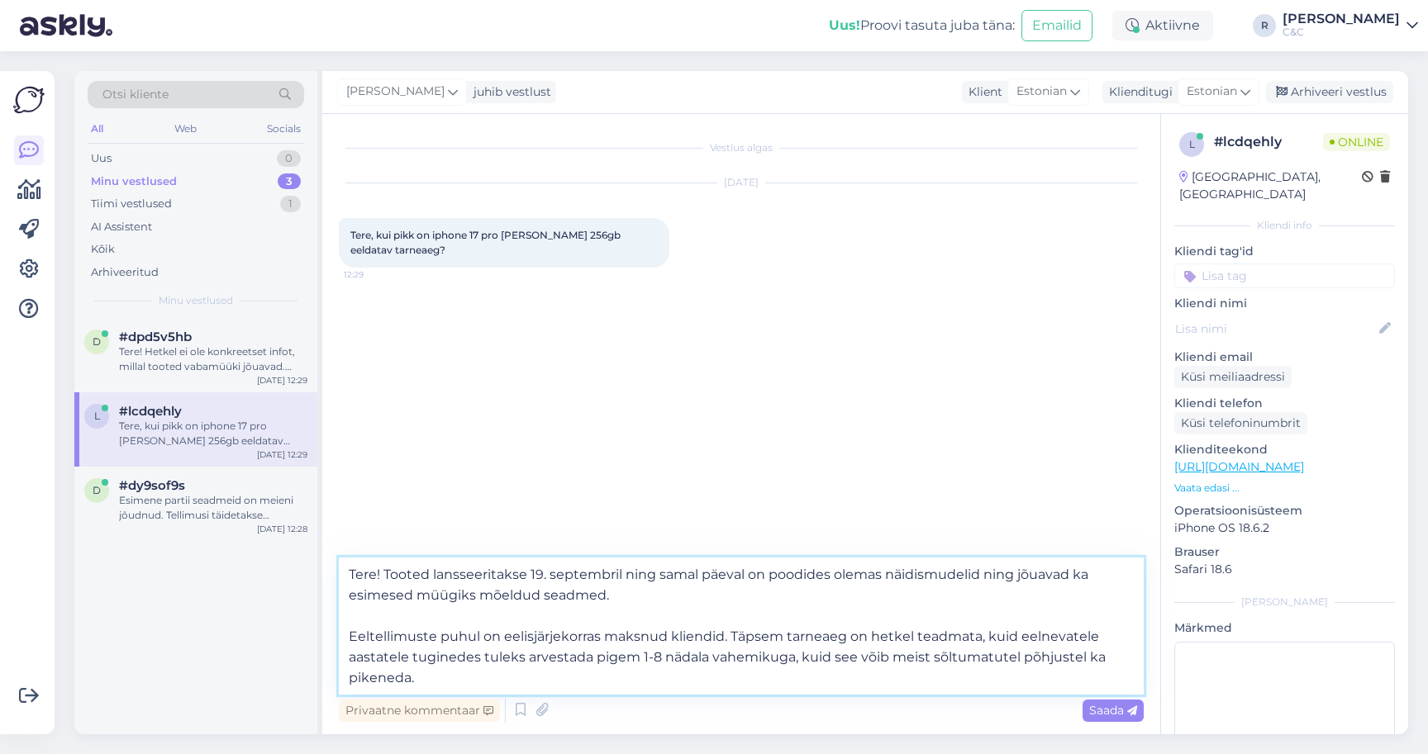
click at [618, 611] on textarea "Tere! Tooted lansseeritakse 19. septembril ning samal päeval on poodides olemas…" at bounding box center [741, 626] width 805 height 137
click at [502, 560] on textarea "Tere! Tooted lansseeritakse 19. septembril ning samal päeval on poodides olemas…" at bounding box center [741, 626] width 805 height 137
click at [609, 561] on textarea "Tere! Tooted lansseeritakse 19. septembril ning samal päeval on poodides olemas…" at bounding box center [741, 626] width 805 height 137
click at [647, 581] on textarea "Tere! Tooted lansseeritakse täna ning samal päeval on poodides olemas näidismud…" at bounding box center [741, 626] width 805 height 137
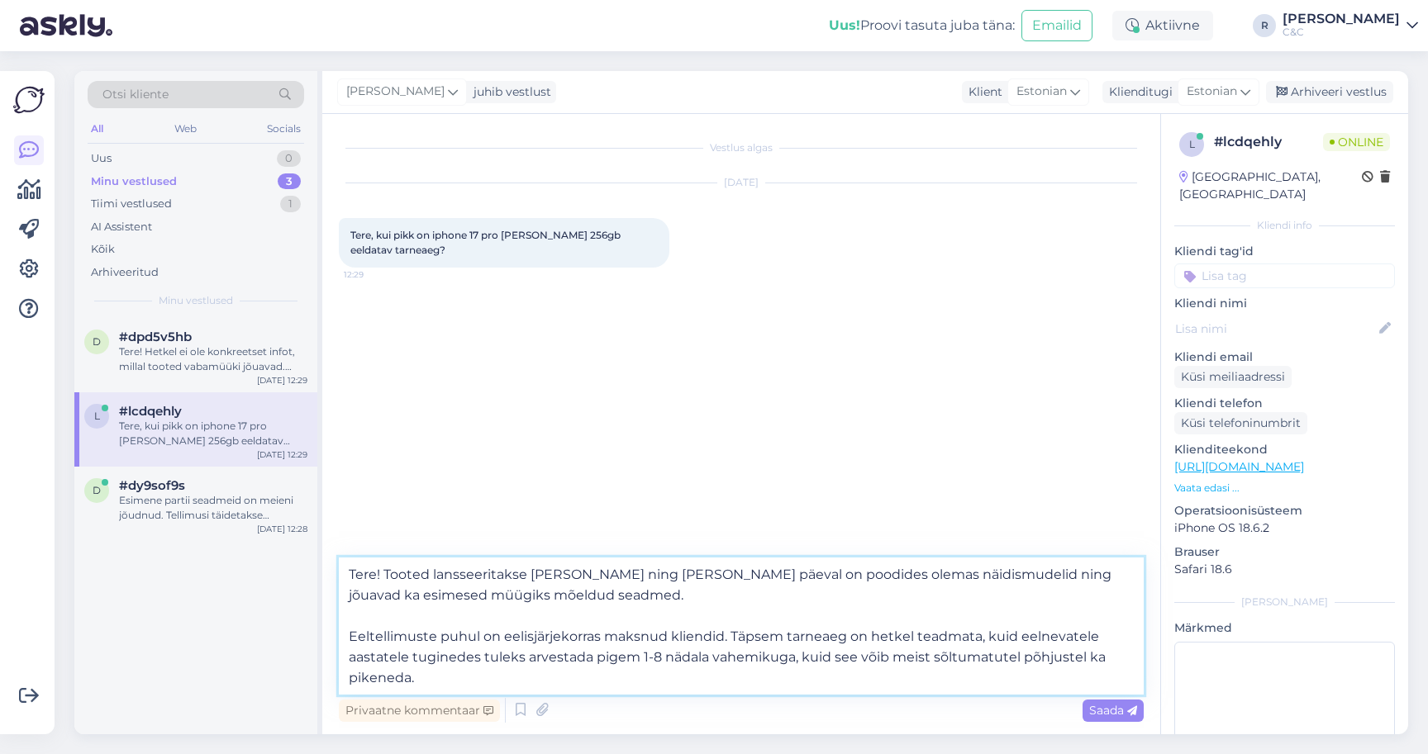
click at [600, 672] on textarea "Tere! Tooted lansseeritakse täna ning samal päeval on poodides olemas näidismud…" at bounding box center [741, 626] width 805 height 137
drag, startPoint x: 600, startPoint y: 668, endPoint x: 798, endPoint y: 644, distance: 199.6
click at [798, 644] on textarea "Tere! Tooted lansseeritakse täna ning samal päeval on poodides olemas näidismud…" at bounding box center [741, 626] width 805 height 137
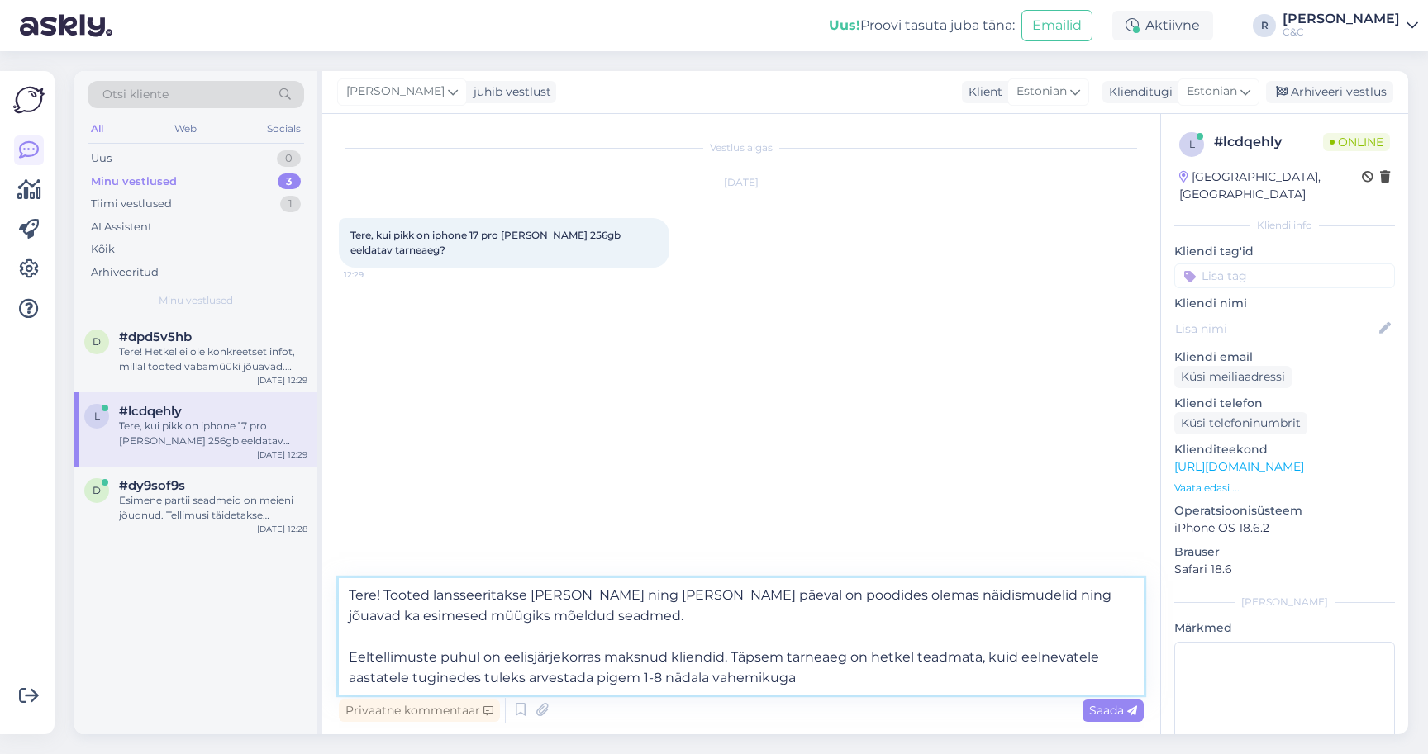
type textarea "Tere! Tooted lansseeritakse täna ning samal päeval on poodides olemas näidismud…"
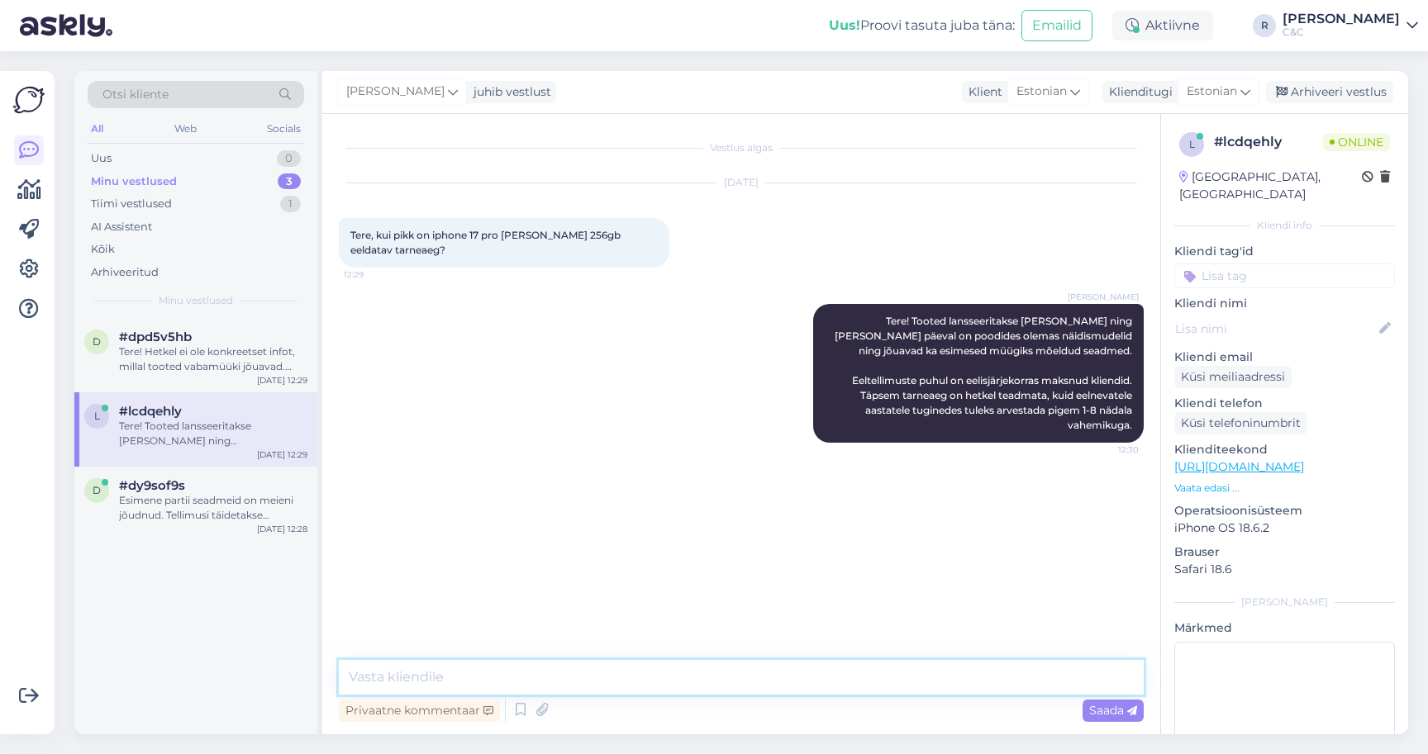
scroll to position [12, 0]
click at [229, 345] on div "Tere! Hetkel ei ole konkreetset infot, millal tooted vabamüüki jõuavad. Kuna ee…" at bounding box center [213, 360] width 188 height 30
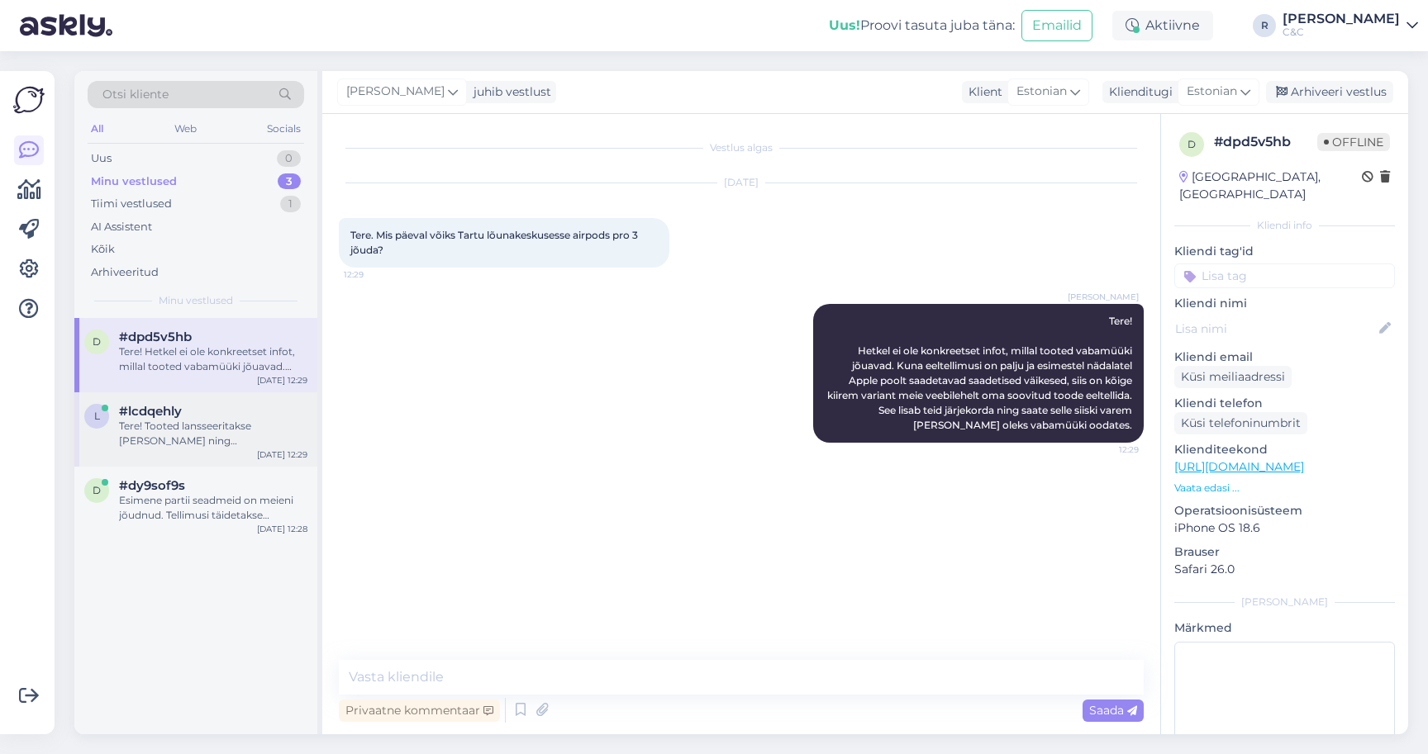
click at [247, 419] on div "Tere! Tooted lansseeritakse täna ning samal päeval on poodides olemas näidismud…" at bounding box center [213, 434] width 188 height 30
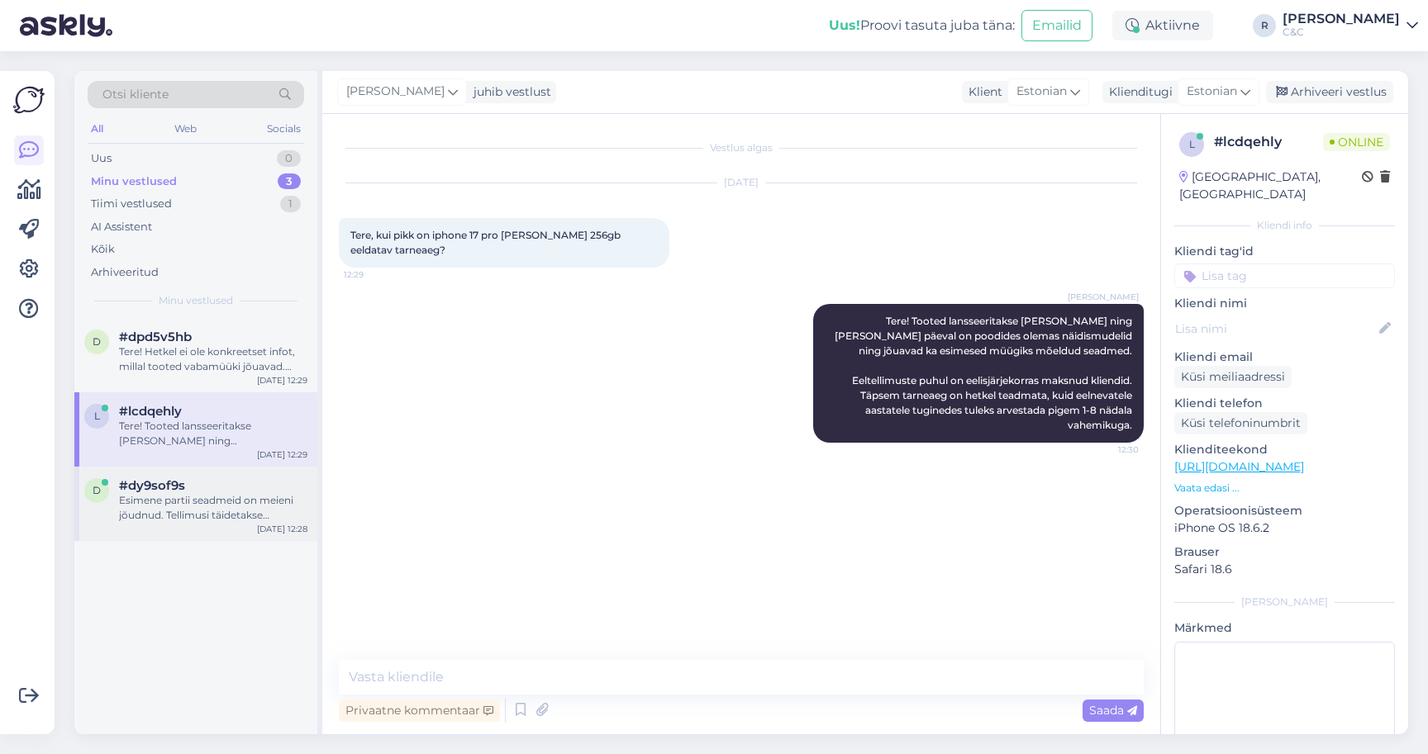
click at [238, 495] on div "Esimene partii seadmeid on meieni jõudnud. Tellimusi täidetakse virtuaaljärjeko…" at bounding box center [213, 508] width 188 height 30
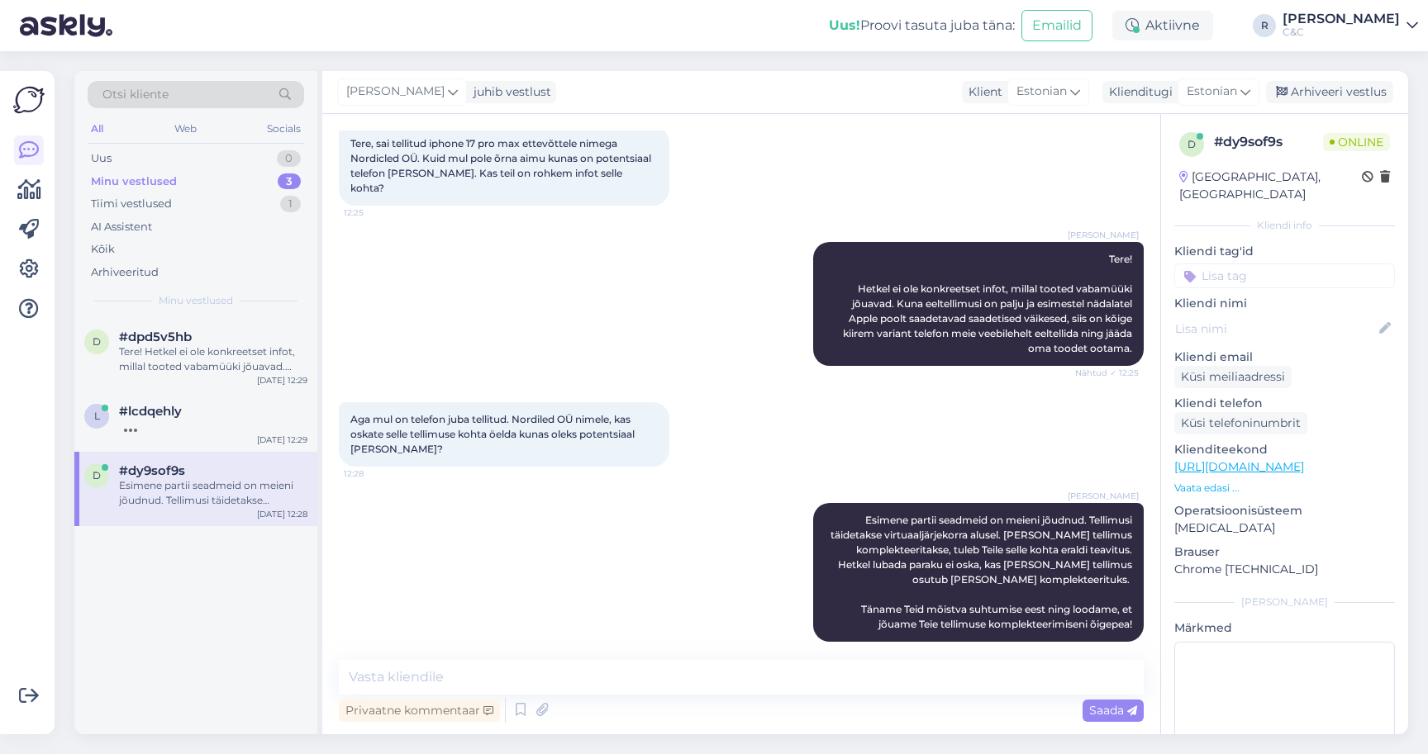
click at [1391, 24] on div "[PERSON_NAME]" at bounding box center [1340, 18] width 117 height 13
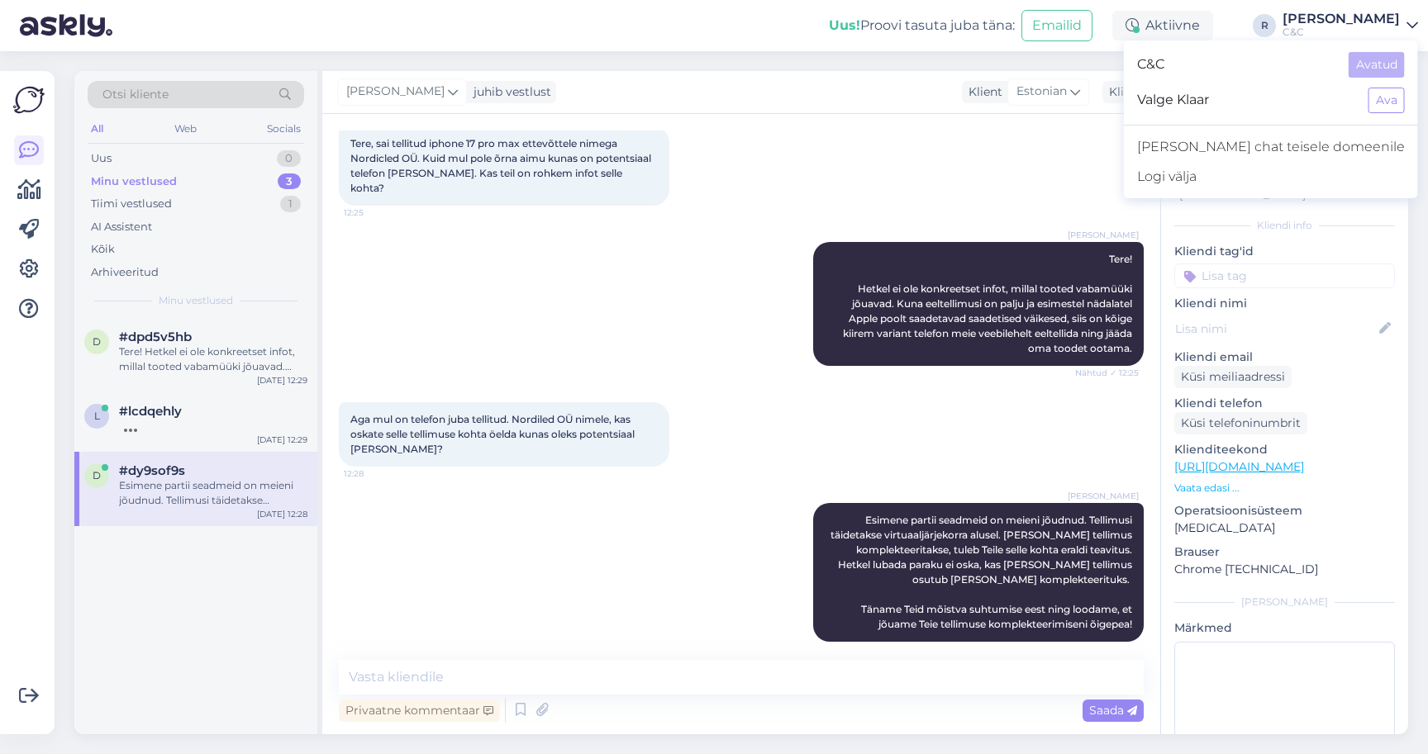
click at [1391, 23] on div "[PERSON_NAME]" at bounding box center [1340, 18] width 117 height 13
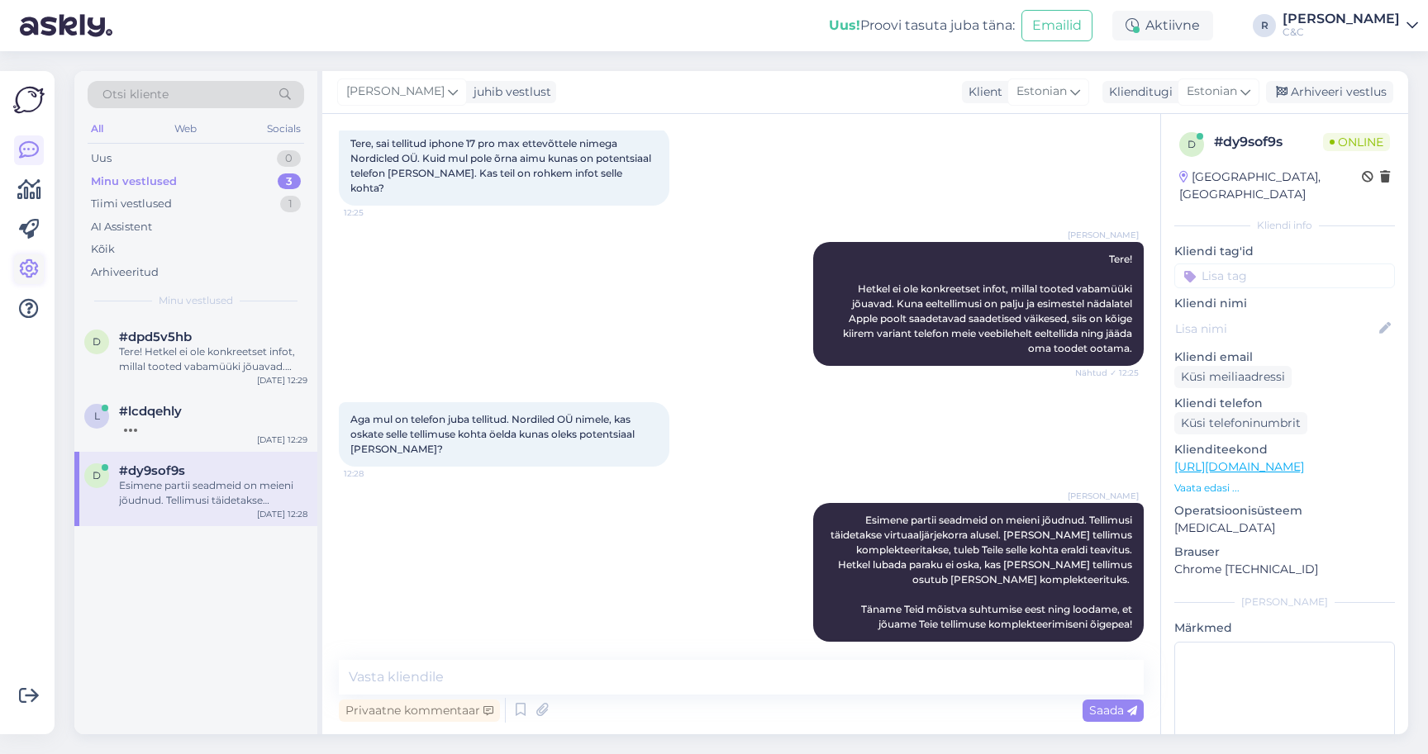
click at [16, 255] on link at bounding box center [29, 269] width 30 height 30
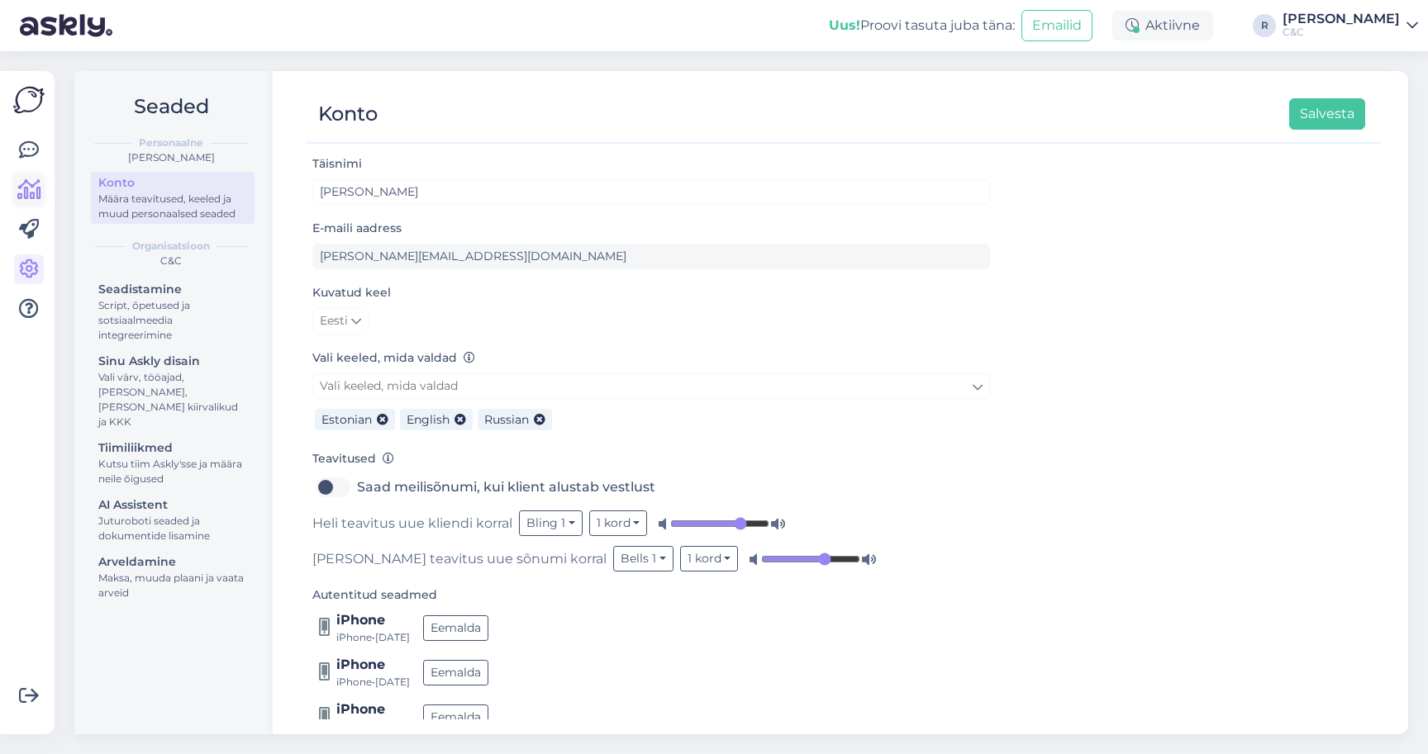
click at [40, 180] on icon at bounding box center [29, 190] width 24 height 20
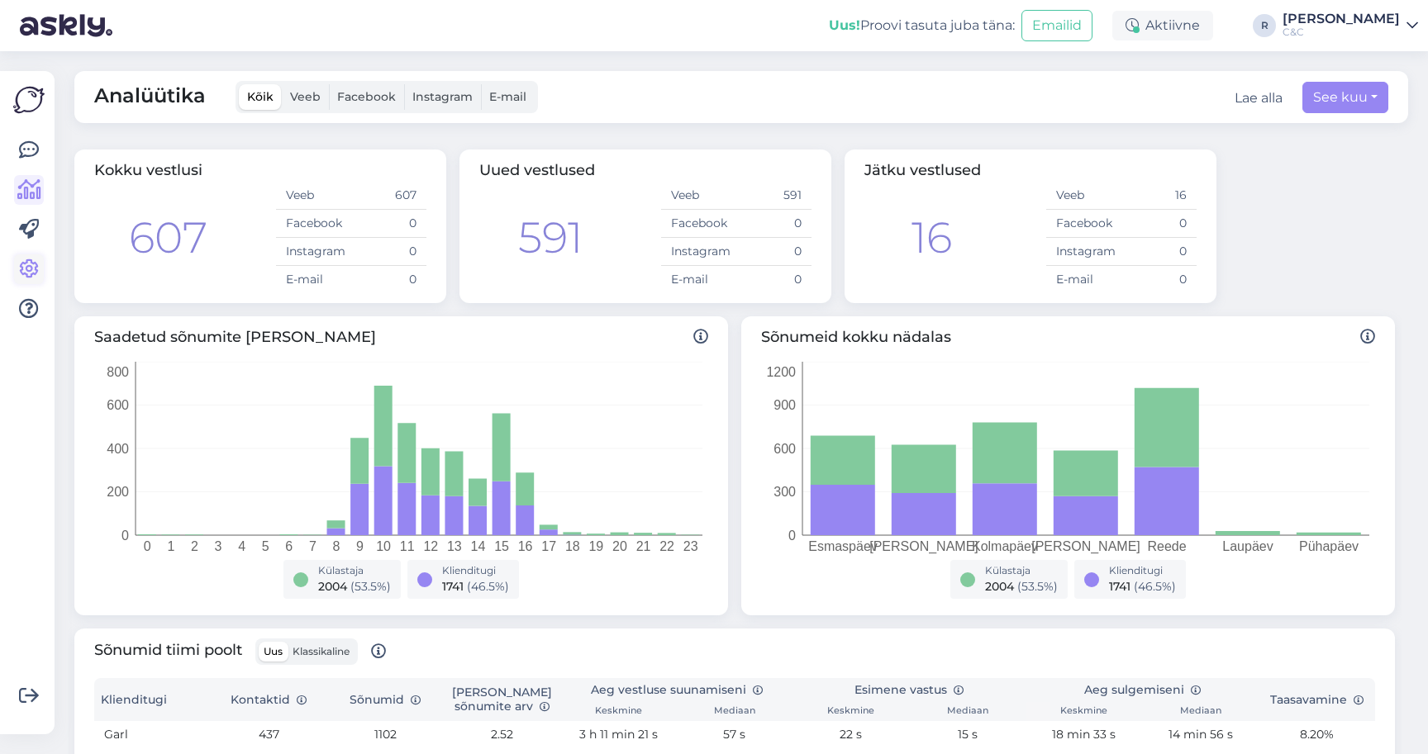
click at [34, 259] on icon at bounding box center [29, 269] width 20 height 20
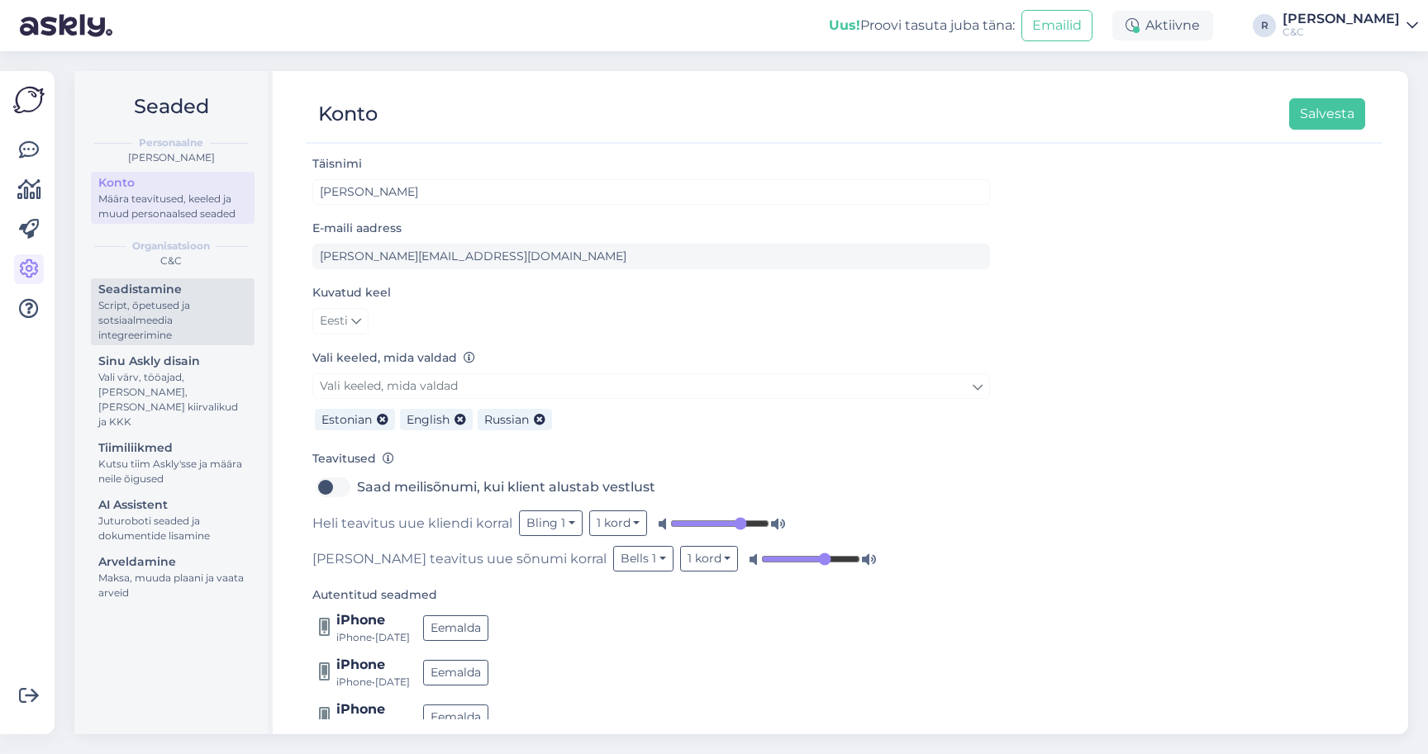
click at [146, 298] on div "Script, õpetused ja sotsiaalmeedia integreerimine" at bounding box center [172, 320] width 149 height 45
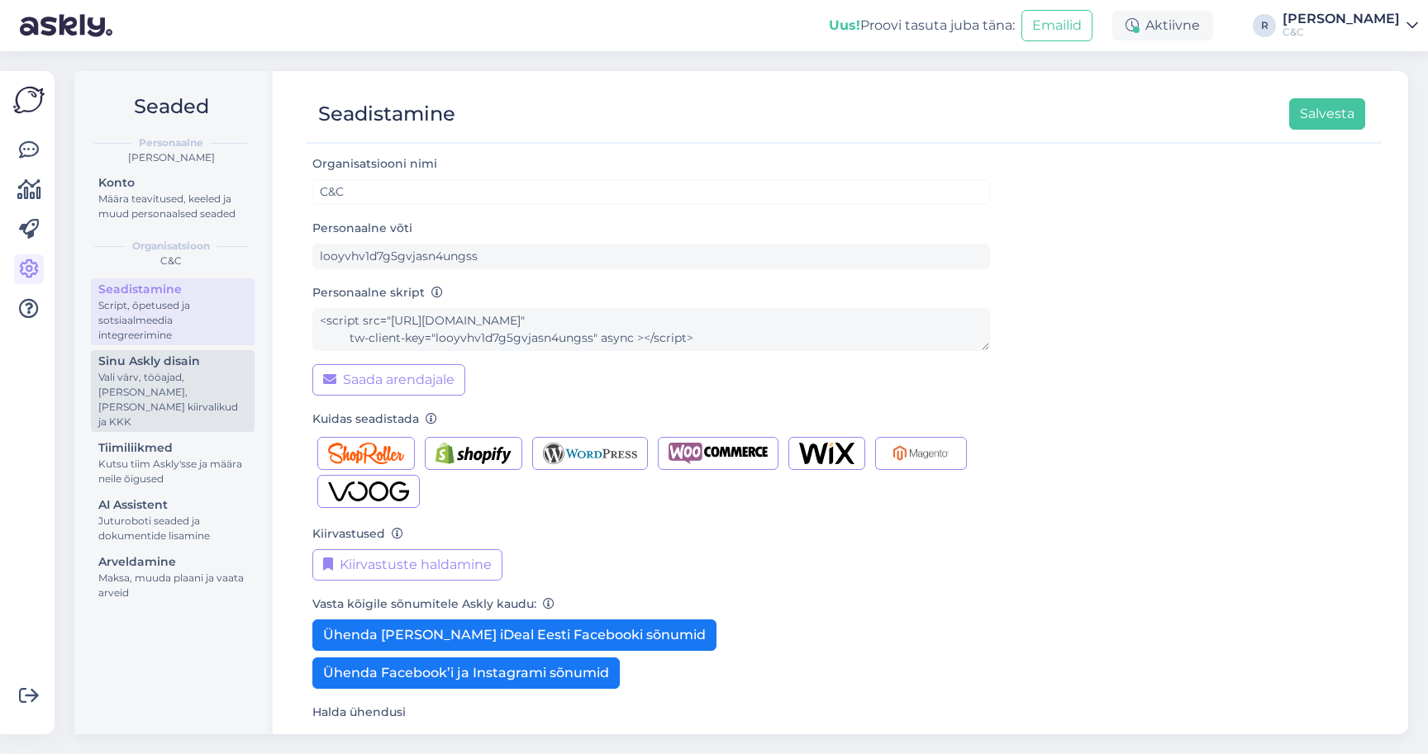
click at [168, 381] on div "Vali värv, tööajad, [PERSON_NAME], [PERSON_NAME] kiirvalikud ja KKK" at bounding box center [172, 399] width 149 height 59
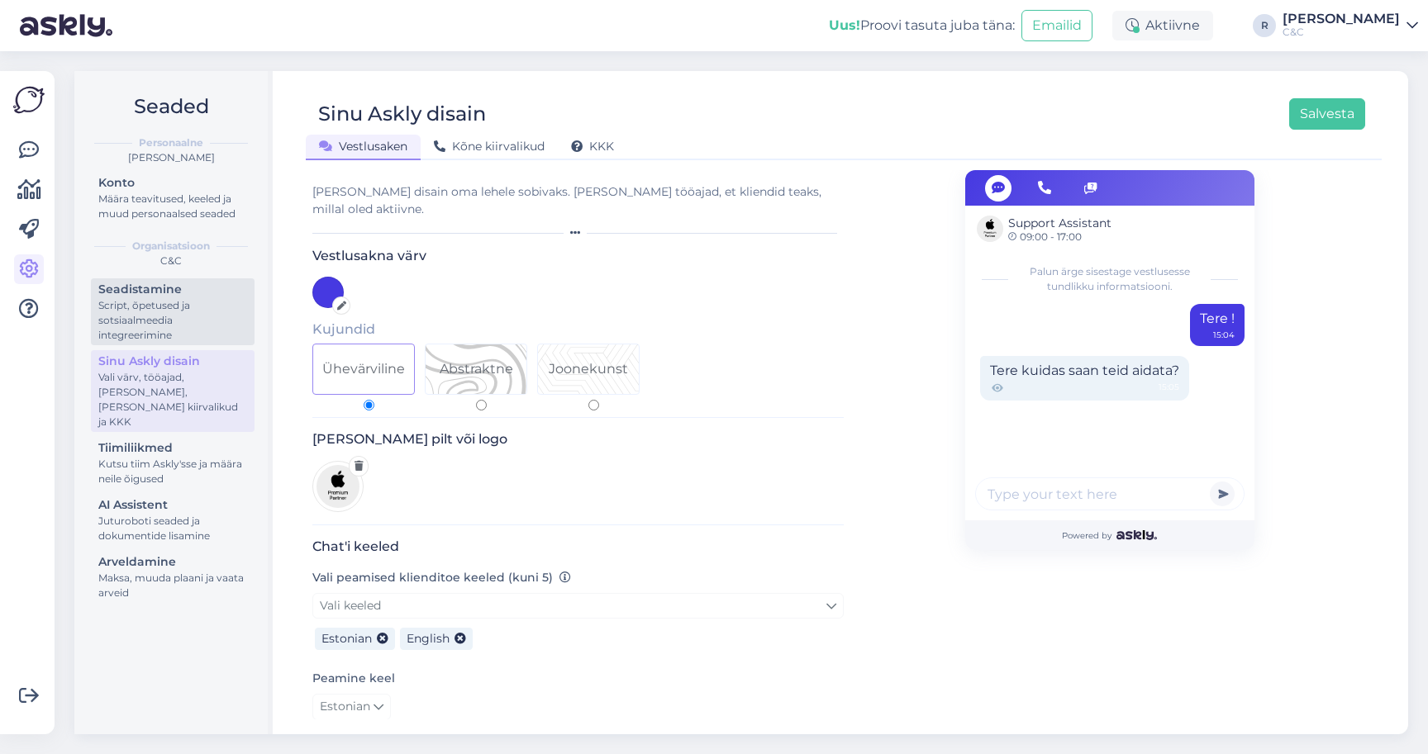
click at [196, 307] on div "Script, õpetused ja sotsiaalmeedia integreerimine" at bounding box center [172, 320] width 149 height 45
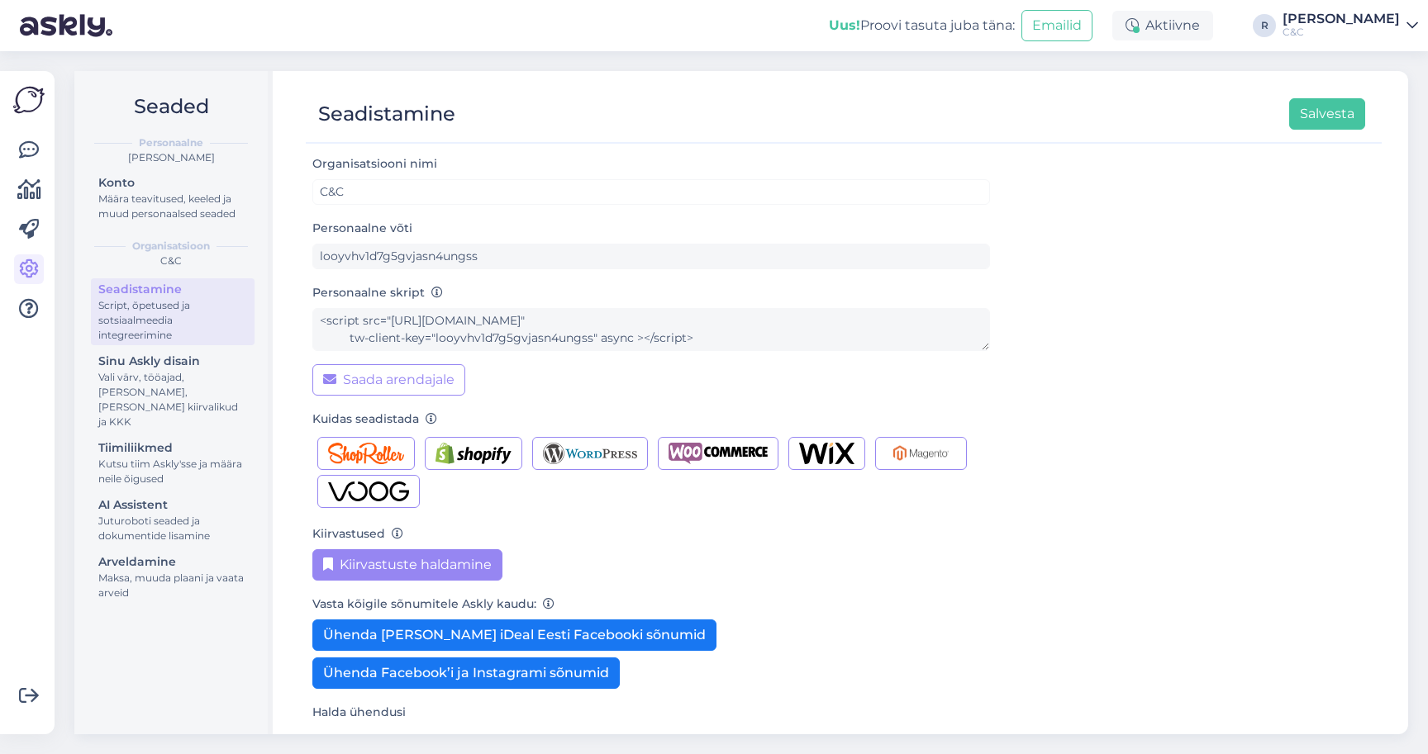
click at [411, 554] on button "Kiirvastuste haldamine" at bounding box center [407, 564] width 190 height 31
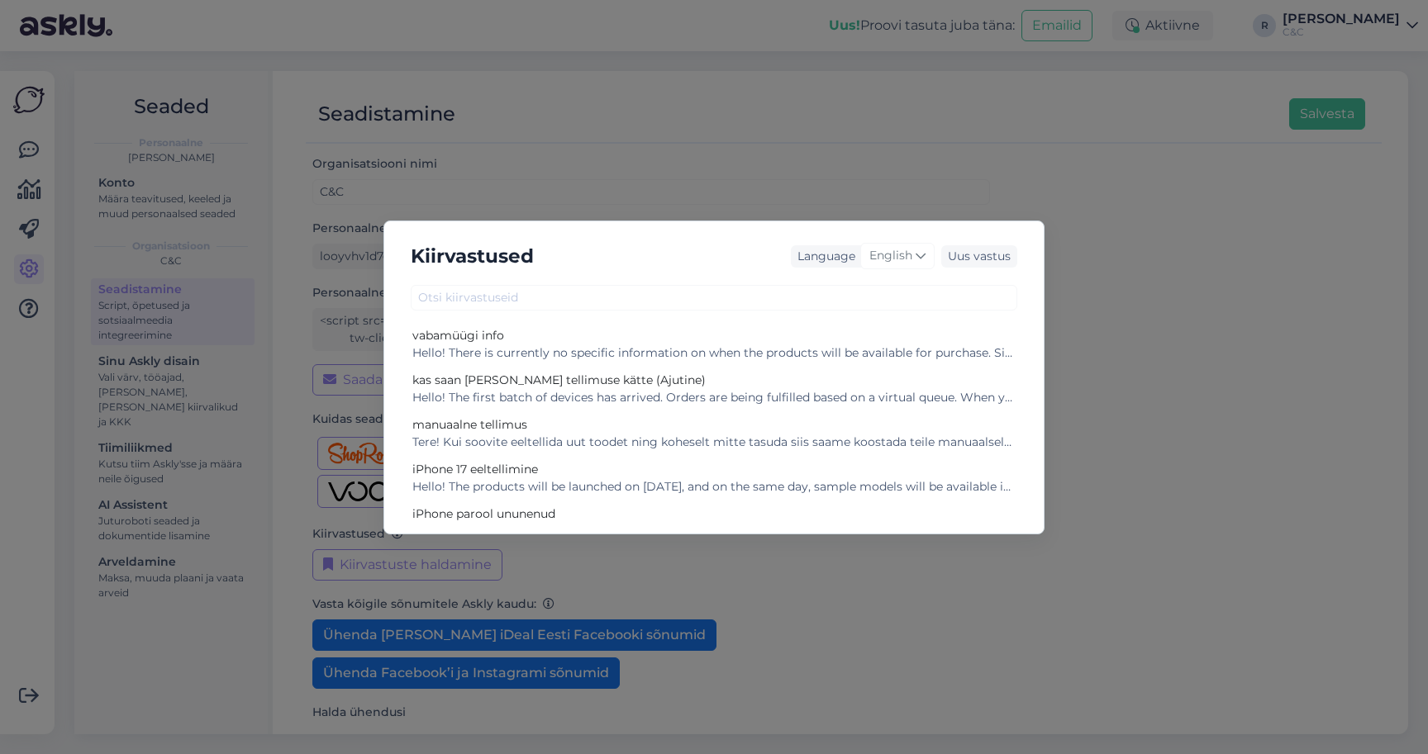
click at [898, 274] on div "Language English" at bounding box center [863, 257] width 144 height 44
click at [898, 254] on span "English" at bounding box center [890, 256] width 43 height 18
type input "es"
drag, startPoint x: 854, startPoint y: 337, endPoint x: 845, endPoint y: 356, distance: 21.1
click at [845, 356] on ul "Chinese Estonian Japanese Portuguese" at bounding box center [863, 369] width 182 height 119
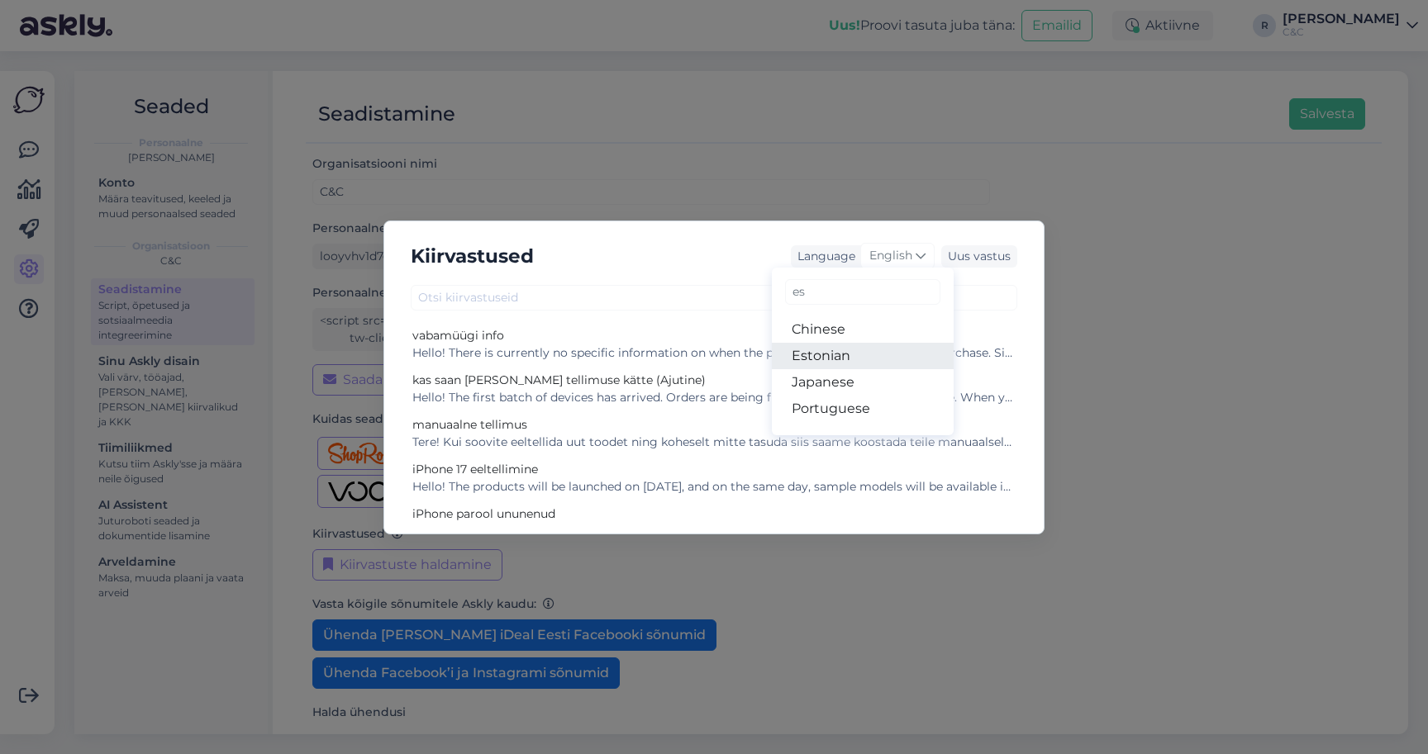
click at [845, 355] on link "Estonian" at bounding box center [863, 356] width 182 height 26
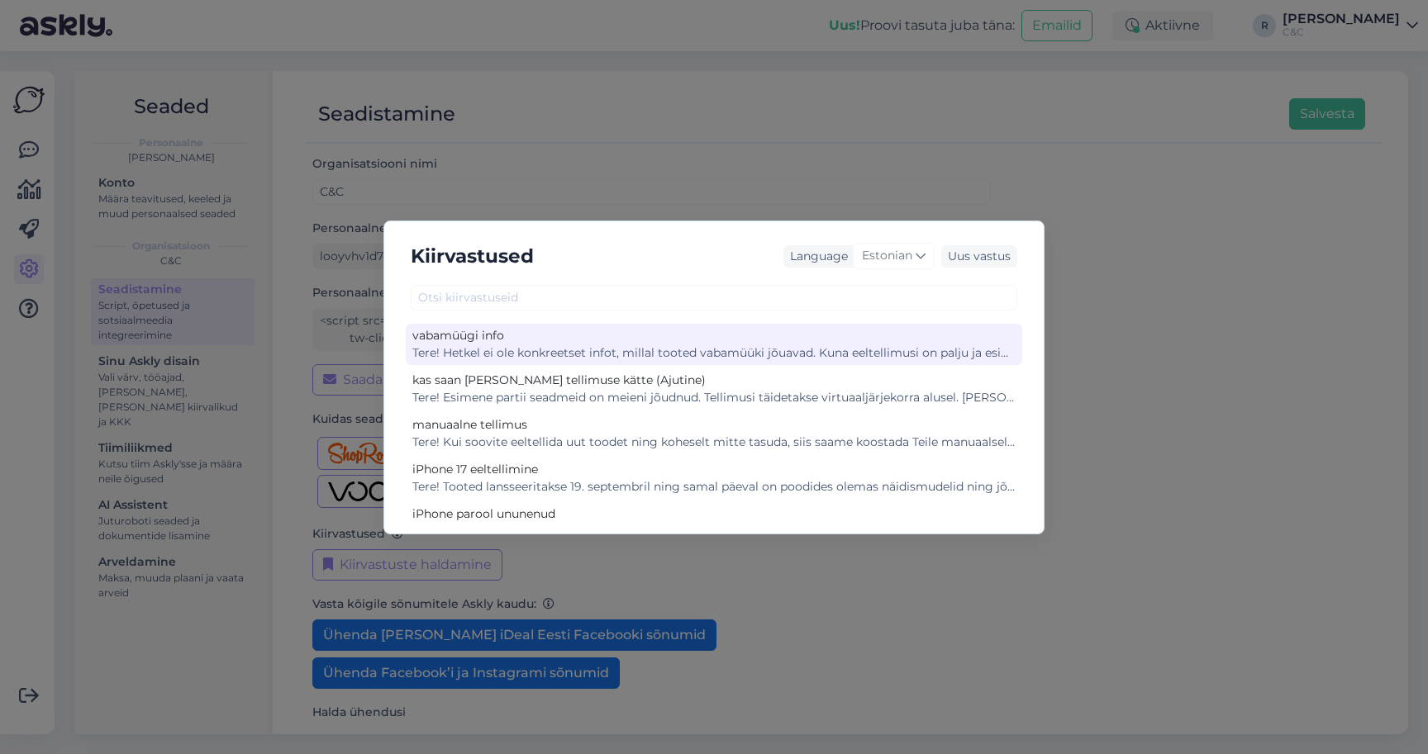
click at [697, 352] on div "Tere! Hetkel ei ole konkreetset infot, millal tooted vabamüüki jõuavad. Kuna ee…" at bounding box center [713, 353] width 603 height 17
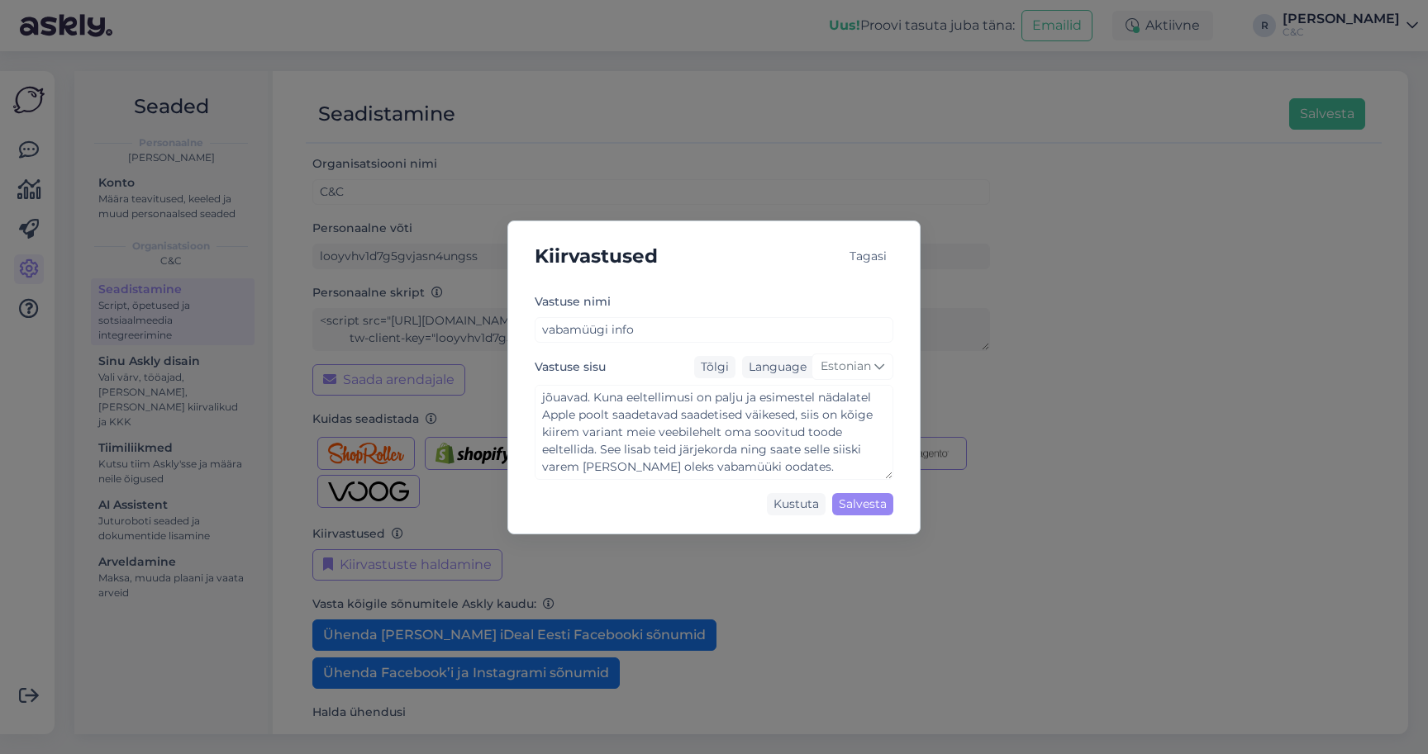
scroll to position [52, 0]
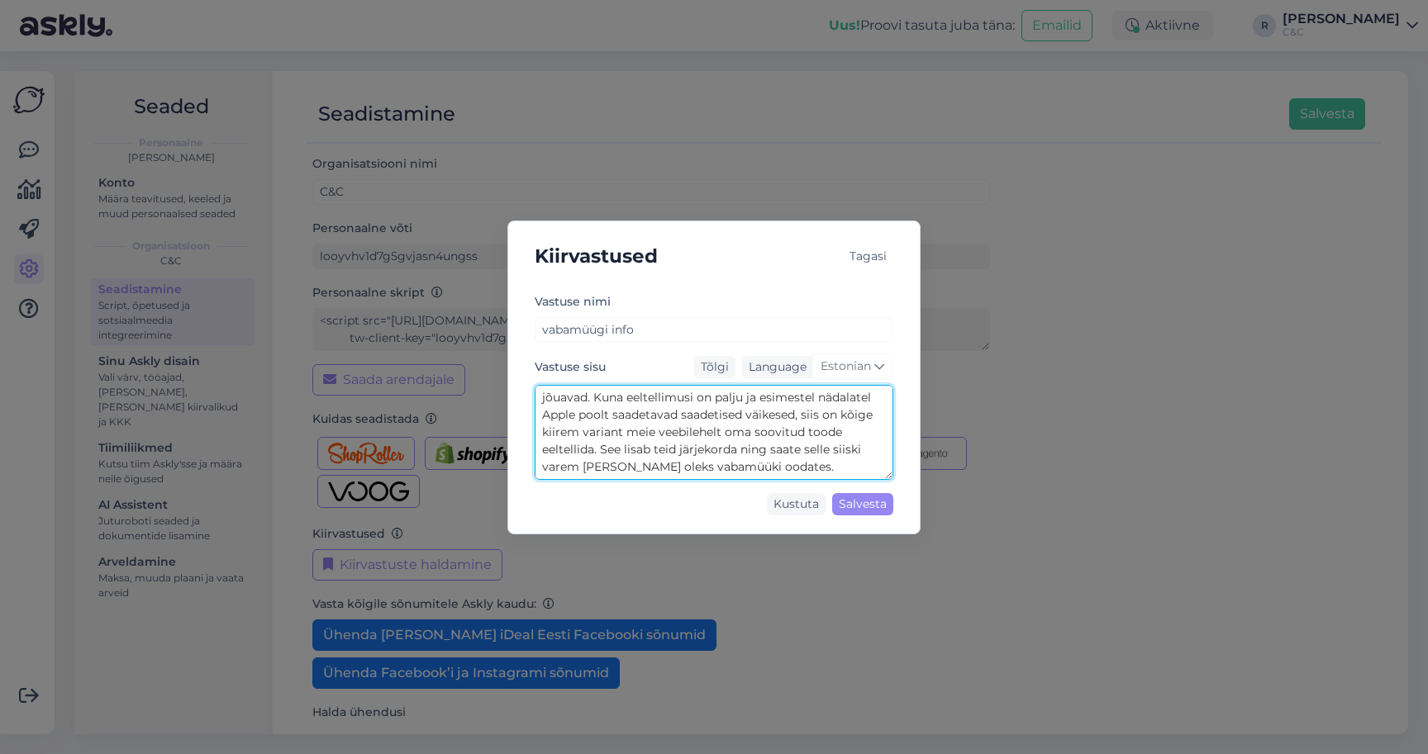
click at [831, 465] on textarea "Tere! Hetkel ei ole konkreetset infot, millal tooted vabamüüki jõuavad. Kuna ee…" at bounding box center [714, 432] width 359 height 95
type textarea "Tere! Hetkel ei ole konkreetset infot, millal tooted vabamüüki jõuavad. Kuna ee…"
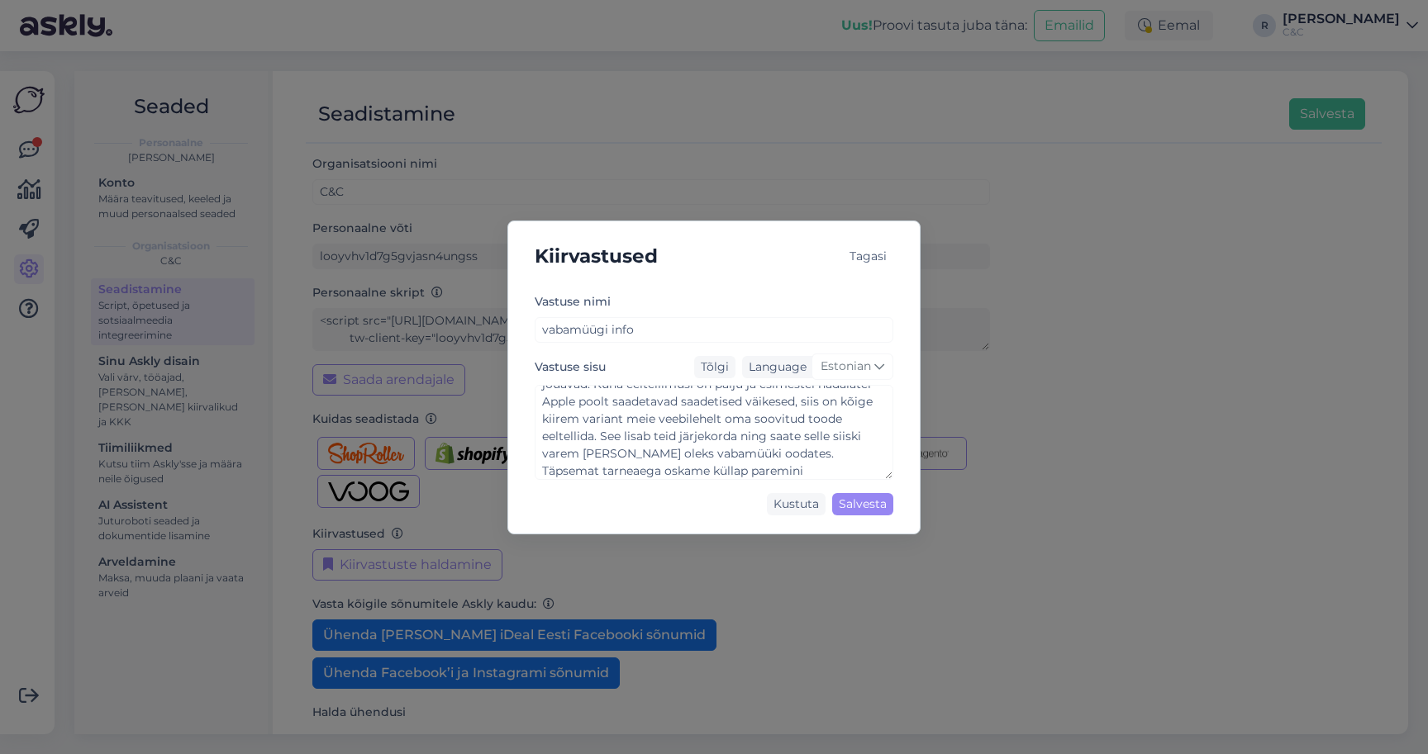
click at [877, 254] on div "Tagasi" at bounding box center [868, 256] width 50 height 22
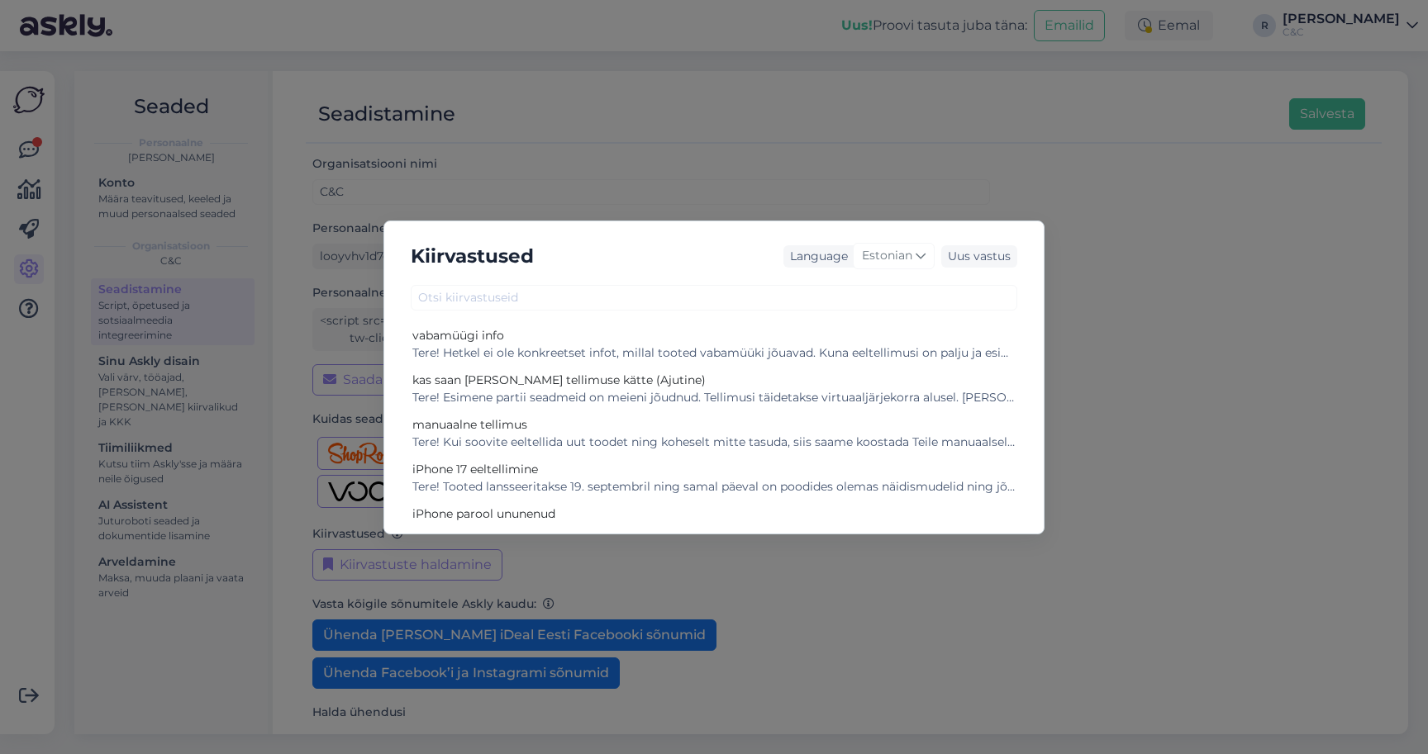
click at [928, 171] on div "Kiirvastused Language Estonian Uus vastus vabamüügi info Tere! Hetkel ei ole ko…" at bounding box center [714, 377] width 1428 height 754
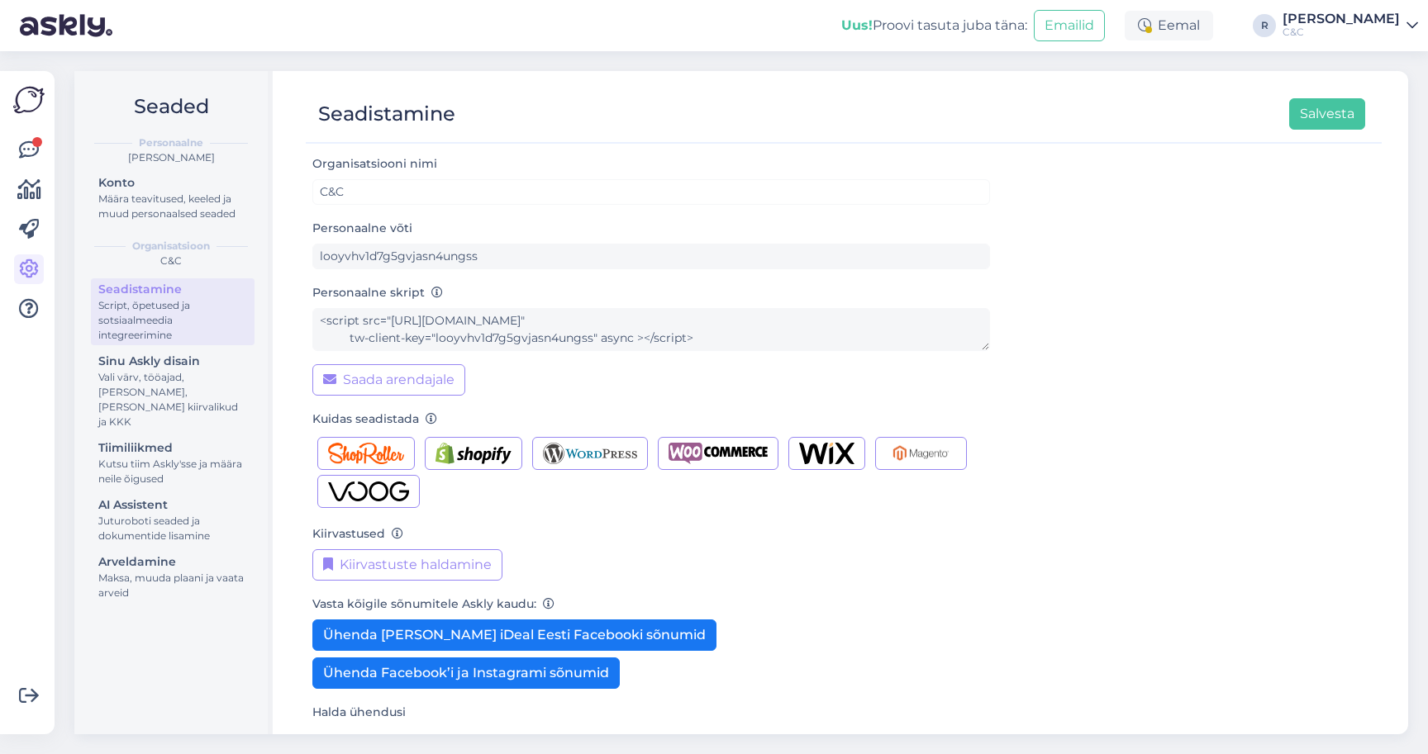
click at [27, 106] on img at bounding box center [28, 99] width 31 height 31
click at [29, 191] on icon at bounding box center [29, 190] width 24 height 20
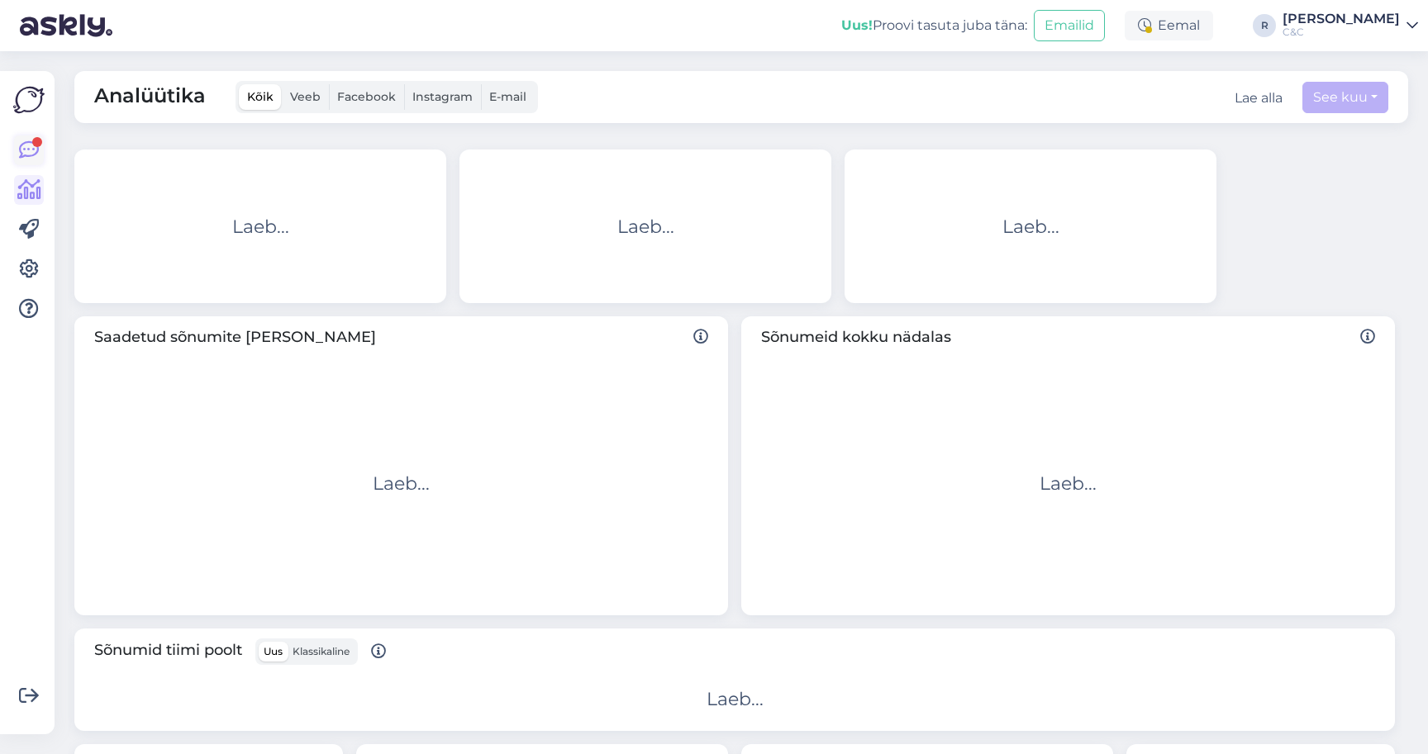
click at [29, 160] on link at bounding box center [29, 151] width 30 height 30
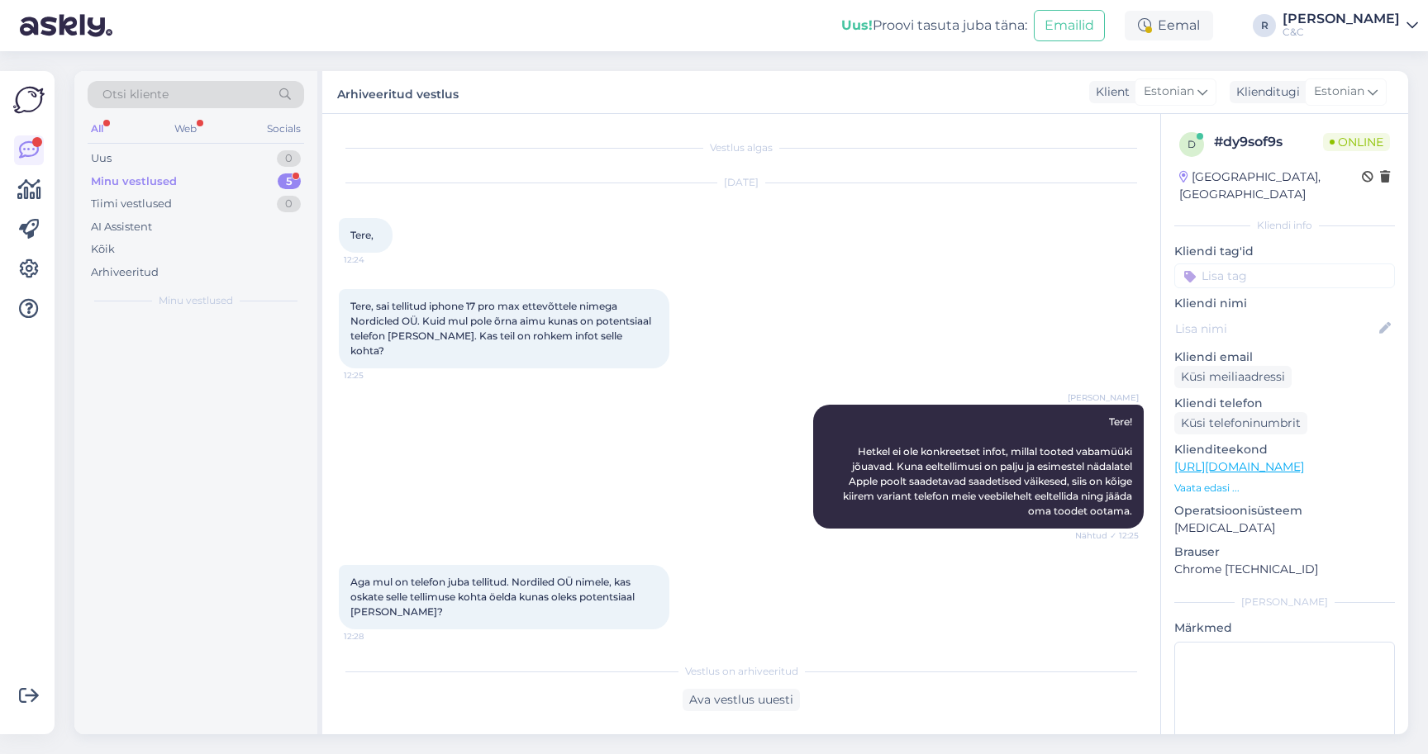
scroll to position [169, 0]
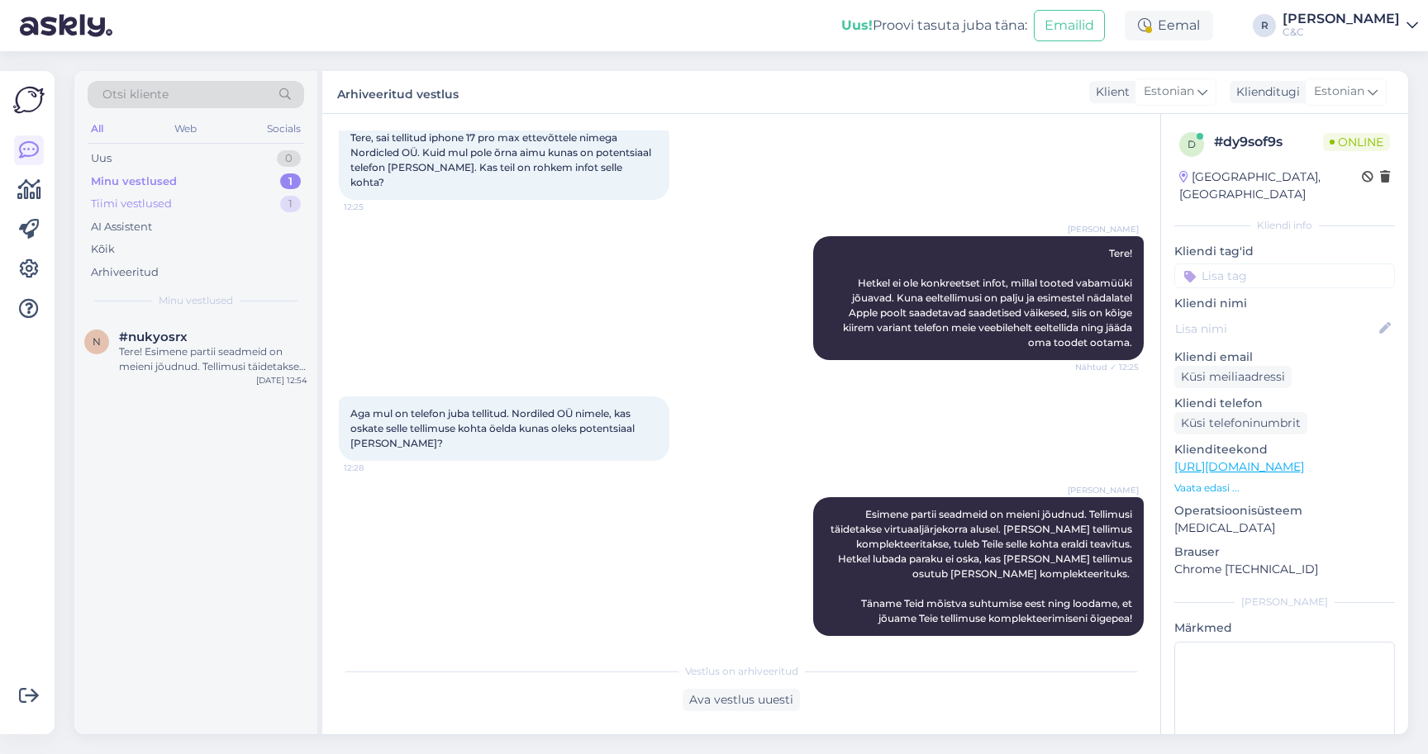
click at [197, 204] on div "Tiimi vestlused 1" at bounding box center [196, 204] width 216 height 23
click at [193, 225] on div "AI Assistent" at bounding box center [196, 227] width 216 height 23
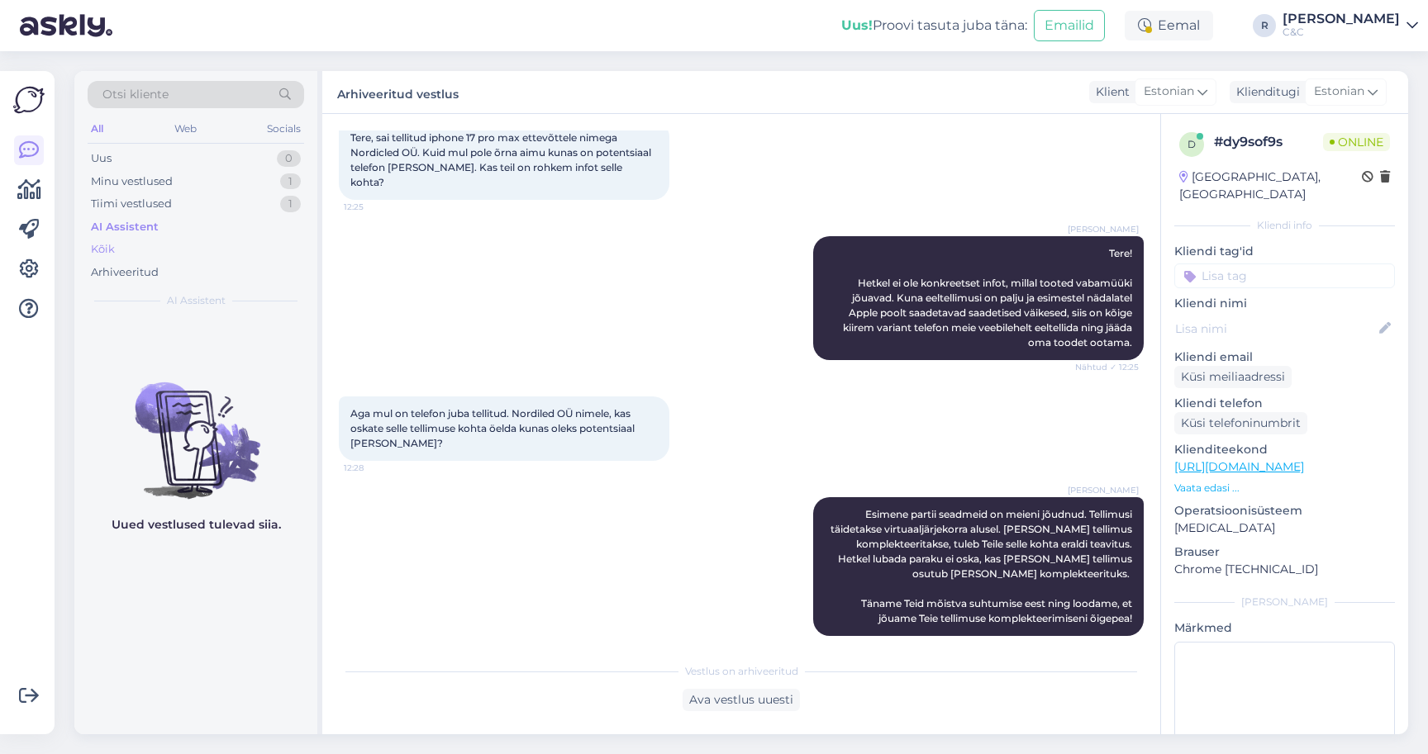
click at [178, 247] on div "Kõik" at bounding box center [196, 249] width 216 height 23
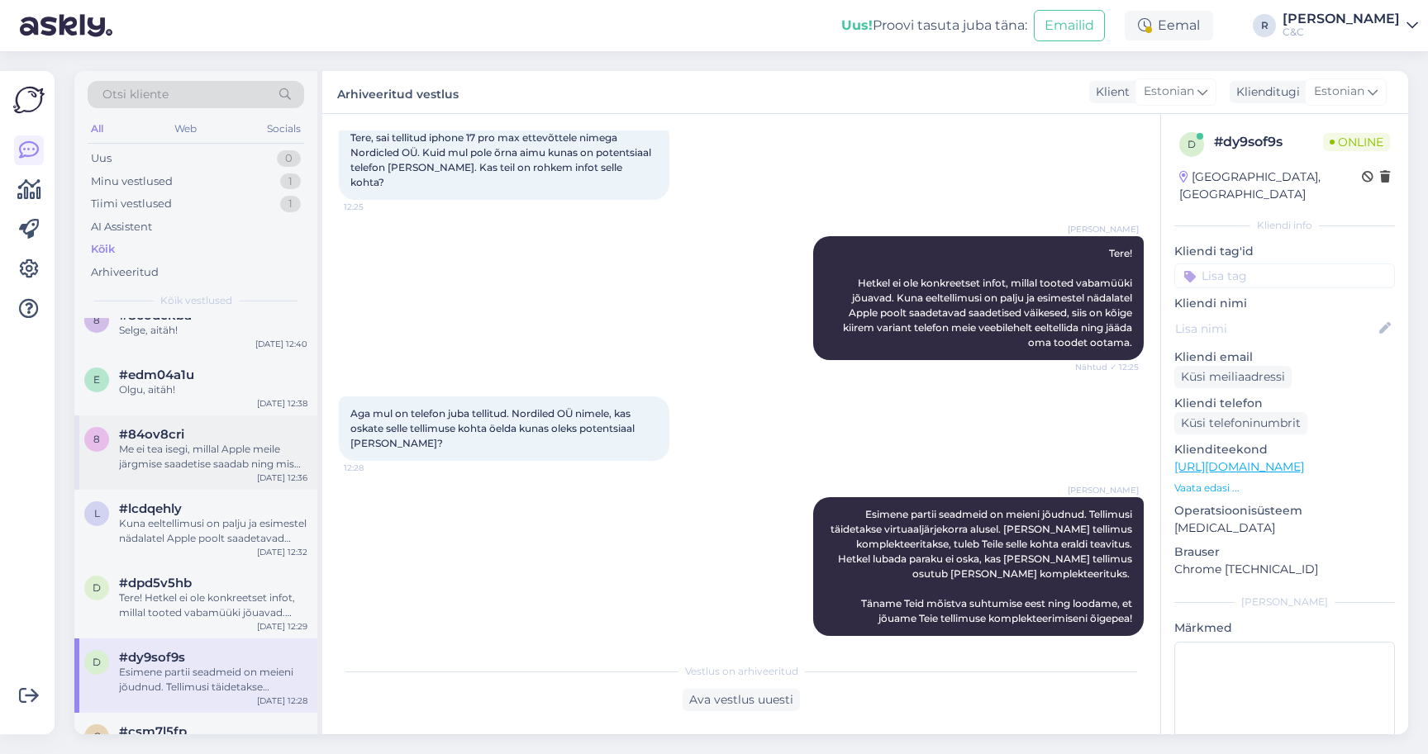
scroll to position [365, 0]
click at [191, 459] on div "Me ei tea isegi, millal Apple meile järgmise saadetise saadab ning mis koguses." at bounding box center [213, 455] width 188 height 30
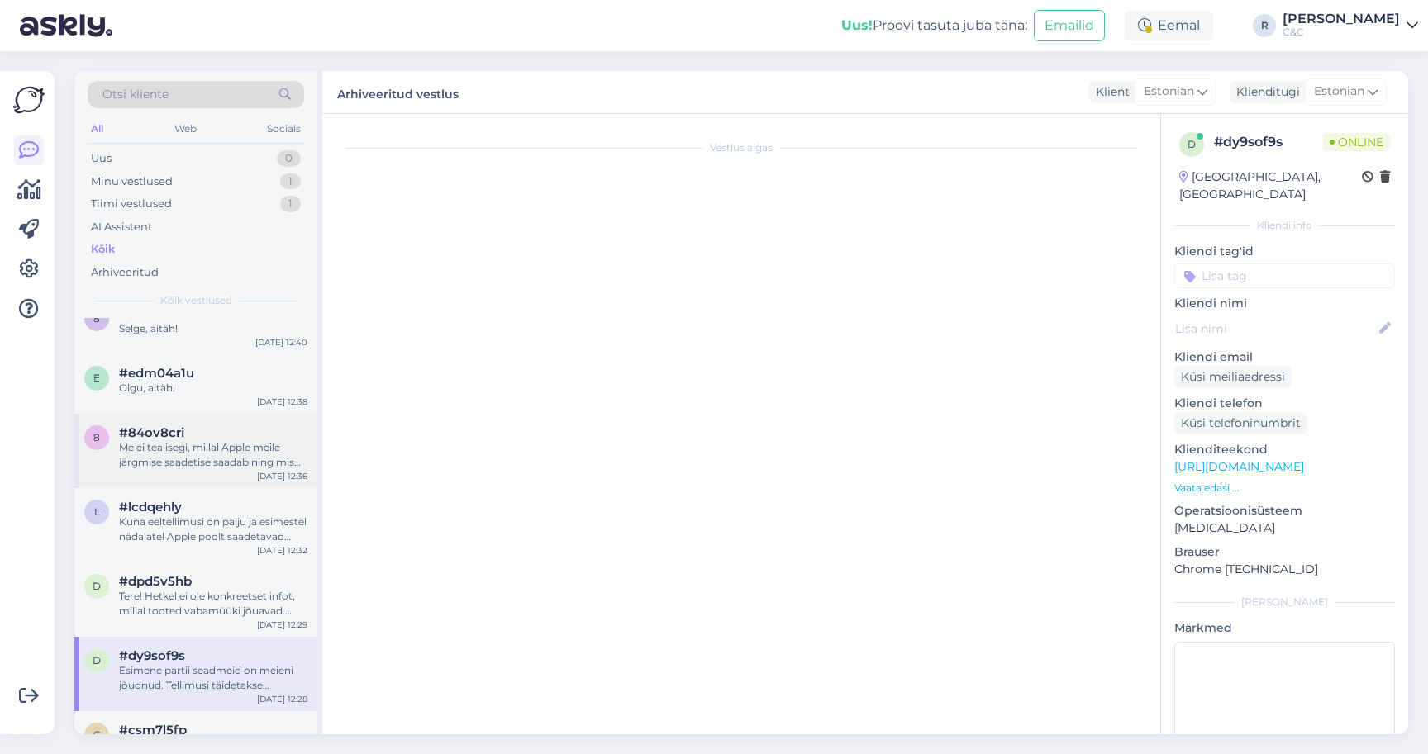
click at [241, 449] on div "Me ei tea isegi, millal Apple meile järgmise saadetise saadab ning mis koguses." at bounding box center [213, 455] width 188 height 30
click at [203, 450] on div "Me ei tea isegi, millal Apple meile järgmise saadetise saadab ning mis koguses." at bounding box center [213, 455] width 188 height 30
click at [212, 388] on div "Olgu, aitäh!" at bounding box center [213, 388] width 188 height 15
click at [202, 440] on div "Me ei tea isegi, millal Apple meile järgmise saadetise saadab ning mis koguses." at bounding box center [213, 455] width 188 height 30
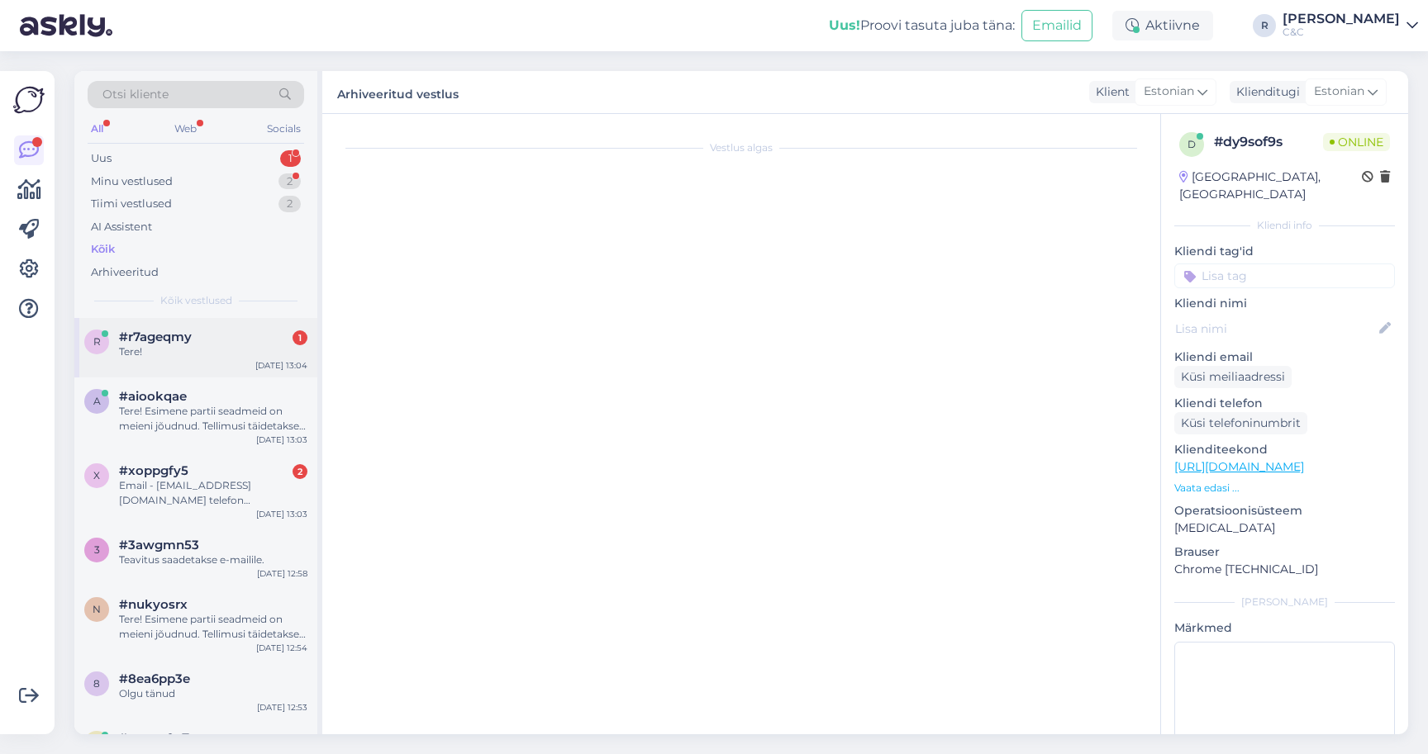
click at [239, 326] on div "r #r7ageqmy 1 Tere! Sep 19 13:04" at bounding box center [195, 347] width 243 height 59
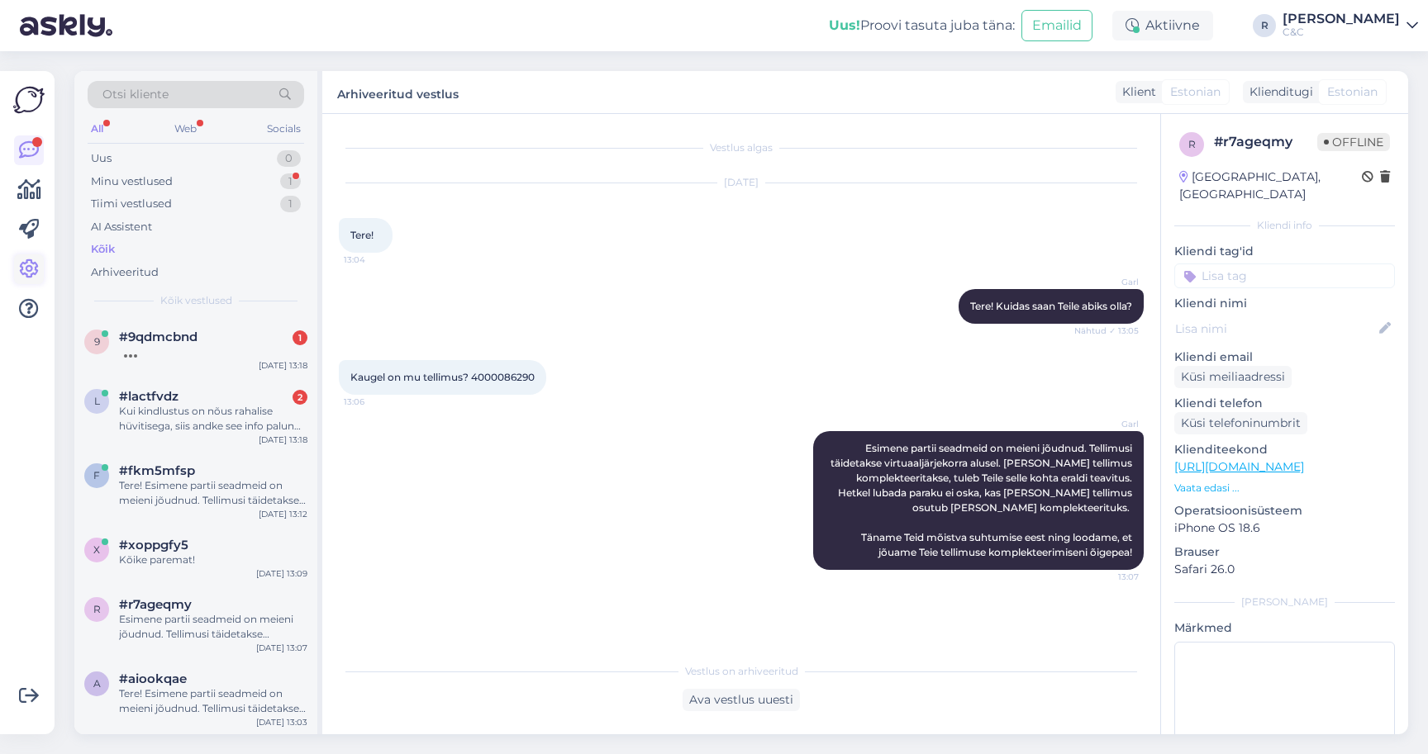
click at [26, 259] on icon at bounding box center [29, 269] width 20 height 20
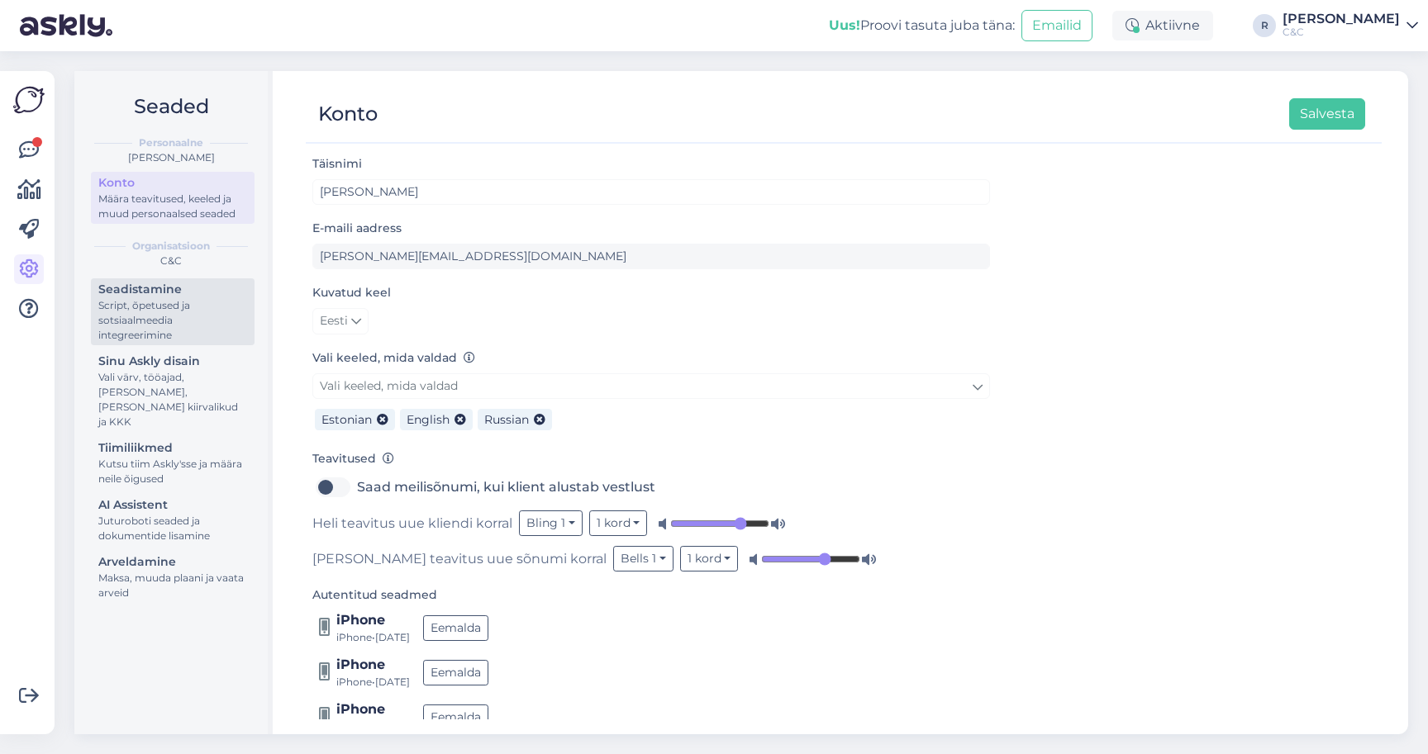
click at [159, 307] on div "Script, õpetused ja sotsiaalmeedia integreerimine" at bounding box center [172, 320] width 149 height 45
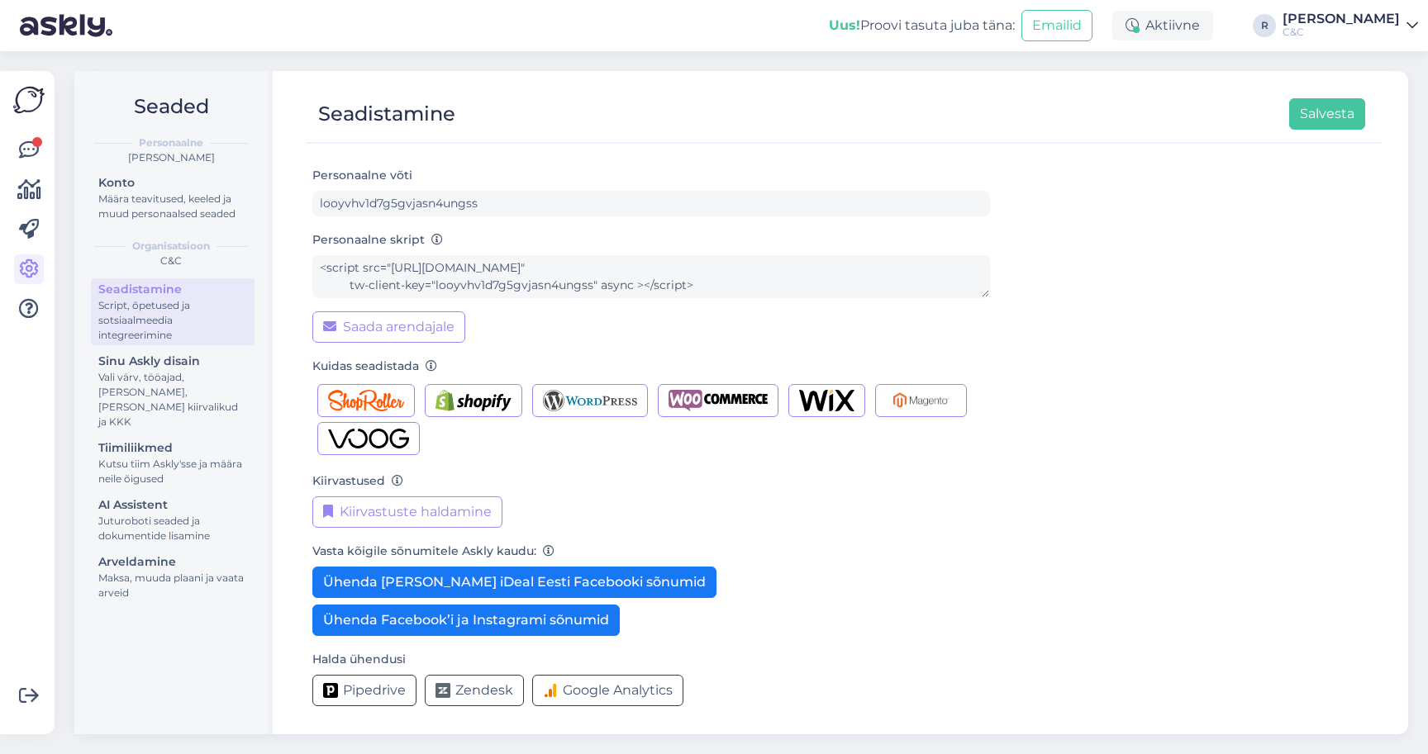
scroll to position [53, 0]
click at [183, 194] on div "Määra teavitused, keeled ja muud personaalsed seaded" at bounding box center [172, 207] width 149 height 30
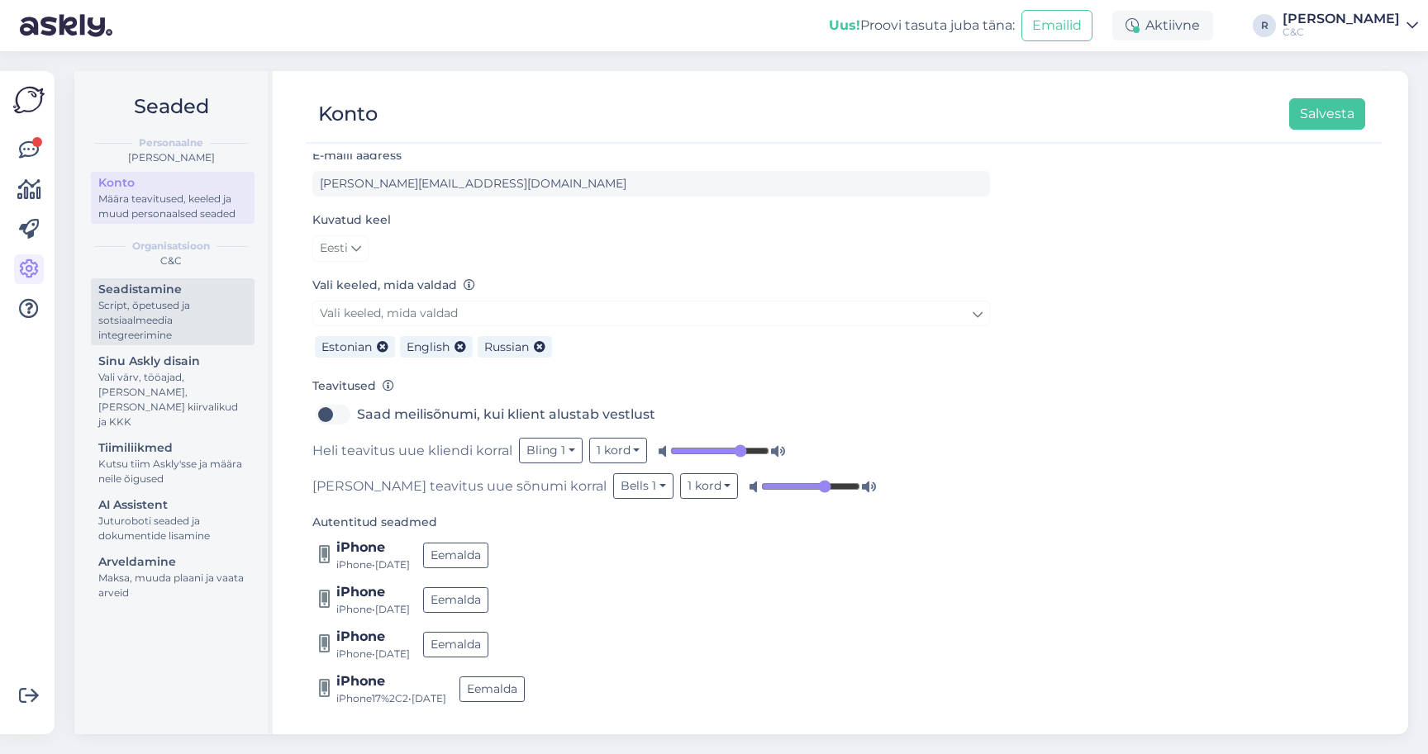
scroll to position [72, 0]
click at [201, 327] on div "Script, õpetused ja sotsiaalmeedia integreerimine" at bounding box center [172, 320] width 149 height 45
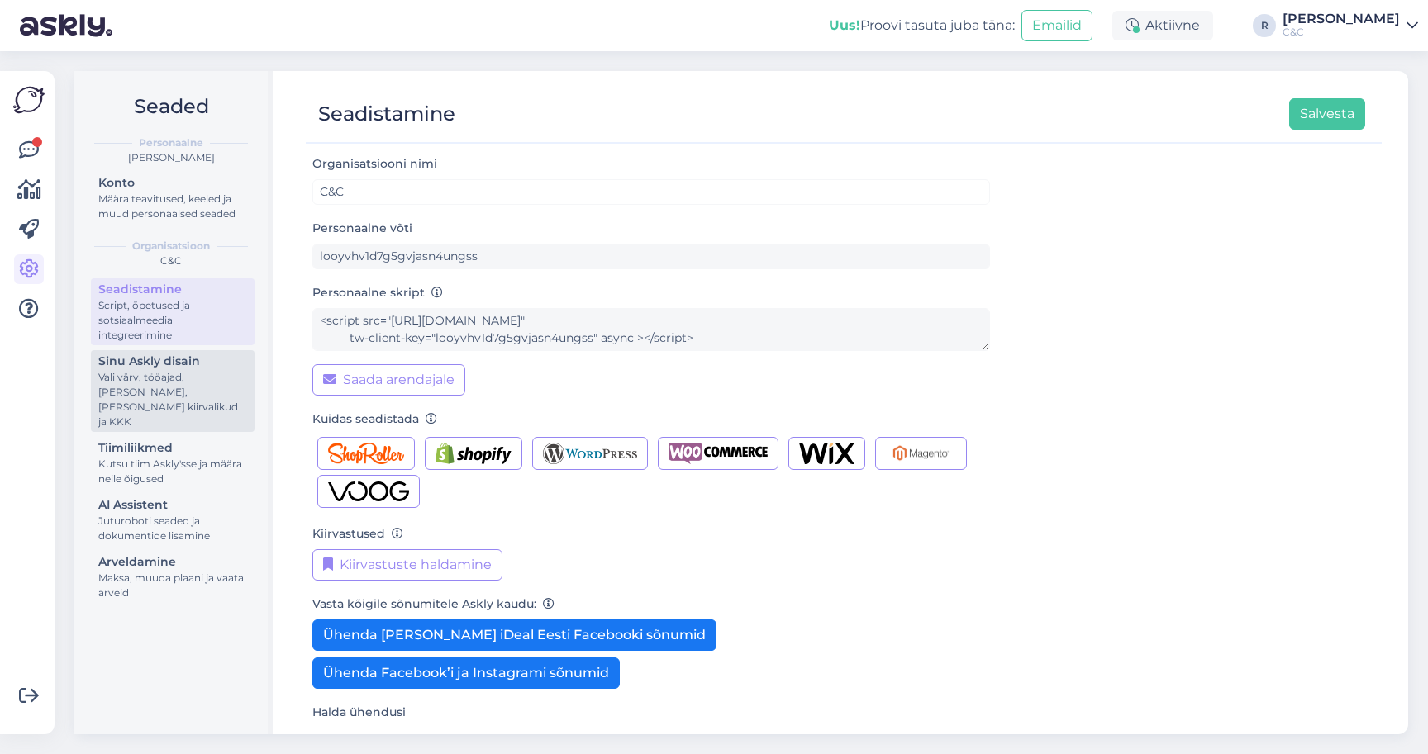
click at [184, 383] on div "Vali värv, tööajad, [PERSON_NAME], [PERSON_NAME] kiirvalikud ja KKK" at bounding box center [172, 399] width 149 height 59
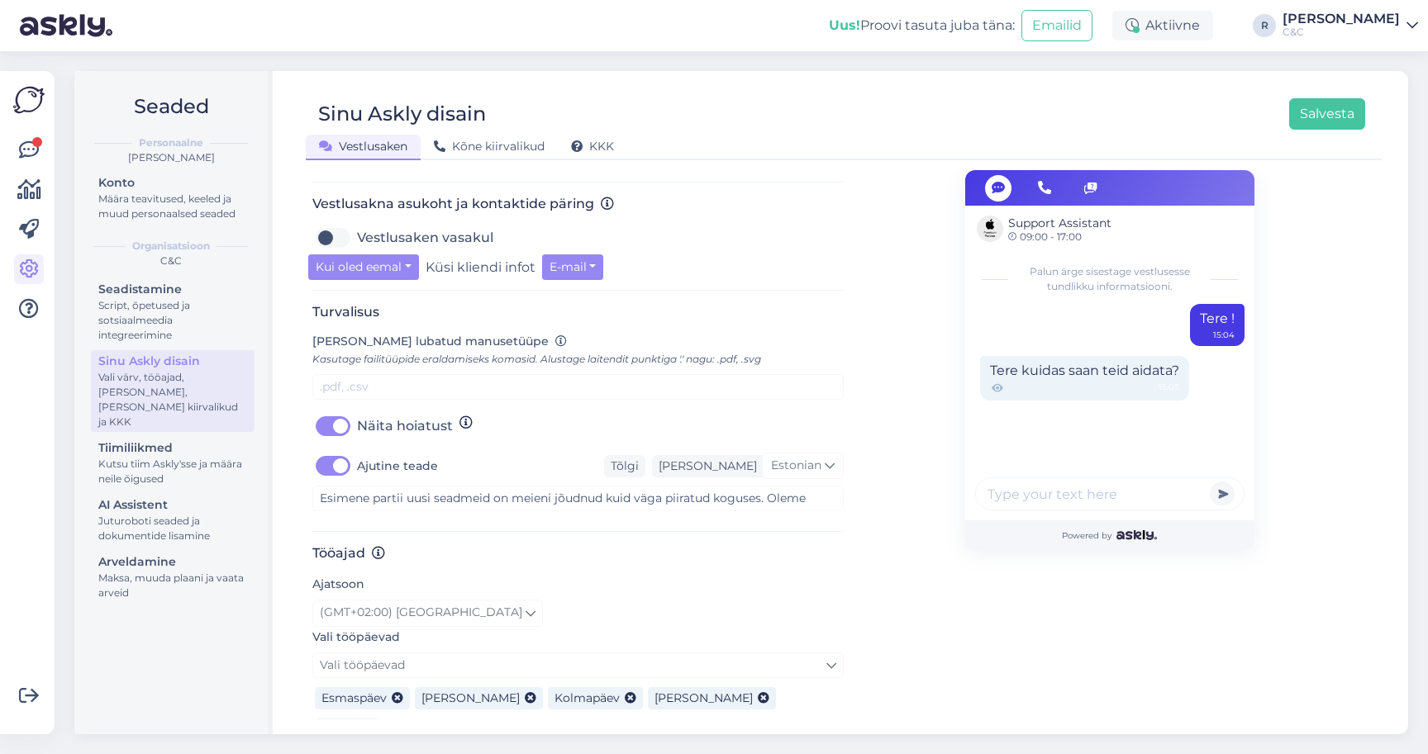
scroll to position [563, 0]
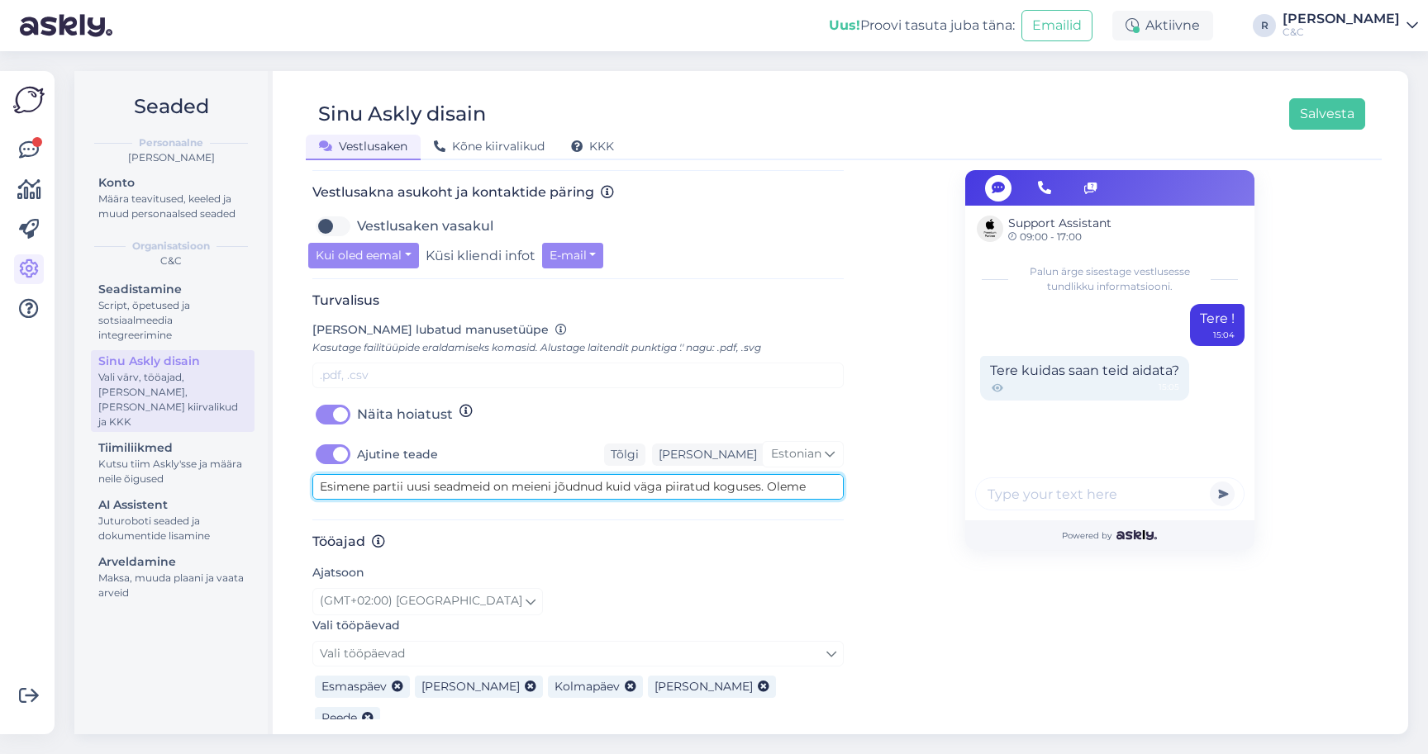
click at [320, 474] on textarea "Esimene partii uusi seadmeid on meieni jõudnud kuid väga piiratud koguses. Olem…" at bounding box center [577, 487] width 531 height 26
click at [651, 474] on textarea "NB! Esimene partii uusi seadmeid on meieni jõudnud kuid väga piiratud koguses. …" at bounding box center [577, 487] width 531 height 26
drag, startPoint x: 667, startPoint y: 466, endPoint x: 681, endPoint y: 483, distance: 22.3
click at [681, 483] on div "Turvalisus Lisa lubatud manusetüüpe Kasutage failitüüpide eraldamiseks komasid.…" at bounding box center [577, 406] width 531 height 228
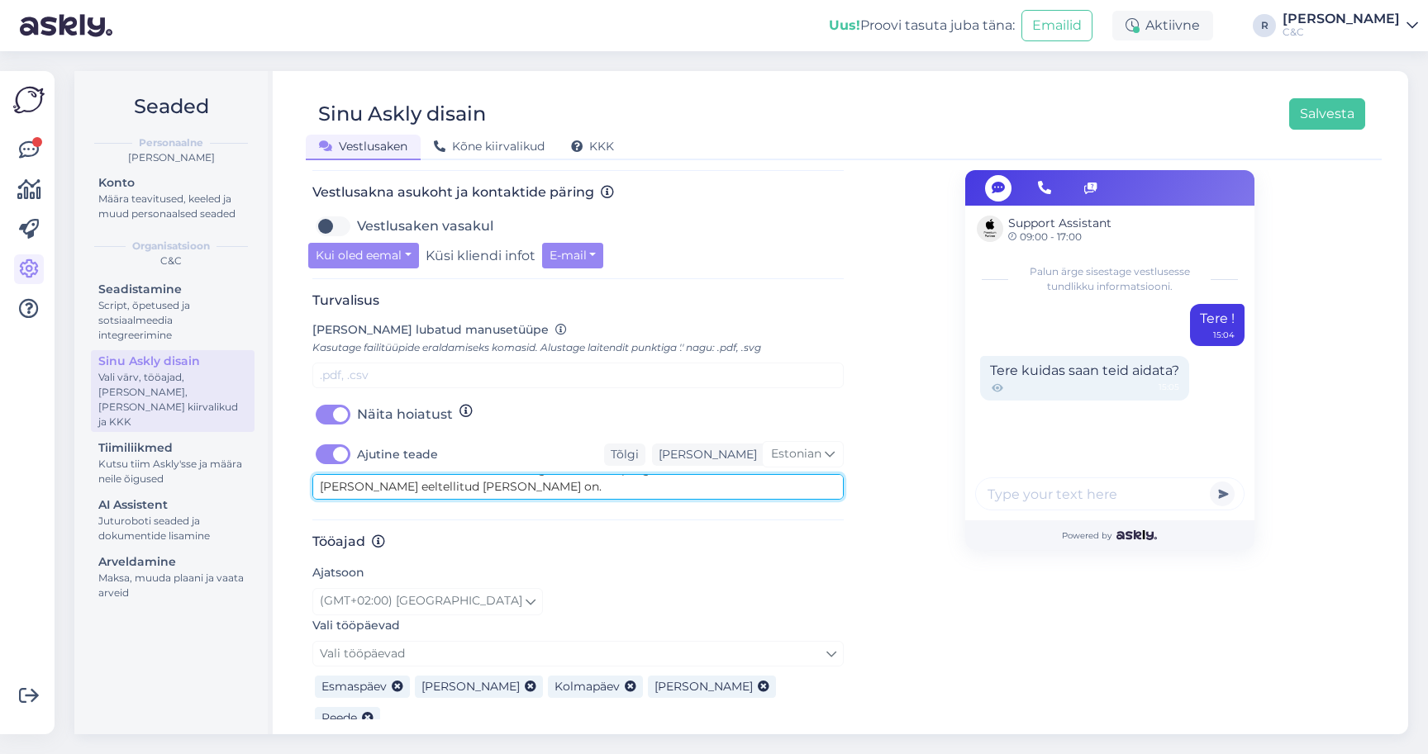
click at [432, 474] on textarea "NB! Esimene partii uusi seadmeid on meieni jõudnud kuid väga piiratud koguses. …" at bounding box center [577, 487] width 531 height 26
click at [568, 474] on textarea "NB! Esimene partii uusi seadmeid on meieni jõudnud kuid väga piiratud koguses. …" at bounding box center [577, 487] width 531 height 26
click at [621, 474] on textarea "NB! Esimene partii uusi seadmeid on meieni jõudnud kuid väga piiratud koguses. …" at bounding box center [577, 487] width 531 height 26
drag, startPoint x: 597, startPoint y: 470, endPoint x: 620, endPoint y: 492, distance: 31.5
click at [620, 492] on div "Turvalisus Lisa lubatud manusetüüpe Kasutage failitüüpide eraldamiseks komasid.…" at bounding box center [577, 406] width 531 height 228
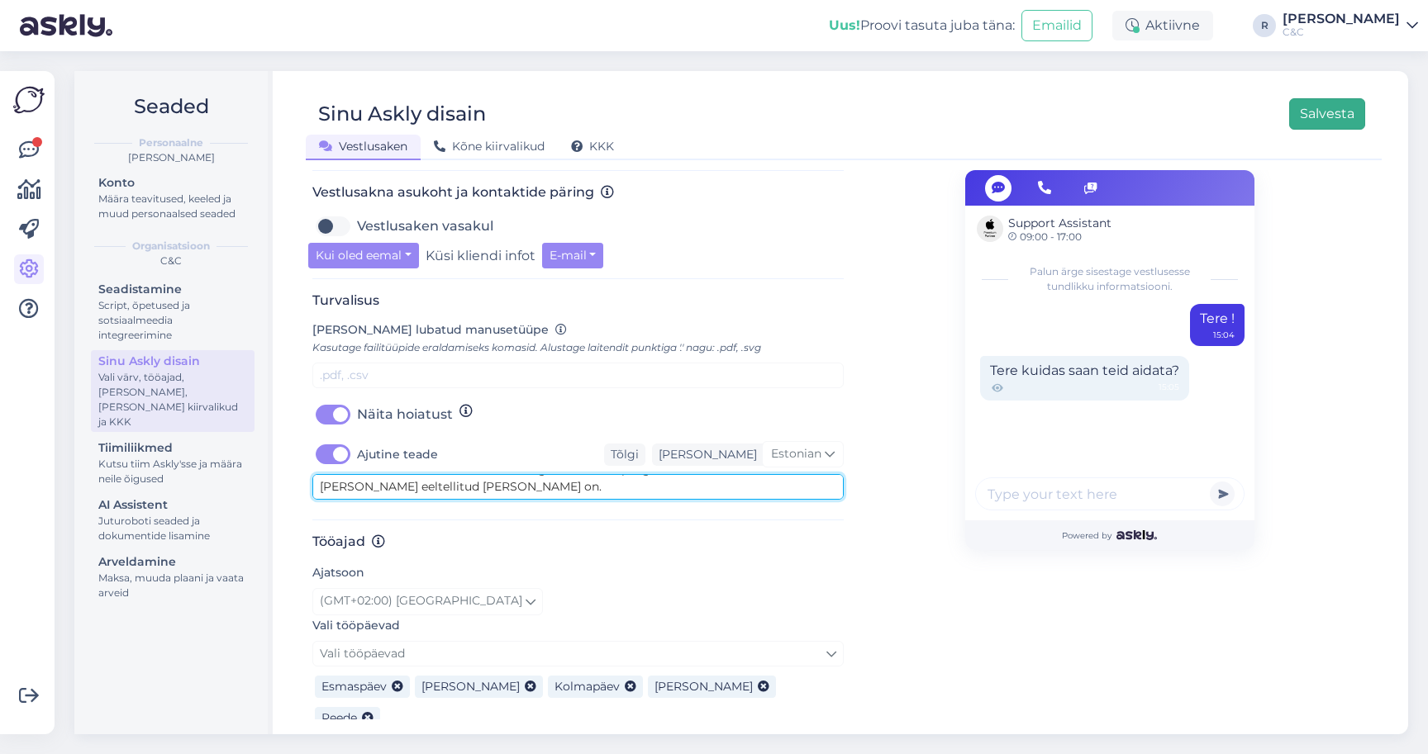
type textarea "NB! Esimene partii uusi seadmeid on meieni jõudnud kuid väga piiratud koguses. …"
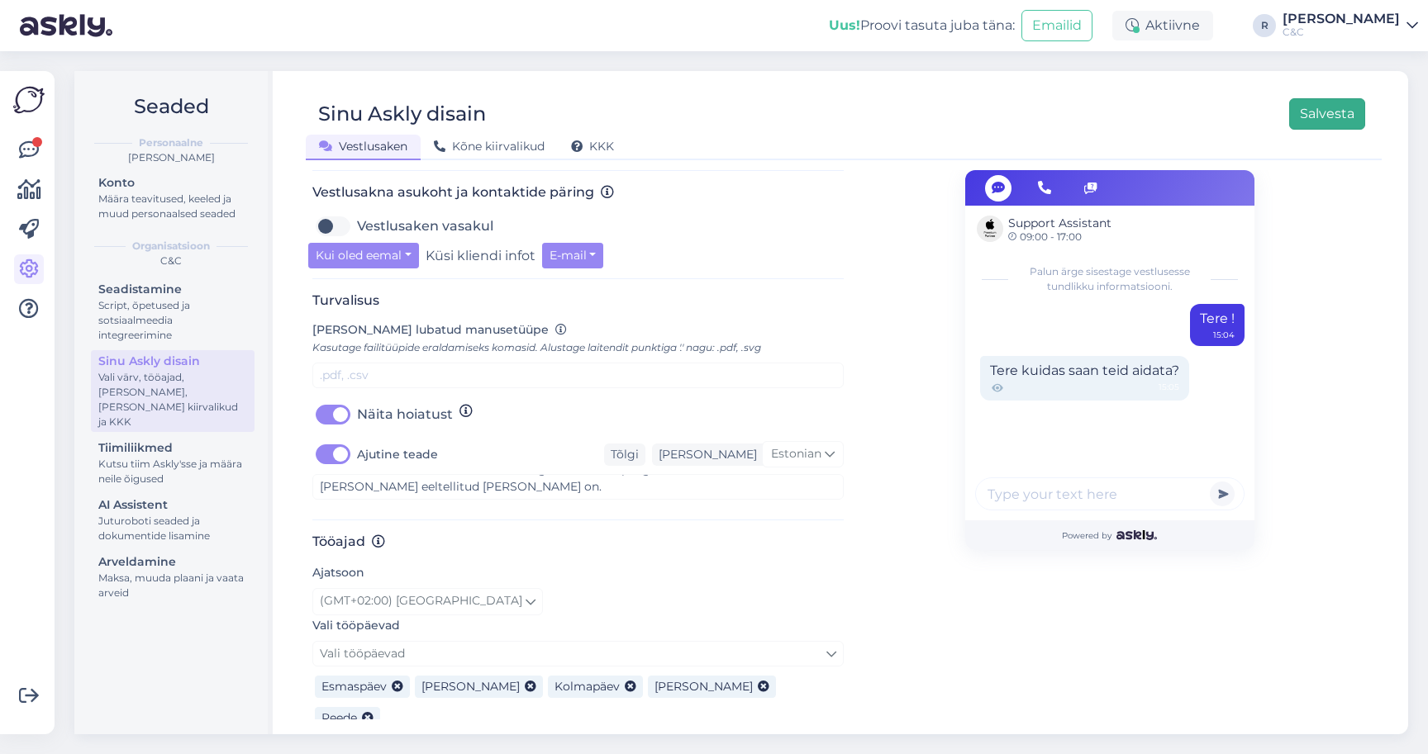
click at [1355, 116] on button "Salvesta" at bounding box center [1327, 113] width 76 height 31
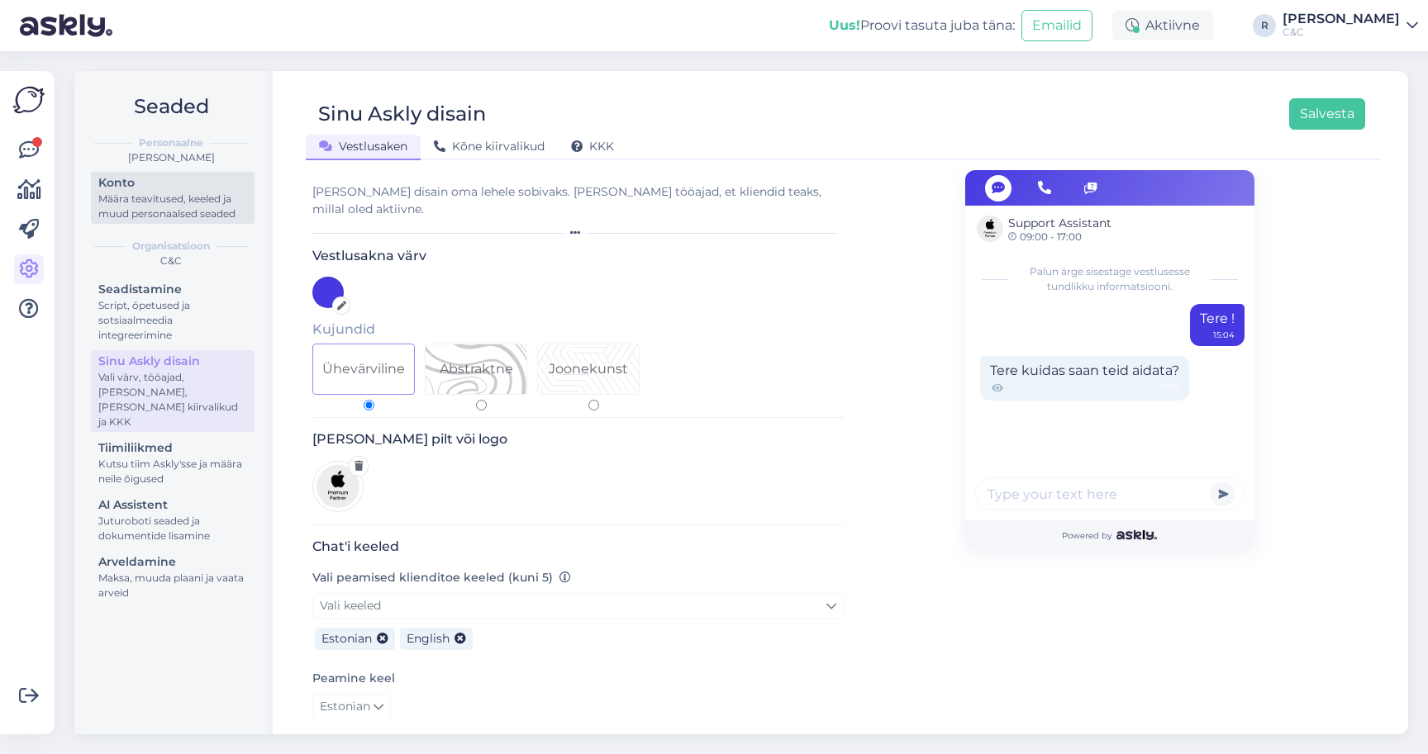
click at [179, 203] on div "Määra teavitused, keeled ja muud personaalsed seaded" at bounding box center [172, 207] width 149 height 30
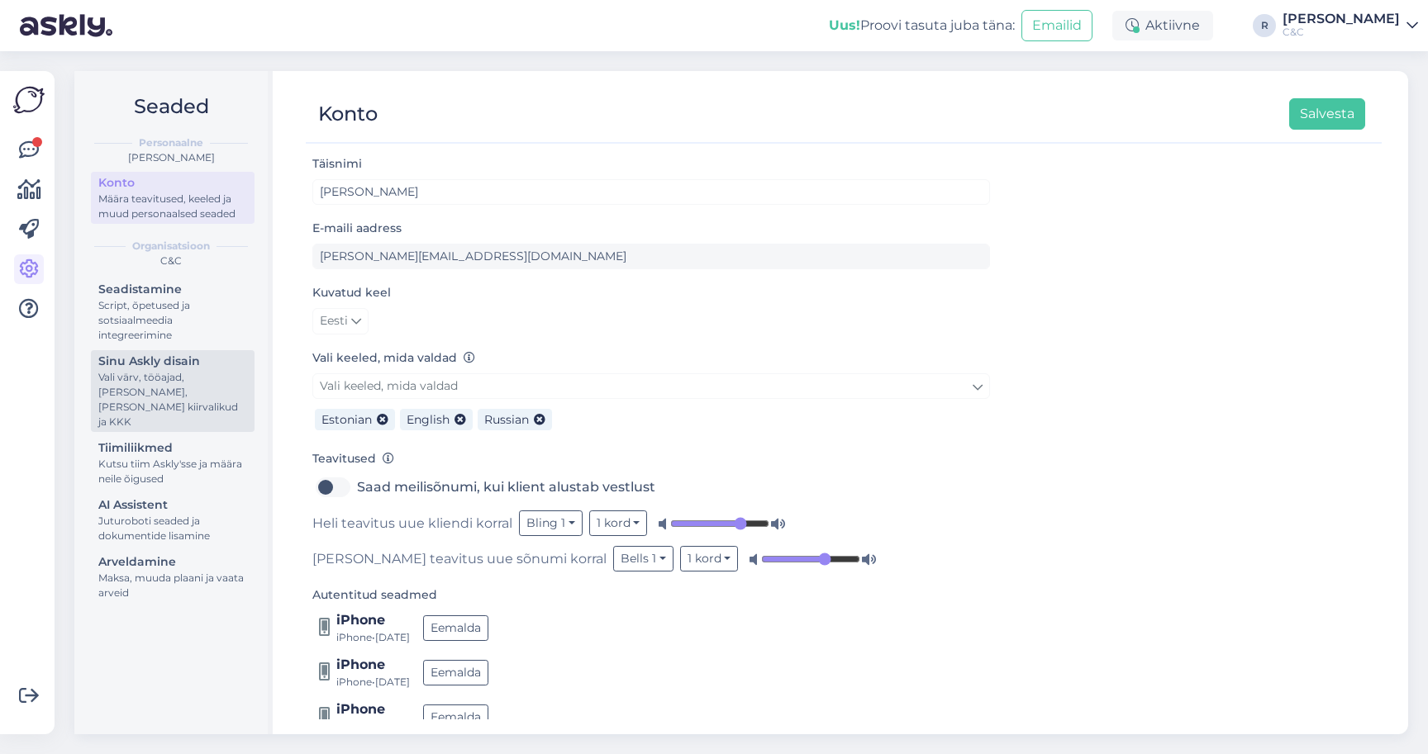
click at [188, 370] on div "Vali värv, tööajad, [PERSON_NAME], [PERSON_NAME] kiirvalikud ja KKK" at bounding box center [172, 399] width 149 height 59
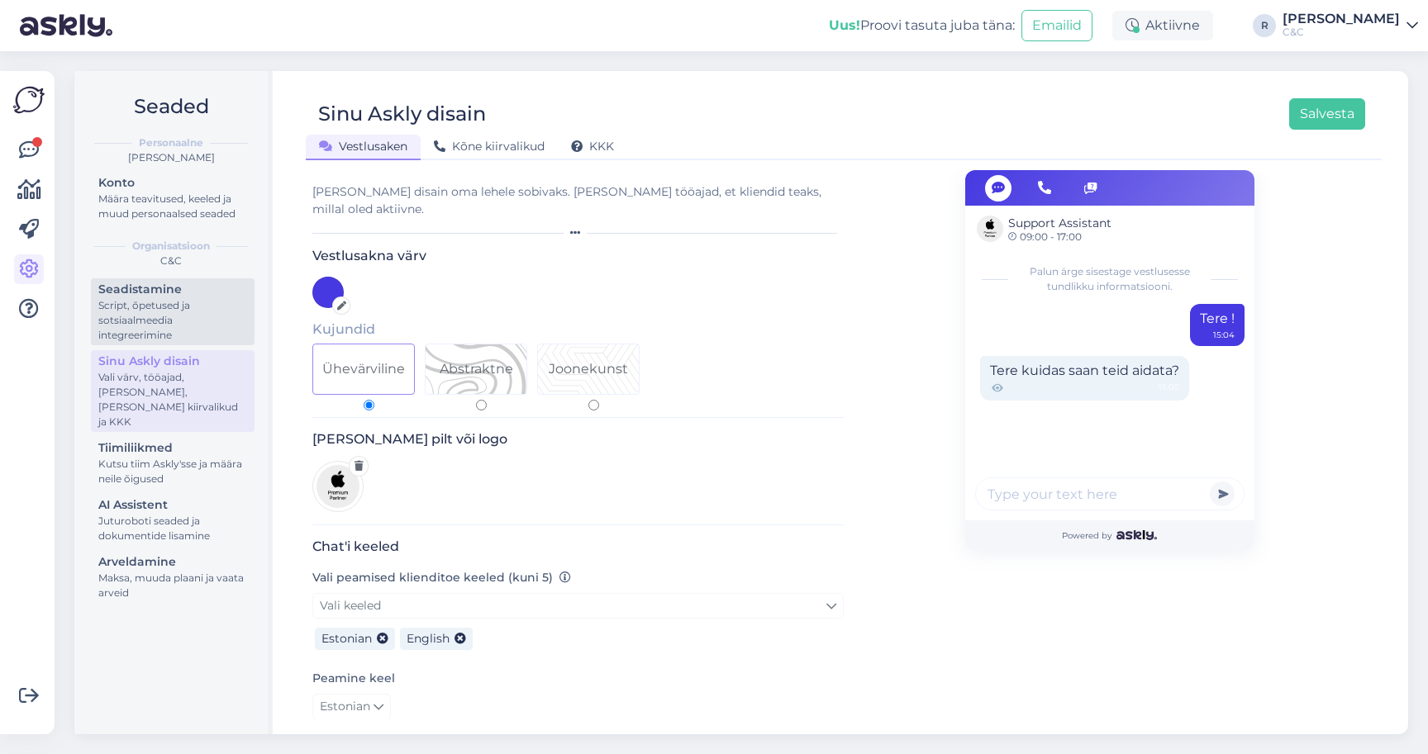
click at [190, 325] on div "Script, õpetused ja sotsiaalmeedia integreerimine" at bounding box center [172, 320] width 149 height 45
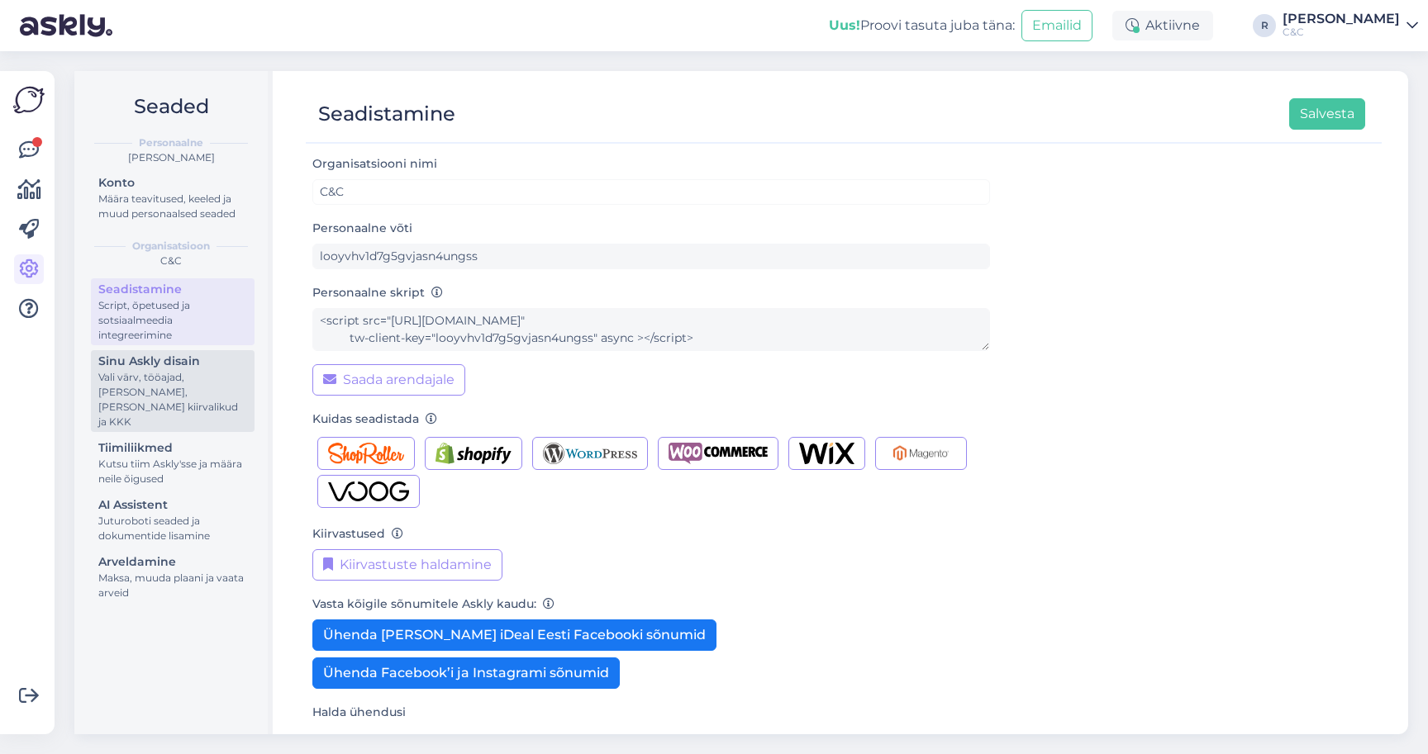
click at [188, 386] on div "Vali värv, tööajad, [PERSON_NAME], [PERSON_NAME] kiirvalikud ja KKK" at bounding box center [172, 399] width 149 height 59
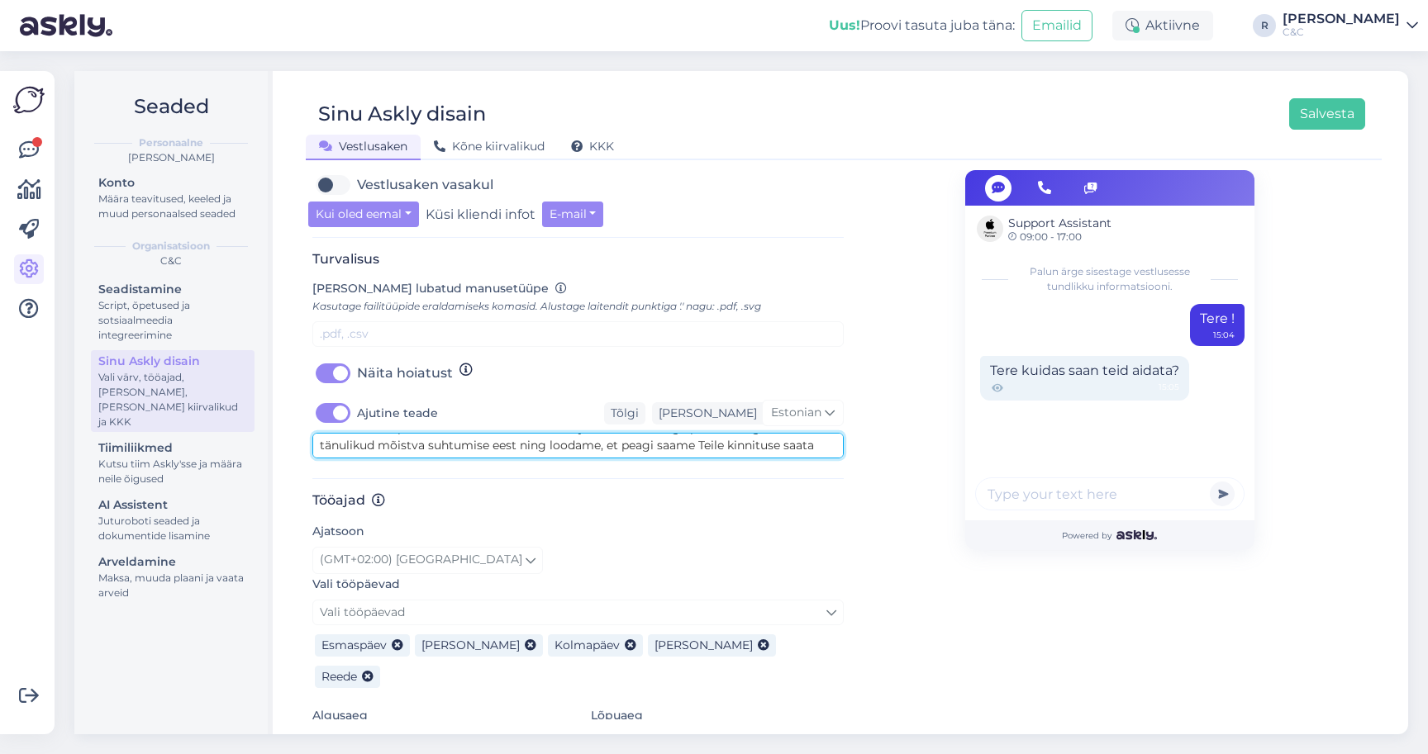
scroll to position [35, 0]
drag, startPoint x: 593, startPoint y: 423, endPoint x: 637, endPoint y: 450, distance: 51.6
click at [637, 450] on div "Turvalisus Lisa lubatud manusetüüpe Kasutage failitüüpide eraldamiseks komasid.…" at bounding box center [577, 365] width 531 height 228
click at [642, 435] on textarea "NB! Esimene partii uusi seadmeid on meieni jõudnud kuid väga piiratud koguses. …" at bounding box center [577, 446] width 531 height 26
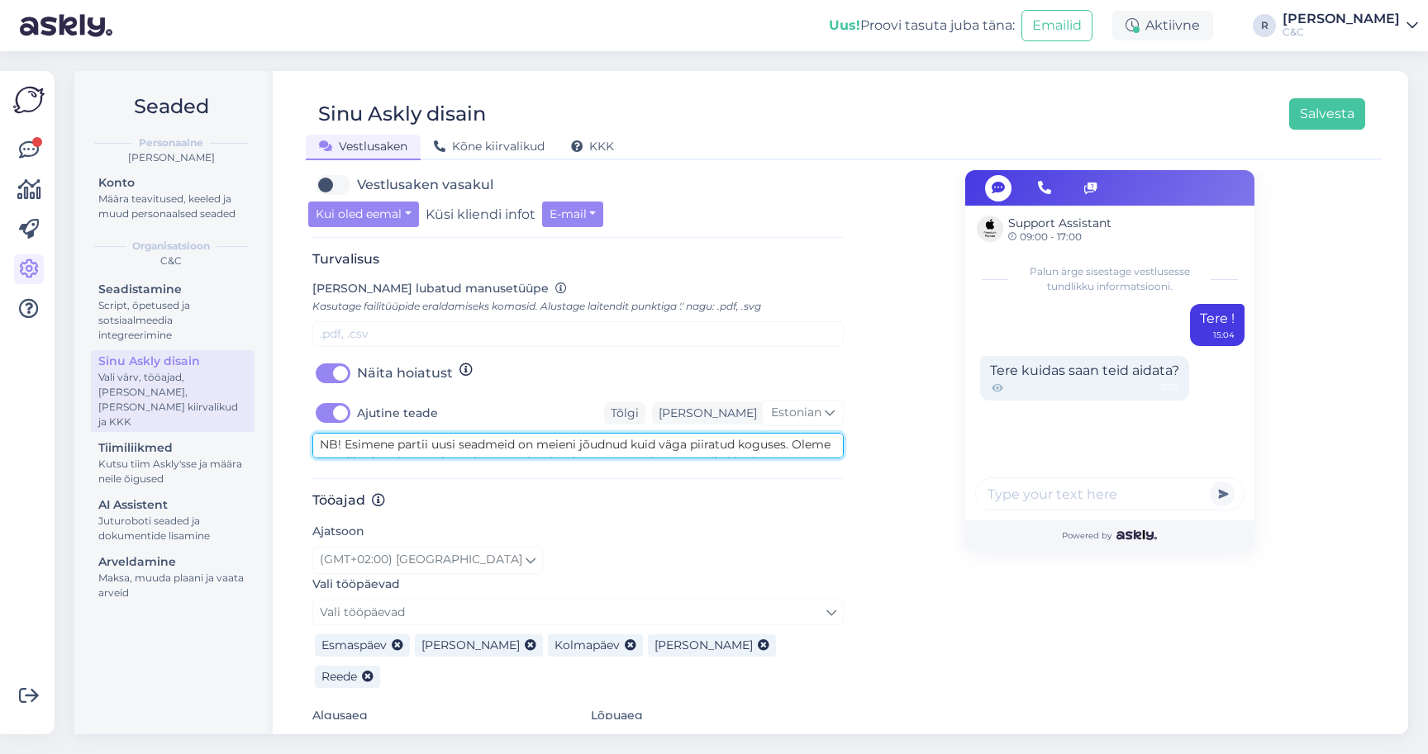
click at [789, 433] on textarea "NB! Esimene partii uusi seadmeid on meieni jõudnud kuid väga piiratud koguses. …" at bounding box center [577, 446] width 531 height 26
click at [378, 433] on textarea "NB! Esimene partii uusi seadmeid on meieni jõudnud kuid väga piiratud koguses n…" at bounding box center [577, 446] width 531 height 26
type textarea "NB! Esimene partii uusi seadmeid on meieni jõudnud kuid väga piiratud koguses n…"
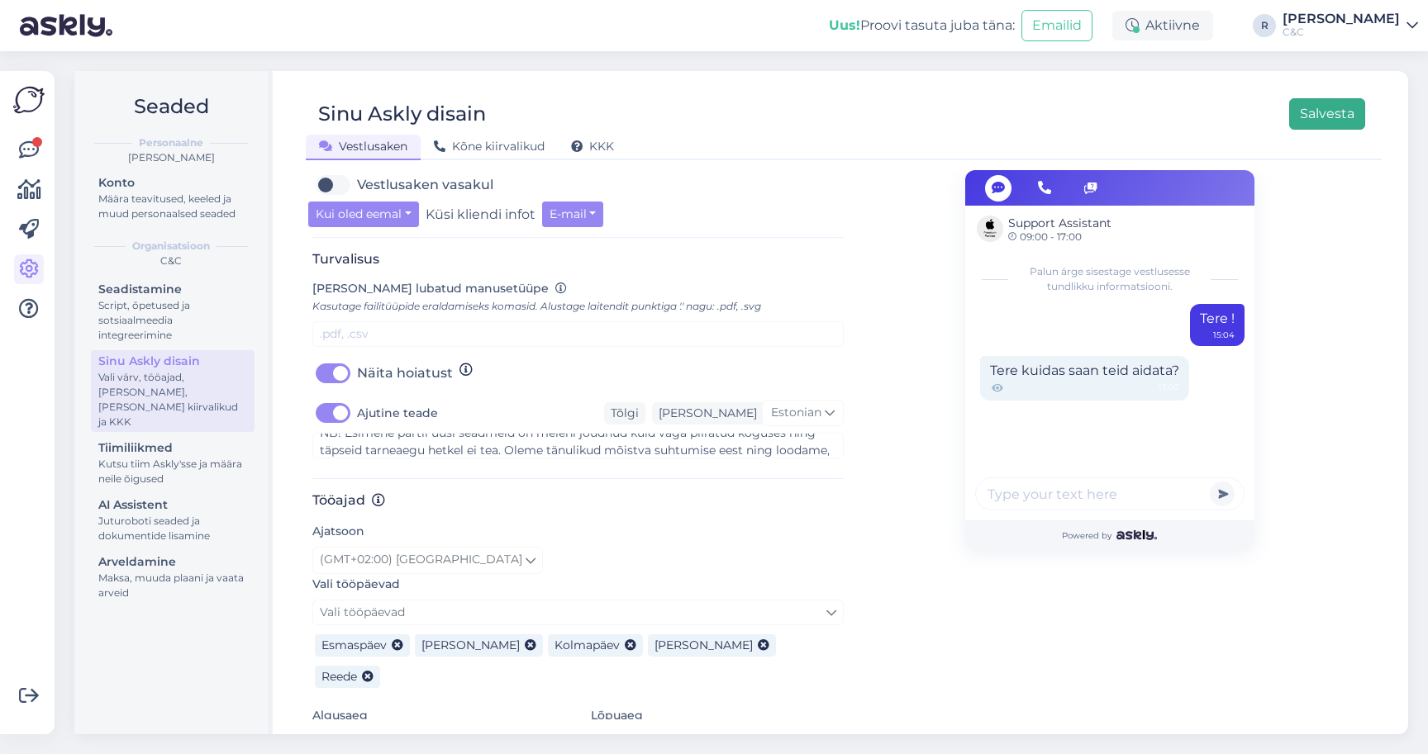
click at [1338, 112] on button "Salvesta" at bounding box center [1327, 113] width 76 height 31
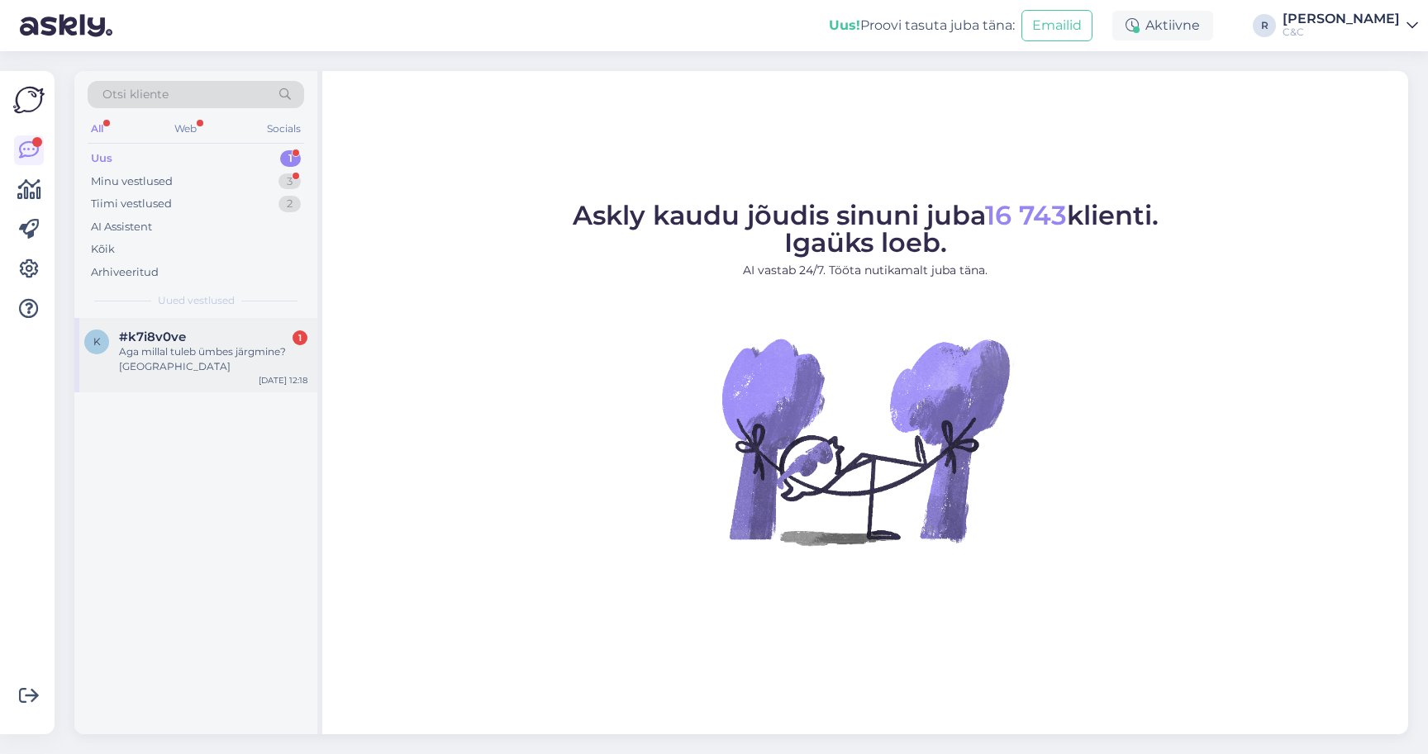
click at [199, 345] on div "Aga millal tuleb ümbes järgmine? [GEOGRAPHIC_DATA]" at bounding box center [213, 360] width 188 height 30
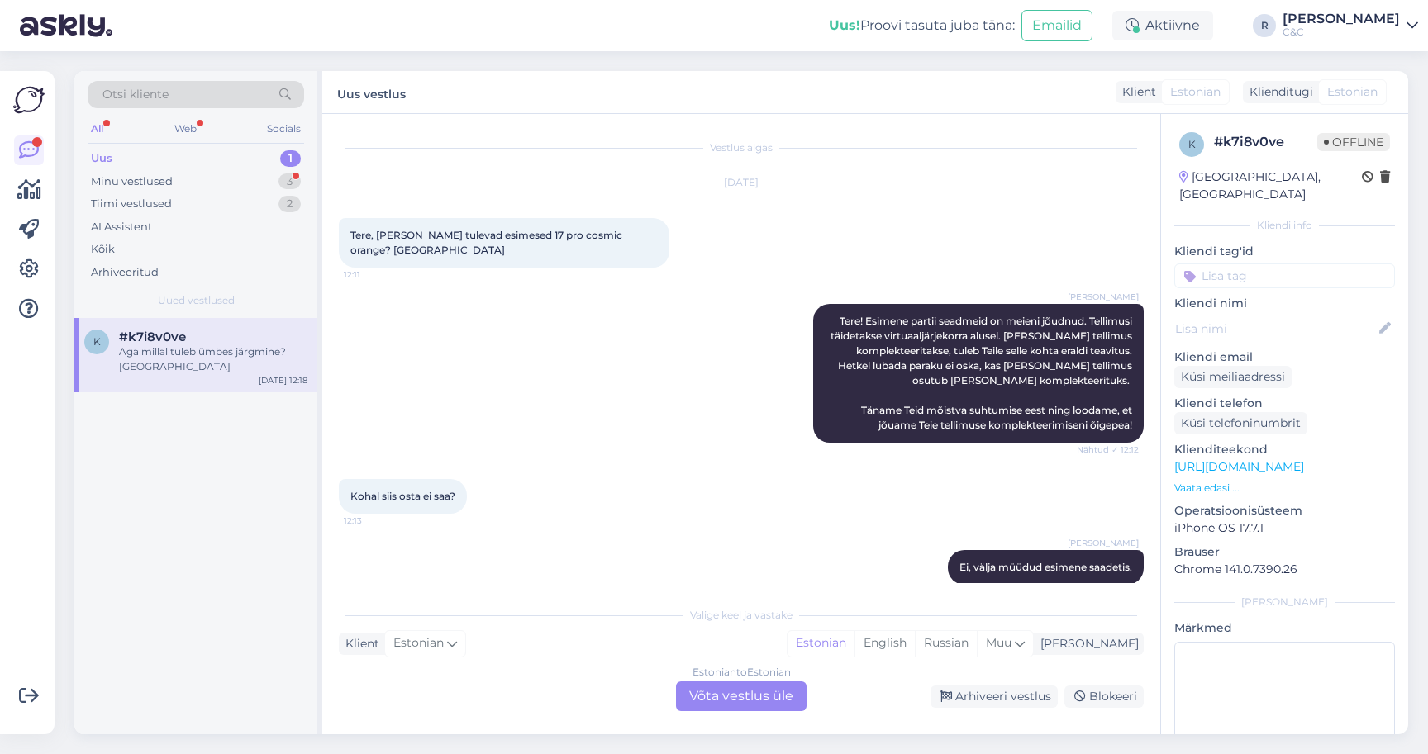
scroll to position [76, 0]
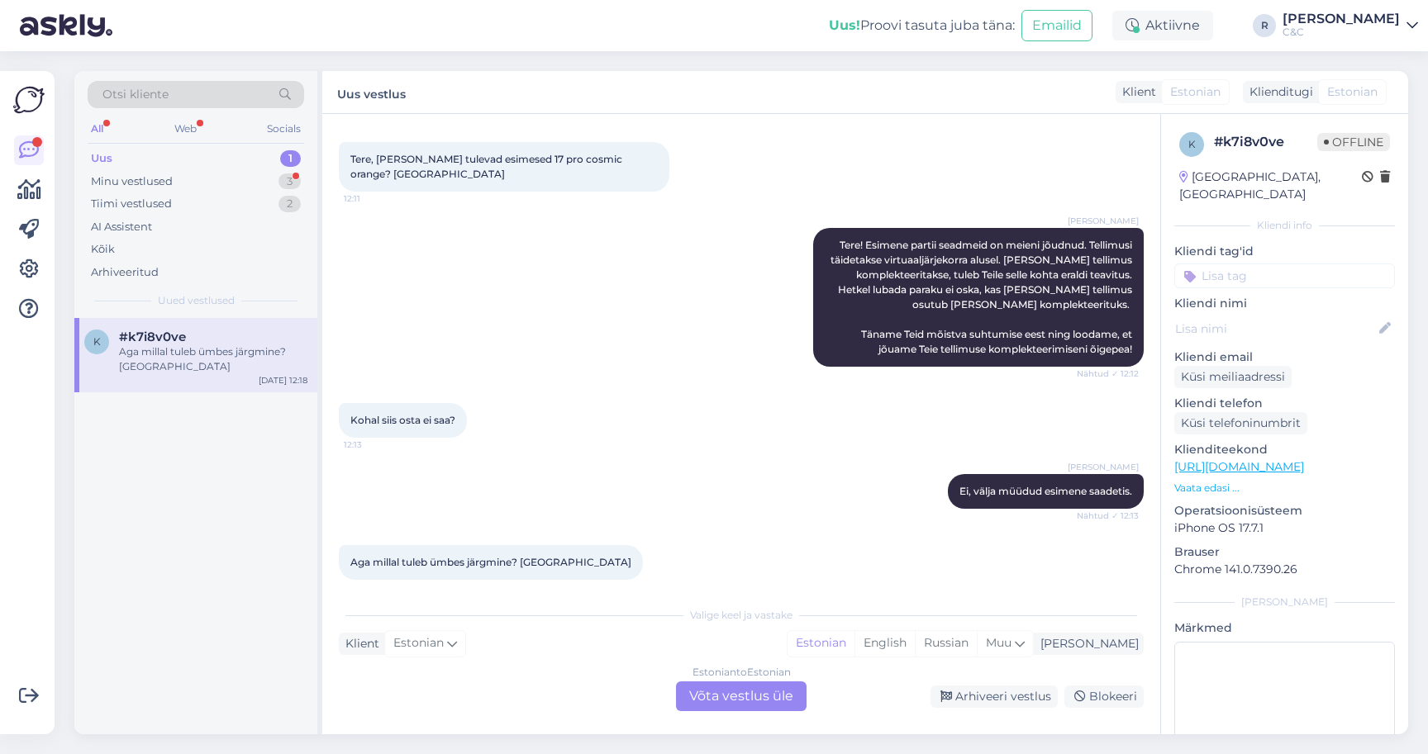
click at [690, 695] on div "Estonian to Estonian Võta vestlus üle" at bounding box center [741, 697] width 131 height 30
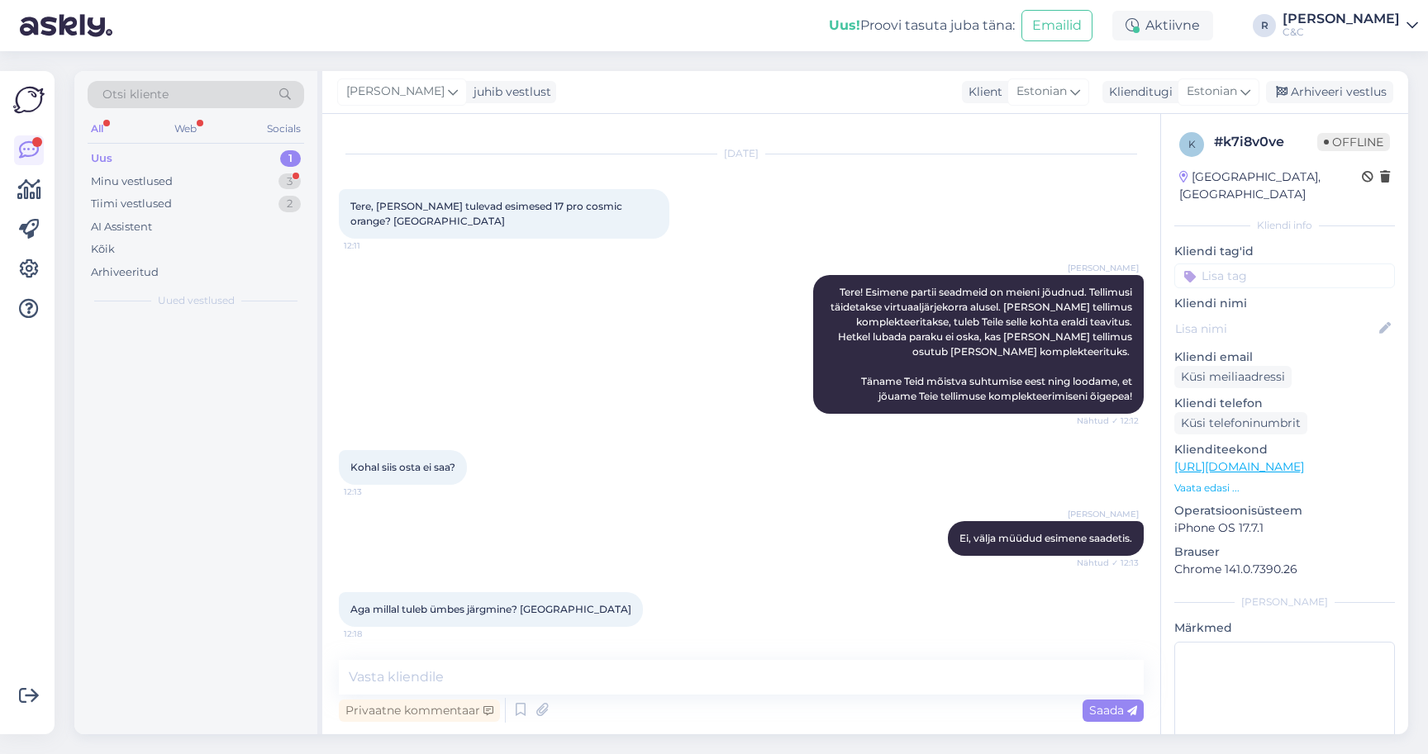
scroll to position [14, 0]
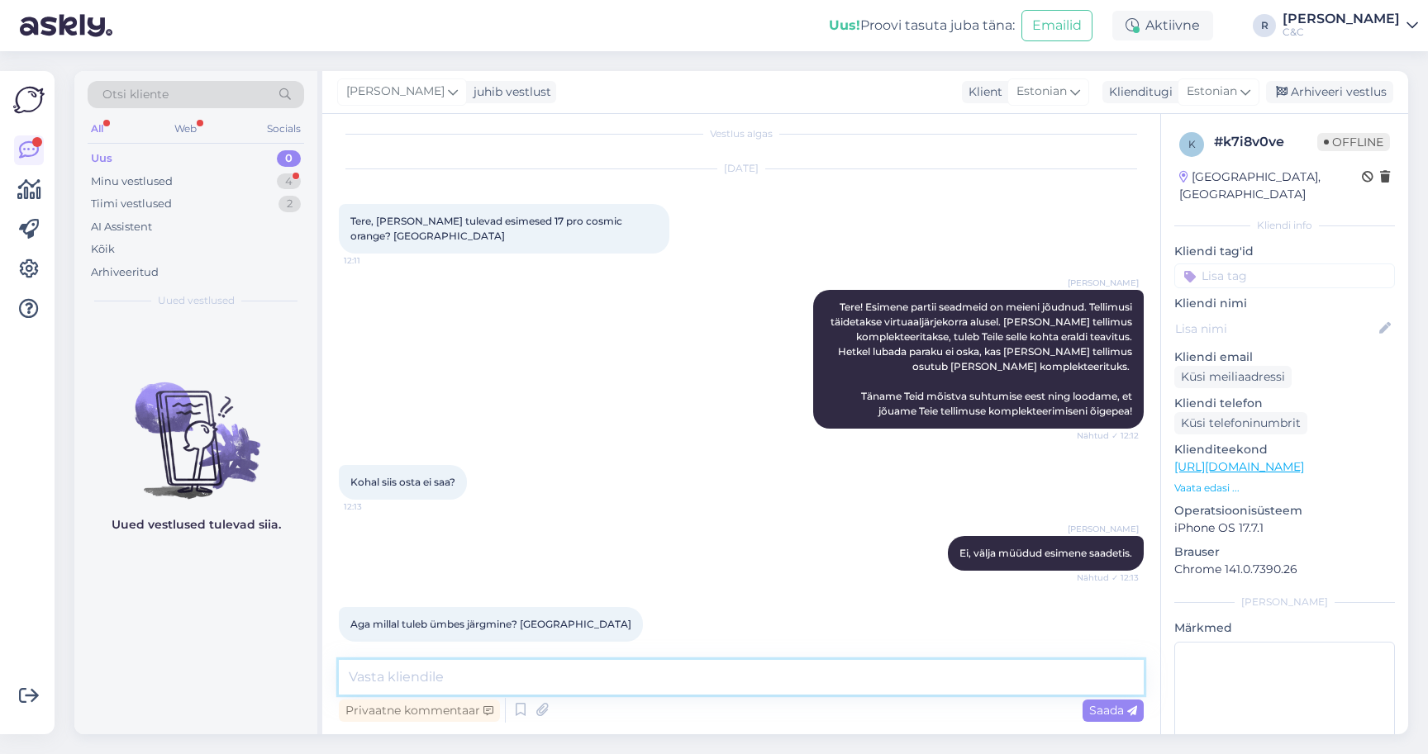
click at [692, 681] on textarea at bounding box center [741, 677] width 805 height 35
type textarea "Ei [PERSON_NAME] infot [PERSON_NAME] paraku."
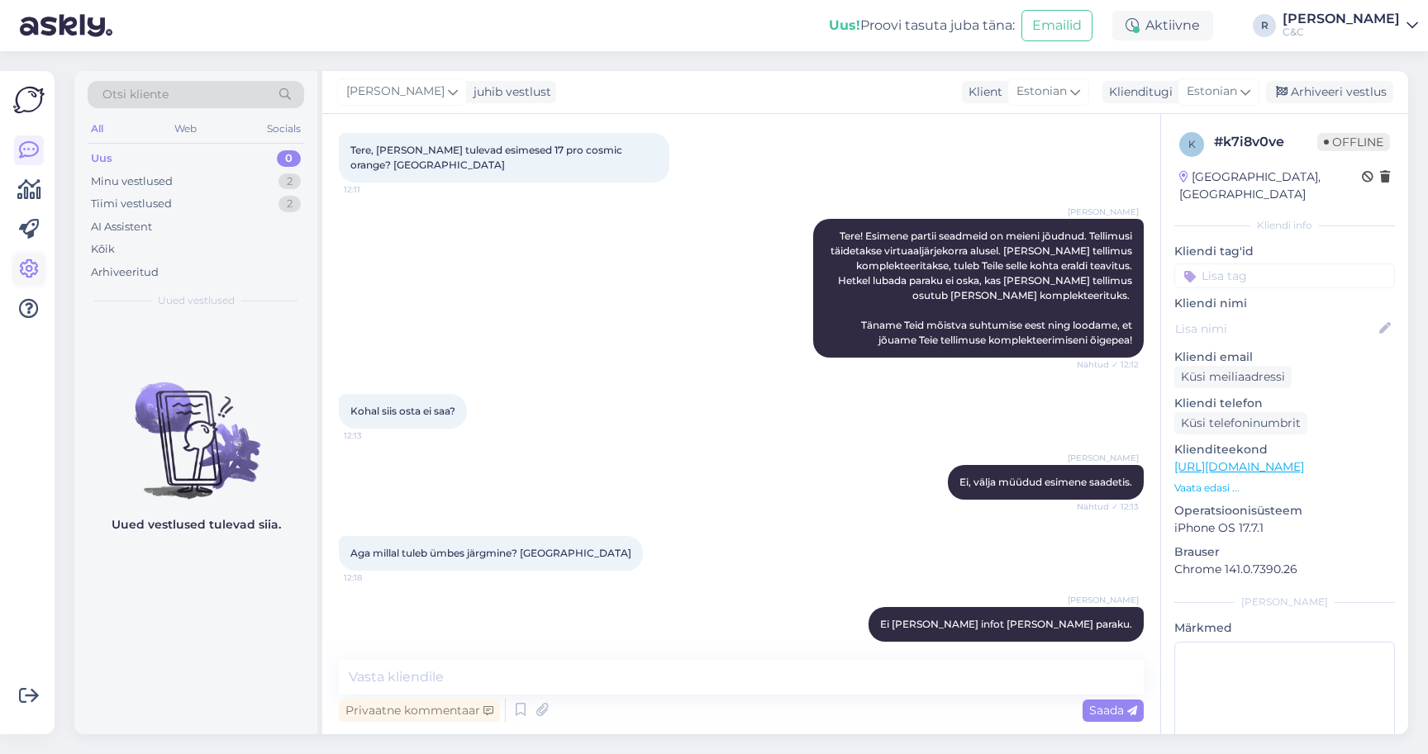
click at [21, 259] on icon at bounding box center [29, 269] width 20 height 20
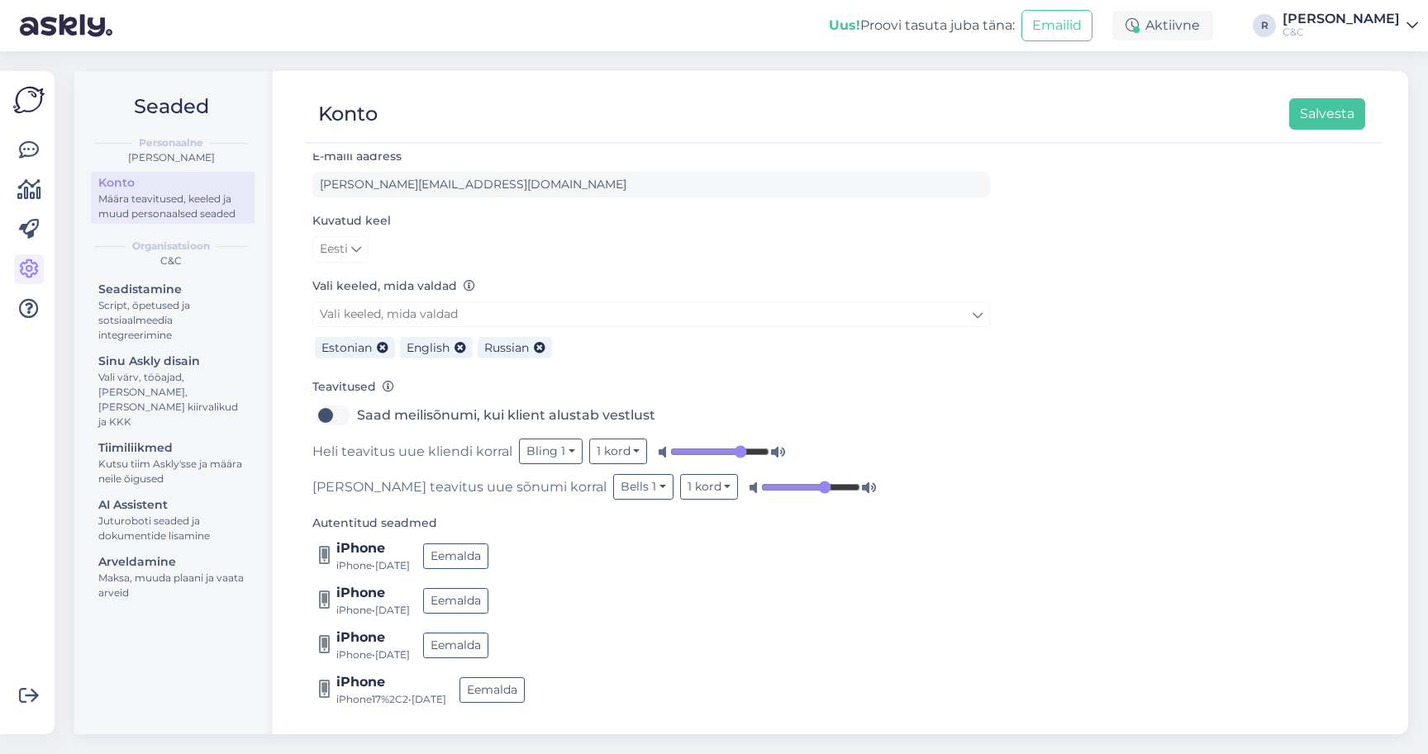
scroll to position [64, 0]
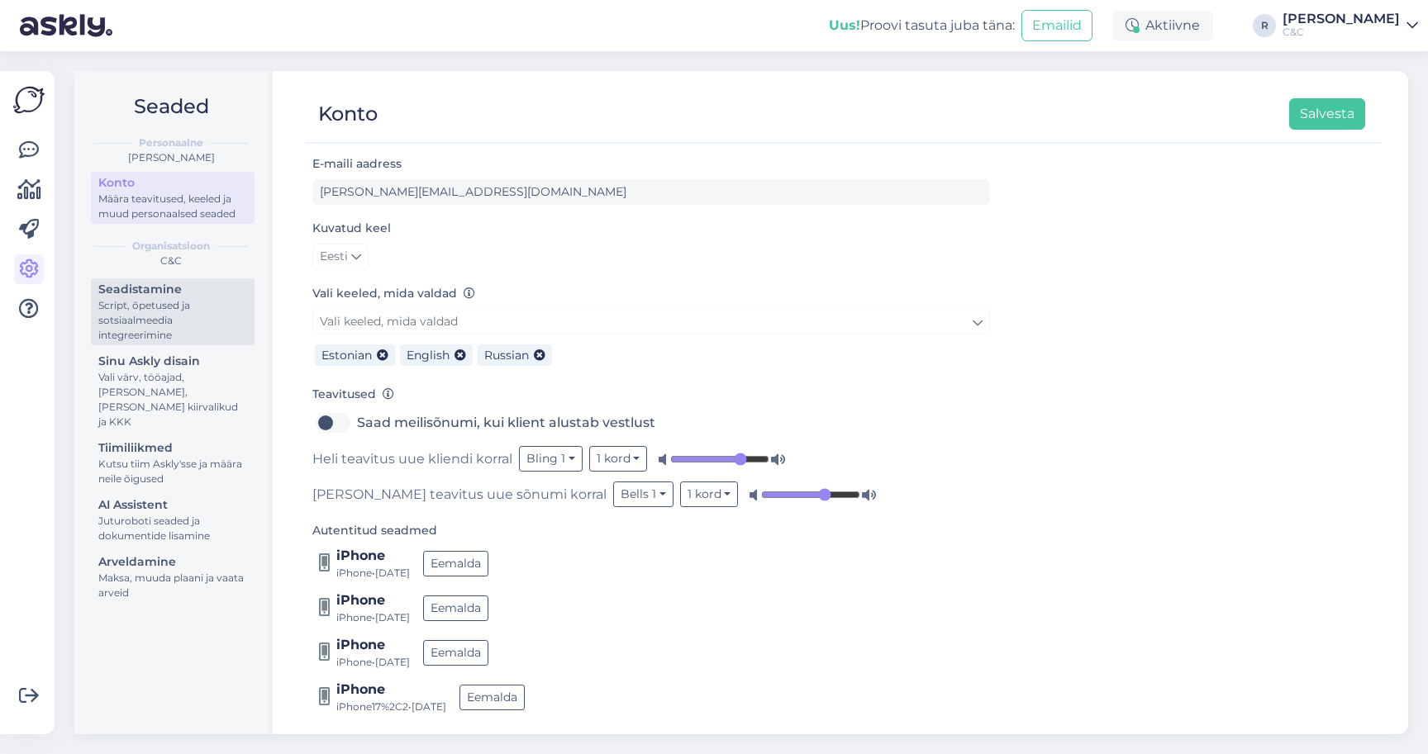
click at [199, 313] on div "Script, õpetused ja sotsiaalmeedia integreerimine" at bounding box center [172, 320] width 149 height 45
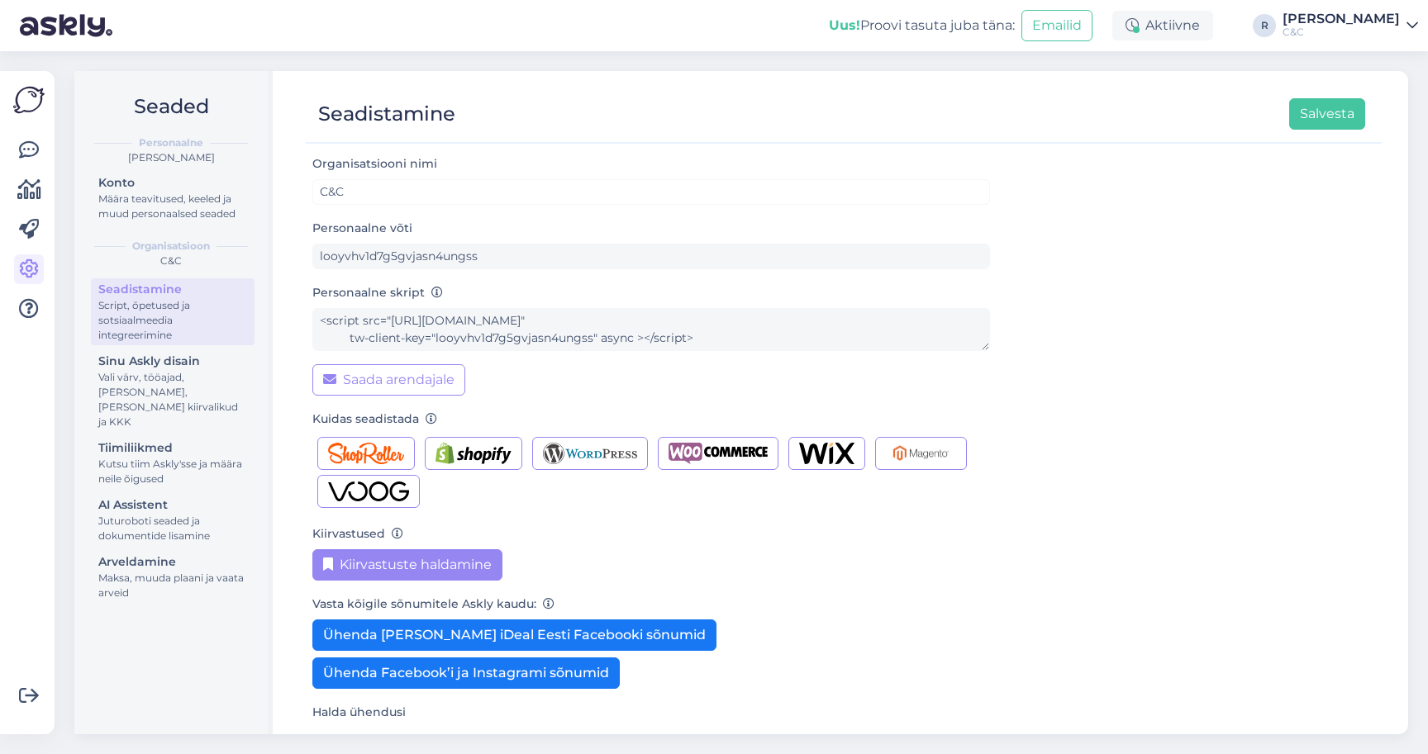
click at [383, 568] on button "Kiirvastuste haldamine" at bounding box center [407, 564] width 190 height 31
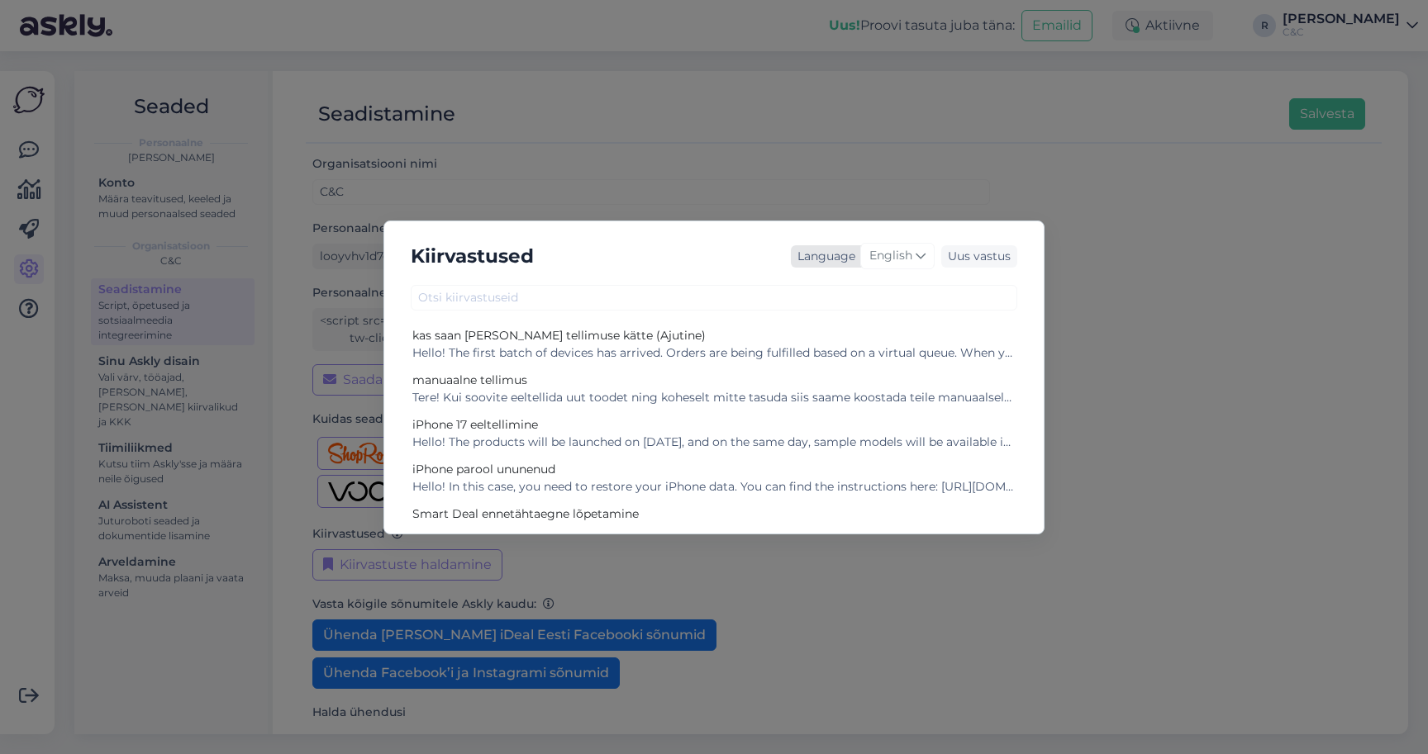
click at [921, 255] on icon at bounding box center [920, 256] width 10 height 18
type input "es"
click at [844, 357] on link "Estonian" at bounding box center [863, 356] width 182 height 26
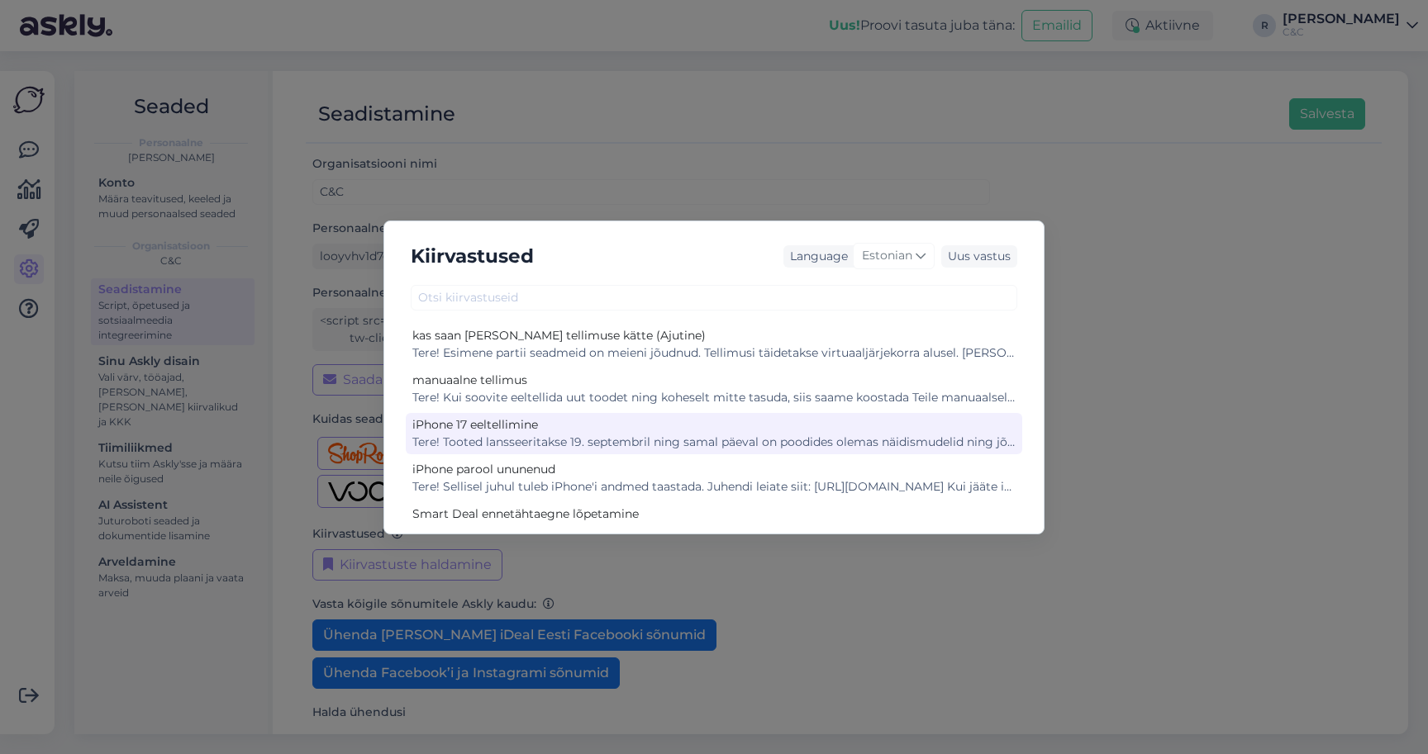
click at [674, 436] on div "Tere! Tooted lansseeritakse 19. septembril ning samal päeval on poodides olemas…" at bounding box center [713, 442] width 603 height 17
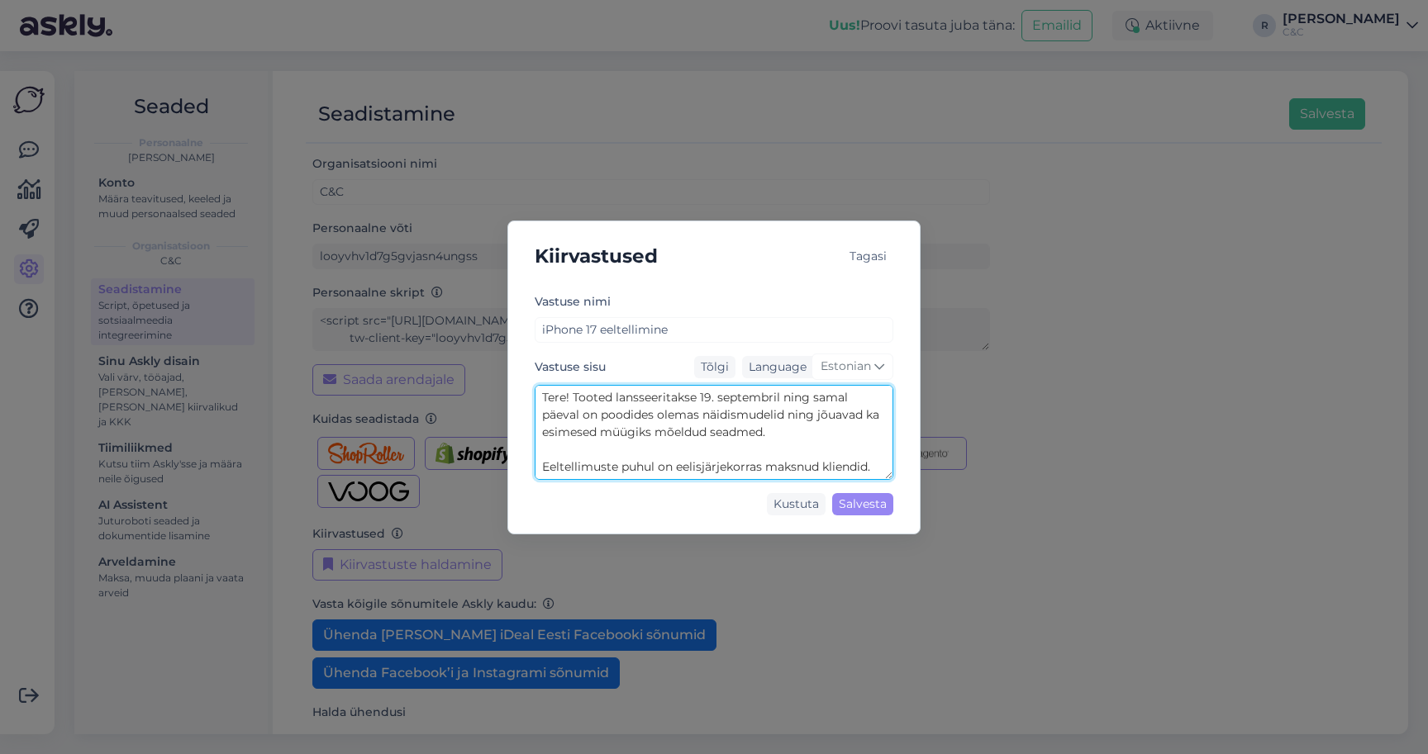
drag, startPoint x: 793, startPoint y: 426, endPoint x: 615, endPoint y: 402, distance: 180.2
click at [615, 402] on textarea "Tere! Tooted lansseeritakse 19. septembril ning samal päeval on poodides olemas…" at bounding box center [714, 432] width 359 height 95
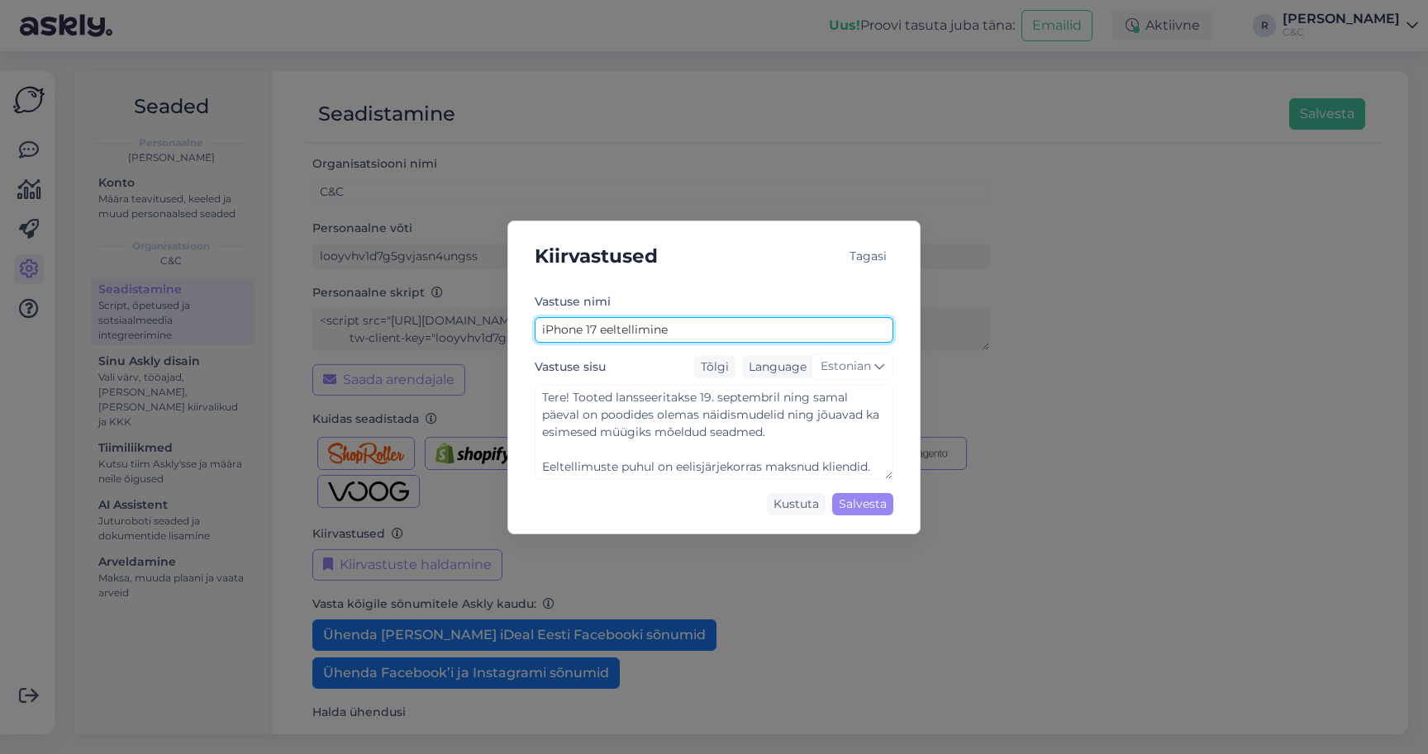
click at [640, 329] on input "iPhone 17 eeltellimine" at bounding box center [714, 330] width 359 height 26
type input "iPhone 17 delivery"
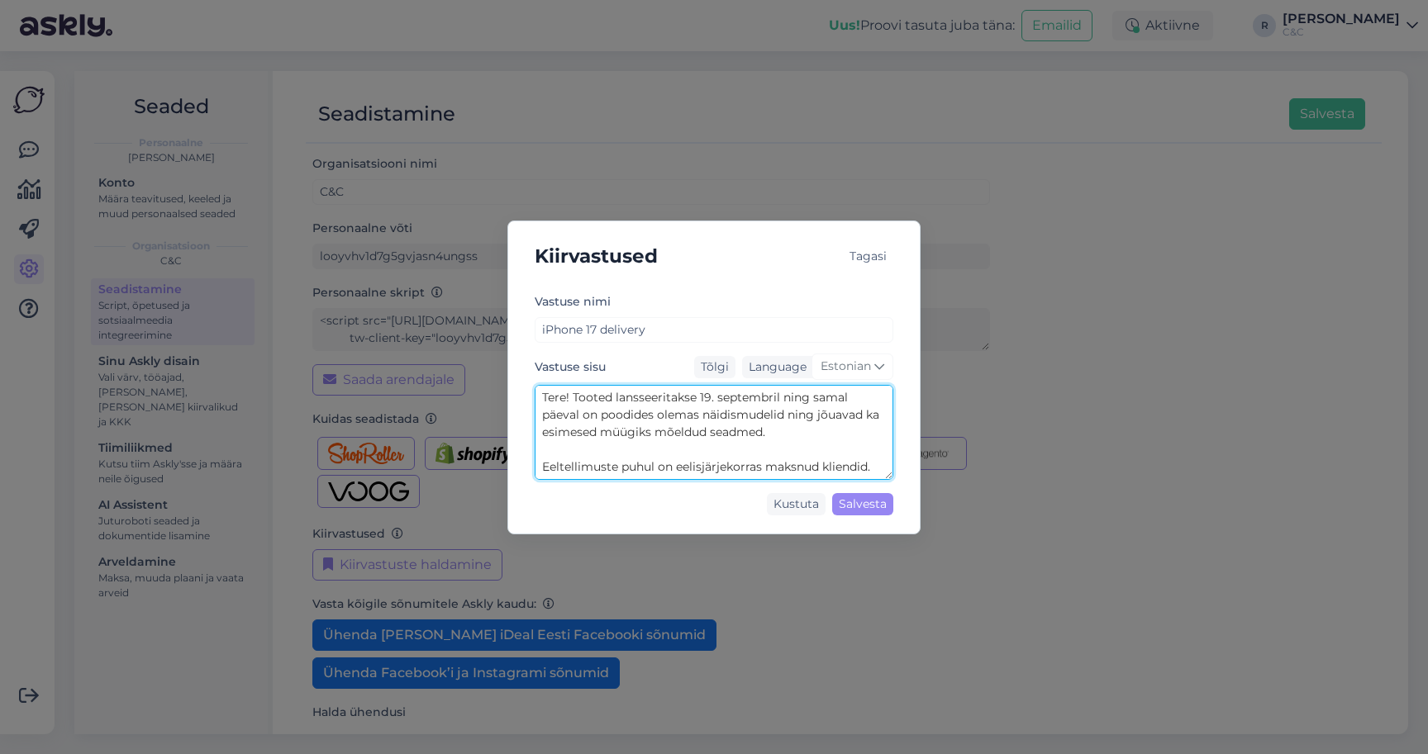
drag, startPoint x: 794, startPoint y: 440, endPoint x: 578, endPoint y: 397, distance: 220.7
click at [578, 397] on textarea "Tere! Tooted lansseeritakse 19. septembril ning samal päeval on poodides olemas…" at bounding box center [714, 432] width 359 height 95
click at [724, 402] on textarea "Tere! Tooted lansseeritakse 19. septembril ning samal päeval on poodides olemas…" at bounding box center [714, 432] width 359 height 95
click at [781, 398] on textarea "Tere! Tooted lansseeritakse 19. septembril ning samal päeval on poodides olemas…" at bounding box center [714, 432] width 359 height 95
drag, startPoint x: 853, startPoint y: 399, endPoint x: 618, endPoint y: 399, distance: 235.5
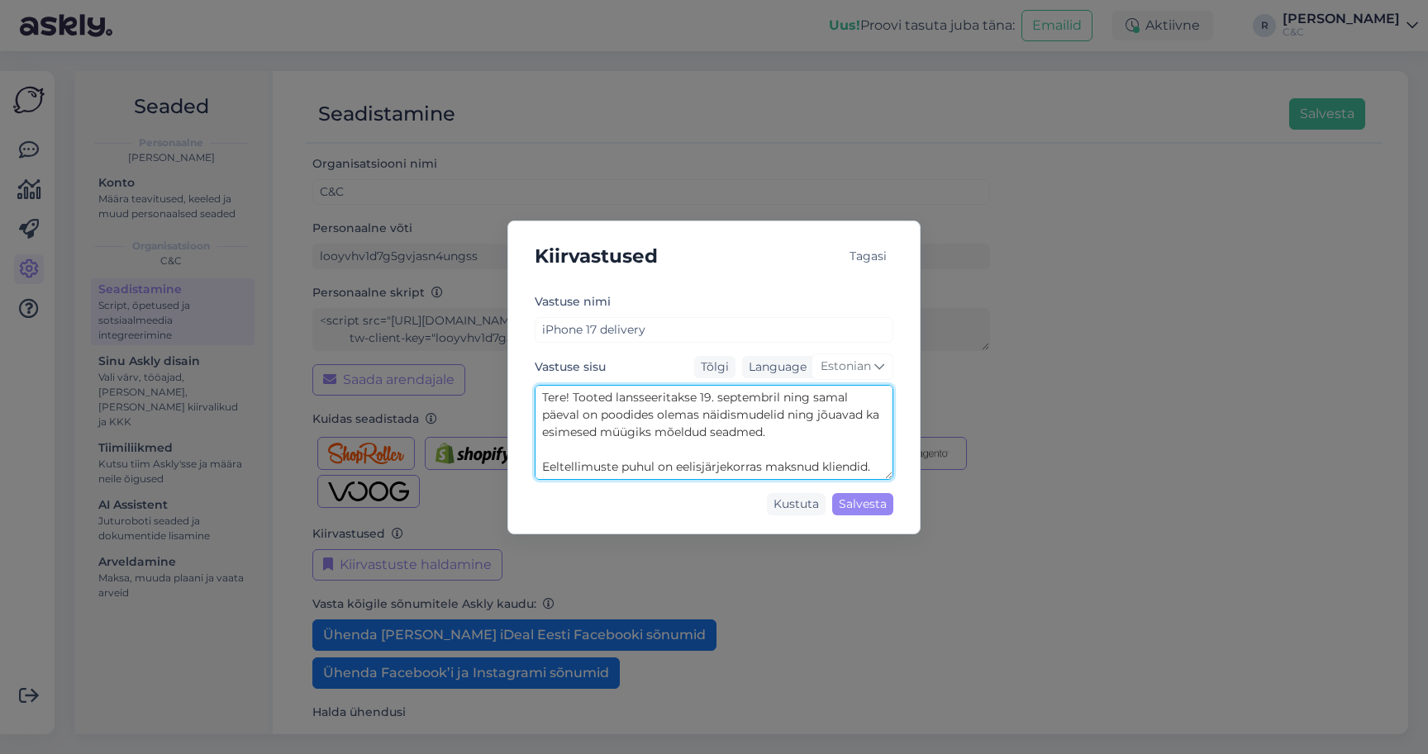
click at [618, 399] on textarea "Tere! Tooted lansseeritakse 19. septembril ning samal päeval on poodides olemas…" at bounding box center [714, 432] width 359 height 95
drag, startPoint x: 816, startPoint y: 393, endPoint x: 745, endPoint y: 393, distance: 71.1
click at [745, 393] on textarea "Tere! Tooted on alates 19. septembrist päeval on poodides olemas näidismudelid …" at bounding box center [714, 432] width 359 height 95
drag, startPoint x: 639, startPoint y: 394, endPoint x: 584, endPoint y: 395, distance: 55.4
click at [584, 395] on textarea "Tere! Tooted on alates 19. septembrist poodides olemas näidismudelid ning jõuav…" at bounding box center [714, 432] width 359 height 95
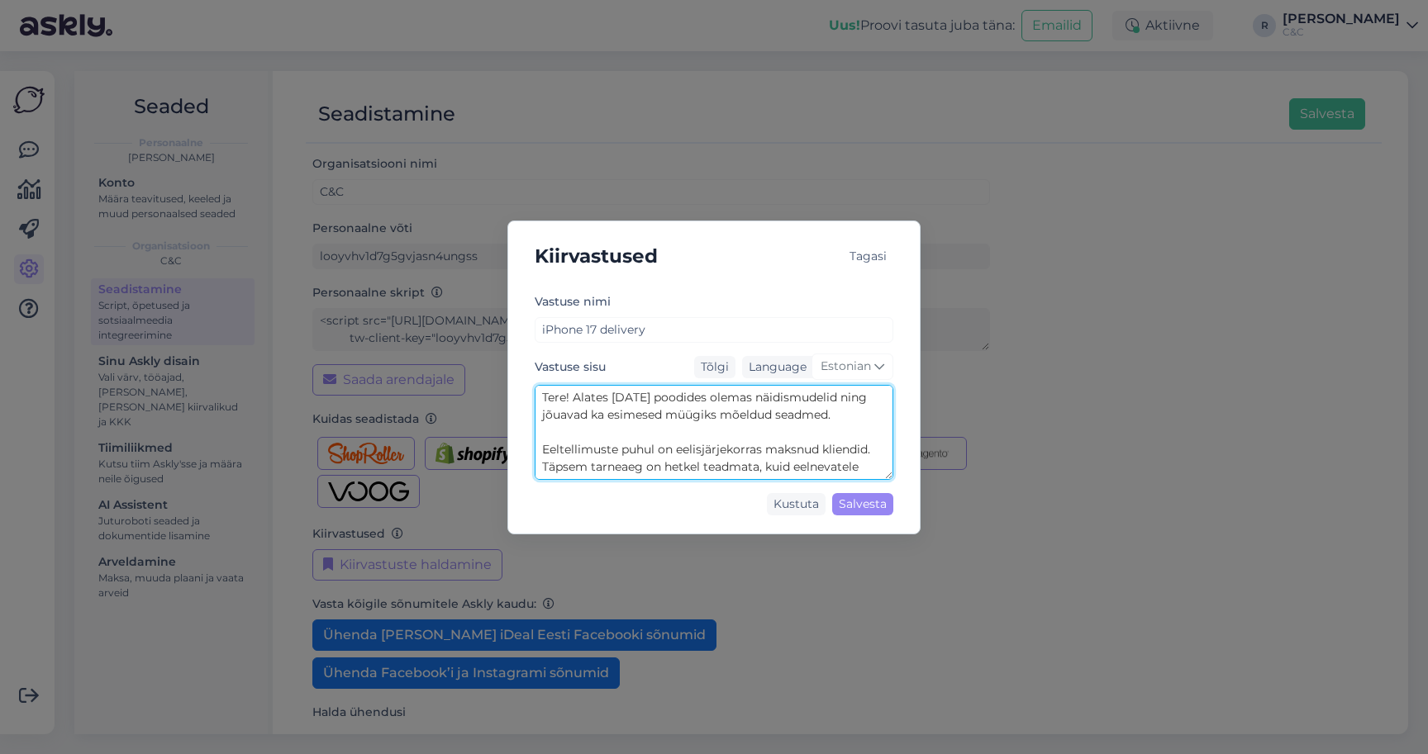
click at [696, 397] on textarea "Tere! Alates 19. septembrist poodides olemas näidismudelid ning jõuavad ka esim…" at bounding box center [714, 432] width 359 height 95
click at [735, 430] on textarea "Tere! Alates 19. septembrist on poodides olemas näidismudelid ning jõuavad ka e…" at bounding box center [714, 432] width 359 height 95
drag, startPoint x: 874, startPoint y: 452, endPoint x: 523, endPoint y: 456, distance: 351.2
click at [523, 456] on div "Vastuse nimi iPhone 17 delivery Vastuse sisu Tõlgi Language Estonian Tere! Alat…" at bounding box center [713, 407] width 385 height 231
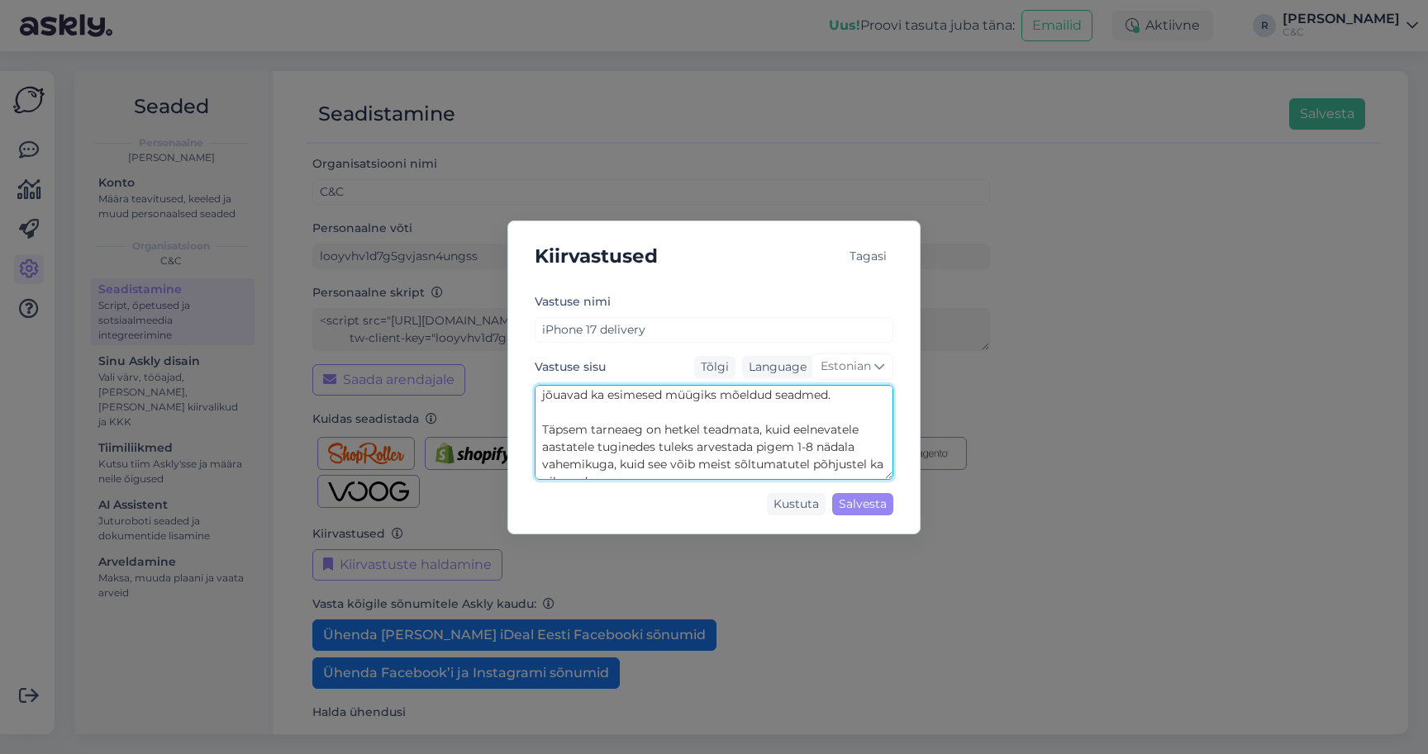
scroll to position [2, 0]
type textarea "Tere! Alates 19. septembrist on poodides olemas näidismudelid ning jõuavad ka e…"
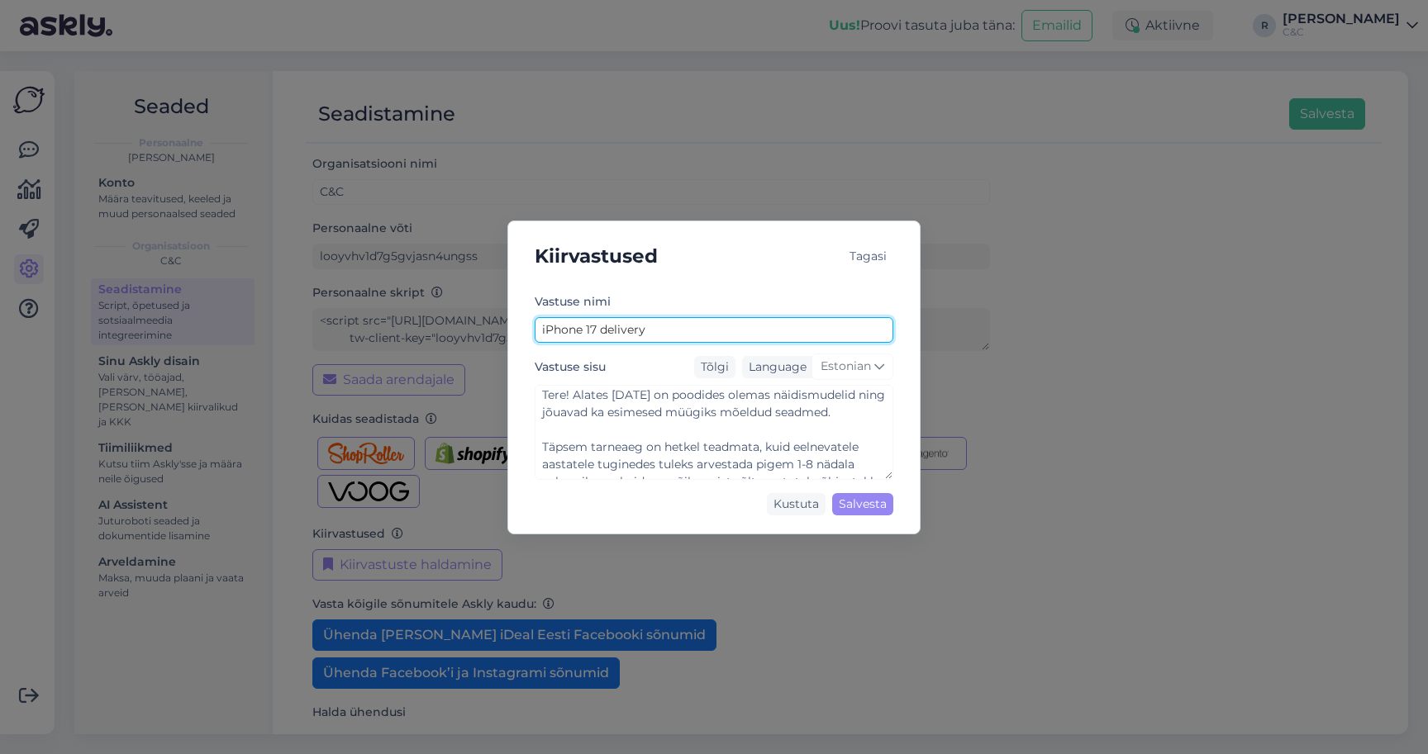
click at [665, 338] on input "iPhone 17 delivery" at bounding box center [714, 330] width 359 height 26
type input "iPhone 17 tarneaeg"
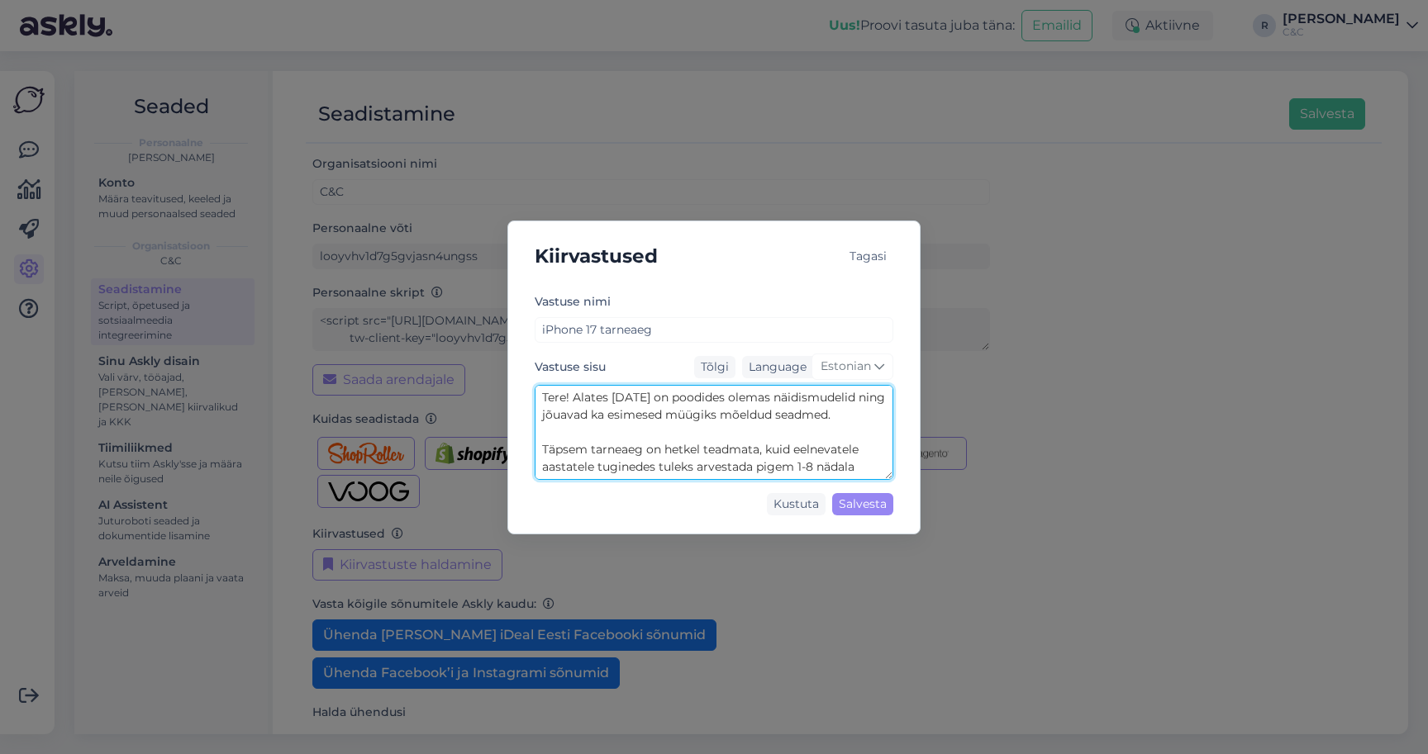
drag, startPoint x: 670, startPoint y: 435, endPoint x: 663, endPoint y: 442, distance: 9.9
click at [663, 442] on textarea "Tere! Alates 19. septembrist on poodides olemas näidismudelid ning jõuavad ka e…" at bounding box center [714, 432] width 359 height 95
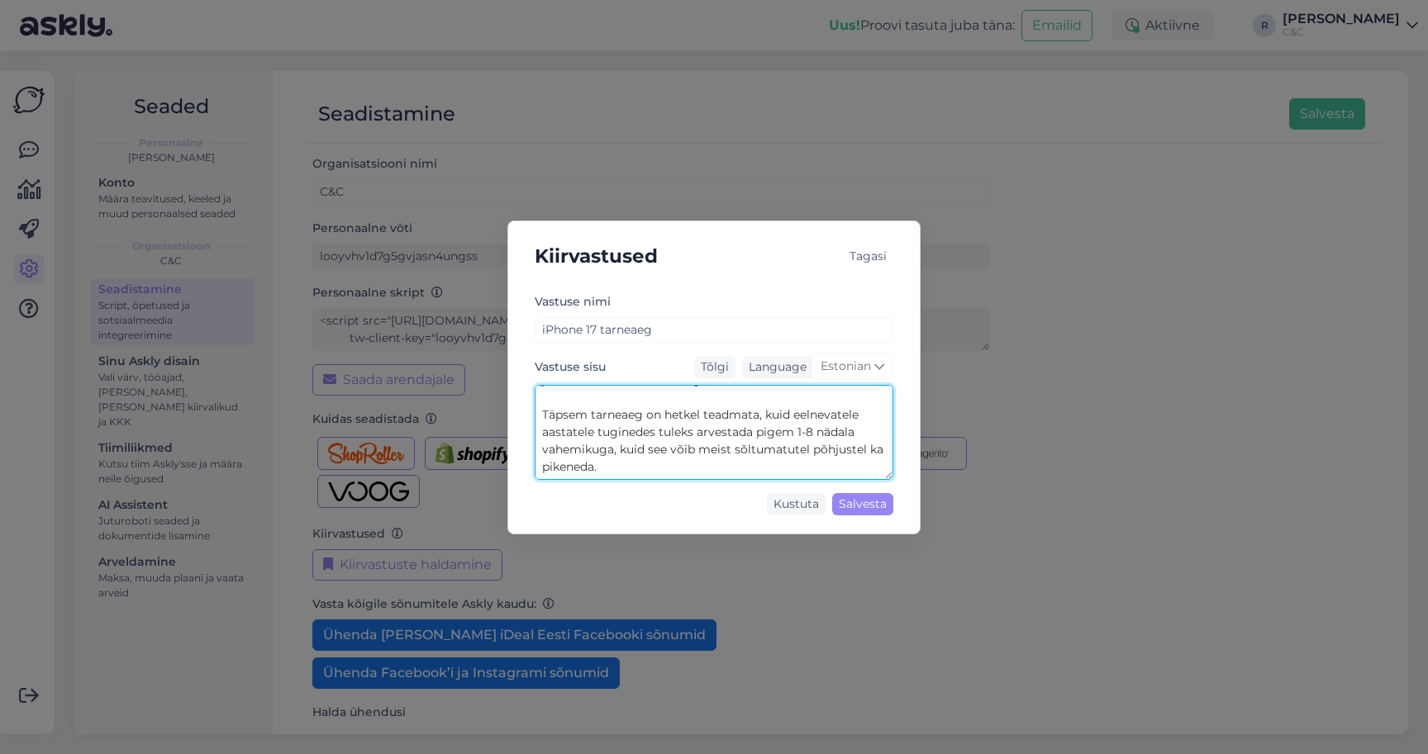
scroll to position [51, 0]
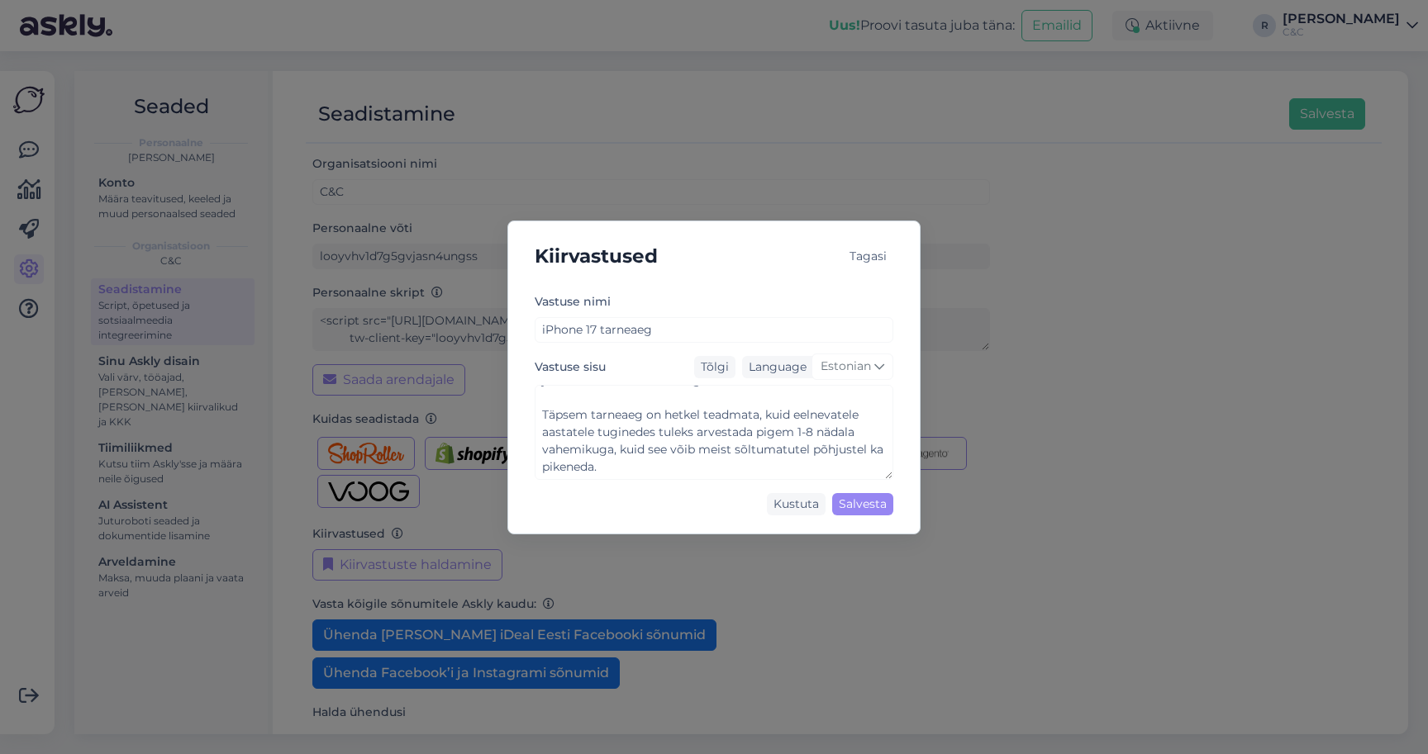
click at [874, 255] on div "Tagasi" at bounding box center [868, 256] width 50 height 22
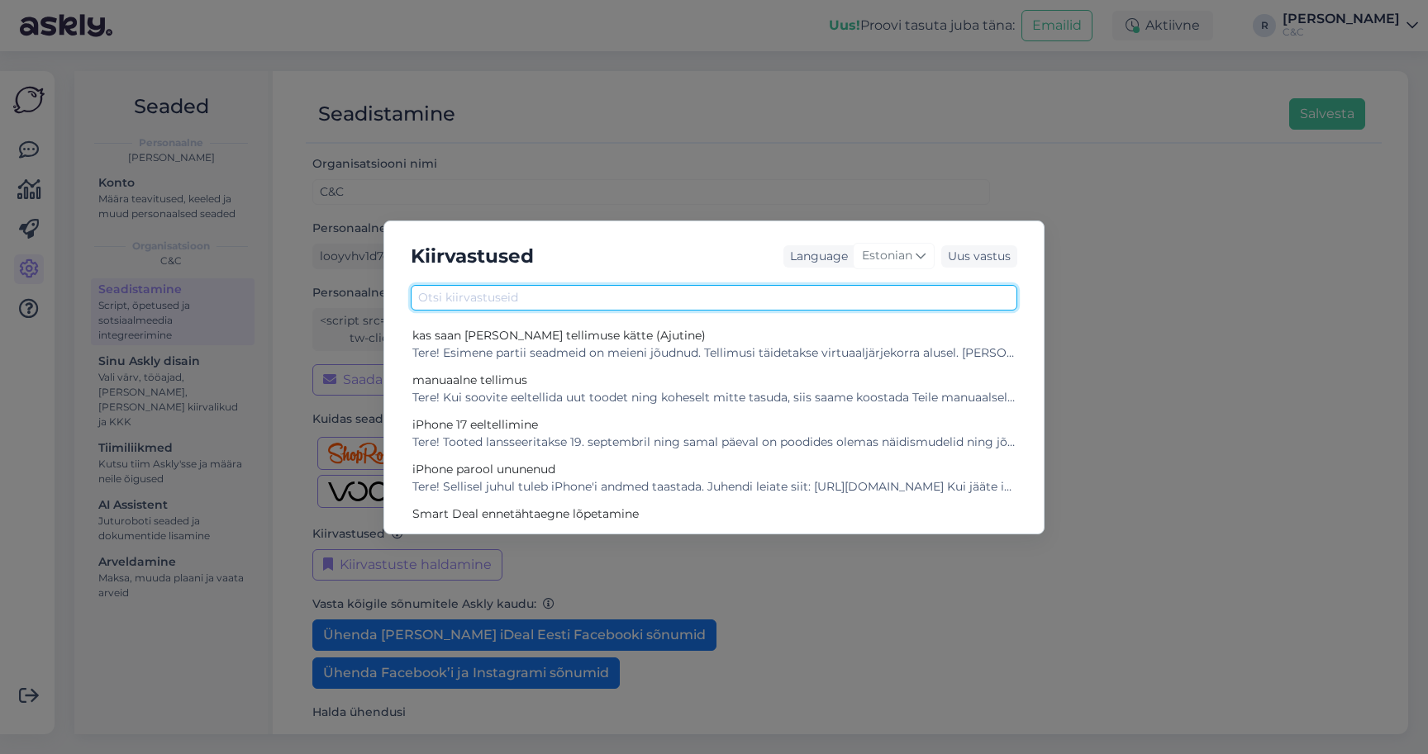
click at [720, 304] on input "text" at bounding box center [714, 298] width 606 height 26
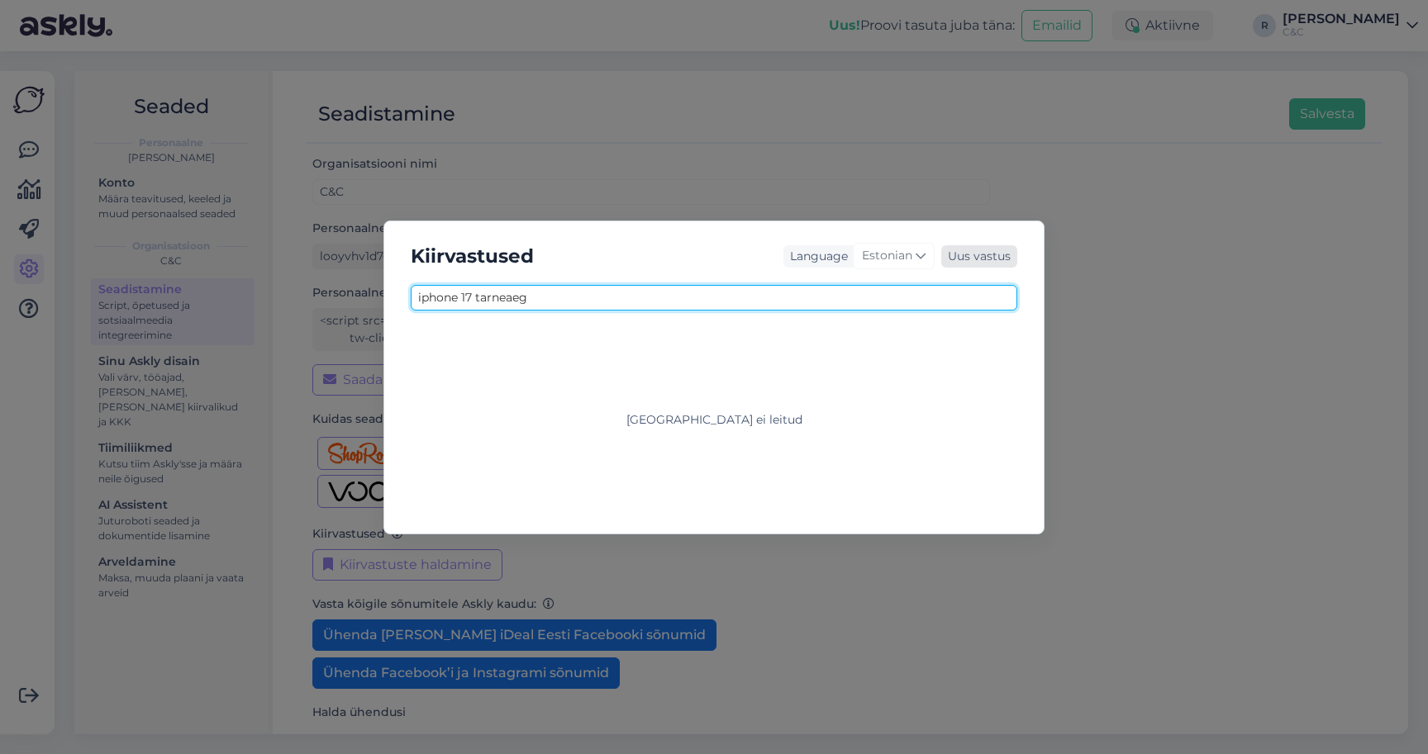
type input "iphone 17 tarneaeg"
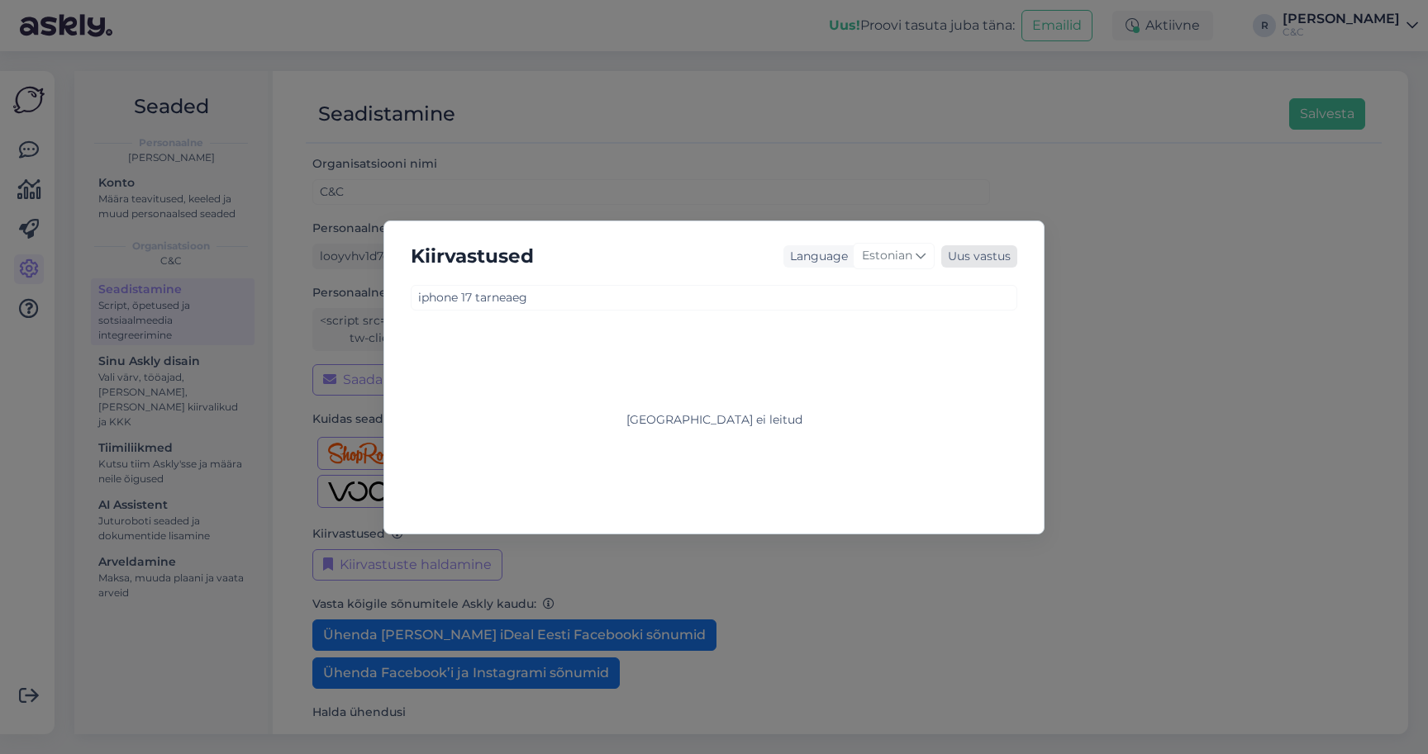
click at [992, 262] on div "Uus vastus" at bounding box center [979, 256] width 76 height 22
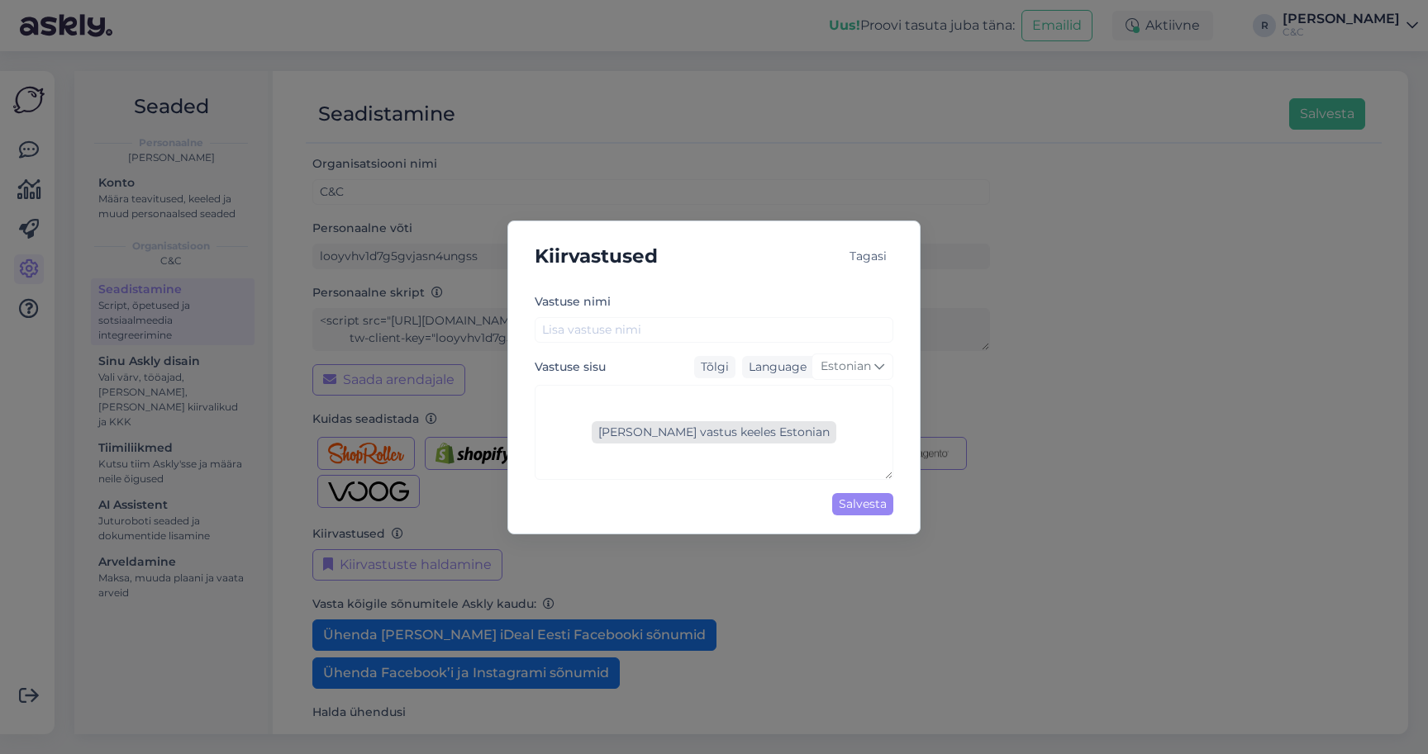
click at [656, 430] on div "Lisa vastus keeles Estonian" at bounding box center [714, 432] width 245 height 22
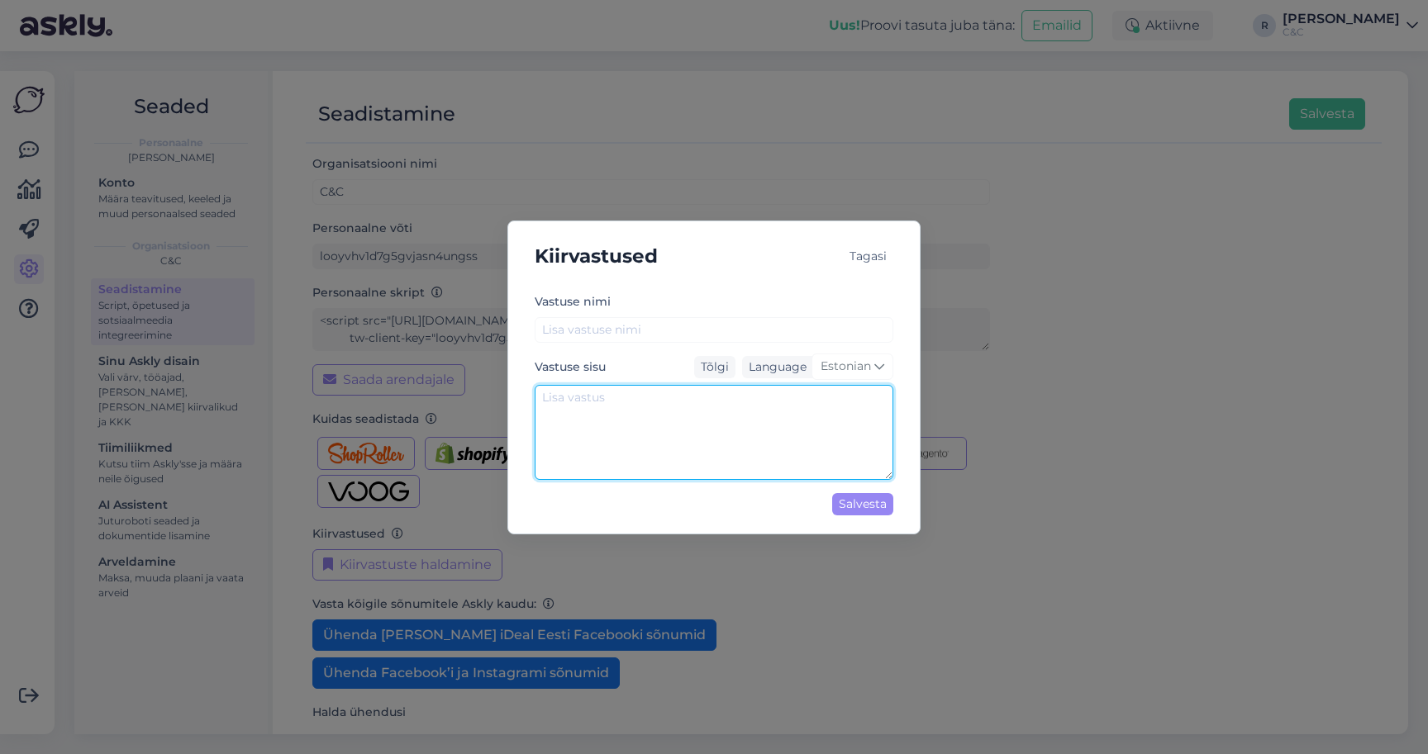
click at [650, 422] on textarea at bounding box center [714, 432] width 359 height 95
click at [600, 448] on textarea "Tere! Hetkel ei ole konkreetset infot, millal tooted vabamüüki jõuavad. Eeltell…" at bounding box center [714, 432] width 359 height 95
click at [732, 463] on textarea "Tere! Hetkel ei ole konkreetset infot, millal tooted vabamüüki jõuavad. Kuna ee…" at bounding box center [714, 432] width 359 height 95
drag, startPoint x: 732, startPoint y: 464, endPoint x: 744, endPoint y: 450, distance: 18.1
click at [744, 450] on textarea "Tere! Hetkel ei ole konkreetset infot, millal tooted vabamüüki jõuavad. Kuna ee…" at bounding box center [714, 432] width 359 height 95
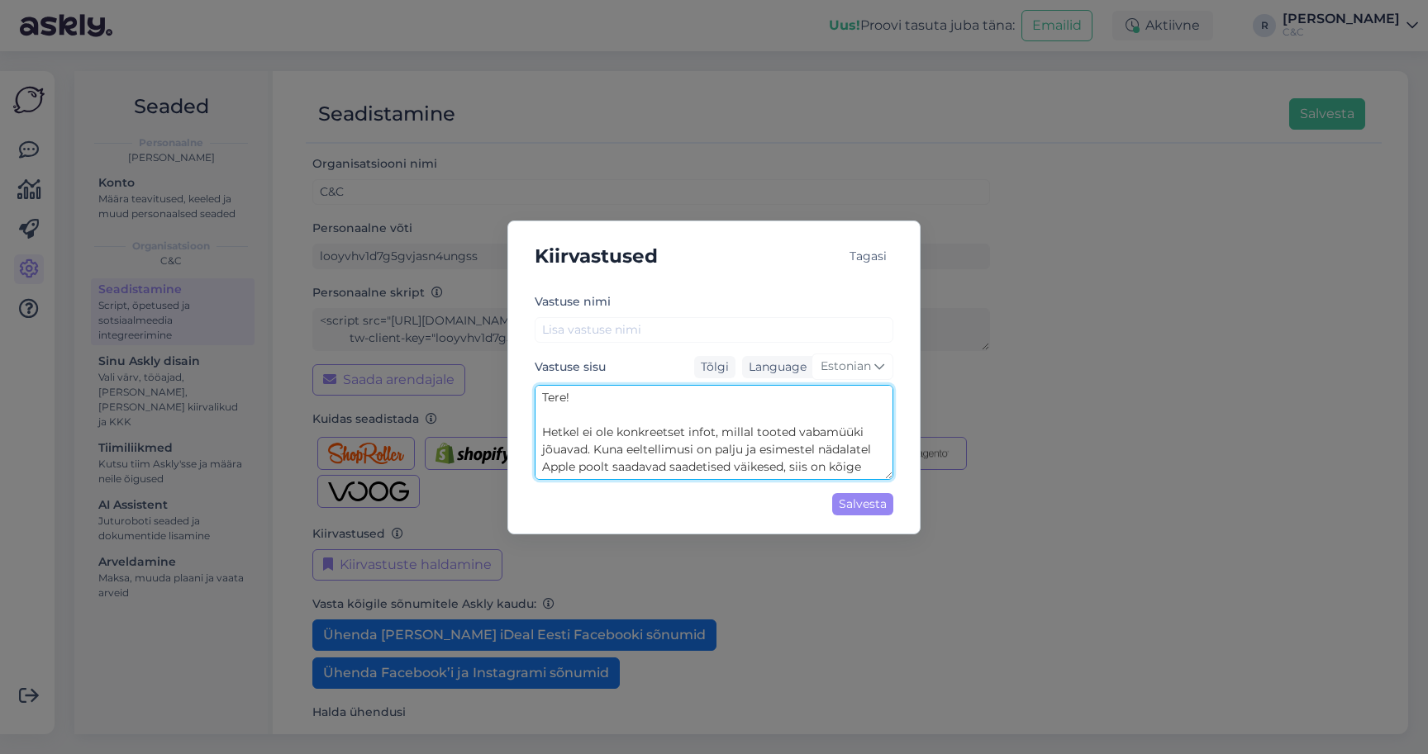
scroll to position [0, 0]
click at [778, 424] on textarea "Tere! Hetkel ei ole konkreetset infot, millal tooted vabamüüki jõuavad. Kuna ee…" at bounding box center [714, 432] width 359 height 95
click at [771, 422] on textarea "Tere! Hetkel ei ole konkreetset infot, millal tooted vabamüüki jõuavad. Kuna ee…" at bounding box center [714, 432] width 359 height 95
click at [762, 410] on textarea "Tere! Hetkel ei ole konkreetset infot, millal tooted vabamüüki jõuavad. Kuna ee…" at bounding box center [714, 432] width 359 height 95
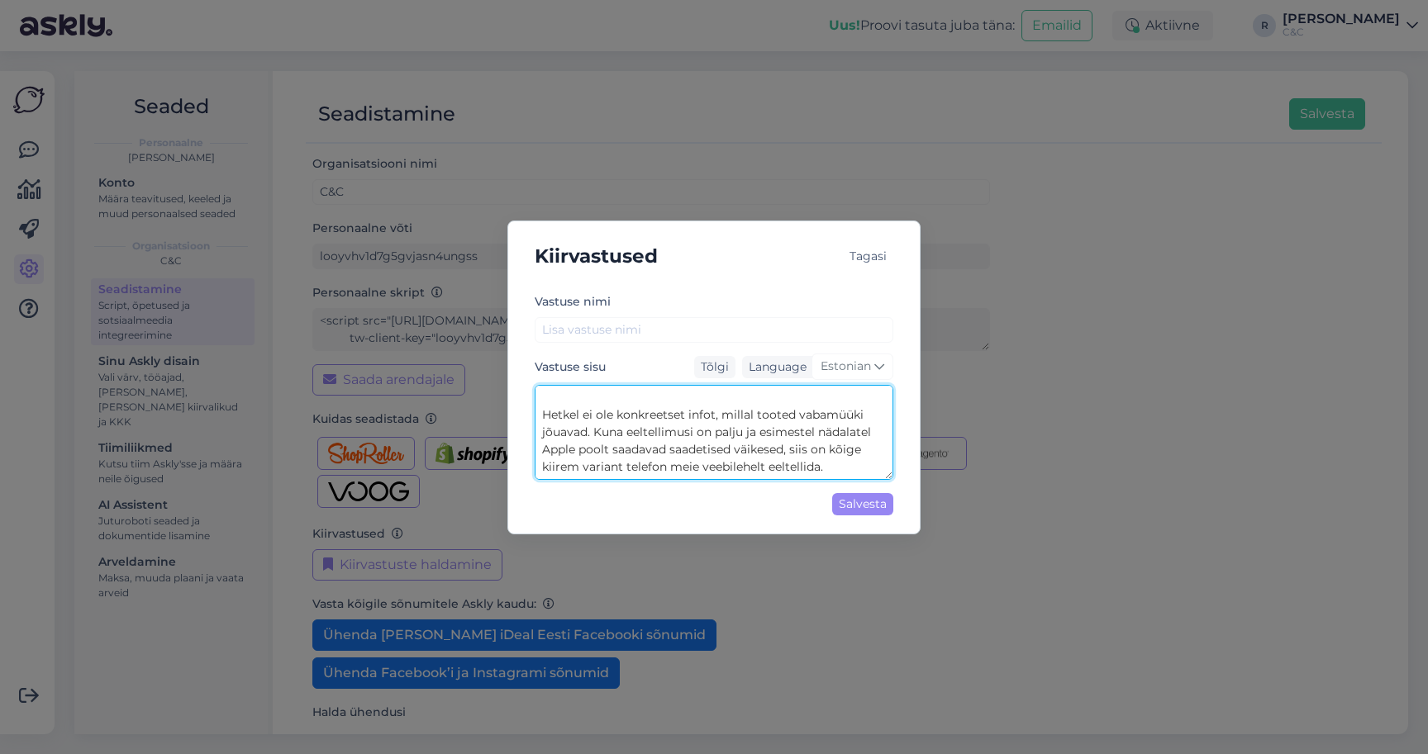
click at [831, 468] on textarea "Tere! Hetkel ei ole konkreetset infot, millal tooted vabamüüki jõuavad. Kuna ee…" at bounding box center [714, 432] width 359 height 95
drag, startPoint x: 732, startPoint y: 452, endPoint x: 620, endPoint y: 451, distance: 112.4
click at [620, 451] on textarea "Tere! Hetkel ei ole konkreetset infot, millal tooted vabamüüki jõuavad. Kuna ee…" at bounding box center [714, 432] width 359 height 95
click at [798, 451] on textarea "Tere! Hetkel ei ole konkreetset infot, millal tooted vabamüüki jõuavad. Kuna ee…" at bounding box center [714, 432] width 359 height 95
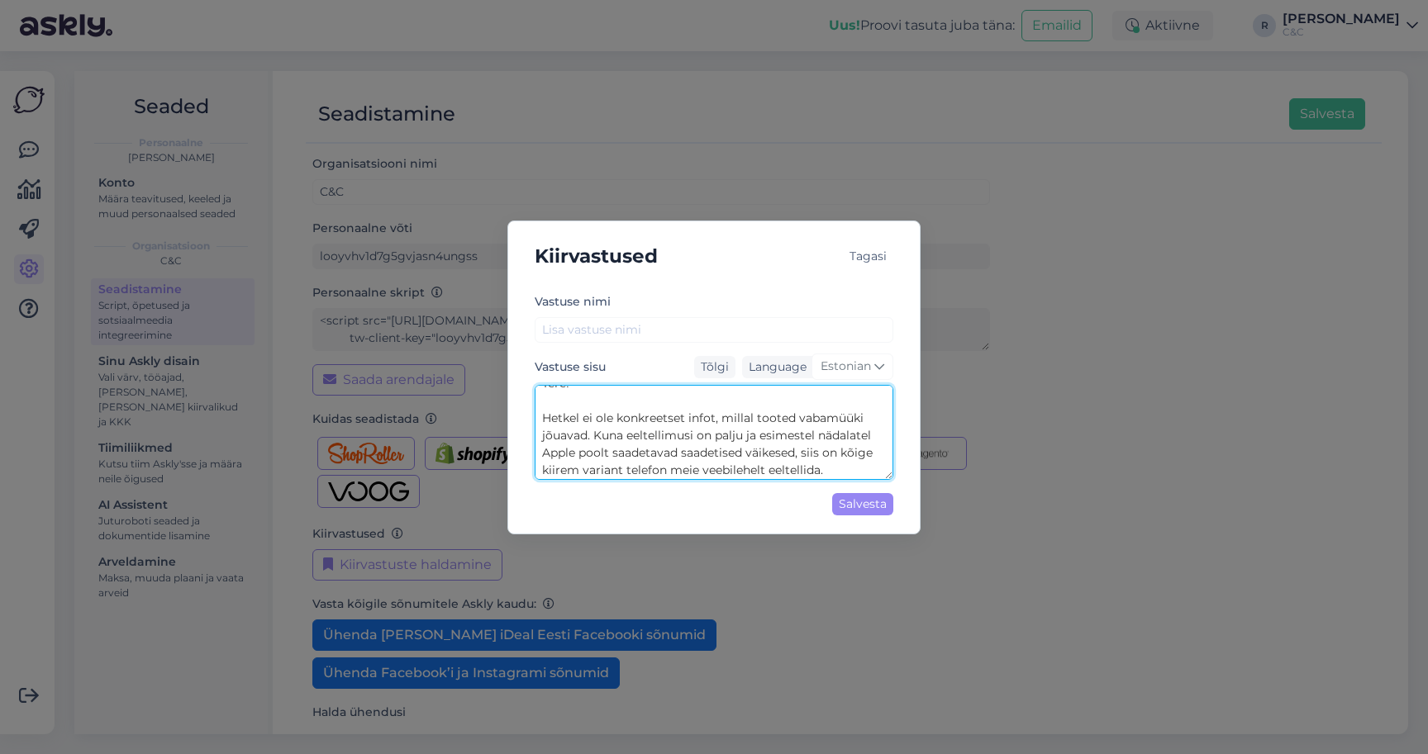
click at [797, 452] on textarea "Tere! Hetkel ei ole konkreetset infot, millal tooted vabamüüki jõuavad. Kuna ee…" at bounding box center [714, 432] width 359 height 95
click at [765, 452] on textarea "Tere! Hetkel ei ole konkreetset infot, millal tooted vabamüüki jõuavad. Kuna ee…" at bounding box center [714, 432] width 359 height 95
click at [820, 463] on textarea "Tere! Hetkel ei ole konkreetset infot, millal tooted vabamüüki jõuavad. Kuna ee…" at bounding box center [714, 432] width 359 height 95
click at [814, 468] on textarea "Tere! Hetkel ei ole konkreetset infot, millal tooted vabamüüki jõuavad. Kuna ee…" at bounding box center [714, 432] width 359 height 95
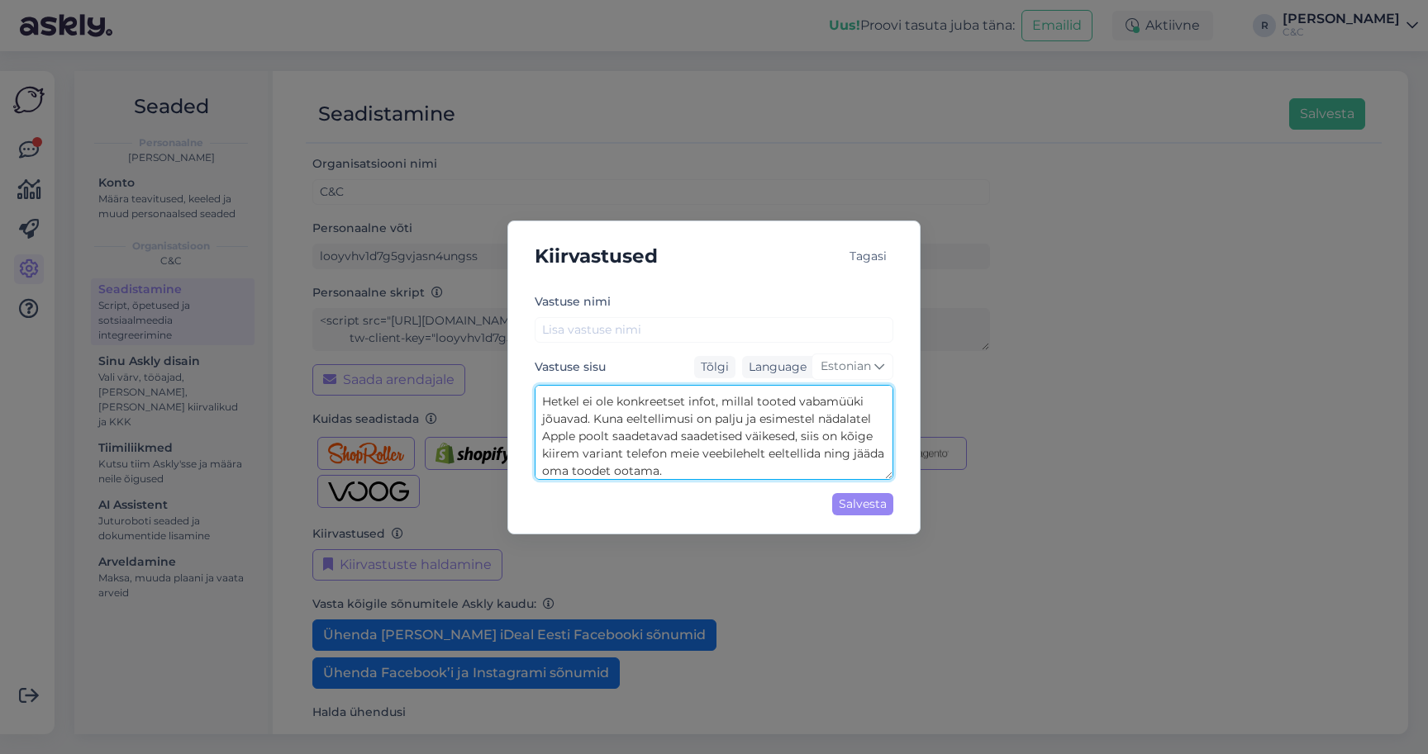
type textarea "Tere! Hetkel ei ole konkreetset infot, millal tooted vabamüüki jõuavad. Kuna ee…"
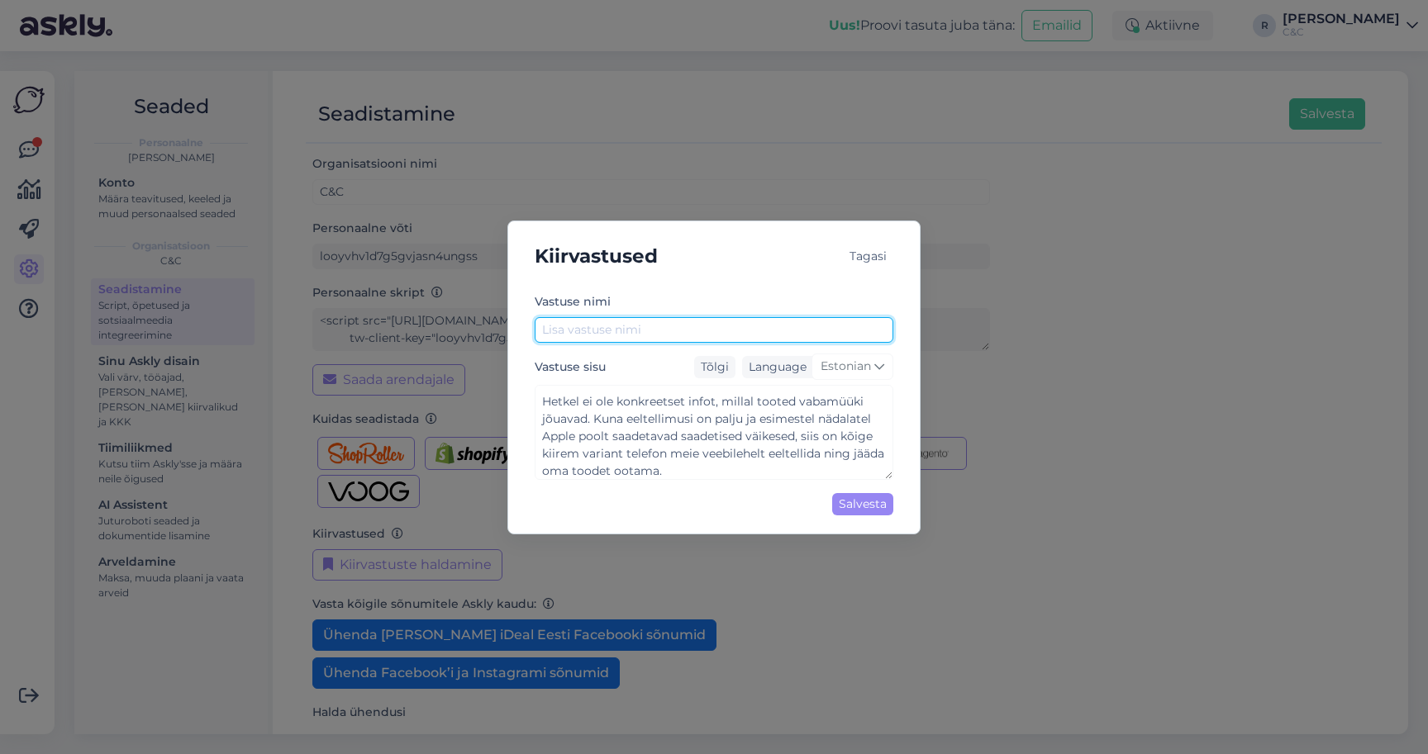
click at [685, 339] on input "text" at bounding box center [714, 330] width 359 height 26
type input "i"
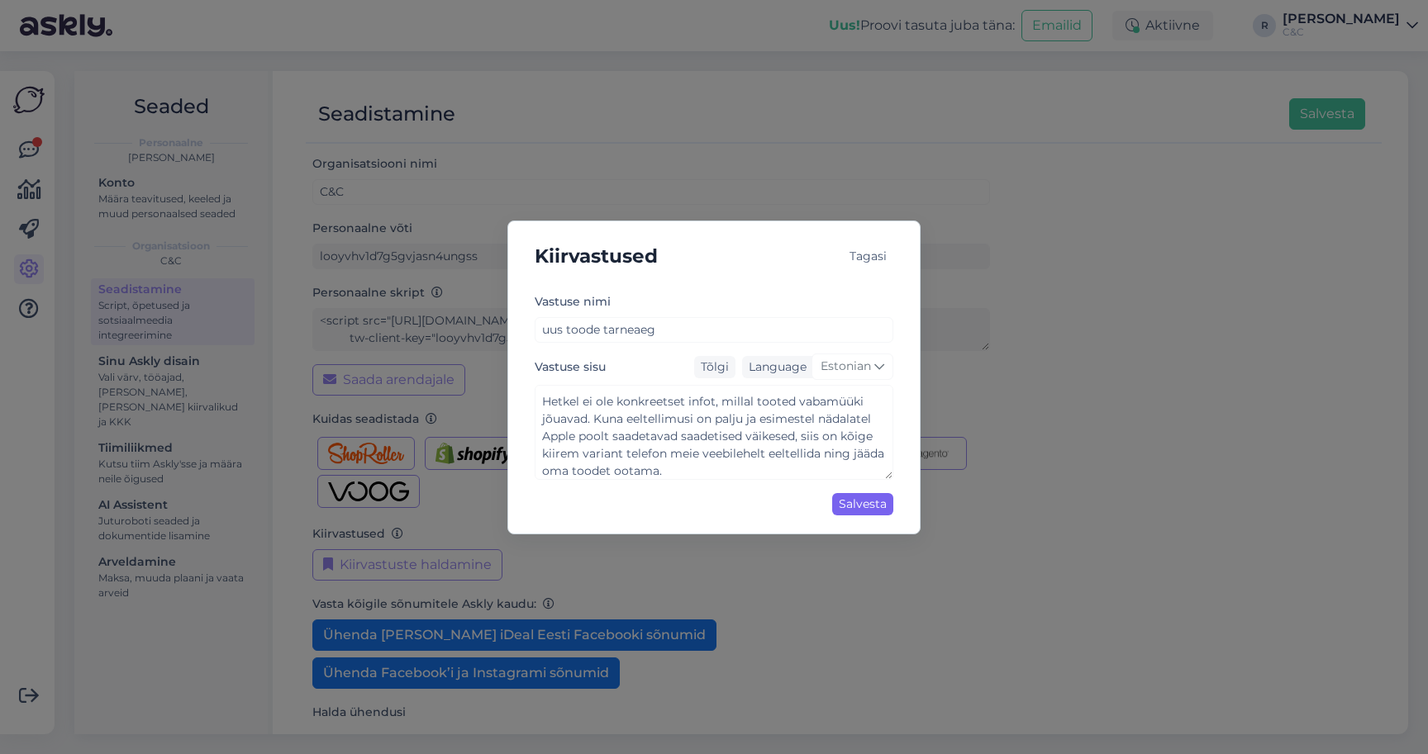
click at [879, 503] on div "Salvesta" at bounding box center [862, 504] width 61 height 22
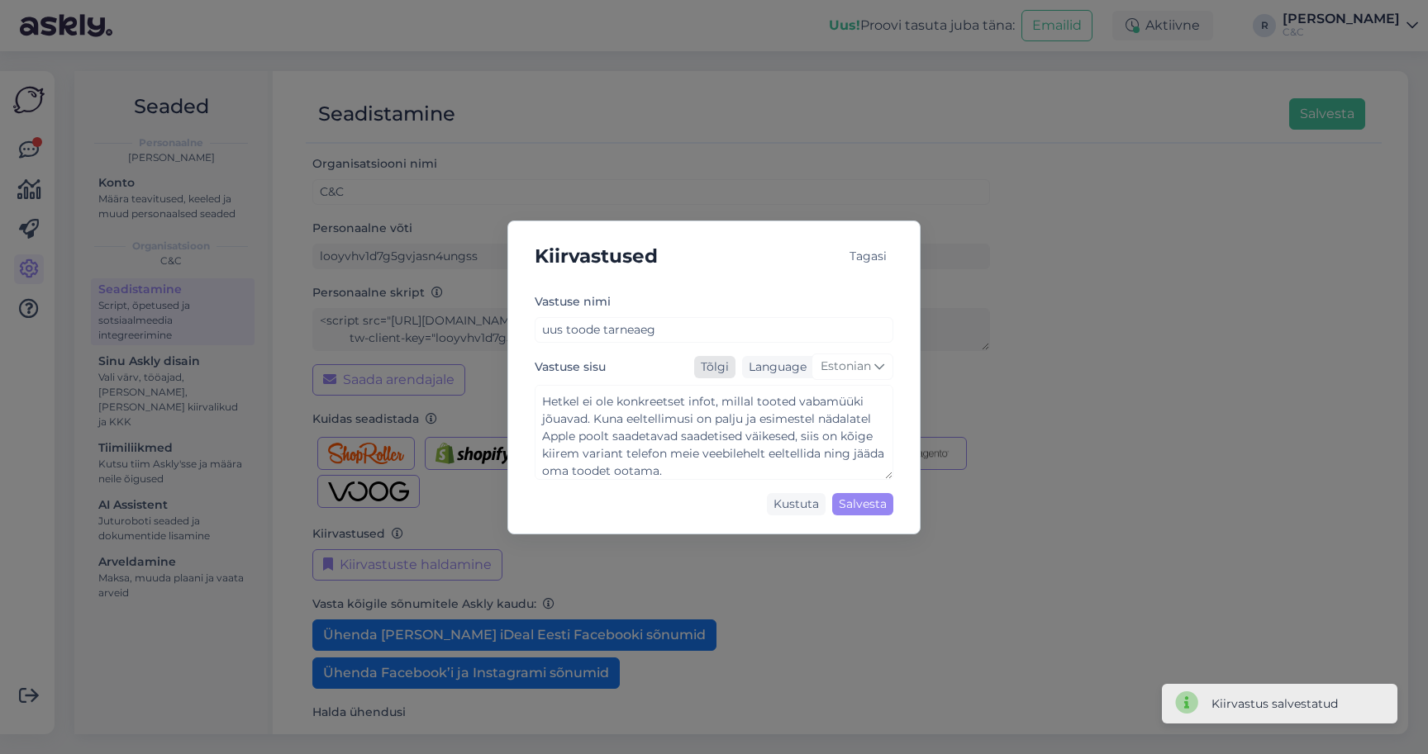
click at [714, 364] on div "Tõlgi" at bounding box center [714, 367] width 41 height 22
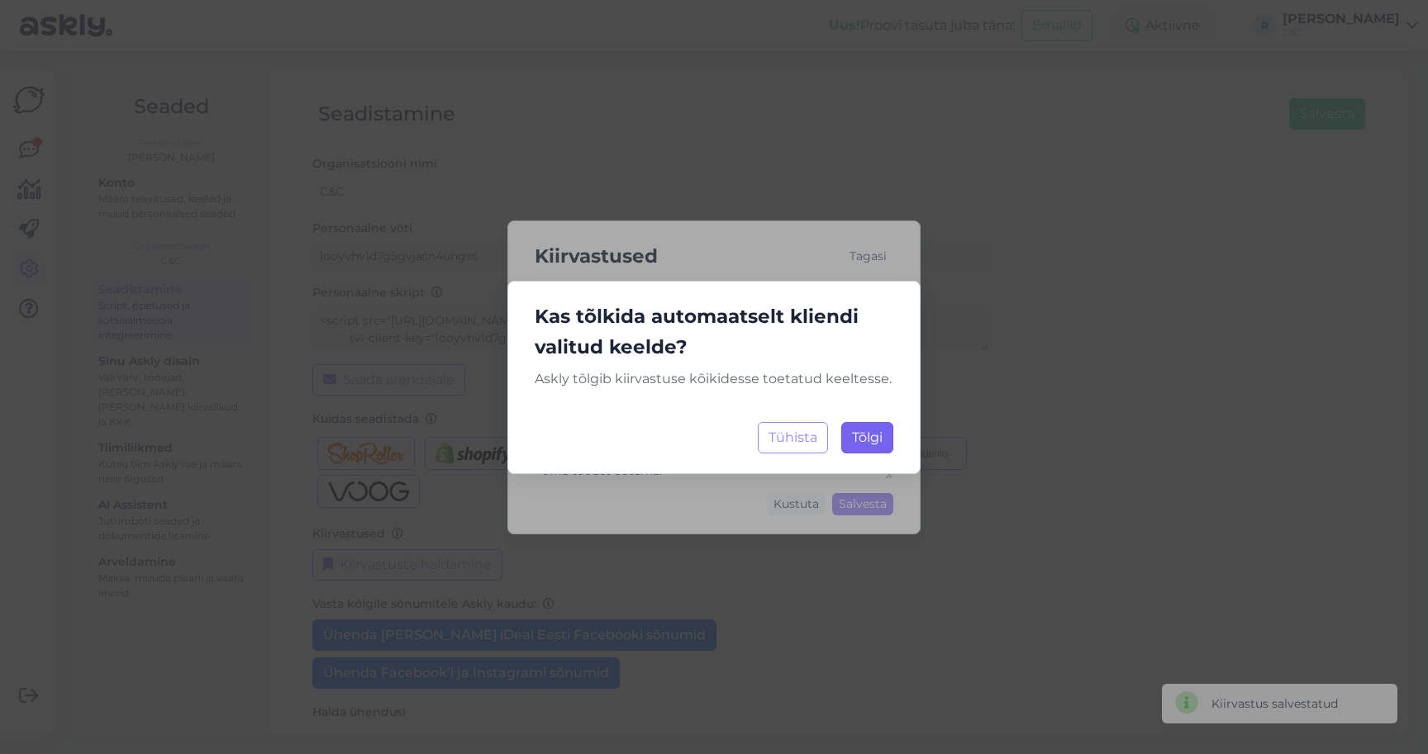
click at [857, 449] on button "Tõlgi Laadimine..." at bounding box center [867, 437] width 52 height 31
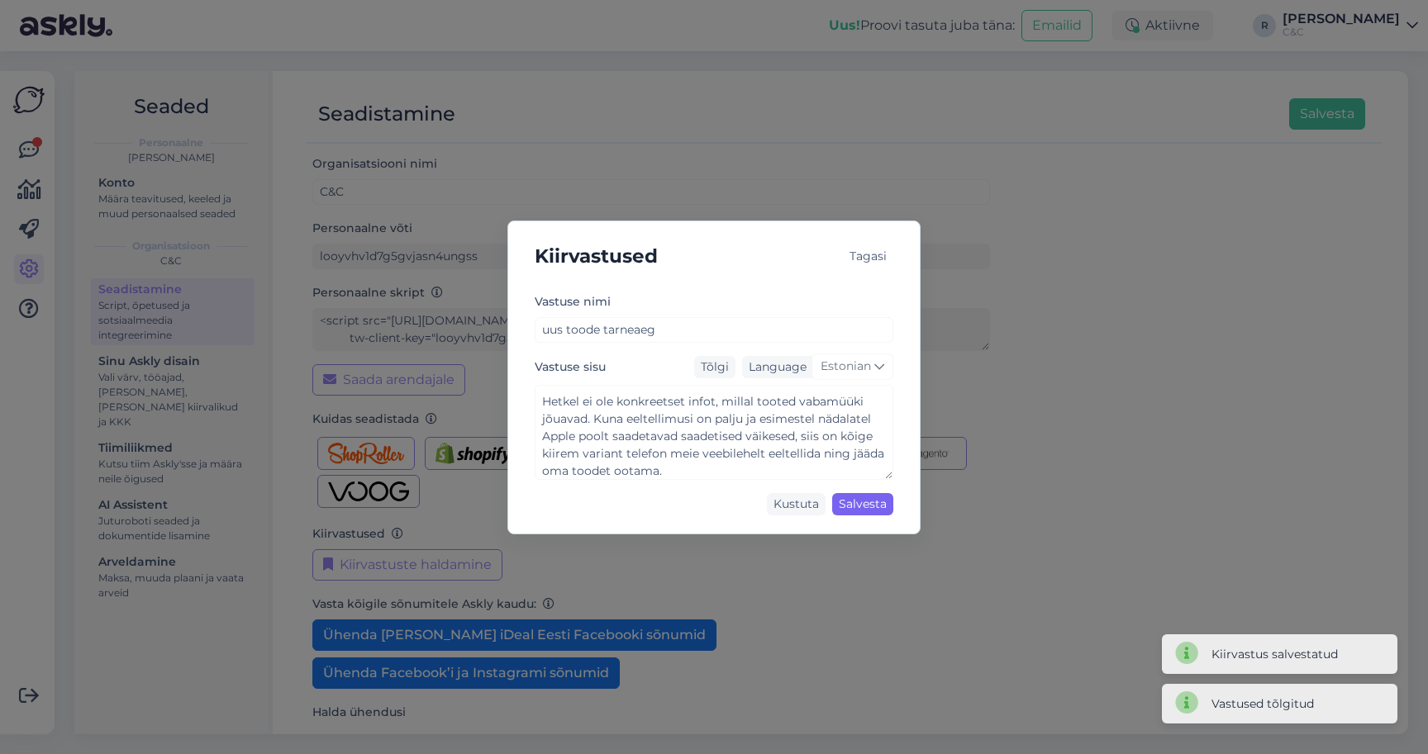
click at [860, 515] on div "Salvesta" at bounding box center [862, 504] width 61 height 22
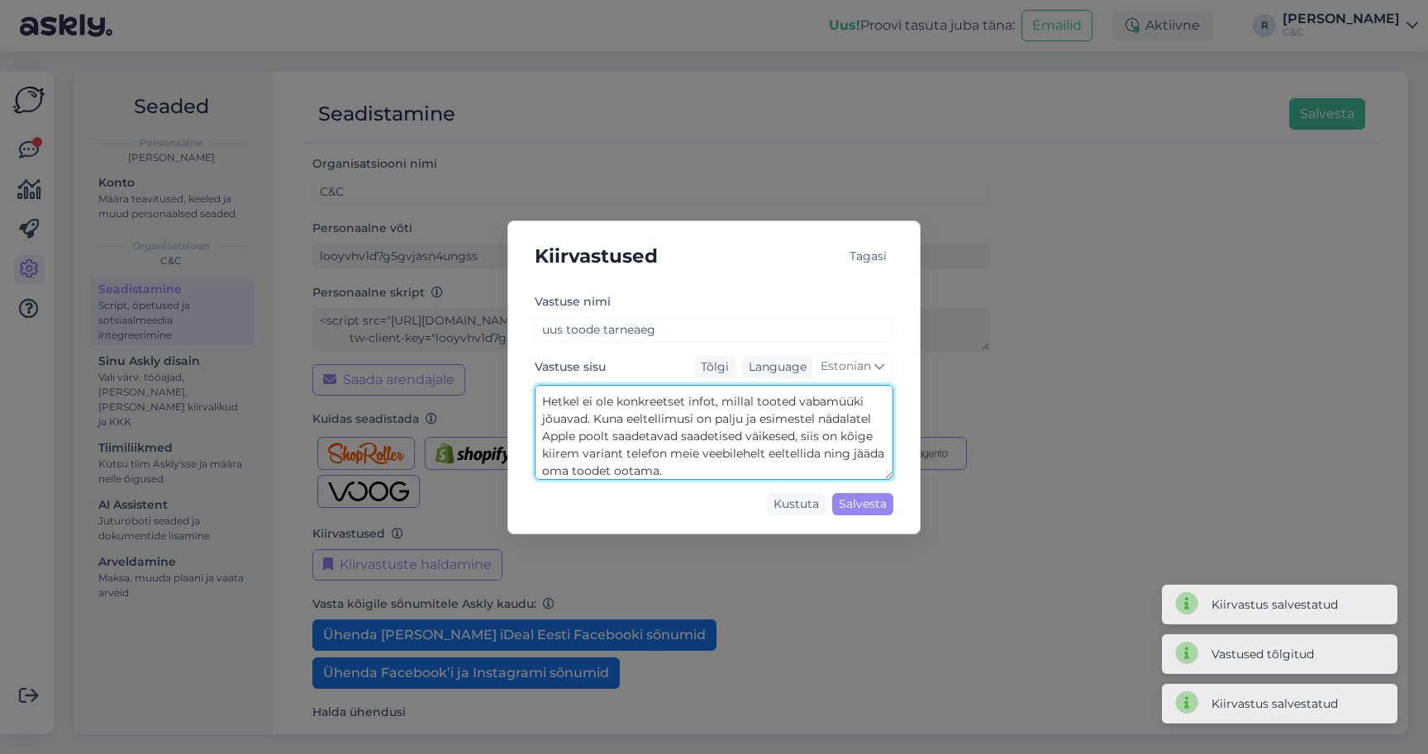
click at [741, 425] on textarea "Tere! Hetkel ei ole konkreetset infot, millal tooted vabamüüki jõuavad. Kuna ee…" at bounding box center [714, 432] width 359 height 95
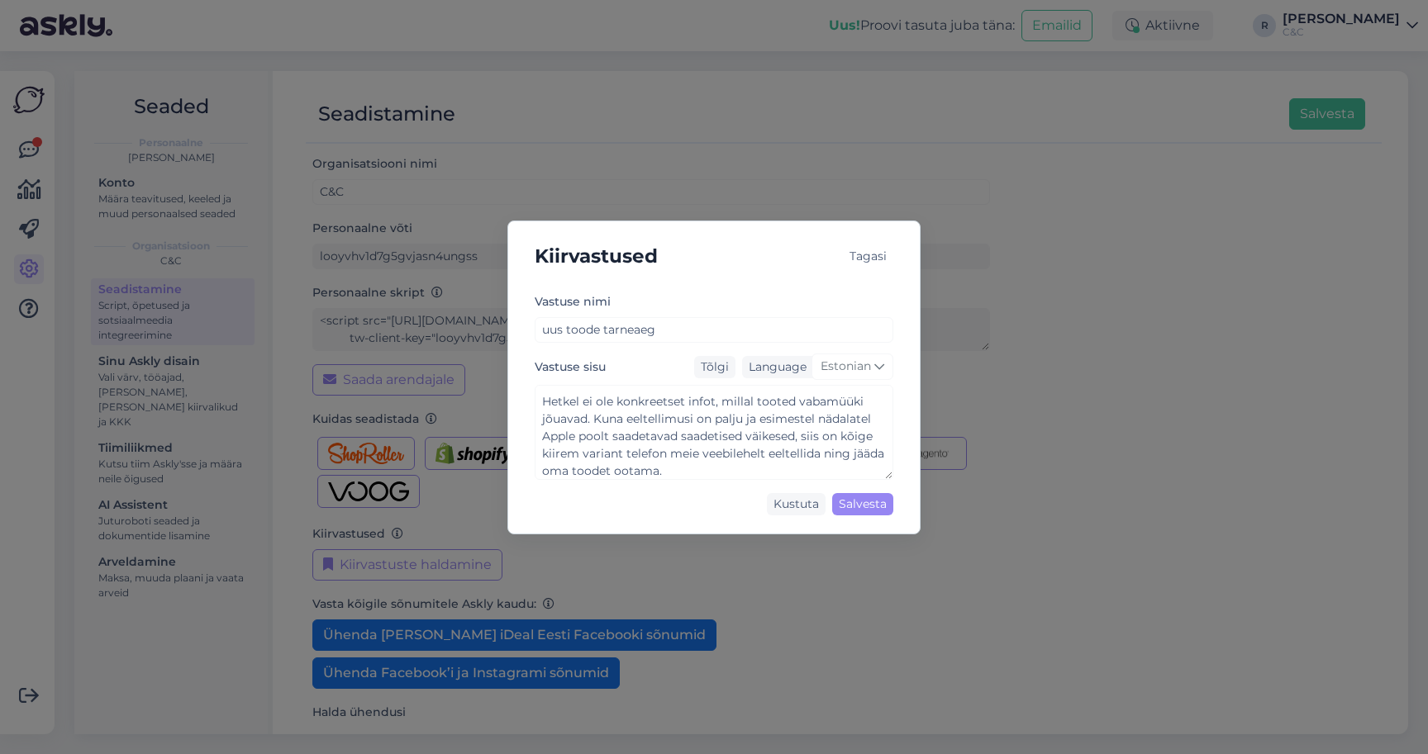
click at [639, 348] on div "Vastuse nimi uus toode tarneaeg Vastuse sisu Tõlgi Language Estonian Tere! Hetk…" at bounding box center [714, 407] width 359 height 231
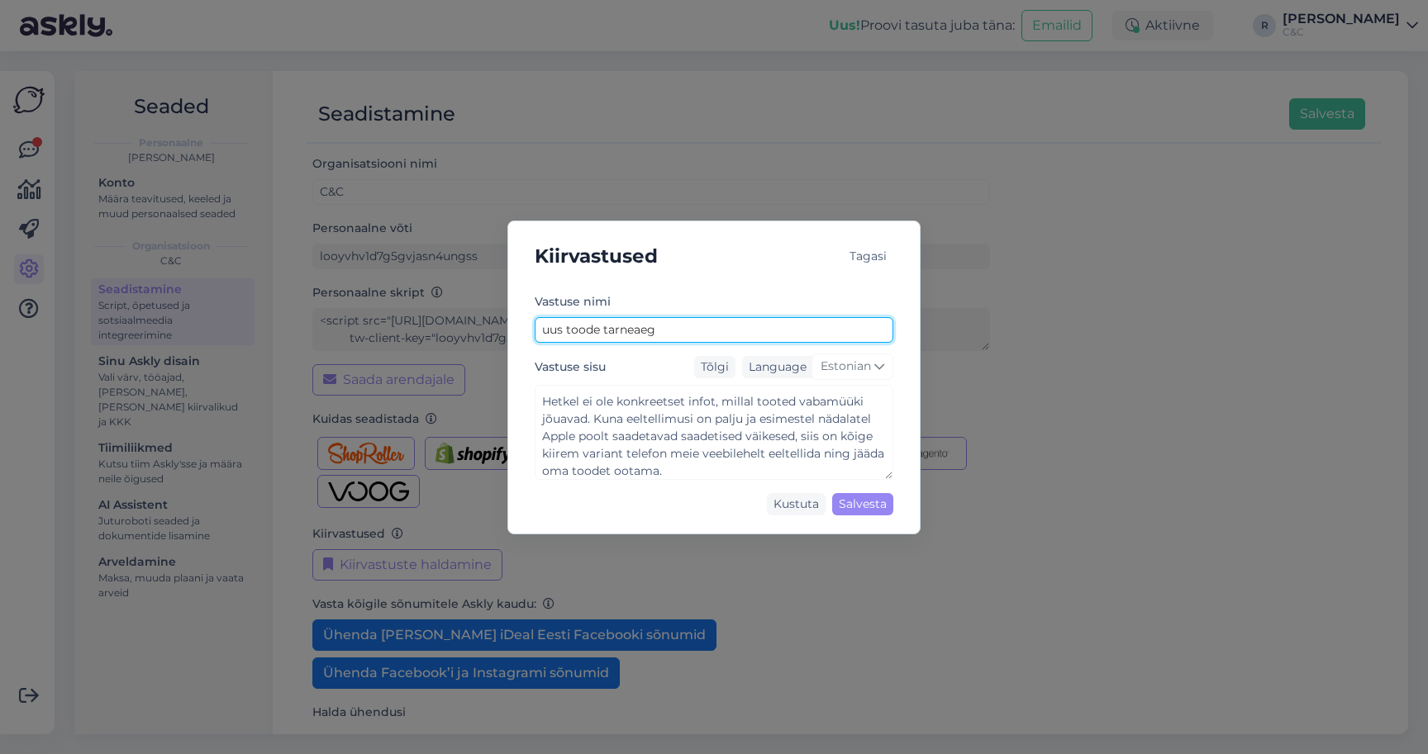
click at [639, 334] on input "uus toode tarneaeg" at bounding box center [714, 330] width 359 height 26
type input "vabamüügi info"
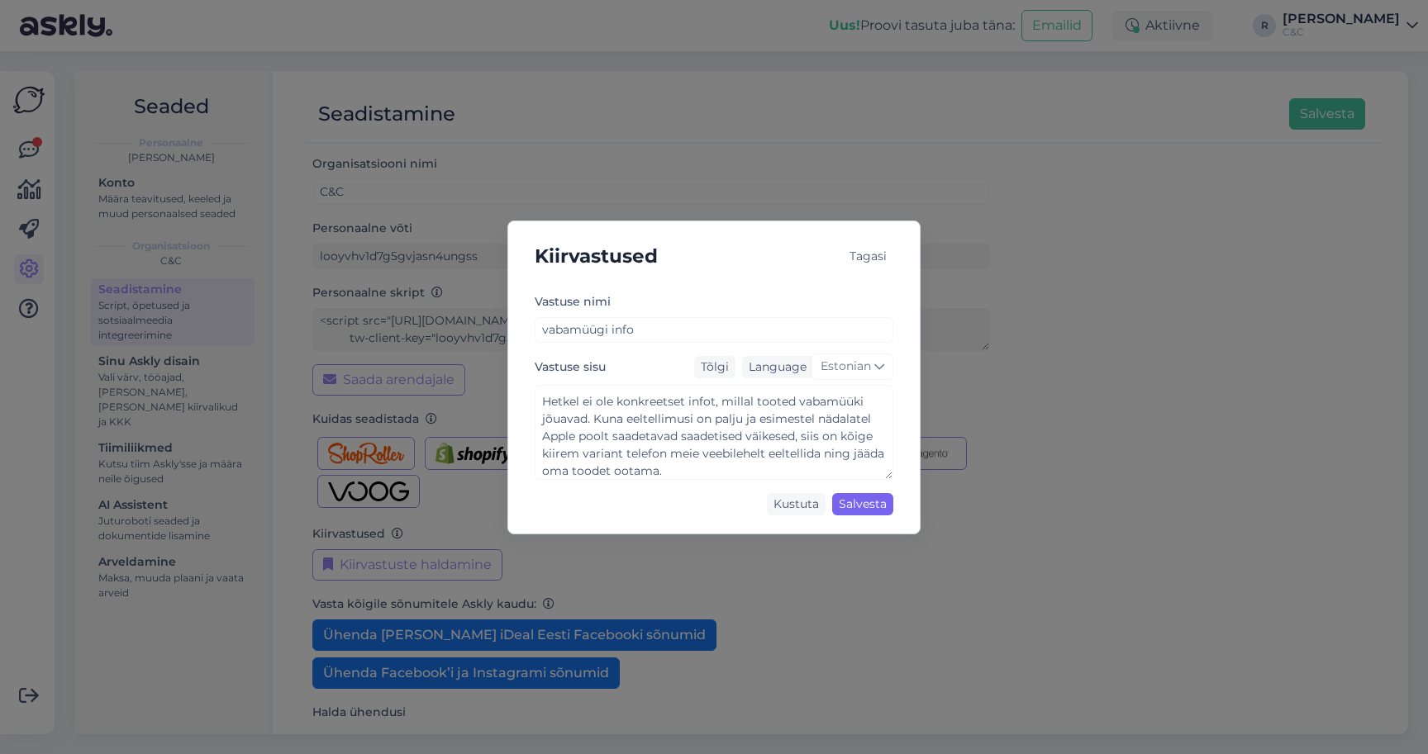
click at [875, 506] on div "Salvesta" at bounding box center [862, 504] width 61 height 22
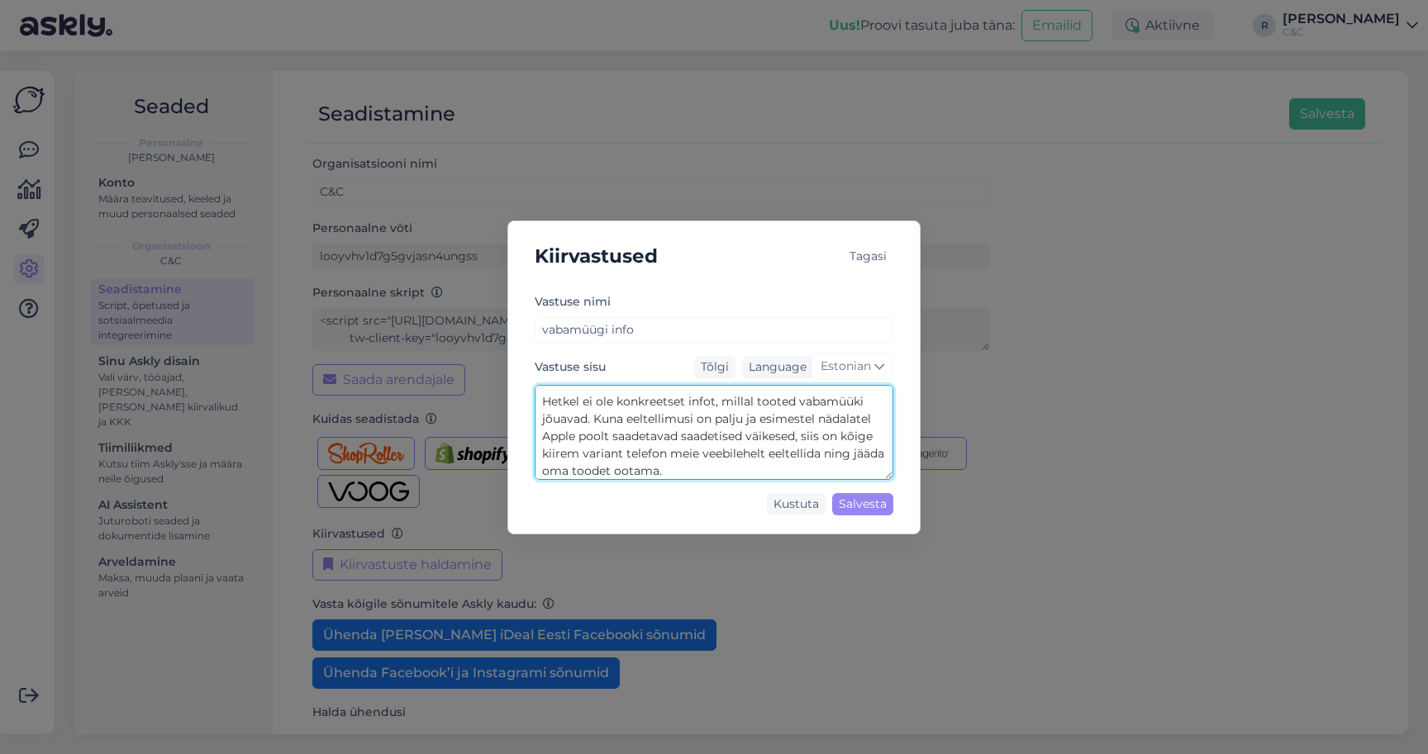
click at [663, 453] on textarea "Tere! Hetkel ei ole konkreetset infot, millal tooted vabamüüki jõuavad. Kuna ee…" at bounding box center [714, 432] width 359 height 95
click at [644, 453] on textarea "Tere! Hetkel ei ole konkreetset infot, millal tooted vabamüüki jõuavad. Kuna ee…" at bounding box center [714, 432] width 359 height 95
click at [777, 456] on textarea "Tere! Hetkel ei ole konkreetset infot, millal tooted vabamüüki jõuavad. Kuna ee…" at bounding box center [714, 432] width 359 height 95
click at [771, 470] on textarea "Tere! Hetkel ei ole konkreetset infot, millal tooted vabamüüki jõuavad. Kuna ee…" at bounding box center [714, 432] width 359 height 95
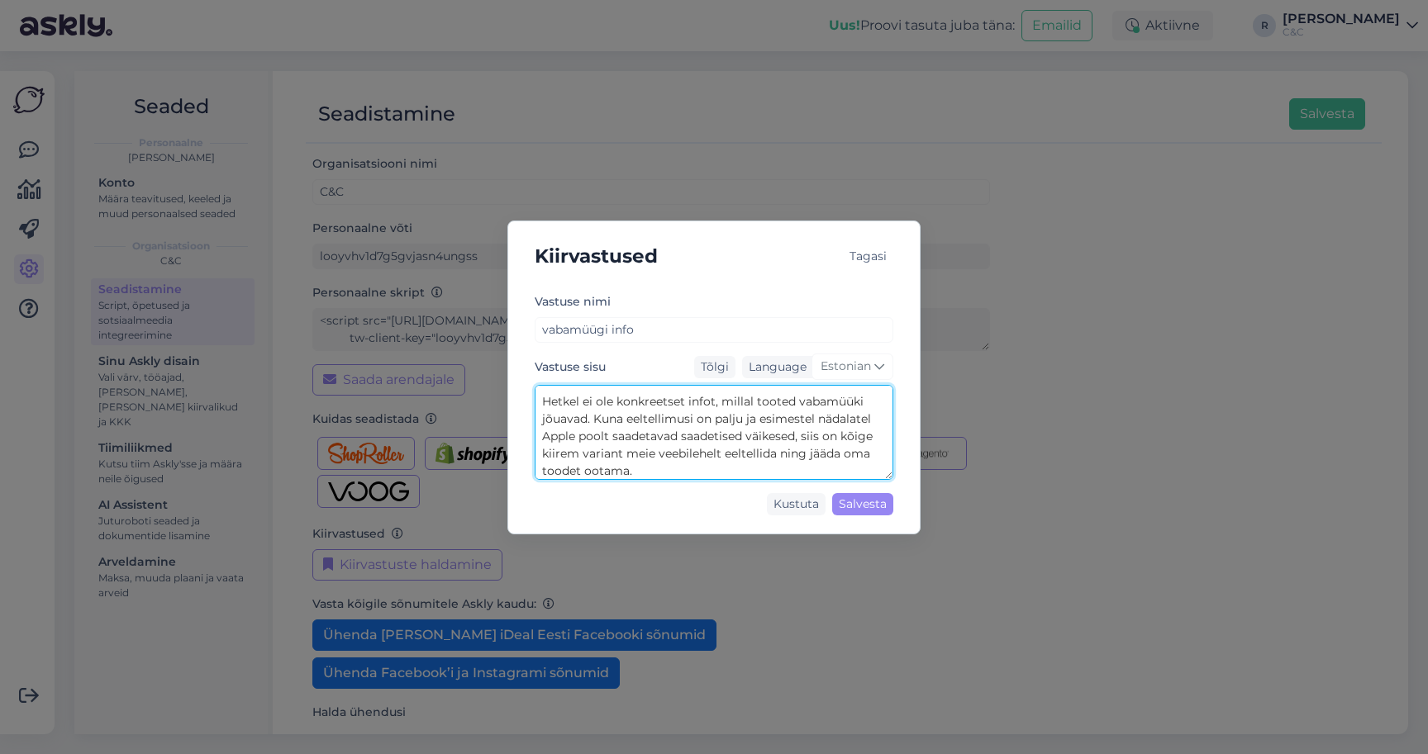
click at [720, 457] on textarea "Tere! Hetkel ei ole konkreetset infot, millal tooted vabamüüki jõuavad. Kuna ee…" at bounding box center [714, 432] width 359 height 95
click at [600, 470] on textarea "Tere! Hetkel ei ole konkreetset infot, millal tooted vabamüüki jõuavad. Kuna ee…" at bounding box center [714, 432] width 359 height 95
drag, startPoint x: 782, startPoint y: 473, endPoint x: 605, endPoint y: 475, distance: 177.7
click at [605, 475] on textarea "Tere! Hetkel ei ole konkreetset infot, millal tooted vabamüüki jõuavad. Kuna ee…" at bounding box center [714, 432] width 359 height 95
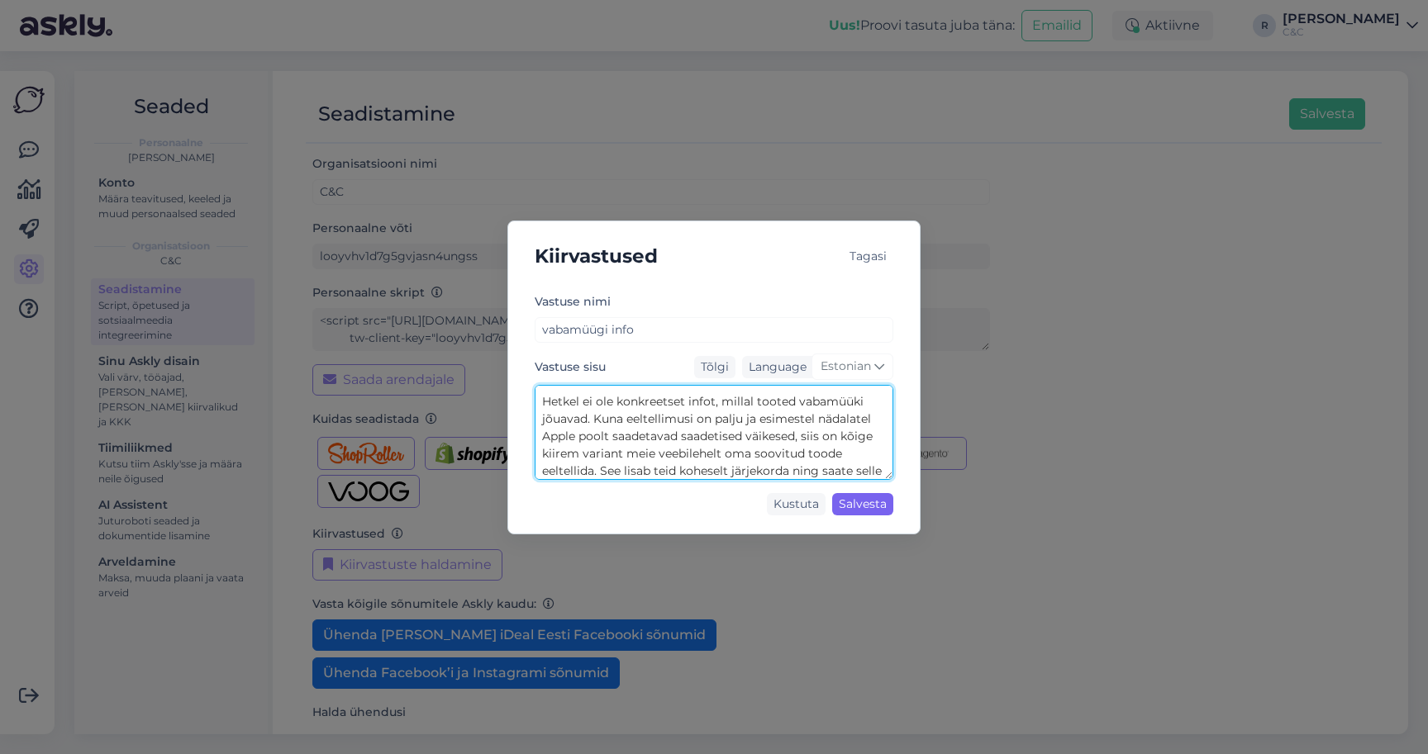
scroll to position [48, 0]
click at [686, 455] on textarea "Tere! Hetkel ei ole konkreetset infot, millal tooted vabamüüki jõuavad. Kuna ee…" at bounding box center [714, 432] width 359 height 95
click at [686, 456] on textarea "Tere! Hetkel ei ole konkreetset infot, millal tooted vabamüüki jõuavad. Kuna ee…" at bounding box center [714, 432] width 359 height 95
click at [739, 471] on textarea "Tere! Hetkel ei ole konkreetset infot, millal tooted vabamüüki jõuavad. Kuna ee…" at bounding box center [714, 432] width 359 height 95
click at [702, 469] on textarea "Tere! Hetkel ei ole konkreetset infot, millal tooted vabamüüki jõuavad. Kuna ee…" at bounding box center [714, 432] width 359 height 95
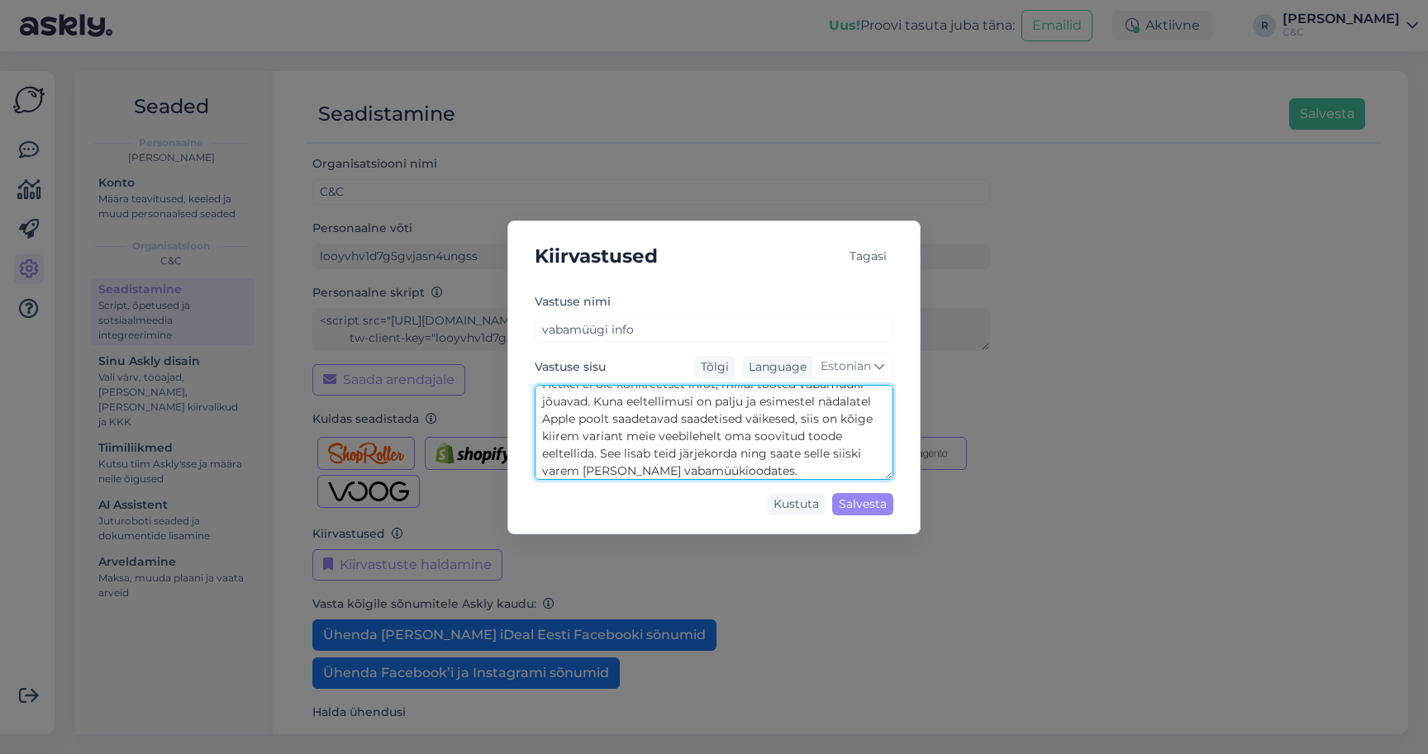
click at [679, 453] on textarea "Tere! Hetkel ei ole konkreetset infot, millal tooted vabamüüki jõuavad. Kuna ee…" at bounding box center [714, 432] width 359 height 95
click at [708, 455] on textarea "Tere! Hetkel ei ole konkreetset infot, millal tooted vabamüüki jõuavad. Kuna ee…" at bounding box center [714, 432] width 359 height 95
click at [721, 457] on textarea "Tere! Hetkel ei ole konkreetset infot, millal tooted vabamüüki jõuavad. Kuna ee…" at bounding box center [714, 432] width 359 height 95
click at [777, 468] on textarea "Tere! Hetkel ei ole konkreetset infot, millal tooted vabamüüki jõuavad. Kuna ee…" at bounding box center [714, 432] width 359 height 95
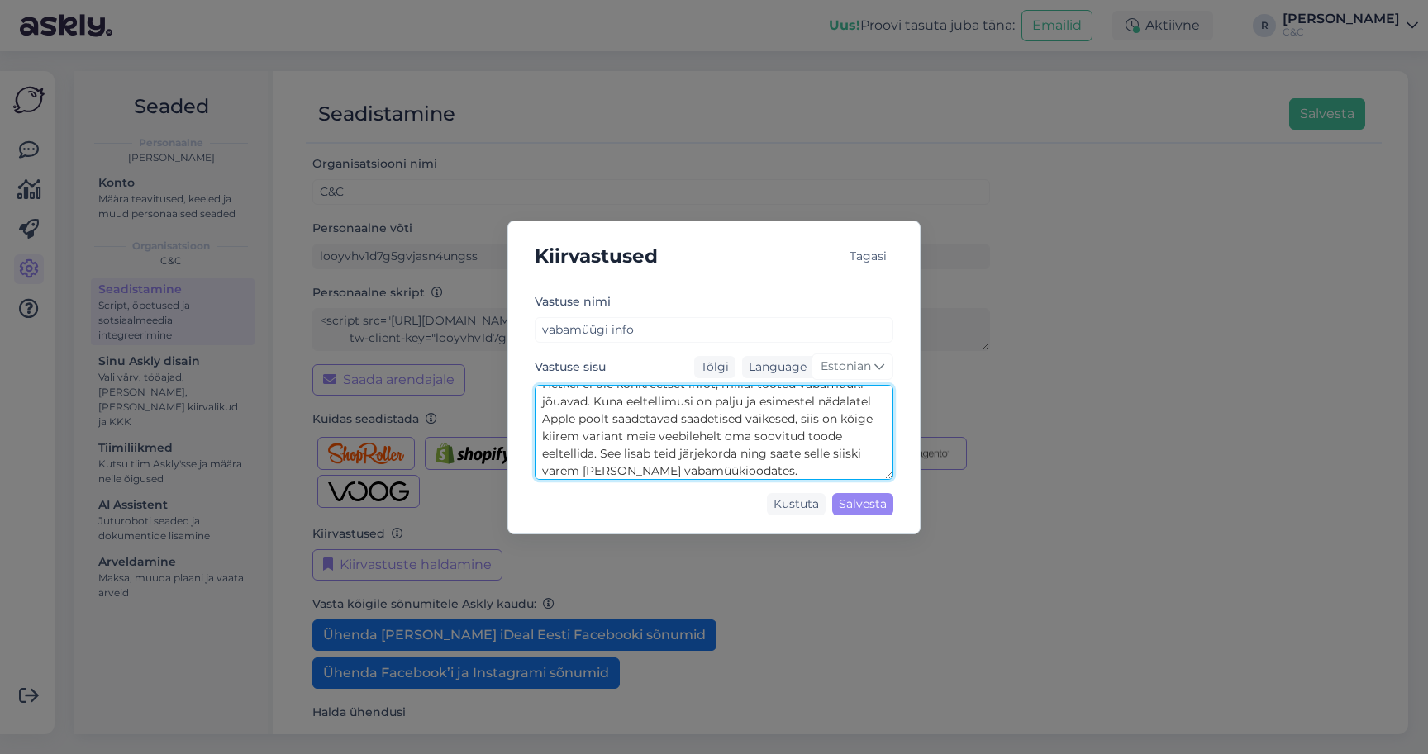
drag, startPoint x: 777, startPoint y: 468, endPoint x: 701, endPoint y: 468, distance: 76.8
click at [701, 468] on textarea "Tere! Hetkel ei ole konkreetset infot, millal tooted vabamüüki jõuavad. Kuna ee…" at bounding box center [714, 432] width 359 height 95
click at [696, 473] on textarea "Tere! Hetkel ei ole konkreetset infot, millal tooted vabamüüki jõuavad. Kuna ee…" at bounding box center [714, 432] width 359 height 95
type textarea "Tere! Hetkel ei ole konkreetset infot, millal tooted vabamüüki jõuavad. Kuna ee…"
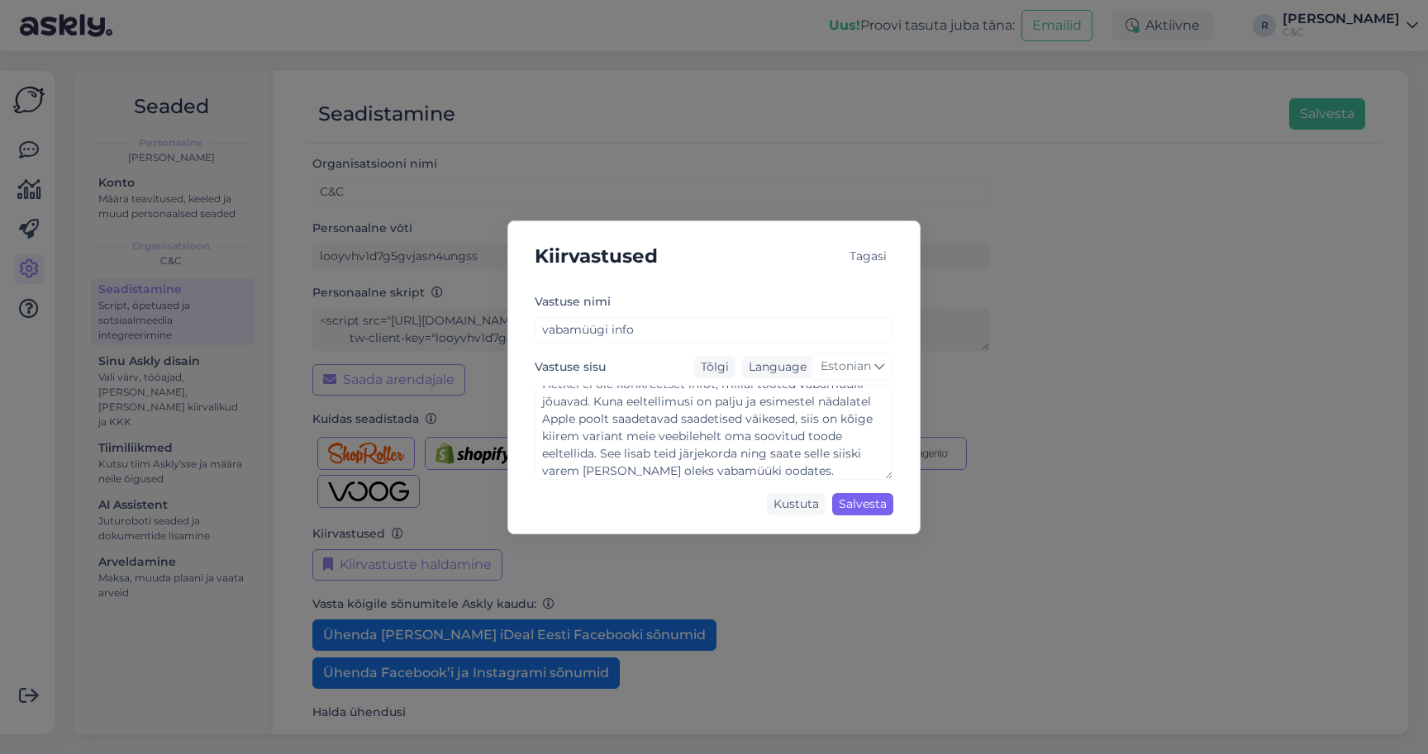
click at [853, 502] on div "Salvesta" at bounding box center [862, 504] width 61 height 22
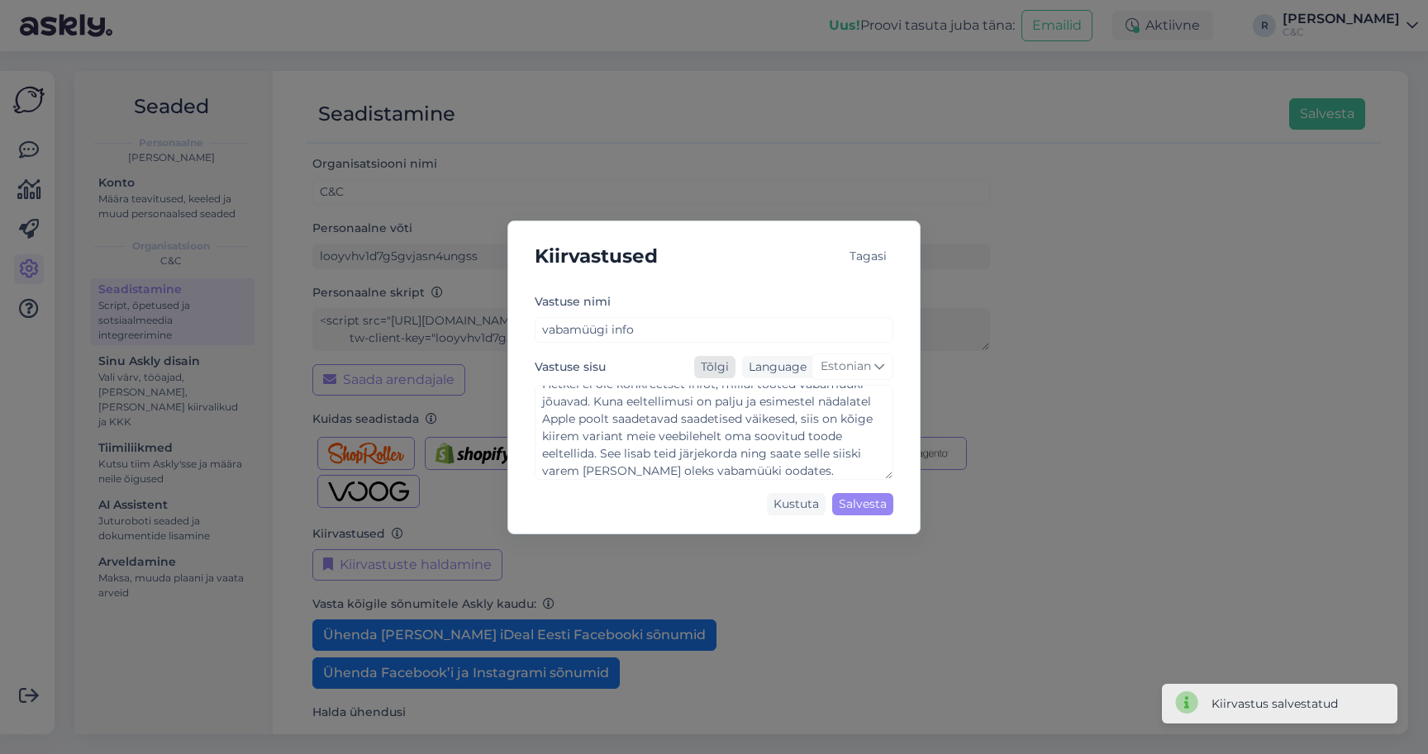
click at [722, 369] on div "Tõlgi" at bounding box center [714, 367] width 41 height 22
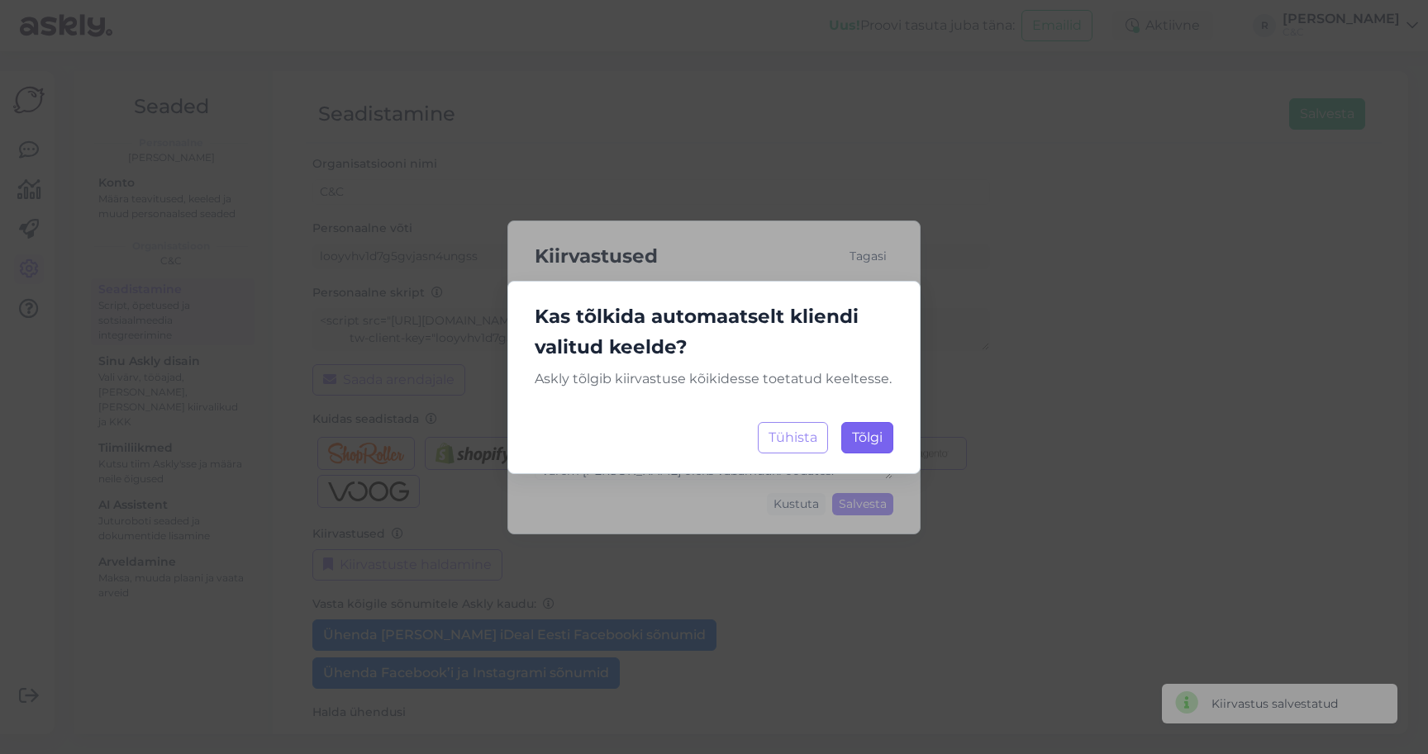
click at [861, 443] on span "Tõlgi" at bounding box center [867, 438] width 31 height 16
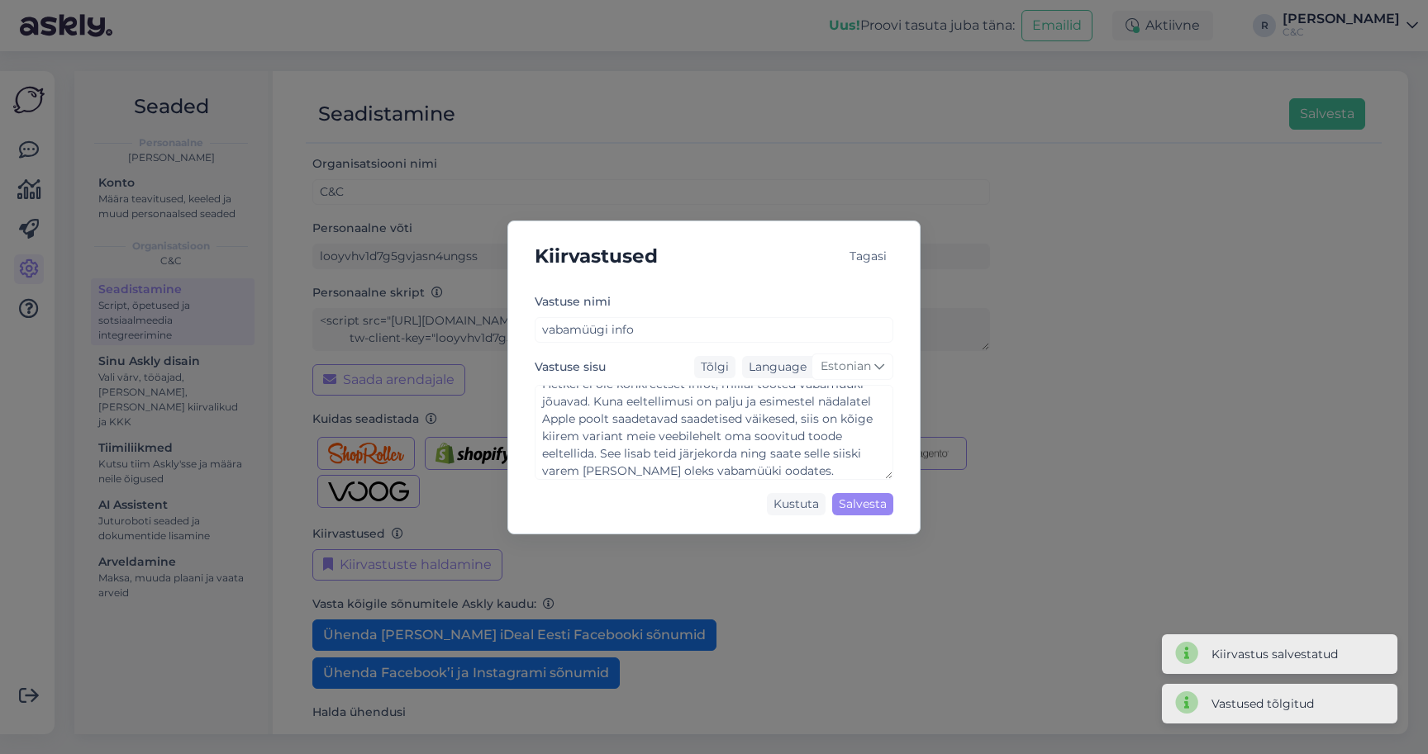
click at [817, 480] on div "Vastuse nimi vabamüügi info Vastuse sisu Tõlgi Language Estonian Tere! Hetkel e…" at bounding box center [714, 407] width 359 height 231
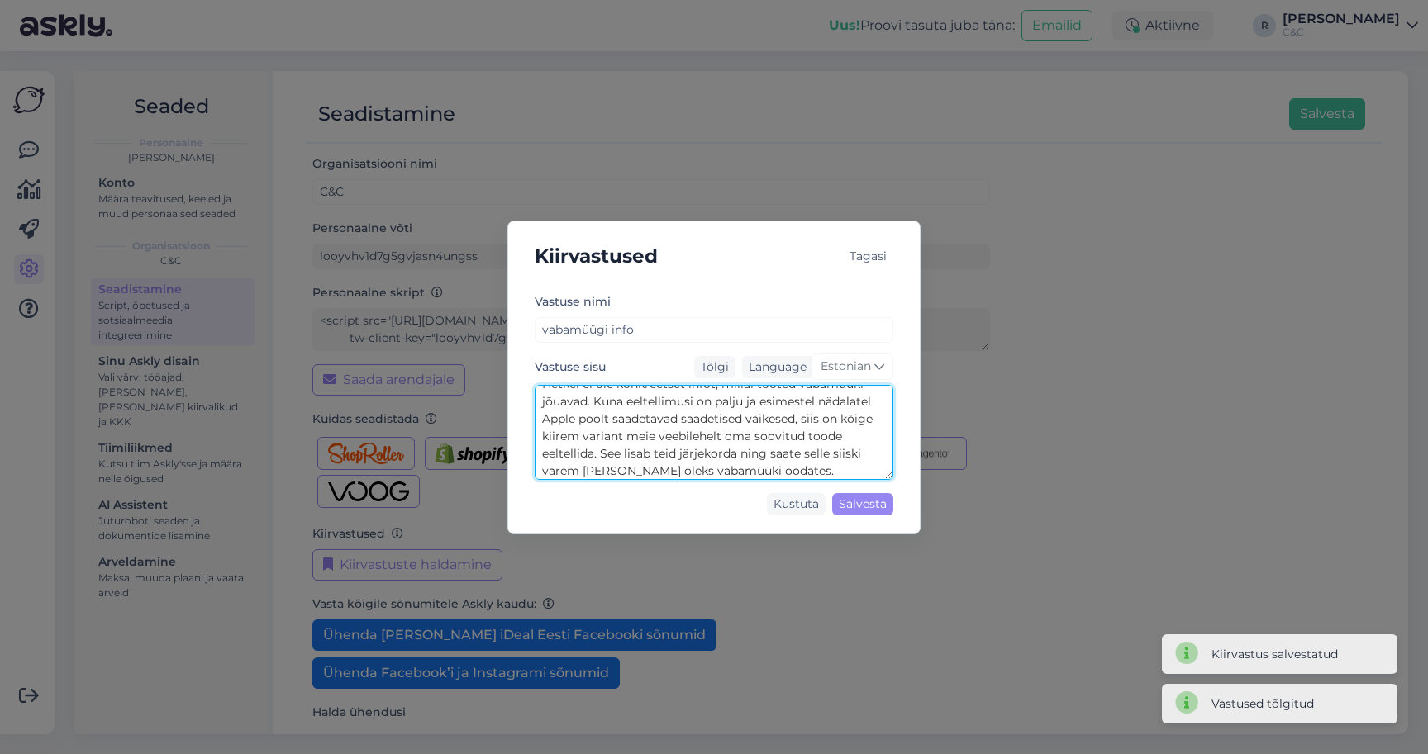
click at [806, 454] on textarea "Tere! Hetkel ei ole konkreetset infot, millal tooted vabamüüki jõuavad. Kuna ee…" at bounding box center [714, 432] width 359 height 95
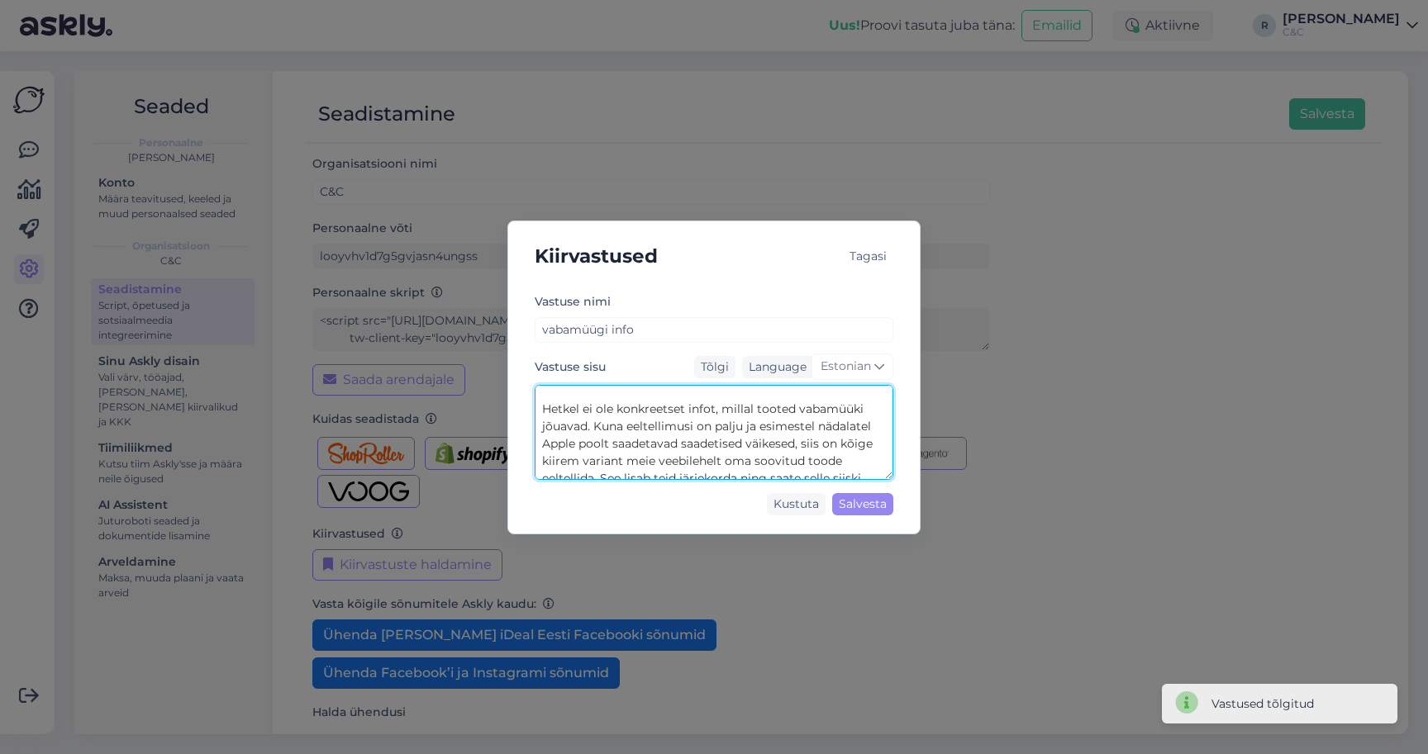
scroll to position [16, 0]
click at [787, 457] on textarea "Tere! Hetkel ei ole konkreetset infot, millal tooted vabamüüki jõuavad. Kuna ee…" at bounding box center [714, 432] width 359 height 95
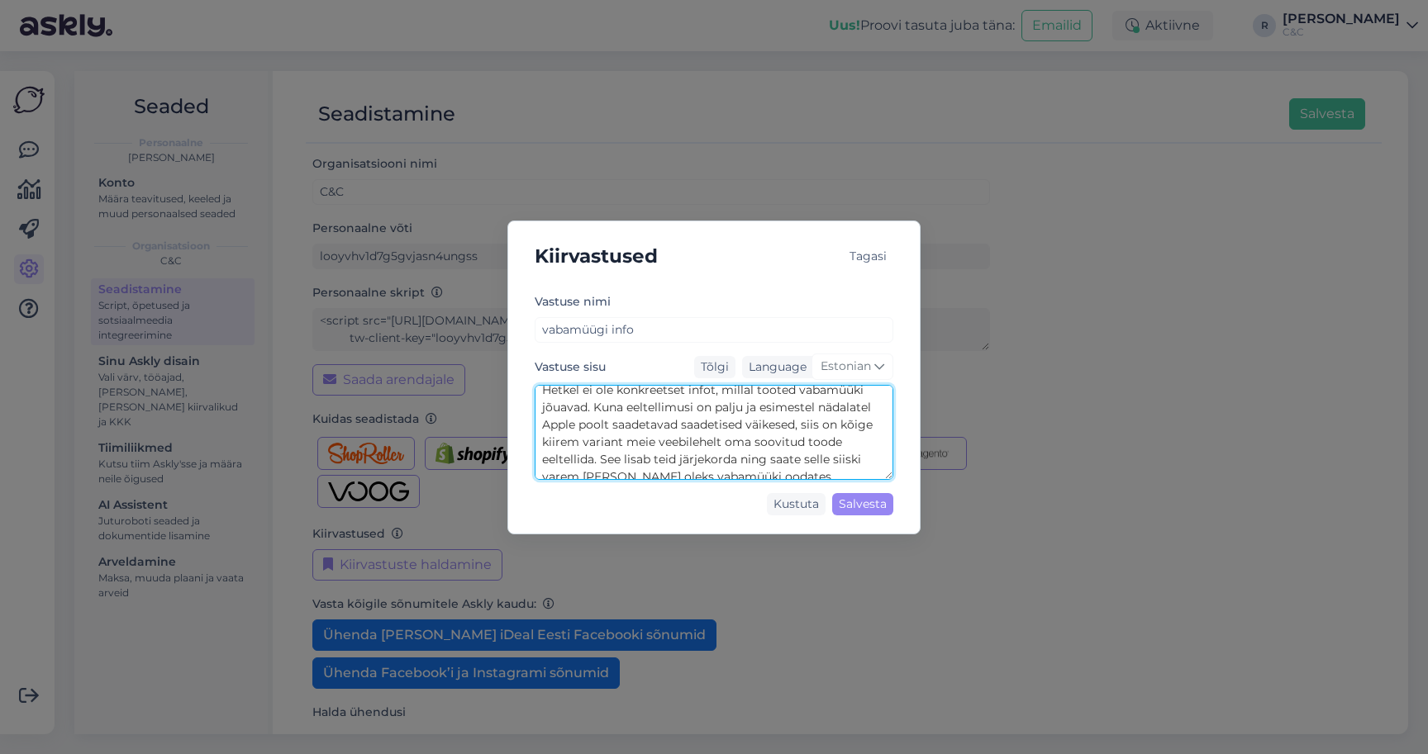
click at [802, 427] on textarea "Tere! Hetkel ei ole konkreetset infot, millal tooted vabamüüki jõuavad. Kuna ee…" at bounding box center [714, 432] width 359 height 95
click at [804, 468] on textarea "Tere! Hetkel ei ole konkreetset infot, millal tooted vabamüüki jõuavad. Kuna ee…" at bounding box center [714, 432] width 359 height 95
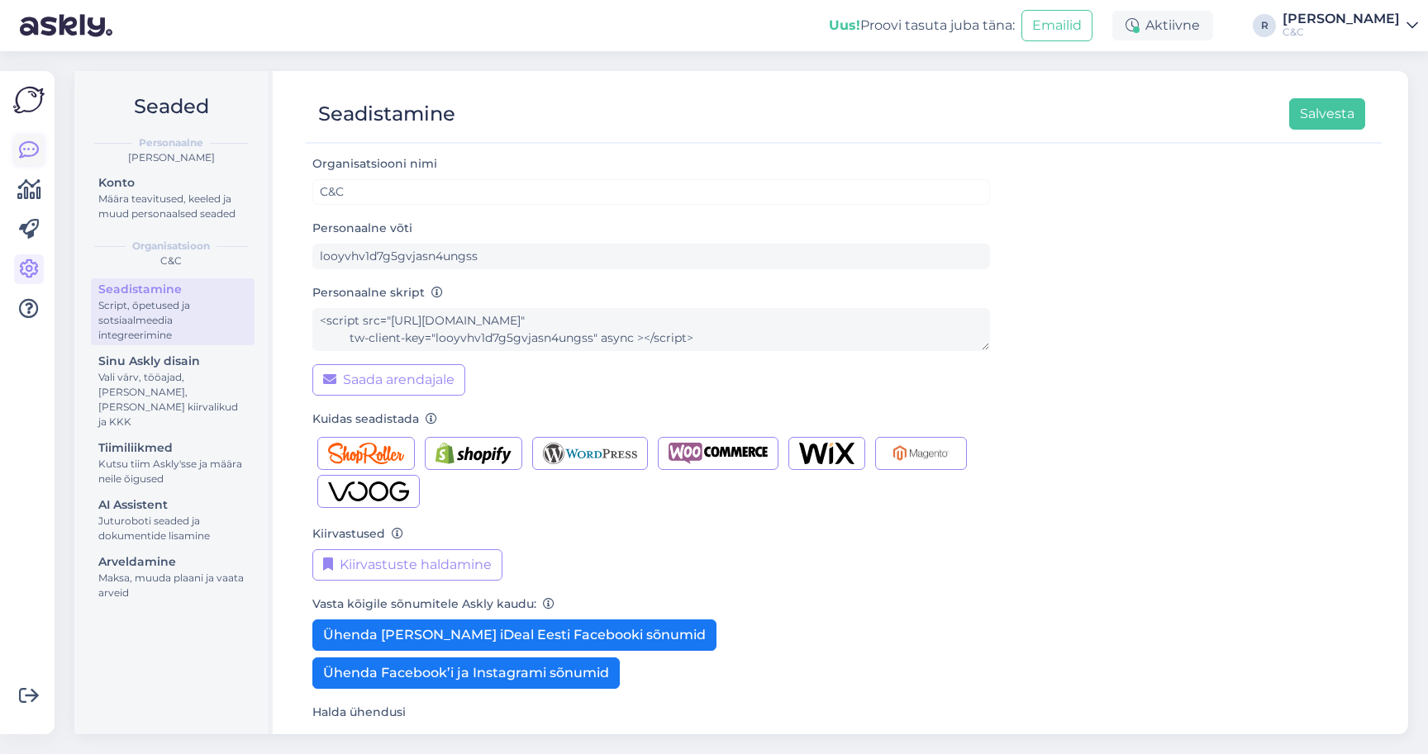
click at [24, 149] on icon at bounding box center [29, 150] width 20 height 20
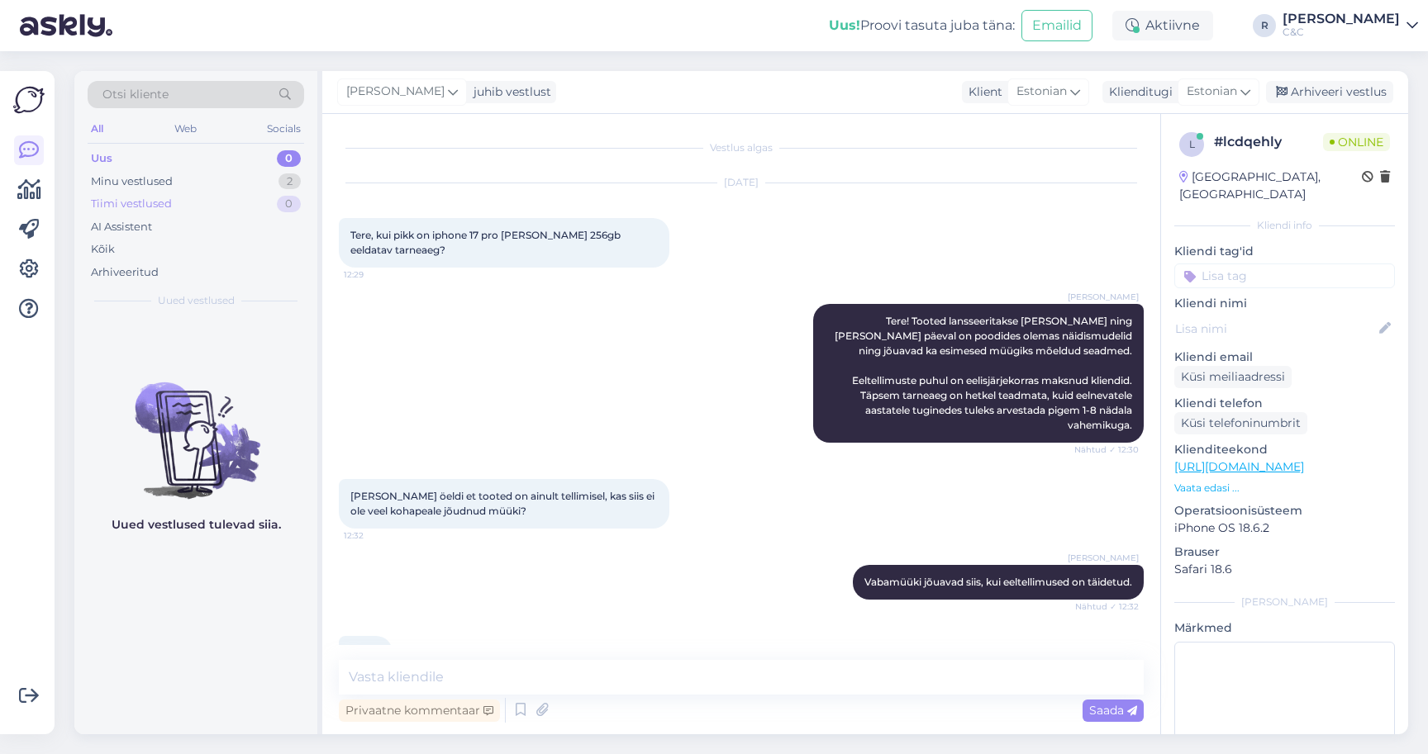
scroll to position [174, 0]
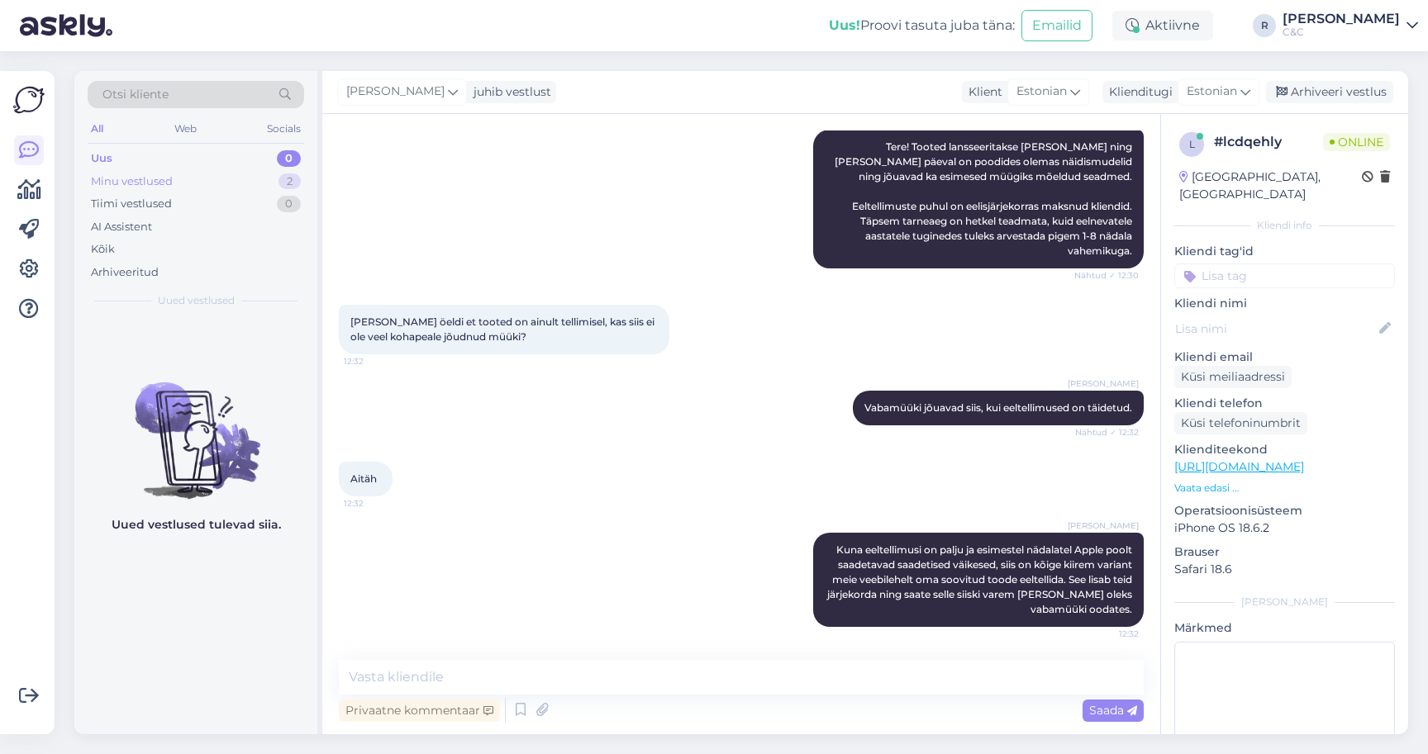
click at [258, 178] on div "Minu vestlused 2" at bounding box center [196, 181] width 216 height 23
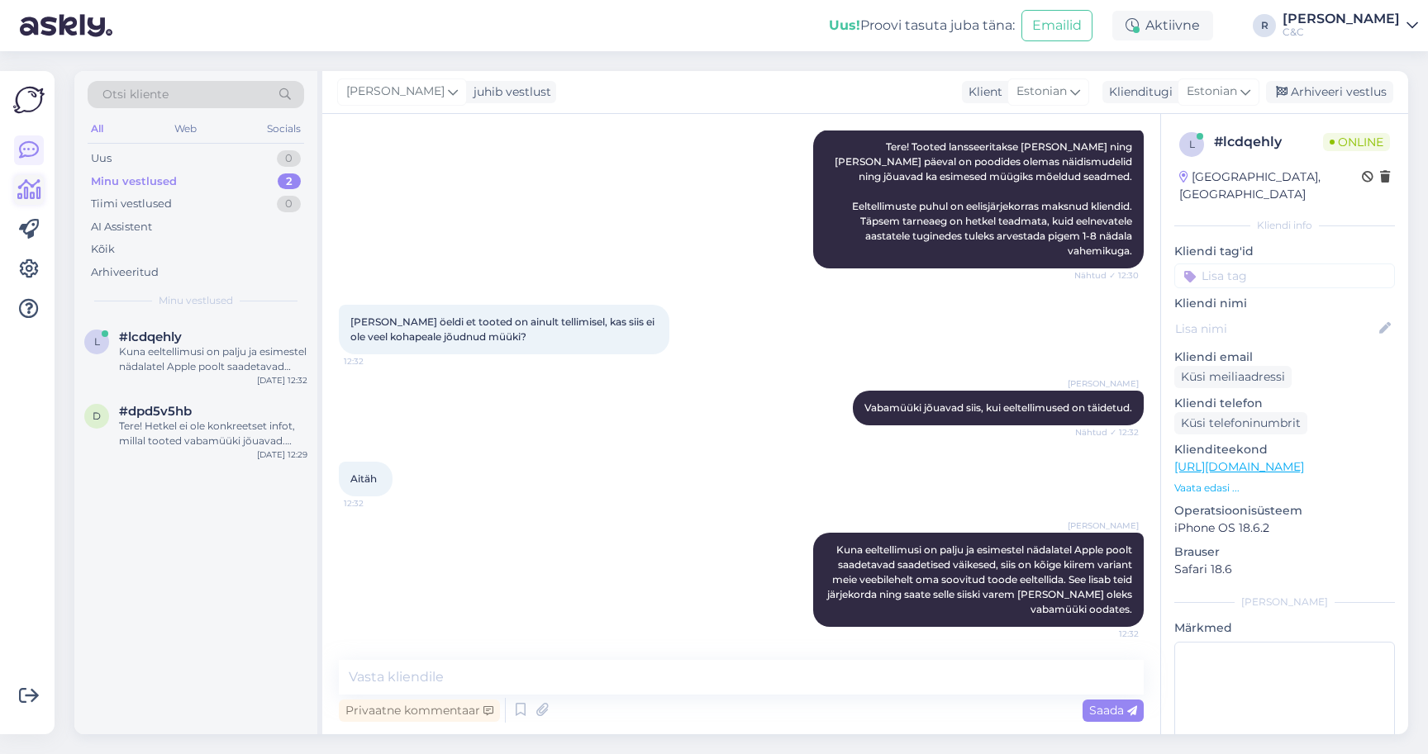
click at [36, 186] on icon at bounding box center [29, 190] width 24 height 20
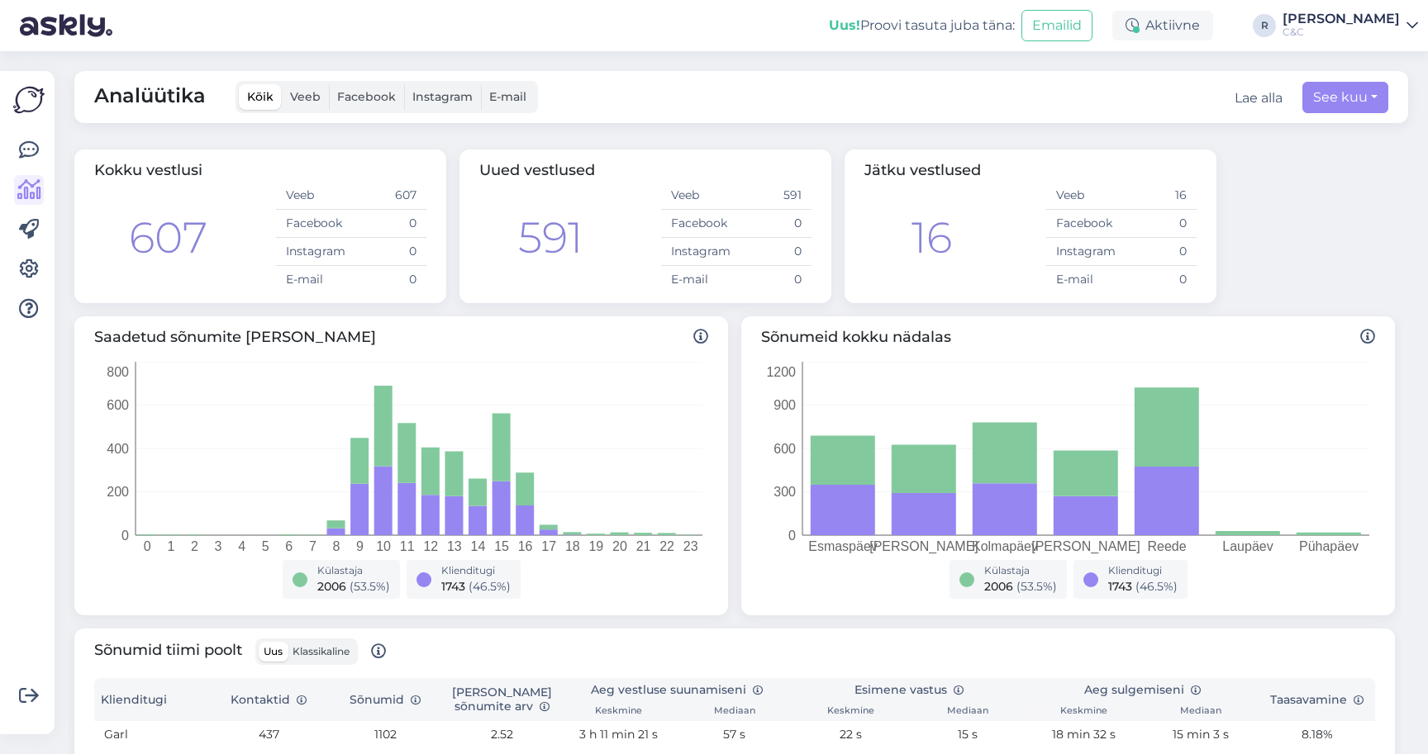
click at [11, 267] on div "Võimalused Veendu, et Askly loob sulle väärtust. Sulge Ühenda FB ja IG sõnumid …" at bounding box center [27, 402] width 55 height 663
click at [23, 269] on icon at bounding box center [29, 269] width 20 height 20
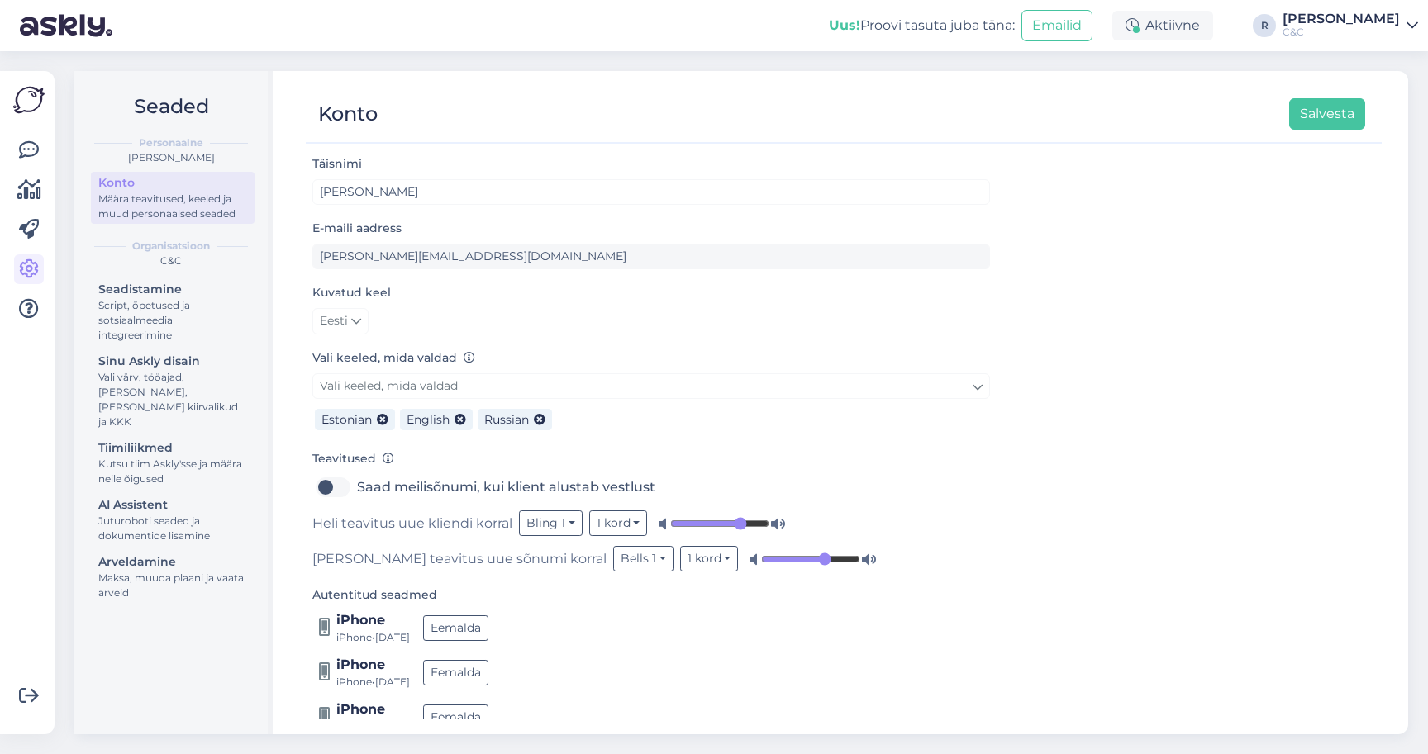
click at [9, 189] on div "Võimalused Veendu, et Askly loob sulle väärtust. Sulge Ühenda FB ja IG sõnumid …" at bounding box center [27, 402] width 55 height 663
click at [34, 189] on icon at bounding box center [29, 190] width 24 height 20
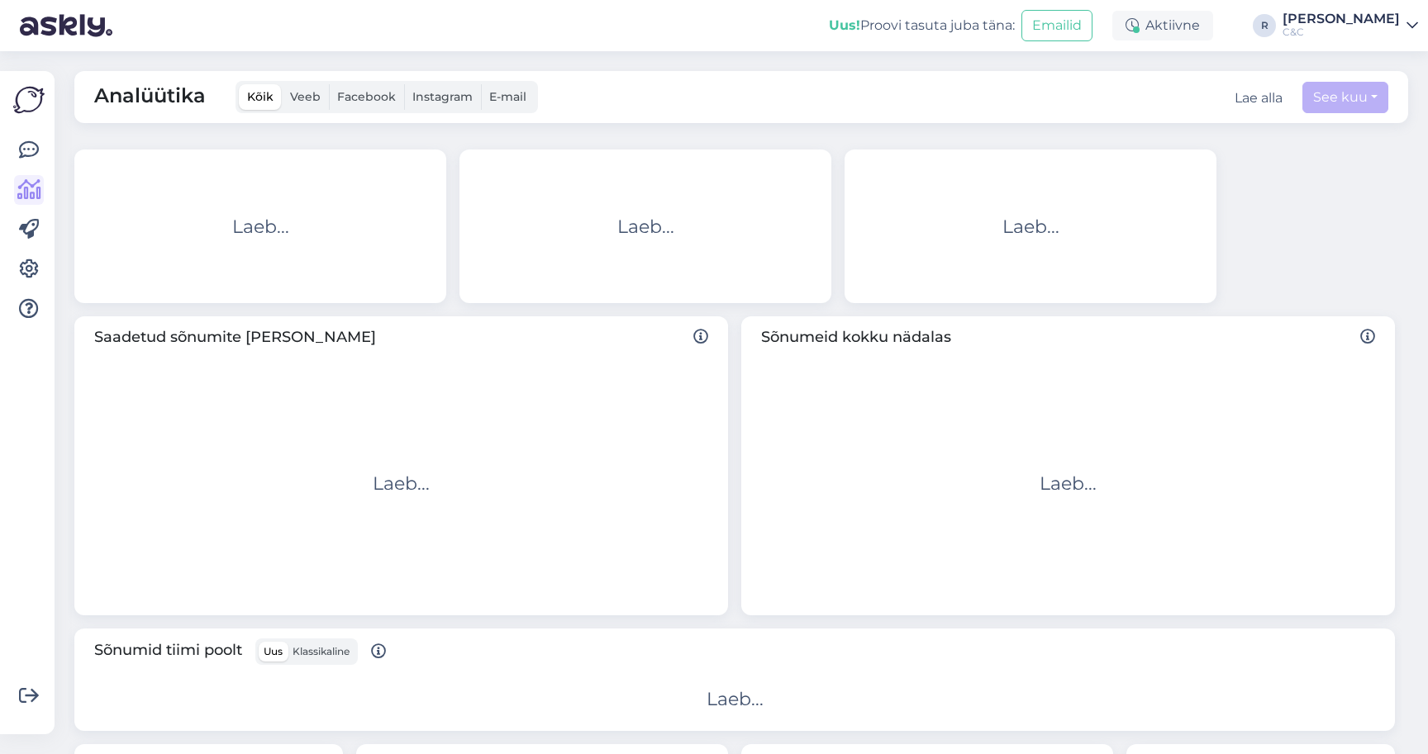
click at [1262, 93] on div "Lae alla" at bounding box center [1258, 98] width 48 height 20
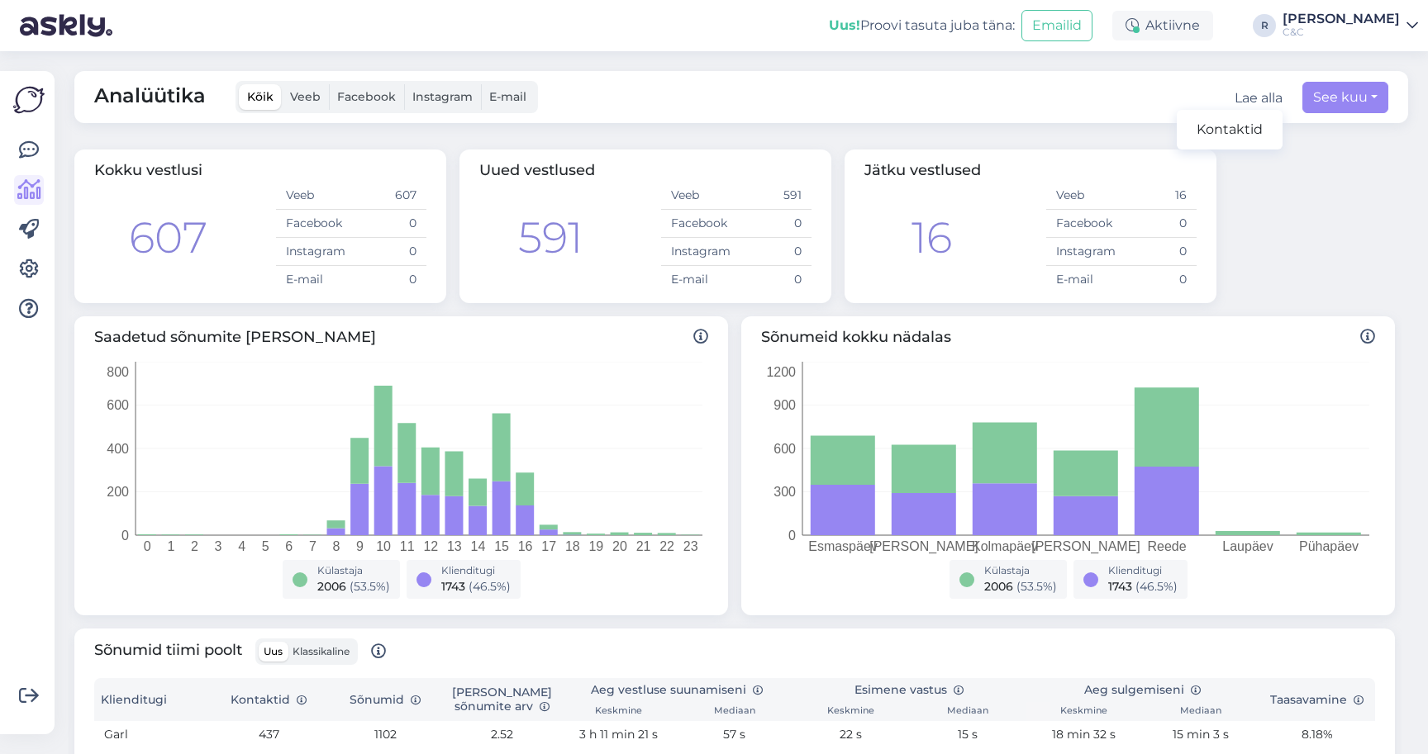
click at [1262, 93] on div "Lae alla" at bounding box center [1258, 98] width 48 height 20
click at [1312, 93] on button "See kuu" at bounding box center [1345, 97] width 86 height 31
select select "8"
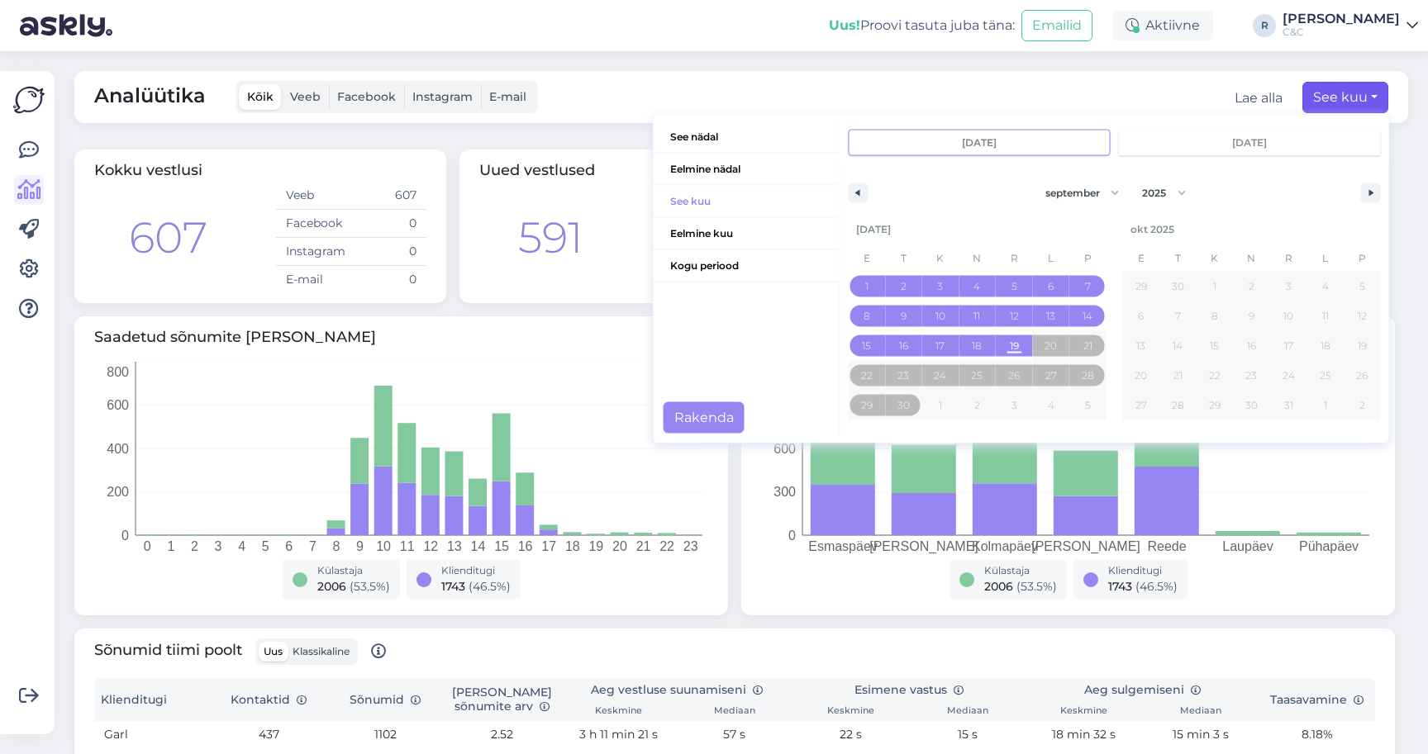
click at [955, 140] on input "sept 1 2025" at bounding box center [979, 142] width 260 height 25
click at [1011, 149] on input "sept 1 2025" at bounding box center [979, 142] width 260 height 25
type input "sept 1 2024"
select select "2024"
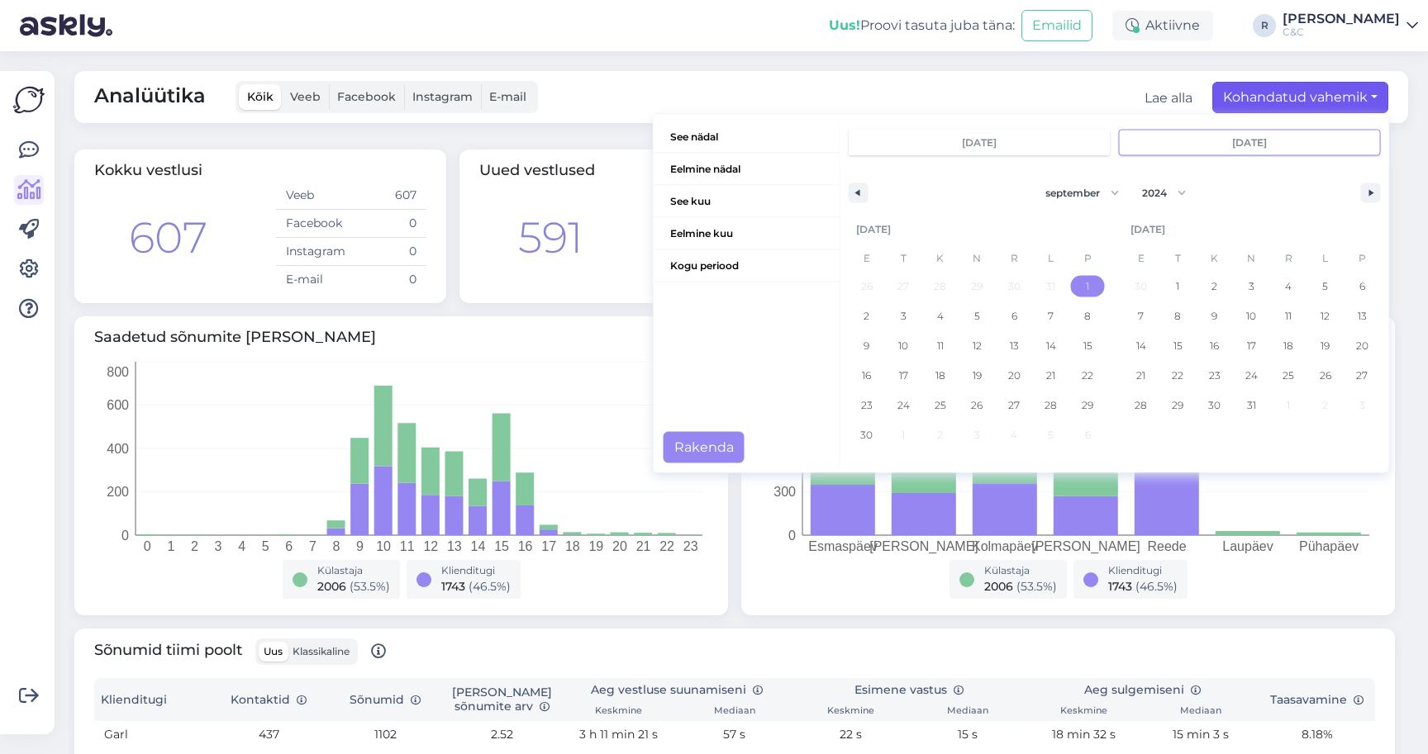
click at [1200, 147] on input "sept 1 2024" at bounding box center [1250, 142] width 260 height 25
click at [1239, 144] on input "sept 1 2024" at bounding box center [1250, 142] width 260 height 25
type input "sept 20 2024"
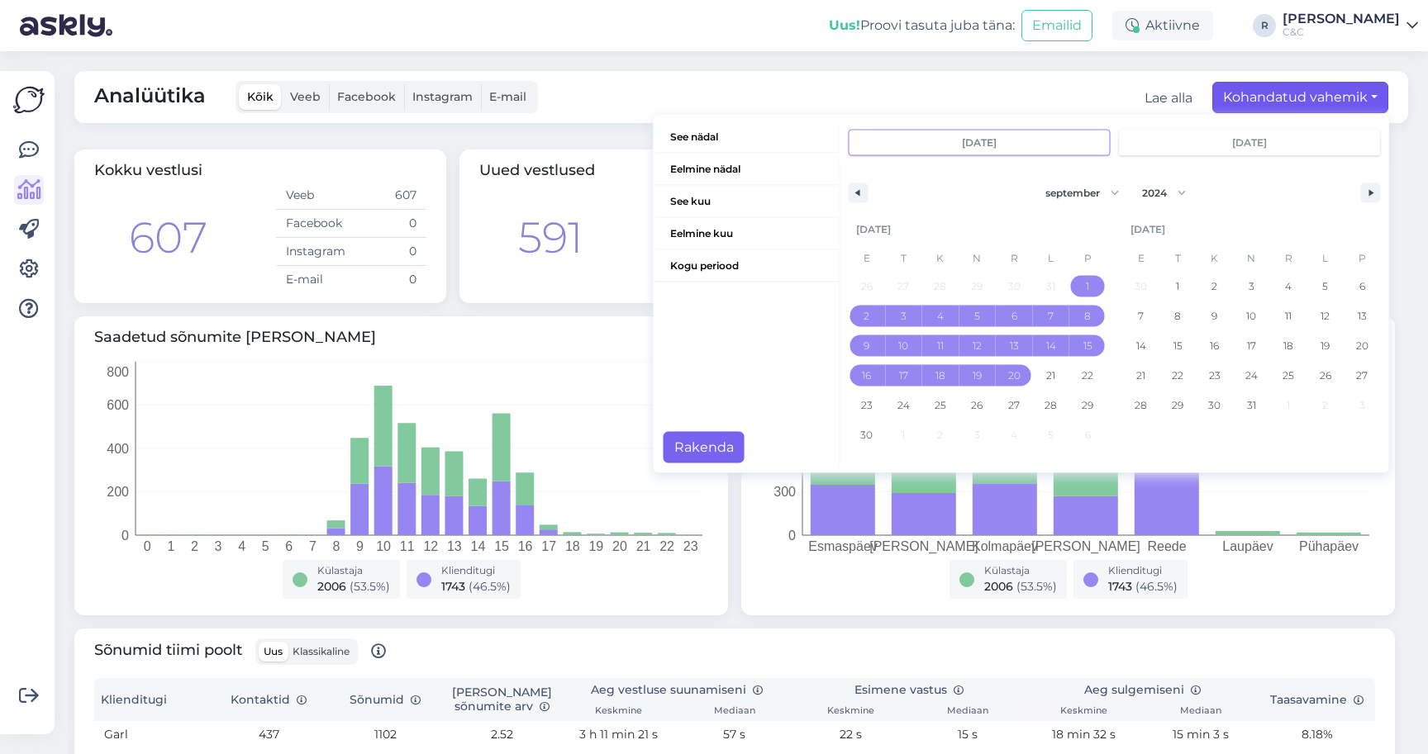
click at [719, 443] on button "Rakenda" at bounding box center [703, 446] width 81 height 31
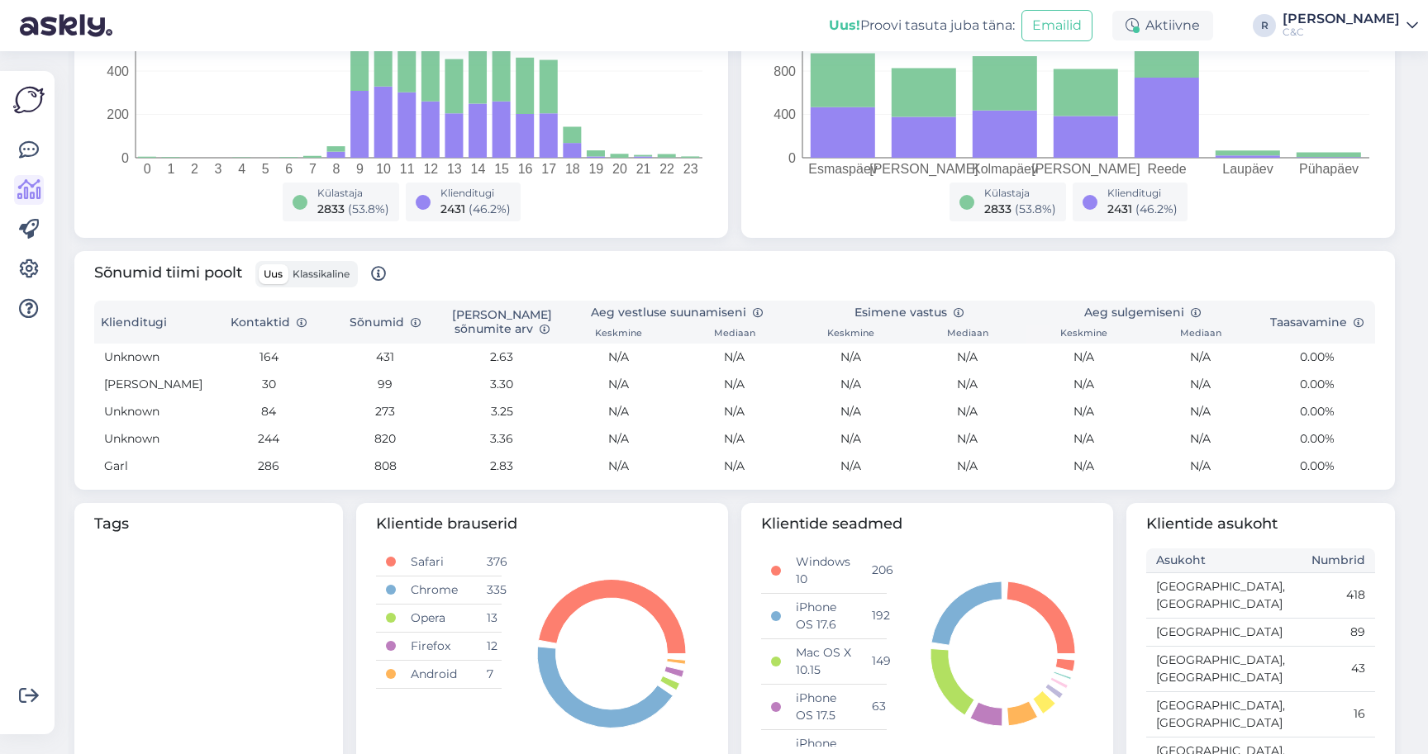
scroll to position [376, 0]
click at [259, 323] on th "Kontaktid" at bounding box center [269, 323] width 116 height 43
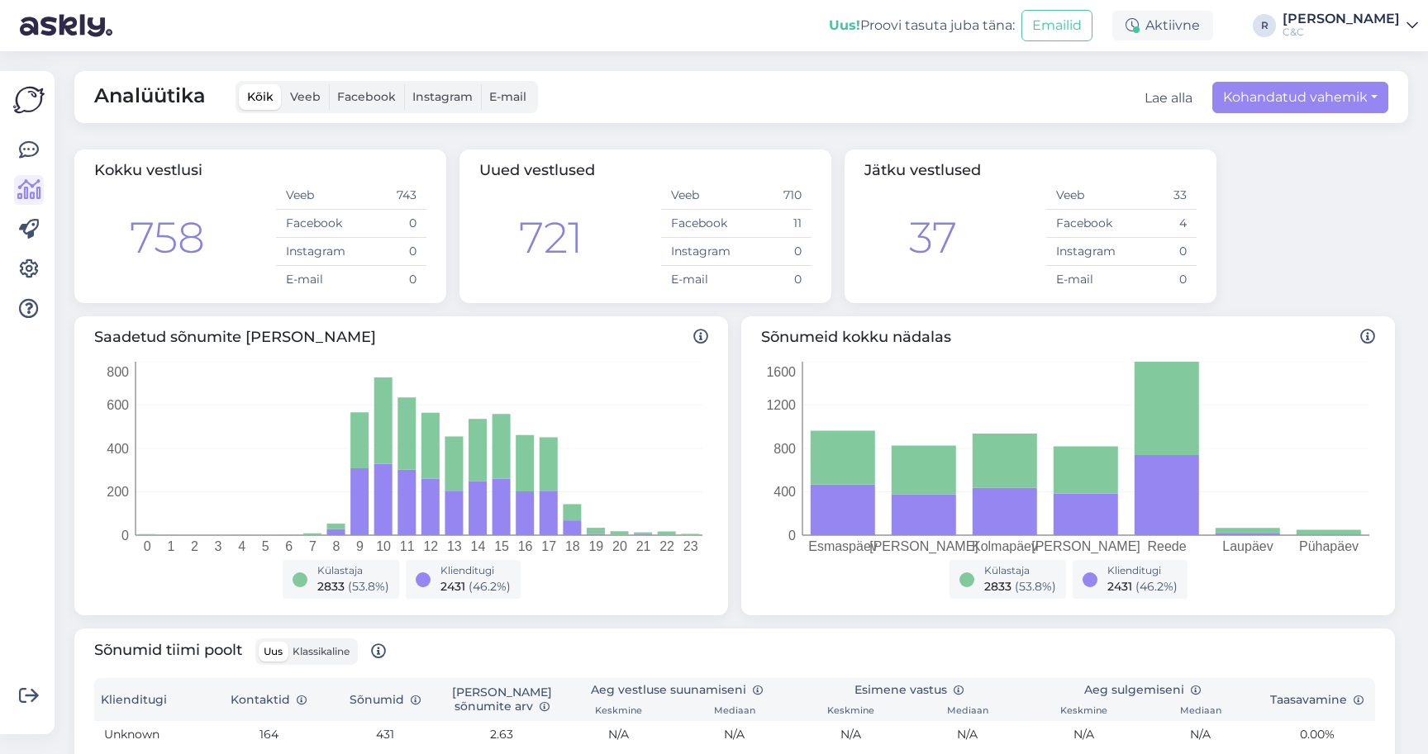
scroll to position [0, 0]
click at [98, 34] on img at bounding box center [66, 25] width 93 height 51
click at [26, 124] on div at bounding box center [28, 402] width 31 height 637
click at [26, 150] on icon at bounding box center [29, 150] width 20 height 20
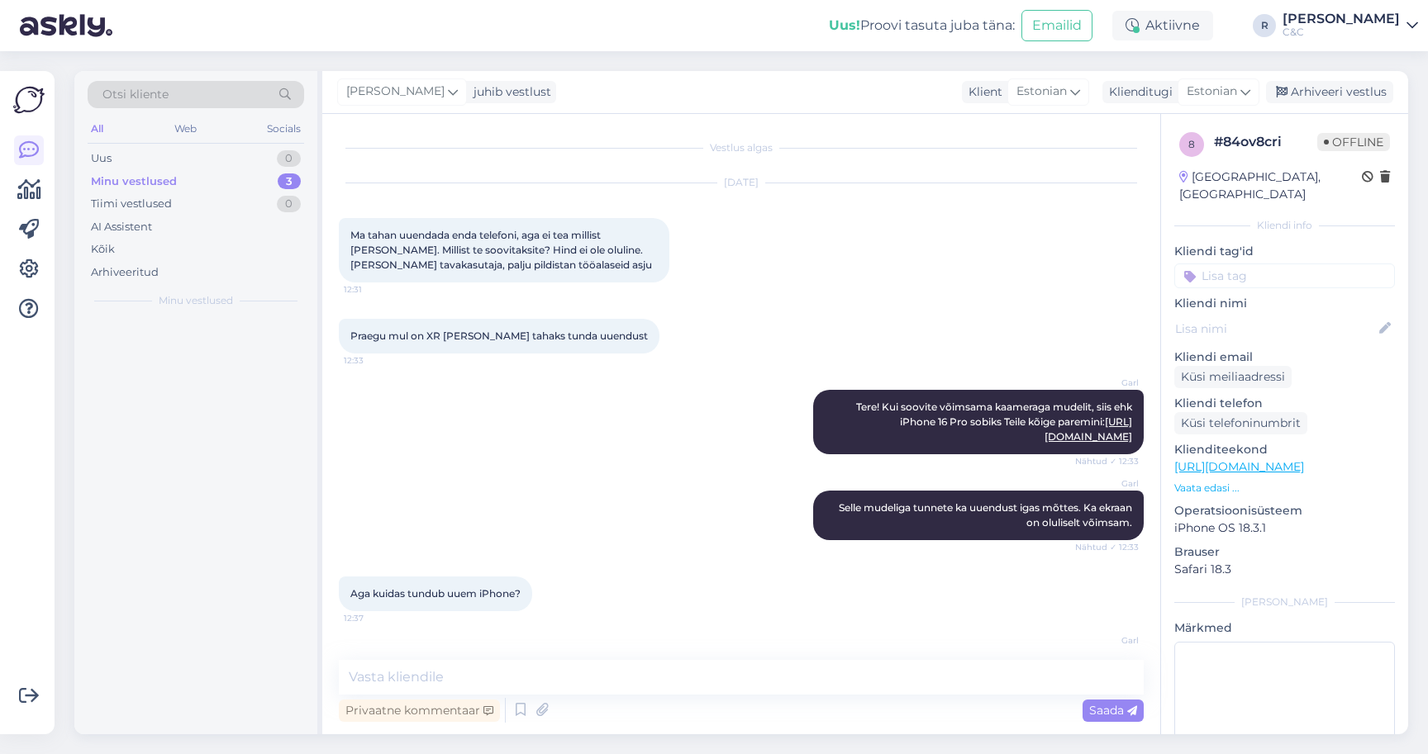
scroll to position [1850, 0]
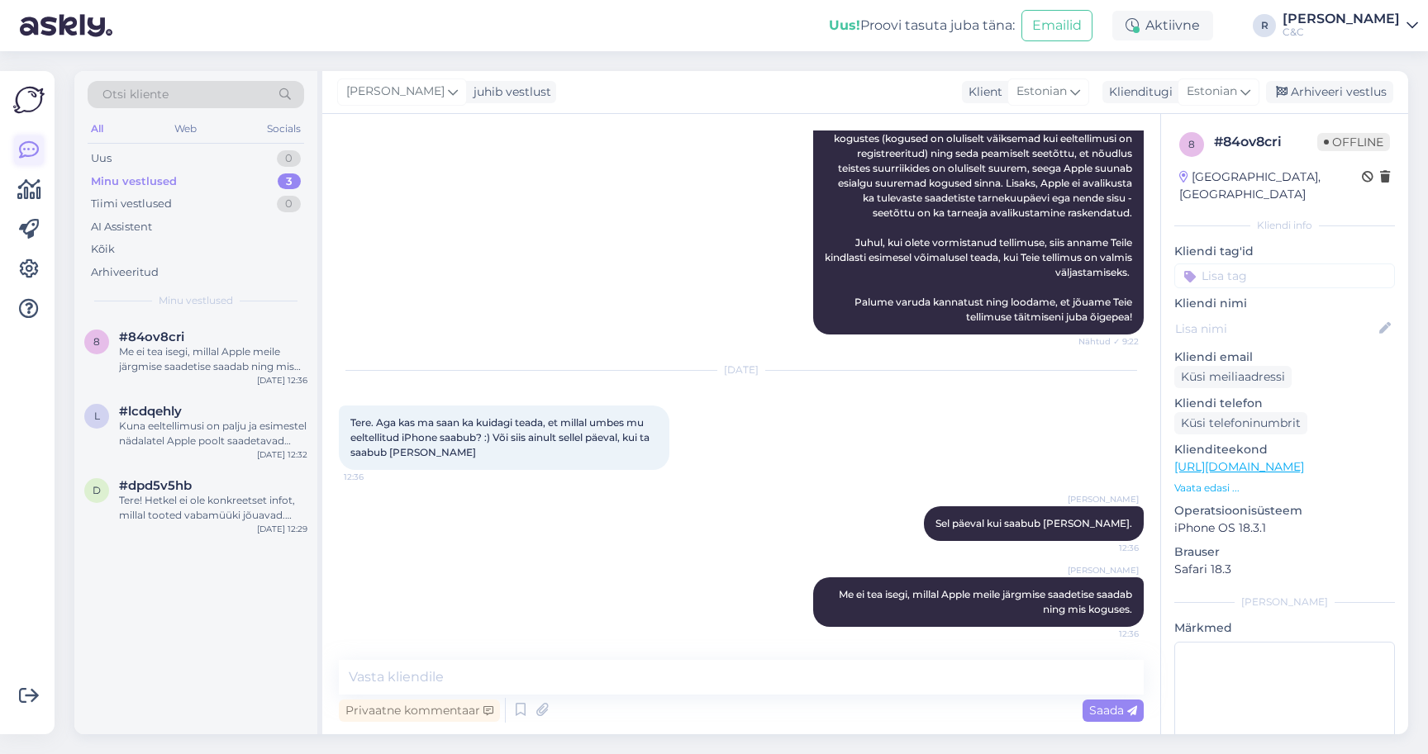
click at [26, 149] on icon at bounding box center [29, 150] width 20 height 20
click at [216, 362] on div "Me ei tea isegi, millal Apple meile järgmise saadetise saadab ning mis koguses." at bounding box center [213, 360] width 188 height 30
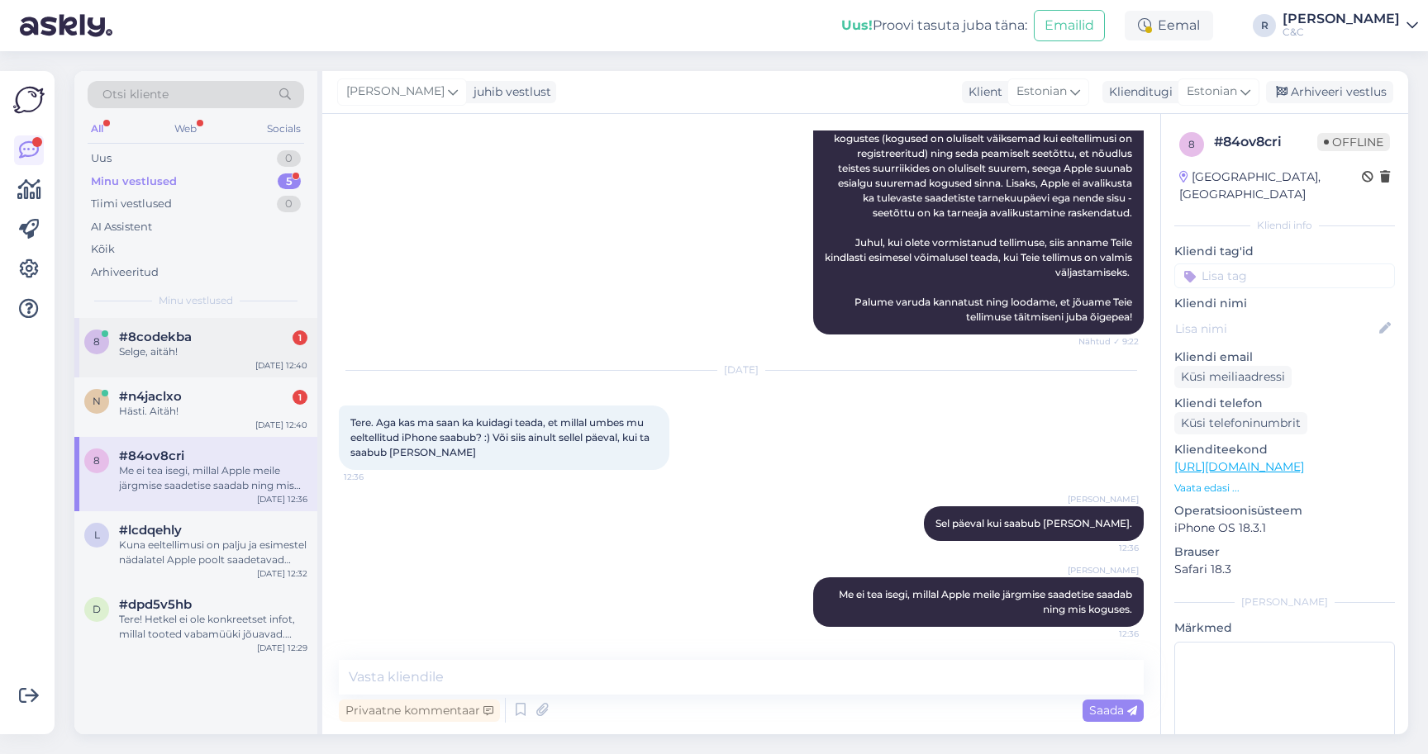
click at [235, 362] on div "8 #8codekba 1 Selge, aitäh! Sep 19 12:40" at bounding box center [195, 347] width 243 height 59
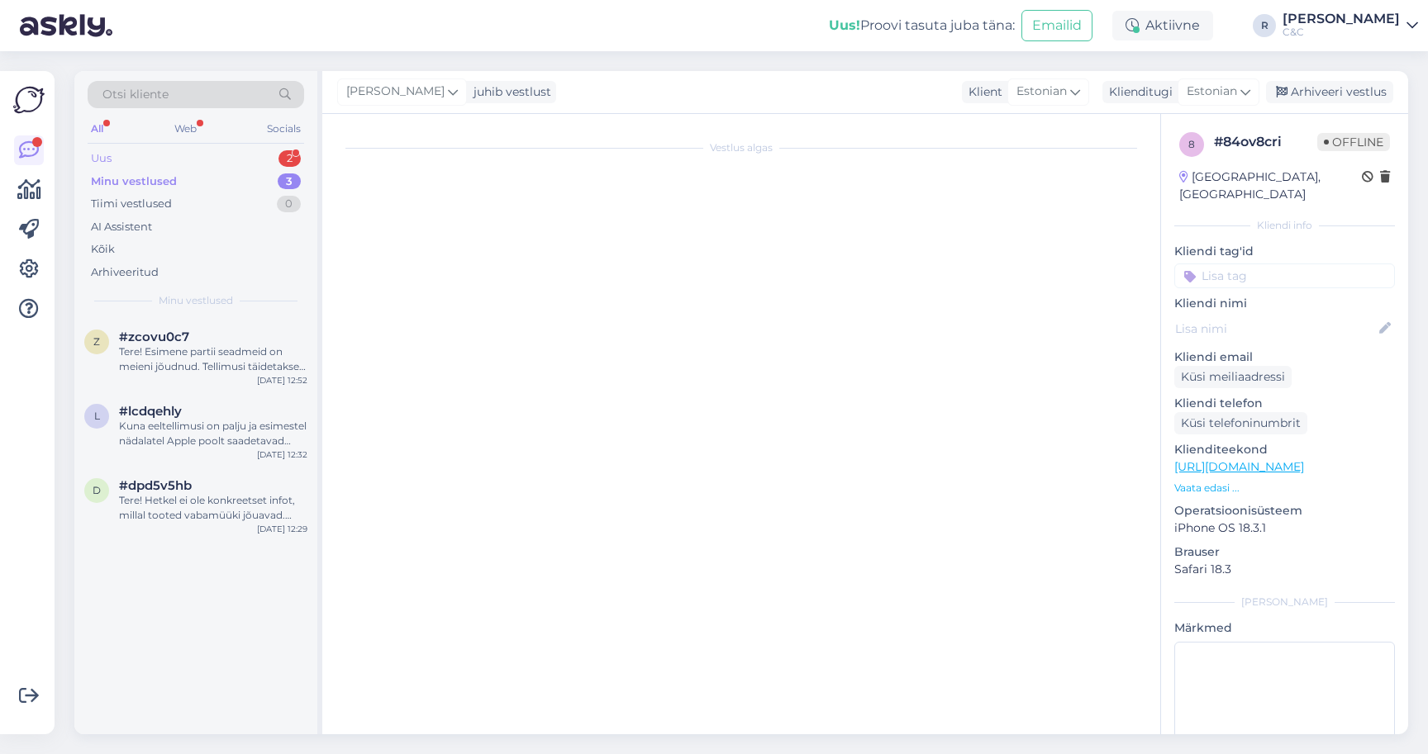
click at [260, 159] on div "Uus 2" at bounding box center [196, 158] width 216 height 23
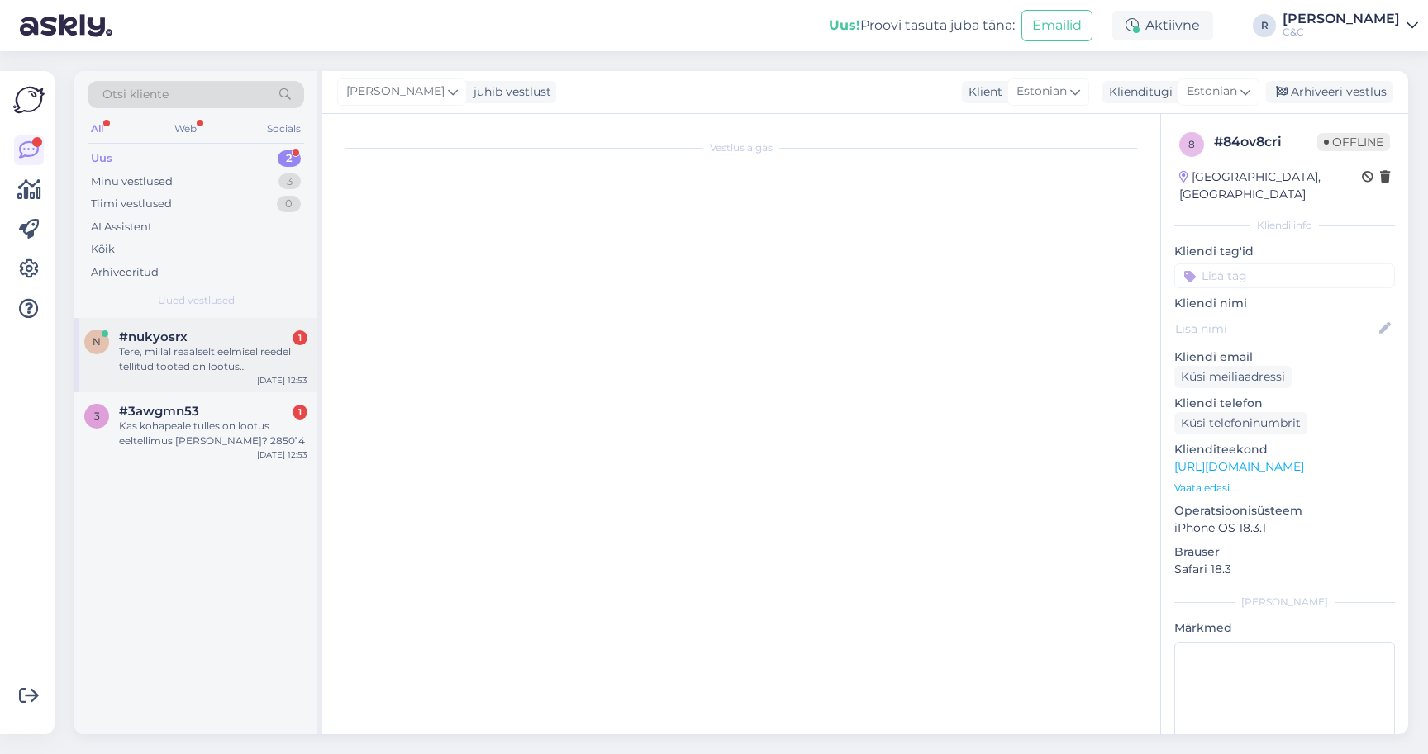
click at [212, 339] on div "#nukyosrx 1" at bounding box center [213, 337] width 188 height 15
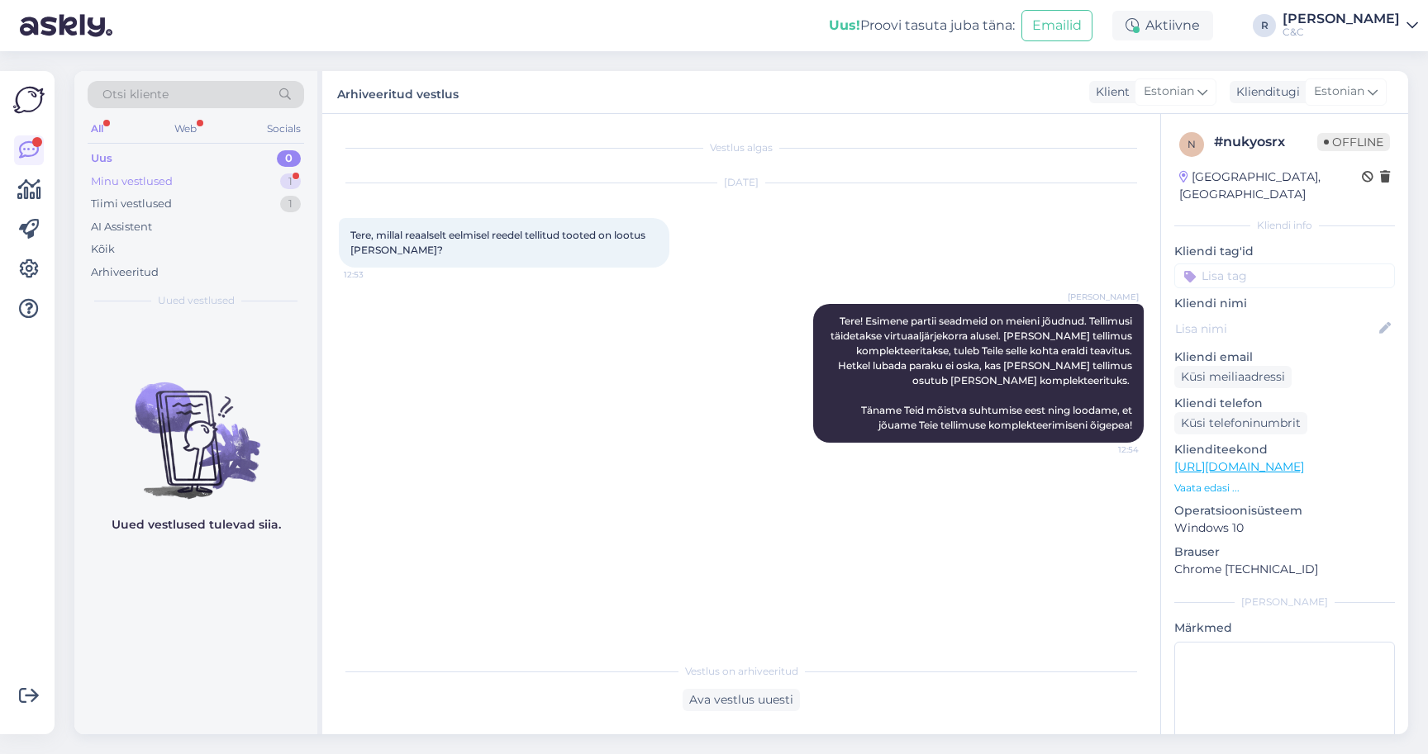
click at [268, 175] on div "Minu vestlused 1" at bounding box center [196, 181] width 216 height 23
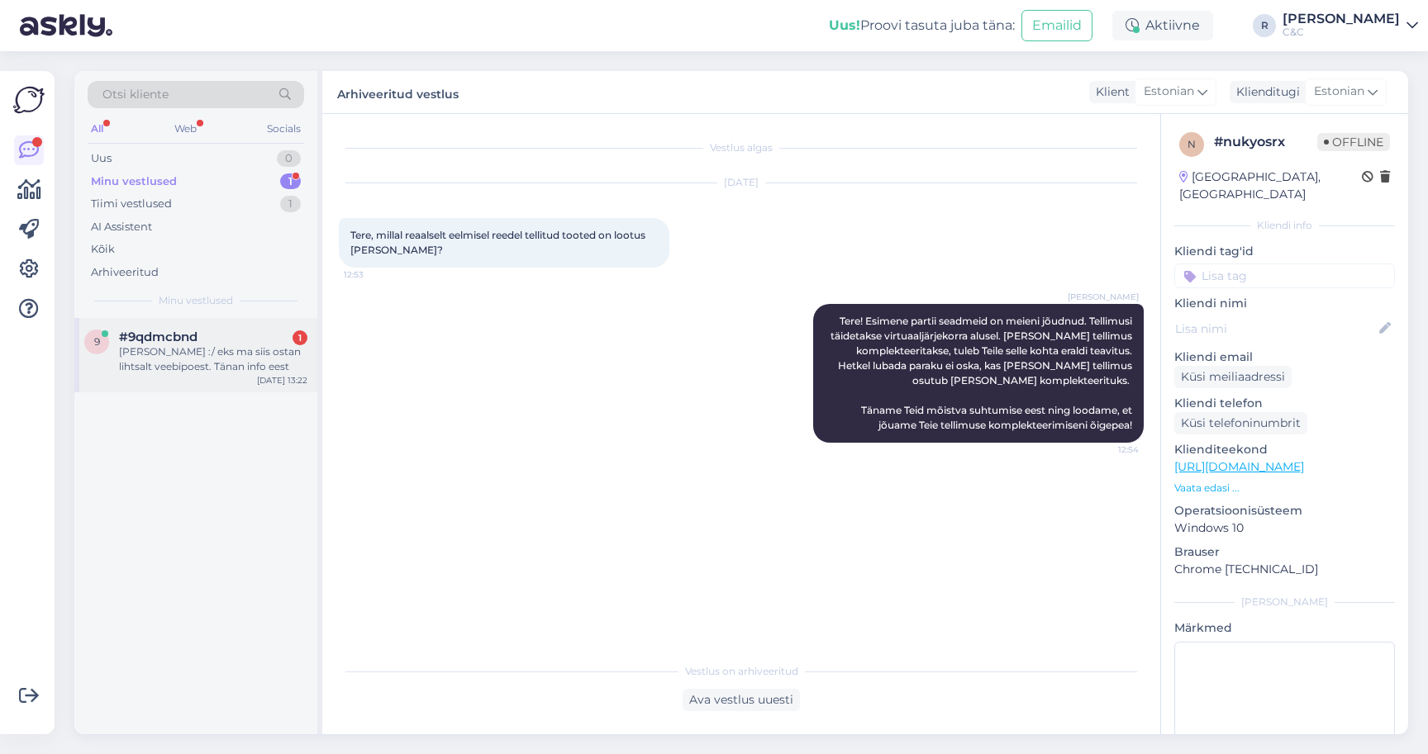
click at [220, 335] on div "#9qdmcbnd 1" at bounding box center [213, 337] width 188 height 15
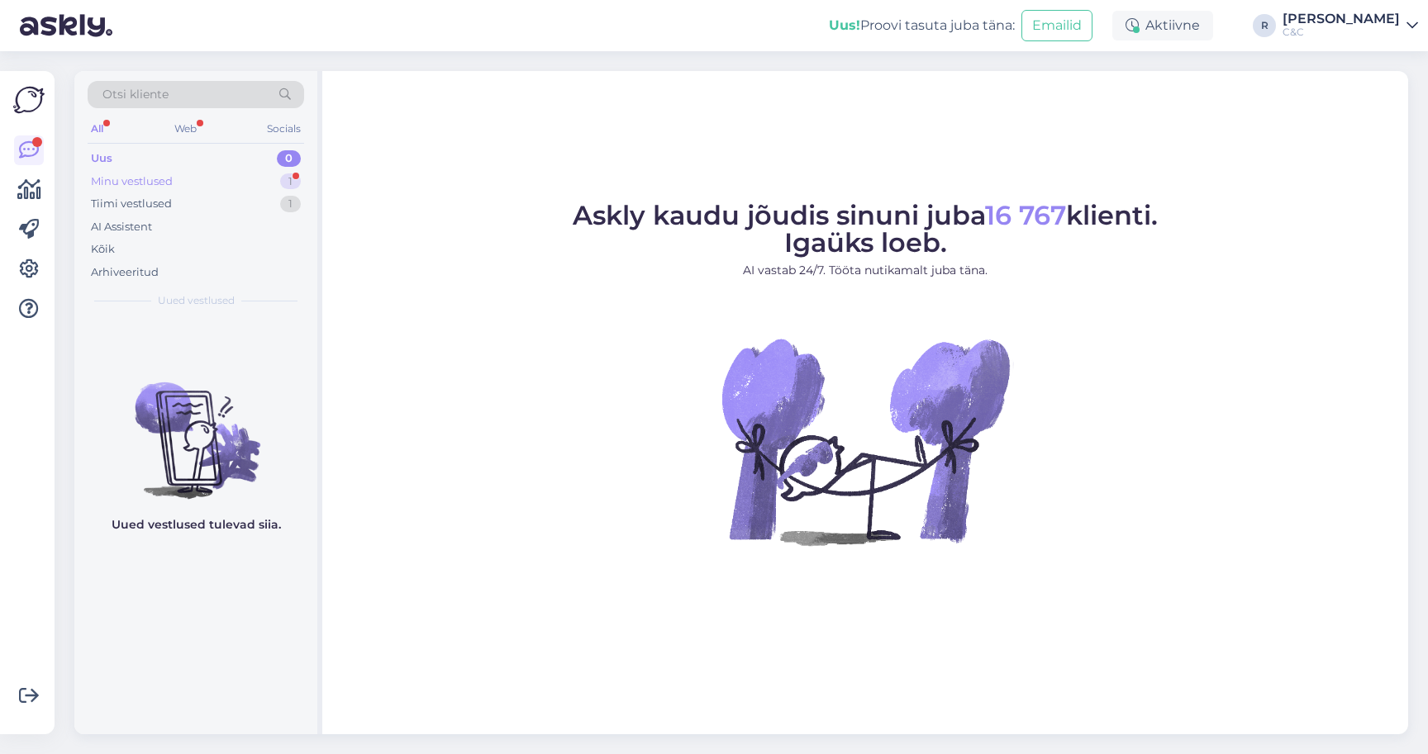
click at [254, 182] on div "Minu vestlused 1" at bounding box center [196, 181] width 216 height 23
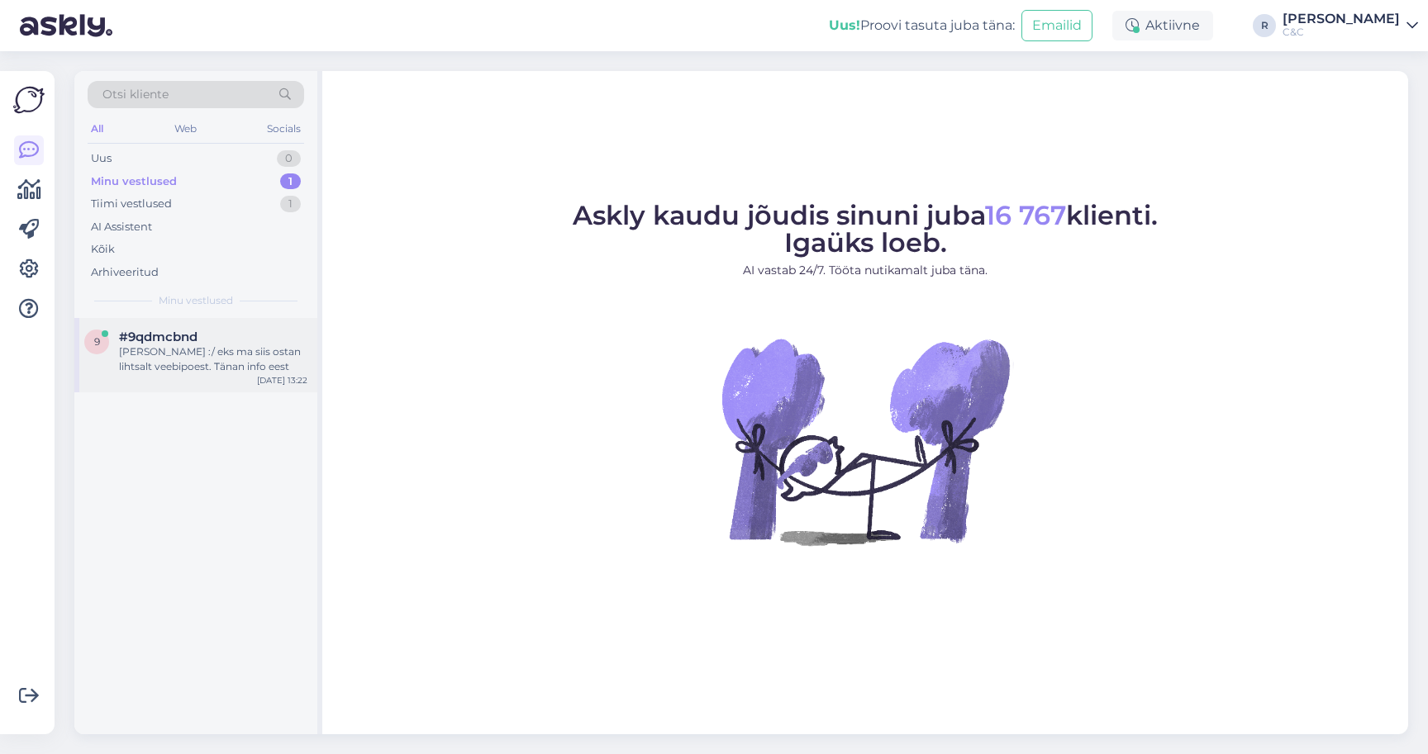
click at [189, 333] on span "#9qdmcbnd" at bounding box center [158, 337] width 78 height 15
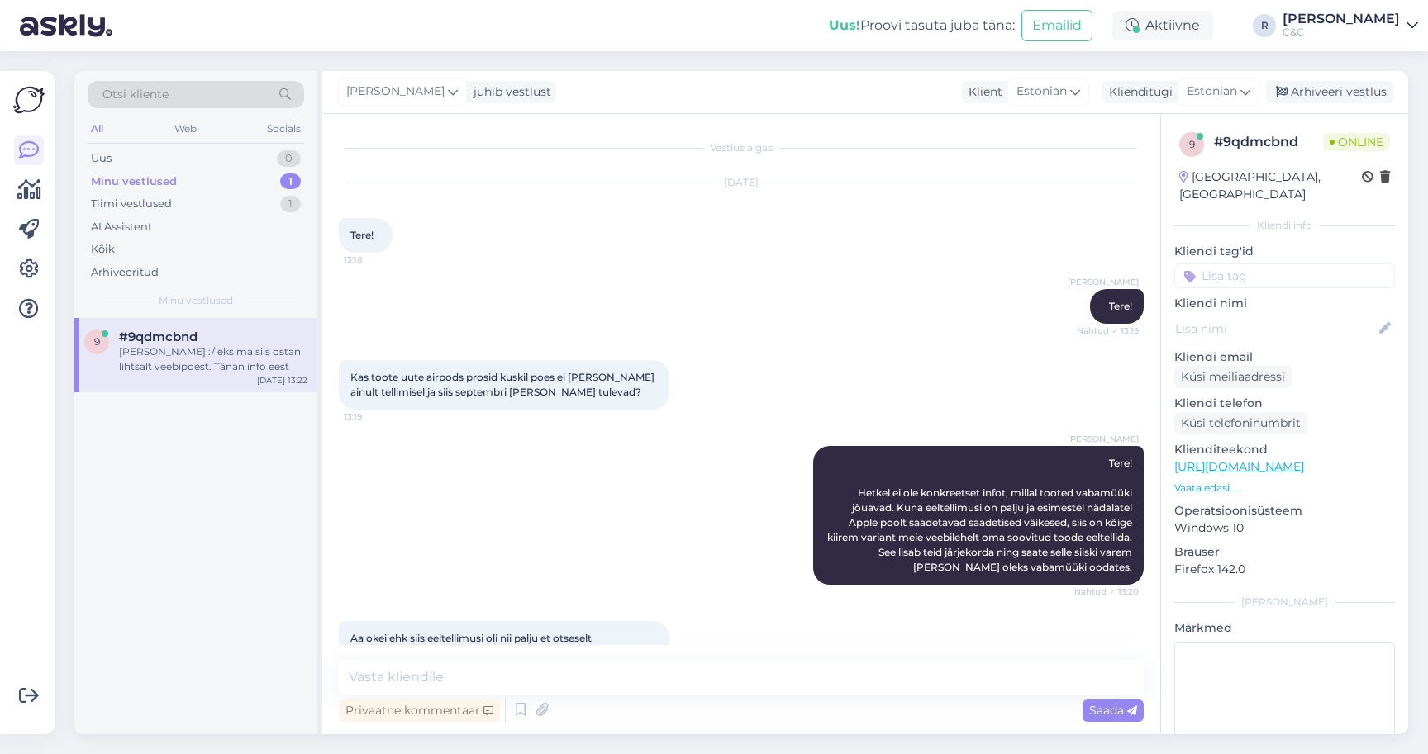
scroll to position [201, 0]
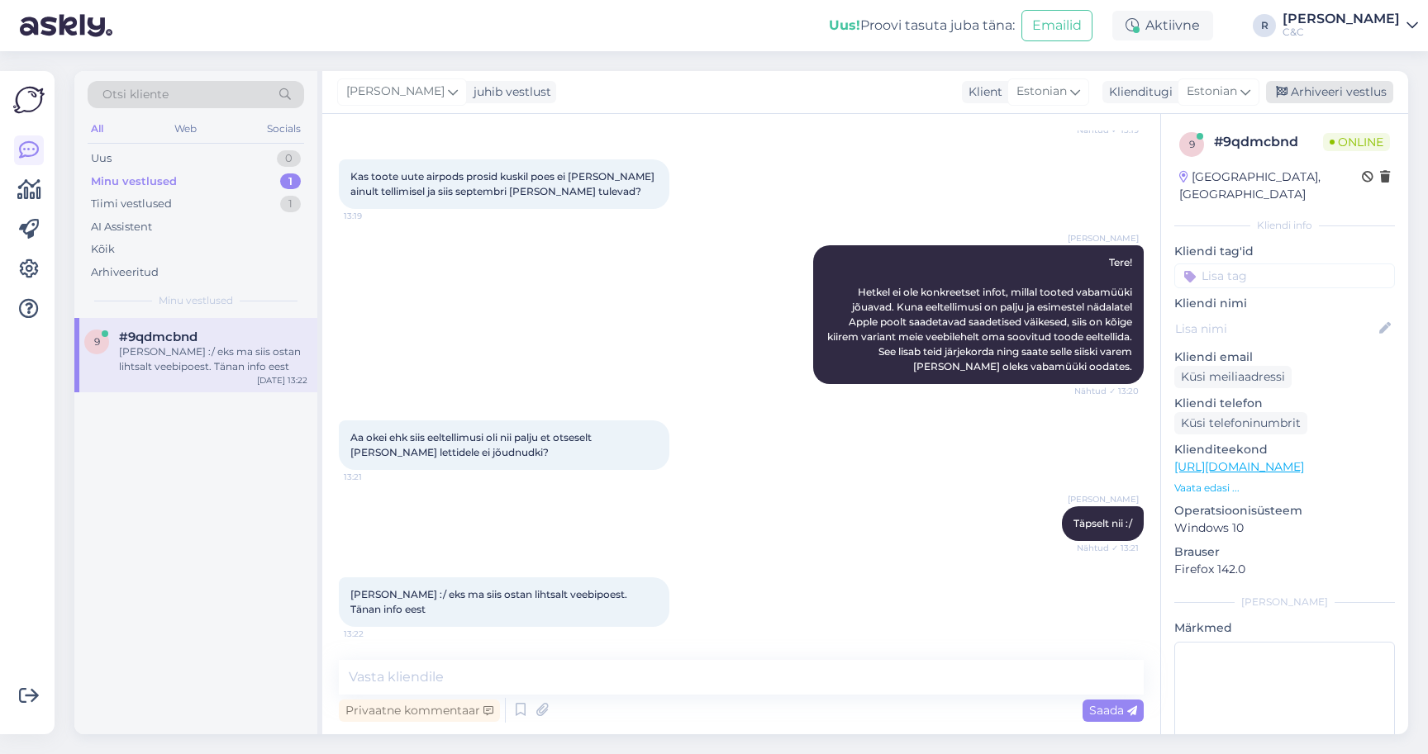
click at [1370, 98] on div "Arhiveeri vestlus" at bounding box center [1329, 92] width 127 height 22
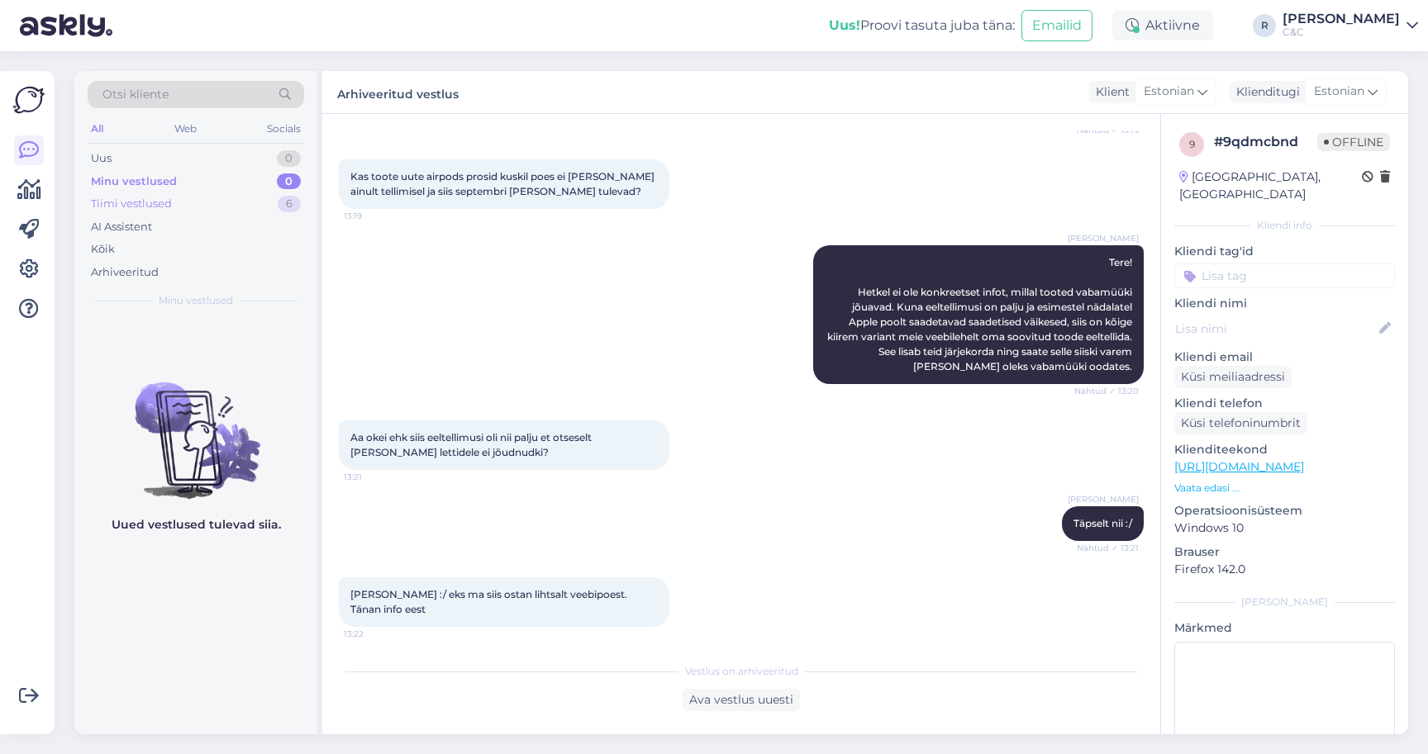
click at [174, 198] on div "Tiimi vestlused 6" at bounding box center [196, 204] width 216 height 23
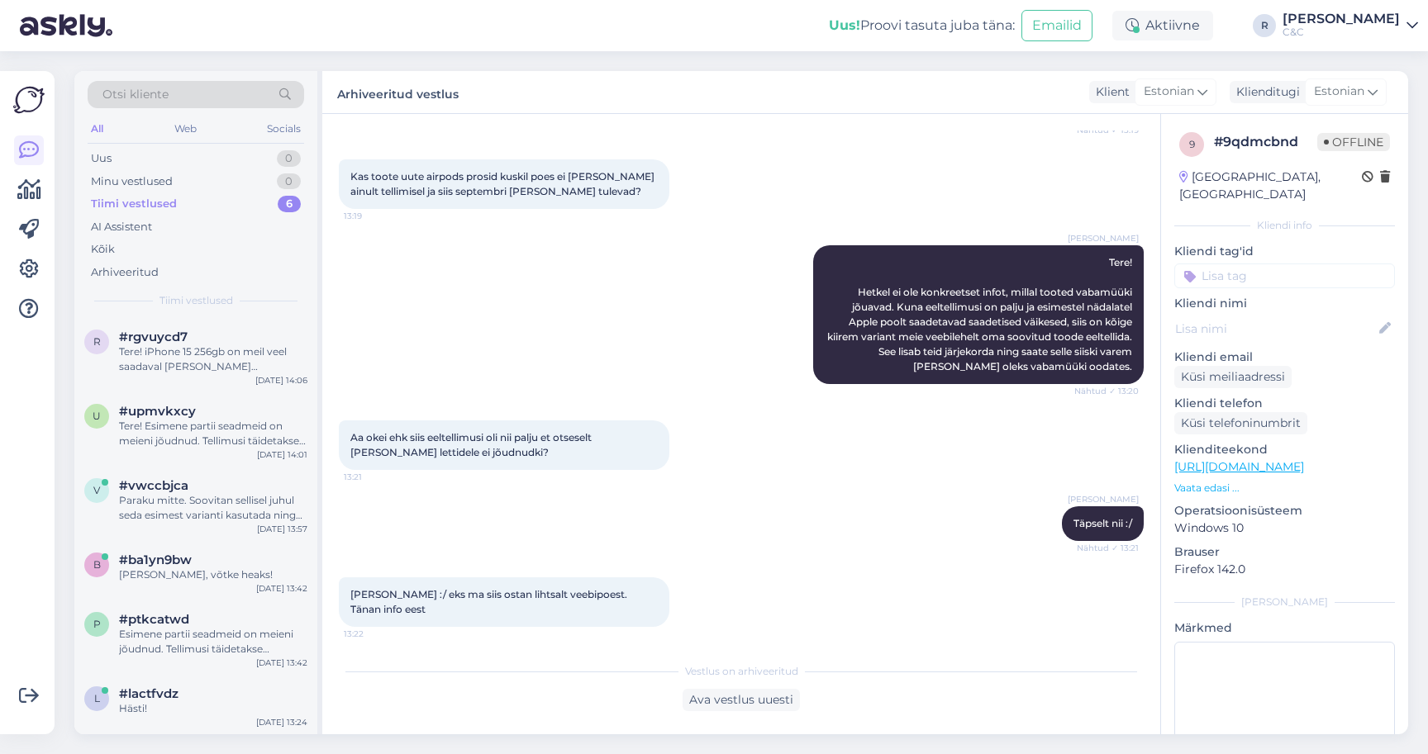
click at [183, 751] on div "Otsi kliente All Web Socials Uus 0 Minu vestlused 0 Tiimi vestlused 6 AI Assist…" at bounding box center [745, 402] width 1363 height 703
click at [183, 719] on div "l #lactfvdz Hästi! [DATE] 13:24" at bounding box center [195, 704] width 243 height 59
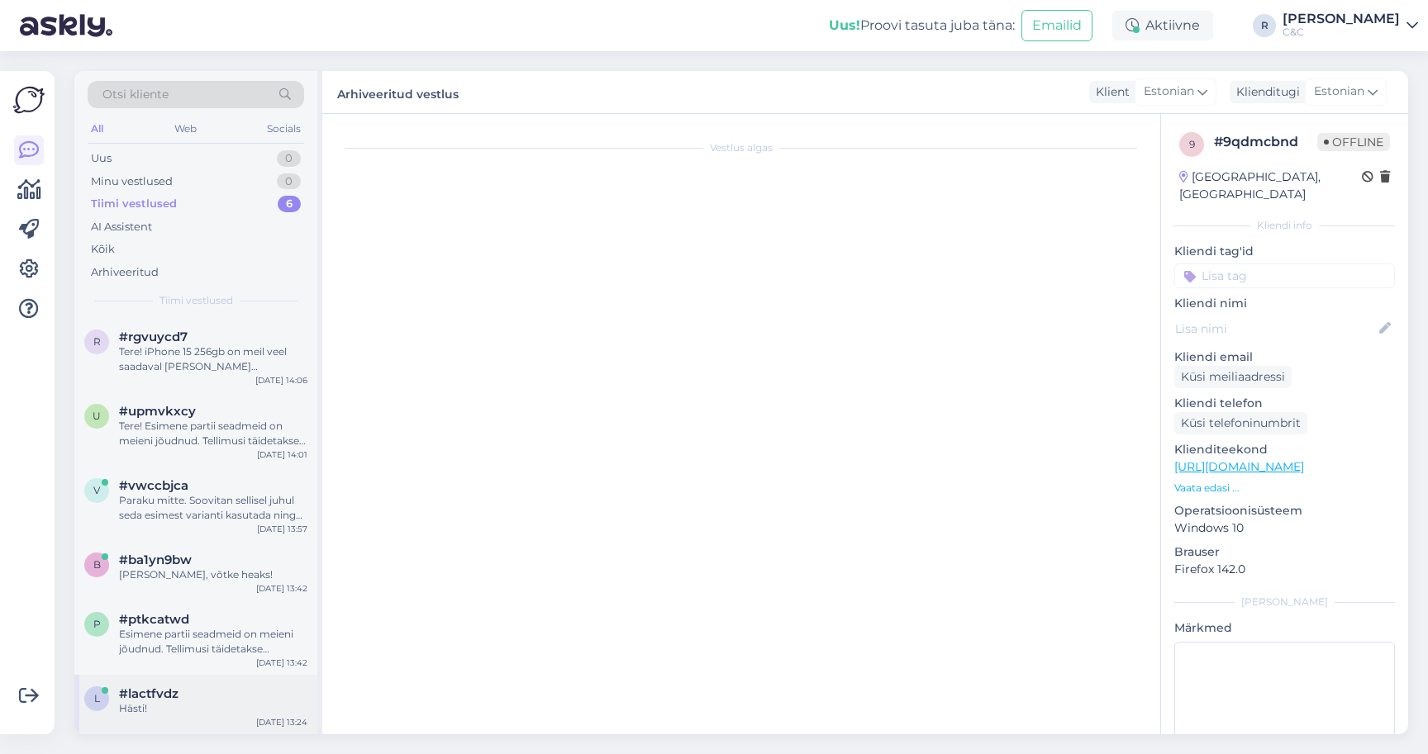
scroll to position [775, 0]
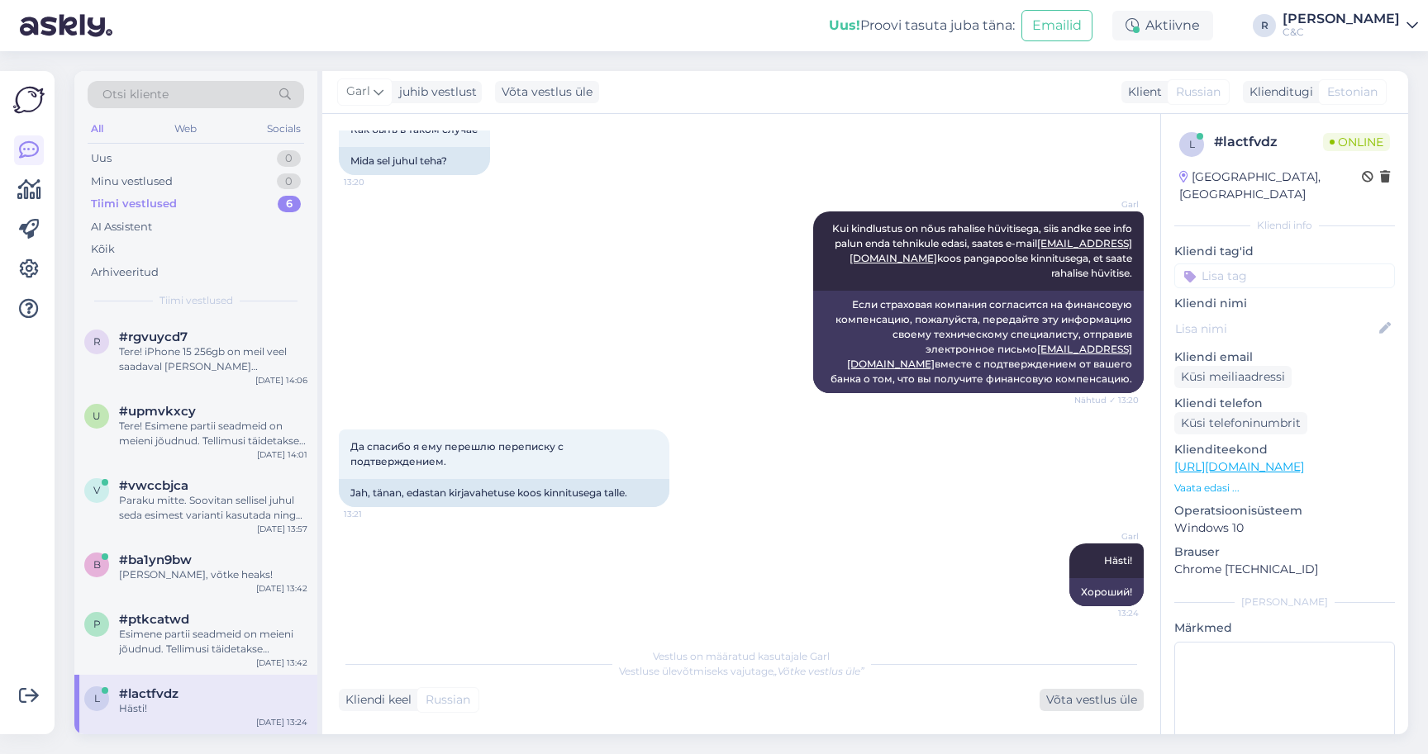
click at [1071, 697] on div "Võta vestlus üle" at bounding box center [1091, 700] width 104 height 22
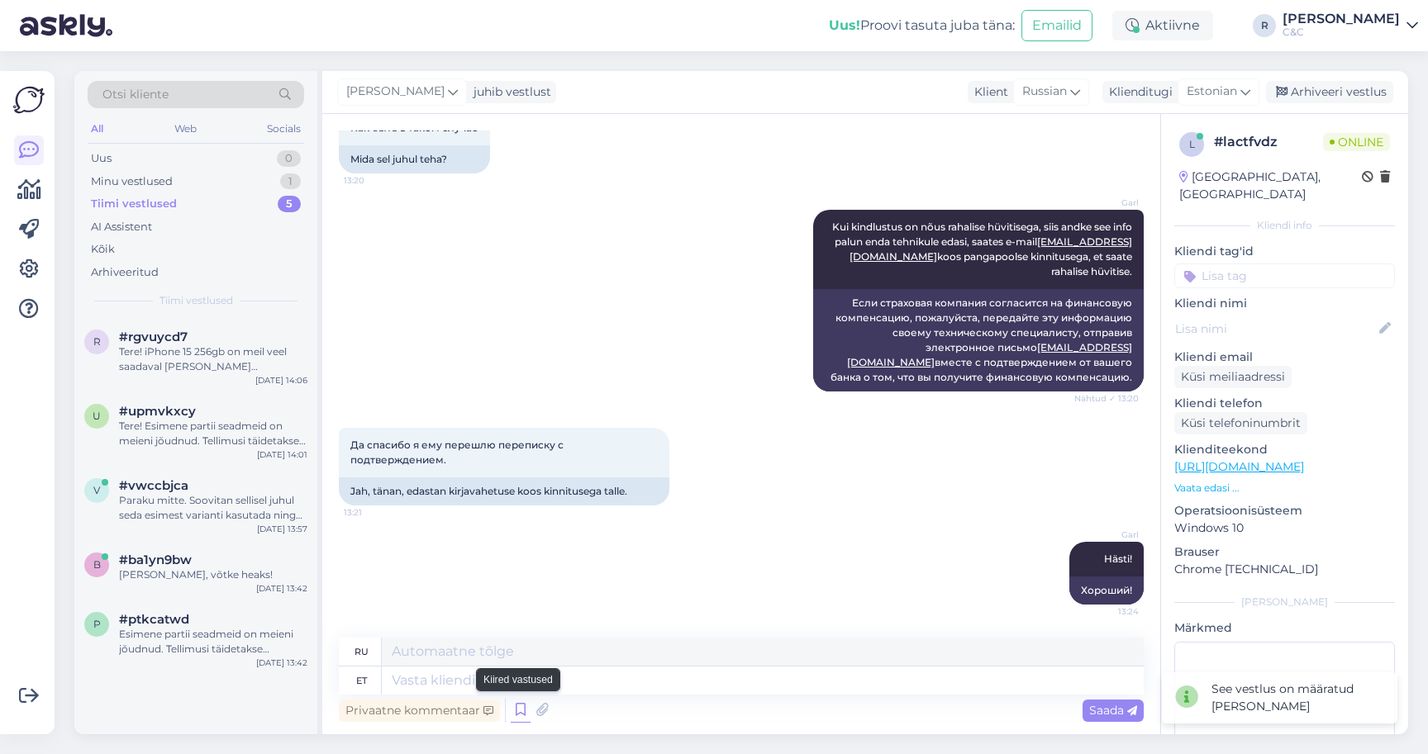
click at [528, 716] on icon at bounding box center [521, 710] width 20 height 25
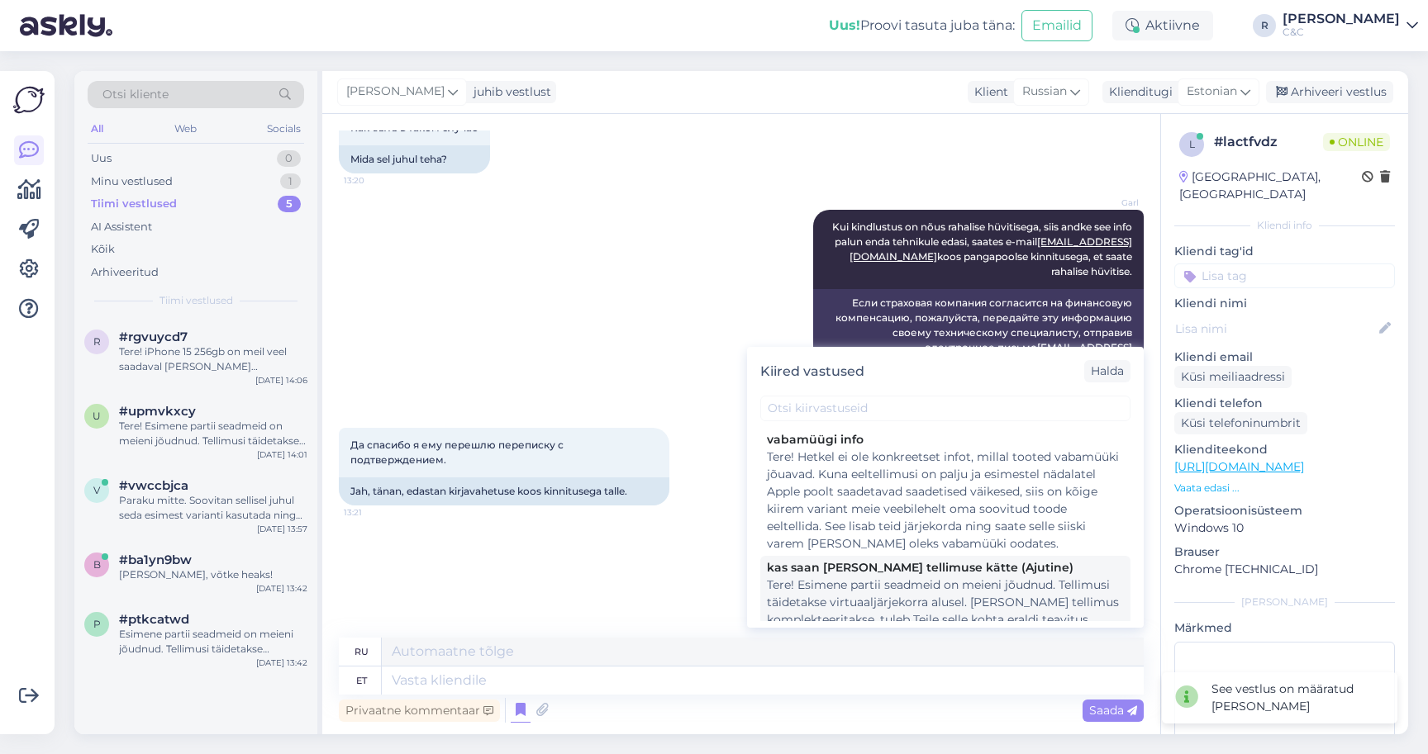
click at [852, 587] on div "Tere! Esimene partii seadmeid on meieni jõudnud. Tellimusi täidetakse virtuaalj…" at bounding box center [945, 637] width 357 height 121
type textarea "Здравствуйте! Первая партия устройств прибыла. Заказы выполняются в порядке вир…"
type textarea "Tere! Esimene partii seadmeid on meieni jõudnud. Tellimusi täidetakse virtuaalj…"
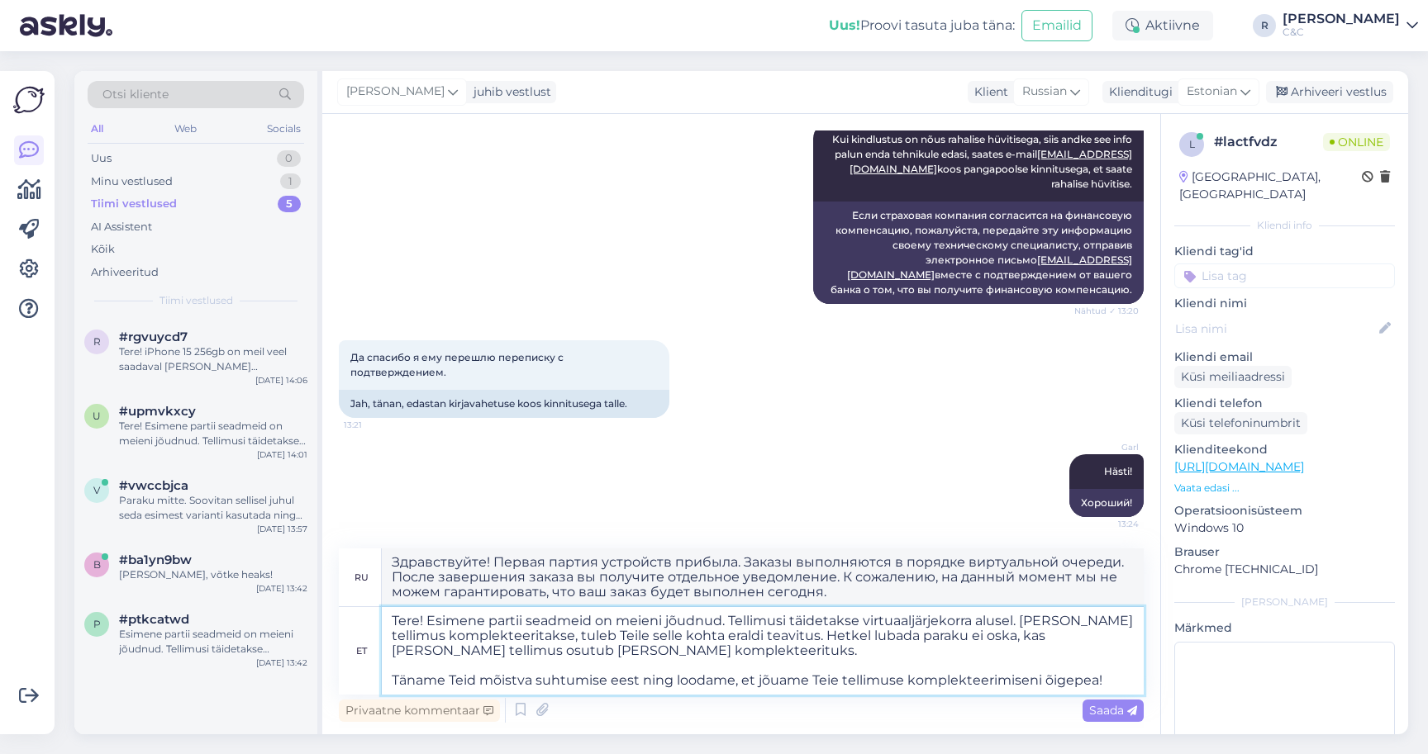
click at [574, 635] on textarea "Tere! Esimene partii seadmeid on meieni jõudnud. Tellimusi täidetakse virtuaalj…" at bounding box center [763, 651] width 762 height 88
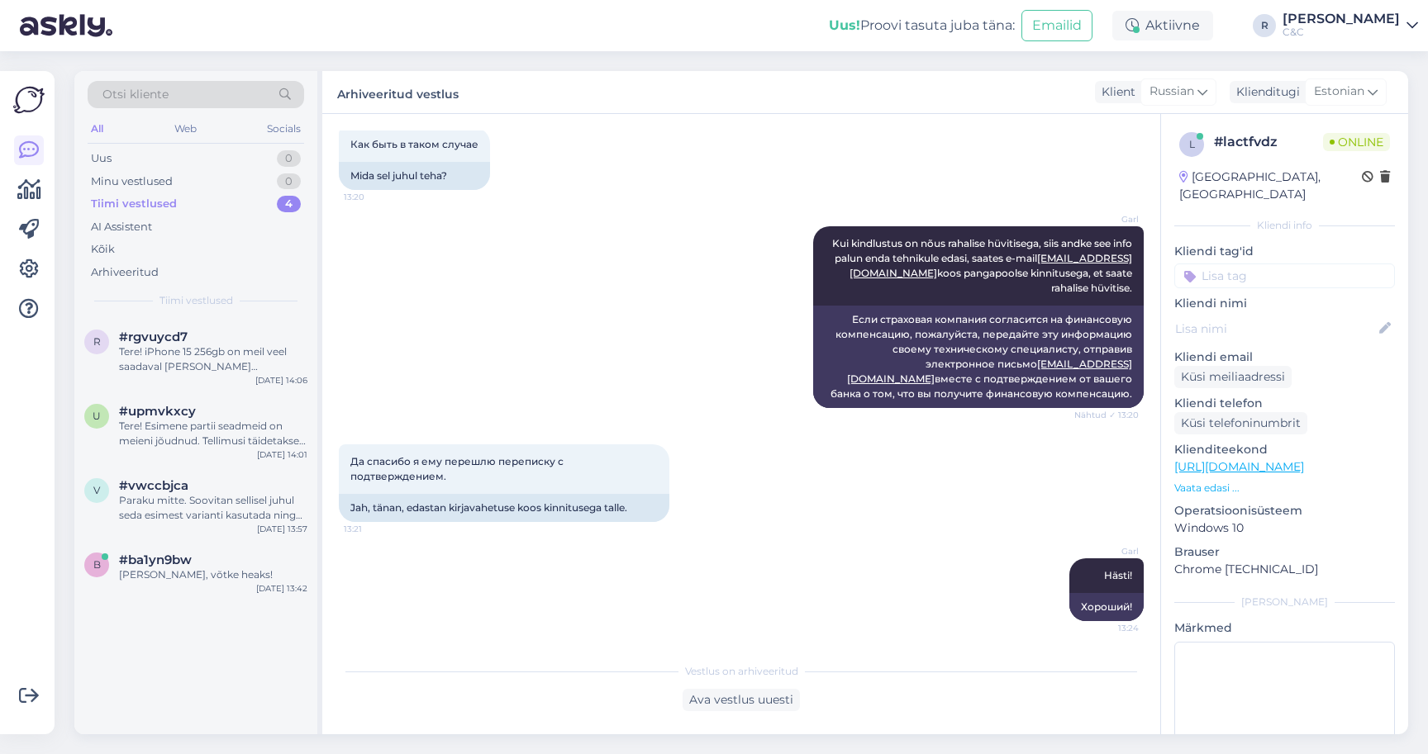
scroll to position [760, 0]
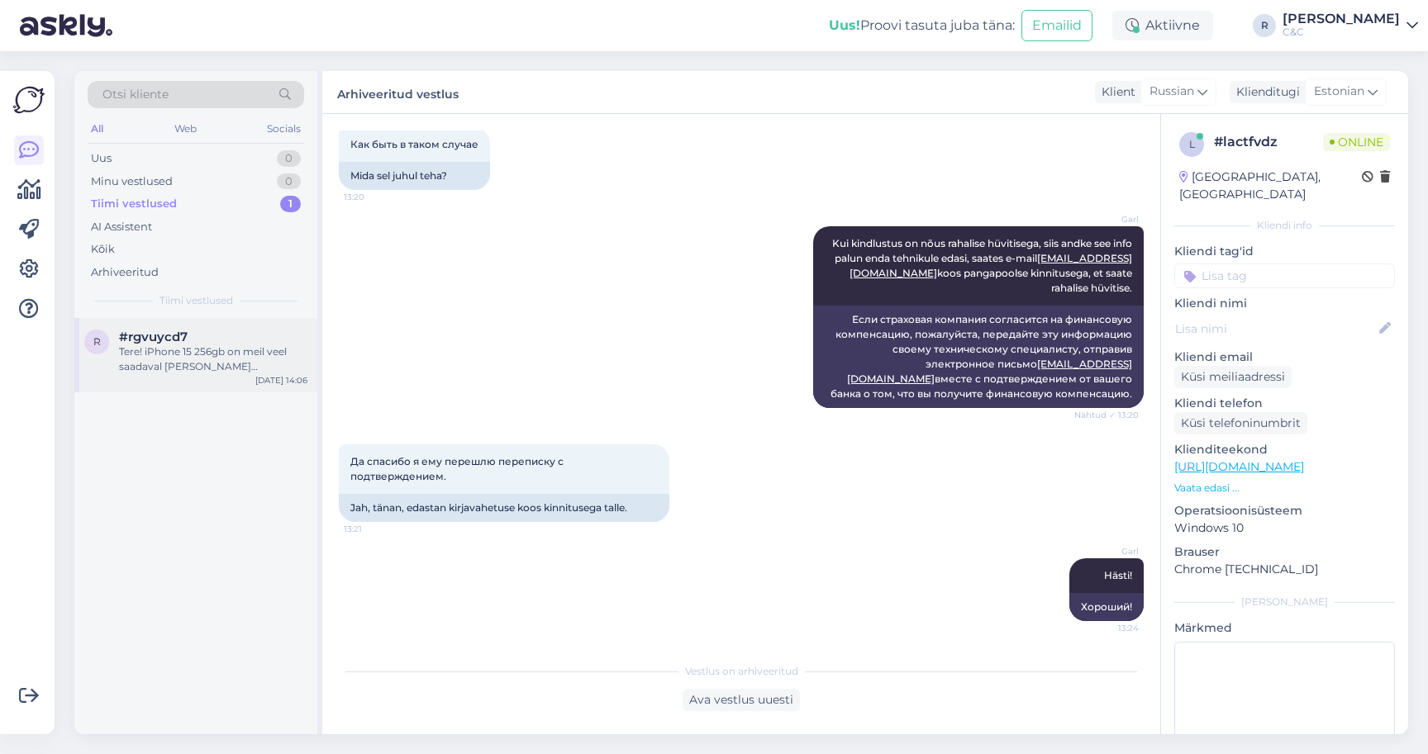
click at [255, 348] on div "Tere! iPhone 15 256gb on meil veel saadaval [PERSON_NAME] [PERSON_NAME]. Osta s…" at bounding box center [213, 360] width 188 height 30
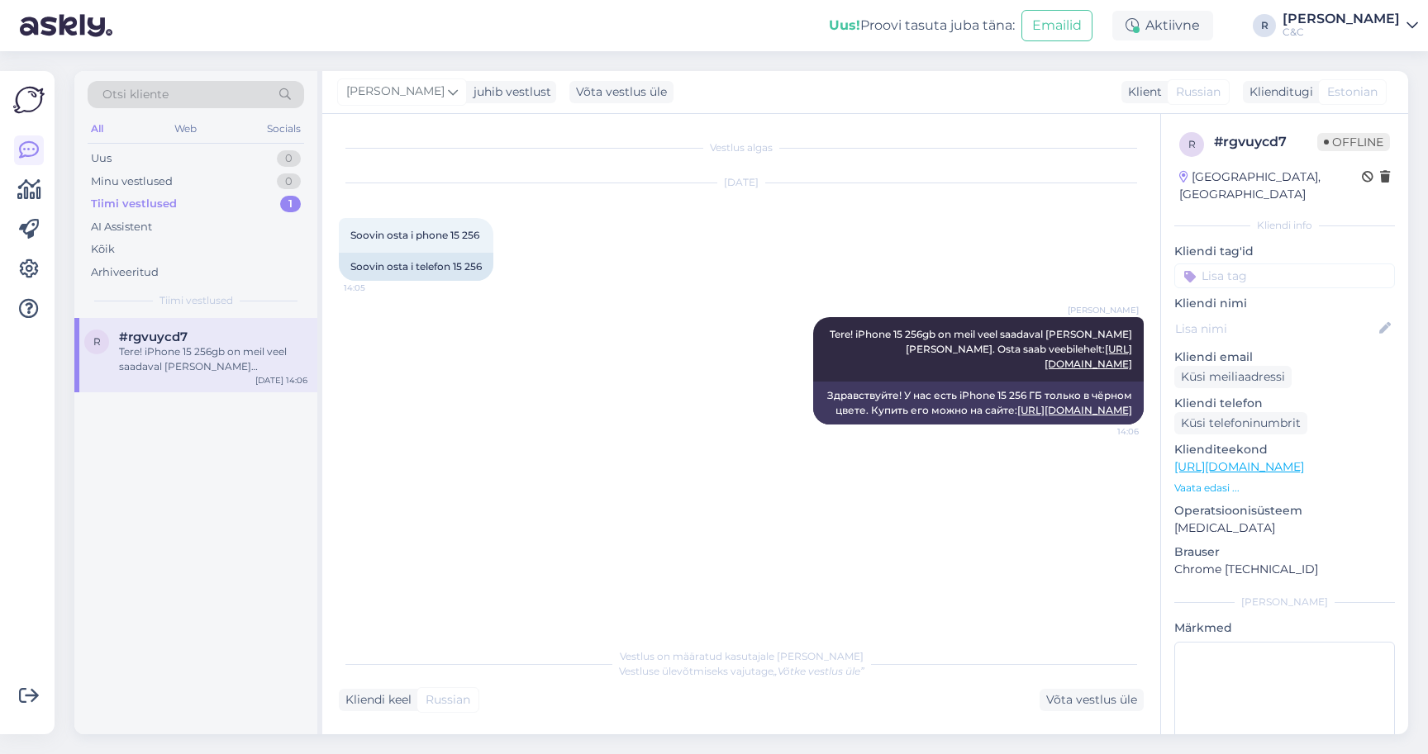
click at [1081, 688] on div "Vestlus on määratud kasutajale [PERSON_NAME] Vestluse ülevõtmiseks vajutage „Võ…" at bounding box center [741, 675] width 805 height 72
click at [1078, 697] on div "Võta vestlus üle" at bounding box center [1091, 700] width 104 height 22
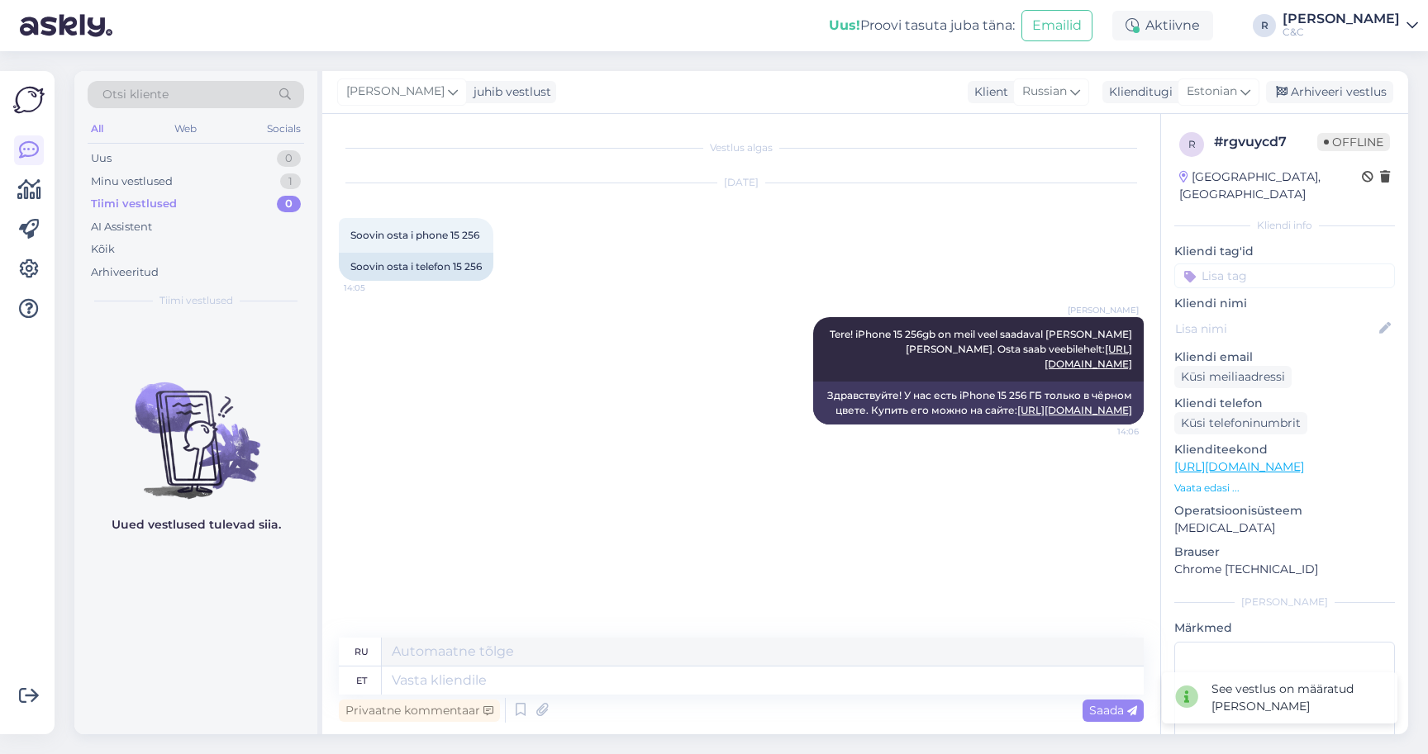
click at [1343, 107] on div "[PERSON_NAME] juhib vestlust Klient [DEMOGRAPHIC_DATA] Klienditugi [DEMOGRAPHIC…" at bounding box center [865, 92] width 1086 height 43
click at [1347, 91] on div "Arhiveeri vestlus" at bounding box center [1329, 92] width 127 height 22
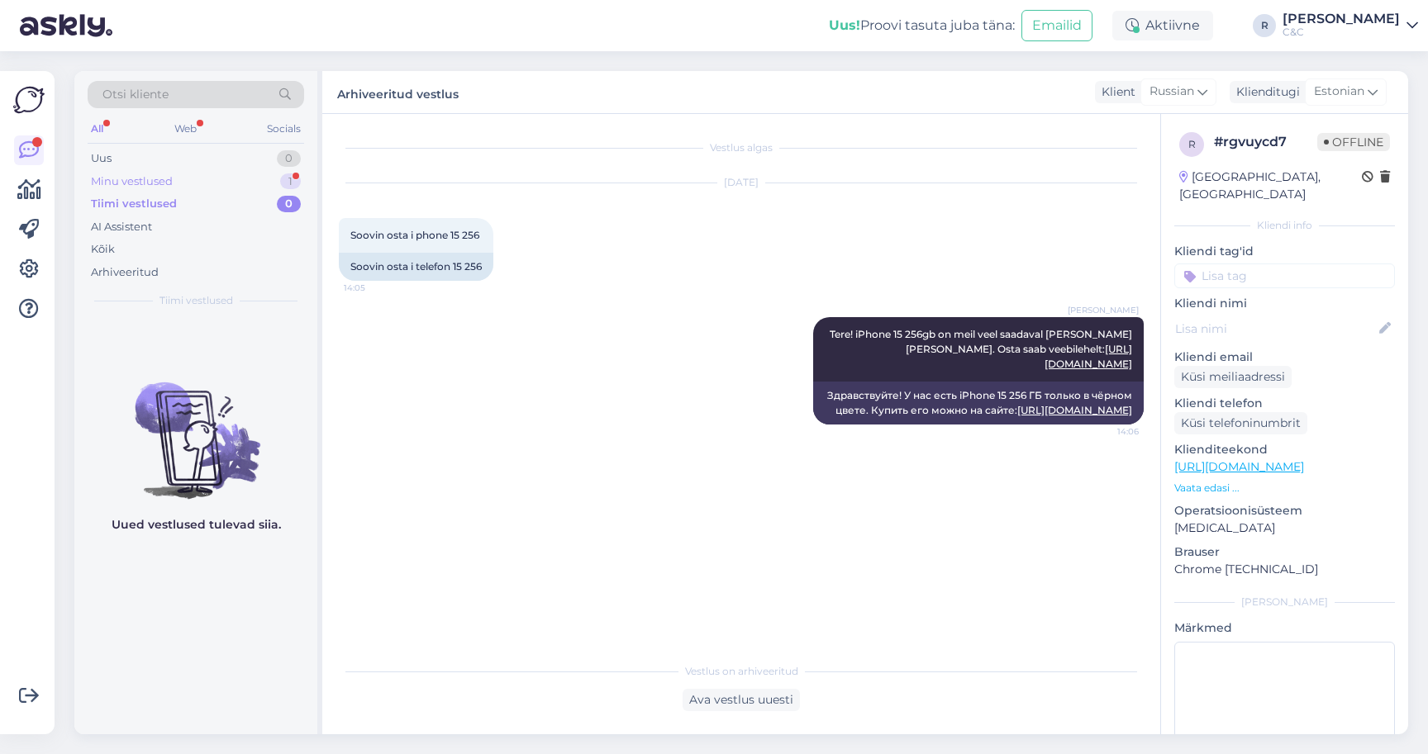
click at [280, 183] on div "1" at bounding box center [290, 182] width 21 height 17
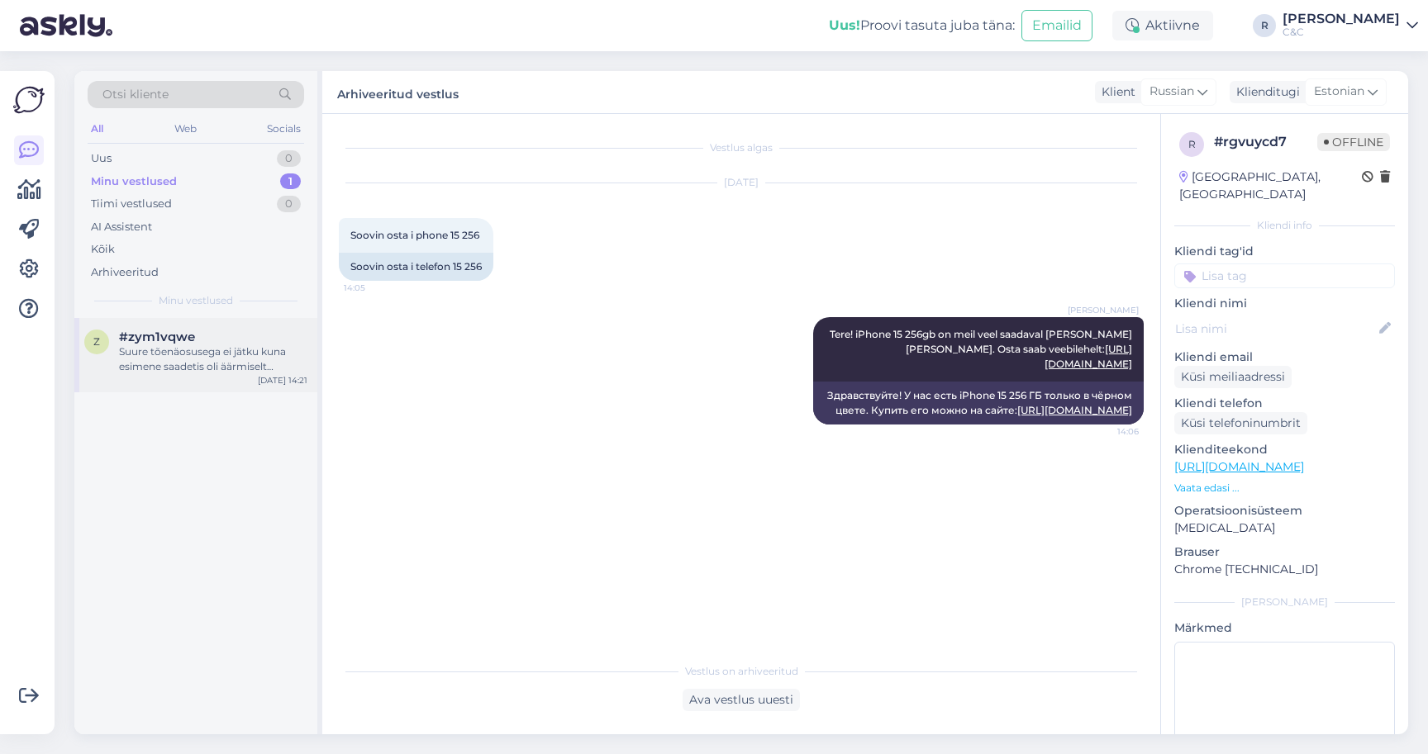
click at [271, 361] on div "Suure tõenäosusega ei jätku kuna esimene saadetis oli äärmiselt piiratud aga jä…" at bounding box center [213, 360] width 188 height 30
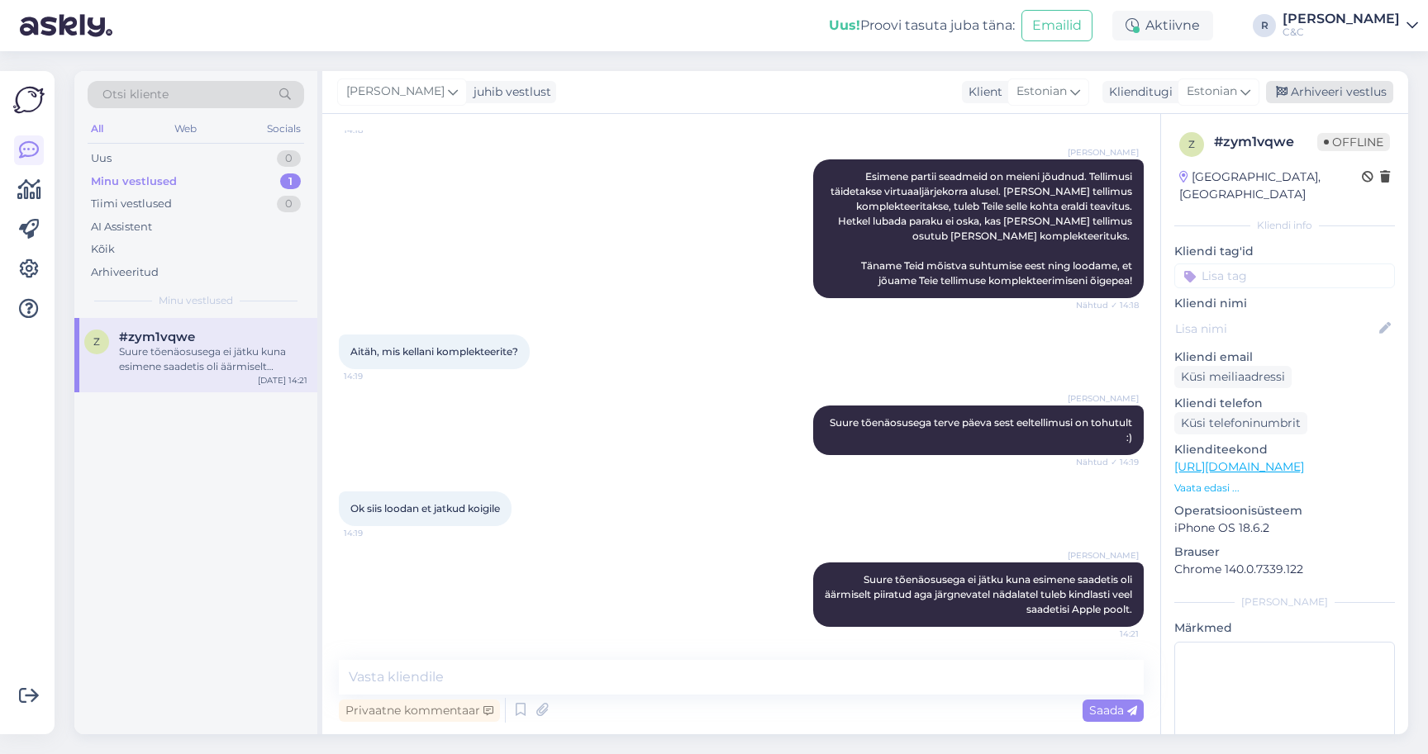
click at [1324, 94] on div "Arhiveeri vestlus" at bounding box center [1329, 92] width 127 height 22
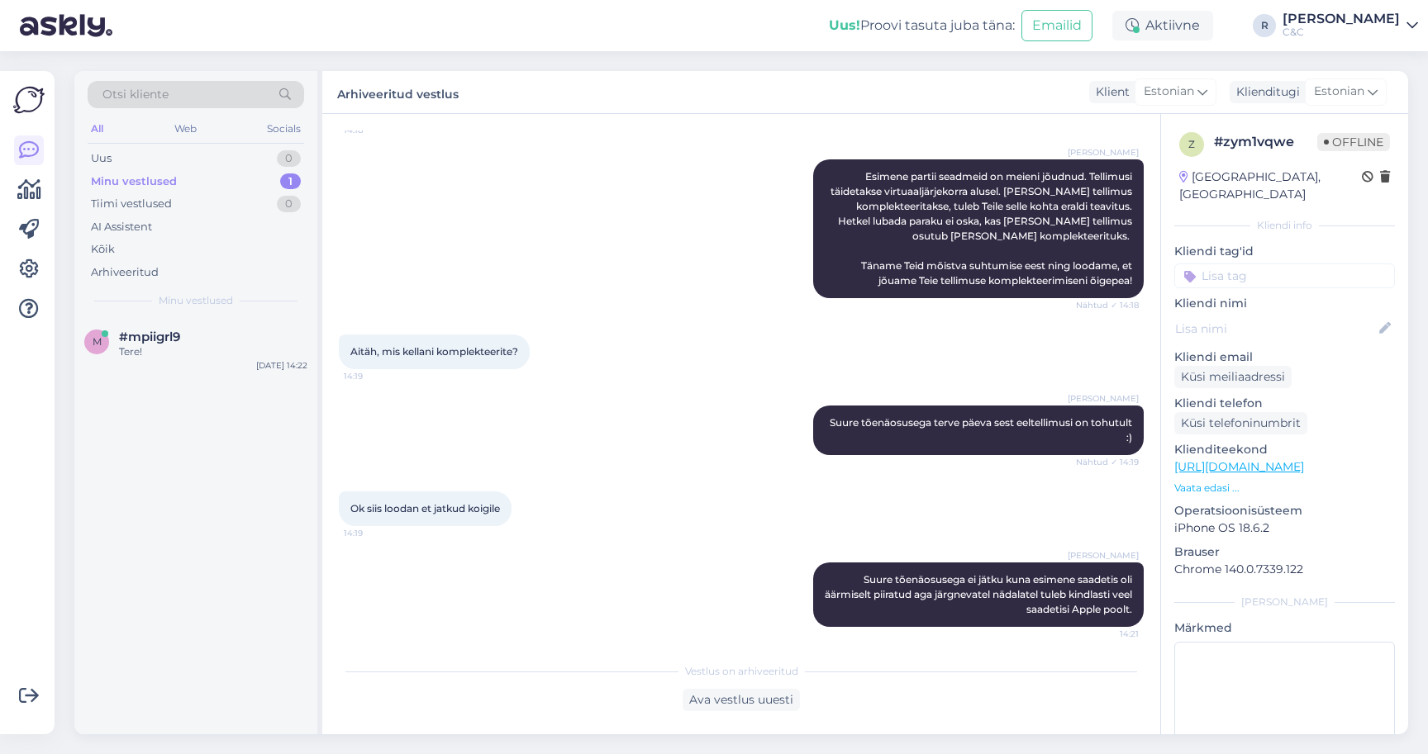
click at [252, 183] on div "Minu vestlused 1" at bounding box center [196, 181] width 216 height 23
click at [212, 364] on div "m #mpiigrl9 Tere! [DATE] 14:23" at bounding box center [195, 347] width 243 height 59
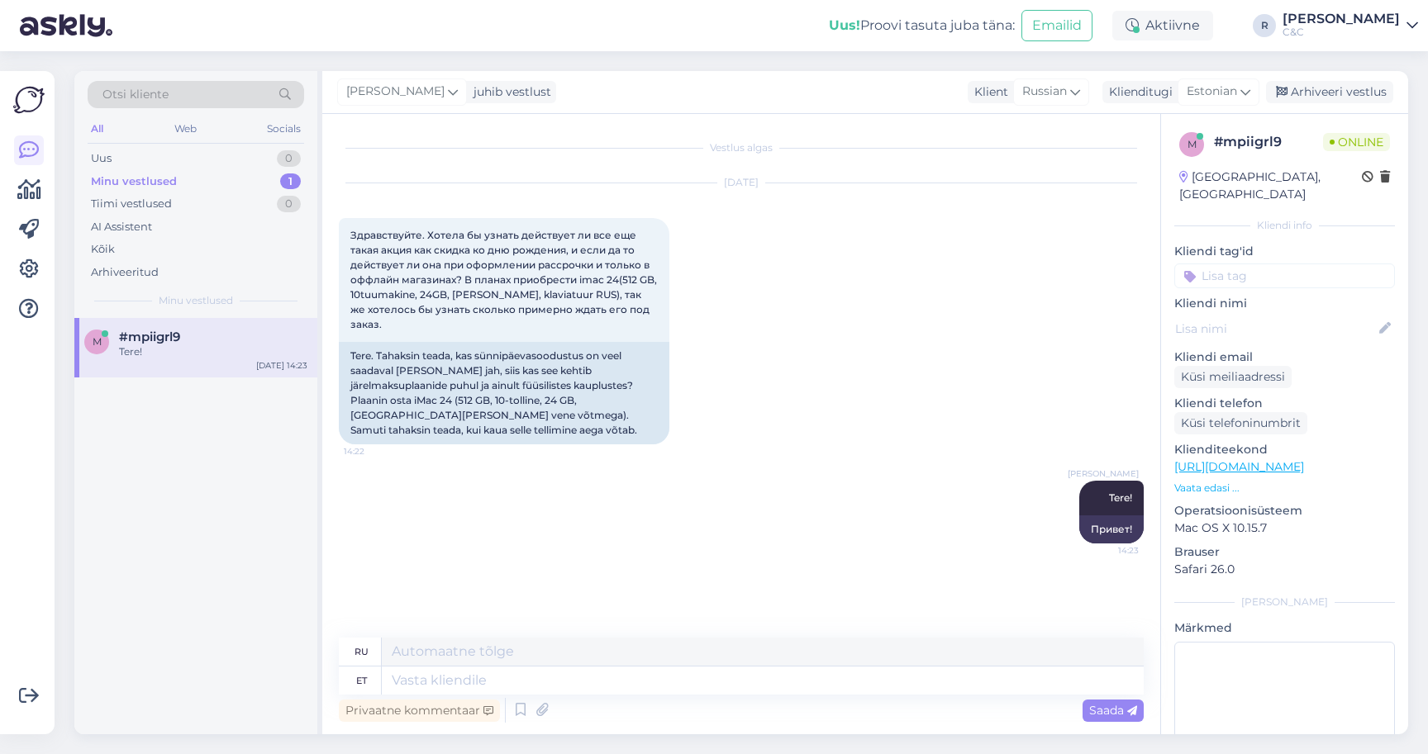
scroll to position [0, 0]
click at [528, 693] on textarea at bounding box center [763, 681] width 762 height 28
paste textarea "3 päeva enne [PERSON_NAME] sünnipäeva rakendub sünnipäevasoodustus, [PERSON_NAM…"
type textarea "3 päeva enne [PERSON_NAME] sünnipäeva rakendub sünnipäevasoodustus, [PERSON_NAM…"
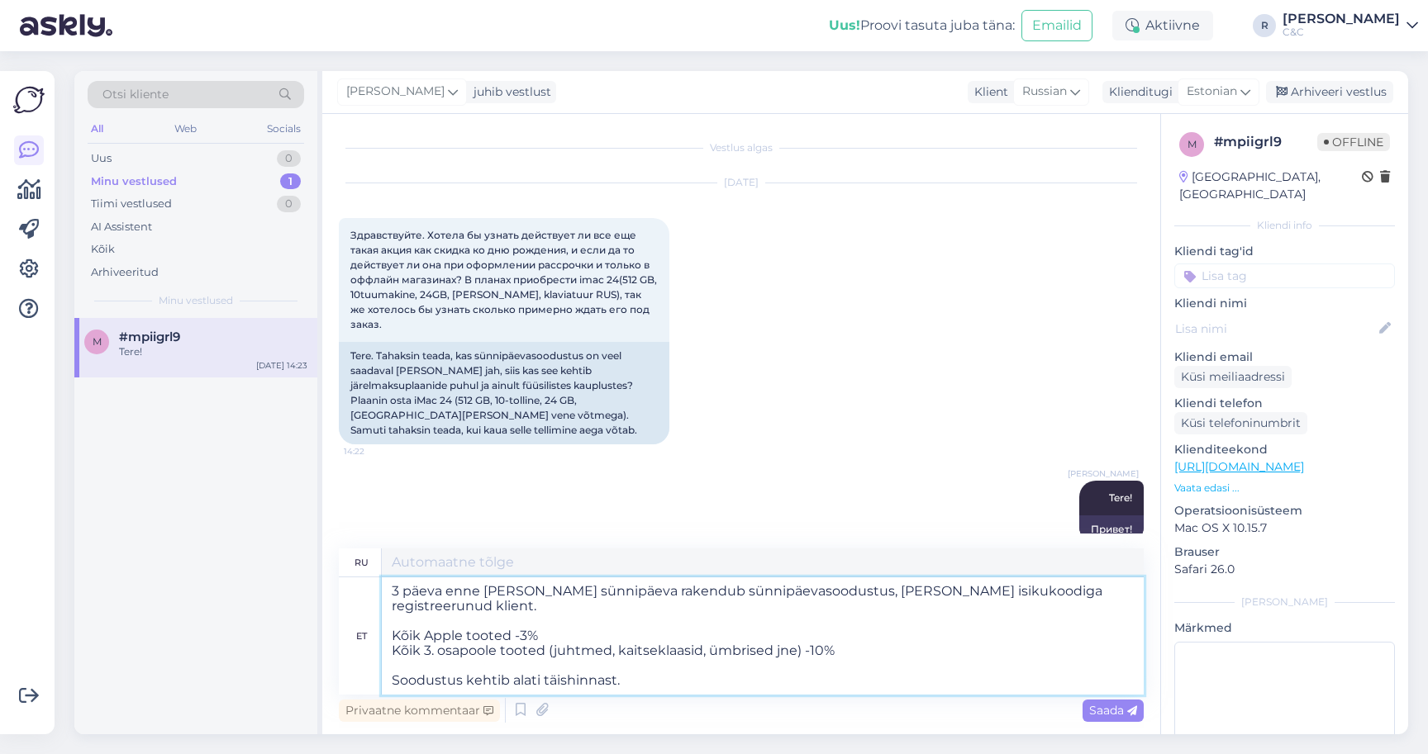
type textarea "Скидка ко дню рождения будет применяться в течение 3 дней до и после вашего дня…"
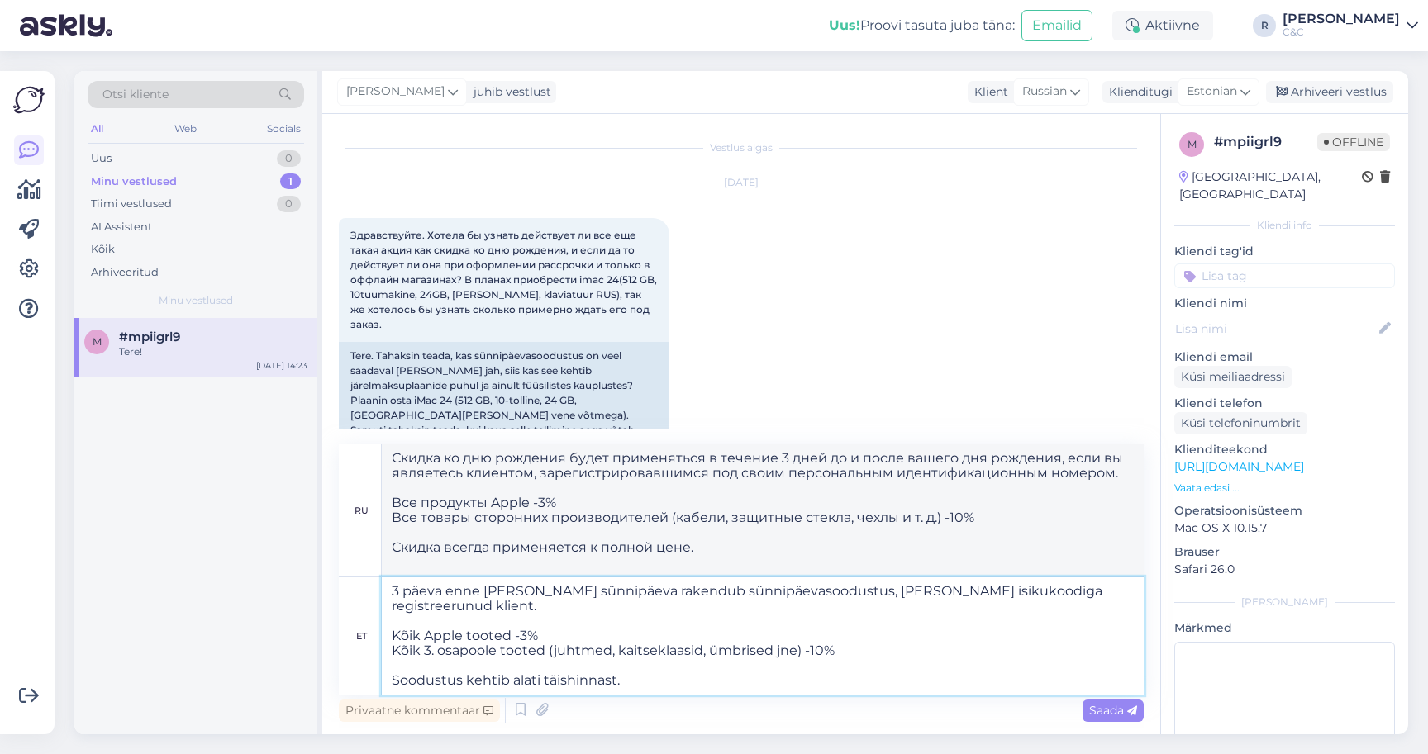
click at [662, 613] on textarea "3 päeva enne [PERSON_NAME] sünnipäeva rakendub sünnipäevasoodustus, [PERSON_NAM…" at bounding box center [763, 636] width 762 height 117
type textarea "3 päeva enne [PERSON_NAME] sünnipäeva rakendub sünnipäevasoodustus, [PERSON_NAM…"
type textarea "За 3 дня до и после дня рождения действует скидка в честь дня рождения, если вы…"
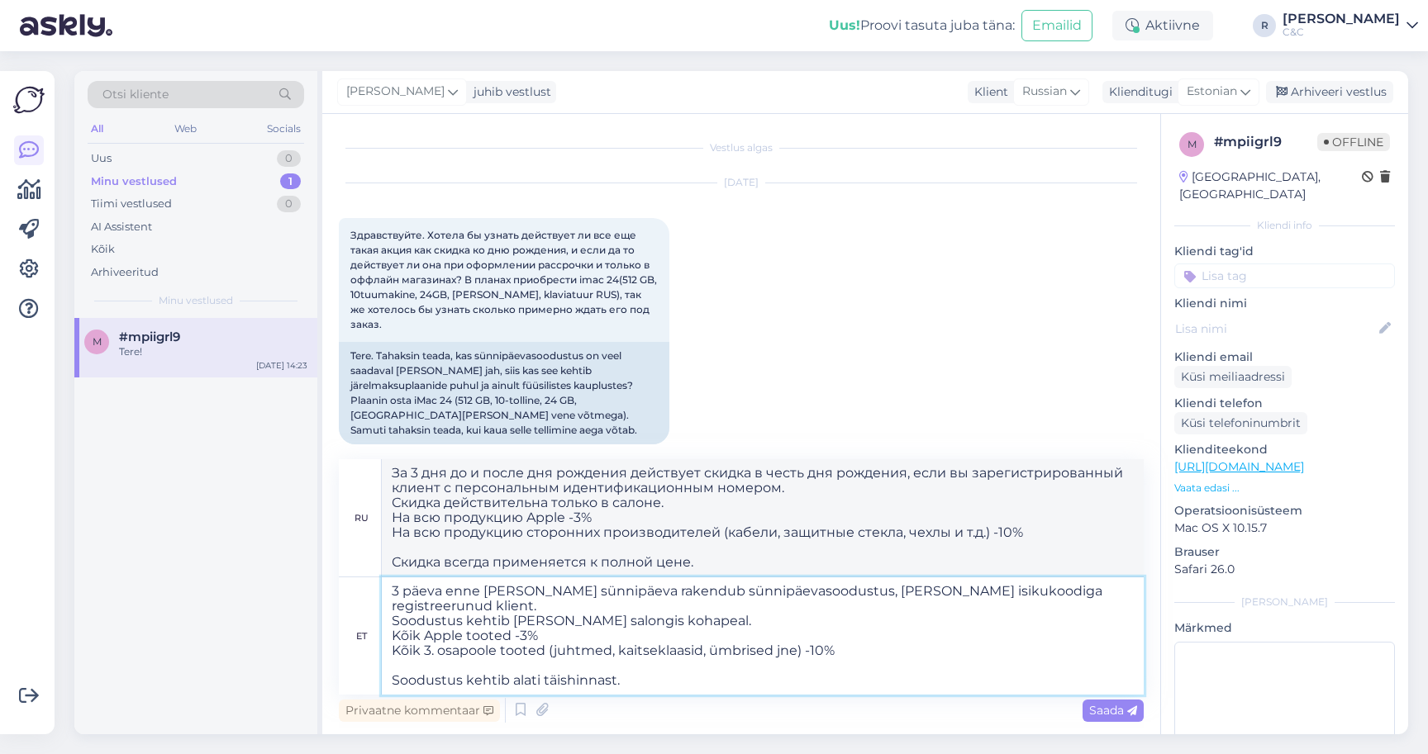
drag, startPoint x: 849, startPoint y: 633, endPoint x: 358, endPoint y: 637, distance: 491.6
click at [358, 637] on div "et 3 päeva enne [PERSON_NAME] sünnipäeva rakendub sünnipäevasoodustus, [PERSON_…" at bounding box center [741, 636] width 805 height 117
type textarea "3 päeva enne [PERSON_NAME] sünnipäeva rakendub sünnipäevasoodustus, [PERSON_NAM…"
type textarea "Скидка ко дню рождения действует в течение 3 дней до и после вашего дня рождени…"
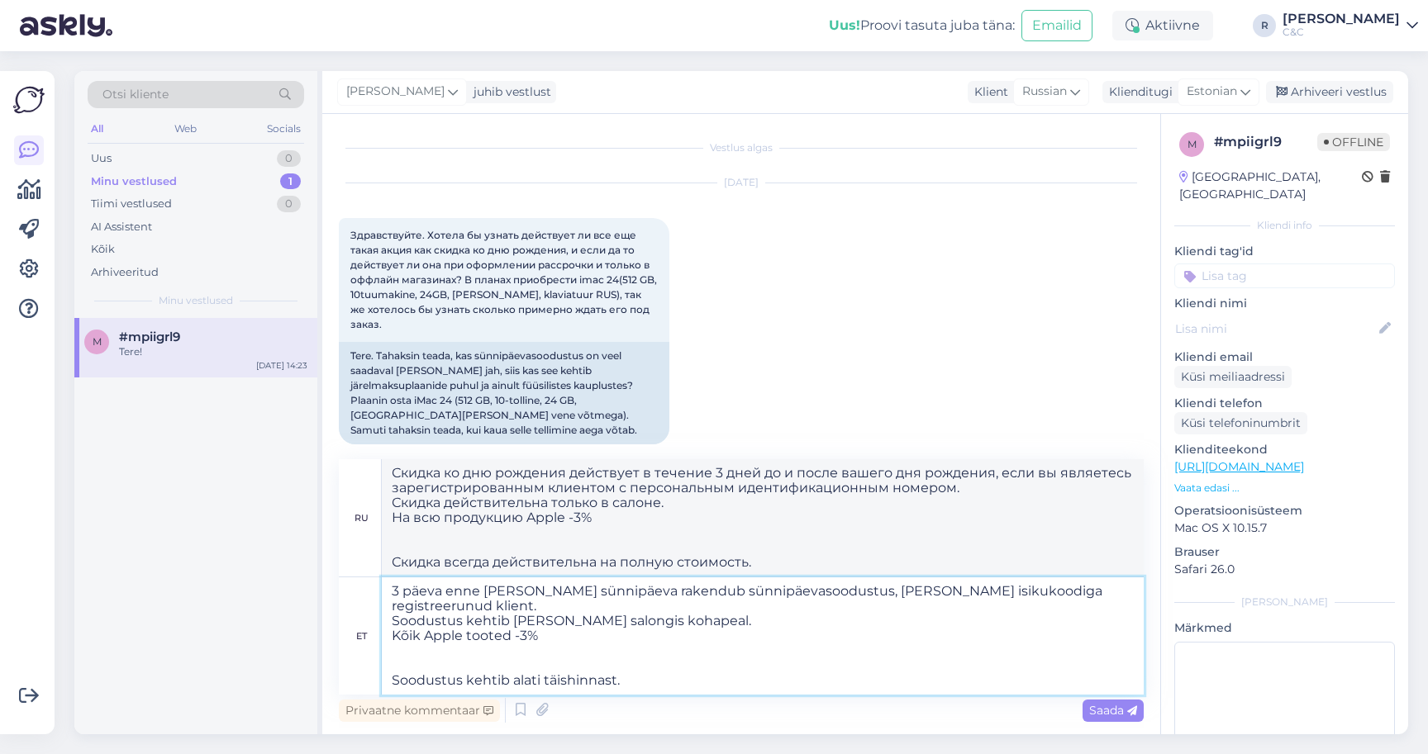
click at [624, 631] on textarea "3 päeva enne [PERSON_NAME] sünnipäeva rakendub sünnipäevasoodustus, [PERSON_NAM…" at bounding box center [763, 636] width 762 height 117
click at [602, 645] on textarea "3 päeva enne [PERSON_NAME] sünnipäeva rakendub sünnipäevasoodustus, [PERSON_NAM…" at bounding box center [763, 636] width 762 height 117
click at [647, 672] on textarea "3 päeva enne [PERSON_NAME] sünnipäeva rakendub sünnipäevasoodustus, [PERSON_NAM…" at bounding box center [763, 636] width 762 height 117
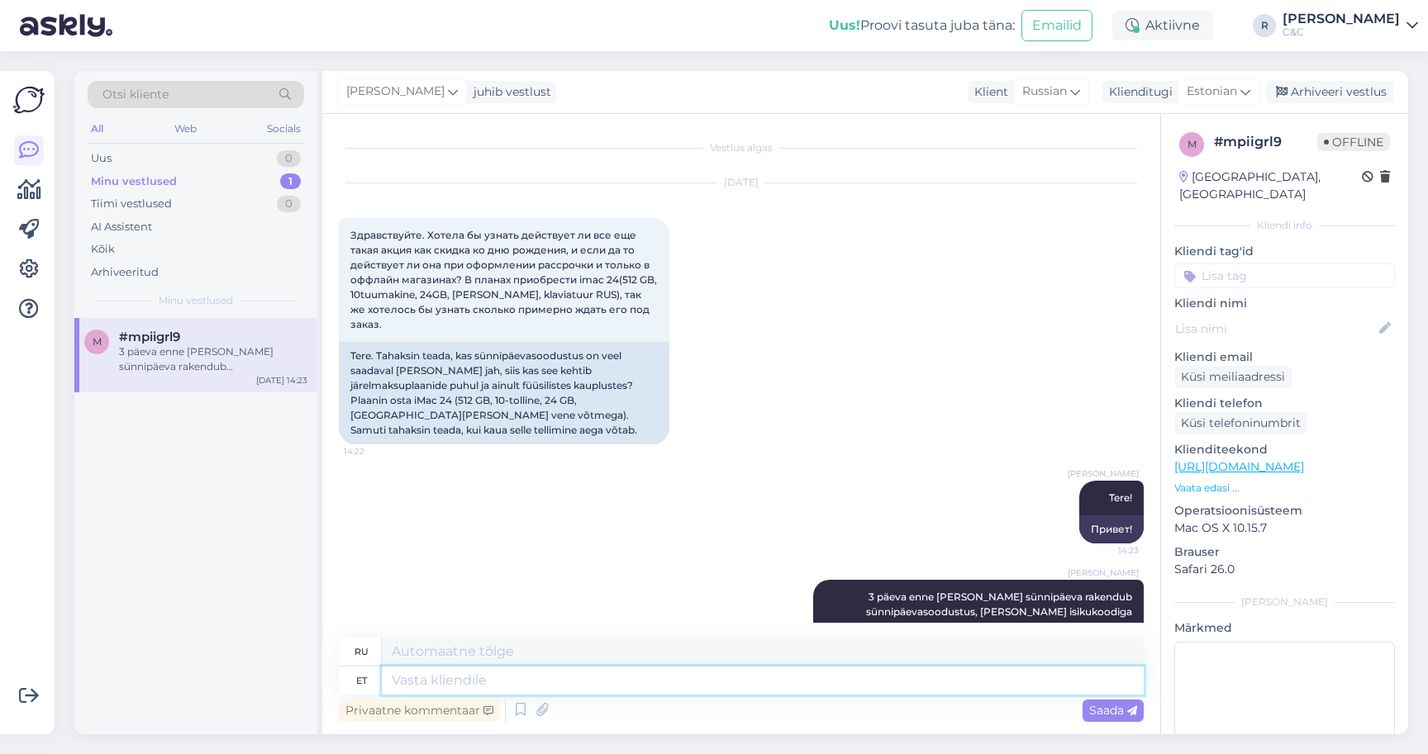
scroll to position [246, 0]
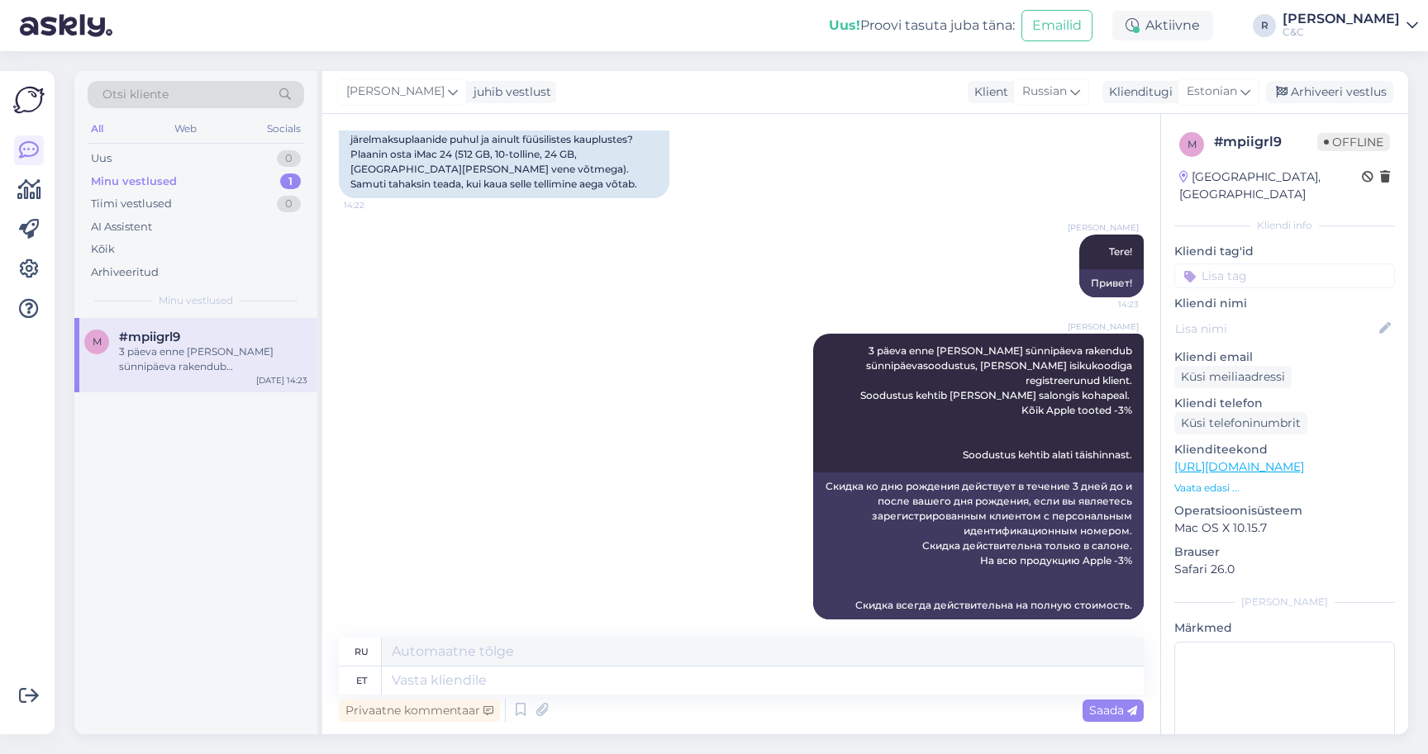
click at [1258, 460] on div "Klienditeekond [URL][DOMAIN_NAME] Vaata edasi ..." at bounding box center [1284, 468] width 221 height 55
click at [1258, 459] on link "[URL][DOMAIN_NAME]" at bounding box center [1239, 466] width 130 height 15
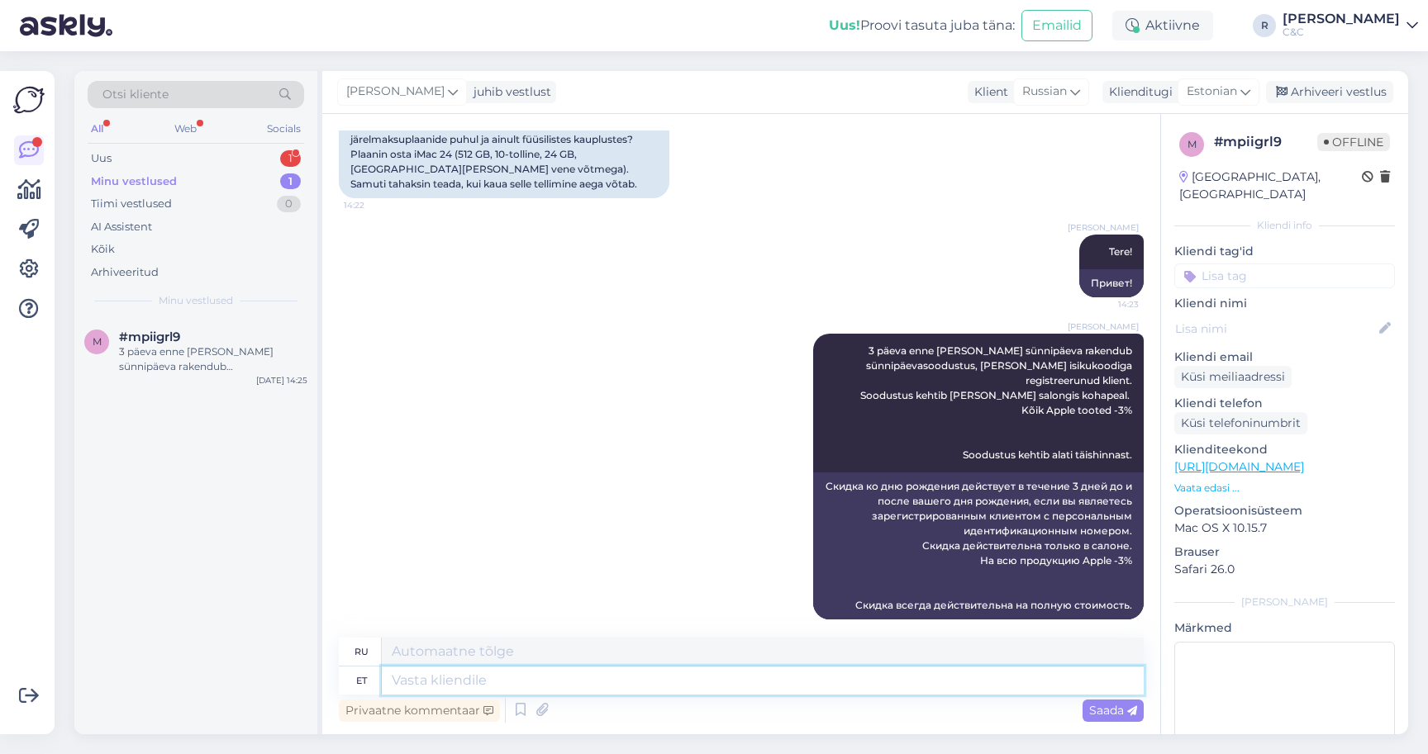
click at [432, 682] on textarea at bounding box center [763, 681] width 762 height 28
type textarea "Saab"
type textarea "Получать"
type textarea "Saab ko"
type textarea "Может"
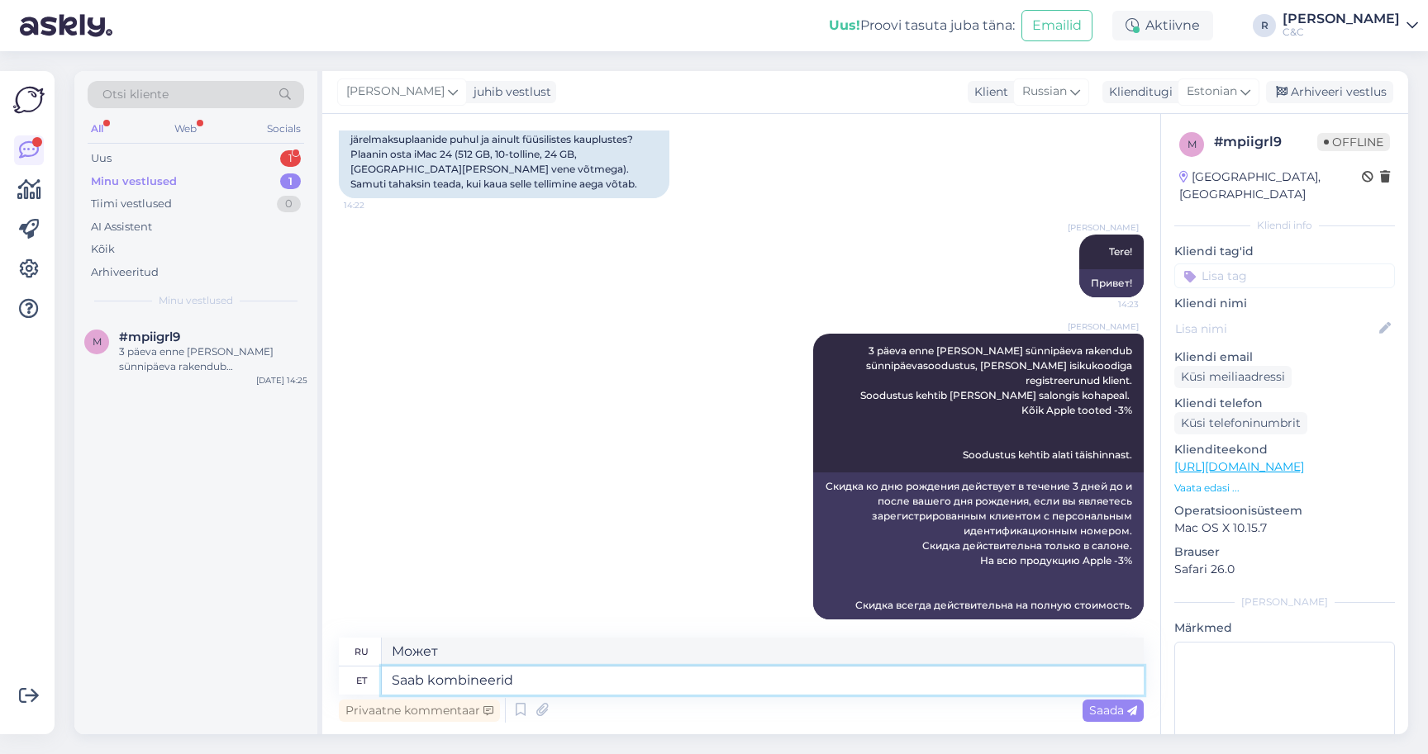
type textarea "Saab kombineerida"
type textarea "Можно комбинировать"
type textarea "Saab kombineerida järelmaksudega"
type textarea "Можно комбинировать с рассрочкой платежа"
type textarea "Saab kombineerida järelmaksudega."
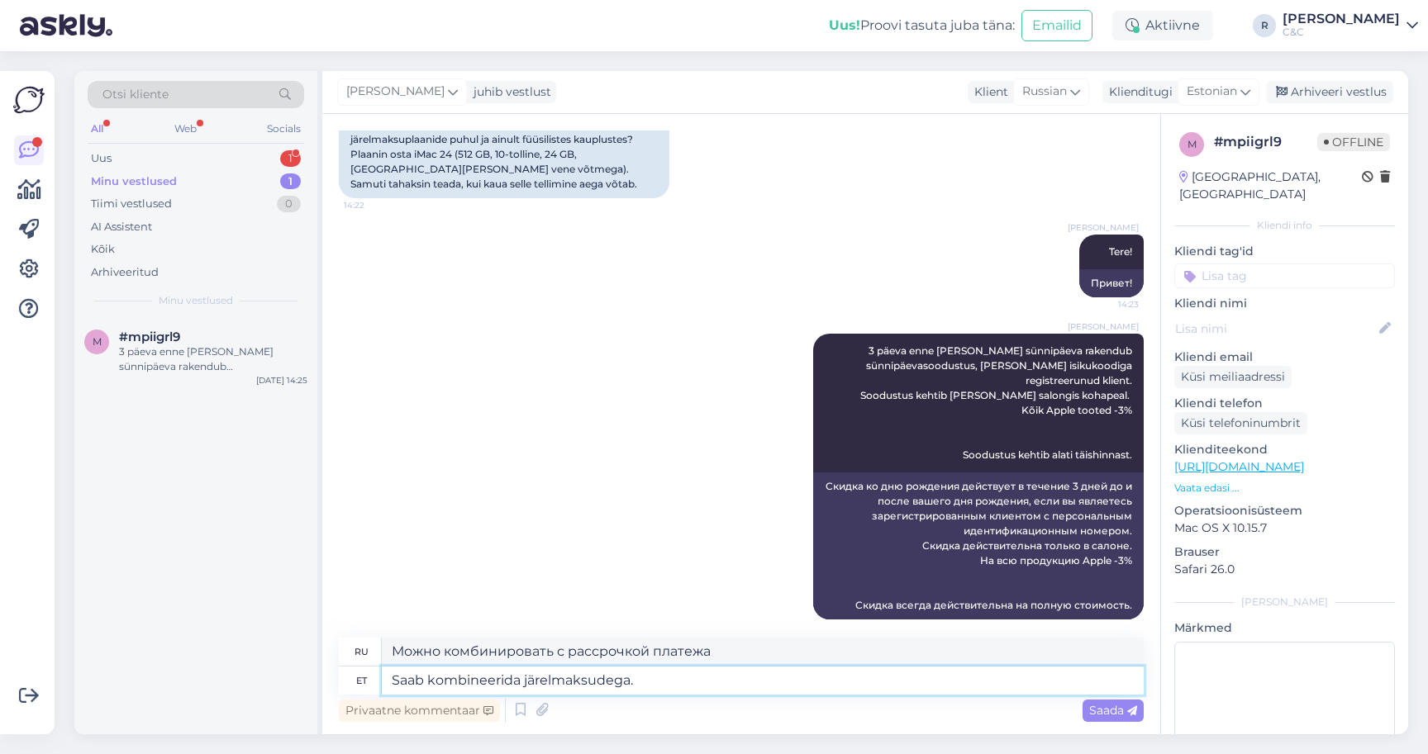
type textarea "Можно комбинировать с рассрочкой платежа."
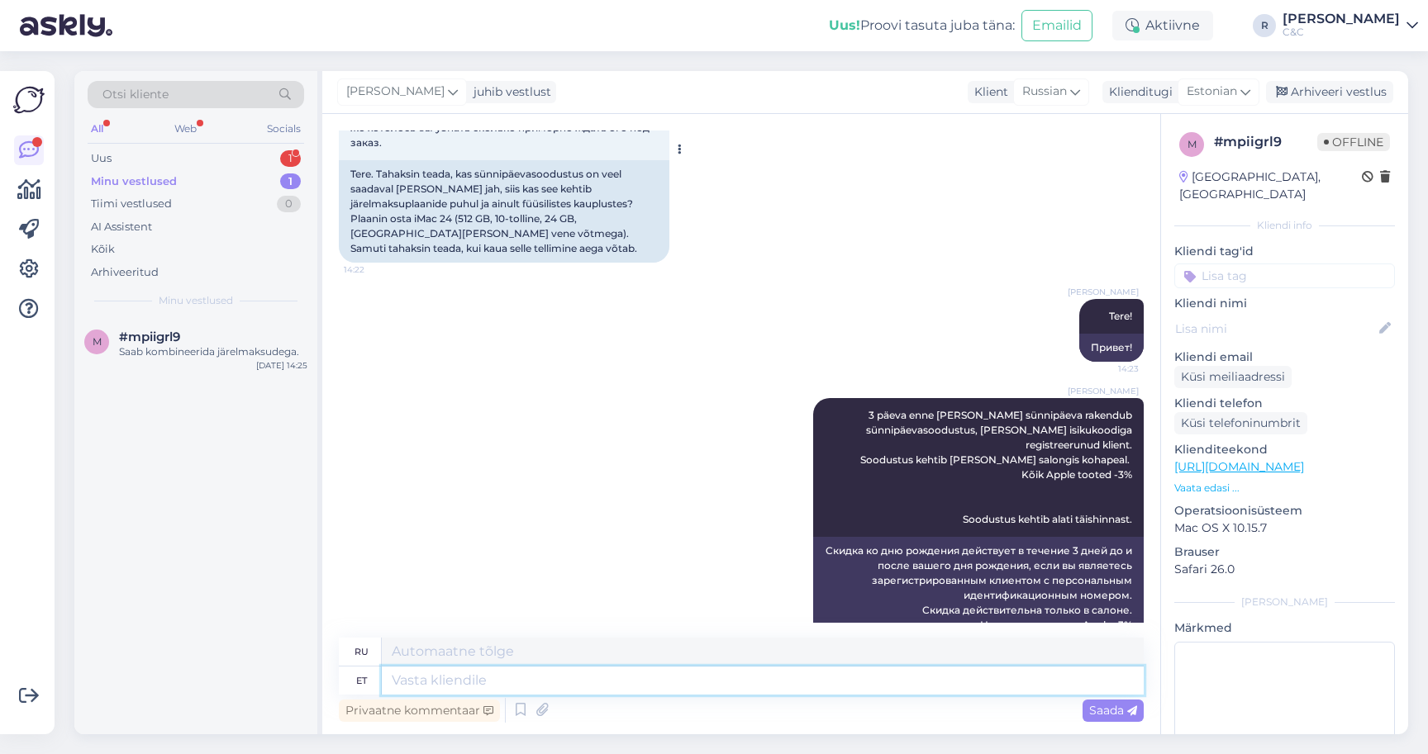
scroll to position [245, 0]
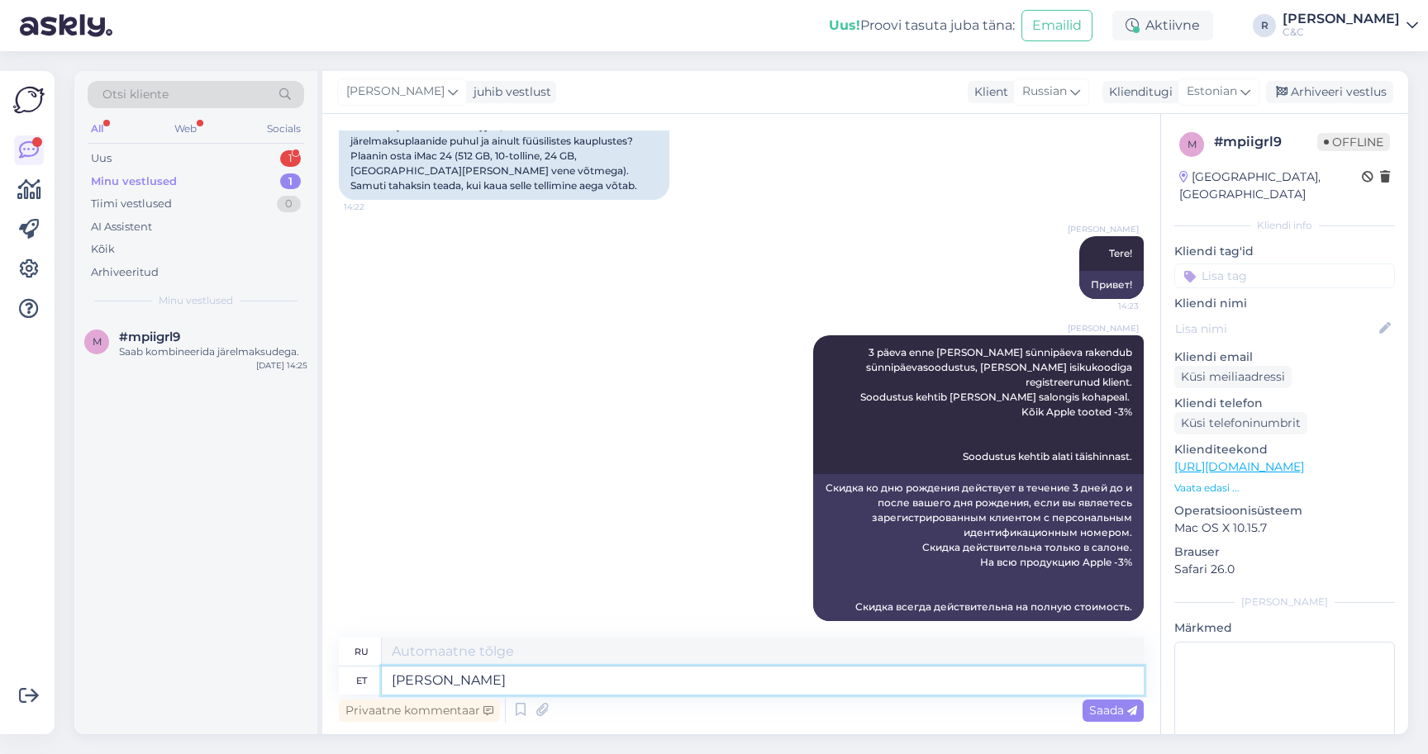
type textarea "[PERSON_NAME]"
type textarea "Где"
type textarea "[PERSON_NAME] salognis"
type textarea "Откуда из [GEOGRAPHIC_DATA]"
type textarea "[PERSON_NAME] salongist"
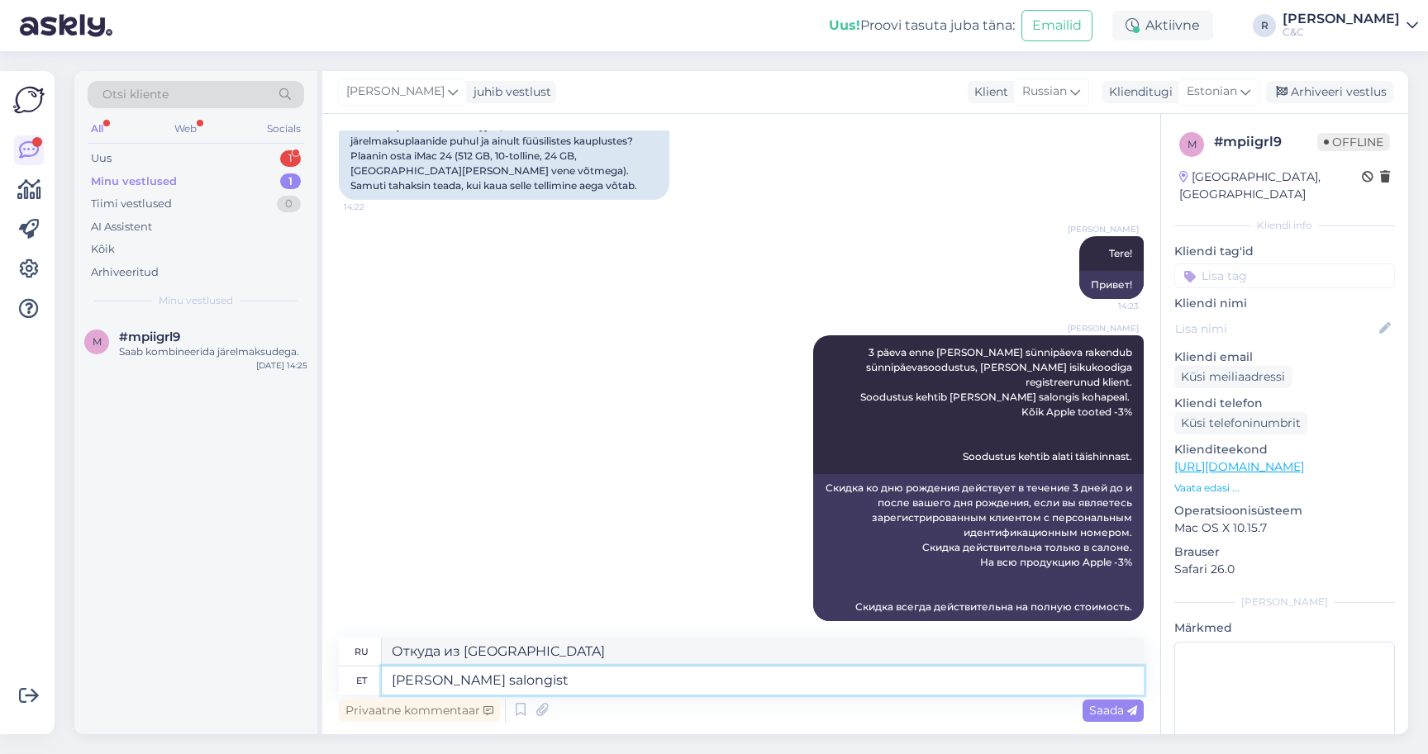
type textarea "Откуда из салона"
type textarea "[PERSON_NAME]"
type textarea "Где"
type textarea "Kus salongis te"
type textarea "Где в [GEOGRAPHIC_DATA]"
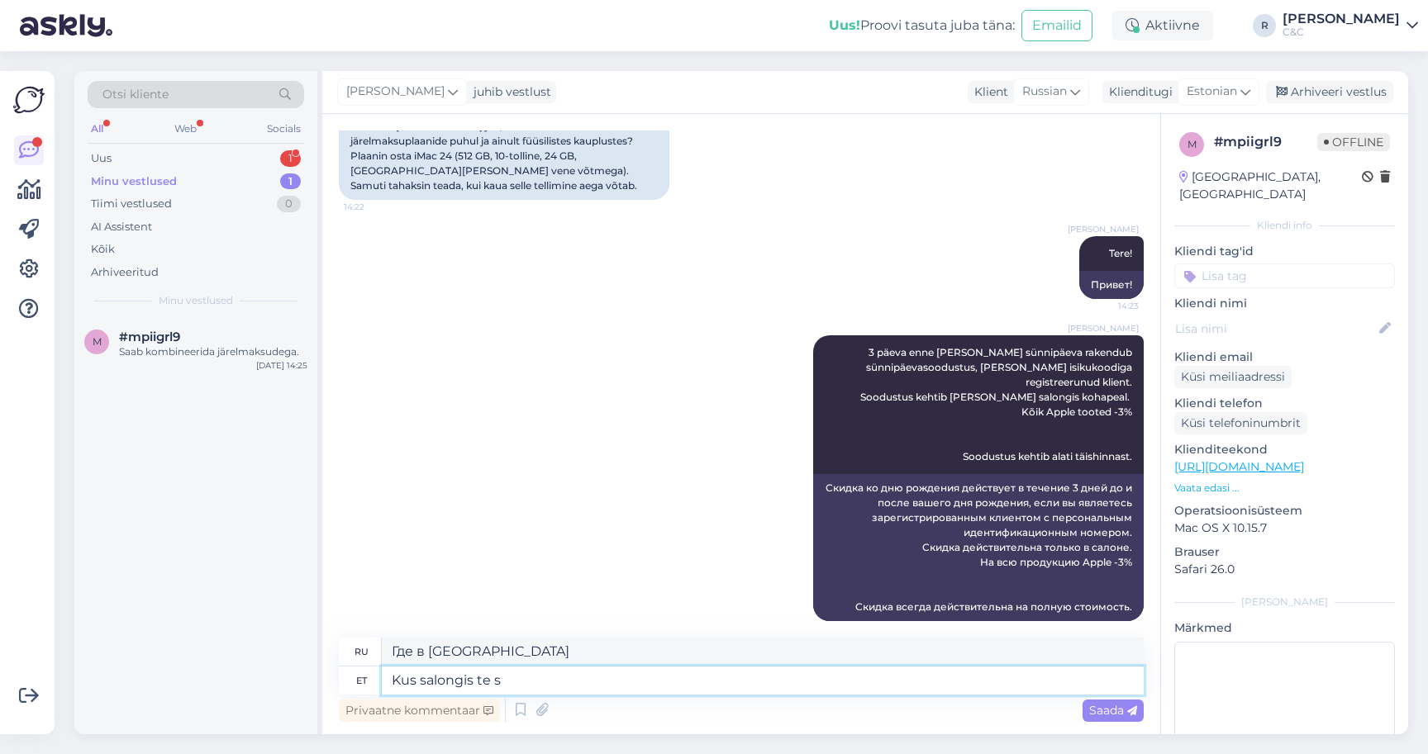
type textarea "Kus salongis te so"
type textarea "Где в салоне вы находитесь?"
type textarea "Kus salongis te sooviksite"
type textarea "Где в салоне вы хотели бы"
type textarea "Kus salongis te sooviksite ostu"
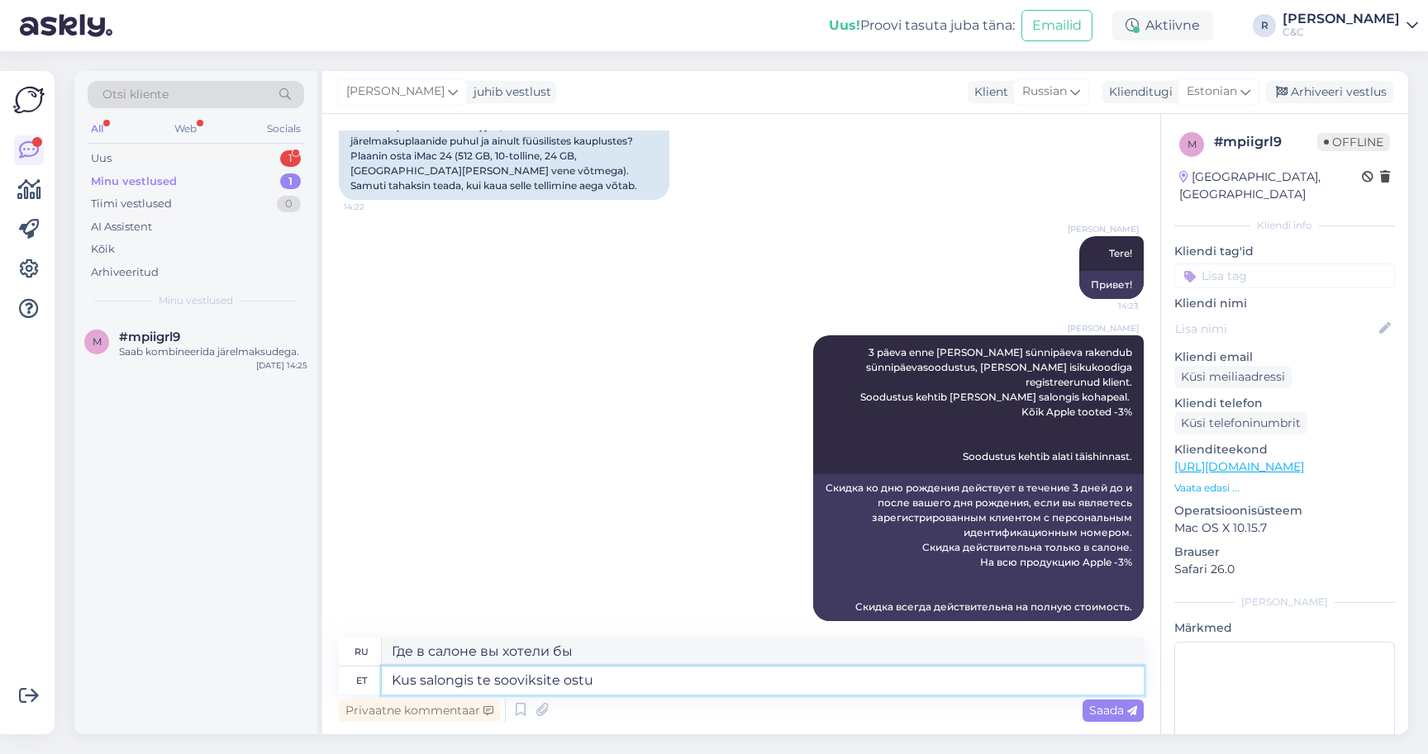
type textarea "В каком салоне вы хотели бы совершить покупку?"
type textarea "Kus salongis te sooviksite ostu vormistada?"
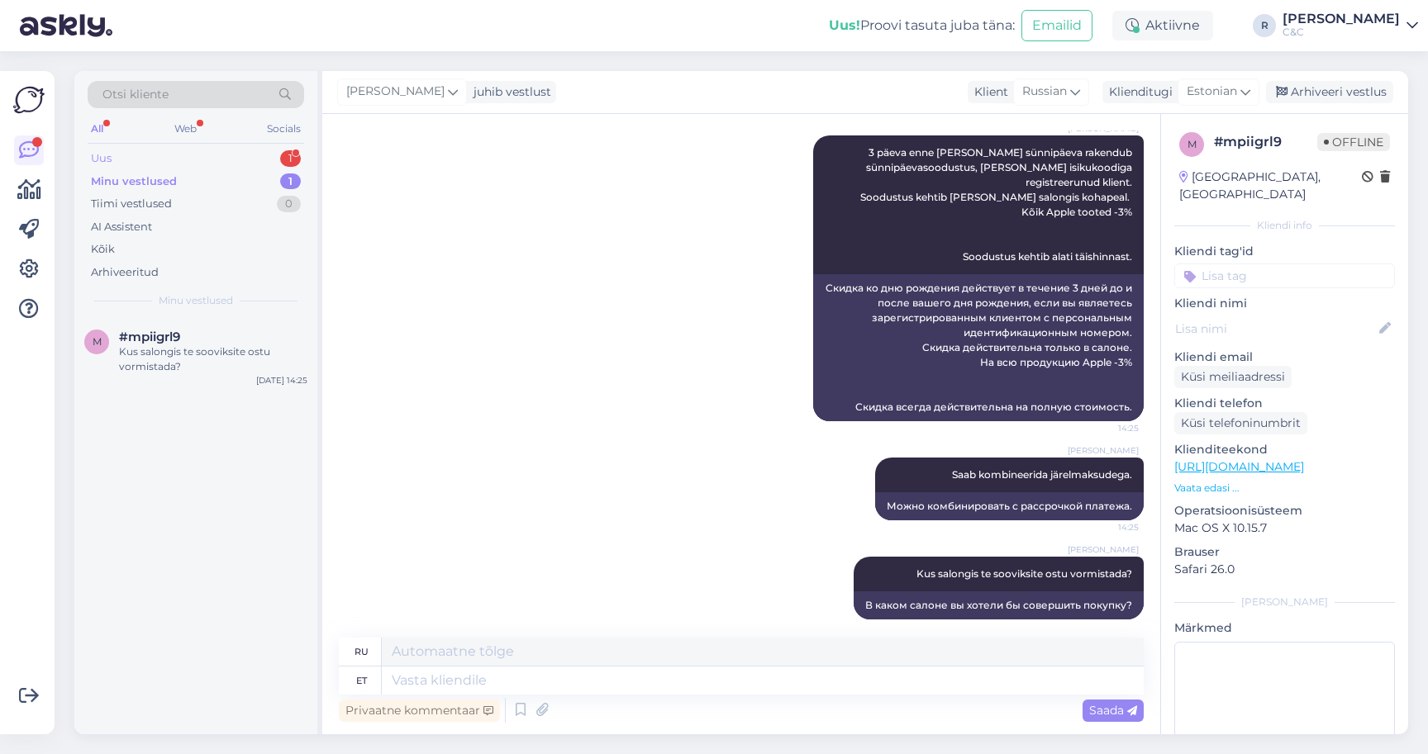
click at [279, 160] on div "Uus 1" at bounding box center [196, 158] width 216 height 23
click at [201, 371] on div "Tere, kas te oskate öelda kui suur on suuruse [PERSON_NAME] s/m ja m/l kellarih…" at bounding box center [213, 360] width 188 height 30
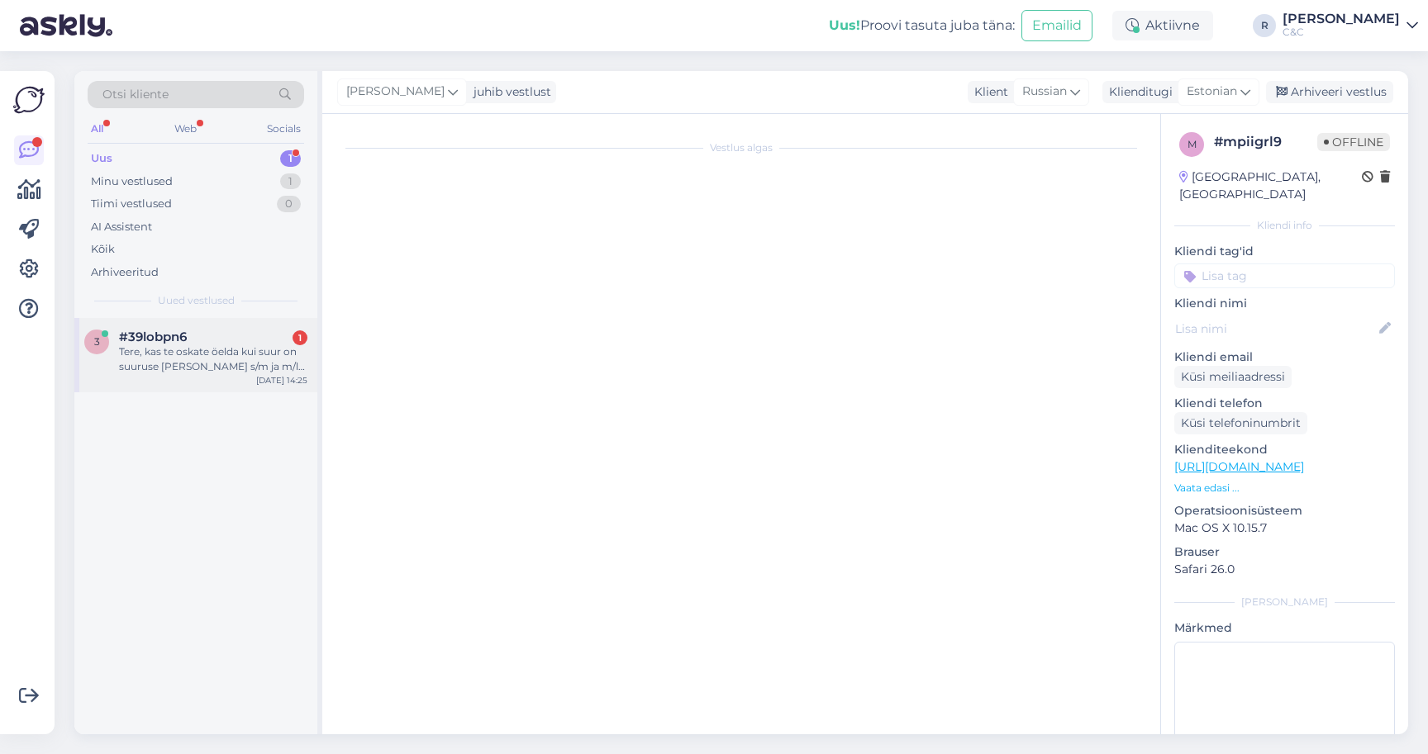
scroll to position [0, 0]
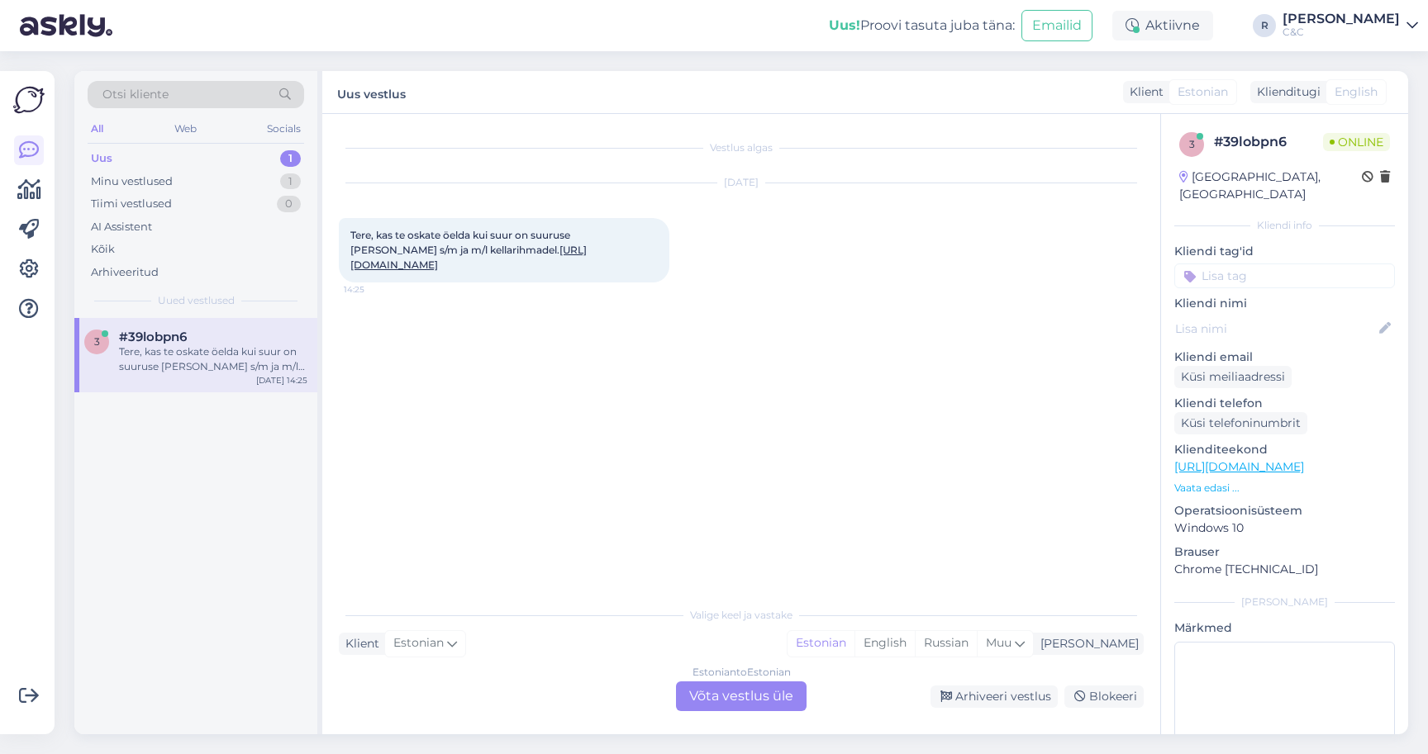
click at [711, 699] on div "Estonian to Estonian Võta vestlus üle" at bounding box center [741, 697] width 131 height 30
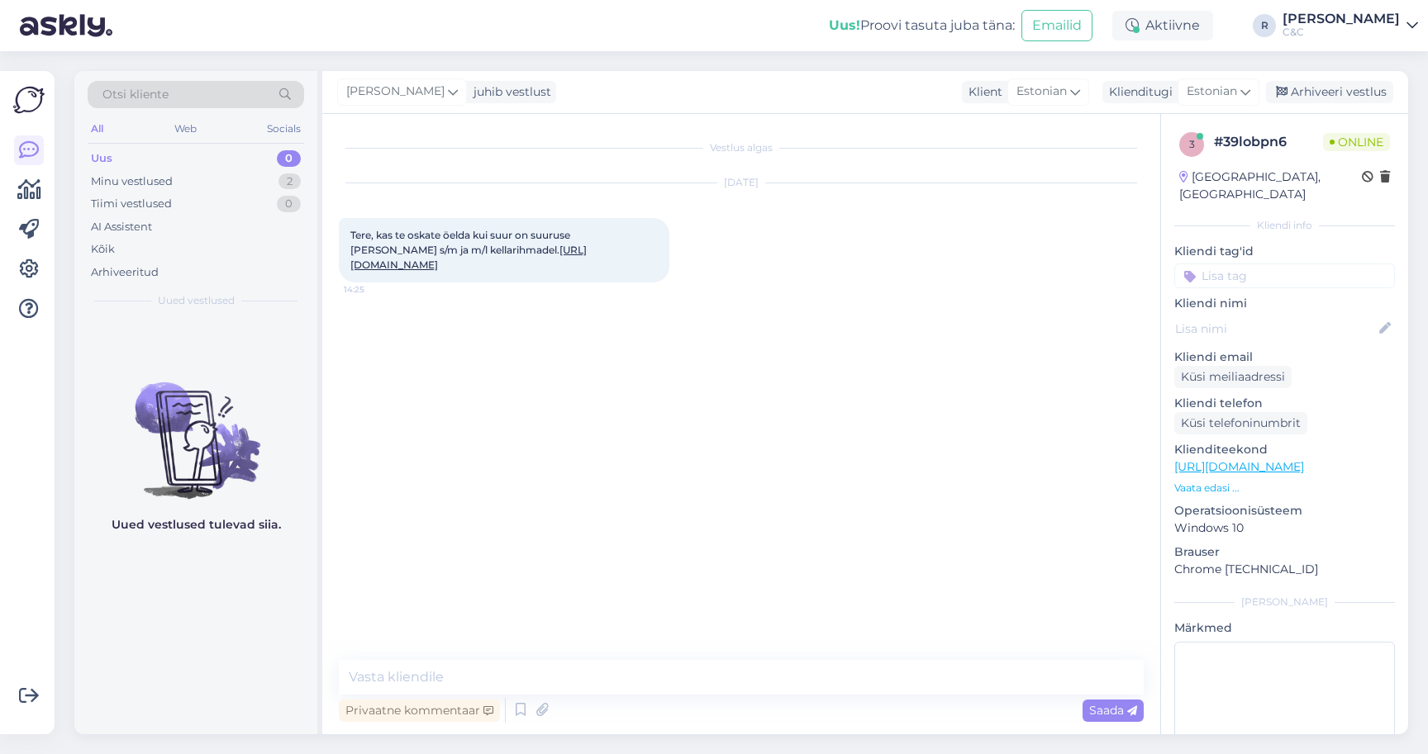
click at [525, 262] on link "[URL][DOMAIN_NAME]" at bounding box center [468, 257] width 236 height 27
click at [475, 686] on textarea at bounding box center [741, 677] width 805 height 35
paste textarea "S - 13-16cm M - 15,5-18,5cm L - 18-21cm"
type textarea "S - 13-16cm M - 15,5-18,5cm L - 18-21cm"
click at [551, 675] on textarea at bounding box center [741, 677] width 805 height 35
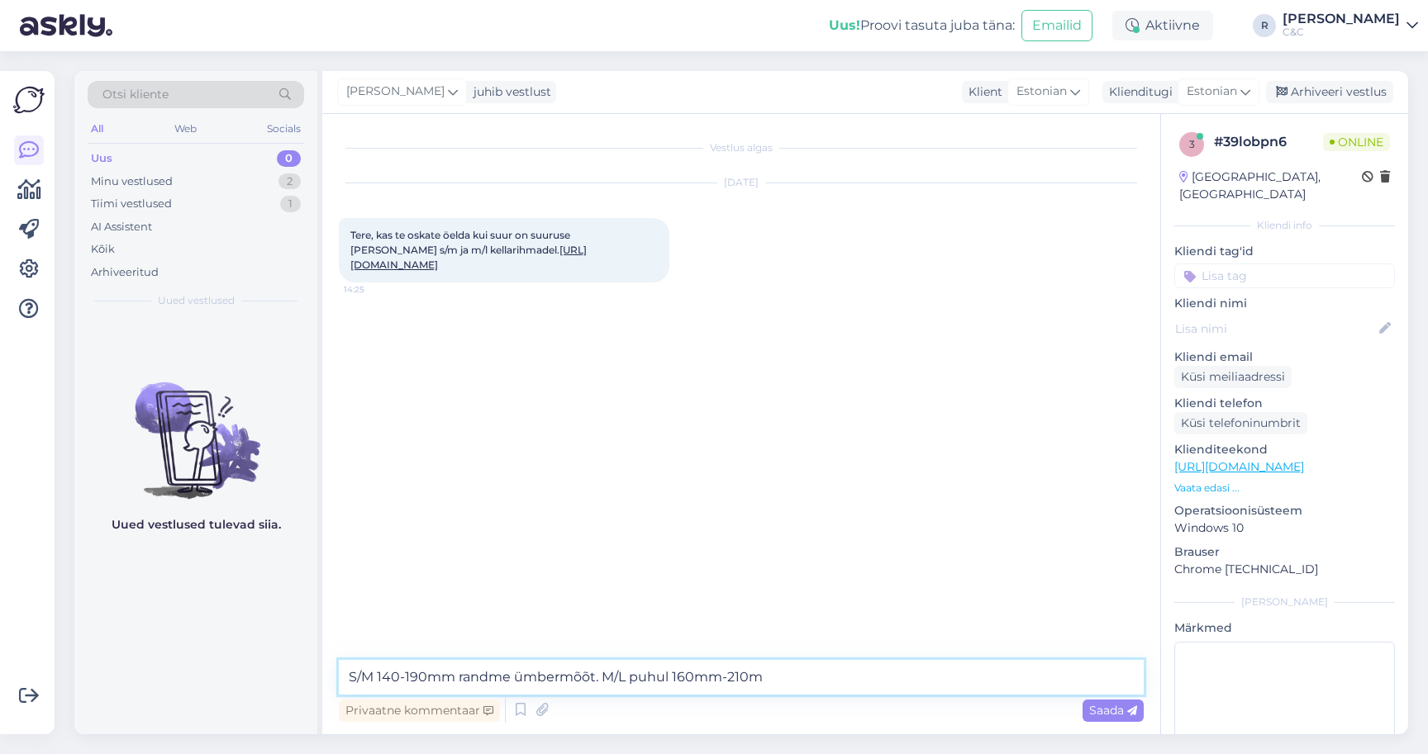
type textarea "S/M 140-190mm randme ümbermõõt. M/L puhul 160mm-210mm"
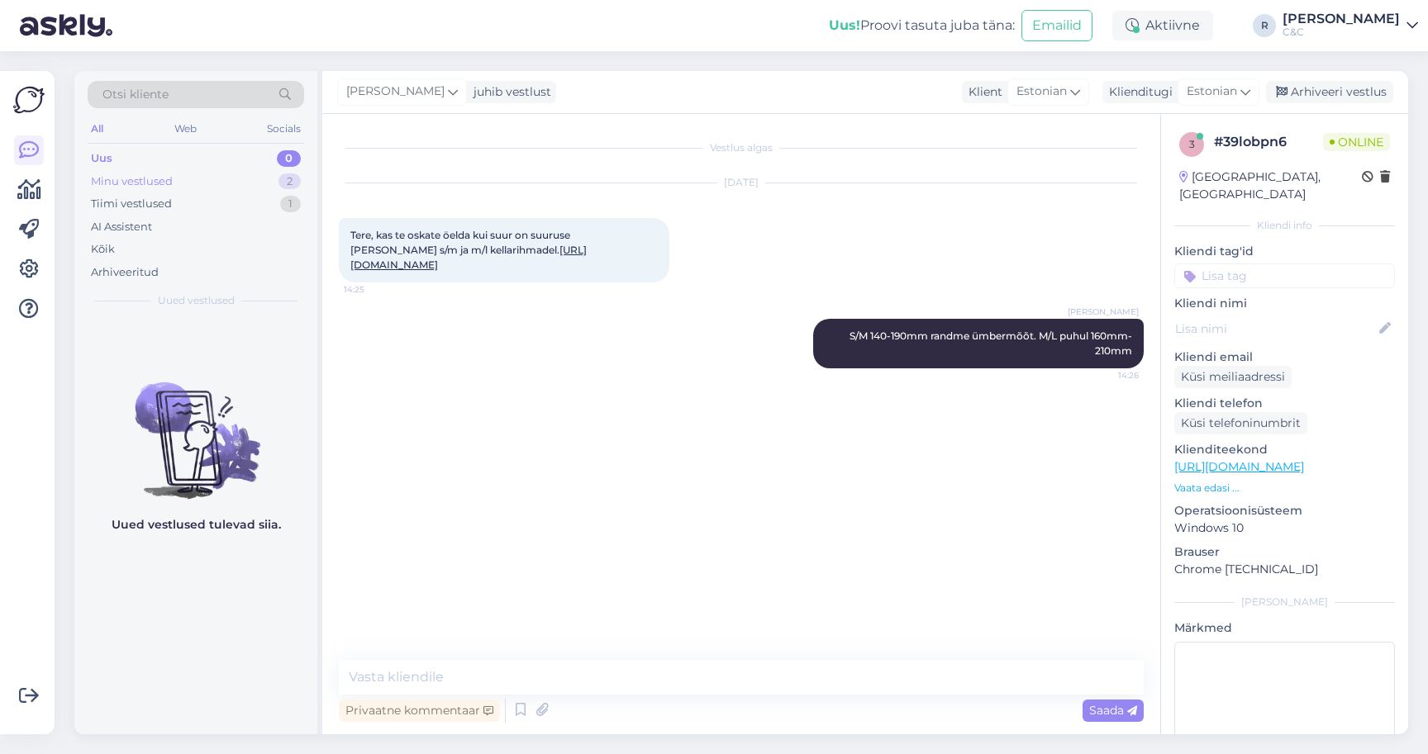
click at [277, 181] on div "Minu vestlused 2" at bounding box center [196, 181] width 216 height 23
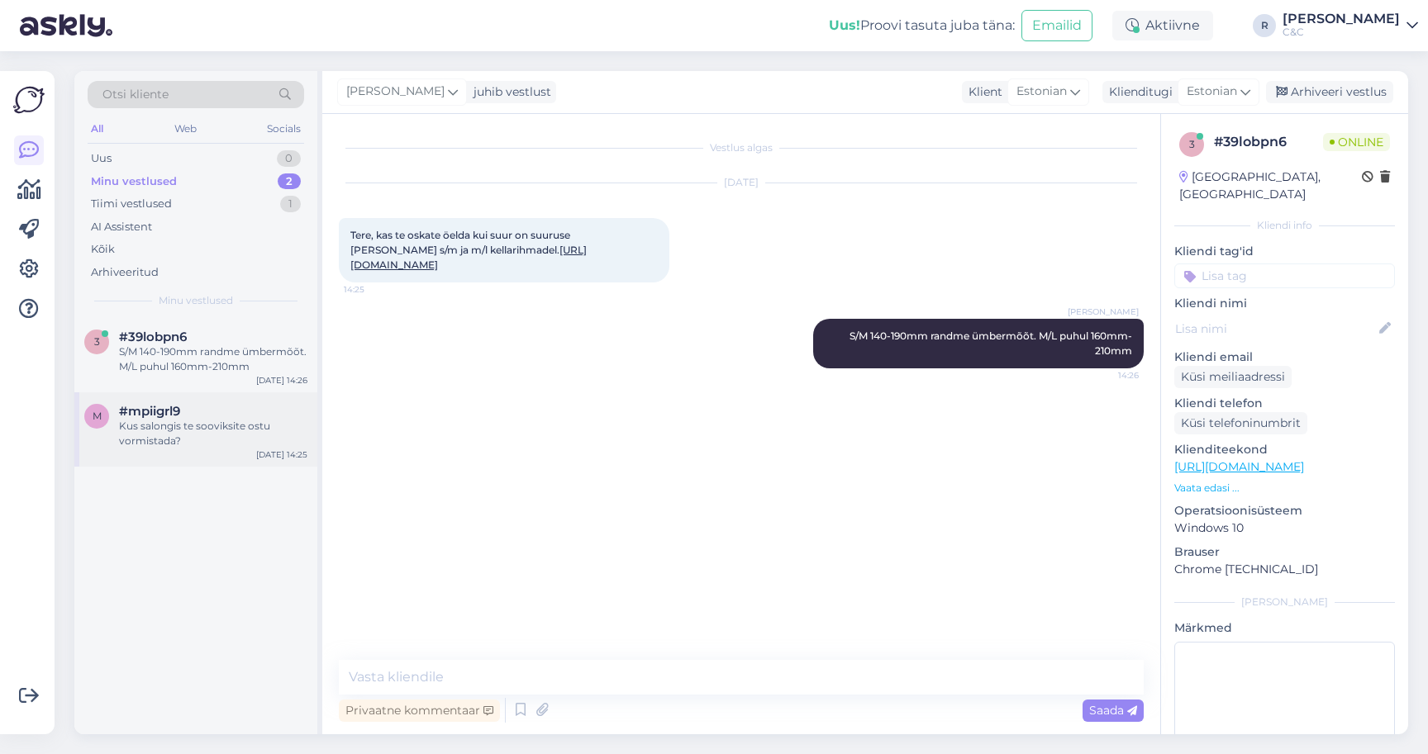
click at [197, 424] on div "Kus salongis te sooviksite ostu vormistada?" at bounding box center [213, 434] width 188 height 30
click at [529, 685] on textarea at bounding box center [741, 677] width 805 height 35
click at [529, 680] on textarea at bounding box center [741, 677] width 805 height 35
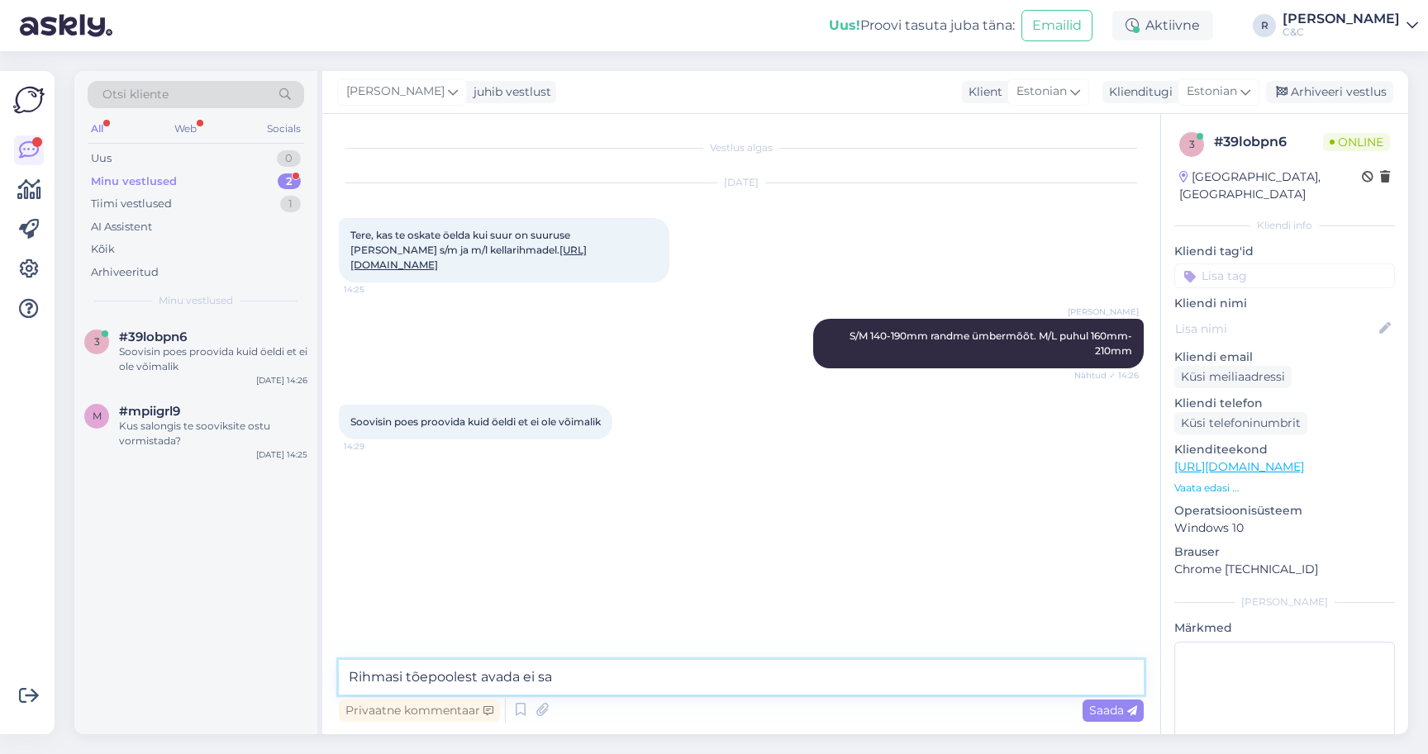
type textarea "Rihmasi tõepoolest avada ei saa"
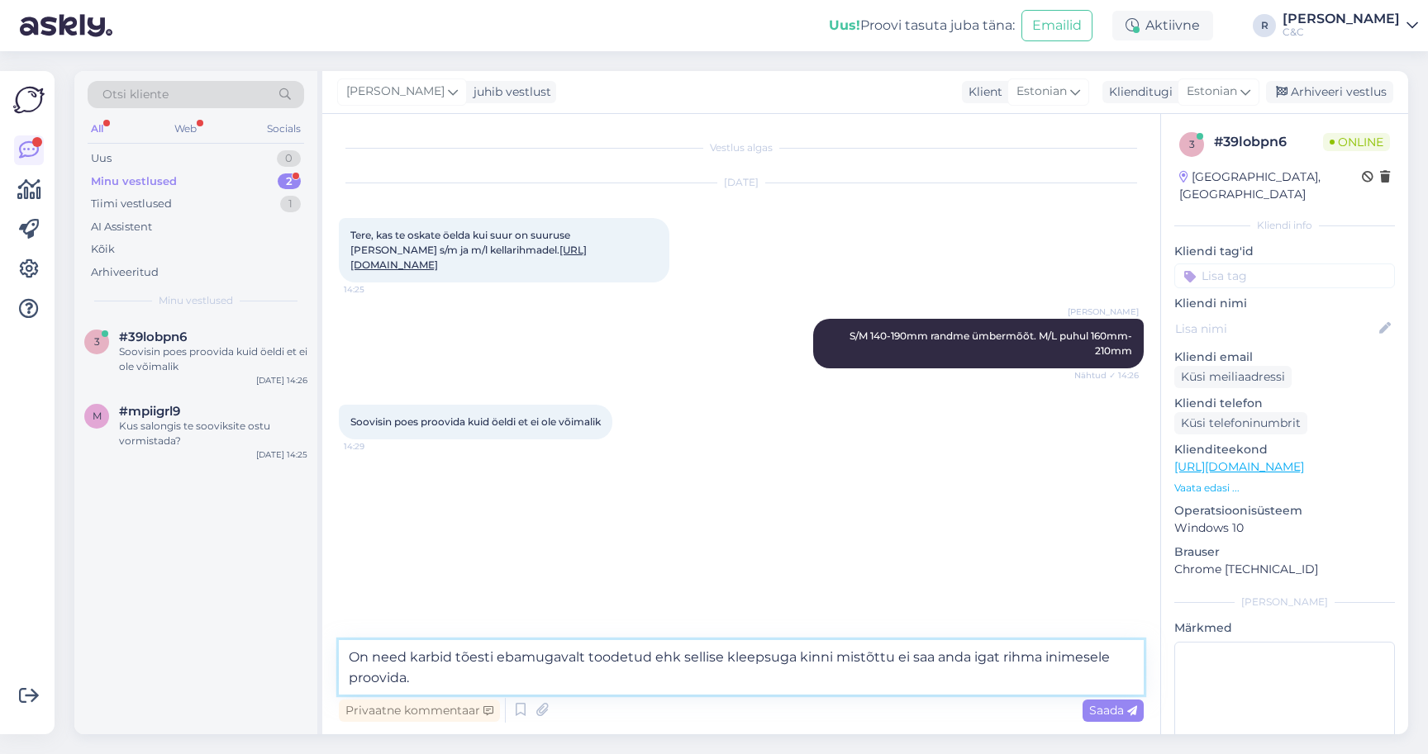
type textarea "On need karbid tõesti ebamugavalt toodetud ehk sellise kleepsuga kinni mistõttu…"
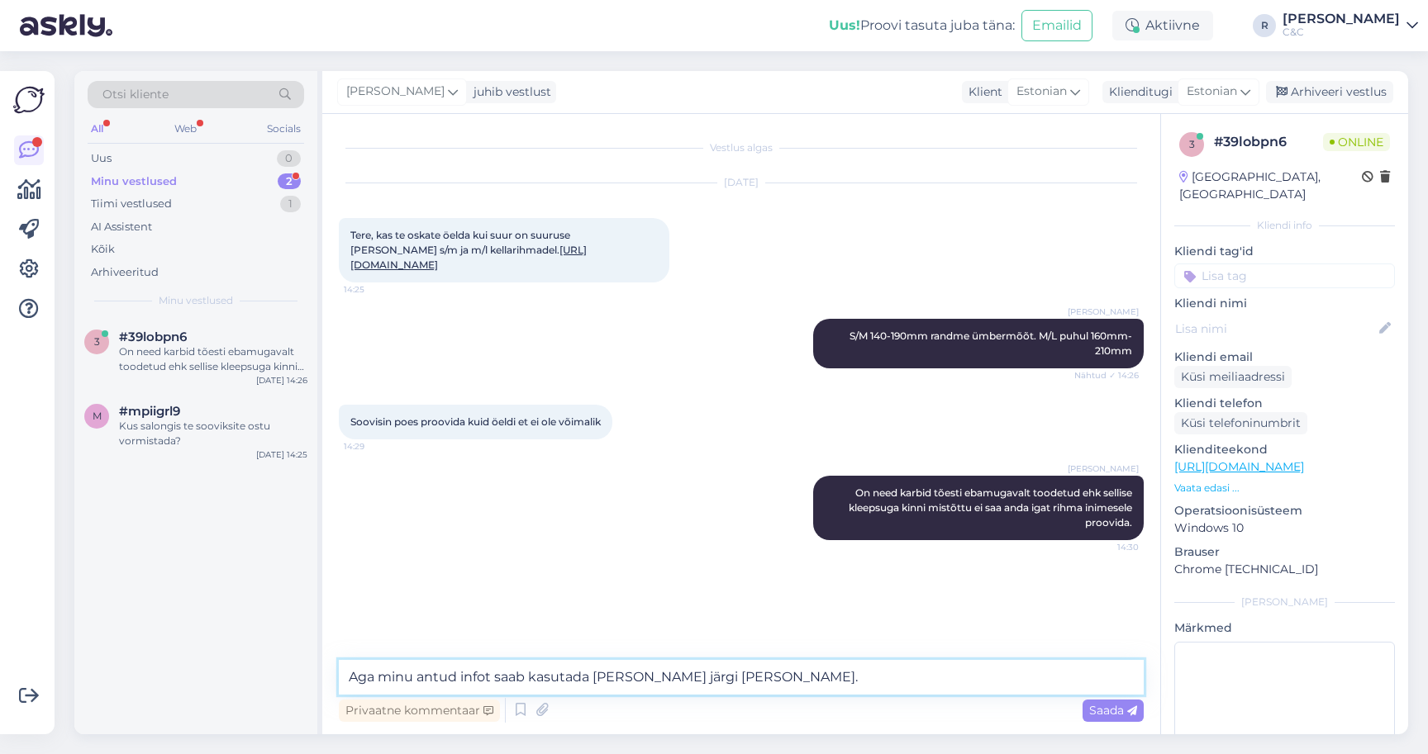
type textarea "Aga minu antud infot saab kasutada [PERSON_NAME] järgi [PERSON_NAME]."
